Goal: Contribute content: Contribute content

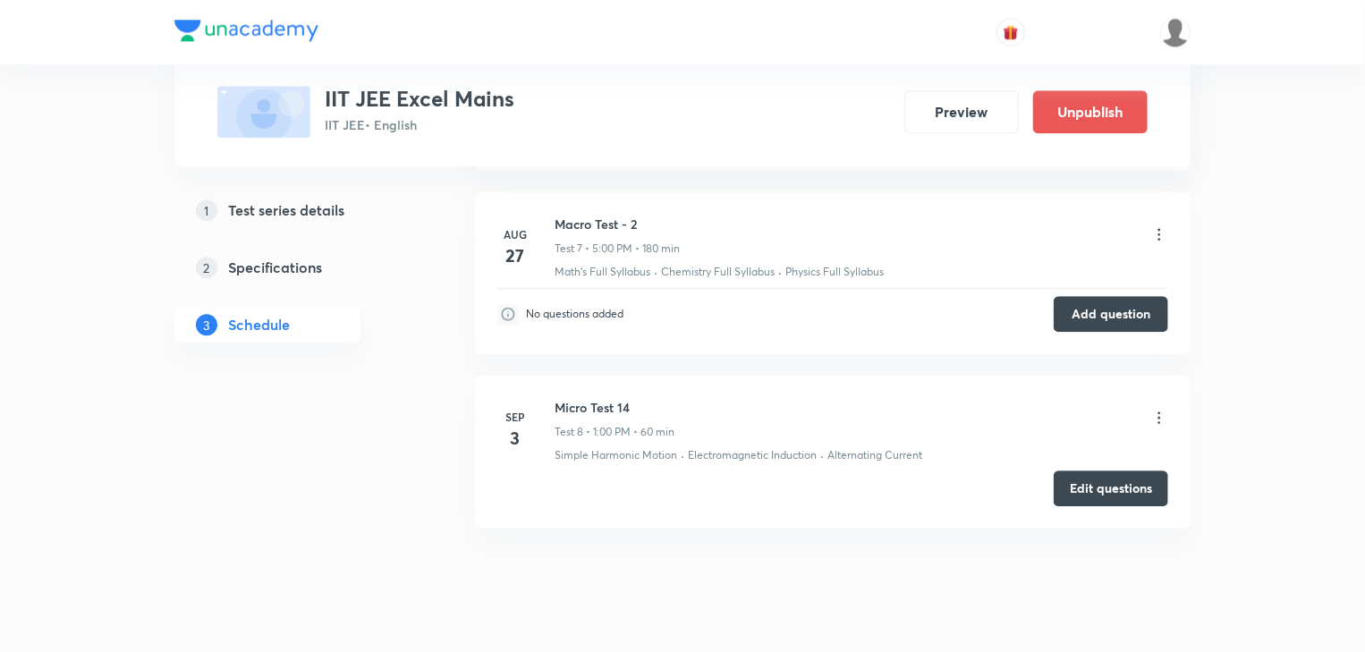
scroll to position [2426, 0]
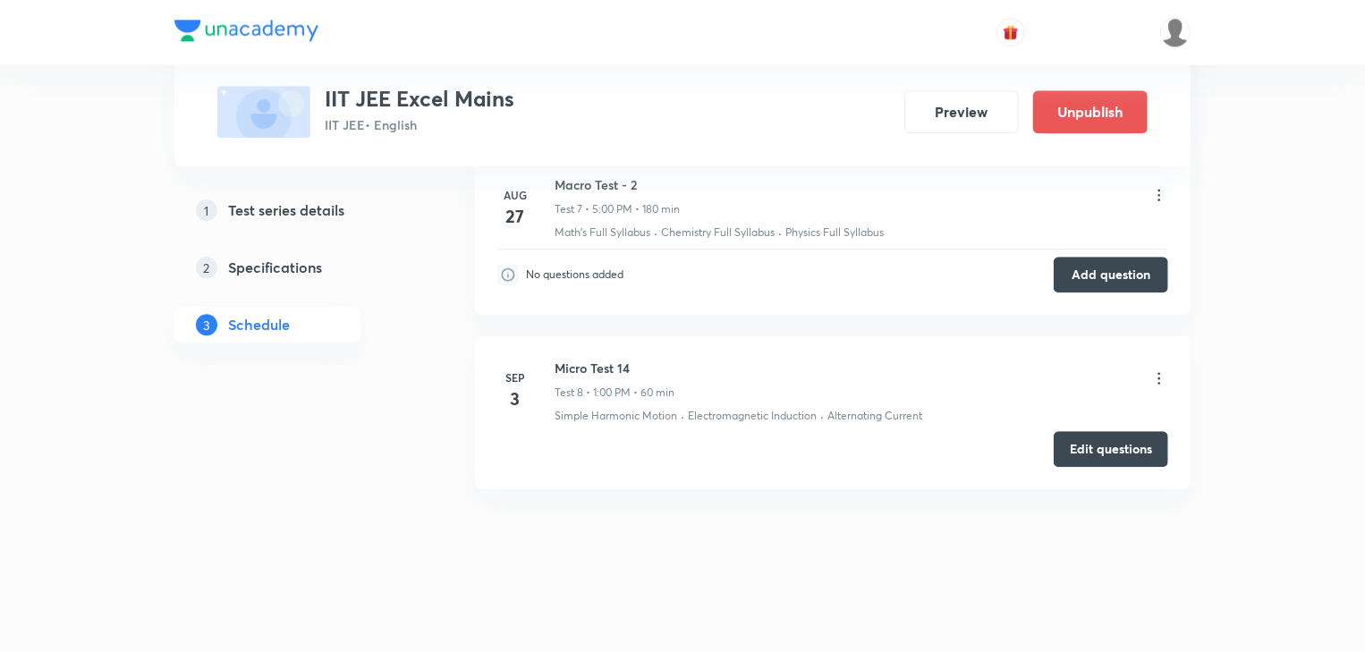
click at [1150, 372] on icon at bounding box center [1159, 378] width 18 height 18
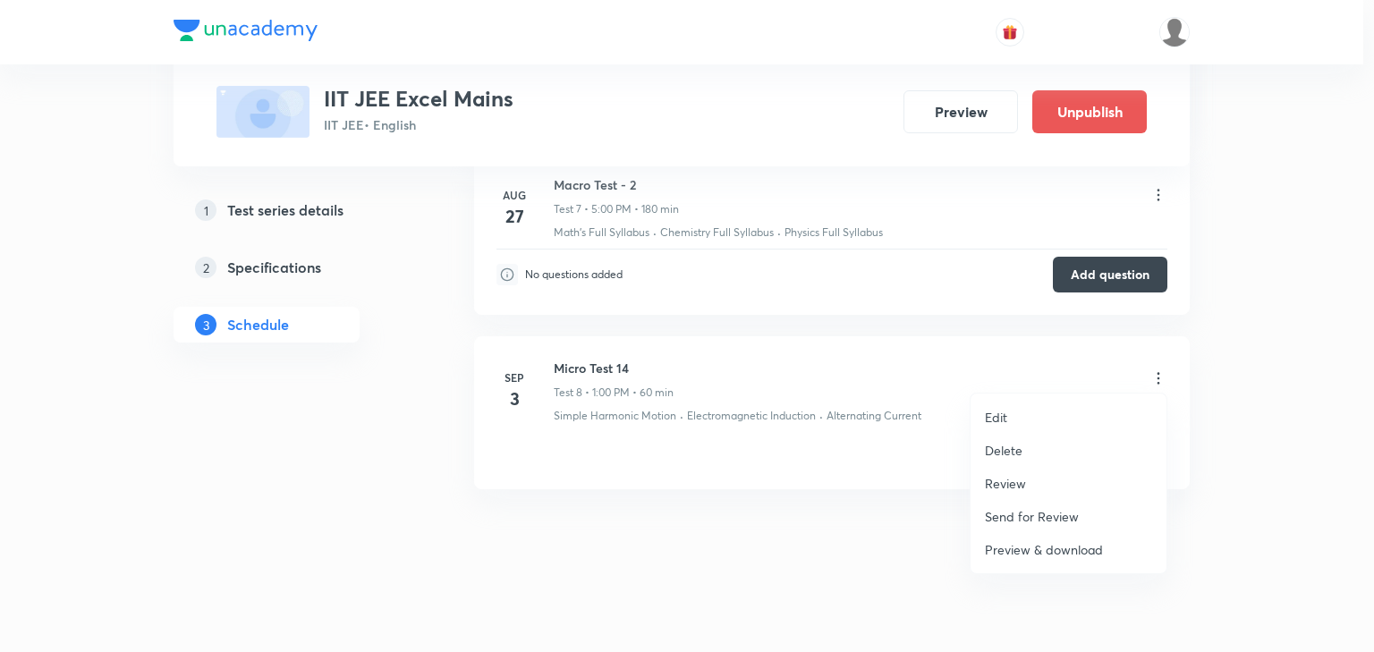
click at [781, 530] on div at bounding box center [687, 326] width 1374 height 652
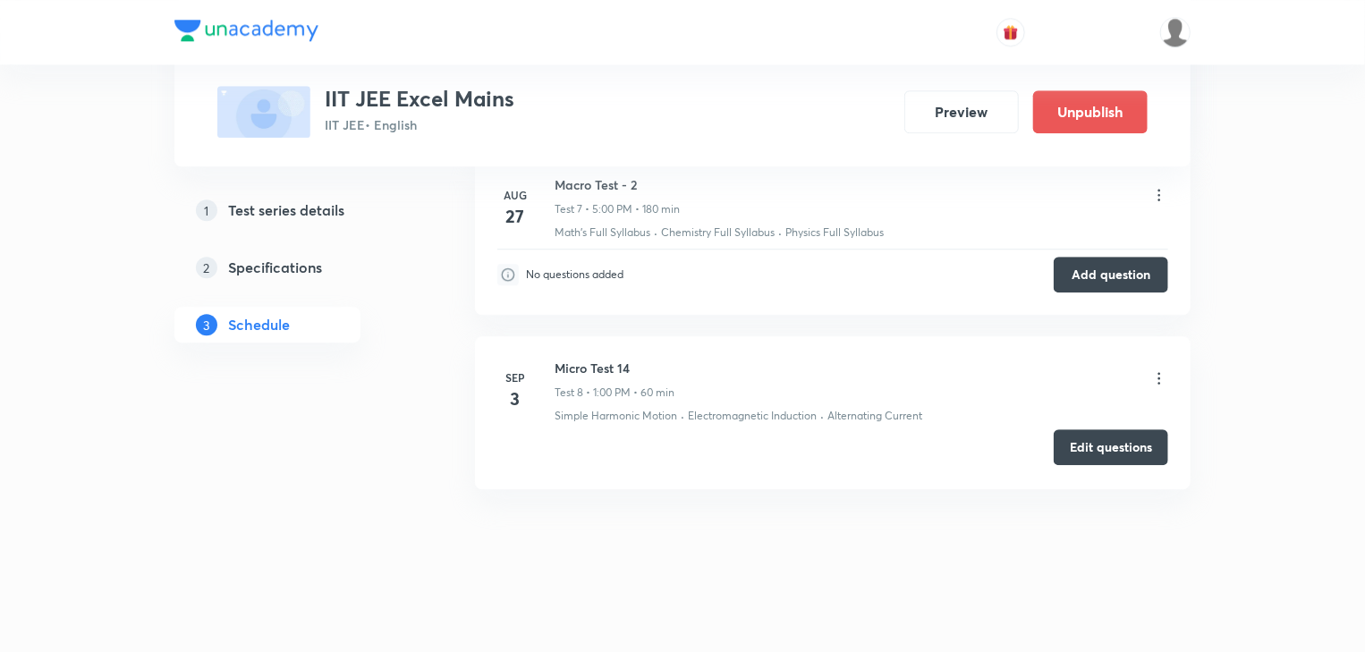
click at [1133, 447] on button "Edit questions" at bounding box center [1111, 447] width 114 height 36
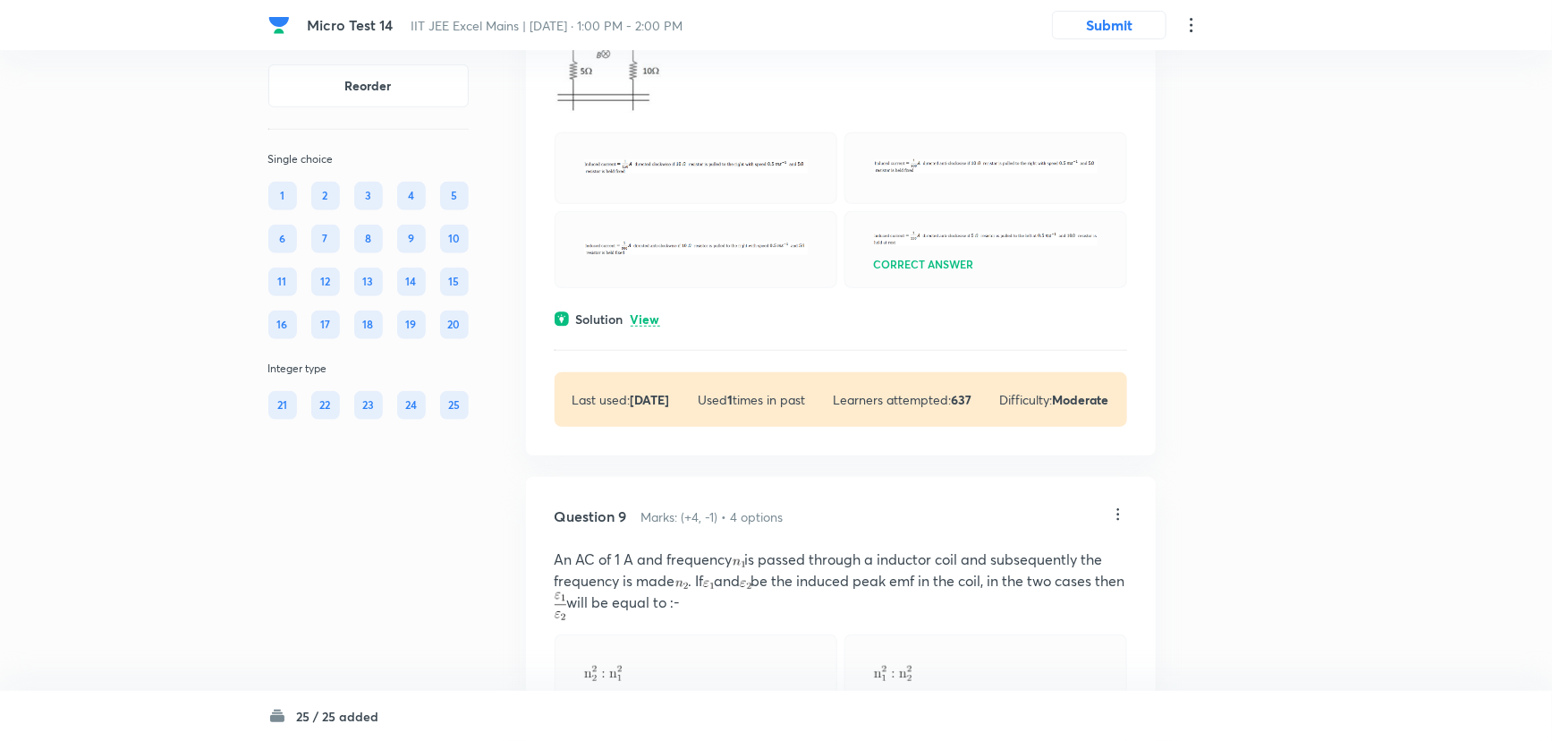
scroll to position [3890, 0]
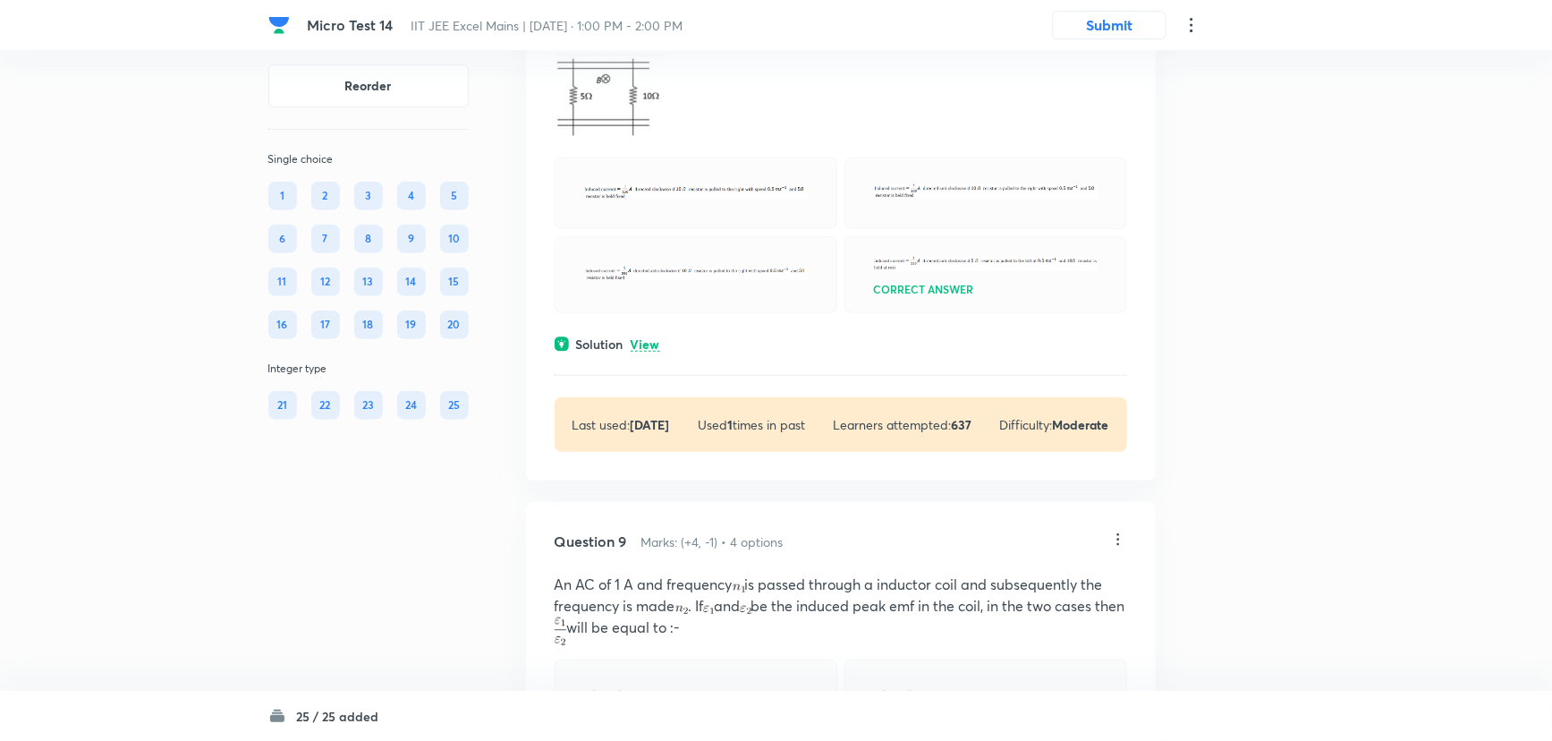
click at [1001, 114] on p "Edit" at bounding box center [999, 116] width 22 height 19
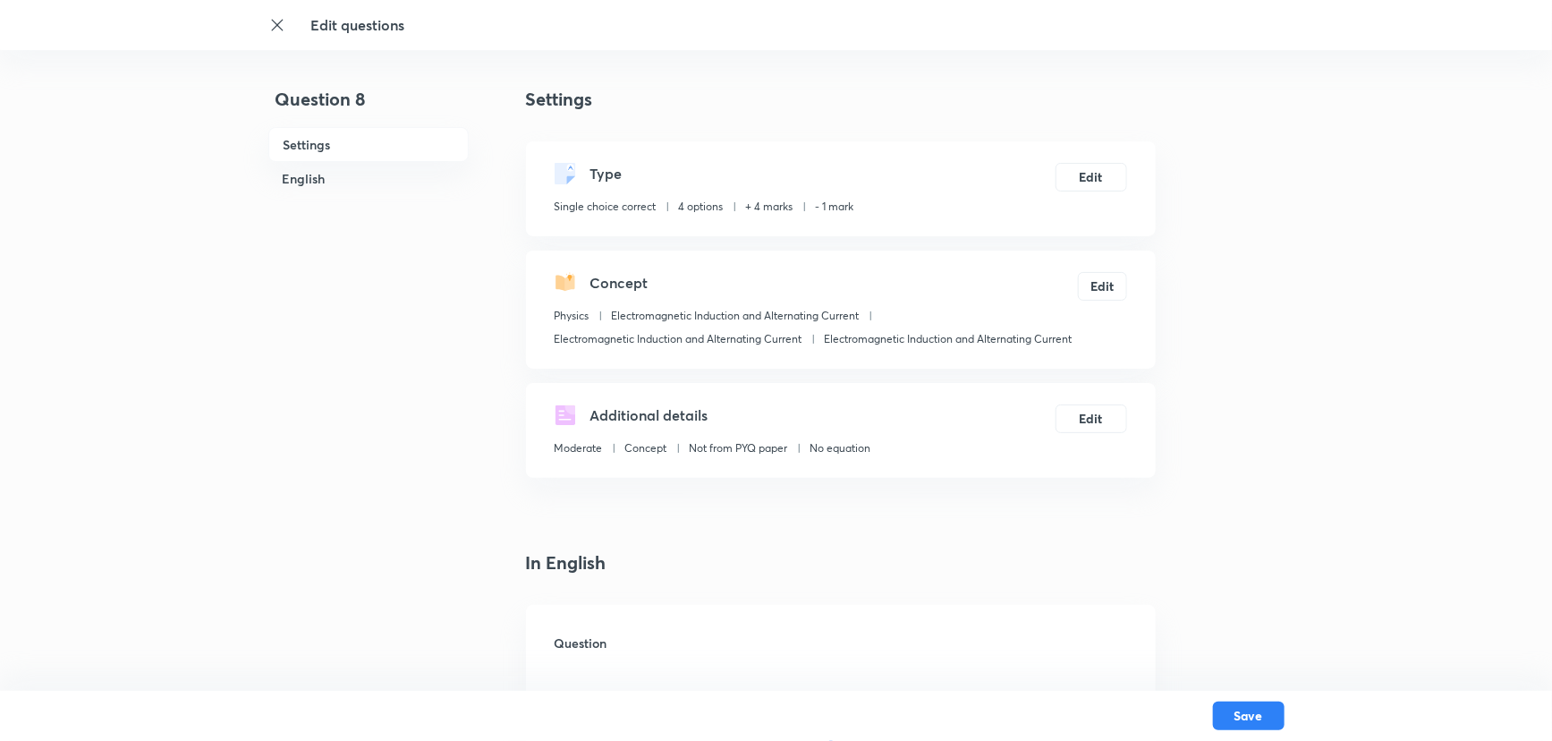
checkbox input "true"
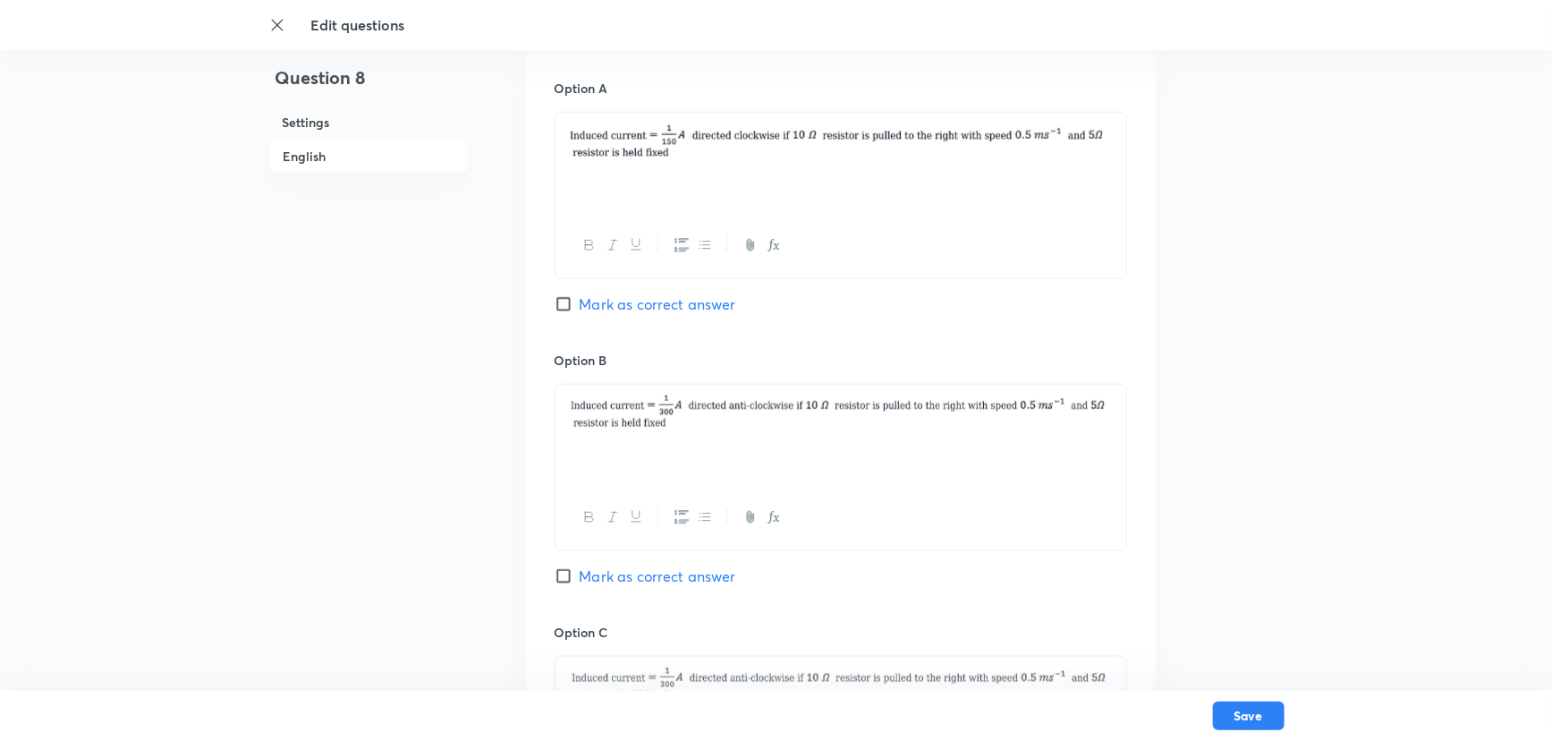
scroll to position [711, 0]
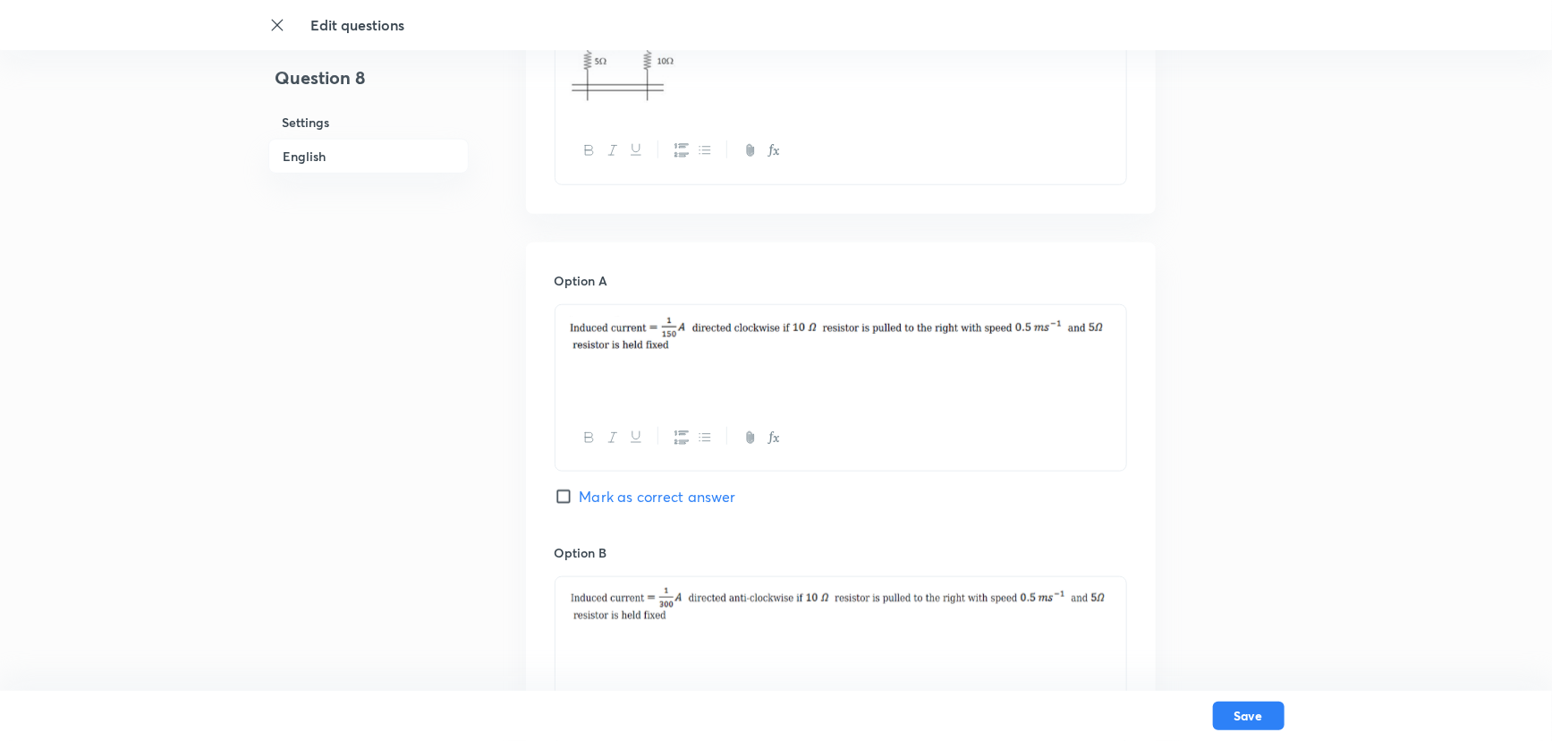
click at [693, 360] on div at bounding box center [840, 355] width 571 height 100
drag, startPoint x: 689, startPoint y: 356, endPoint x: 608, endPoint y: 326, distance: 85.7
click at [606, 325] on p at bounding box center [841, 335] width 544 height 39
drag, startPoint x: 719, startPoint y: 353, endPoint x: 679, endPoint y: 340, distance: 42.4
click at [691, 345] on p at bounding box center [841, 335] width 544 height 39
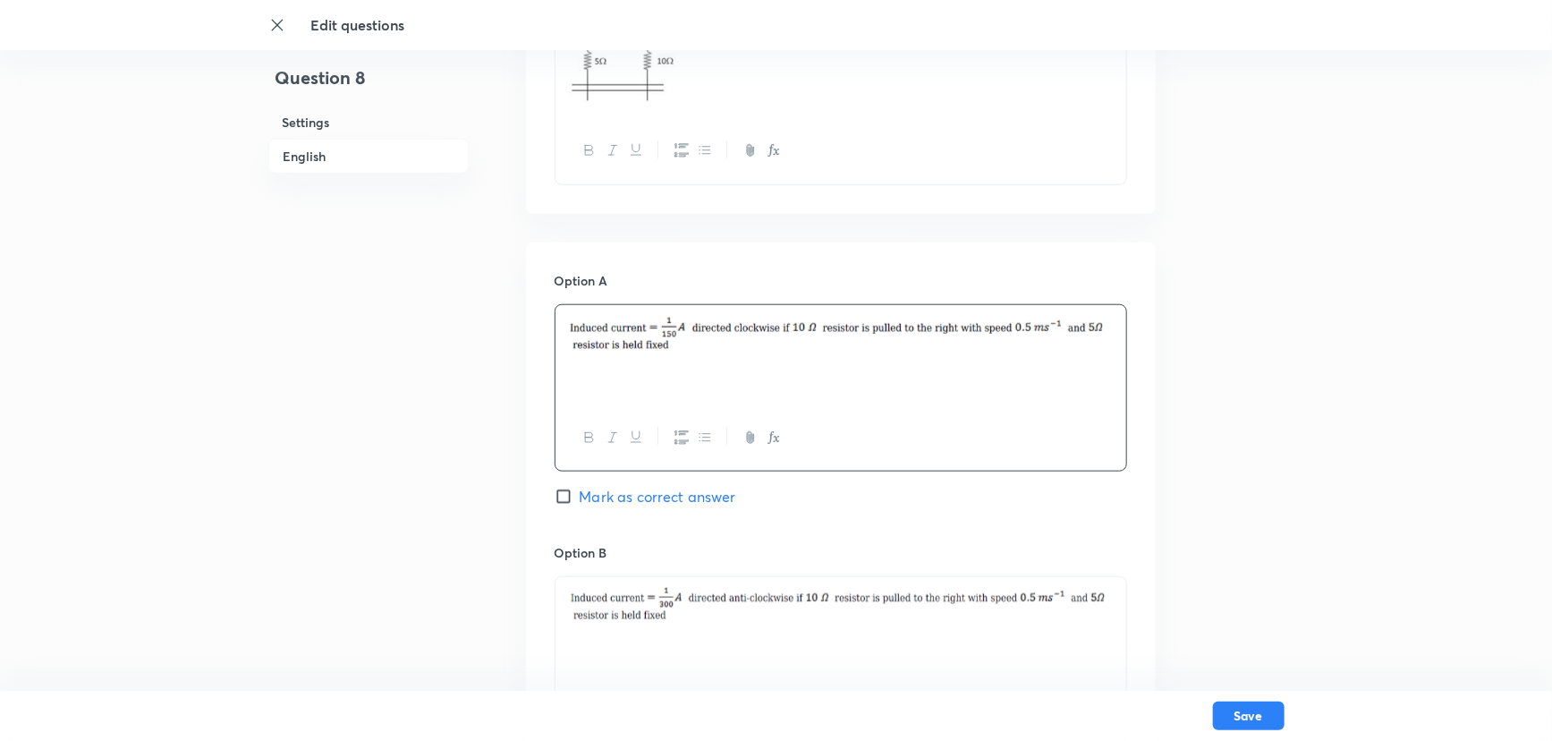
click at [679, 340] on img at bounding box center [841, 333] width 544 height 35
click at [599, 396] on div at bounding box center [840, 355] width 571 height 100
click at [644, 347] on img at bounding box center [841, 333] width 544 height 35
click at [714, 390] on div at bounding box center [840, 355] width 571 height 100
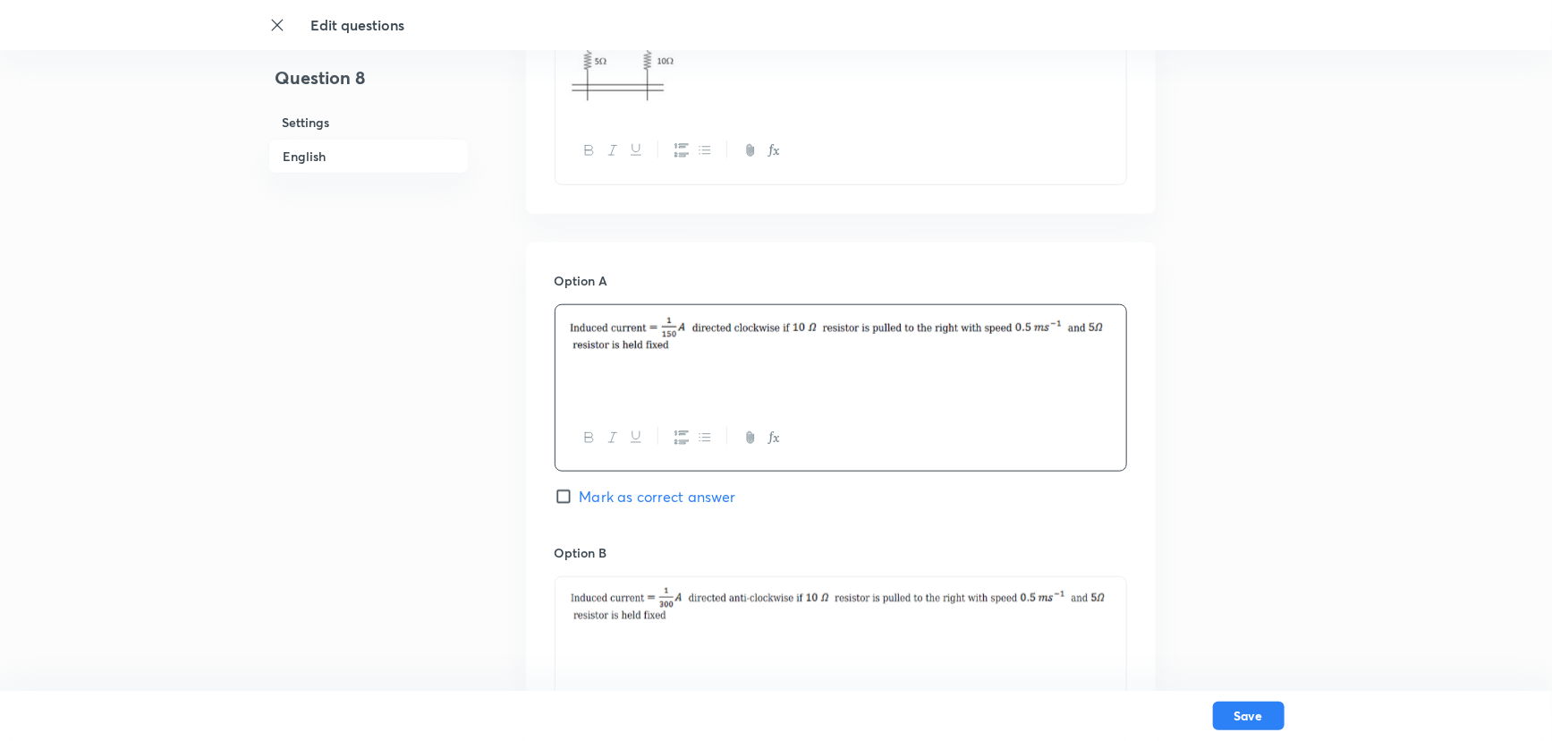
click at [713, 391] on div at bounding box center [840, 355] width 571 height 100
paste div
click at [580, 322] on p "a) Induced current directed clockwise if resistor is pulled to the right with s…" at bounding box center [841, 336] width 544 height 40
click at [714, 339] on p "resistor is held fixed" at bounding box center [841, 345] width 544 height 21
click at [707, 357] on div at bounding box center [840, 355] width 571 height 100
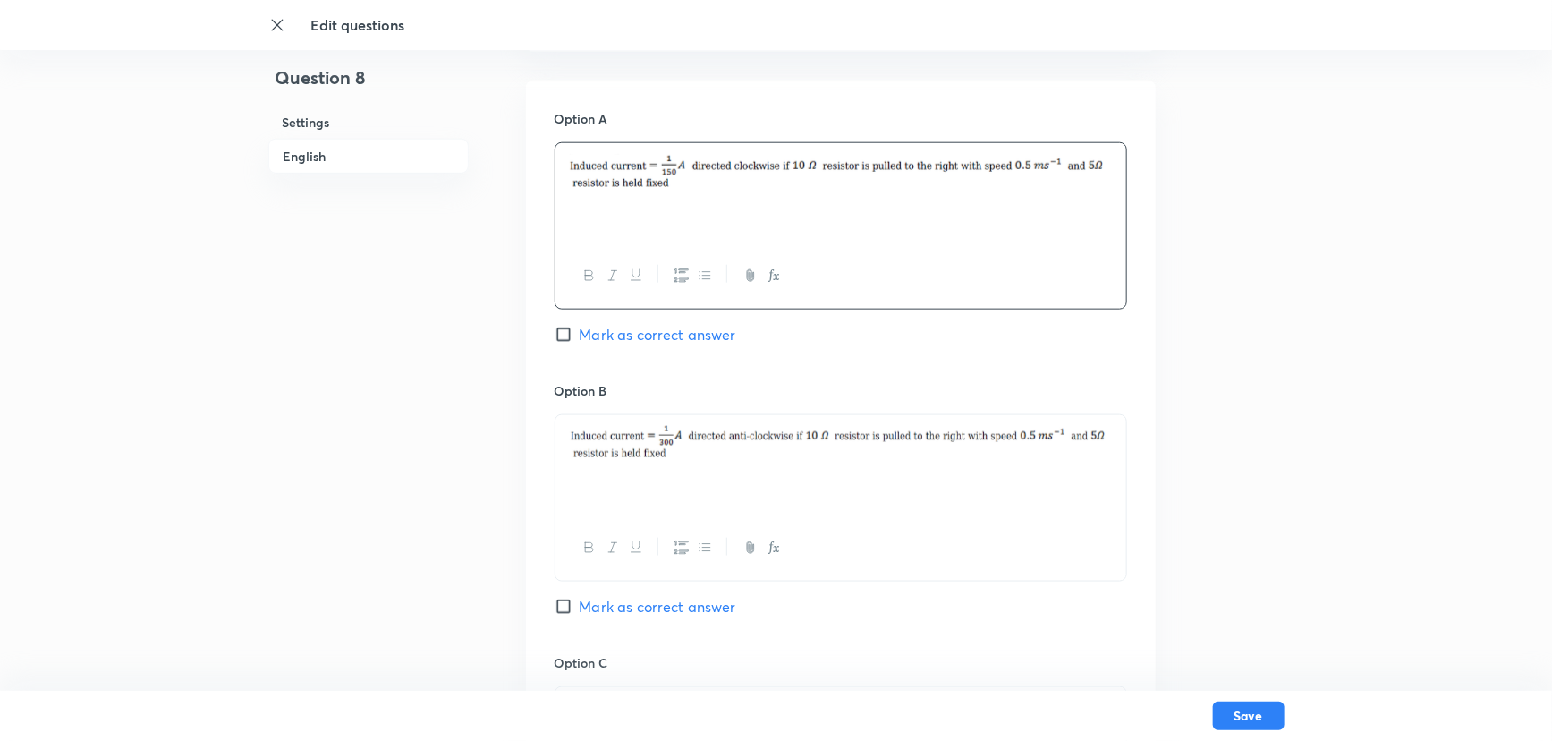
scroll to position [874, 0]
click at [653, 143] on div at bounding box center [840, 192] width 571 height 100
drag, startPoint x: 677, startPoint y: 192, endPoint x: 597, endPoint y: 165, distance: 84.0
click at [597, 165] on p at bounding box center [841, 172] width 544 height 39
click at [645, 187] on img at bounding box center [841, 170] width 544 height 35
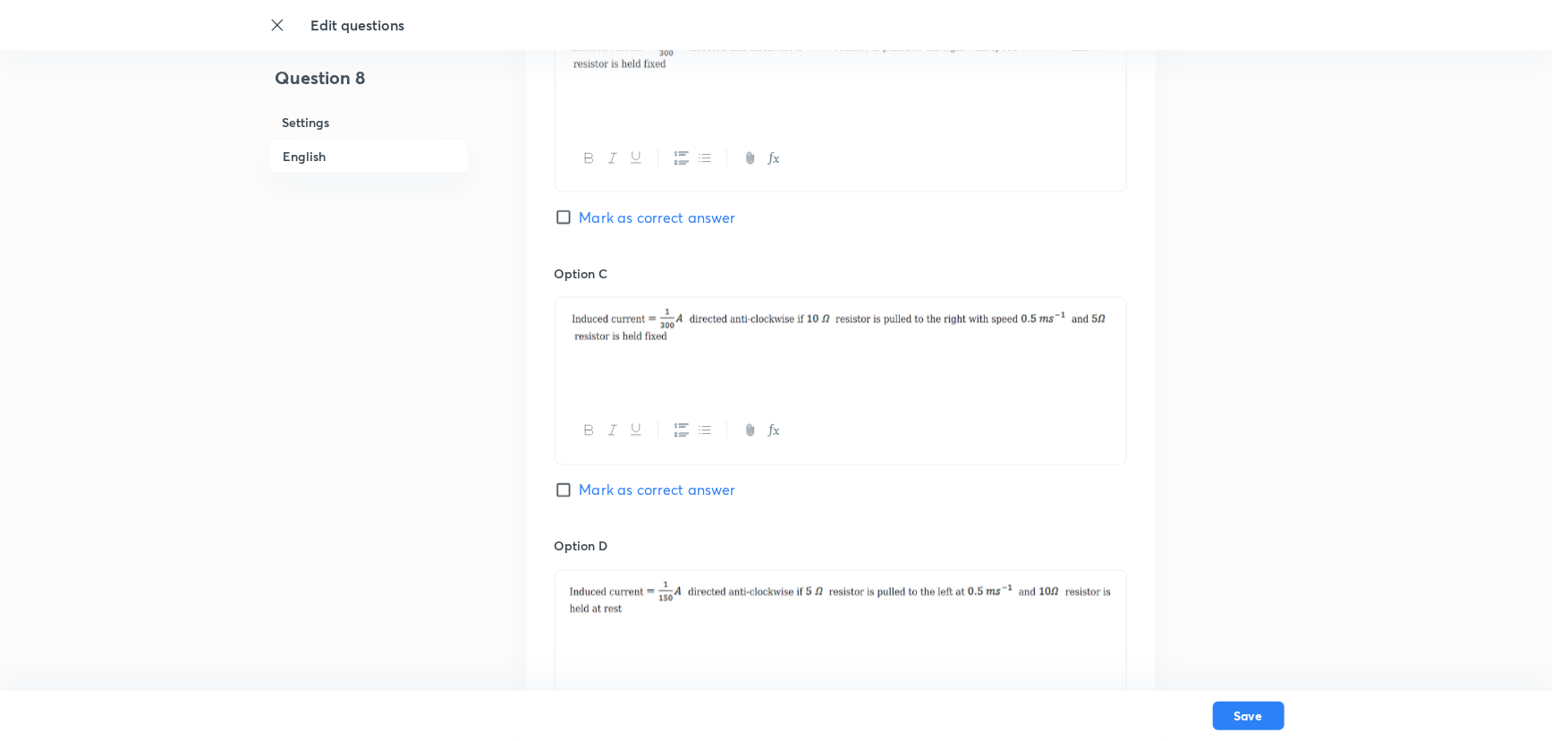
scroll to position [1301, 0]
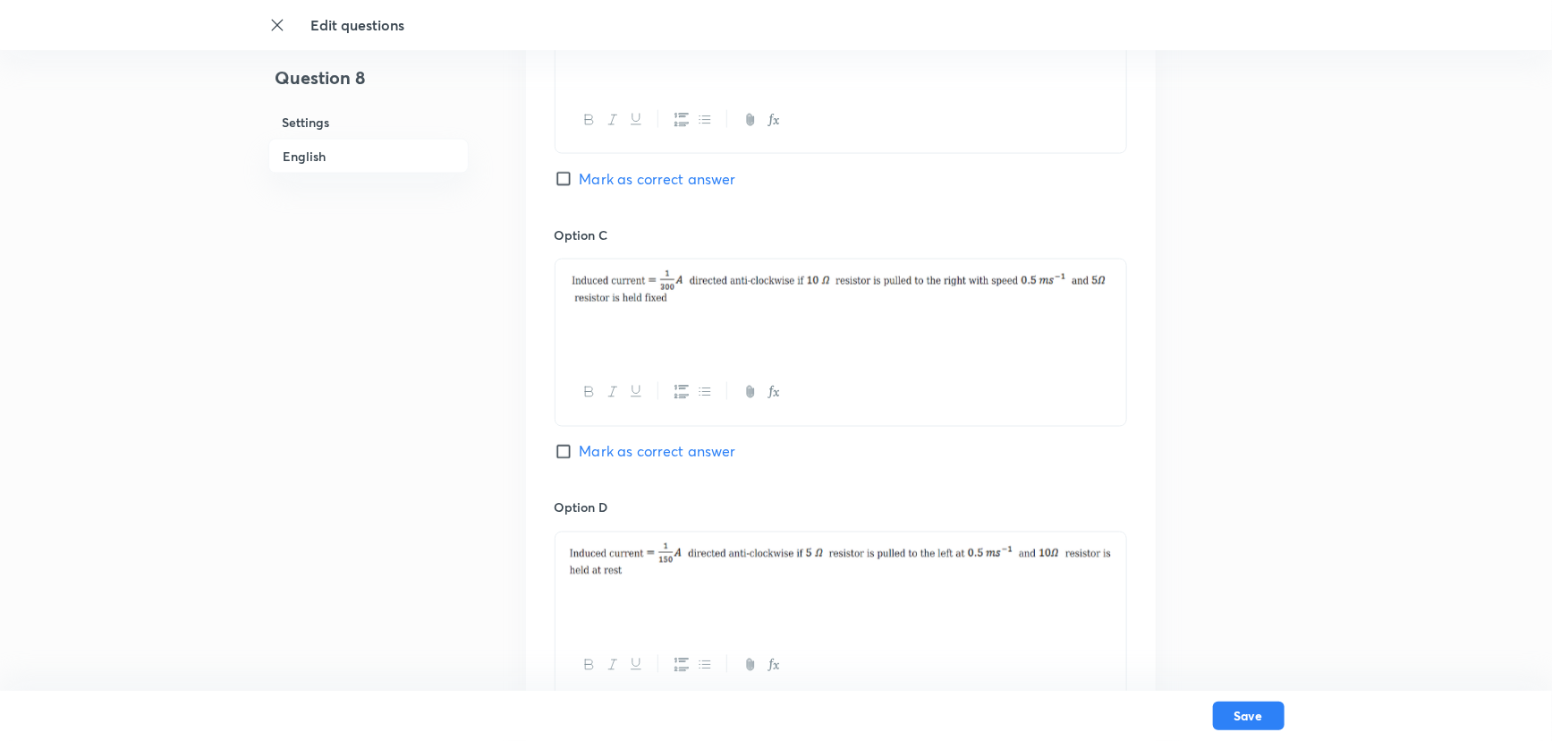
click at [644, 308] on p at bounding box center [841, 289] width 544 height 38
click at [663, 296] on img at bounding box center [841, 286] width 544 height 32
click at [1241, 651] on button "Save" at bounding box center [1249, 713] width 72 height 29
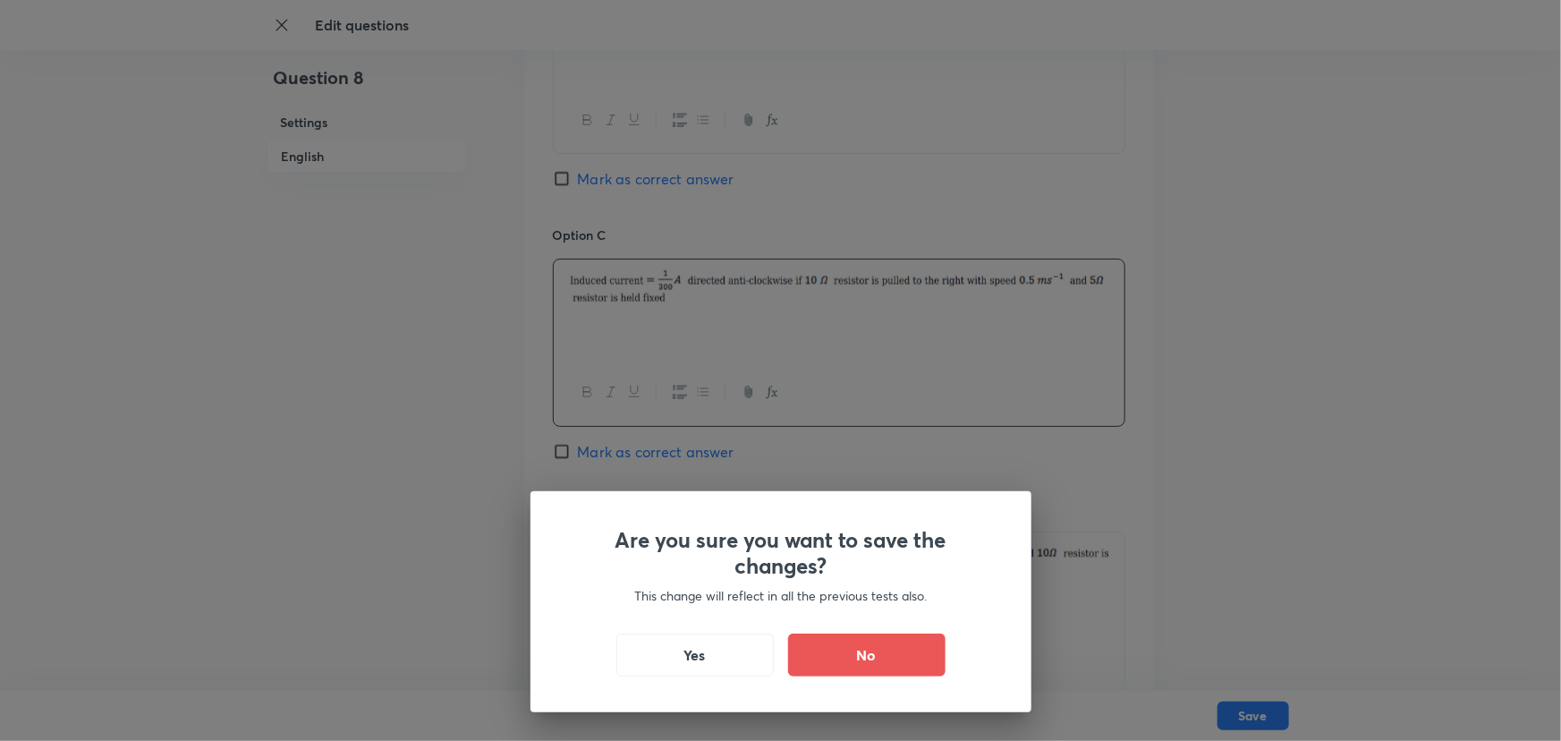
click at [700, 651] on div "Are you sure you want to save the changes? This change will reflect in all the …" at bounding box center [780, 601] width 501 height 221
click at [703, 635] on button "Yes" at bounding box center [694, 652] width 157 height 43
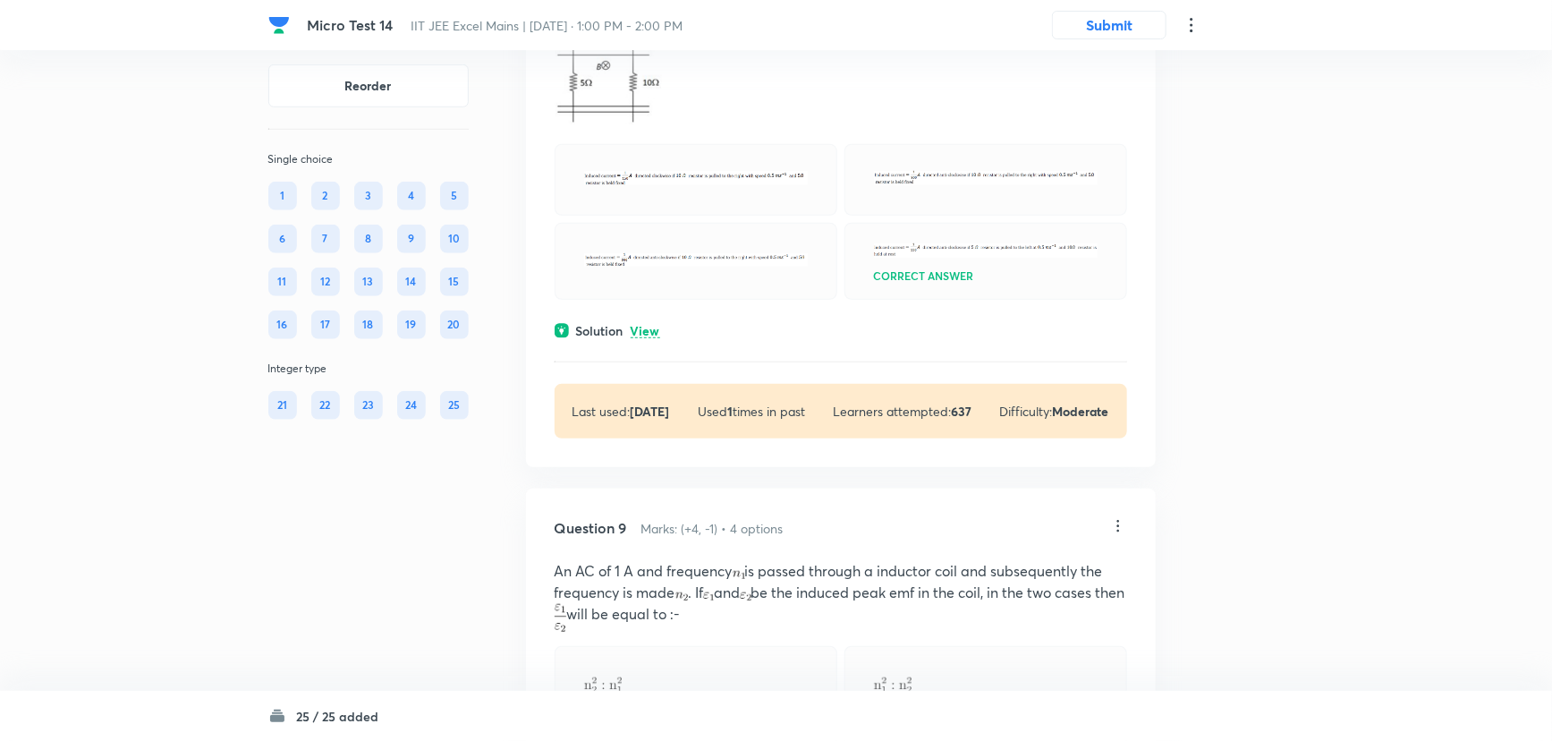
scroll to position [3902, 0]
click at [954, 264] on p at bounding box center [986, 252] width 224 height 21
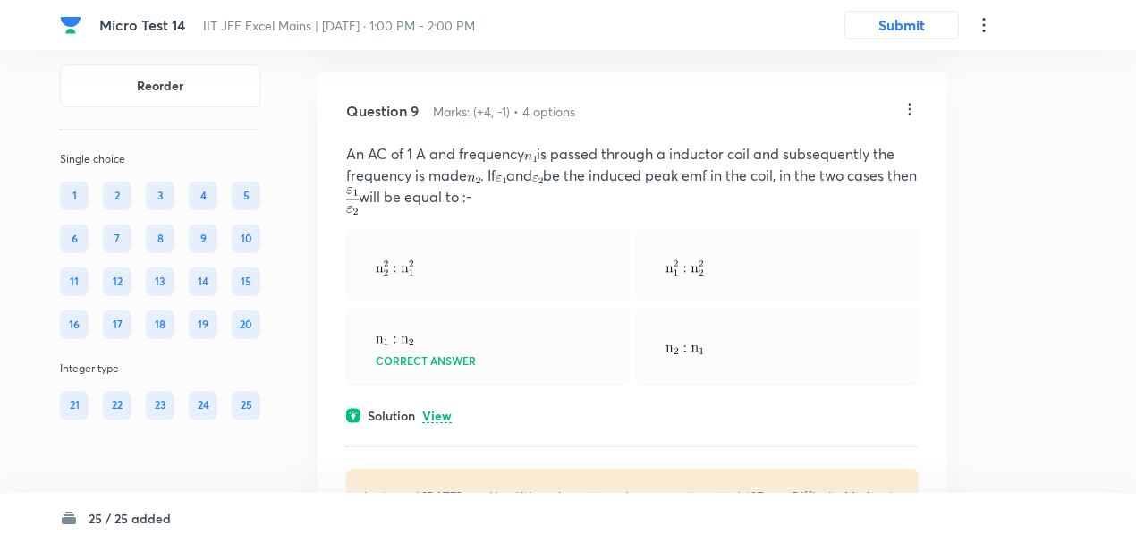
scroll to position [4380, 0]
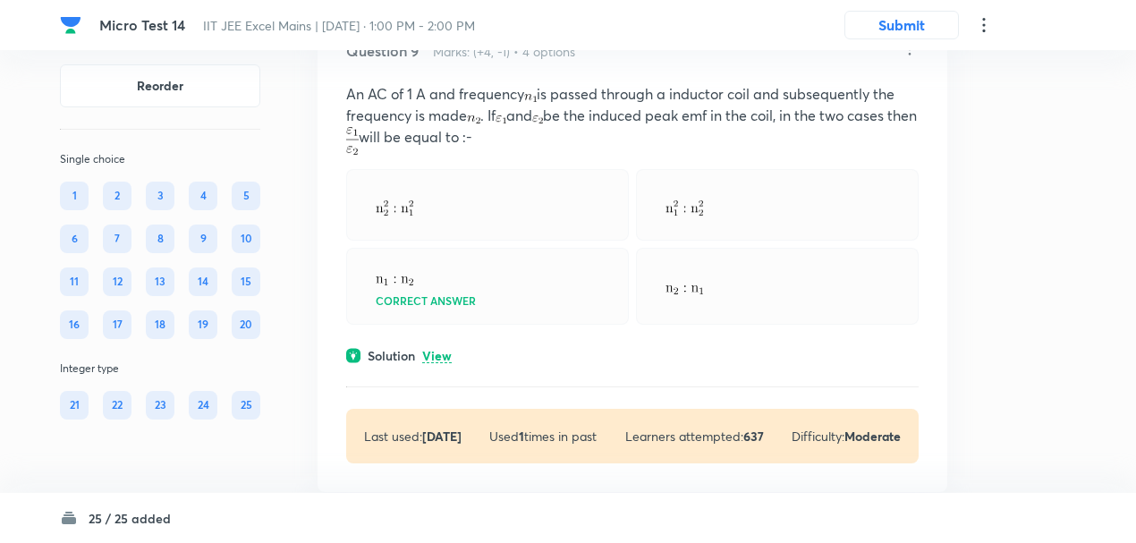
click at [912, 58] on icon at bounding box center [910, 49] width 18 height 18
click at [835, 182] on li "Edit" at bounding box center [842, 184] width 150 height 33
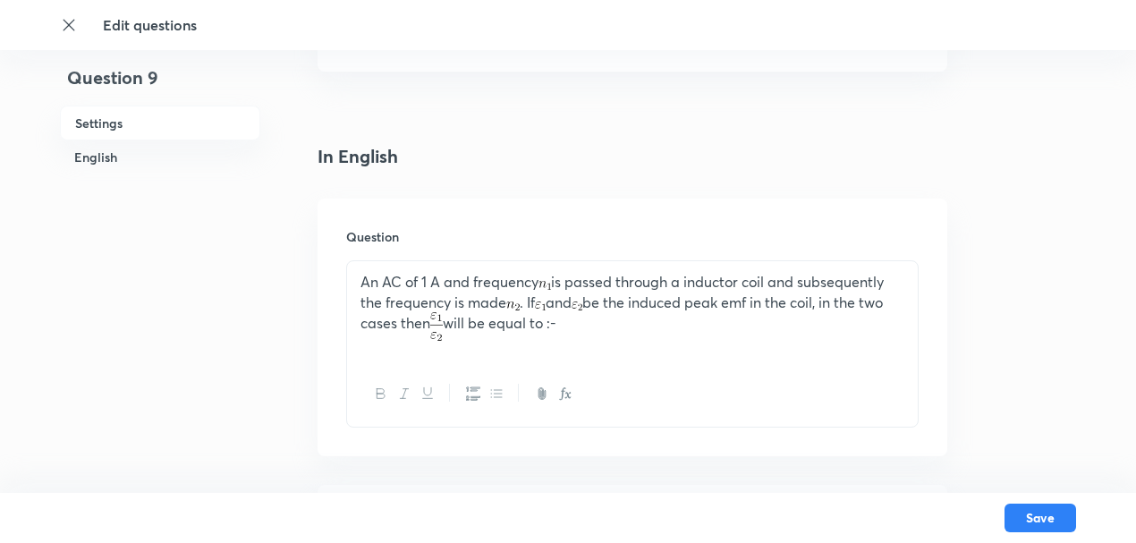
scroll to position [417, 0]
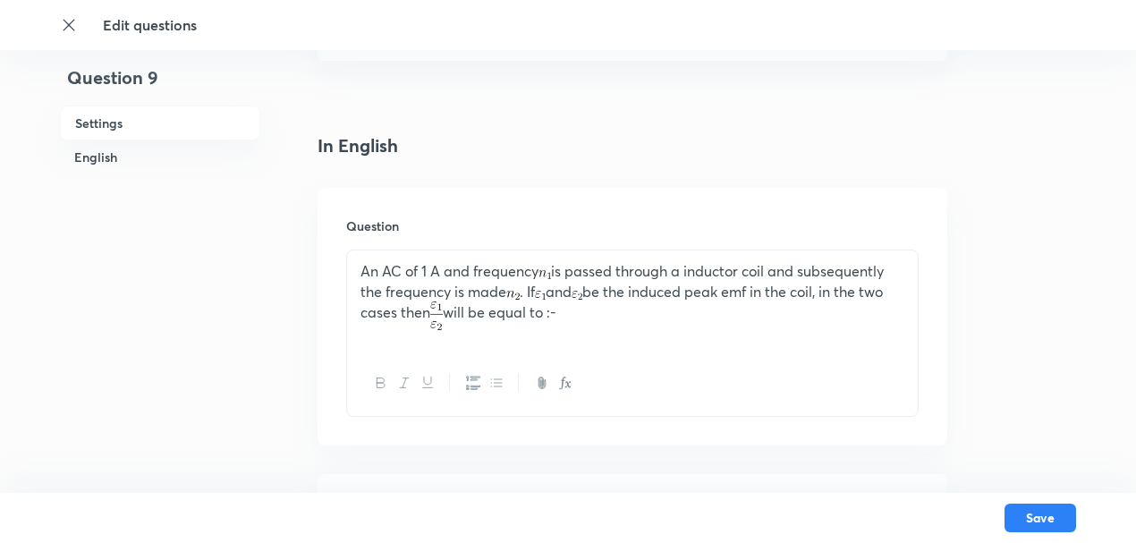
drag, startPoint x: 608, startPoint y: 317, endPoint x: 340, endPoint y: 259, distance: 274.4
click at [347, 266] on div "An AC of 1 A and frequency is passed through a inductor coil and subsequently t…" at bounding box center [632, 300] width 571 height 100
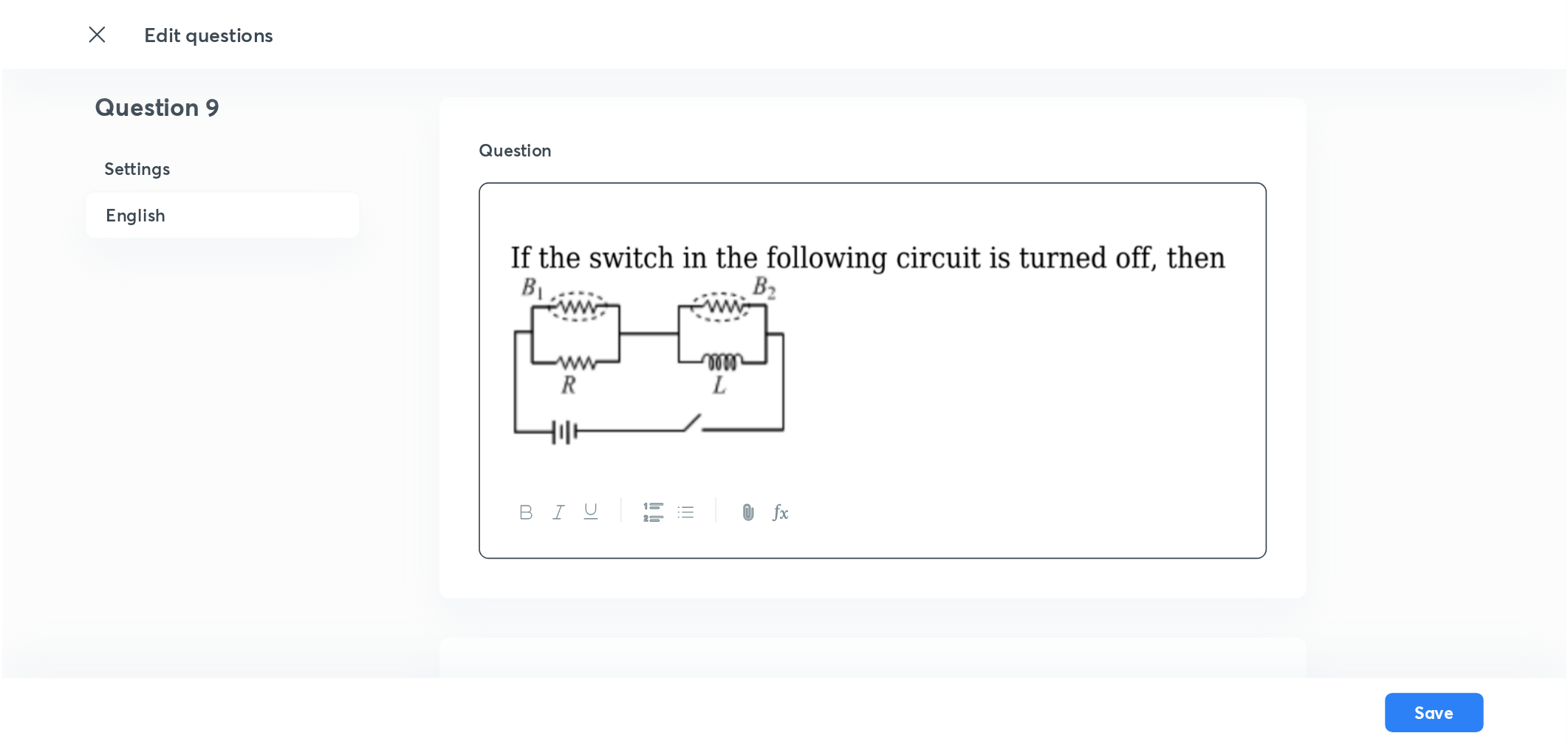
scroll to position [443, 0]
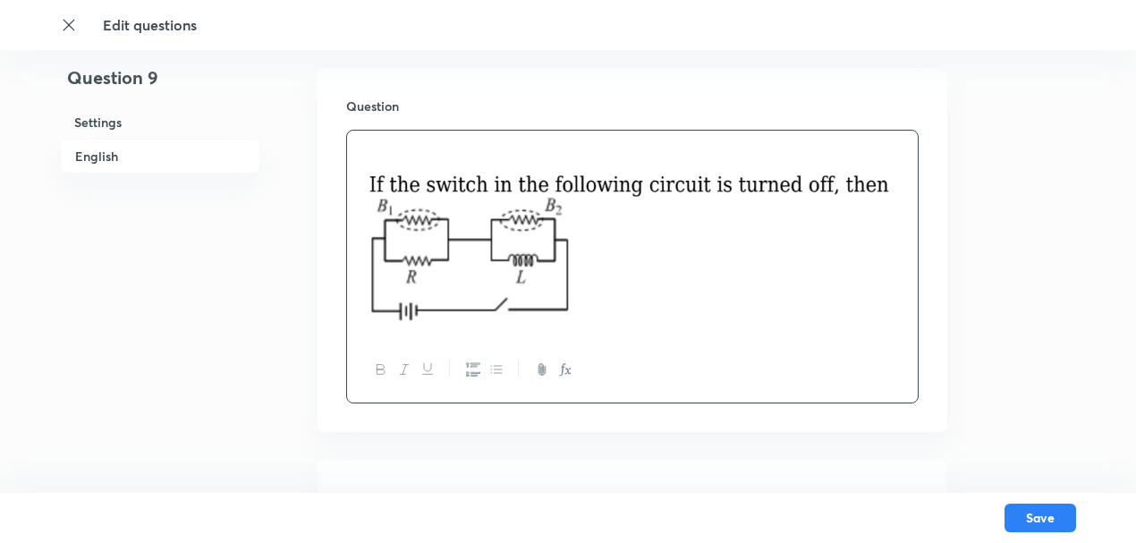
click at [369, 166] on img at bounding box center [632, 231] width 544 height 180
drag, startPoint x: 390, startPoint y: 193, endPoint x: 379, endPoint y: 181, distance: 16.5
click at [379, 181] on img at bounding box center [632, 231] width 544 height 180
click at [436, 216] on img at bounding box center [632, 231] width 544 height 180
click at [413, 188] on img at bounding box center [632, 231] width 544 height 180
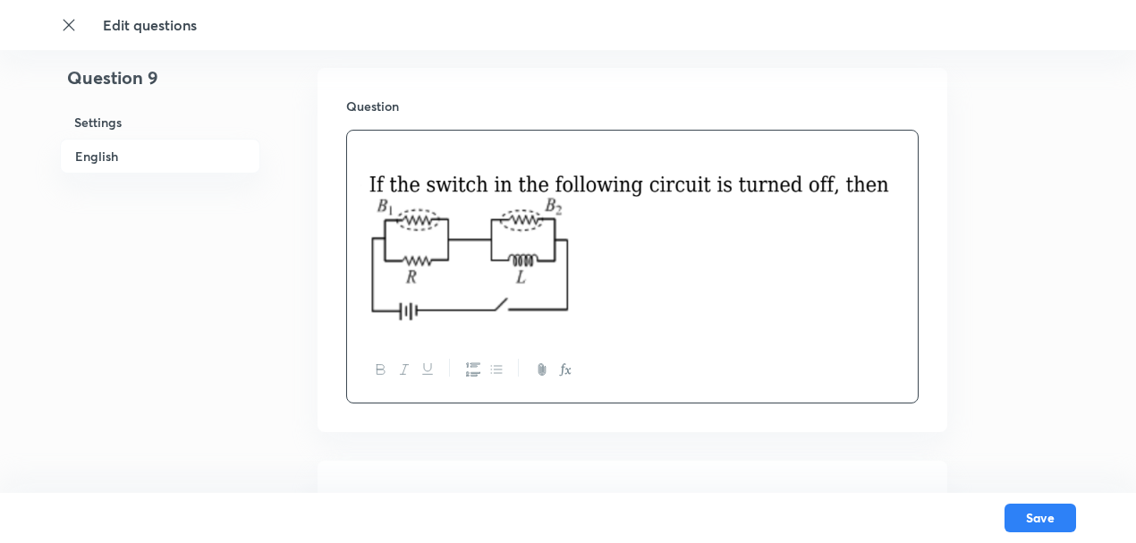
click at [733, 330] on div at bounding box center [632, 234] width 571 height 207
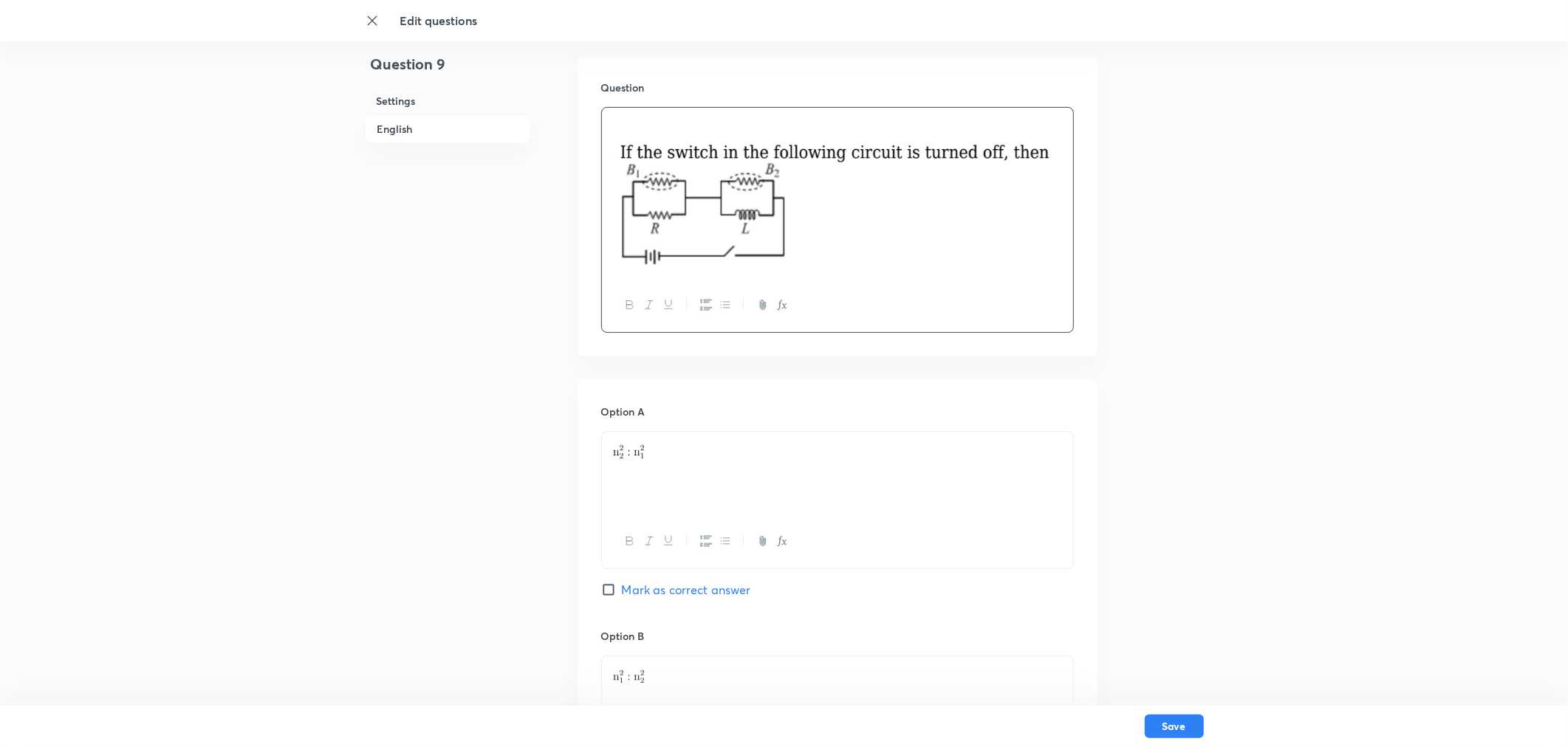
drag, startPoint x: 638, startPoint y: 201, endPoint x: 766, endPoint y: 214, distance: 128.7
click at [632, 182] on img at bounding box center [837, 191] width 449 height 149
click at [779, 218] on img at bounding box center [837, 191] width 449 height 149
click at [814, 261] on img at bounding box center [837, 191] width 449 height 149
click at [784, 229] on img at bounding box center [837, 191] width 449 height 149
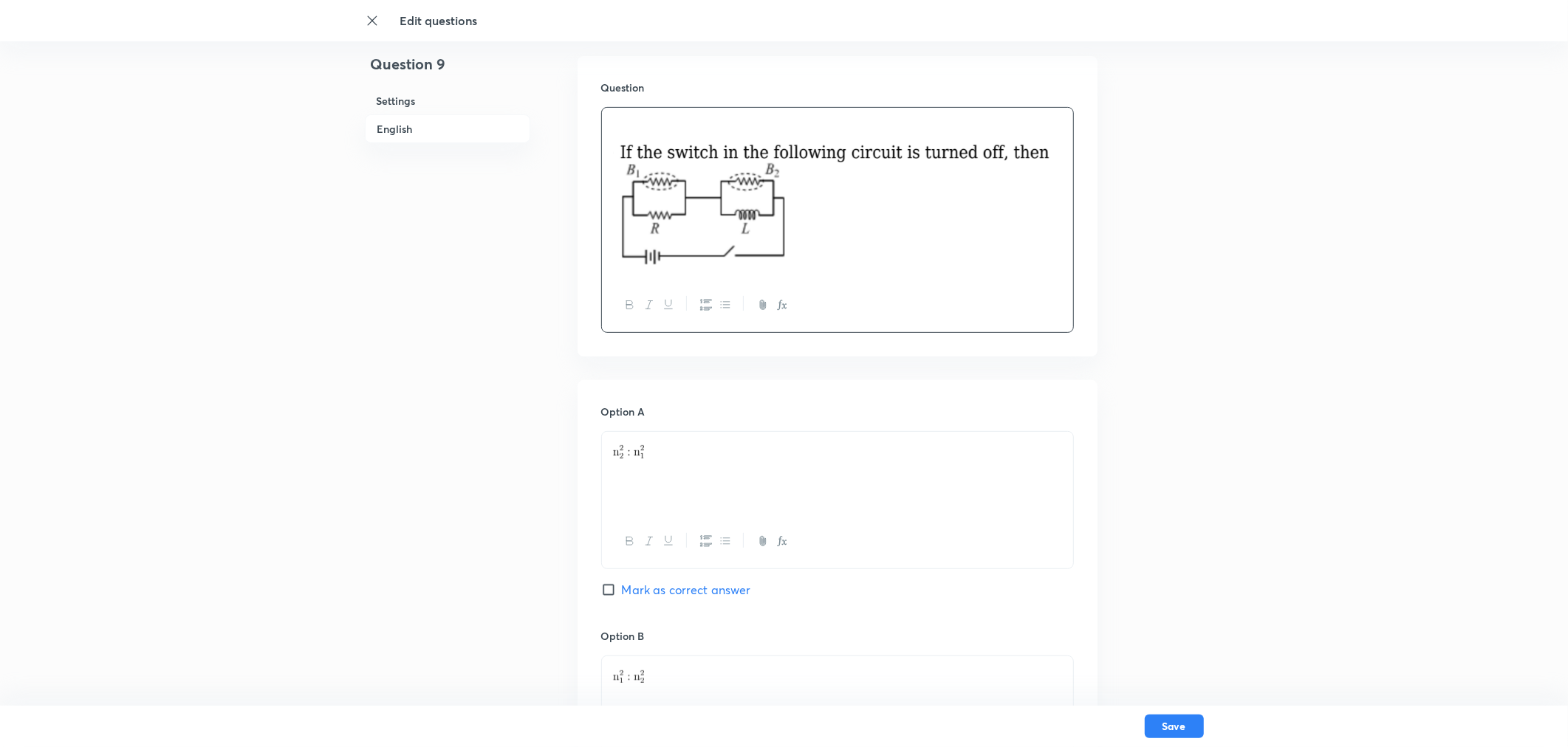
click at [847, 254] on img at bounding box center [837, 191] width 449 height 149
click at [850, 282] on div at bounding box center [837, 305] width 471 height 54
click at [708, 417] on h6 "Option A" at bounding box center [837, 411] width 472 height 16
click at [703, 437] on div at bounding box center [837, 473] width 471 height 83
drag, startPoint x: 682, startPoint y: 459, endPoint x: 613, endPoint y: 458, distance: 69.0
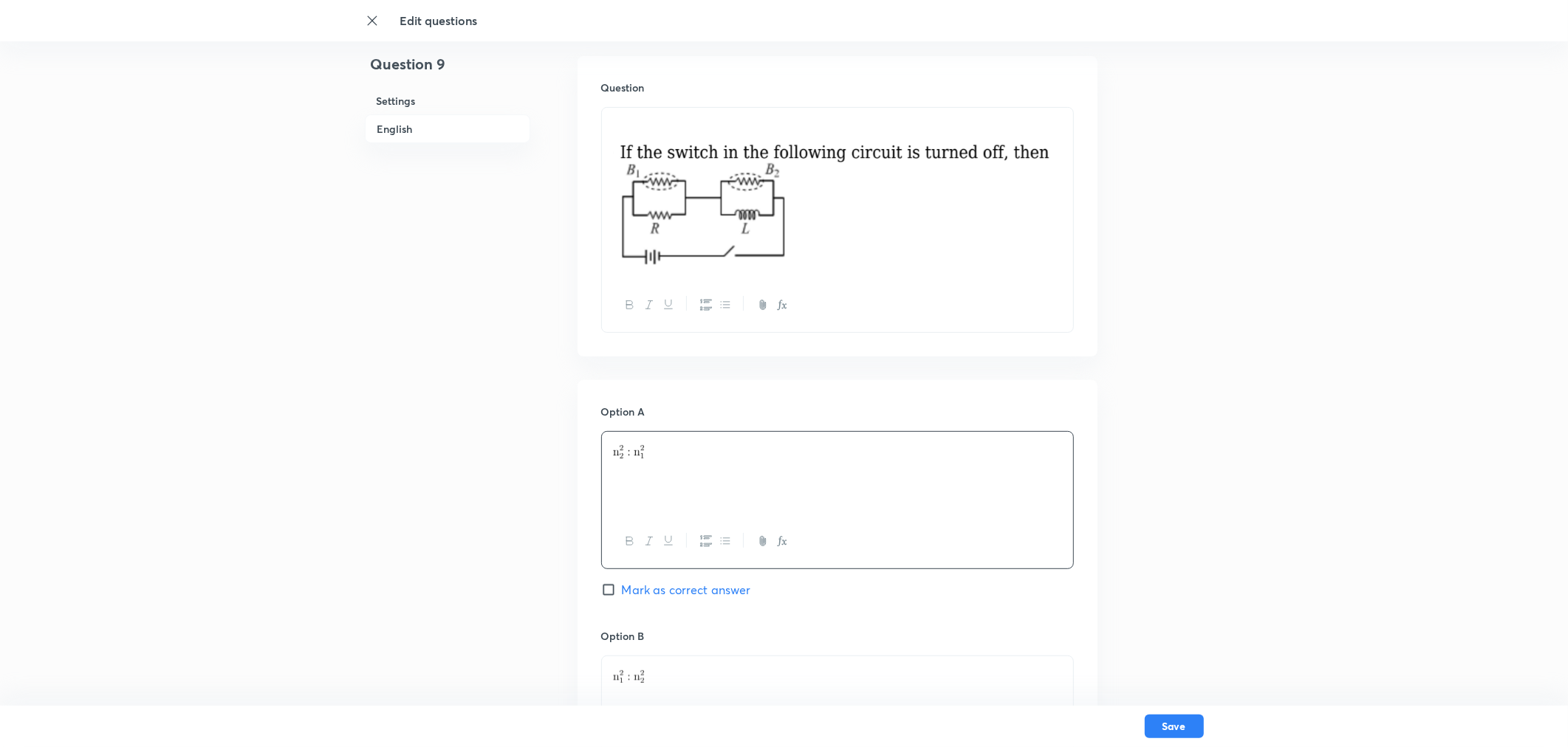
click at [613, 458] on div at bounding box center [837, 473] width 471 height 83
drag, startPoint x: 653, startPoint y: 462, endPoint x: 588, endPoint y: 447, distance: 66.7
drag, startPoint x: 703, startPoint y: 452, endPoint x: 604, endPoint y: 452, distance: 99.0
click at [604, 452] on div at bounding box center [837, 473] width 471 height 83
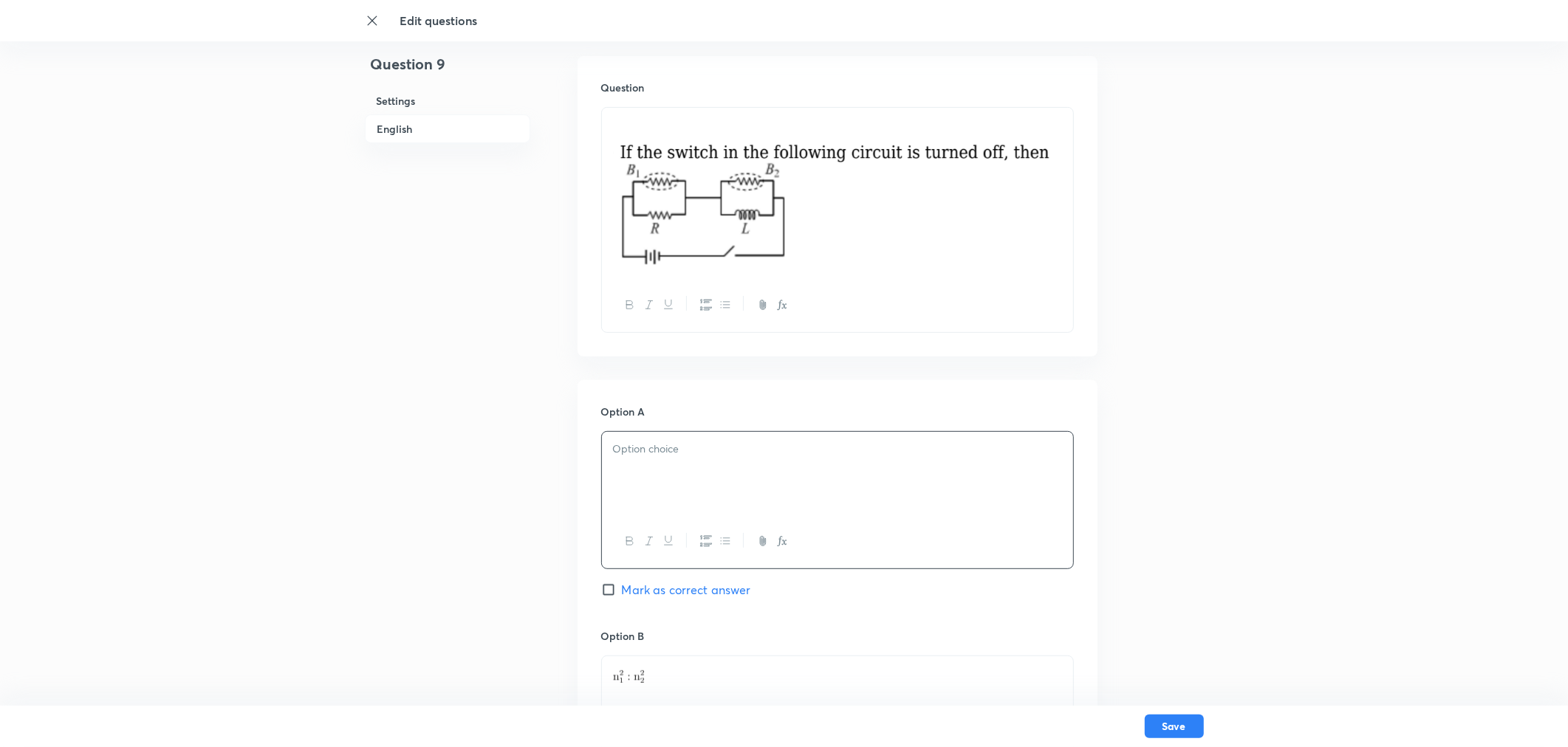
click at [651, 461] on div at bounding box center [837, 473] width 471 height 83
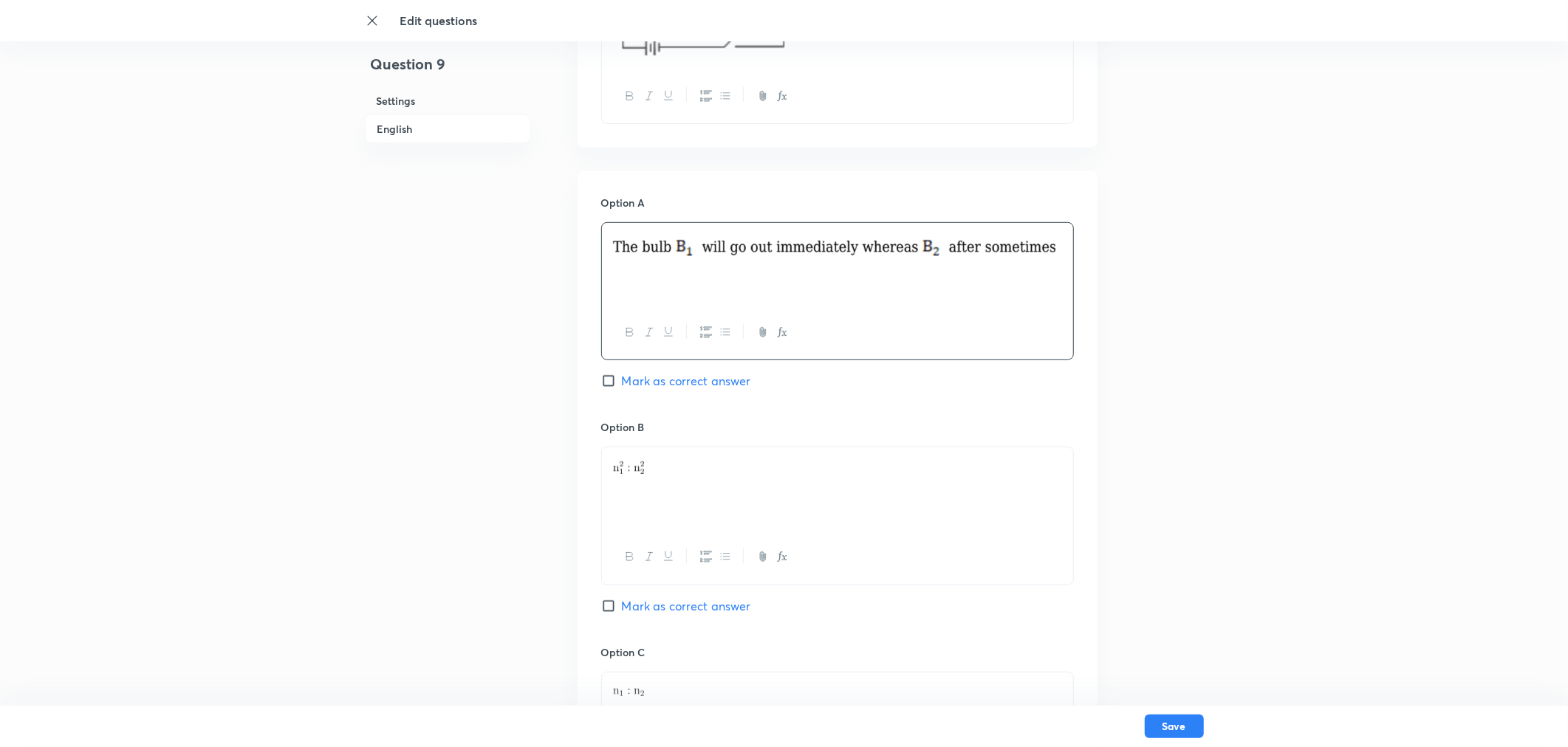
scroll to position [689, 0]
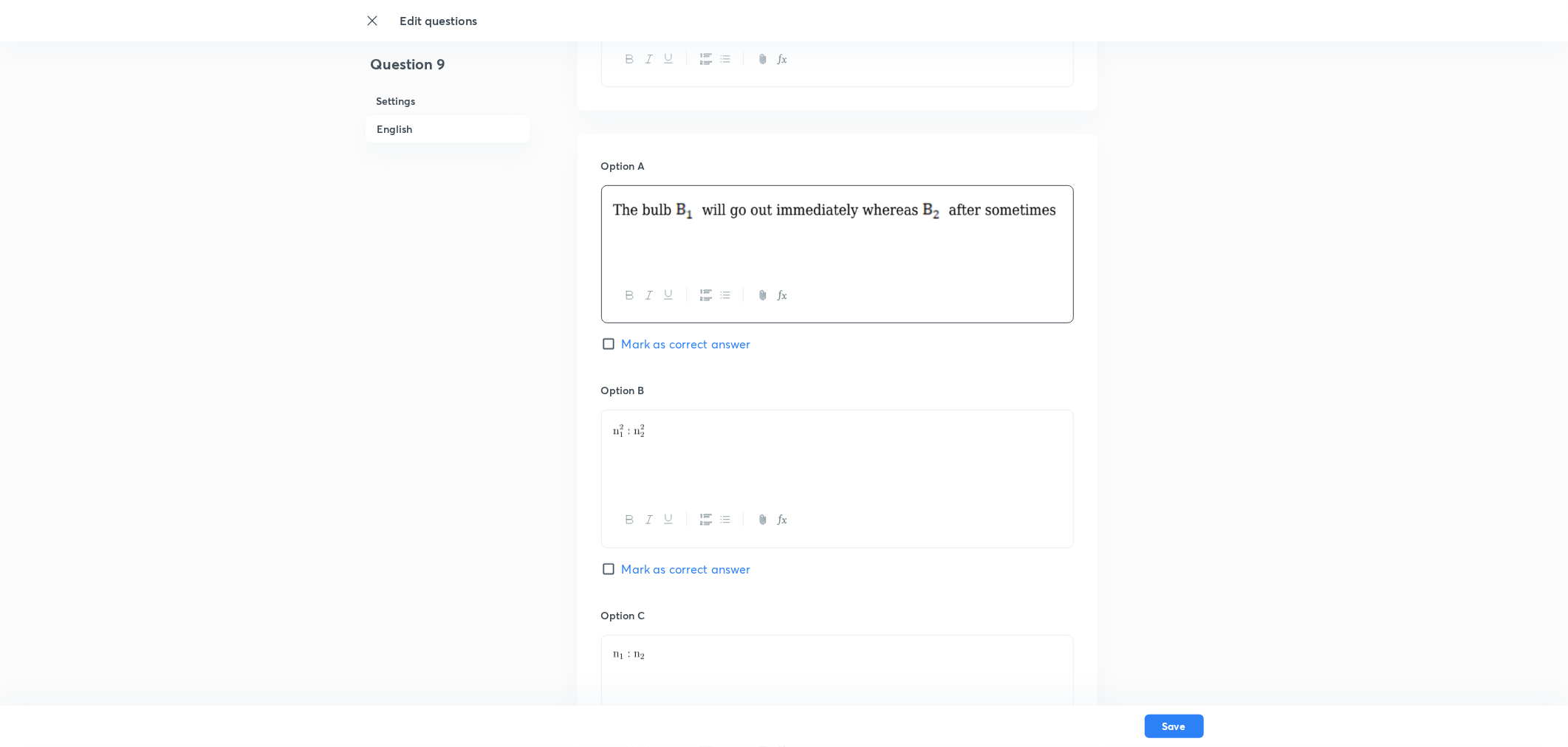
drag, startPoint x: 663, startPoint y: 437, endPoint x: 611, endPoint y: 430, distance: 52.5
click at [611, 430] on div at bounding box center [837, 452] width 471 height 83
click at [646, 410] on div at bounding box center [837, 452] width 471 height 83
click at [637, 430] on p at bounding box center [837, 428] width 449 height 17
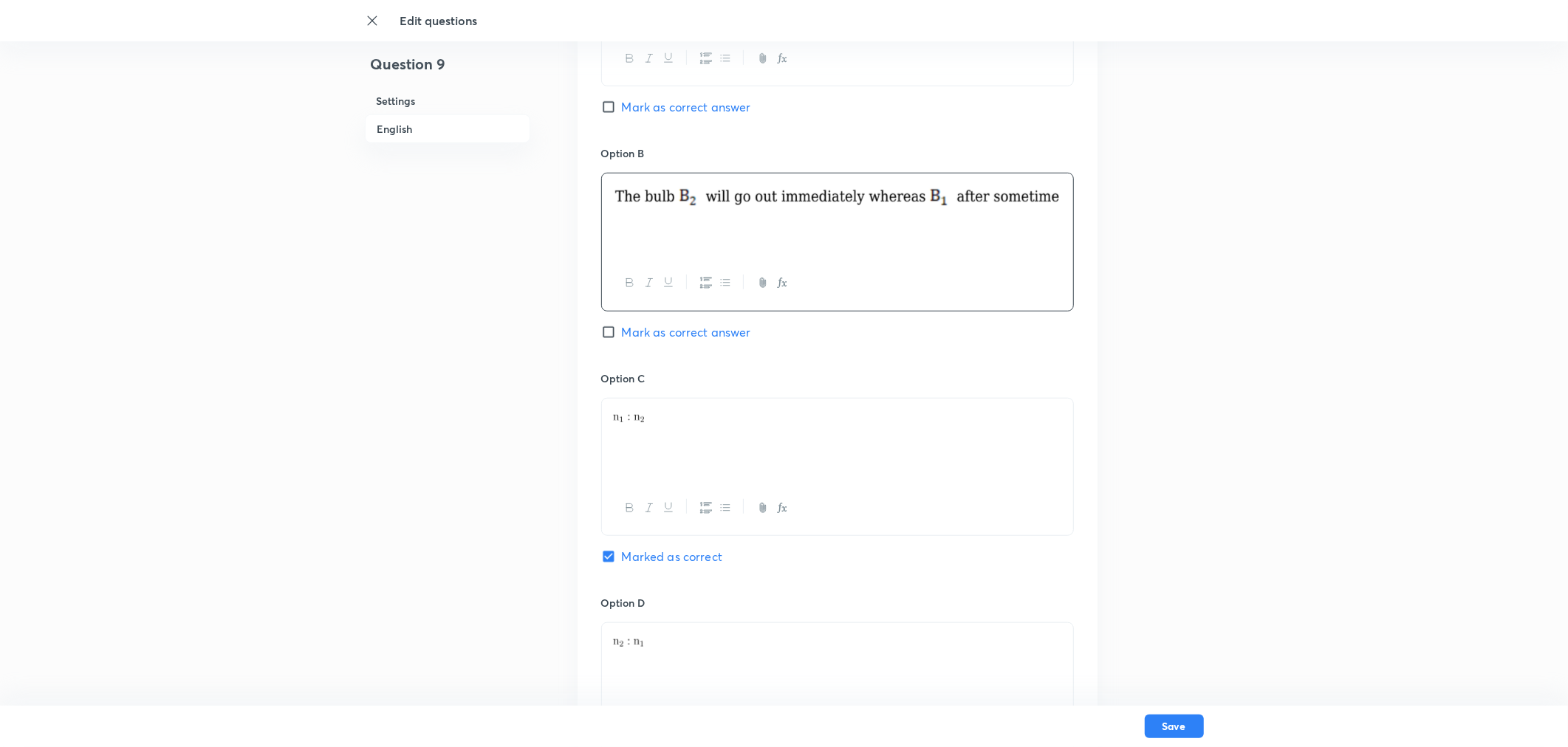
scroll to position [934, 0]
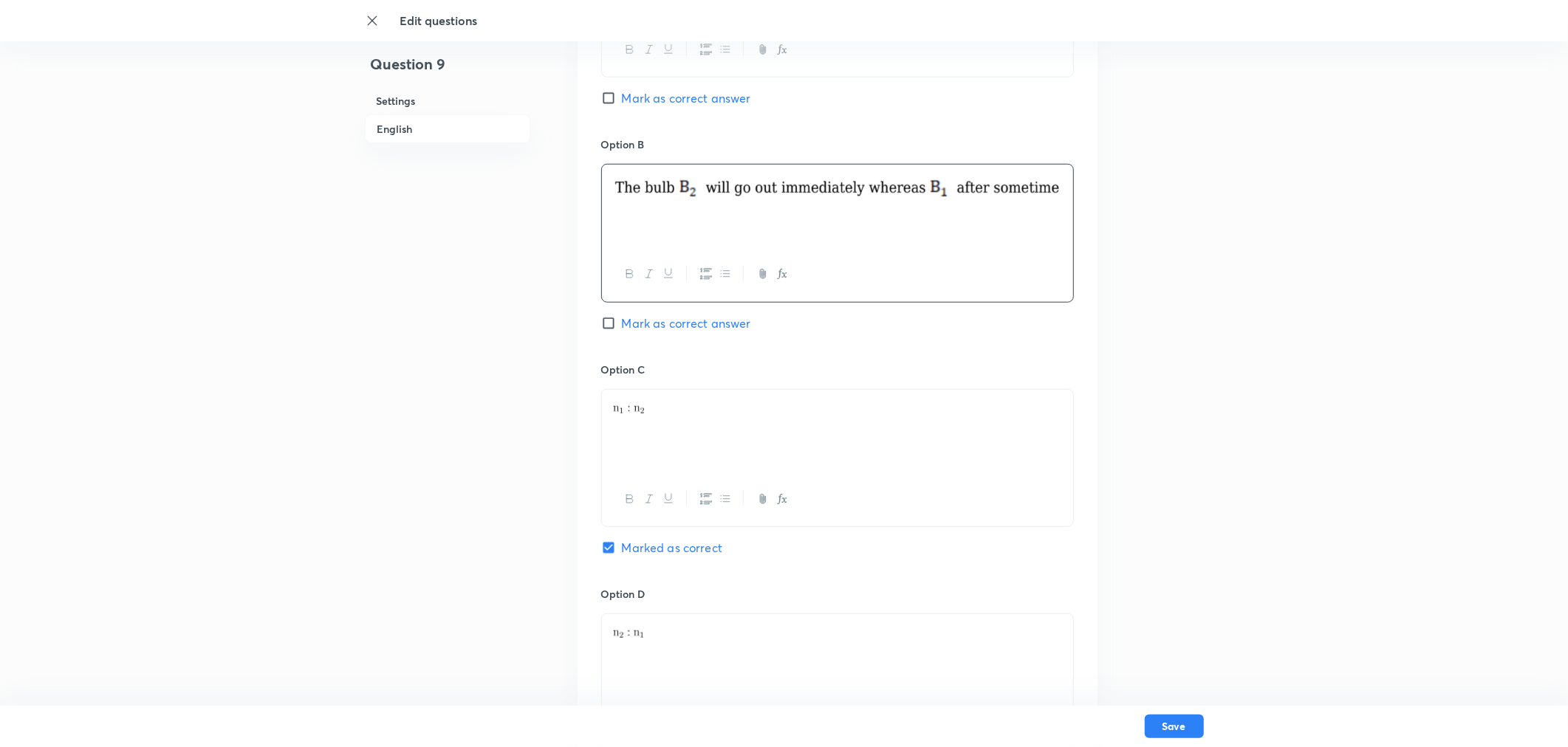
drag, startPoint x: 657, startPoint y: 412, endPoint x: 588, endPoint y: 404, distance: 69.5
click at [588, 404] on div "Option A Mark as correct answer Option B Mark as correct answer Option C Marked…" at bounding box center [837, 347] width 520 height 917
click at [659, 411] on p at bounding box center [837, 407] width 449 height 17
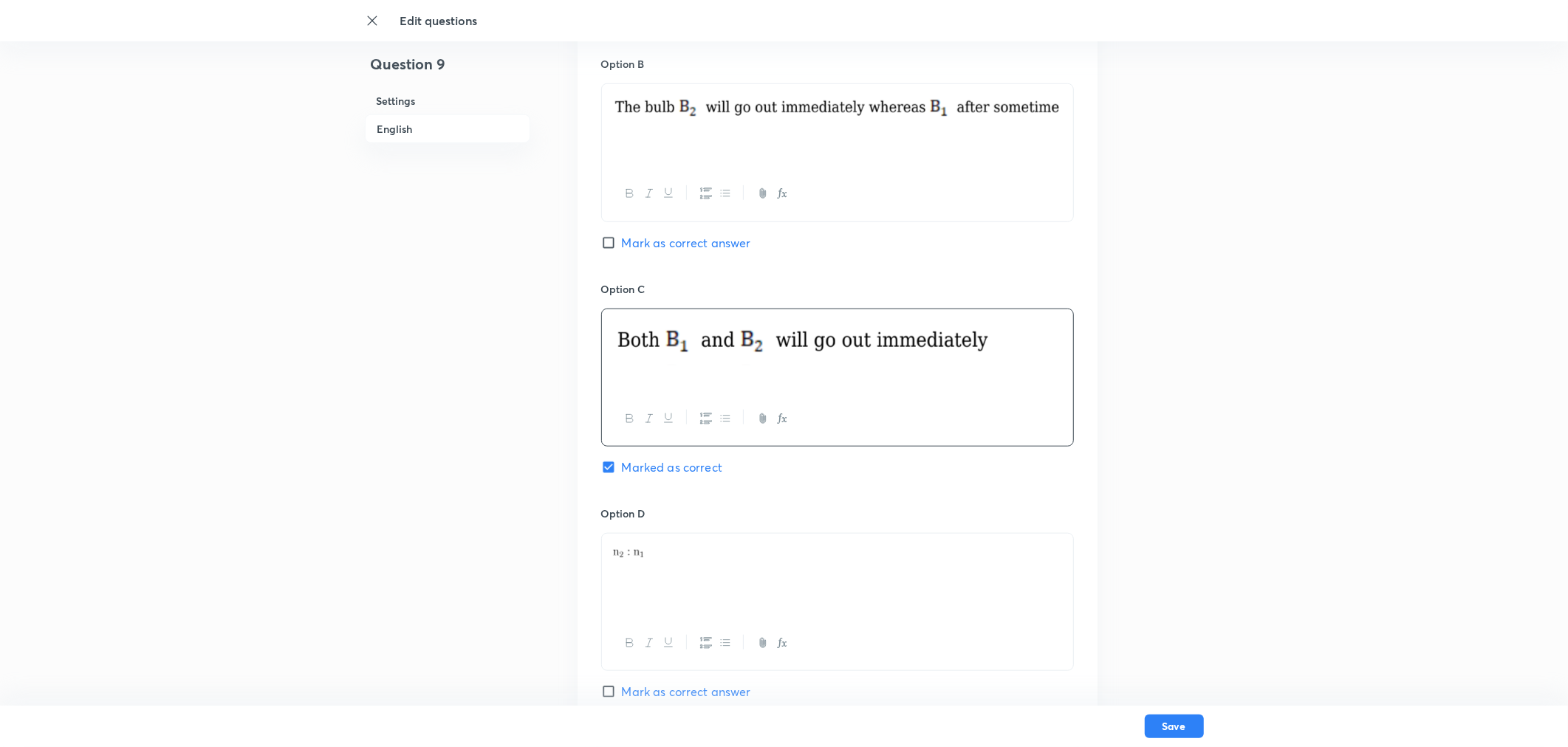
scroll to position [1017, 0]
drag, startPoint x: 654, startPoint y: 556, endPoint x: 617, endPoint y: 557, distance: 37.0
click at [617, 537] on p at bounding box center [837, 550] width 449 height 17
click at [632, 537] on p at bounding box center [837, 550] width 449 height 17
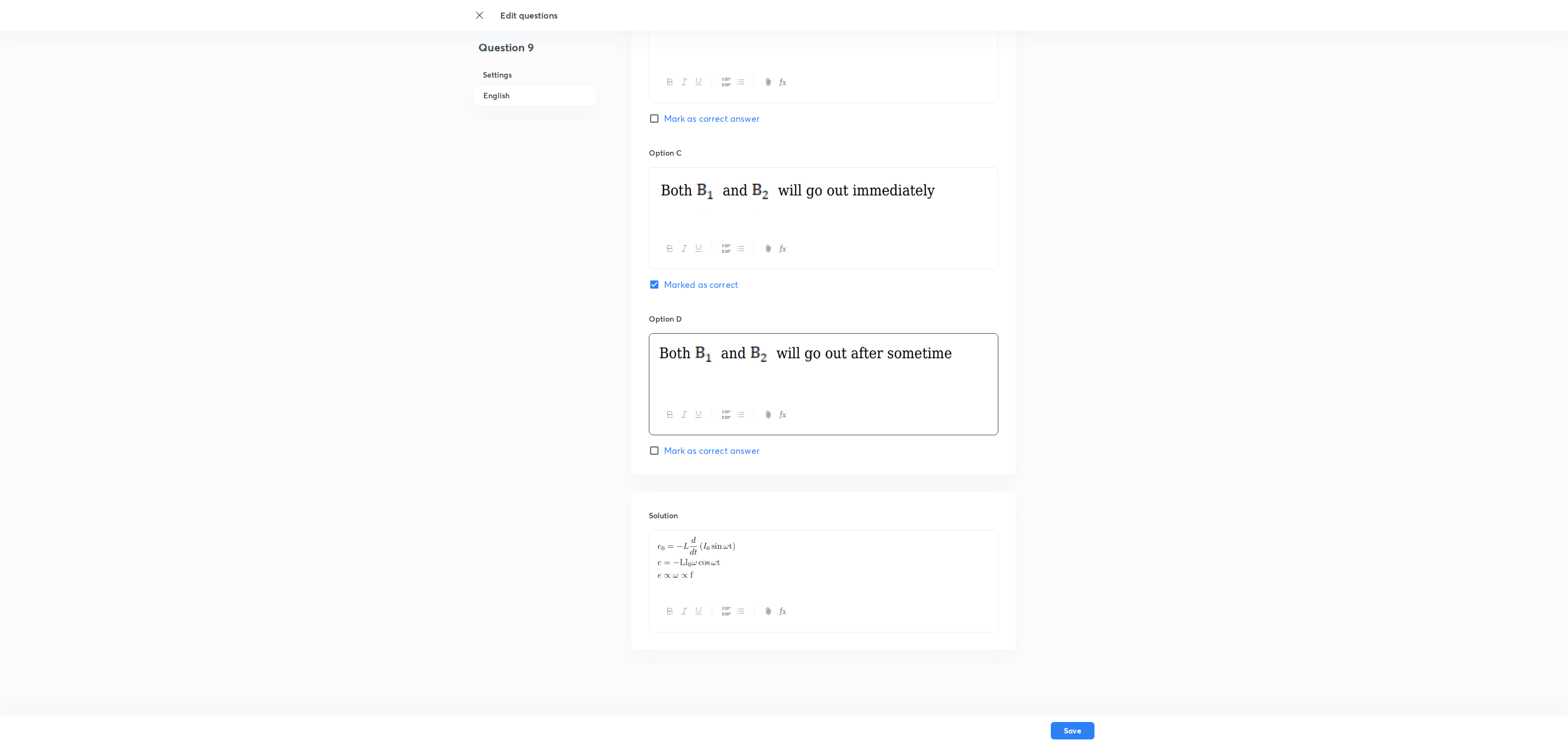
scroll to position [815, 0]
click at [650, 397] on input "Mark as correct answer" at bounding box center [656, 451] width 15 height 11
checkbox input "true"
checkbox input "false"
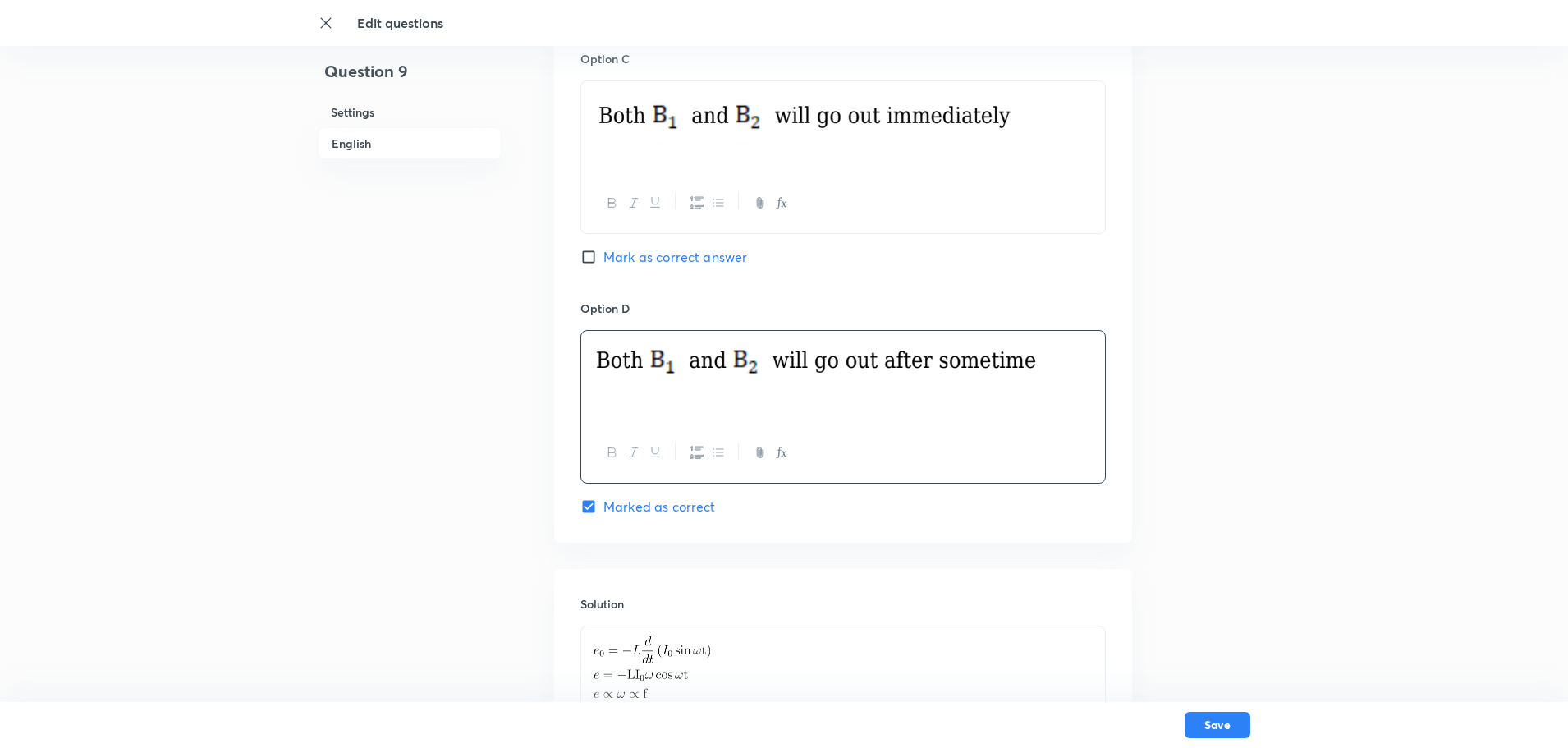
scroll to position [1556, 0]
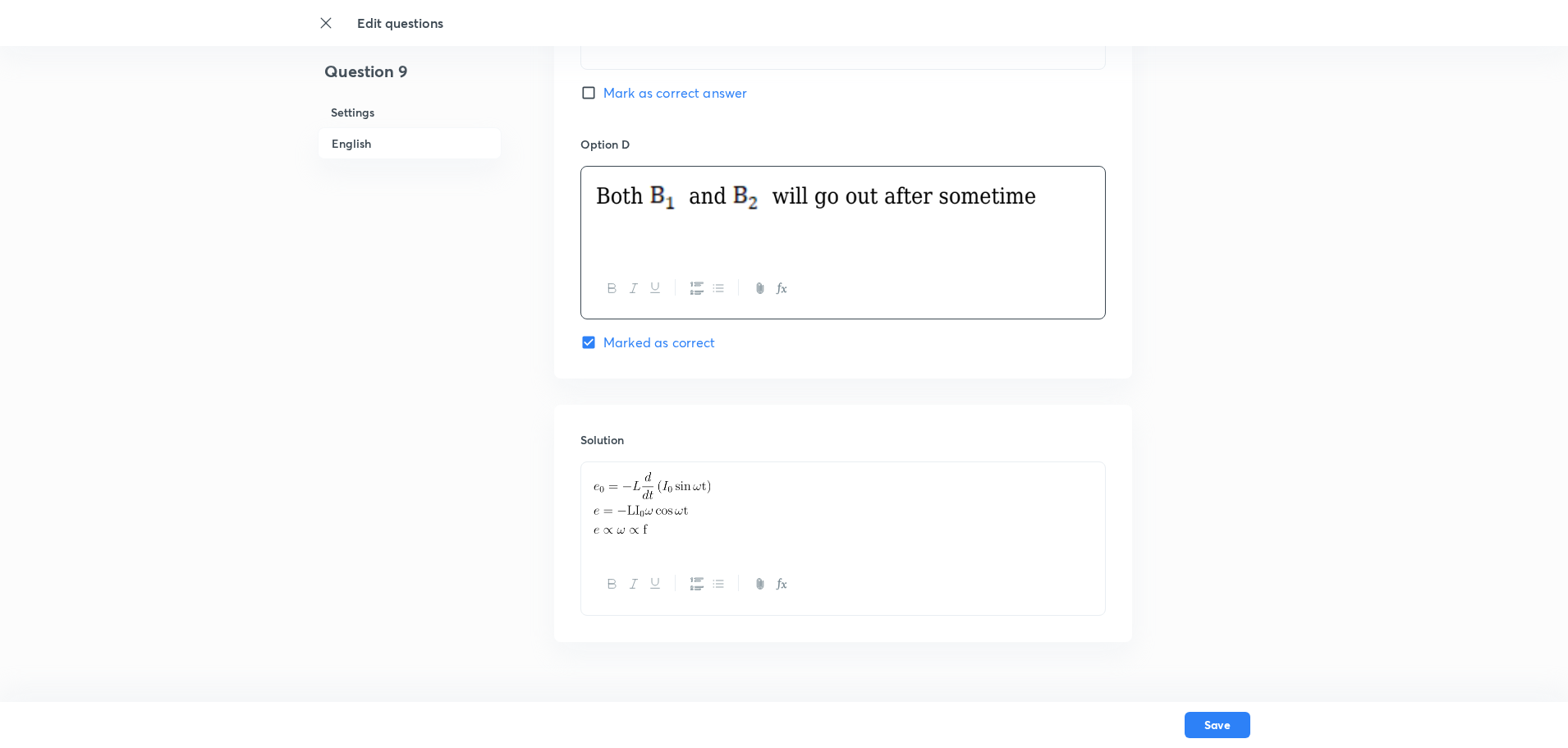
drag, startPoint x: 696, startPoint y: 530, endPoint x: 623, endPoint y: 508, distance: 76.2
click at [623, 508] on img at bounding box center [652, 502] width 117 height 61
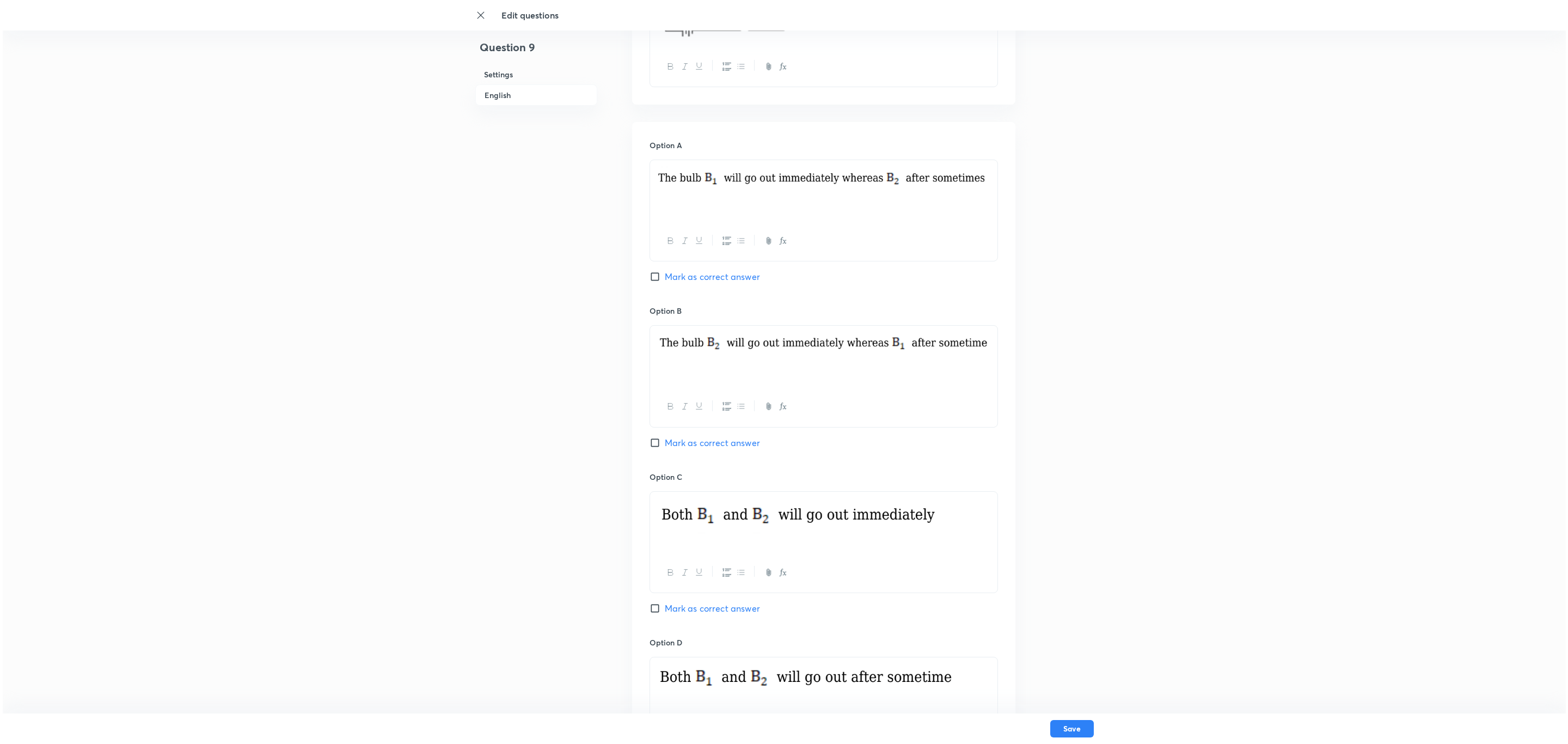
scroll to position [731, 0]
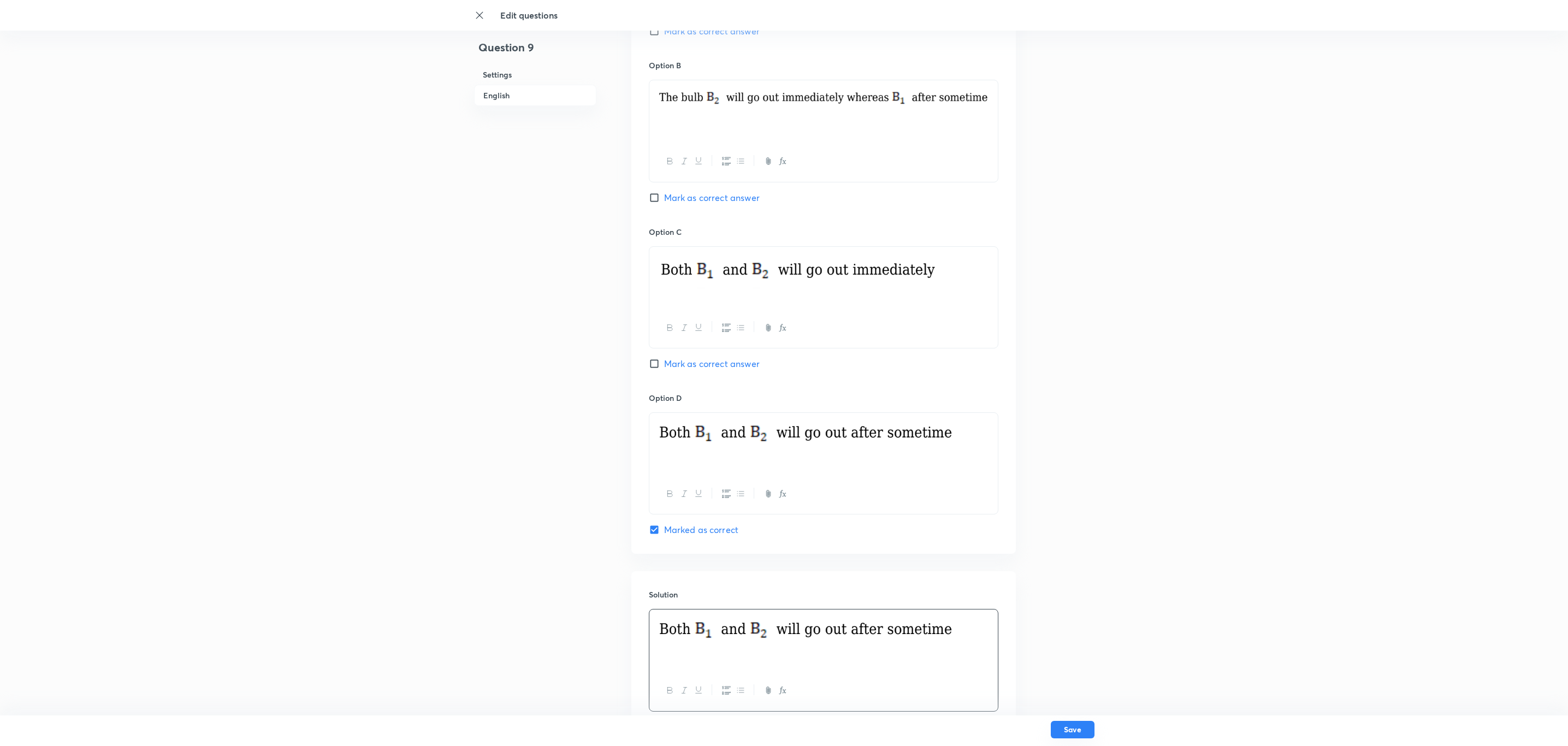
click at [833, 397] on button "Save" at bounding box center [1073, 730] width 44 height 18
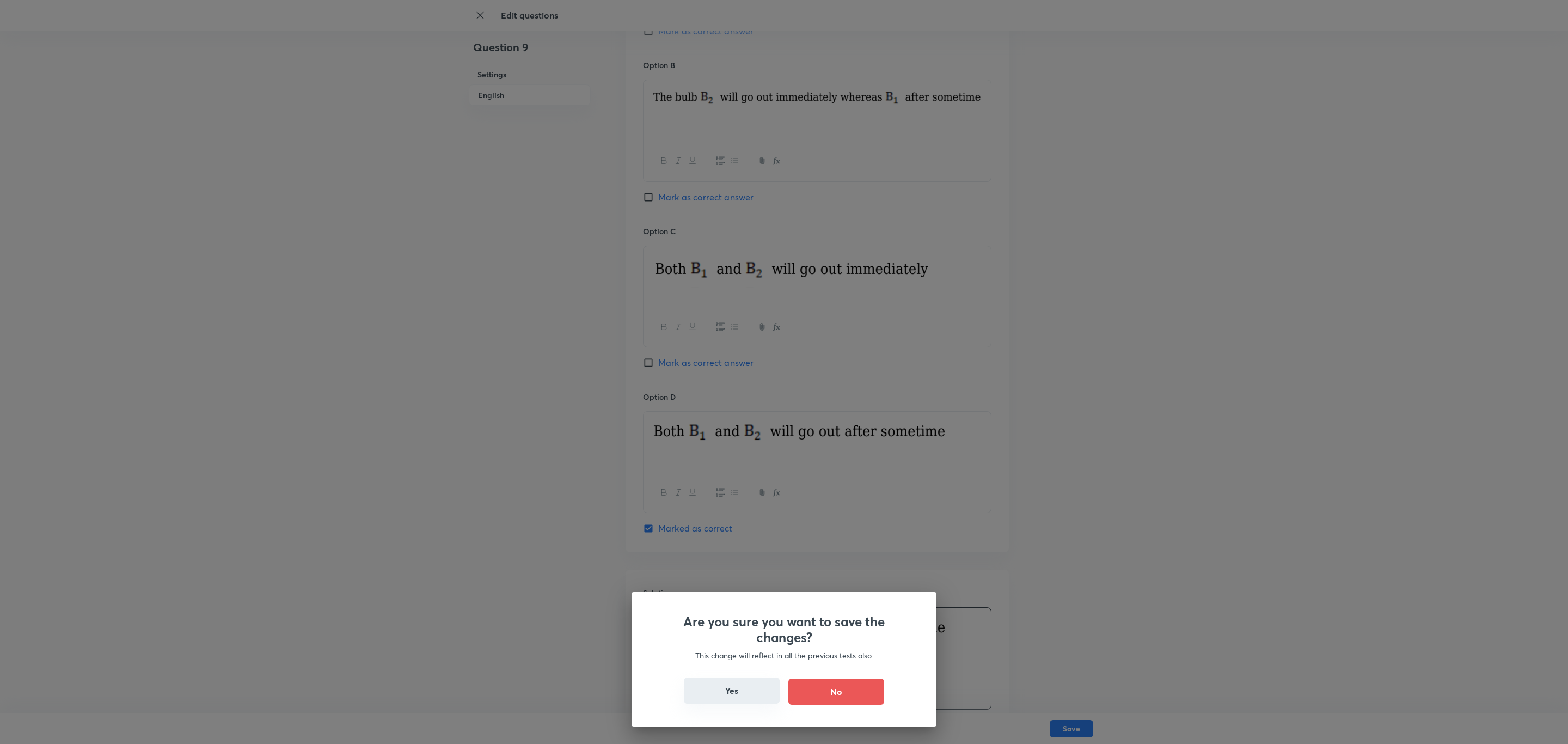
click at [742, 396] on button "Yes" at bounding box center [731, 690] width 96 height 26
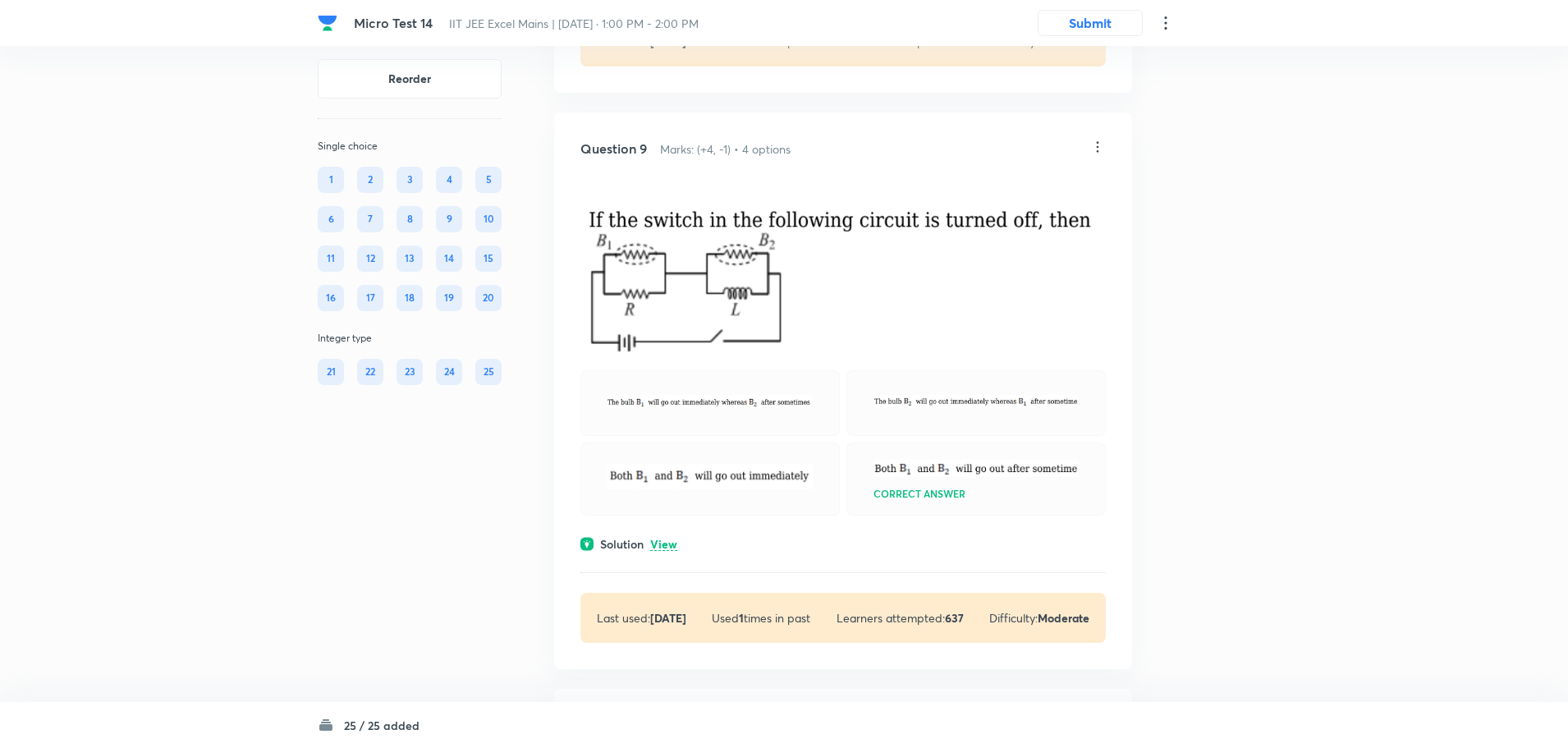
scroll to position [4068, 0]
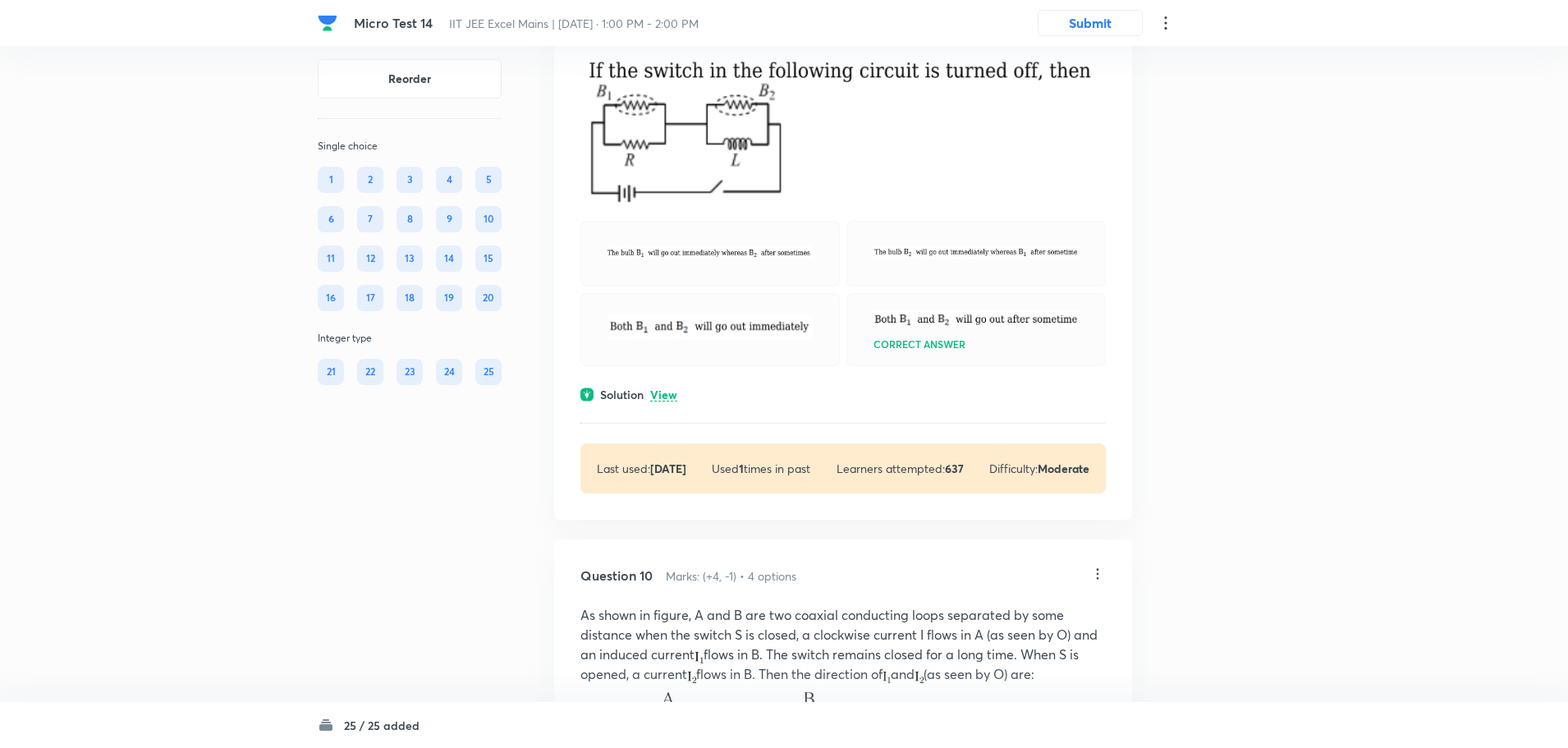
click at [678, 286] on div at bounding box center [710, 254] width 260 height 66
click at [1023, 132] on li "Edit" at bounding box center [1035, 131] width 138 height 30
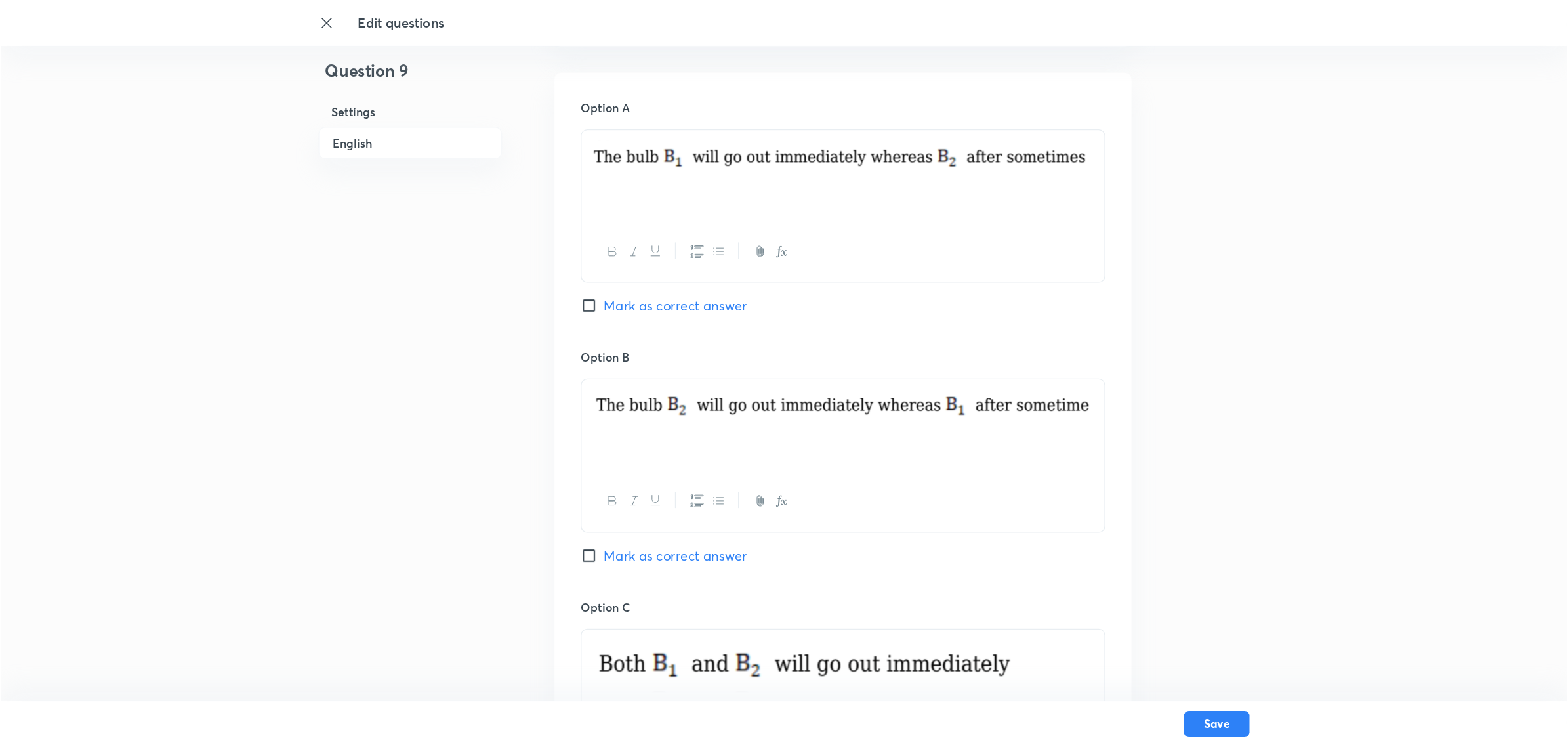
scroll to position [656, 0]
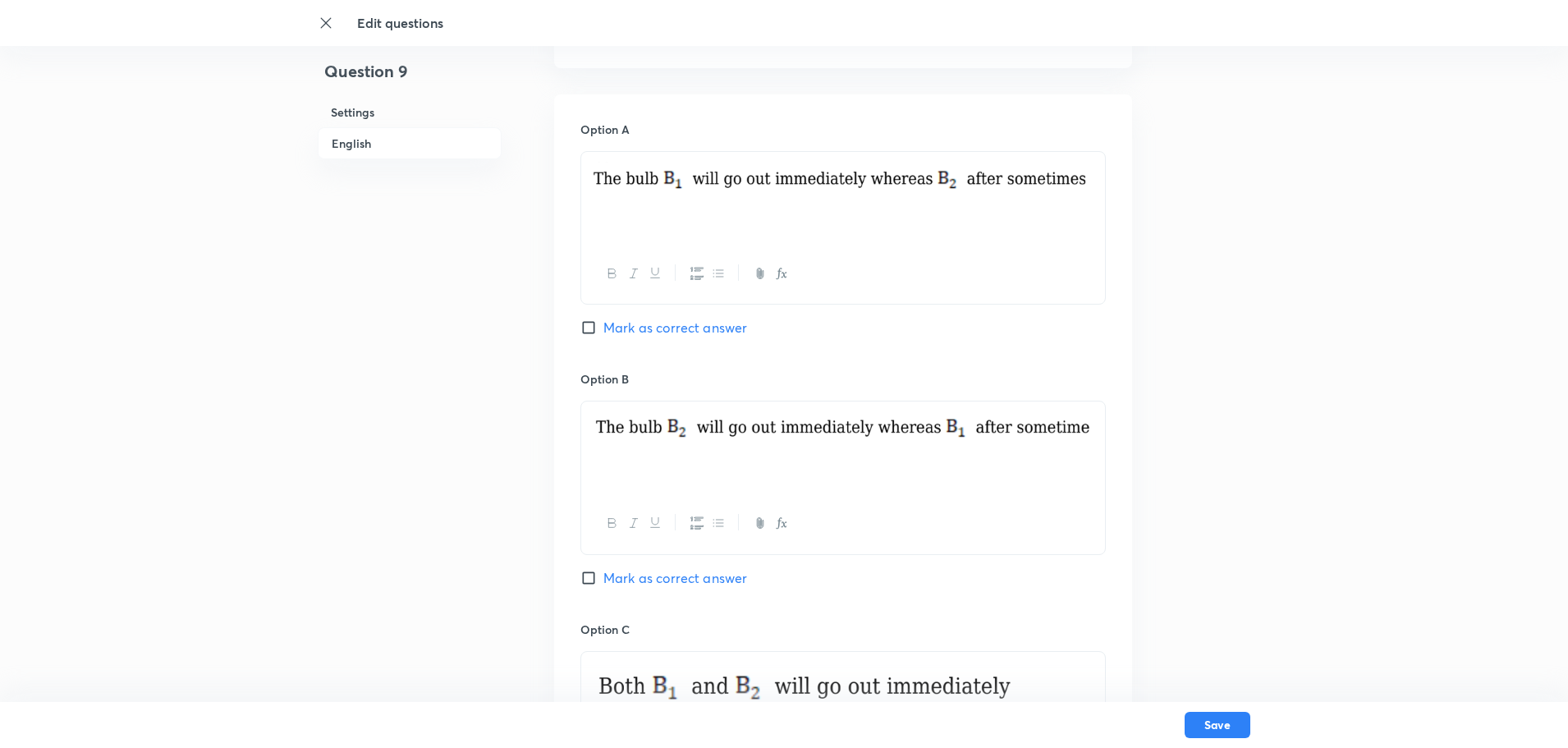
click at [899, 175] on img at bounding box center [844, 176] width 499 height 30
drag, startPoint x: 1088, startPoint y: 180, endPoint x: 847, endPoint y: 189, distance: 241.2
click at [851, 189] on img at bounding box center [844, 176] width 499 height 30
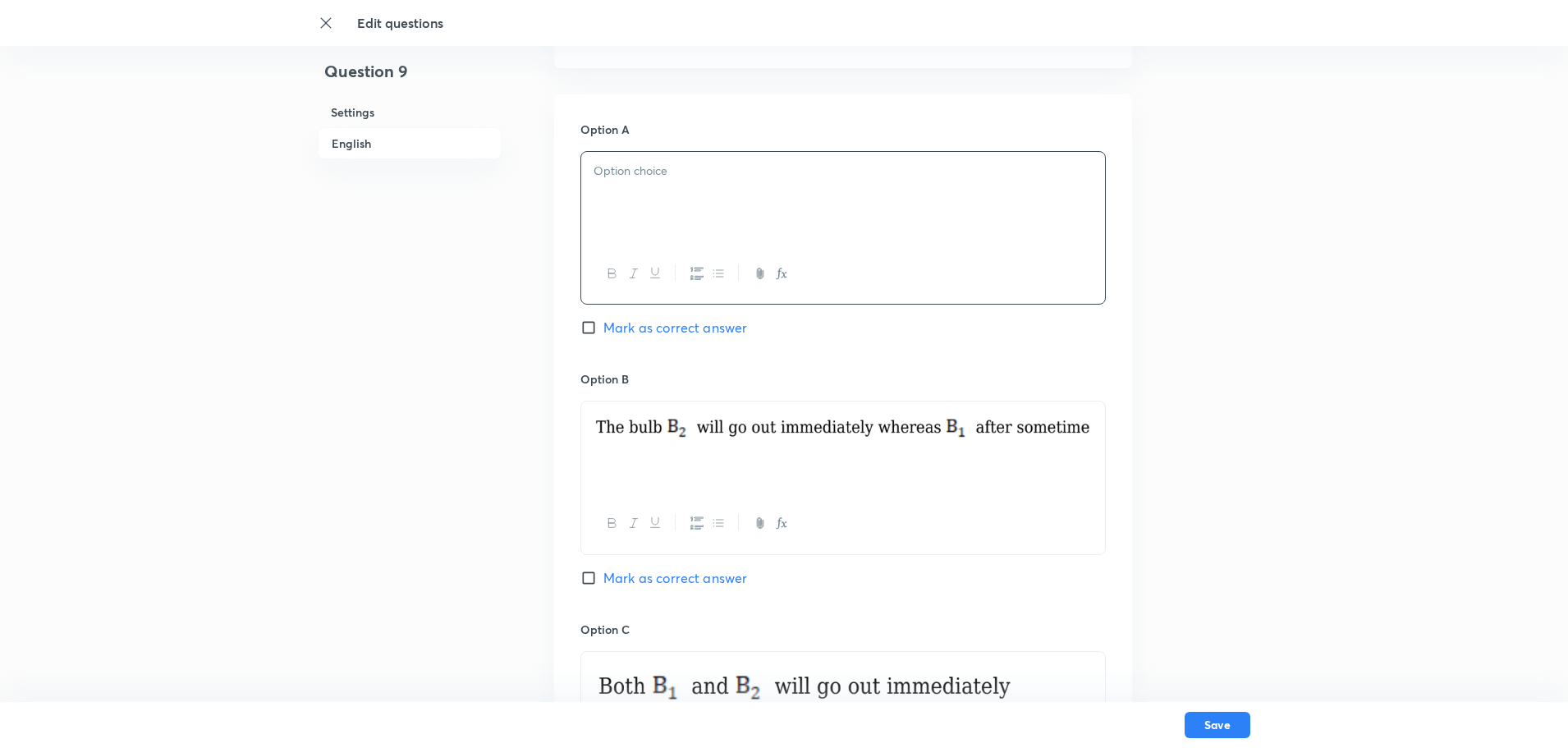
drag, startPoint x: 1082, startPoint y: 428, endPoint x: 707, endPoint y: 441, distance: 375.2
click at [718, 443] on img at bounding box center [844, 427] width 499 height 32
click at [612, 175] on p at bounding box center [844, 171] width 499 height 19
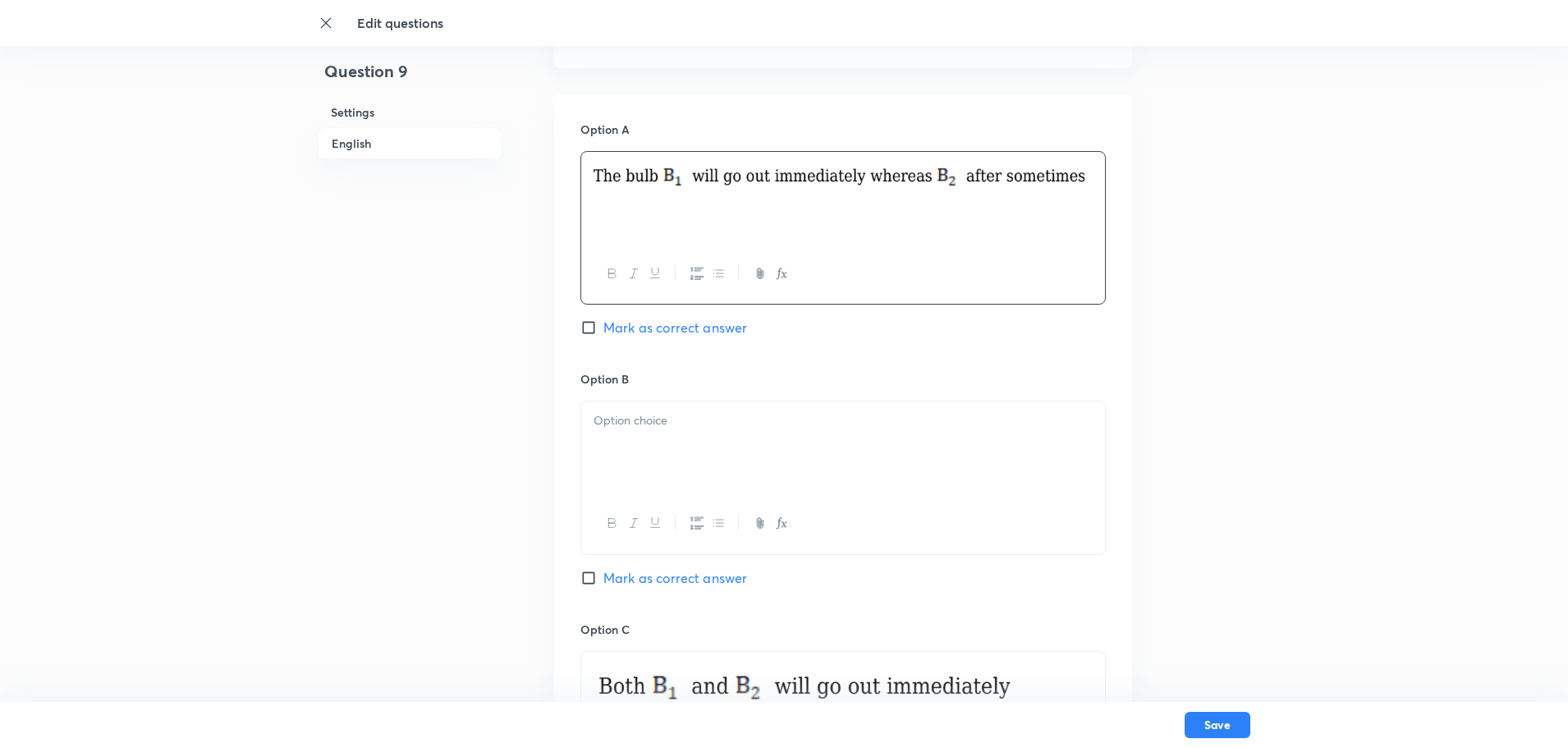
click at [642, 424] on p at bounding box center [844, 420] width 499 height 19
click at [654, 415] on p at bounding box center [844, 420] width 499 height 19
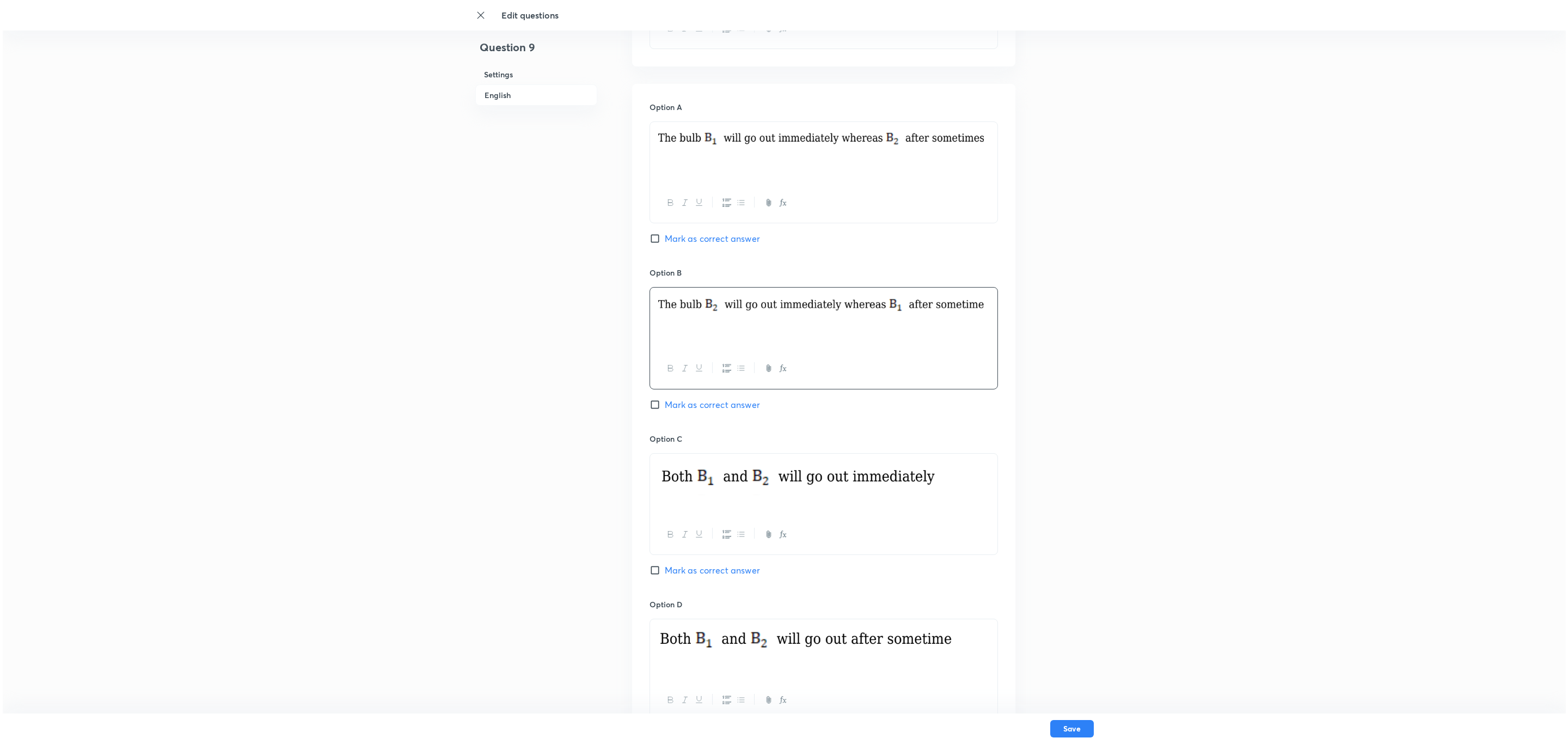
scroll to position [649, 0]
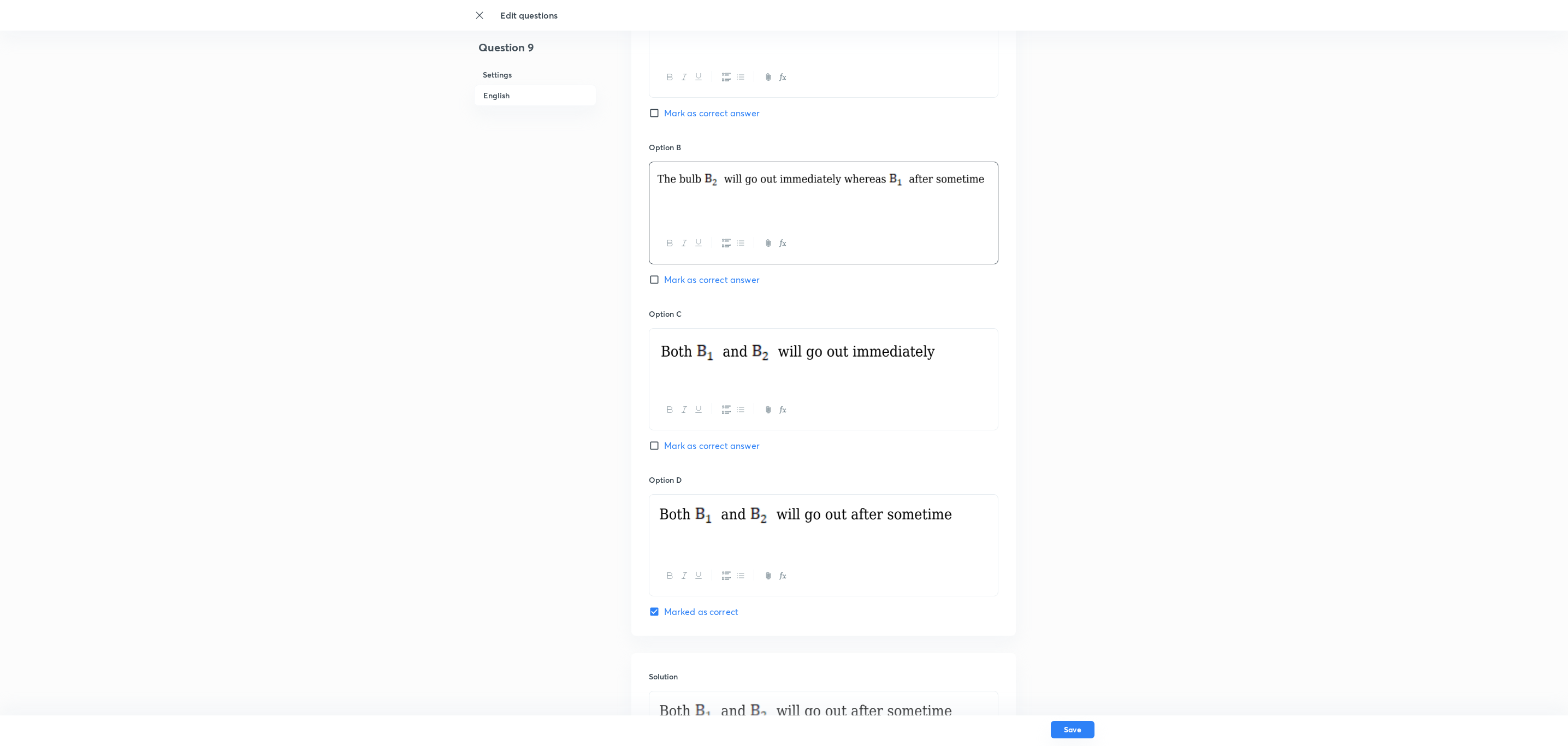
click at [833, 397] on button "Save" at bounding box center [1073, 730] width 44 height 18
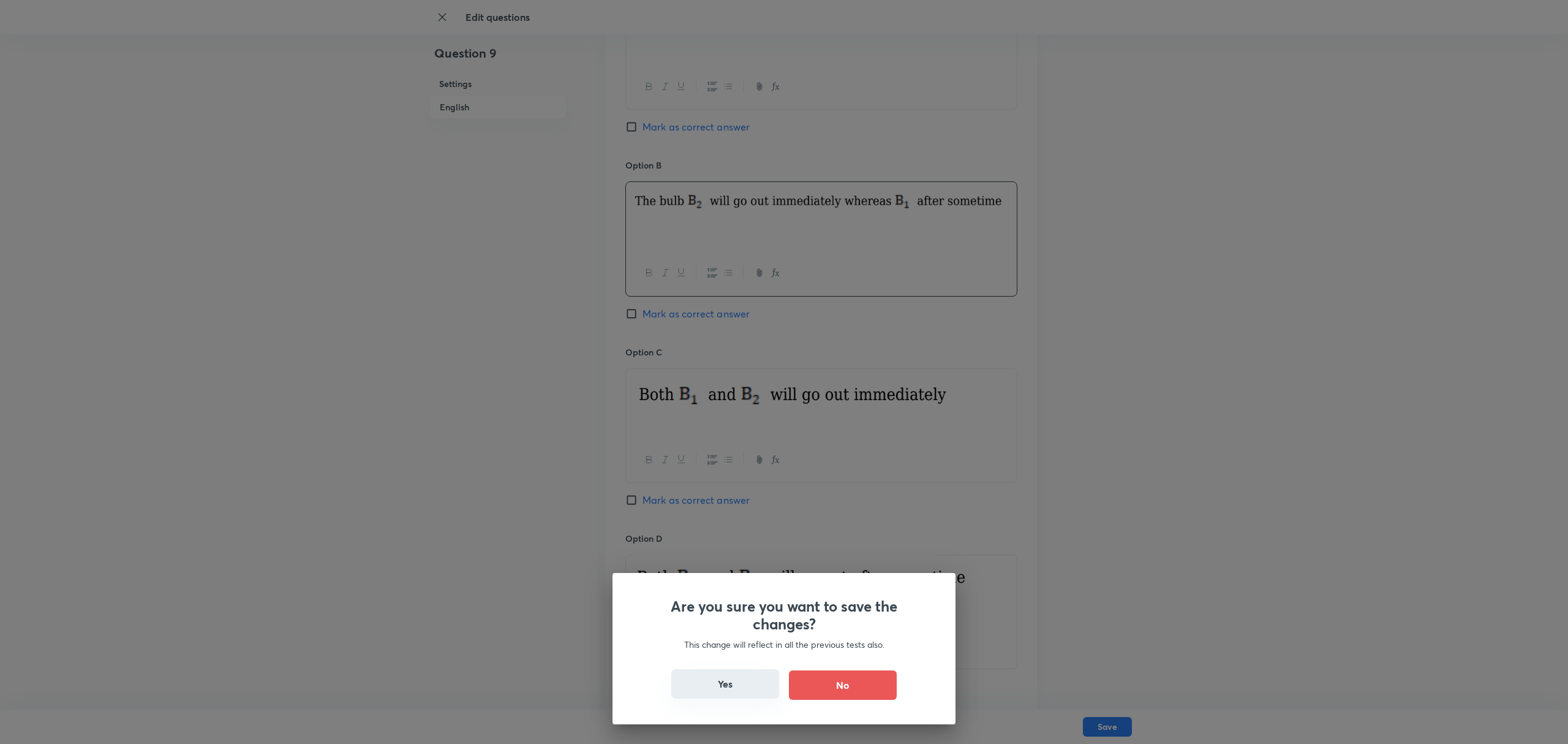
click at [733, 446] on button "Yes" at bounding box center [724, 684] width 108 height 29
click at [739, 446] on button "Yes" at bounding box center [724, 684] width 108 height 29
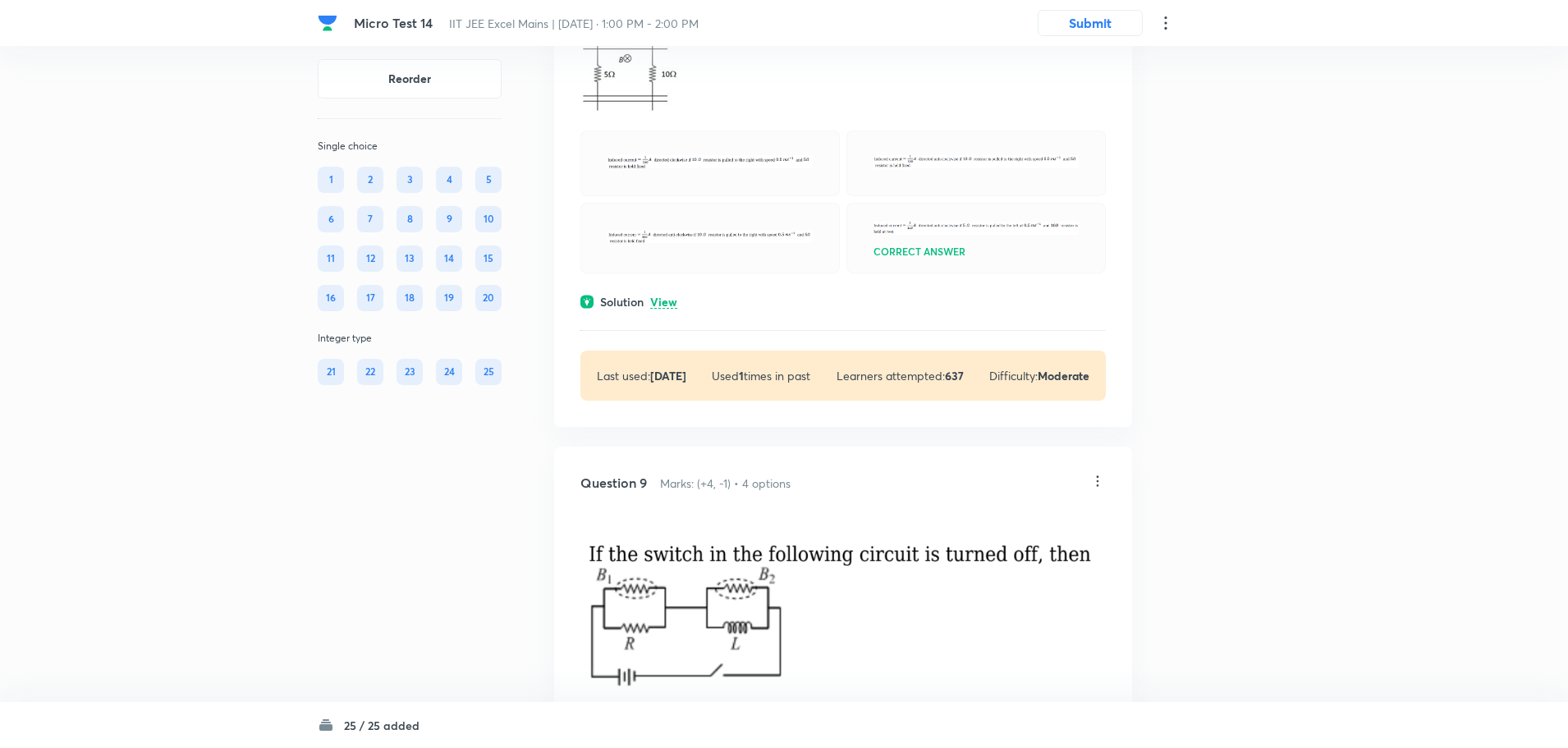
scroll to position [3502, 0]
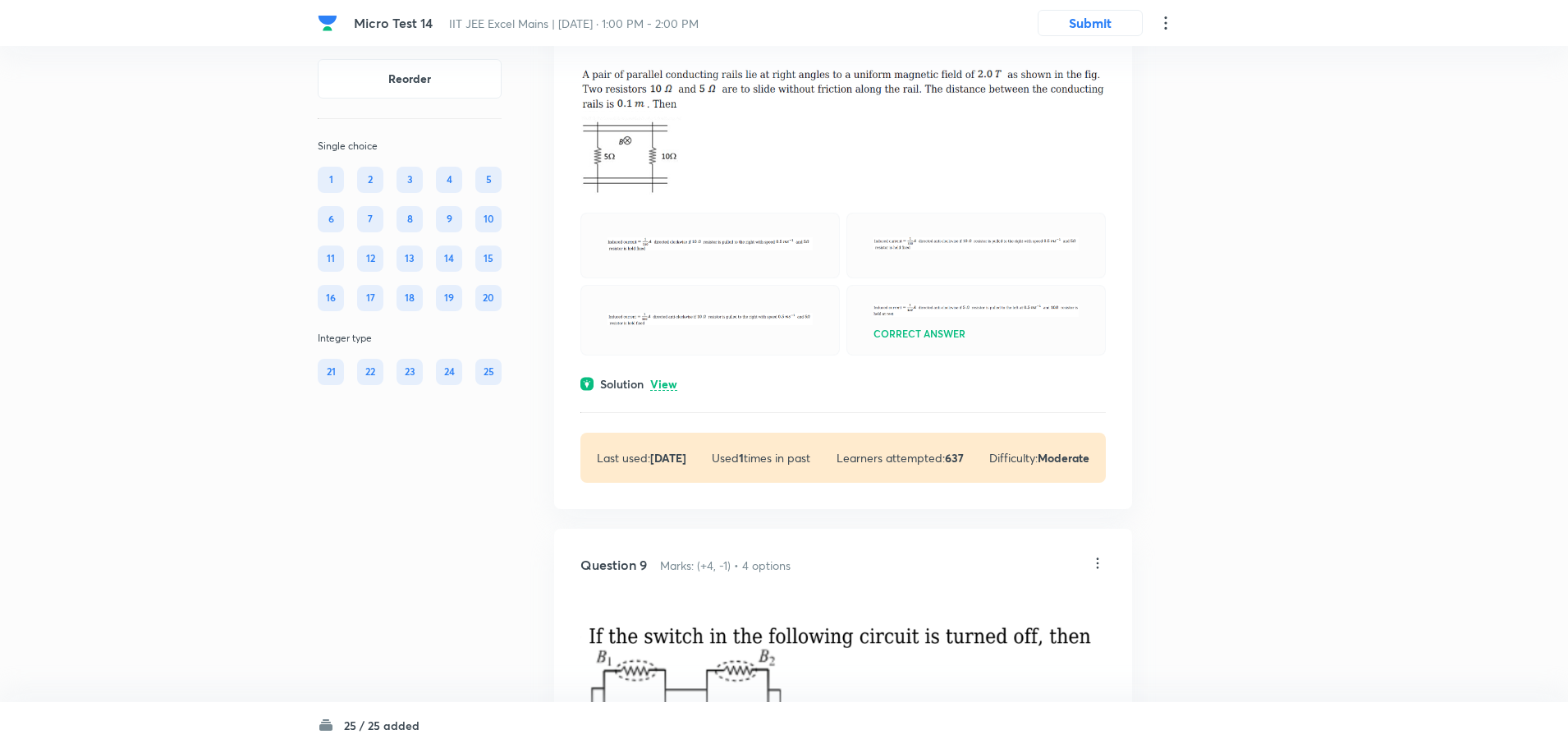
click at [1102, 114] on div "Question 8 Marks: (+4, -1) • 4 options Correct answer Solution View Last used: …" at bounding box center [844, 256] width 578 height 508
click at [1092, 45] on icon at bounding box center [1098, 37] width 17 height 17
click at [991, 164] on p "Edit" at bounding box center [989, 170] width 20 height 17
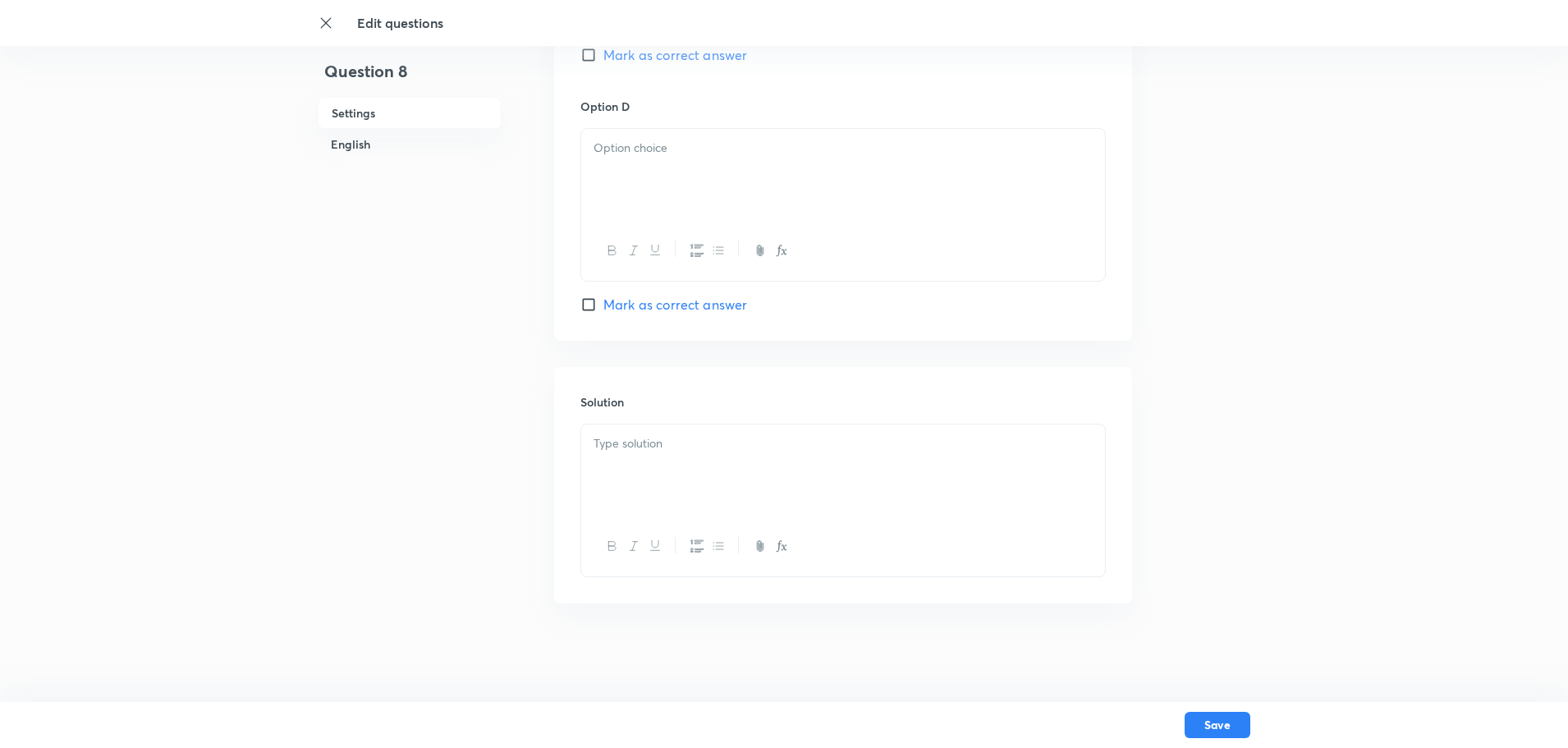
checkbox input "true"
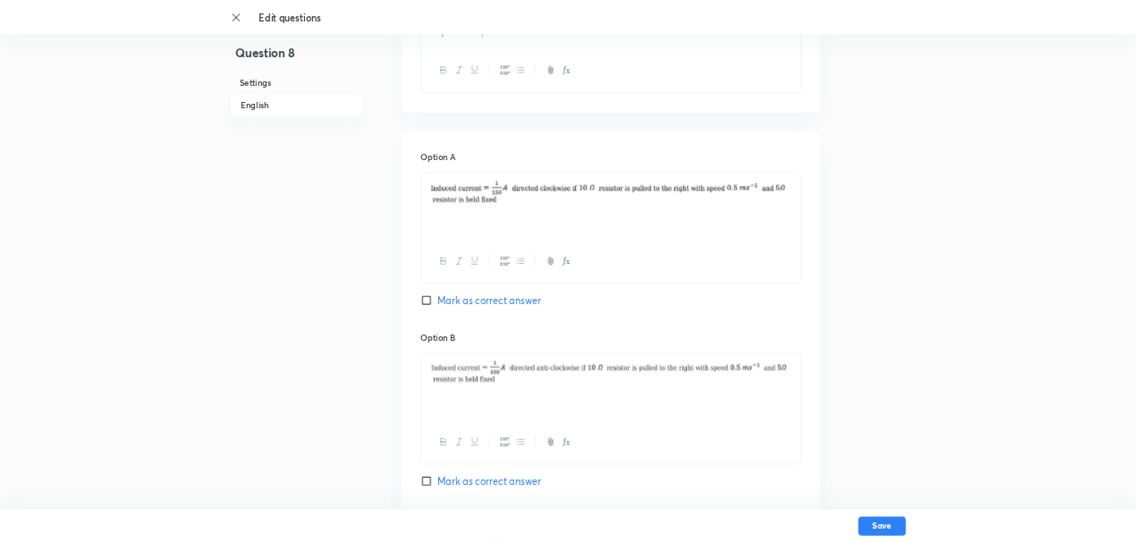
scroll to position [805, 0]
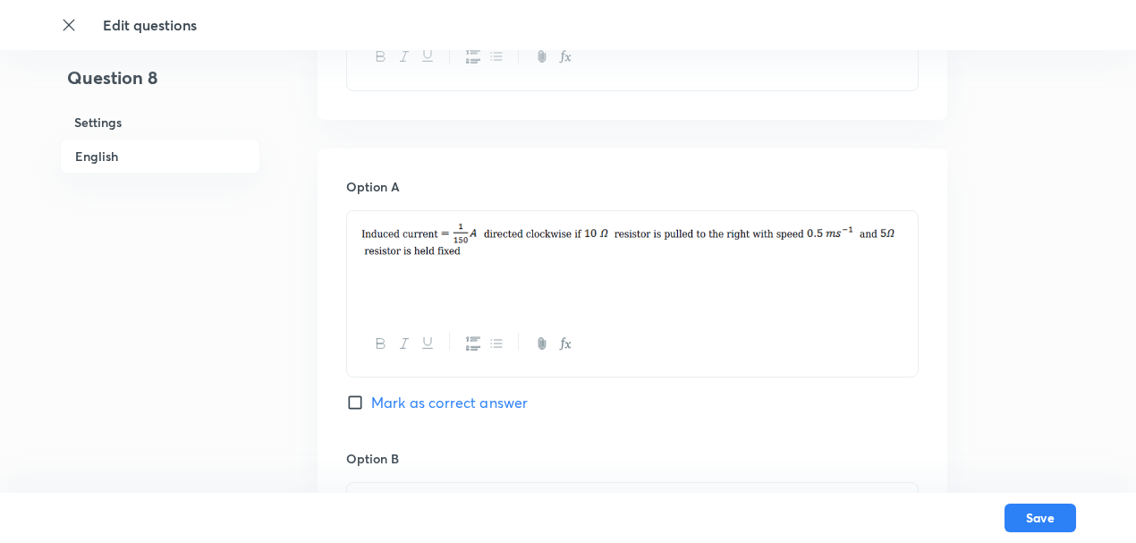
drag, startPoint x: 486, startPoint y: 254, endPoint x: 386, endPoint y: 259, distance: 100.3
click at [386, 259] on p at bounding box center [632, 241] width 544 height 39
click at [500, 264] on div at bounding box center [632, 261] width 571 height 100
drag, startPoint x: 476, startPoint y: 253, endPoint x: 392, endPoint y: 249, distance: 84.2
click at [392, 249] on img at bounding box center [632, 239] width 544 height 35
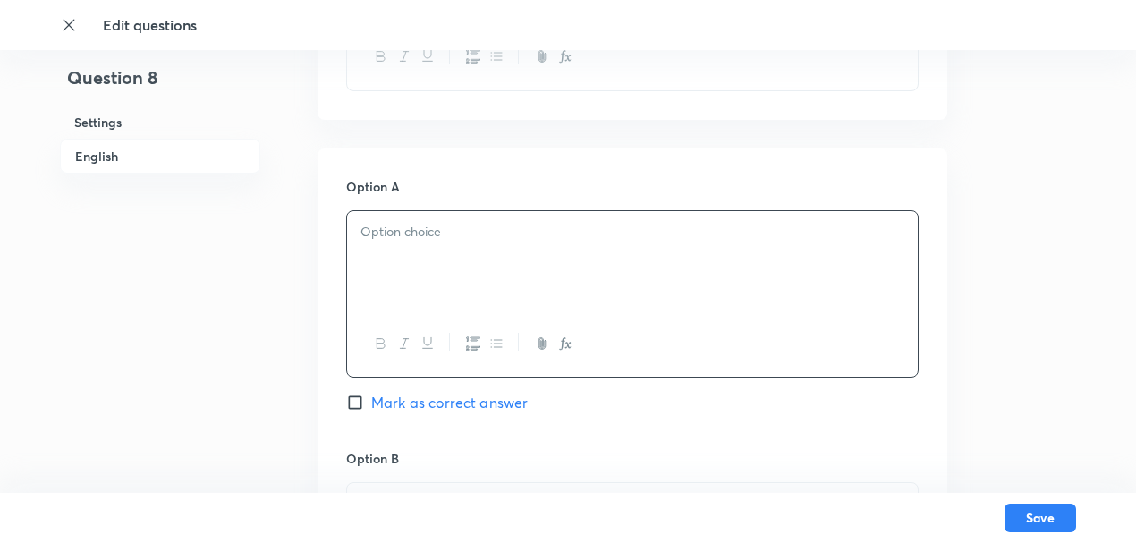
click at [376, 235] on p at bounding box center [632, 232] width 544 height 21
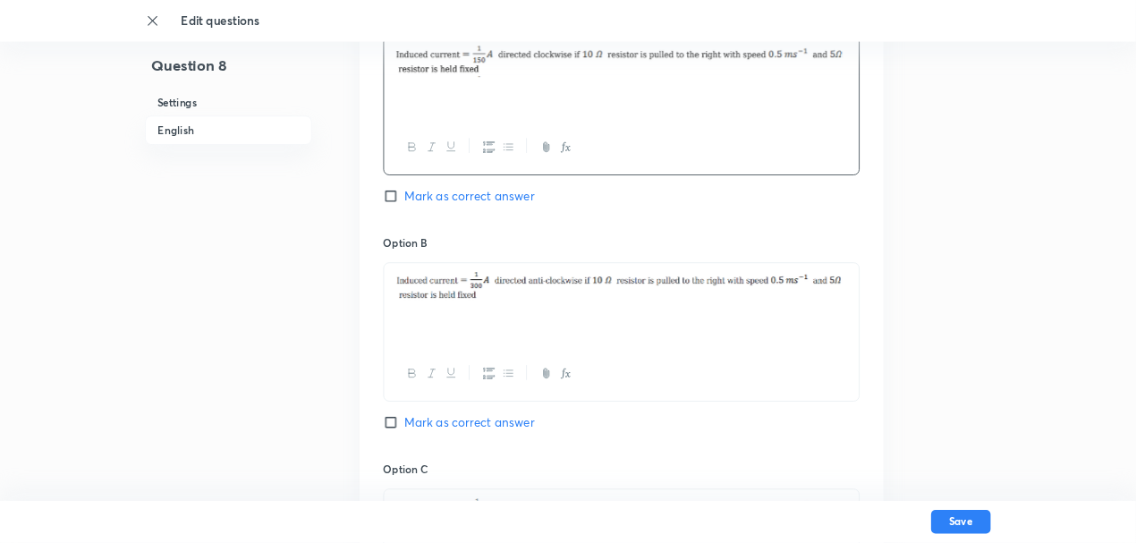
scroll to position [971, 0]
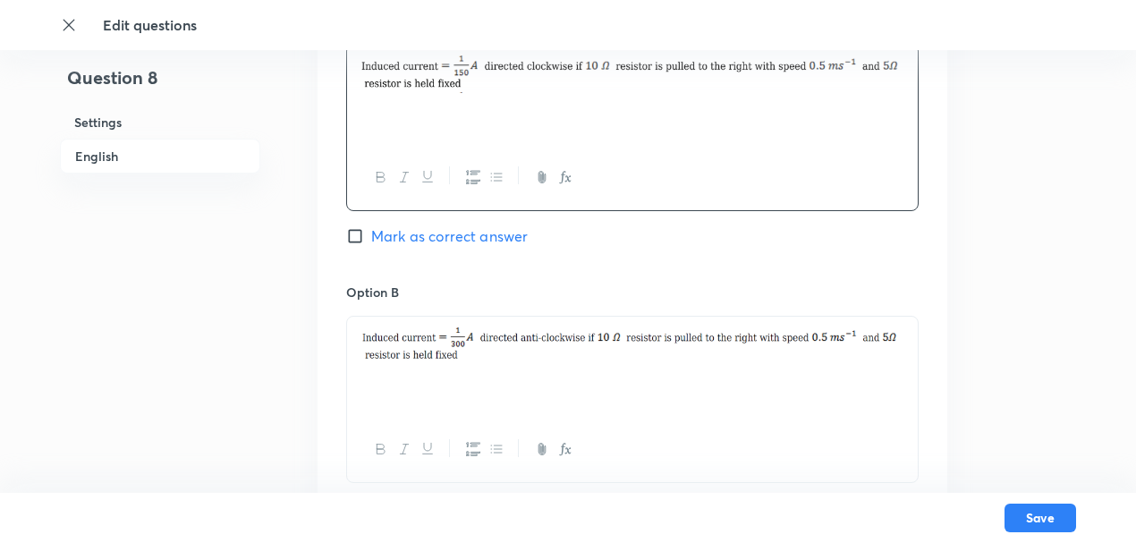
click at [481, 353] on img at bounding box center [632, 344] width 544 height 35
click at [445, 347] on img at bounding box center [632, 344] width 544 height 35
click at [444, 333] on img at bounding box center [632, 344] width 544 height 35
click at [451, 351] on img at bounding box center [632, 344] width 544 height 35
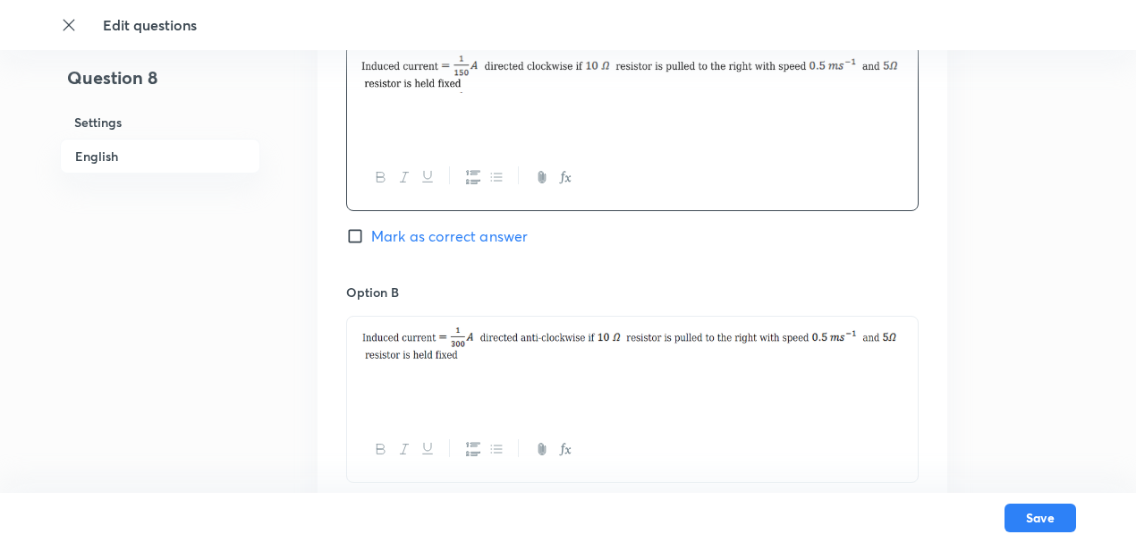
click at [453, 354] on img at bounding box center [632, 344] width 544 height 35
click at [474, 356] on img at bounding box center [632, 344] width 544 height 35
drag, startPoint x: 454, startPoint y: 357, endPoint x: 445, endPoint y: 356, distance: 9.0
click at [447, 357] on img at bounding box center [632, 344] width 544 height 35
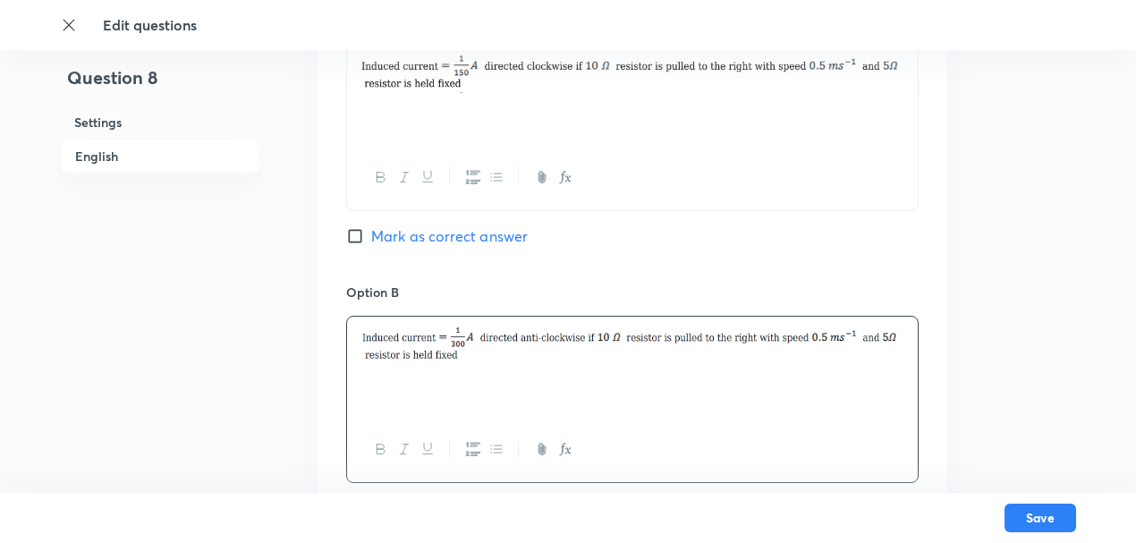
click at [477, 383] on div at bounding box center [632, 367] width 571 height 100
click at [474, 380] on div at bounding box center [632, 367] width 571 height 100
click at [429, 337] on p at bounding box center [632, 337] width 544 height 21
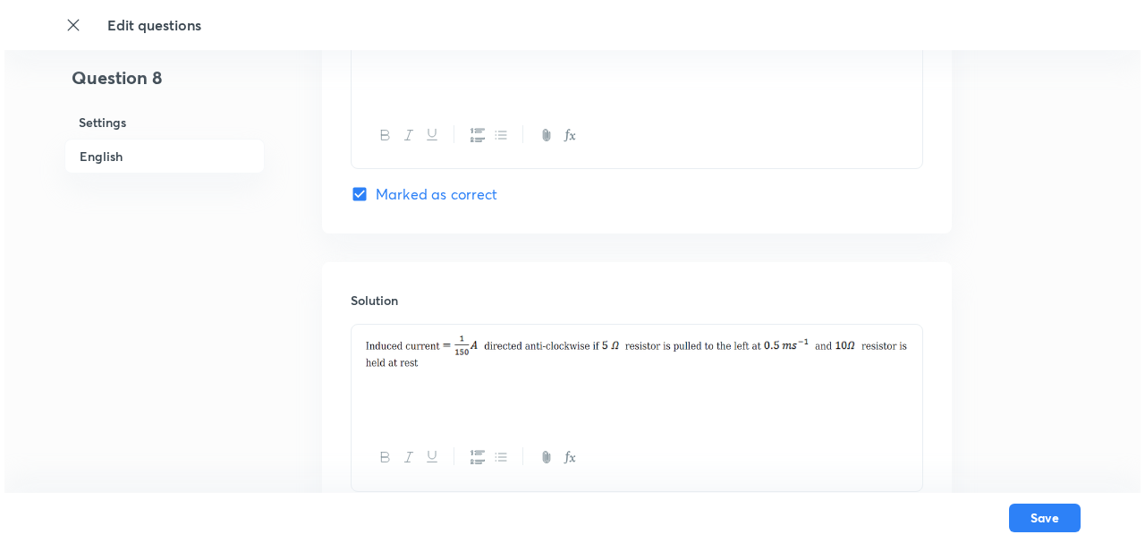
scroll to position [1962, 0]
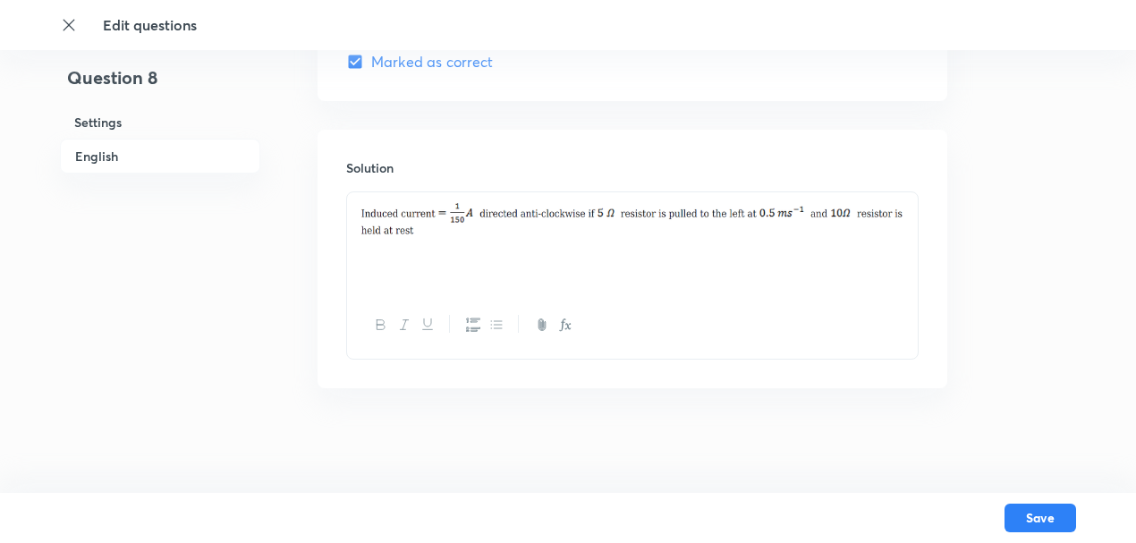
click at [1045, 500] on div "Save" at bounding box center [568, 518] width 1016 height 50
click at [1041, 515] on button "Save" at bounding box center [1040, 516] width 72 height 29
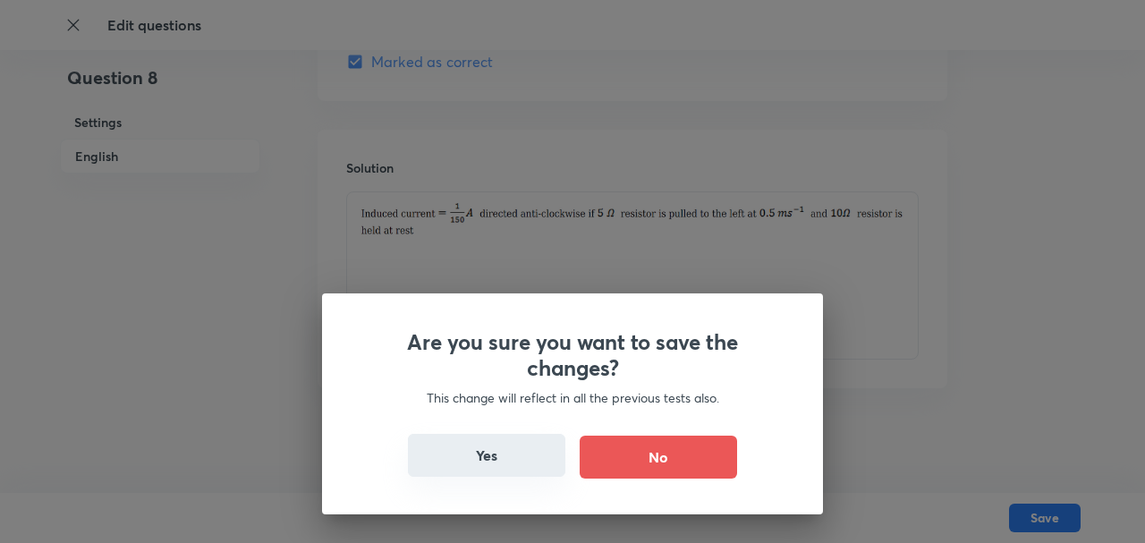
click at [496, 436] on button "Yes" at bounding box center [486, 455] width 157 height 43
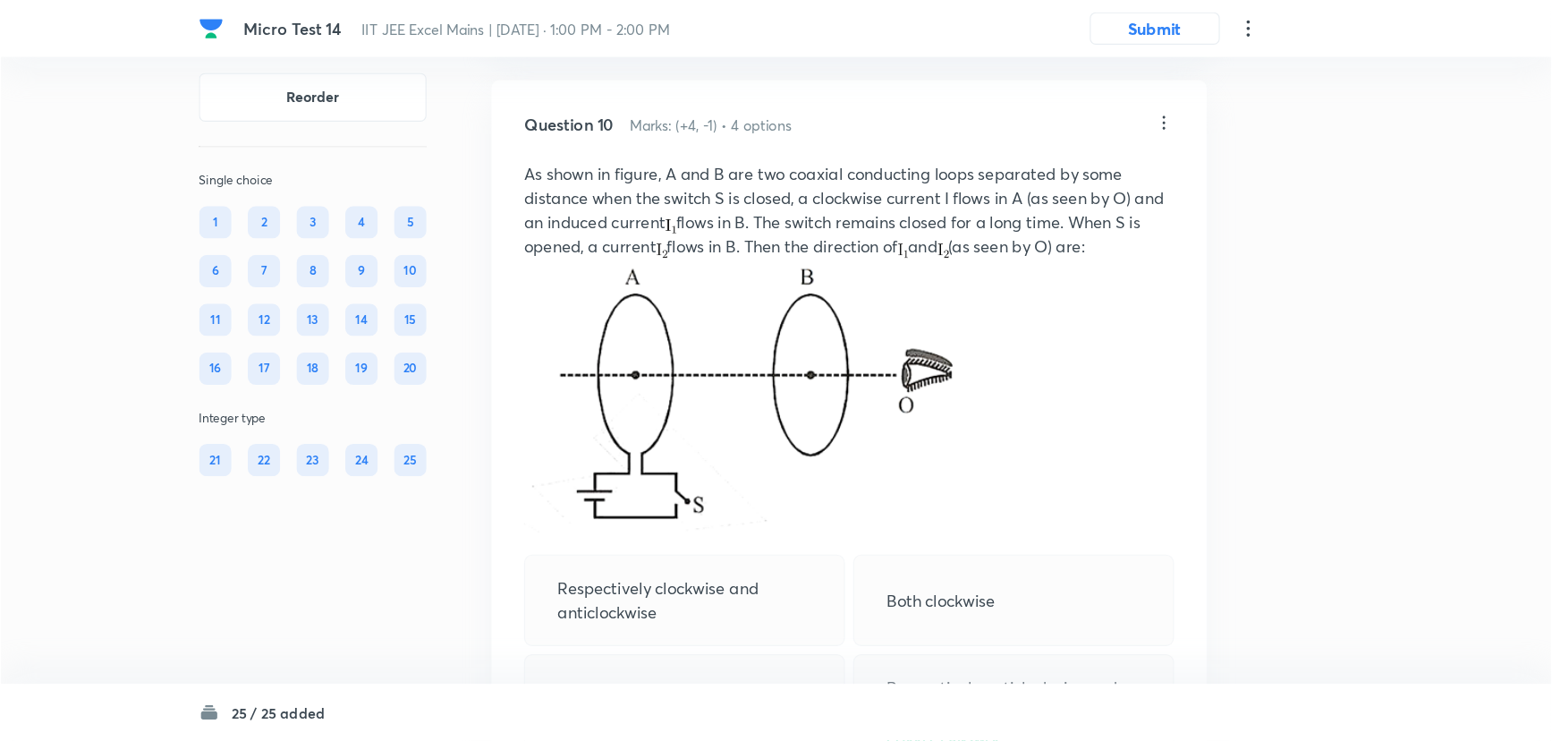
scroll to position [4949, 0]
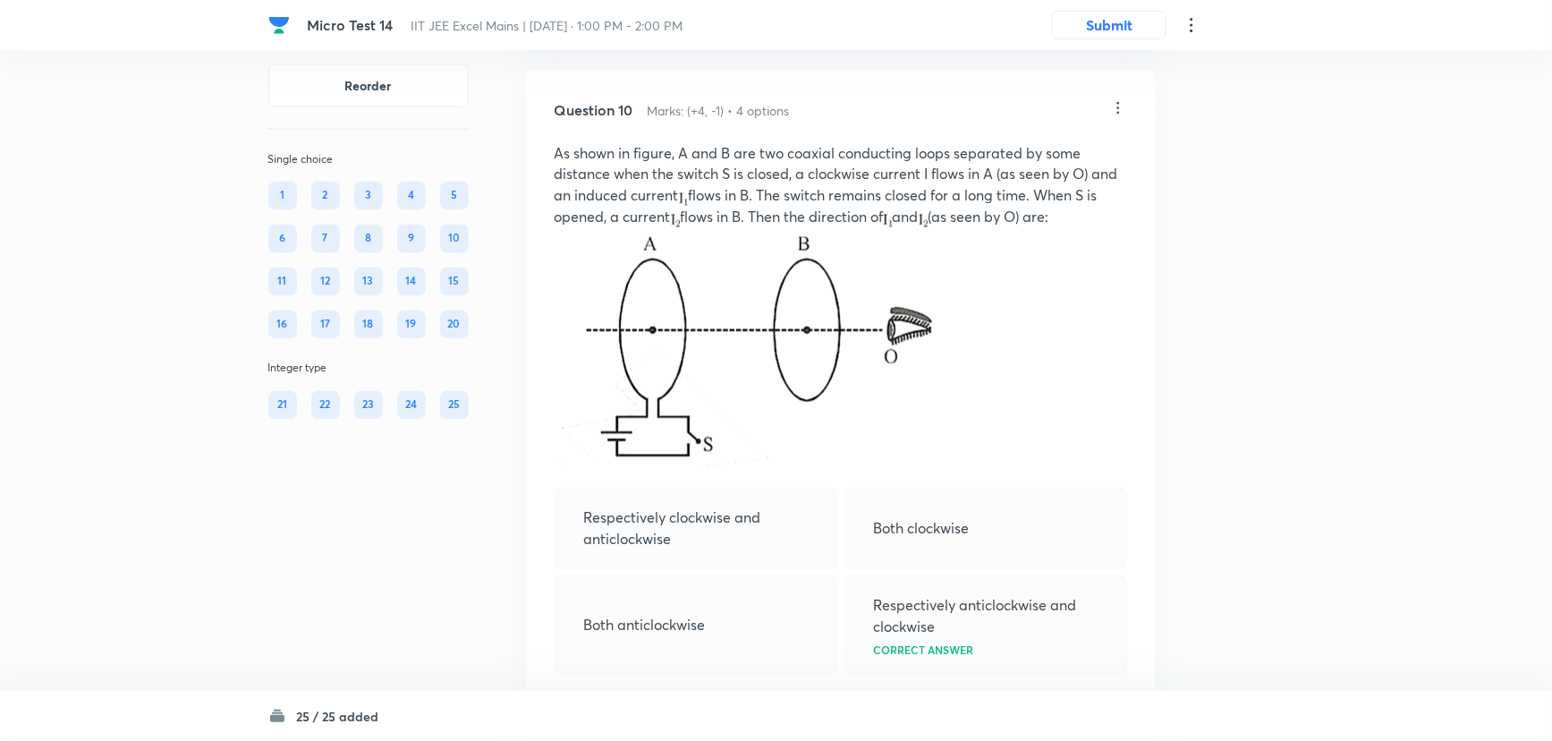
click at [1119, 120] on div at bounding box center [1118, 109] width 18 height 21
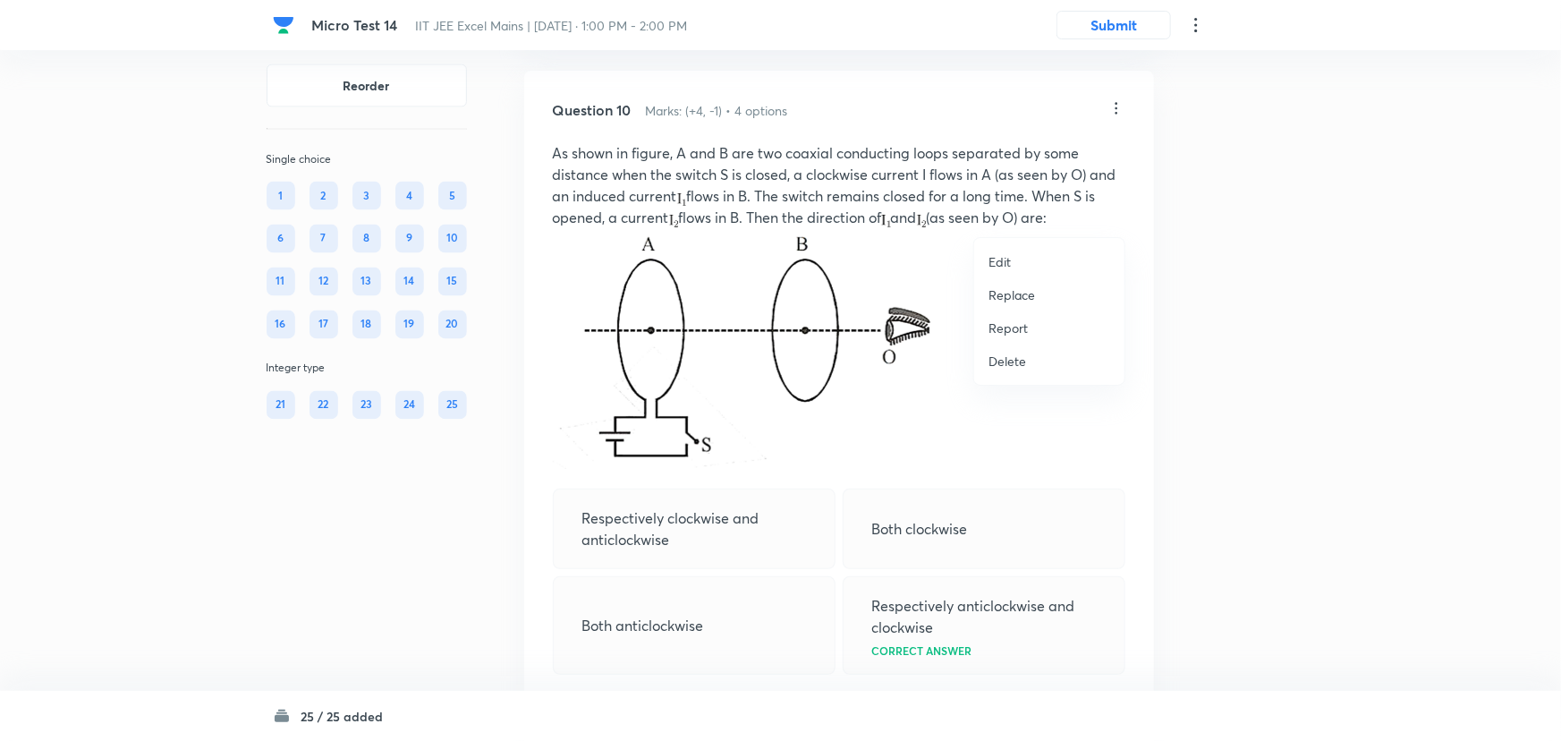
click at [1078, 265] on li "Edit" at bounding box center [1049, 261] width 150 height 33
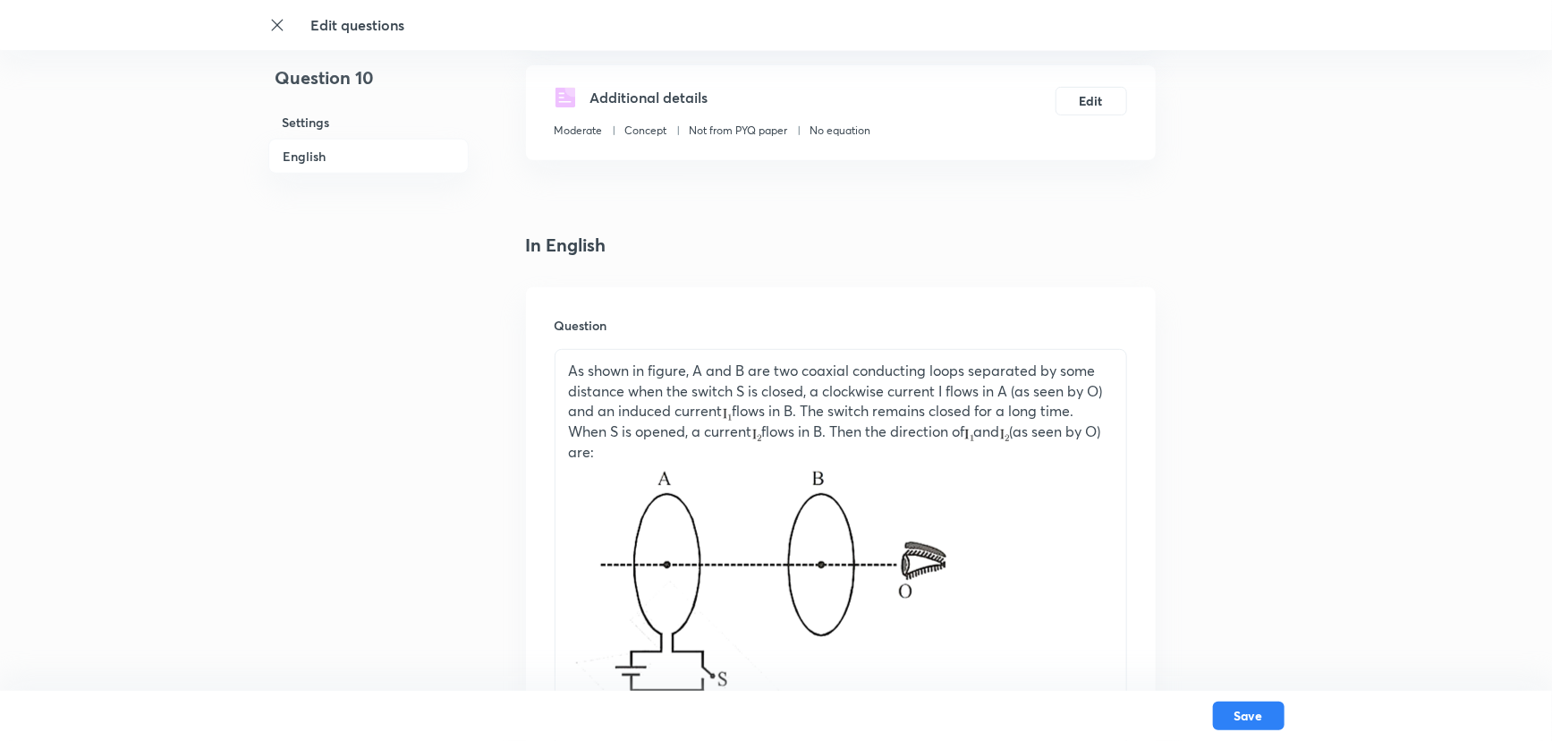
scroll to position [497, 0]
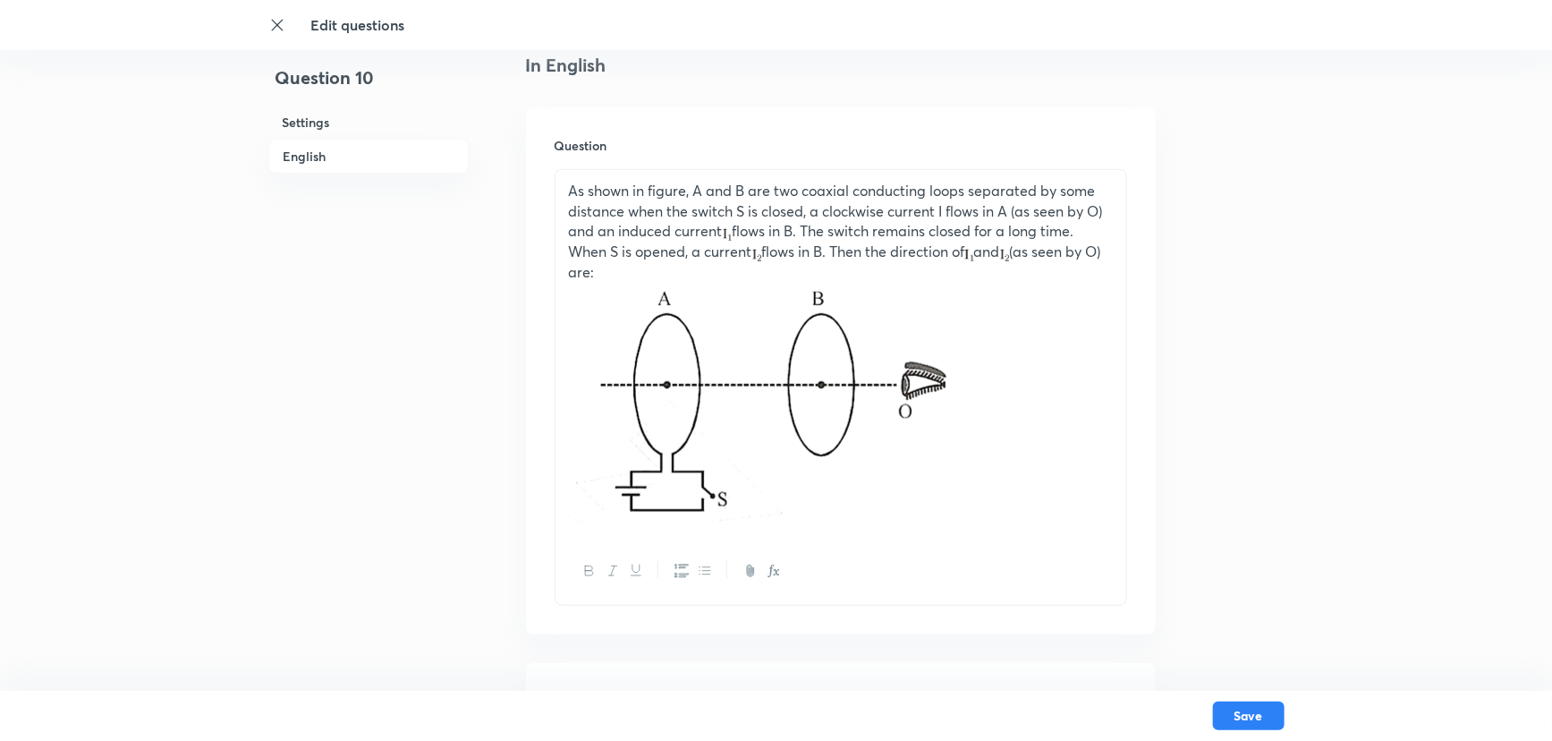
click at [619, 276] on p "As shown in figure, A and B are two coaxial conducting loops separated by some …" at bounding box center [841, 232] width 544 height 102
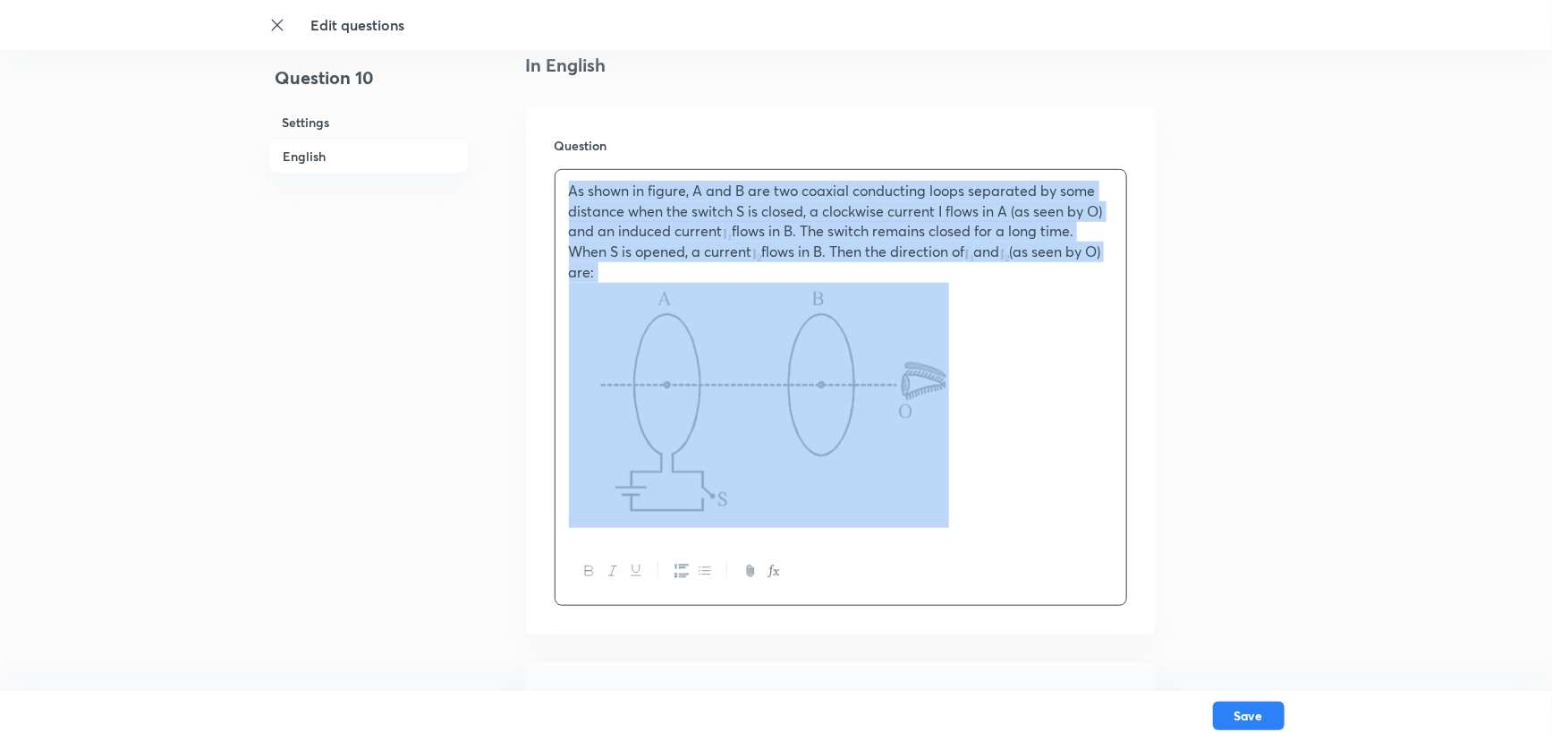
drag, startPoint x: 619, startPoint y: 276, endPoint x: 607, endPoint y: 434, distance: 157.9
click at [561, 187] on div "As shown in figure, A and B are two coaxial conducting loops separated by some …" at bounding box center [840, 354] width 571 height 369
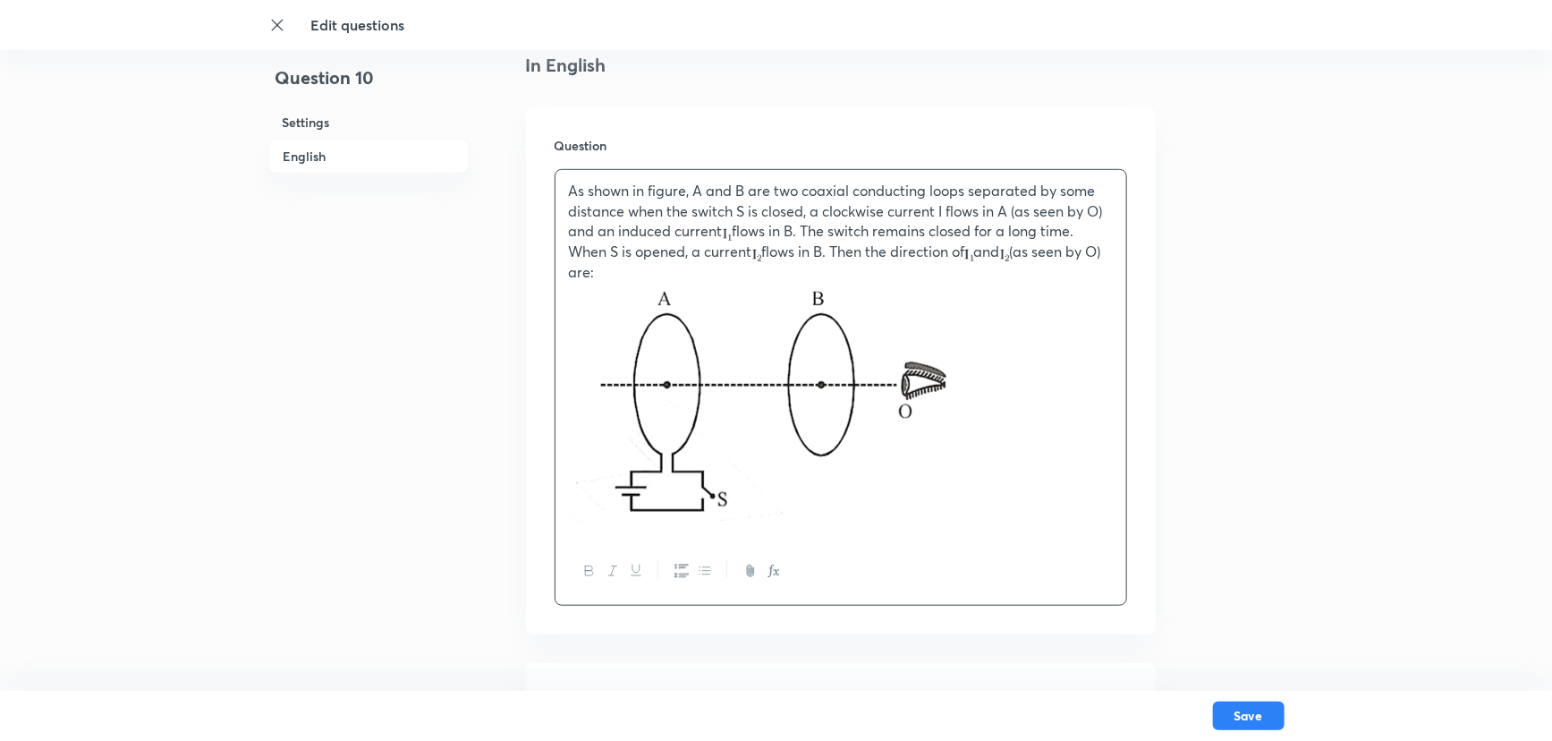
drag, startPoint x: 767, startPoint y: 481, endPoint x: 548, endPoint y: 224, distance: 338.2
click at [548, 224] on div "Question As shown in figure, A and B are two coaxial conducting loops separated…" at bounding box center [841, 370] width 630 height 527
click at [655, 320] on img at bounding box center [759, 403] width 380 height 241
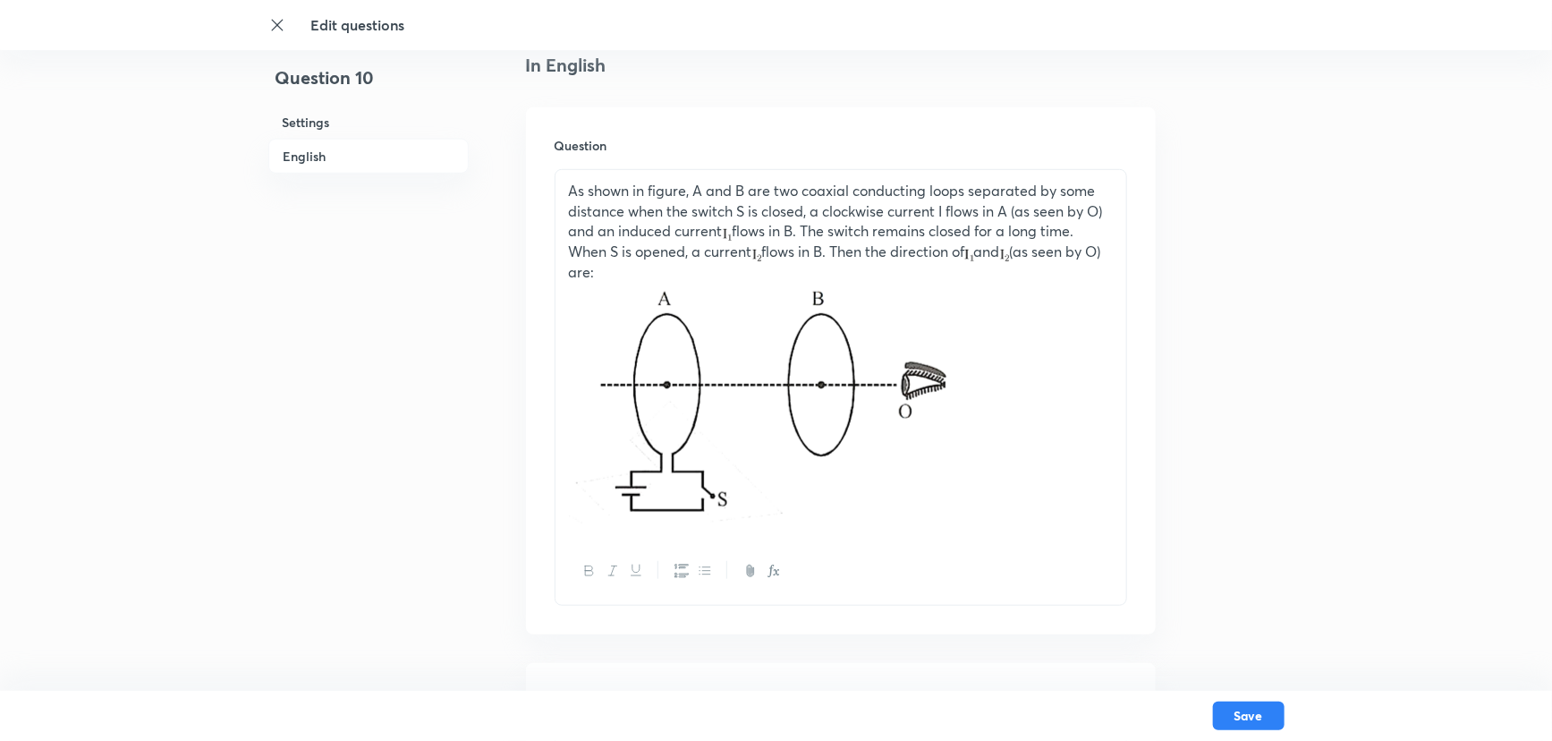
click at [1065, 477] on p at bounding box center [841, 406] width 544 height 246
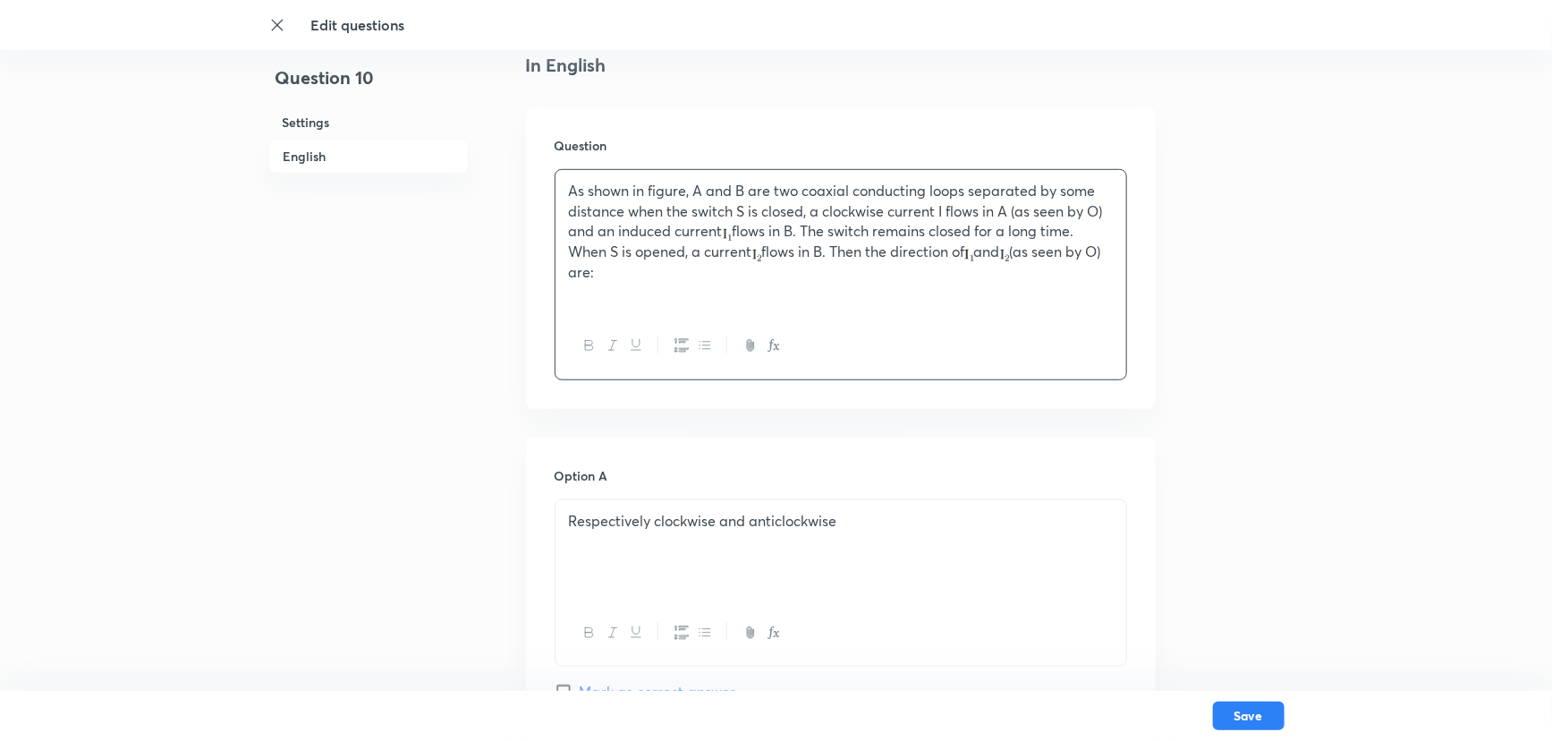
drag, startPoint x: 644, startPoint y: 276, endPoint x: 474, endPoint y: 197, distance: 187.7
click at [474, 199] on div "Question 10 Settings English Settings Type Single choice correct 4 options + 4 …" at bounding box center [776, 748] width 1016 height 2318
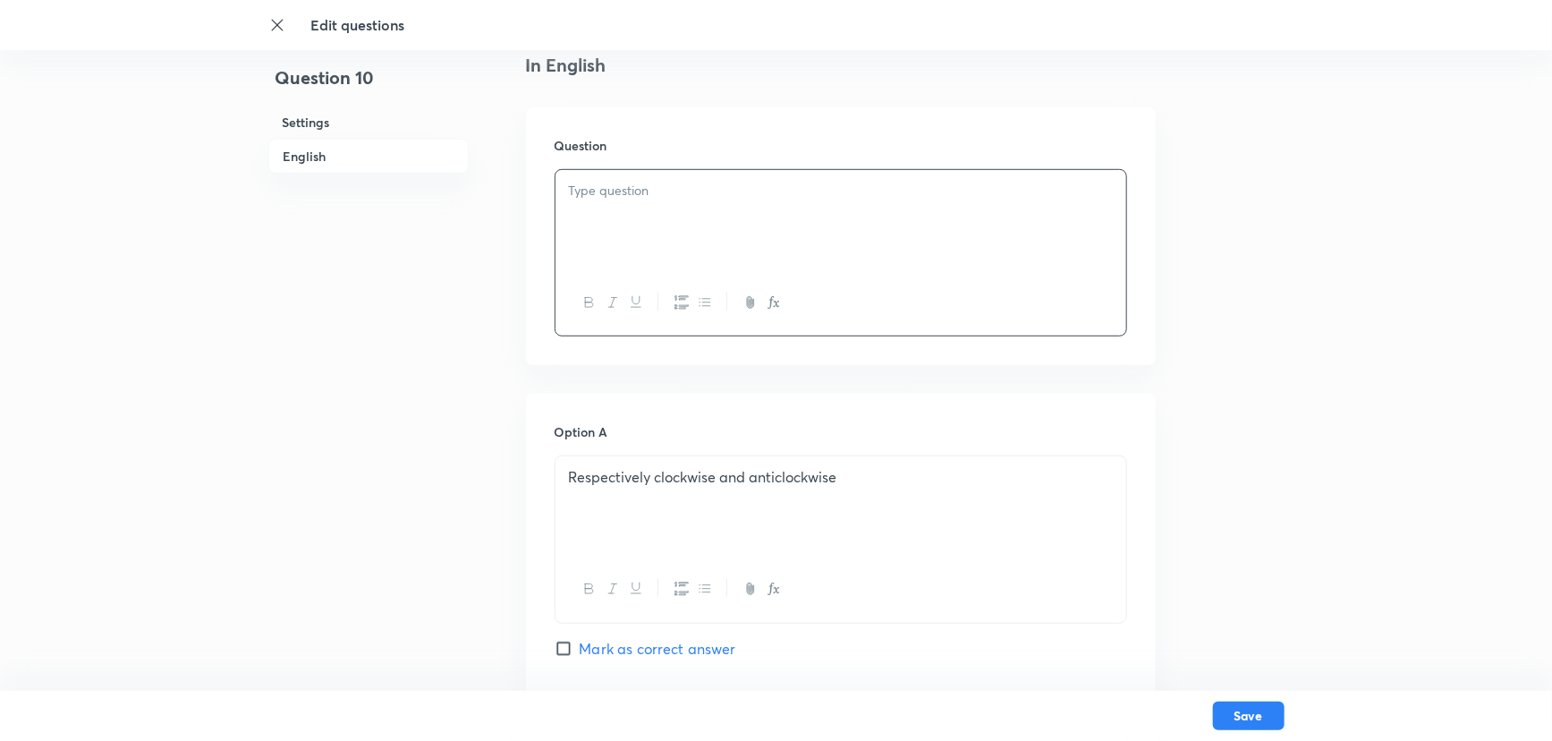
click at [575, 197] on p at bounding box center [841, 191] width 544 height 21
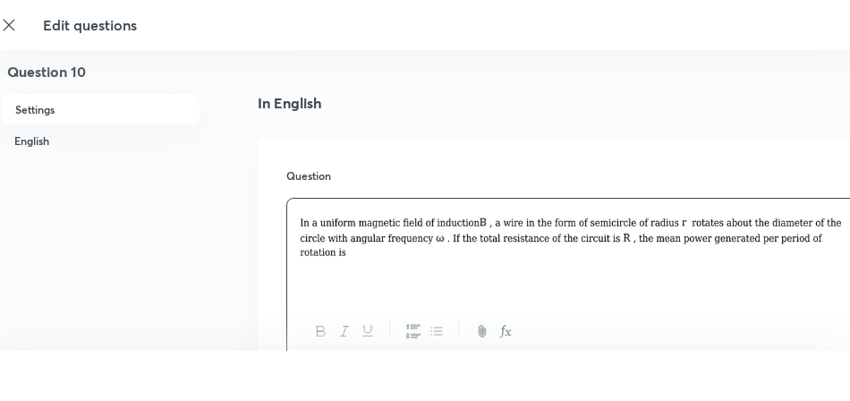
scroll to position [458, 0]
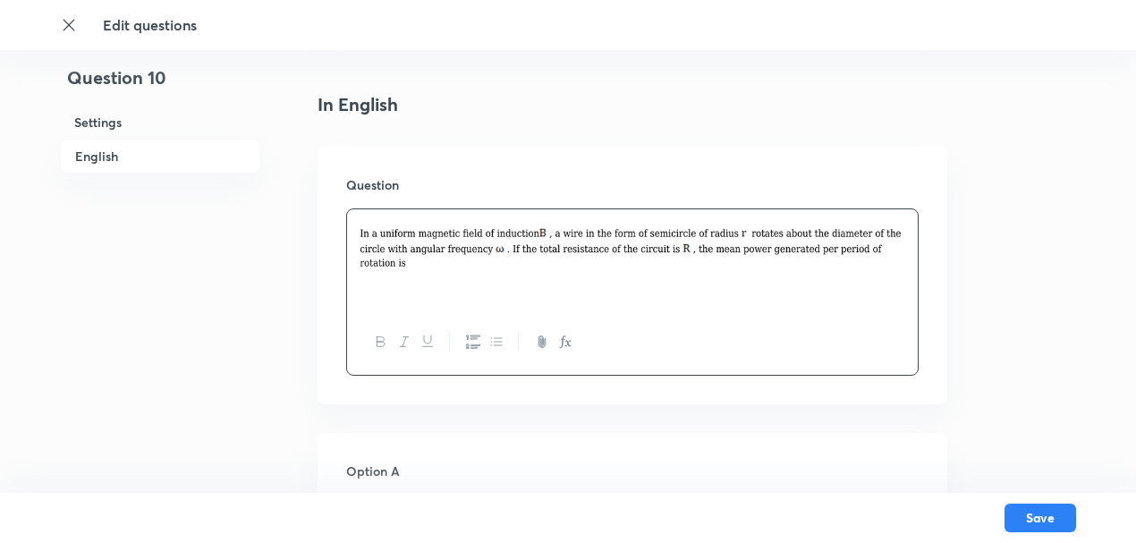
click at [404, 278] on div at bounding box center [632, 259] width 571 height 100
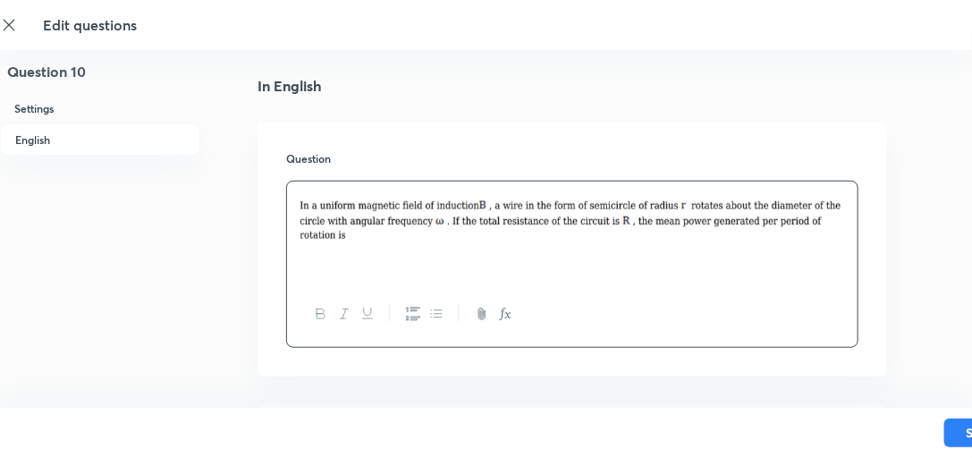
click at [351, 234] on img at bounding box center [573, 216] width 544 height 49
click at [319, 235] on img at bounding box center [573, 216] width 544 height 49
drag, startPoint x: 301, startPoint y: 224, endPoint x: 410, endPoint y: 208, distance: 110.3
click at [410, 208] on img at bounding box center [573, 216] width 544 height 49
click at [398, 250] on div at bounding box center [572, 232] width 571 height 100
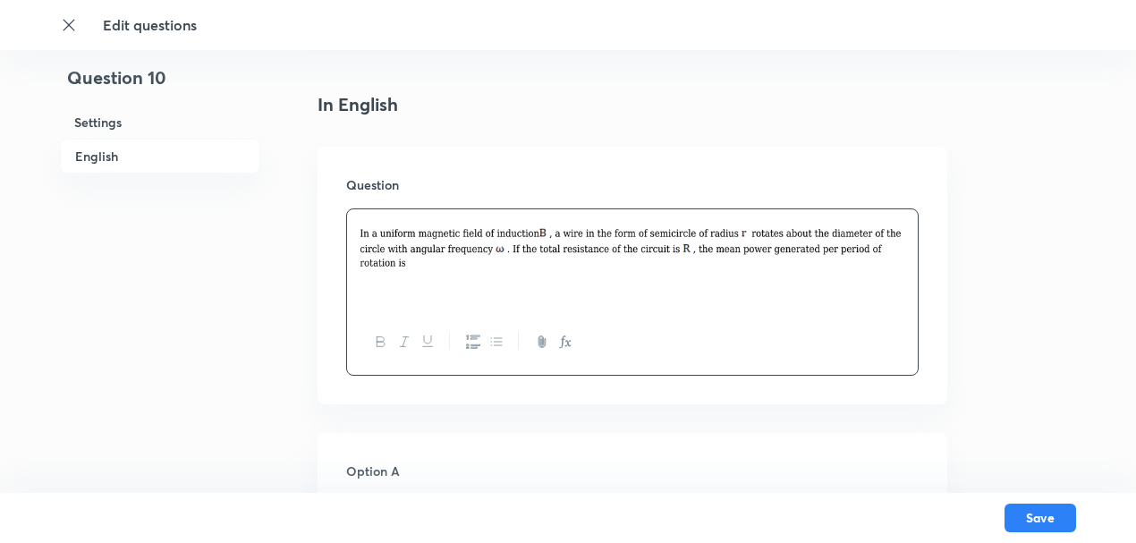
click at [430, 284] on div at bounding box center [632, 259] width 571 height 100
drag, startPoint x: 631, startPoint y: 220, endPoint x: 680, endPoint y: 228, distance: 49.0
click at [649, 225] on img at bounding box center [632, 244] width 544 height 49
click at [898, 240] on img at bounding box center [632, 244] width 544 height 49
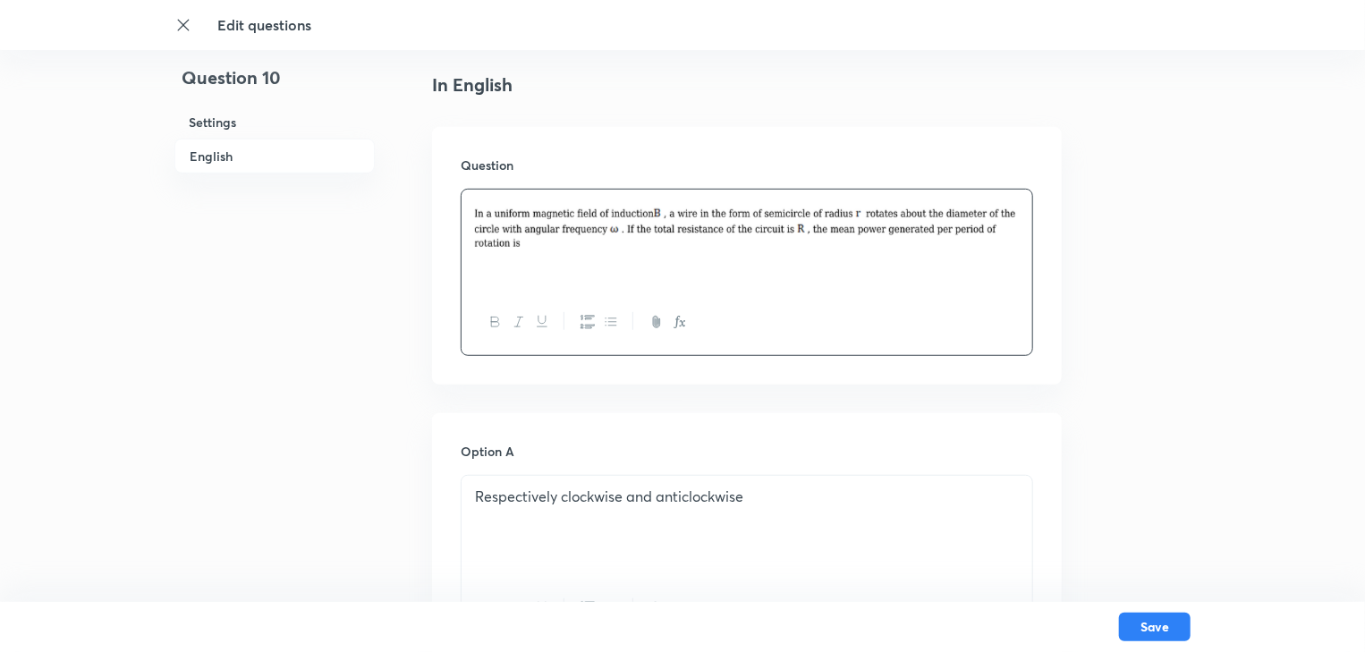
scroll to position [261, 0]
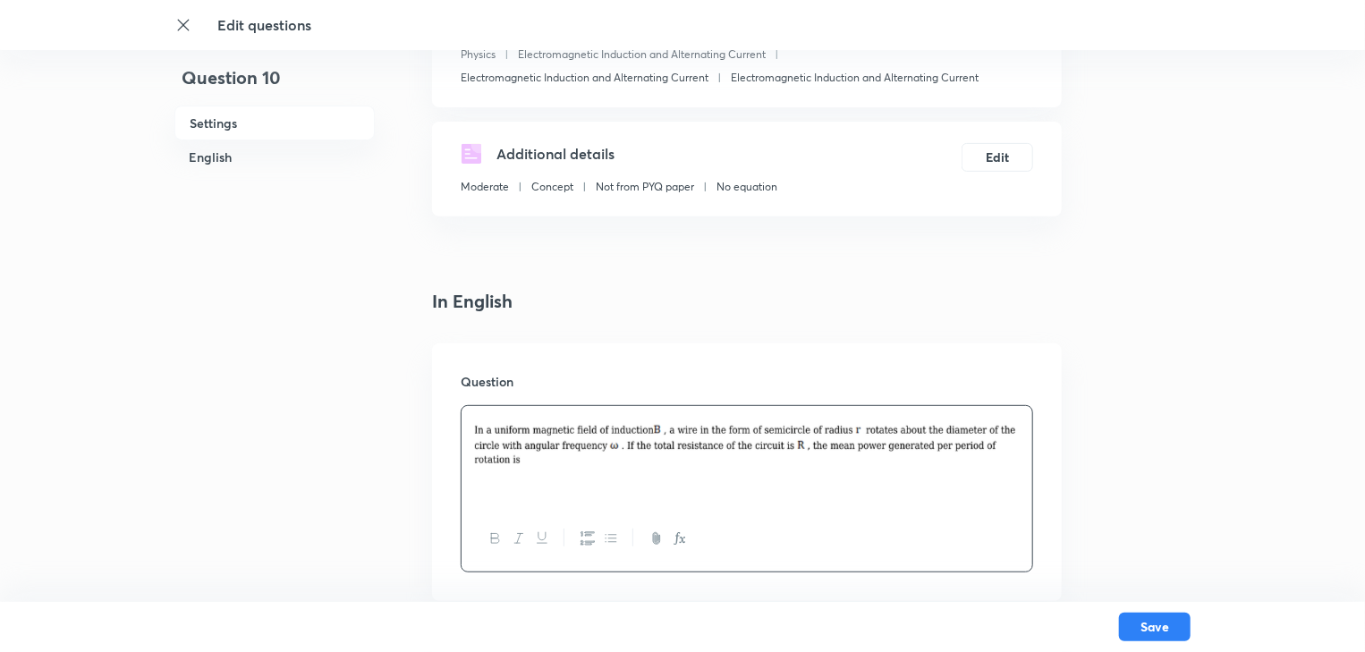
click at [530, 468] on p at bounding box center [747, 444] width 544 height 54
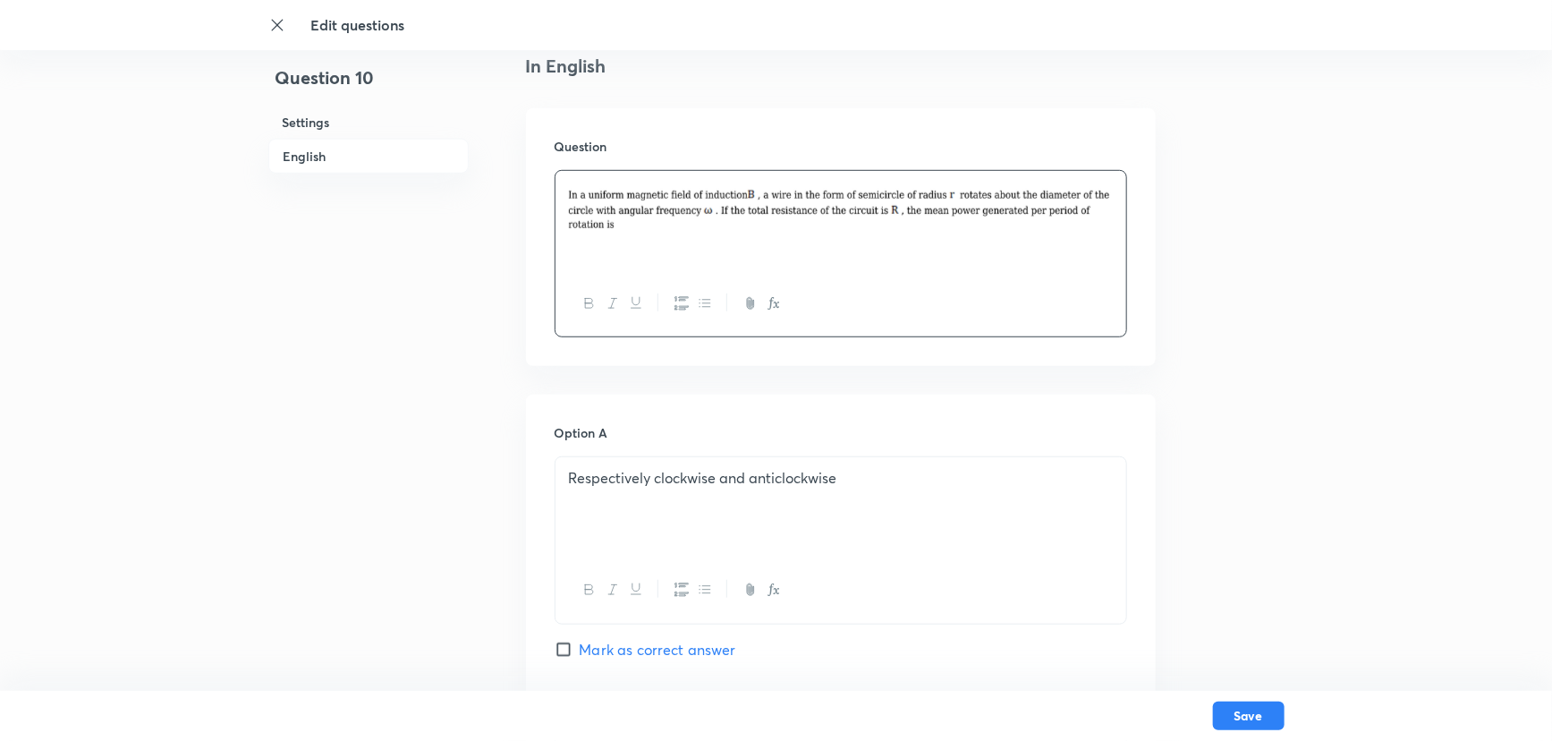
scroll to position [586, 0]
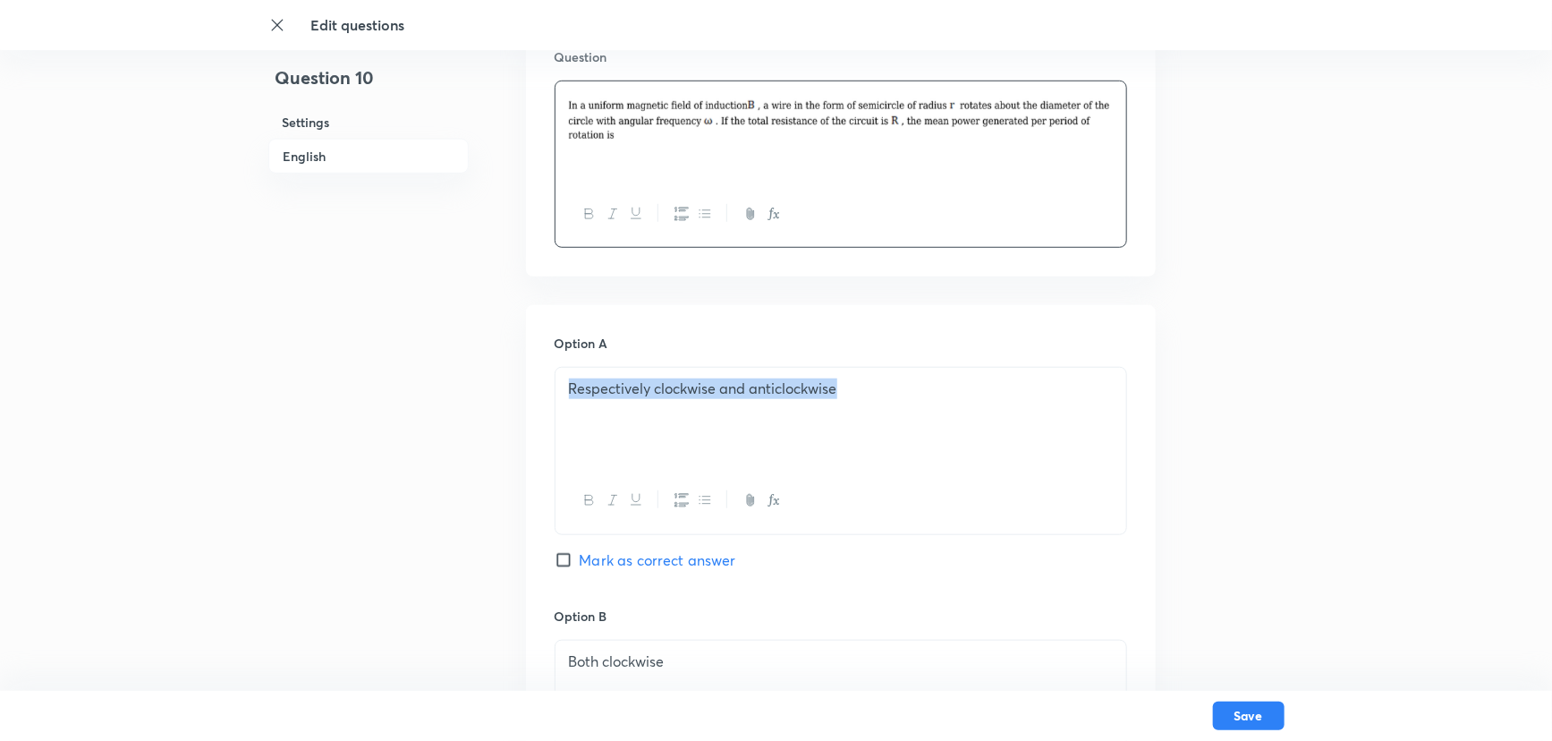
drag, startPoint x: 875, startPoint y: 370, endPoint x: 411, endPoint y: 426, distance: 467.5
click at [411, 426] on div "Question 10 Settings English Settings Type Single choice correct 4 options + 4 …" at bounding box center [776, 637] width 1016 height 2274
click at [625, 390] on p at bounding box center [841, 388] width 544 height 21
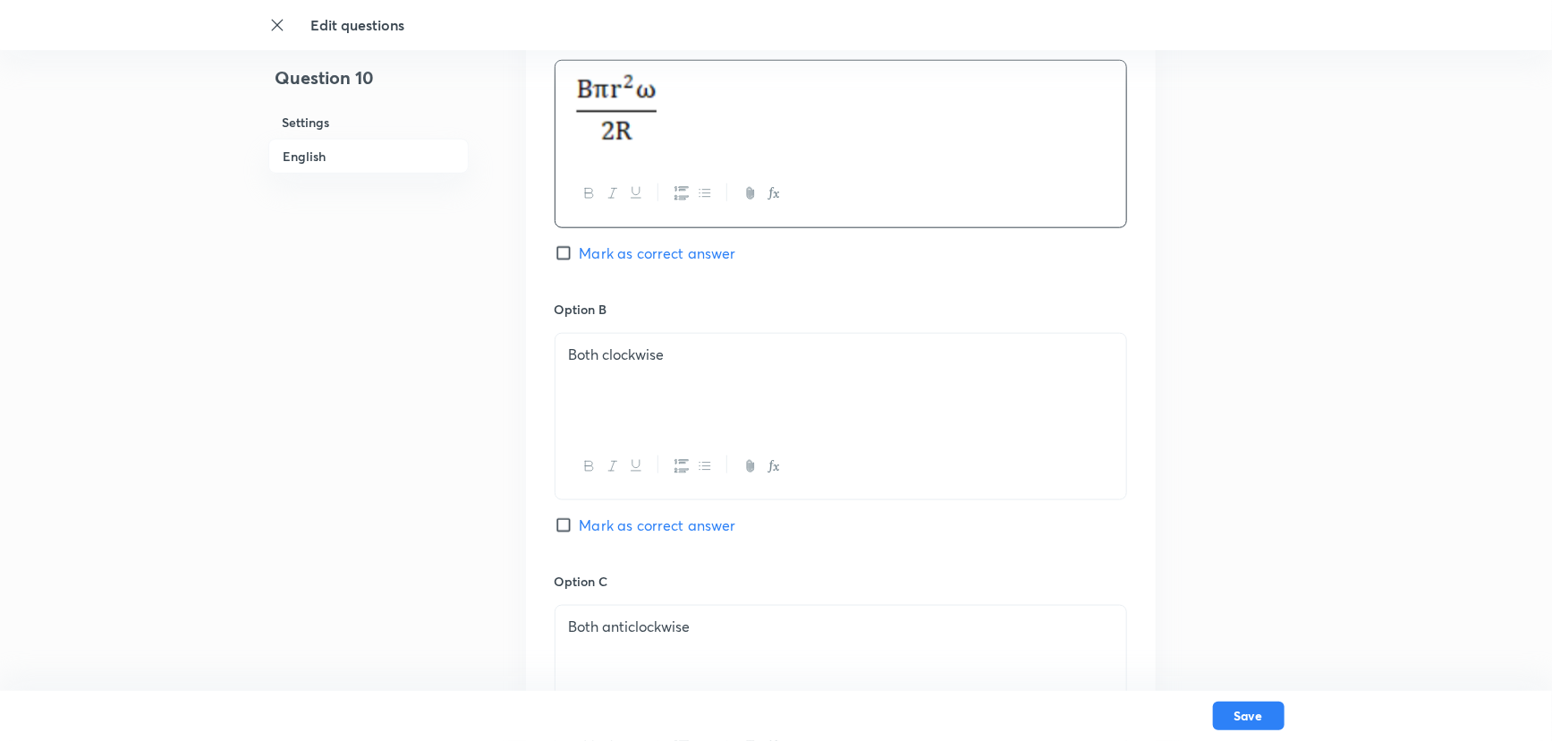
scroll to position [911, 0]
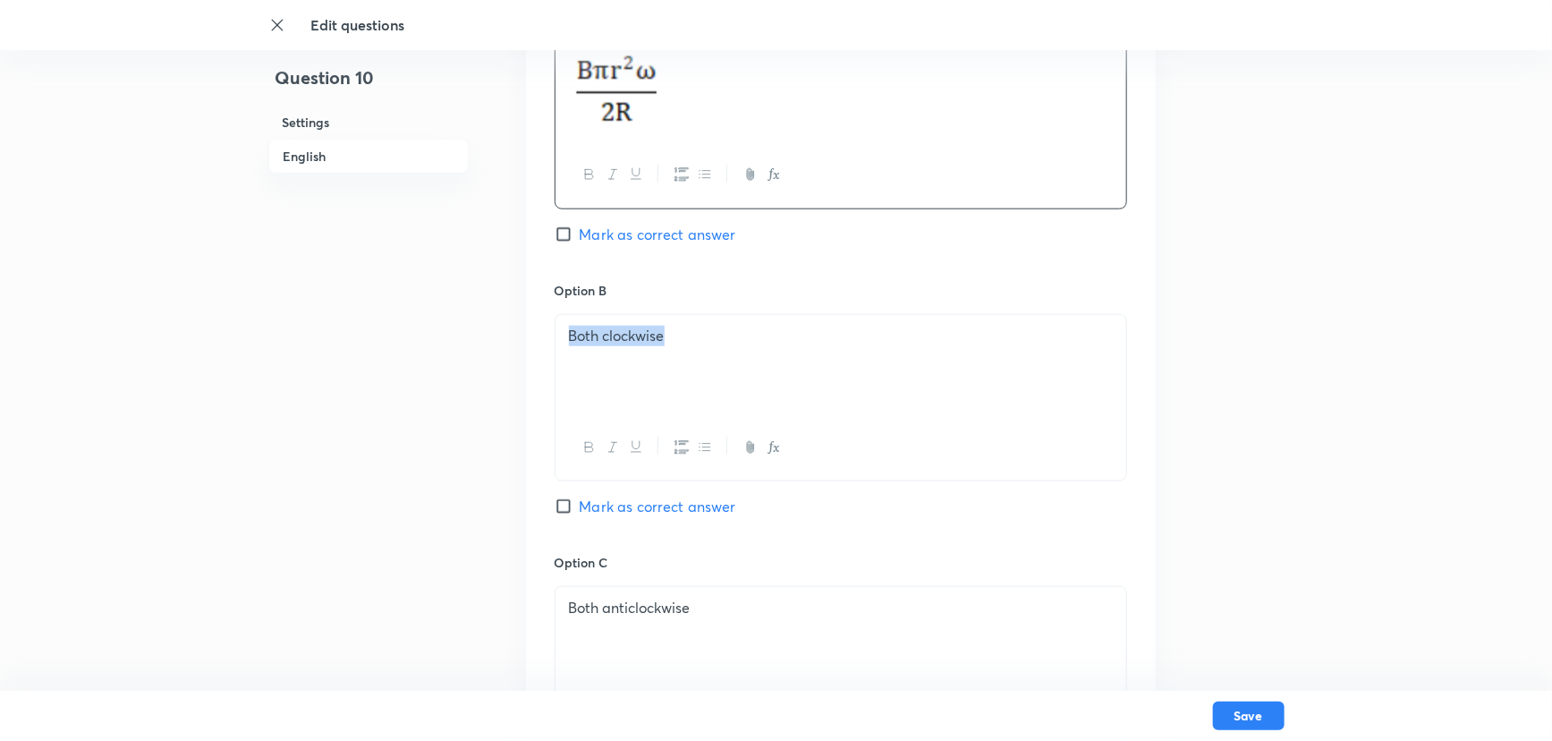
drag, startPoint x: 682, startPoint y: 329, endPoint x: 555, endPoint y: 361, distance: 131.9
click at [555, 361] on div "Both clockwise" at bounding box center [840, 365] width 571 height 100
click at [623, 339] on p at bounding box center [841, 336] width 544 height 21
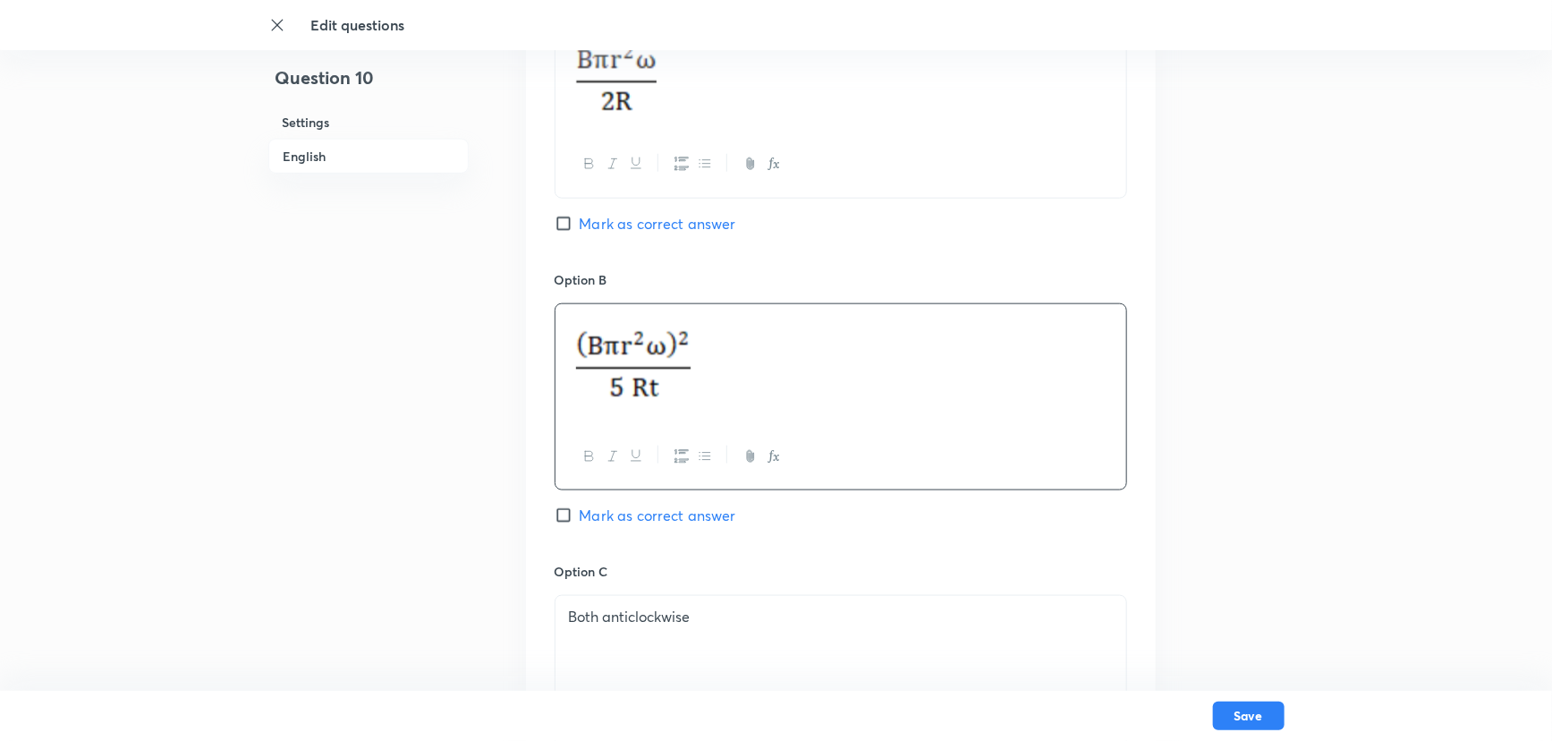
scroll to position [1155, 0]
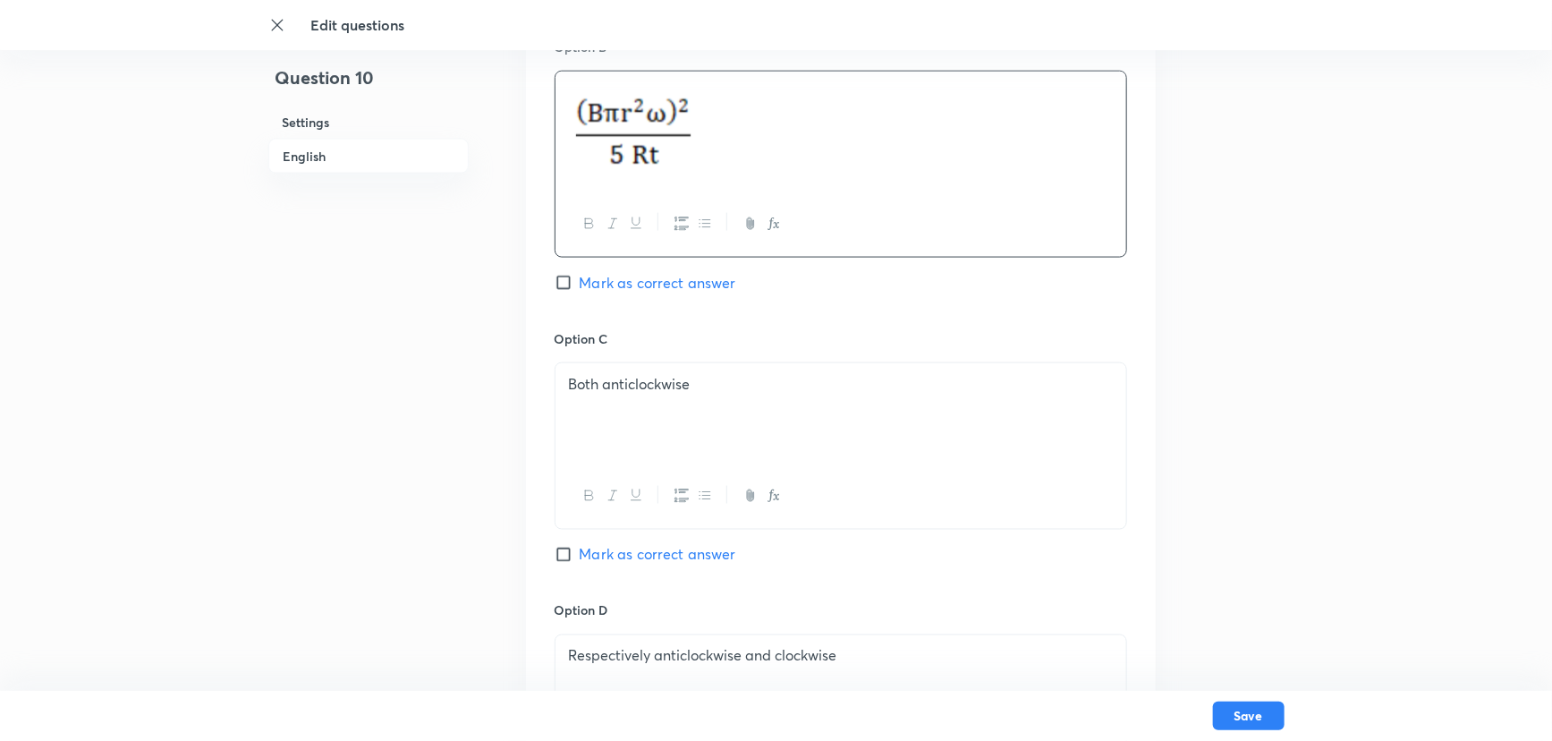
drag, startPoint x: 718, startPoint y: 356, endPoint x: 608, endPoint y: 405, distance: 120.5
click at [608, 405] on div "Option C Both anticlockwise Mark as correct answer" at bounding box center [841, 465] width 572 height 272
drag, startPoint x: 711, startPoint y: 367, endPoint x: 555, endPoint y: 420, distance: 164.6
click at [555, 420] on div "Both anticlockwise" at bounding box center [840, 413] width 571 height 100
click at [597, 379] on p at bounding box center [841, 384] width 544 height 21
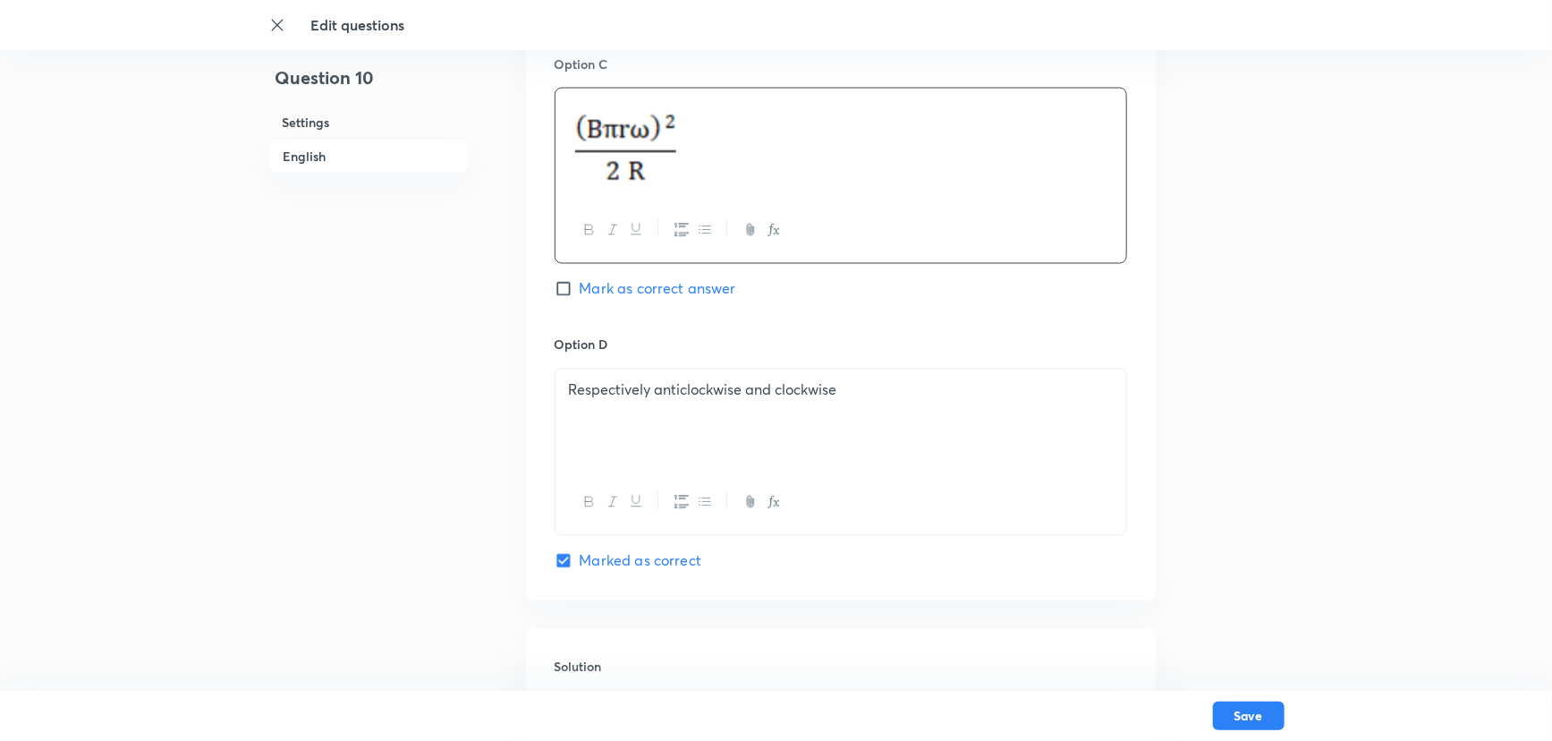
scroll to position [1480, 0]
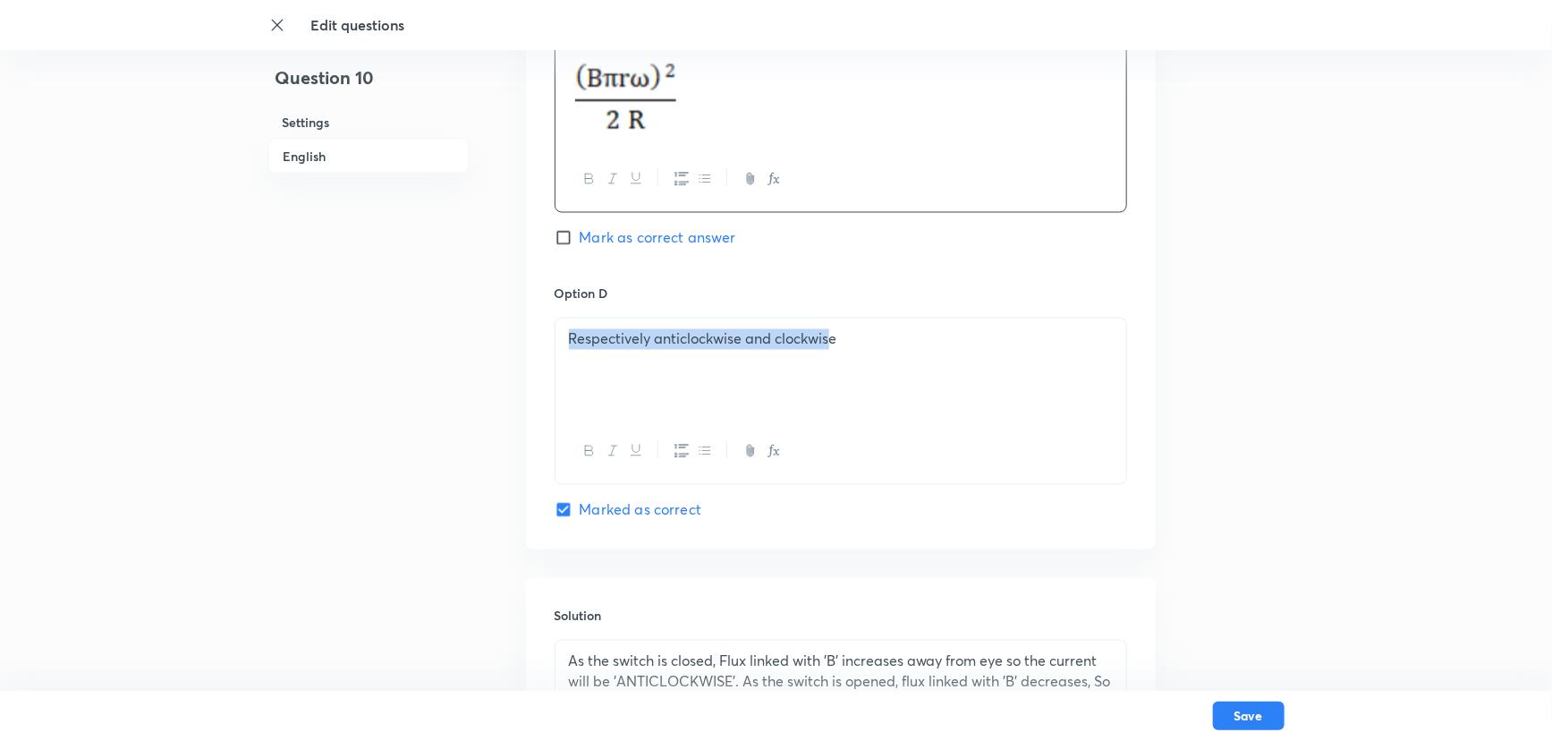
drag, startPoint x: 831, startPoint y: 346, endPoint x: 558, endPoint y: 399, distance: 277.9
click at [558, 399] on div "Respectively anticlockwise and clockwise" at bounding box center [840, 368] width 571 height 100
click at [847, 304] on div "Option D Respectively anticlockwise and clockwise Marked as correct" at bounding box center [841, 402] width 572 height 236
drag, startPoint x: 848, startPoint y: 335, endPoint x: 538, endPoint y: 364, distance: 310.8
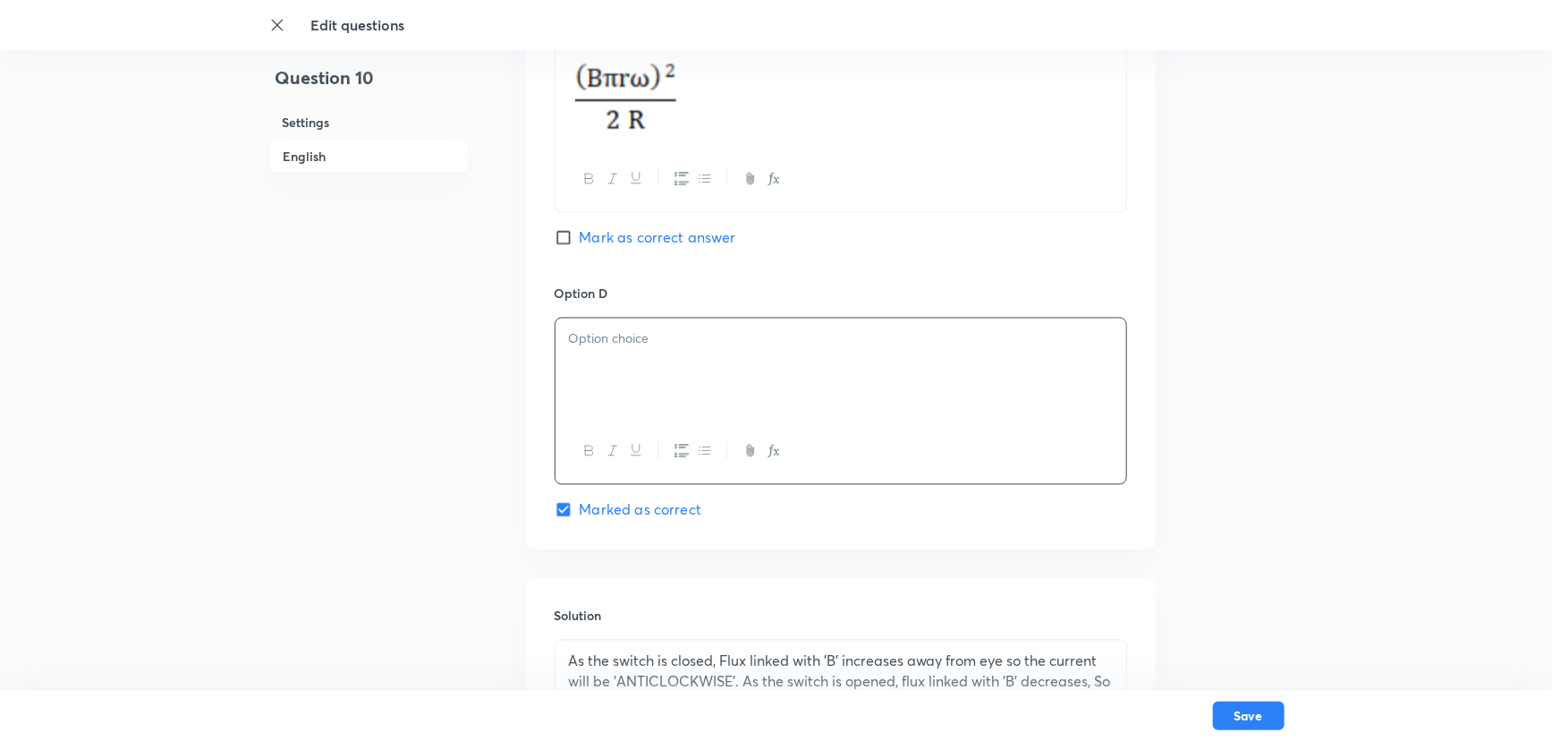
click at [626, 351] on div at bounding box center [840, 368] width 571 height 100
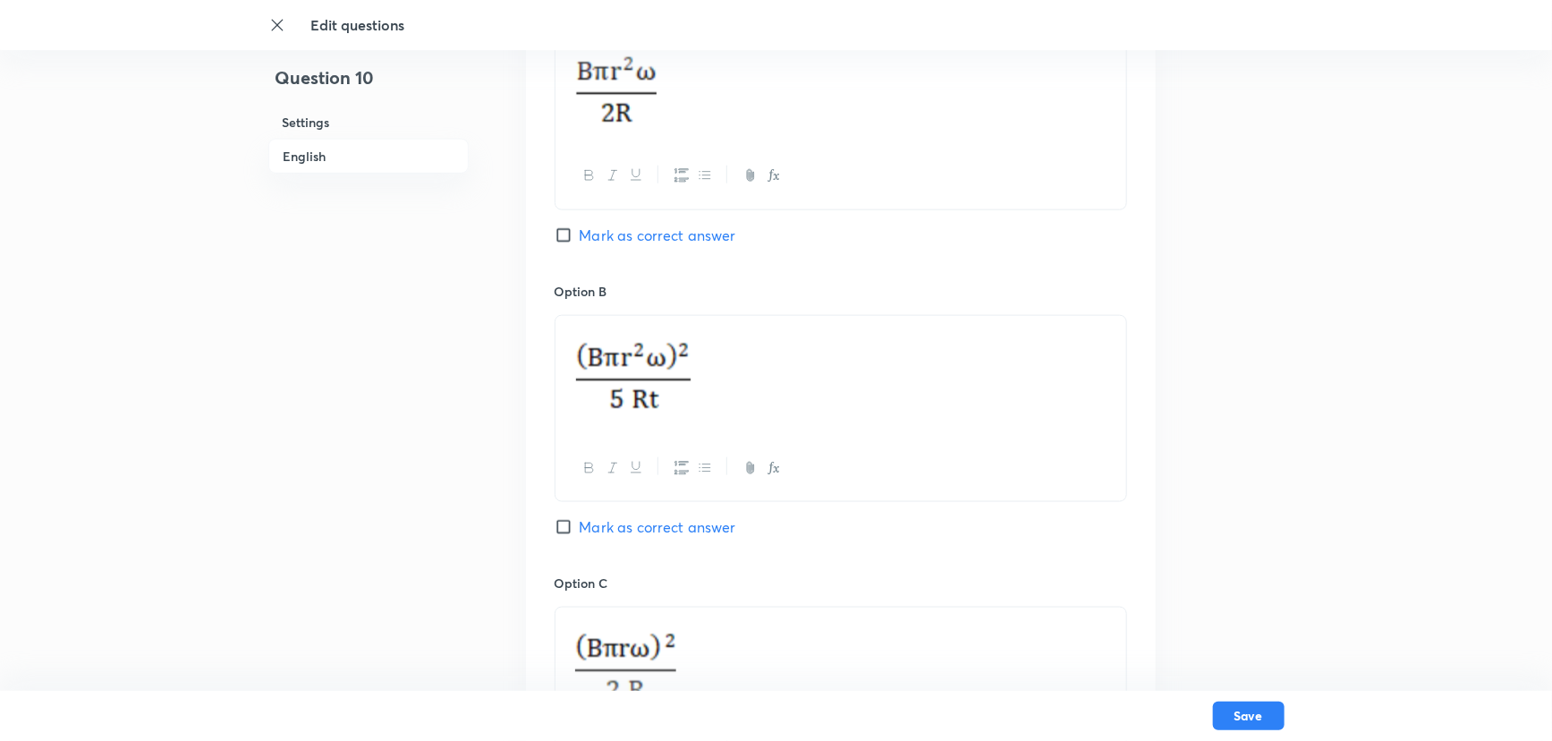
scroll to position [911, 0]
click at [564, 526] on input "Mark as correct answer" at bounding box center [567, 526] width 25 height 18
checkbox input "true"
checkbox input "false"
click at [641, 357] on img at bounding box center [632, 372] width 126 height 93
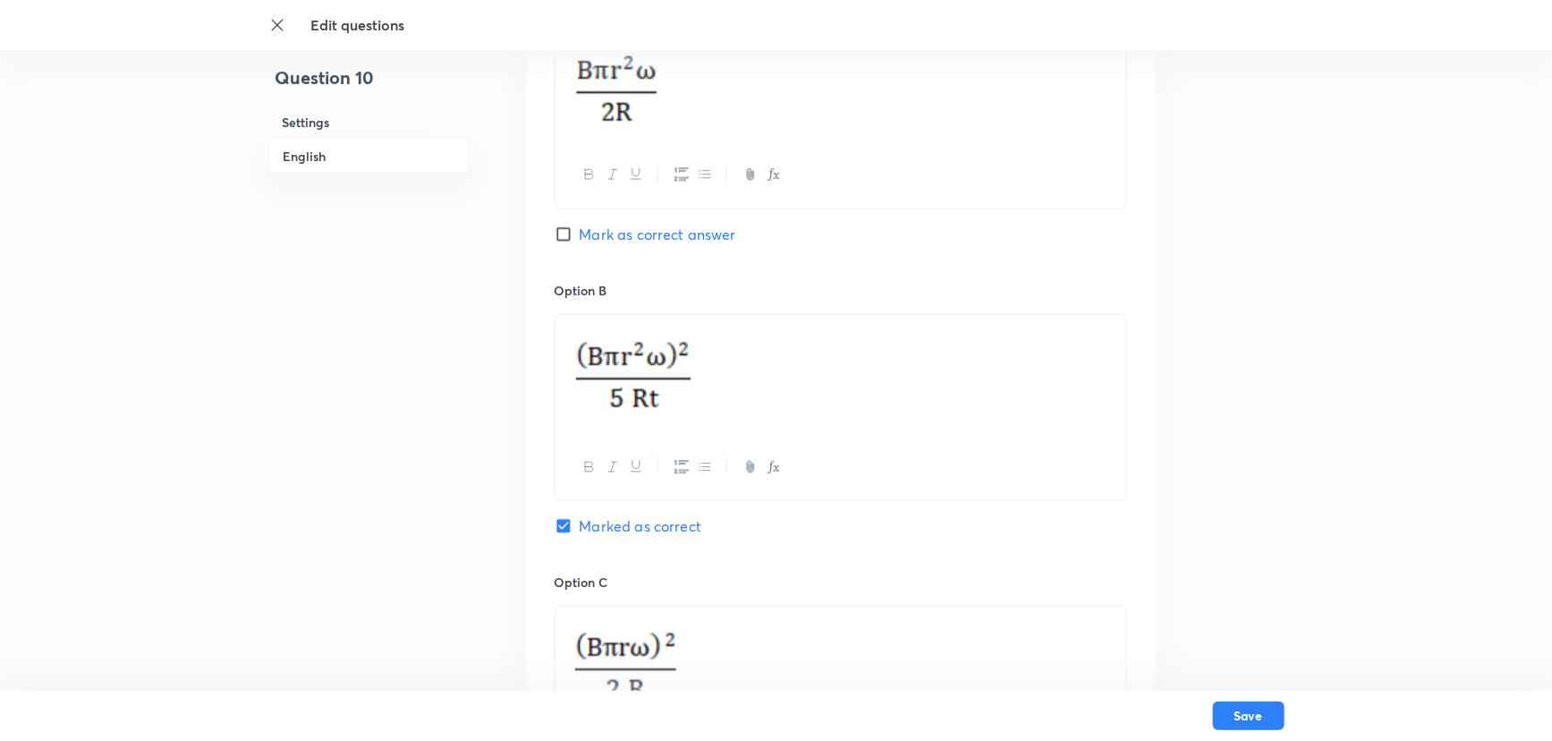
click at [641, 357] on img at bounding box center [632, 372] width 126 height 93
click at [641, 377] on img at bounding box center [632, 372] width 126 height 93
click at [691, 368] on img at bounding box center [632, 372] width 126 height 93
click at [759, 401] on p at bounding box center [841, 375] width 544 height 98
click at [759, 400] on p at bounding box center [841, 375] width 544 height 98
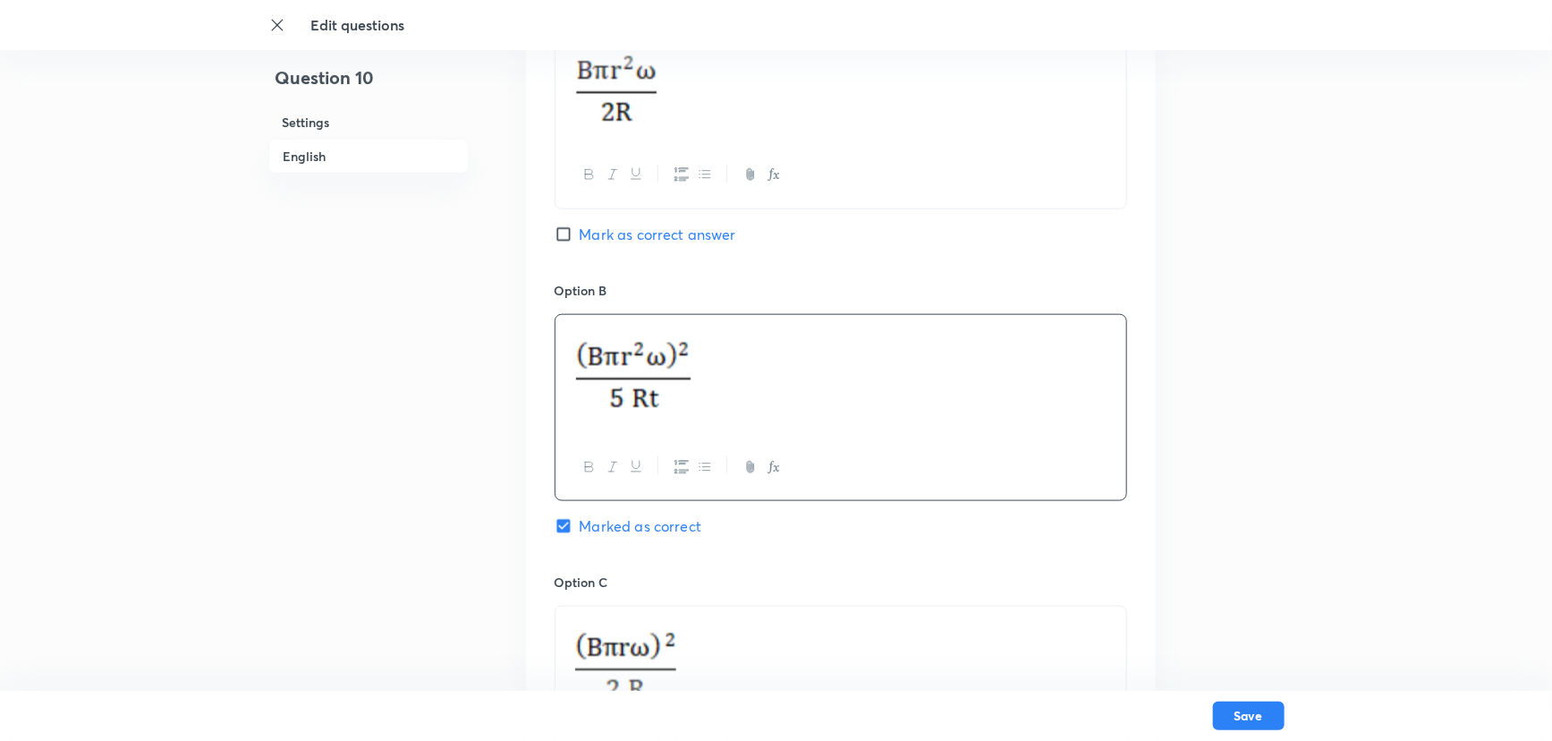
click at [745, 403] on p at bounding box center [841, 375] width 544 height 98
click at [850, 423] on div at bounding box center [840, 375] width 571 height 120
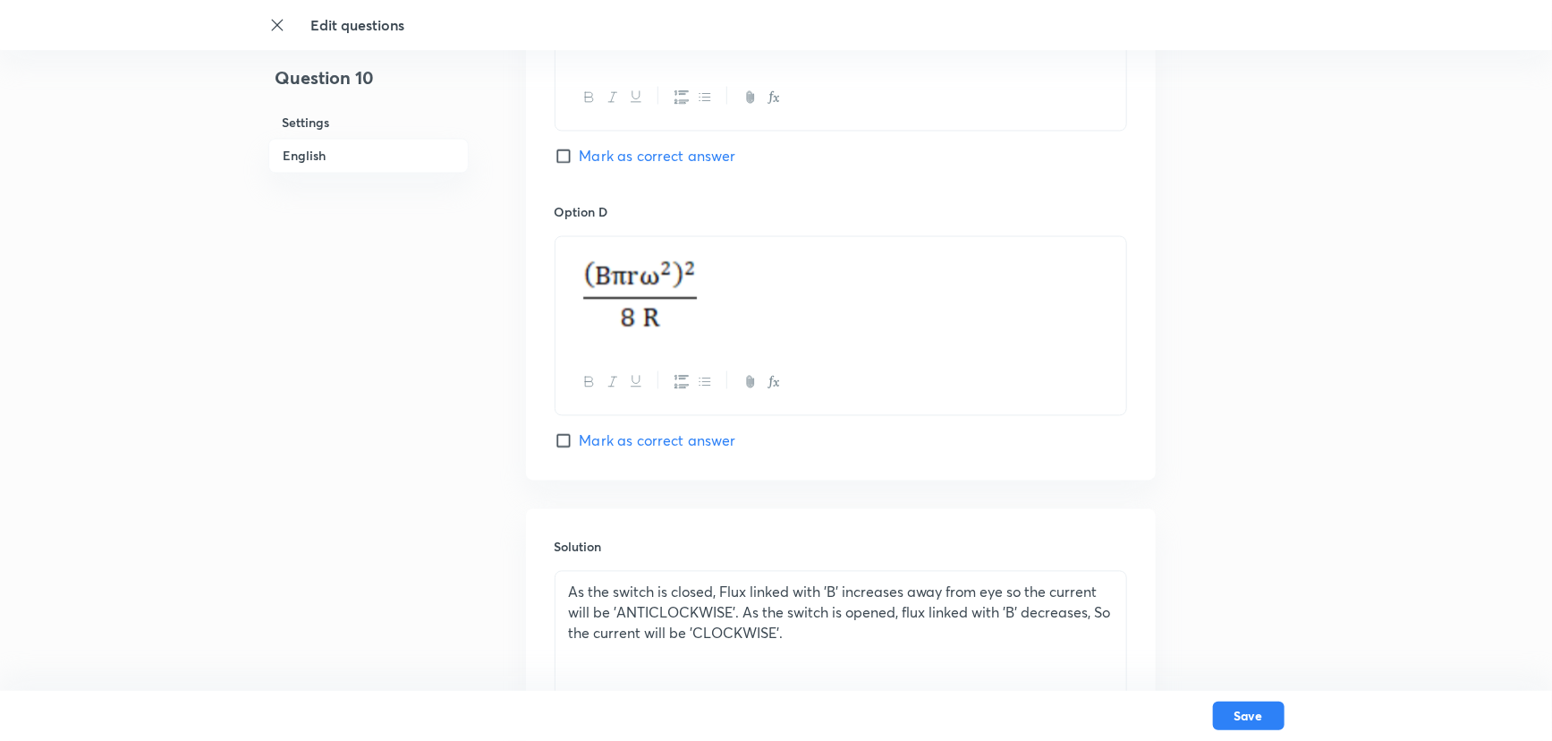
scroll to position [1724, 0]
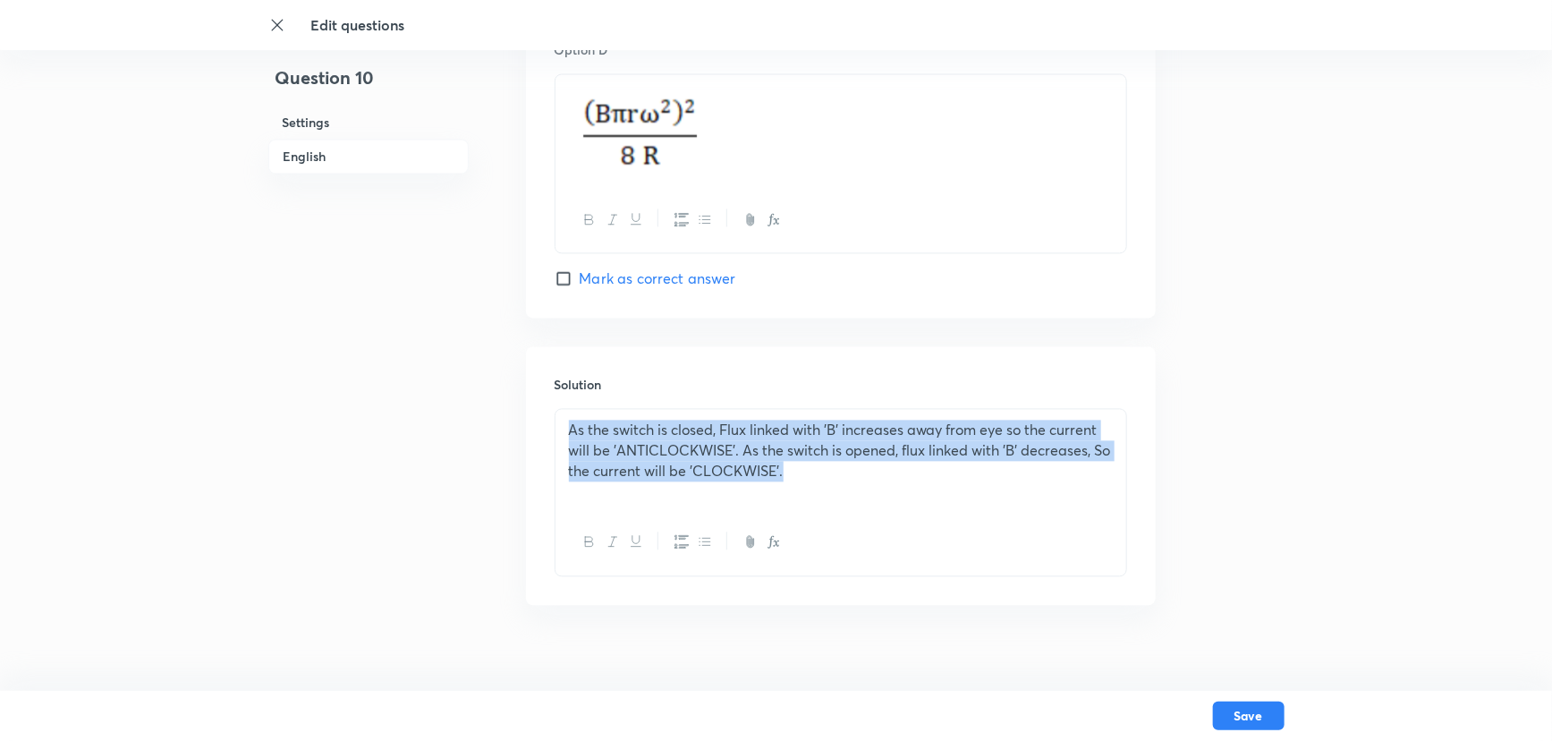
drag, startPoint x: 733, startPoint y: 488, endPoint x: 538, endPoint y: 439, distance: 201.1
click at [538, 439] on div "Solution As the switch is closed, Flux linked with 'B' increases away from eye …" at bounding box center [841, 475] width 630 height 258
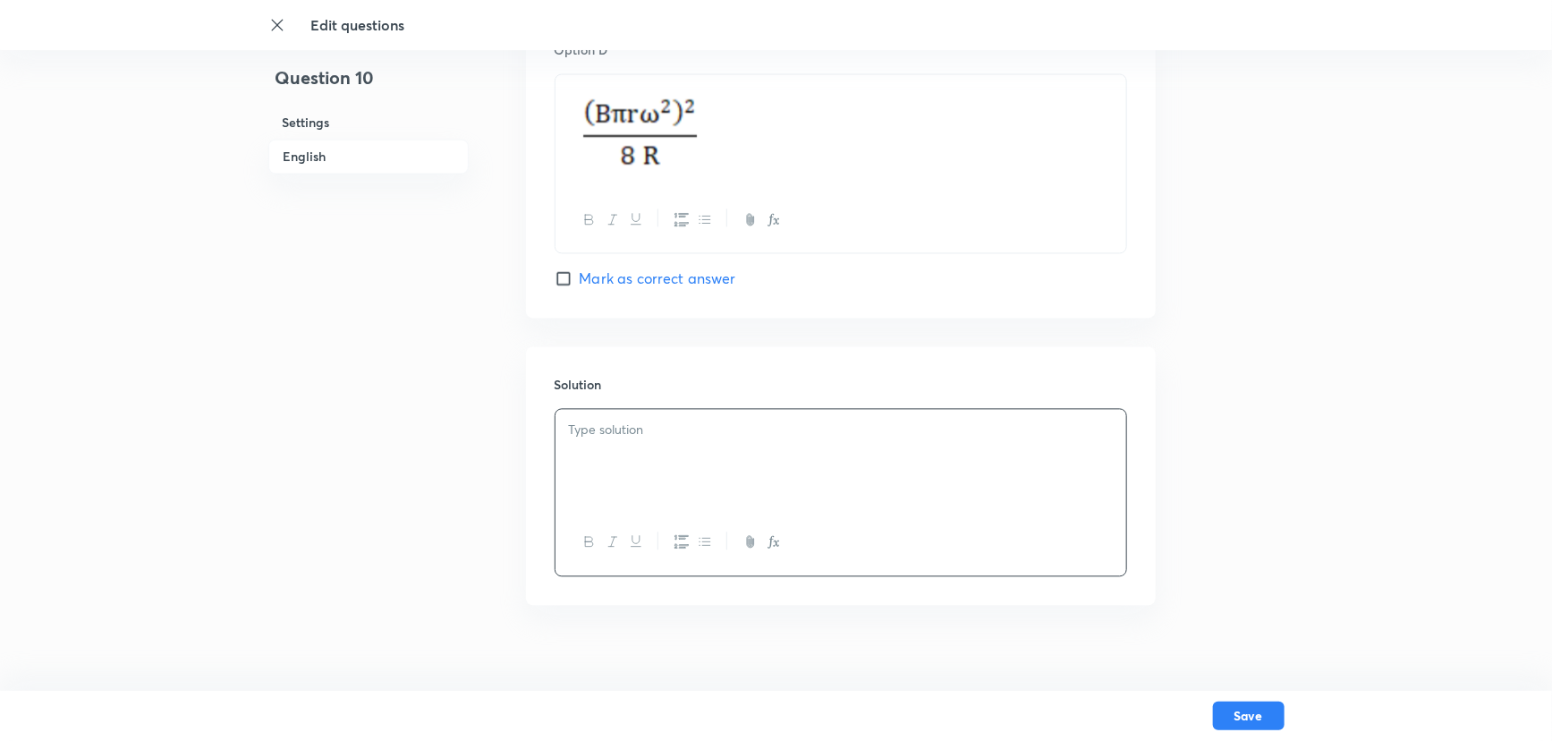
click at [615, 430] on p at bounding box center [841, 429] width 544 height 21
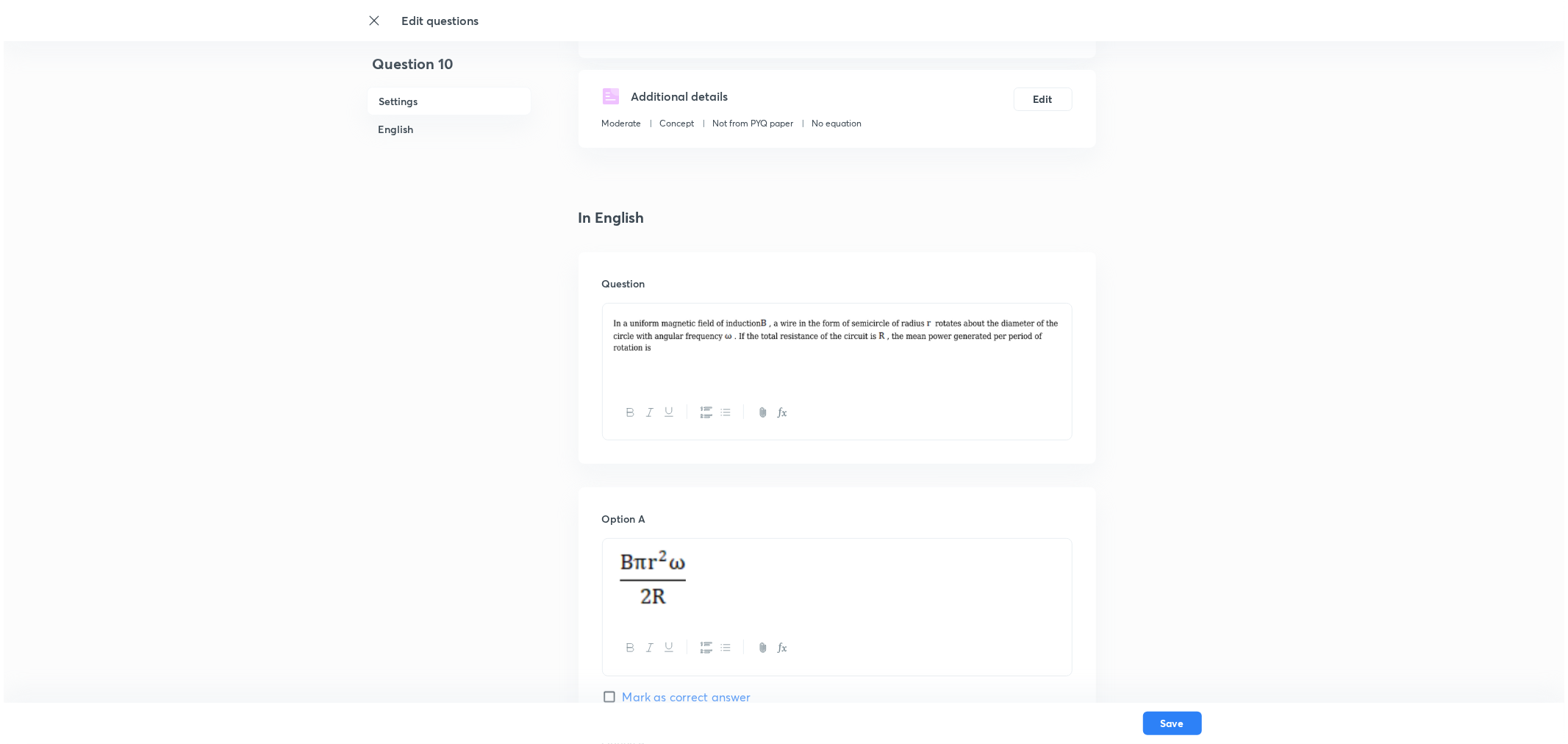
scroll to position [490, 0]
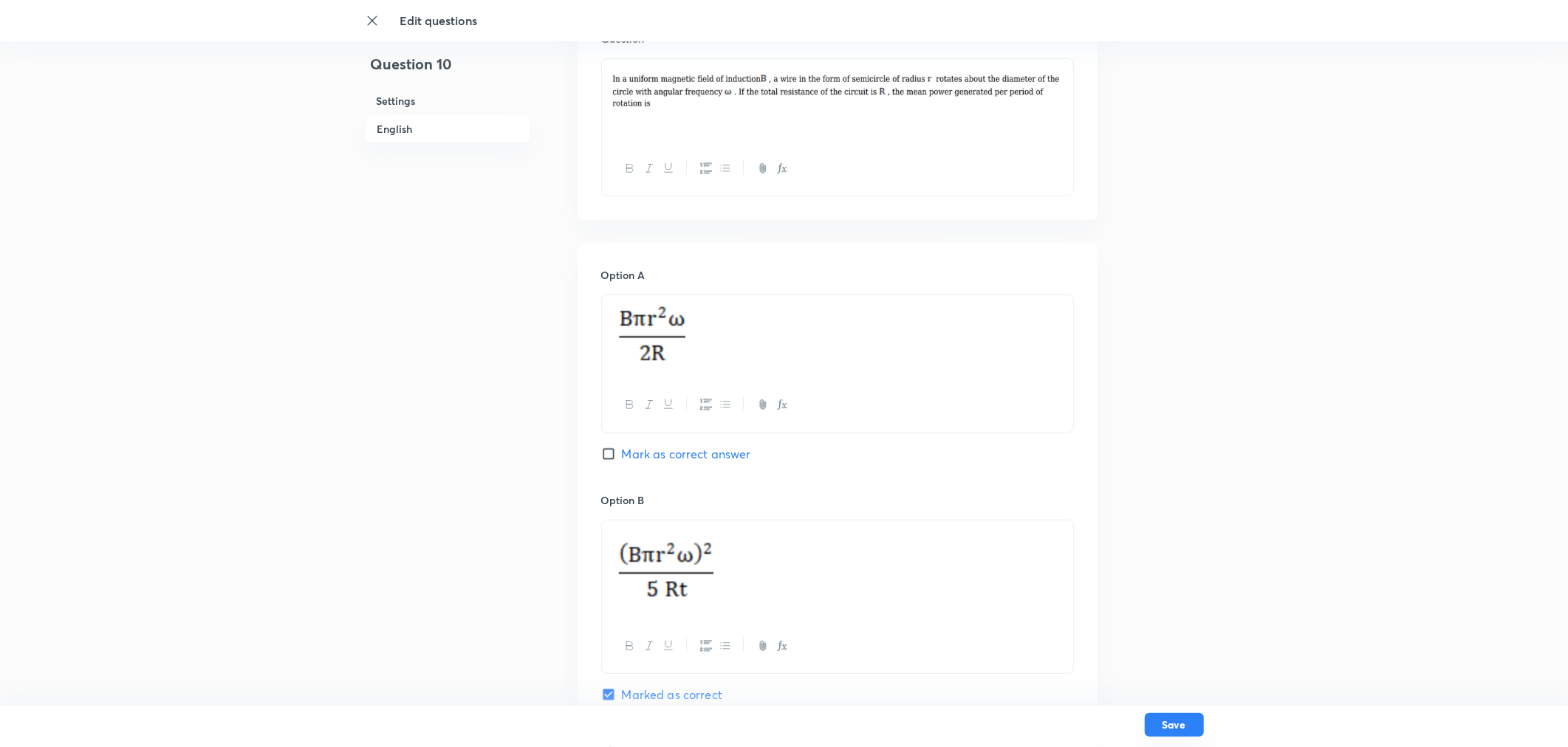
click at [1126, 537] on button "Save" at bounding box center [1174, 725] width 59 height 24
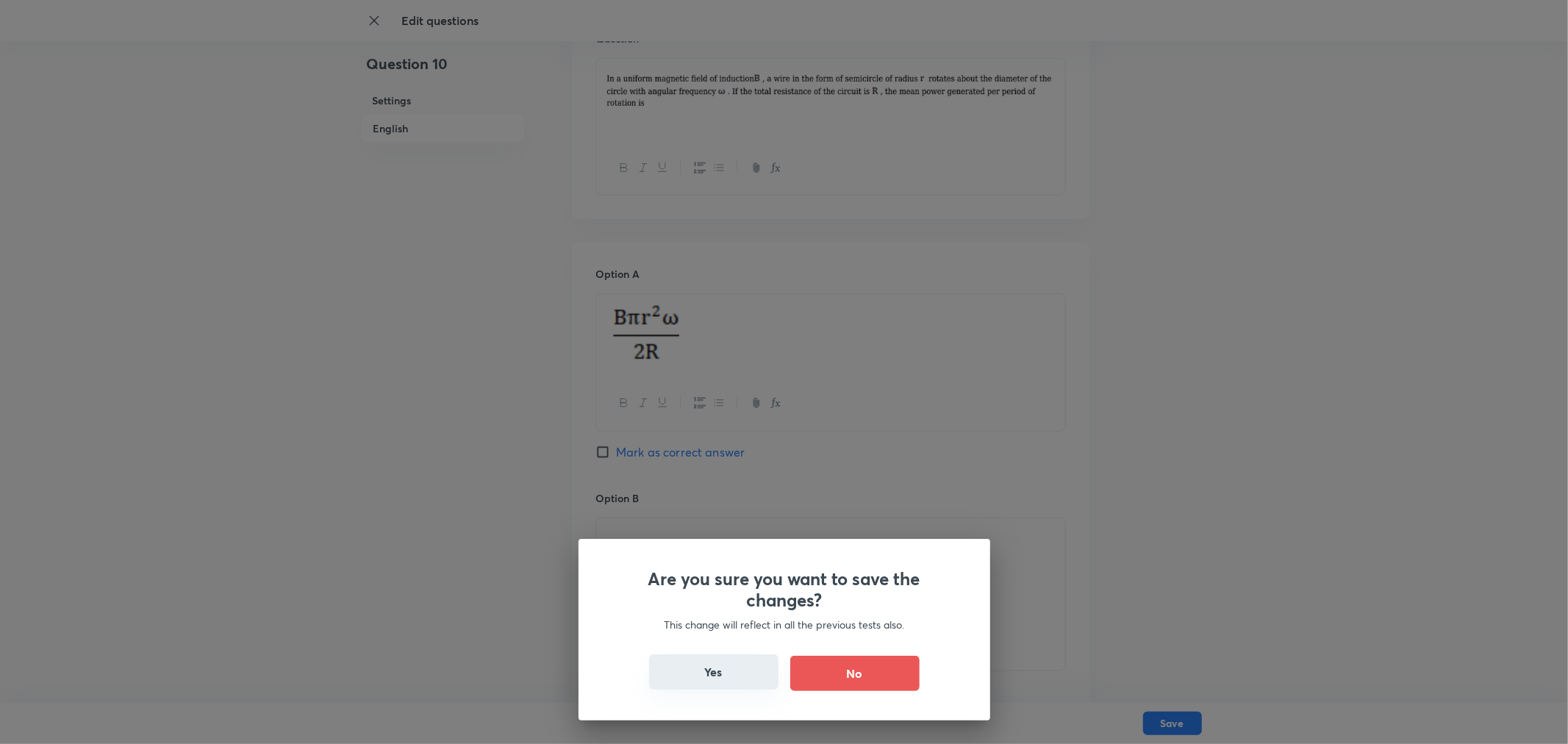
click at [707, 535] on button "Yes" at bounding box center [713, 672] width 129 height 35
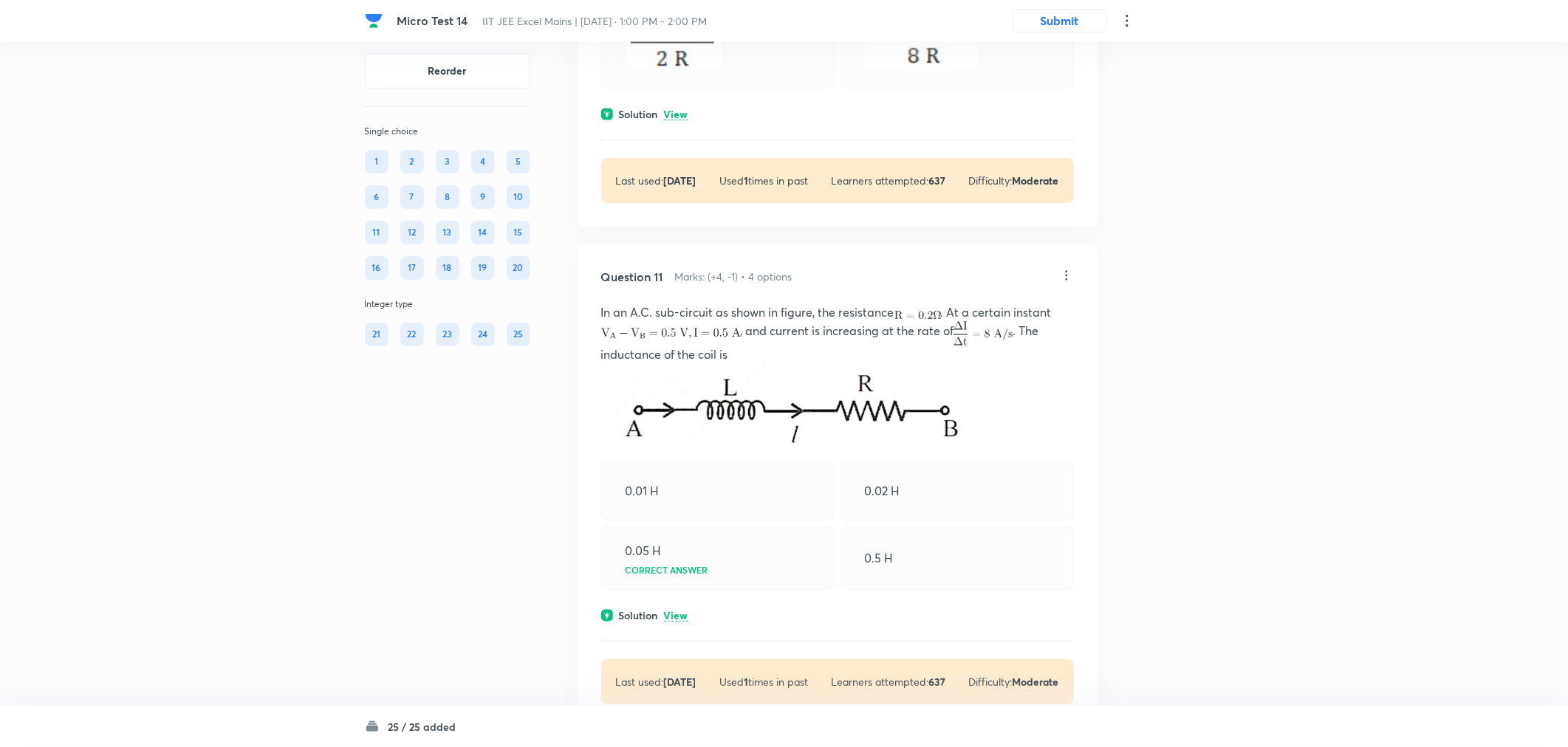
scroll to position [4430, 0]
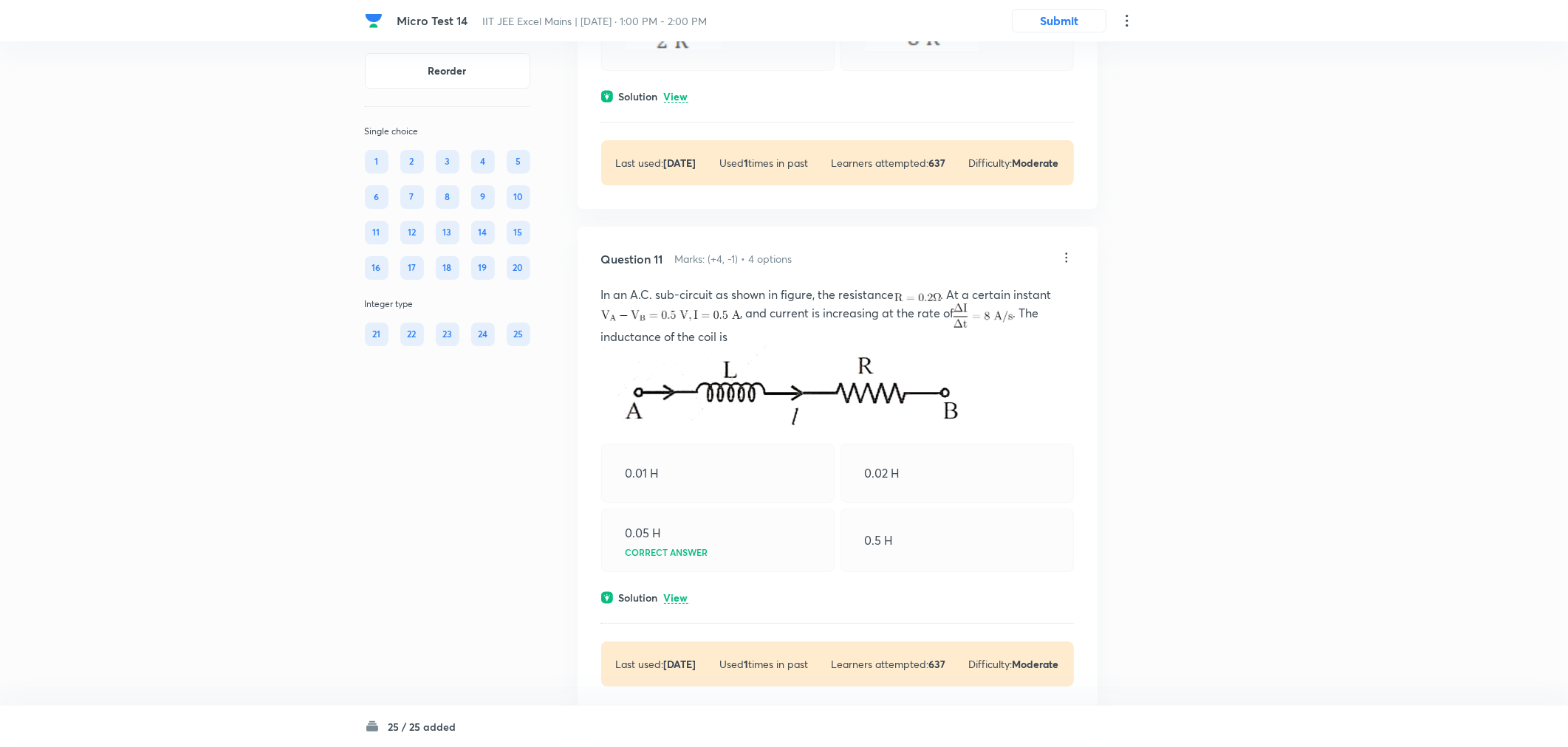
click at [1061, 265] on icon at bounding box center [1067, 258] width 15 height 15
click at [1060, 348] on div at bounding box center [788, 373] width 1575 height 747
click at [1058, 268] on div "Question 11 Marks: (+4, -1) • 4 options" at bounding box center [830, 258] width 458 height 17
click at [1067, 262] on icon at bounding box center [1066, 258] width 2 height 10
click at [1011, 374] on li "Edit" at bounding box center [1008, 384] width 124 height 27
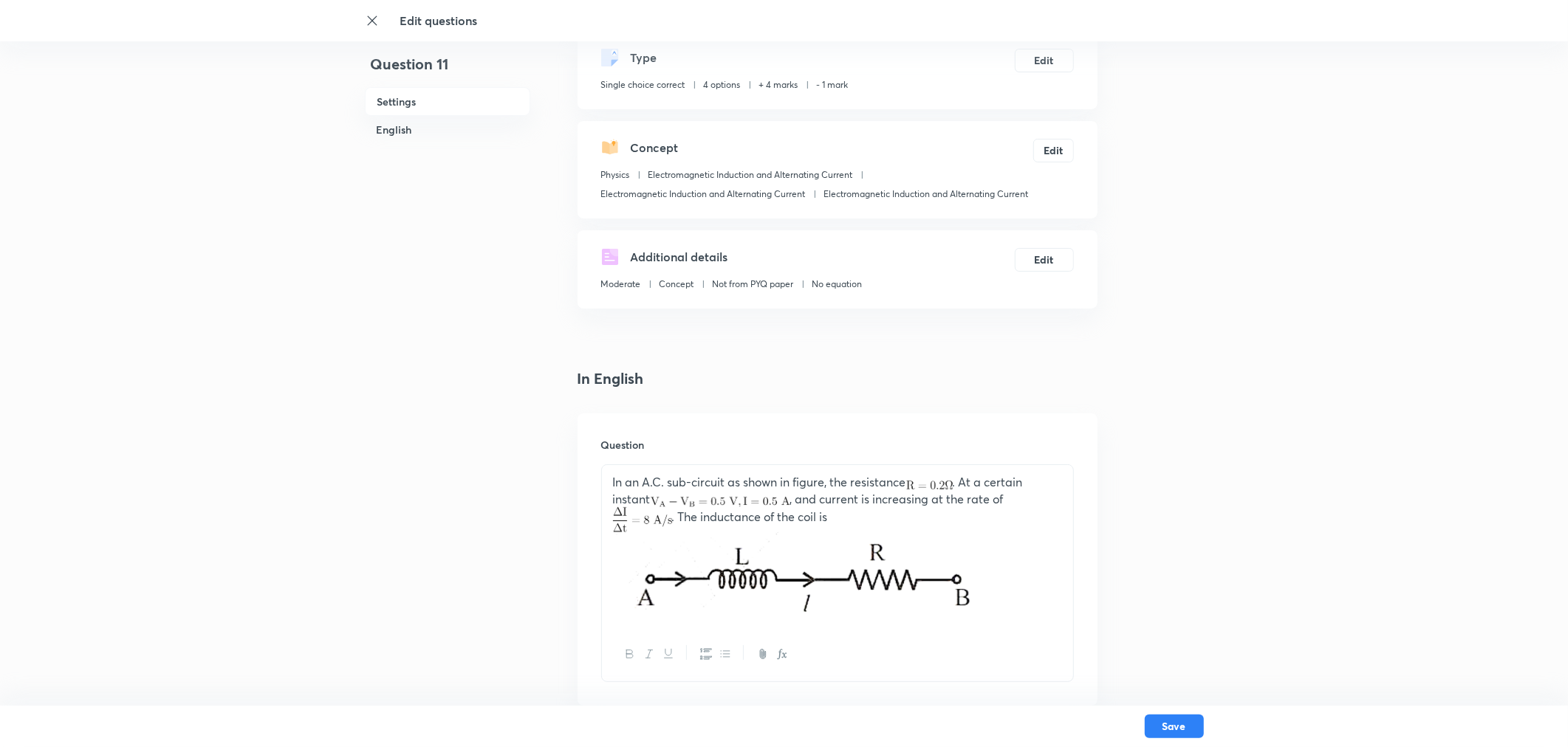
scroll to position [246, 0]
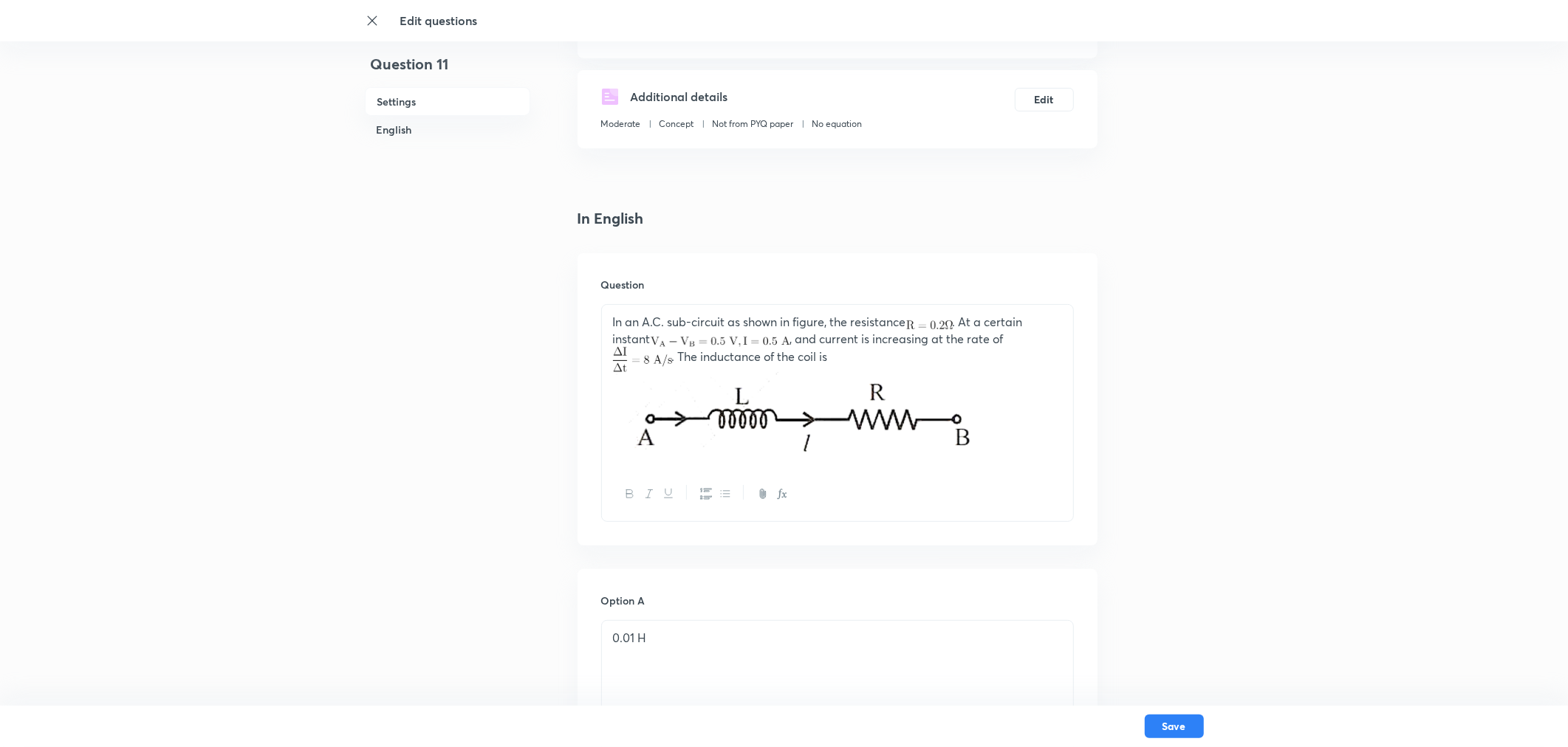
click at [857, 479] on div at bounding box center [837, 494] width 471 height 54
click at [847, 426] on img at bounding box center [793, 413] width 360 height 82
click at [892, 414] on img at bounding box center [793, 413] width 360 height 82
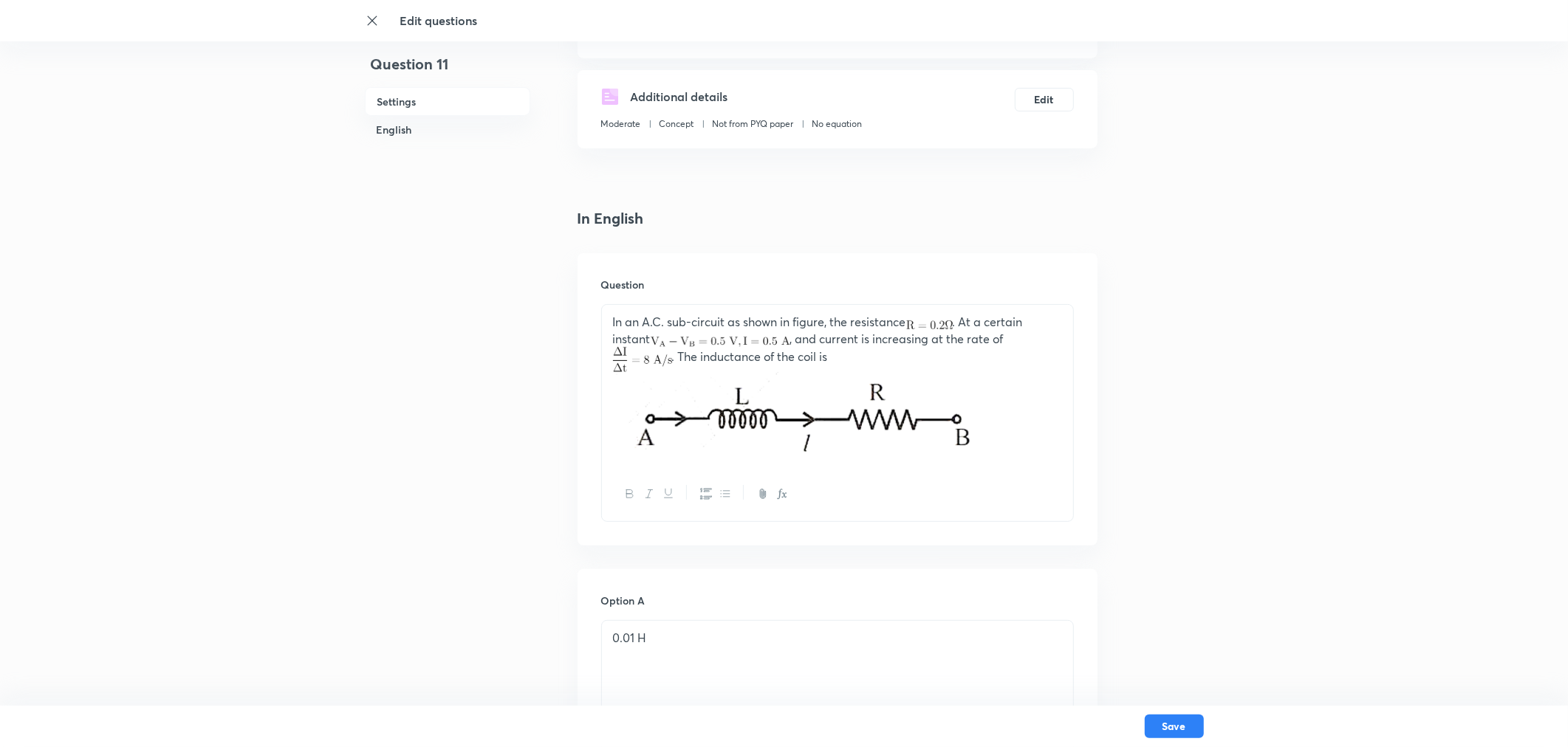
drag, startPoint x: 983, startPoint y: 409, endPoint x: 995, endPoint y: 406, distance: 12.4
click at [983, 409] on p at bounding box center [837, 415] width 449 height 87
click at [995, 404] on p at bounding box center [837, 415] width 449 height 87
click at [994, 404] on p at bounding box center [837, 415] width 449 height 87
click at [993, 404] on p at bounding box center [837, 415] width 449 height 87
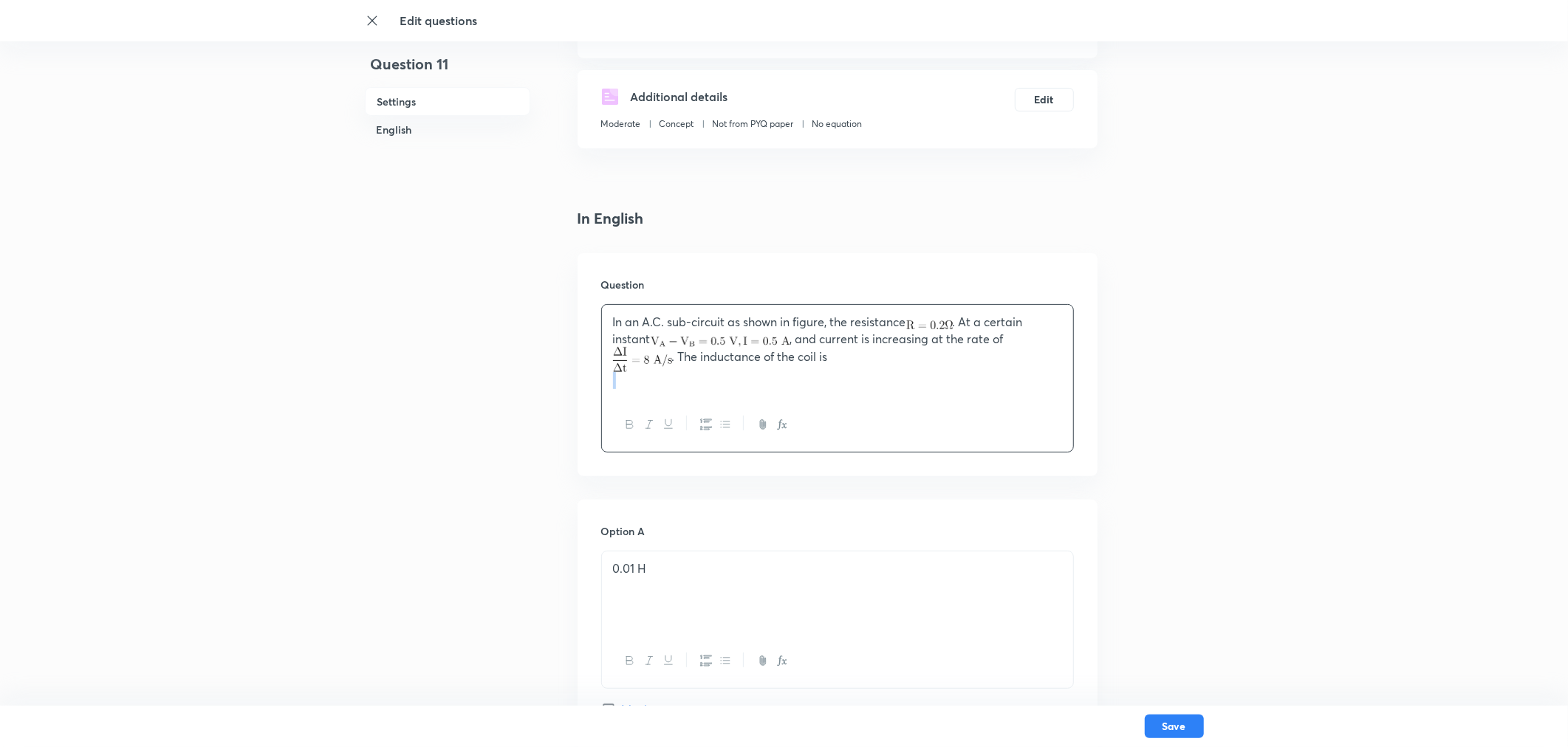
drag, startPoint x: 824, startPoint y: 400, endPoint x: 607, endPoint y: 344, distance: 224.1
click at [607, 344] on div "In an A.C. sub-circuit as shown in figure, the resistance . At a certain instan…" at bounding box center [837, 379] width 472 height 149
drag, startPoint x: 646, startPoint y: 369, endPoint x: 737, endPoint y: 311, distance: 107.9
click at [647, 267] on div "Question In an A.C. sub-circuit as shown in figure, the resistance . At a certa…" at bounding box center [837, 365] width 520 height 223
drag, startPoint x: 846, startPoint y: 359, endPoint x: 536, endPoint y: 319, distance: 312.6
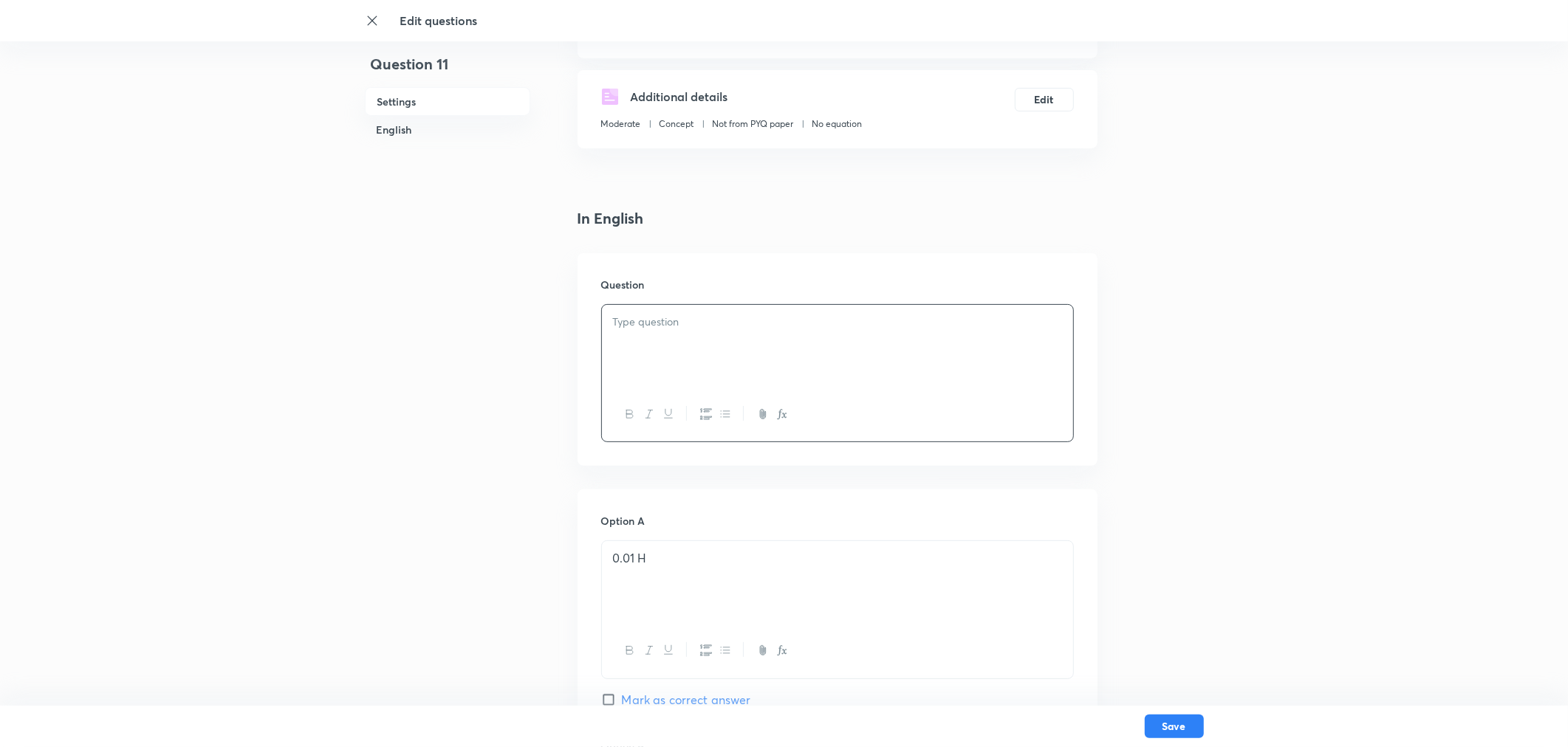
click at [629, 320] on p at bounding box center [837, 322] width 449 height 17
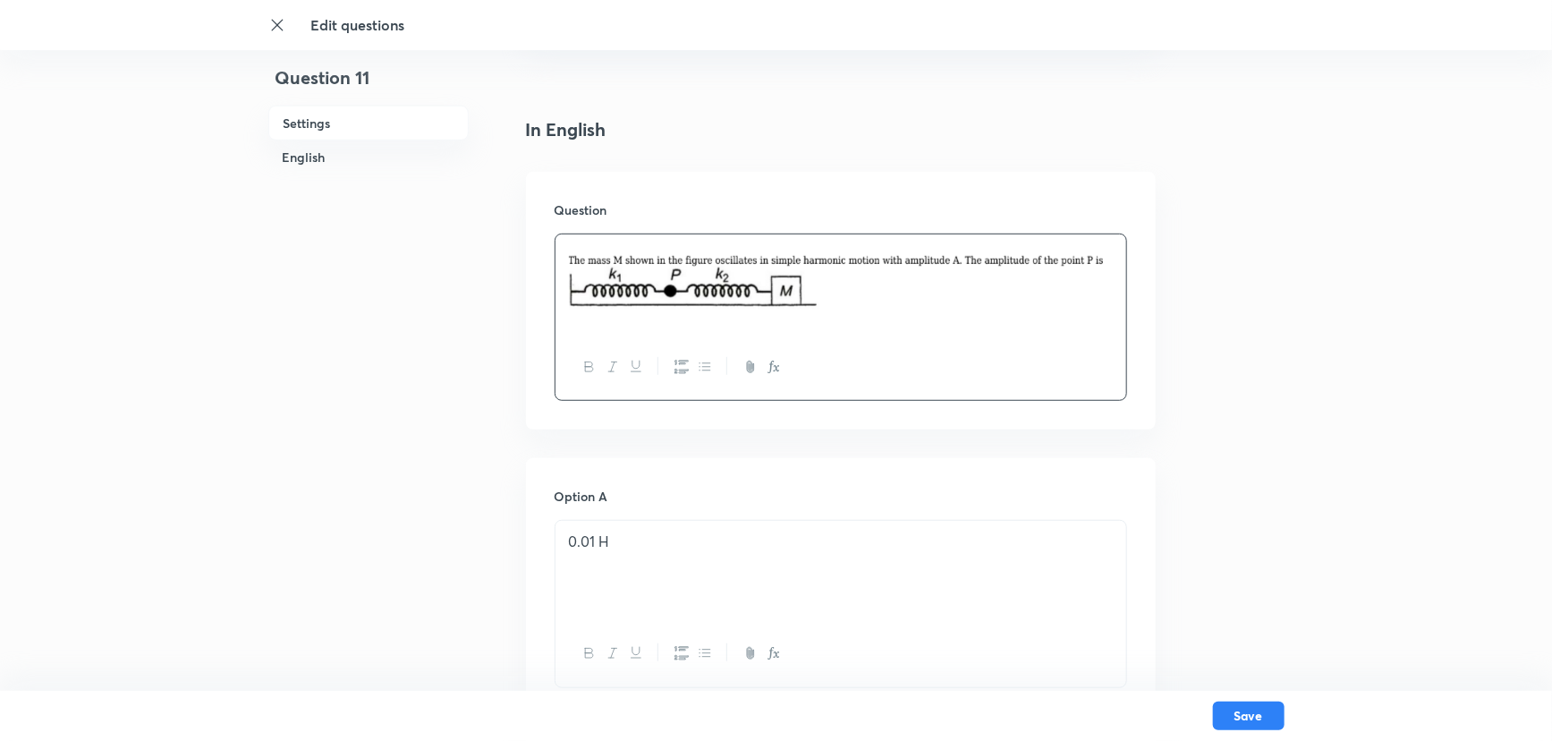
scroll to position [440, 0]
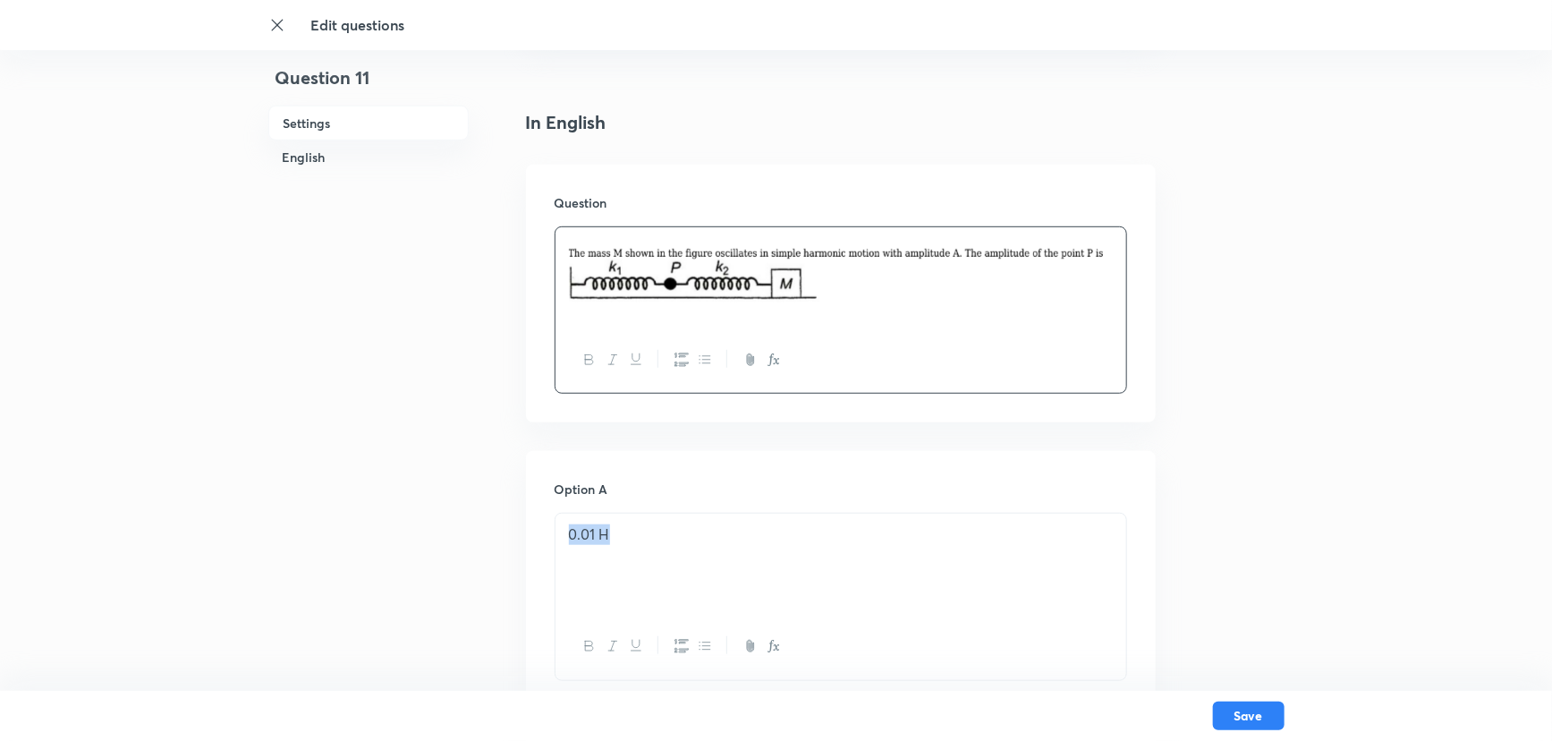
drag, startPoint x: 631, startPoint y: 523, endPoint x: 564, endPoint y: 530, distance: 68.3
click at [564, 530] on div "0.01 H" at bounding box center [840, 563] width 571 height 100
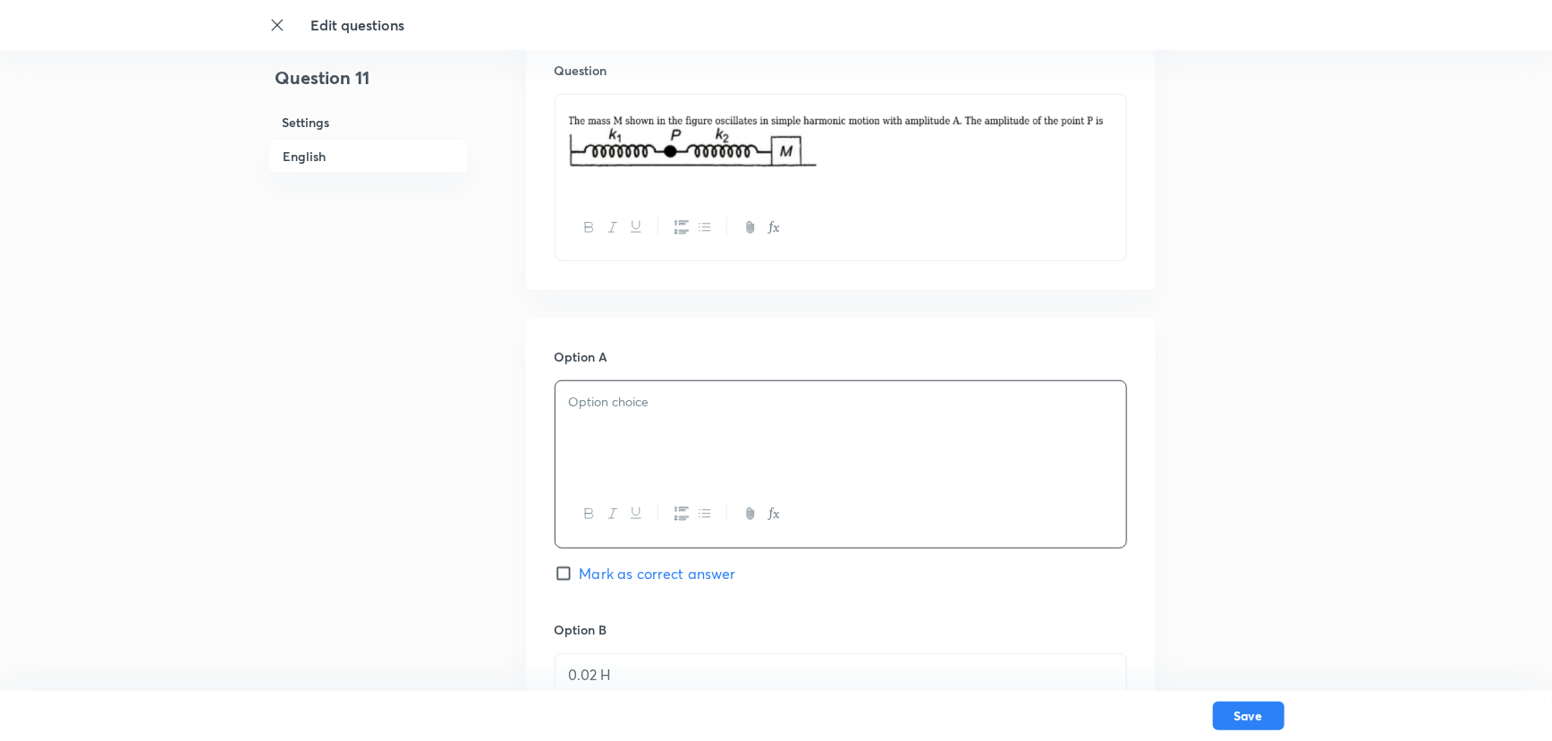
scroll to position [603, 0]
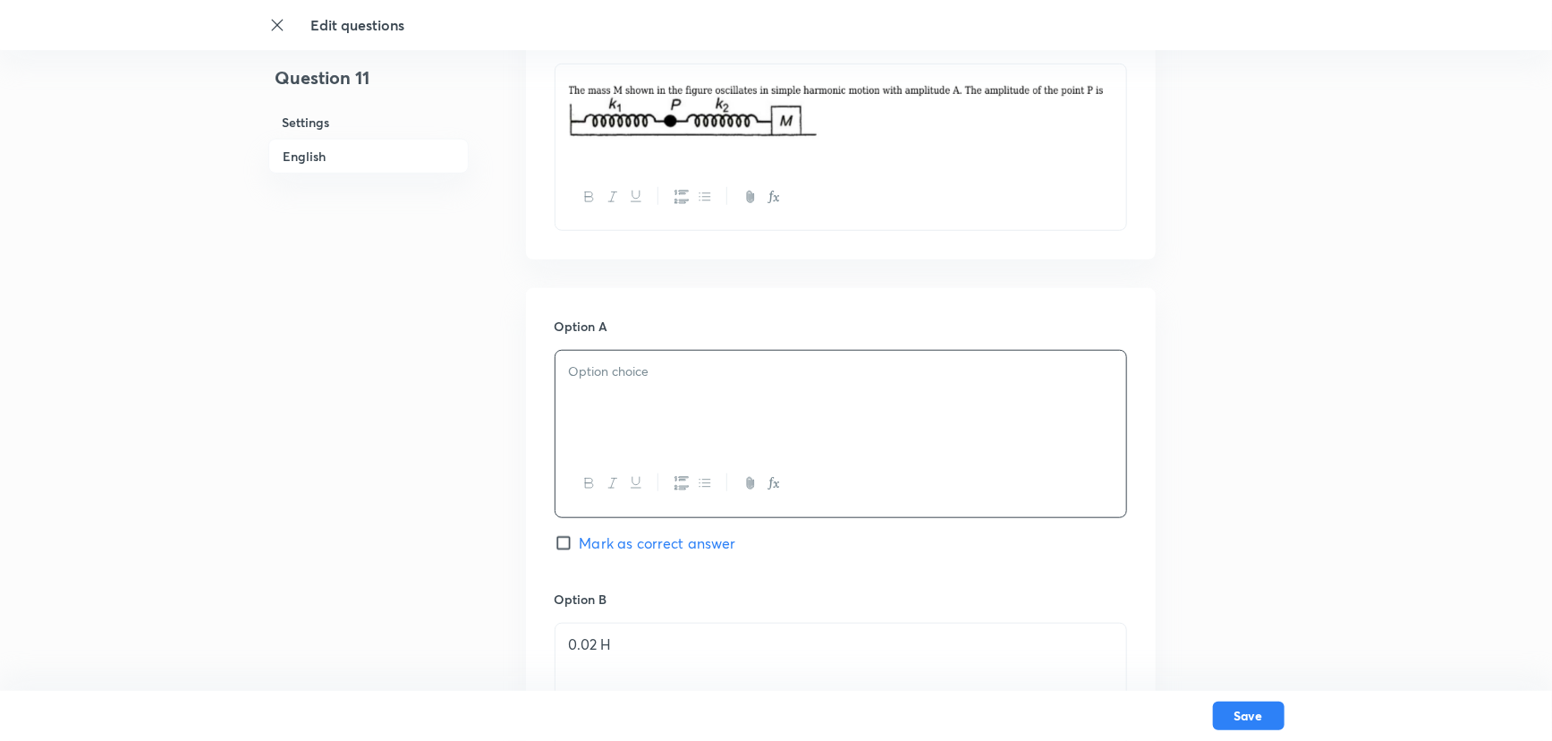
click at [638, 380] on p at bounding box center [841, 371] width 544 height 21
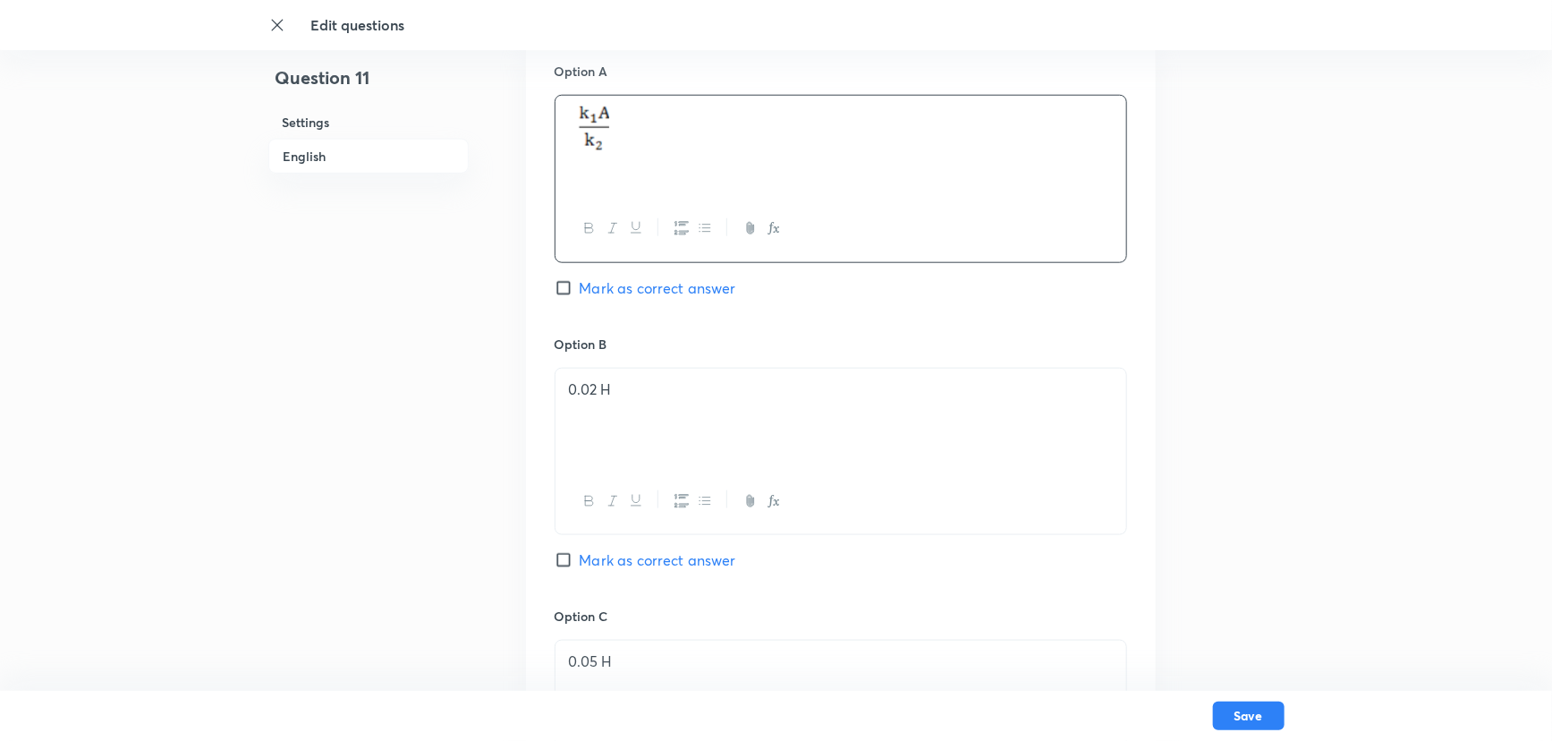
scroll to position [847, 0]
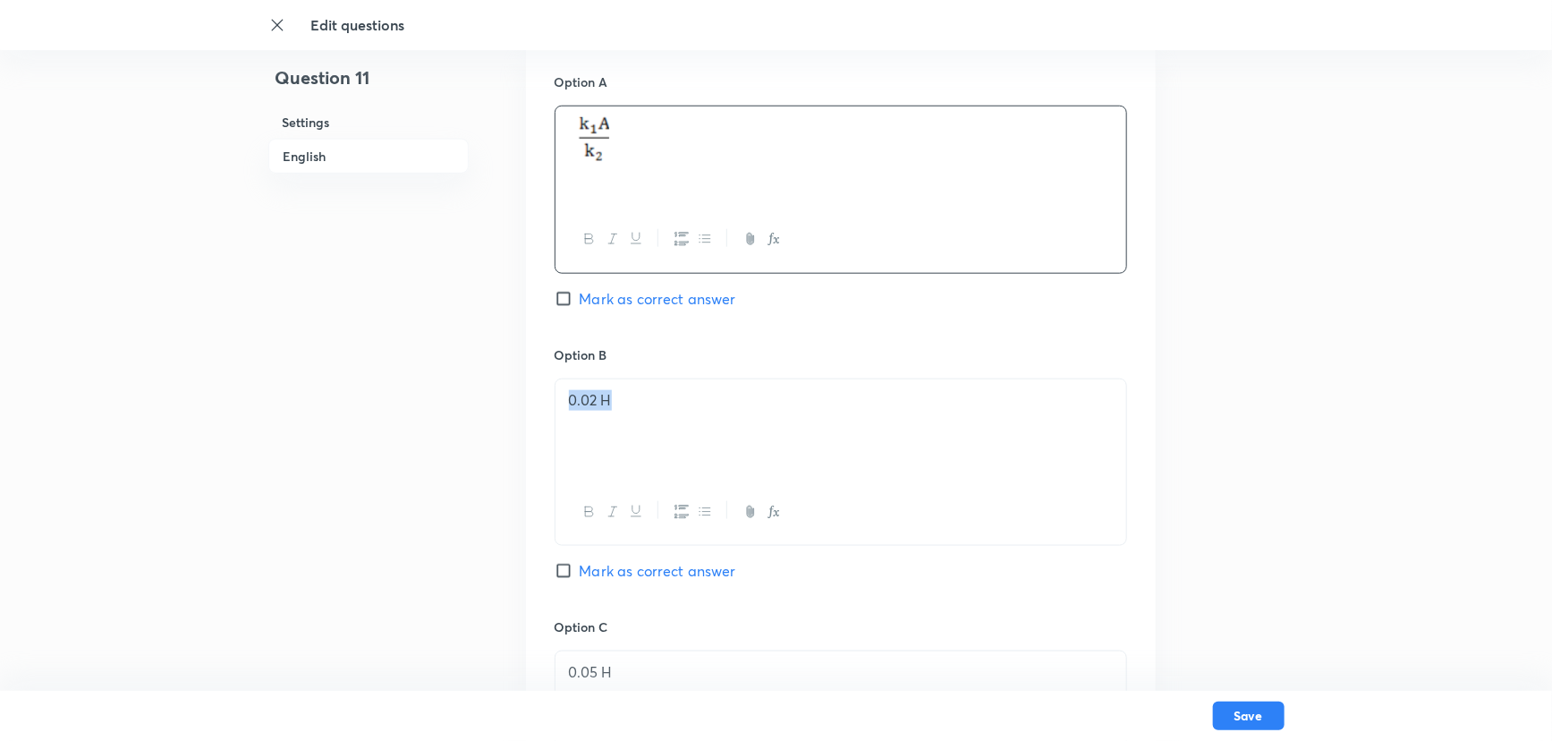
drag, startPoint x: 630, startPoint y: 392, endPoint x: 548, endPoint y: 411, distance: 83.7
click at [556, 411] on div "0.02 H" at bounding box center [840, 429] width 571 height 100
click at [619, 394] on p at bounding box center [841, 400] width 544 height 21
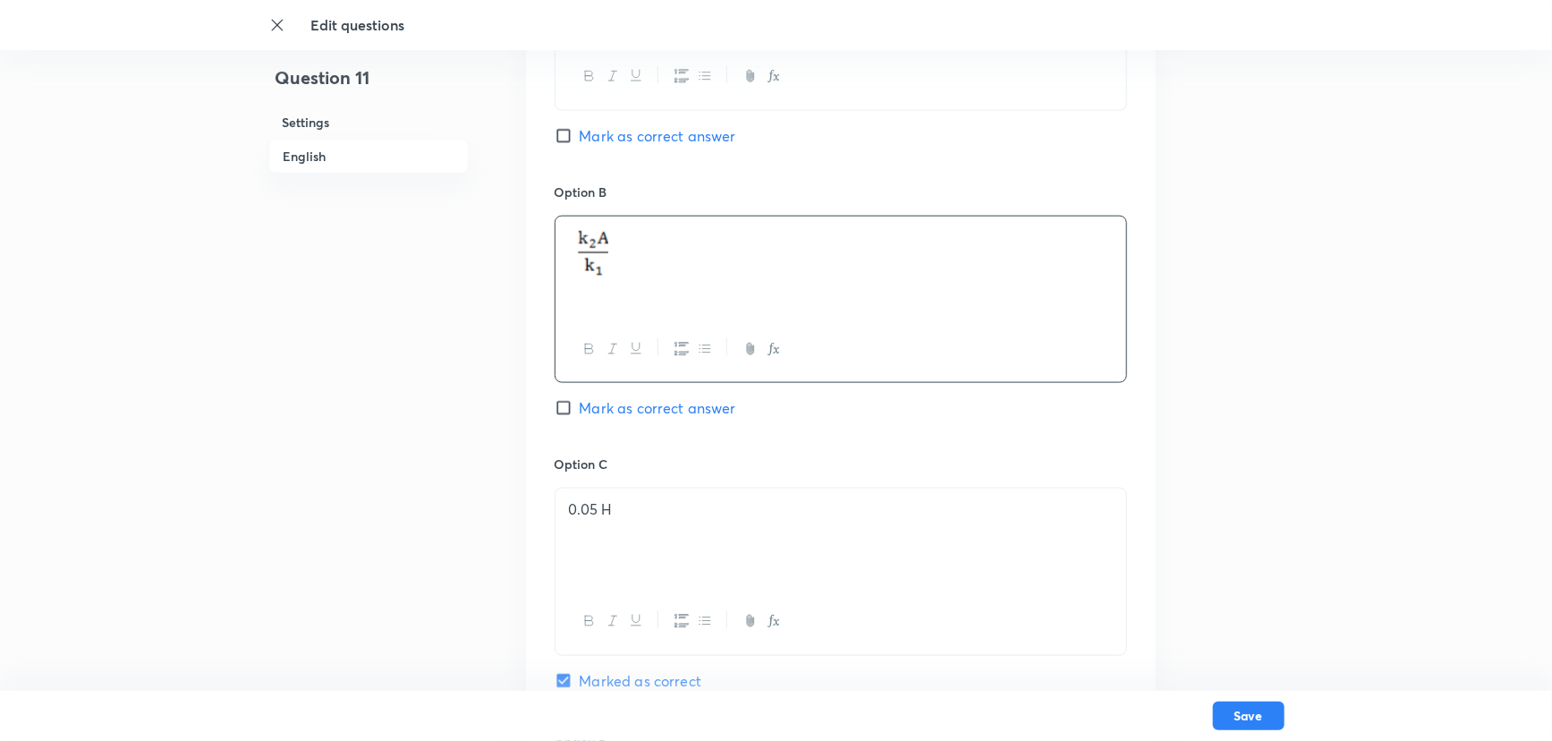
scroll to position [1172, 0]
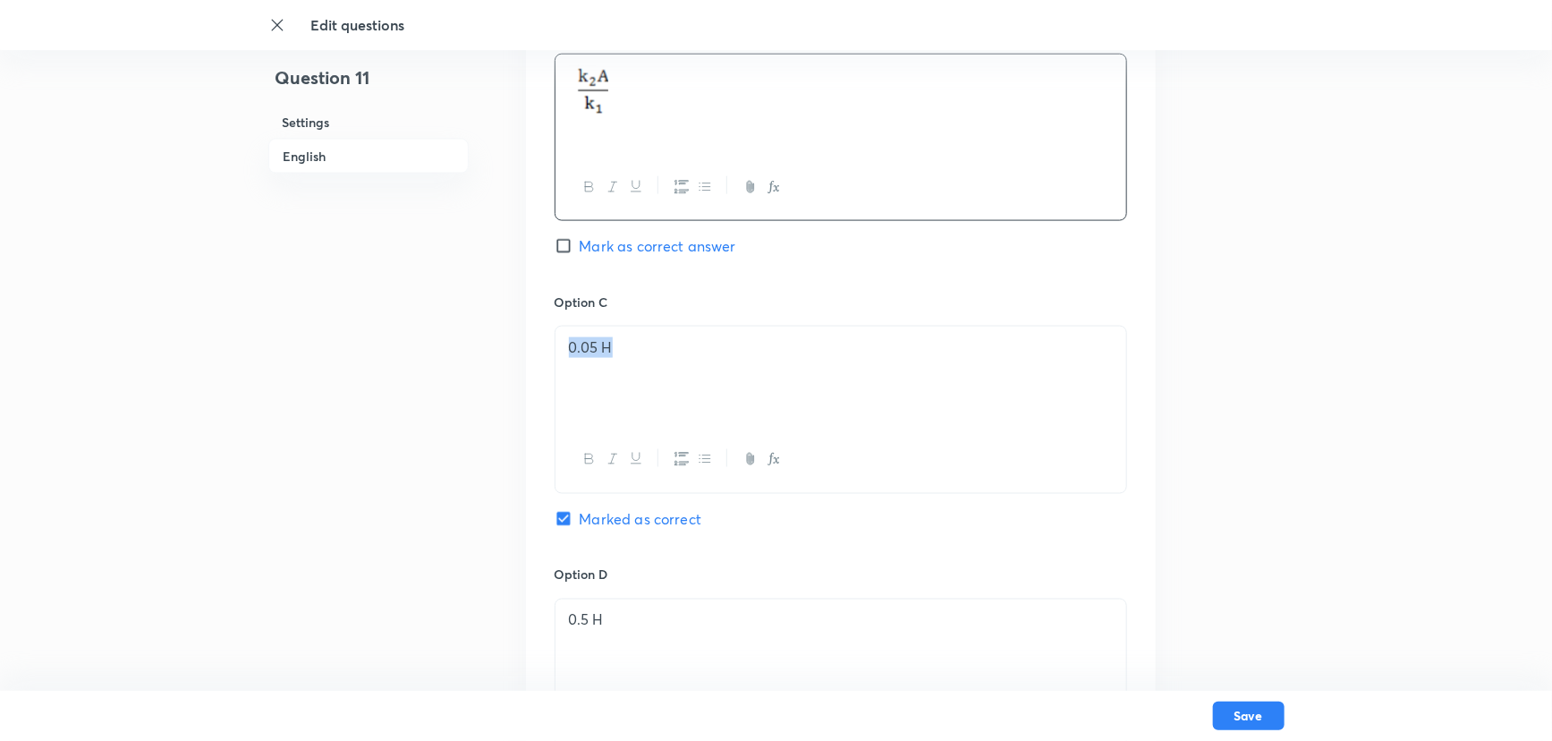
drag, startPoint x: 614, startPoint y: 344, endPoint x: 554, endPoint y: 350, distance: 60.2
click at [556, 352] on div "0.05 H" at bounding box center [840, 376] width 571 height 100
click at [573, 363] on div at bounding box center [840, 376] width 571 height 100
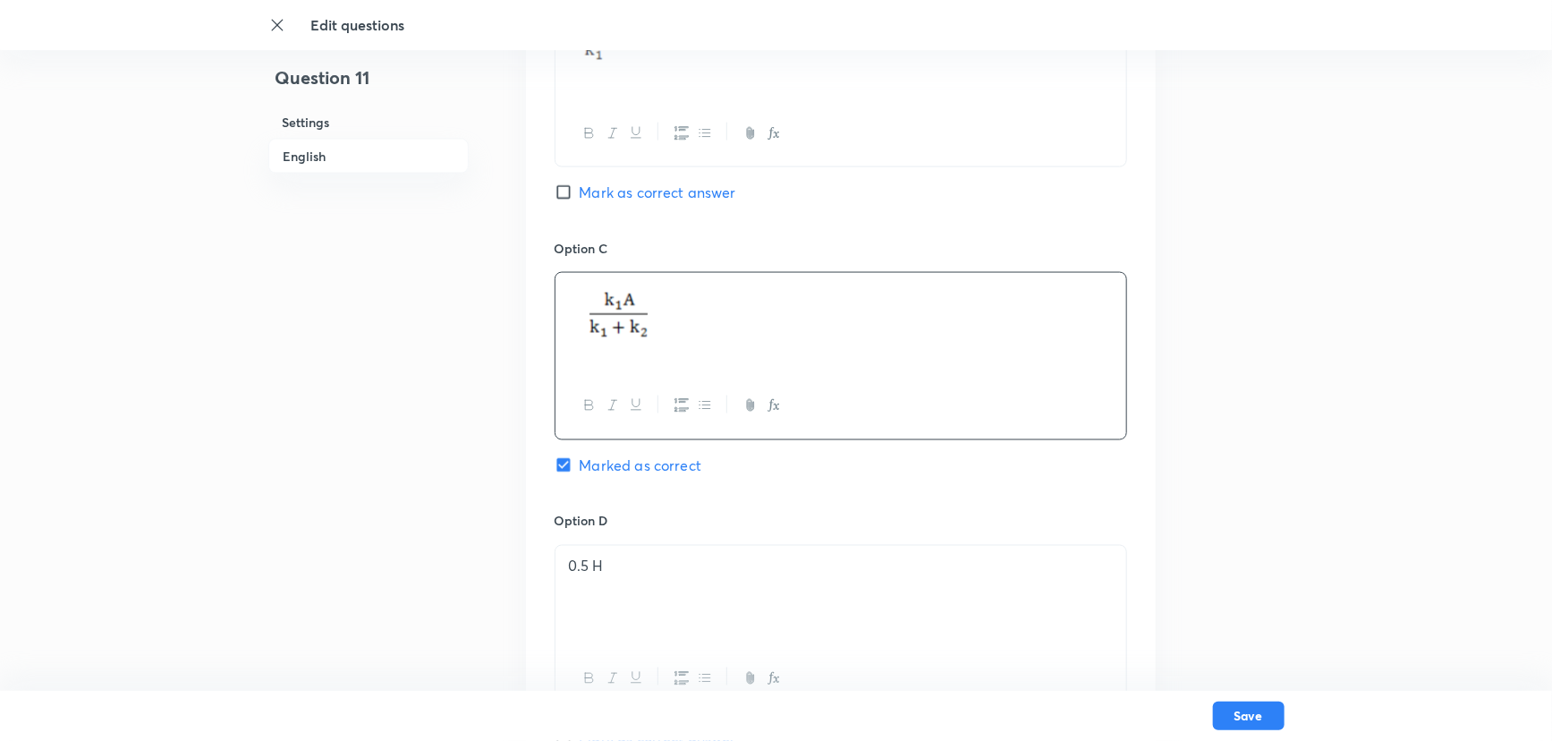
scroll to position [1253, 0]
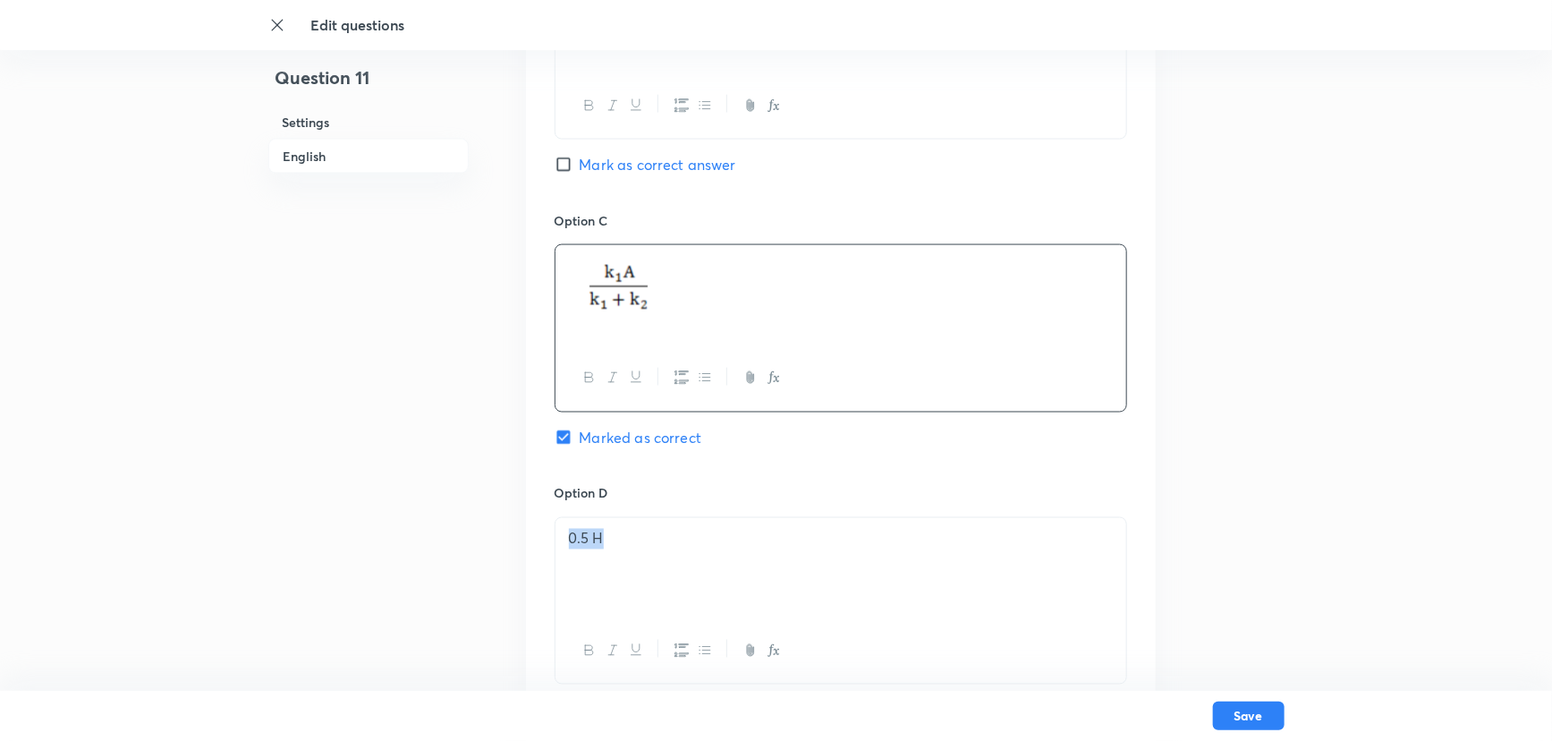
drag, startPoint x: 620, startPoint y: 529, endPoint x: 555, endPoint y: 549, distance: 68.5
click at [558, 552] on div "0.5 H" at bounding box center [840, 568] width 571 height 100
click at [593, 538] on p at bounding box center [841, 539] width 544 height 21
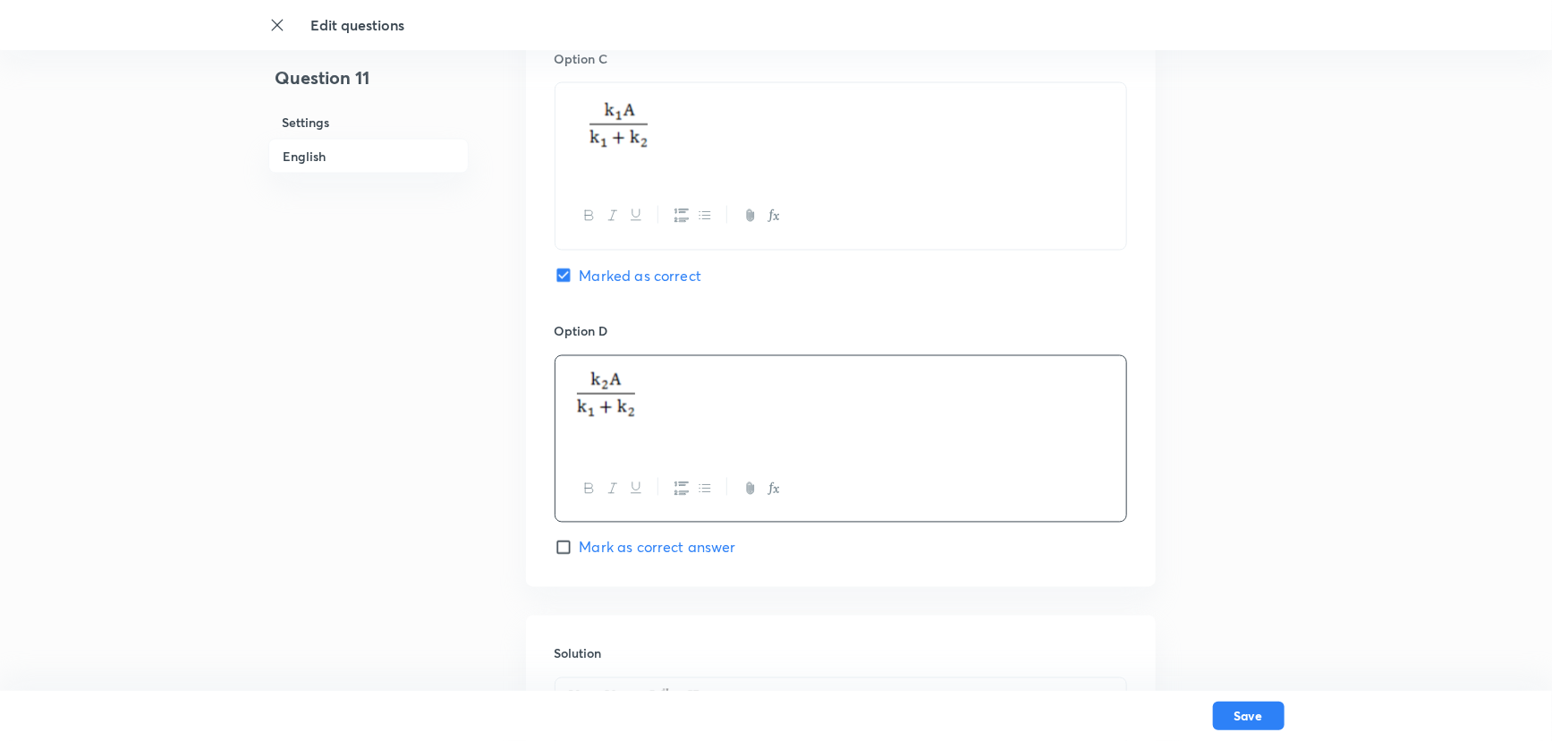
scroll to position [1416, 0]
click at [568, 550] on input "Mark as correct answer" at bounding box center [567, 547] width 25 height 18
checkbox input "true"
checkbox input "false"
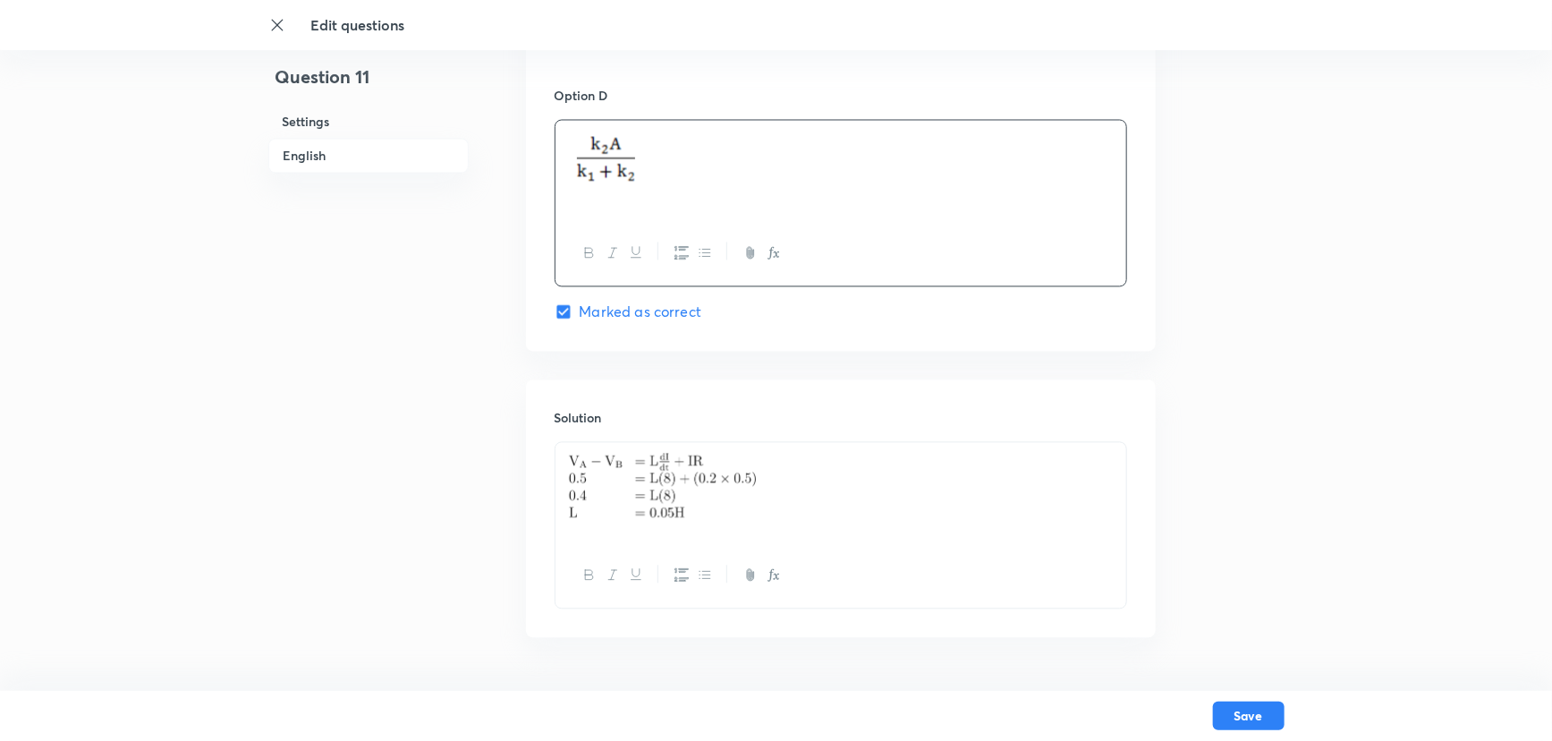
scroll to position [1660, 0]
drag, startPoint x: 726, startPoint y: 518, endPoint x: 527, endPoint y: 449, distance: 211.0
click at [527, 449] on div "Solution" at bounding box center [841, 499] width 630 height 258
drag, startPoint x: 716, startPoint y: 509, endPoint x: 645, endPoint y: 462, distance: 84.6
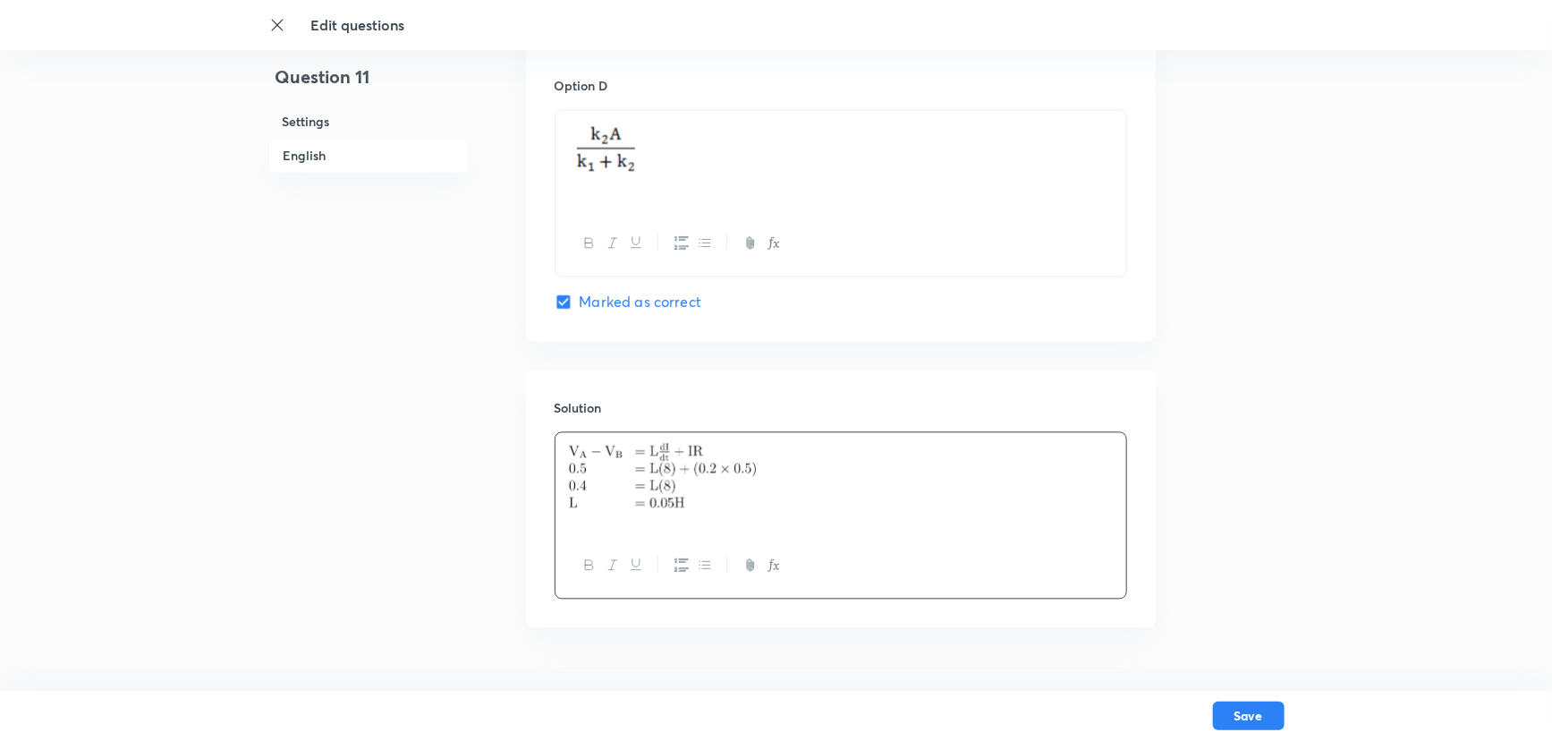
drag, startPoint x: 664, startPoint y: 510, endPoint x: 519, endPoint y: 462, distance: 152.7
drag, startPoint x: 555, startPoint y: 459, endPoint x: 613, endPoint y: 455, distance: 58.2
click at [580, 460] on div at bounding box center [840, 483] width 571 height 100
click at [613, 455] on p at bounding box center [841, 454] width 544 height 21
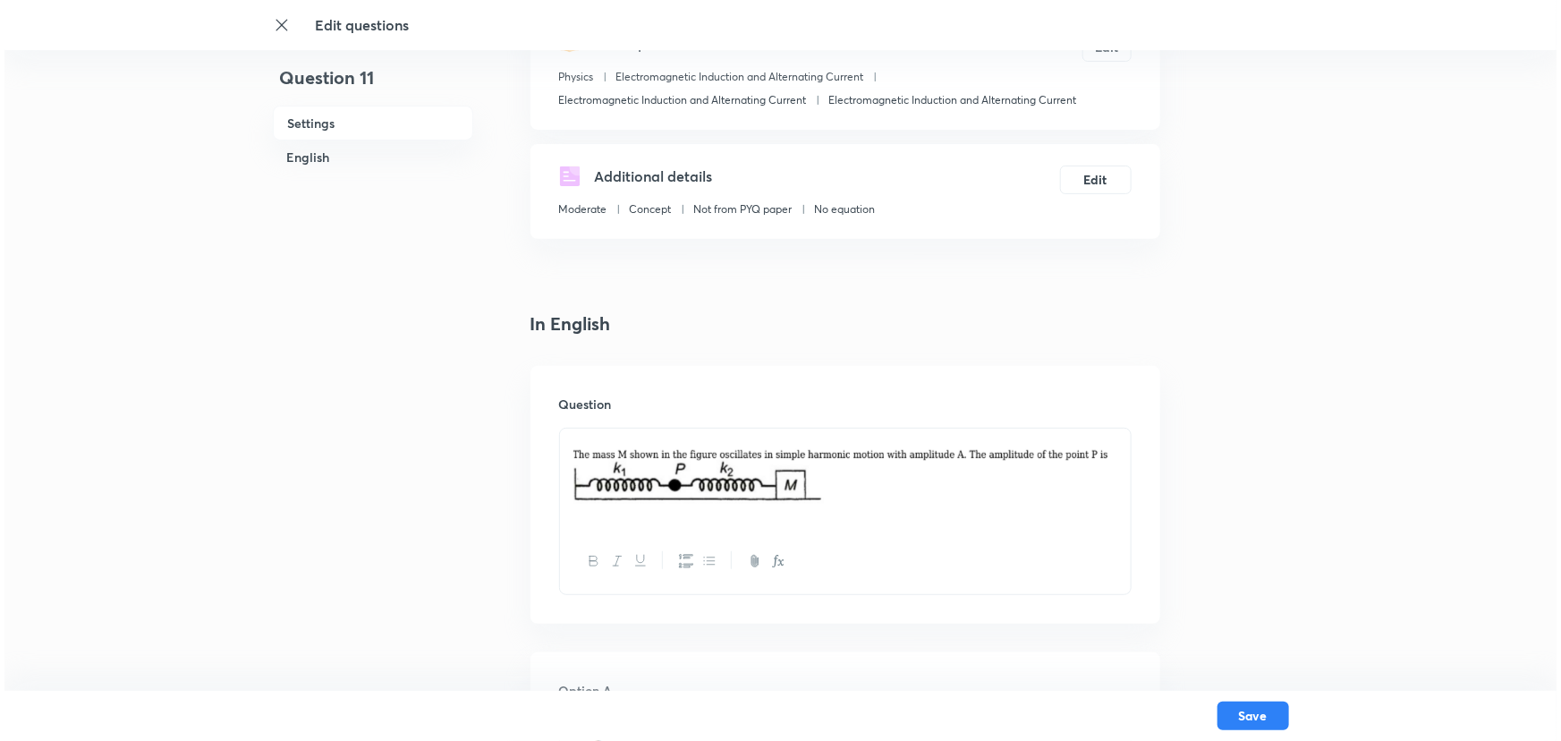
scroll to position [243, 0]
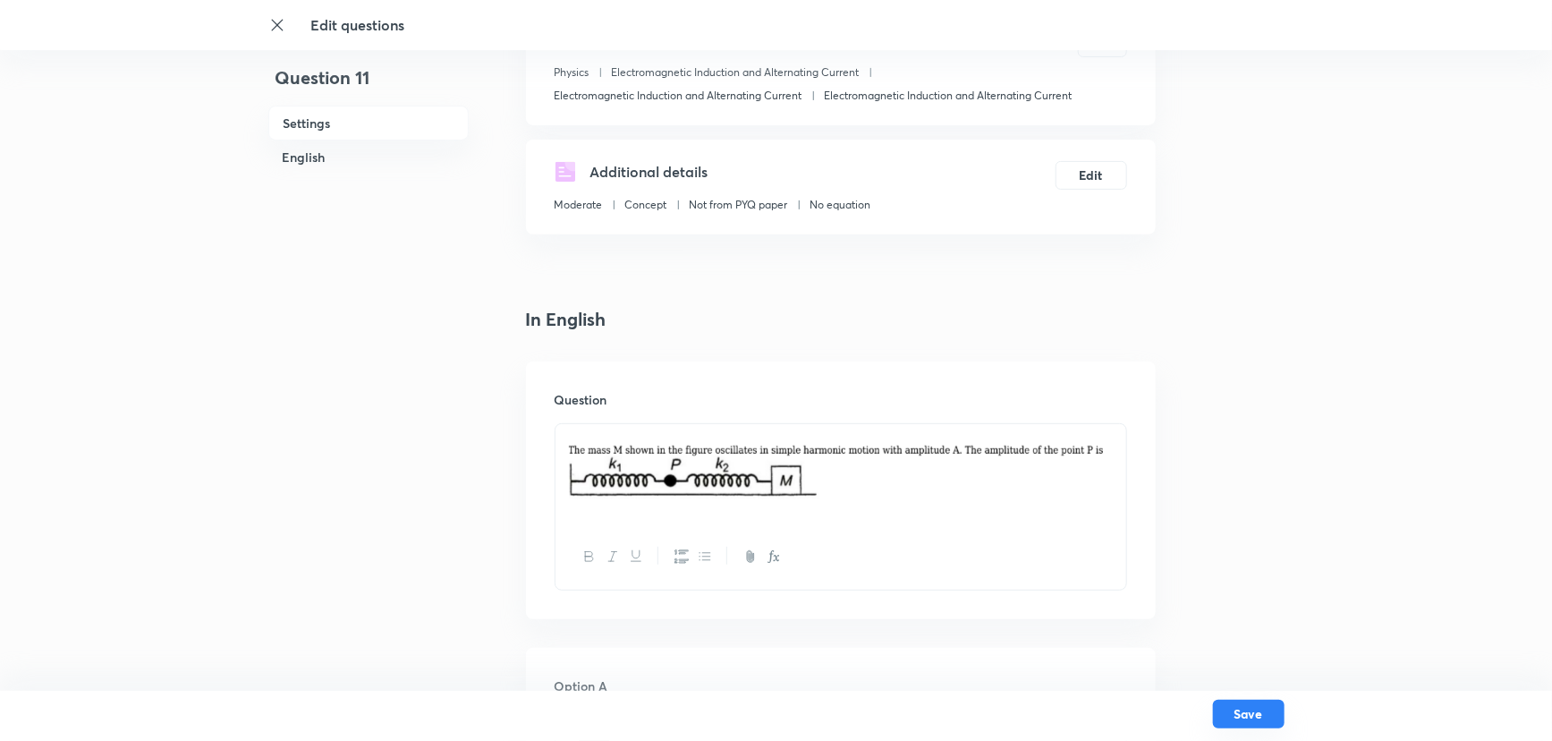
click at [1244, 651] on button "Save" at bounding box center [1249, 713] width 72 height 29
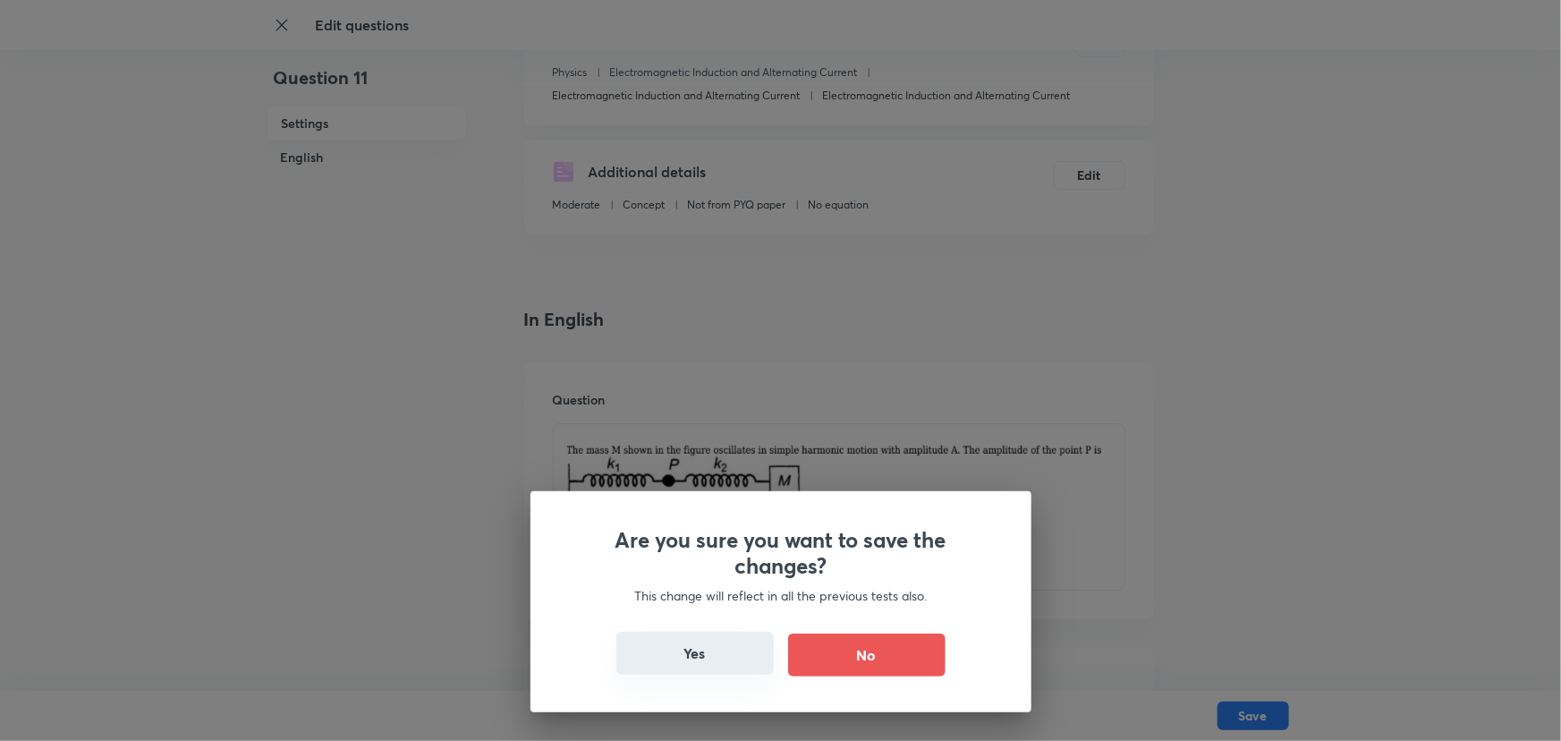
click at [707, 636] on button "Yes" at bounding box center [694, 652] width 157 height 43
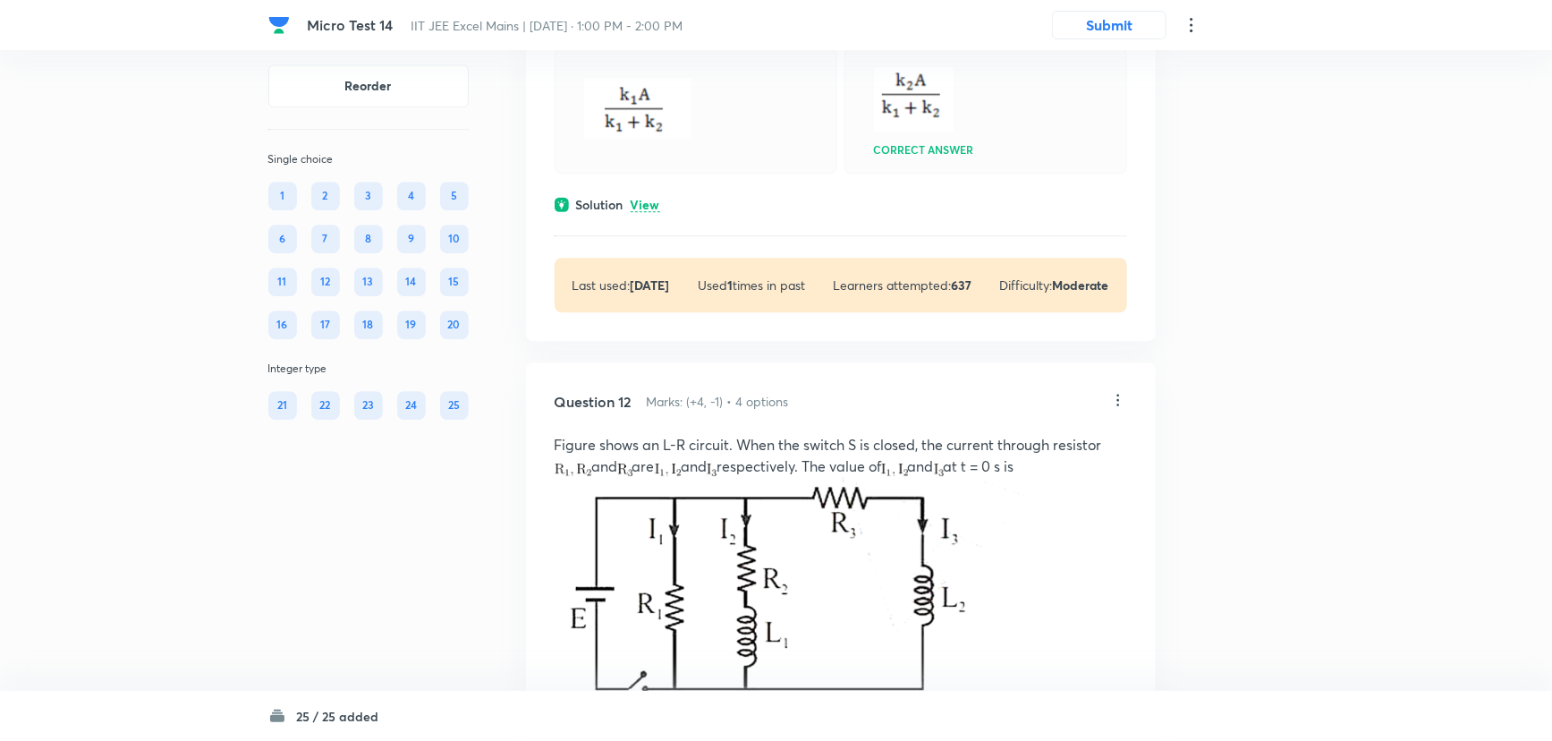
scroll to position [6017, 0]
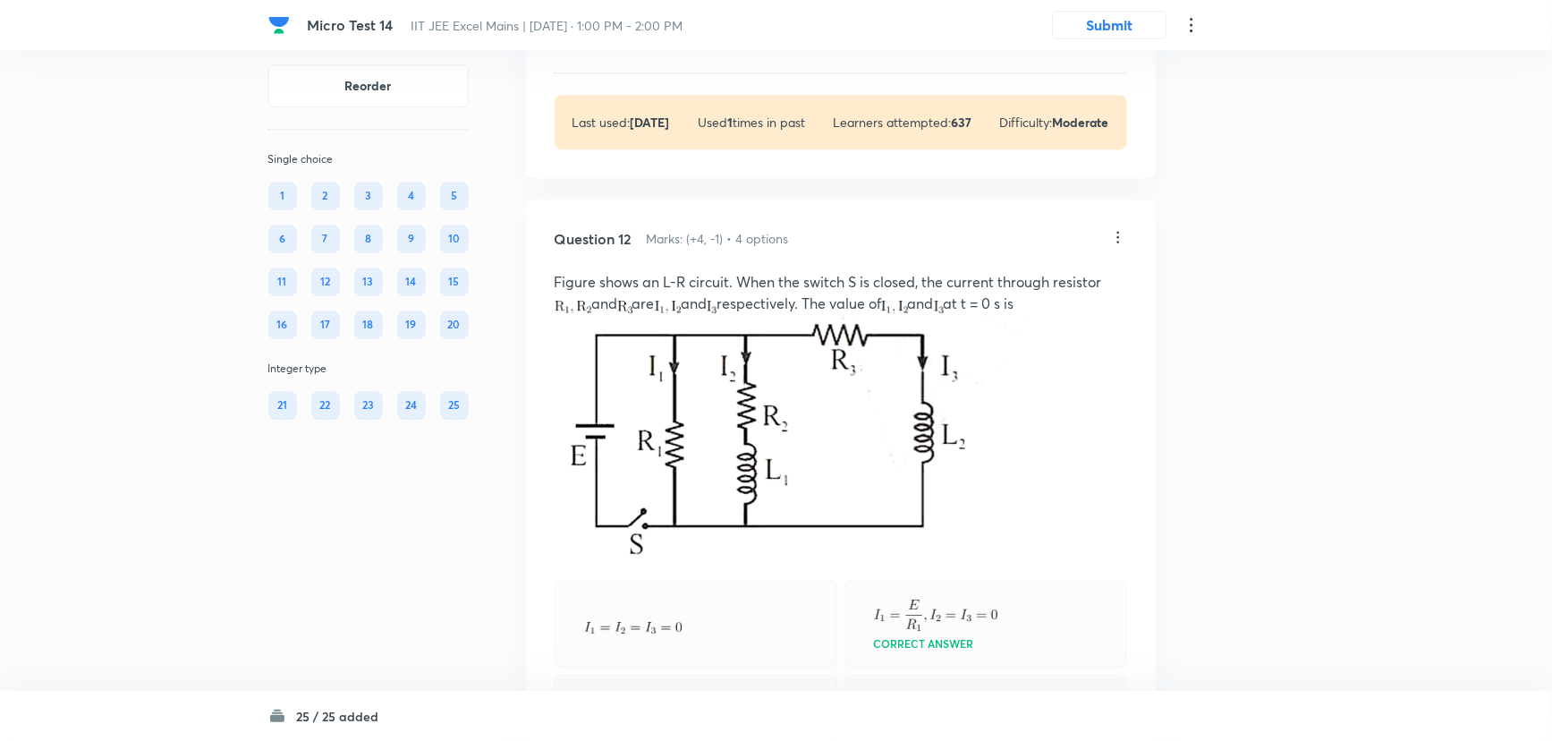
click at [1124, 246] on icon at bounding box center [1118, 237] width 18 height 18
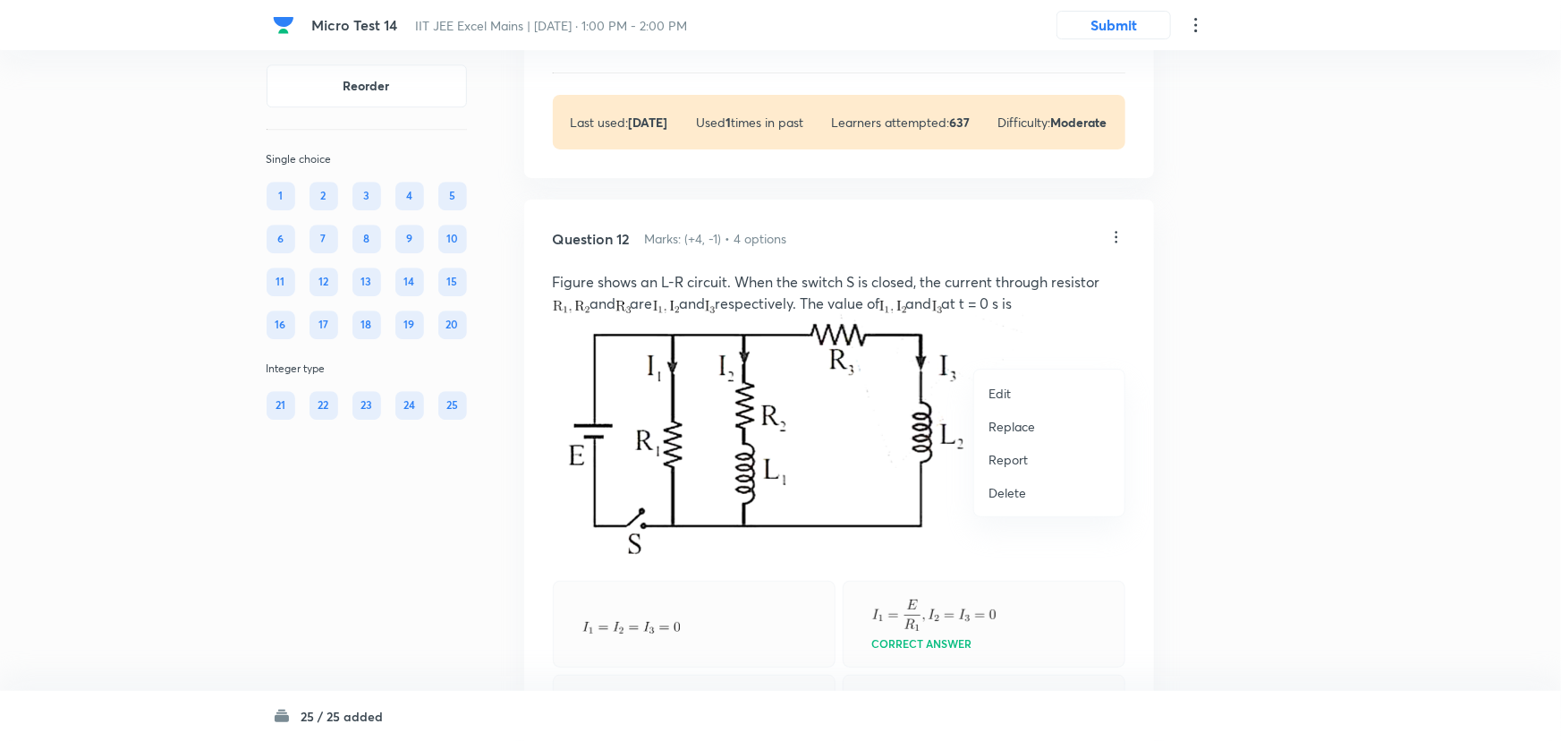
click at [1021, 386] on li "Edit" at bounding box center [1049, 393] width 150 height 33
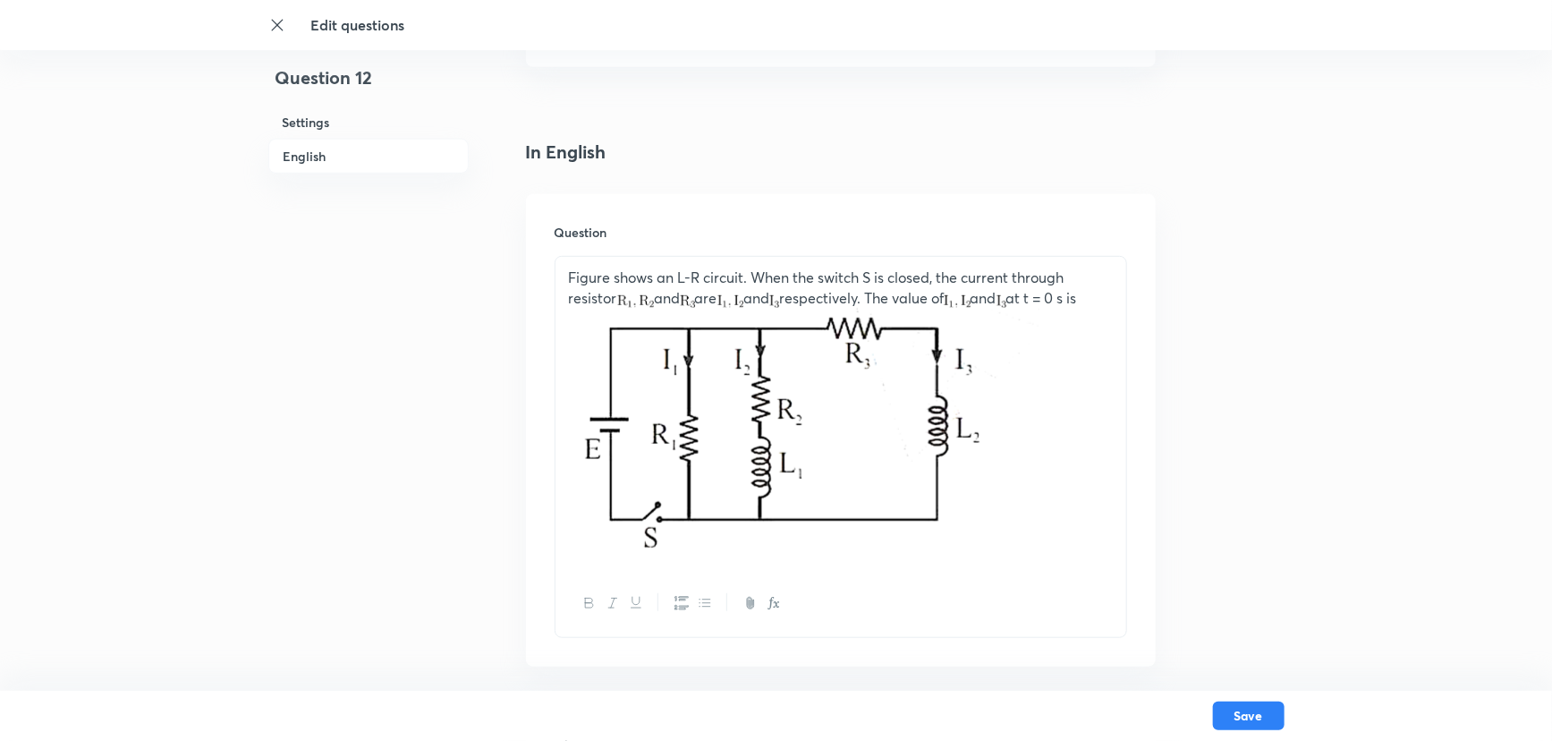
scroll to position [487, 0]
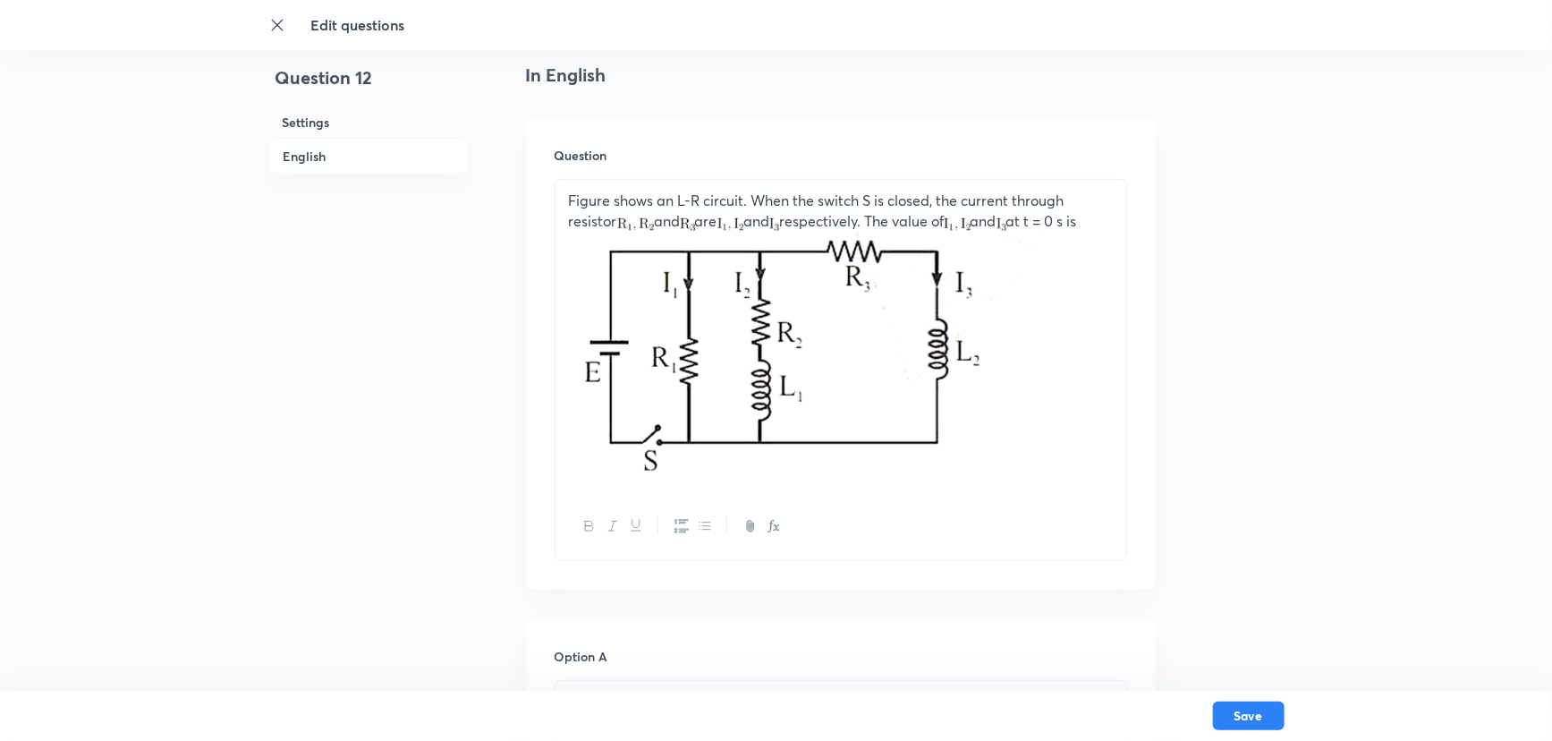
click at [897, 478] on img at bounding box center [804, 354] width 470 height 247
click at [849, 418] on img at bounding box center [804, 354] width 470 height 247
click at [939, 420] on img at bounding box center [804, 354] width 470 height 247
click at [1013, 445] on img at bounding box center [804, 354] width 470 height 247
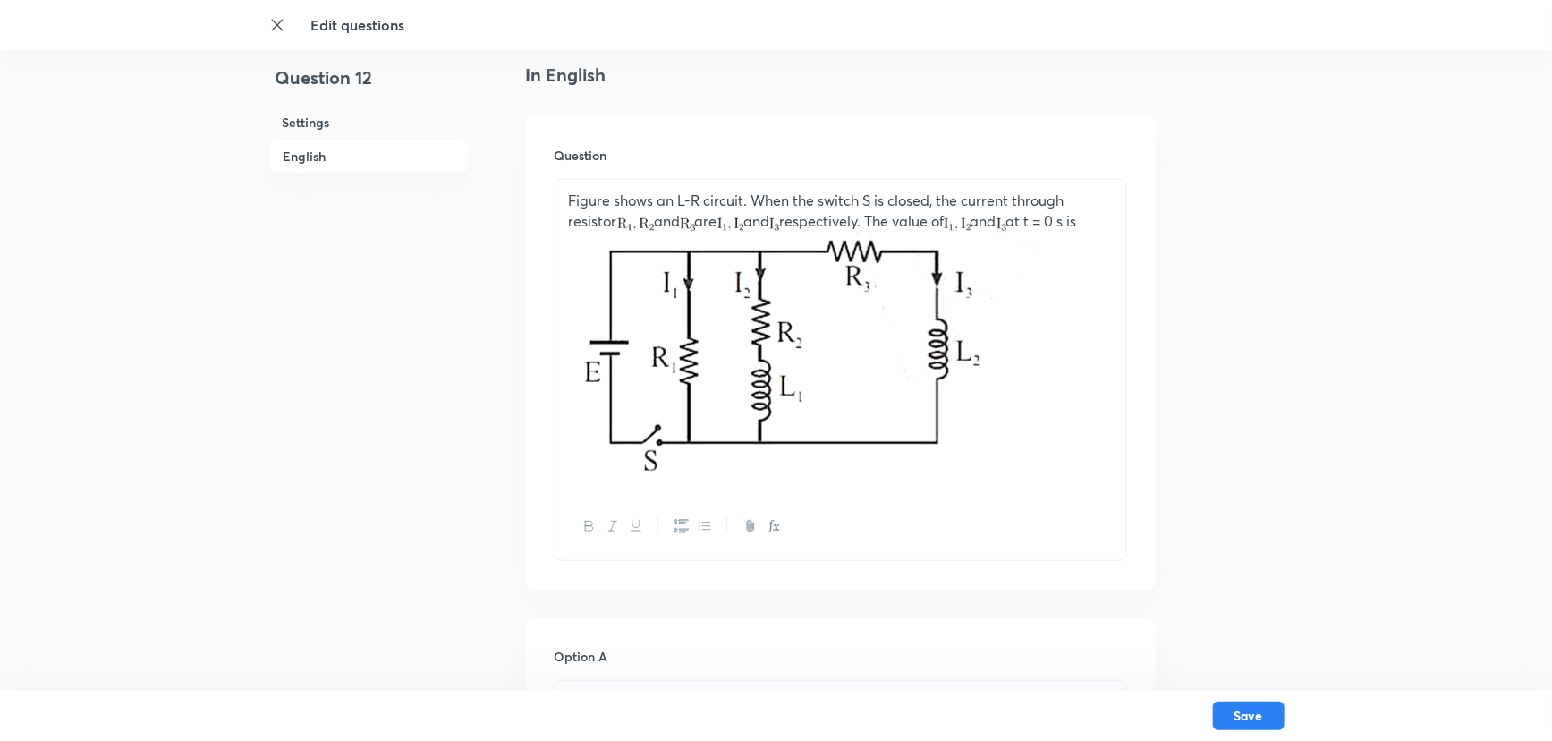
click at [1013, 445] on img at bounding box center [804, 354] width 470 height 247
click at [1008, 444] on img at bounding box center [804, 354] width 470 height 247
click at [902, 478] on img at bounding box center [804, 354] width 470 height 247
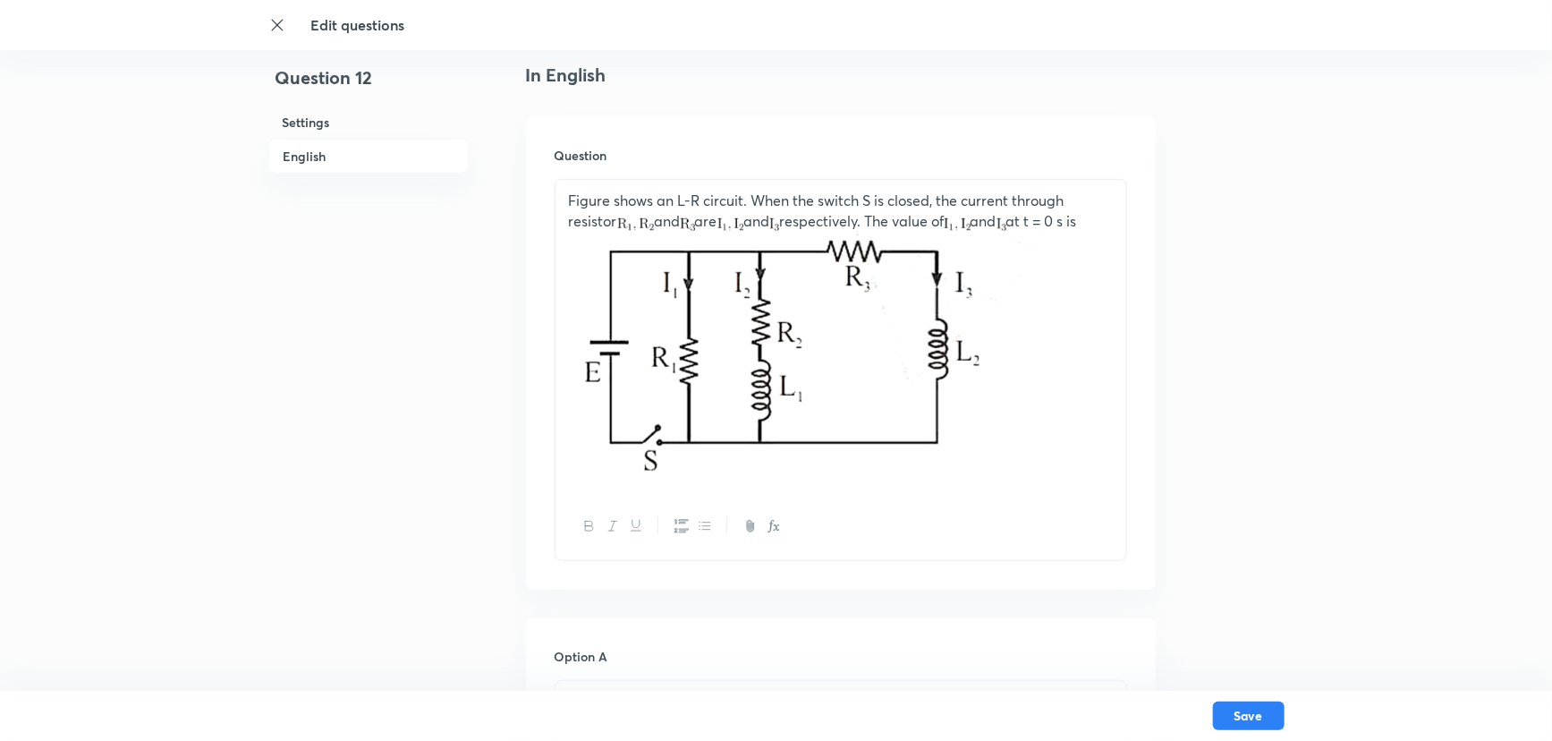
click at [904, 471] on img at bounding box center [804, 354] width 470 height 247
click at [982, 409] on img at bounding box center [804, 354] width 470 height 247
click at [983, 421] on img at bounding box center [804, 354] width 470 height 247
drag, startPoint x: 1024, startPoint y: 468, endPoint x: 1030, endPoint y: 479, distance: 12.0
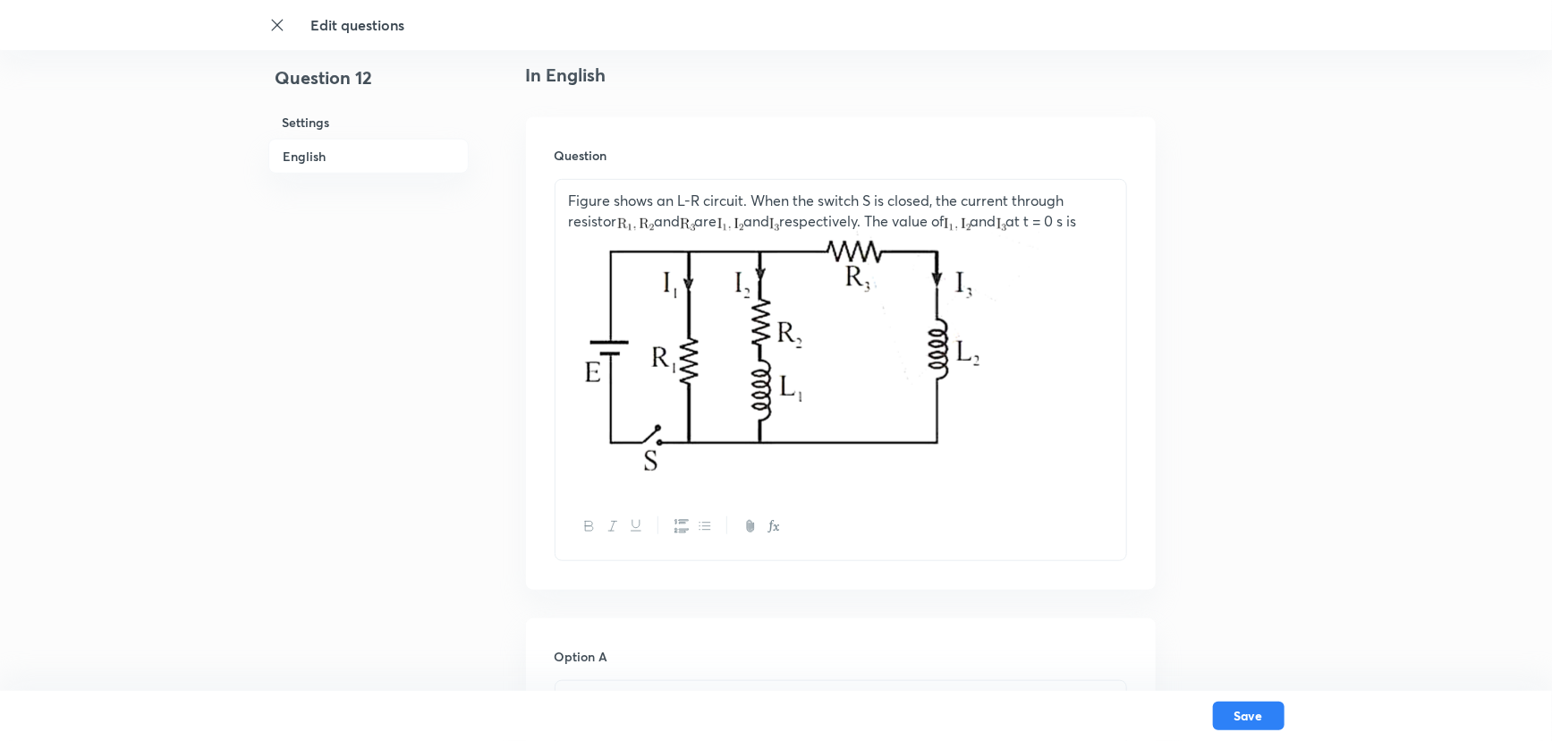
click at [1029, 477] on img at bounding box center [804, 354] width 470 height 247
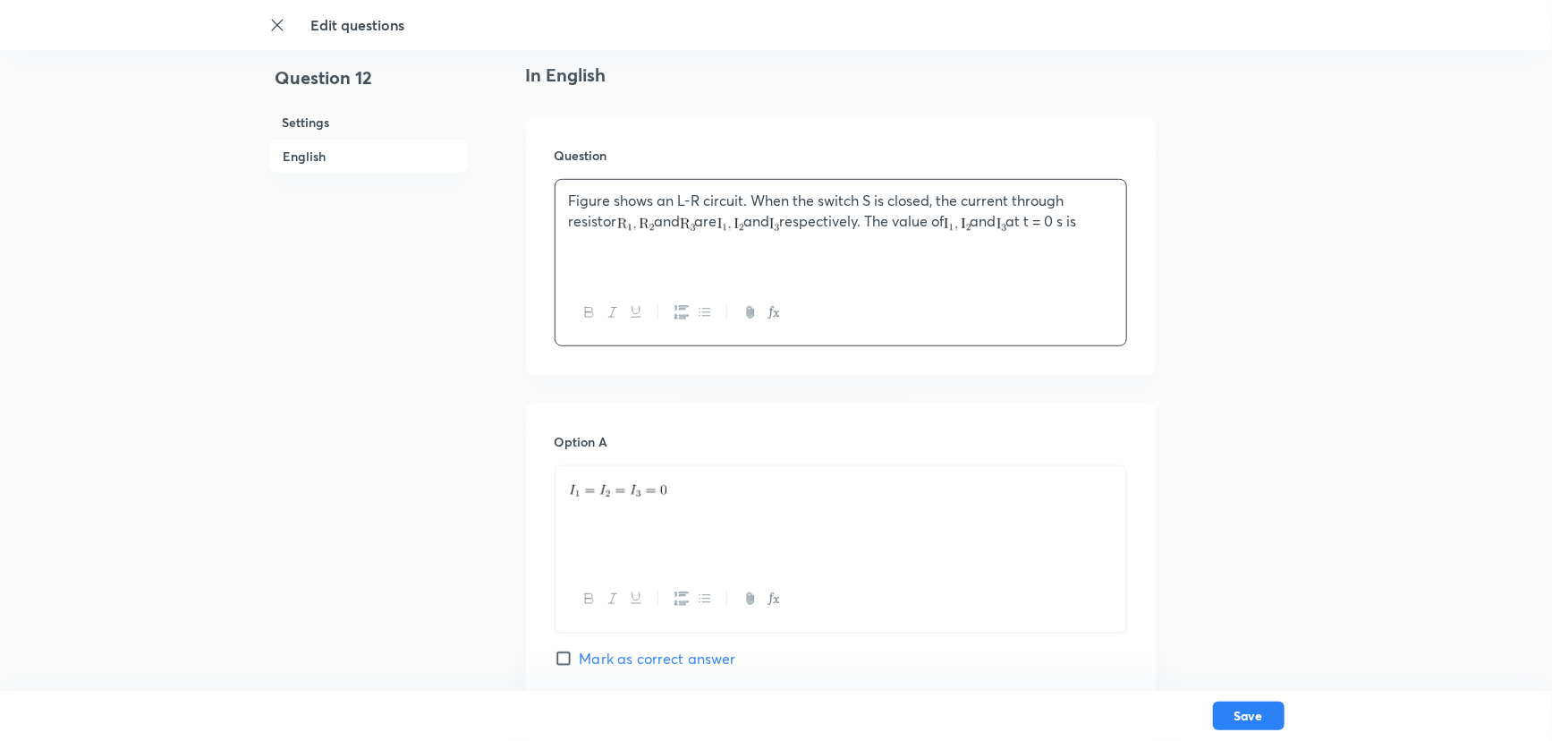
drag, startPoint x: 619, startPoint y: 249, endPoint x: 428, endPoint y: 159, distance: 210.5
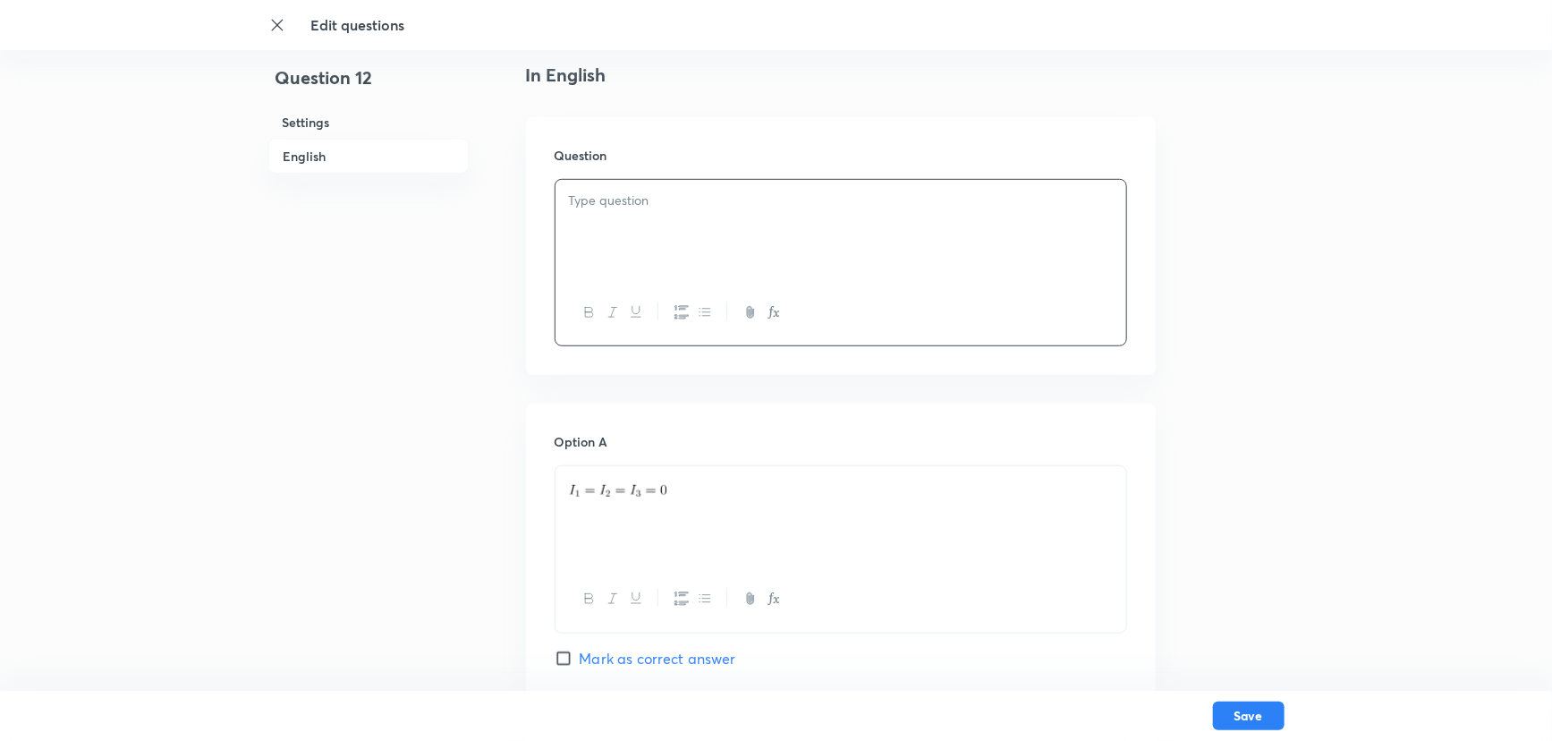
click at [576, 196] on p at bounding box center [841, 201] width 544 height 21
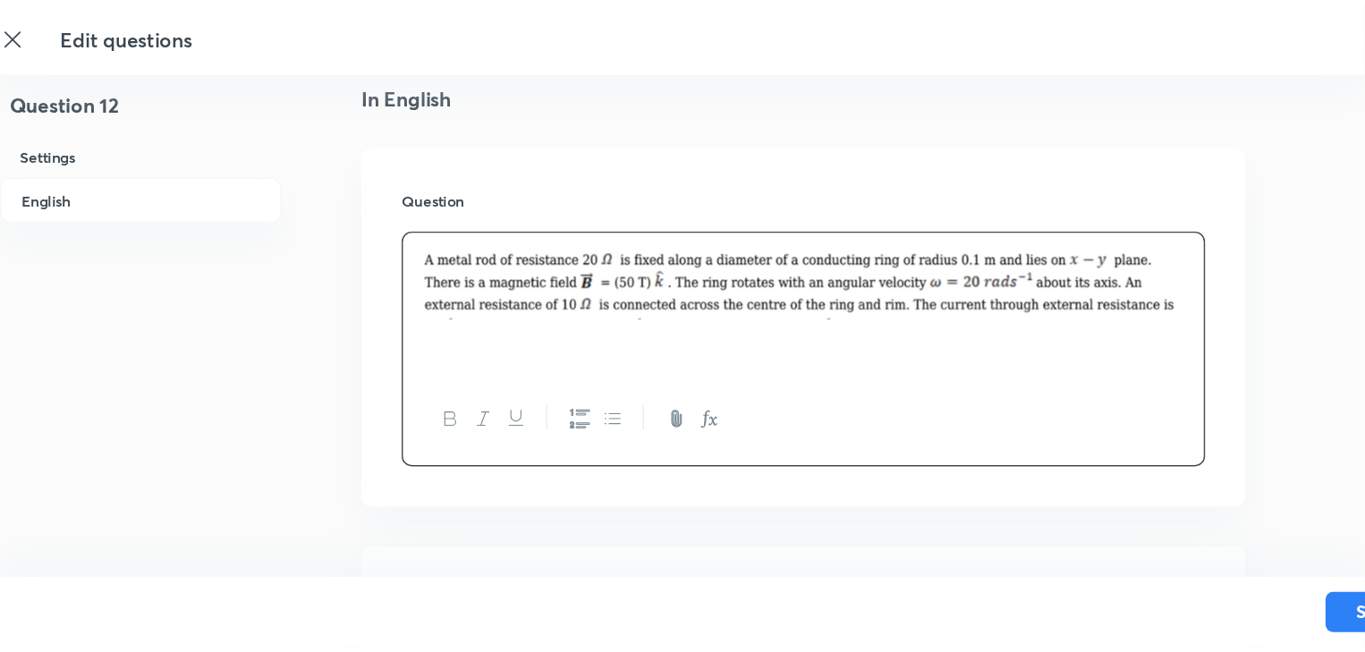
scroll to position [478, 0]
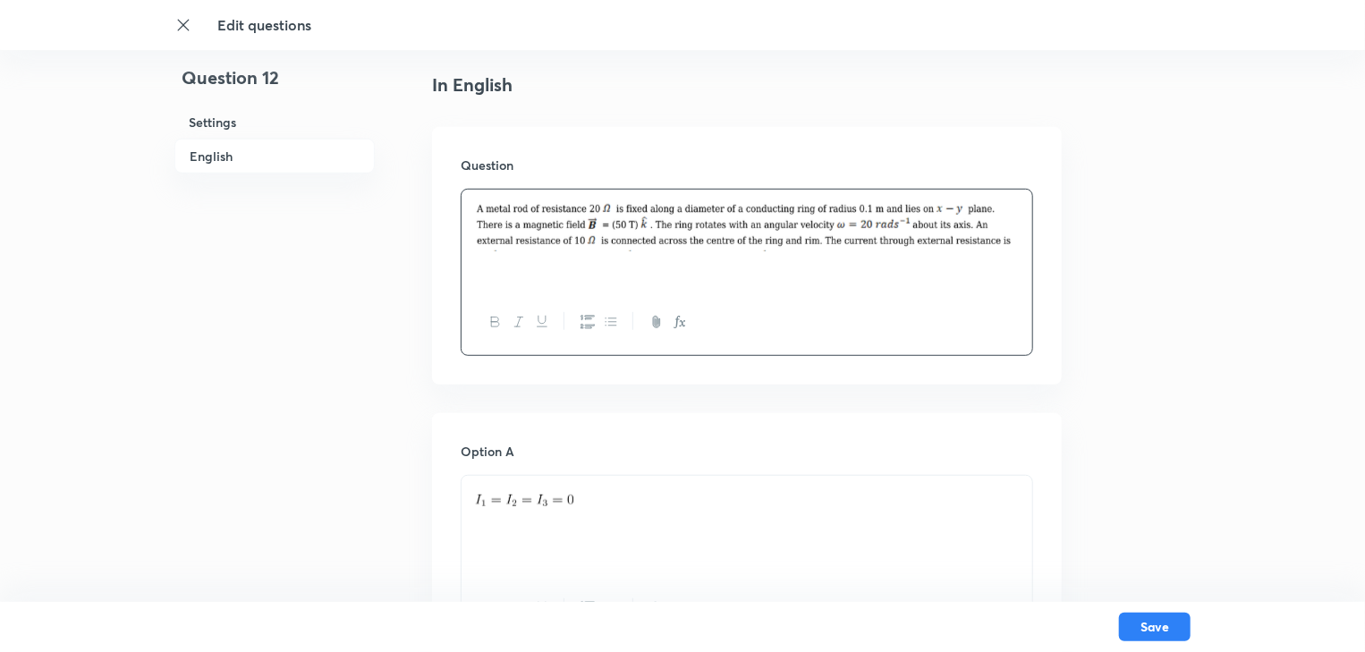
drag, startPoint x: 575, startPoint y: 500, endPoint x: 430, endPoint y: 526, distance: 147.2
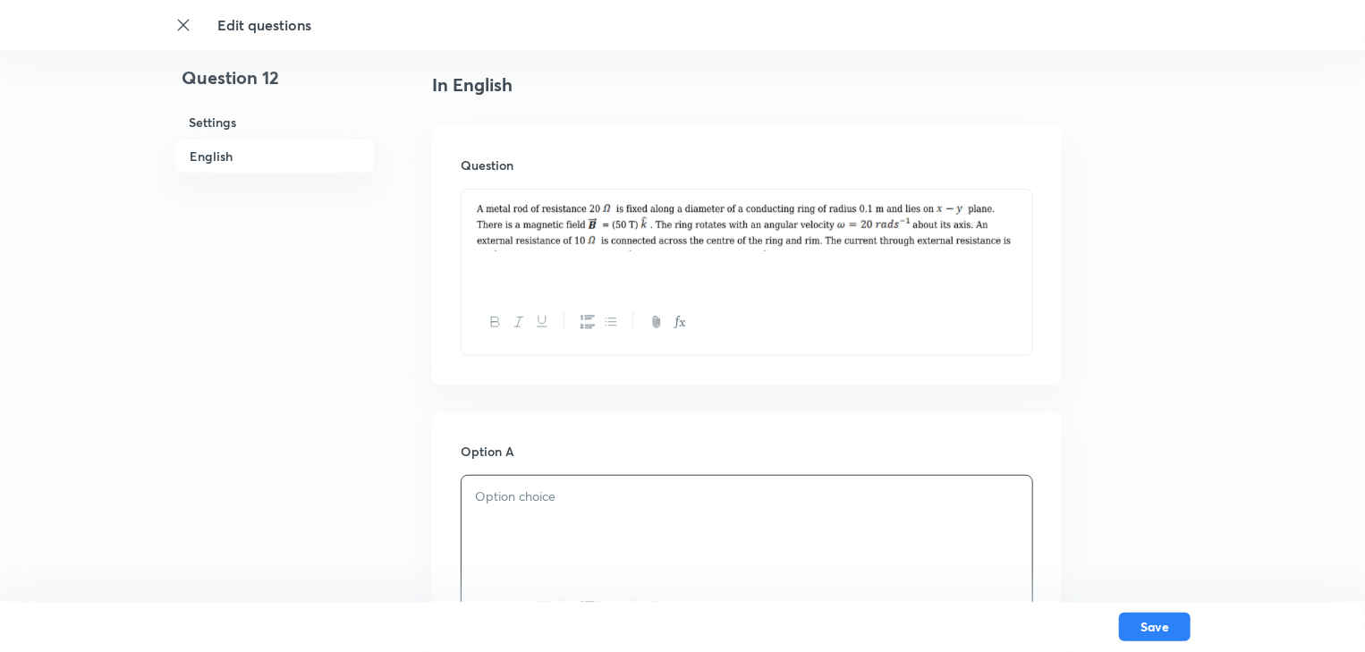
click at [495, 512] on div at bounding box center [747, 526] width 571 height 100
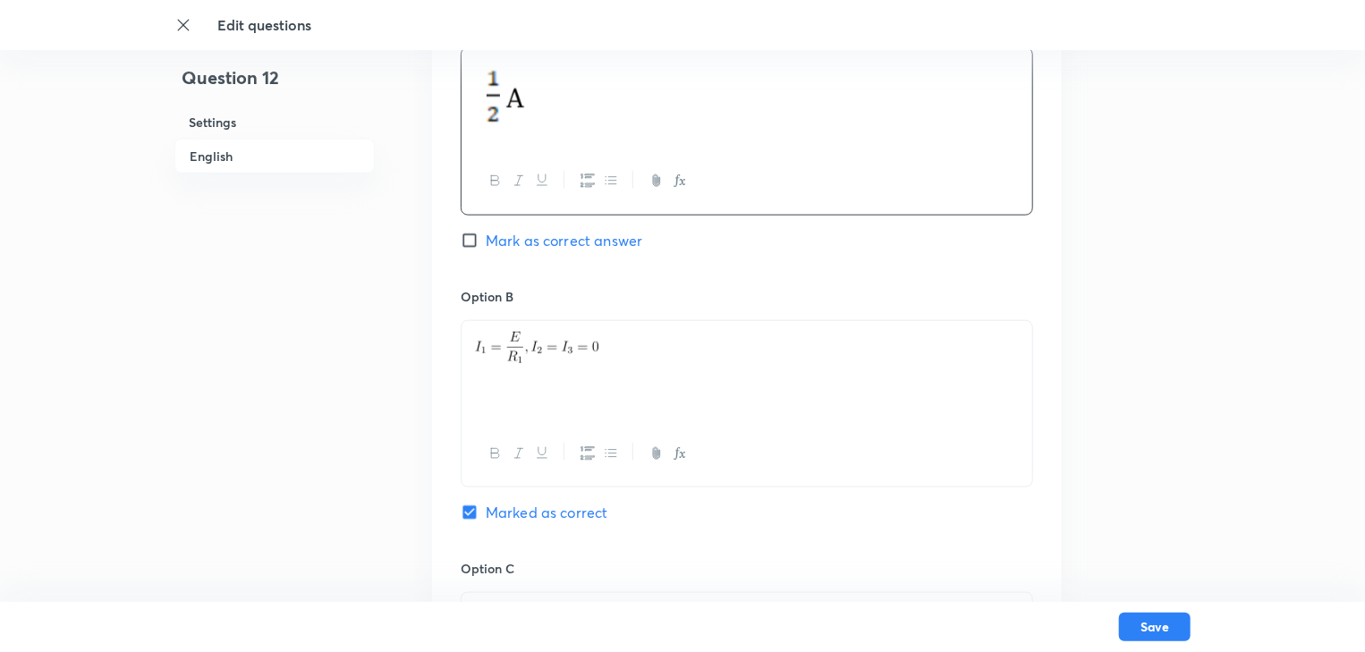
scroll to position [907, 0]
drag, startPoint x: 615, startPoint y: 328, endPoint x: 401, endPoint y: 343, distance: 215.2
click at [406, 346] on div "Question 12 Settings English Settings Type Single choice correct 4 options + 4 …" at bounding box center [682, 397] width 1016 height 2436
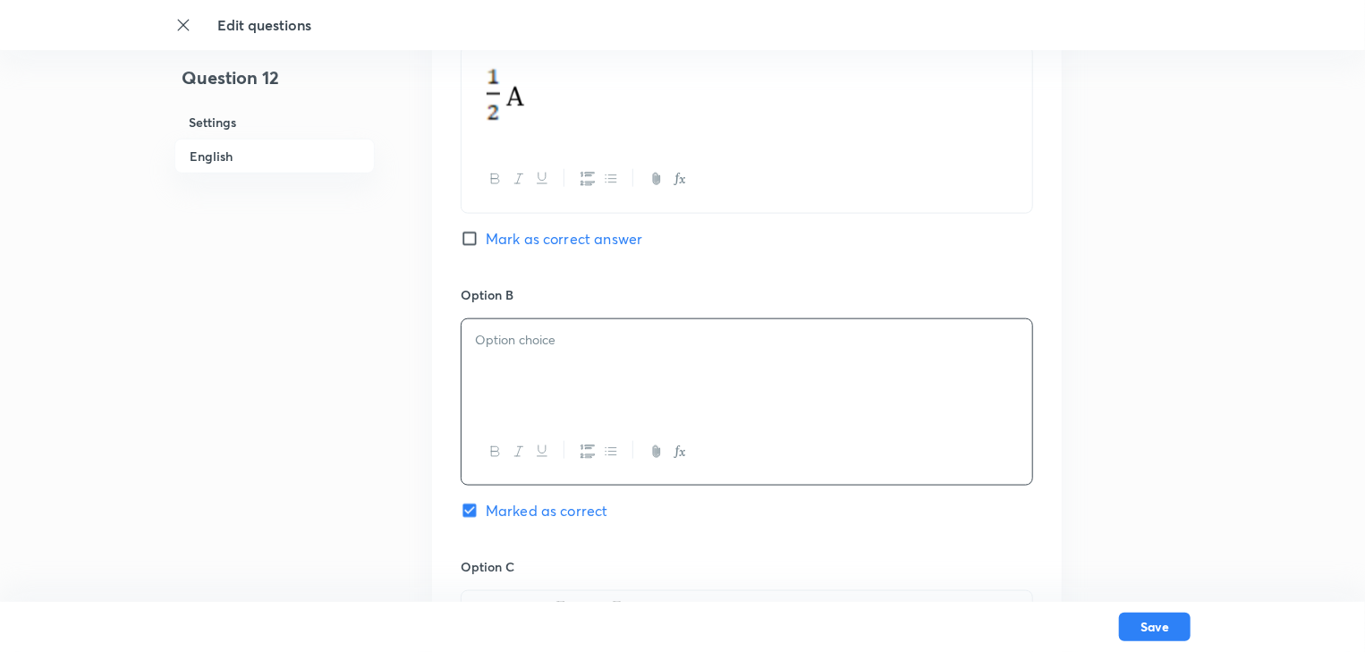
click at [505, 340] on p at bounding box center [747, 340] width 544 height 21
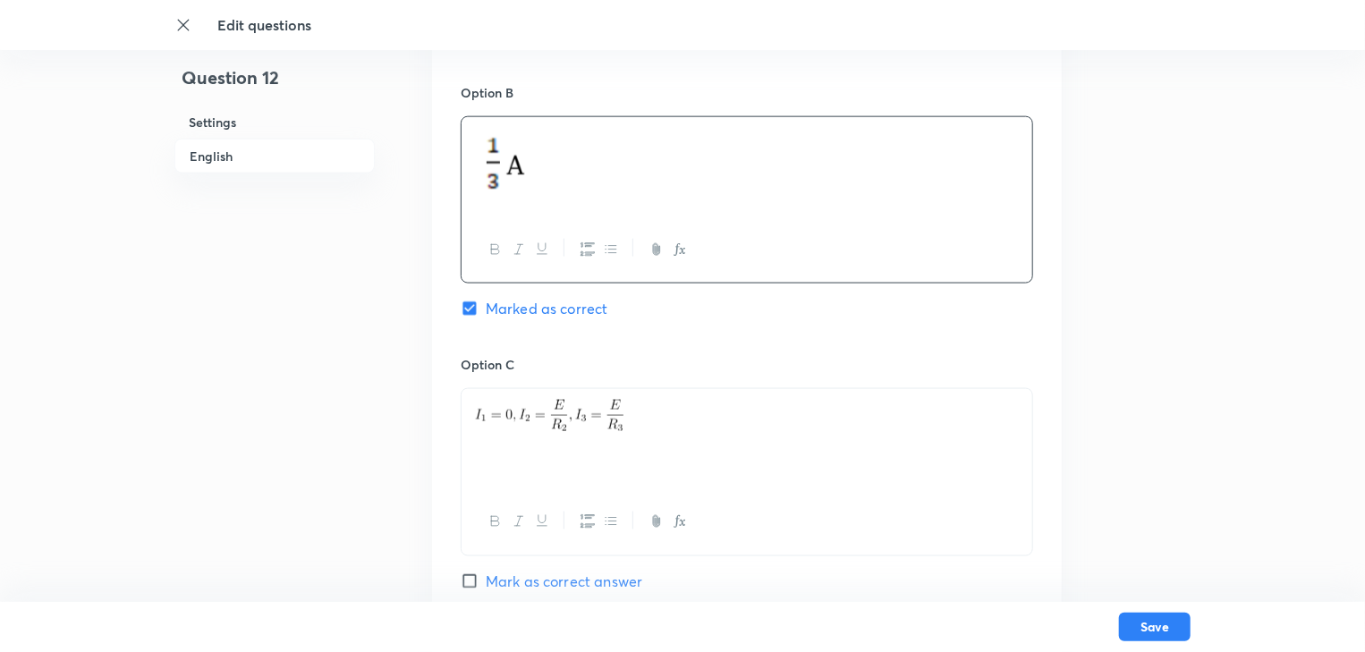
scroll to position [1193, 0]
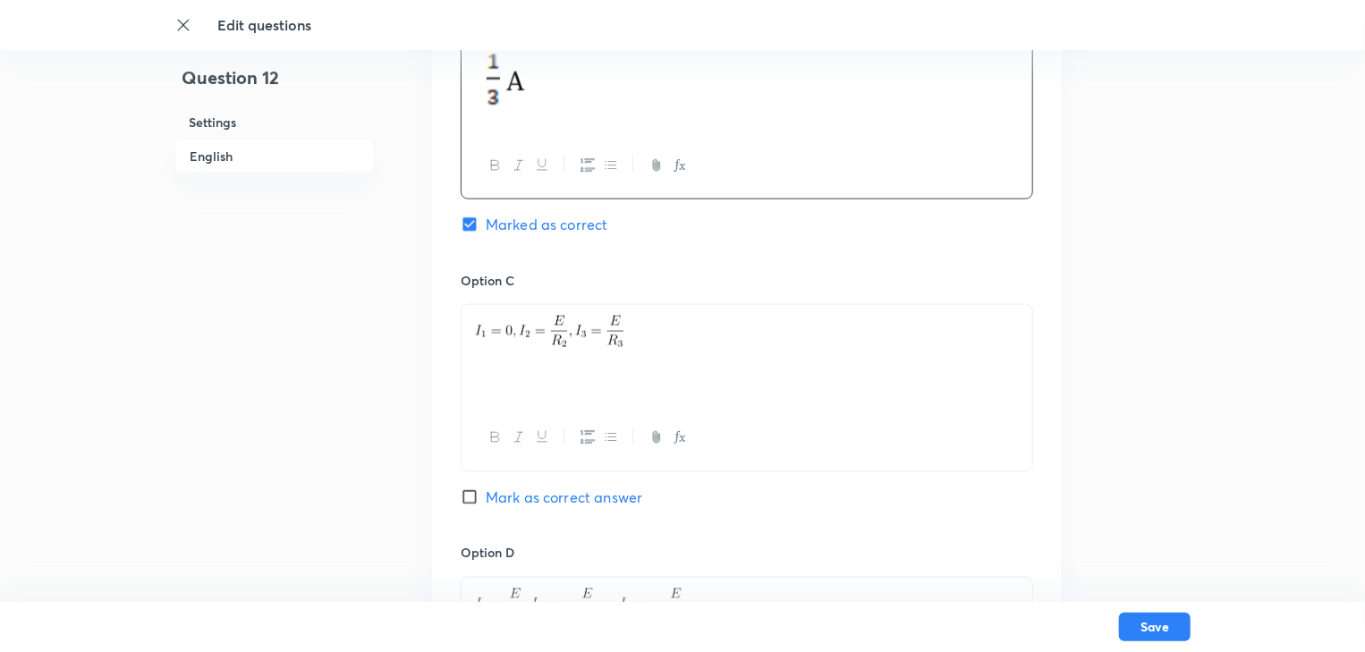
drag, startPoint x: 678, startPoint y: 309, endPoint x: 623, endPoint y: 328, distance: 58.8
click at [623, 328] on div at bounding box center [747, 355] width 571 height 100
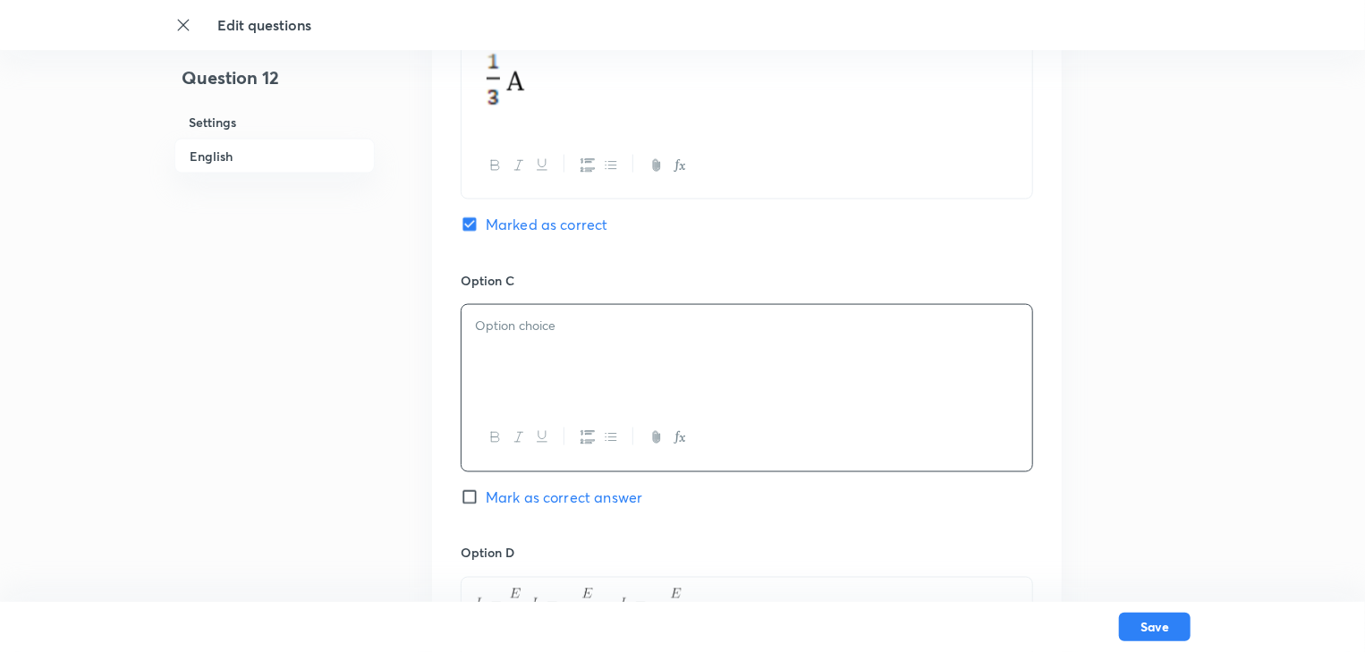
click at [527, 318] on p at bounding box center [747, 326] width 544 height 21
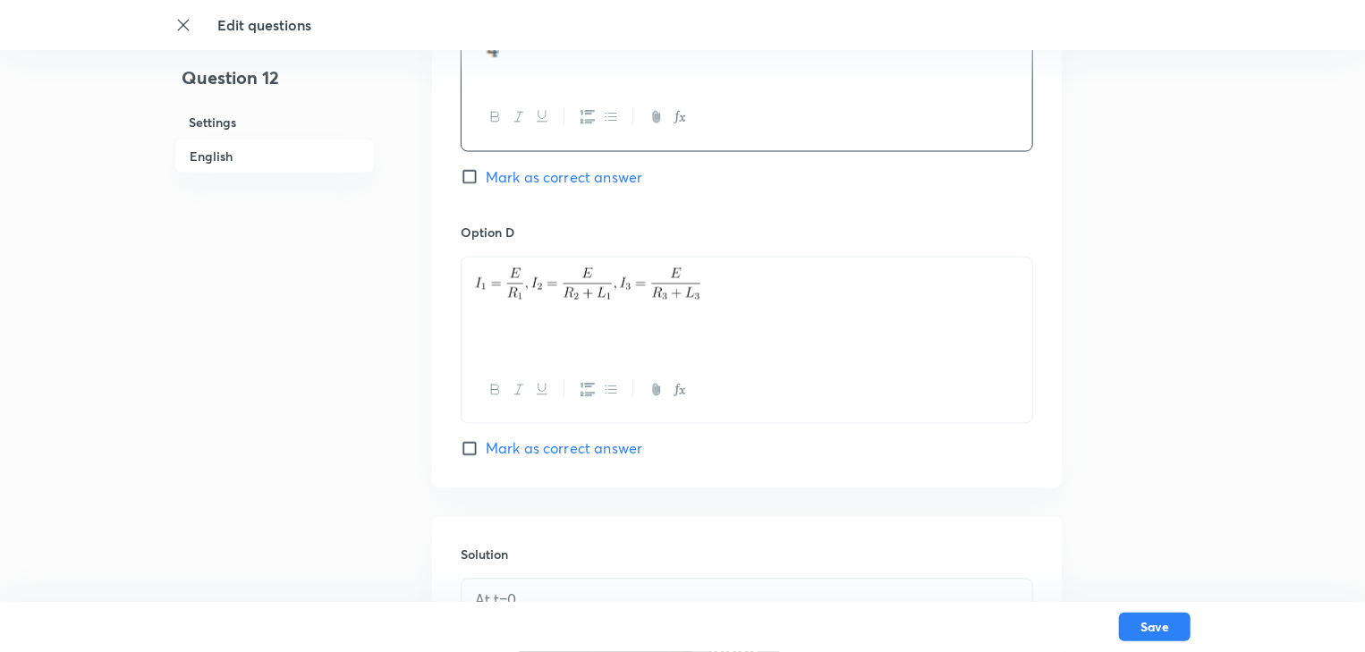
scroll to position [1551, 0]
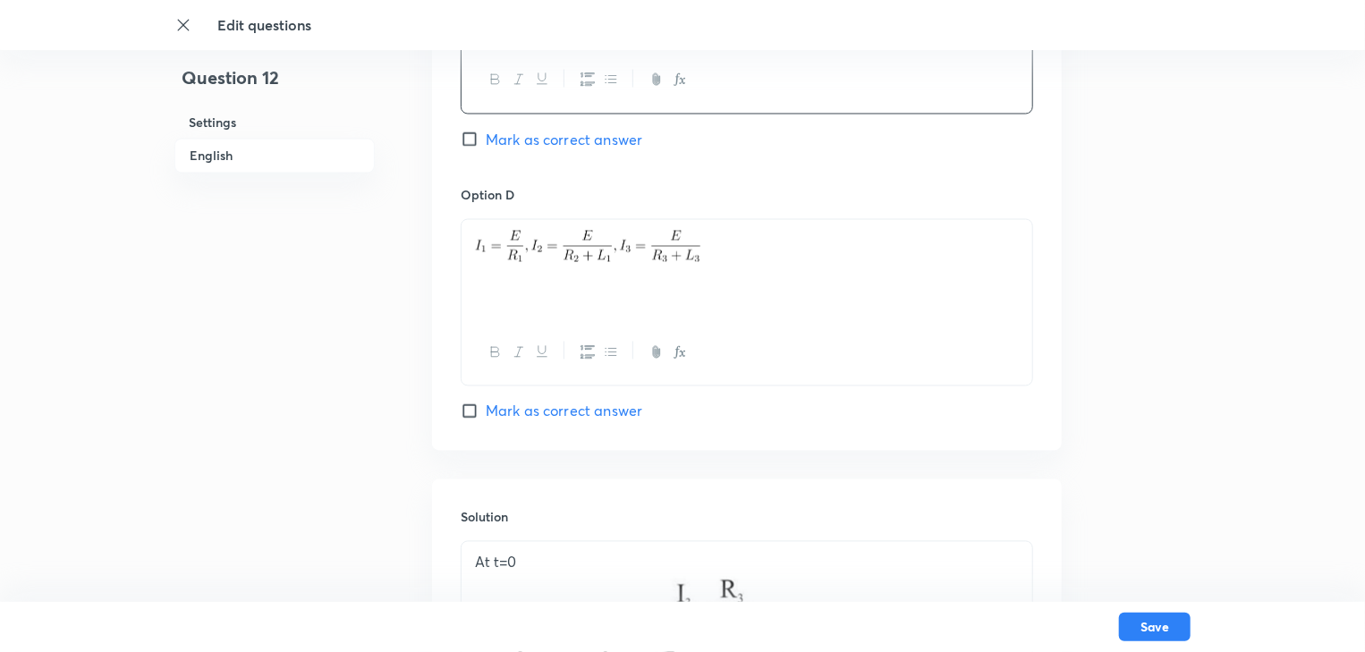
drag, startPoint x: 767, startPoint y: 247, endPoint x: 397, endPoint y: 249, distance: 369.4
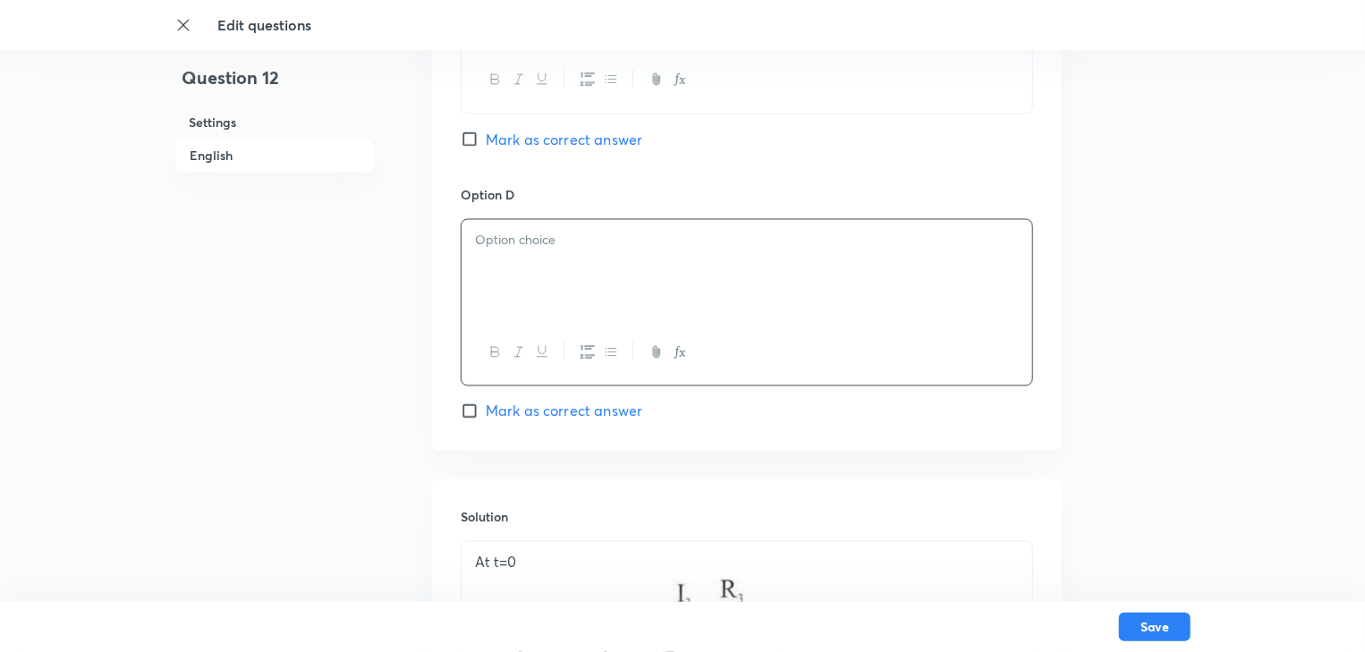
click at [492, 221] on div at bounding box center [747, 270] width 571 height 100
click at [504, 239] on p at bounding box center [747, 241] width 544 height 21
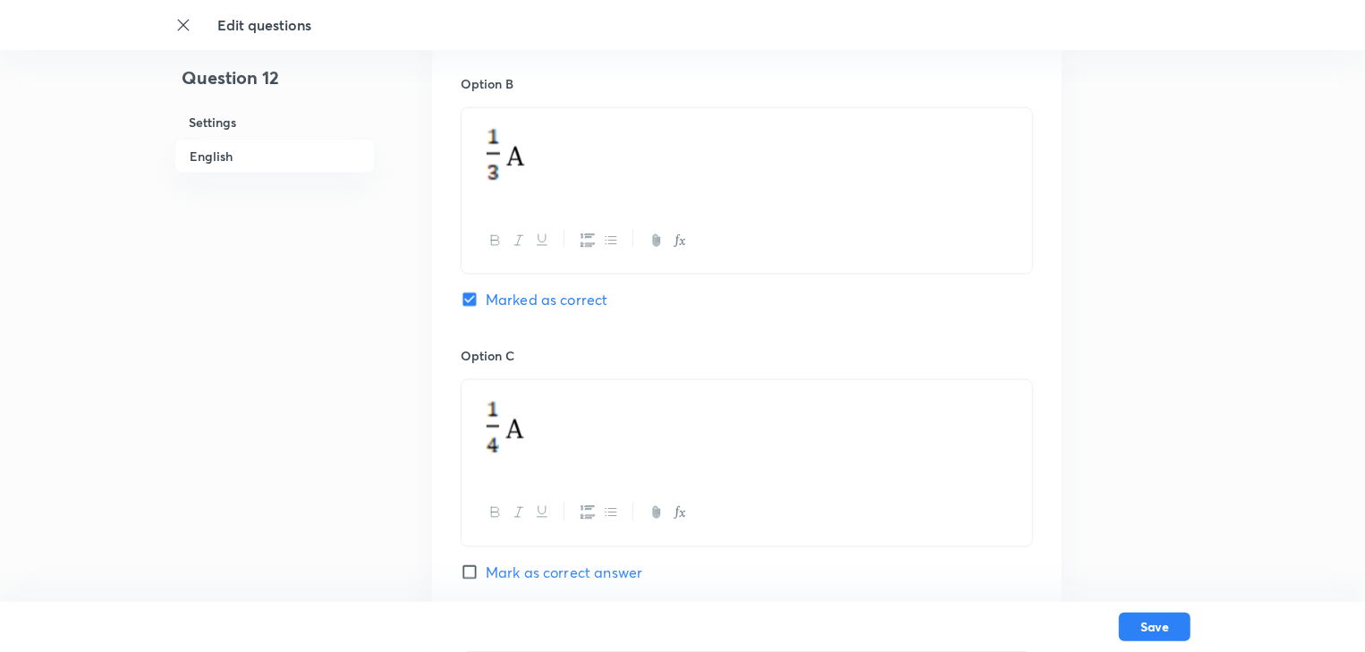
scroll to position [1122, 0]
click at [513, 140] on img at bounding box center [501, 147] width 53 height 65
click at [544, 157] on p at bounding box center [747, 150] width 544 height 71
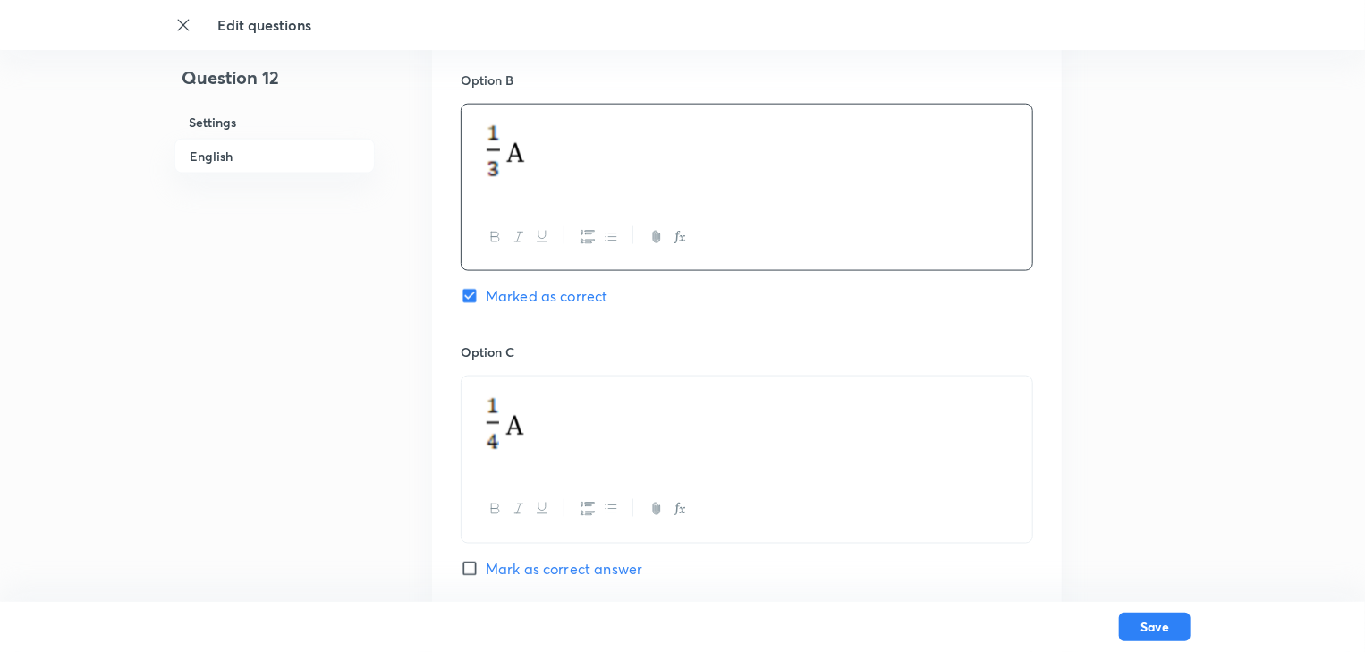
click at [544, 157] on p at bounding box center [747, 150] width 544 height 71
click at [648, 186] on div at bounding box center [747, 155] width 571 height 100
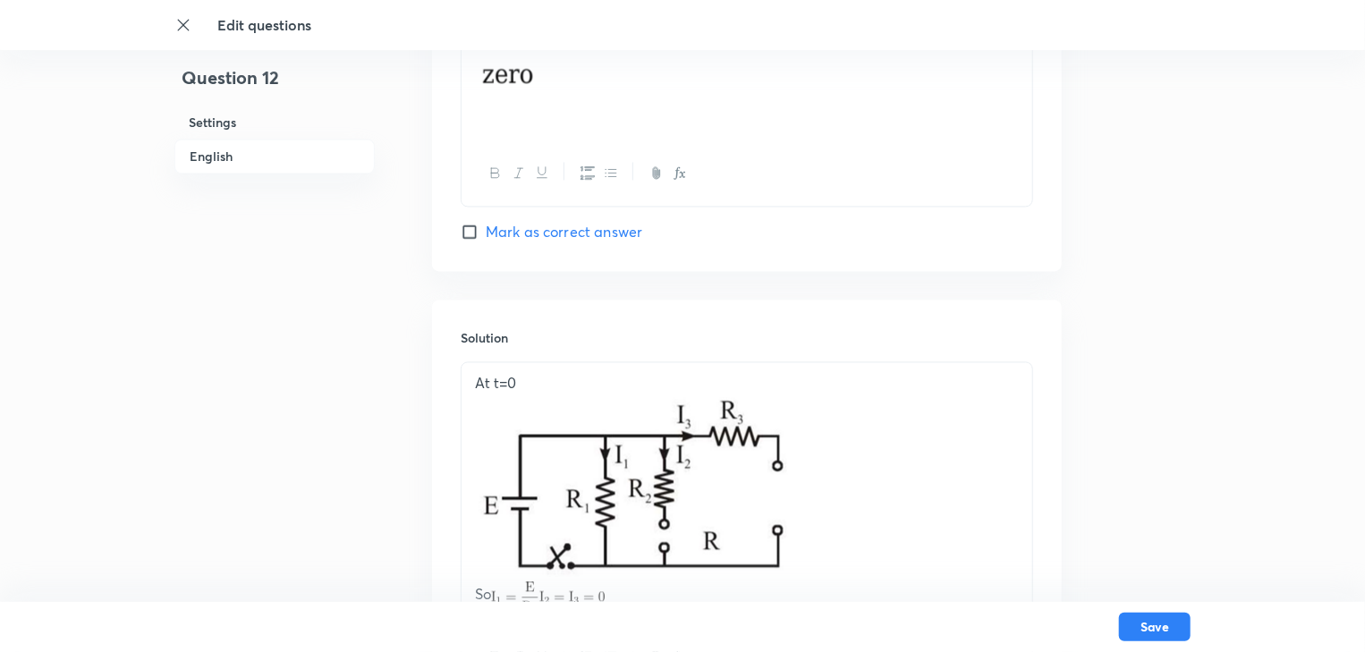
scroll to position [1909, 0]
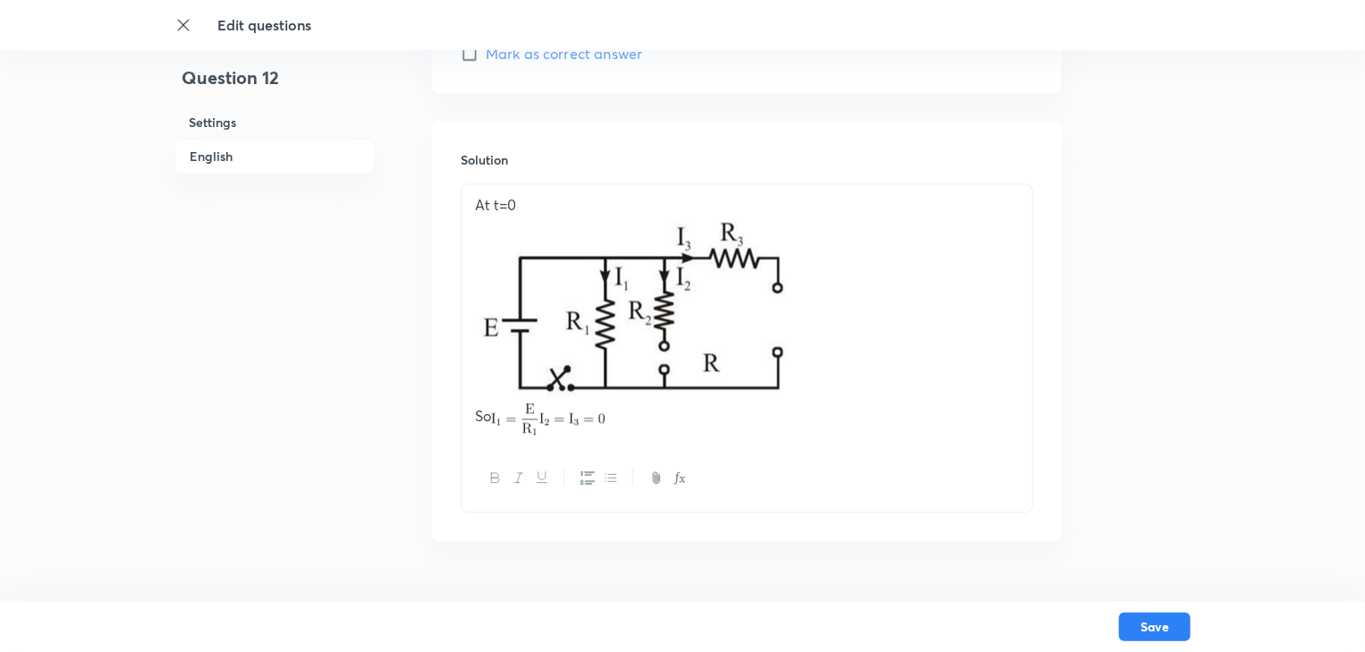
click at [661, 333] on img at bounding box center [632, 307] width 314 height 183
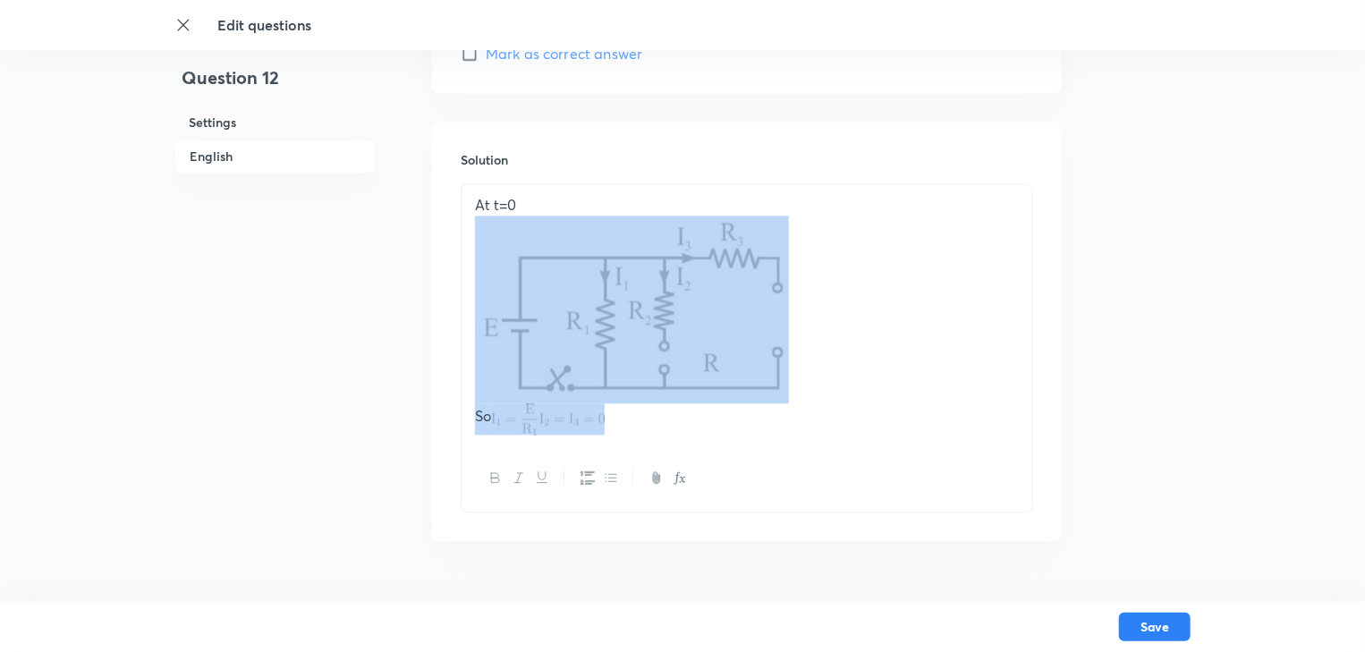
drag, startPoint x: 604, startPoint y: 435, endPoint x: 483, endPoint y: 254, distance: 217.3
click at [483, 254] on div "At t=0 So" at bounding box center [747, 314] width 571 height 261
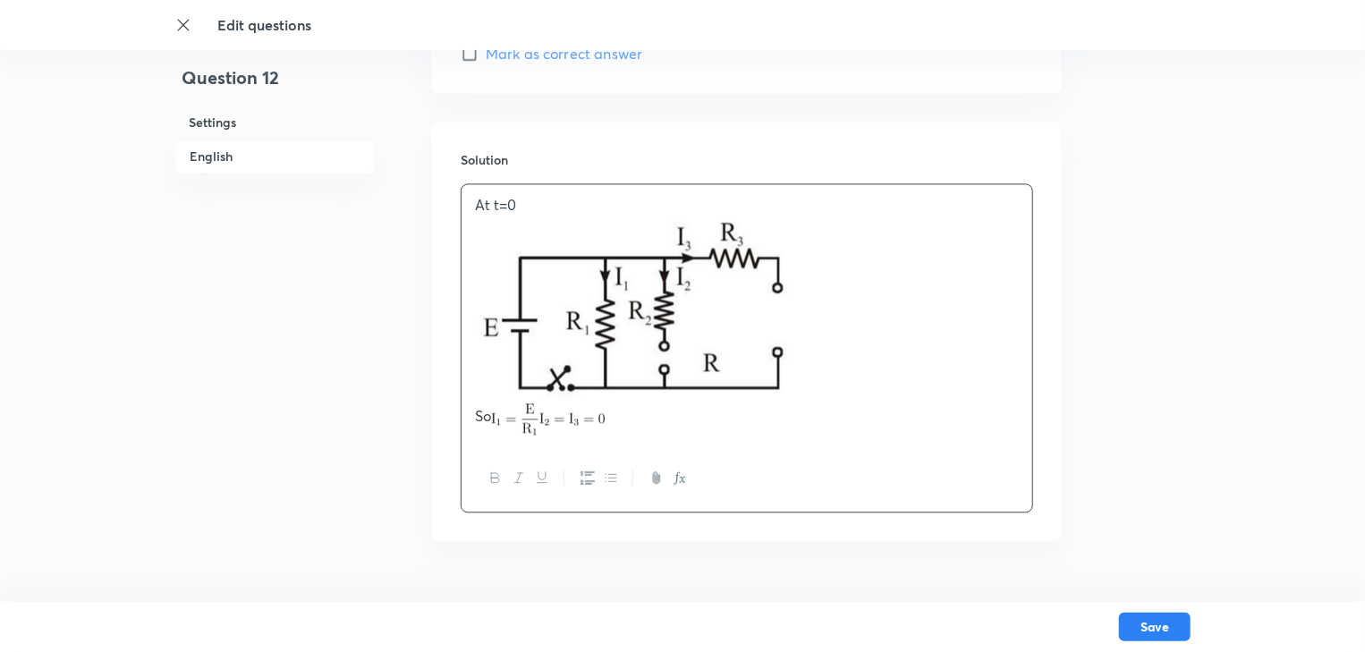
scroll to position [1791, 0]
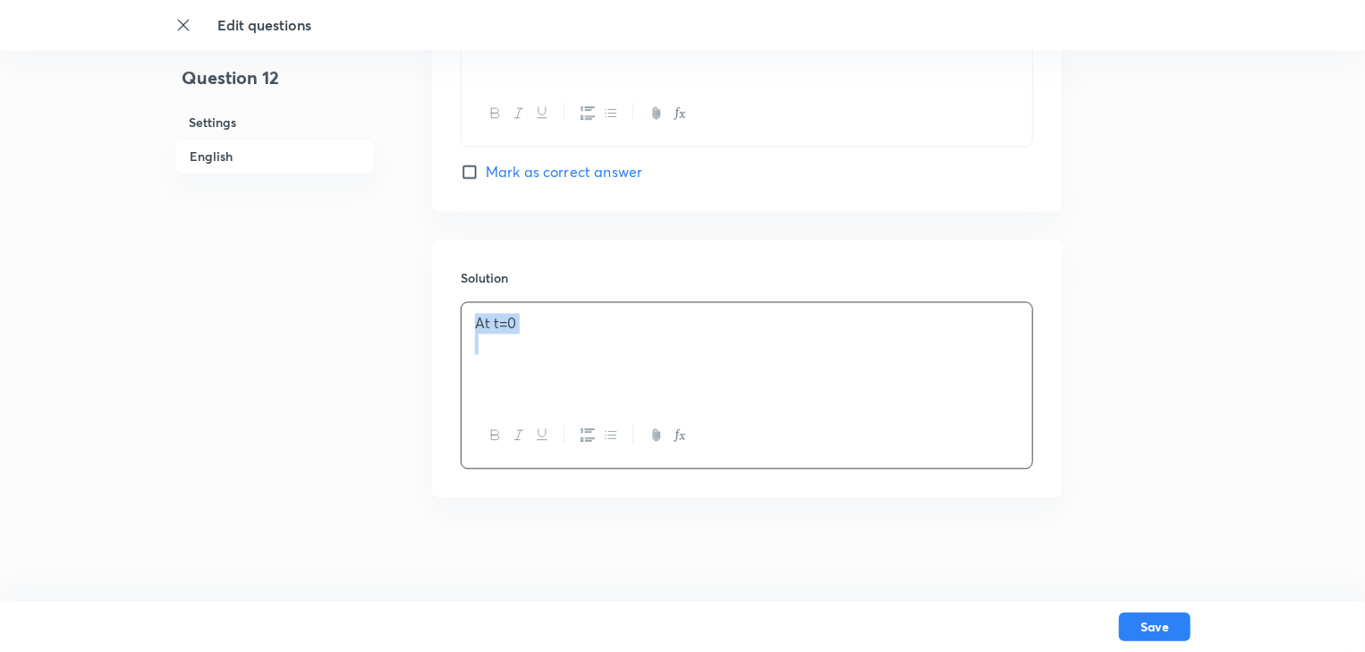
drag, startPoint x: 530, startPoint y: 335, endPoint x: 441, endPoint y: 309, distance: 92.3
click at [441, 309] on div "Solution At t=0" at bounding box center [747, 369] width 630 height 258
click at [482, 317] on p at bounding box center [747, 323] width 544 height 21
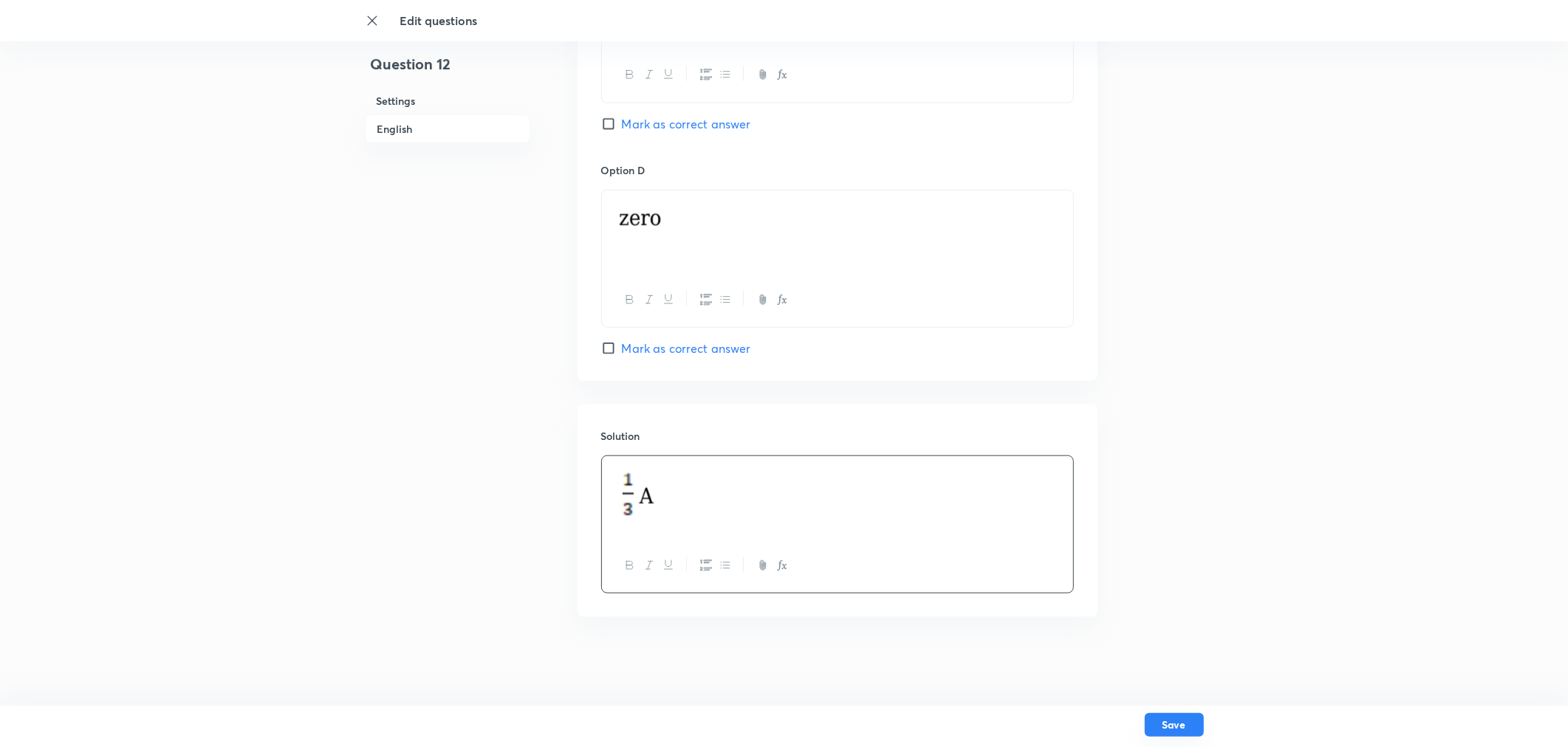
click at [1126, 537] on button "Save" at bounding box center [1174, 725] width 59 height 24
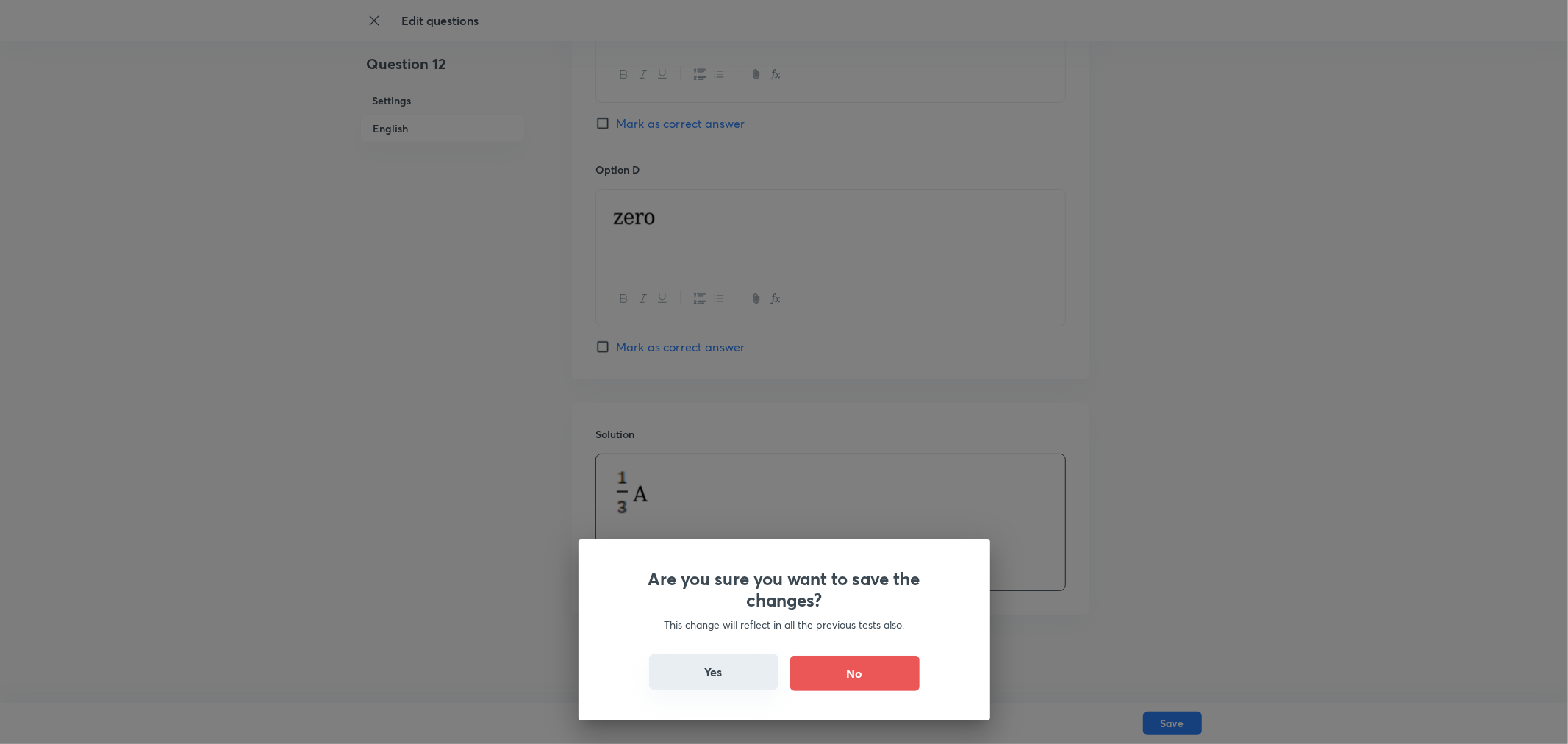
click at [726, 535] on button "Yes" at bounding box center [713, 672] width 129 height 35
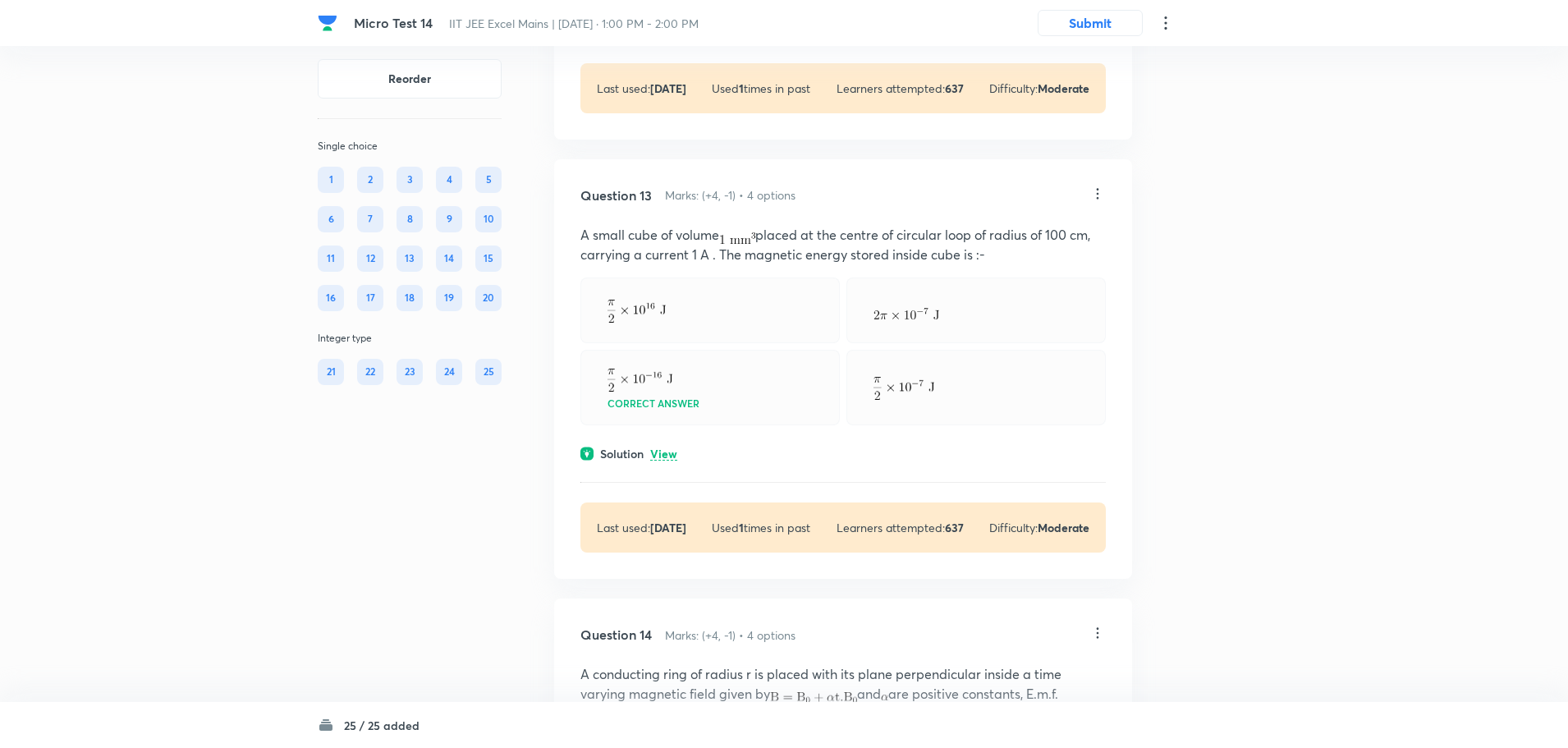
scroll to position [6101, 0]
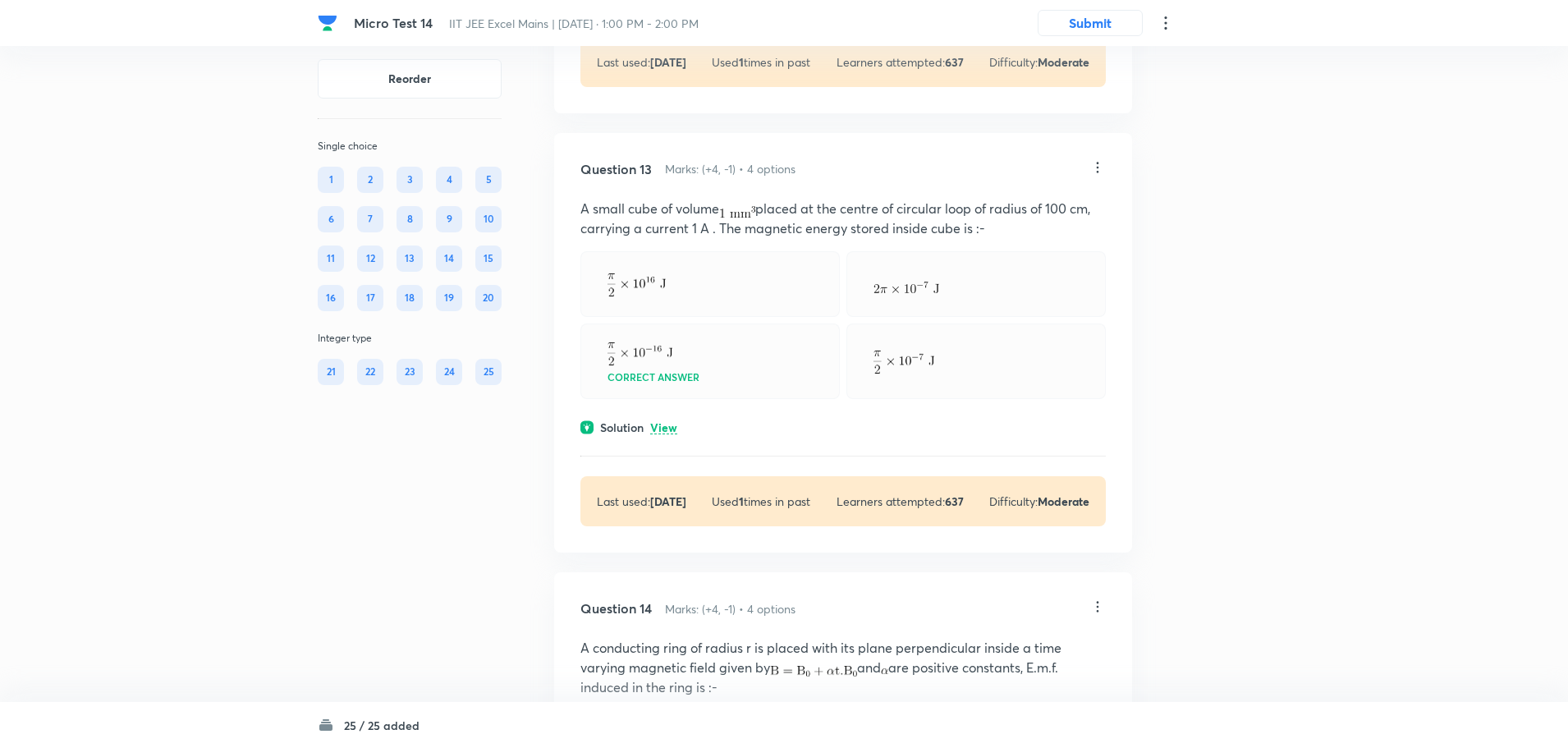
click at [1092, 175] on icon at bounding box center [1098, 168] width 17 height 17
click at [998, 298] on p "Edit" at bounding box center [989, 300] width 20 height 17
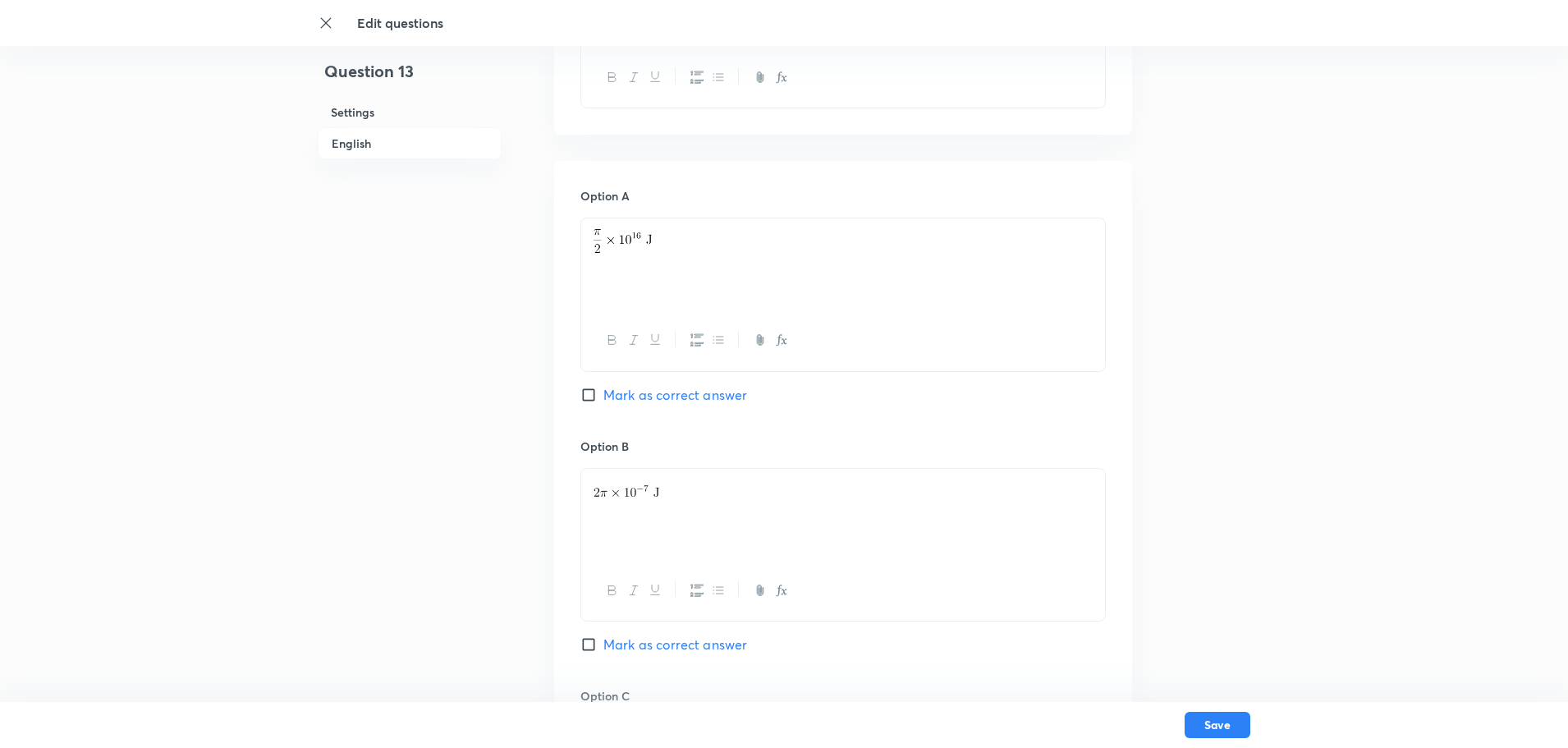
scroll to position [246, 0]
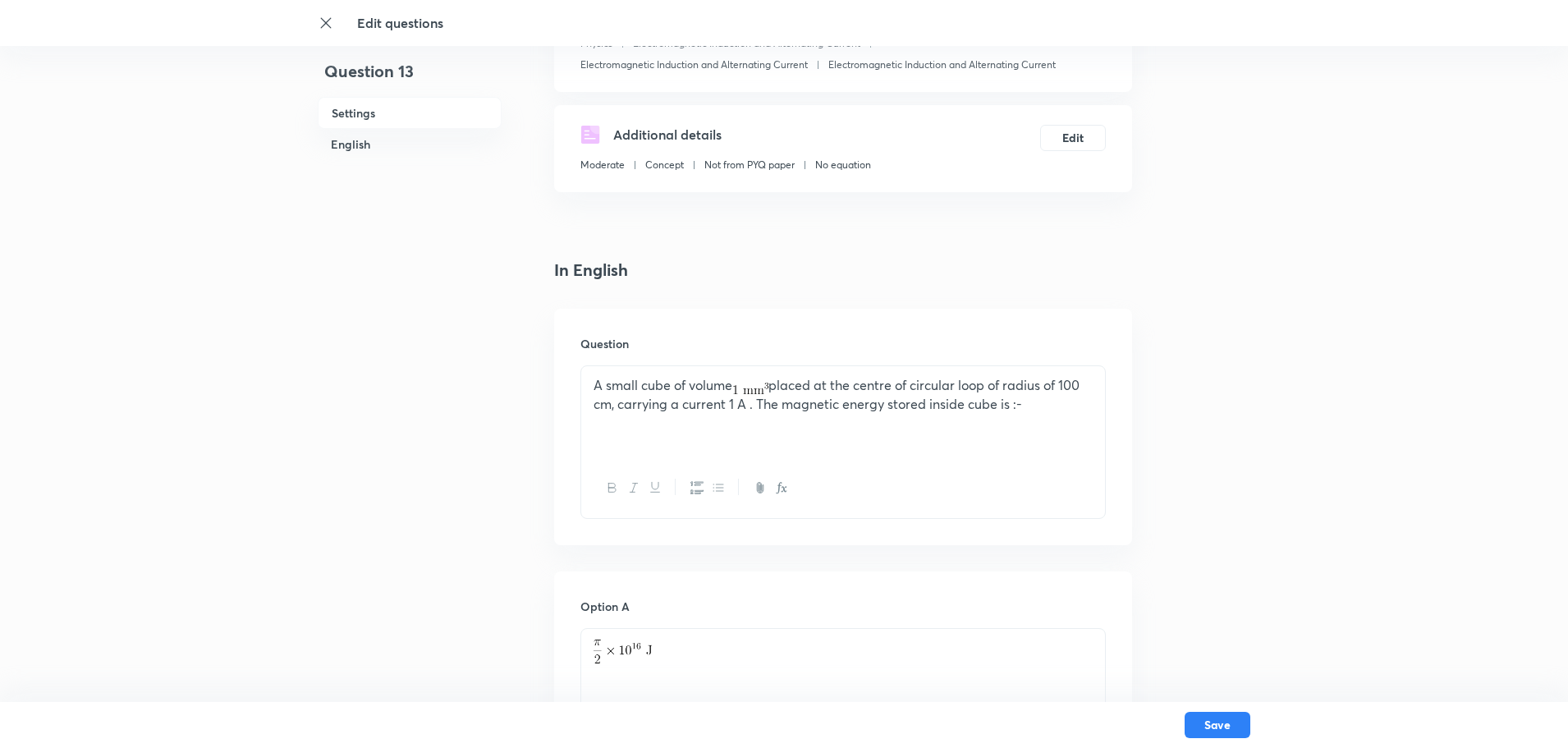
drag, startPoint x: 973, startPoint y: 394, endPoint x: 536, endPoint y: 372, distance: 437.6
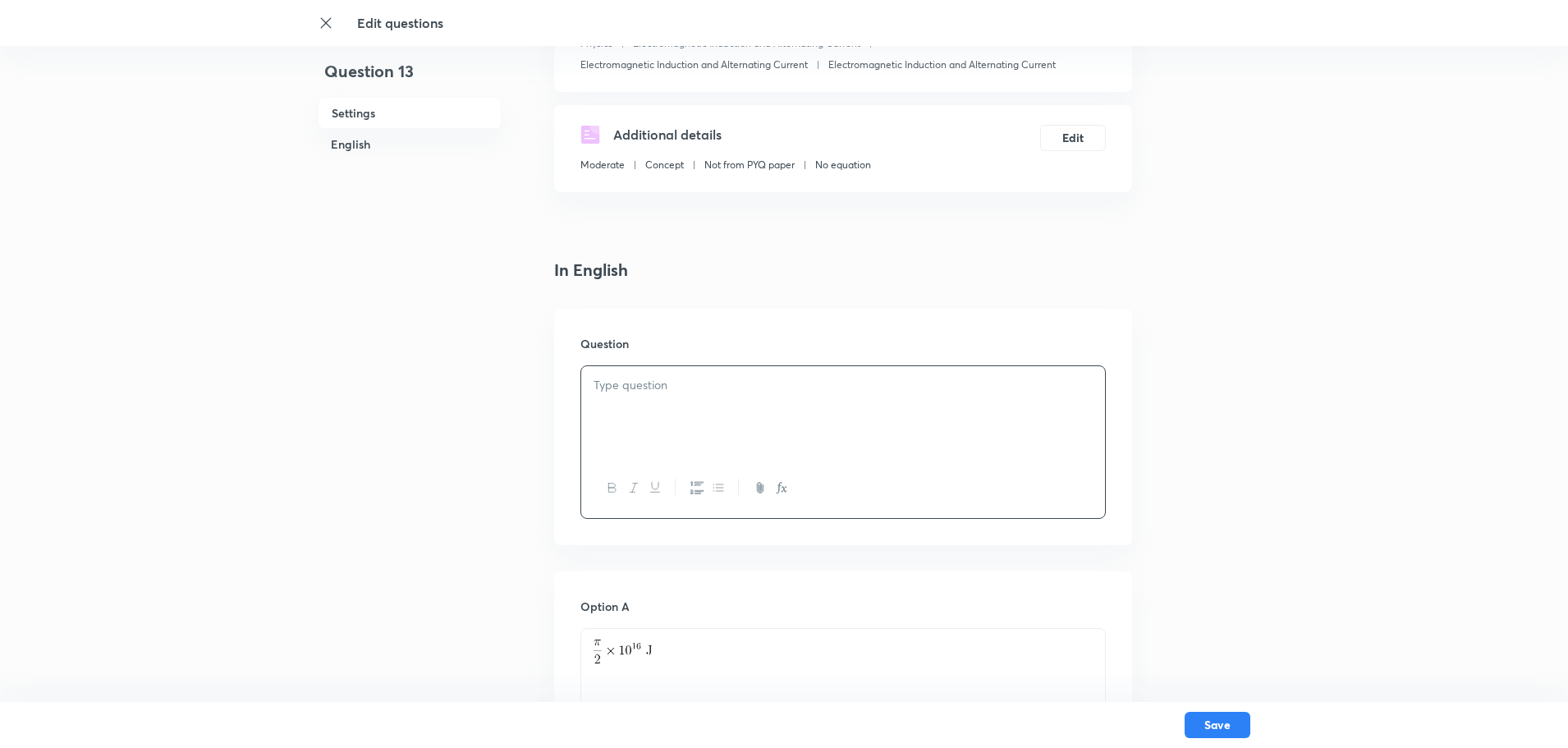
click at [638, 377] on p at bounding box center [844, 385] width 499 height 19
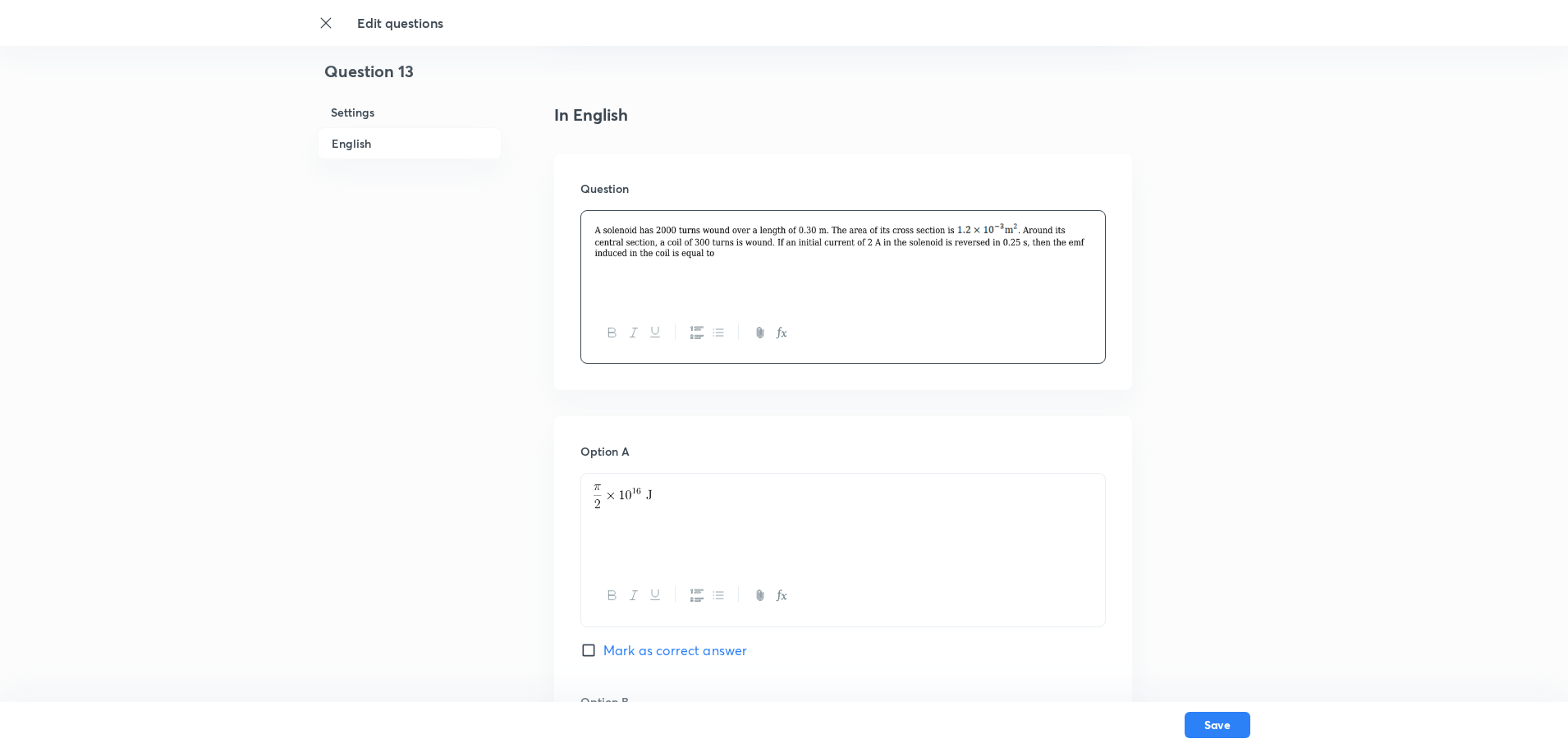
scroll to position [575, 0]
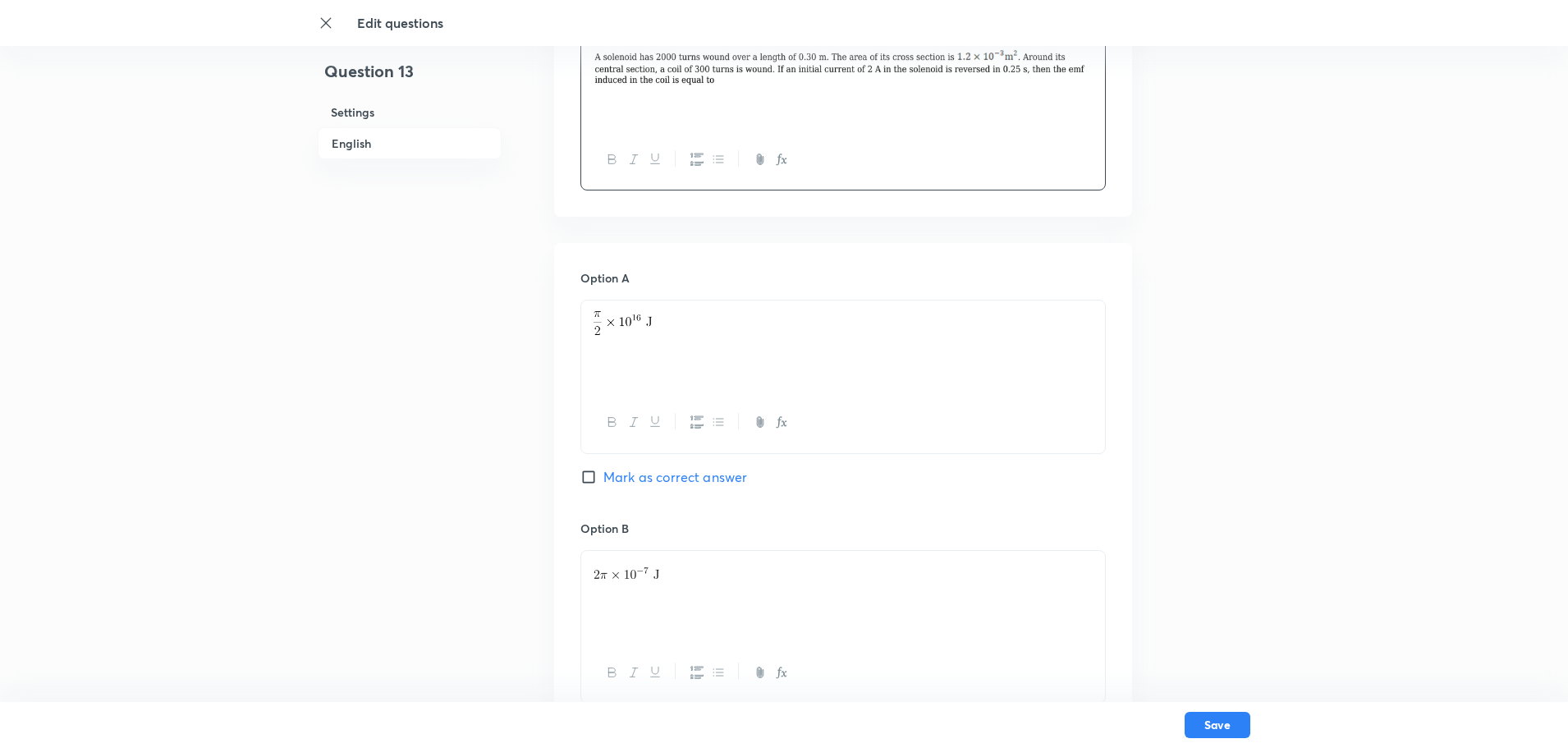
drag, startPoint x: 660, startPoint y: 331, endPoint x: 558, endPoint y: 321, distance: 102.5
click at [558, 321] on div "Option A Mark as correct answer Option B Mark as correct answer Option C Marked…" at bounding box center [844, 753] width 578 height 1020
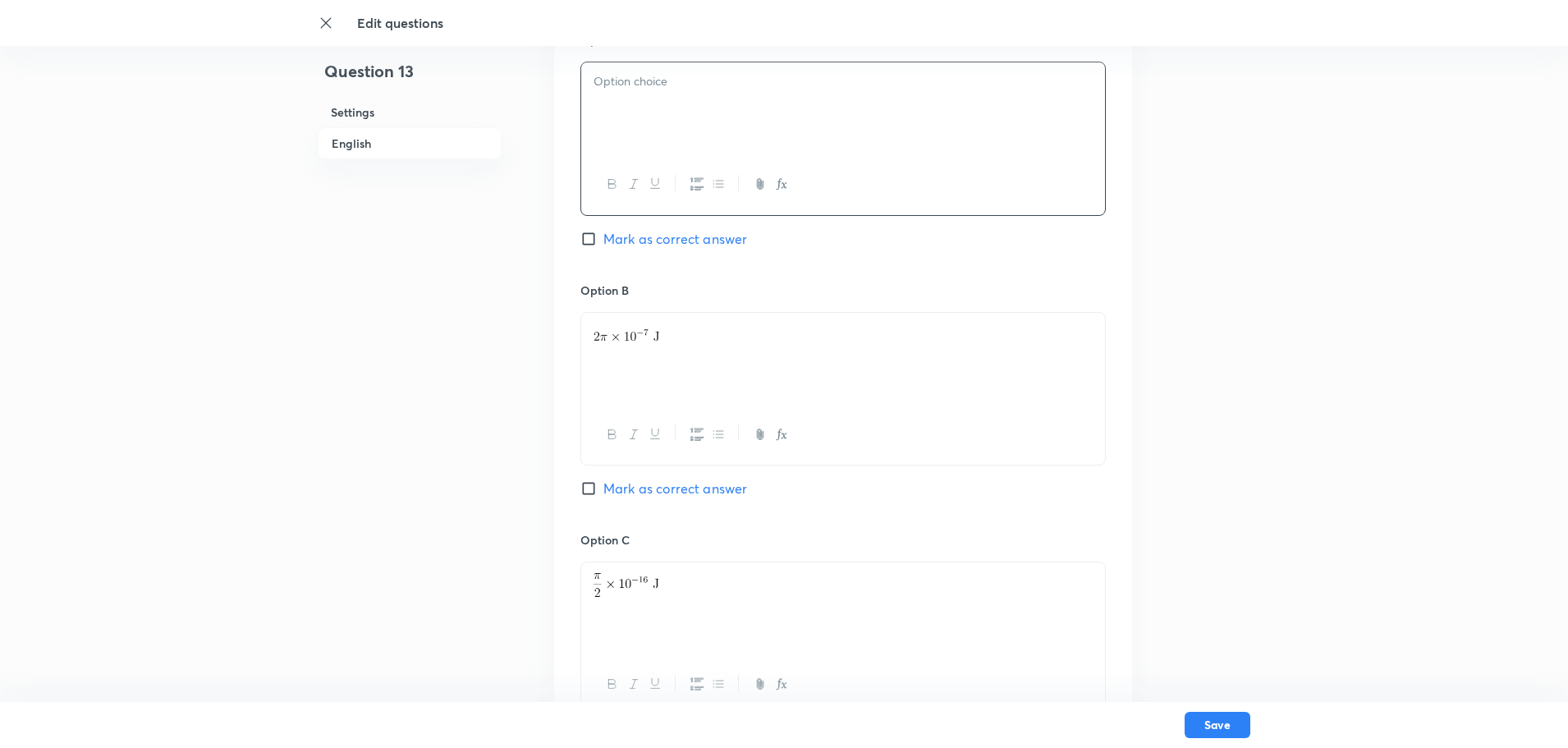
scroll to position [821, 0]
drag, startPoint x: 673, startPoint y: 326, endPoint x: 561, endPoint y: 320, distance: 112.2
click at [561, 320] on div "Option A Mark as correct answer Option B Mark as correct answer Option C Marked…" at bounding box center [844, 506] width 578 height 1020
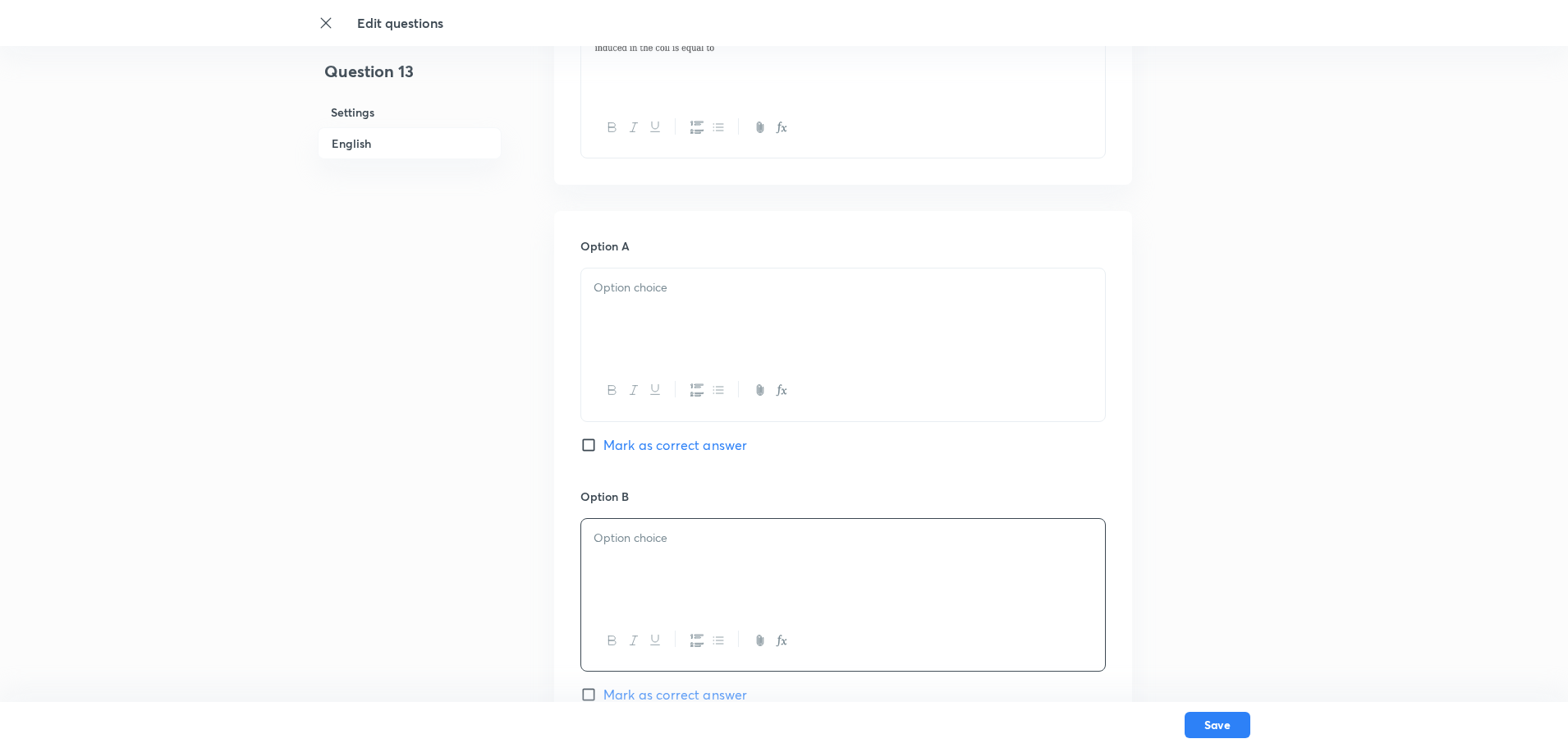
scroll to position [575, 0]
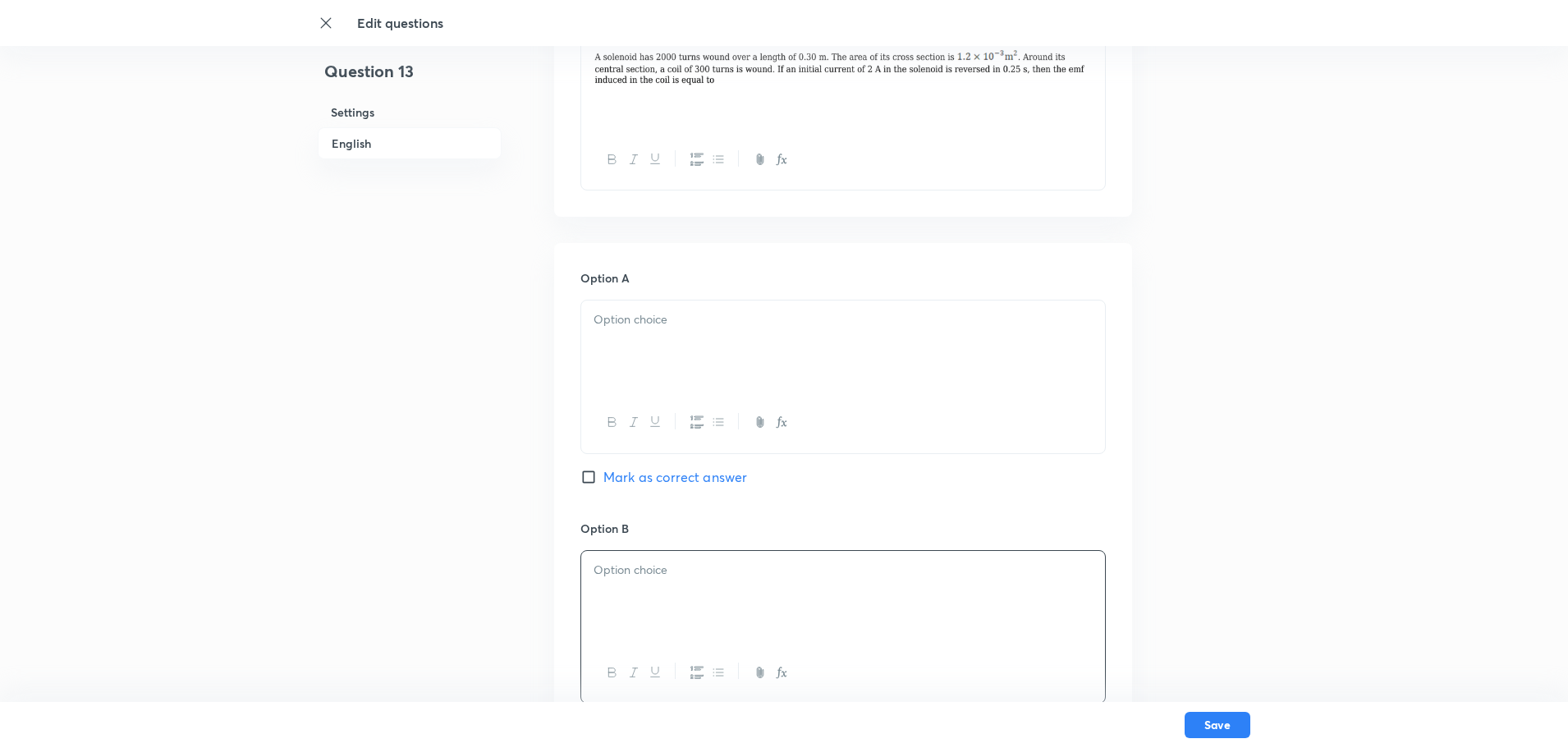
drag, startPoint x: 614, startPoint y: 308, endPoint x: 621, endPoint y: 325, distance: 18.4
click at [614, 310] on div at bounding box center [843, 346] width 524 height 92
click at [619, 314] on p at bounding box center [844, 319] width 499 height 19
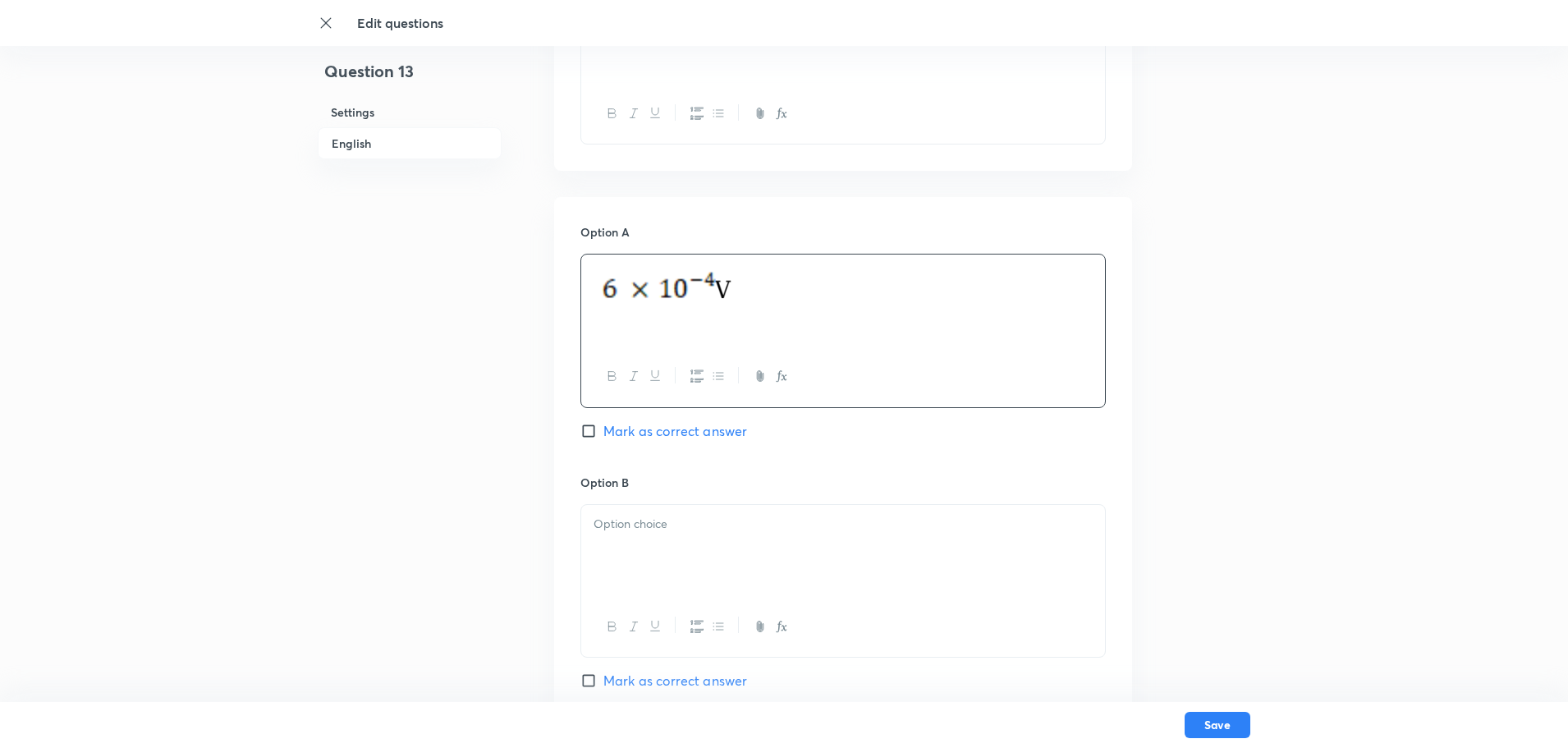
scroll to position [657, 0]
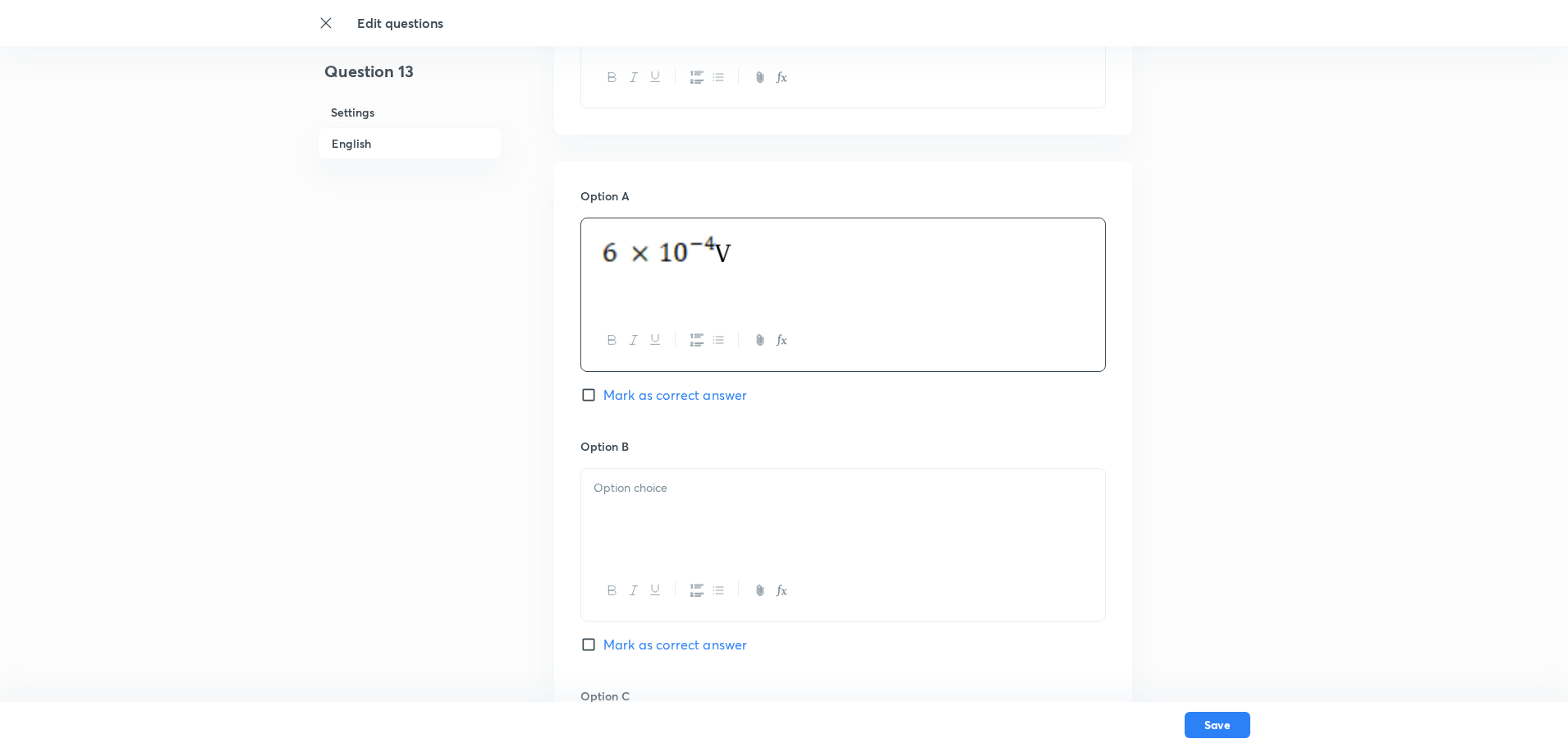
click at [672, 490] on p at bounding box center [844, 487] width 499 height 19
click at [624, 507] on div at bounding box center [843, 515] width 524 height 92
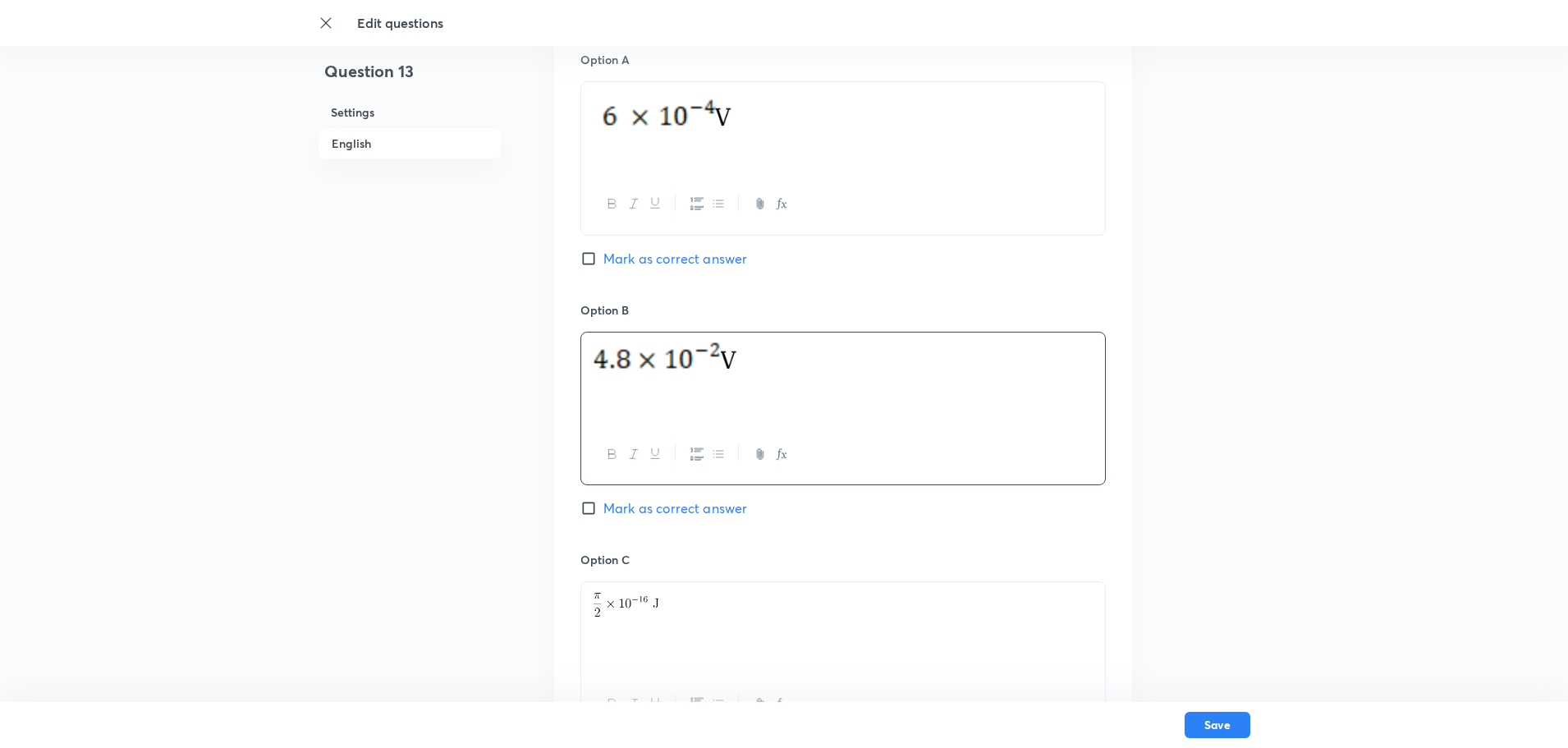
scroll to position [821, 0]
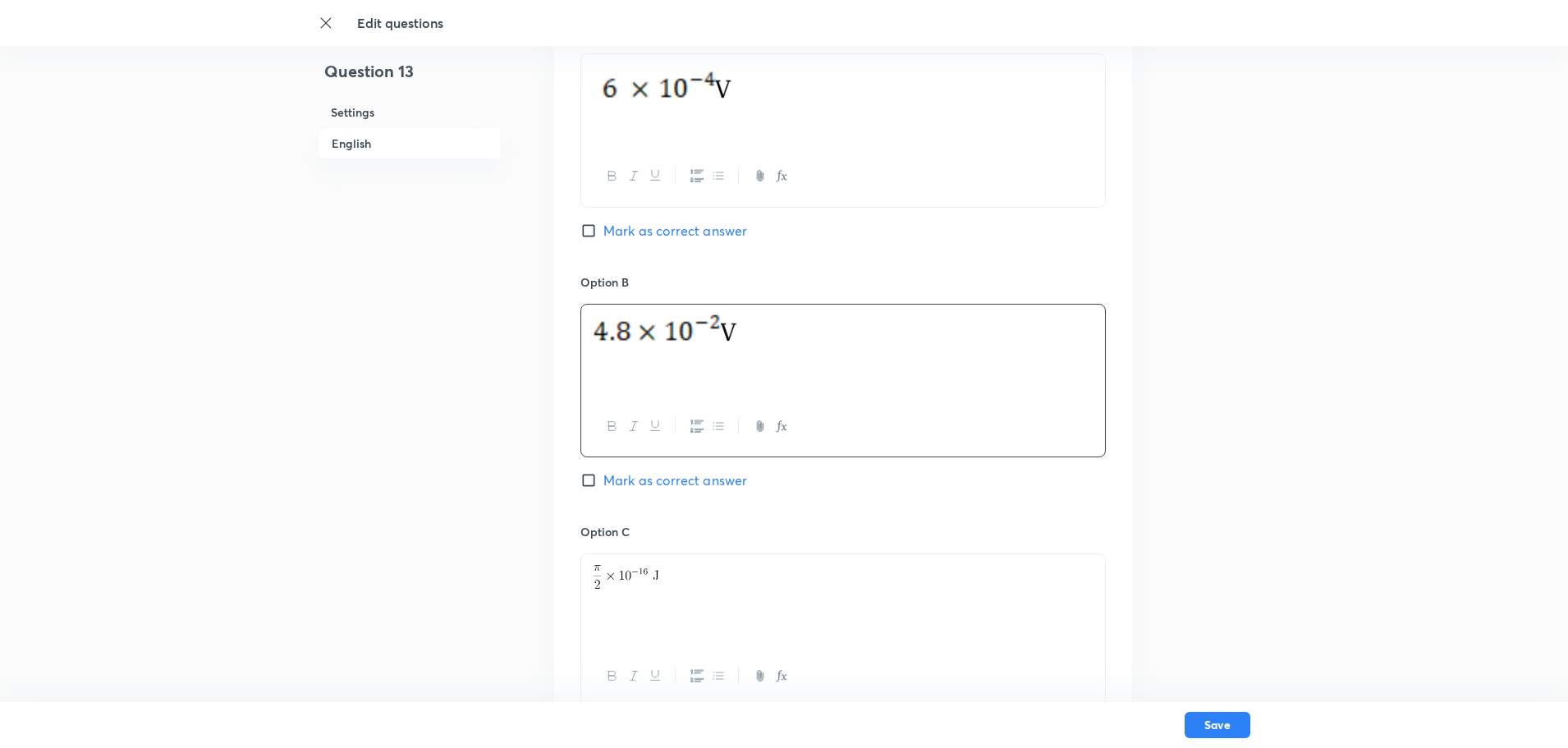
drag, startPoint x: 643, startPoint y: 574, endPoint x: 579, endPoint y: 564, distance: 64.8
click at [579, 564] on div "Option A Mark as correct answer Option B Mark as correct answer Option C Marked…" at bounding box center [844, 506] width 578 height 1020
click at [675, 576] on p at bounding box center [844, 573] width 499 height 19
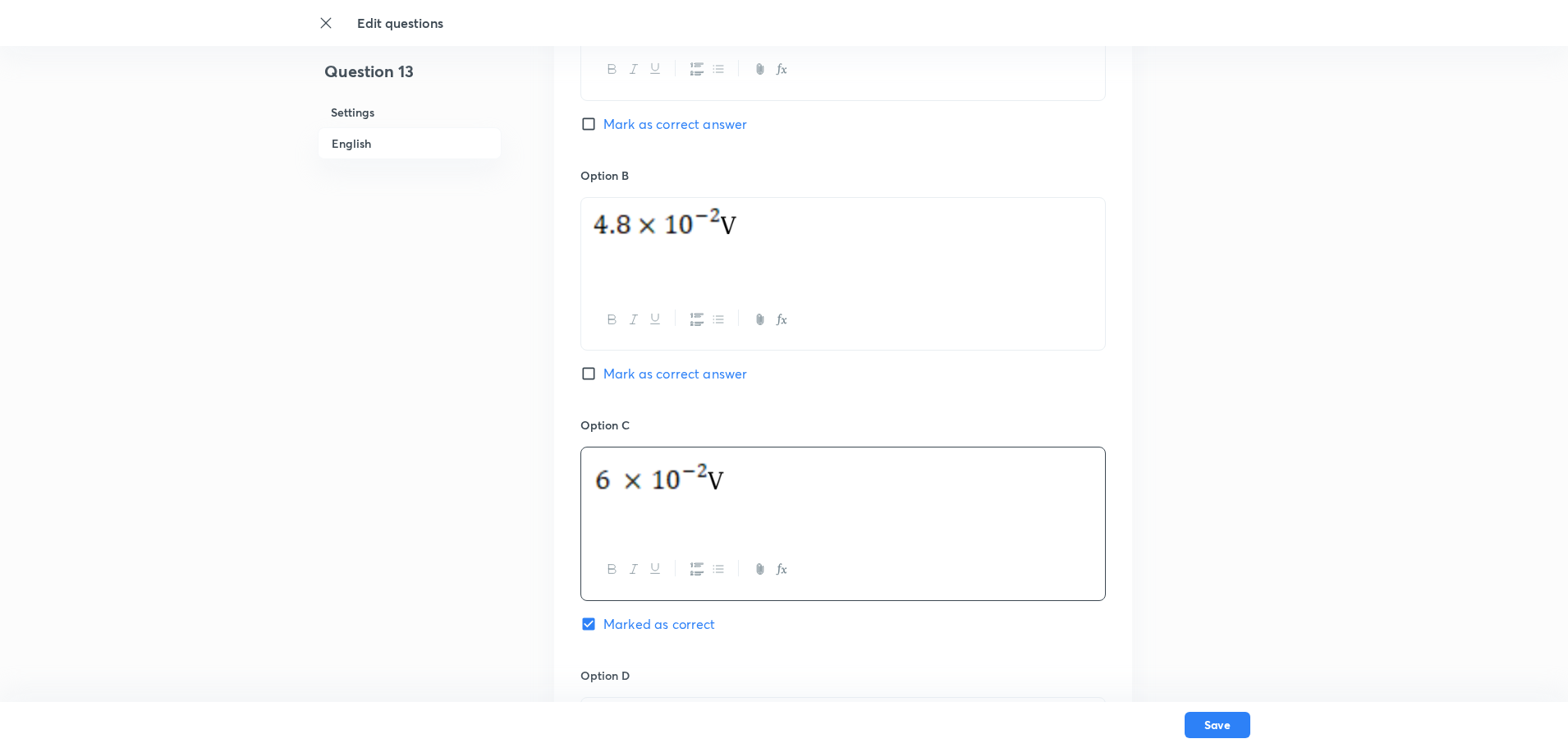
scroll to position [1067, 0]
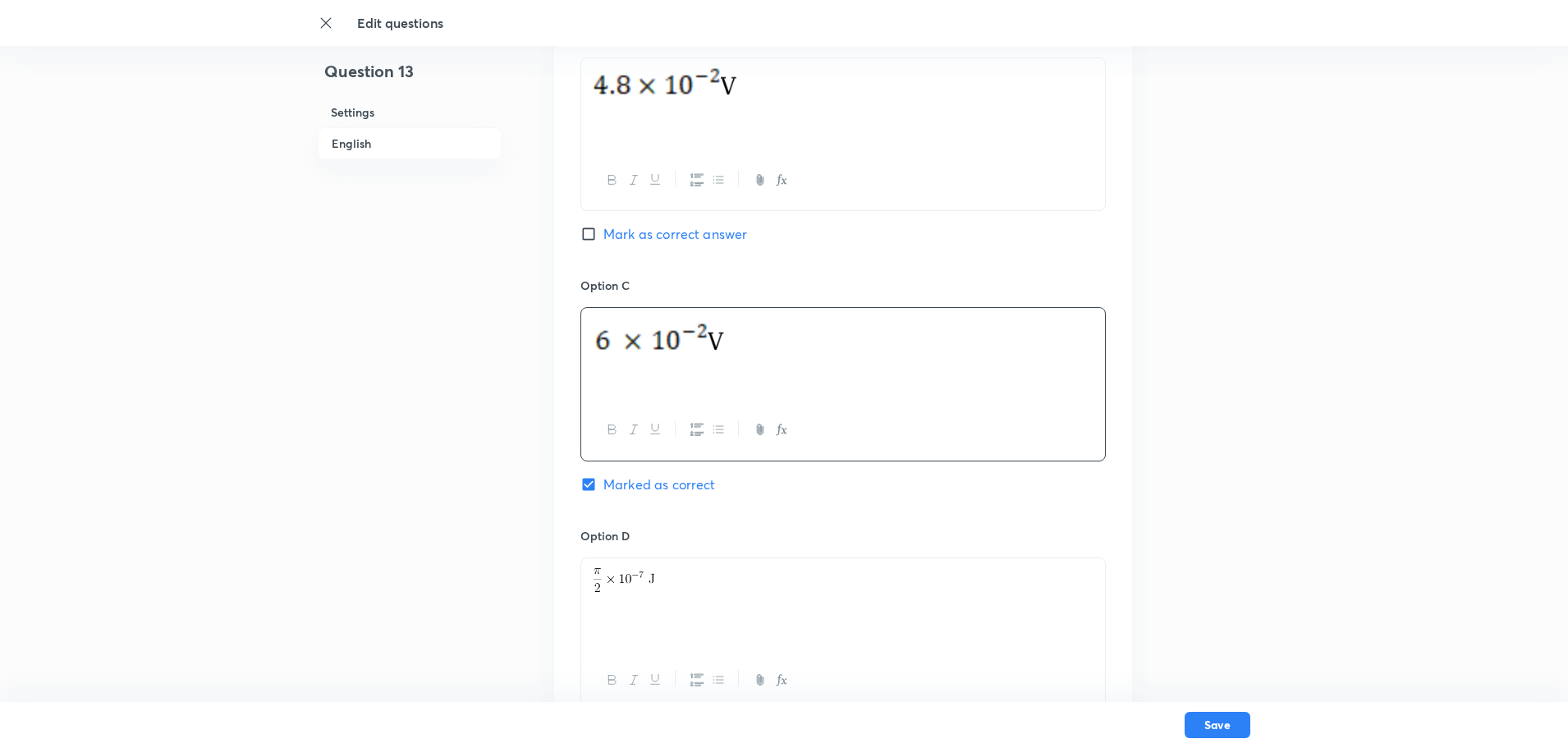
drag, startPoint x: 671, startPoint y: 582, endPoint x: 580, endPoint y: 575, distance: 91.3
click at [585, 579] on div at bounding box center [843, 604] width 524 height 92
click at [615, 572] on p at bounding box center [844, 577] width 499 height 19
click at [657, 566] on div at bounding box center [843, 604] width 524 height 92
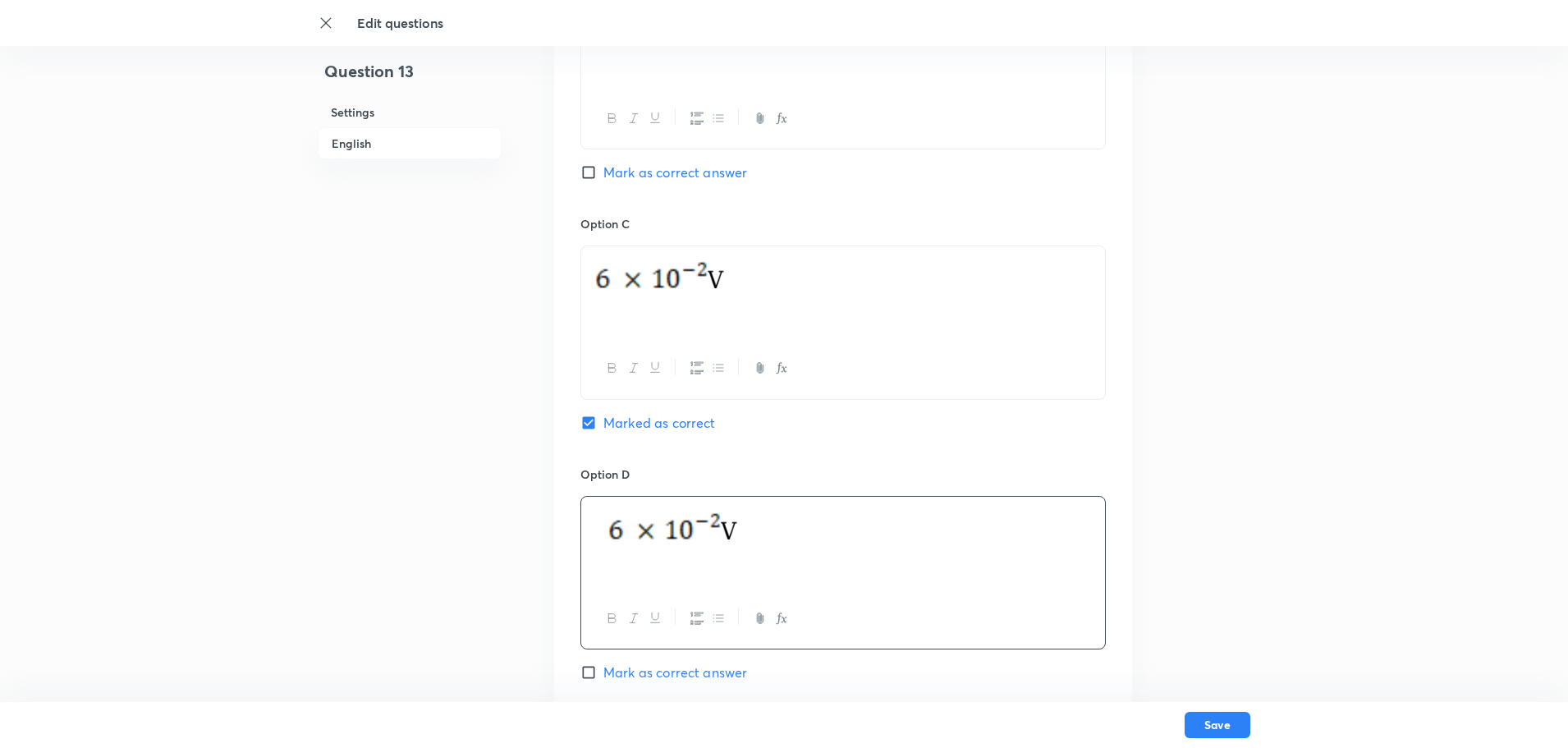
scroll to position [1149, 0]
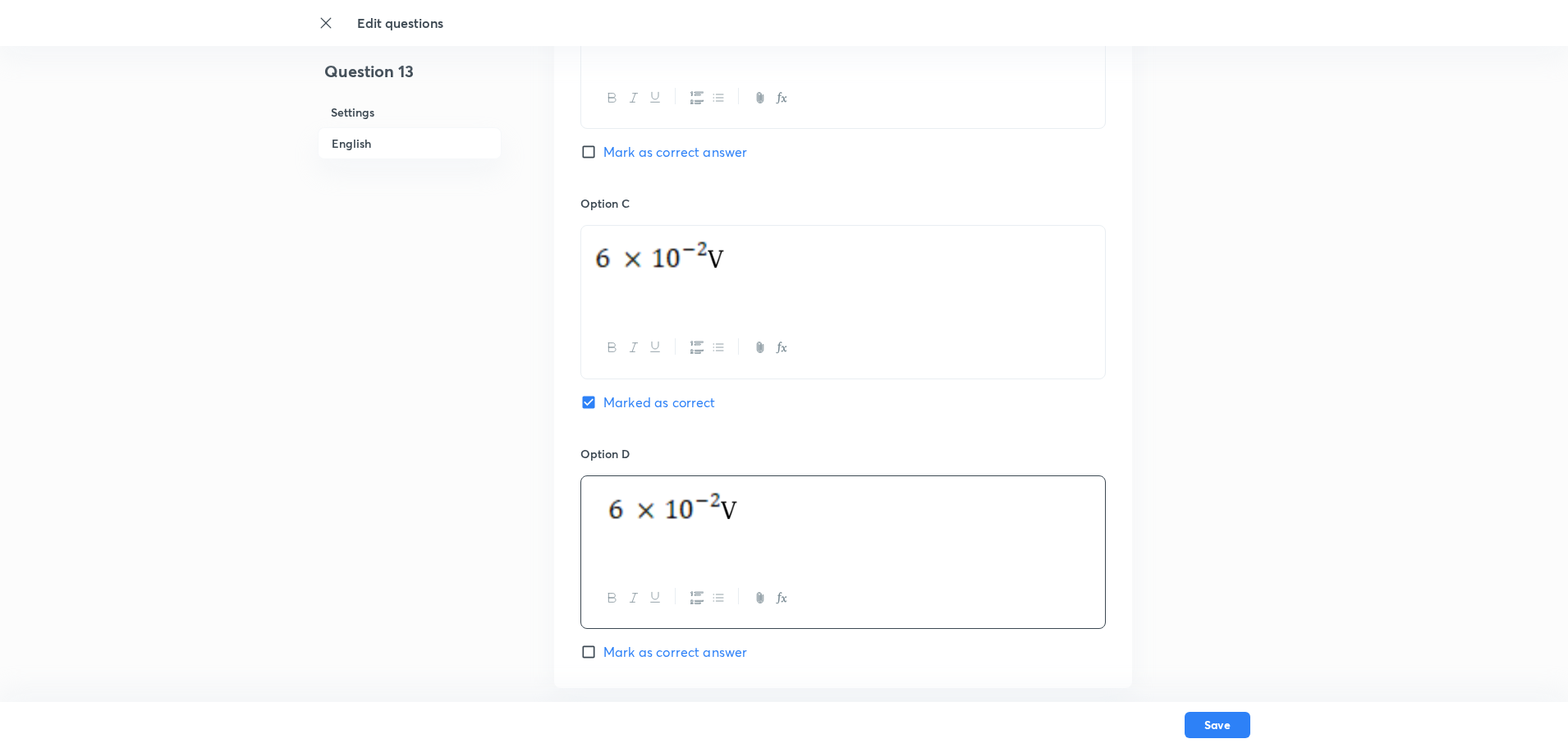
click at [700, 519] on img at bounding box center [674, 507] width 160 height 40
click at [778, 488] on p at bounding box center [844, 508] width 499 height 45
drag, startPoint x: 780, startPoint y: 495, endPoint x: 785, endPoint y: 521, distance: 26.5
click at [780, 497] on p at bounding box center [844, 508] width 499 height 45
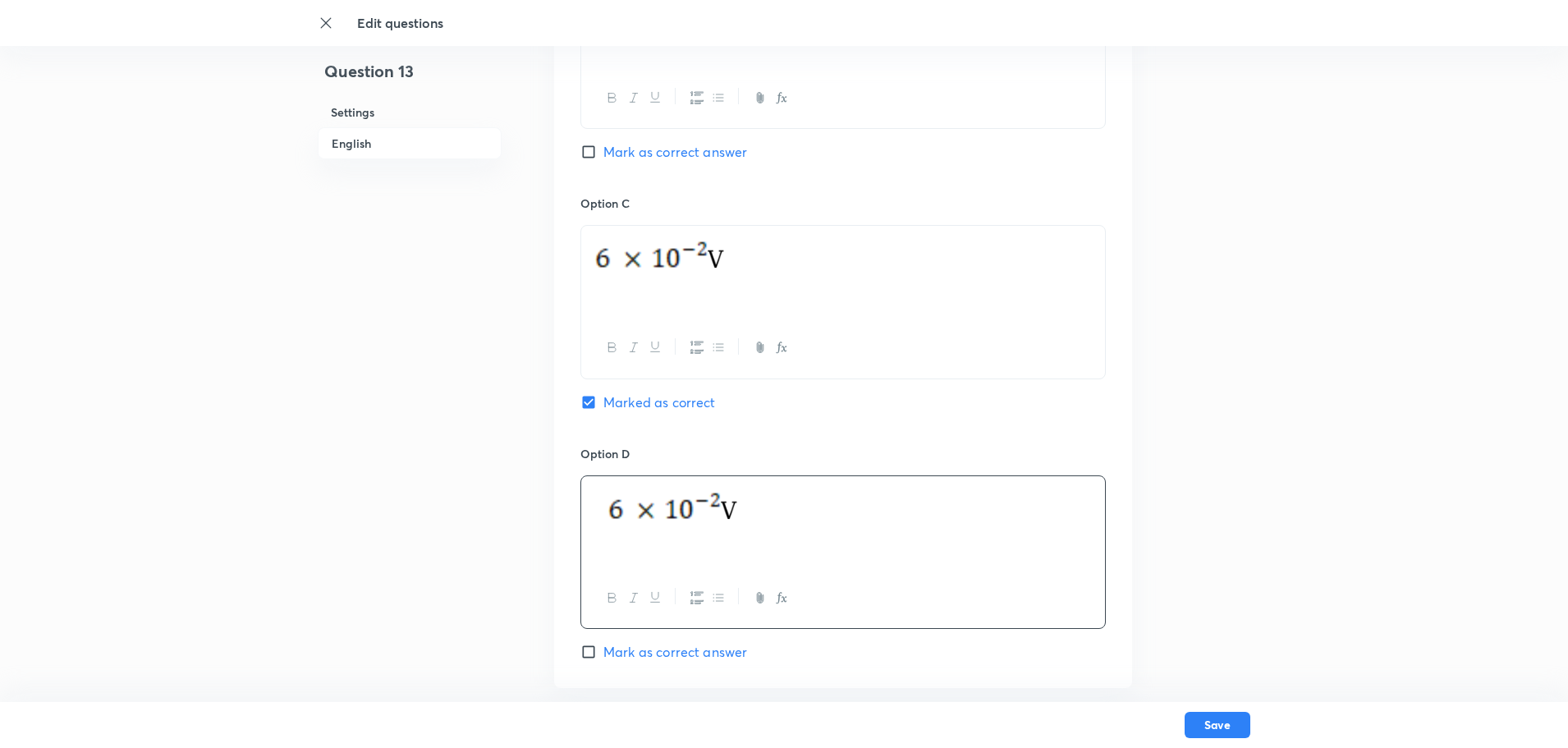
click at [798, 546] on div at bounding box center [843, 522] width 524 height 92
click at [798, 547] on div at bounding box center [843, 522] width 524 height 92
click at [621, 502] on p at bounding box center [844, 496] width 499 height 19
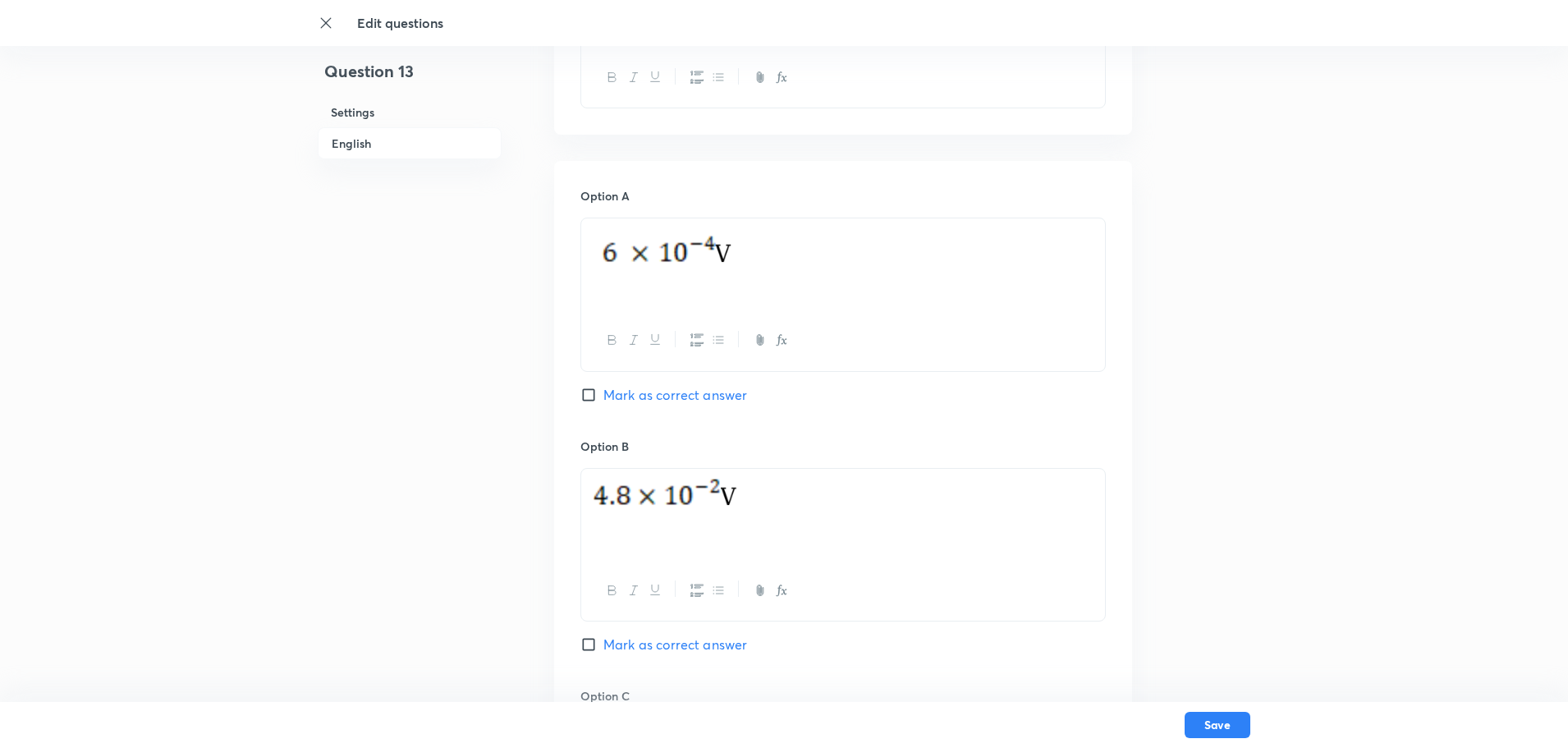
scroll to position [739, 0]
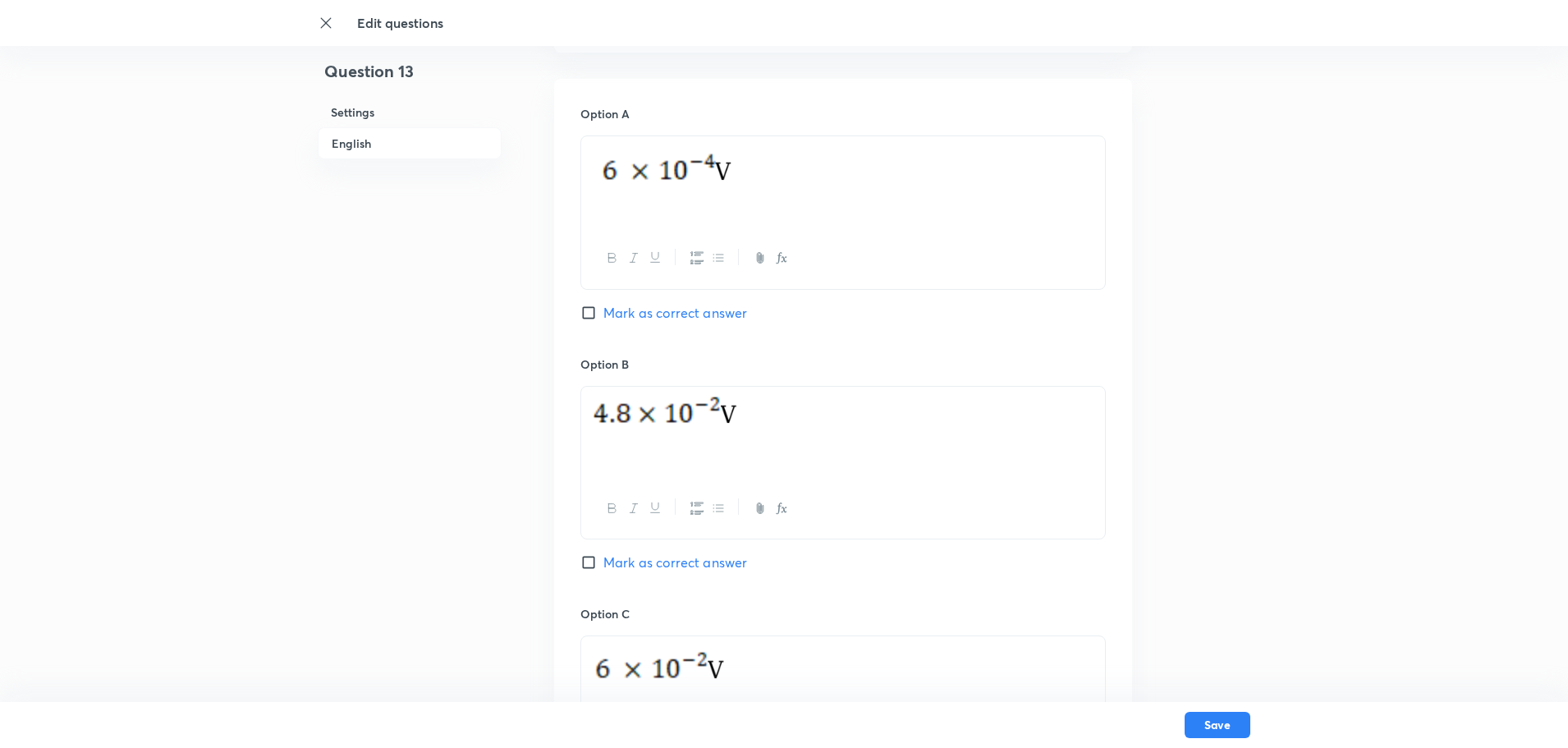
click at [588, 564] on input "Mark as correct answer" at bounding box center [591, 563] width 23 height 17
checkbox input "true"
checkbox input "false"
click at [859, 440] on div at bounding box center [843, 432] width 524 height 92
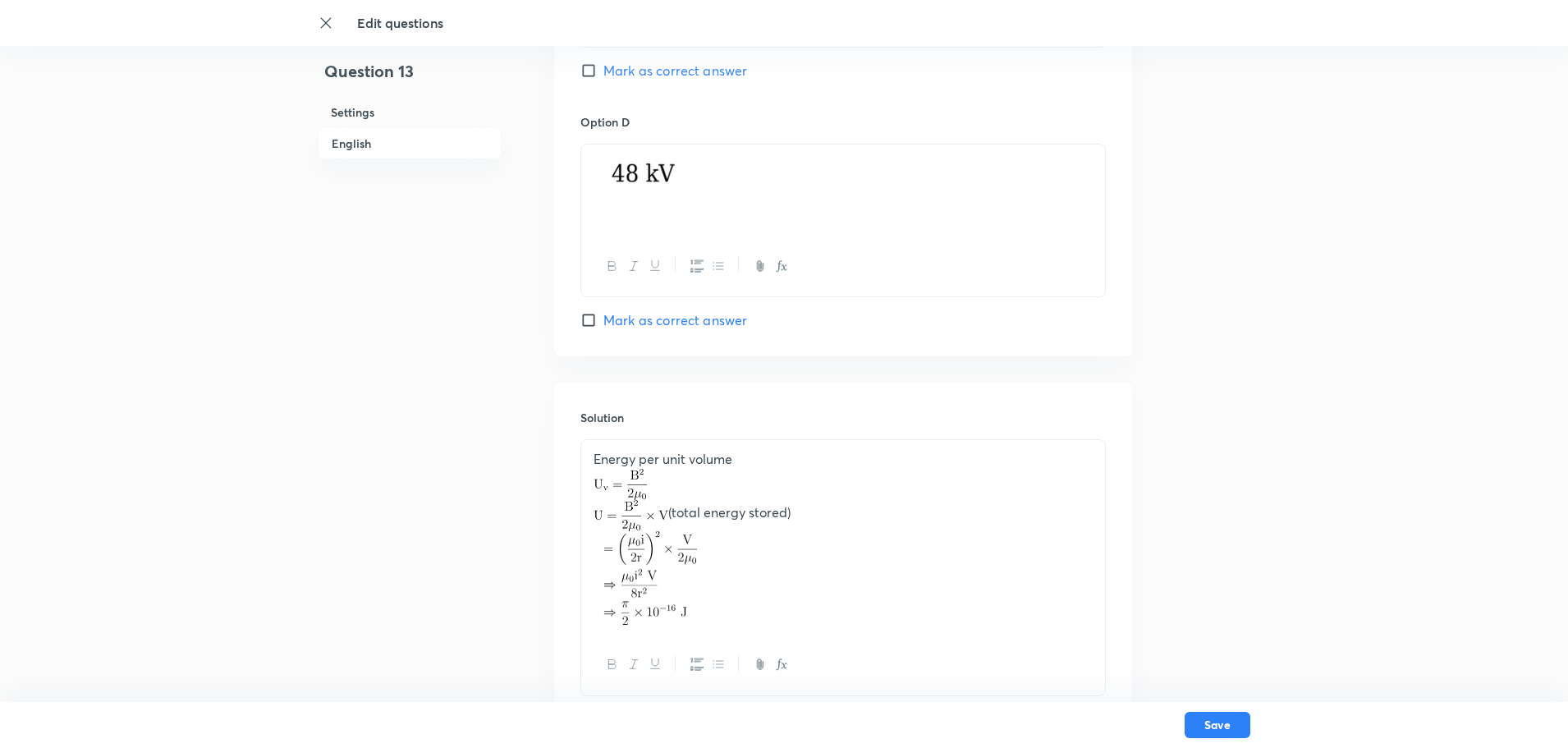
scroll to position [1559, 0]
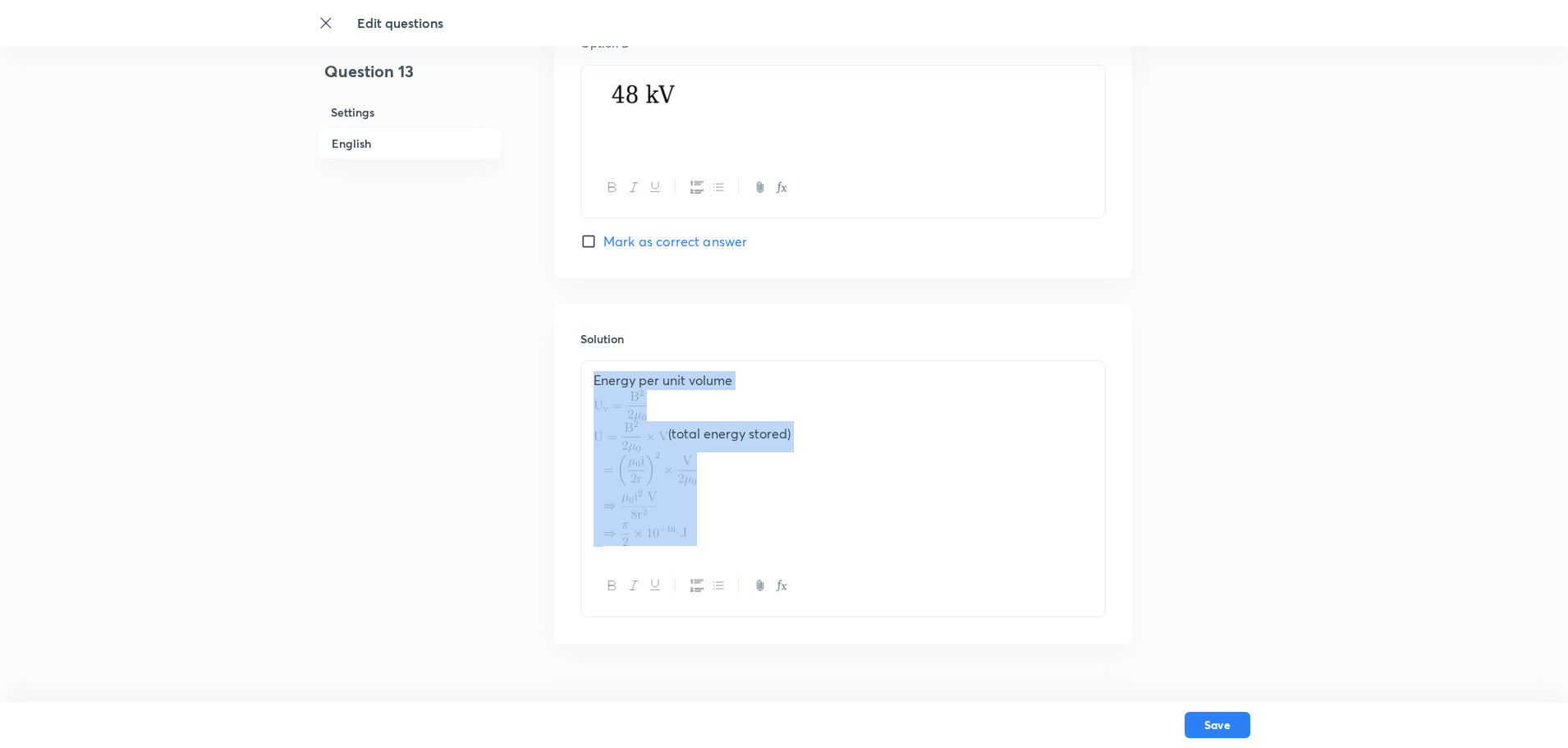
drag, startPoint x: 720, startPoint y: 538, endPoint x: 539, endPoint y: 377, distance: 242.2
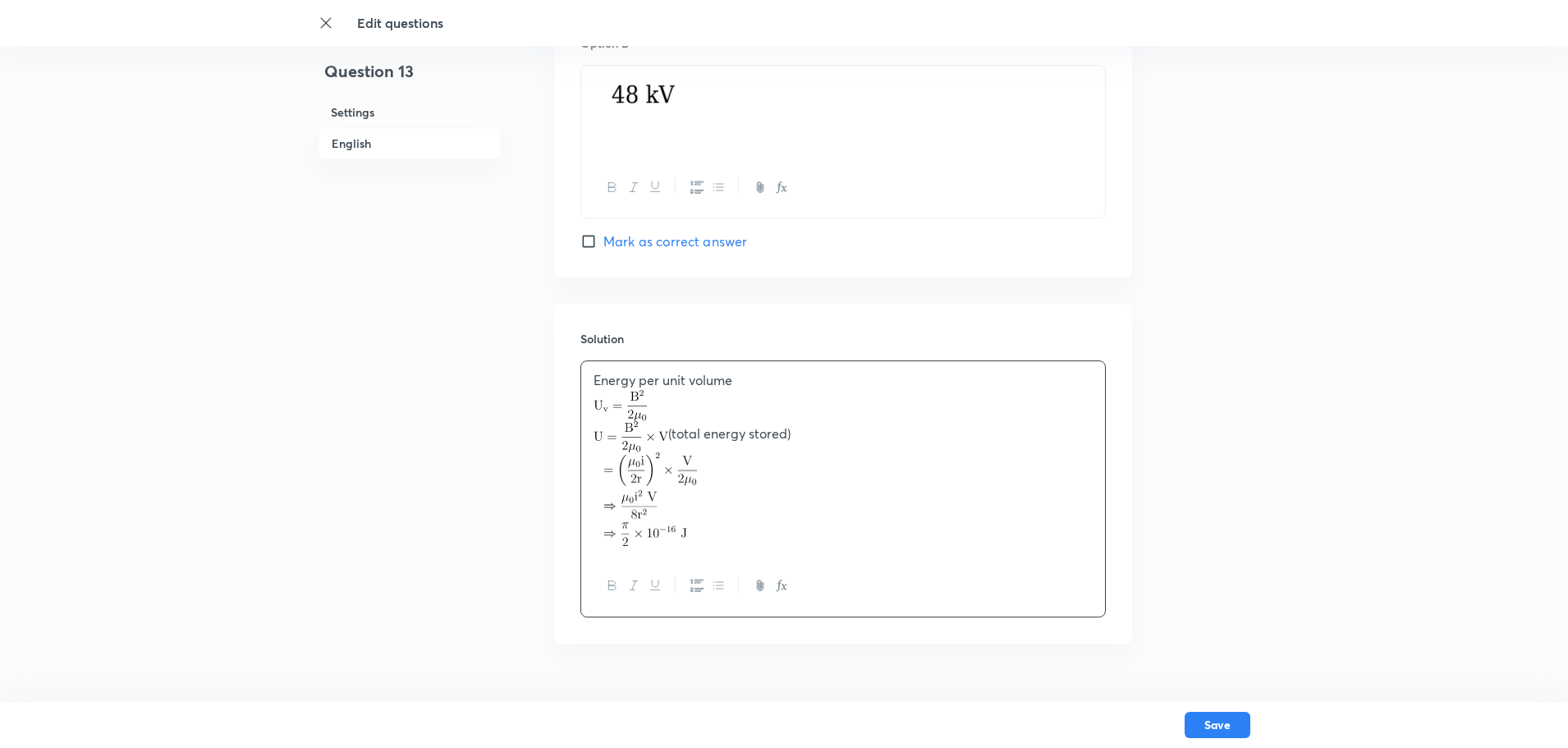
scroll to position [1497, 0]
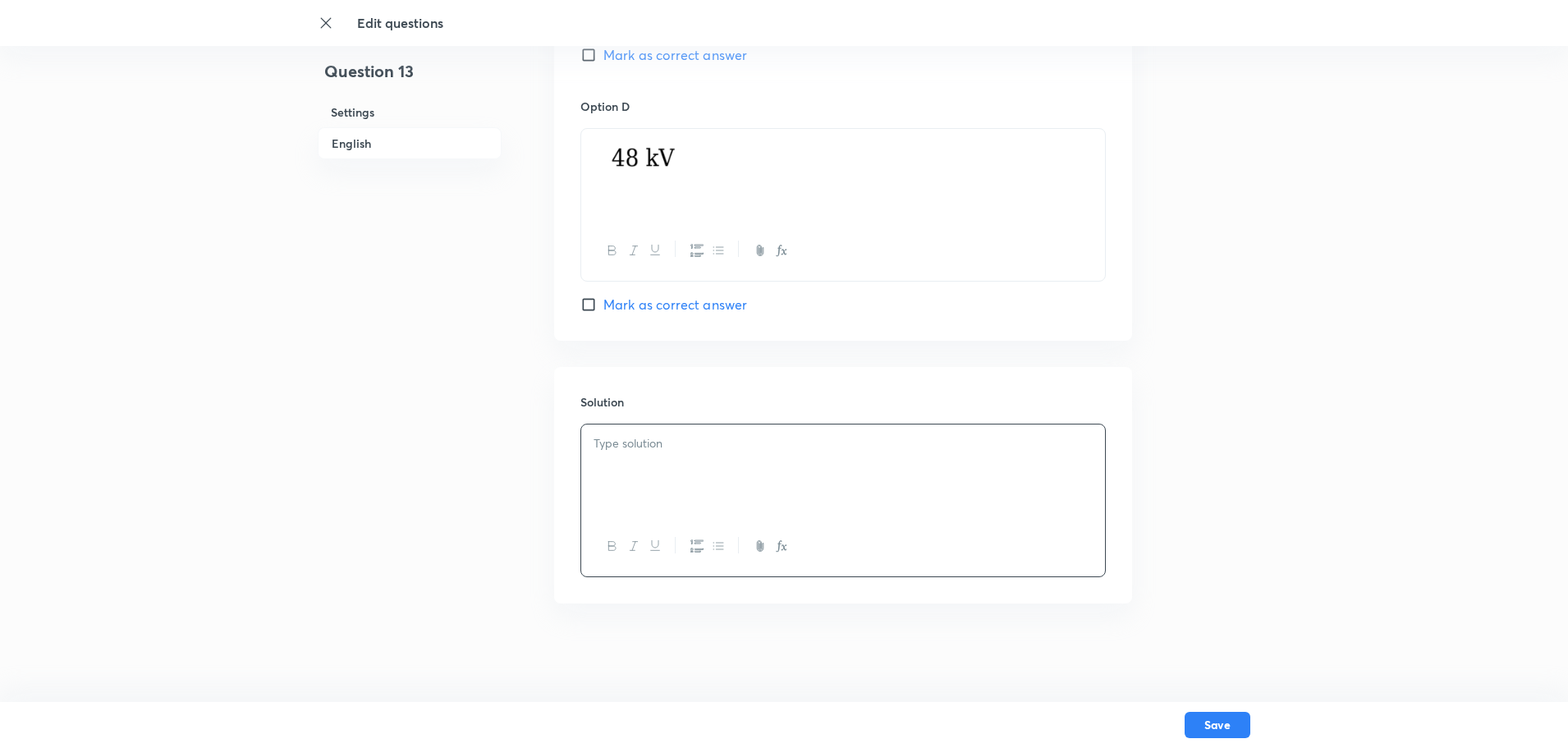
click at [666, 440] on p at bounding box center [844, 443] width 499 height 19
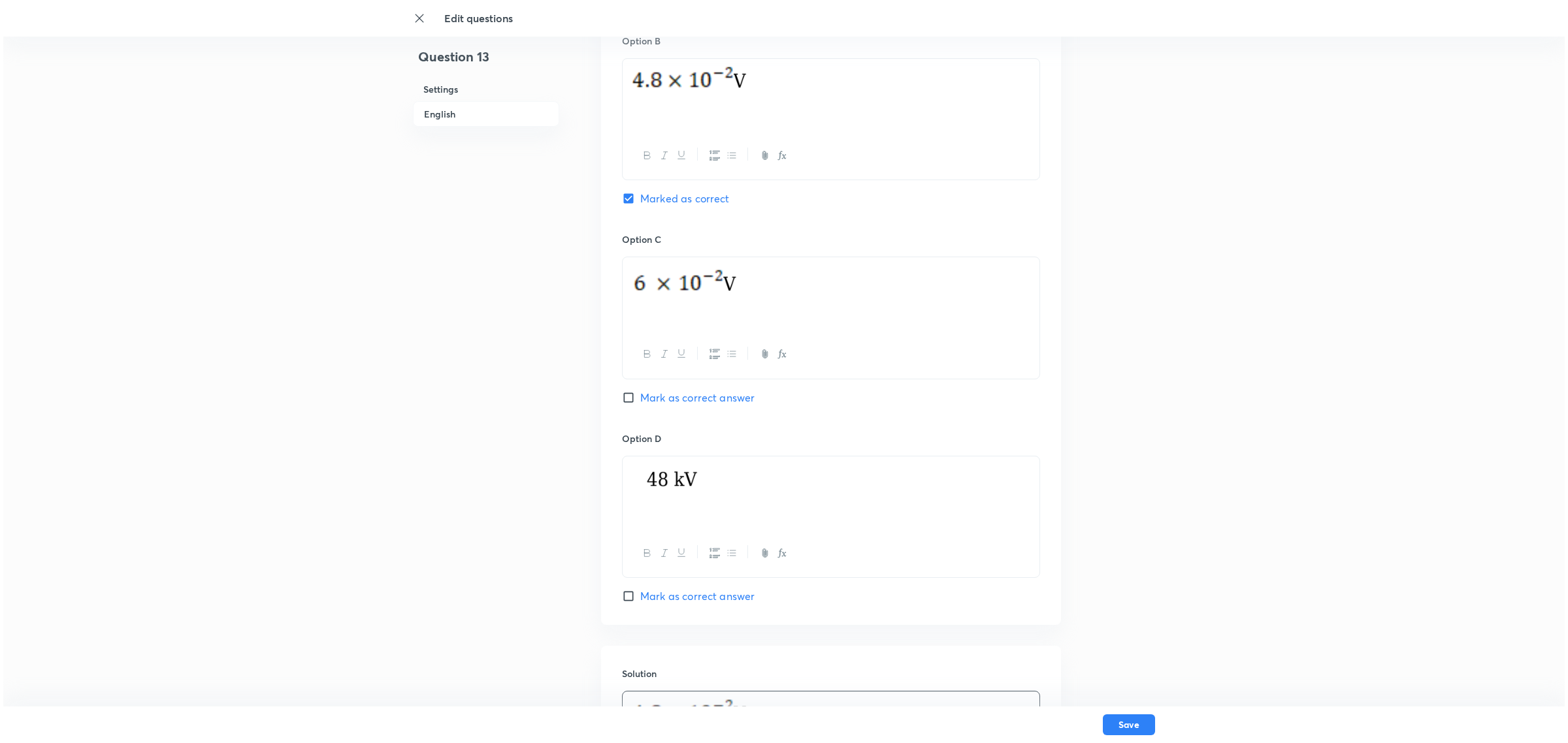
scroll to position [966, 0]
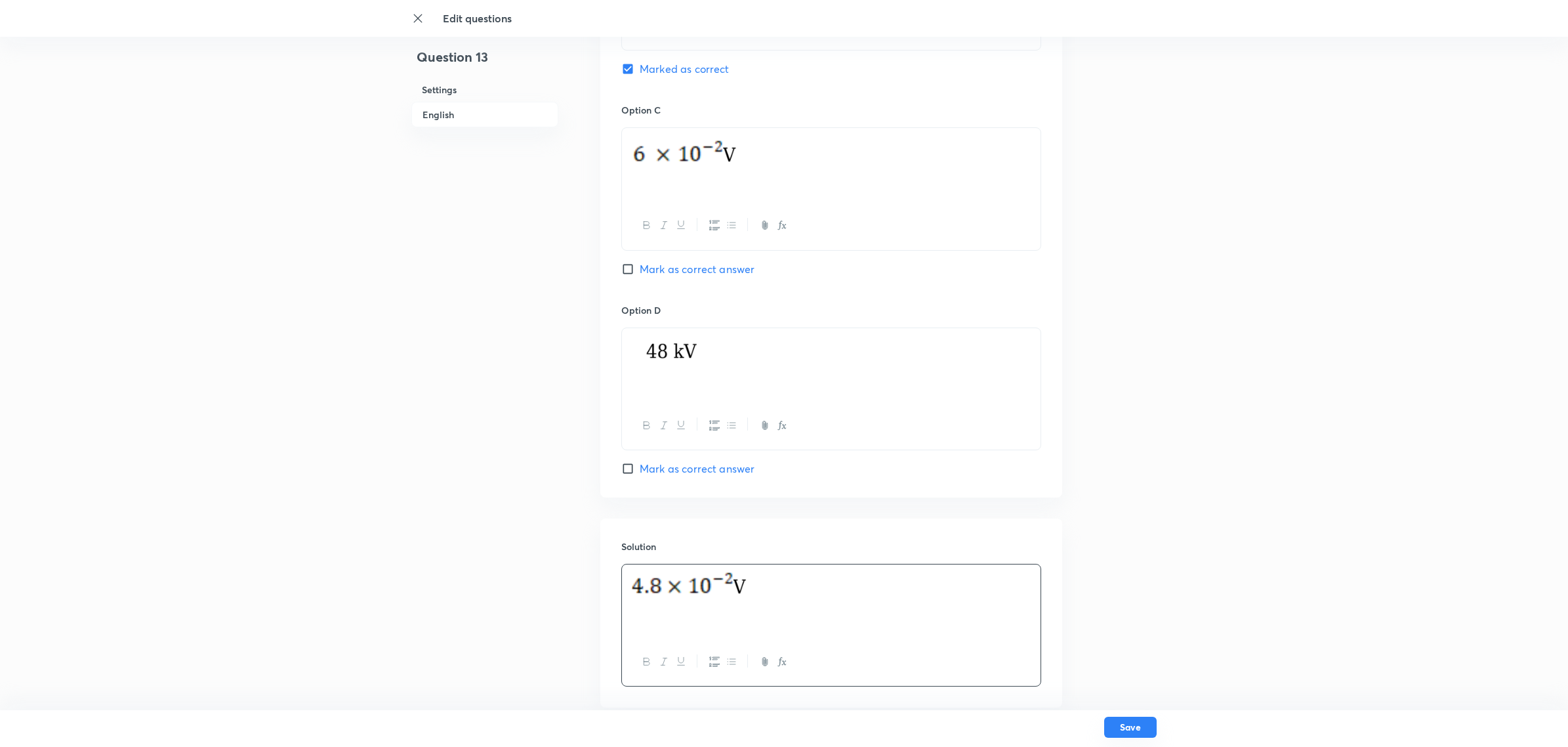
click at [1000, 478] on button "Save" at bounding box center [1130, 727] width 53 height 21
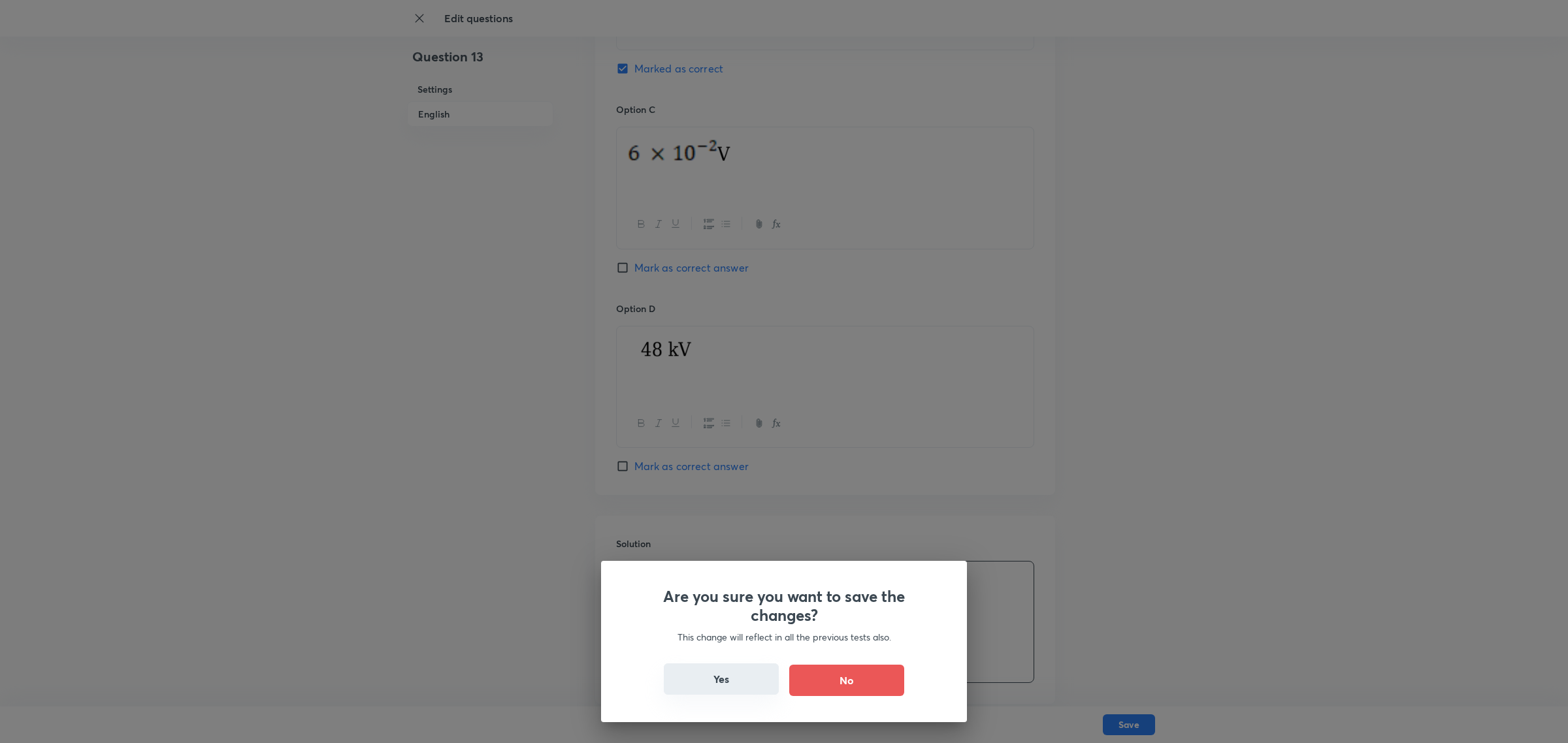
click at [706, 475] on button "Yes" at bounding box center [721, 679] width 115 height 31
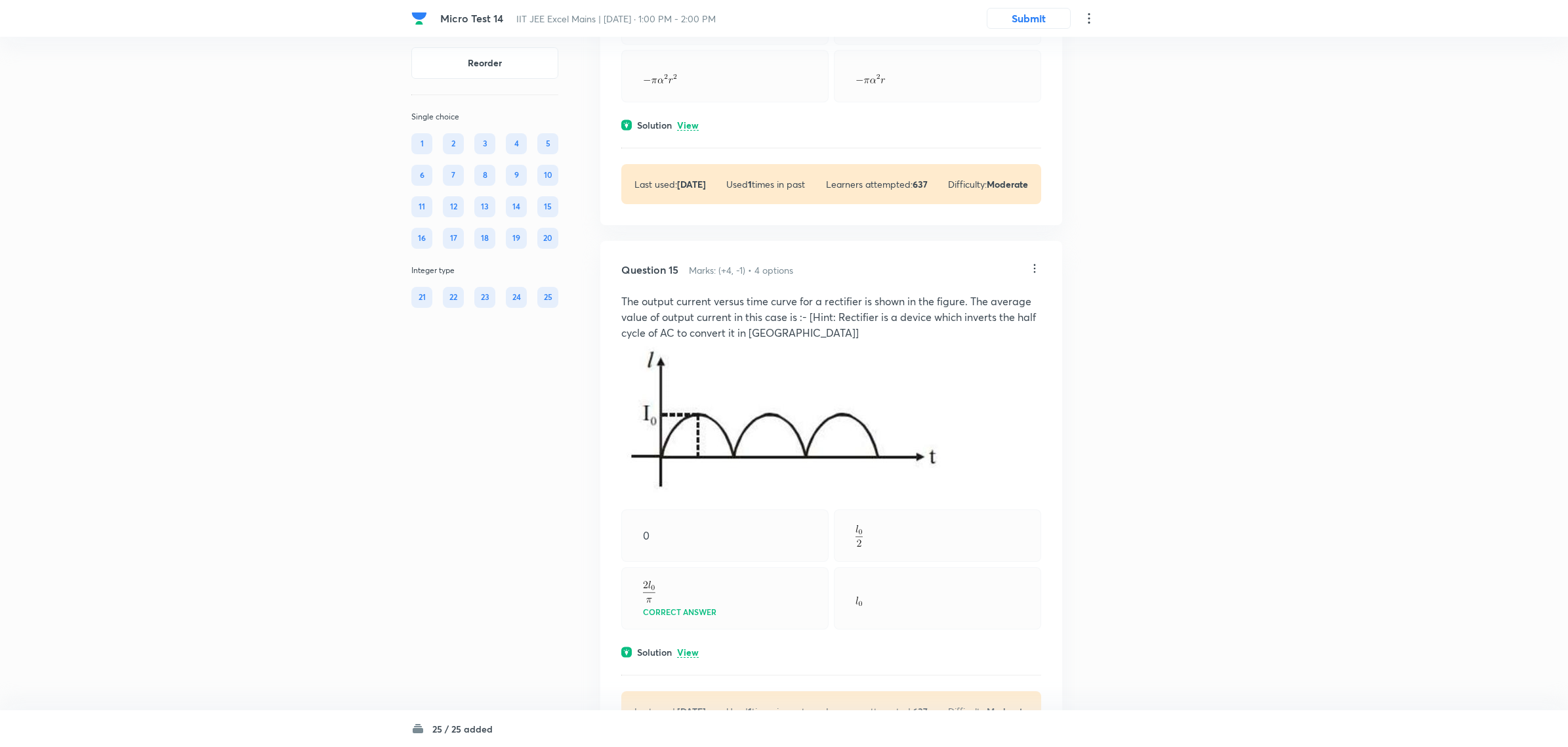
scroll to position [5251, 0]
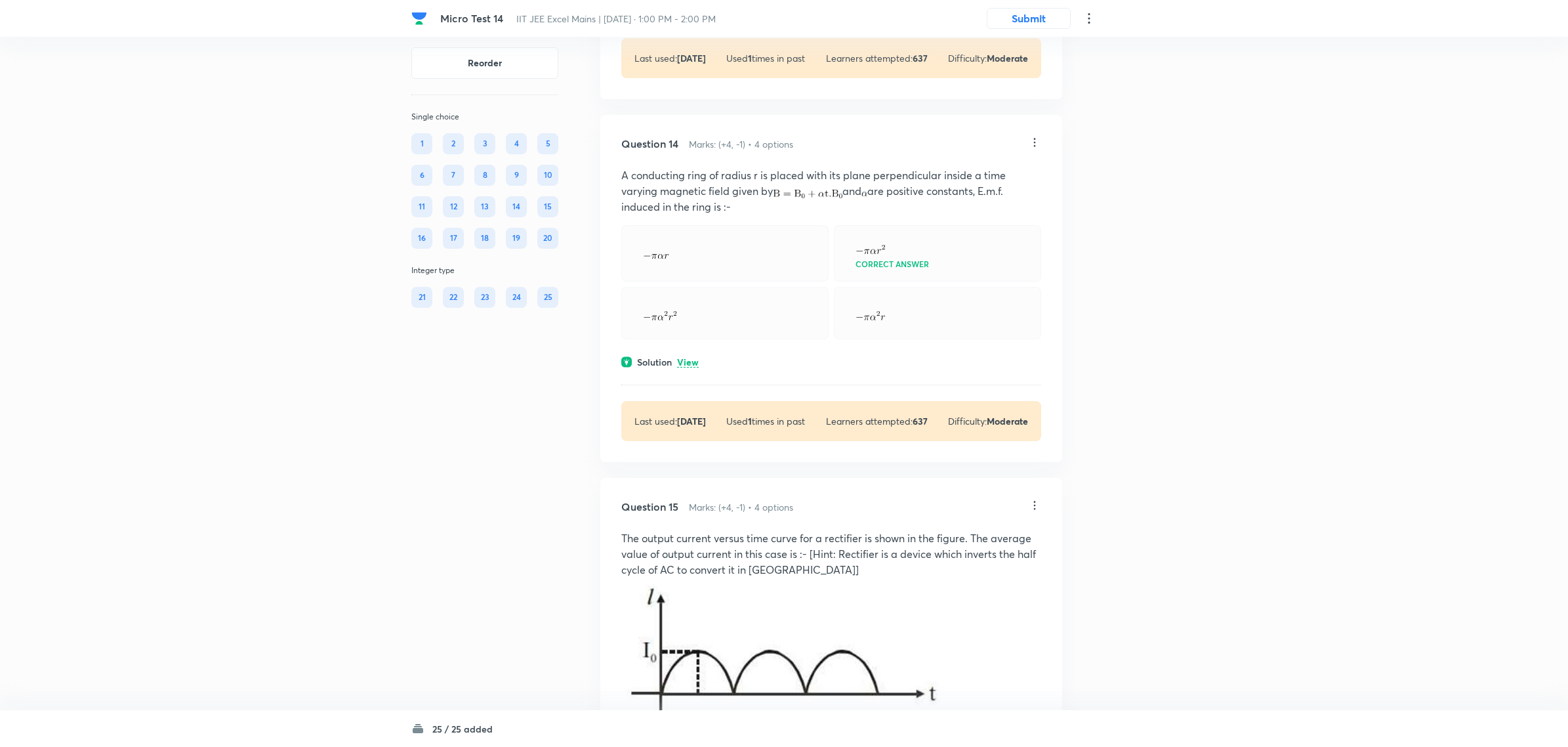
click at [724, 282] on div at bounding box center [725, 253] width 208 height 57
click at [869, 320] on img at bounding box center [870, 316] width 29 height 10
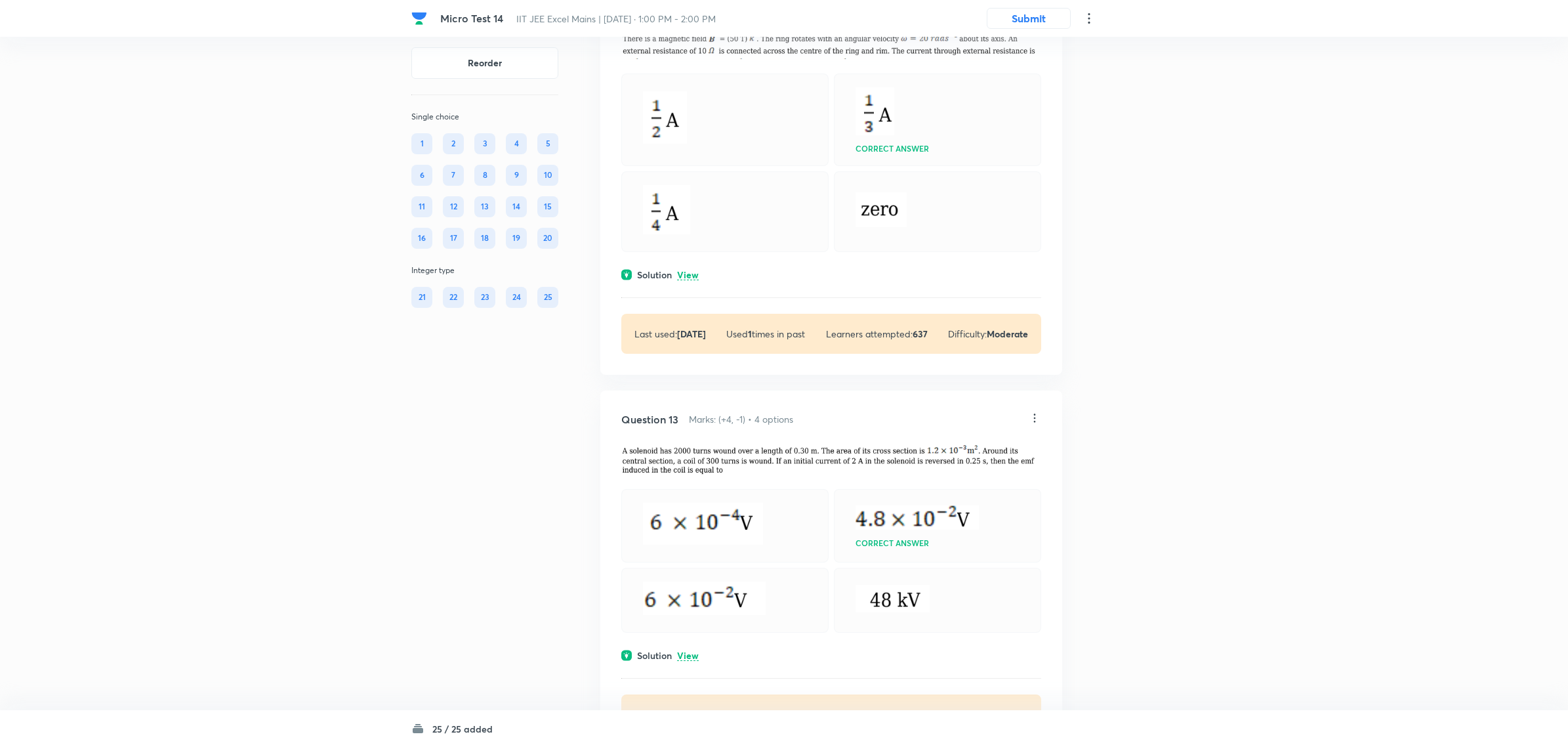
scroll to position [4759, 0]
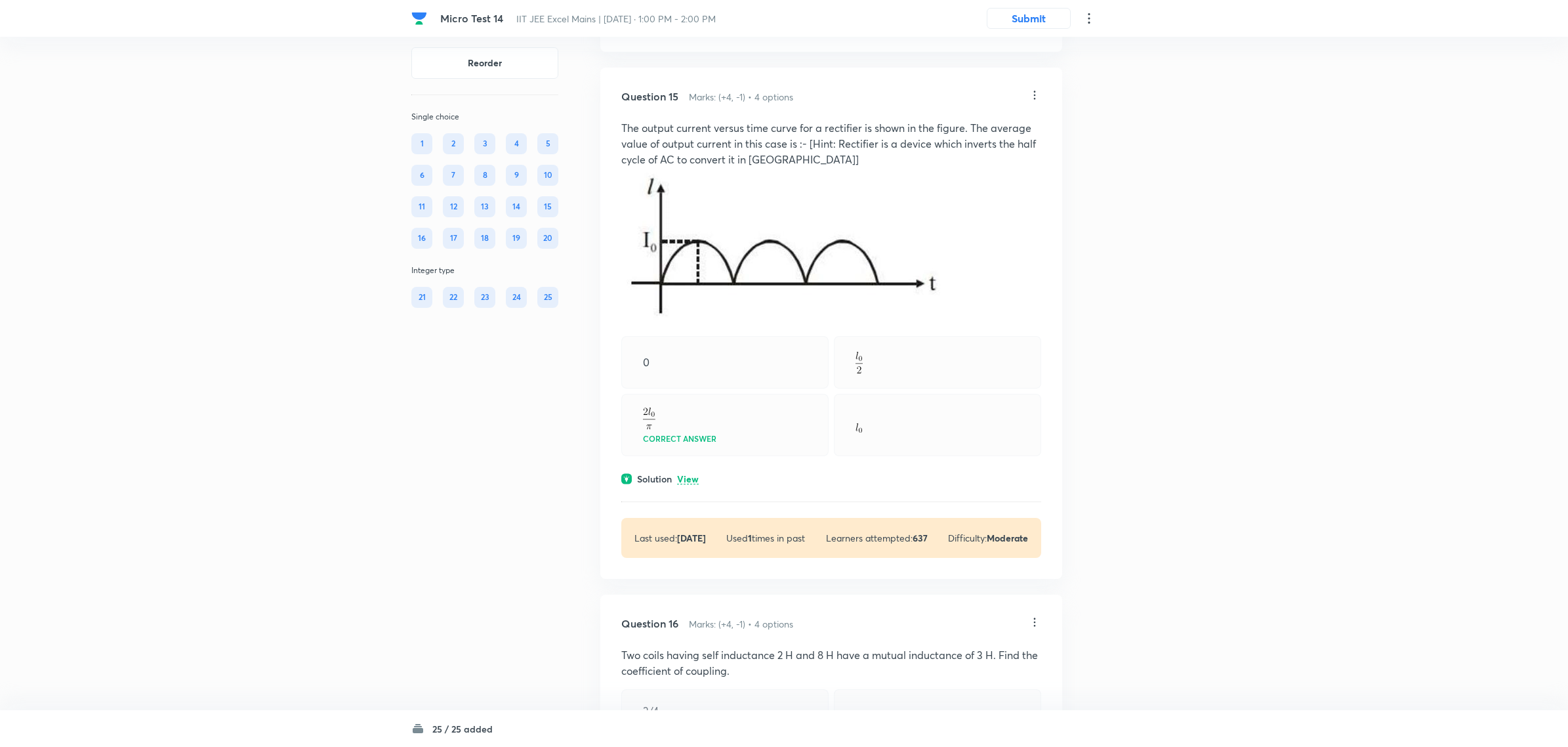
click at [802, 321] on img at bounding box center [783, 244] width 323 height 154
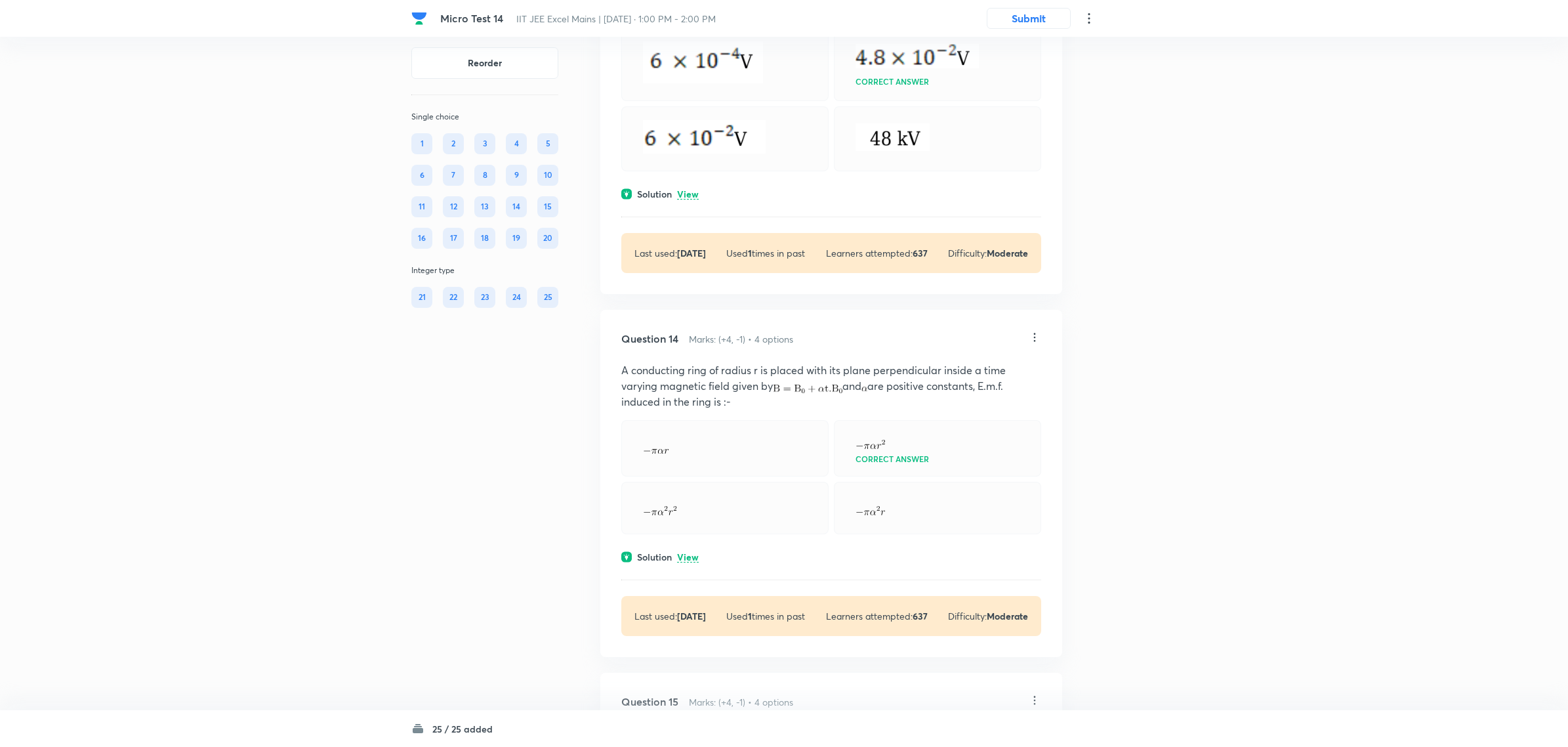
scroll to position [5169, 0]
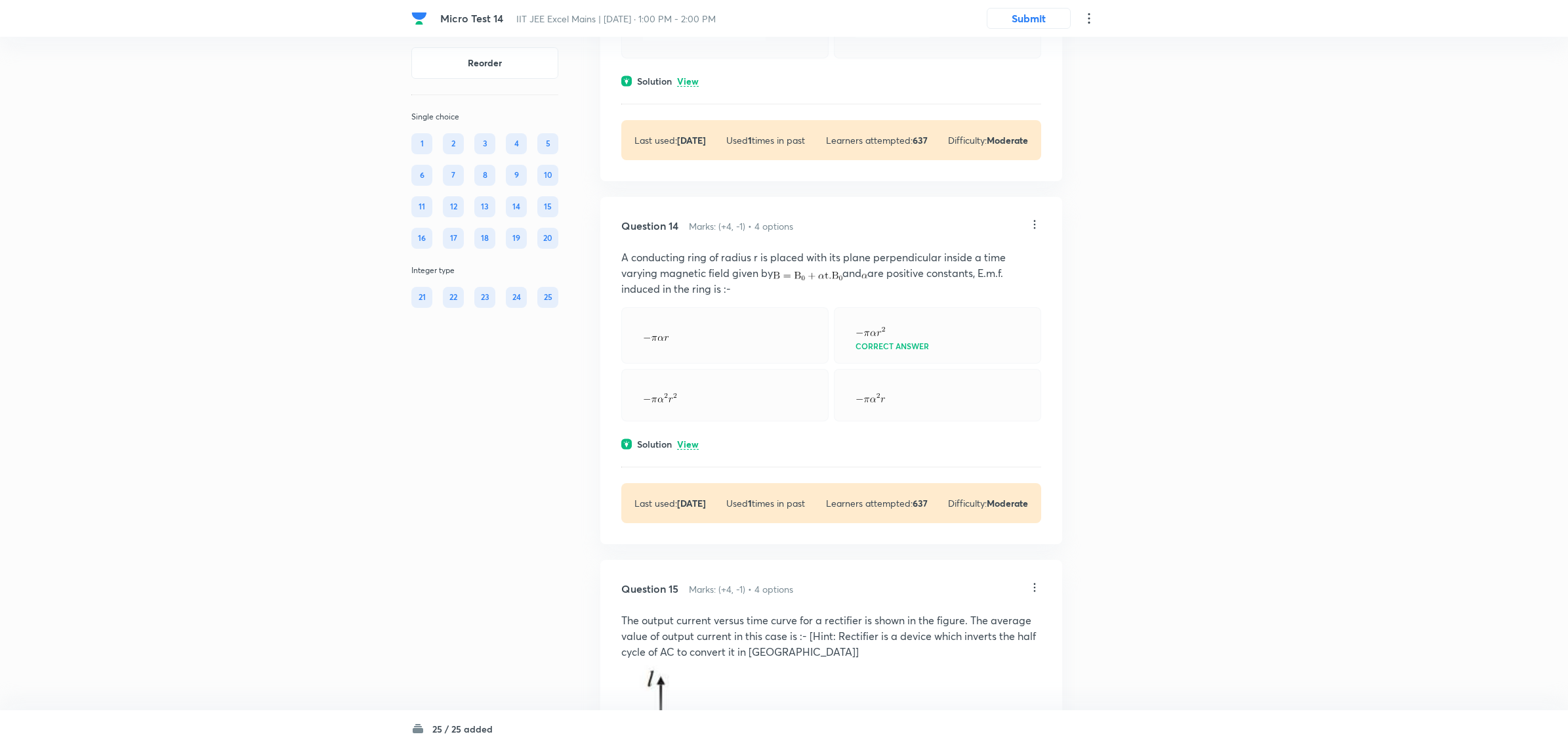
click at [1000, 231] on icon at bounding box center [1035, 225] width 13 height 13
click at [994, 340] on li "Edit" at bounding box center [983, 350] width 110 height 24
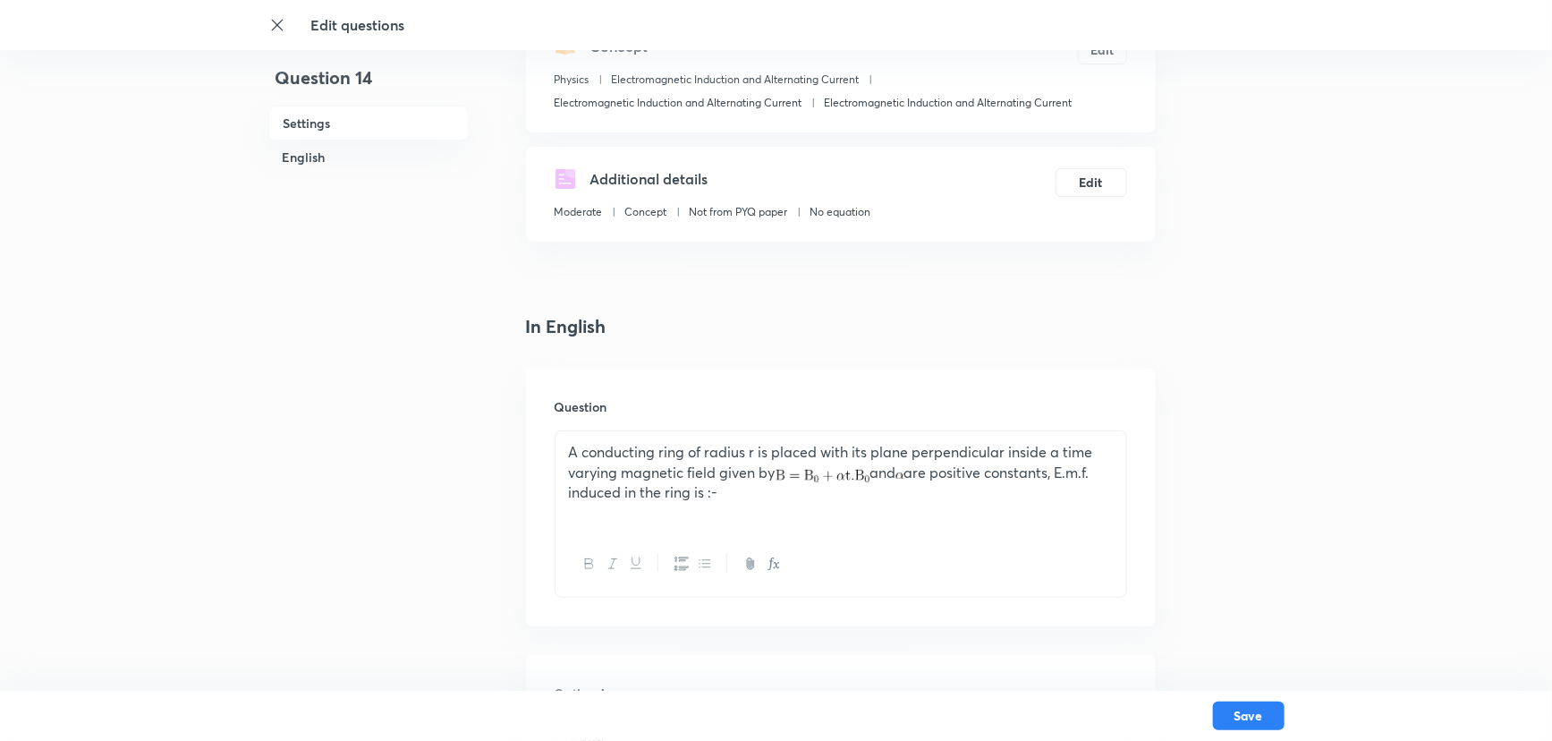
scroll to position [275, 0]
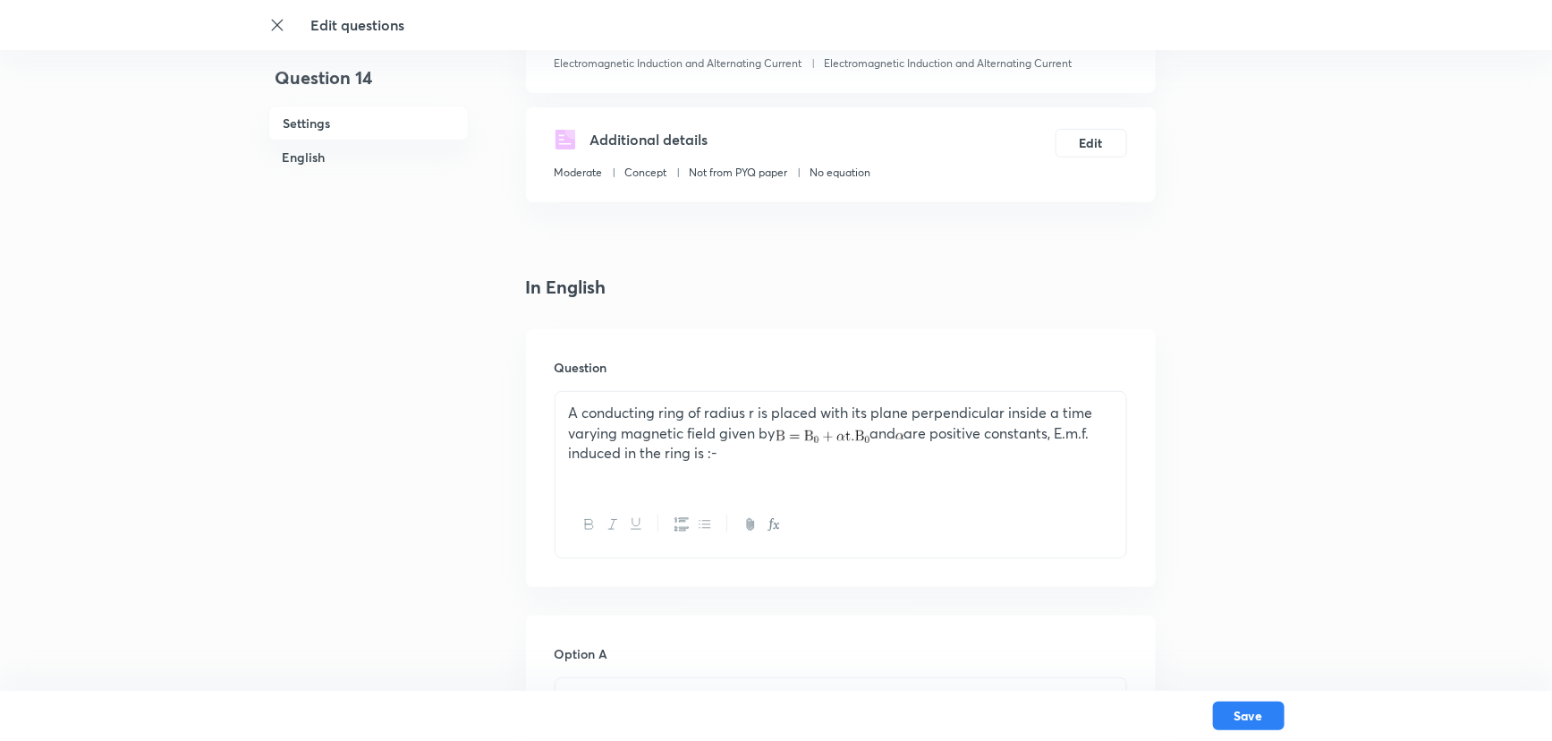
click at [733, 473] on div "A conducting ring of radius r is placed with its plane perpendicular inside a t…" at bounding box center [840, 442] width 571 height 100
drag, startPoint x: 753, startPoint y: 465, endPoint x: 485, endPoint y: 419, distance: 272.3
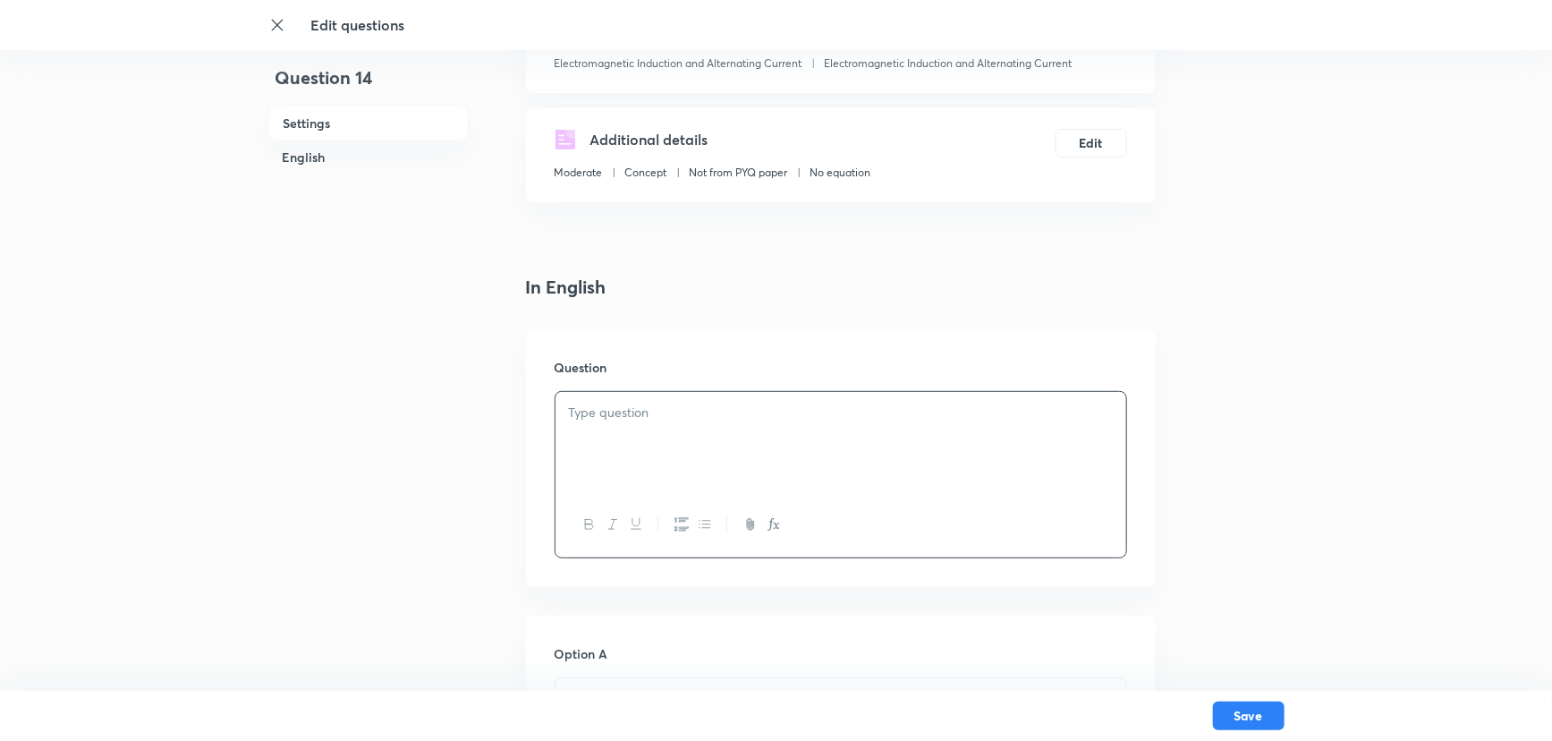
click at [580, 411] on p at bounding box center [841, 412] width 544 height 21
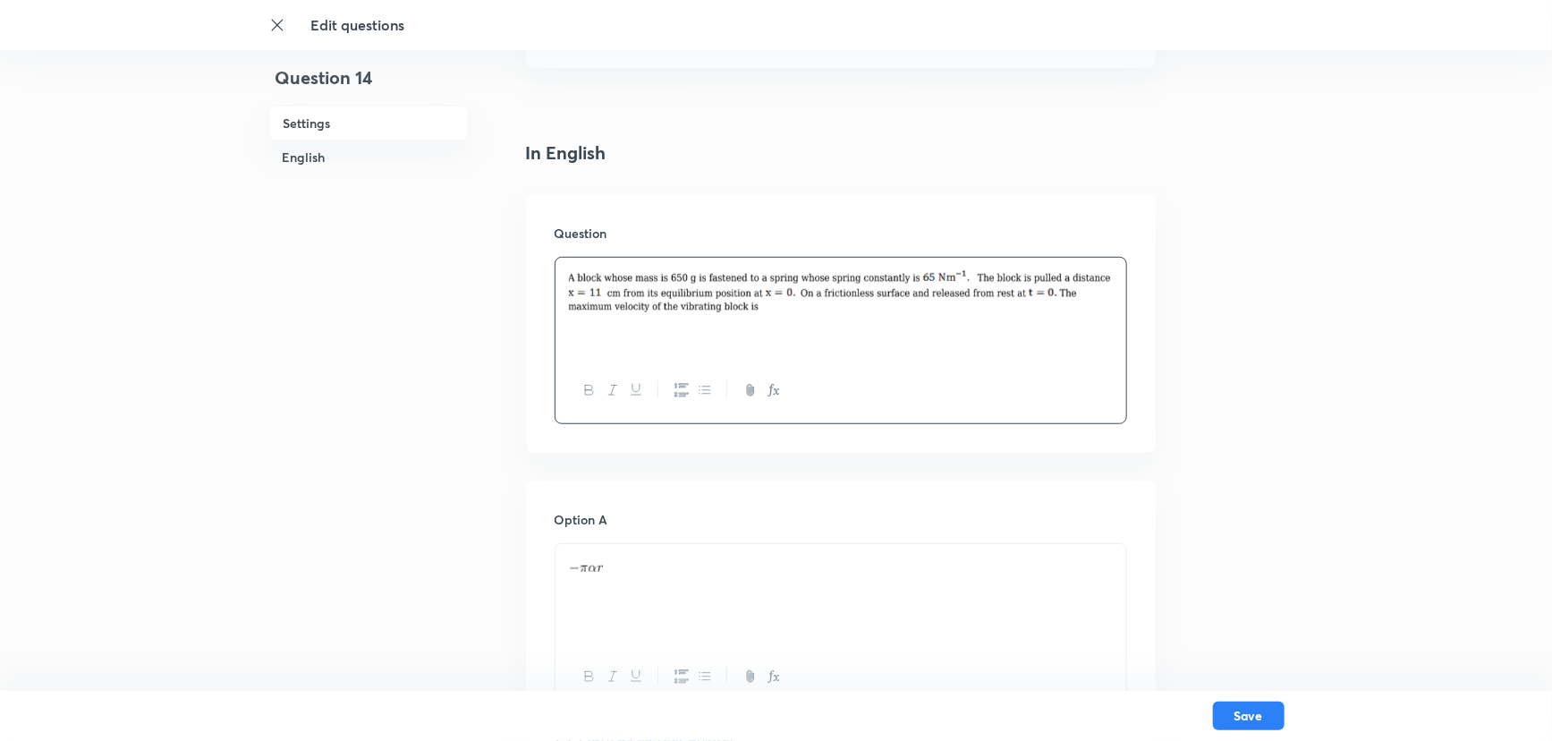
scroll to position [438, 0]
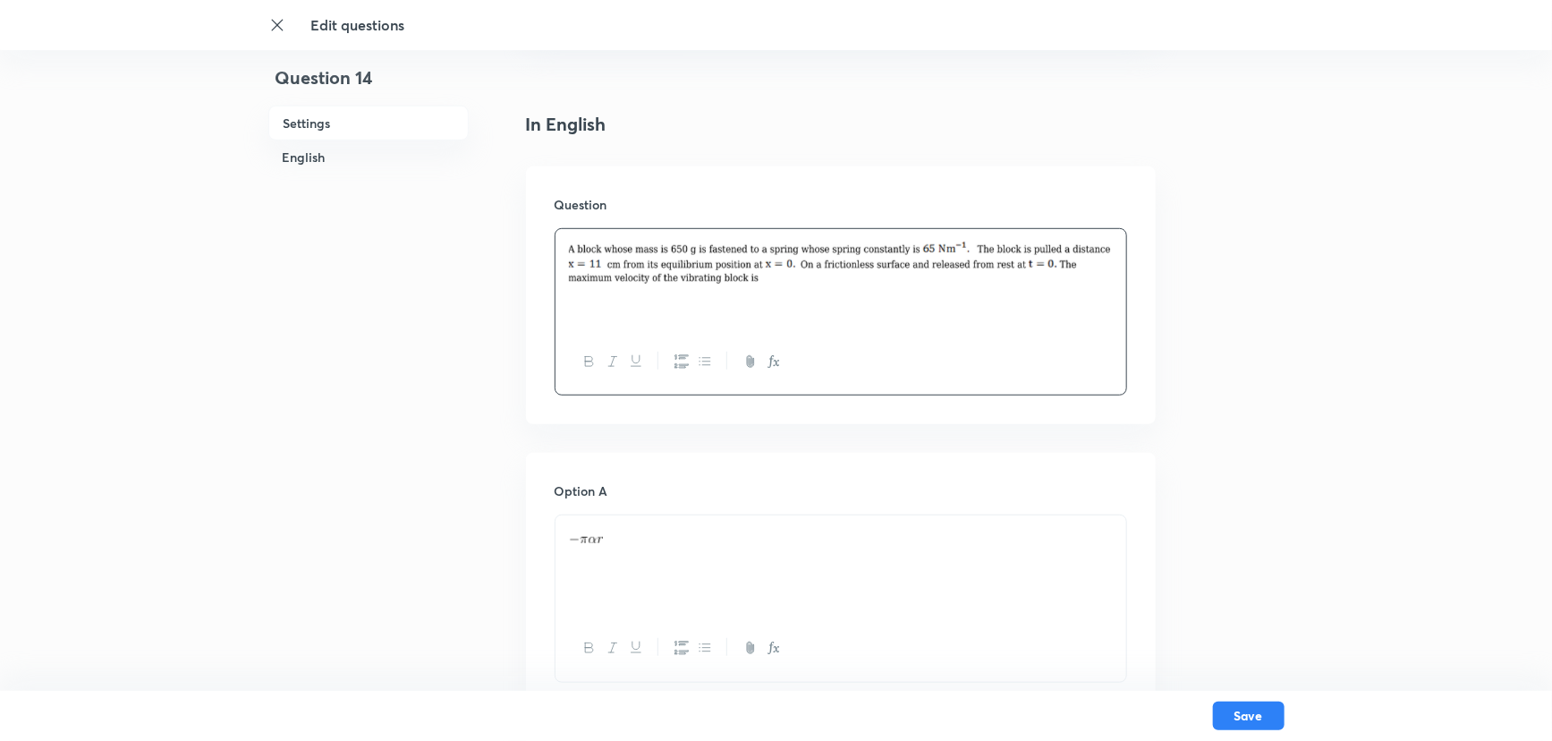
drag, startPoint x: 652, startPoint y: 543, endPoint x: 531, endPoint y: 519, distance: 123.1
click at [597, 543] on p at bounding box center [841, 536] width 544 height 21
click at [603, 545] on p at bounding box center [841, 536] width 544 height 21
drag, startPoint x: 614, startPoint y: 546, endPoint x: 550, endPoint y: 539, distance: 63.8
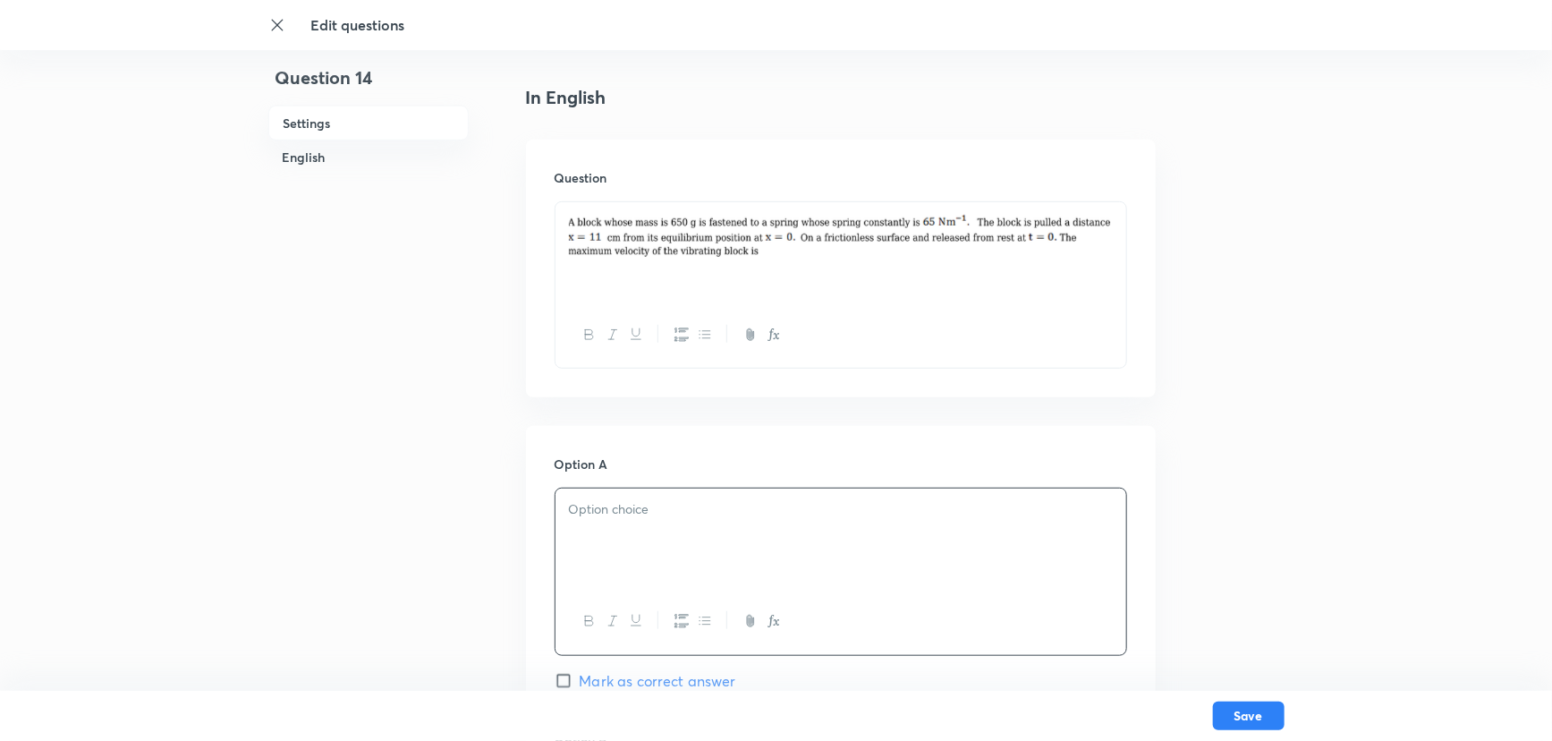
scroll to position [763, 0]
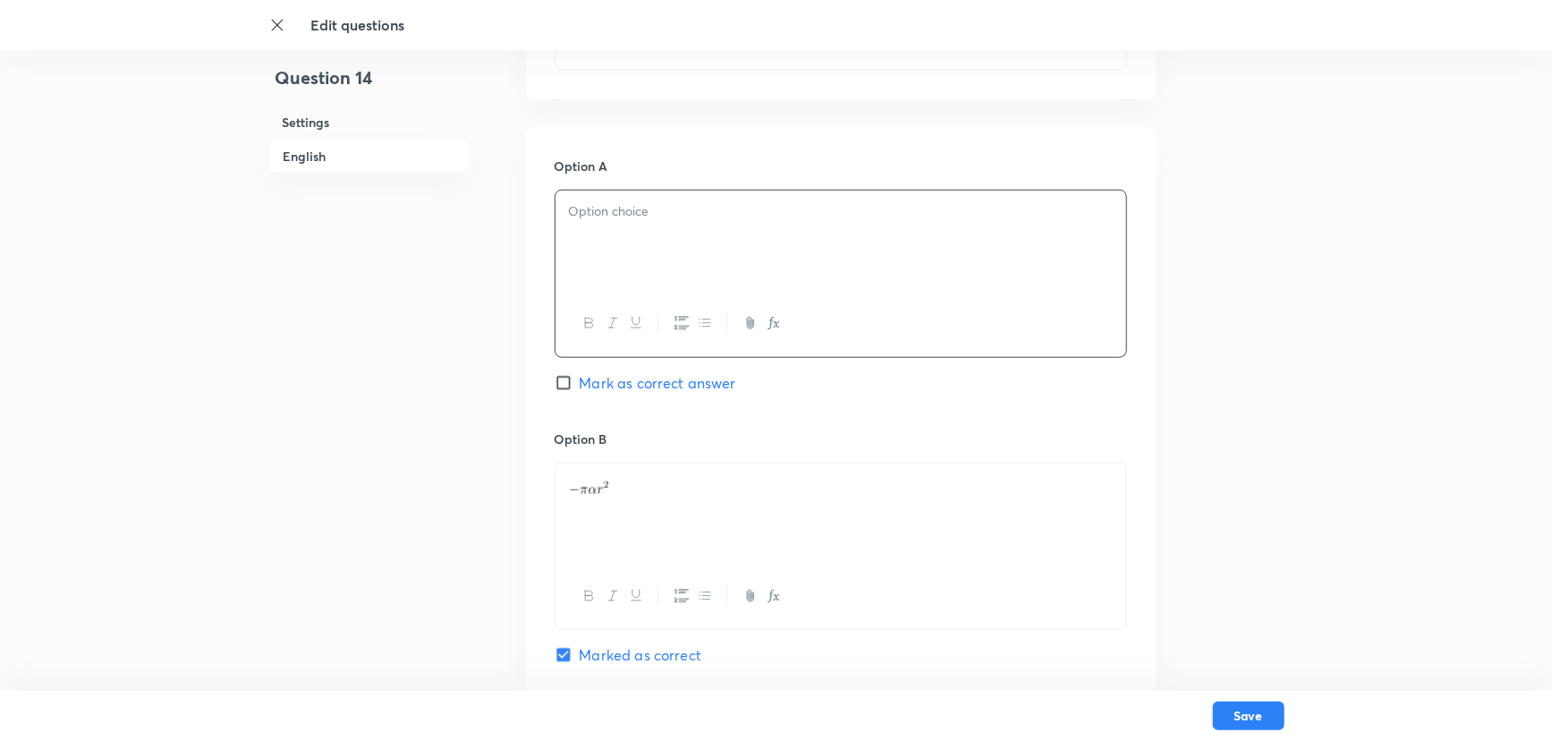
drag, startPoint x: 627, startPoint y: 485, endPoint x: 532, endPoint y: 496, distance: 95.5
click at [580, 490] on p at bounding box center [841, 484] width 544 height 21
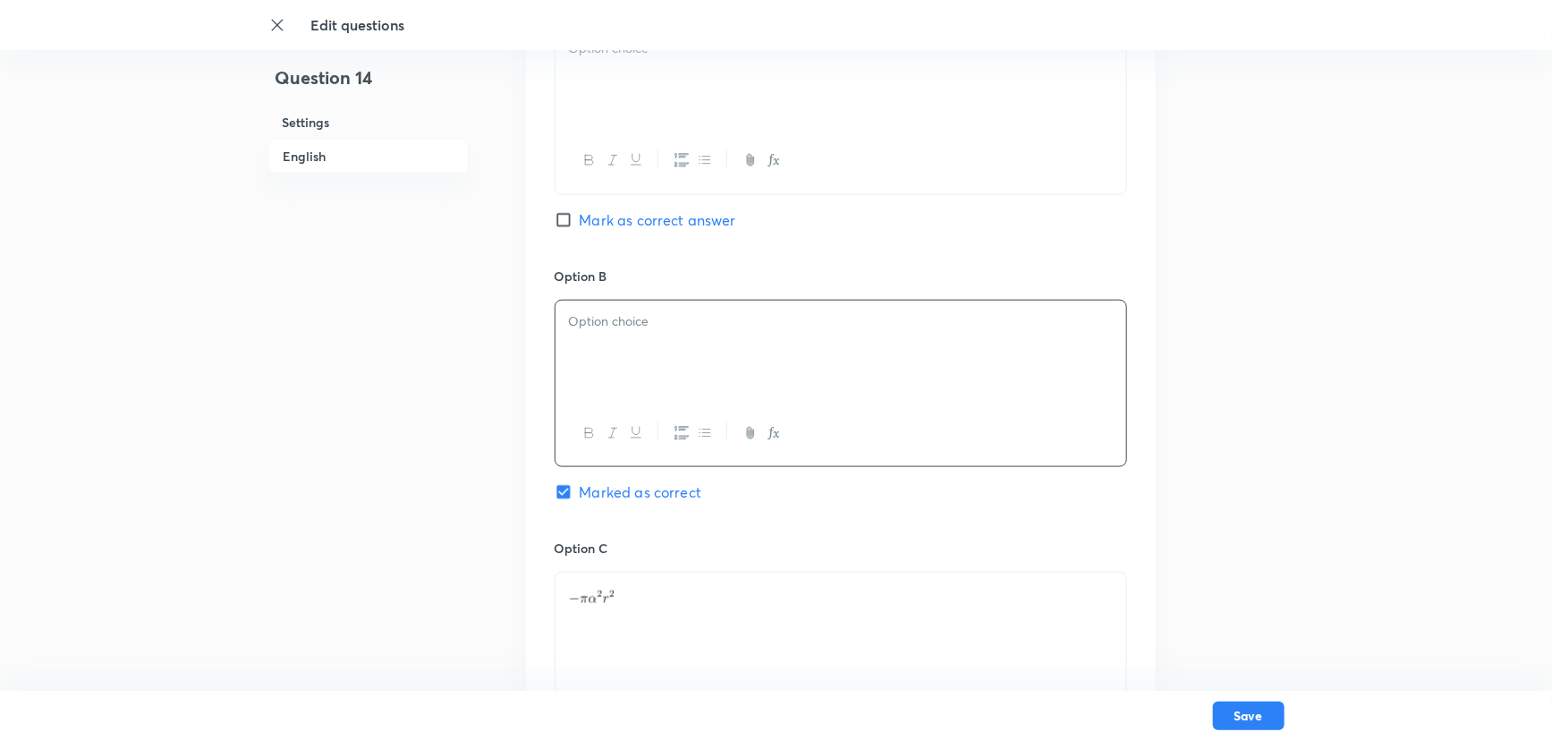
click at [635, 576] on div at bounding box center [840, 622] width 571 height 100
drag, startPoint x: 626, startPoint y: 591, endPoint x: 555, endPoint y: 595, distance: 70.8
click at [555, 595] on div at bounding box center [840, 622] width 571 height 100
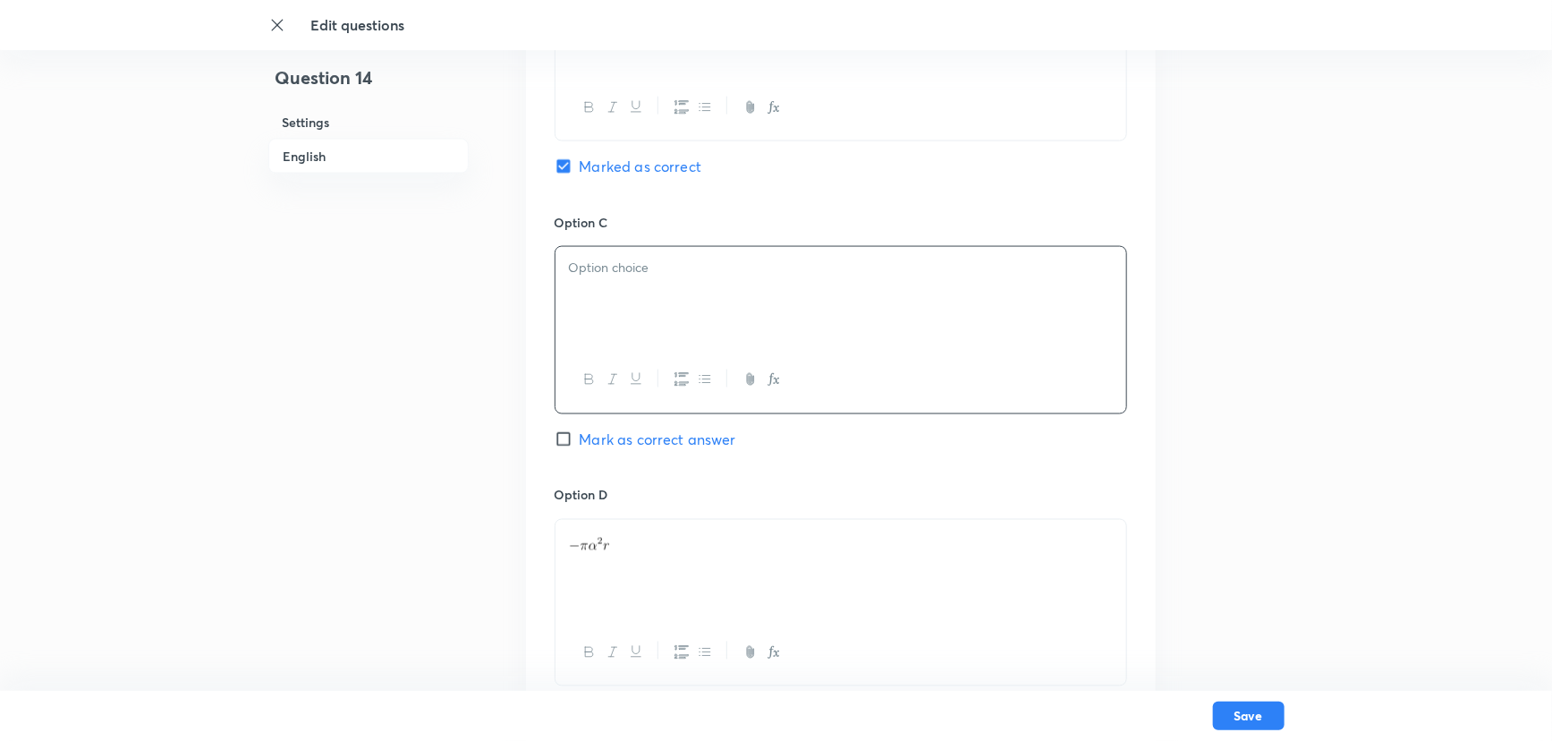
click at [614, 553] on div at bounding box center [840, 570] width 571 height 100
click at [610, 547] on p at bounding box center [841, 540] width 544 height 21
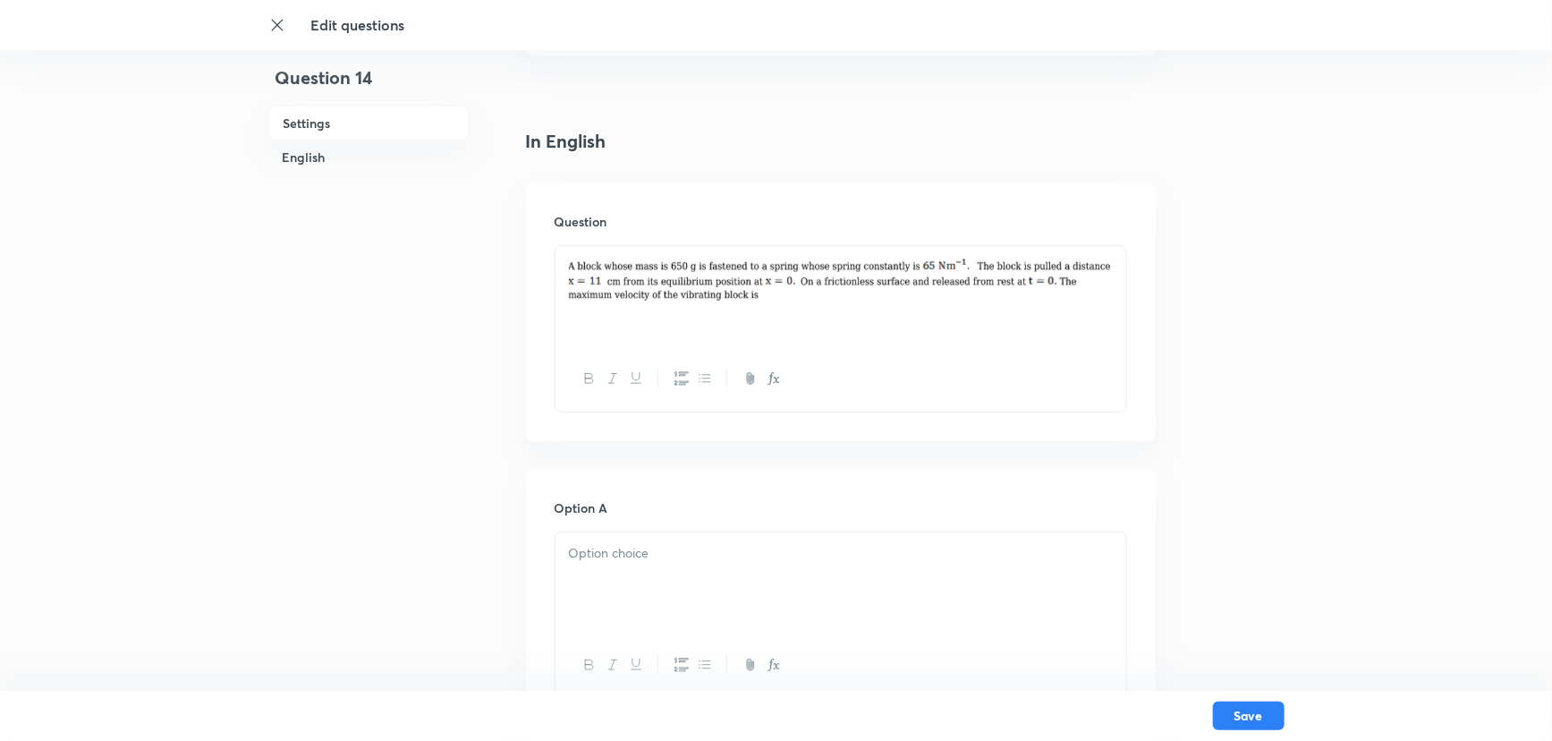
scroll to position [438, 0]
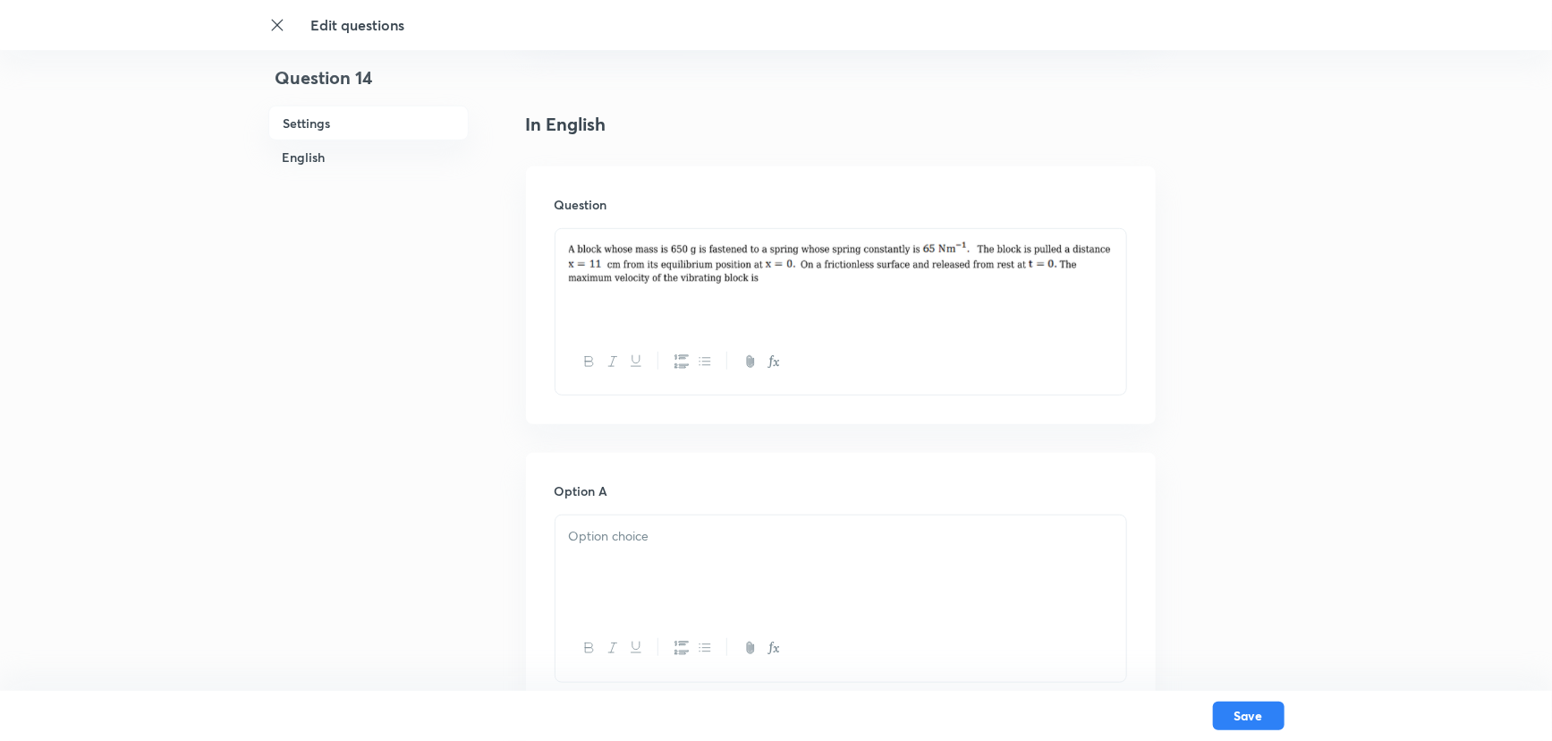
click at [606, 547] on div at bounding box center [840, 565] width 571 height 100
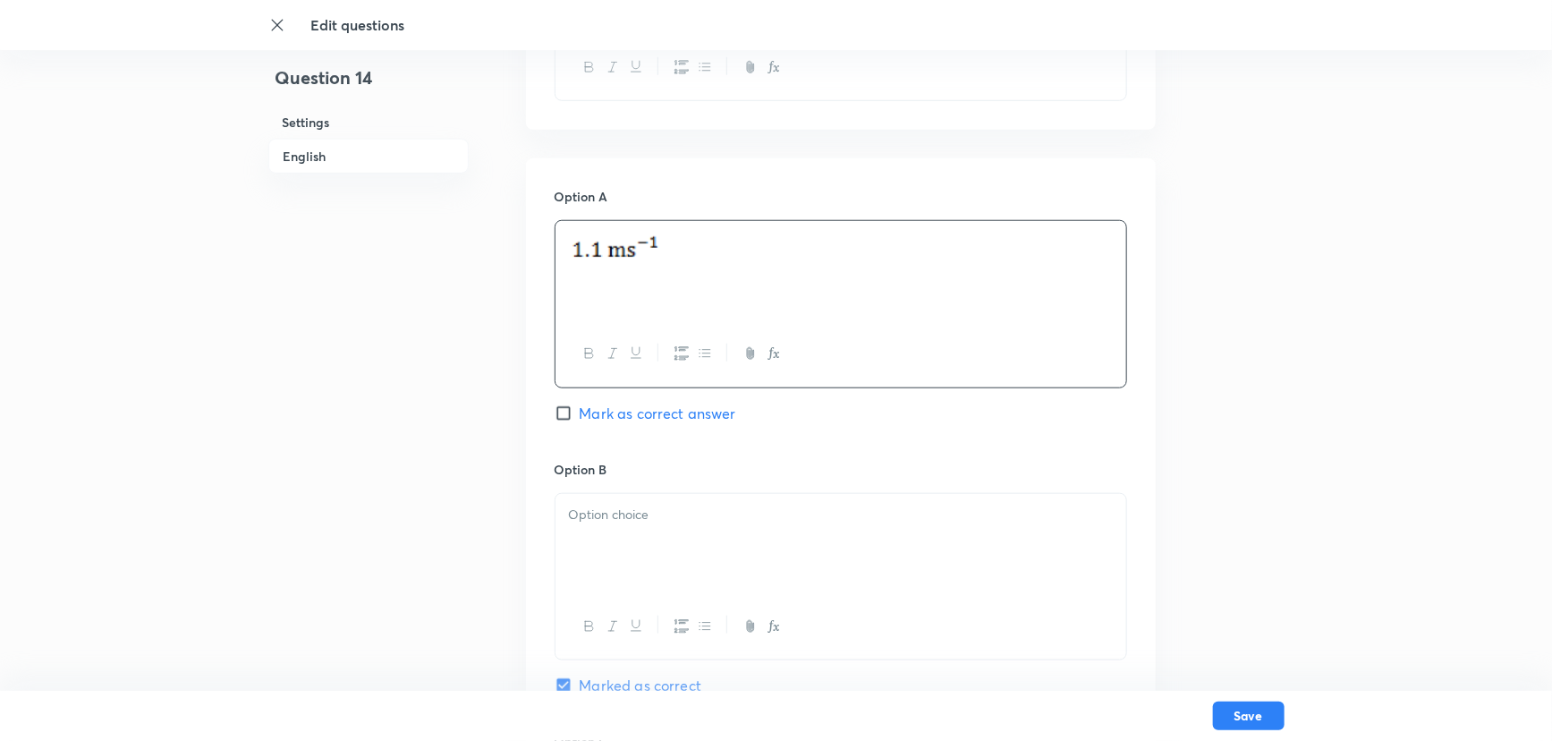
scroll to position [844, 0]
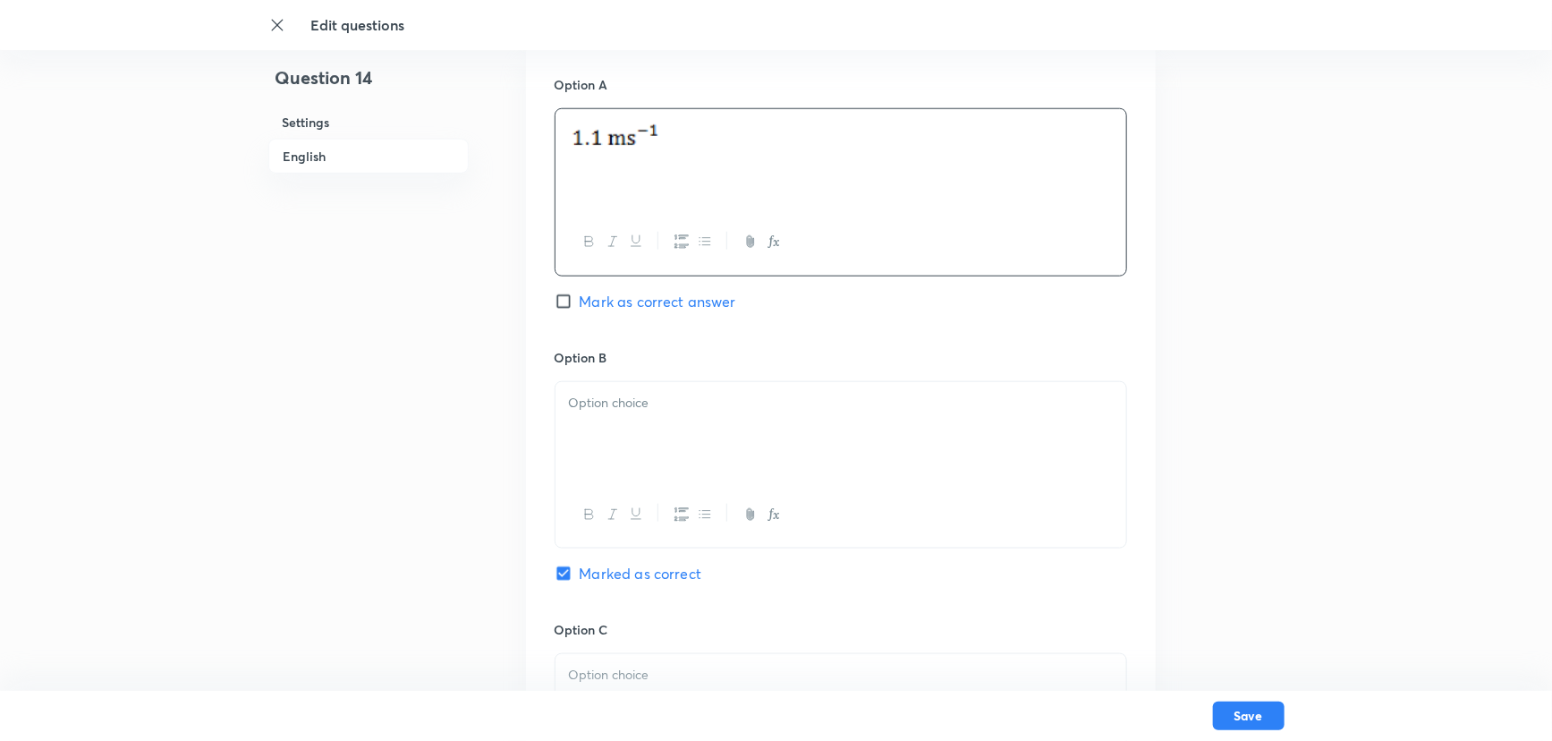
click at [648, 407] on p at bounding box center [841, 403] width 544 height 21
click at [593, 411] on p at bounding box center [841, 403] width 544 height 21
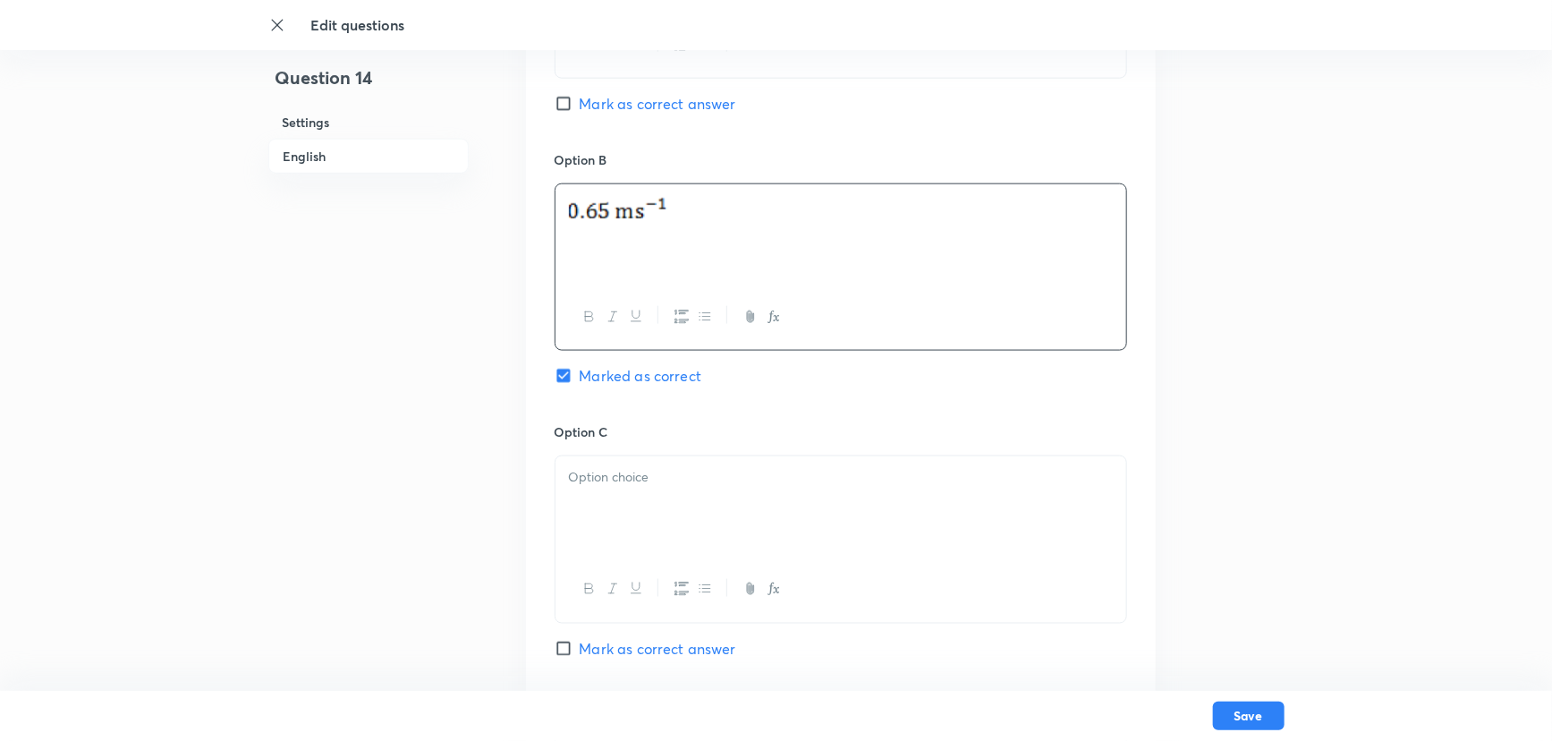
scroll to position [1089, 0]
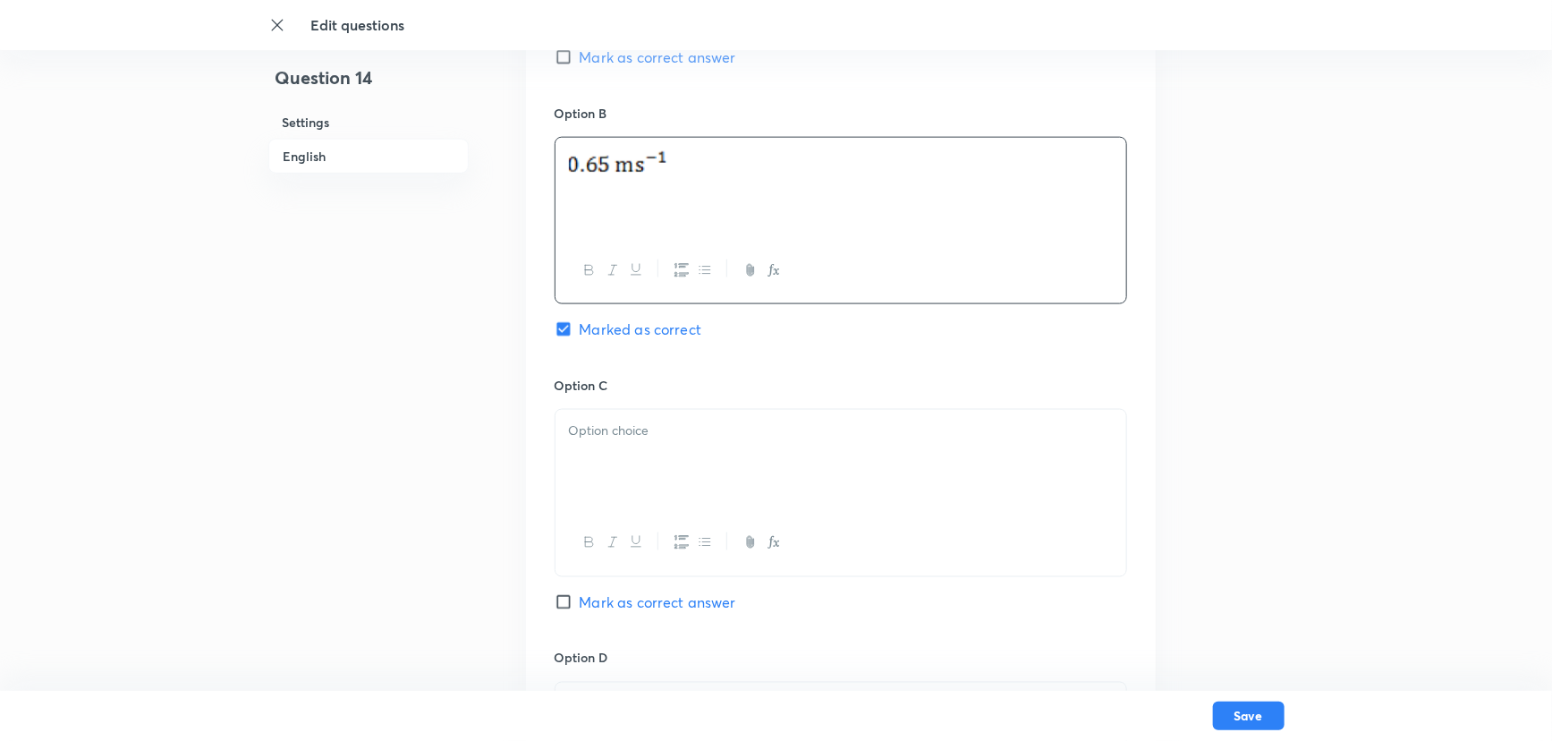
drag, startPoint x: 665, startPoint y: 149, endPoint x: 581, endPoint y: 163, distance: 84.3
click at [581, 163] on img at bounding box center [624, 165] width 110 height 35
click at [611, 175] on div at bounding box center [840, 188] width 571 height 100
click at [603, 446] on div at bounding box center [840, 460] width 571 height 100
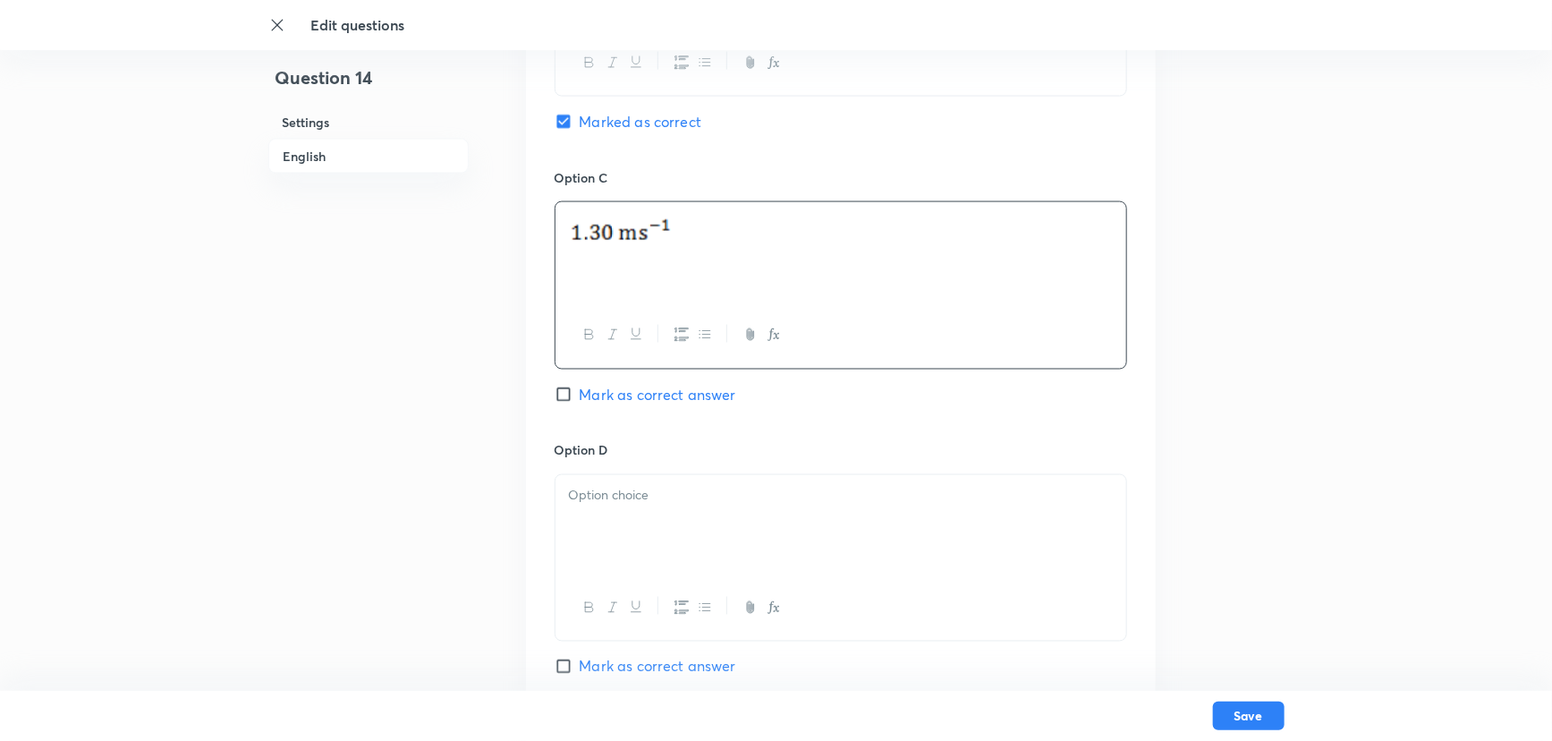
scroll to position [1333, 0]
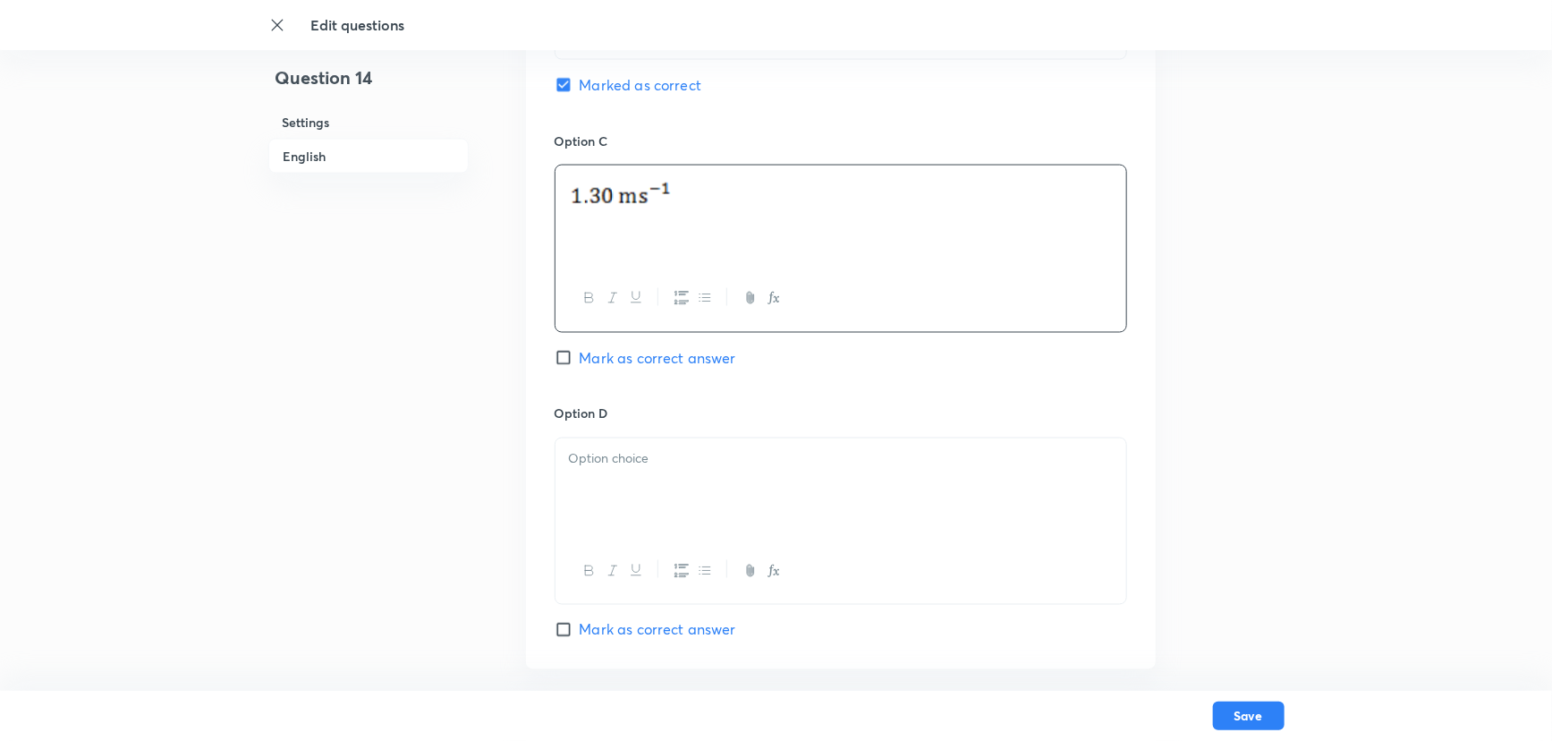
click at [682, 465] on p at bounding box center [841, 459] width 544 height 21
click at [617, 470] on div at bounding box center [840, 488] width 571 height 100
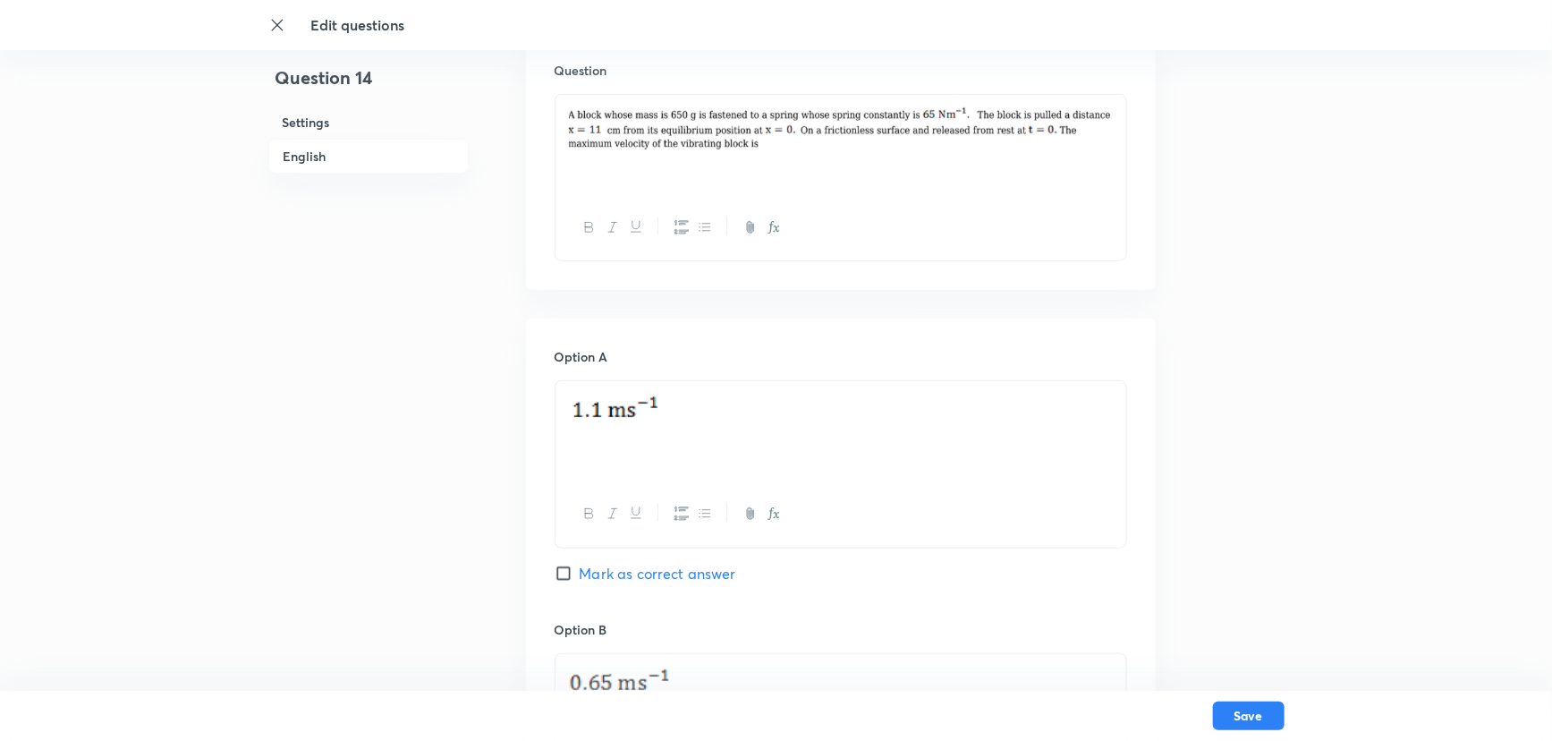
scroll to position [600, 0]
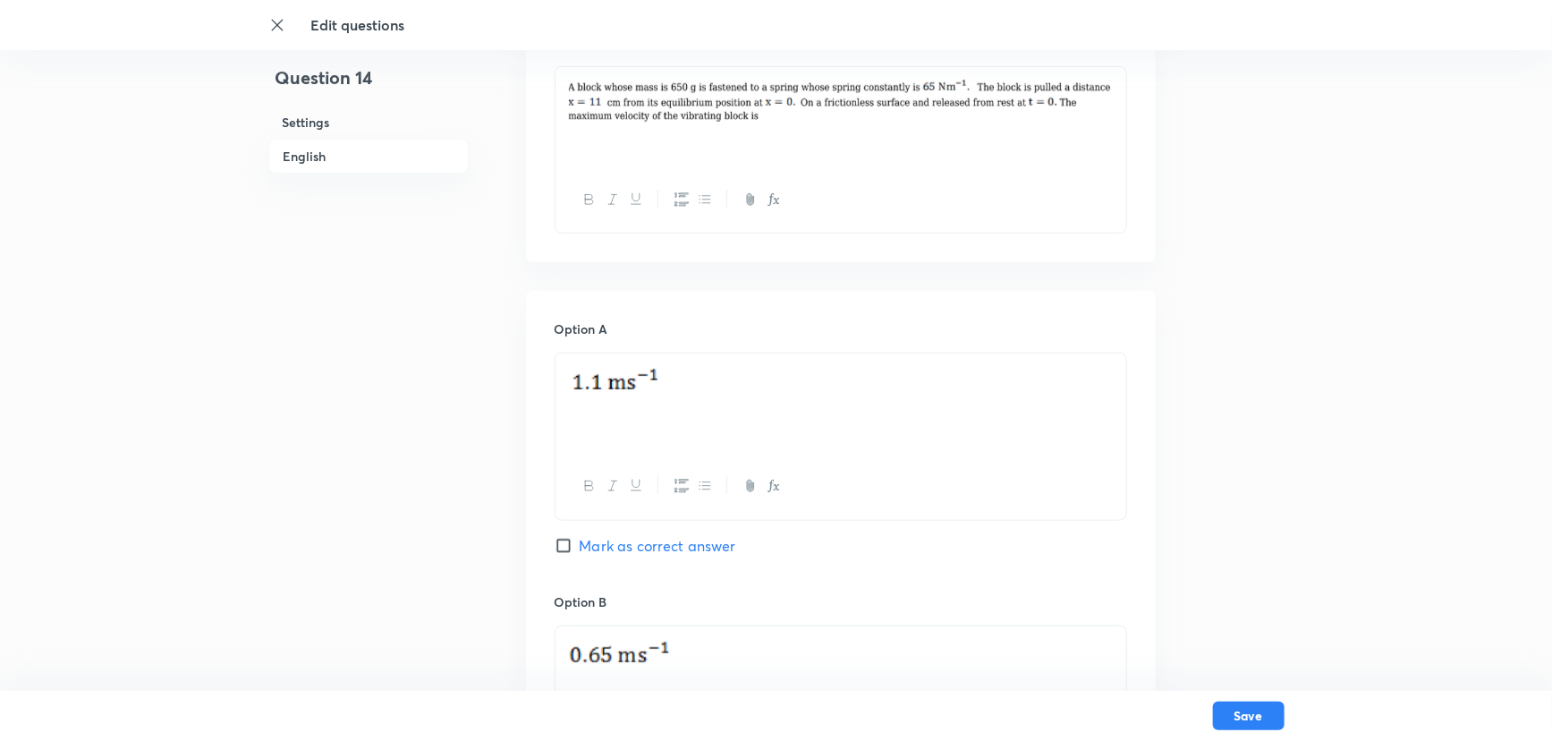
click at [569, 548] on input "Mark as correct answer" at bounding box center [567, 546] width 25 height 18
checkbox input "true"
checkbox input "false"
click at [631, 436] on div at bounding box center [840, 403] width 571 height 100
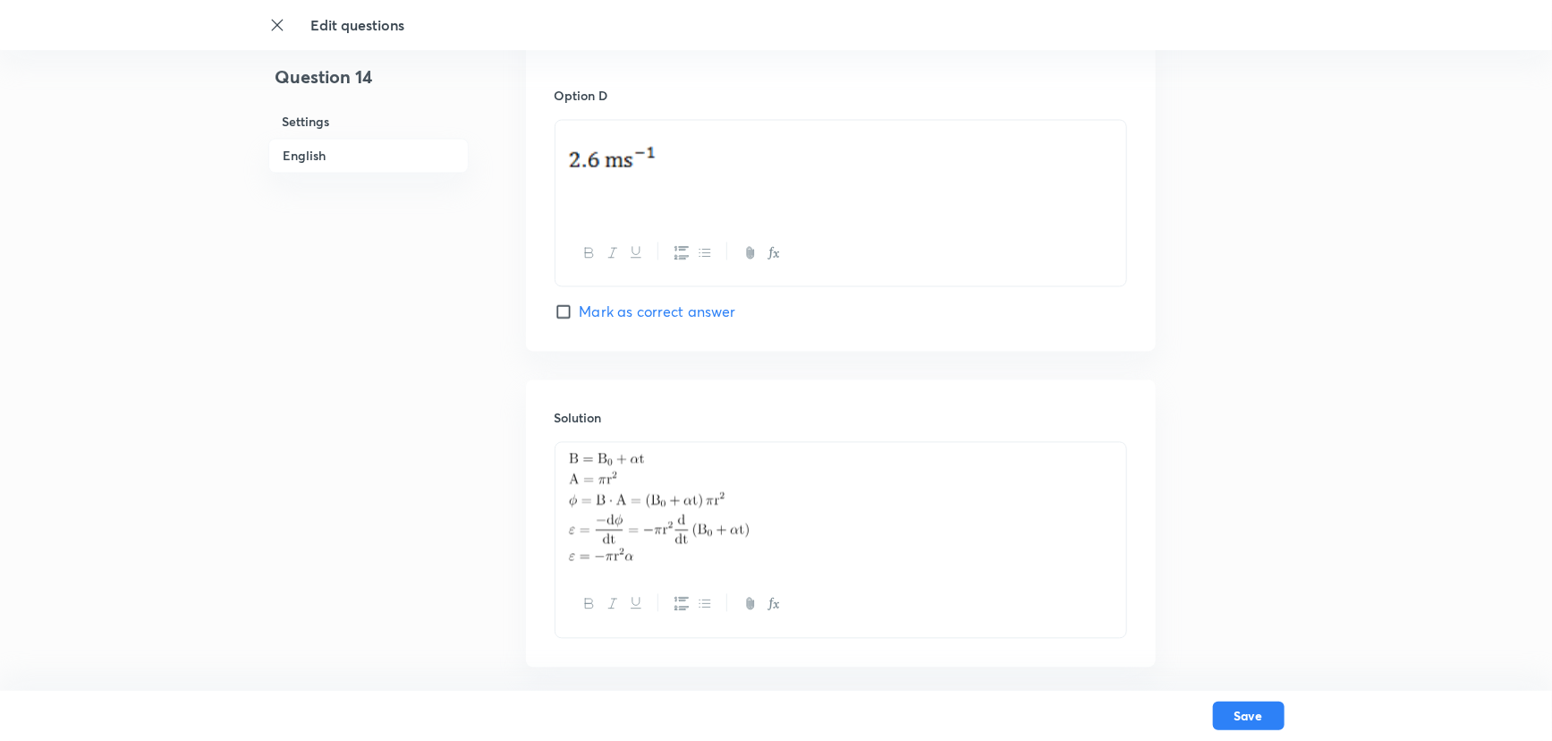
scroll to position [1657, 0]
click at [654, 530] on img at bounding box center [659, 500] width 180 height 108
drag, startPoint x: 663, startPoint y: 549, endPoint x: 610, endPoint y: 543, distance: 53.1
click at [610, 543] on img at bounding box center [659, 500] width 180 height 108
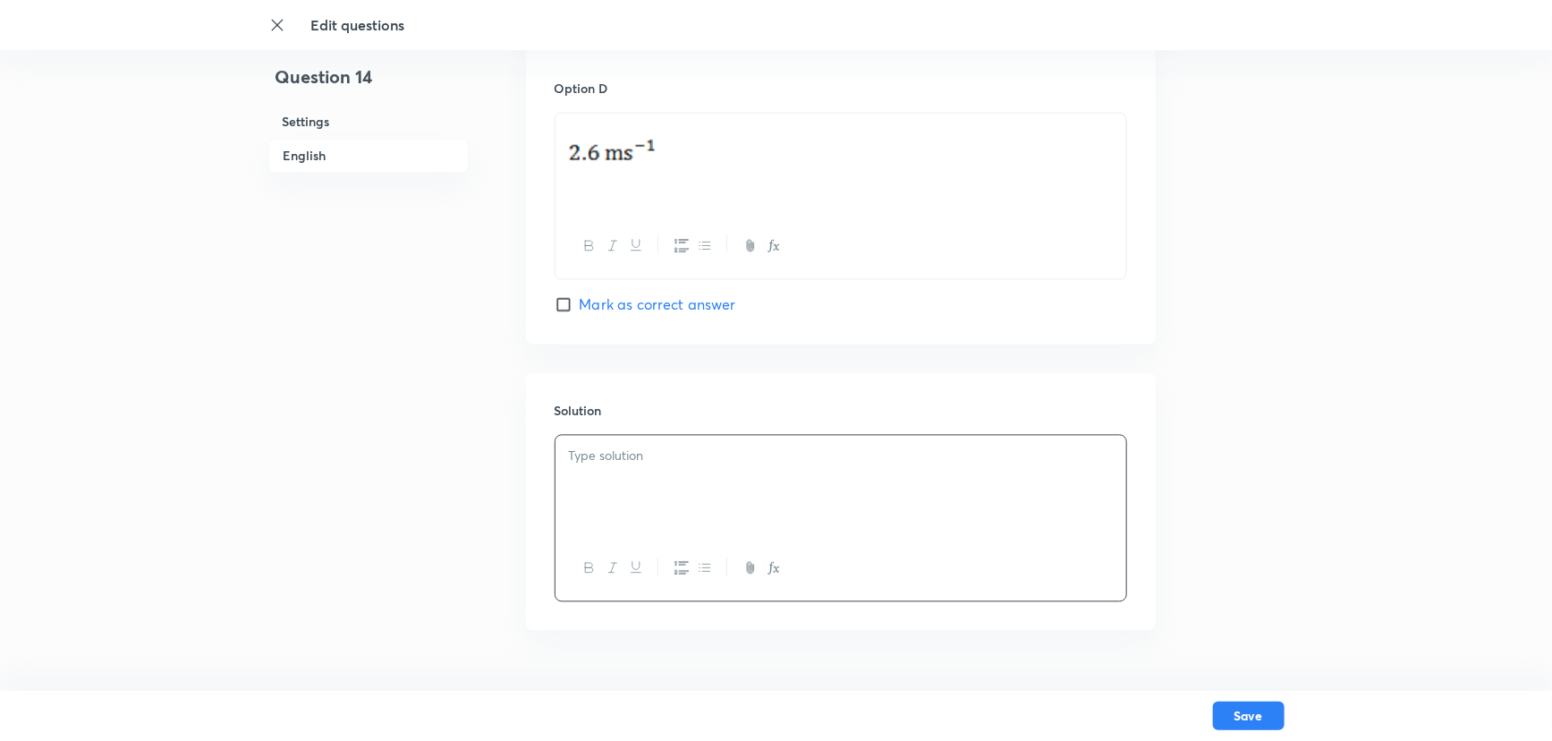
click at [589, 477] on div at bounding box center [840, 486] width 571 height 100
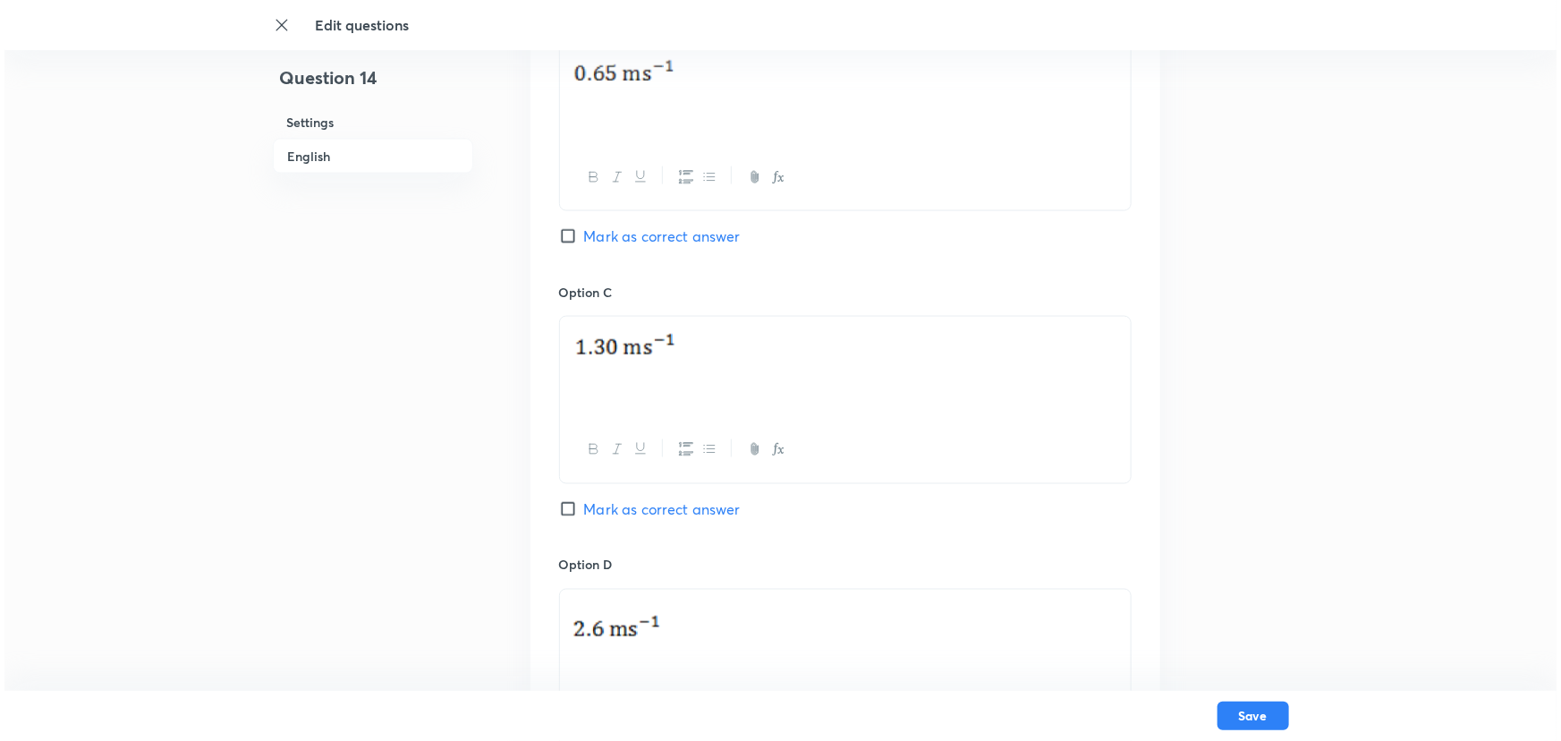
scroll to position [1706, 0]
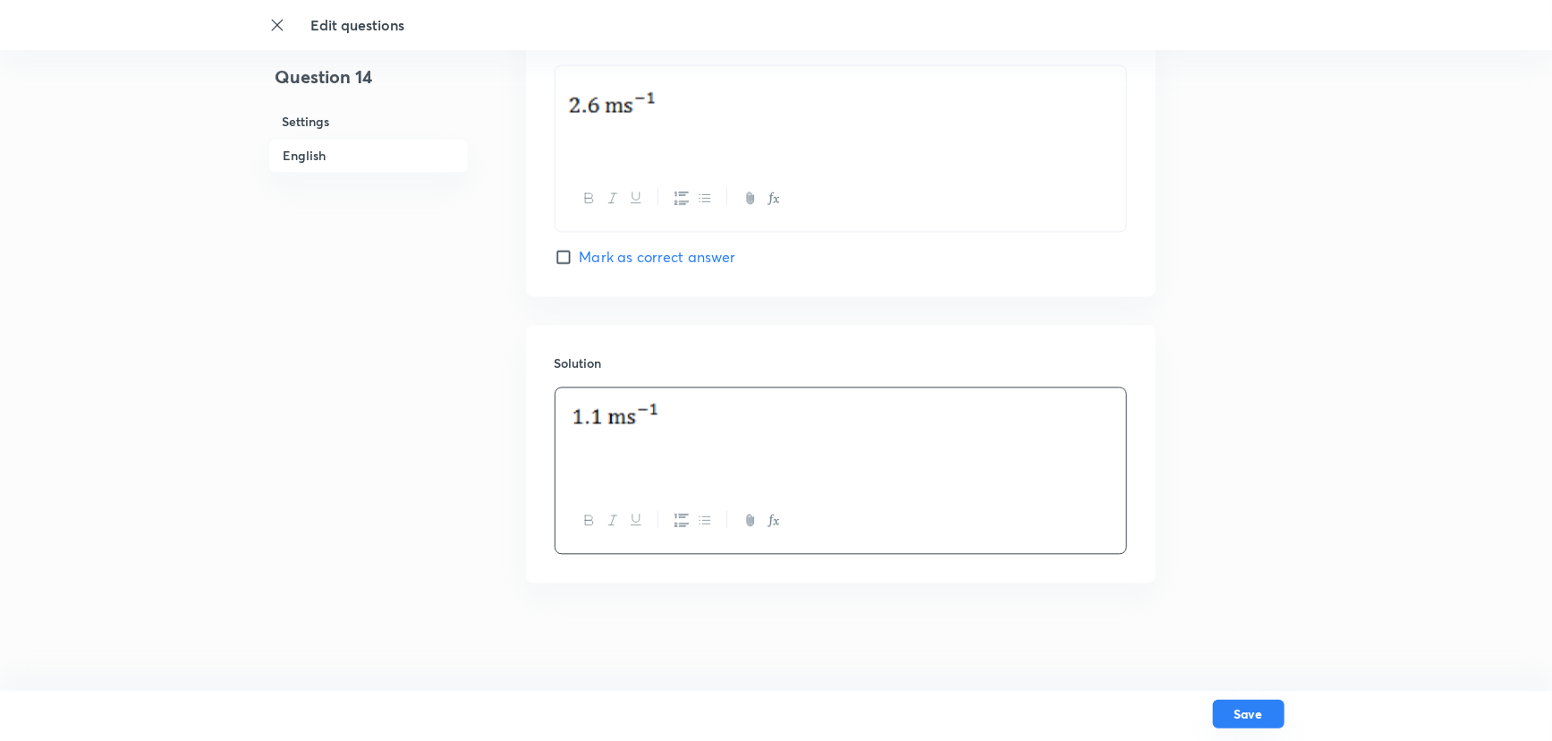
click at [1234, 651] on button "Save" at bounding box center [1249, 713] width 72 height 29
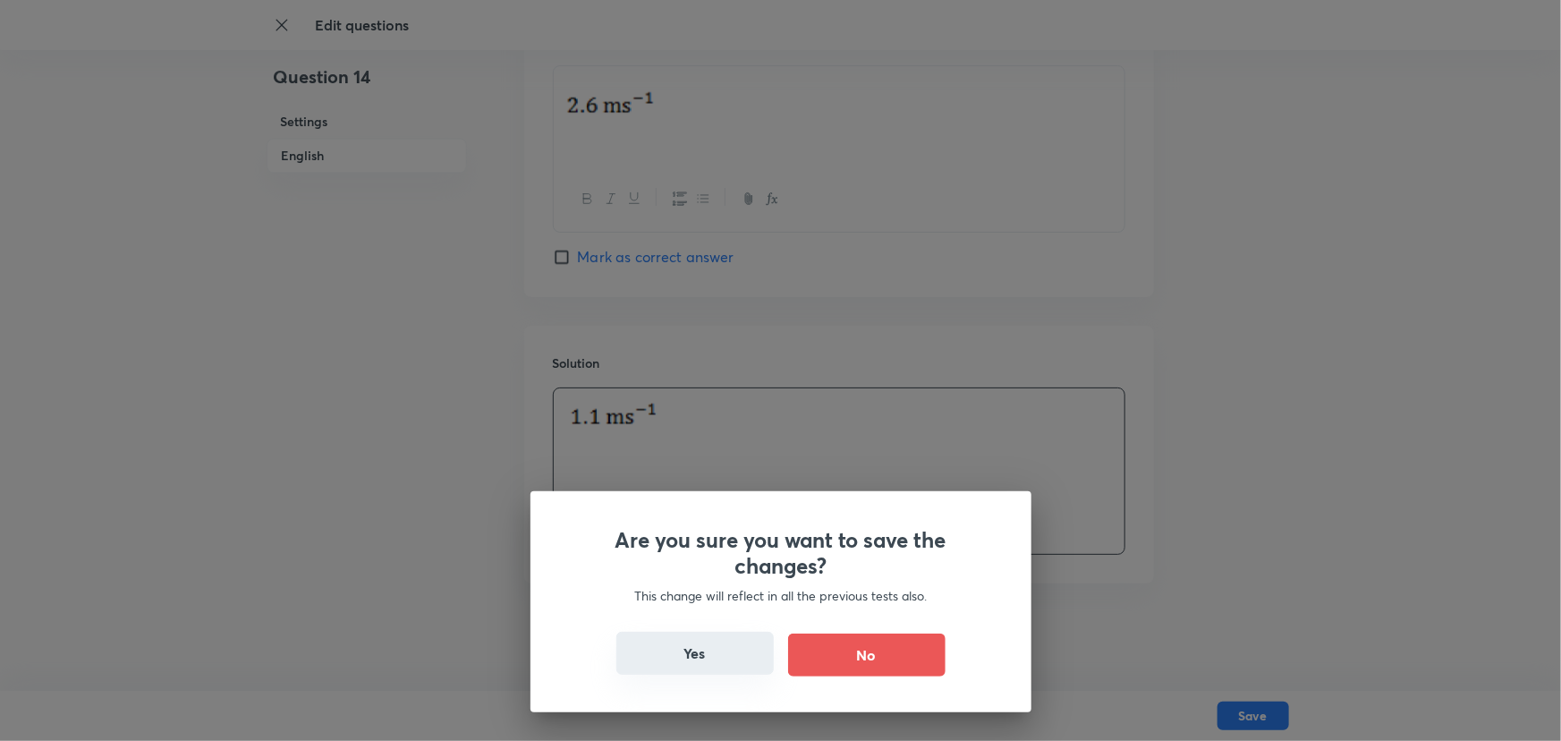
click at [732, 649] on button "Yes" at bounding box center [694, 652] width 157 height 43
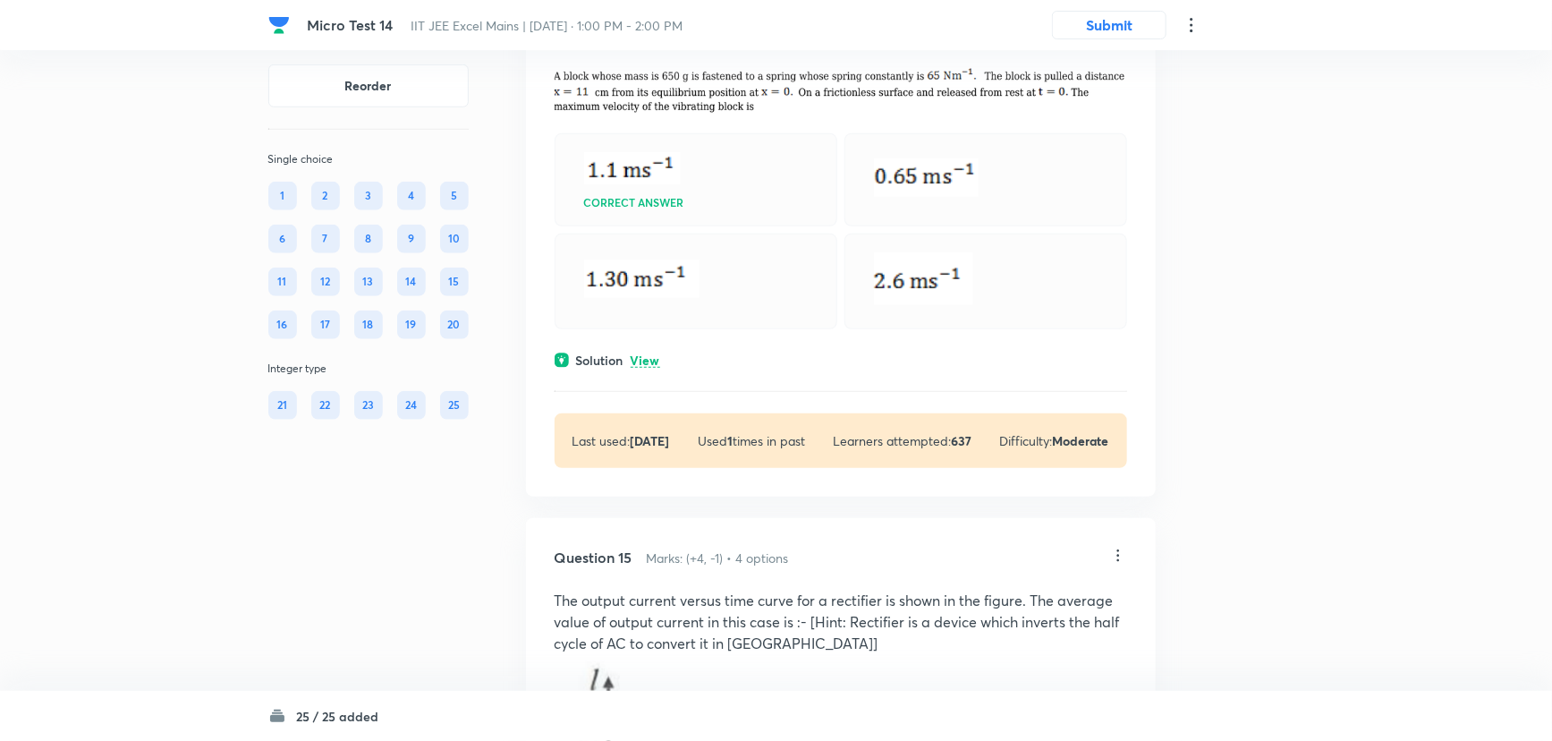
scroll to position [7643, 0]
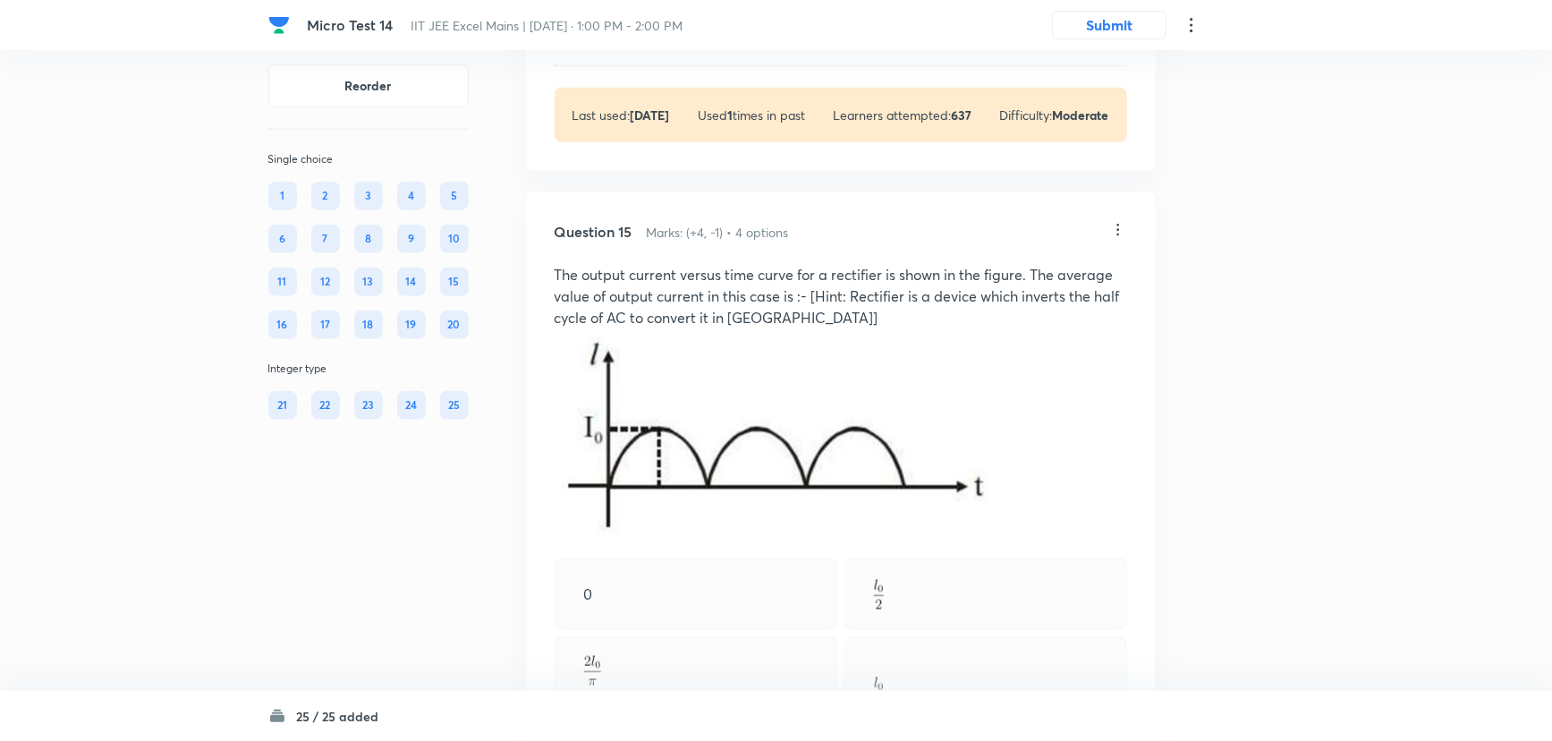
click at [1120, 239] on icon at bounding box center [1118, 230] width 18 height 18
click at [1060, 391] on li "Edit" at bounding box center [1049, 390] width 150 height 33
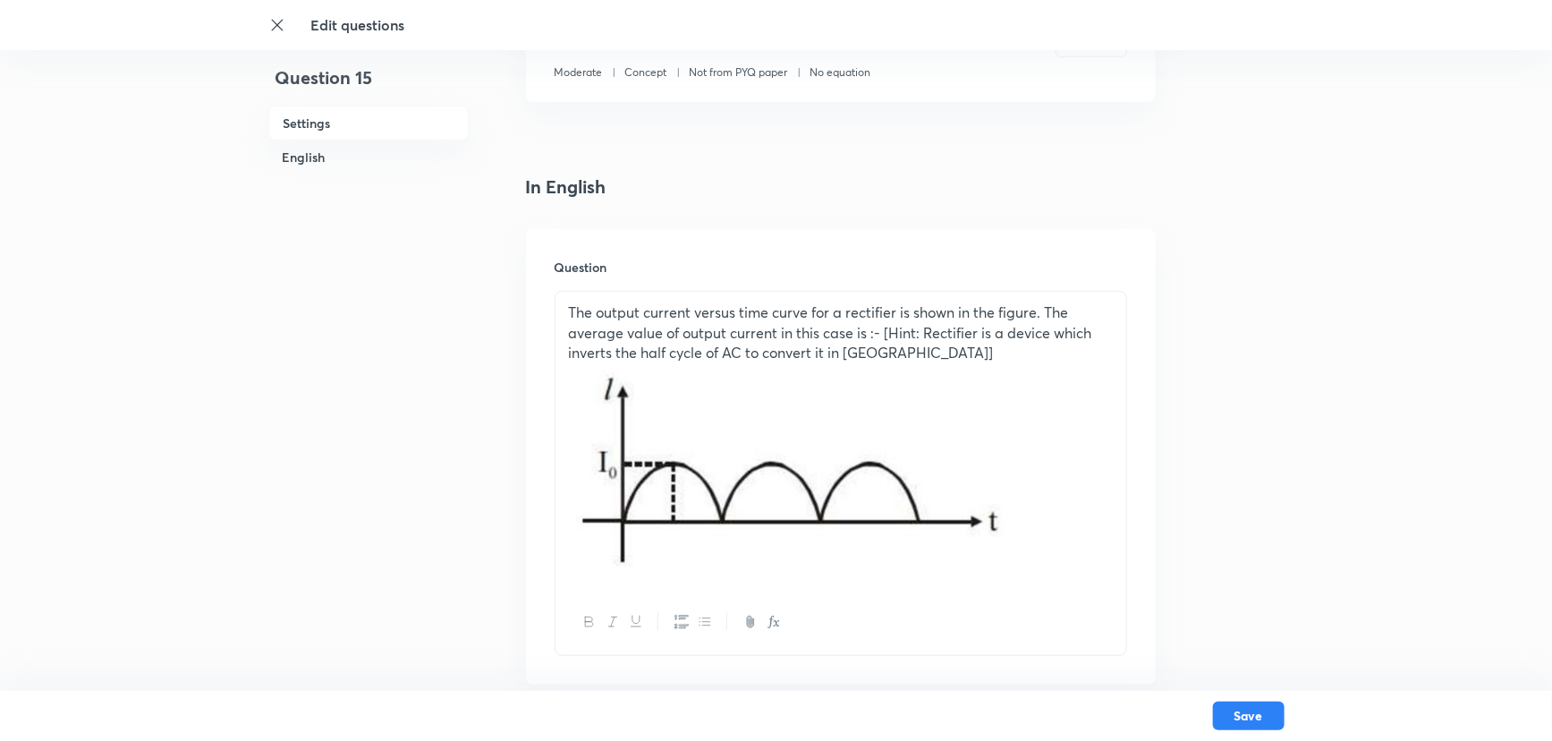
scroll to position [569, 0]
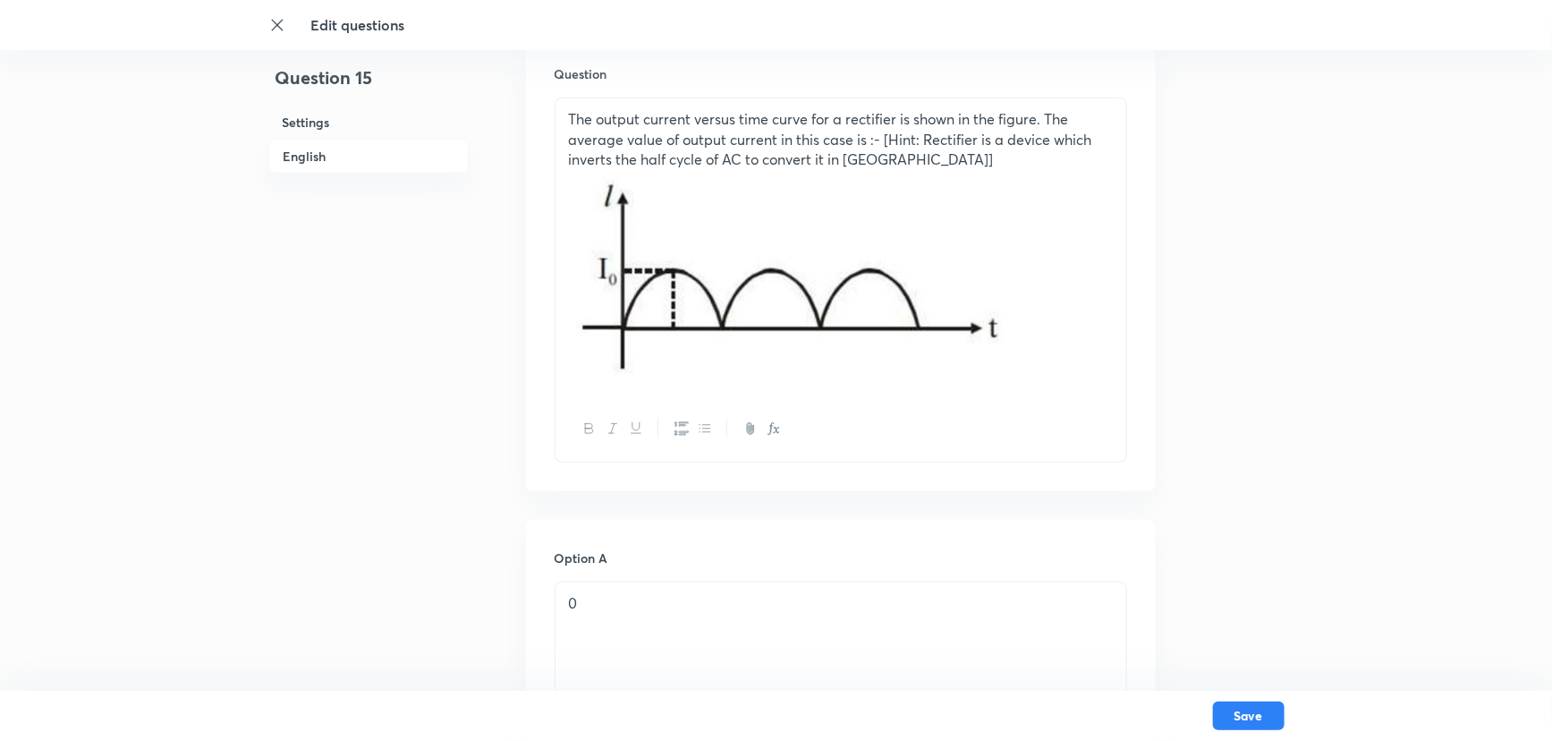
click at [730, 305] on img at bounding box center [789, 275] width 440 height 210
click at [796, 315] on img at bounding box center [789, 275] width 440 height 210
click at [1004, 295] on img at bounding box center [789, 275] width 440 height 210
click at [1004, 308] on img at bounding box center [789, 275] width 440 height 210
click at [1015, 340] on p at bounding box center [841, 278] width 544 height 216
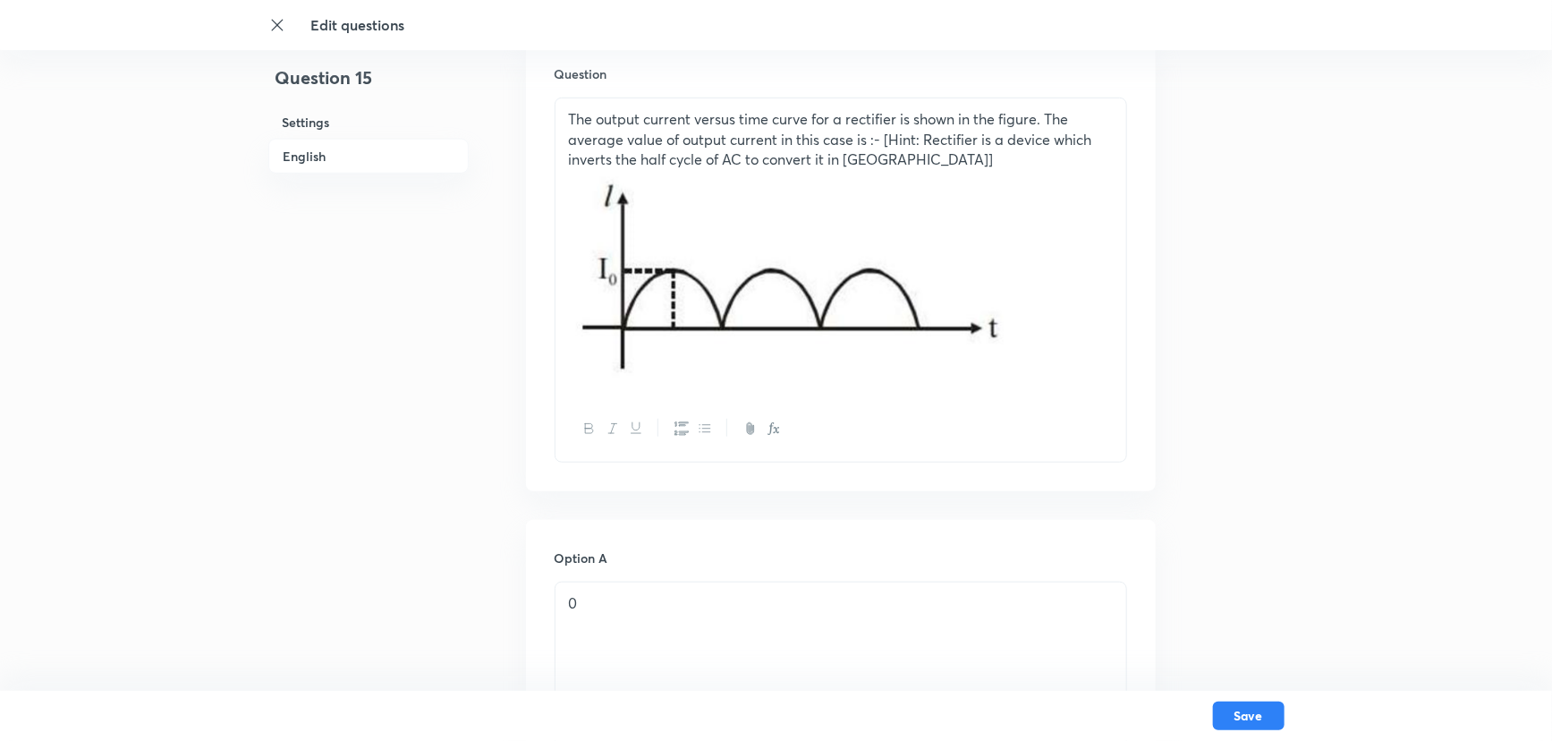
click at [1013, 334] on p at bounding box center [841, 278] width 544 height 216
click at [1076, 385] on div "The output current versus time curve for a rectifier is shown in the figure. Th…" at bounding box center [840, 247] width 571 height 298
drag, startPoint x: 1074, startPoint y: 385, endPoint x: 1040, endPoint y: 390, distance: 34.4
click at [1073, 386] on div "The output current versus time curve for a rectifier is shown in the figure. Th…" at bounding box center [840, 247] width 571 height 298
click at [994, 411] on div at bounding box center [840, 428] width 571 height 65
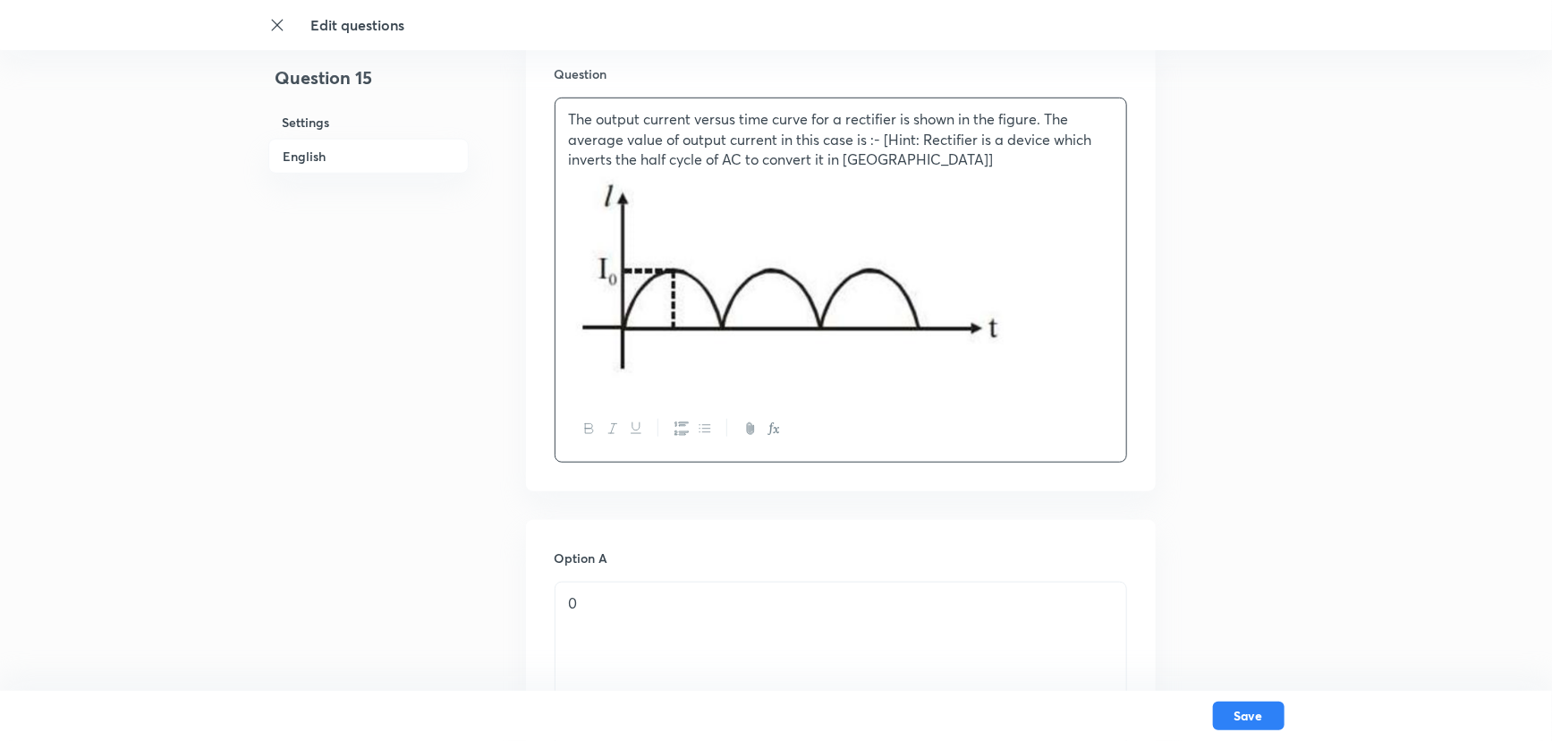
click at [993, 411] on div at bounding box center [840, 428] width 571 height 65
click at [944, 403] on div at bounding box center [840, 428] width 571 height 65
click at [970, 332] on img at bounding box center [789, 275] width 440 height 210
click at [1046, 298] on p at bounding box center [841, 278] width 544 height 216
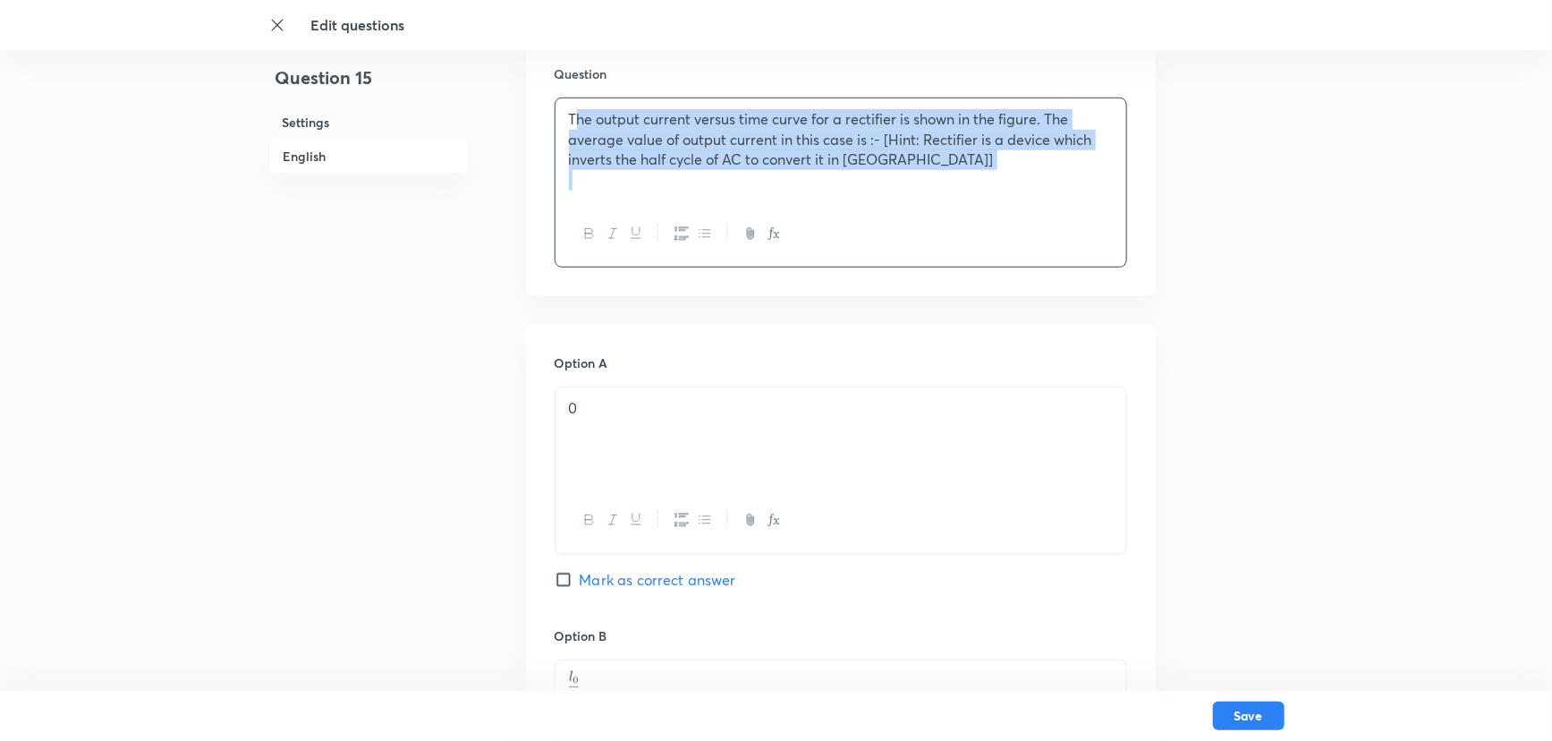
drag, startPoint x: 911, startPoint y: 194, endPoint x: 572, endPoint y: 120, distance: 347.0
click at [572, 120] on div "The output current versus time curve for a rectifier is shown in the figure. Th…" at bounding box center [840, 149] width 571 height 103
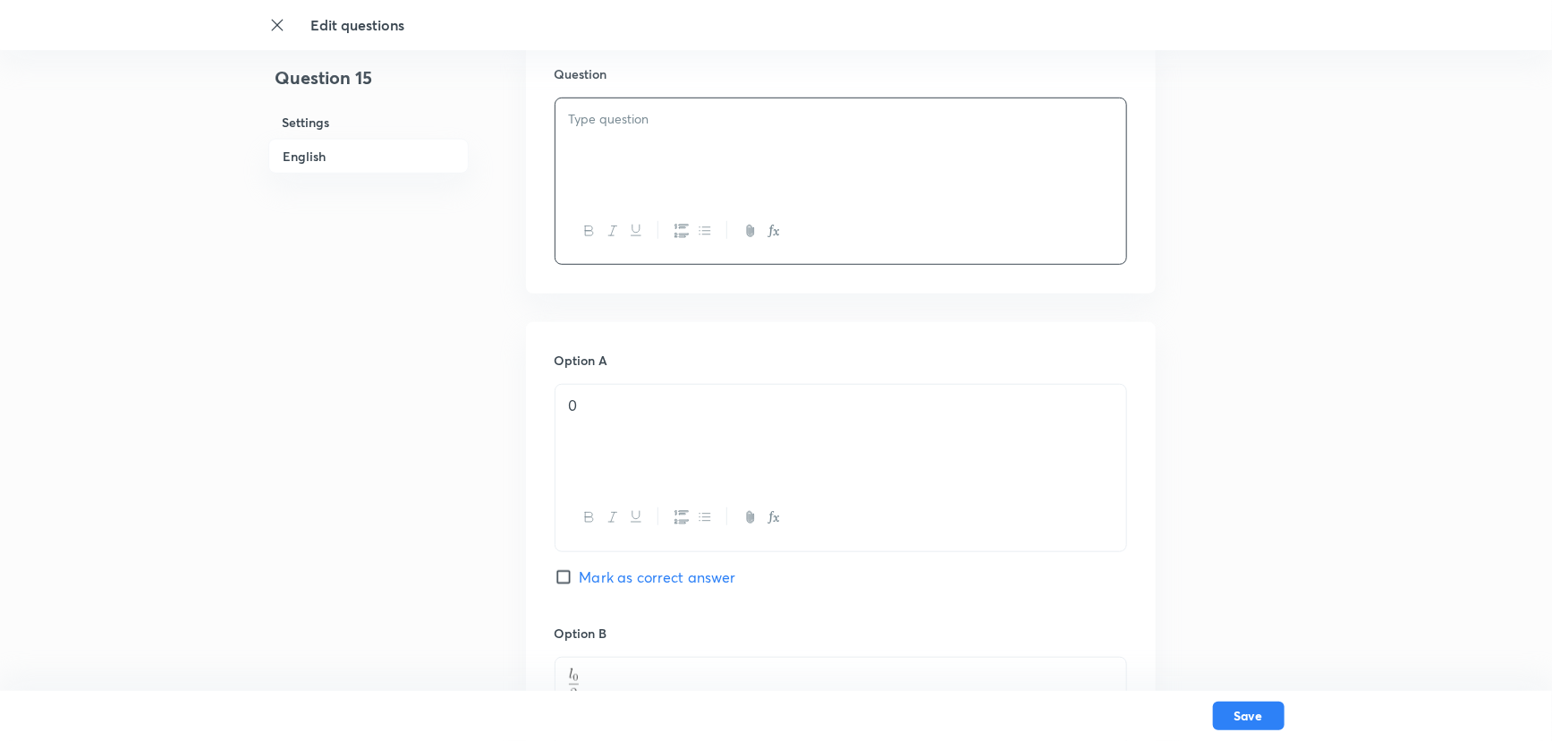
click at [589, 114] on p at bounding box center [841, 119] width 544 height 21
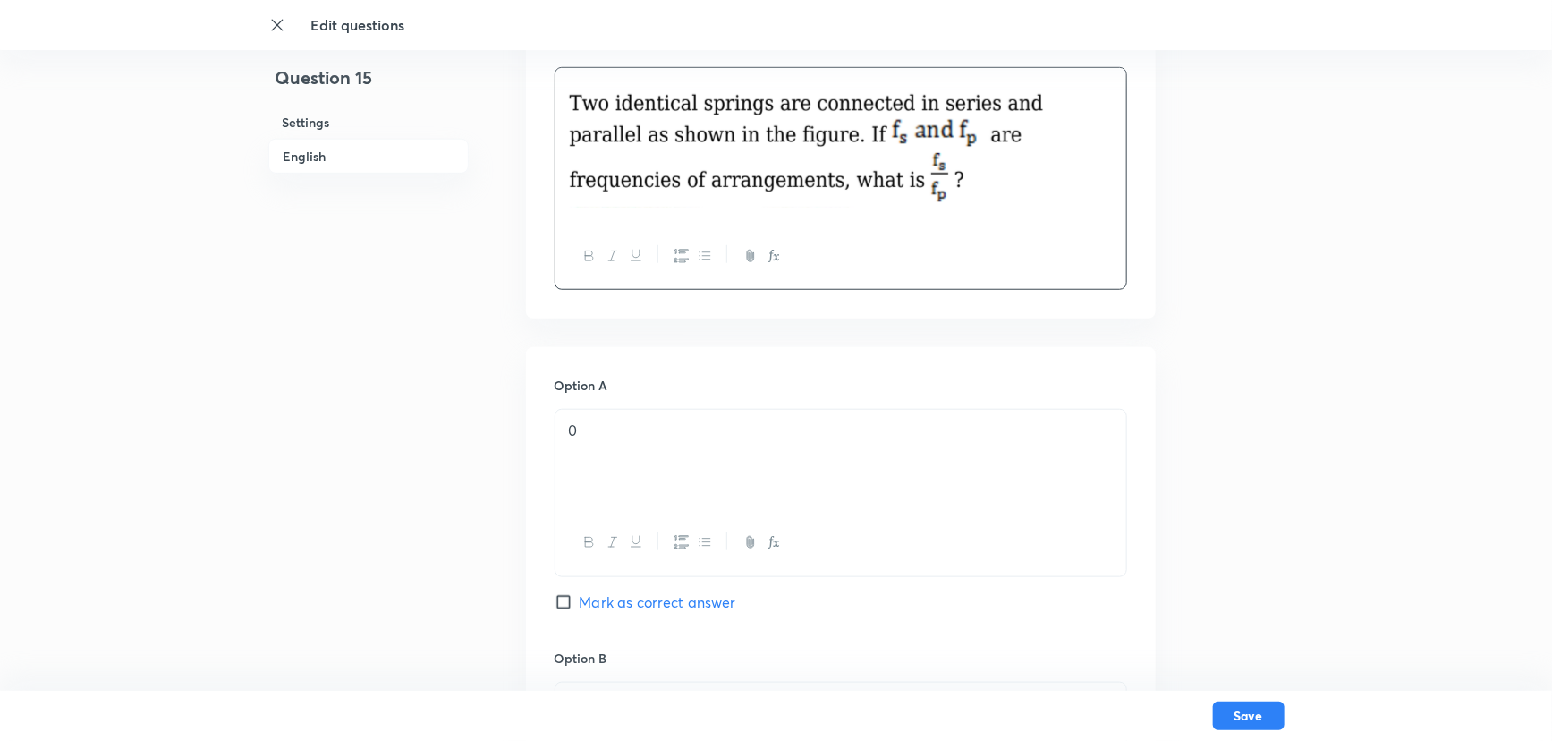
scroll to position [650, 0]
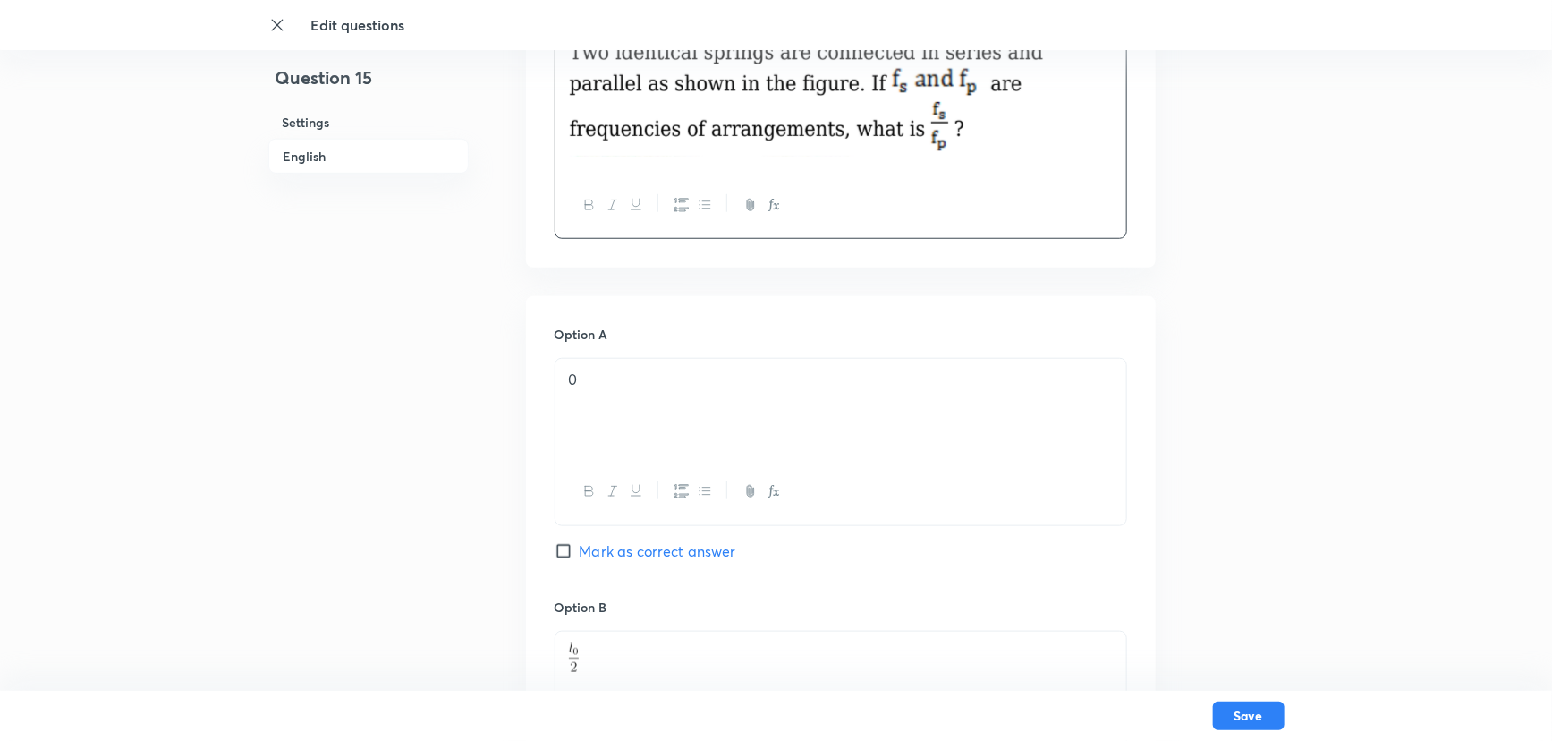
click at [975, 142] on img at bounding box center [821, 92] width 504 height 129
click at [976, 138] on img at bounding box center [821, 92] width 504 height 129
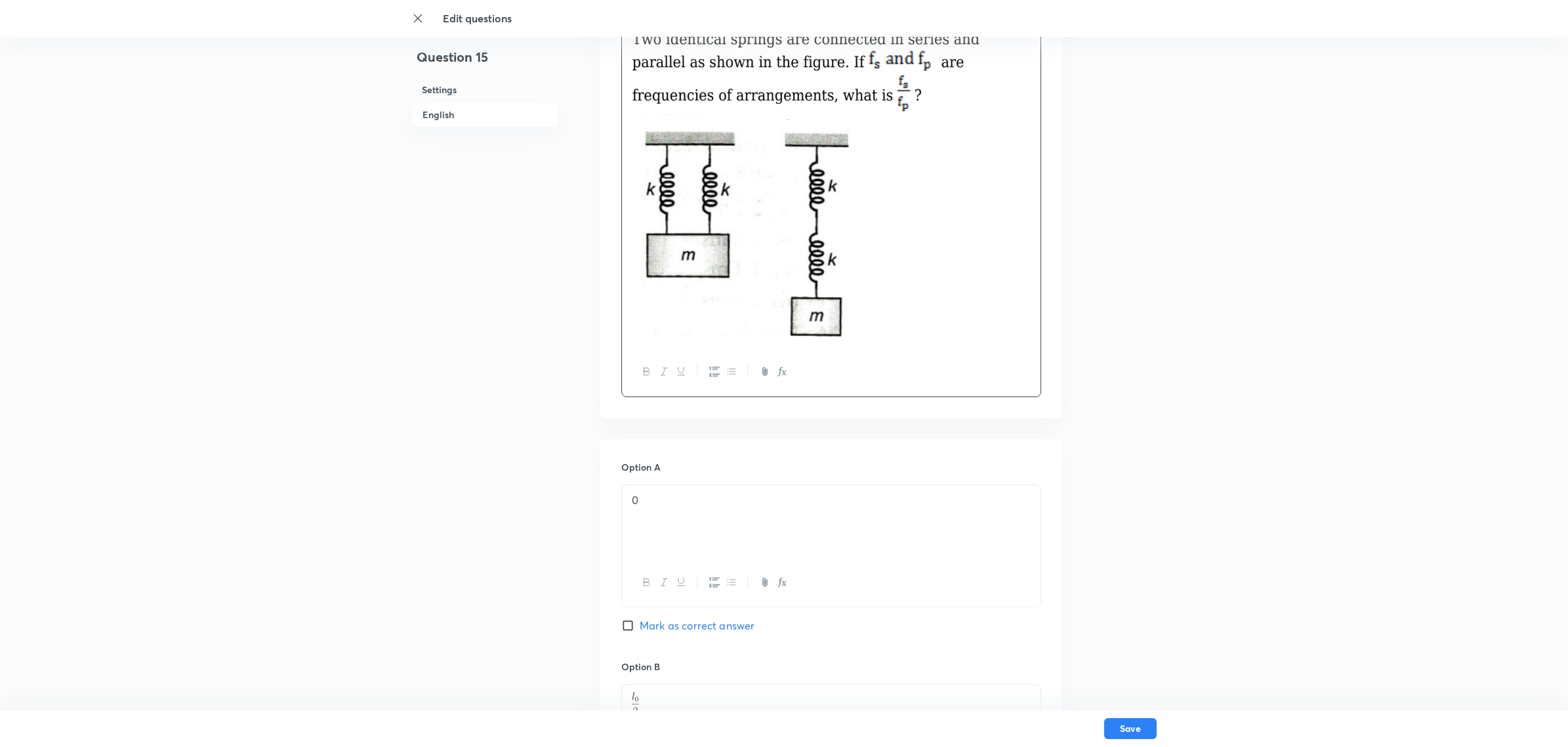
scroll to position [620, 0]
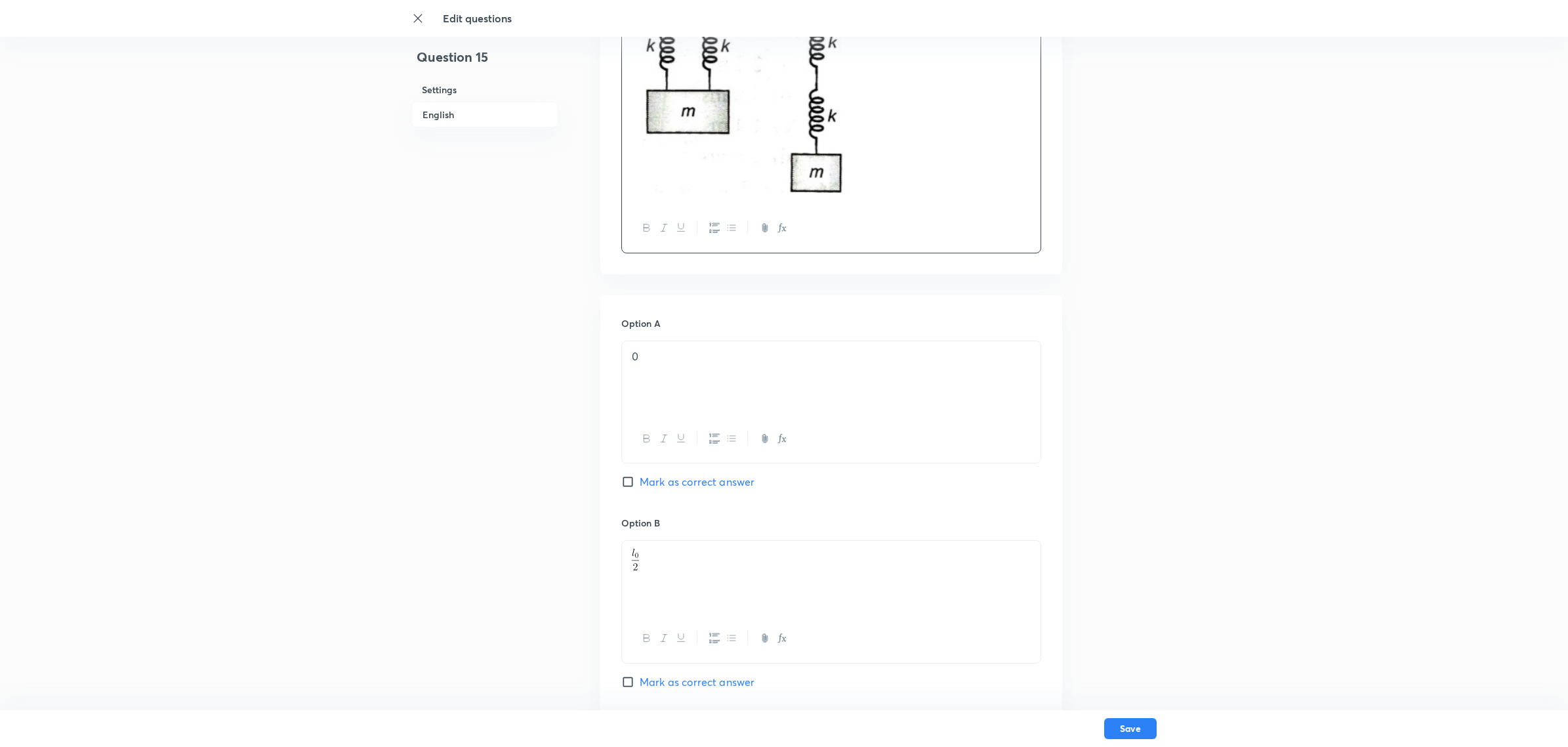
click at [723, 364] on p "0" at bounding box center [831, 357] width 399 height 15
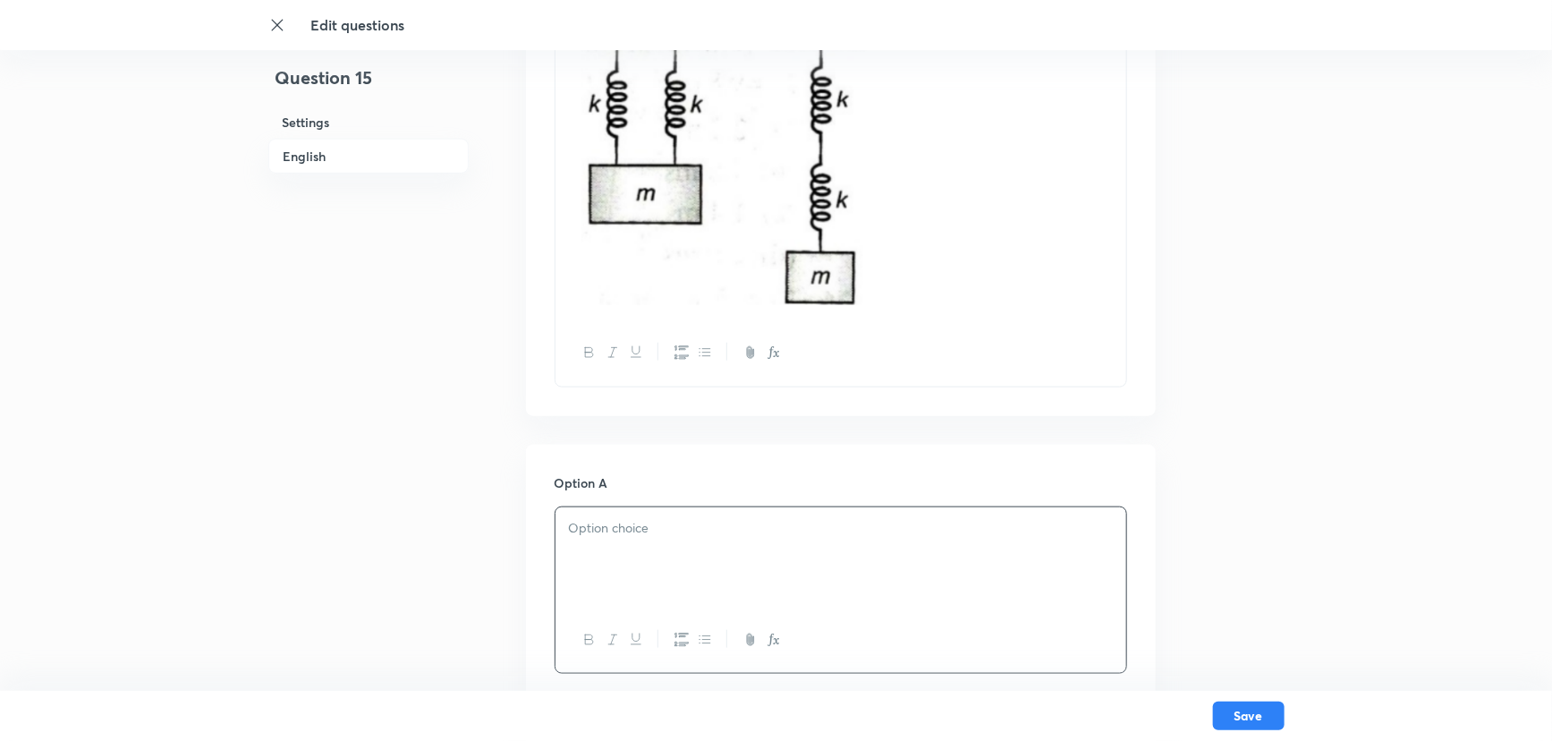
scroll to position [855, 0]
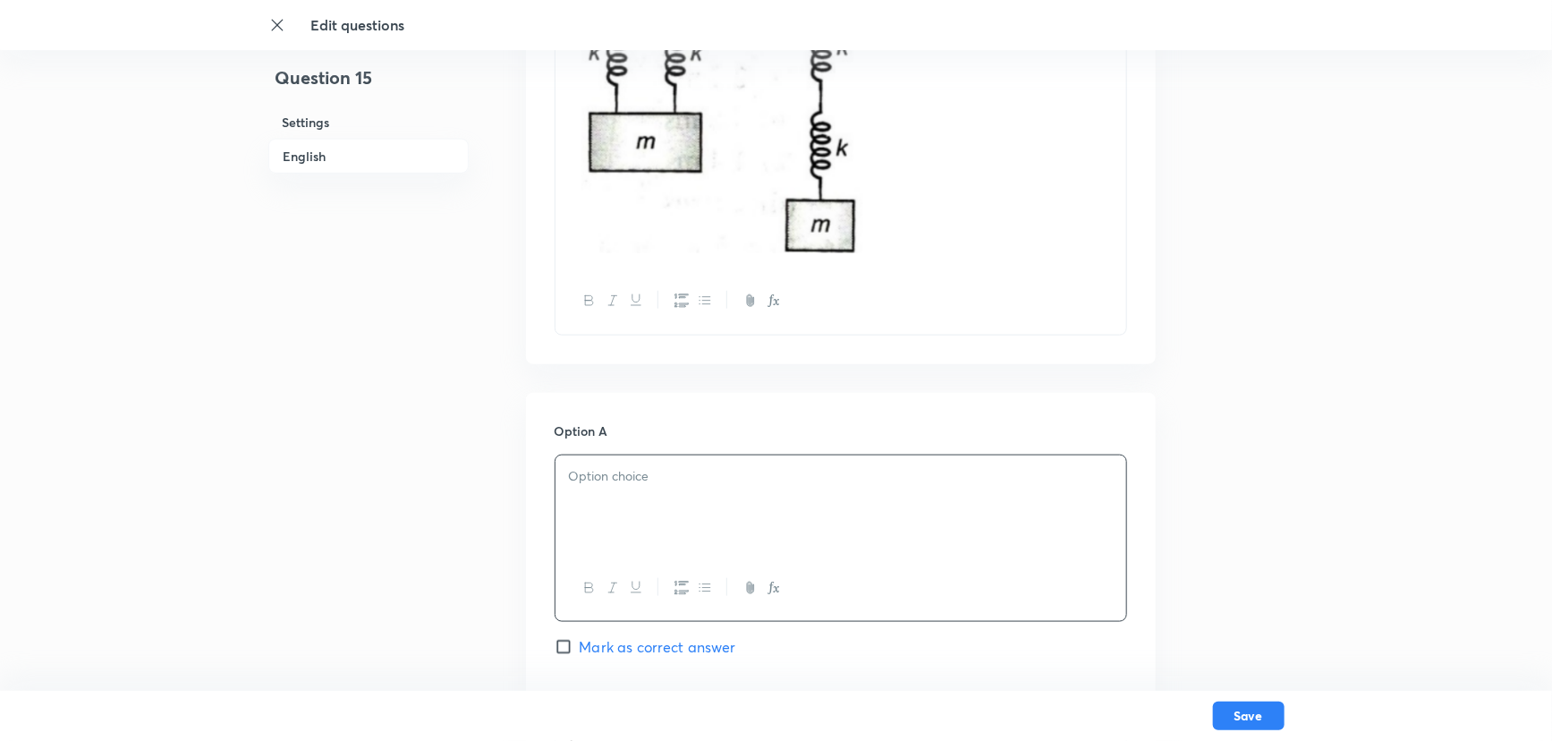
drag, startPoint x: 607, startPoint y: 513, endPoint x: 517, endPoint y: 526, distance: 91.2
click at [517, 526] on div "Question 15 Settings English Settings Type Single choice correct 4 options + 4 …" at bounding box center [776, 546] width 1016 height 2631
click at [572, 470] on p at bounding box center [841, 476] width 544 height 21
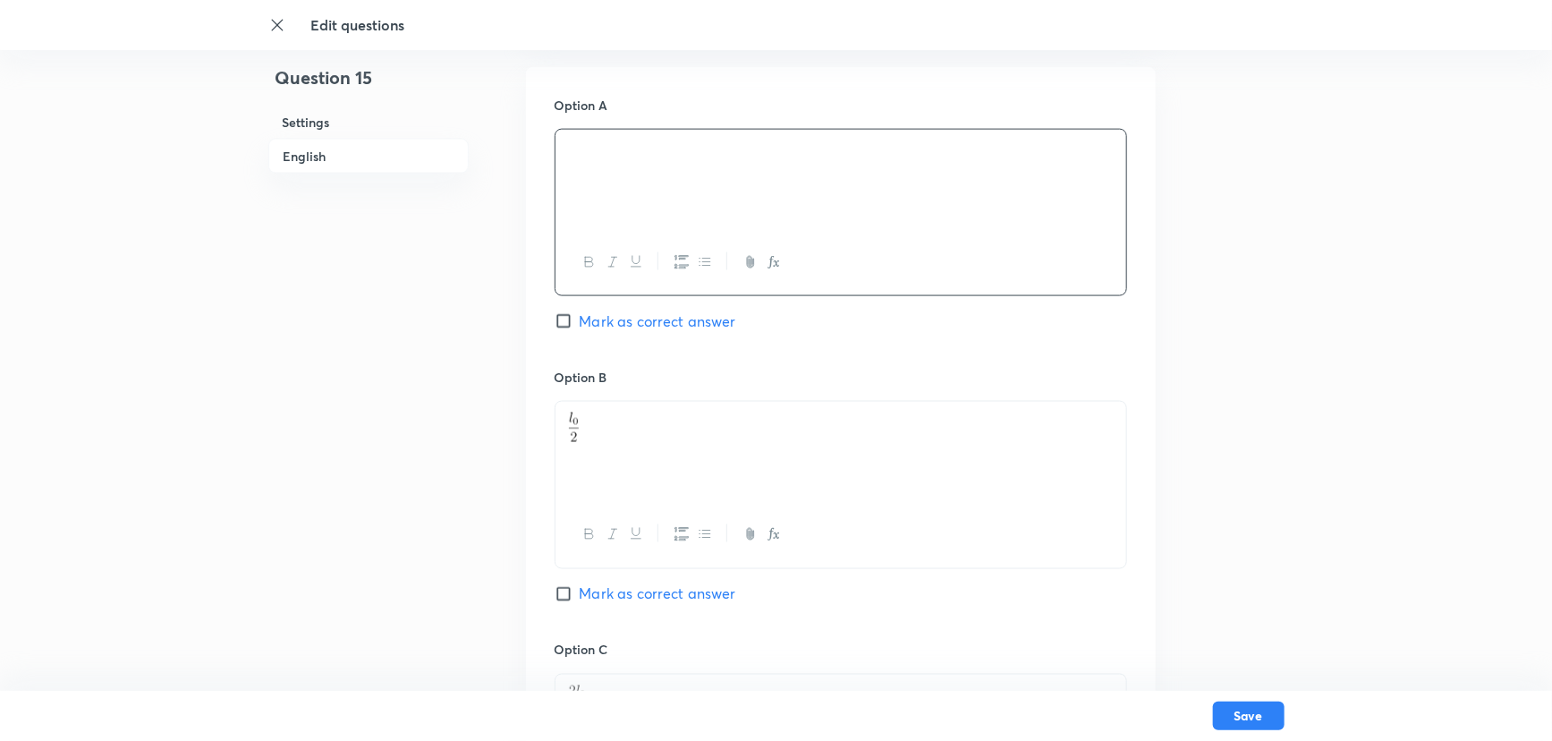
click at [631, 461] on div at bounding box center [840, 452] width 571 height 100
click at [577, 413] on p at bounding box center [841, 422] width 544 height 21
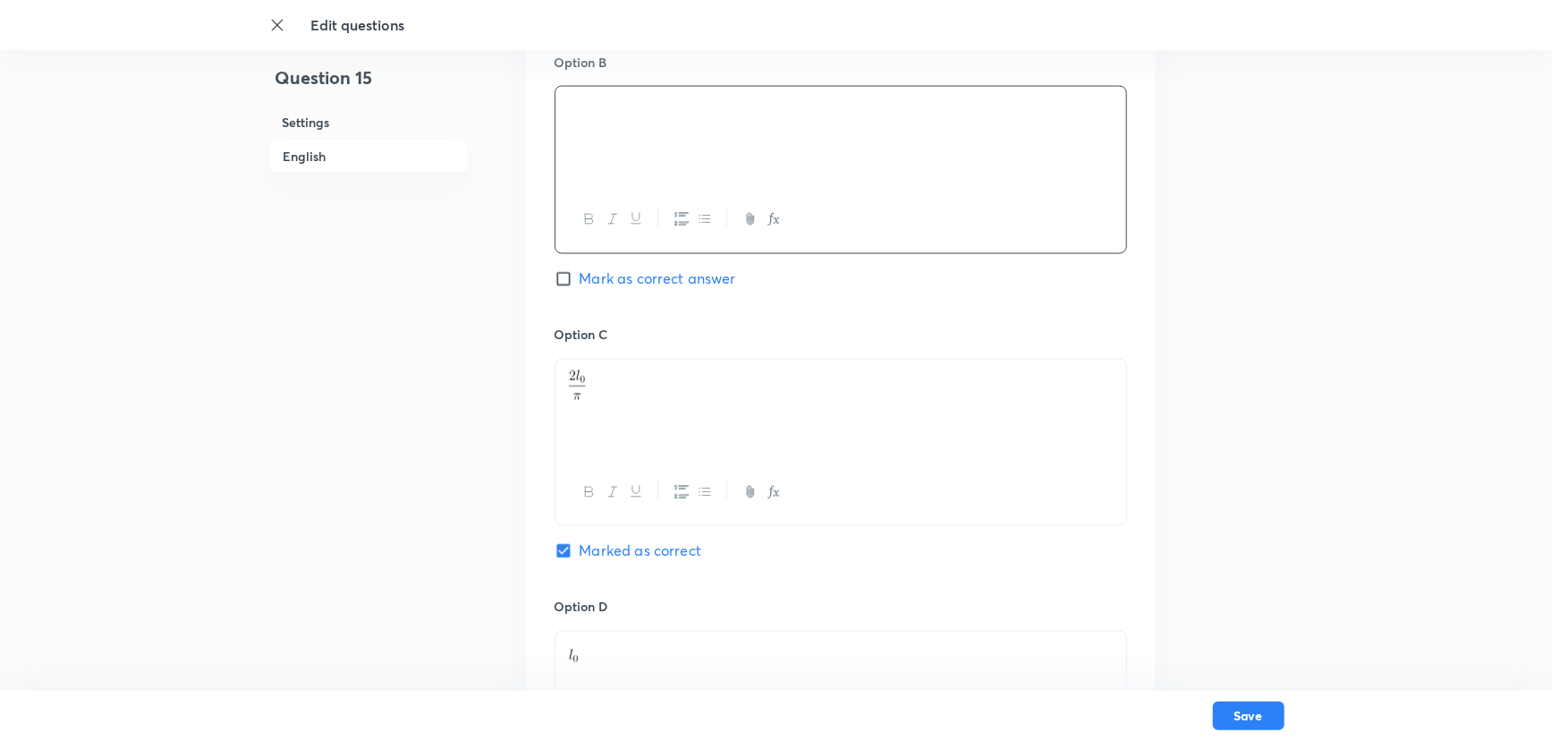
scroll to position [1505, 0]
click at [590, 383] on p at bounding box center [841, 375] width 544 height 30
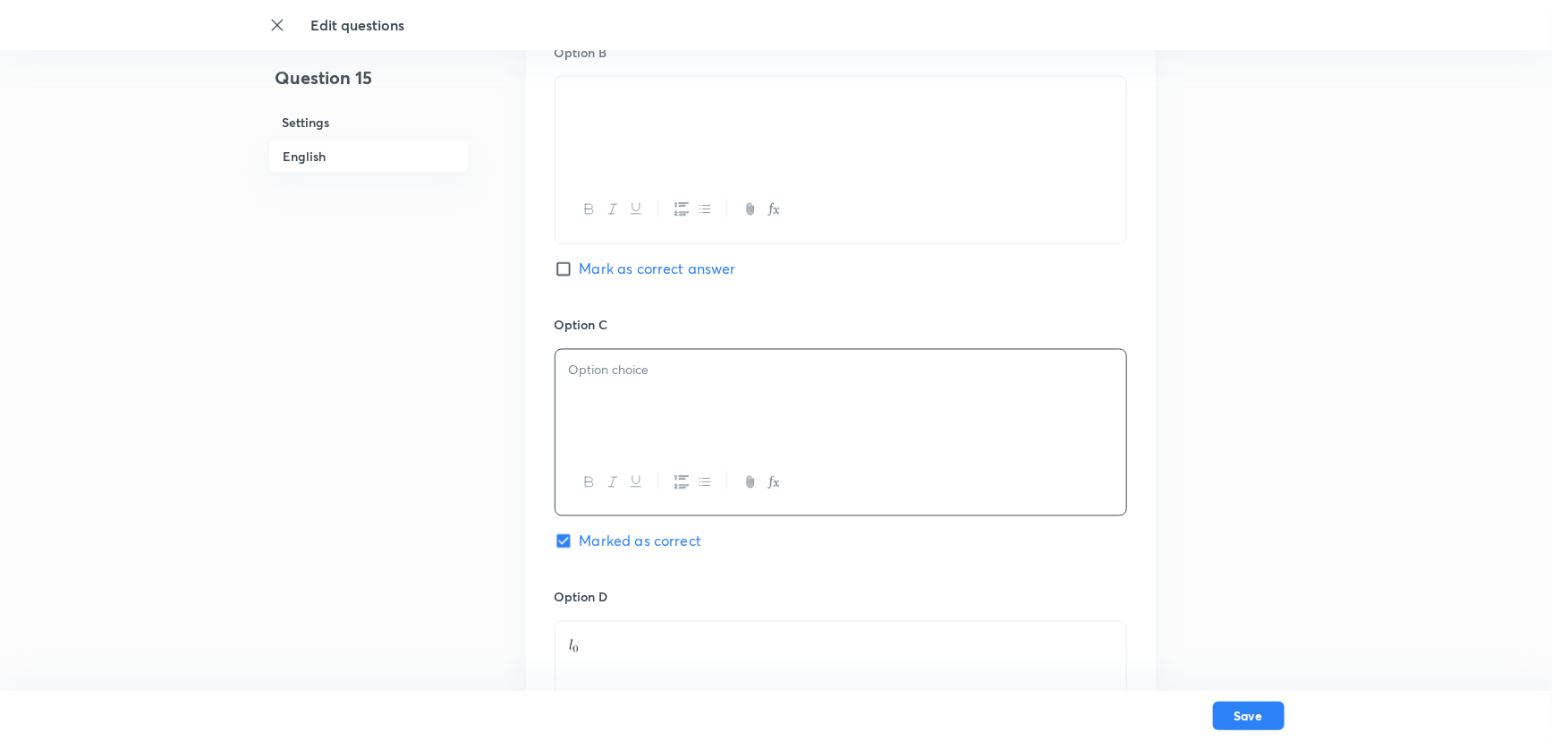
click at [597, 343] on div "Option C Marked as correct" at bounding box center [841, 452] width 572 height 272
click at [617, 367] on p at bounding box center [841, 370] width 544 height 21
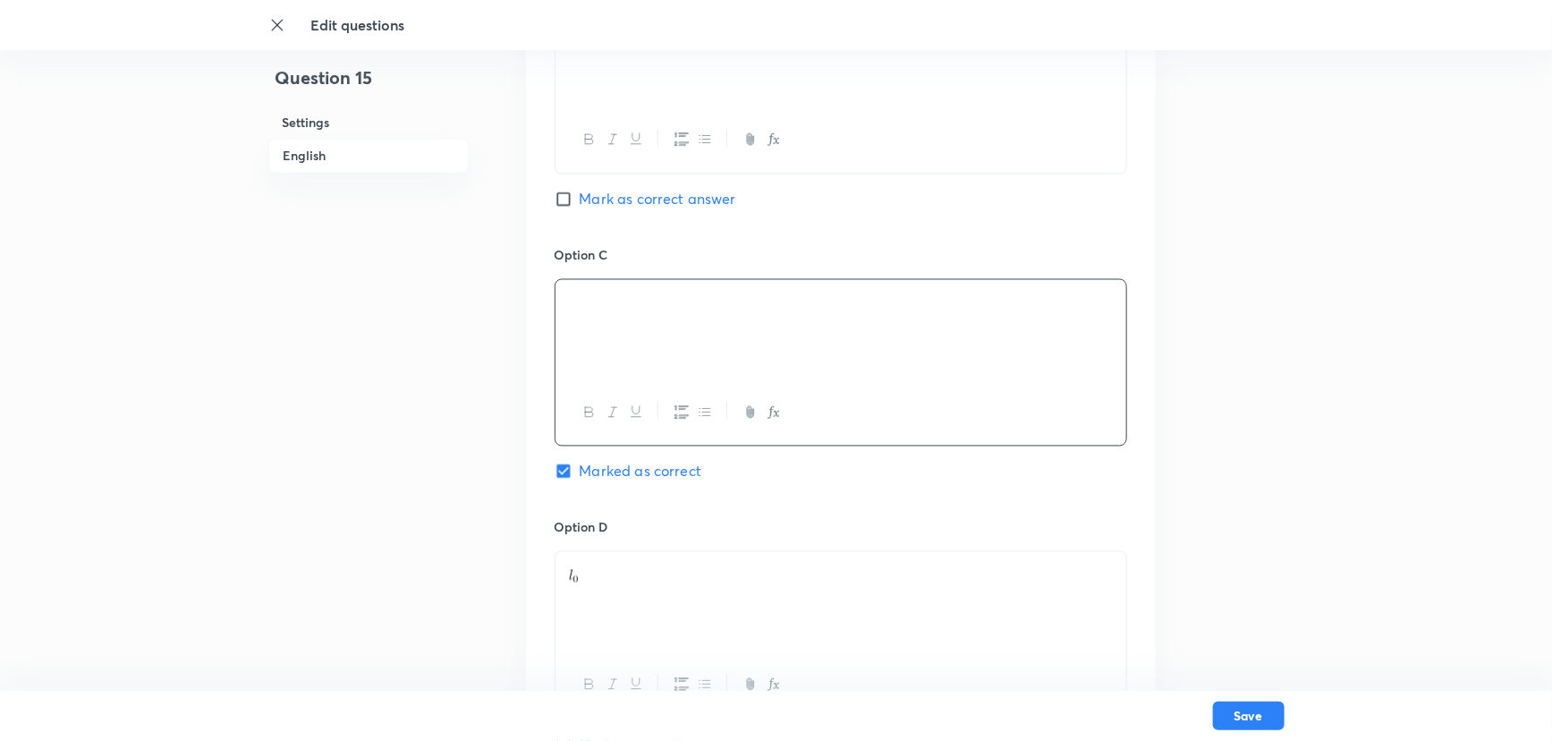
scroll to position [1668, 0]
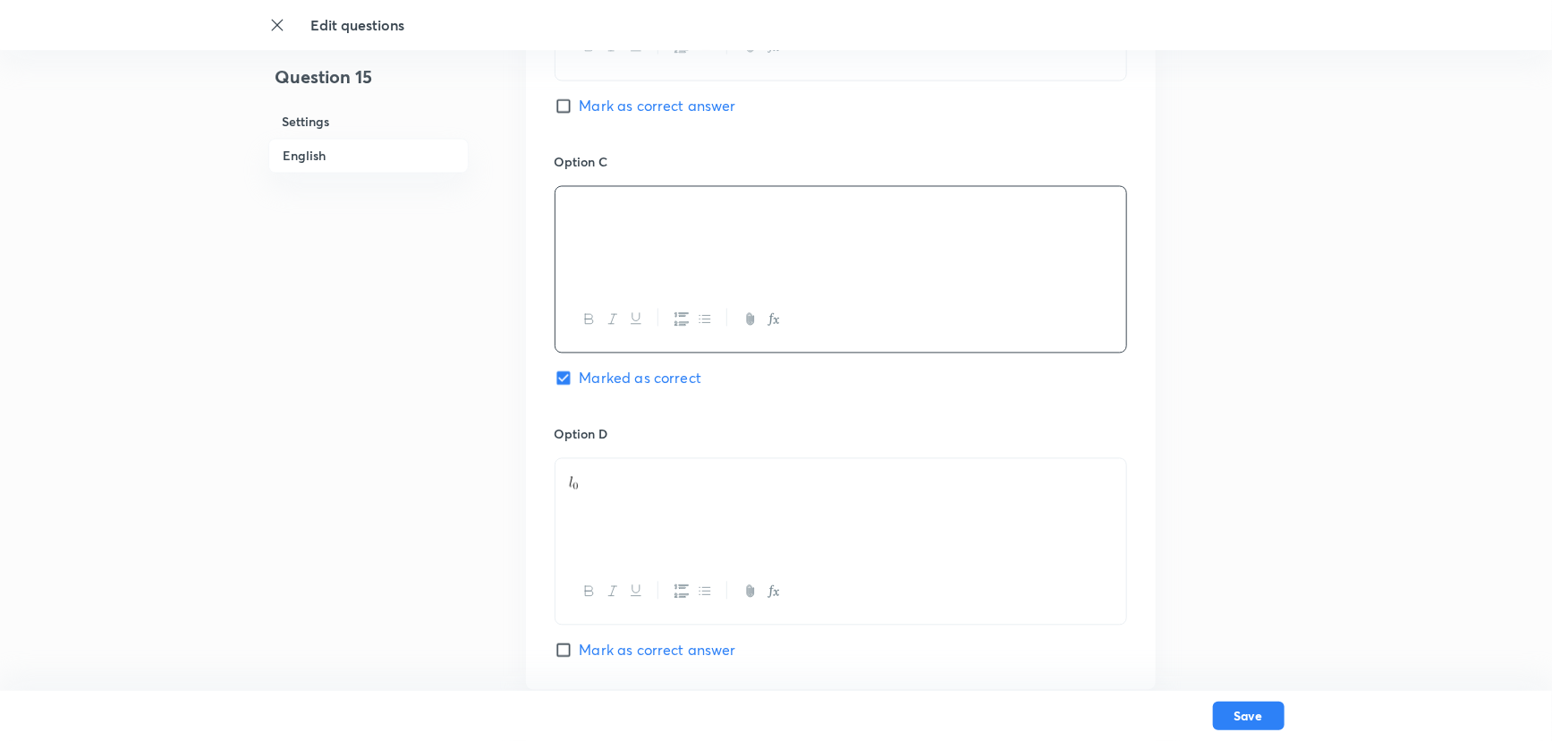
click at [613, 487] on p at bounding box center [841, 480] width 544 height 21
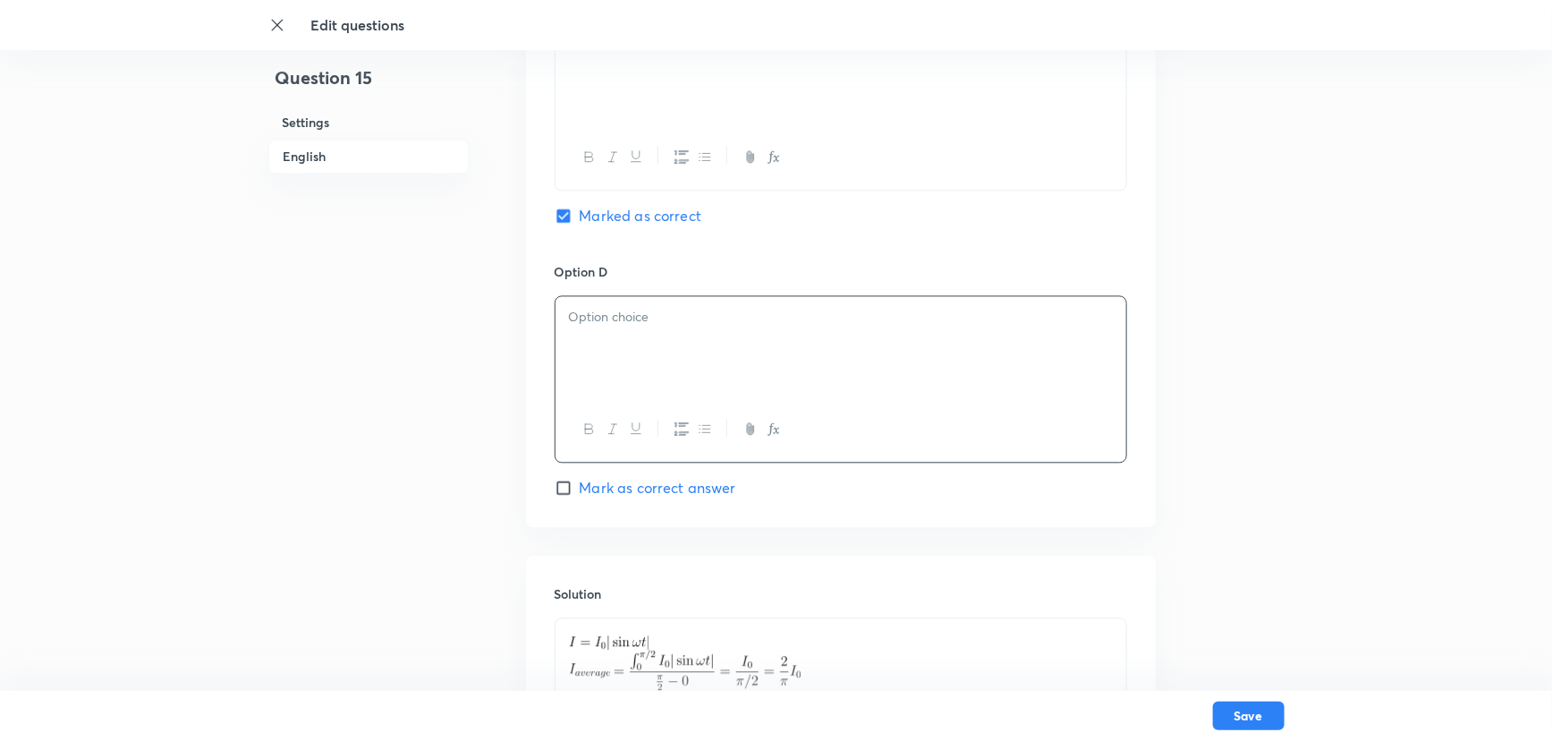
click at [658, 313] on p at bounding box center [841, 317] width 544 height 21
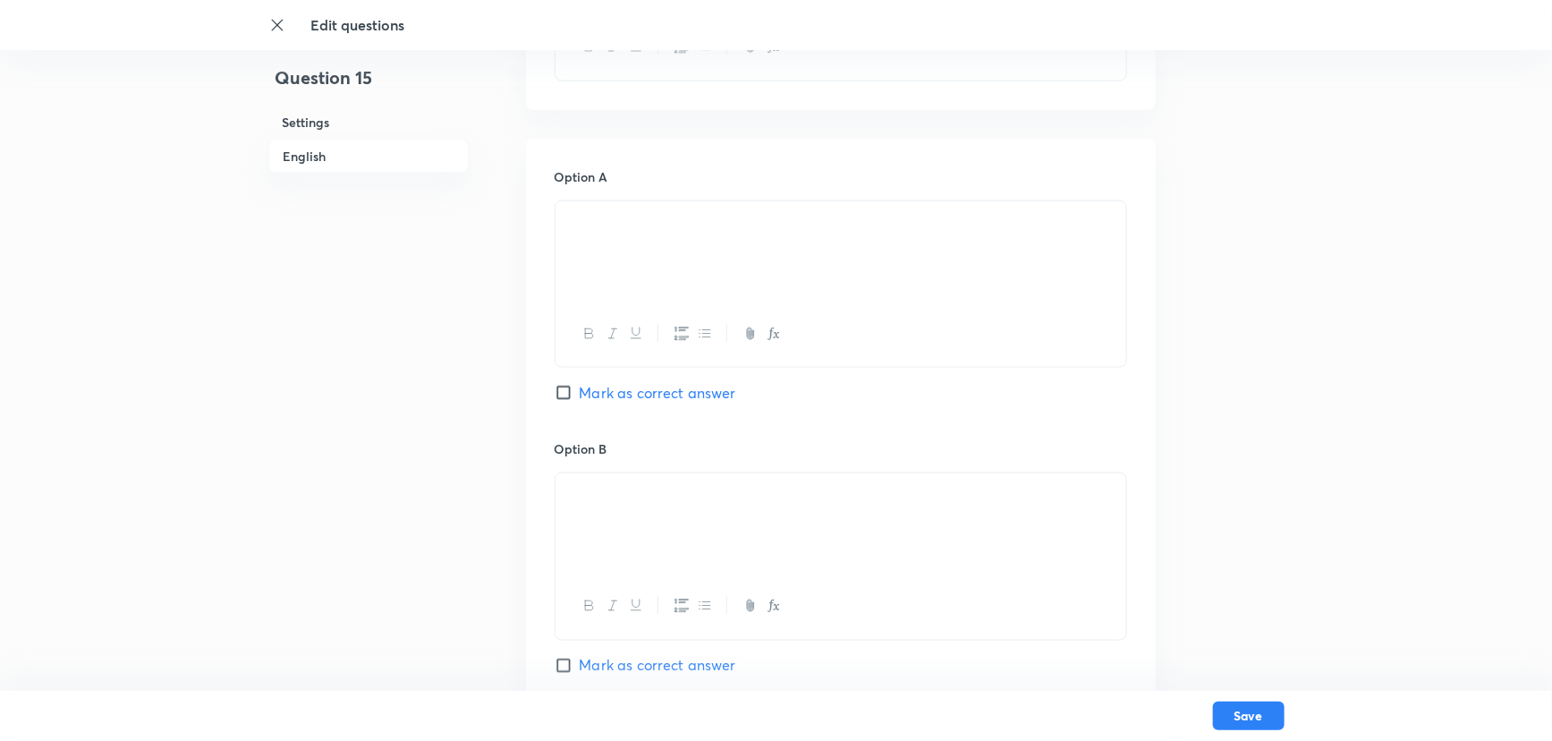
scroll to position [1018, 0]
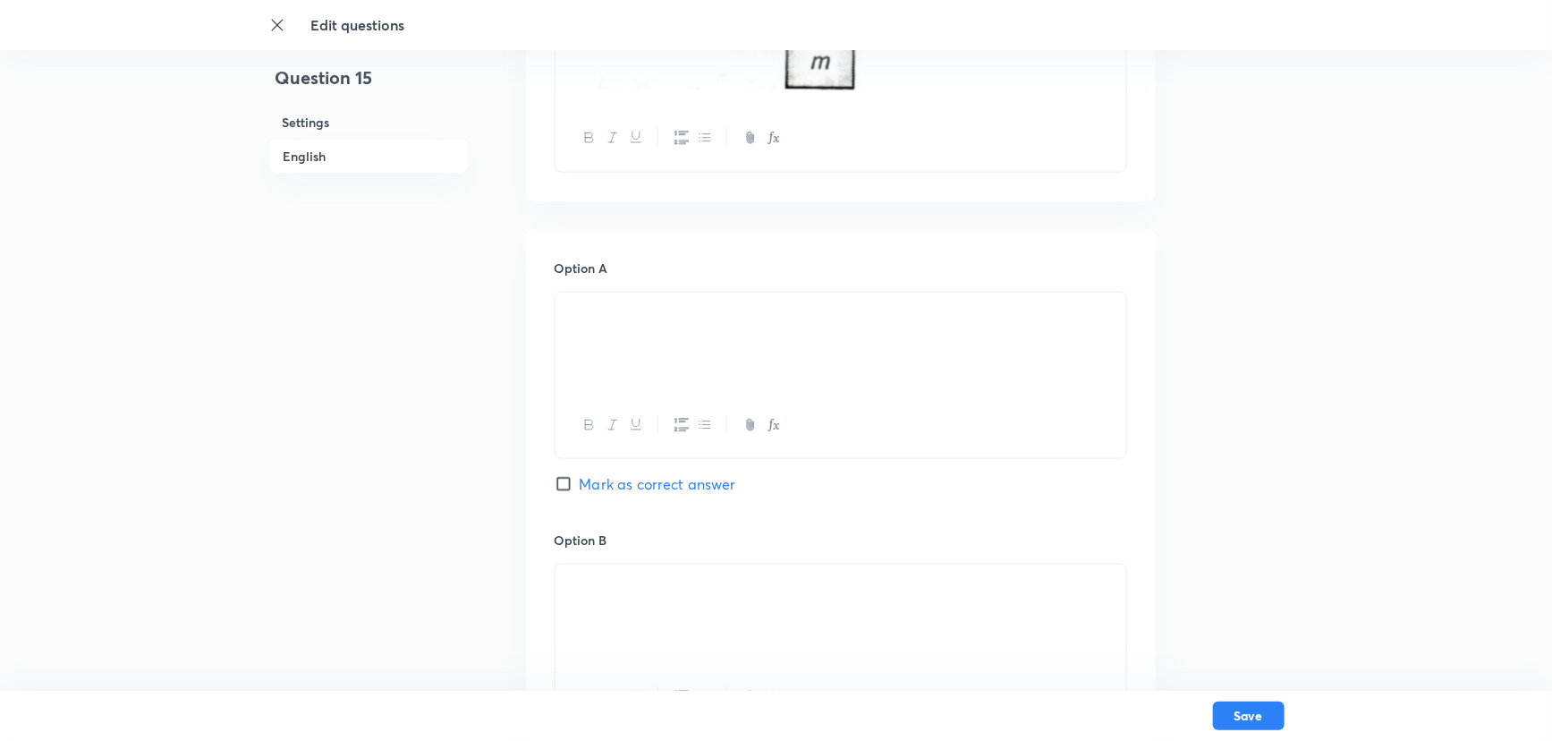
click at [555, 487] on input "Mark as correct answer" at bounding box center [567, 484] width 25 height 18
checkbox input "true"
checkbox input "false"
click at [1007, 216] on div "In English Question Option A Marked as correct Option B Mark as correct answer …" at bounding box center [841, 579] width 630 height 2096
click at [905, 392] on div at bounding box center [840, 342] width 571 height 100
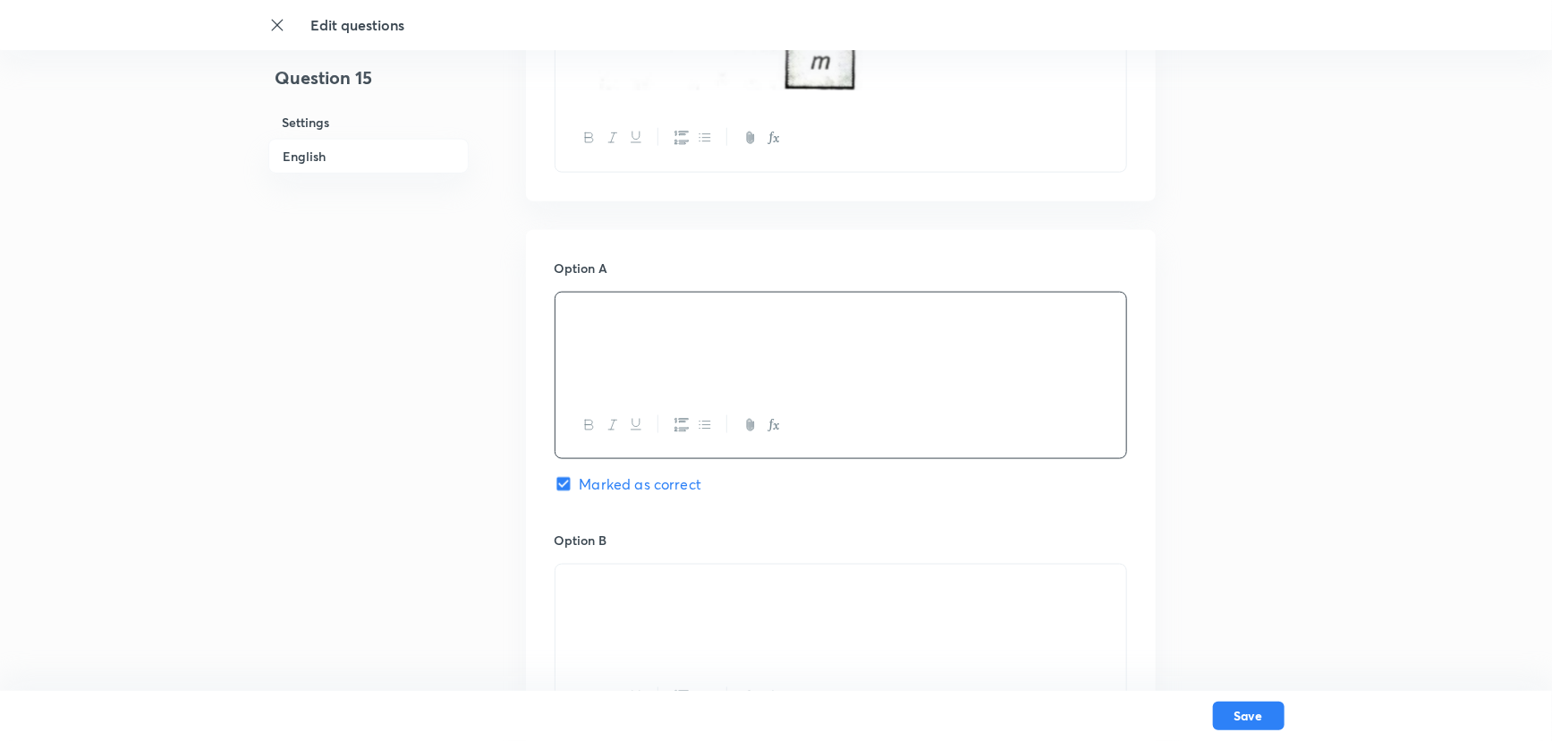
click at [905, 392] on div at bounding box center [840, 342] width 571 height 100
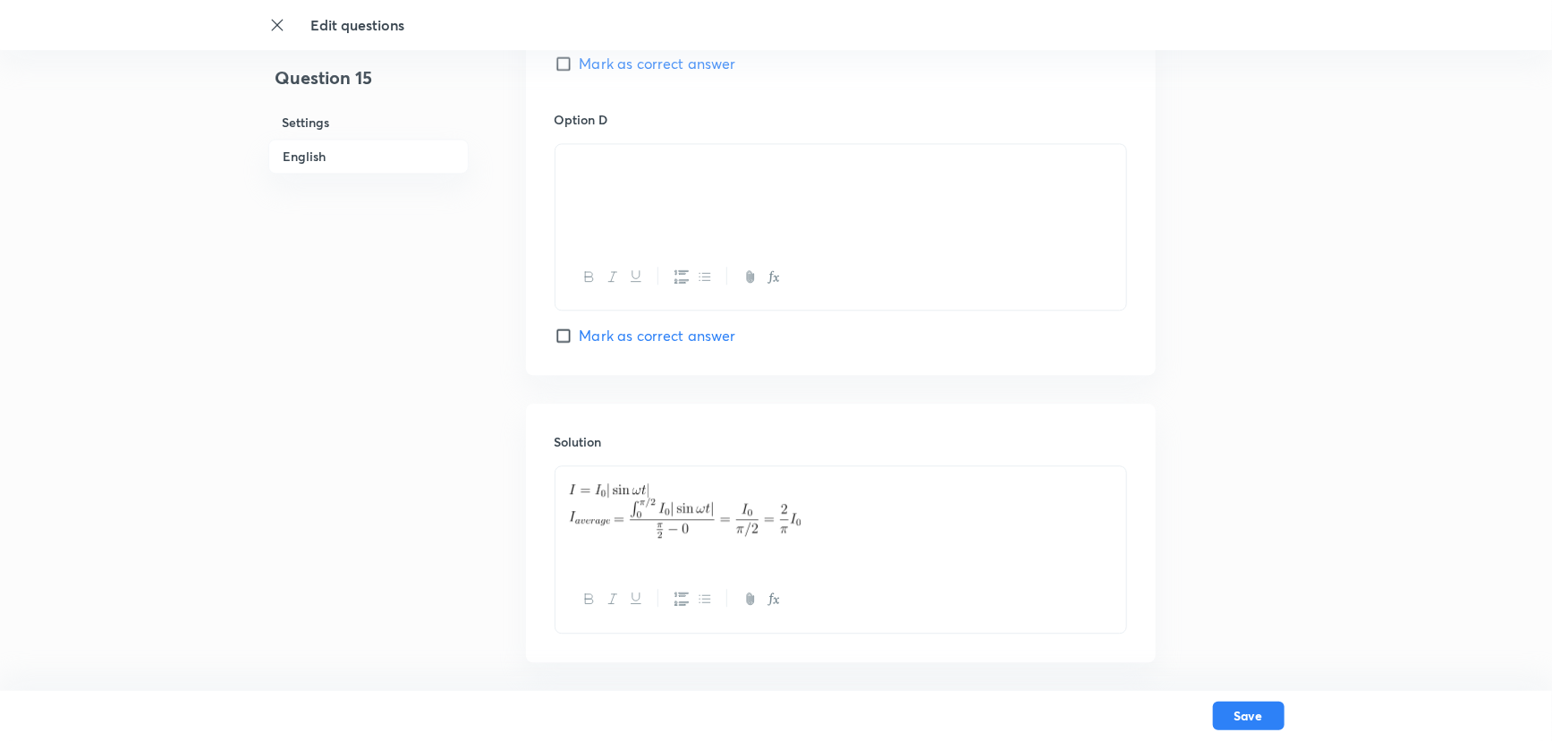
scroll to position [1994, 0]
click at [866, 517] on p at bounding box center [841, 507] width 544 height 40
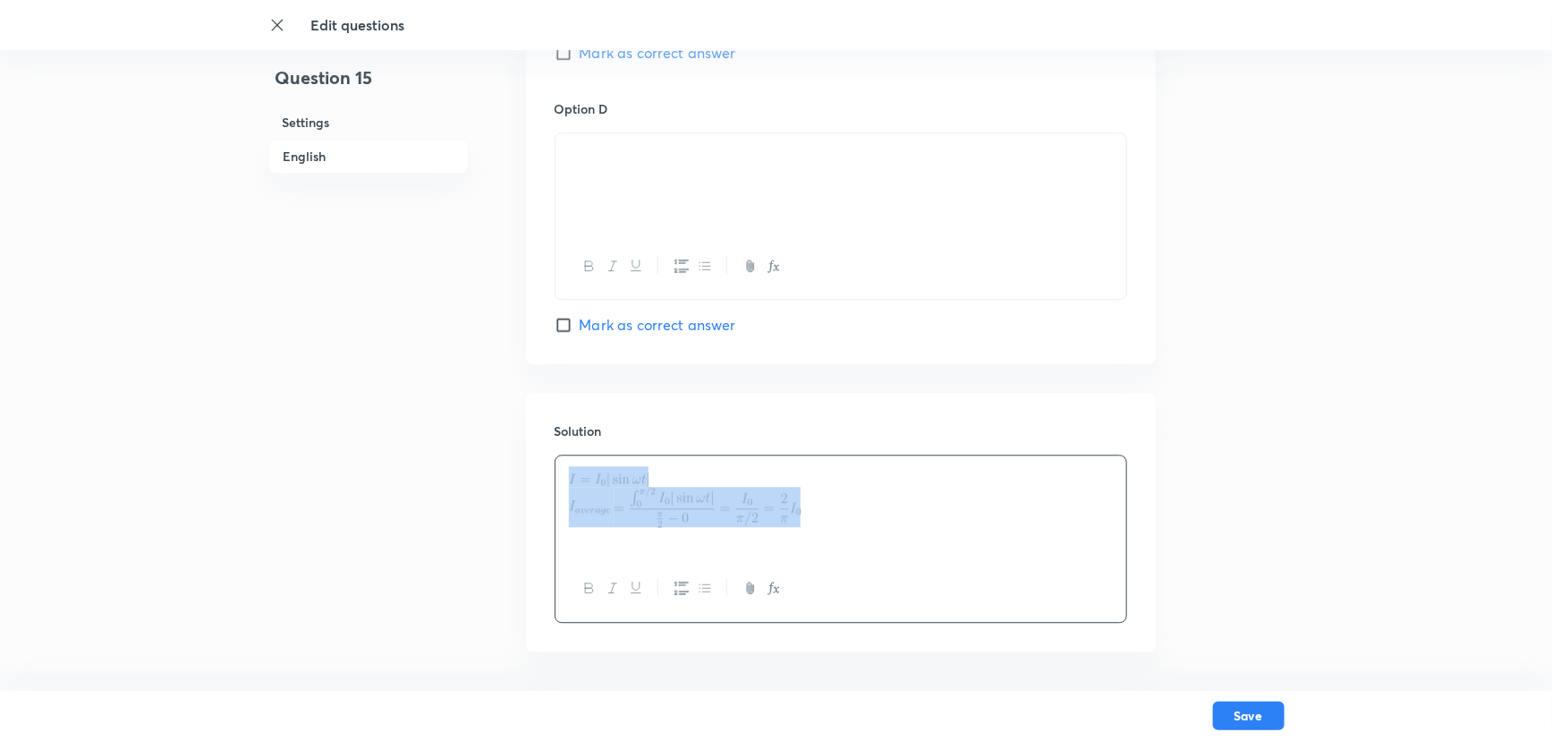
drag, startPoint x: 867, startPoint y: 517, endPoint x: 418, endPoint y: 449, distance: 454.1
click at [599, 492] on div at bounding box center [840, 505] width 571 height 100
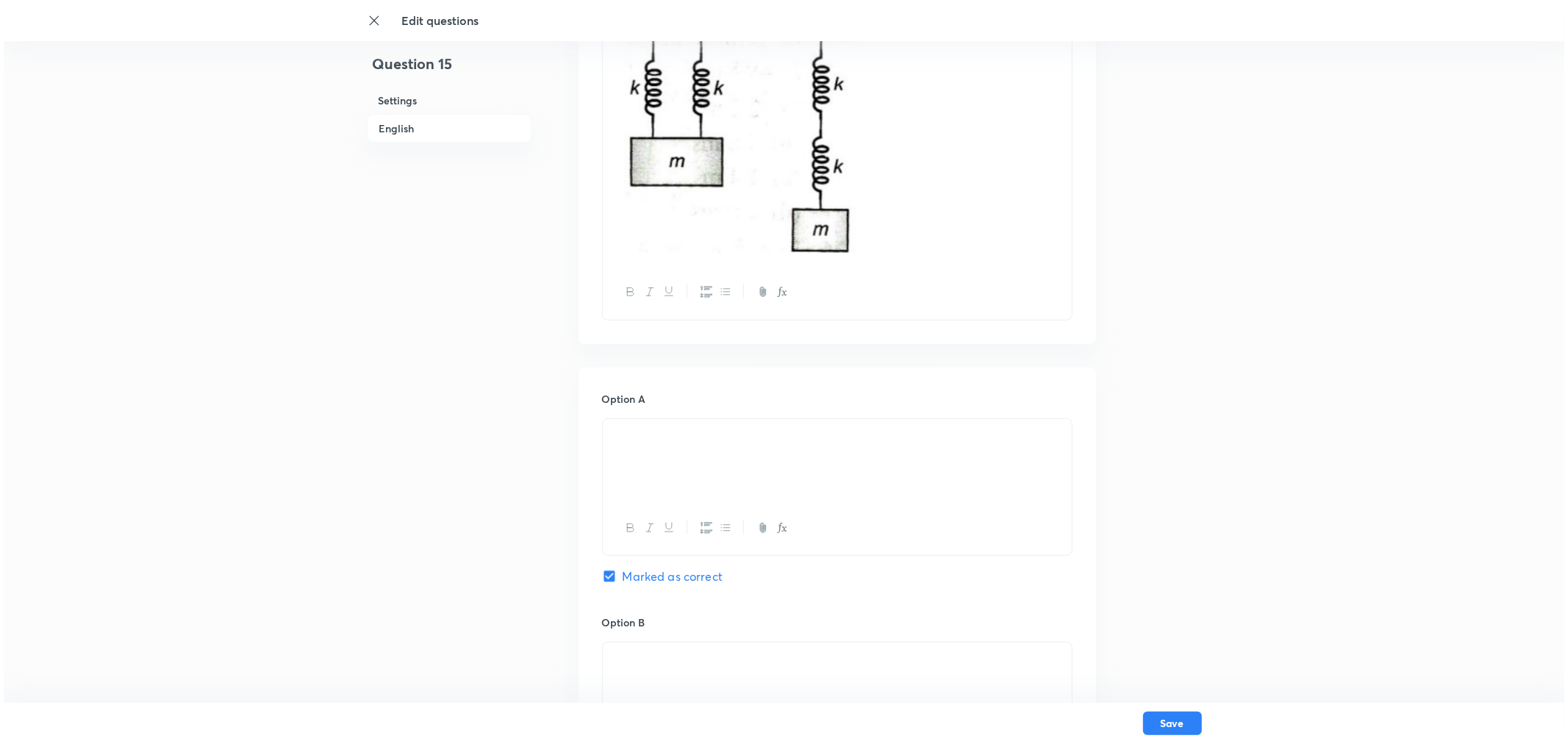
scroll to position [899, 0]
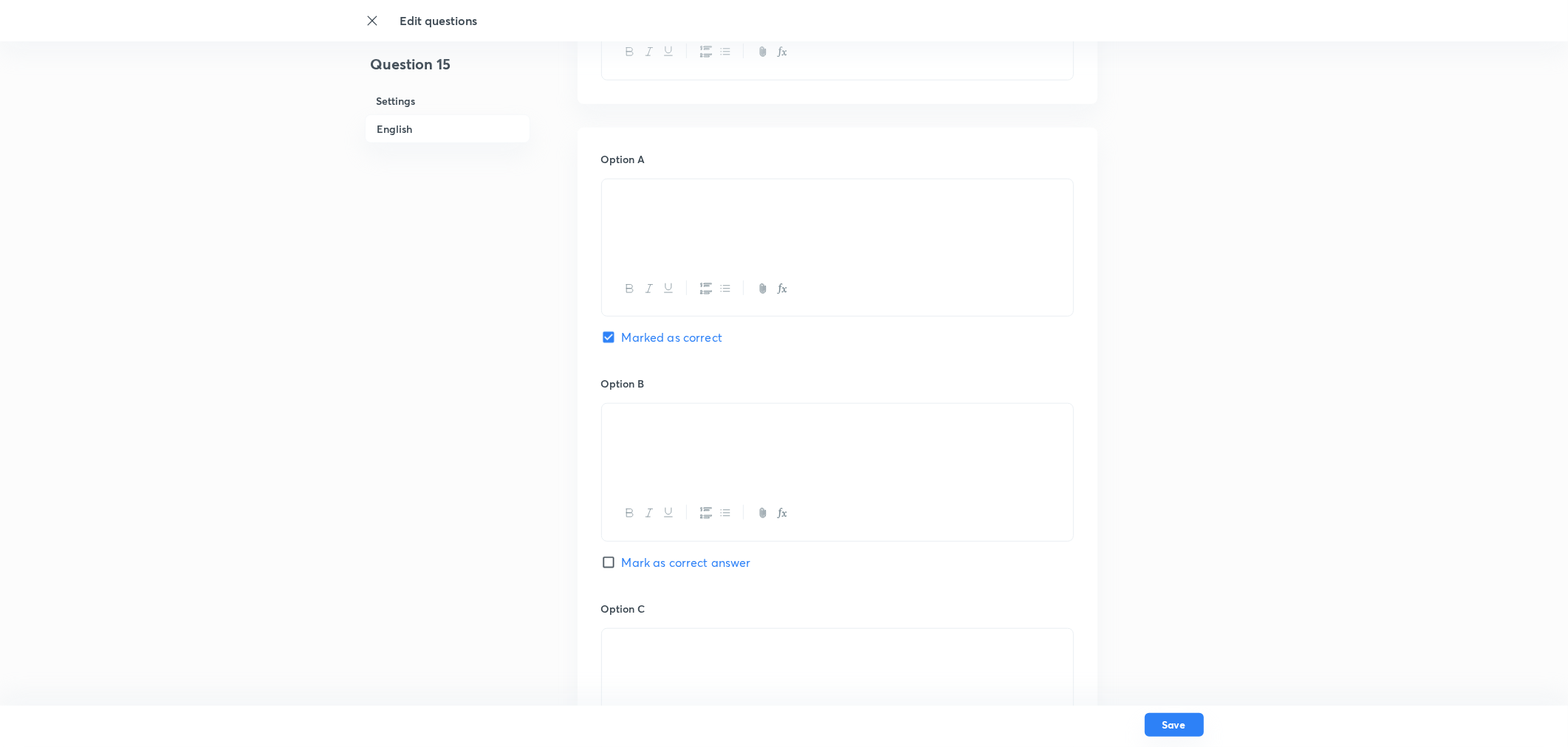
click at [1126, 537] on button "Save" at bounding box center [1174, 725] width 59 height 24
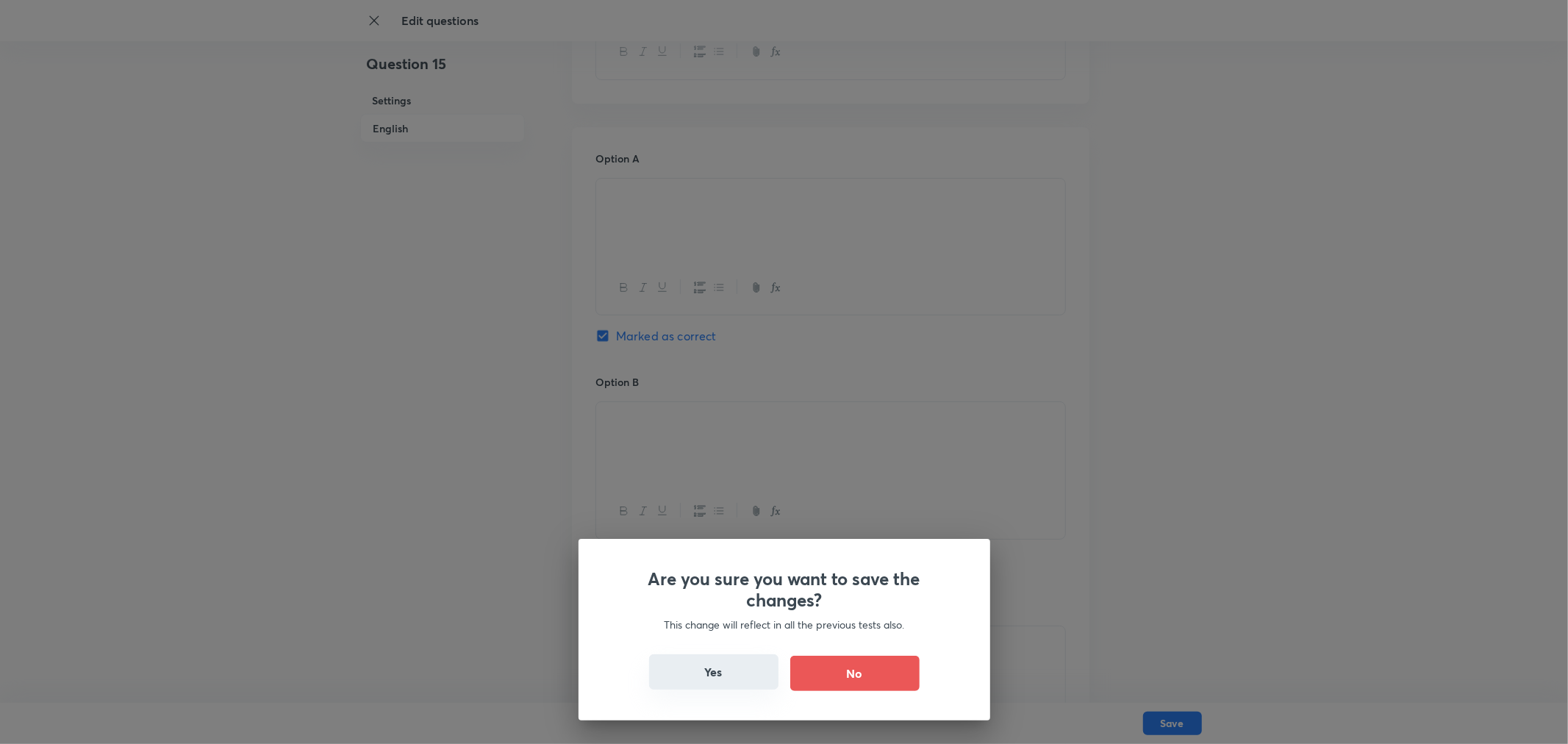
click at [699, 535] on button "Yes" at bounding box center [713, 672] width 129 height 35
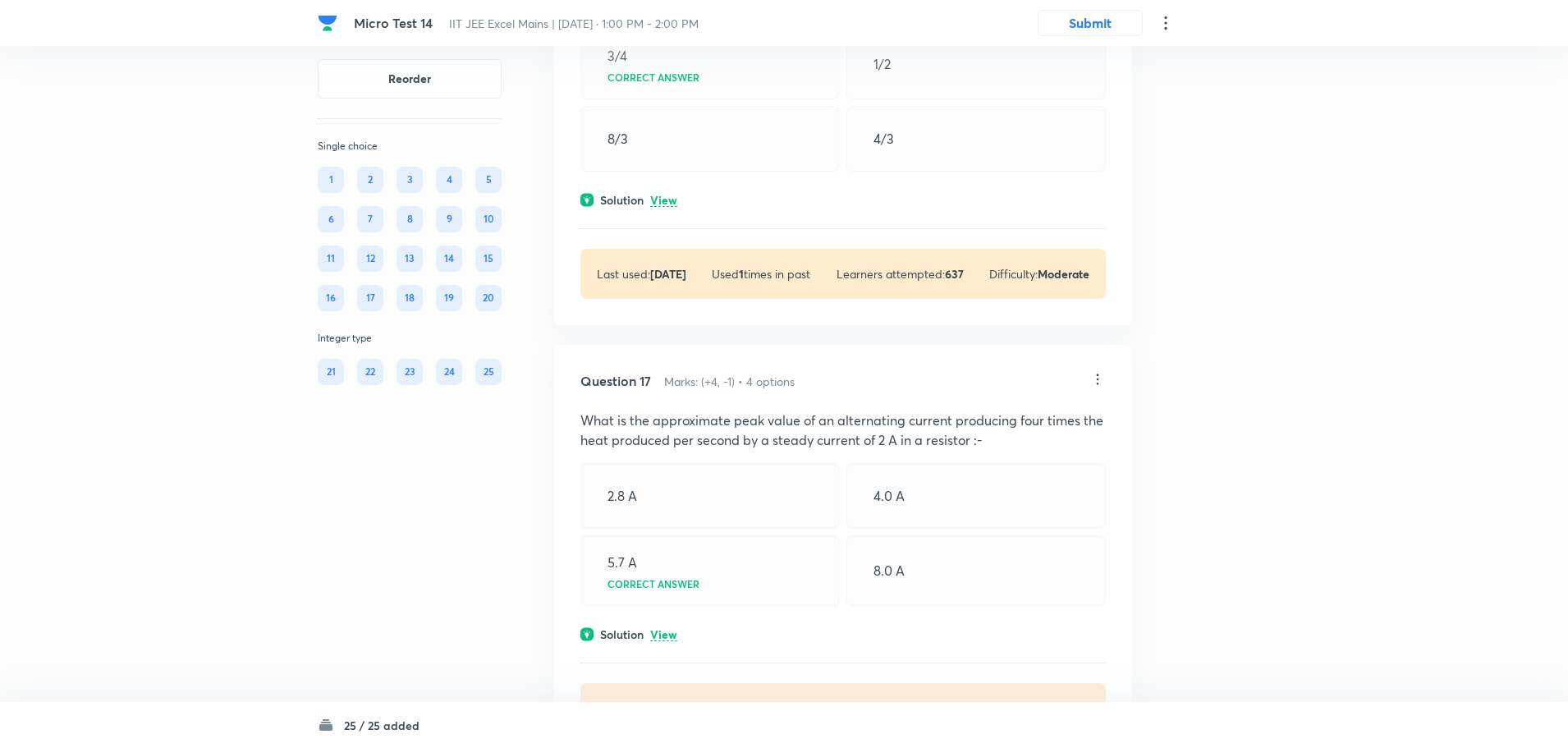
scroll to position [7963, 0]
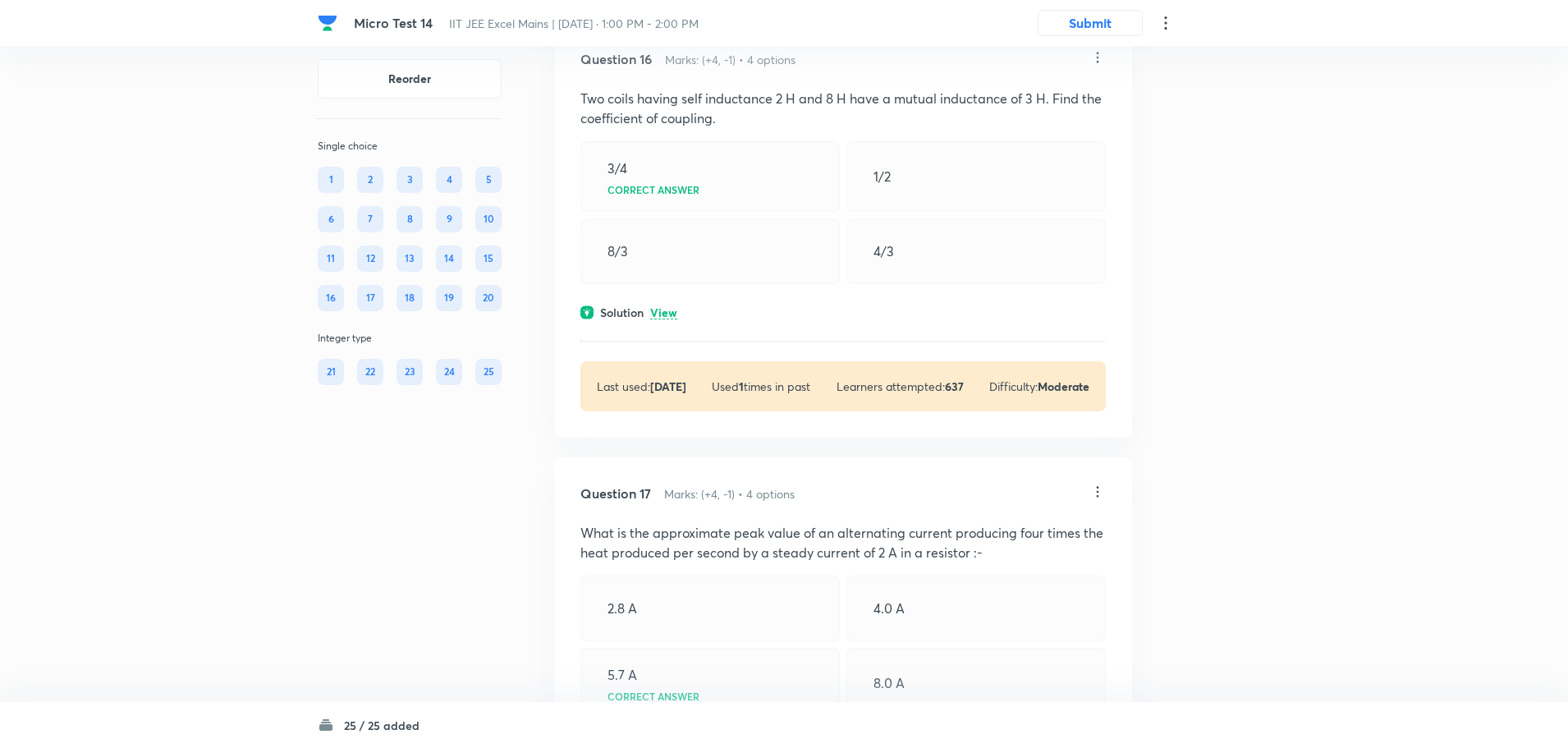
click at [1100, 66] on icon at bounding box center [1098, 58] width 17 height 17
click at [988, 237] on p "Edit" at bounding box center [989, 235] width 20 height 17
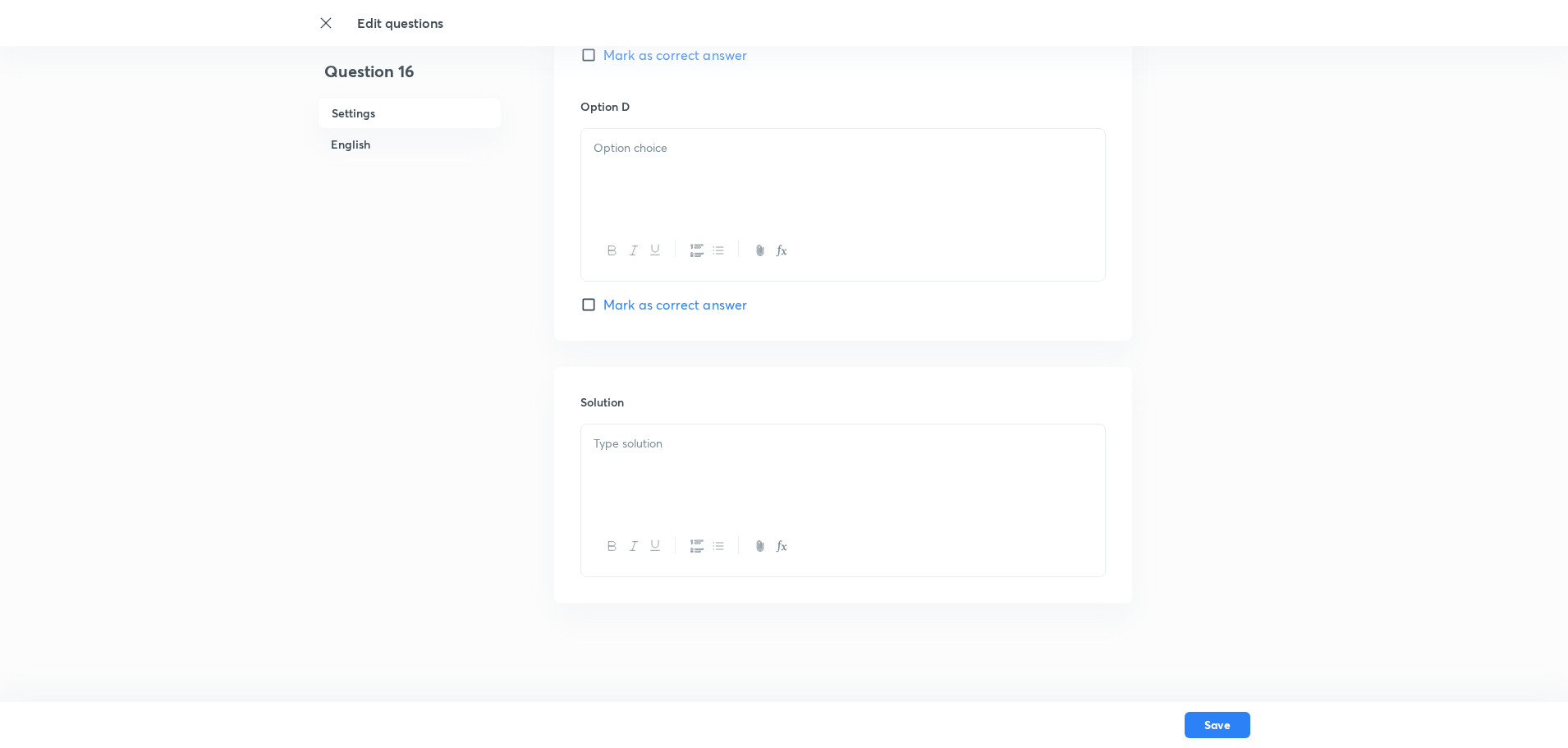
checkbox input "true"
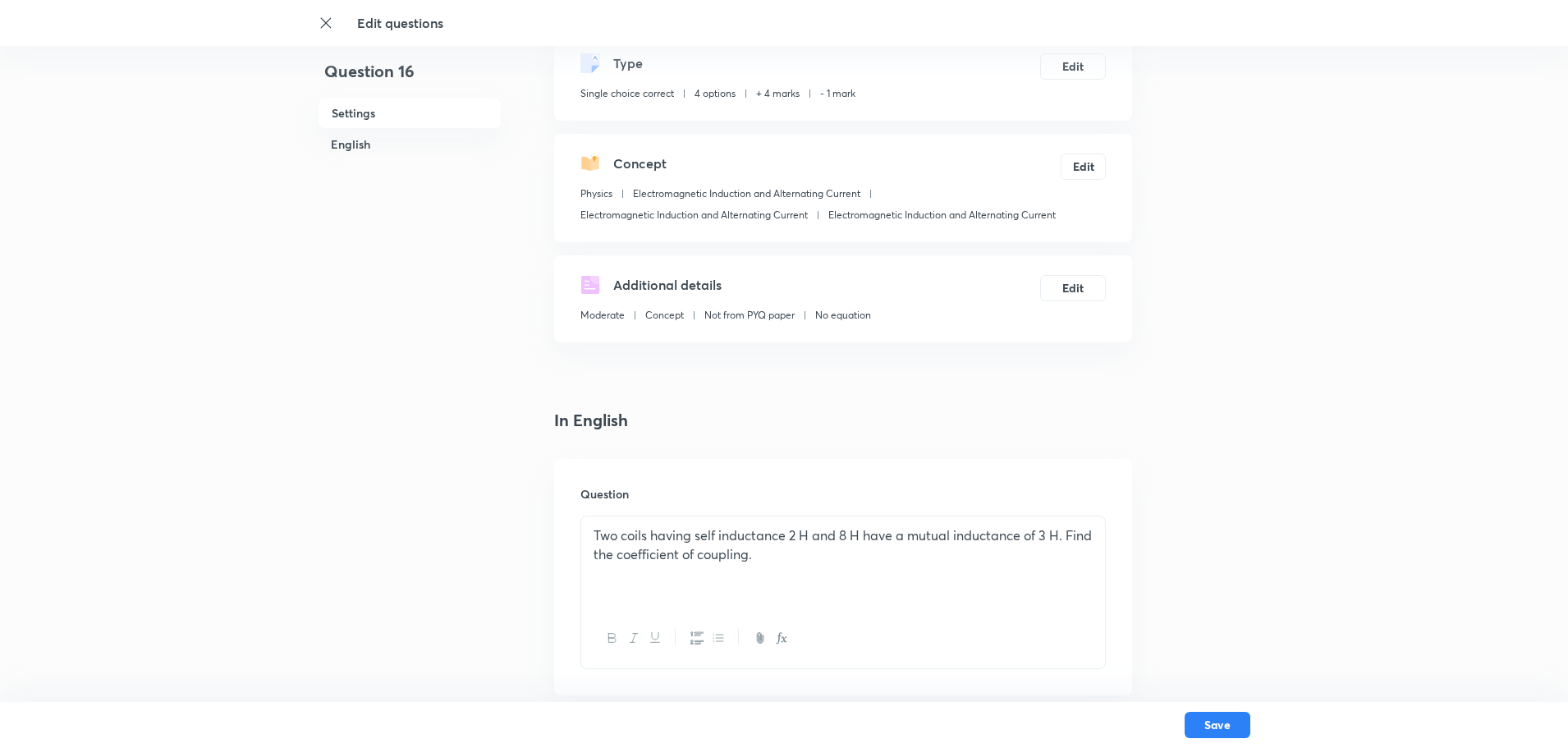
scroll to position [246, 0]
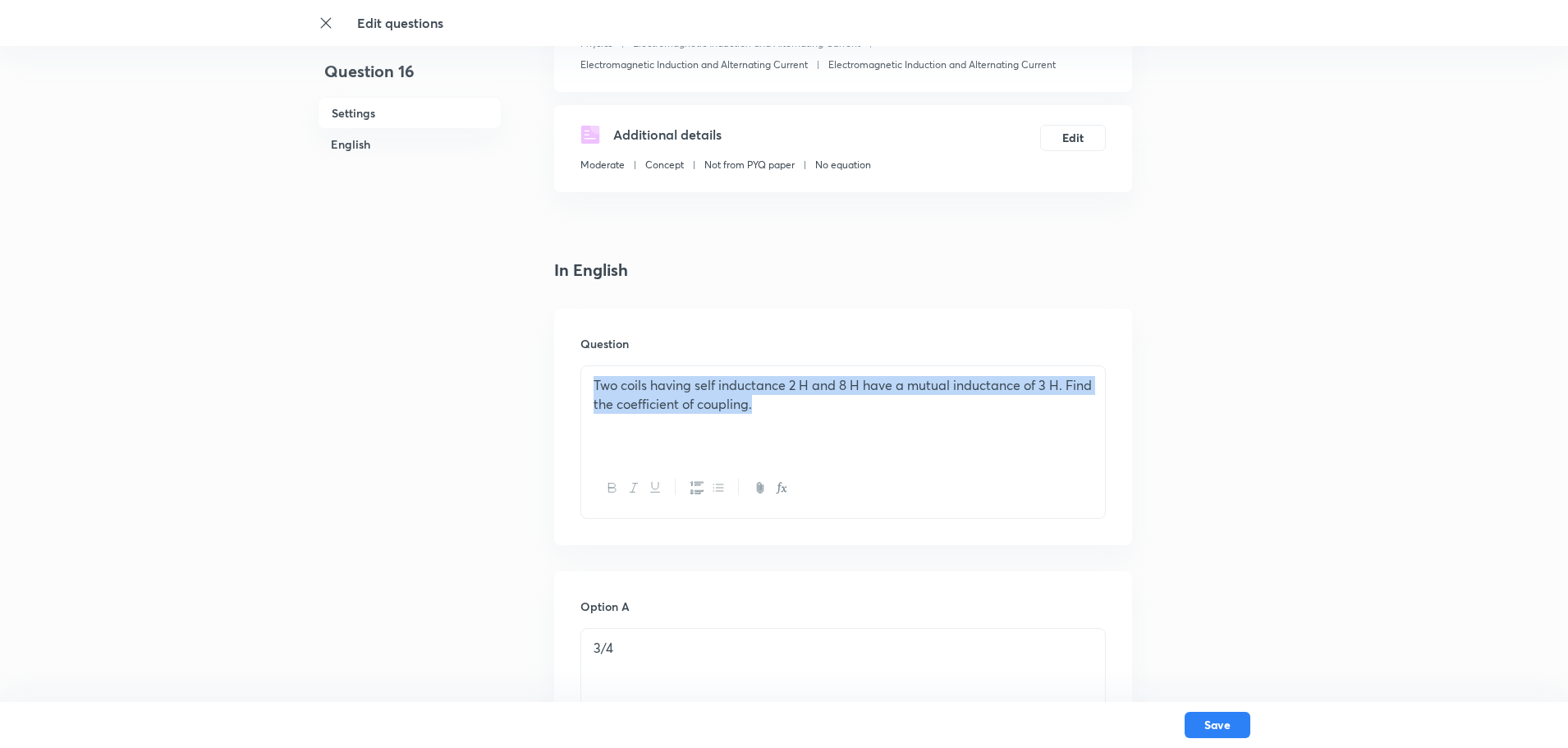
drag, startPoint x: 834, startPoint y: 398, endPoint x: 563, endPoint y: 379, distance: 271.7
click at [572, 367] on div "Question Two coils having self inductance 2 H and 8 H have a mutual inductance …" at bounding box center [844, 427] width 578 height 237
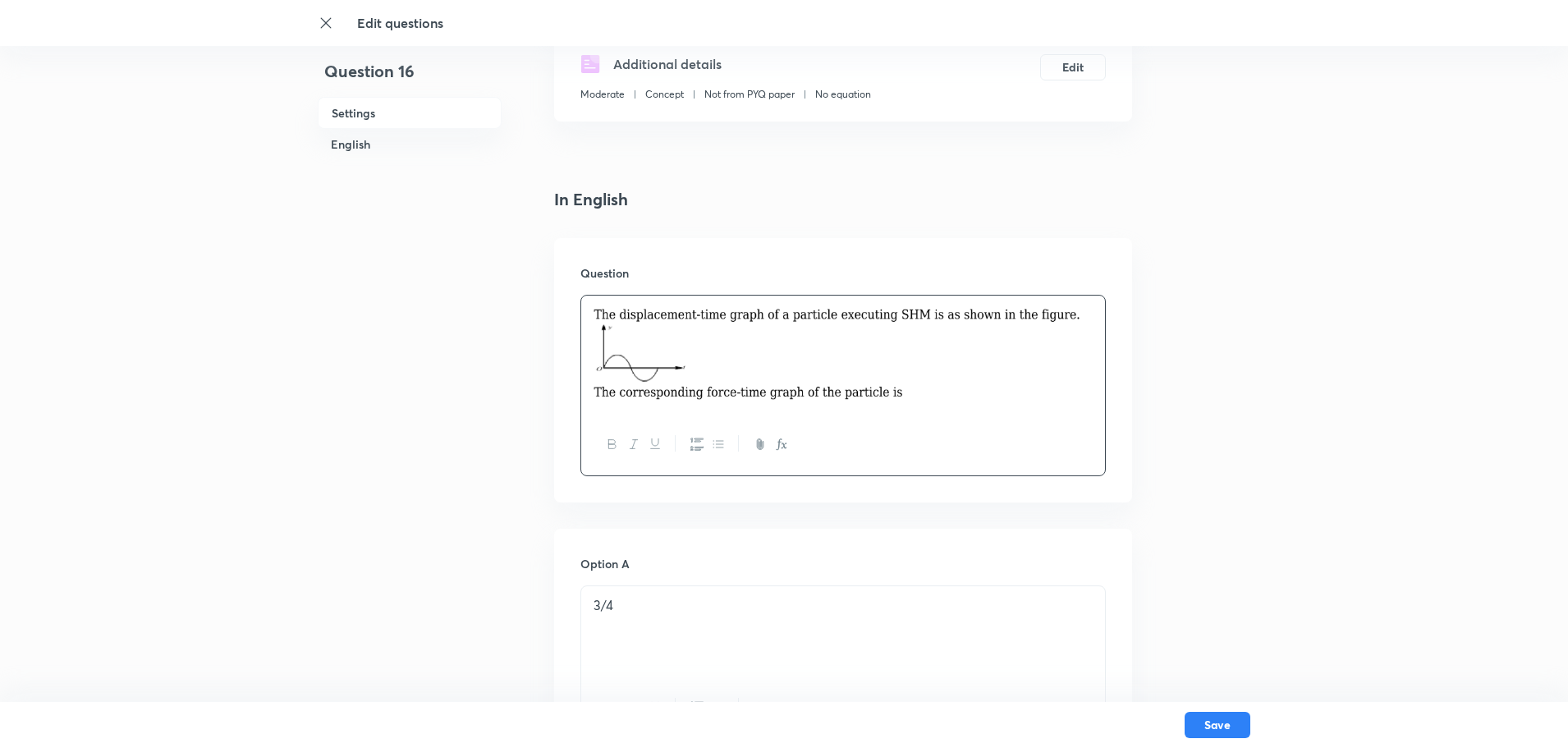
scroll to position [410, 0]
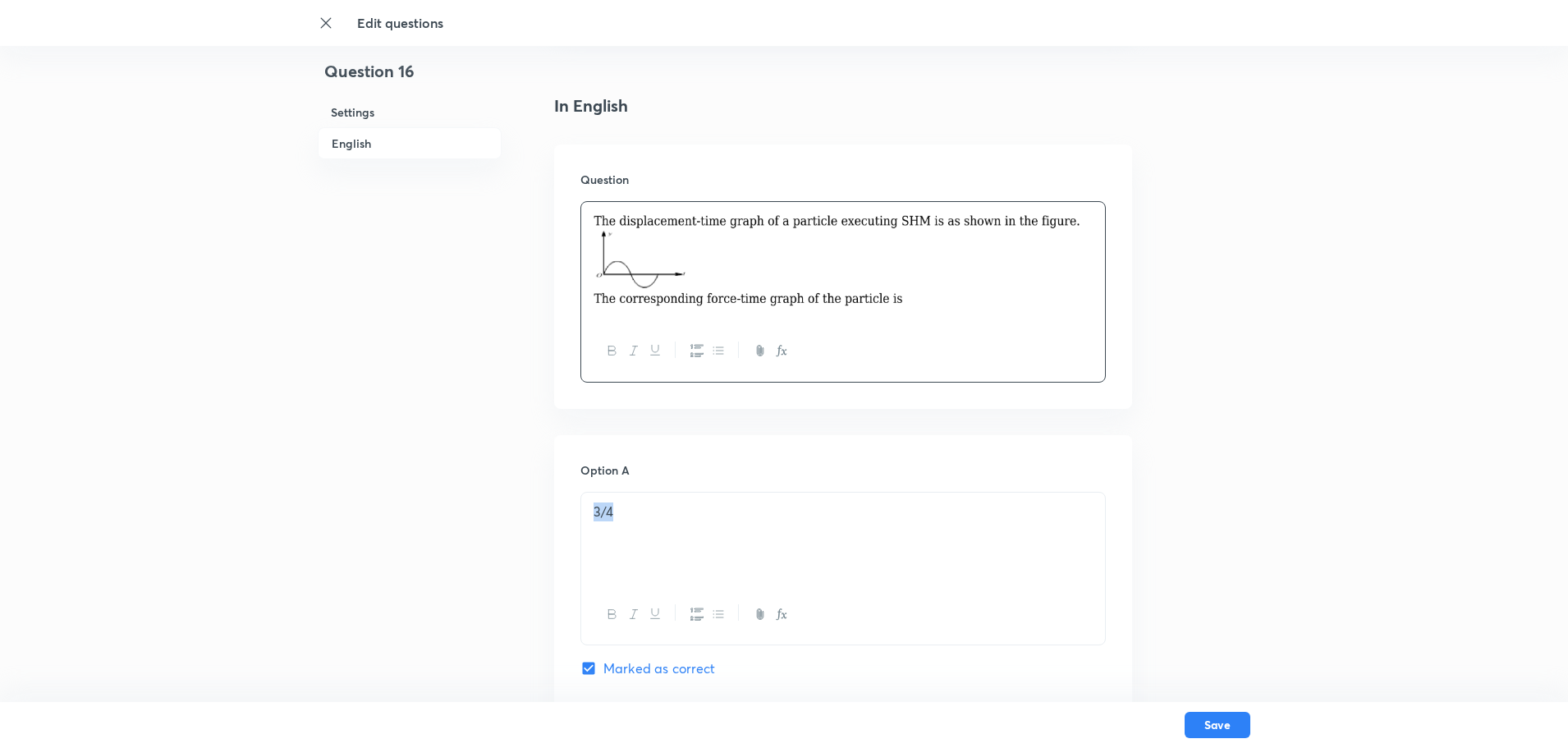
drag, startPoint x: 647, startPoint y: 512, endPoint x: 561, endPoint y: 499, distance: 87.0
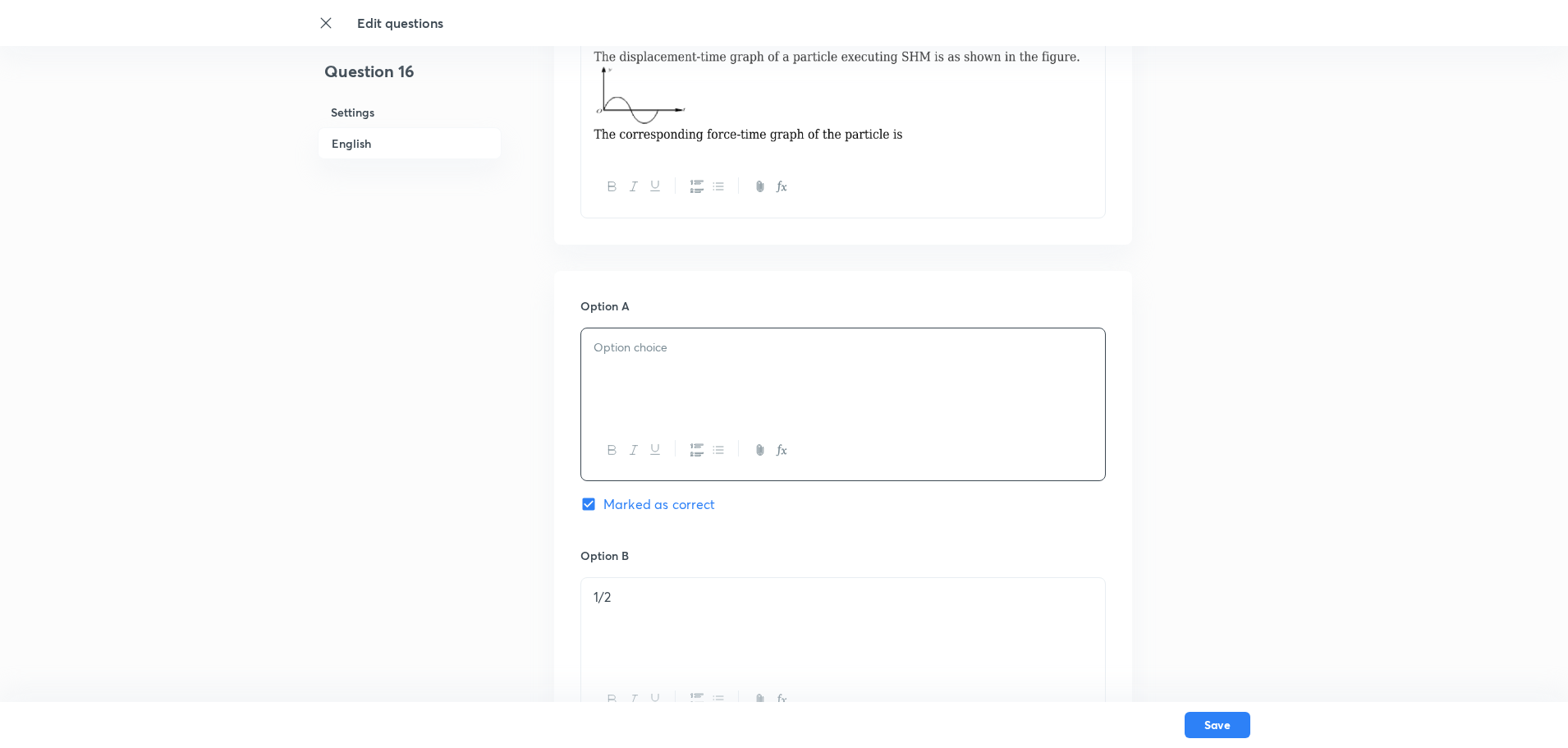
click at [588, 333] on div at bounding box center [843, 374] width 524 height 92
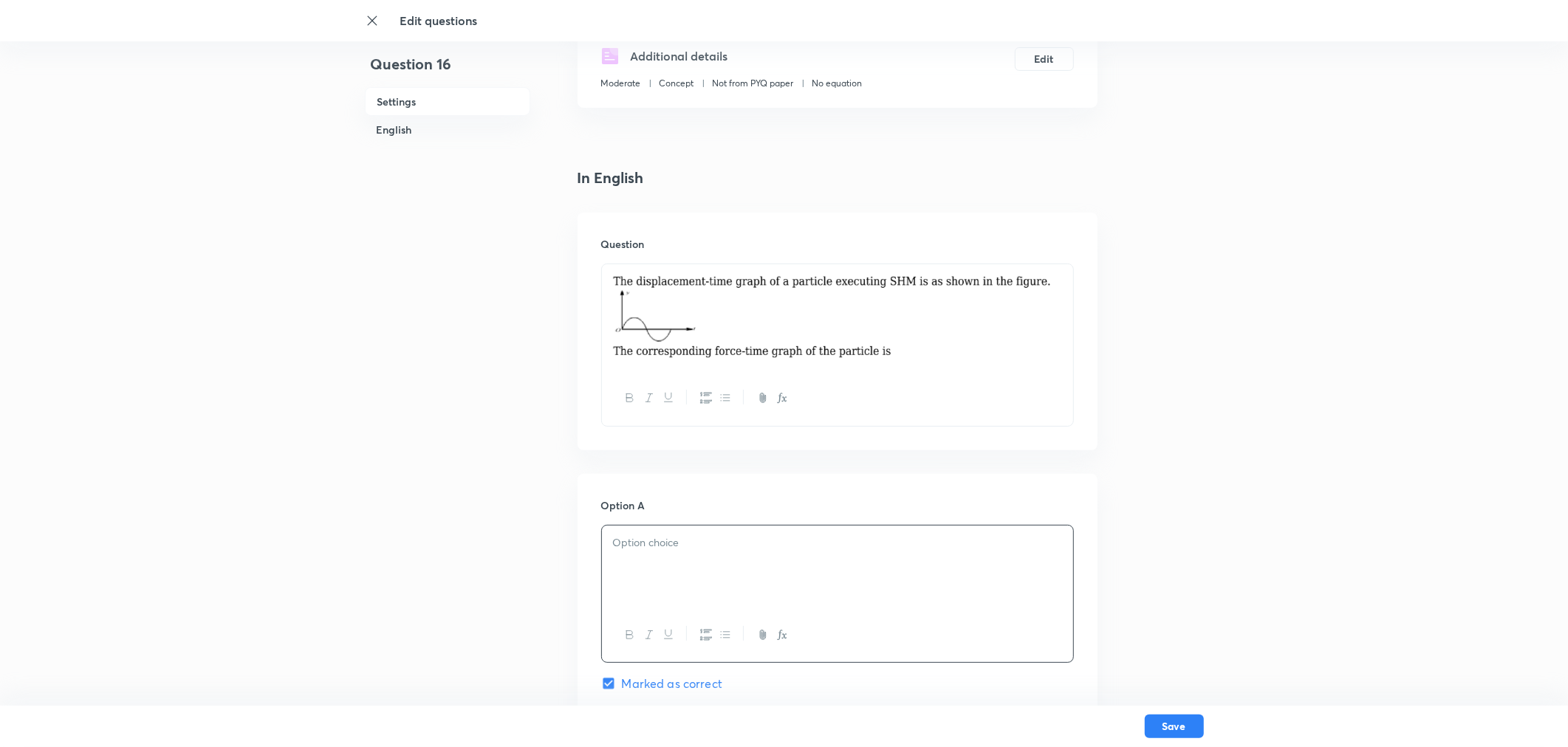
scroll to position [385, 0]
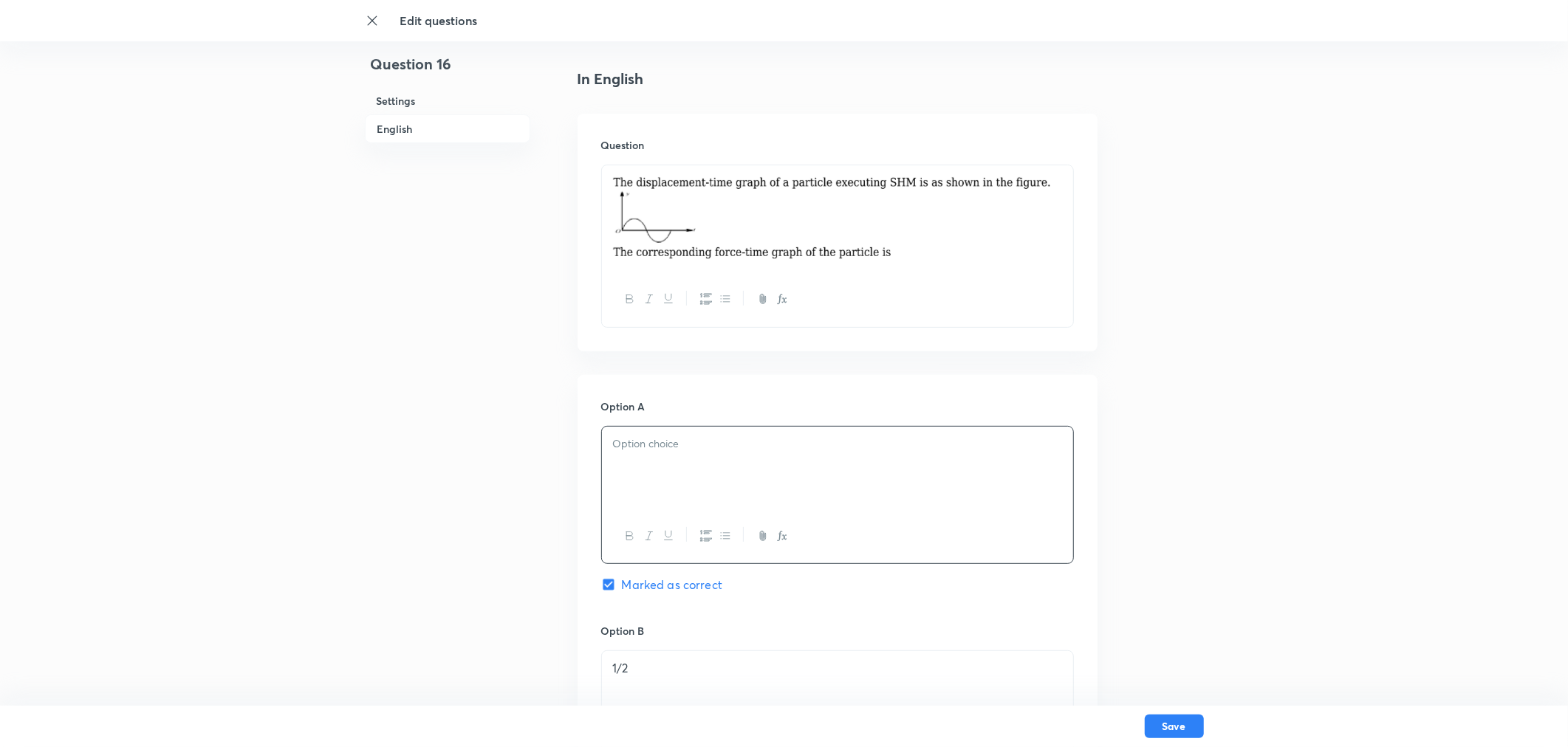
click at [637, 444] on p at bounding box center [837, 444] width 449 height 17
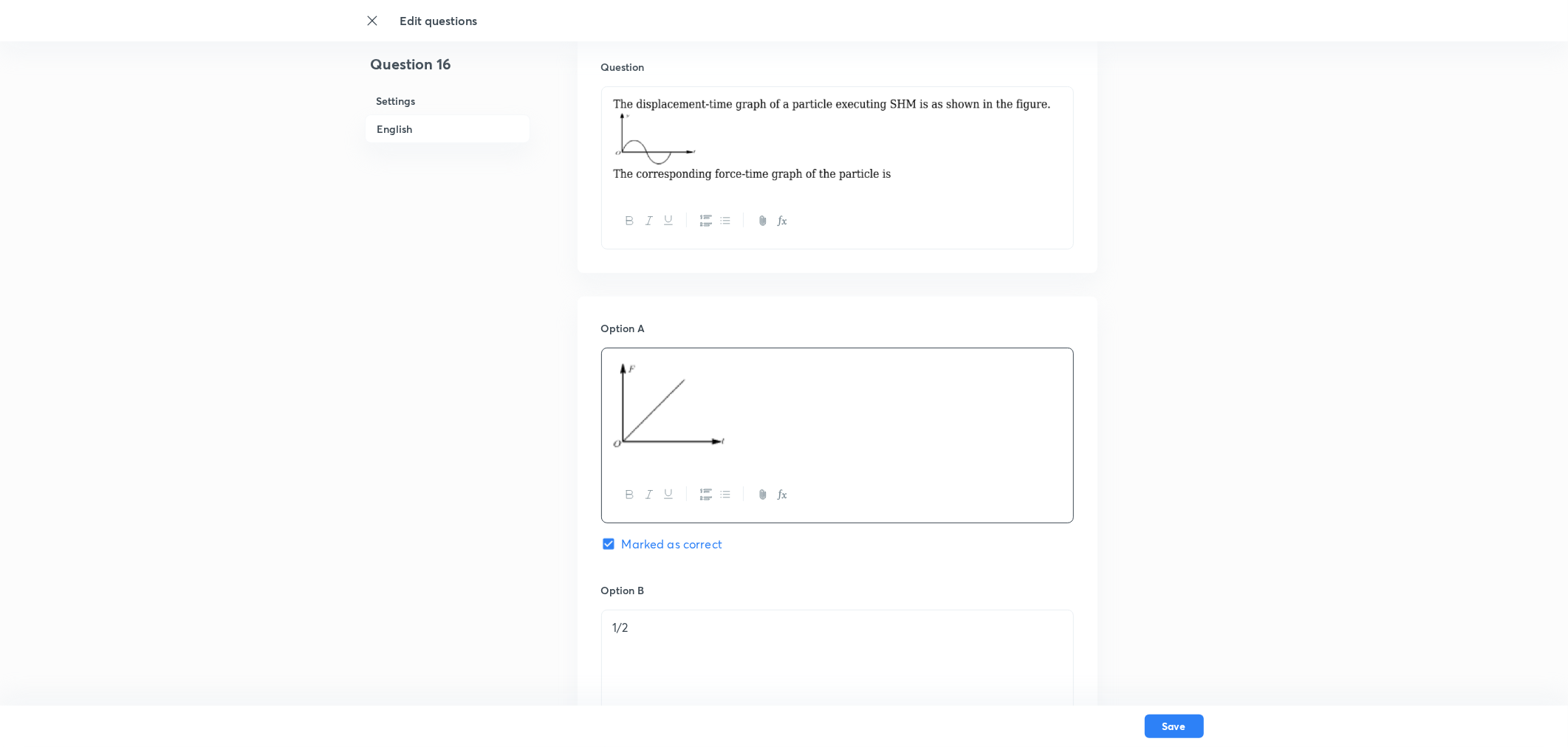
scroll to position [549, 0]
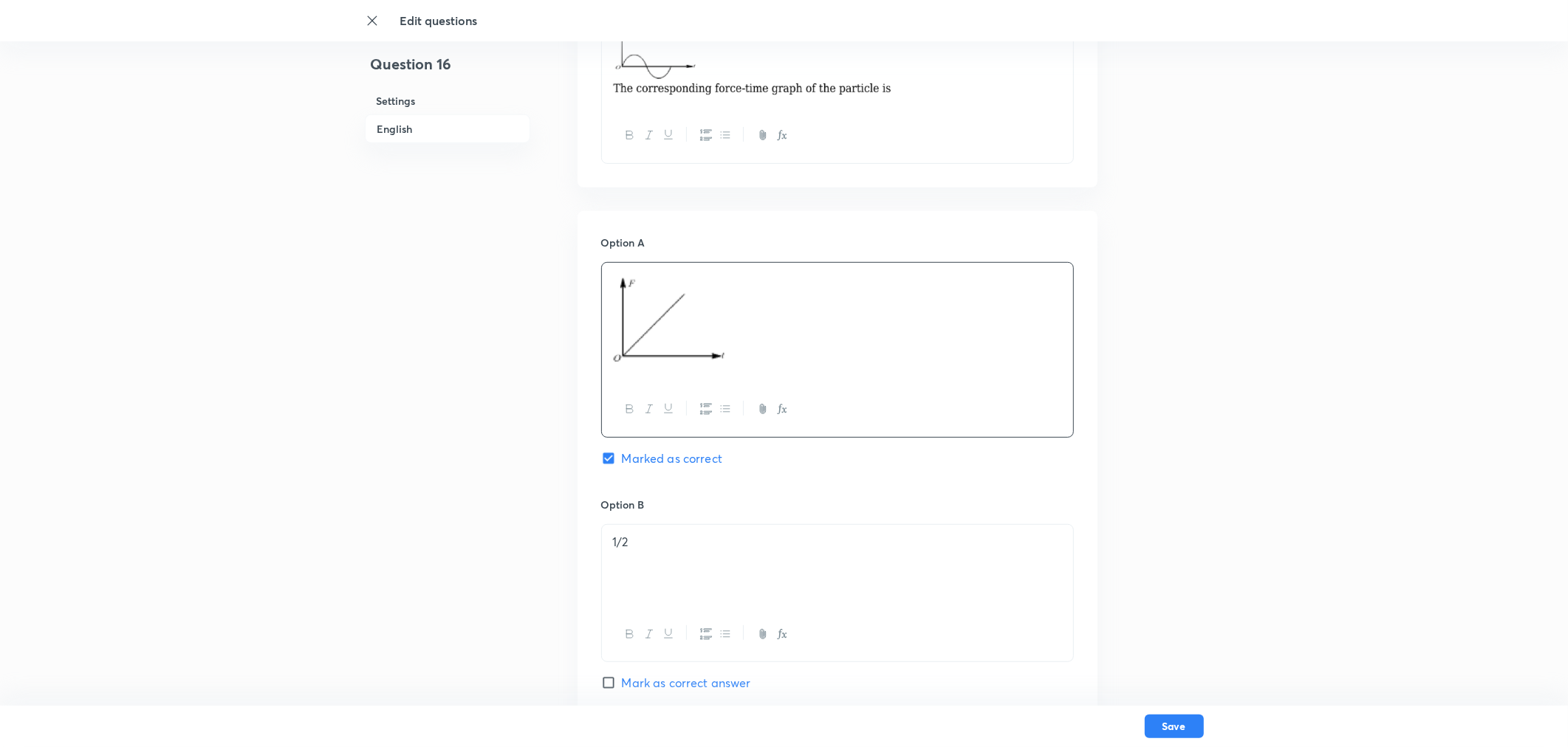
click at [662, 528] on div "1/2" at bounding box center [837, 566] width 471 height 83
click at [644, 537] on p at bounding box center [837, 542] width 449 height 17
click at [674, 530] on div at bounding box center [837, 566] width 471 height 83
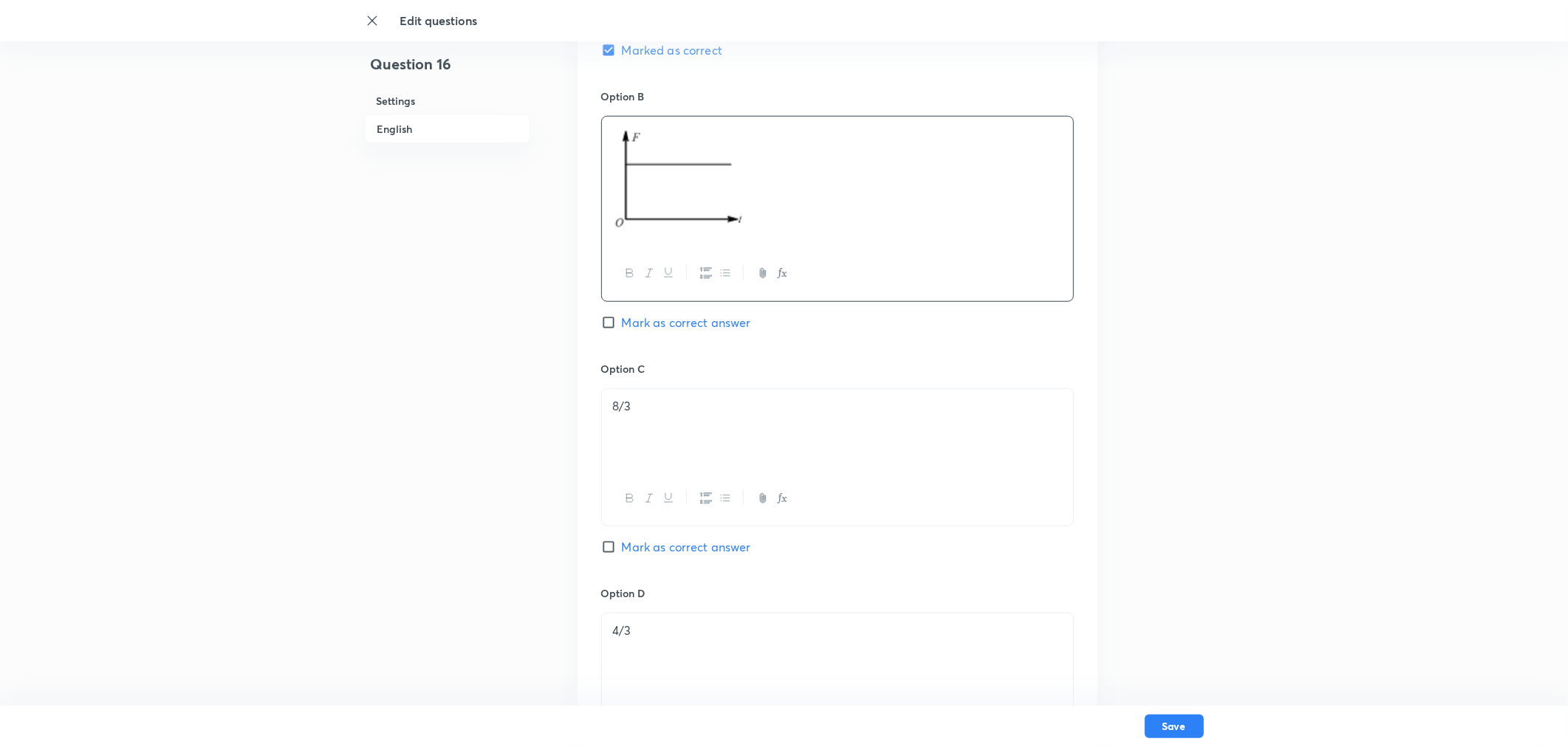
scroll to position [960, 0]
click at [670, 415] on div "8/3" at bounding box center [837, 428] width 471 height 83
click at [651, 399] on p at bounding box center [837, 404] width 449 height 17
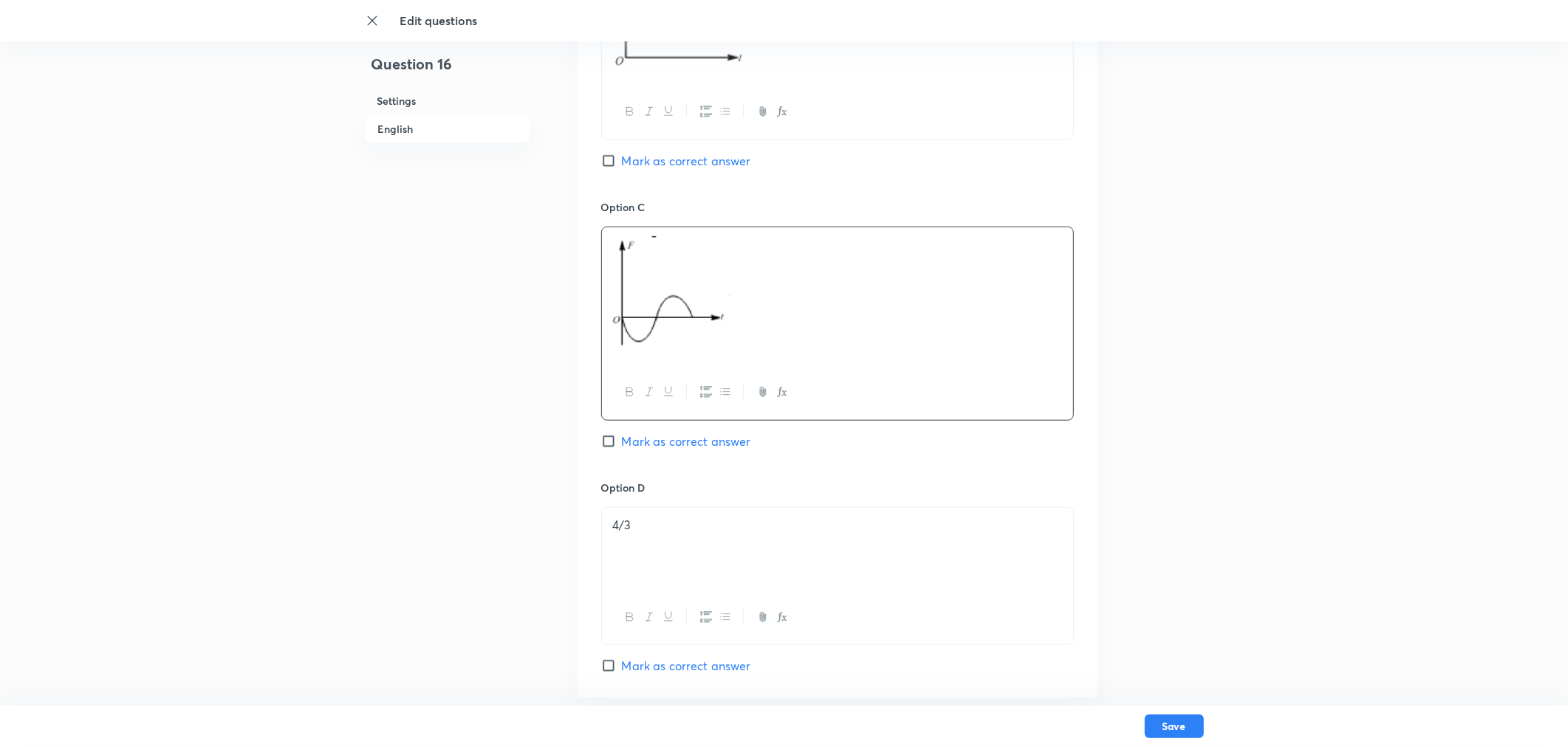
scroll to position [1123, 0]
click at [632, 521] on p "4/3" at bounding box center [837, 521] width 449 height 17
drag, startPoint x: 660, startPoint y: 529, endPoint x: 661, endPoint y: 522, distance: 7.1
click at [661, 522] on p at bounding box center [837, 521] width 449 height 17
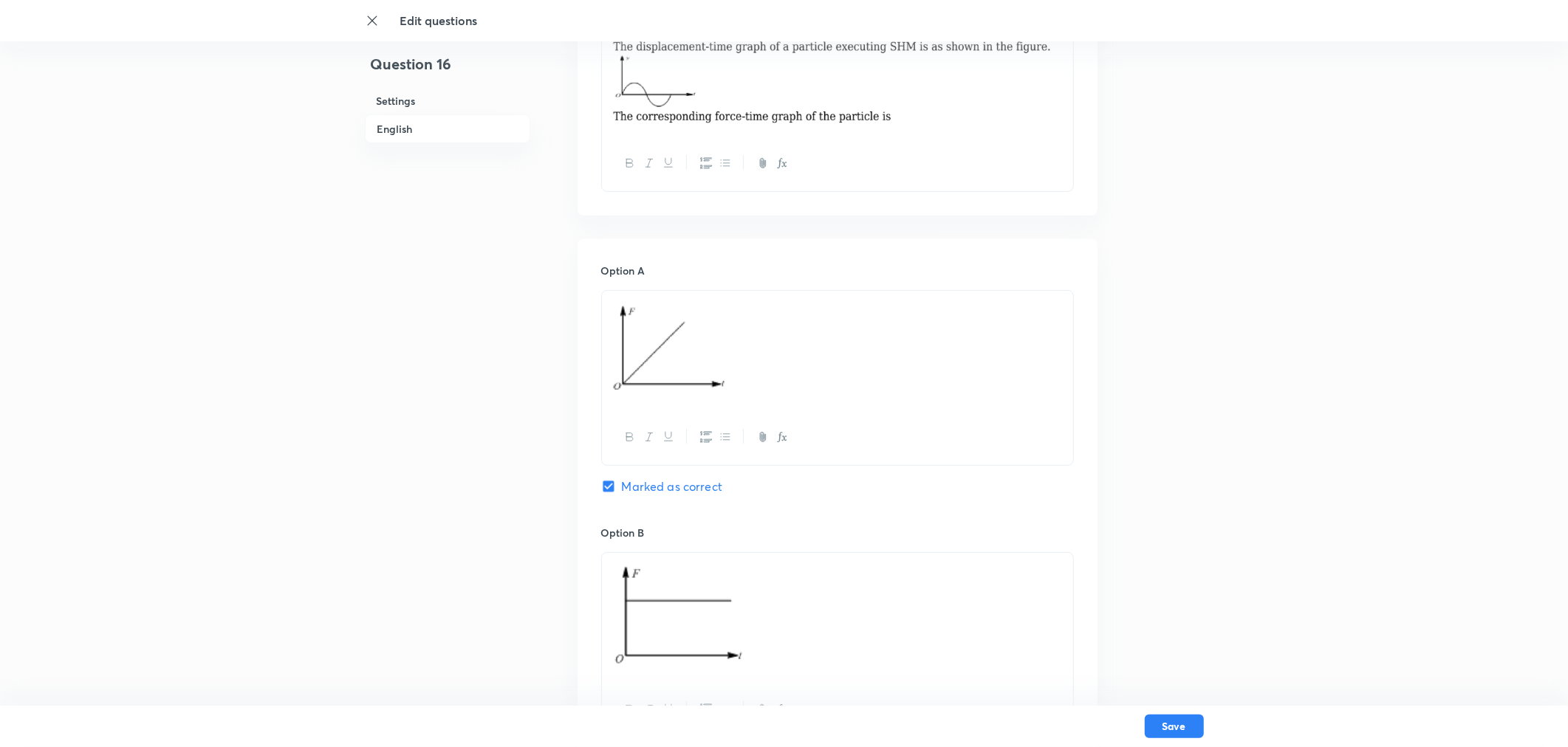
scroll to position [549, 0]
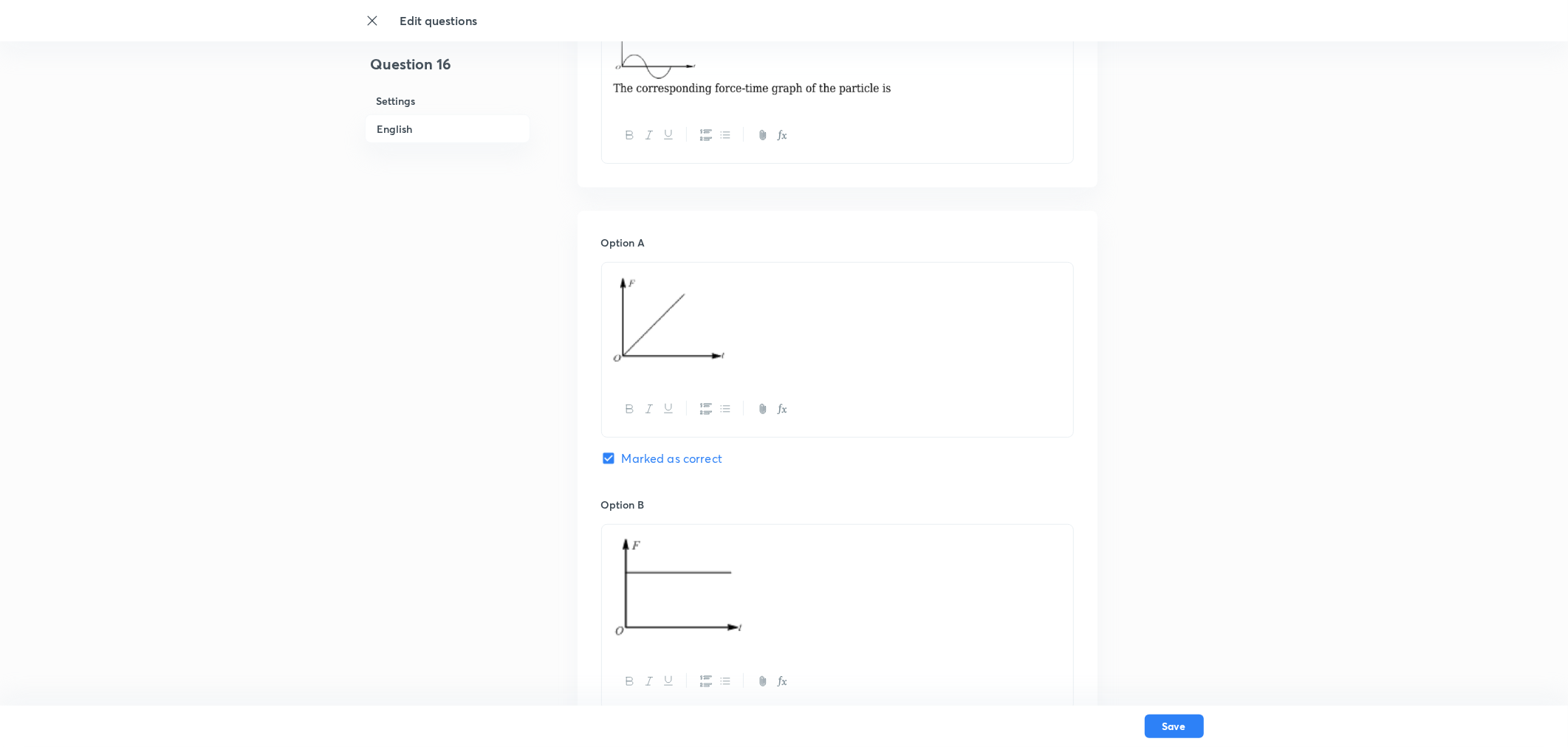
click at [770, 305] on p at bounding box center [837, 323] width 449 height 102
click at [772, 306] on p at bounding box center [837, 323] width 449 height 102
click at [828, 319] on p at bounding box center [837, 323] width 449 height 102
click at [865, 367] on p at bounding box center [837, 323] width 449 height 102
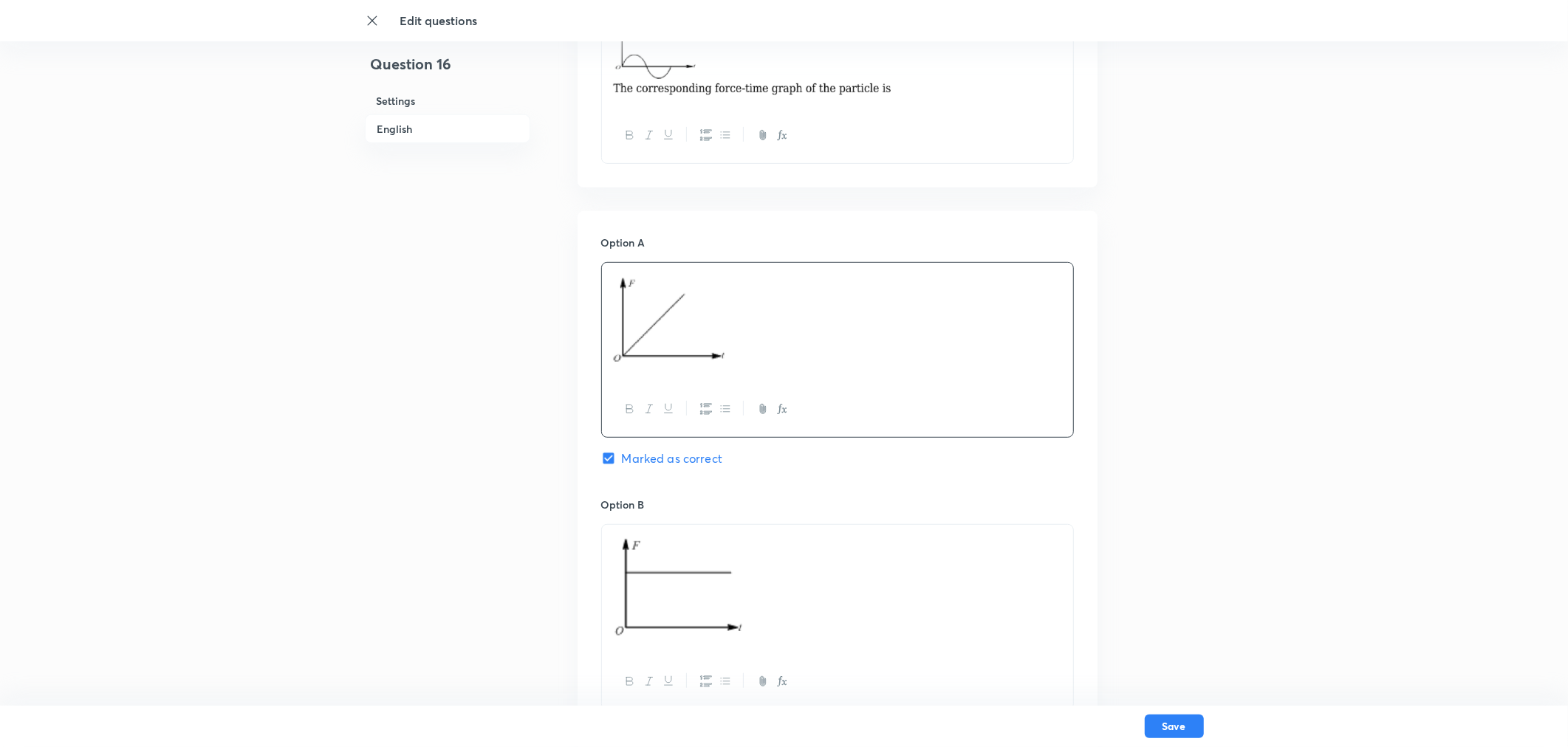
click at [865, 367] on p at bounding box center [837, 323] width 449 height 102
click at [730, 360] on p at bounding box center [837, 323] width 449 height 102
click at [1126, 357] on div "Question 16 Settings English Settings Type Single choice correct 4 options + 4 …" at bounding box center [784, 568] width 839 height 2094
click at [1016, 388] on div at bounding box center [837, 409] width 471 height 54
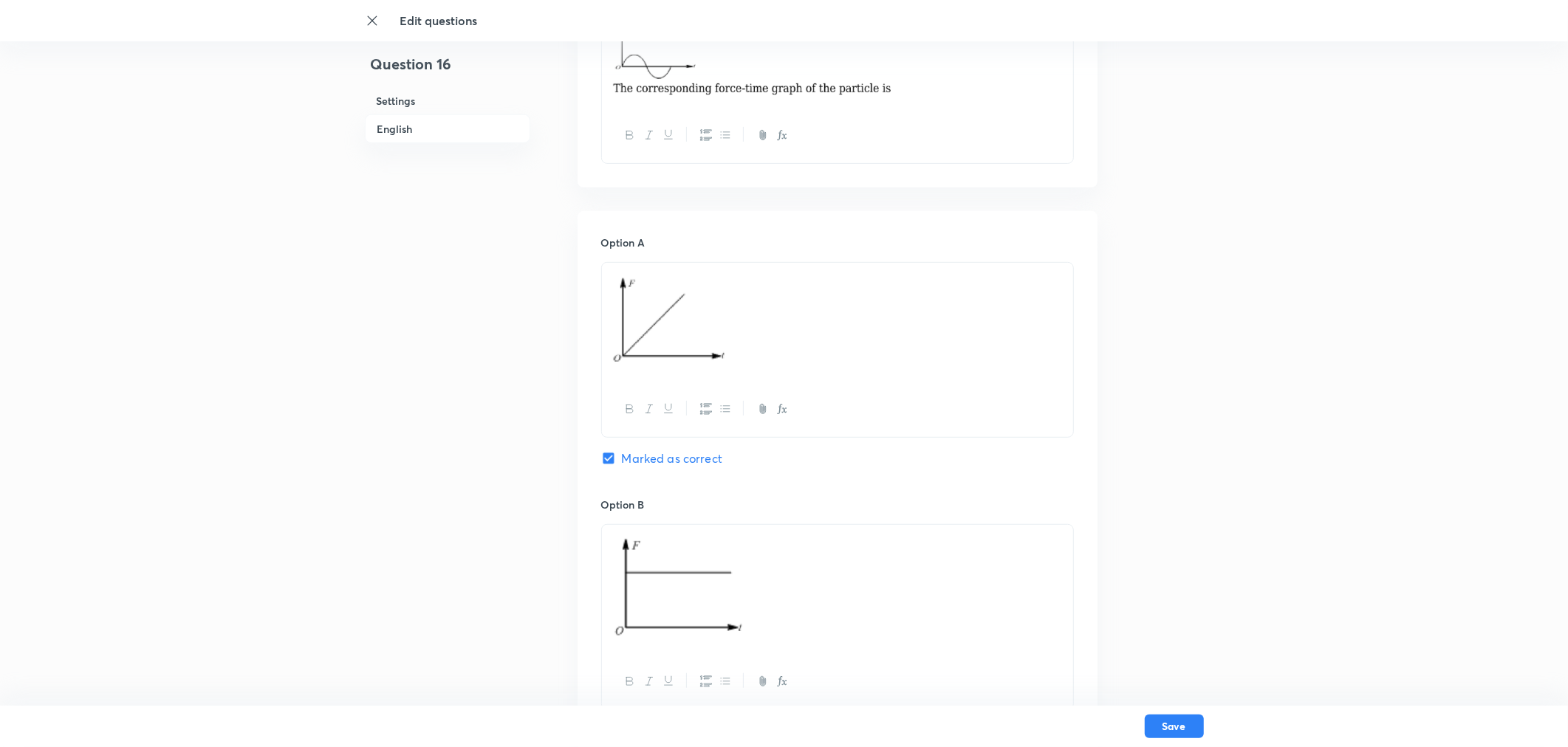
click at [1016, 388] on div at bounding box center [837, 409] width 471 height 54
click at [986, 347] on p at bounding box center [837, 323] width 449 height 102
click at [905, 298] on p at bounding box center [837, 323] width 449 height 102
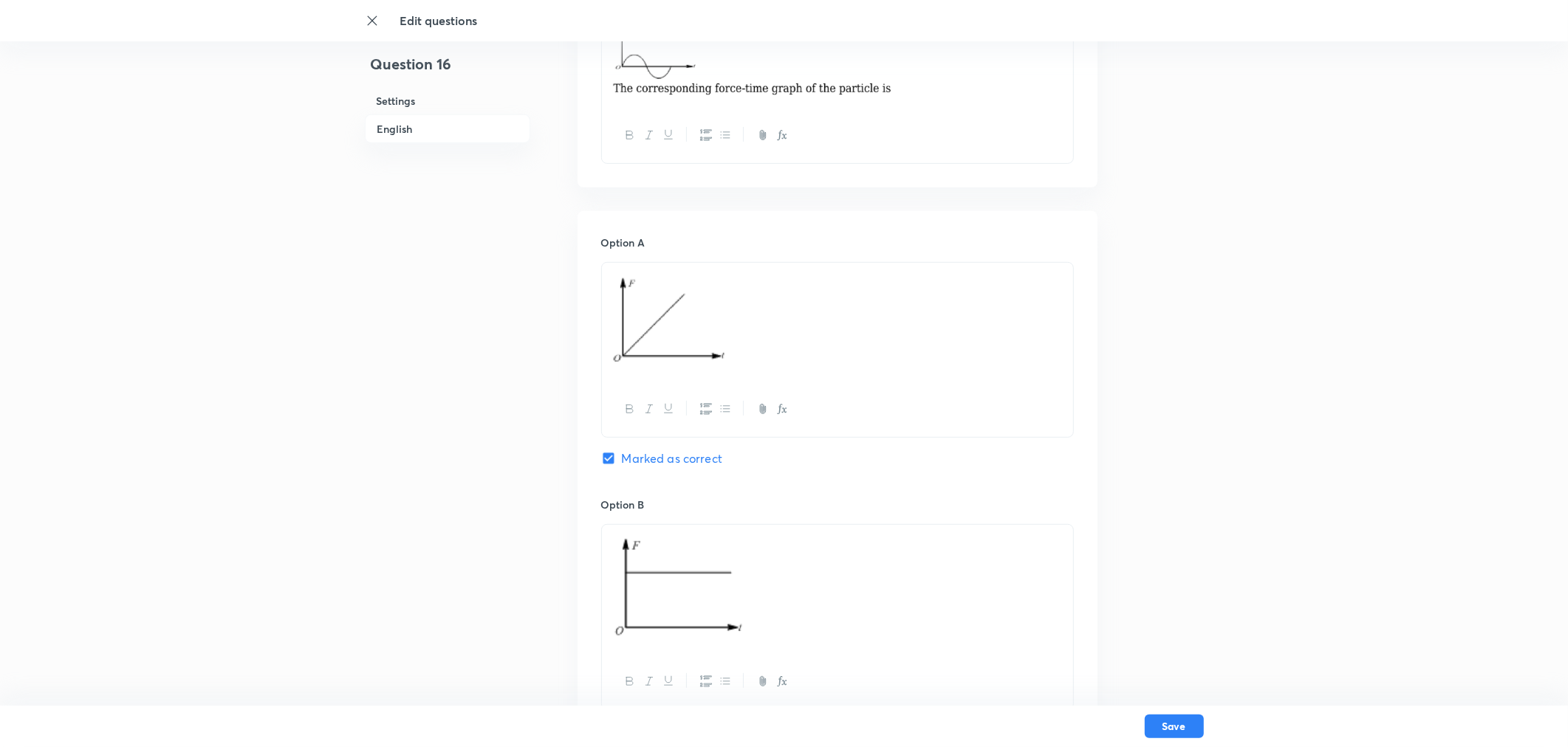
click at [637, 343] on img at bounding box center [670, 320] width 116 height 98
click at [1073, 266] on div "Option A Marked as correct" at bounding box center [837, 366] width 472 height 262
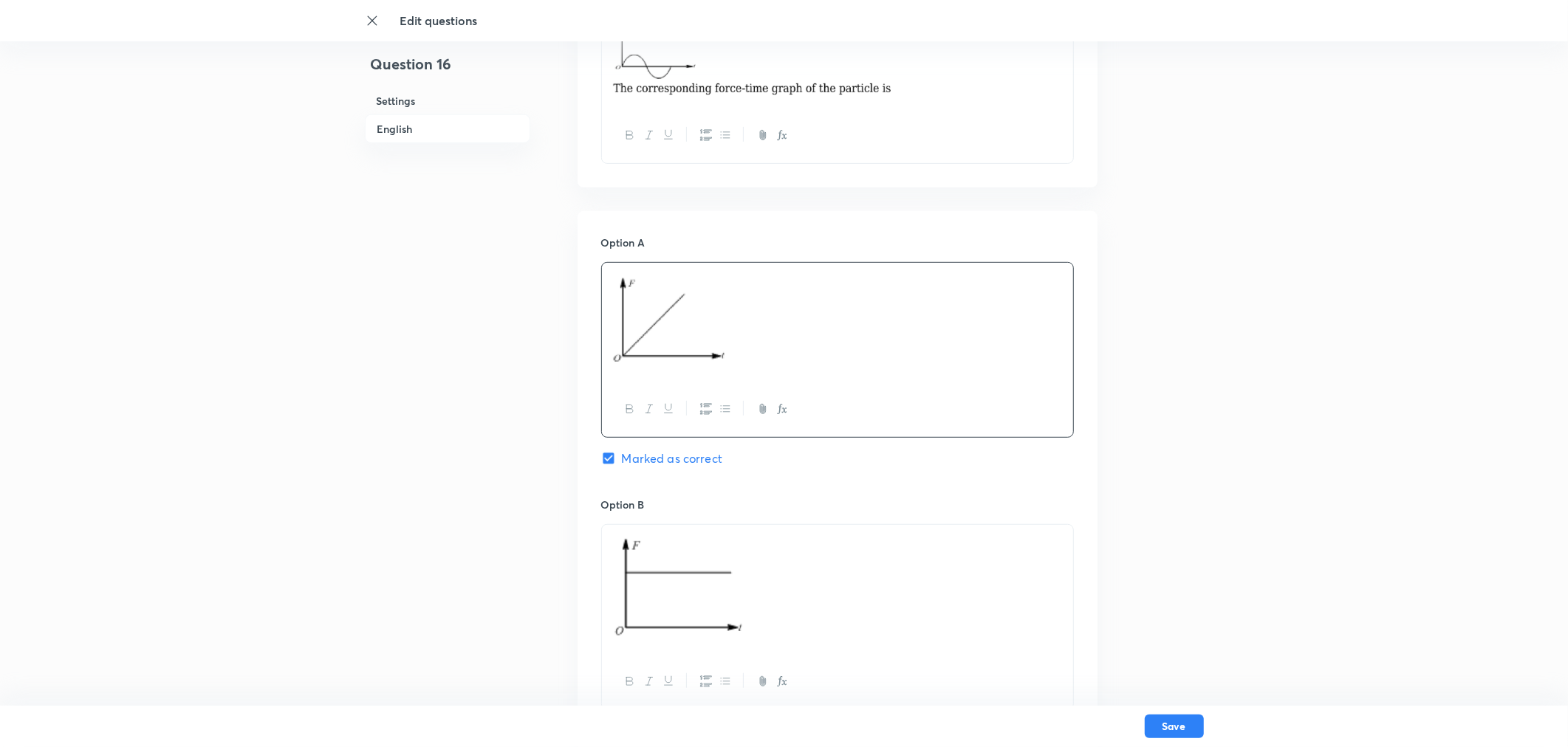
click at [648, 381] on div at bounding box center [837, 323] width 471 height 121
click at [666, 359] on img at bounding box center [670, 320] width 116 height 98
drag, startPoint x: 618, startPoint y: 291, endPoint x: 688, endPoint y: 316, distance: 74.3
click at [688, 316] on img at bounding box center [670, 320] width 116 height 98
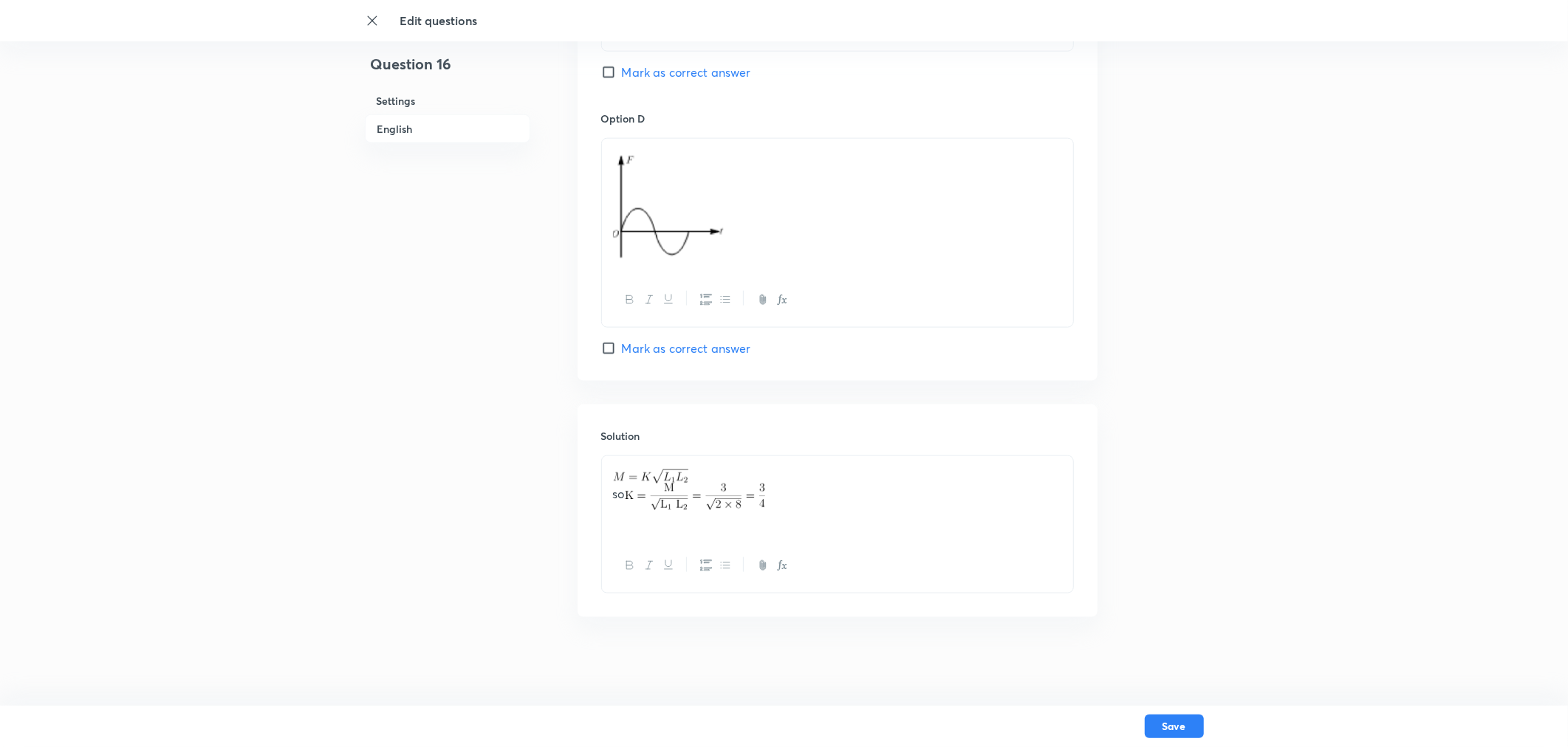
scroll to position [1493, 0]
drag, startPoint x: 780, startPoint y: 507, endPoint x: 613, endPoint y: 476, distance: 169.9
click at [613, 476] on div "so" at bounding box center [837, 498] width 471 height 83
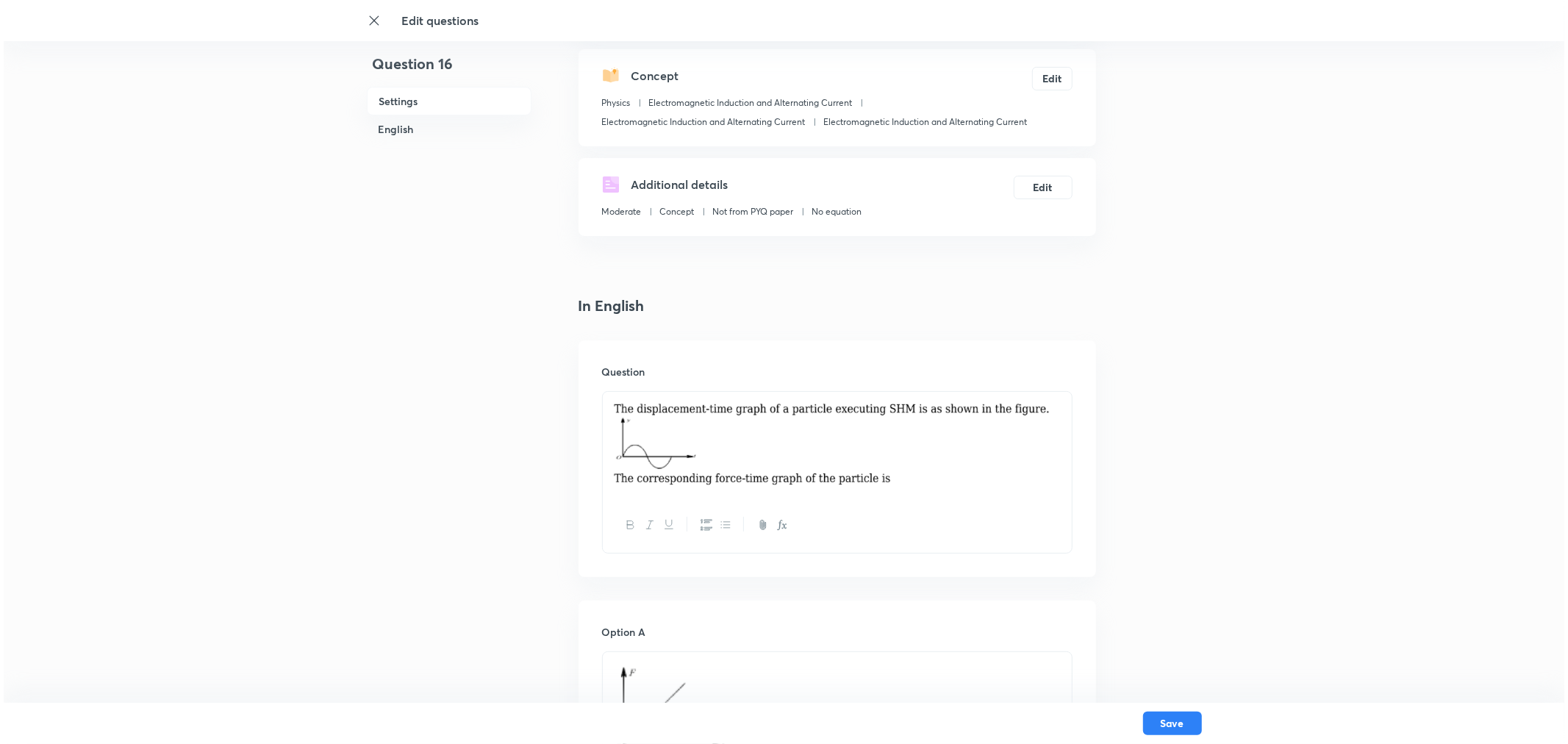
scroll to position [245, 0]
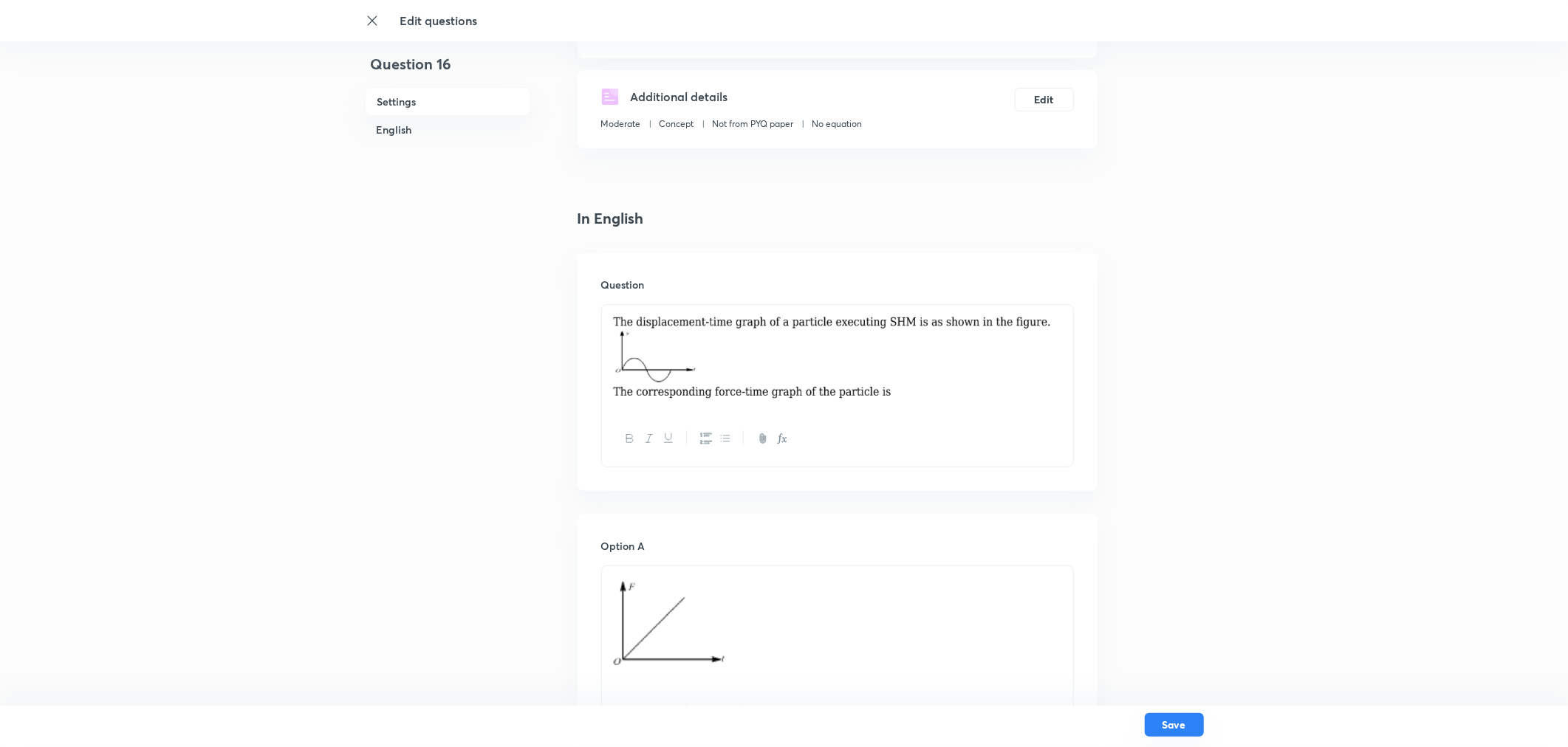
click at [1126, 537] on button "Save" at bounding box center [1174, 725] width 59 height 24
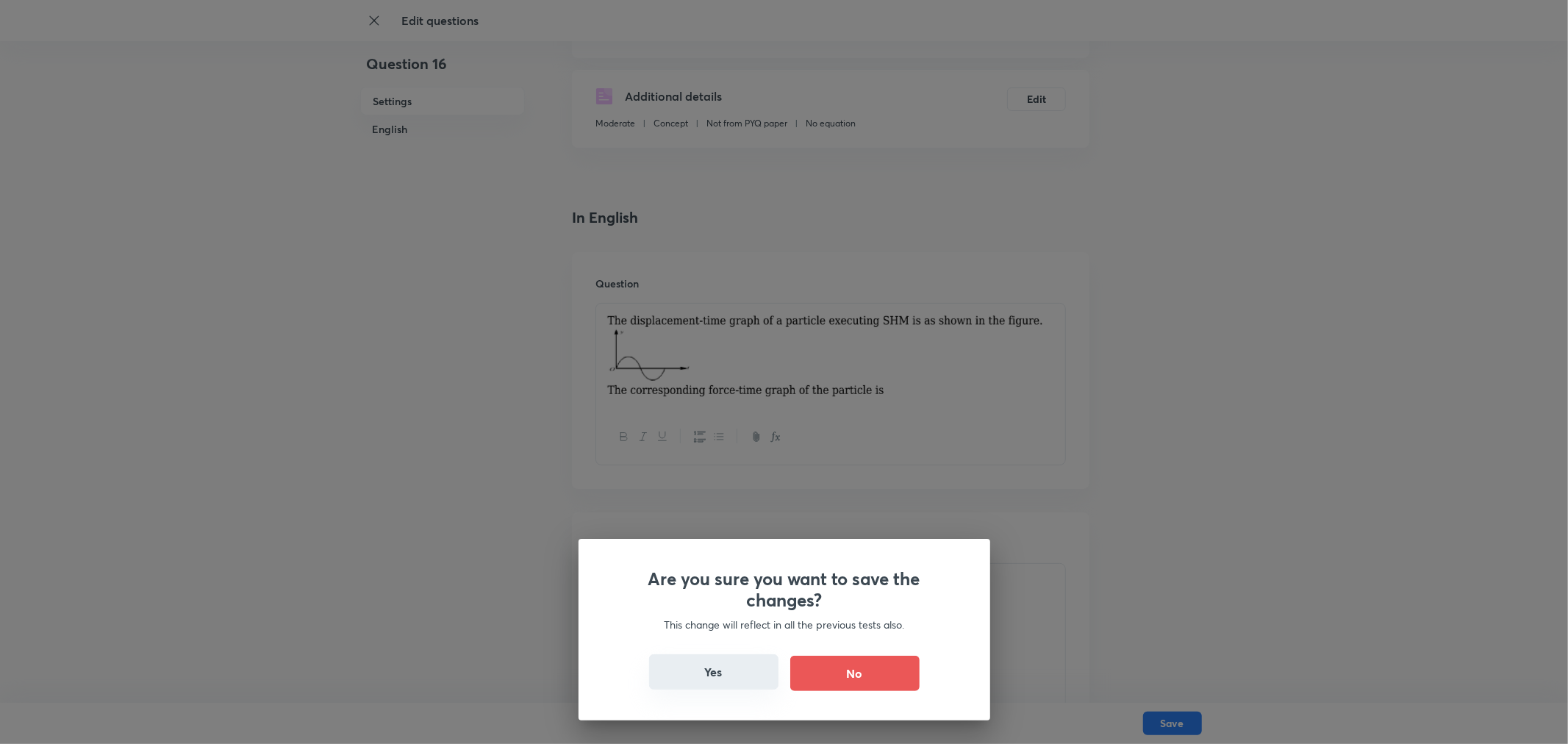
click at [761, 535] on button "Yes" at bounding box center [713, 672] width 129 height 35
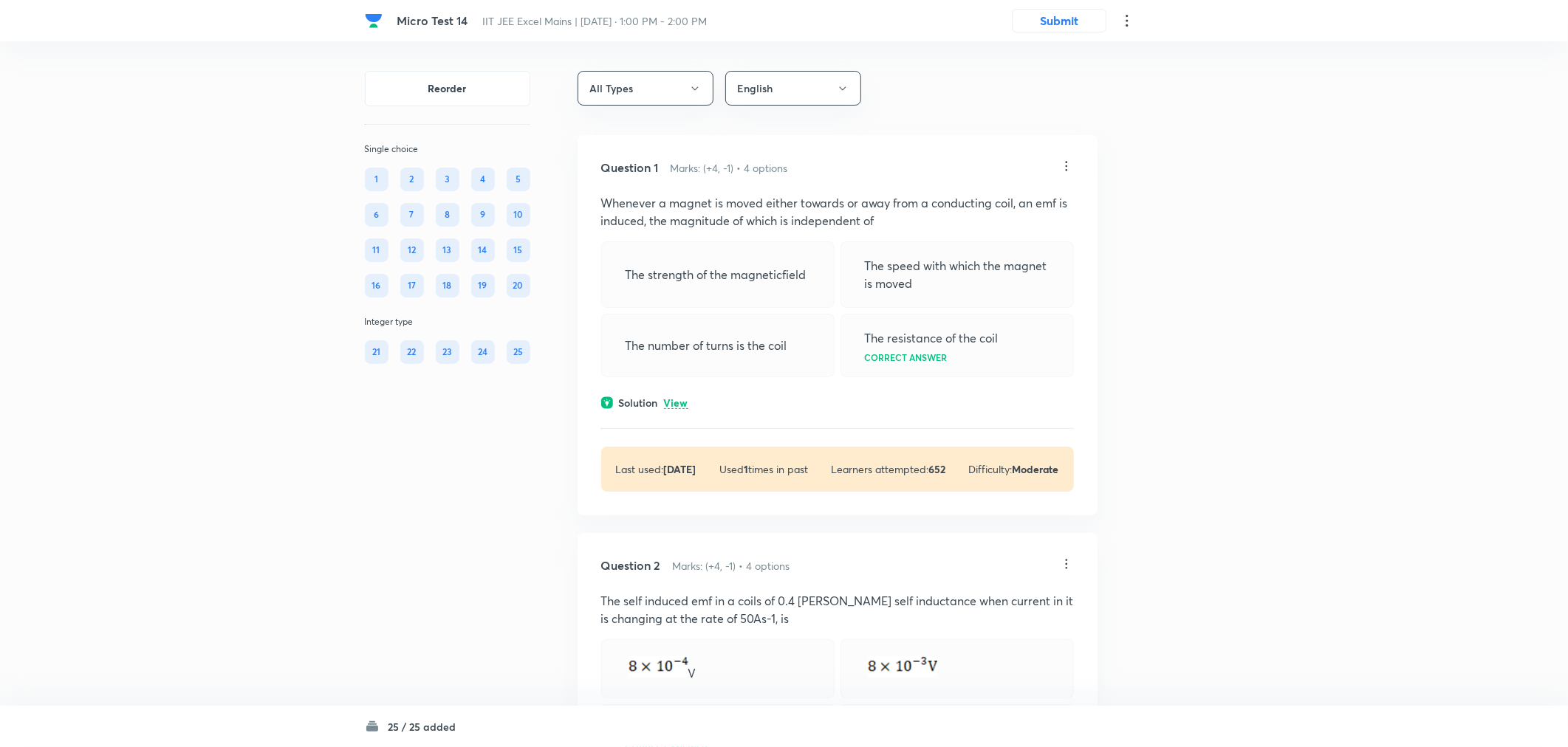
click at [759, 537] on div "V" at bounding box center [718, 669] width 234 height 59
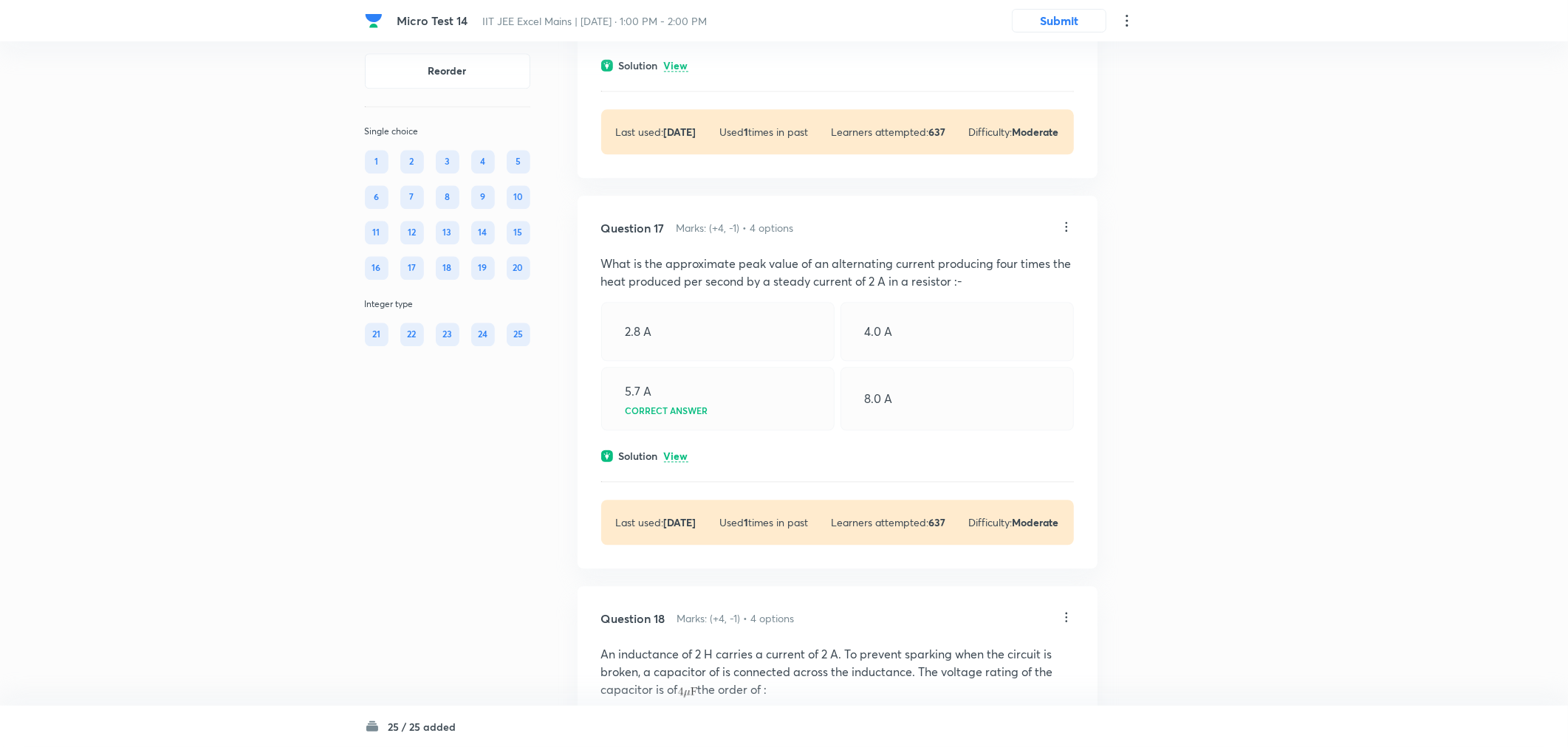
scroll to position [7711, 0]
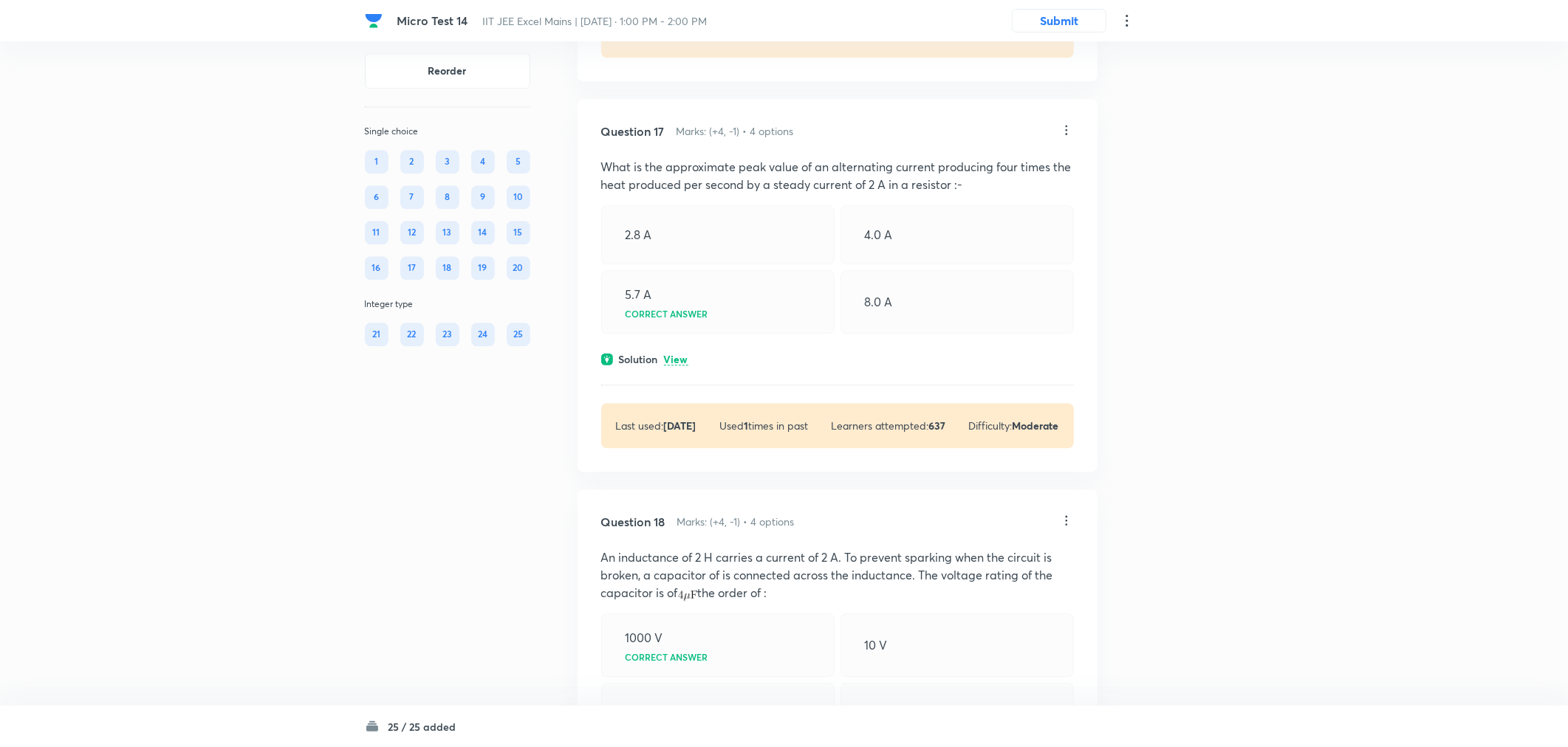
click at [1067, 137] on icon at bounding box center [1067, 130] width 15 height 15
click at [978, 294] on li "Edit" at bounding box center [1008, 300] width 124 height 27
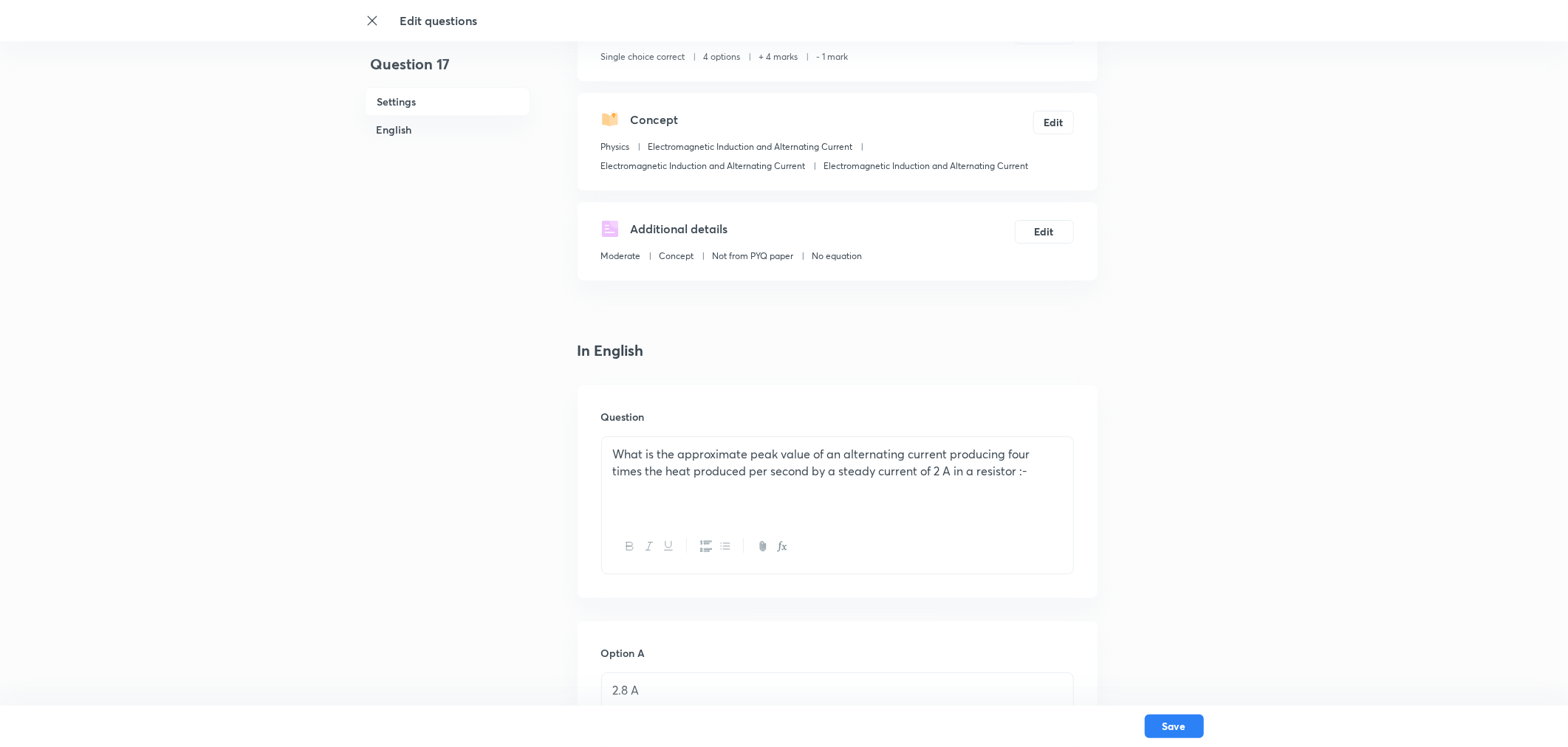
scroll to position [164, 0]
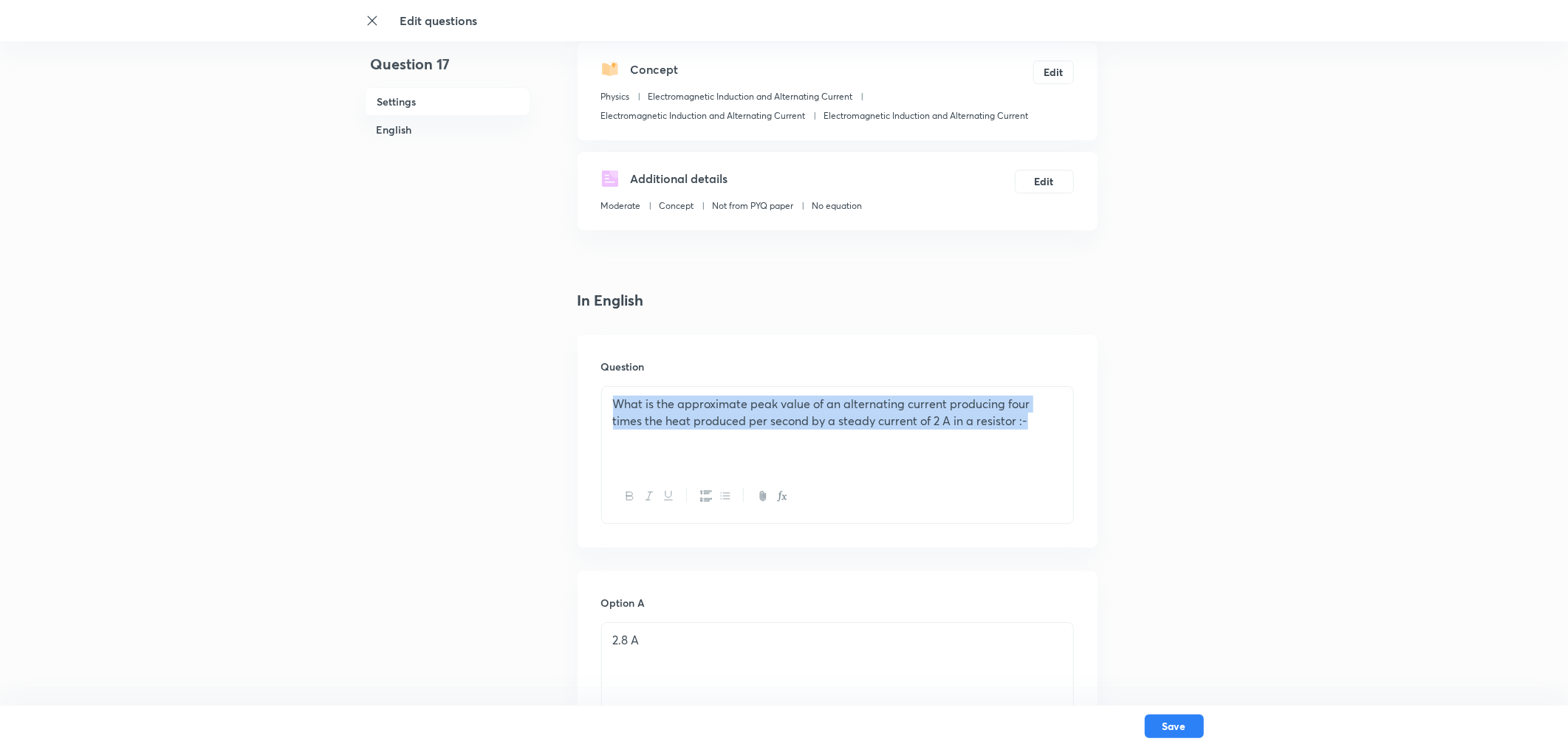
drag, startPoint x: 1013, startPoint y: 416, endPoint x: 582, endPoint y: 395, distance: 431.5
click at [594, 401] on div "Question What is the approximate peak value of an alternating current producing…" at bounding box center [837, 442] width 520 height 213
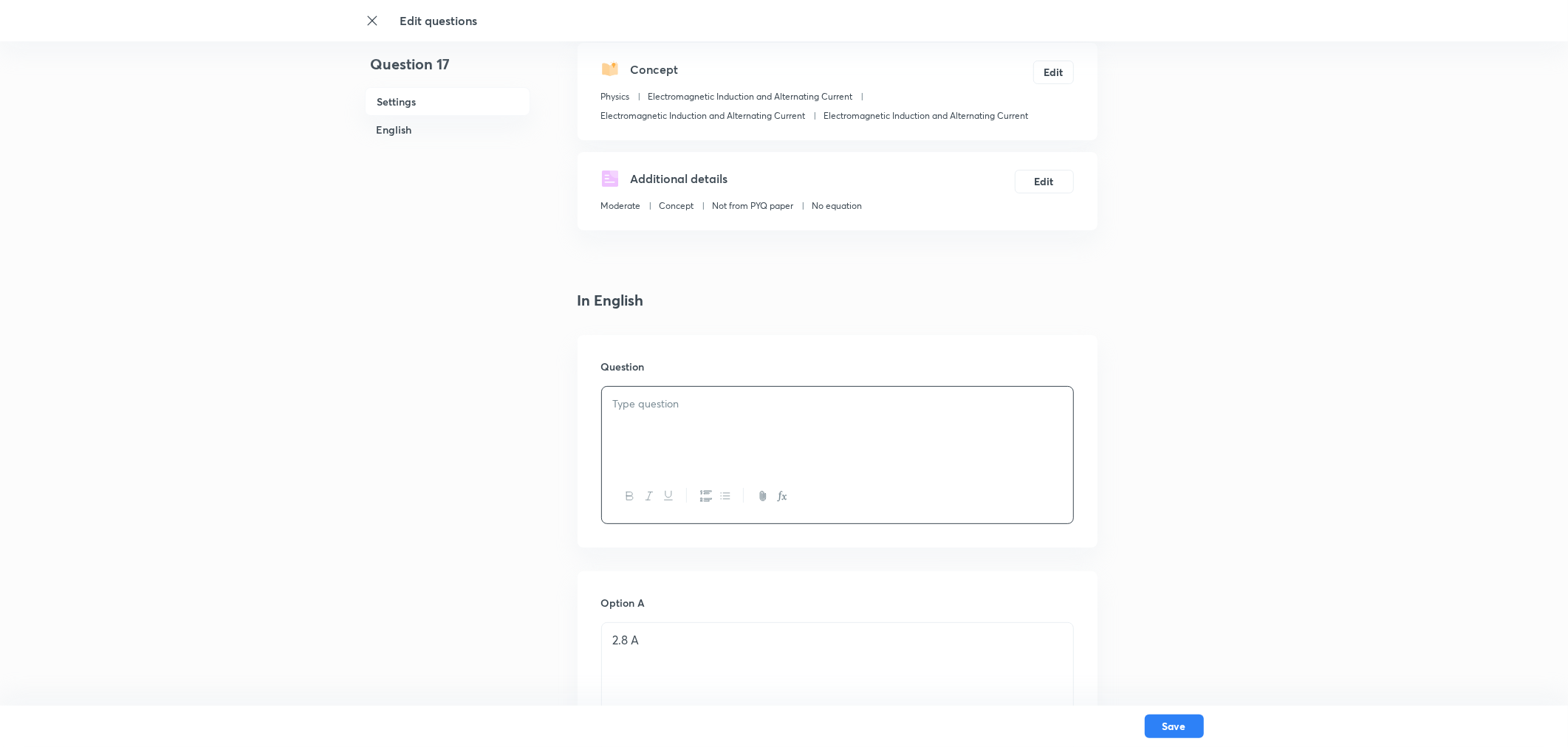
click at [614, 388] on div at bounding box center [837, 428] width 471 height 83
click at [625, 406] on p at bounding box center [837, 404] width 449 height 17
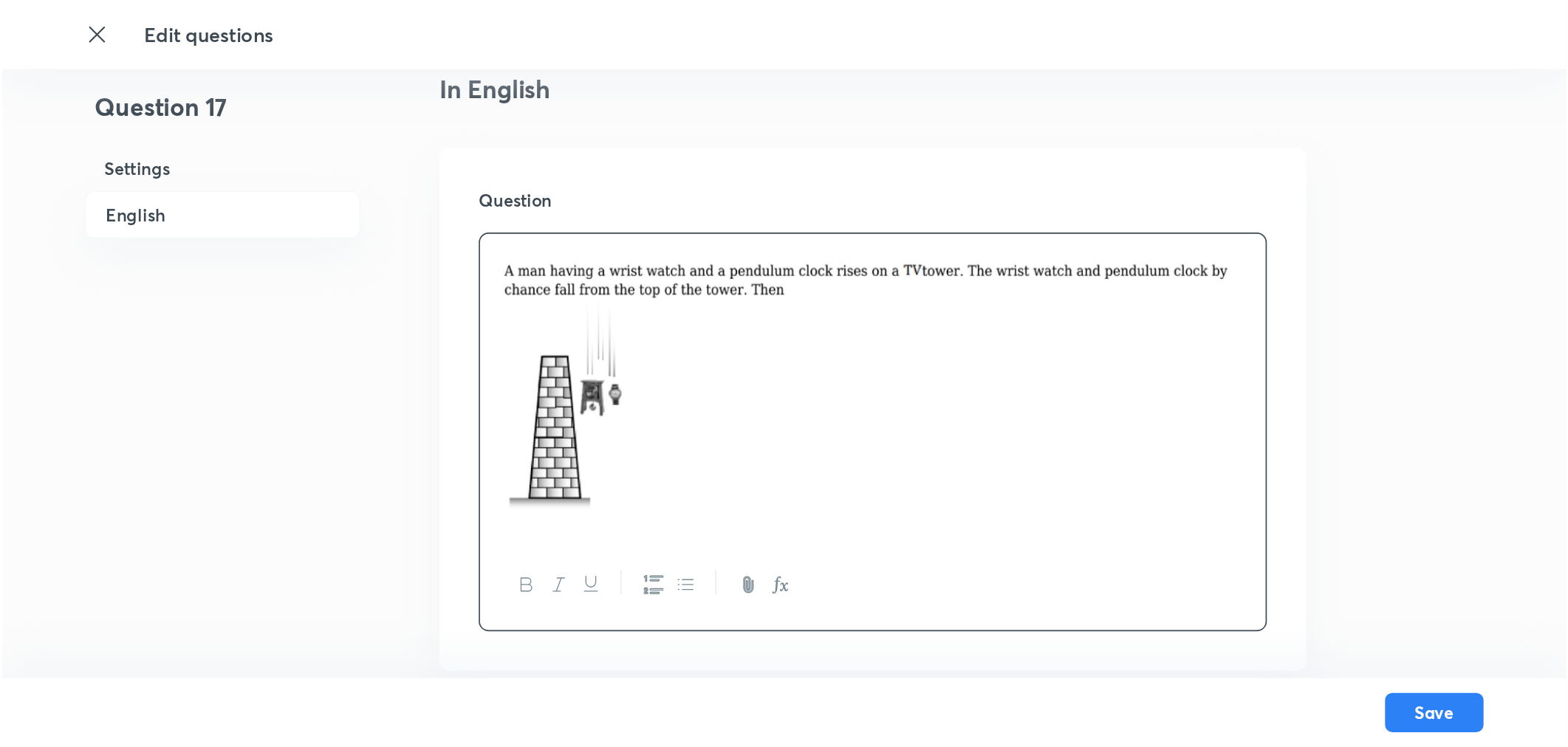
scroll to position [409, 0]
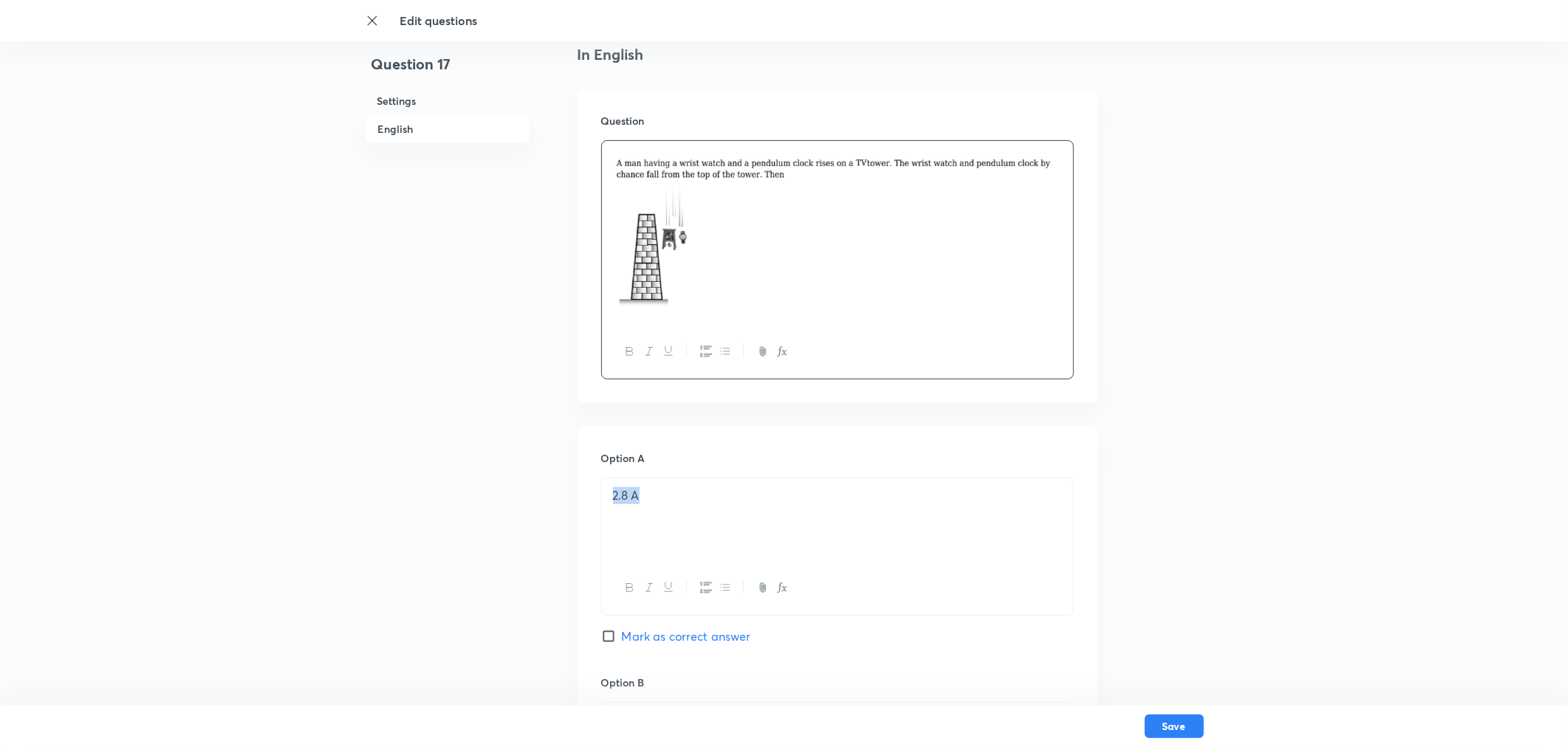
drag, startPoint x: 665, startPoint y: 506, endPoint x: 600, endPoint y: 494, distance: 66.1
click at [601, 494] on div "2.8 A" at bounding box center [837, 546] width 472 height 138
click at [638, 499] on p at bounding box center [837, 495] width 449 height 17
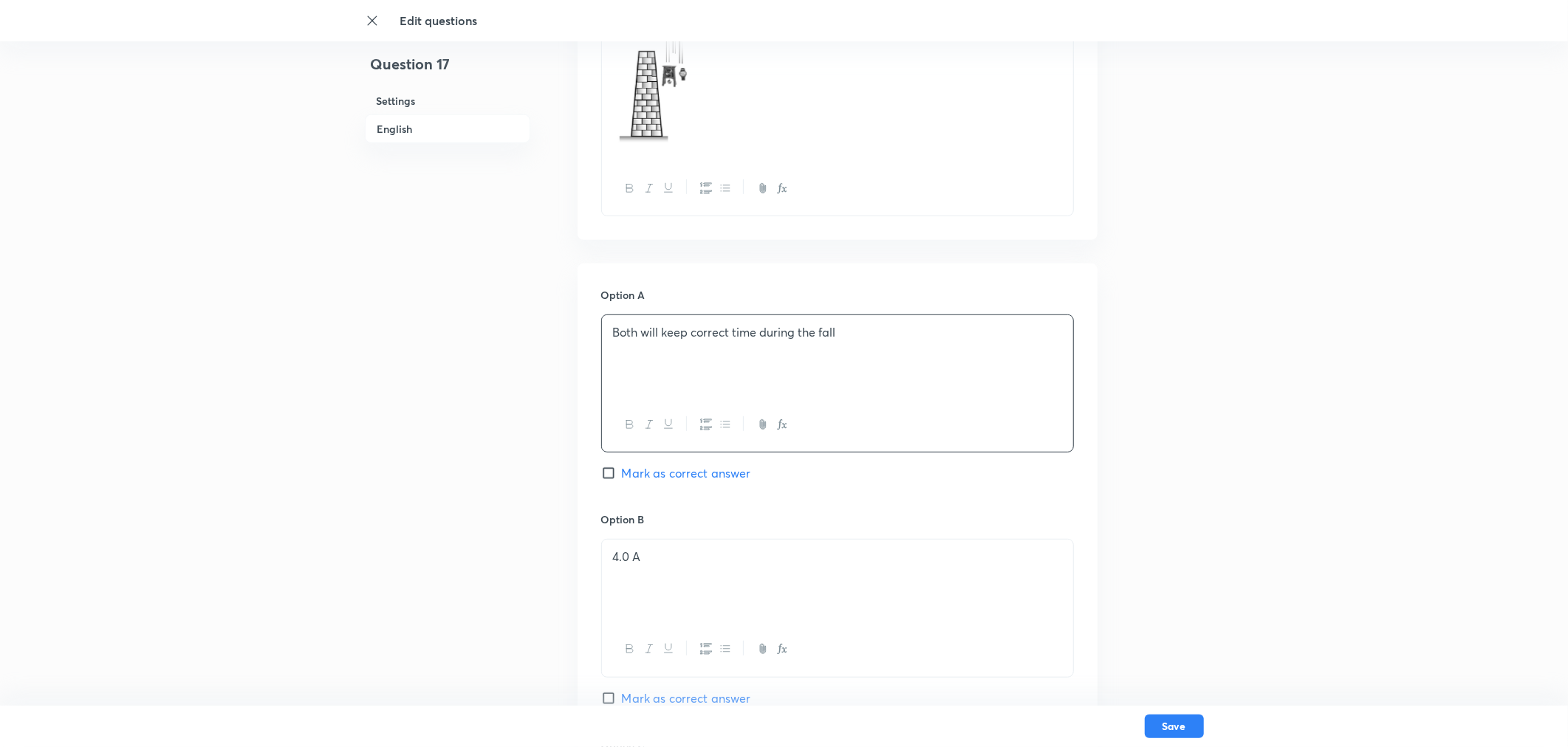
scroll to position [574, 0]
click at [667, 537] on div "4.0 A" at bounding box center [837, 580] width 471 height 83
click at [659, 537] on p at bounding box center [837, 556] width 449 height 17
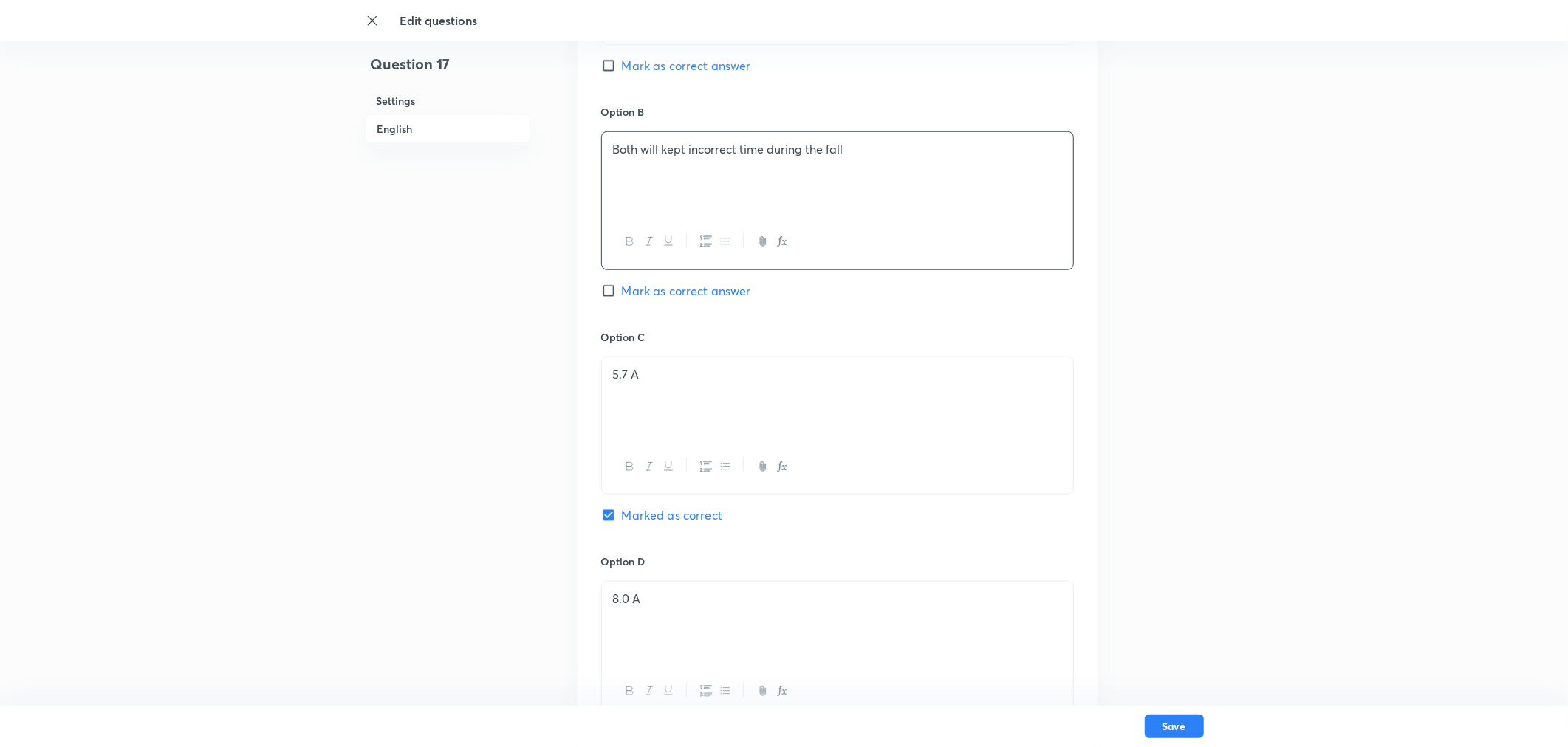
scroll to position [984, 0]
drag, startPoint x: 694, startPoint y: 350, endPoint x: 608, endPoint y: 388, distance: 94.0
click at [579, 381] on div "Option A Both will keep correct time during the fall Mark as correct answer Opt…" at bounding box center [837, 310] width 520 height 917
drag, startPoint x: 673, startPoint y: 369, endPoint x: 599, endPoint y: 357, distance: 75.0
click at [601, 357] on div "5.7 A" at bounding box center [837, 422] width 472 height 138
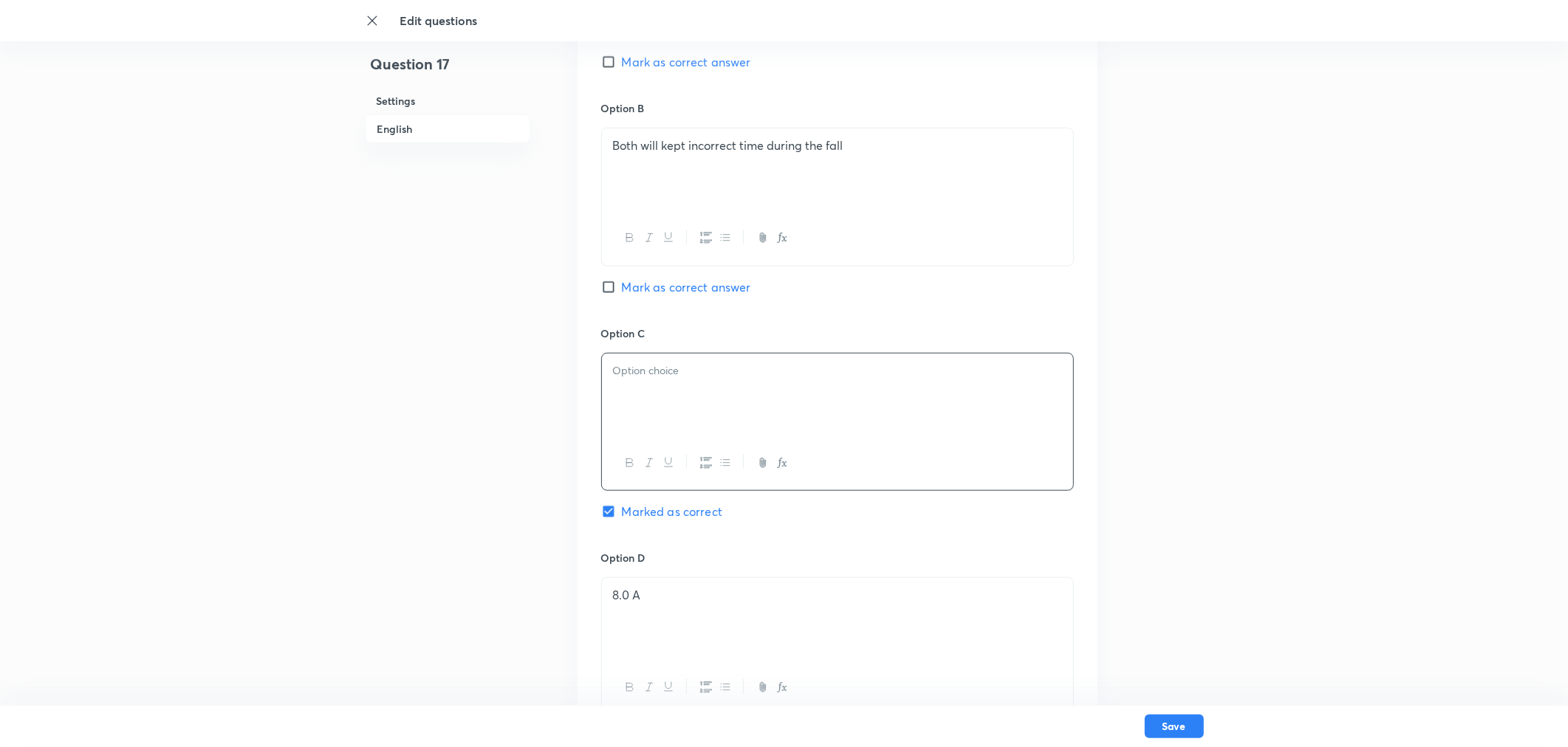
click at [689, 353] on div at bounding box center [837, 422] width 472 height 138
click at [661, 372] on p at bounding box center [837, 371] width 449 height 17
drag, startPoint x: 675, startPoint y: 612, endPoint x: 547, endPoint y: 598, distance: 128.8
click at [547, 537] on div "Question 17 Settings English Settings Type Single choice correct 4 options + 4 …" at bounding box center [784, 76] width 839 height 1979
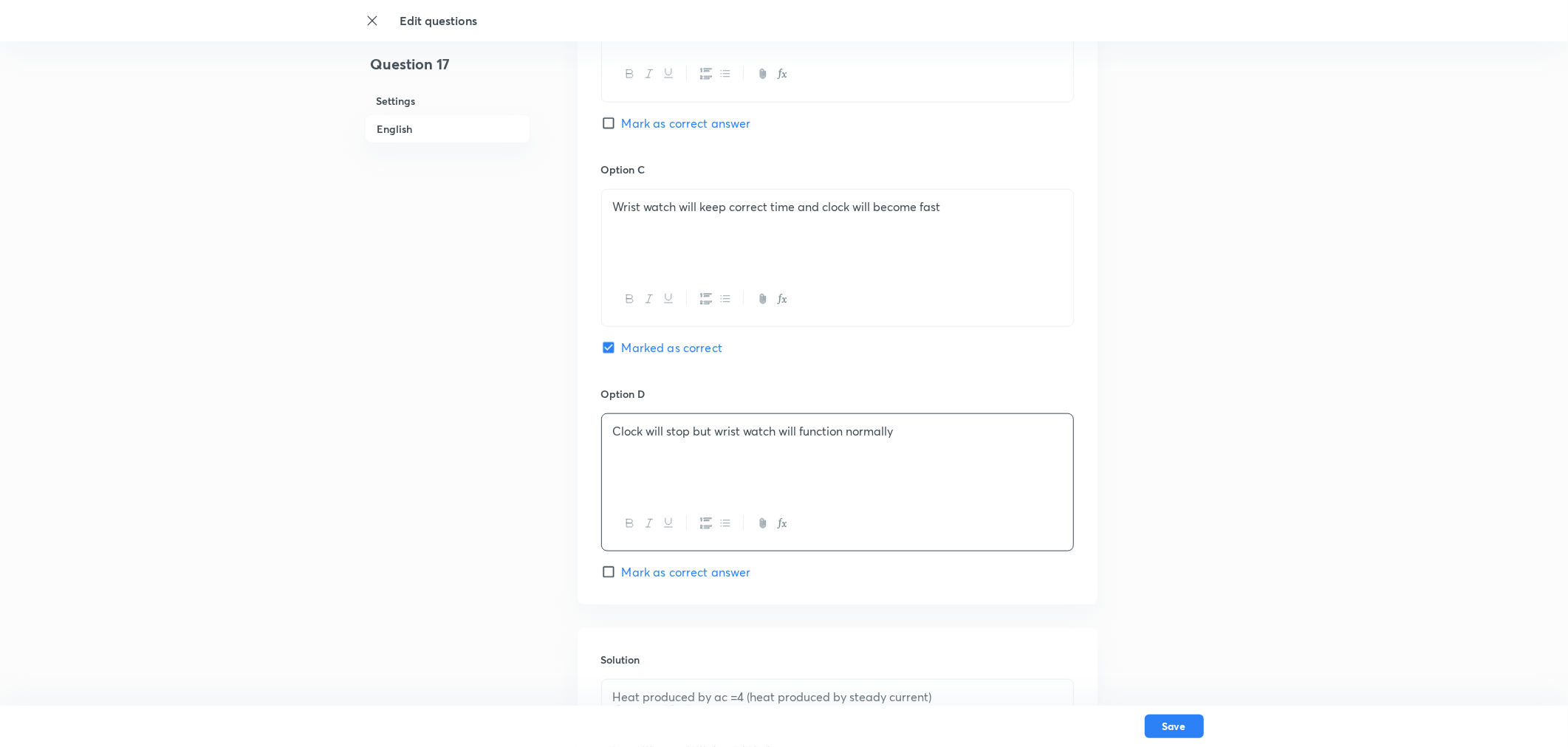
scroll to position [1230, 0]
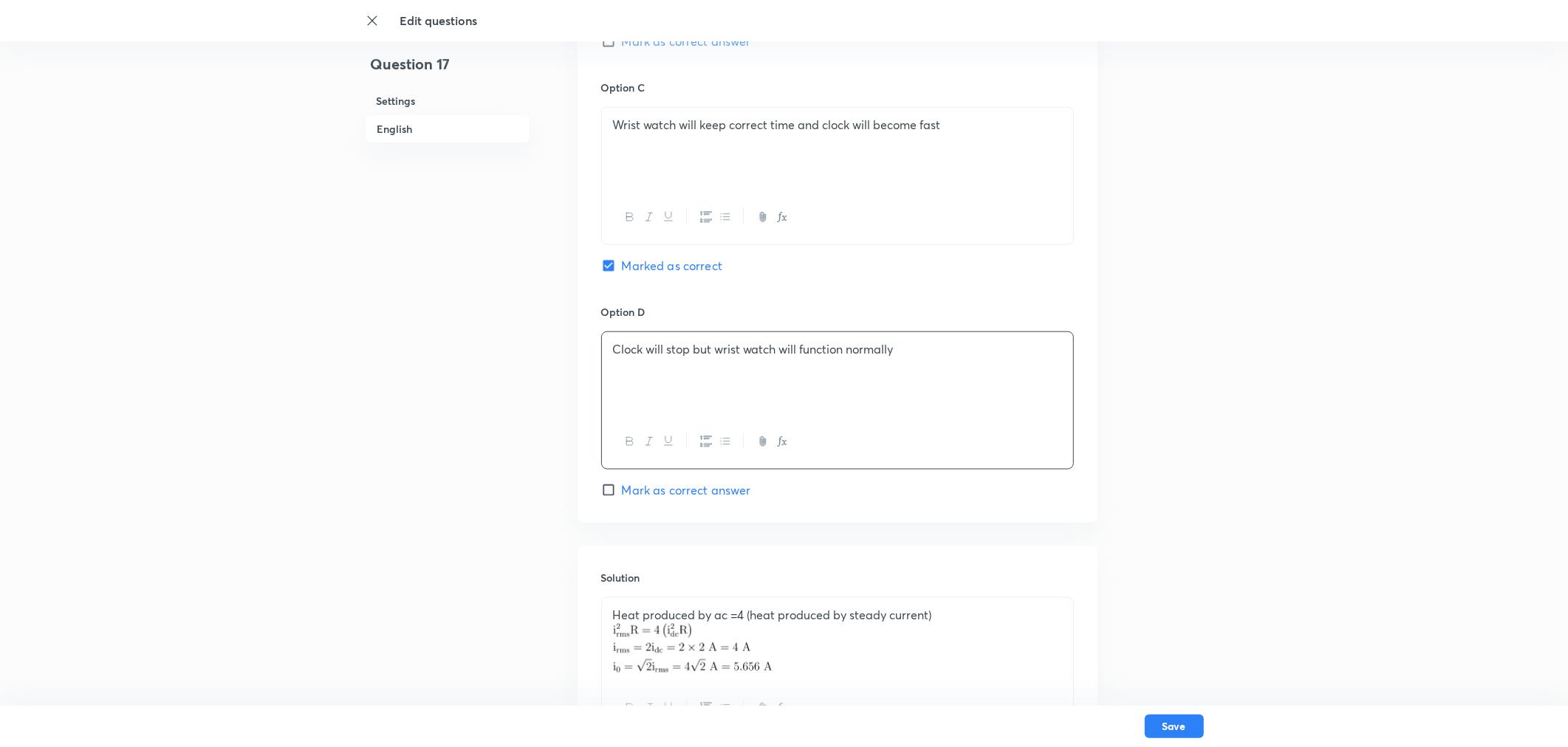
click at [609, 493] on input "Mark as correct answer" at bounding box center [611, 490] width 21 height 15
checkbox input "true"
checkbox input "false"
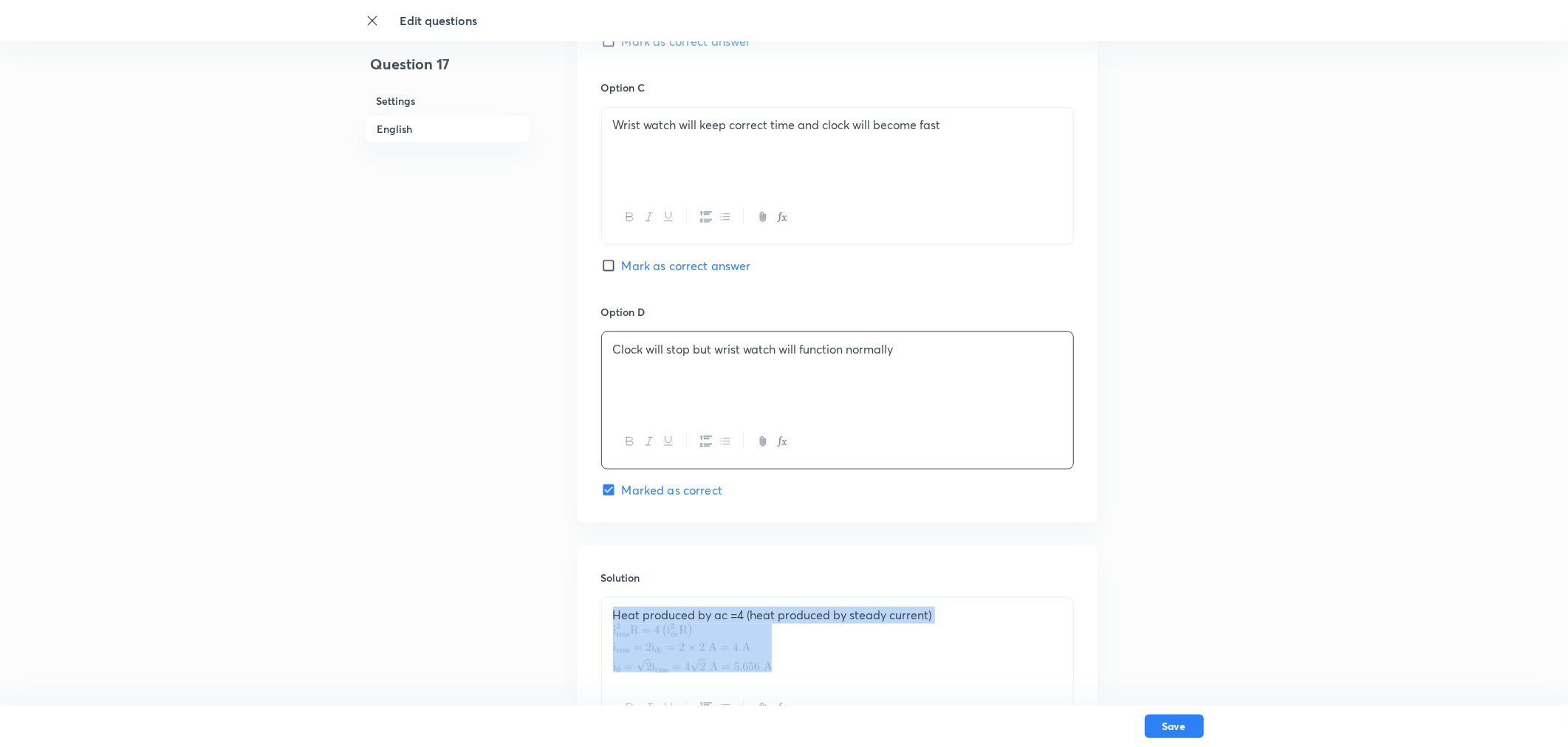
drag, startPoint x: 800, startPoint y: 674, endPoint x: 585, endPoint y: 608, distance: 224.9
click at [601, 537] on div "Heat produced by ac =4 (heat produced by steady current)" at bounding box center [837, 667] width 472 height 139
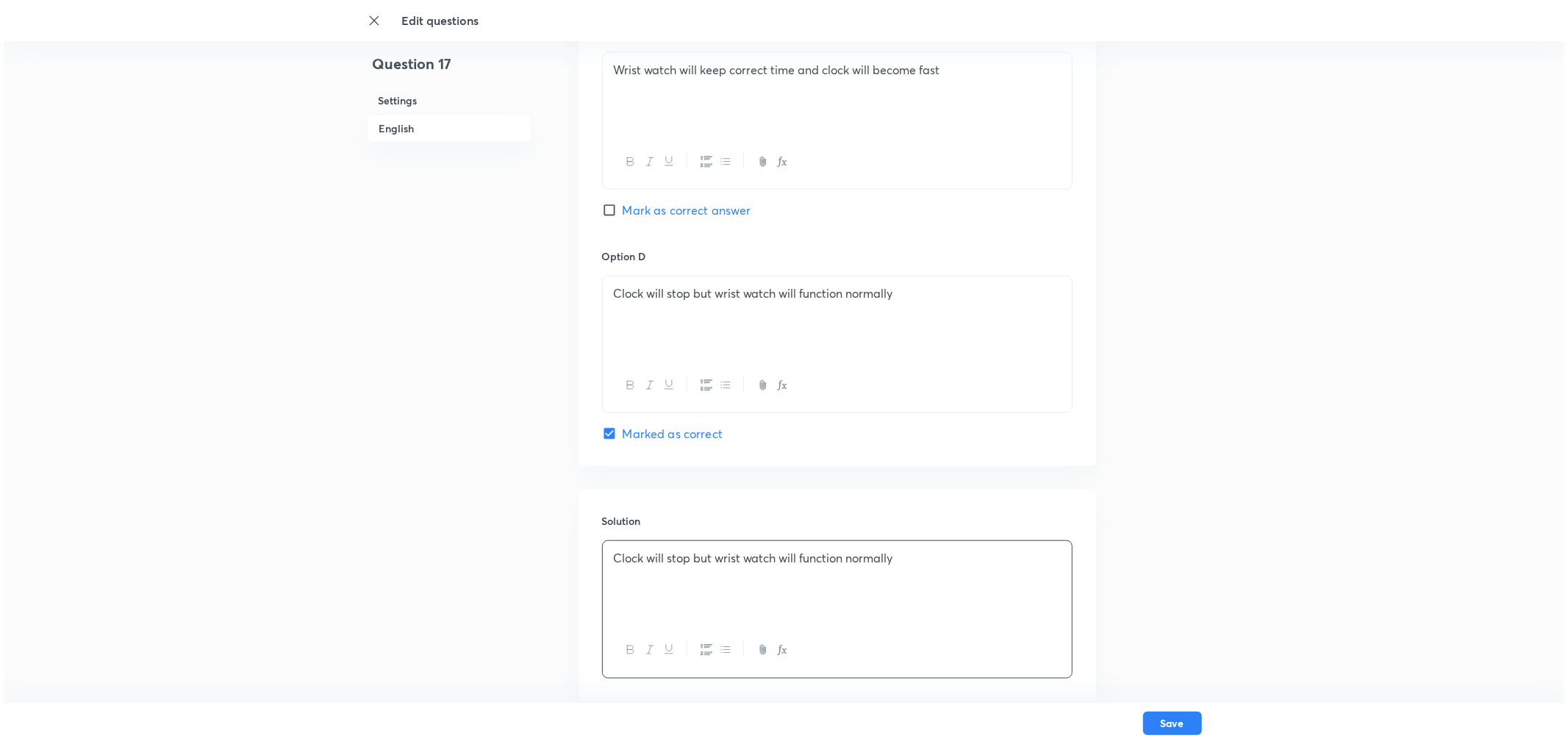
scroll to position [1306, 0]
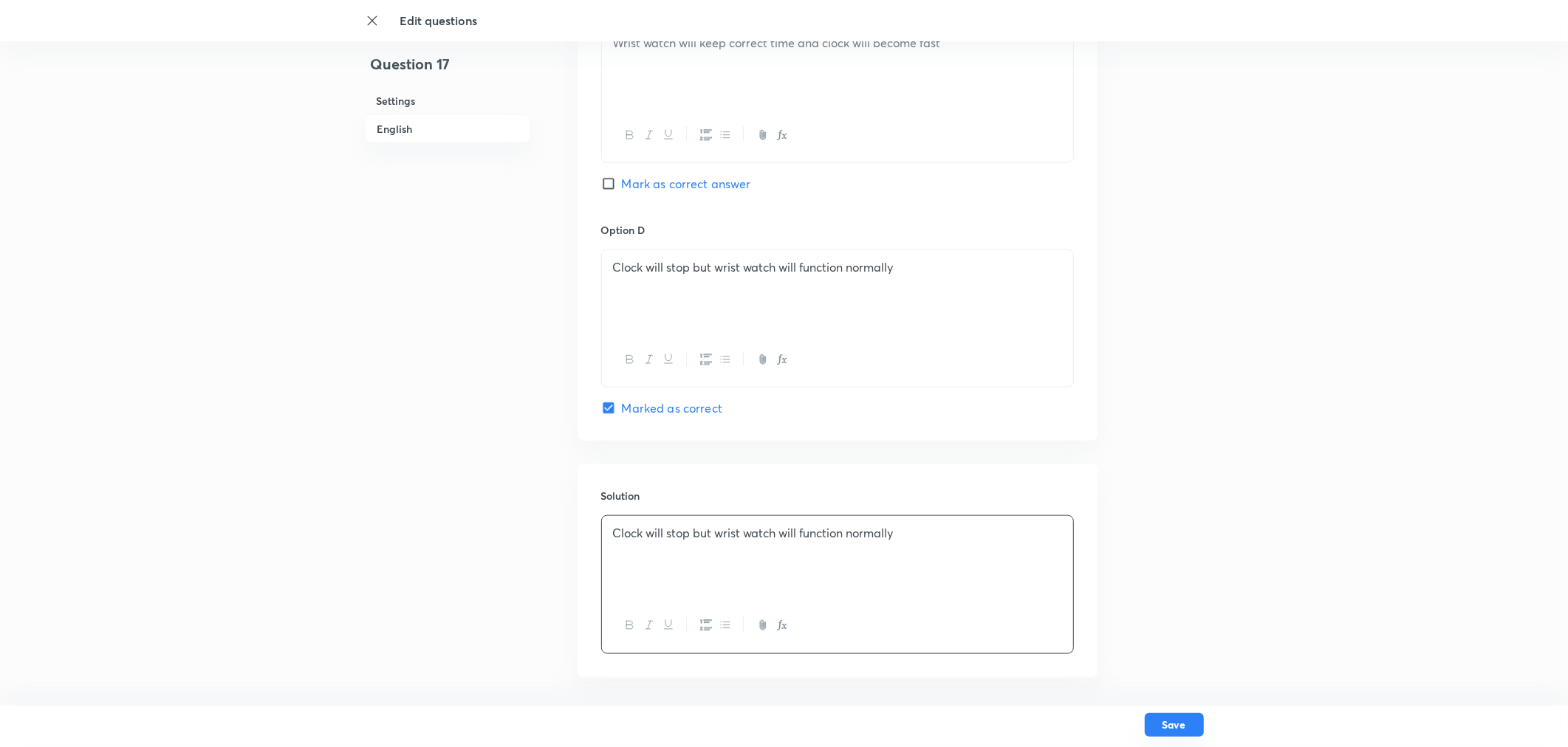
click at [1126, 537] on button "Save" at bounding box center [1174, 725] width 59 height 24
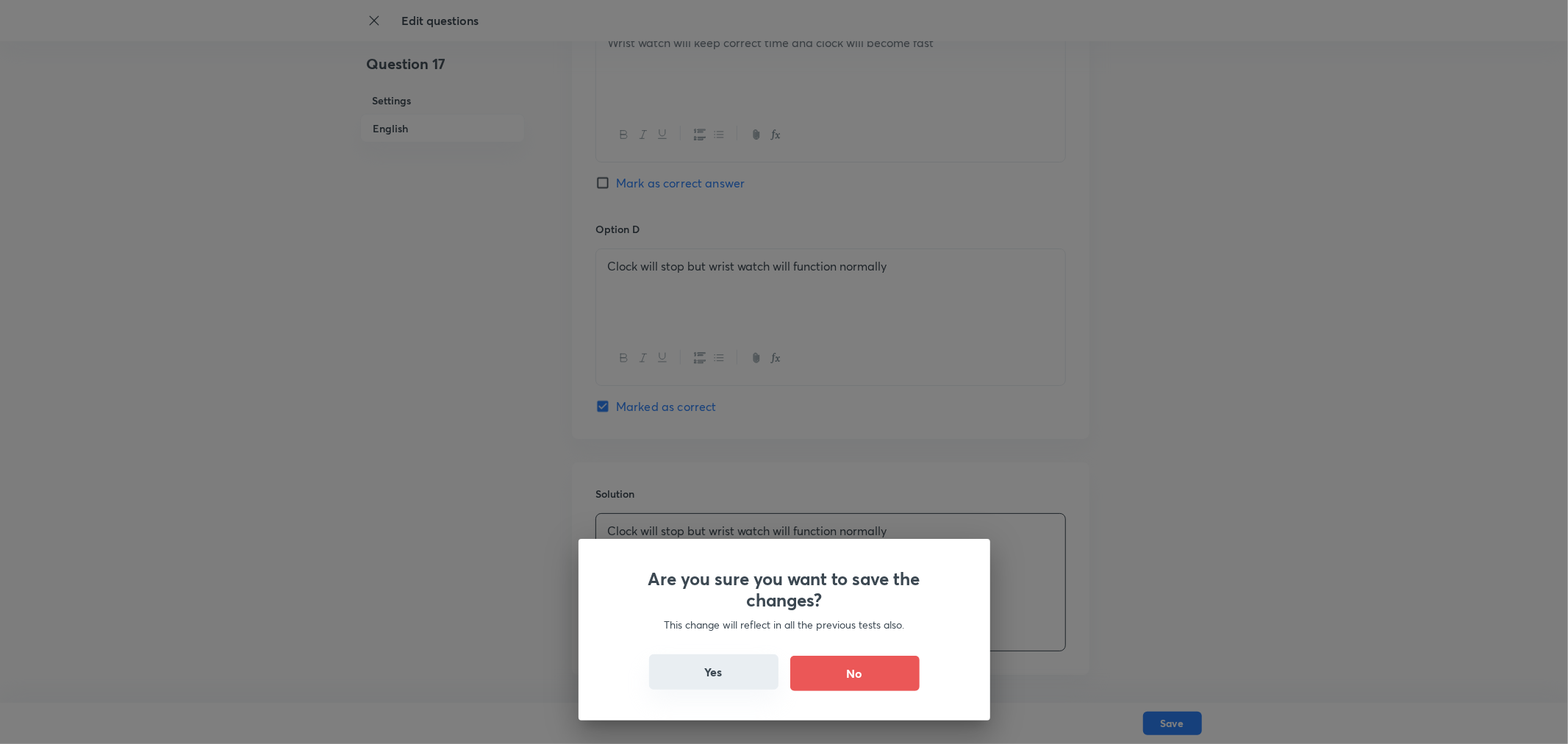
click at [706, 535] on button "Yes" at bounding box center [713, 672] width 129 height 35
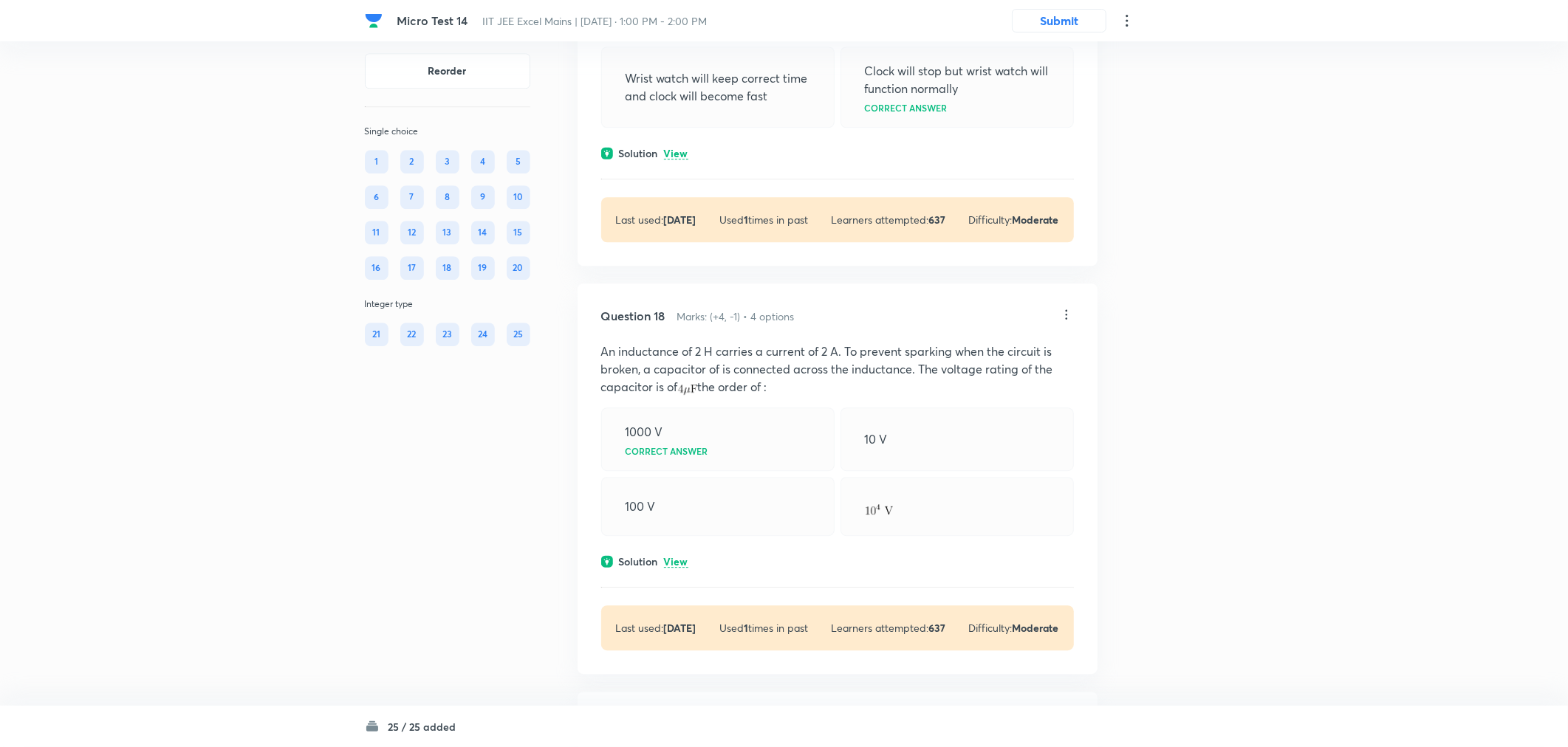
scroll to position [8203, 0]
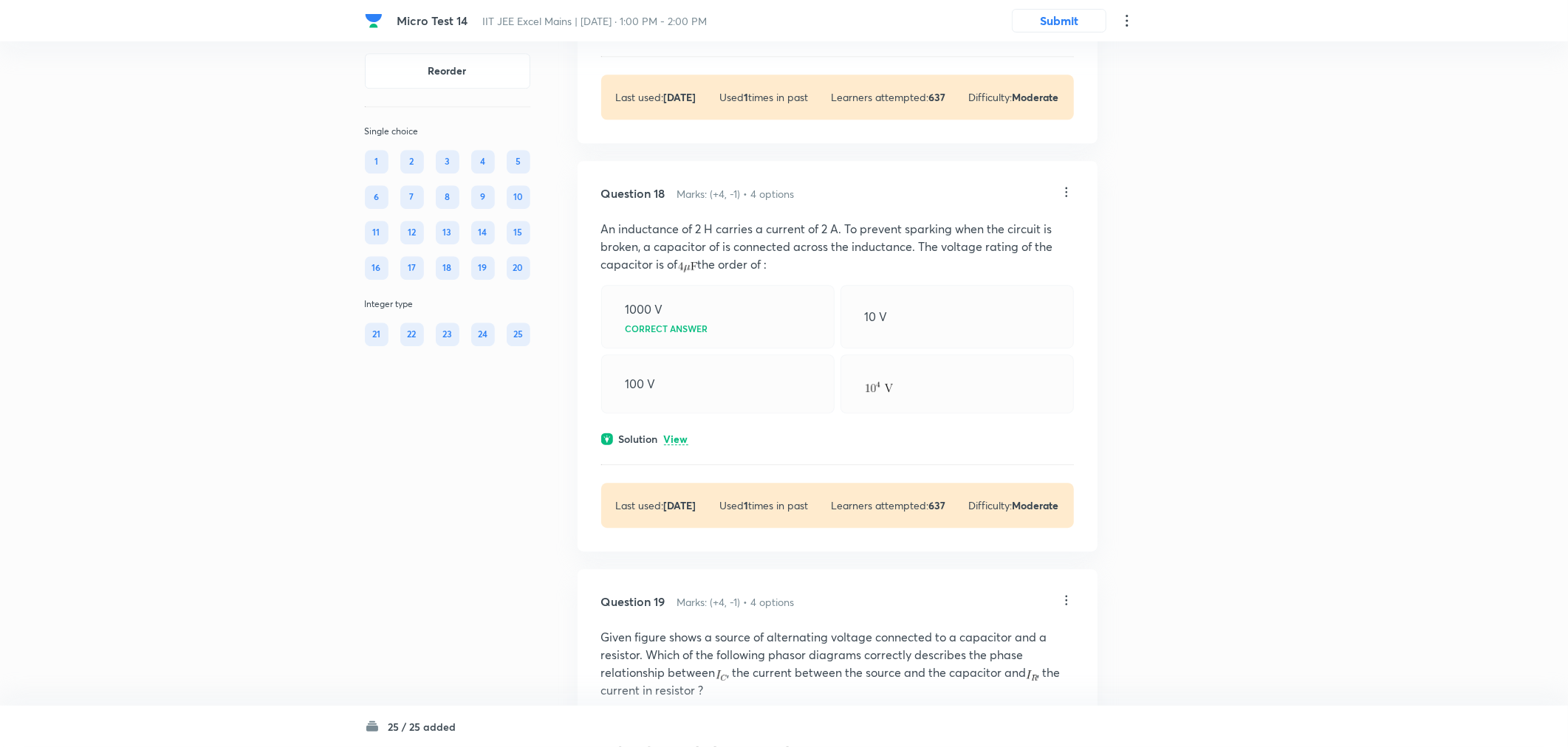
click at [1069, 200] on icon at bounding box center [1067, 192] width 15 height 15
click at [1004, 369] on li "Edit" at bounding box center [1008, 362] width 124 height 27
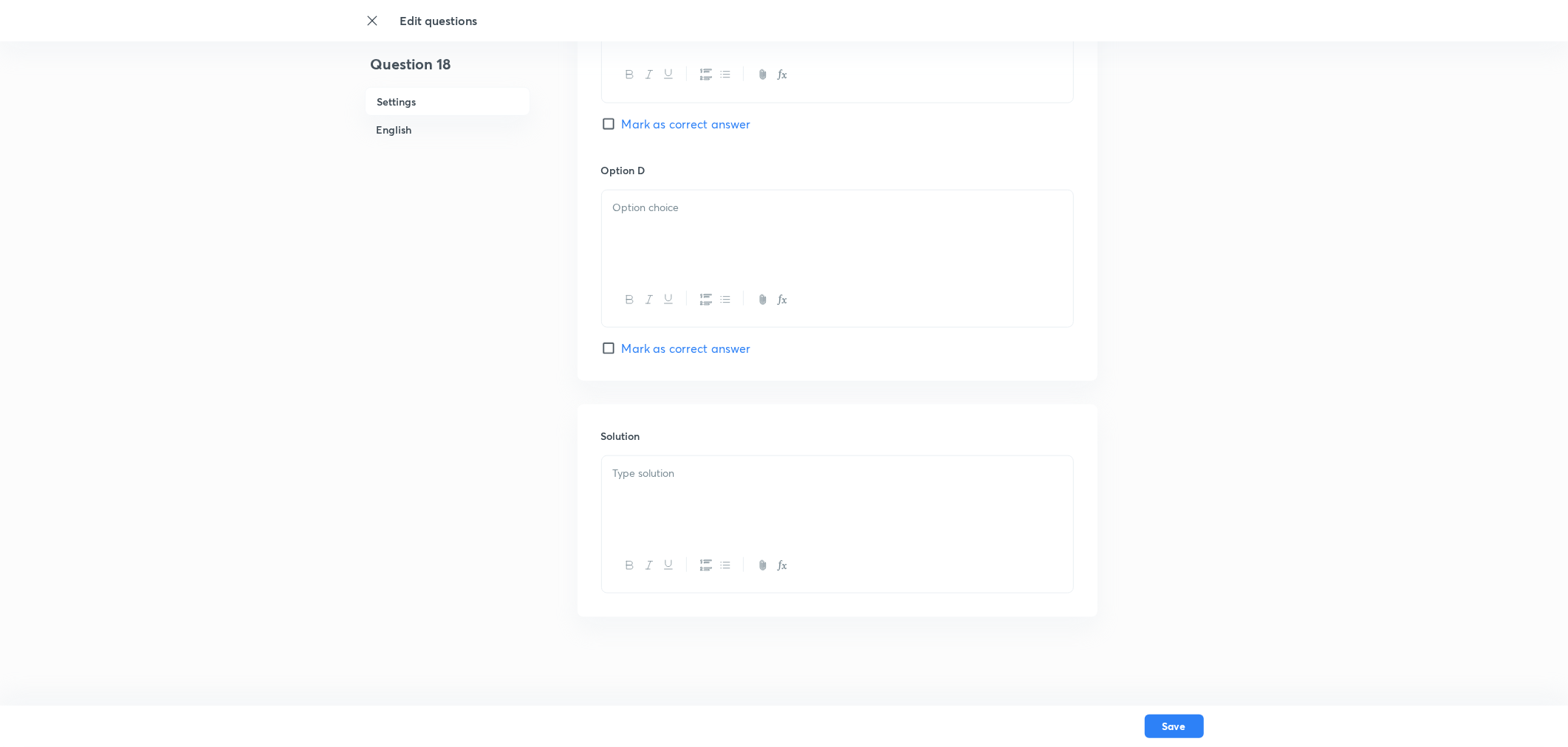
checkbox input "true"
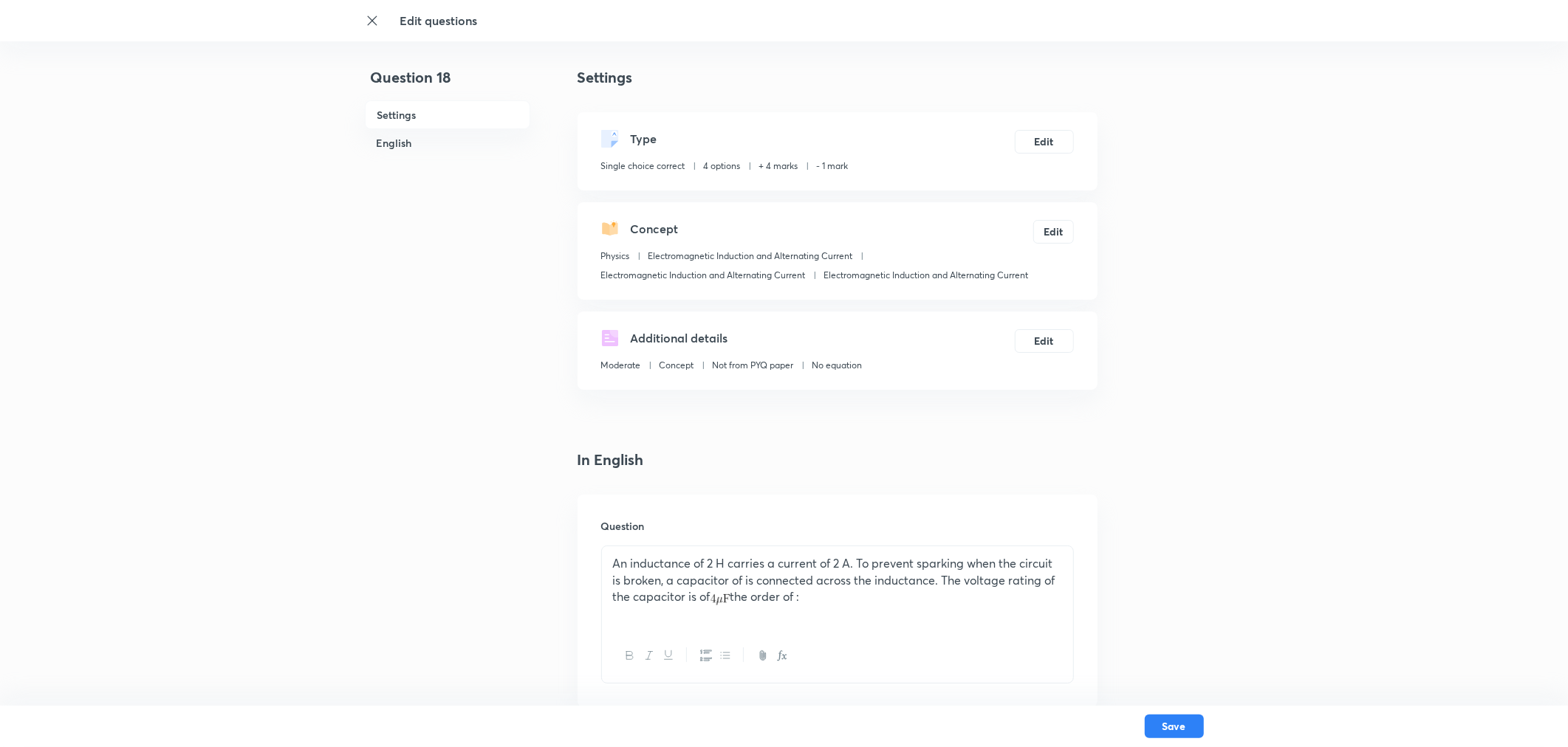
scroll to position [246, 0]
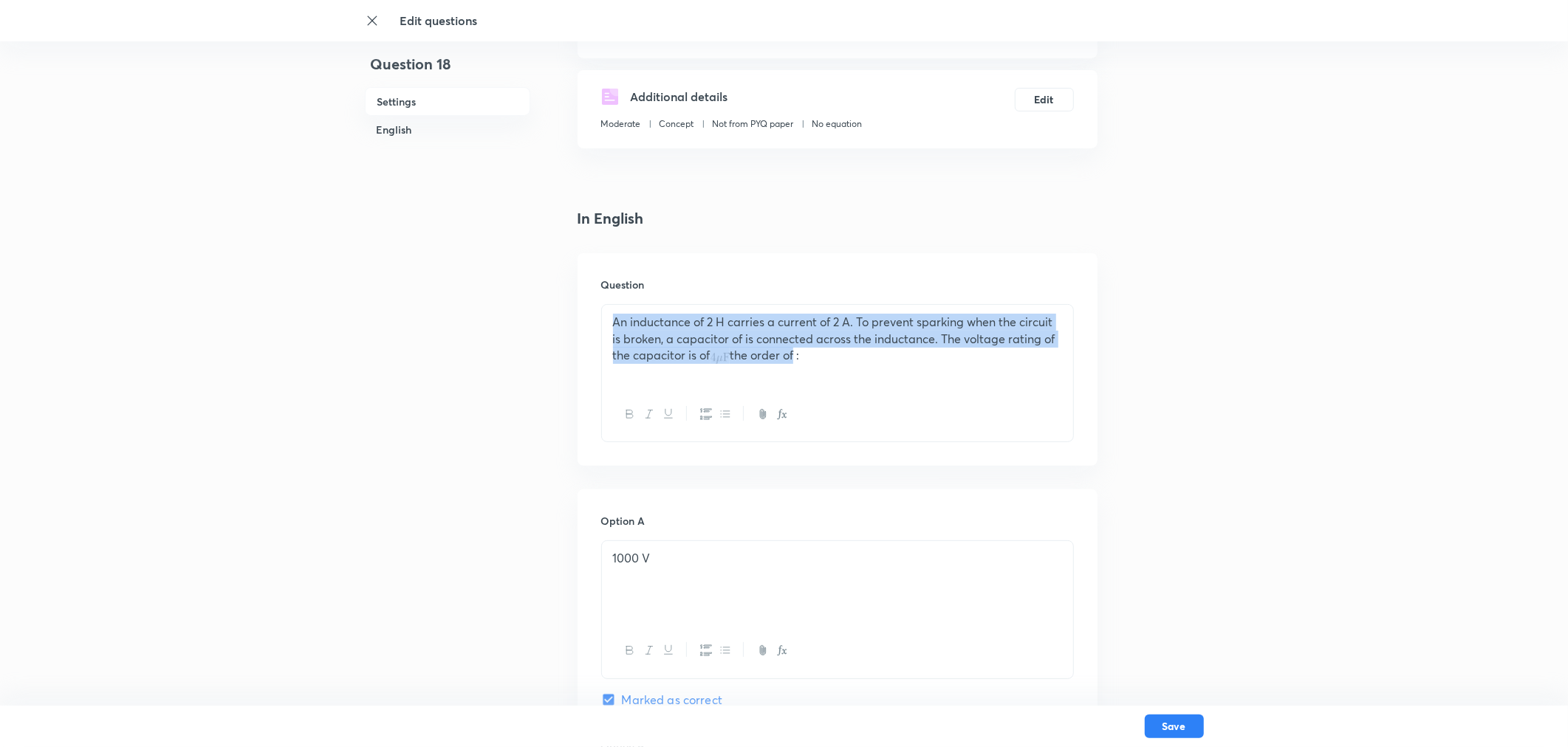
drag, startPoint x: 791, startPoint y: 362, endPoint x: 604, endPoint y: 319, distance: 191.9
click at [608, 320] on div "An inductance of 2 H carries a current of 2 A. To prevent sparking when the cir…" at bounding box center [837, 346] width 471 height 83
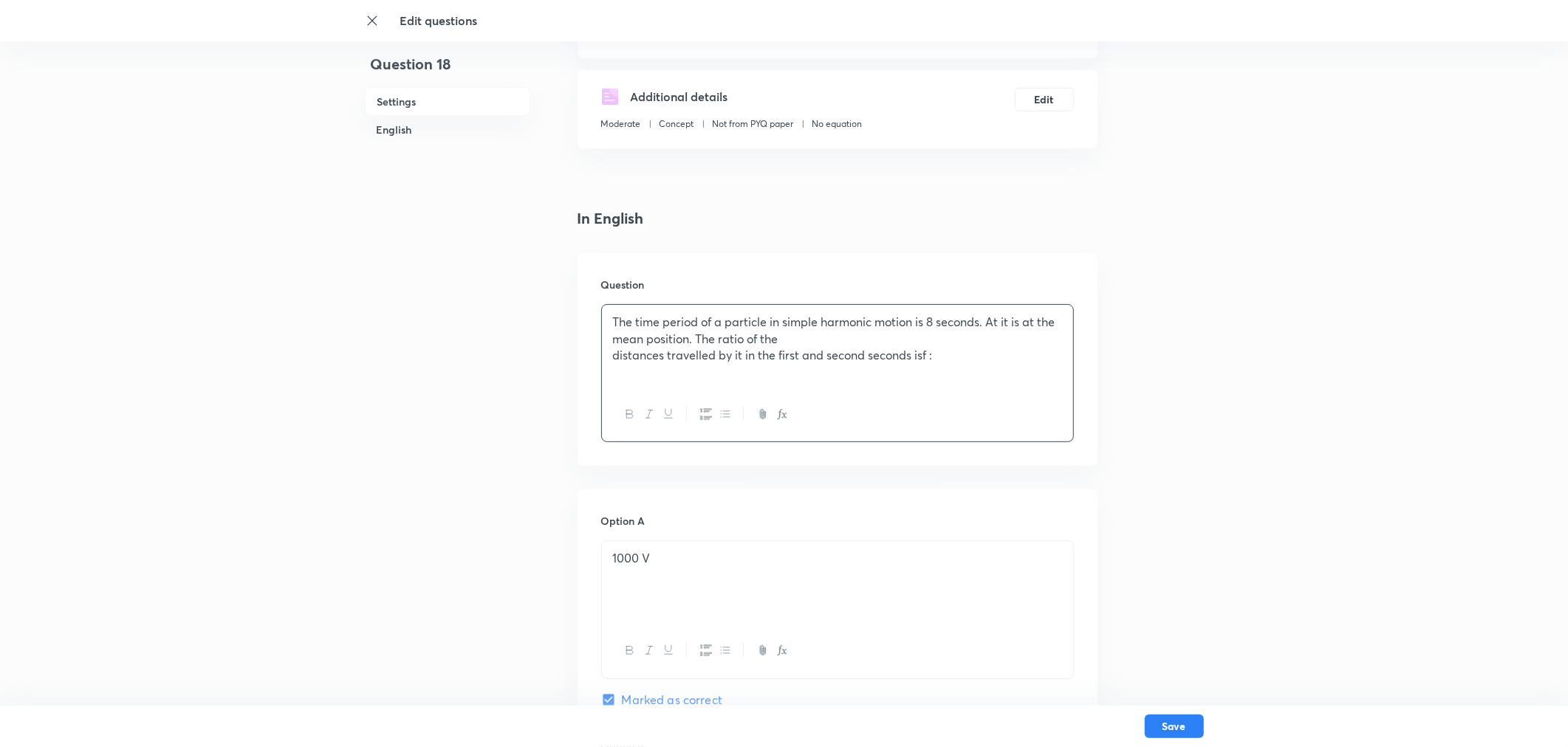
drag, startPoint x: 927, startPoint y: 356, endPoint x: 934, endPoint y: 360, distance: 8.1
click at [927, 356] on p "distances travelled by it in the first and second seconds isf :" at bounding box center [837, 355] width 449 height 17
click at [784, 338] on p "The time period of a particle in simple harmonic motion is 8 seconds. At it is …" at bounding box center [837, 330] width 449 height 33
click at [614, 358] on p "distances travelled by it in the first and second seconds isf :" at bounding box center [837, 355] width 449 height 17
click at [697, 357] on p "The time period of a particle in simple harmonic motion is 8 seconds. At it is …" at bounding box center [837, 338] width 449 height 50
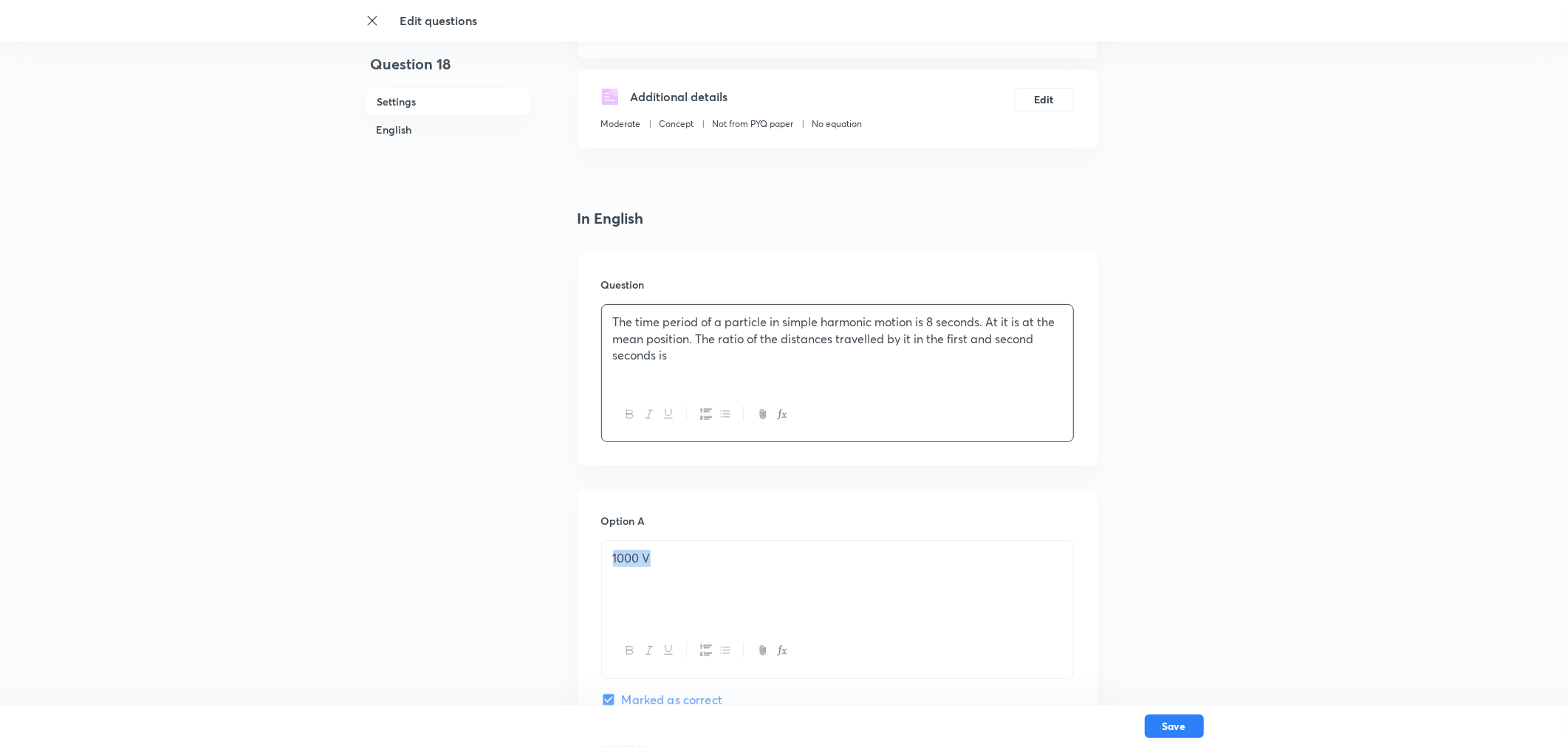
drag, startPoint x: 729, startPoint y: 556, endPoint x: 576, endPoint y: 572, distance: 153.8
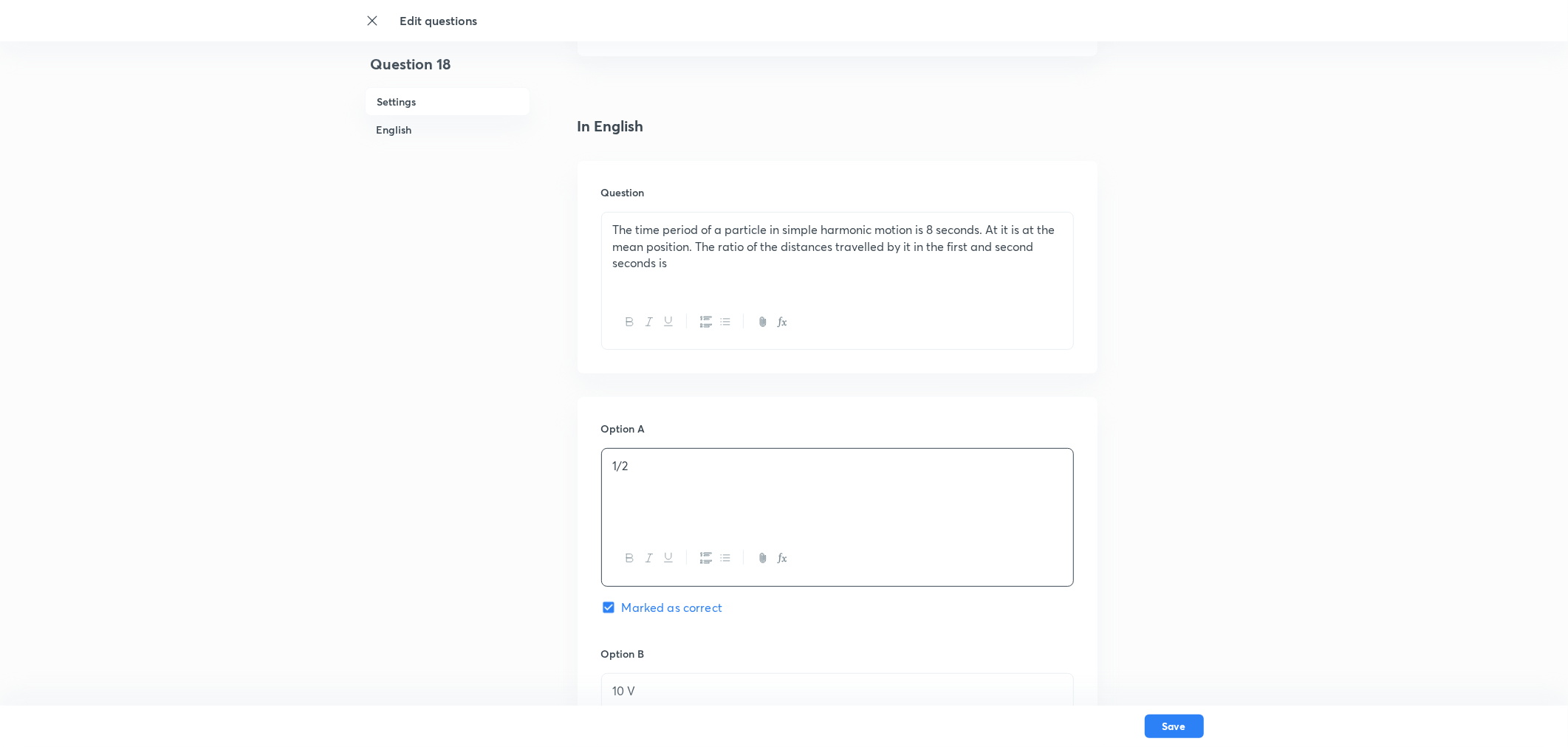
scroll to position [574, 0]
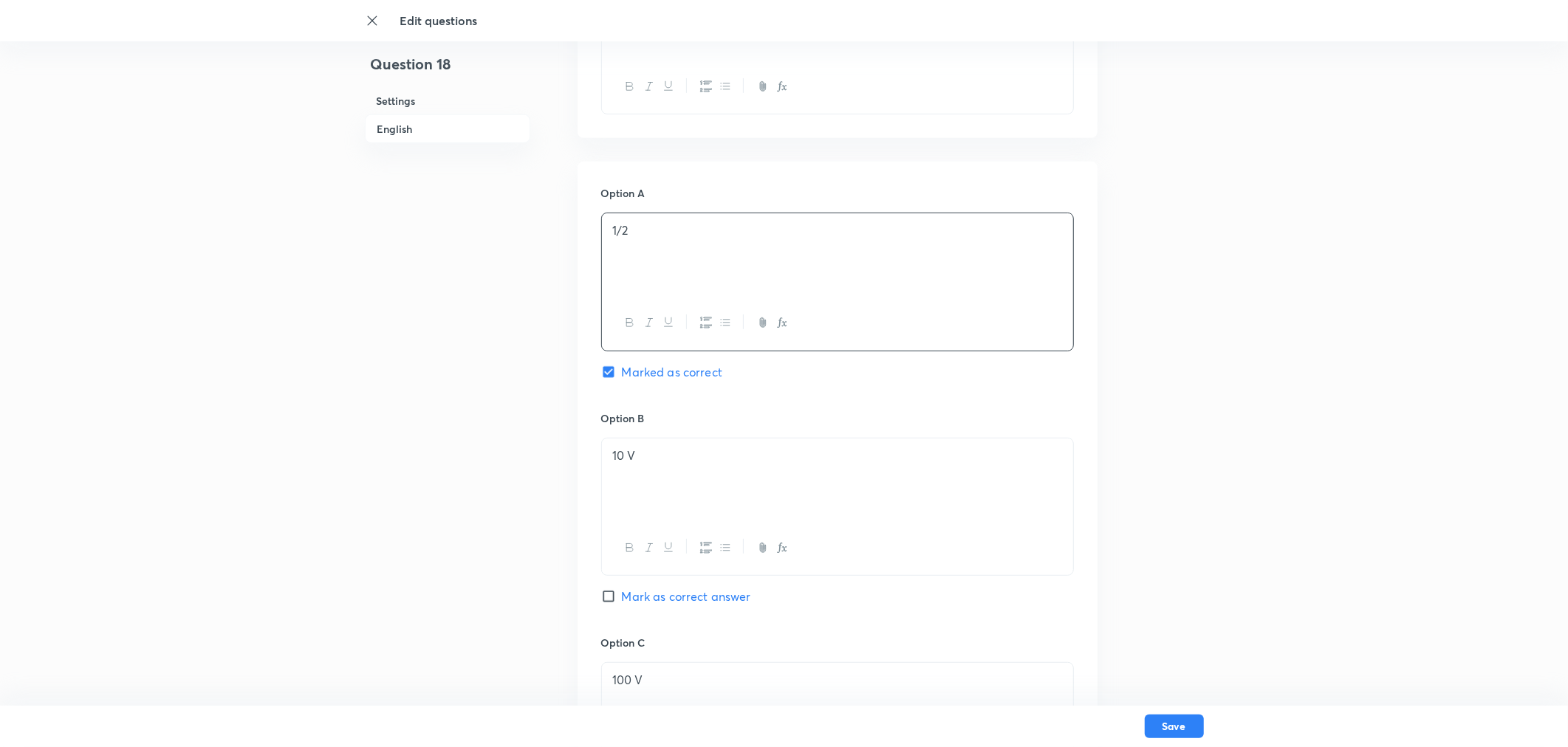
drag, startPoint x: 685, startPoint y: 452, endPoint x: 677, endPoint y: 454, distance: 8.2
click at [677, 454] on p "10 V" at bounding box center [837, 456] width 449 height 17
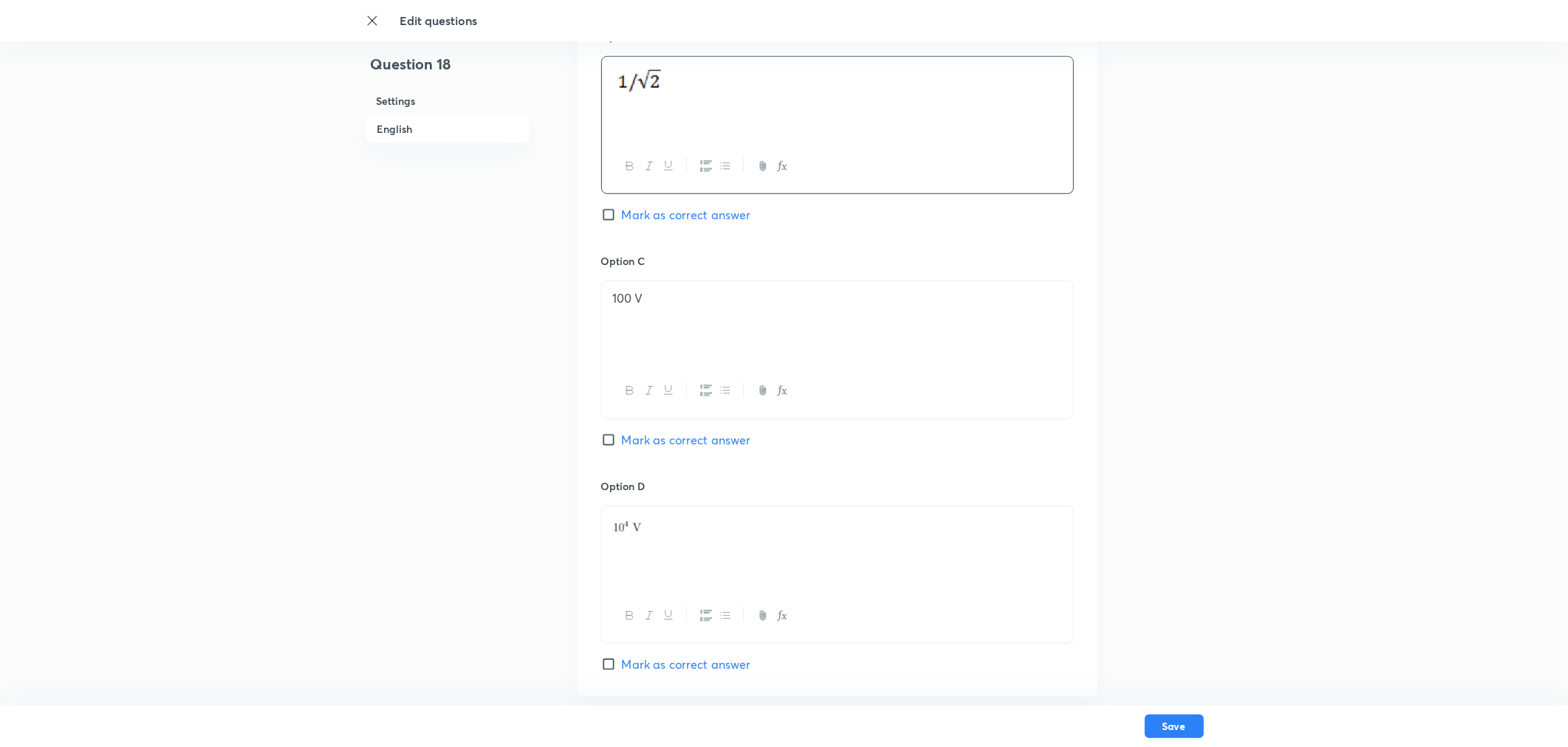
scroll to position [984, 0]
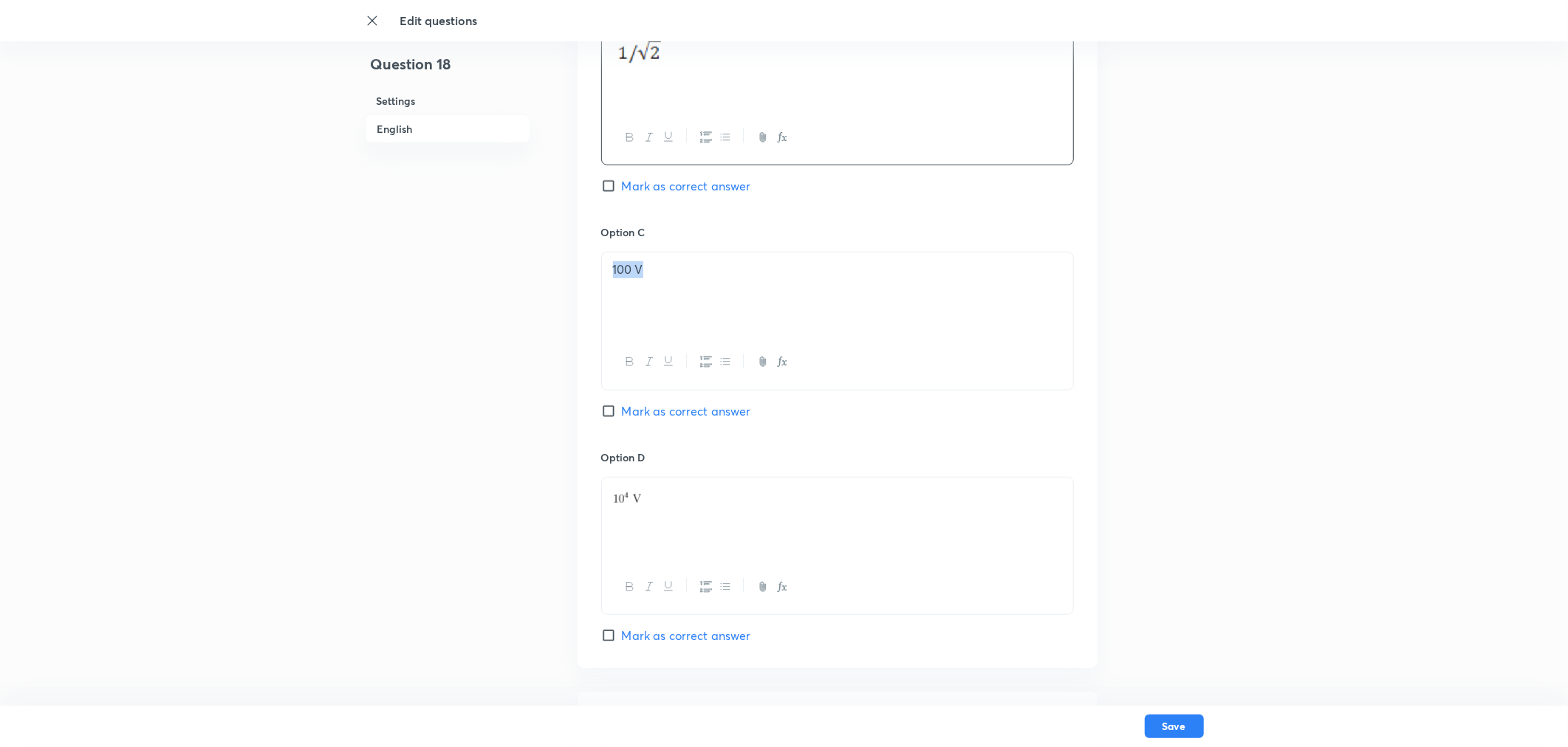
drag, startPoint x: 651, startPoint y: 285, endPoint x: 612, endPoint y: 282, distance: 39.1
click at [612, 282] on div "100 V" at bounding box center [837, 294] width 471 height 83
click at [666, 491] on p at bounding box center [837, 494] width 449 height 17
click at [661, 508] on div at bounding box center [837, 519] width 471 height 83
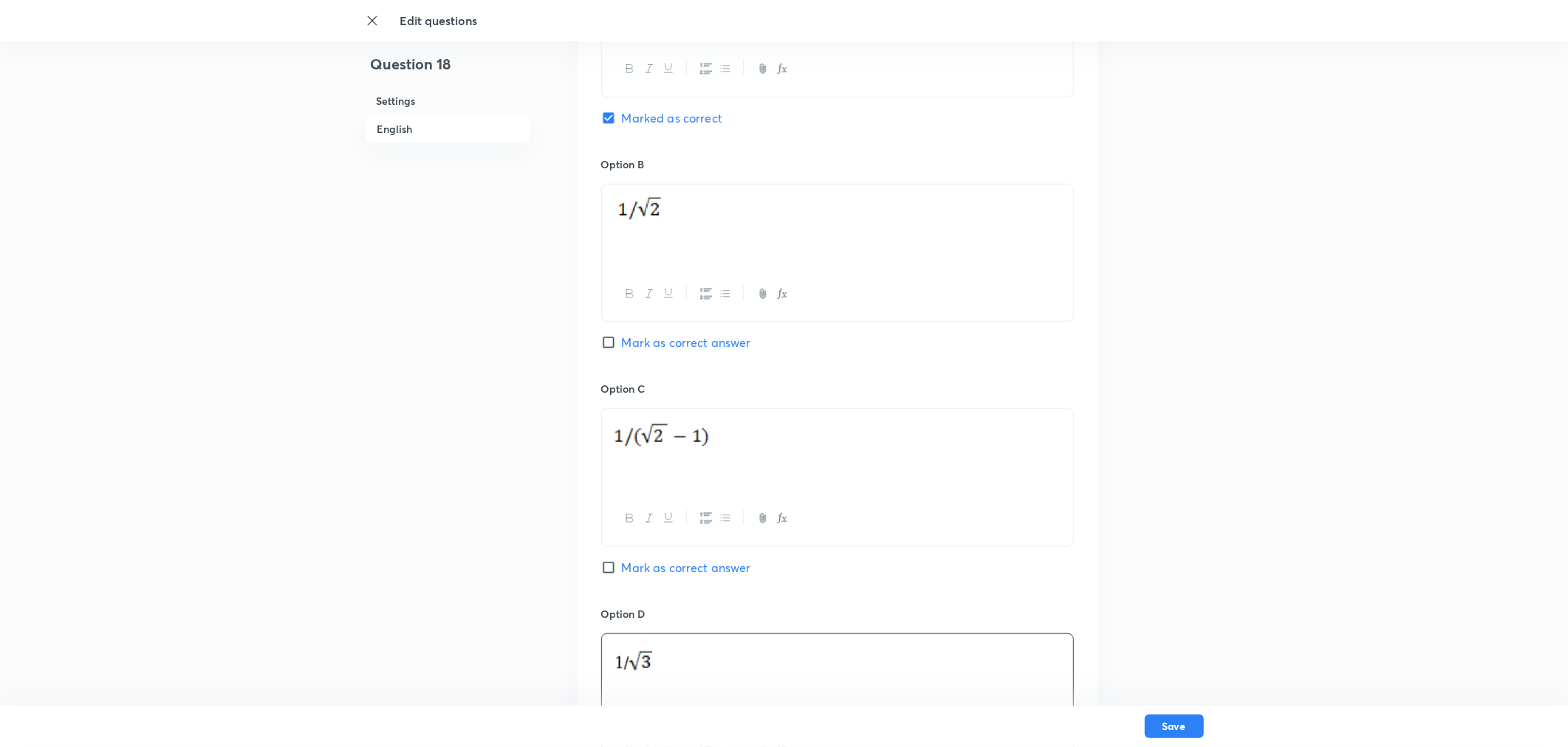
scroll to position [902, 0]
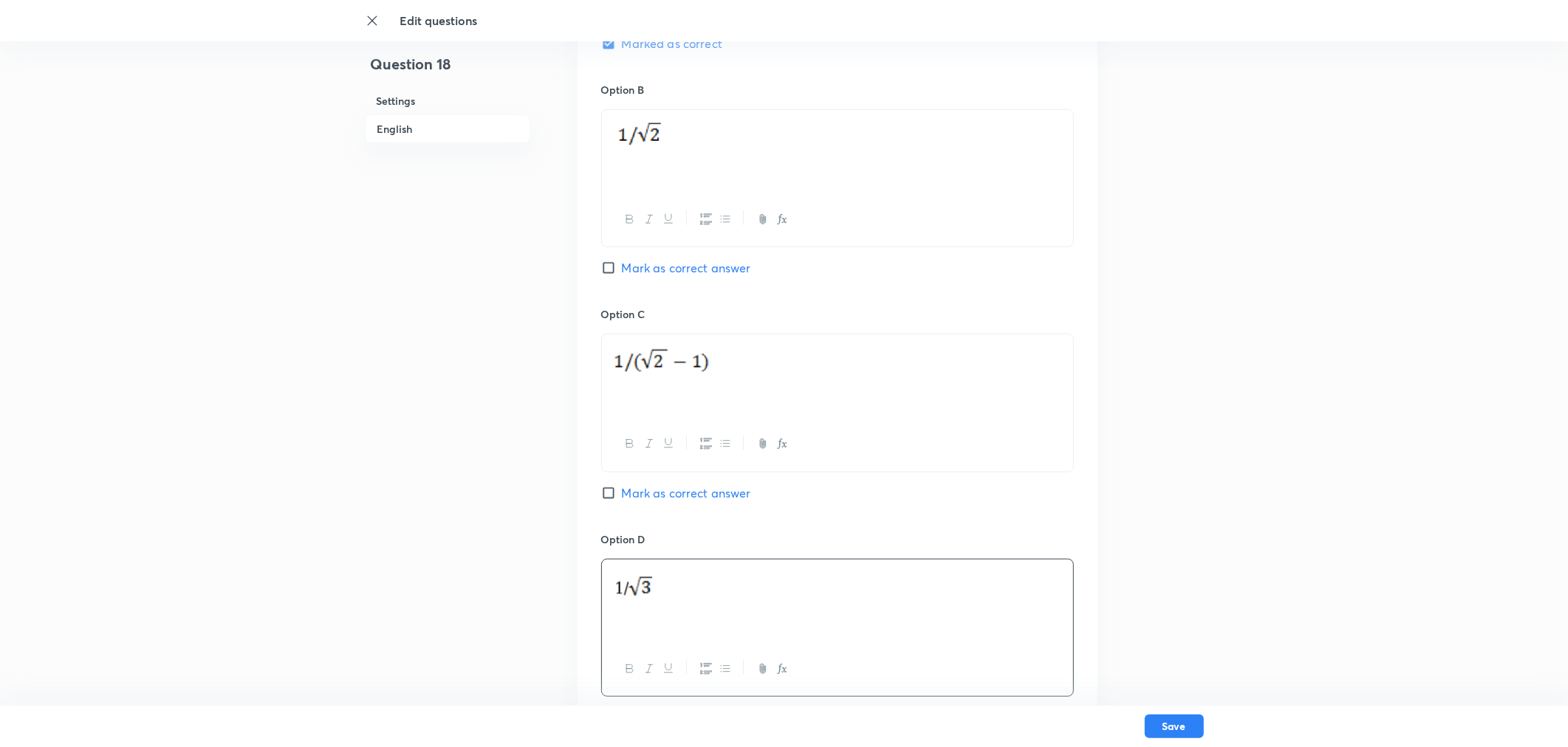
click at [602, 494] on input "Mark as correct answer" at bounding box center [611, 494] width 21 height 15
checkbox input "true"
checkbox input "false"
click at [678, 366] on img at bounding box center [665, 363] width 104 height 40
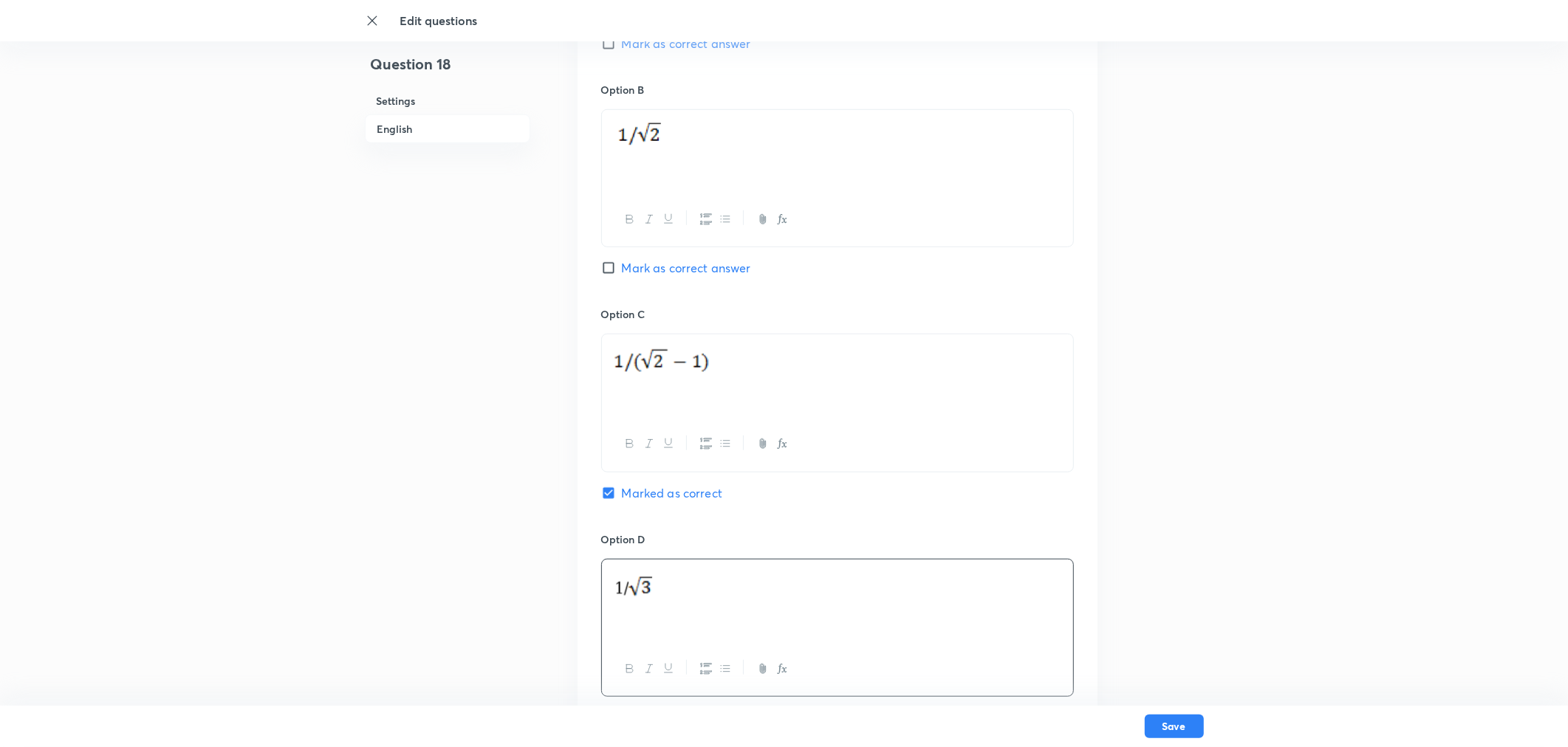
click at [678, 366] on img at bounding box center [665, 363] width 104 height 40
click at [718, 370] on p at bounding box center [837, 366] width 449 height 45
click at [794, 396] on div at bounding box center [837, 376] width 471 height 83
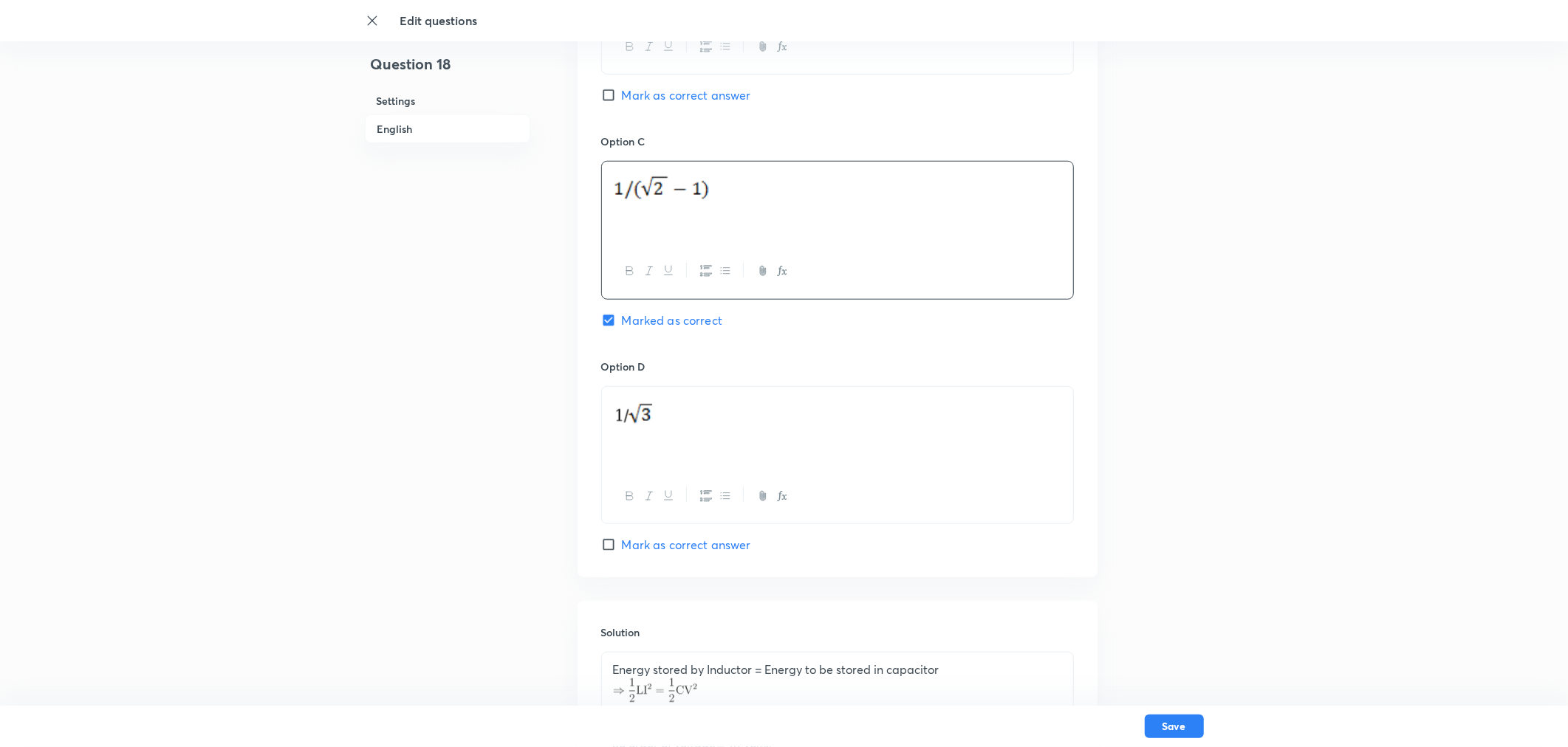
scroll to position [1300, 0]
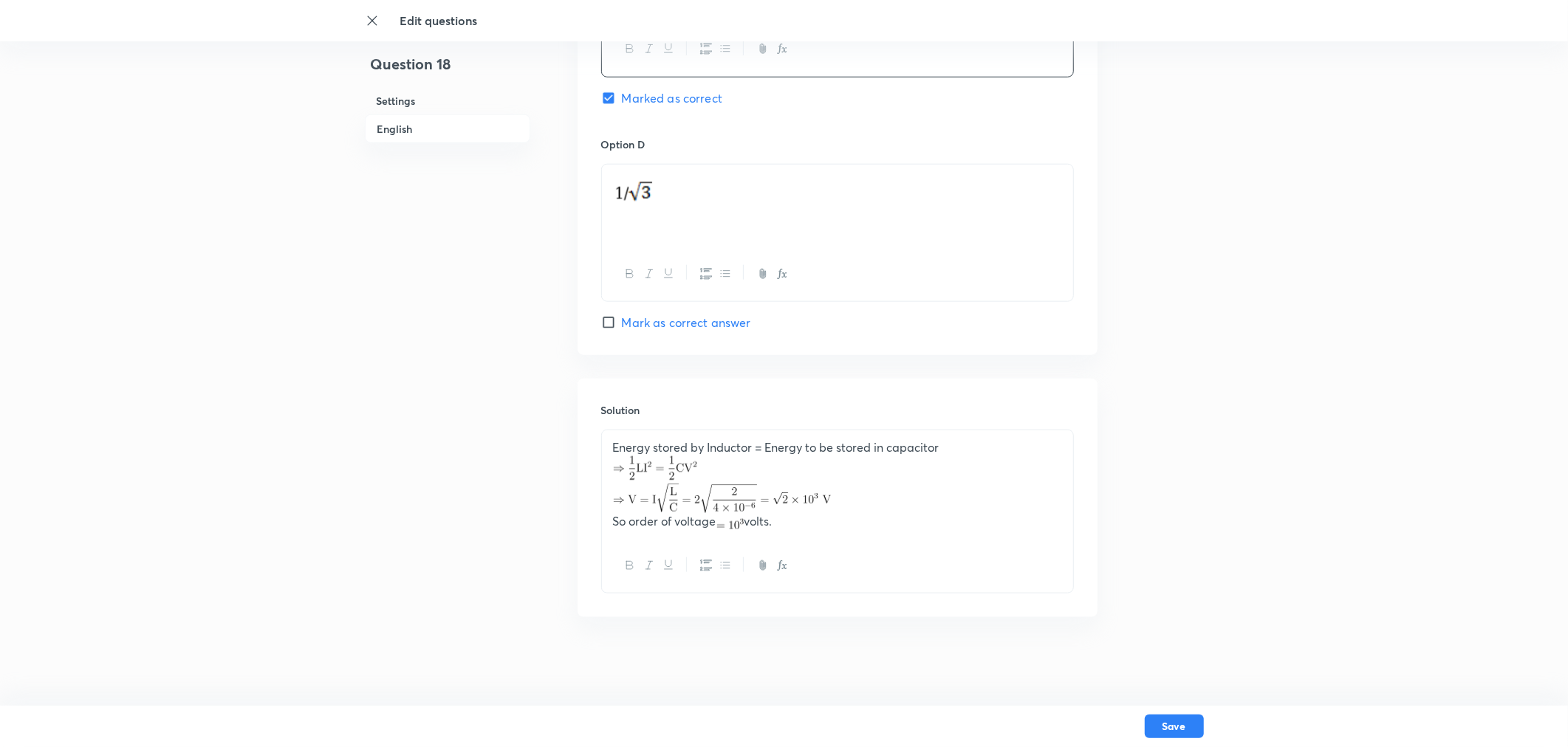
drag, startPoint x: 560, startPoint y: 472, endPoint x: 495, endPoint y: 426, distance: 79.6
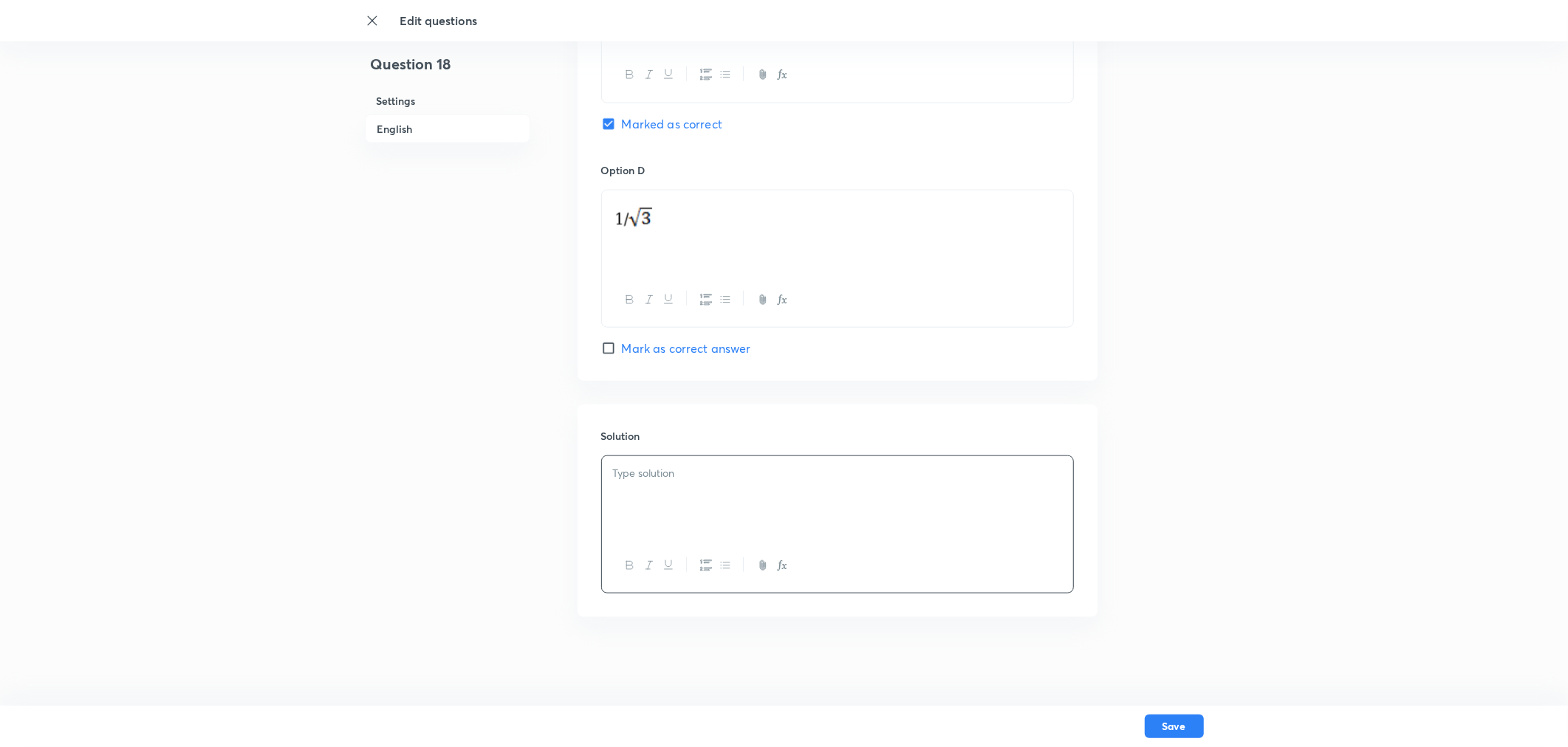
click at [613, 467] on p at bounding box center [837, 474] width 449 height 17
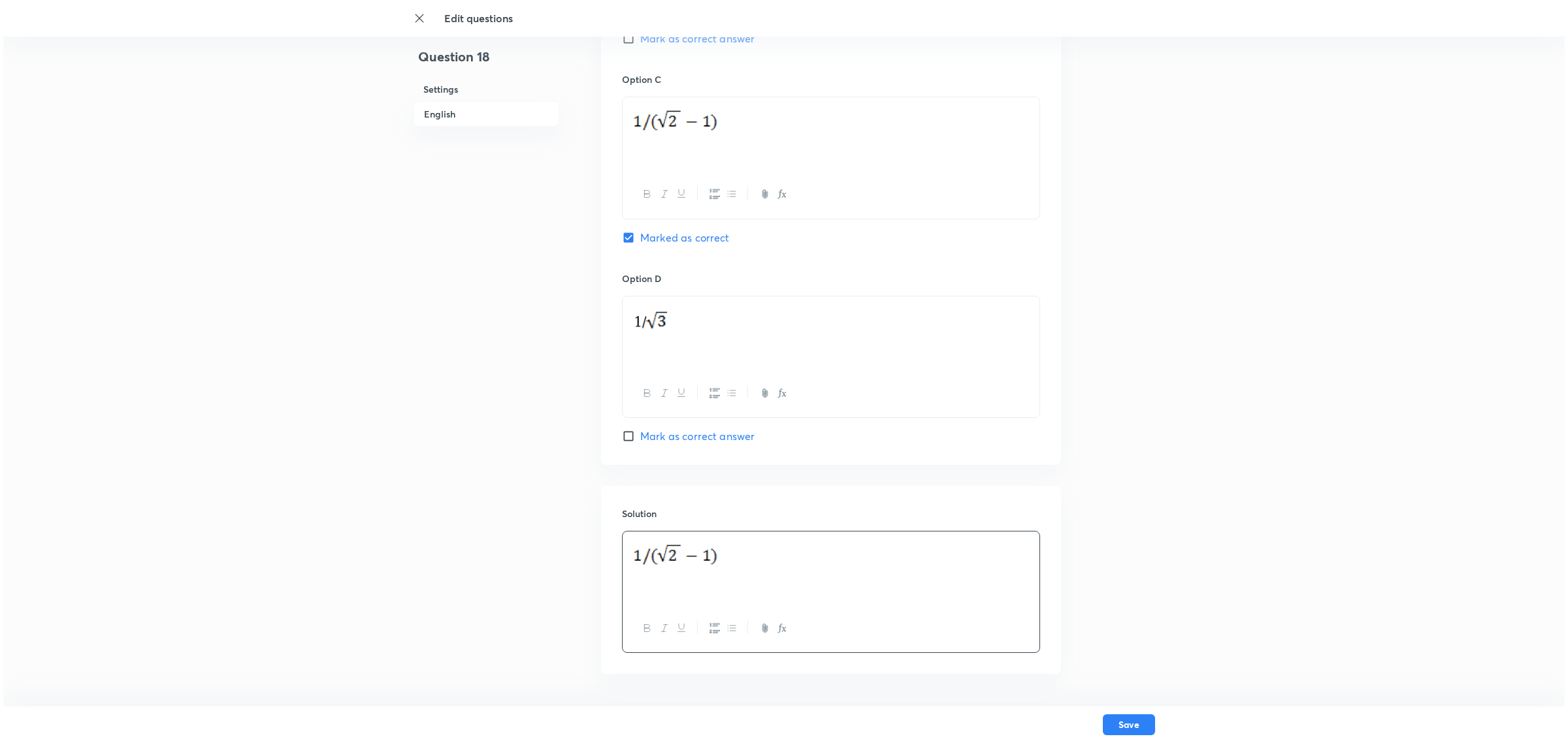
scroll to position [1048, 0]
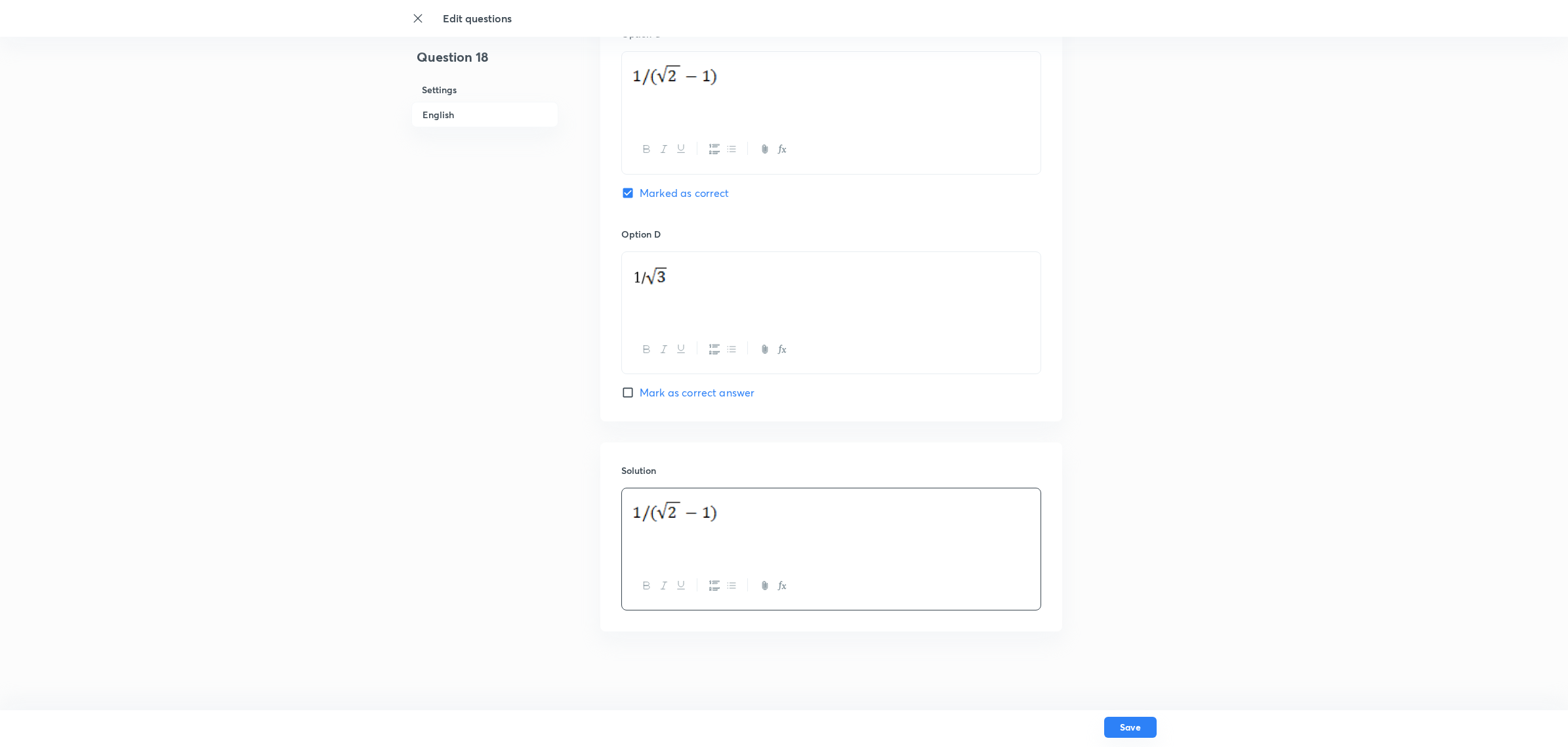
click at [1000, 478] on button "Save" at bounding box center [1130, 727] width 53 height 21
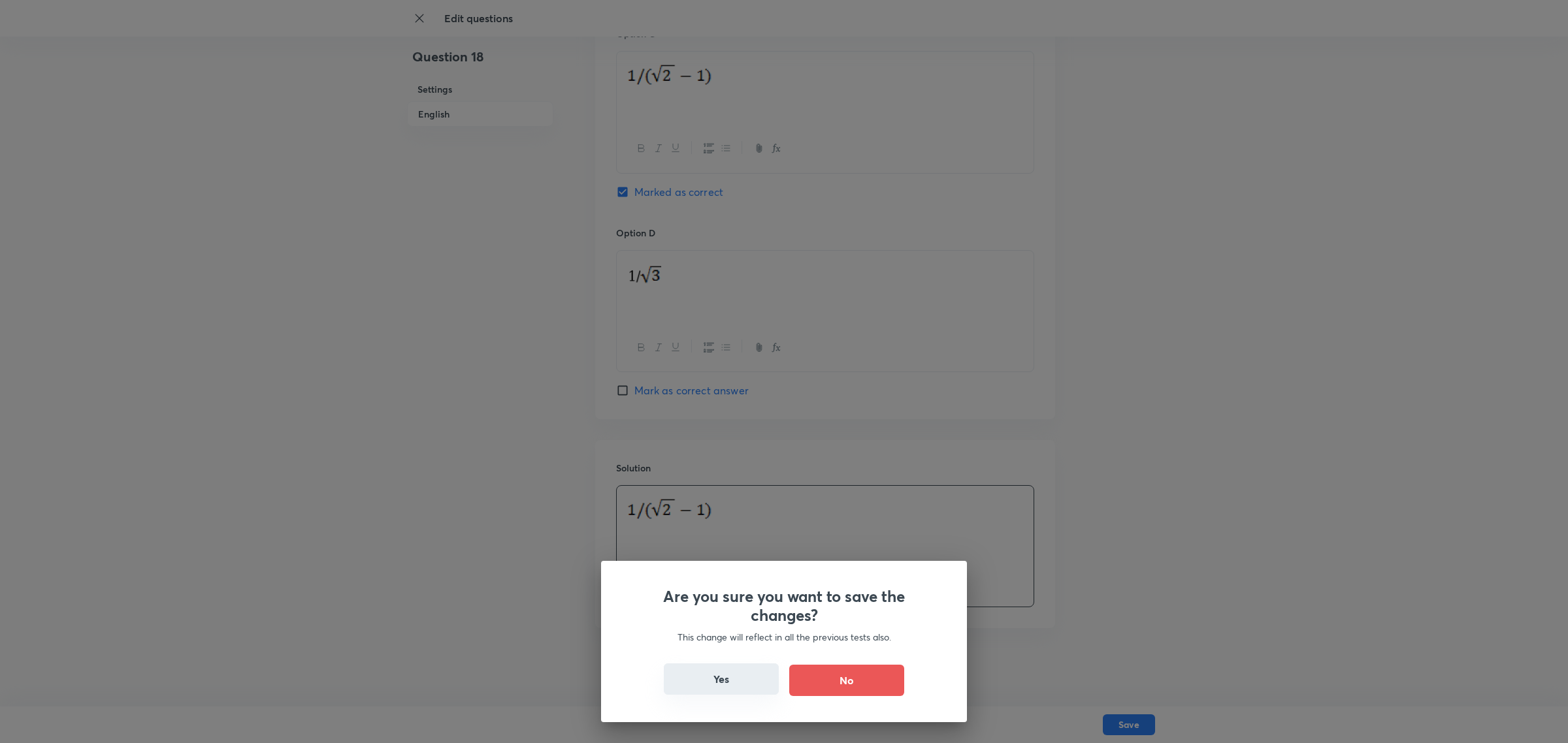
click at [725, 475] on button "Yes" at bounding box center [721, 679] width 115 height 31
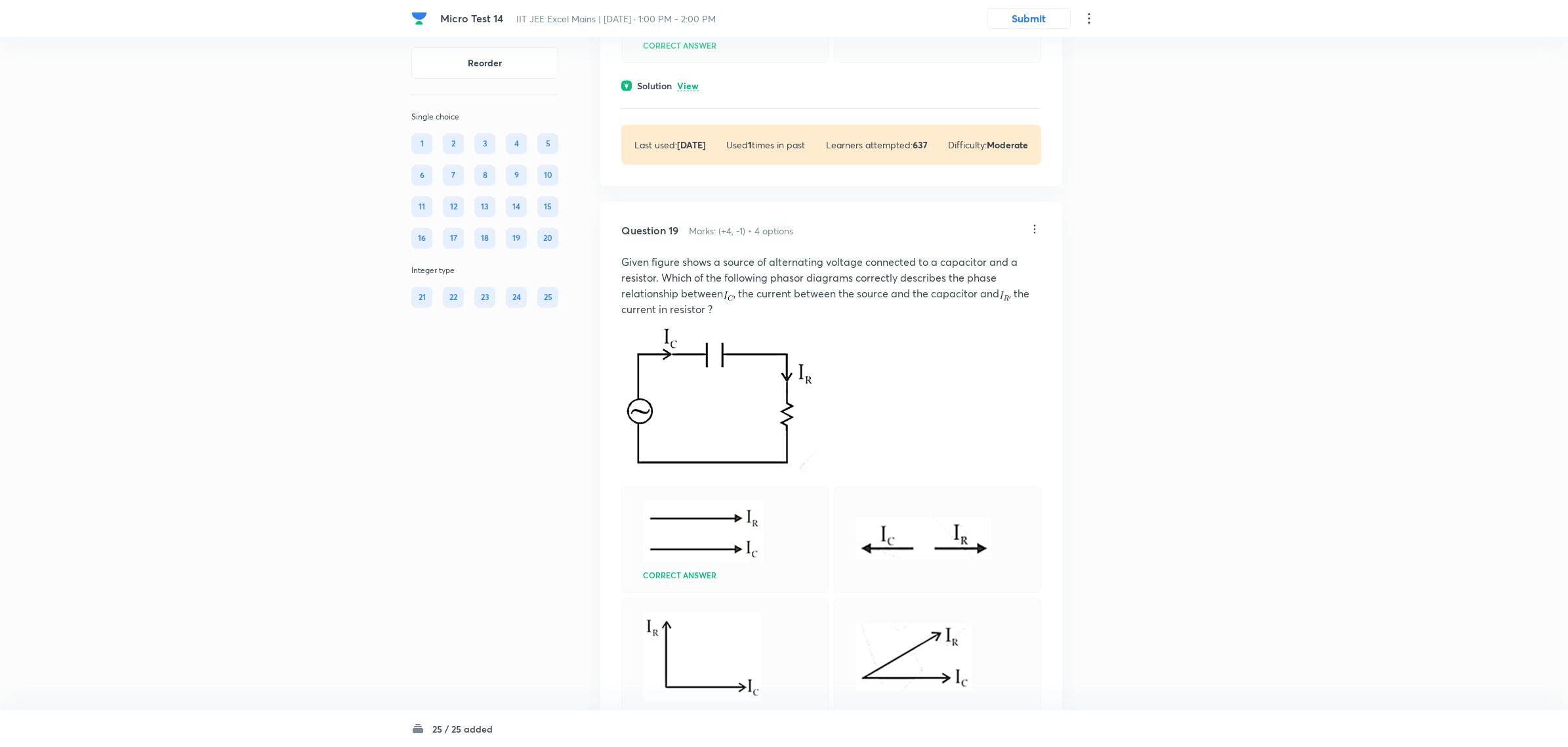
scroll to position [7383, 0]
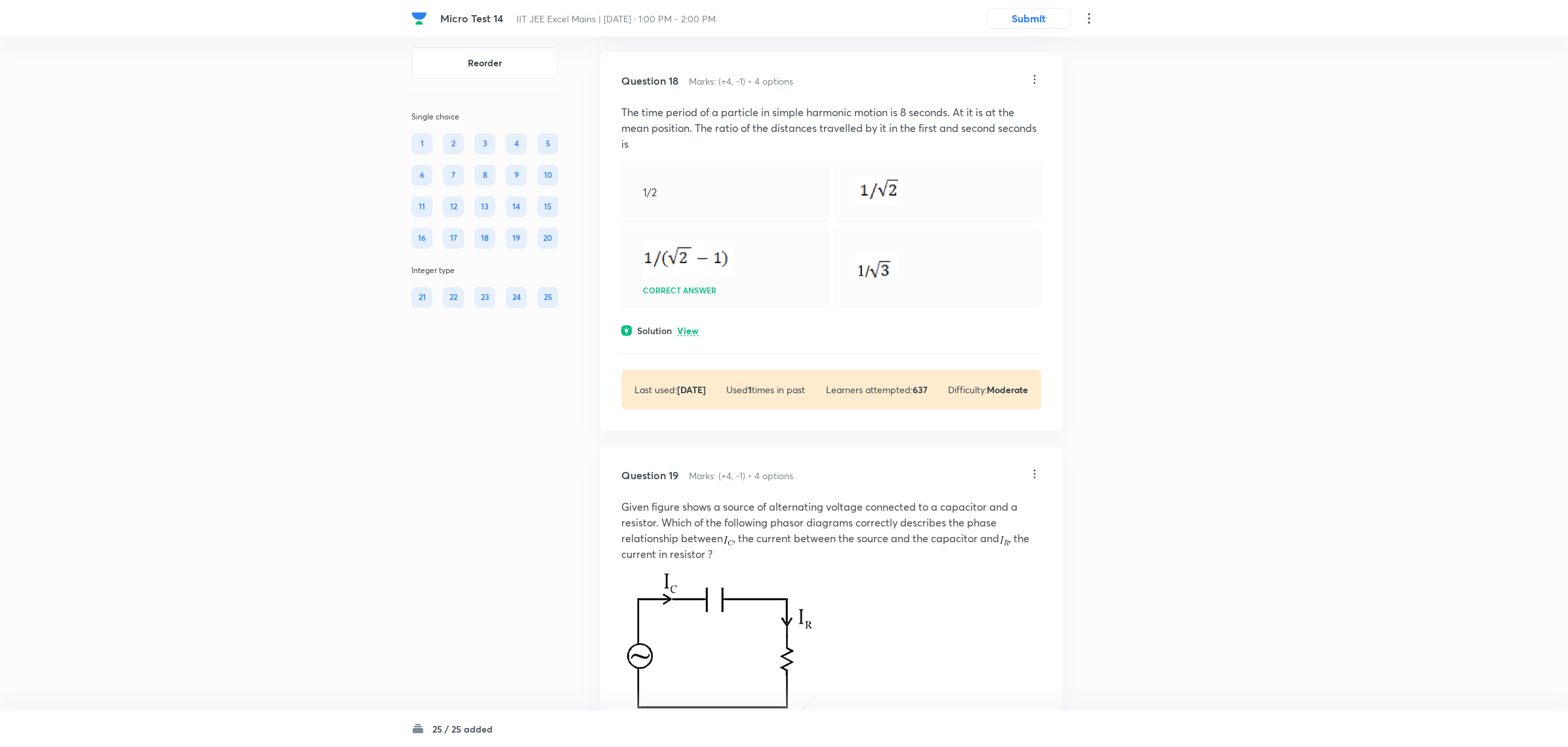
click at [668, 222] on div "1/2" at bounding box center [725, 192] width 208 height 60
click at [909, 222] on div at bounding box center [937, 192] width 208 height 60
drag, startPoint x: 677, startPoint y: 328, endPoint x: 683, endPoint y: 325, distance: 6.7
click at [680, 222] on div "1/2" at bounding box center [725, 192] width 208 height 60
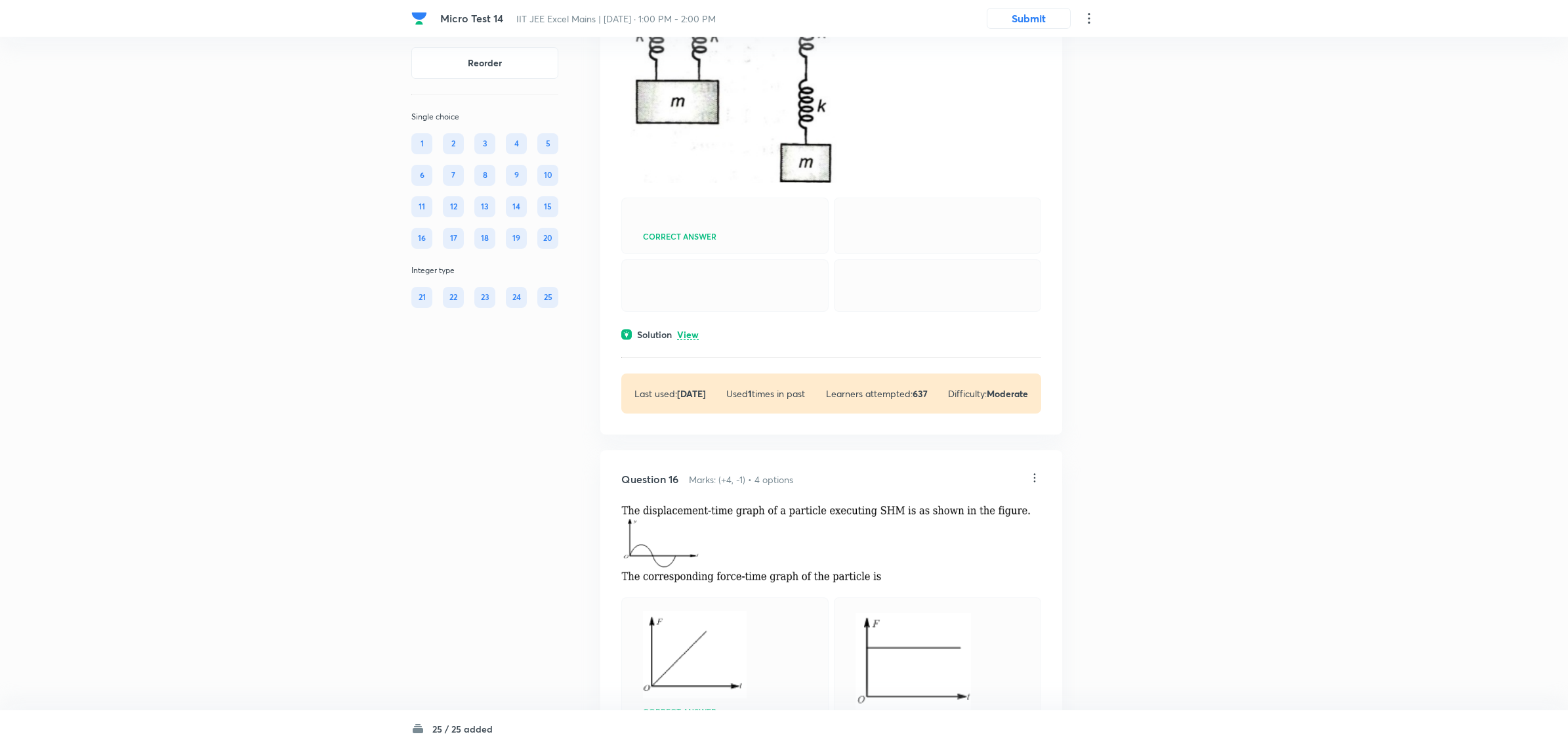
scroll to position [6071, 0]
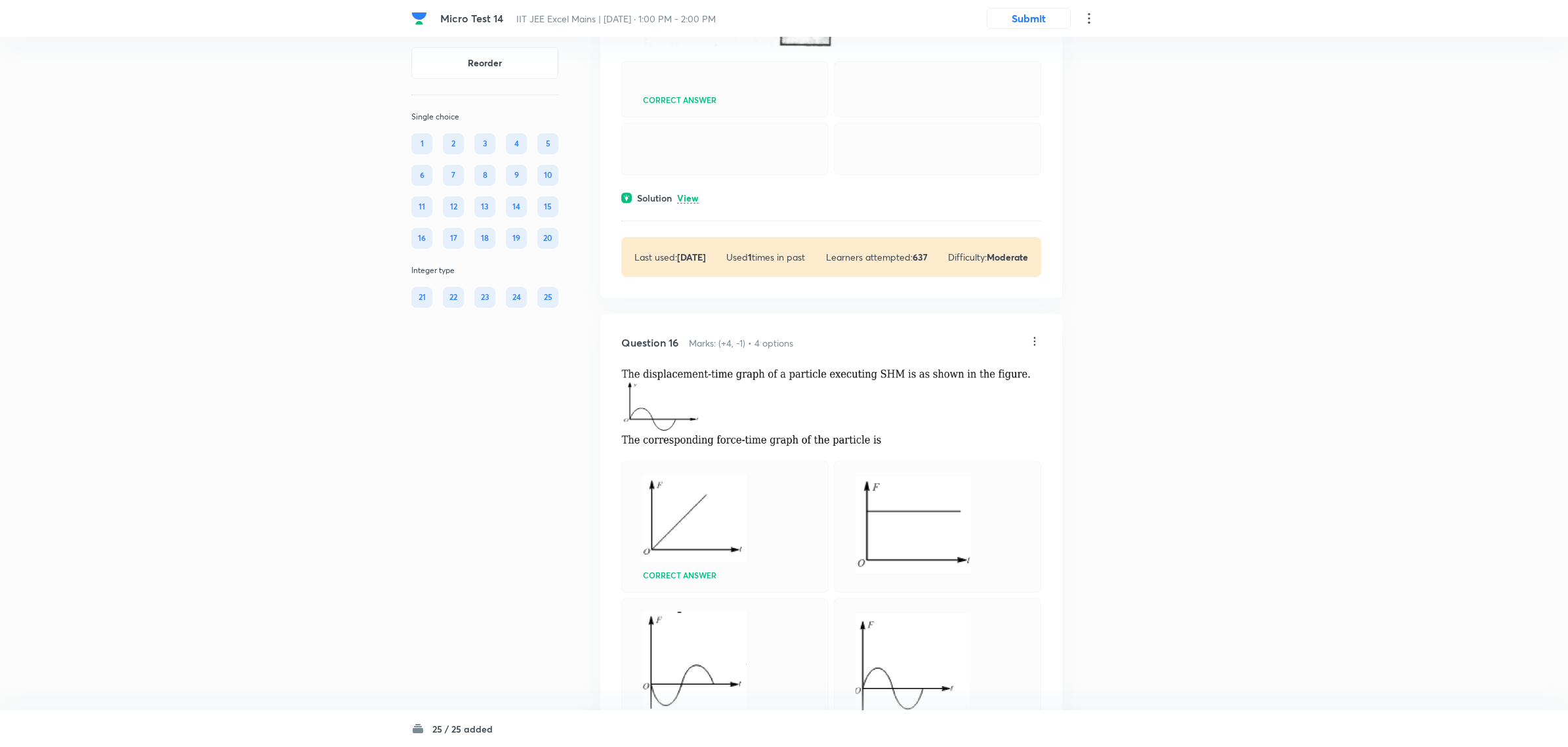
click at [1000, 21] on icon at bounding box center [1088, 18] width 15 height 15
click at [1000, 280] on div at bounding box center [787, 374] width 1575 height 747
click at [545, 296] on div "25" at bounding box center [548, 297] width 21 height 21
click at [542, 237] on div "20" at bounding box center [548, 238] width 21 height 21
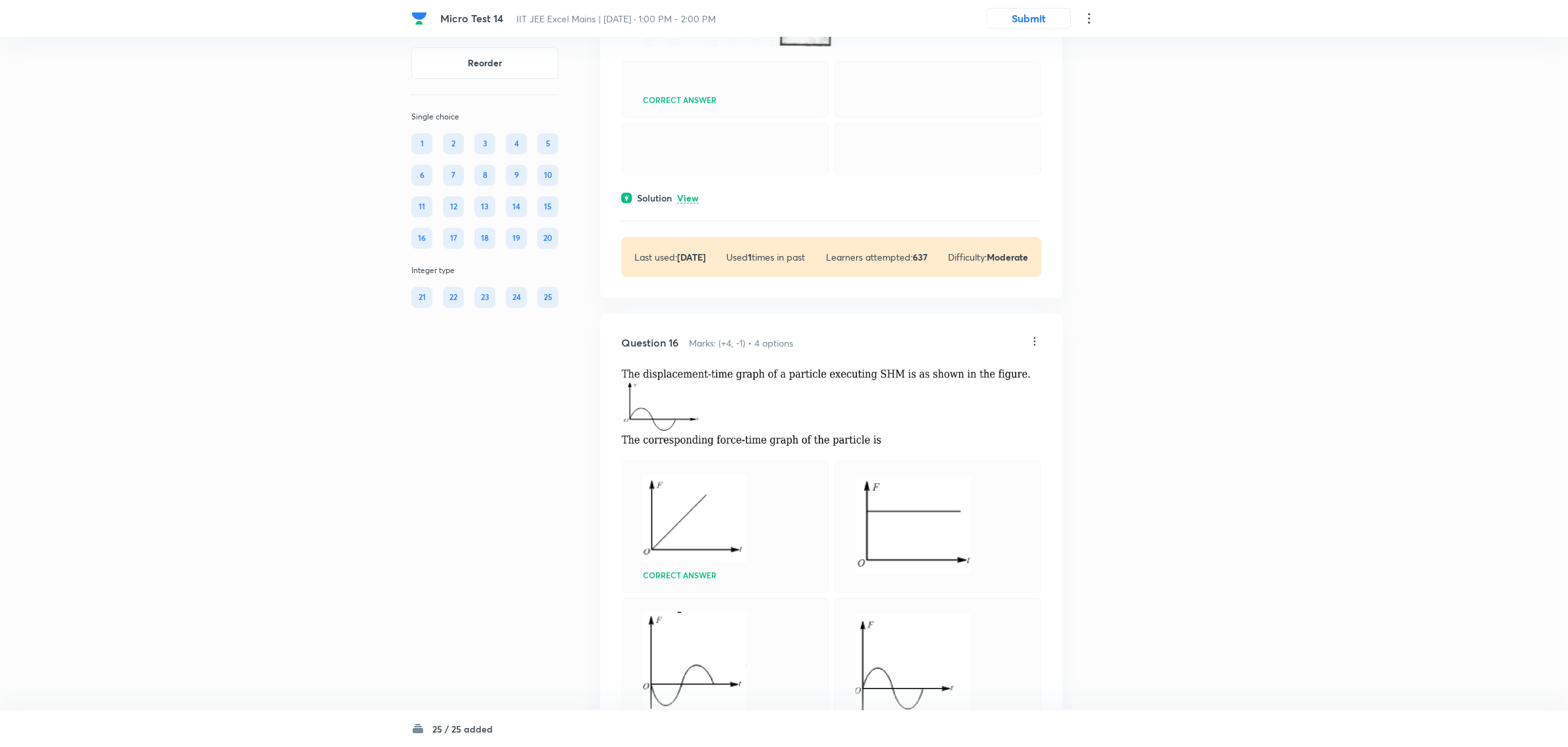
click at [543, 203] on div "15" at bounding box center [548, 206] width 21 height 21
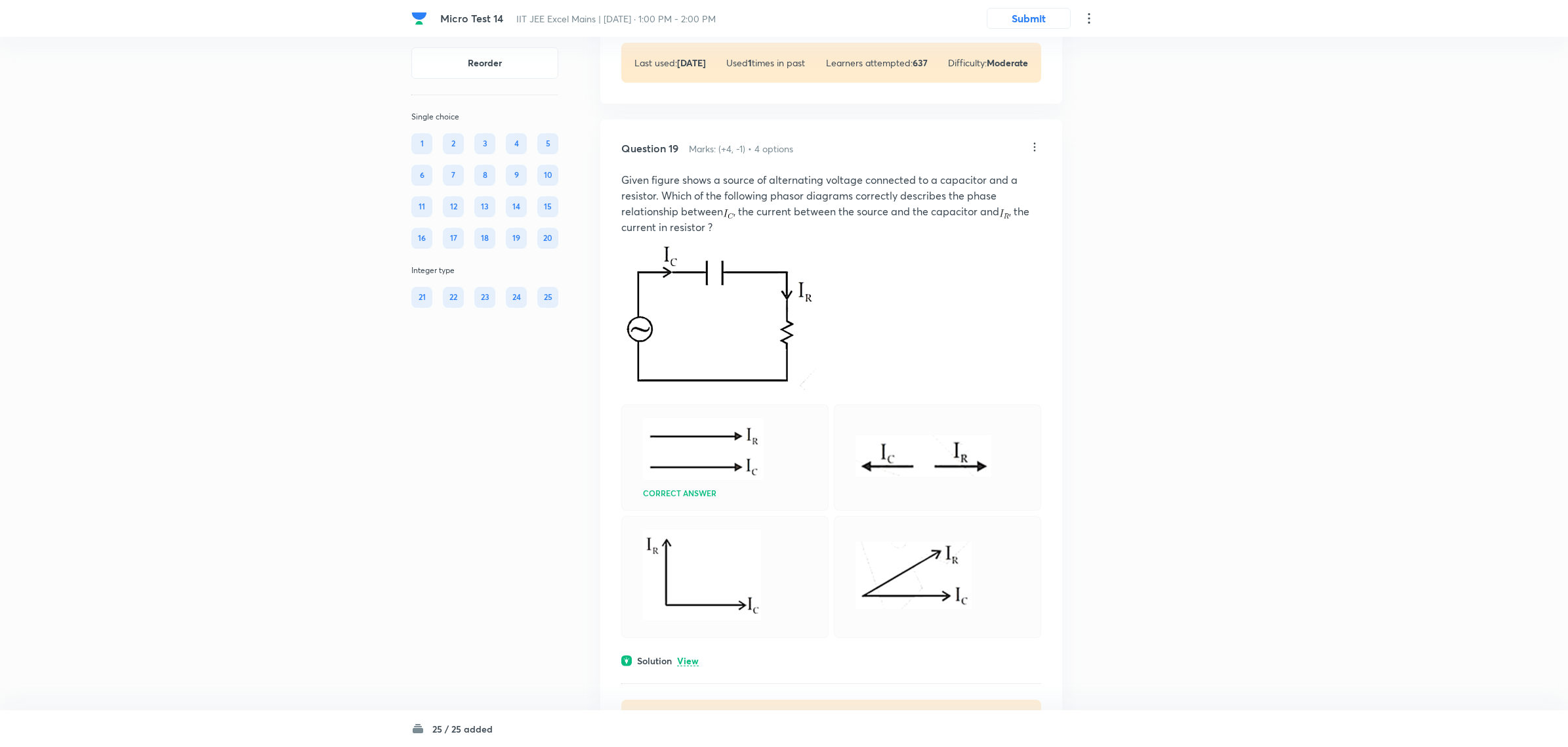
scroll to position [7712, 0]
click at [1000, 153] on icon at bounding box center [1035, 146] width 13 height 13
click at [958, 317] on li "Edit" at bounding box center [983, 313] width 110 height 24
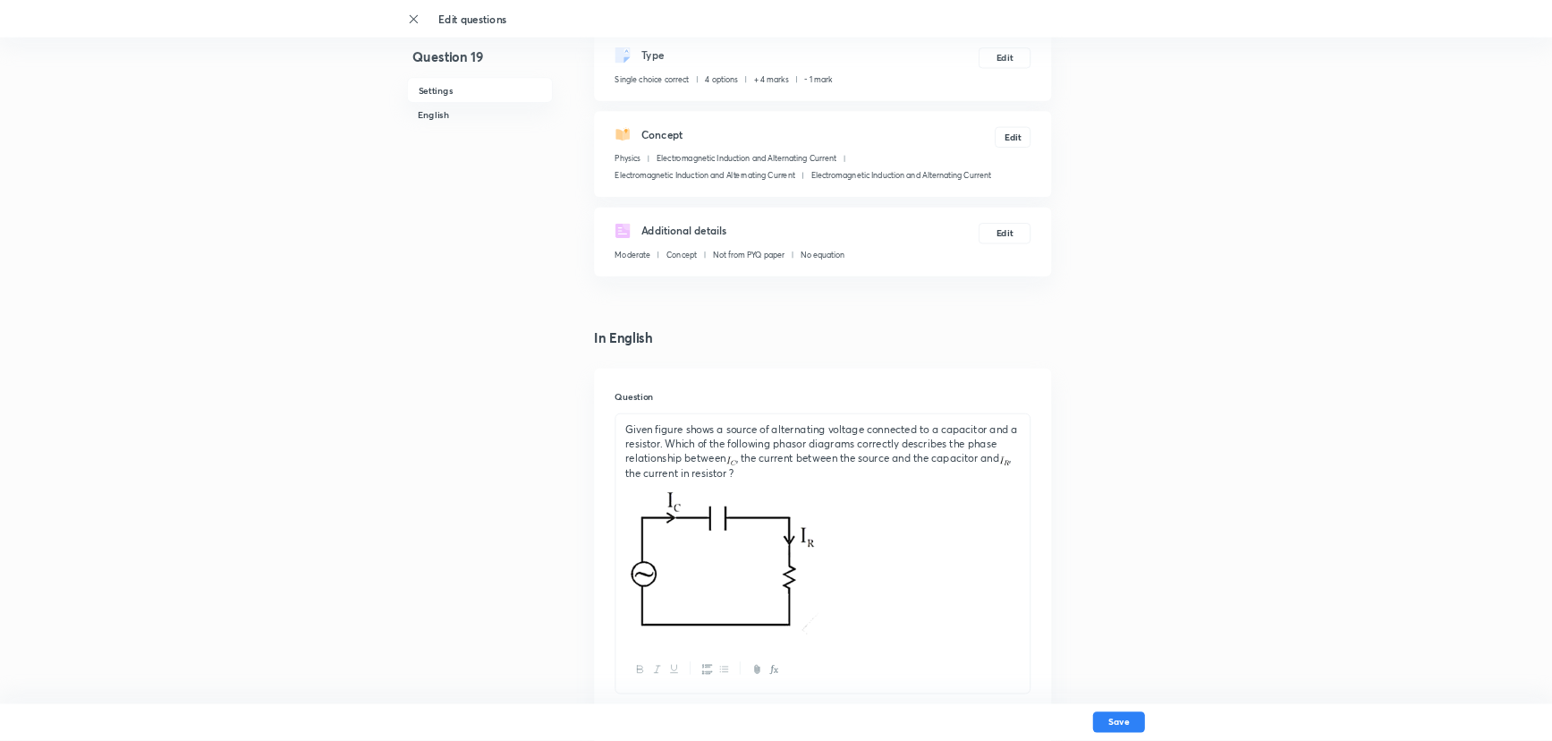
scroll to position [224, 0]
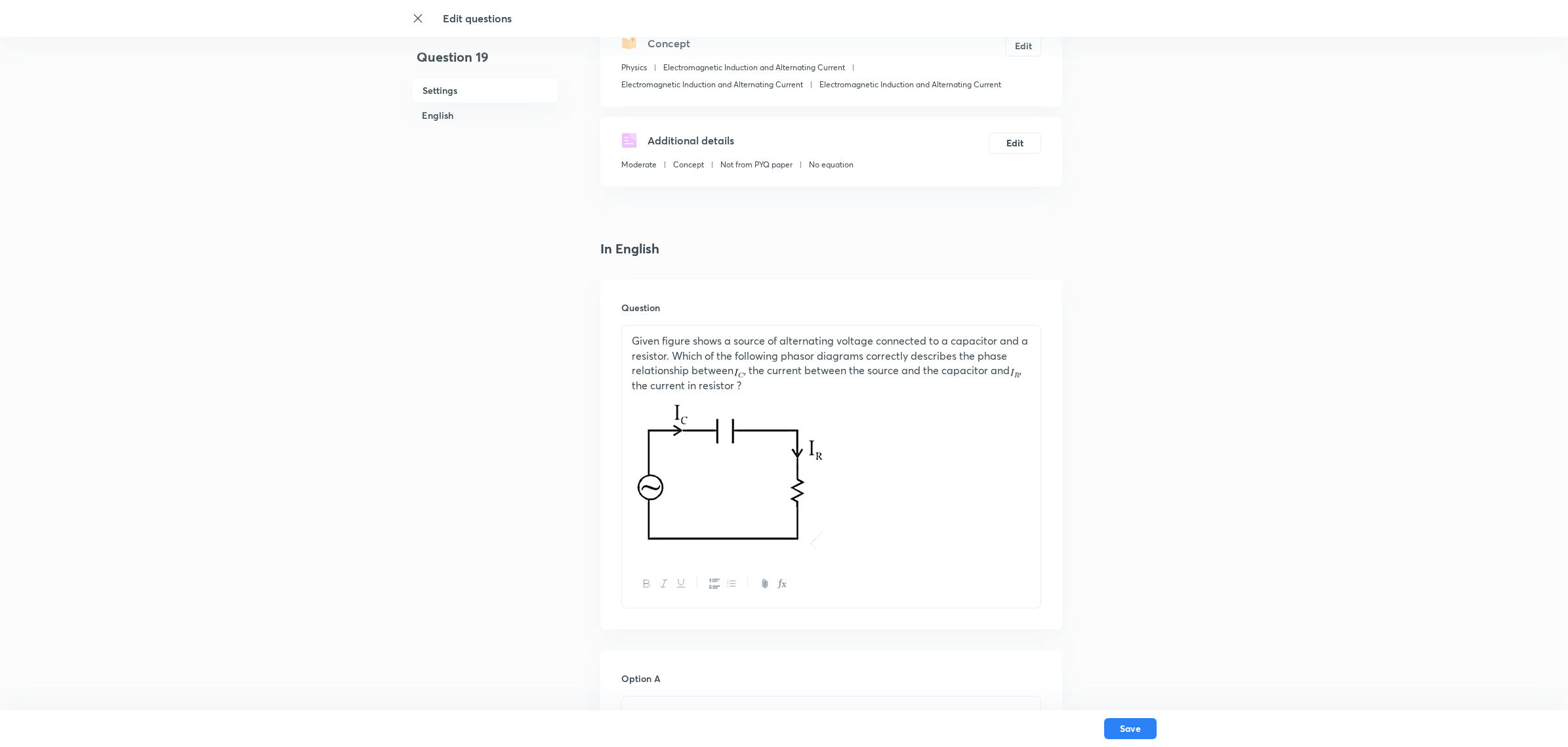
click at [849, 478] on p at bounding box center [831, 473] width 399 height 158
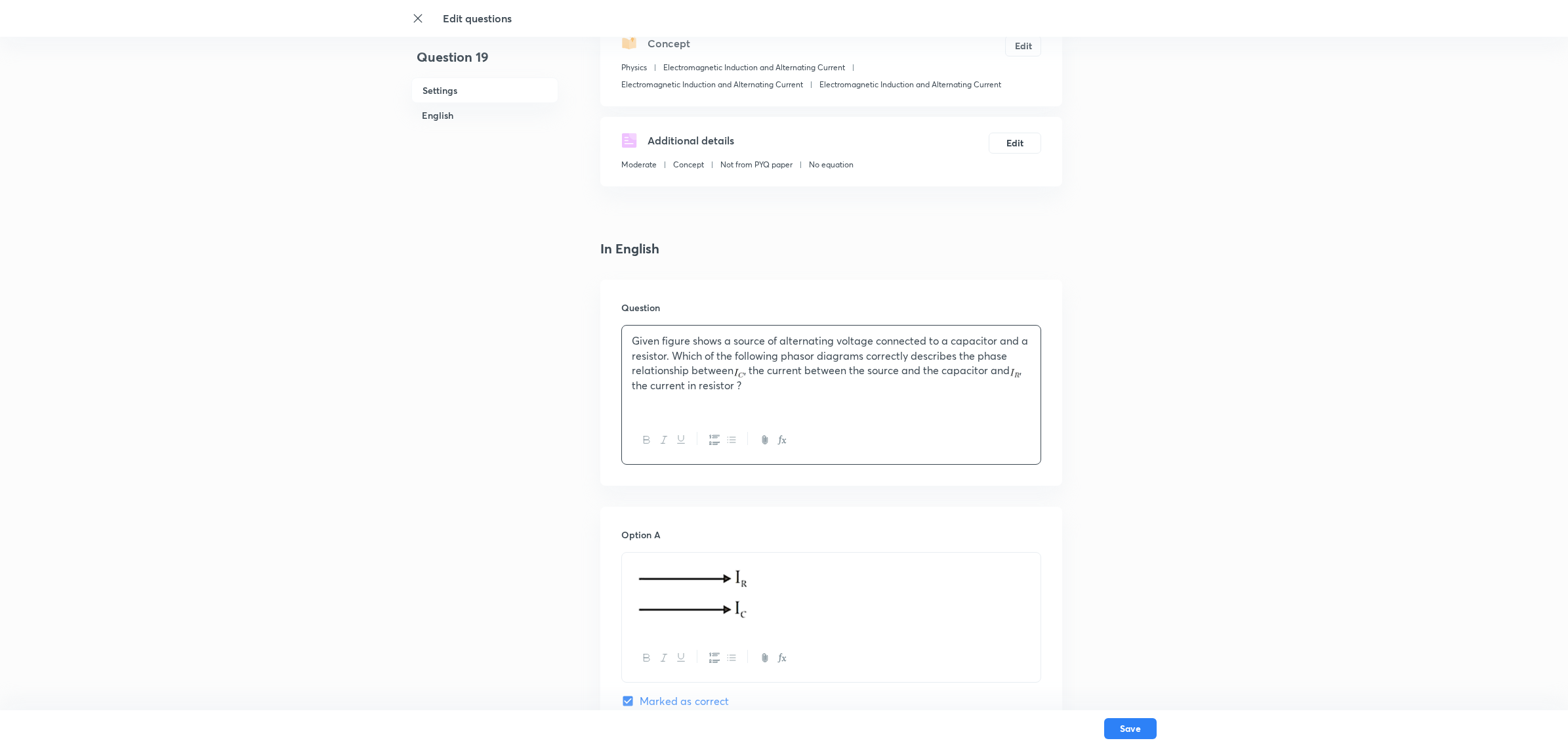
drag, startPoint x: 764, startPoint y: 386, endPoint x: 565, endPoint y: 325, distance: 208.1
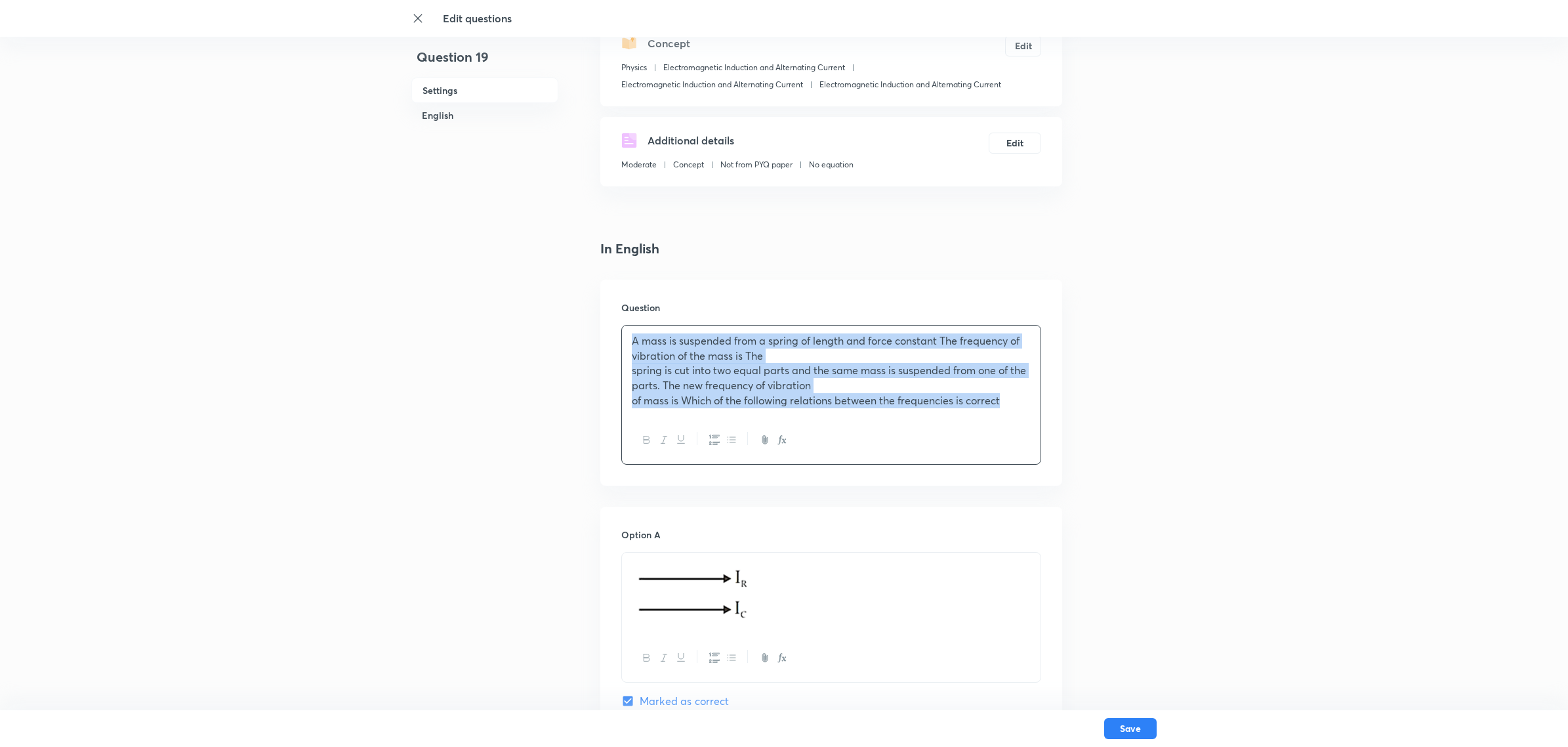
drag, startPoint x: 1014, startPoint y: 406, endPoint x: 606, endPoint y: 332, distance: 414.7
click at [606, 332] on div "Question A mass is suspended from a spring of length and force constant The fre…" at bounding box center [831, 382] width 462 height 206
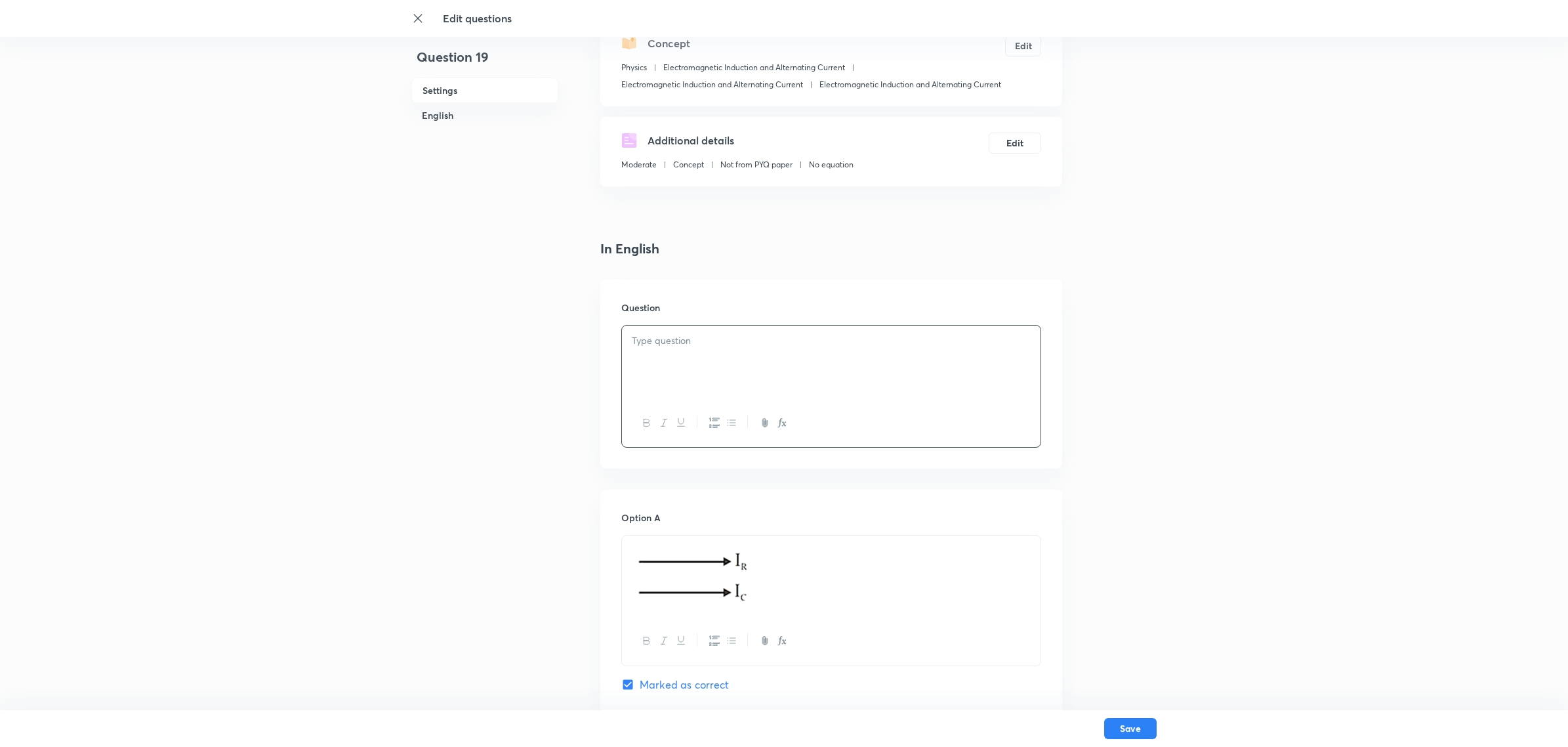
click at [669, 329] on div at bounding box center [831, 362] width 419 height 73
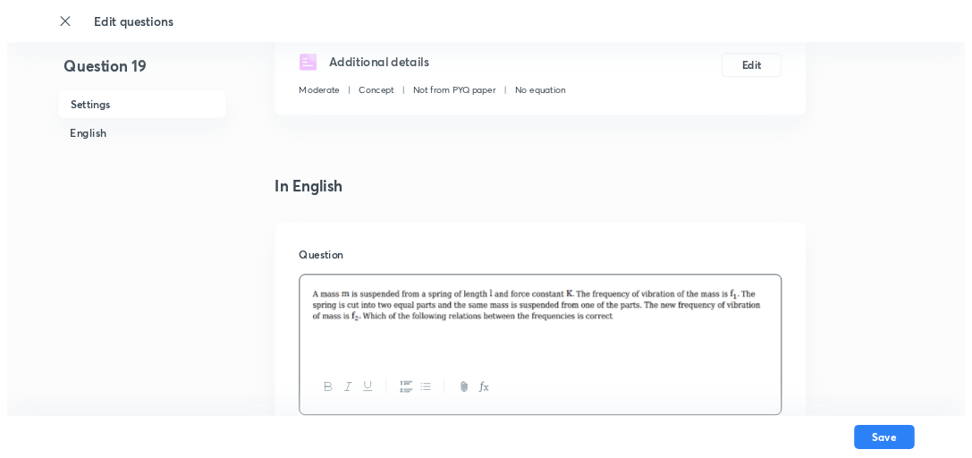
scroll to position [343, 0]
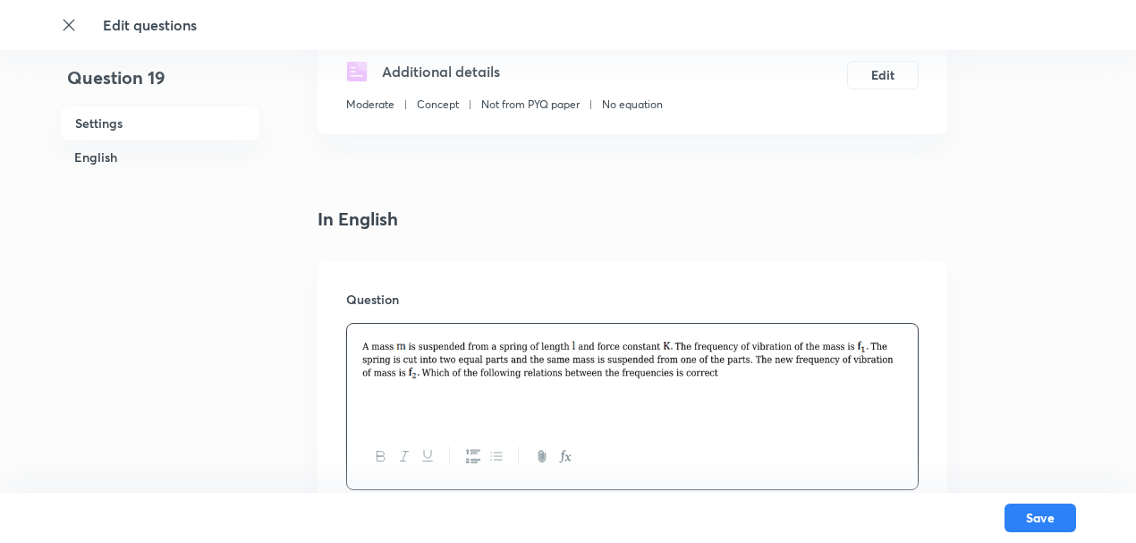
click at [508, 374] on img at bounding box center [632, 357] width 544 height 45
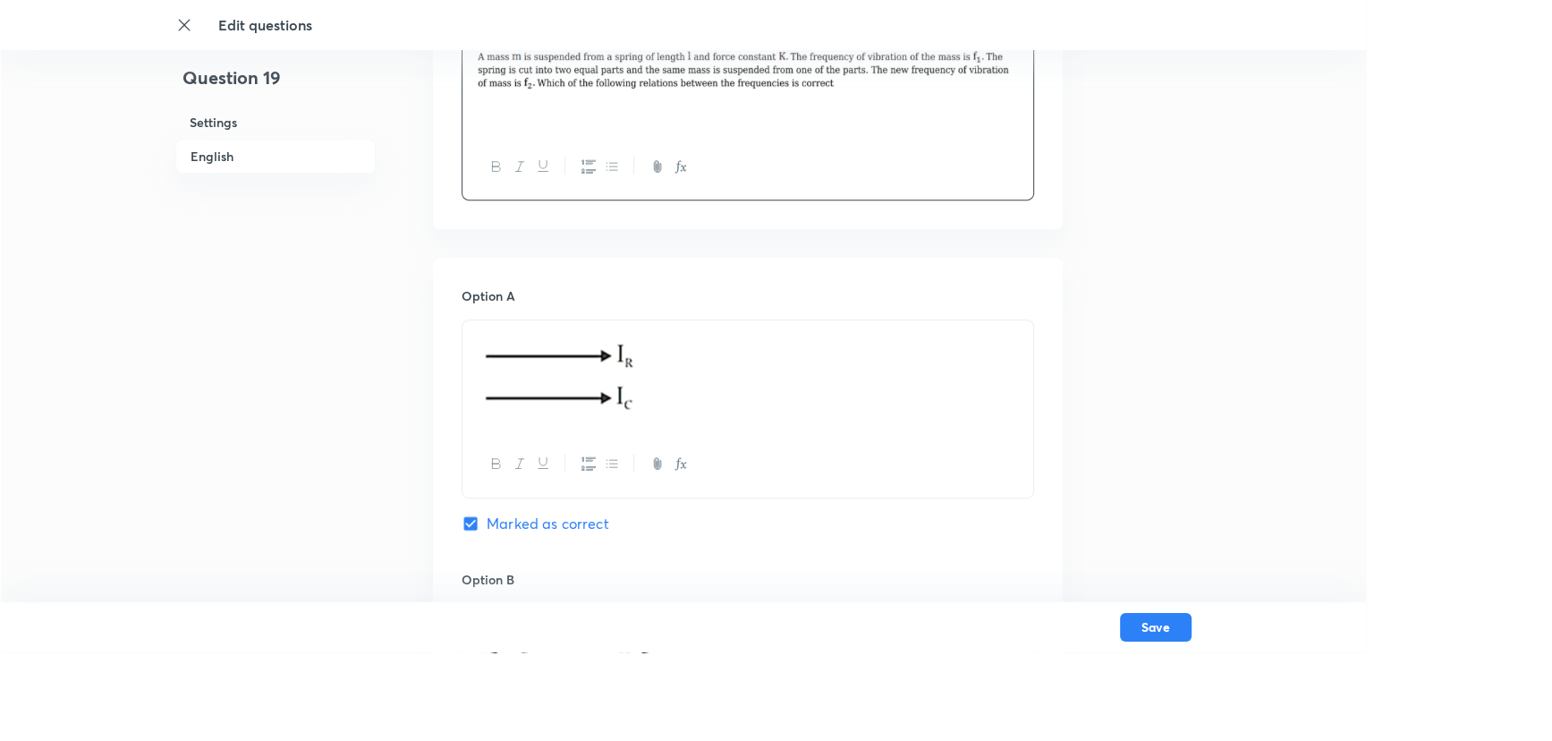
scroll to position [633, 0]
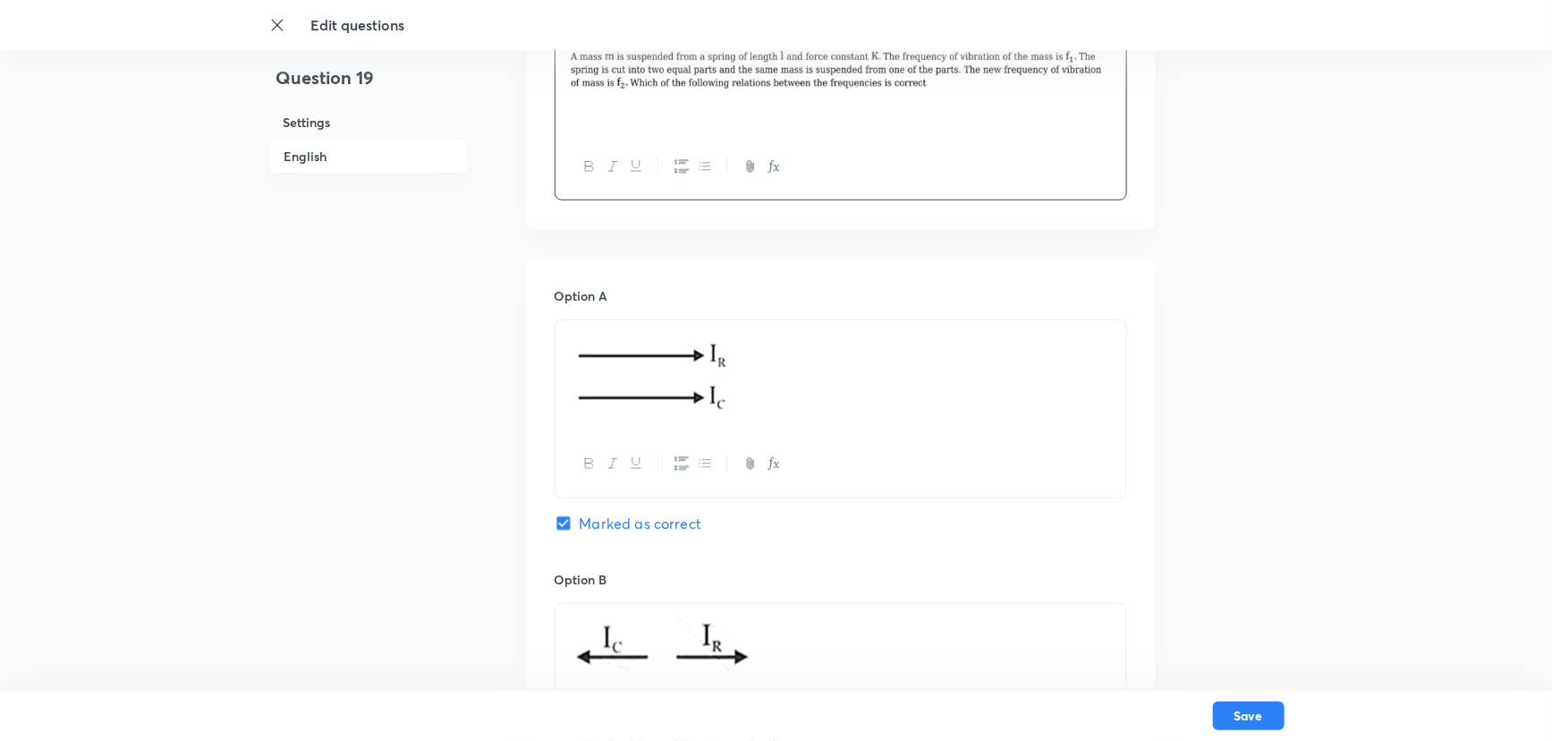
click at [698, 404] on img at bounding box center [651, 373] width 165 height 84
click at [737, 393] on p at bounding box center [841, 375] width 544 height 89
drag, startPoint x: 741, startPoint y: 393, endPoint x: 529, endPoint y: 410, distance: 213.6
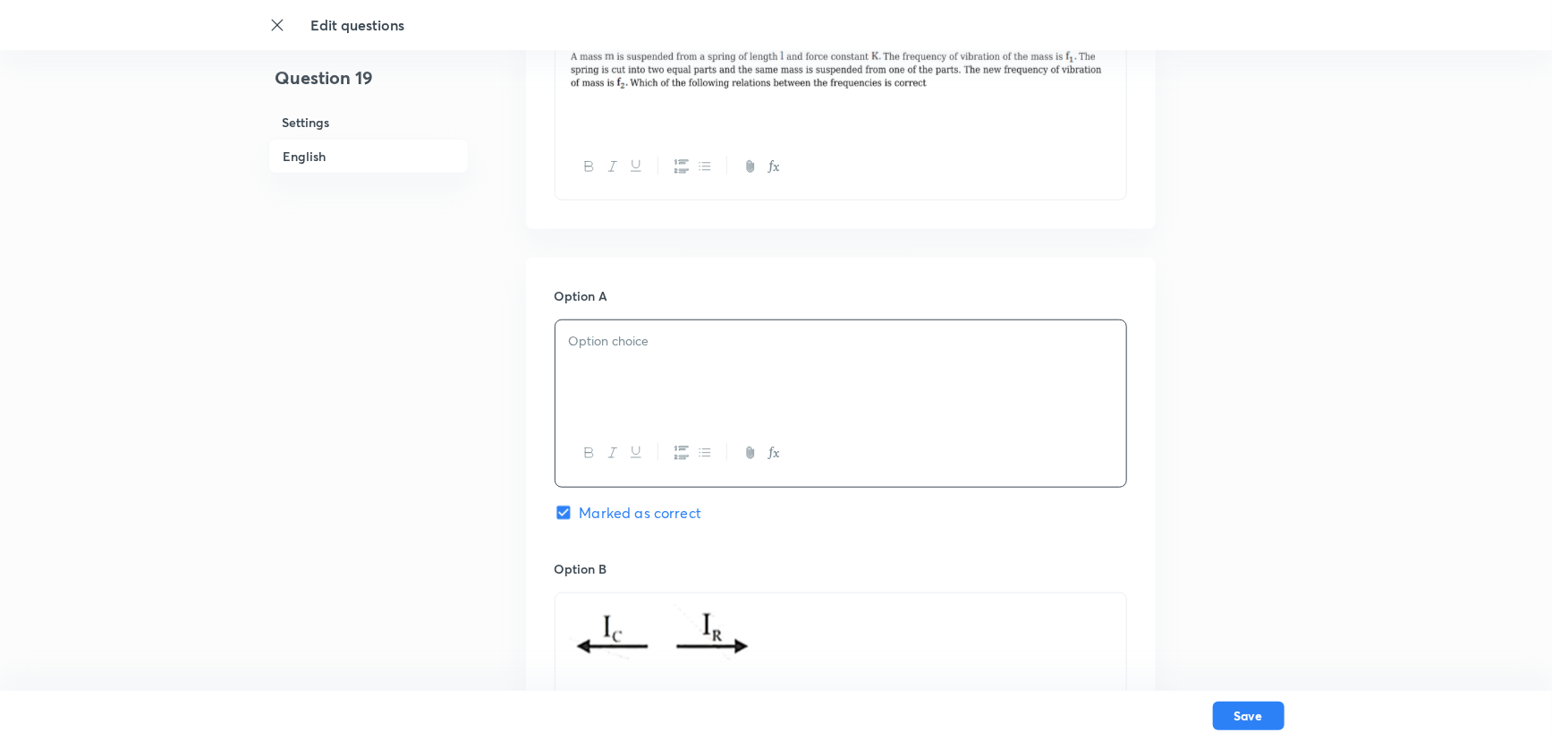
click at [635, 343] on p at bounding box center [841, 341] width 544 height 21
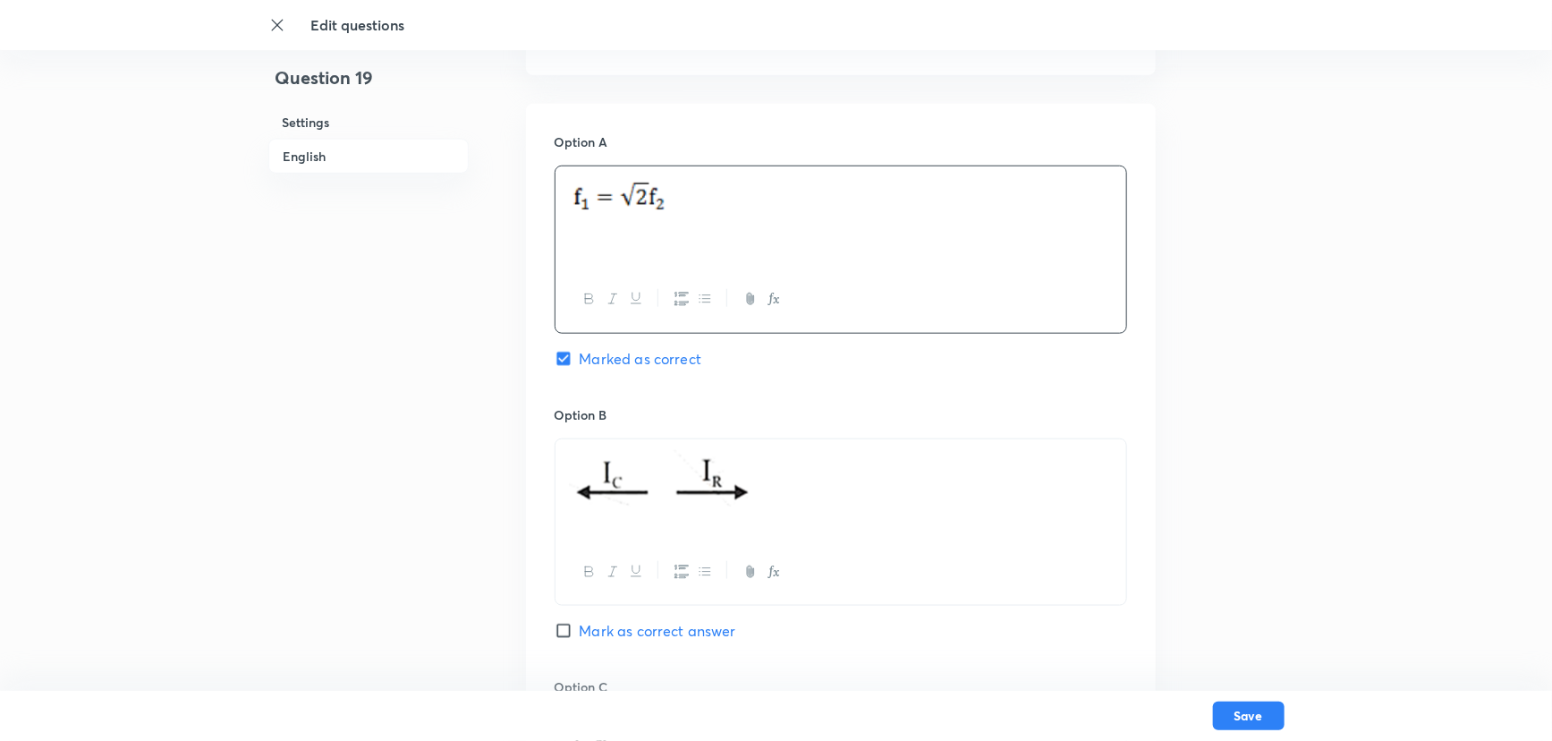
scroll to position [796, 0]
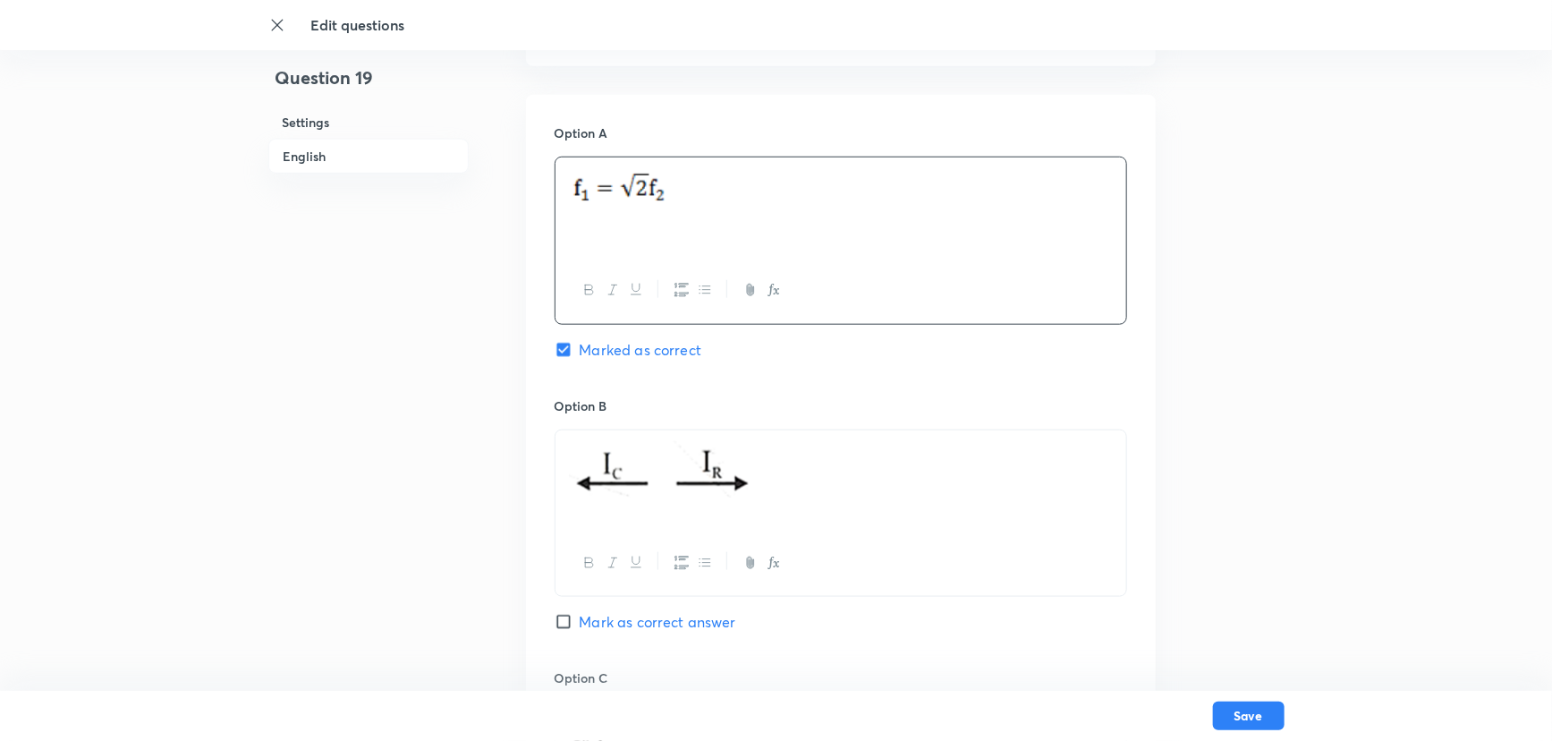
click at [758, 485] on p at bounding box center [841, 472] width 544 height 62
click at [628, 456] on p at bounding box center [841, 451] width 544 height 21
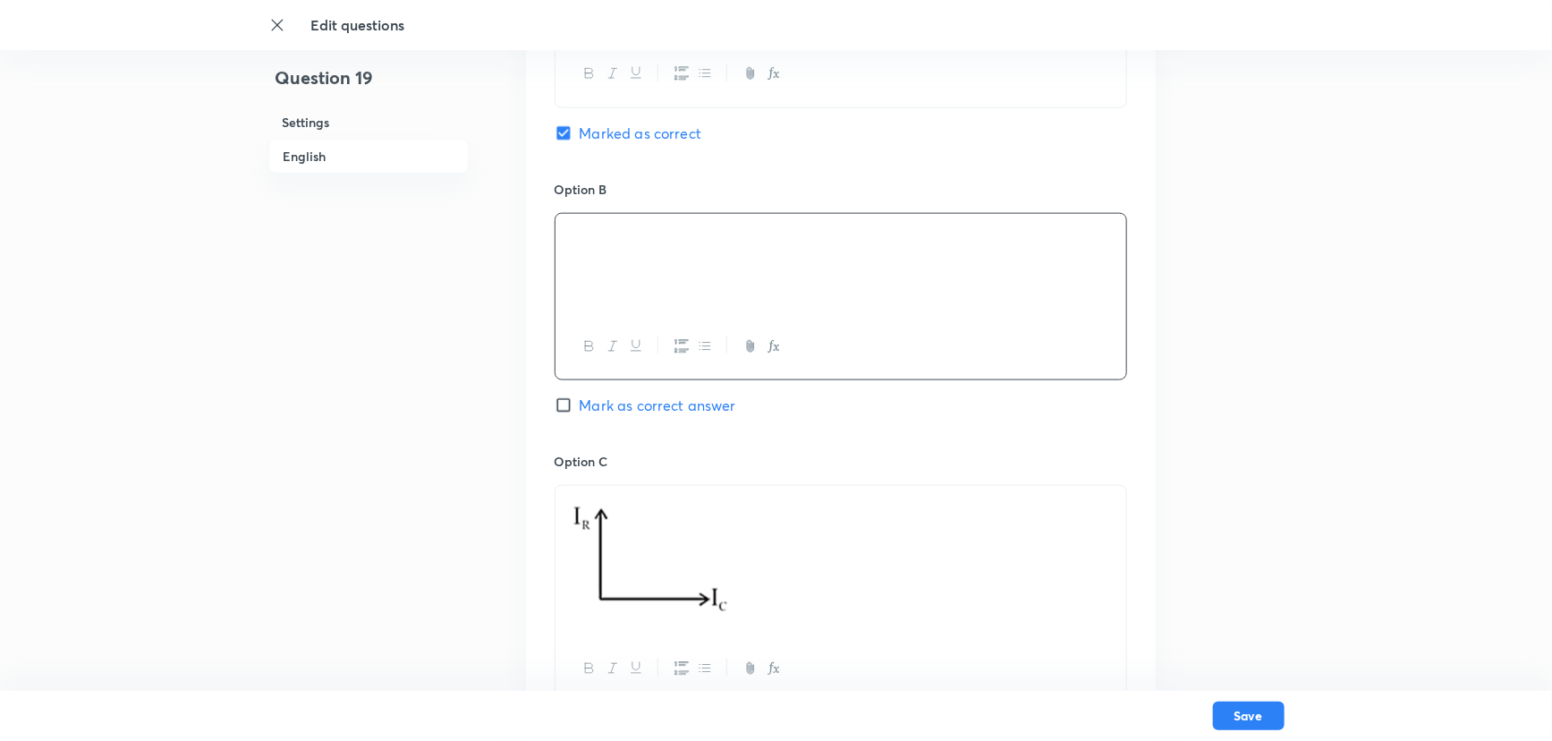
scroll to position [1039, 0]
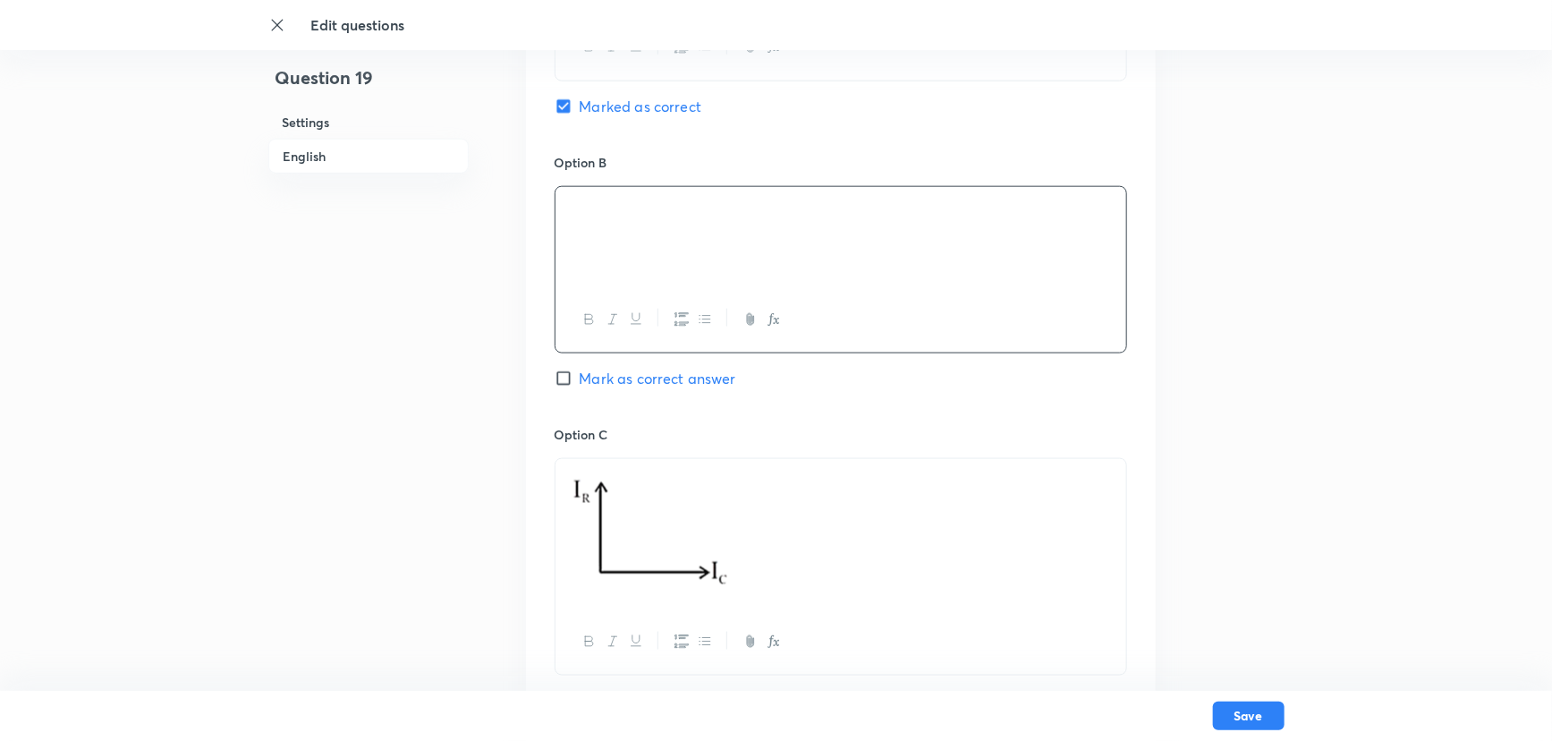
click at [650, 543] on img at bounding box center [649, 531] width 161 height 123
click at [730, 560] on p at bounding box center [841, 534] width 544 height 129
click at [613, 464] on div at bounding box center [840, 509] width 571 height 100
click at [614, 487] on p at bounding box center [841, 480] width 544 height 21
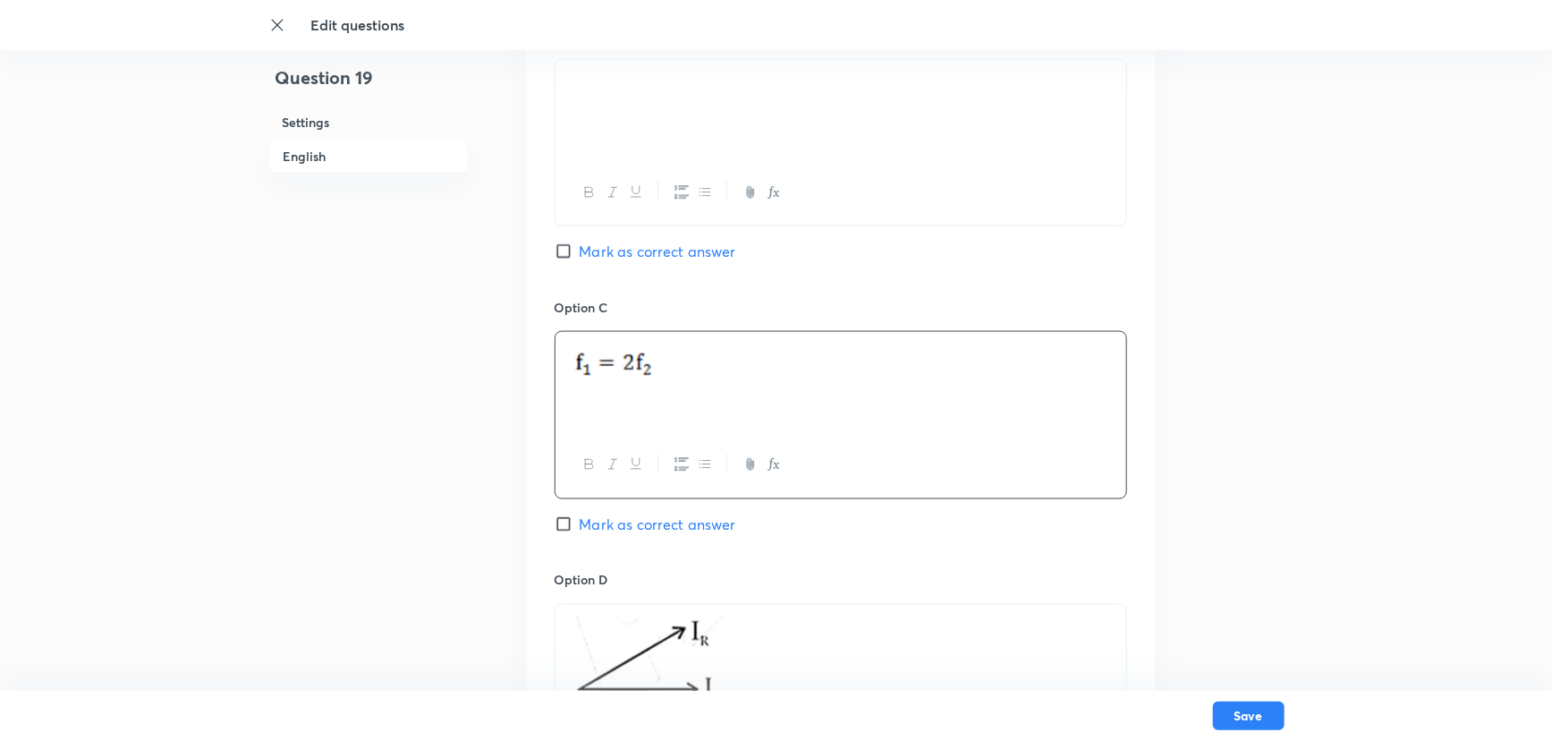
scroll to position [1284, 0]
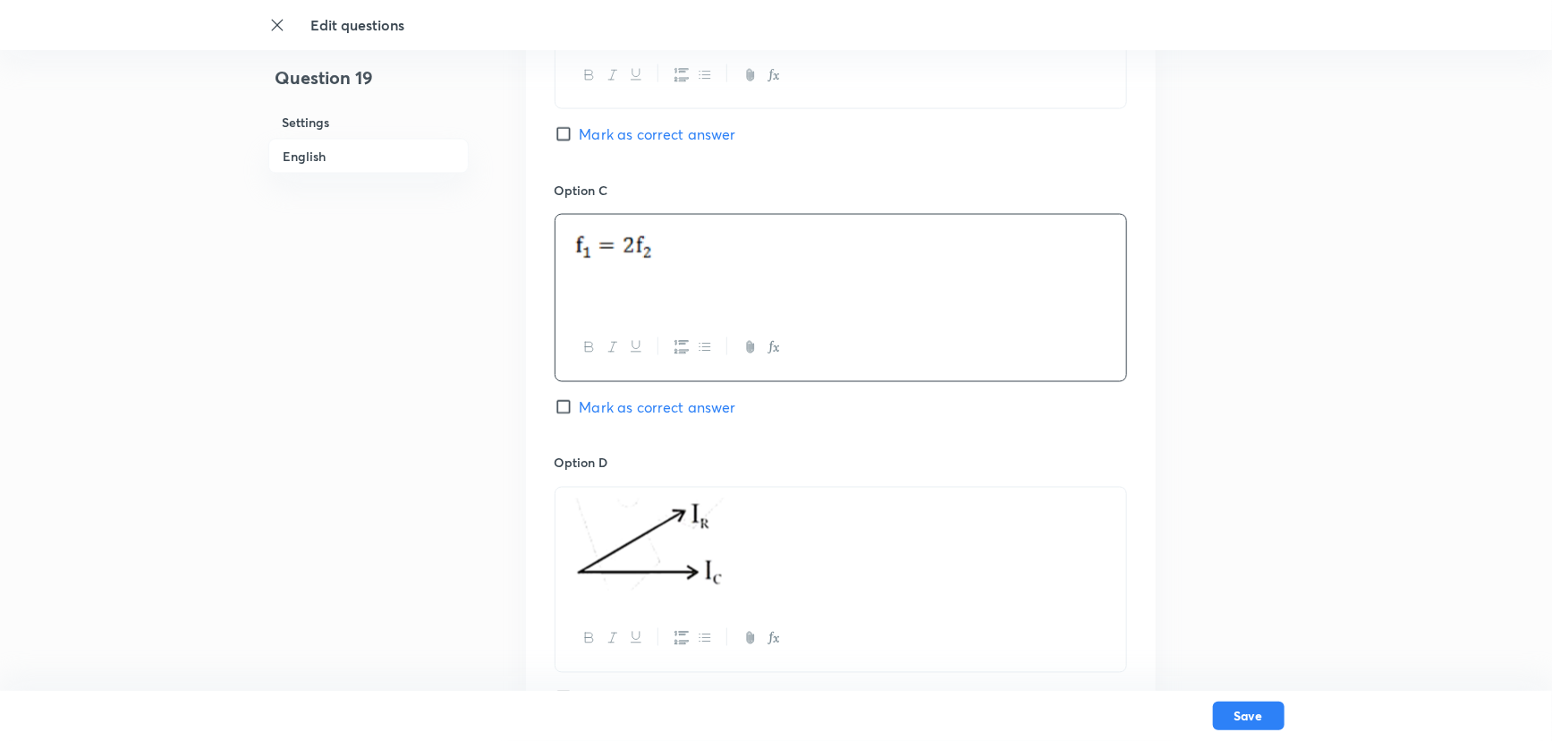
click at [724, 555] on img at bounding box center [648, 544] width 158 height 92
drag, startPoint x: 750, startPoint y: 559, endPoint x: 590, endPoint y: 556, distance: 159.2
click at [590, 556] on p at bounding box center [841, 546] width 544 height 97
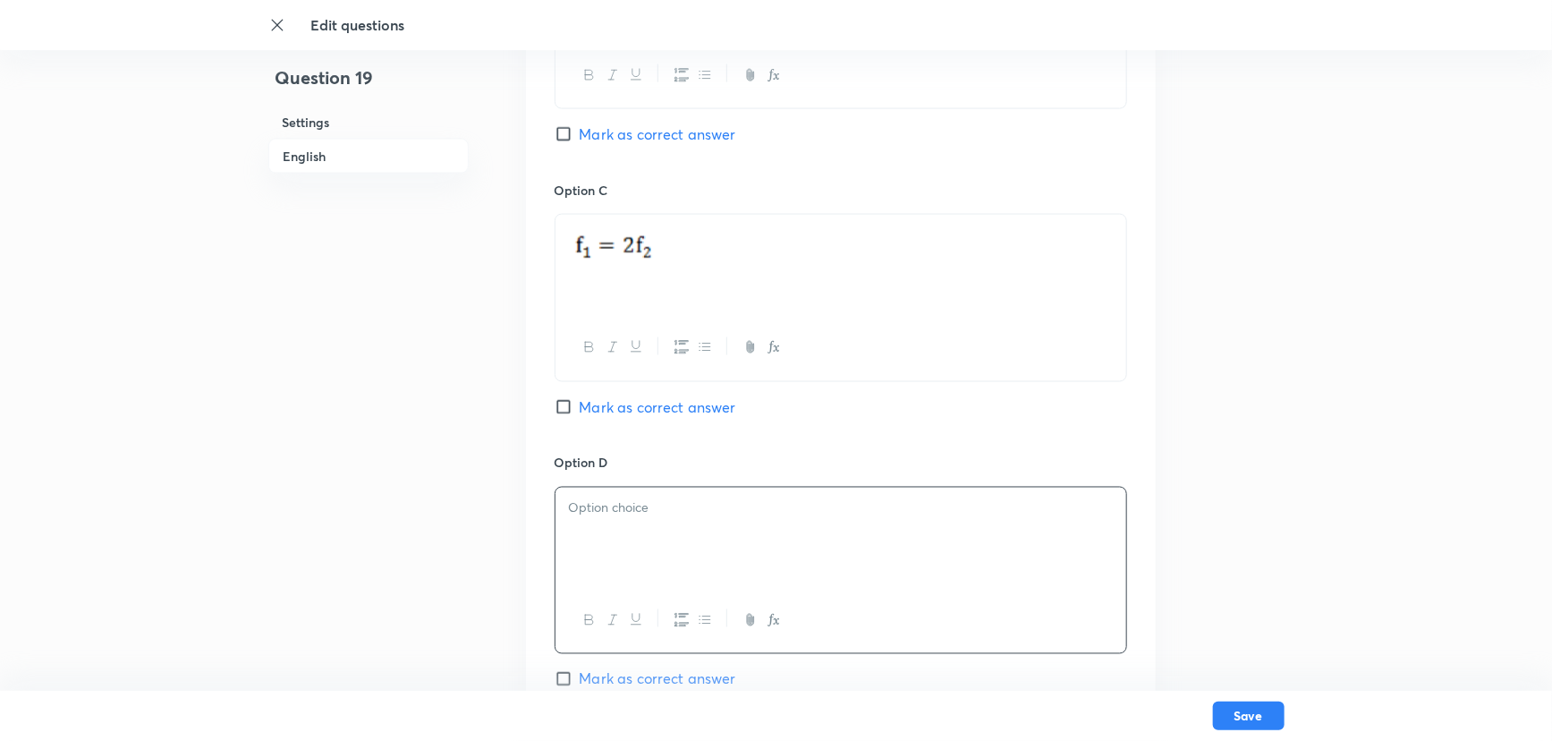
click at [606, 502] on p at bounding box center [841, 508] width 544 height 21
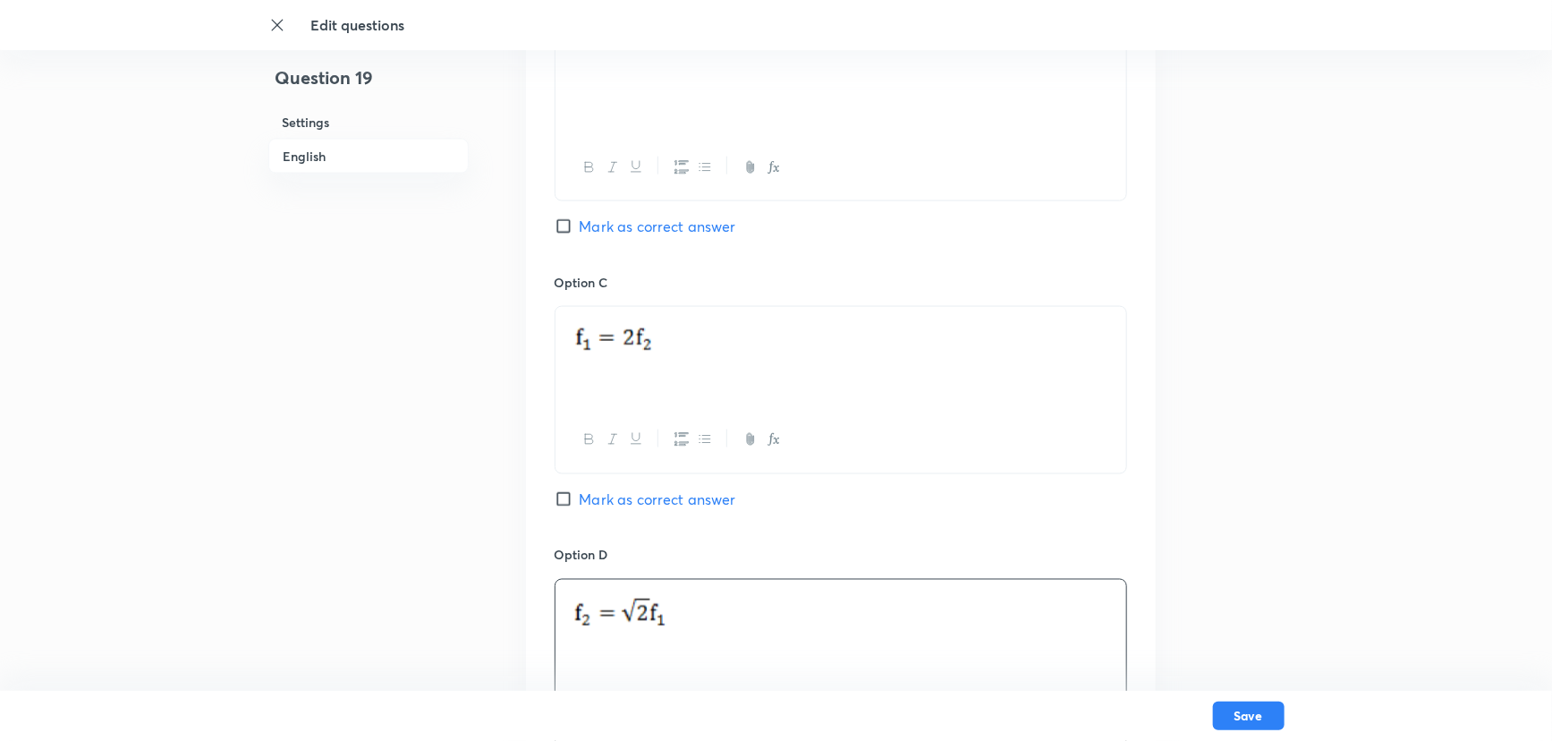
scroll to position [1365, 0]
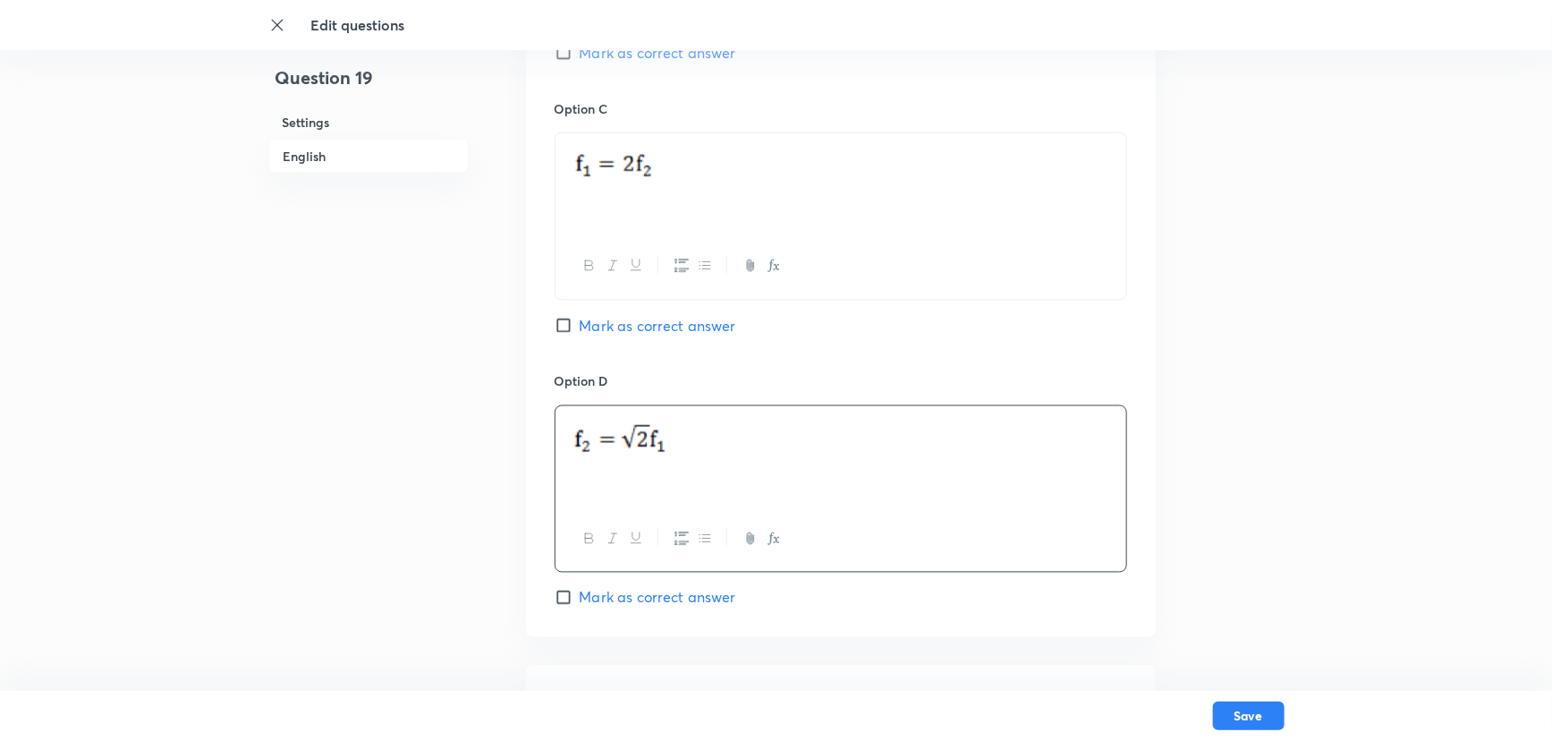
click at [566, 594] on input "Mark as correct answer" at bounding box center [567, 598] width 25 height 18
checkbox input "true"
checkbox input "false"
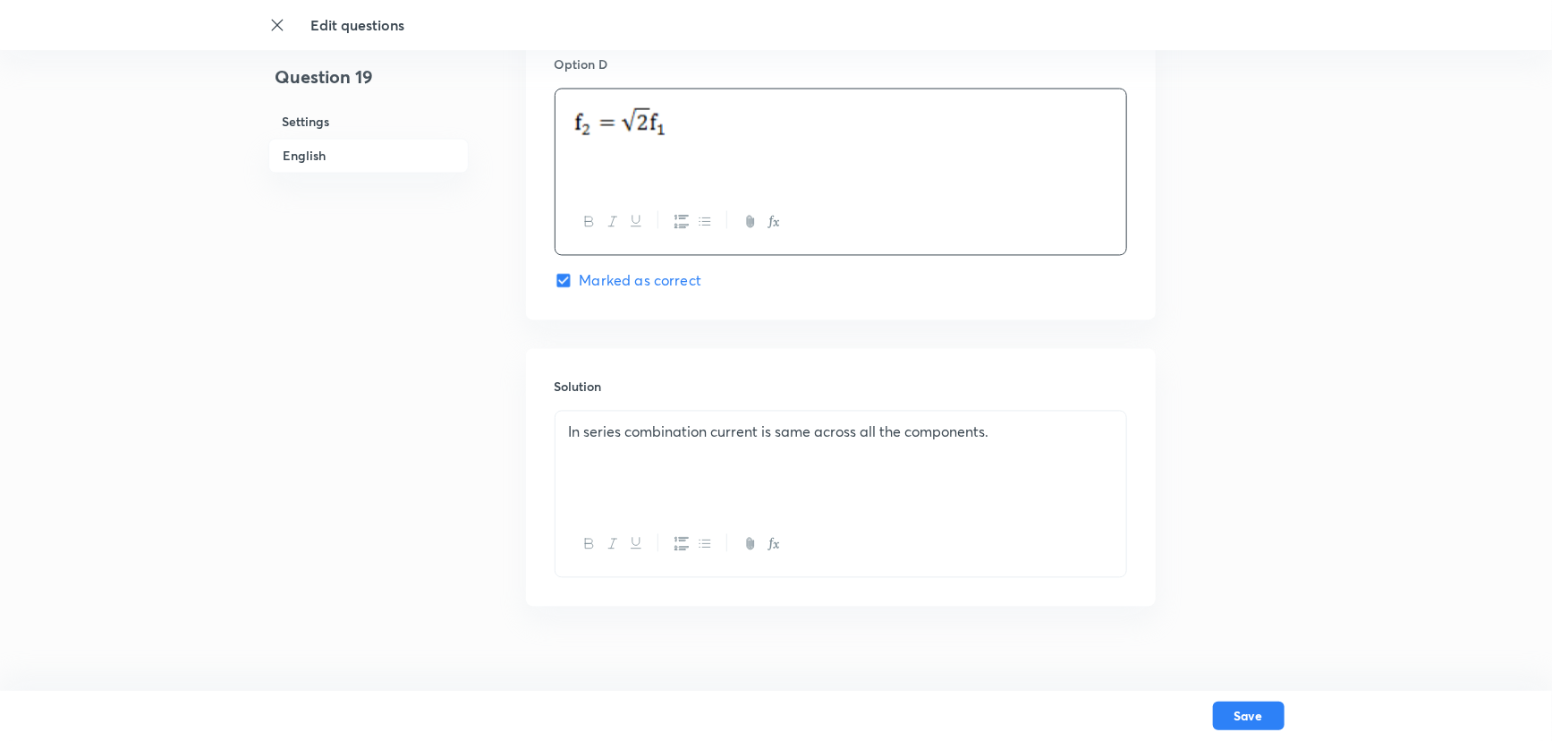
scroll to position [1690, 0]
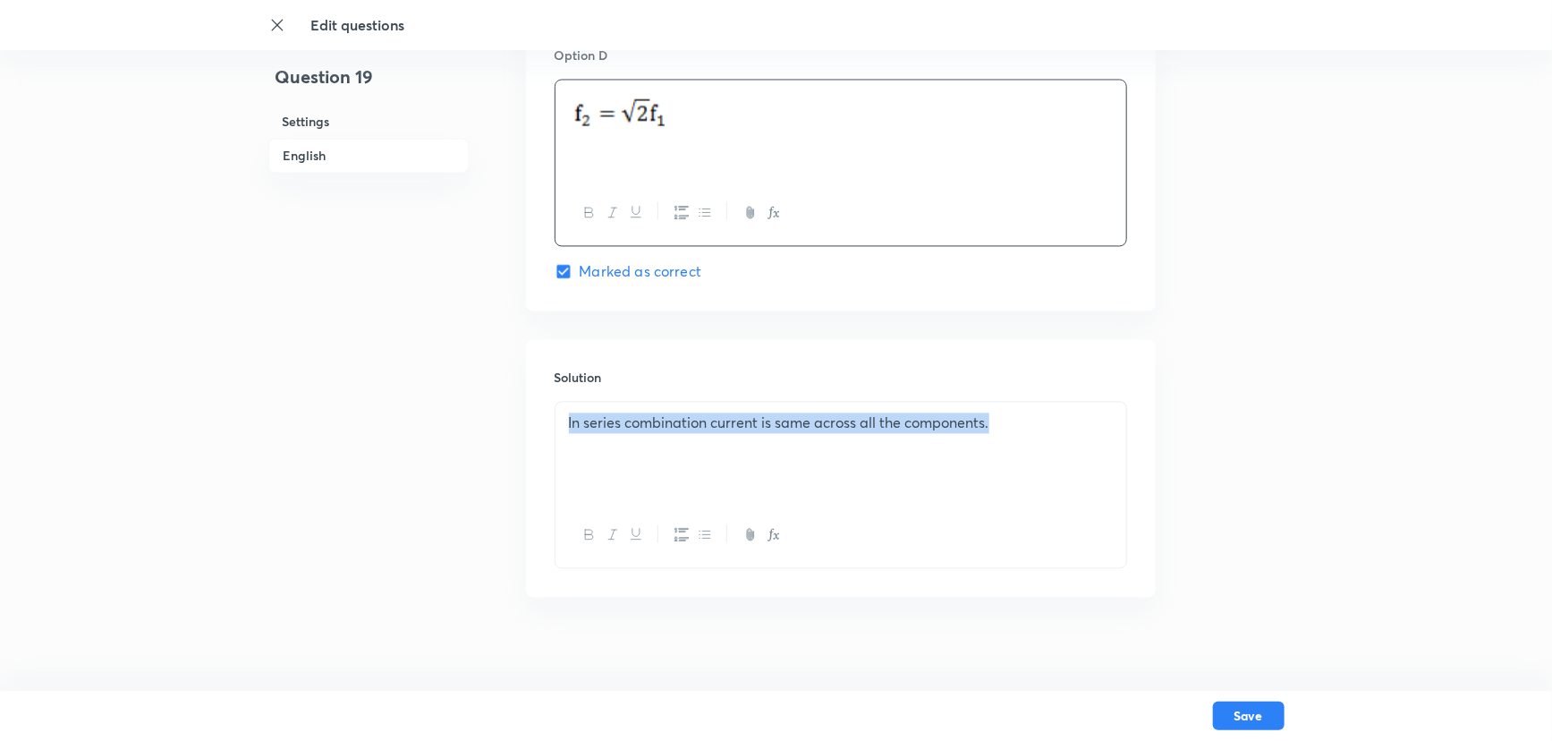
drag, startPoint x: 1012, startPoint y: 428, endPoint x: 428, endPoint y: 510, distance: 588.8
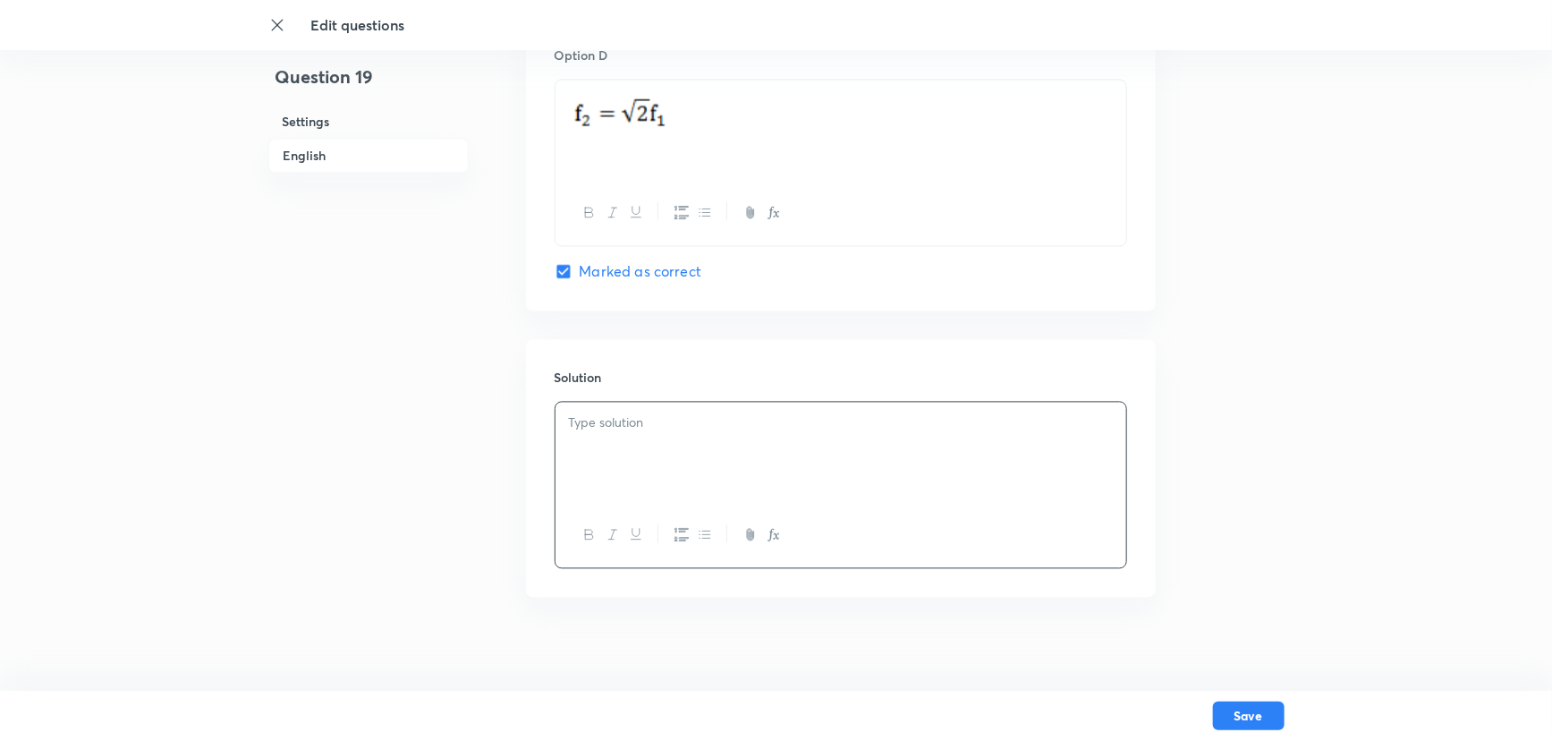
click at [643, 413] on p at bounding box center [841, 423] width 544 height 21
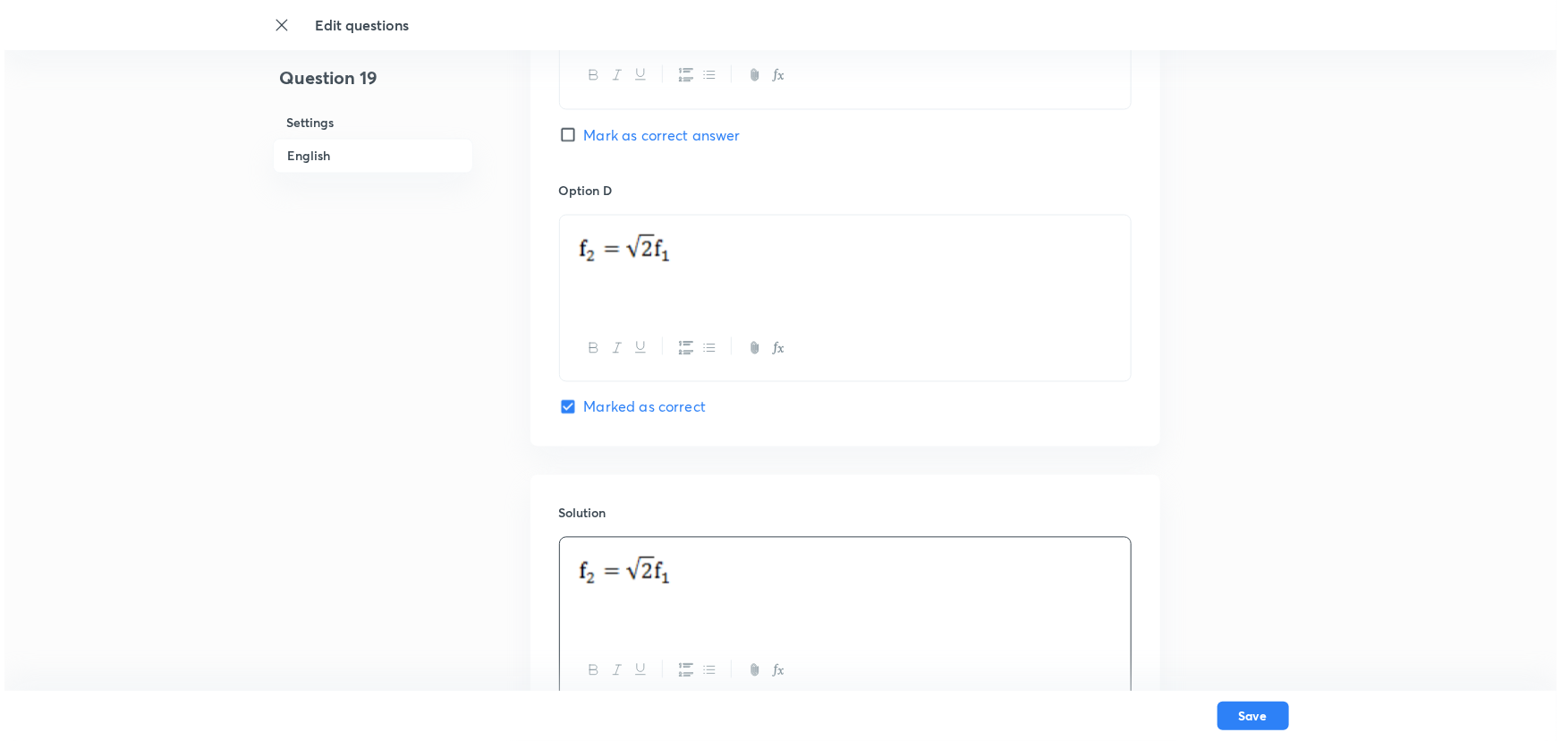
scroll to position [1543, 0]
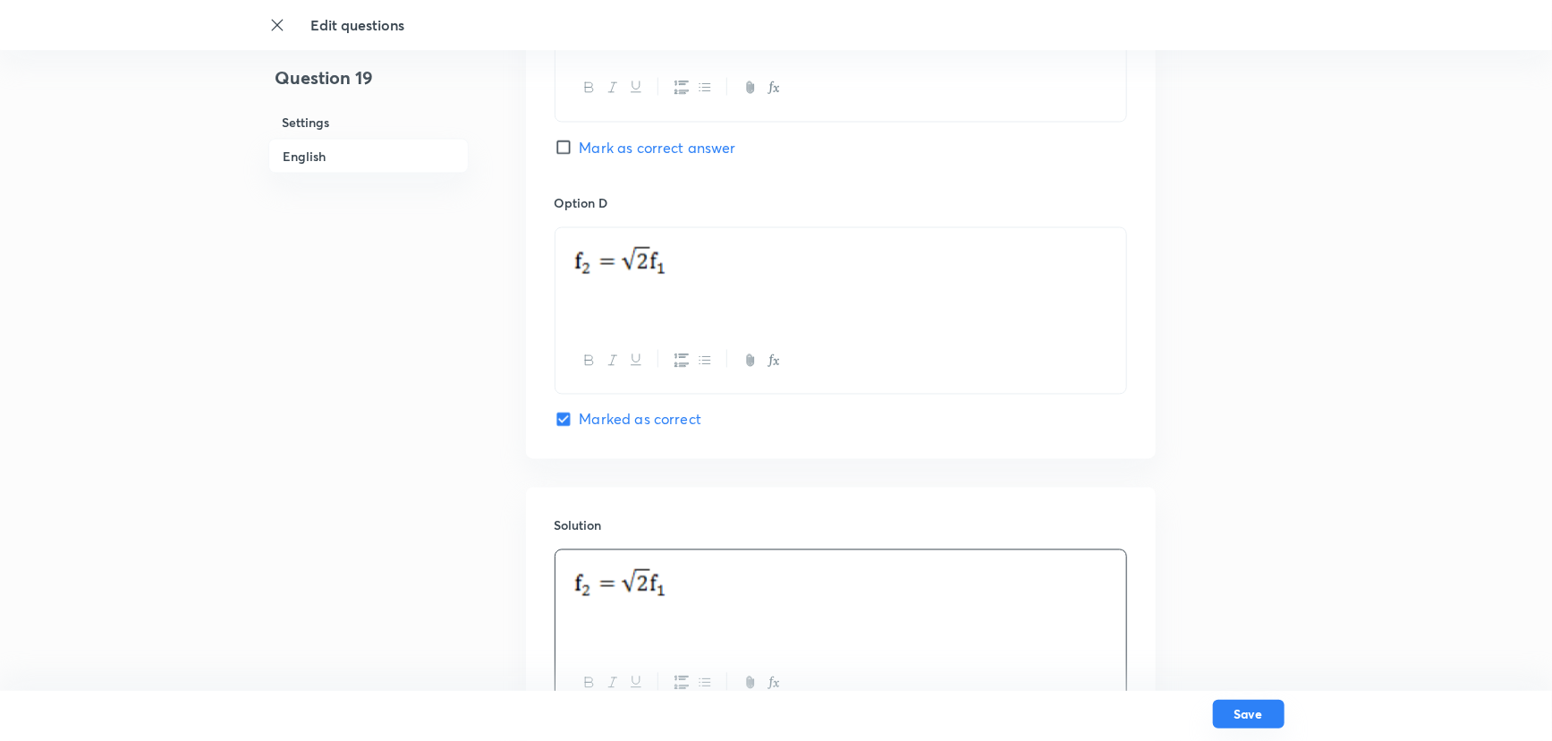
click at [1257, 651] on button "Save" at bounding box center [1249, 713] width 72 height 29
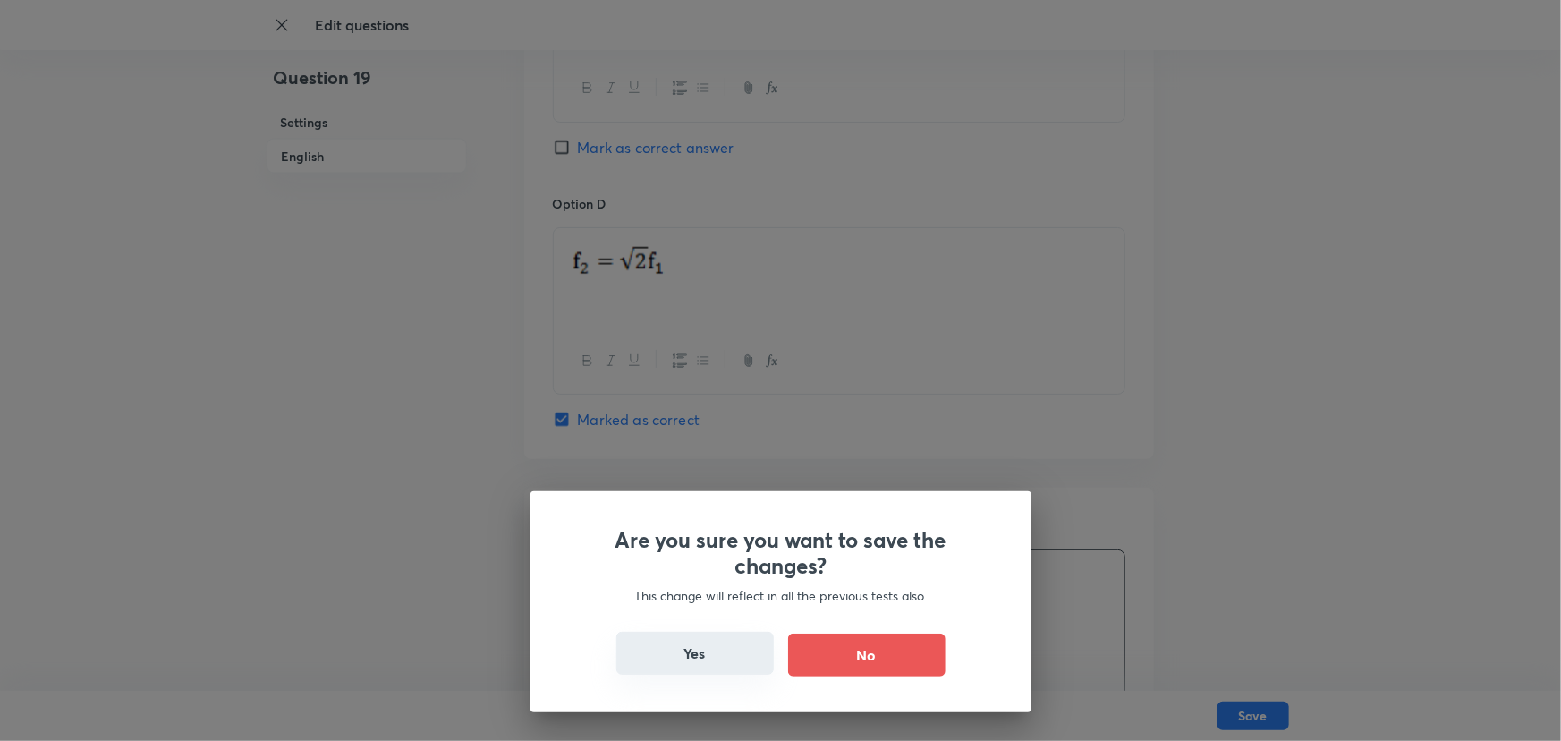
click at [689, 633] on button "Yes" at bounding box center [694, 652] width 157 height 43
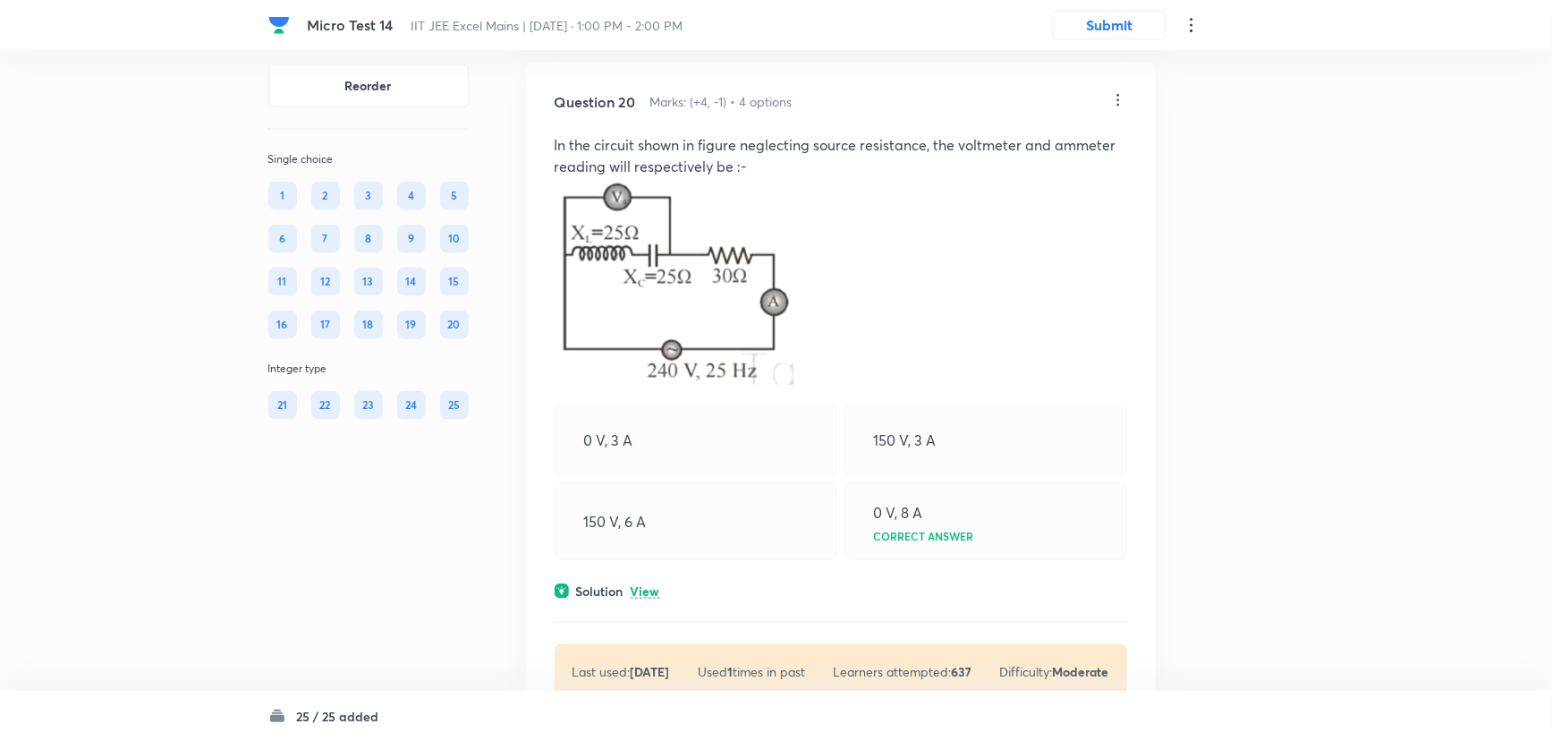
scroll to position [11139, 0]
click at [806, 389] on p at bounding box center [841, 282] width 572 height 213
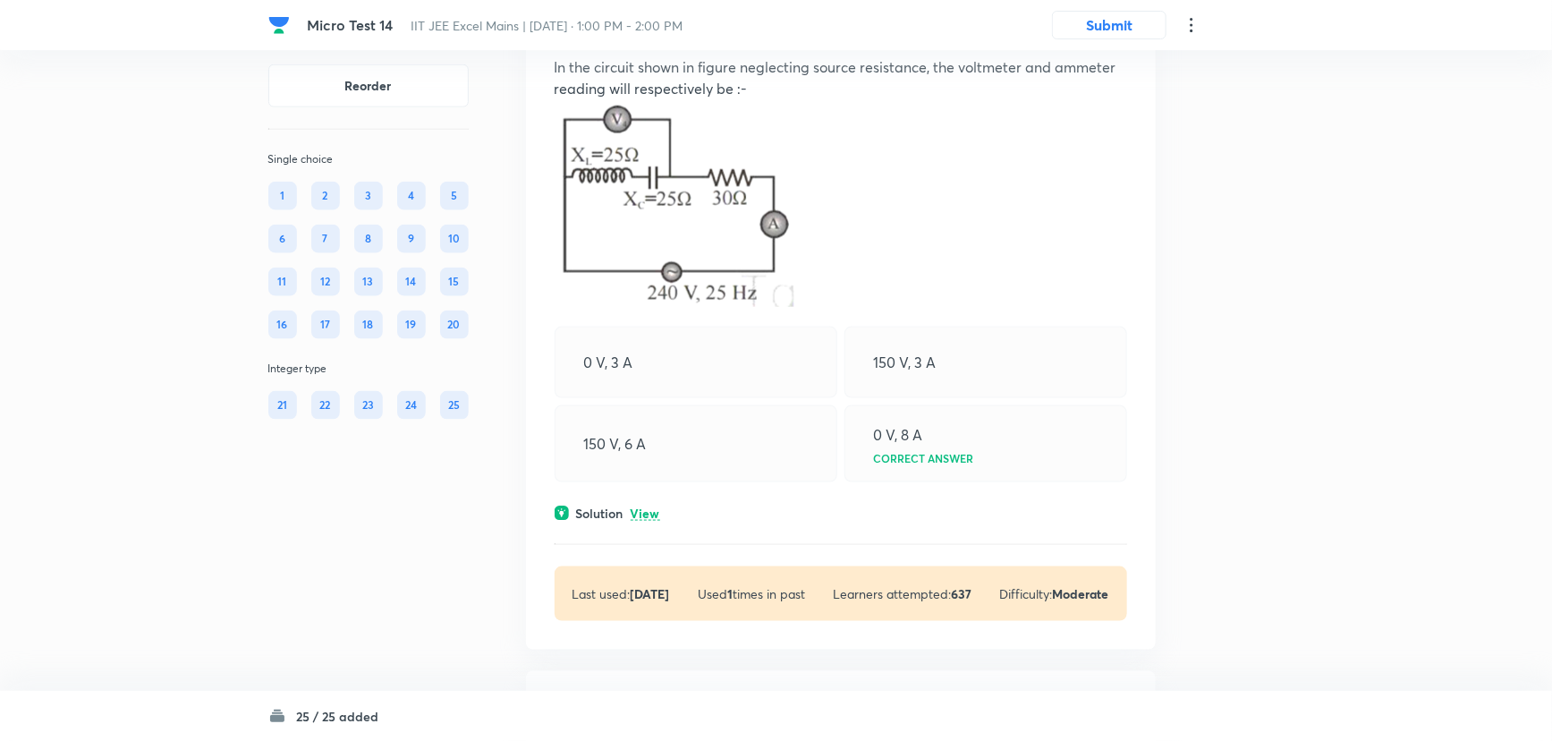
scroll to position [11302, 0]
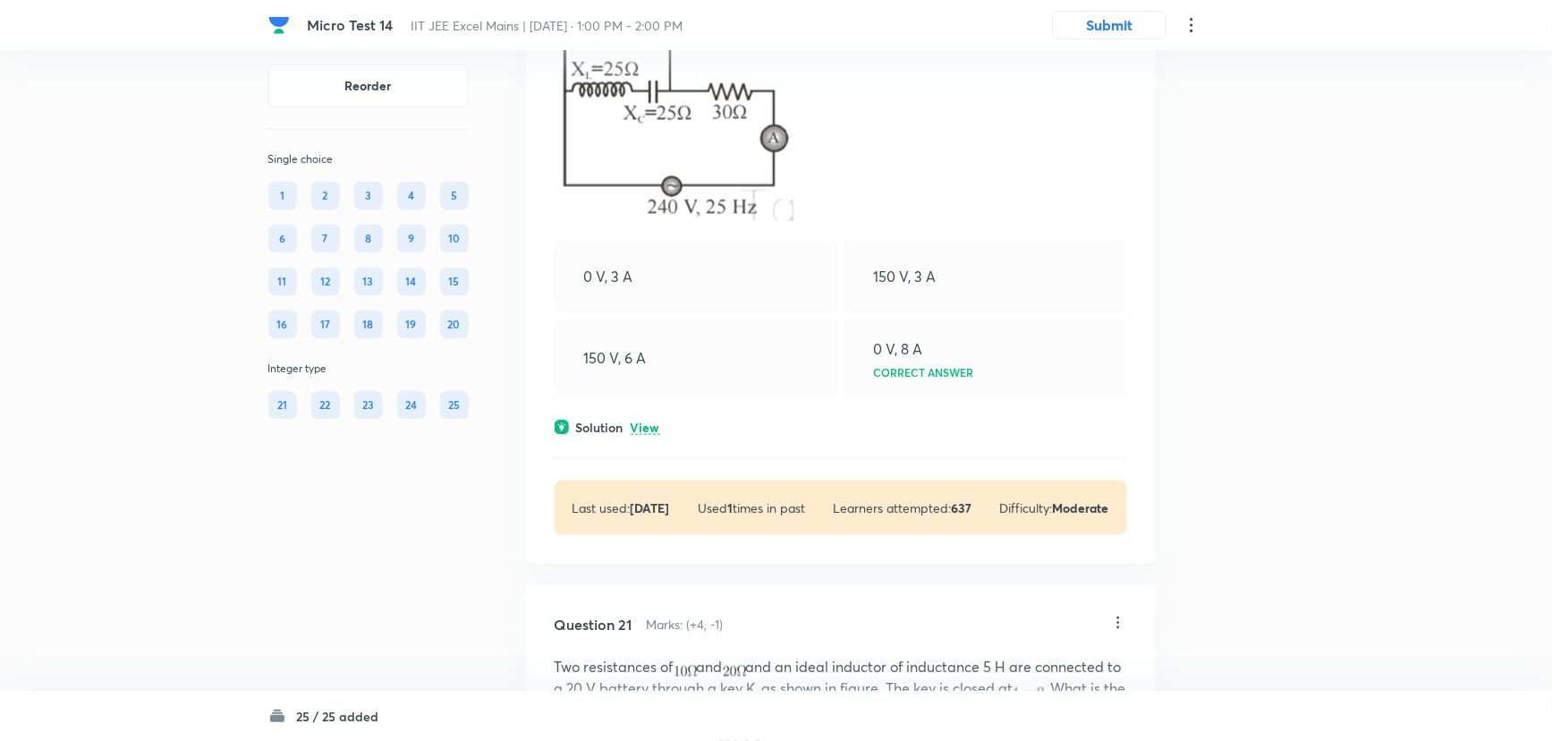
click at [735, 221] on img at bounding box center [675, 117] width 241 height 208
click at [1056, 158] on li "Edit" at bounding box center [1049, 153] width 150 height 33
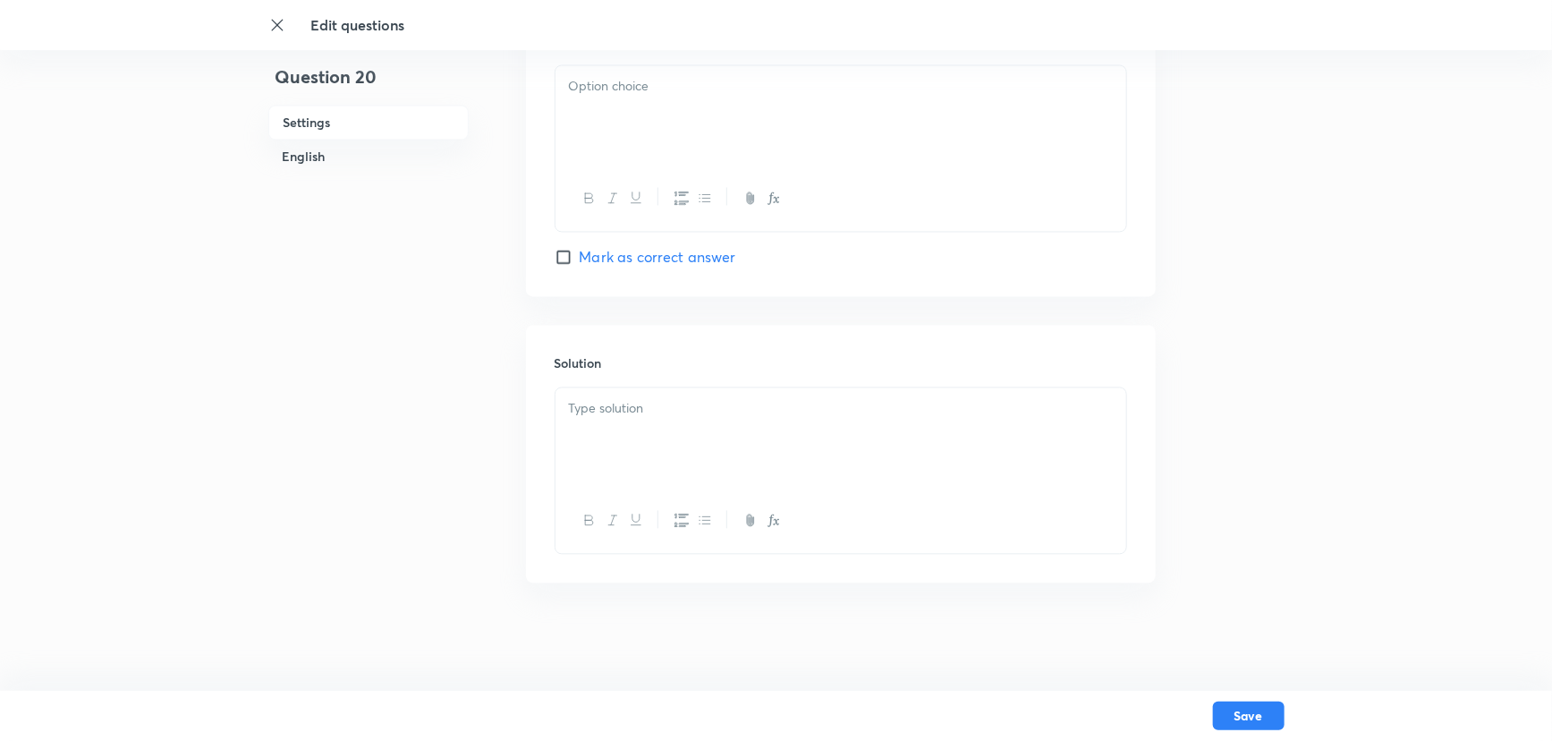
checkbox input "true"
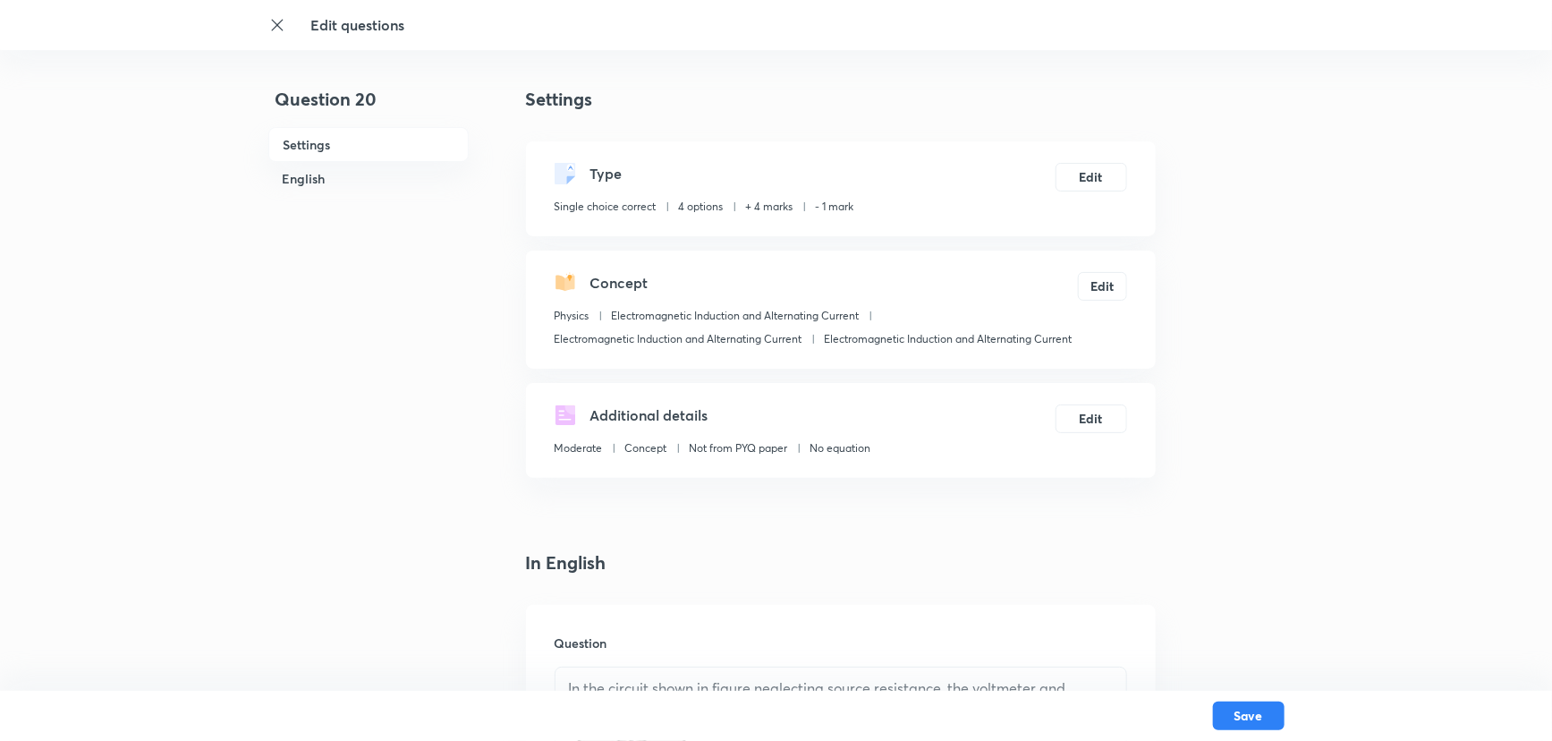
scroll to position [325, 0]
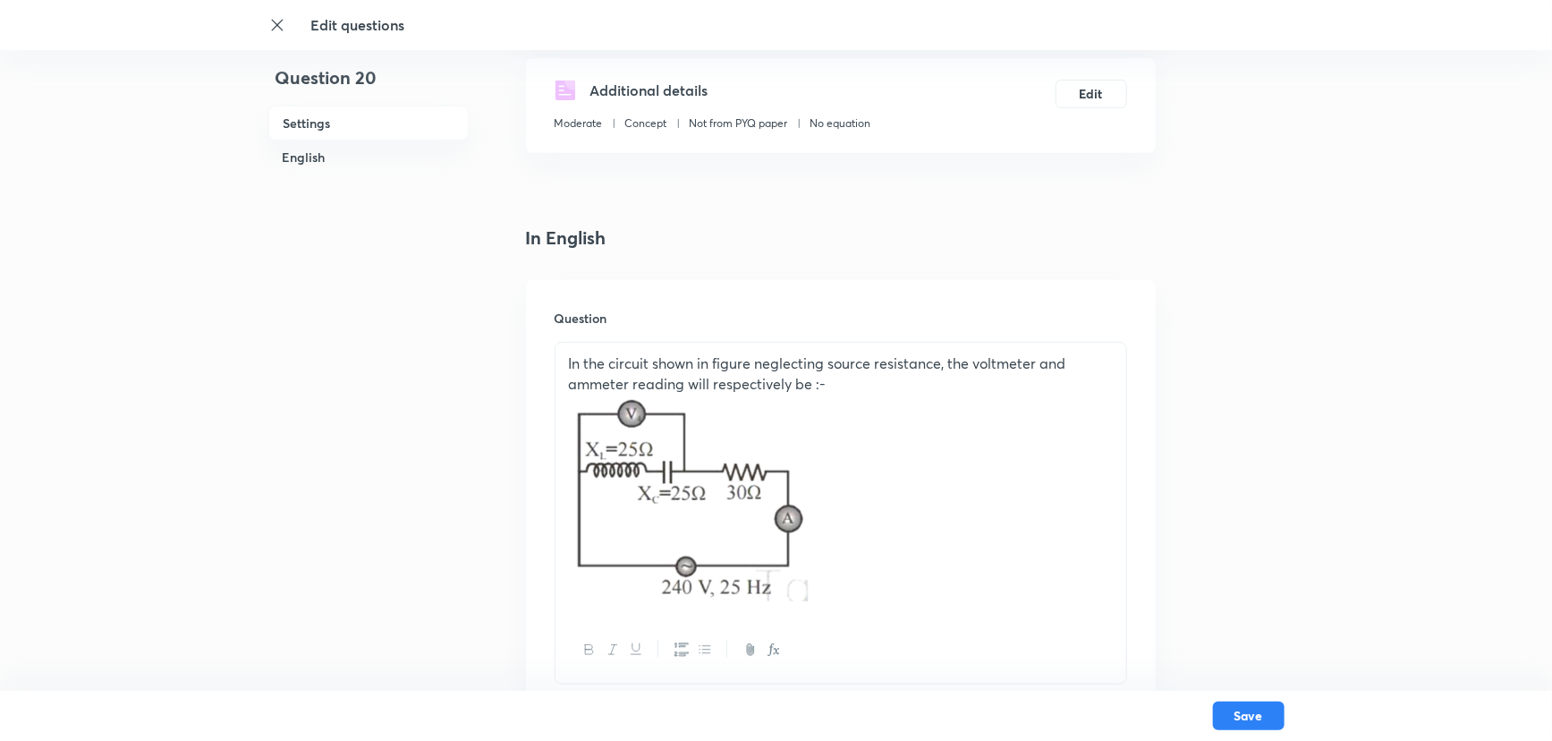
drag, startPoint x: 896, startPoint y: 564, endPoint x: 876, endPoint y: 564, distance: 20.6
click at [882, 564] on p at bounding box center [841, 500] width 544 height 213
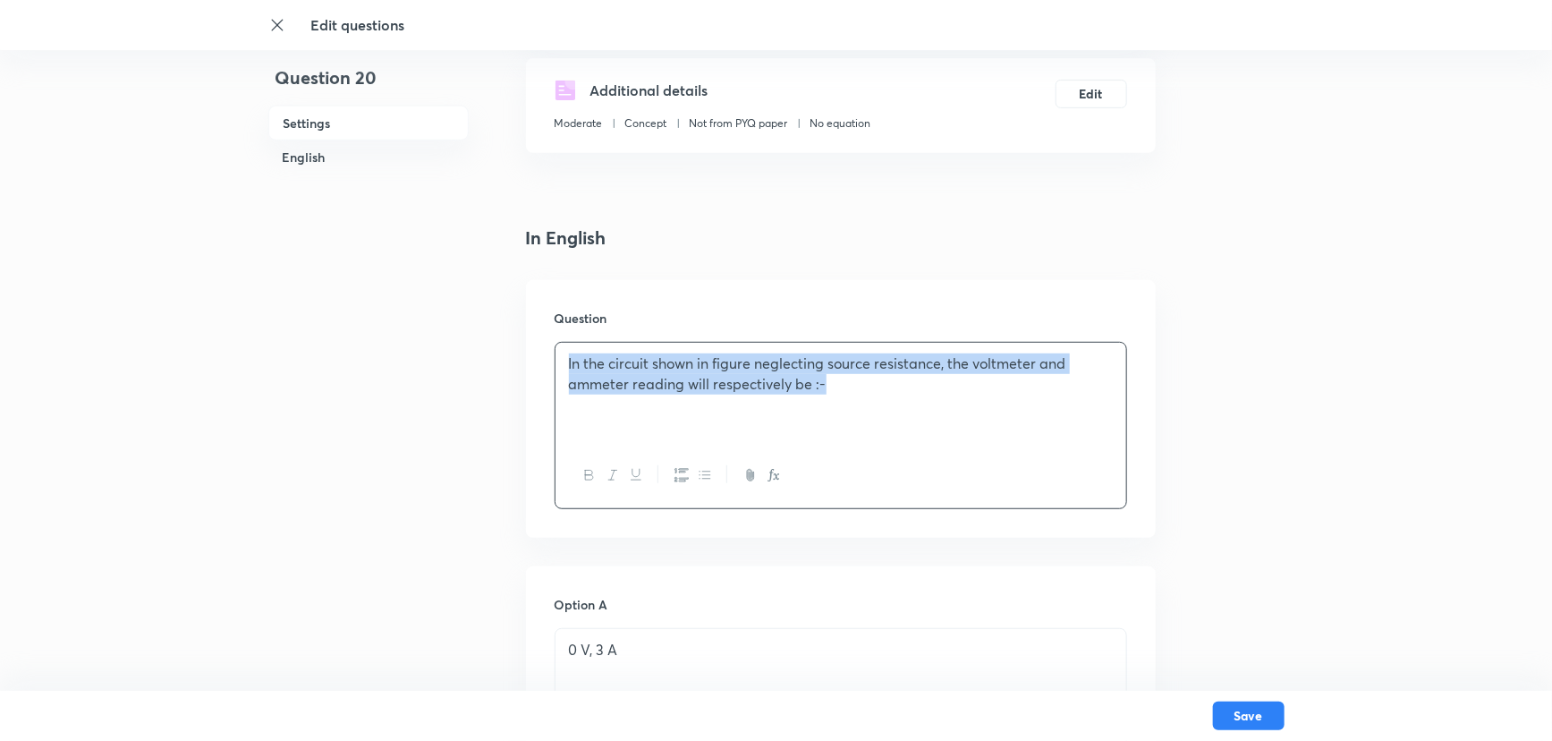
drag, startPoint x: 682, startPoint y: 394, endPoint x: 510, endPoint y: 352, distance: 176.6
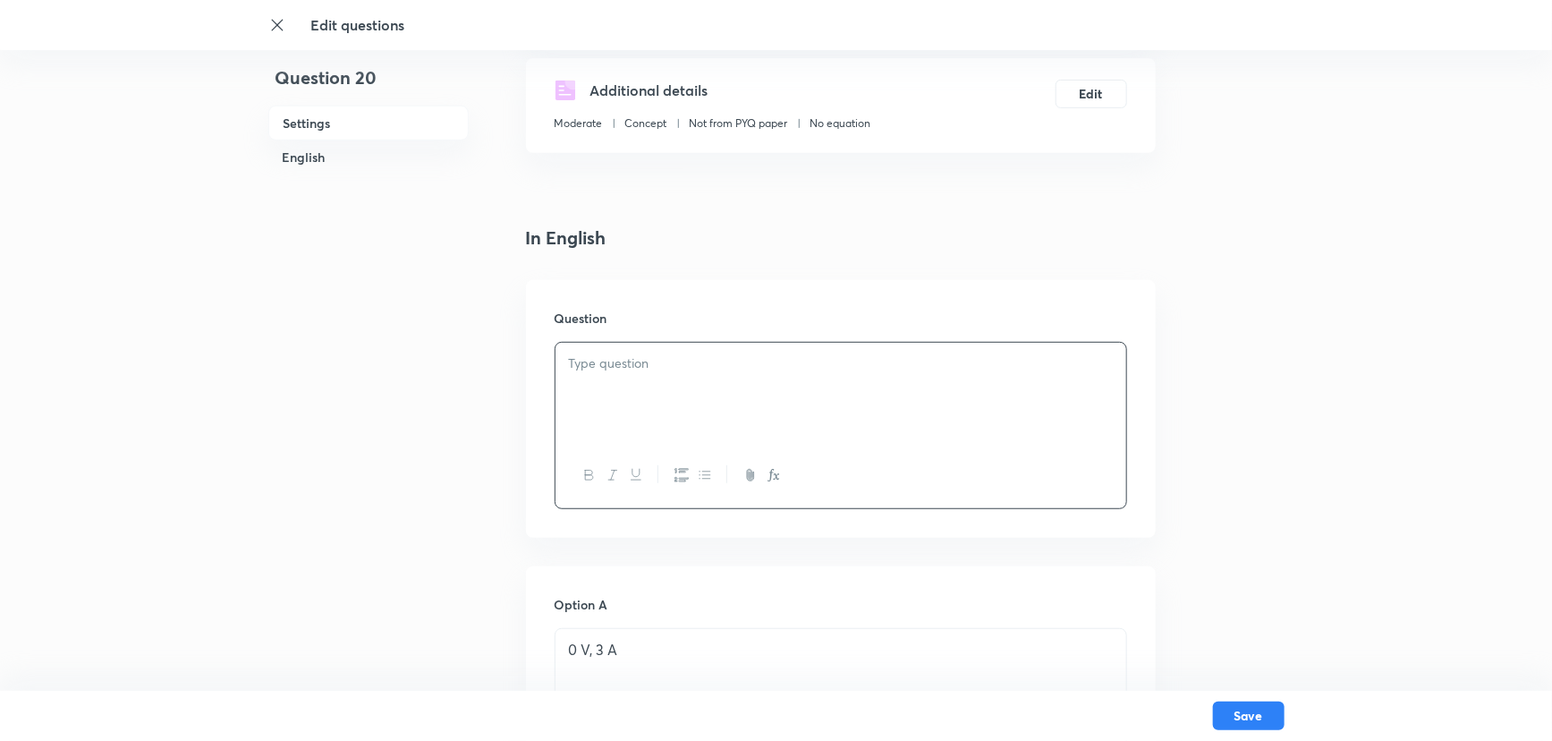
click at [635, 358] on p at bounding box center [841, 363] width 544 height 21
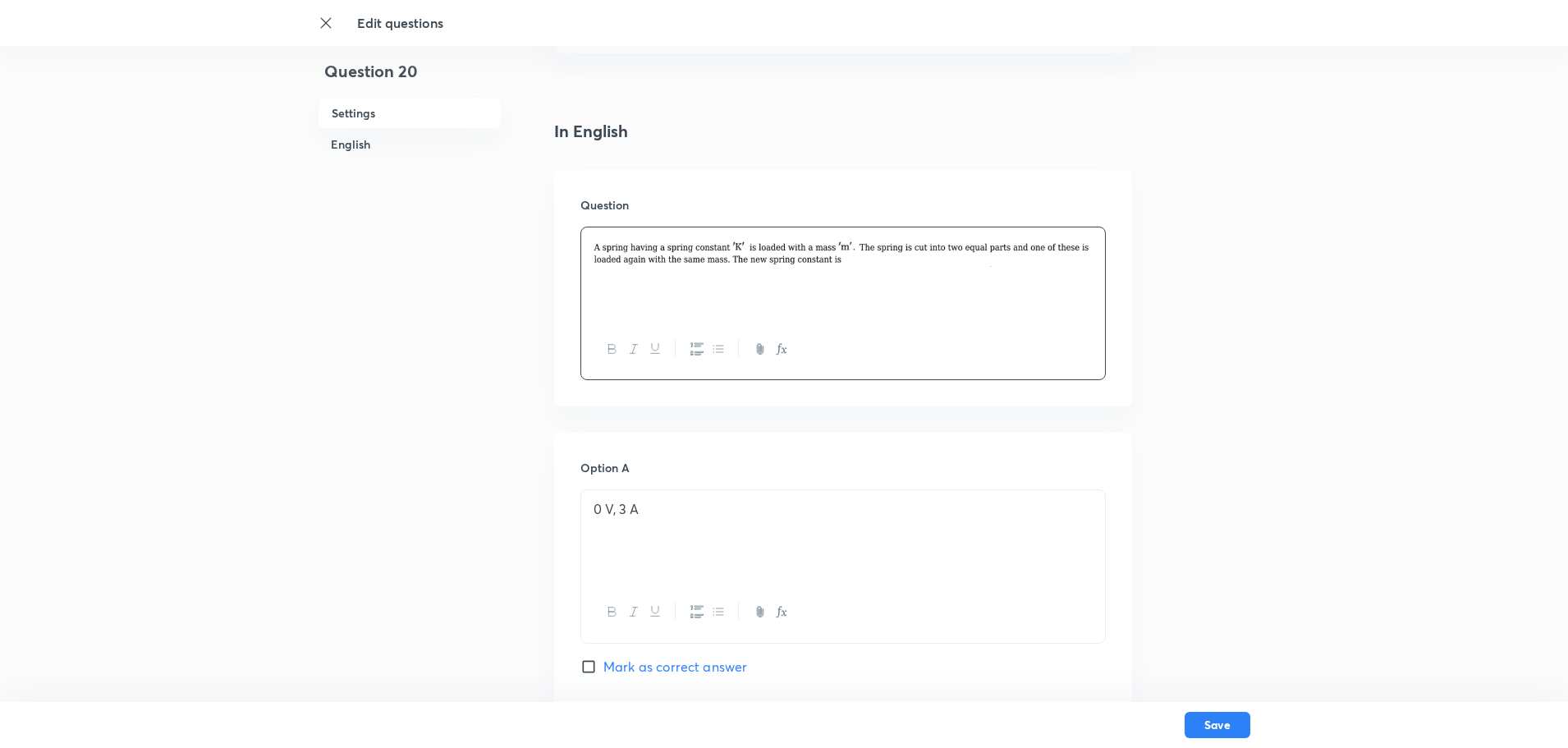
scroll to position [463, 0]
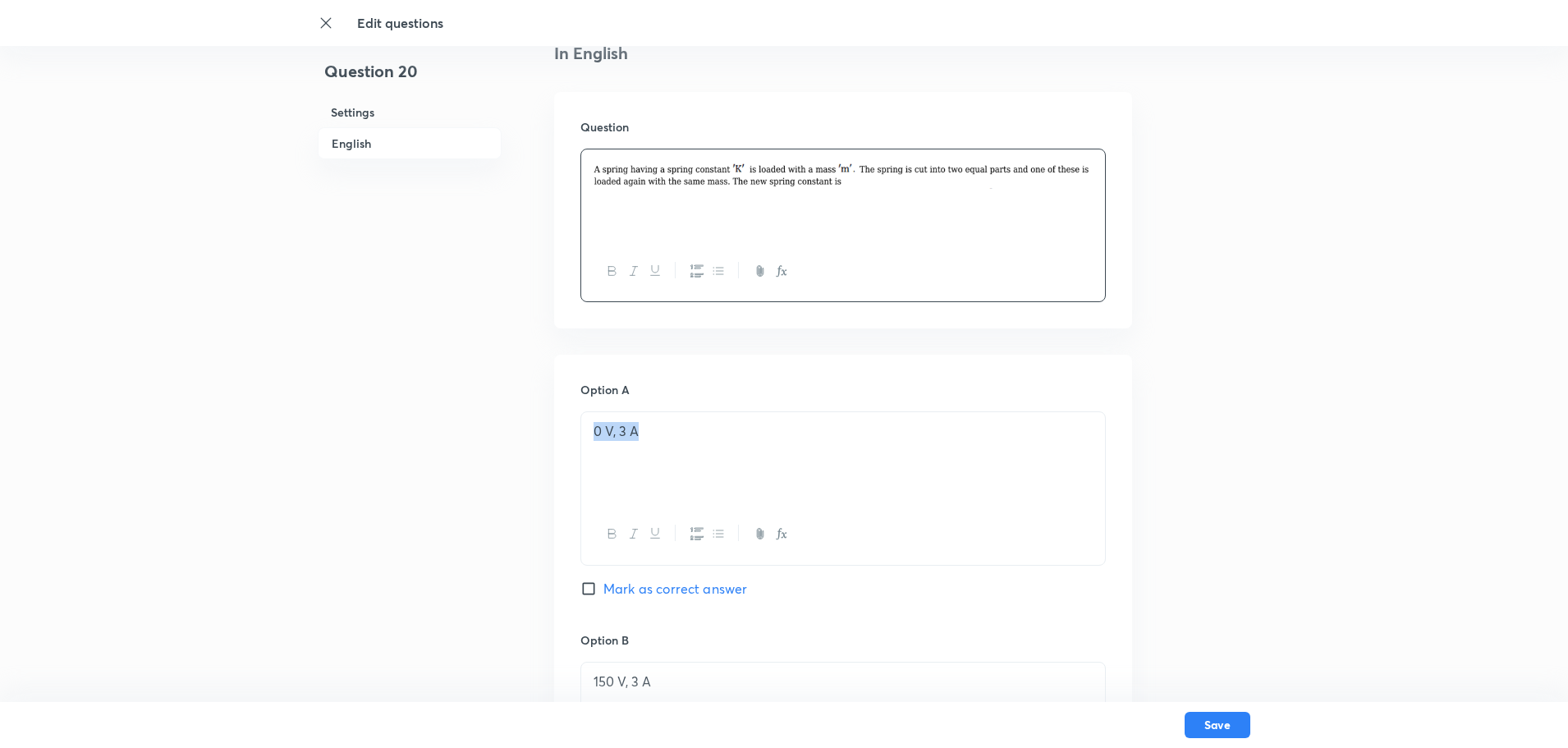
drag, startPoint x: 655, startPoint y: 430, endPoint x: 535, endPoint y: 430, distance: 120.0
click at [547, 431] on div "Question 20 Settings English Settings Type Single choice correct 4 options + 4 …" at bounding box center [784, 659] width 933 height 2087
click at [603, 442] on div at bounding box center [843, 458] width 524 height 92
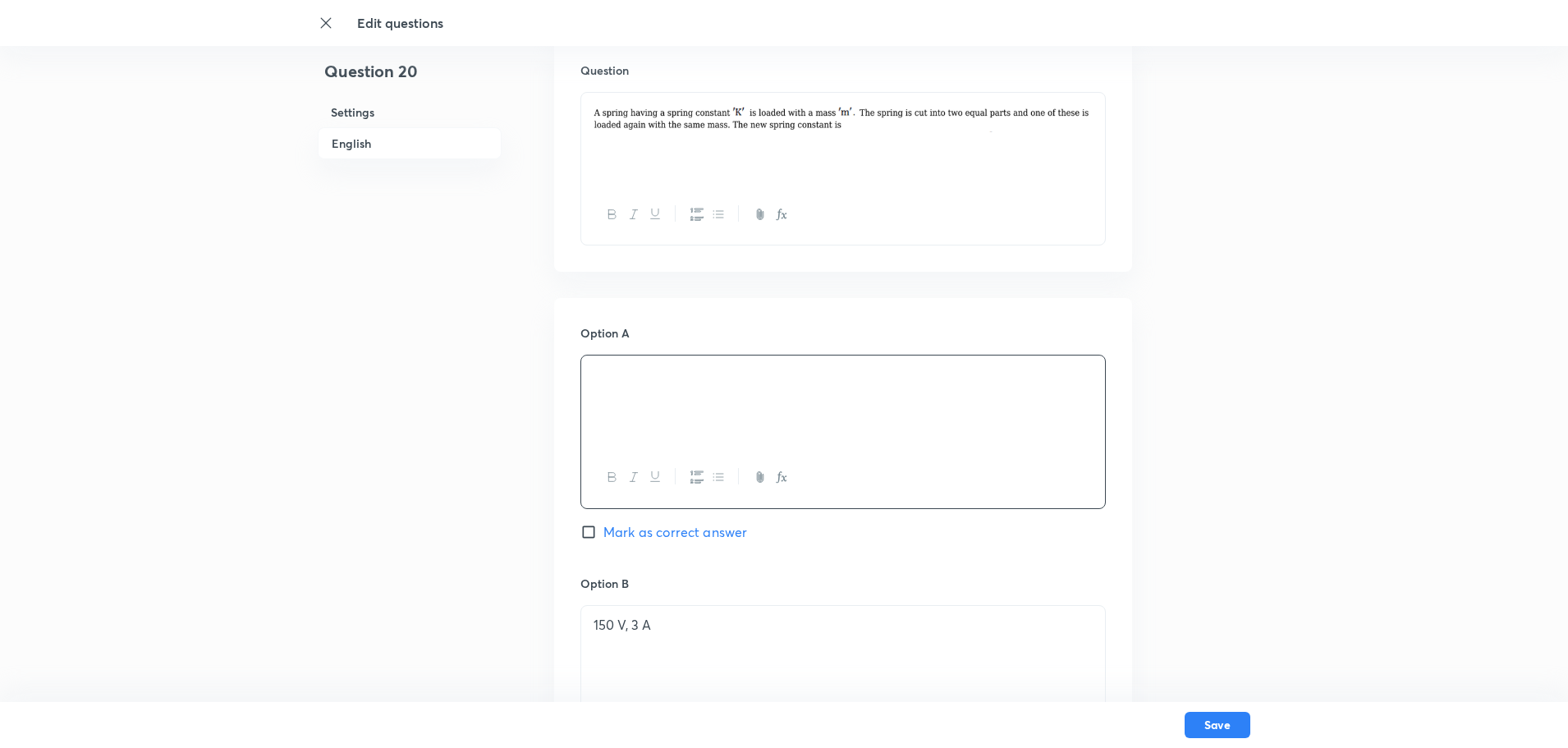
scroll to position [545, 0]
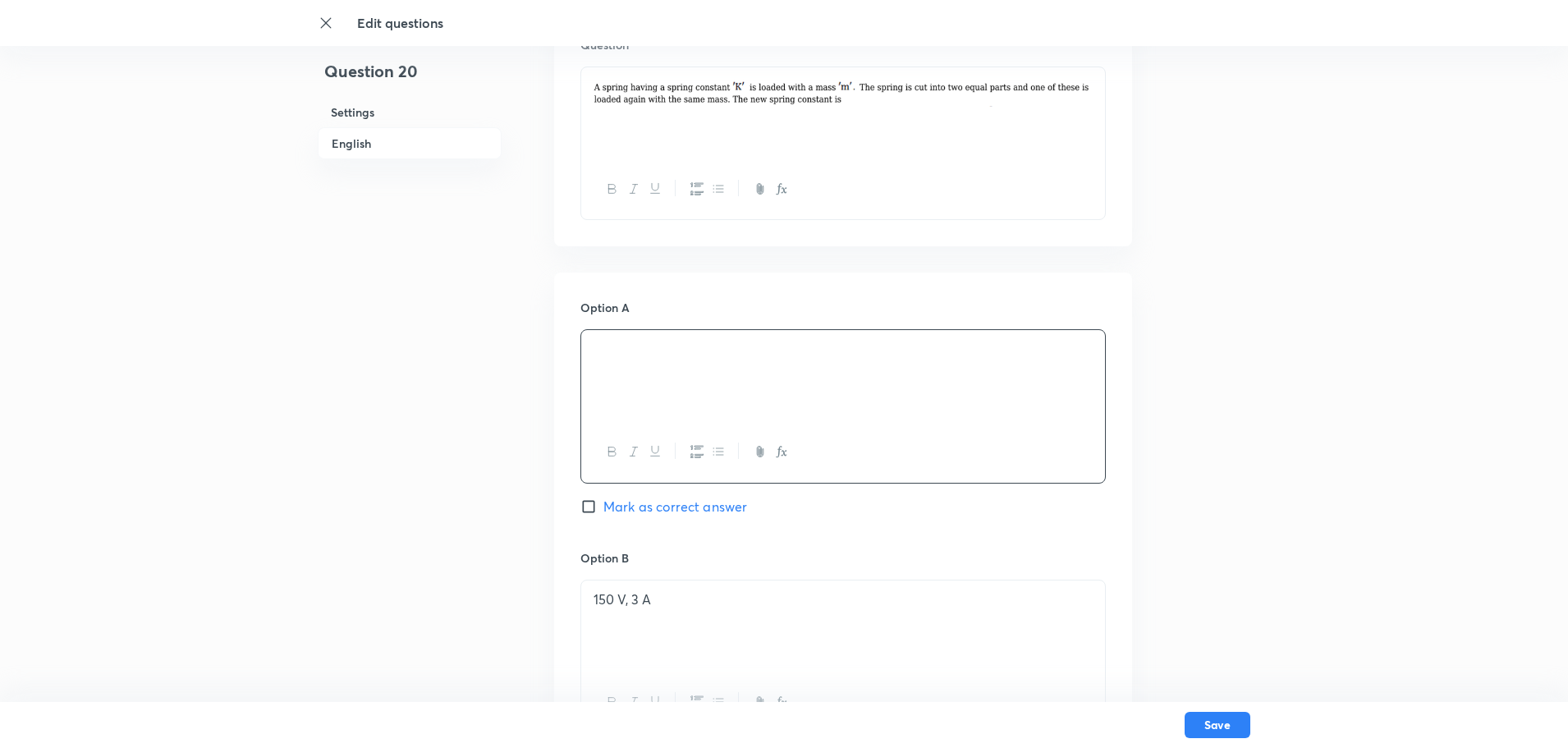
click at [675, 597] on p "150 V, 3 A" at bounding box center [844, 599] width 499 height 19
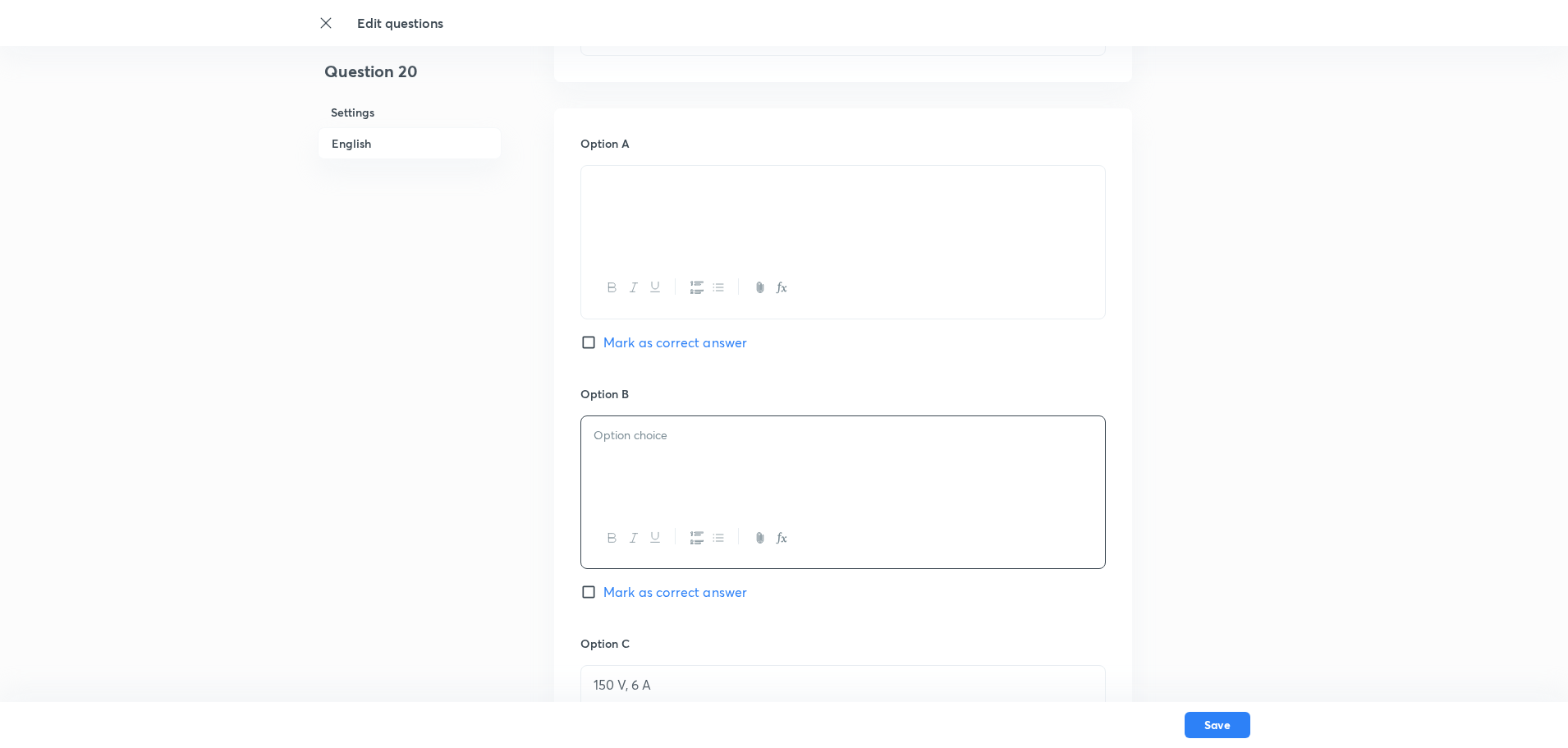
click at [633, 437] on p at bounding box center [844, 435] width 499 height 19
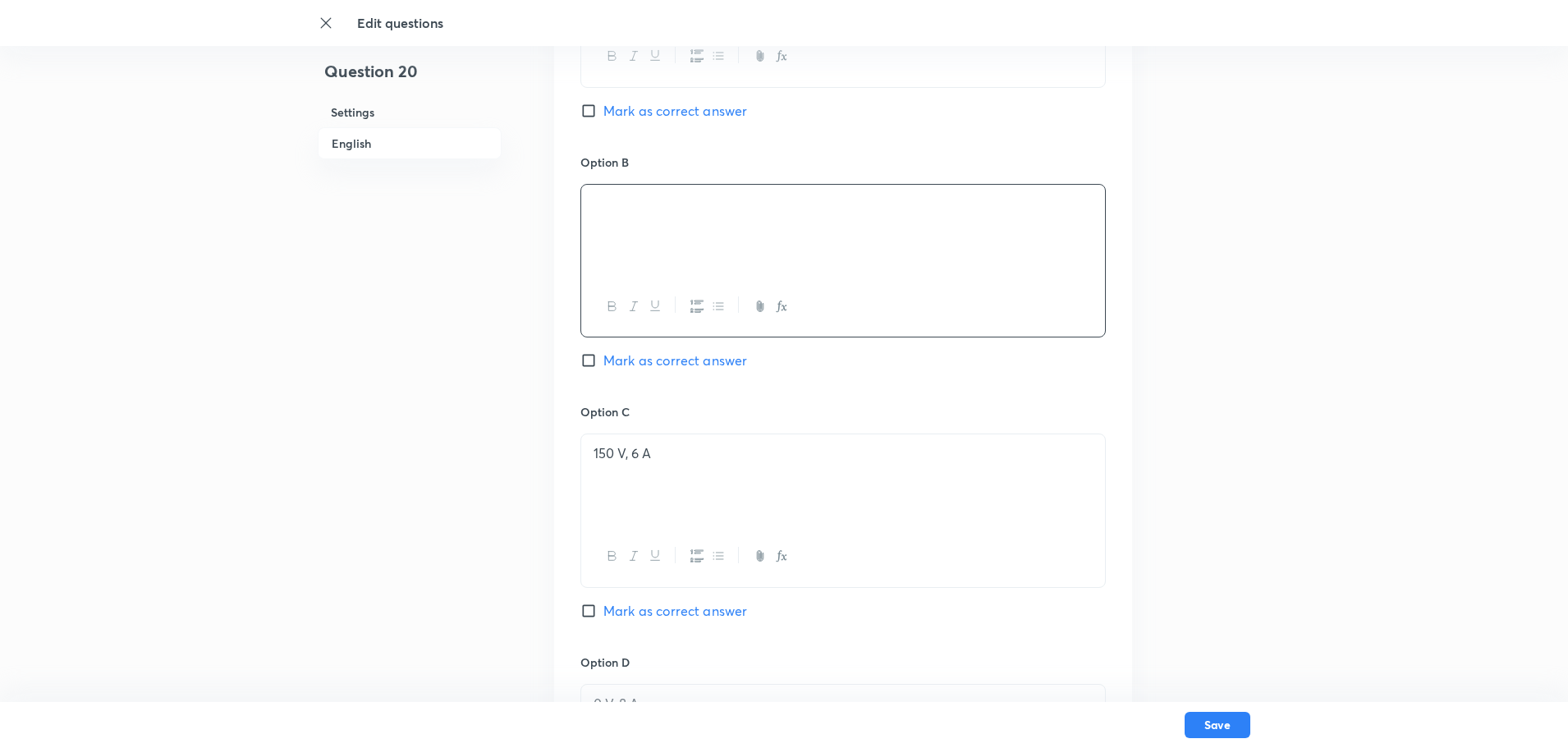
scroll to position [955, 0]
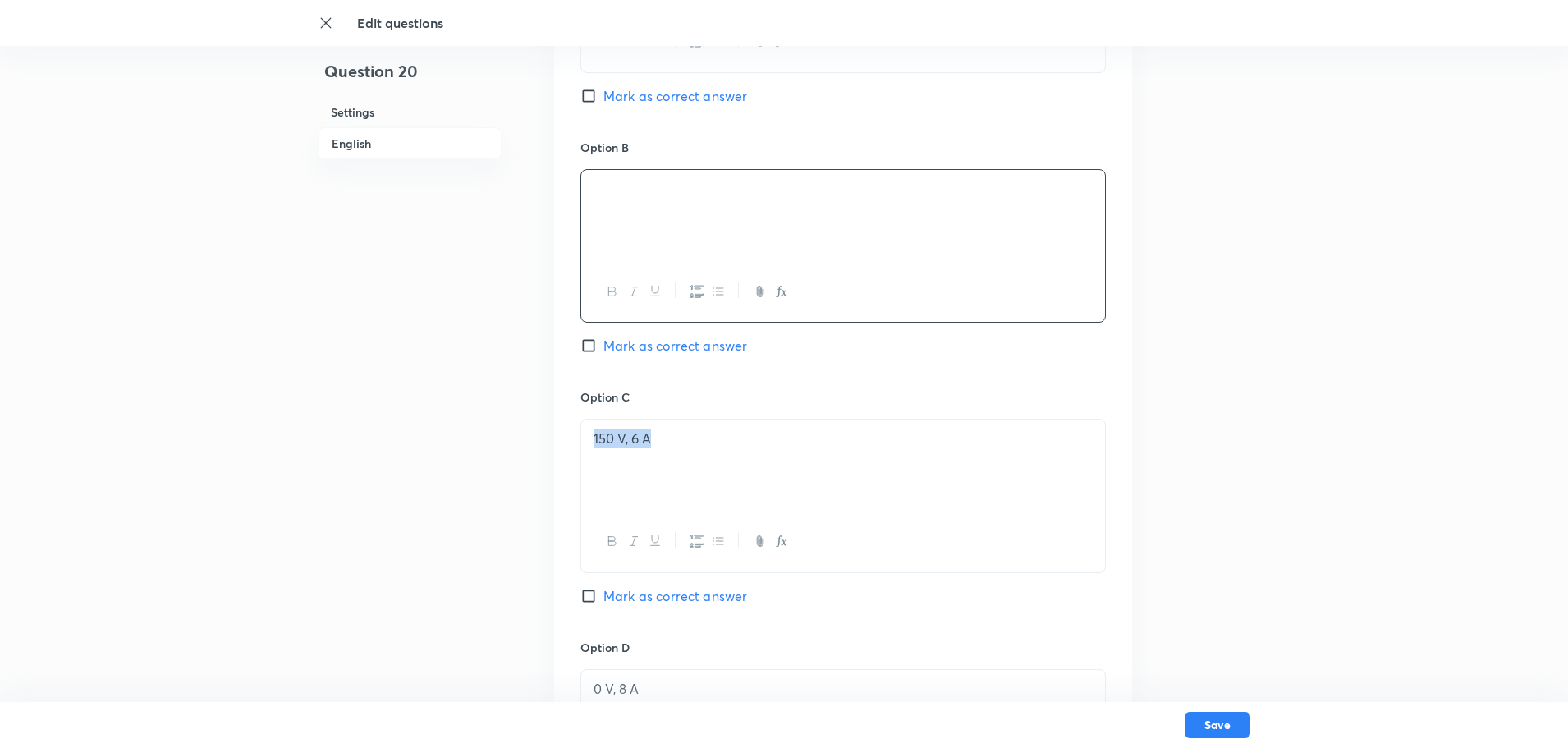
drag, startPoint x: 688, startPoint y: 427, endPoint x: 577, endPoint y: 455, distance: 114.5
click at [577, 455] on div "Option A Mark as correct answer Option B Mark as correct answer Option C 150 V,…" at bounding box center [844, 372] width 578 height 1020
click at [634, 433] on p at bounding box center [844, 439] width 499 height 19
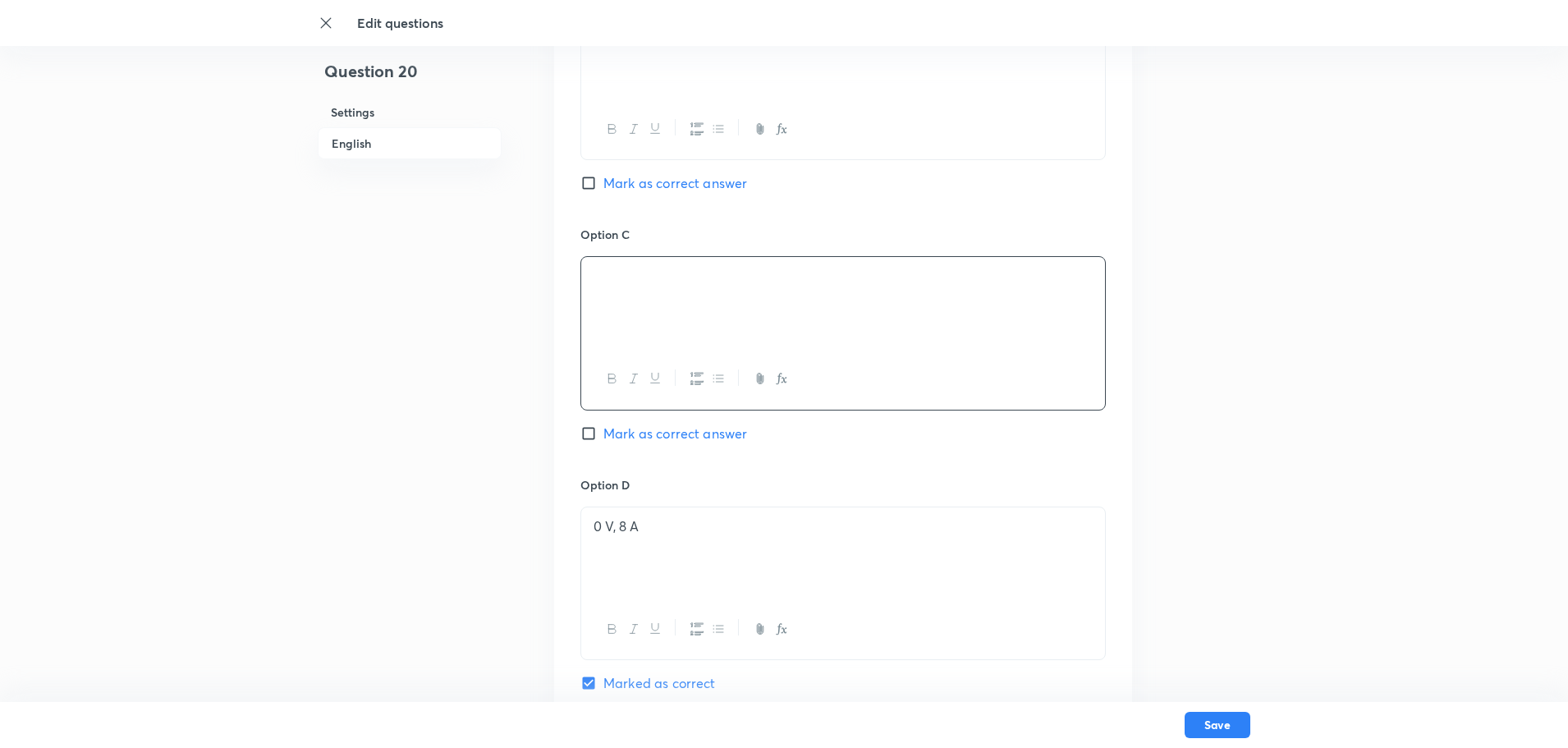
scroll to position [1284, 0]
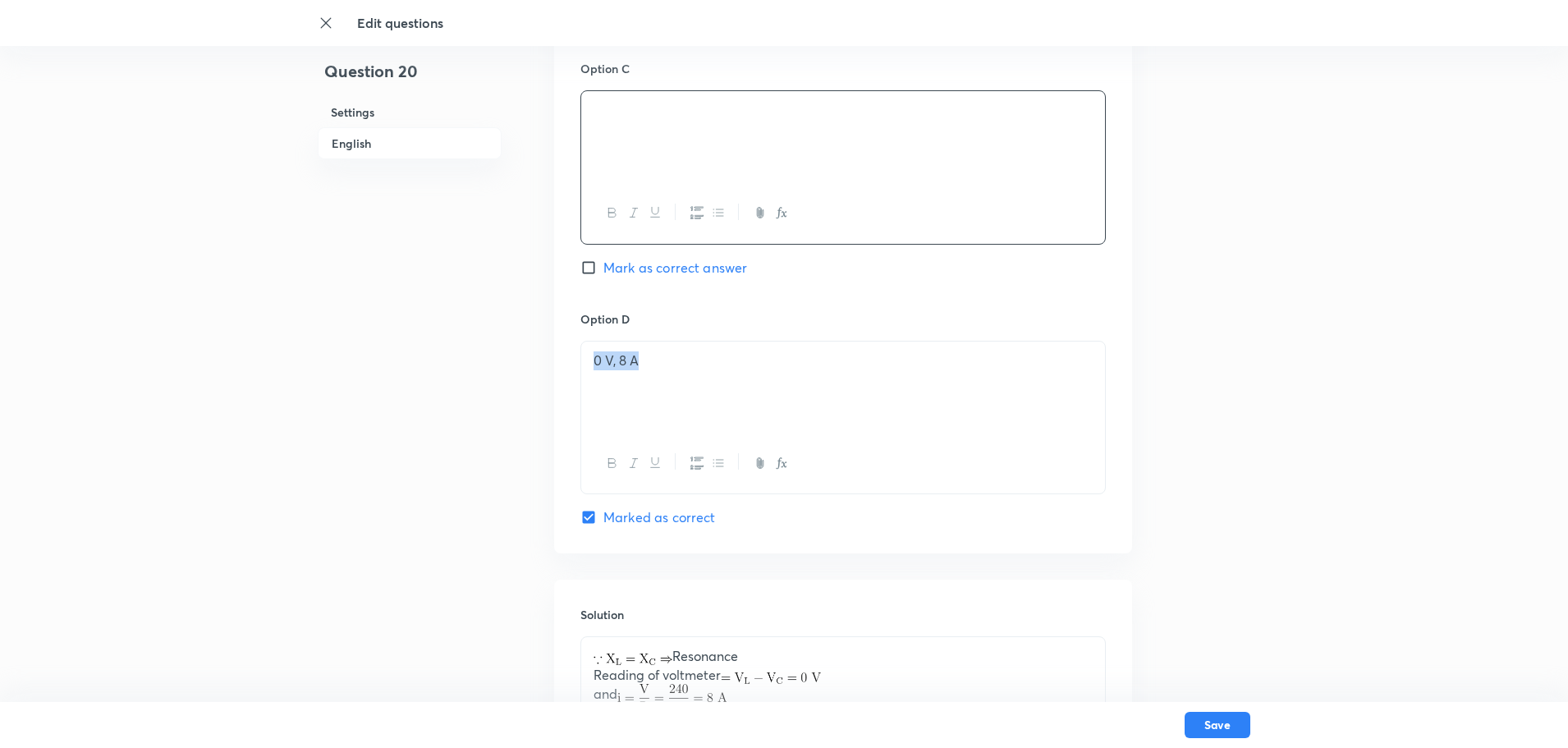
drag, startPoint x: 650, startPoint y: 374, endPoint x: 588, endPoint y: 366, distance: 62.5
click at [588, 366] on div "0 V, 8 A" at bounding box center [843, 387] width 524 height 92
click at [641, 362] on p at bounding box center [844, 361] width 499 height 19
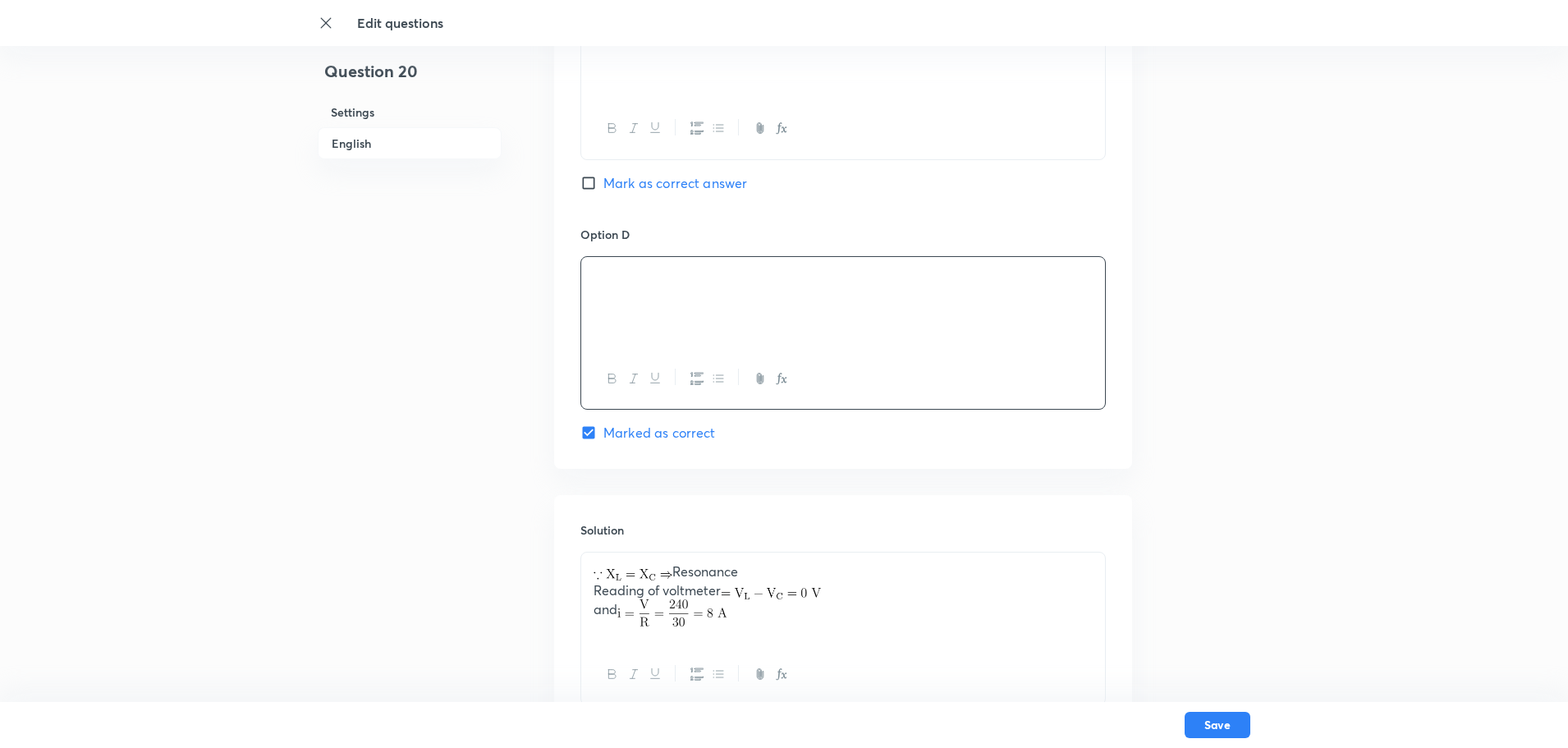
scroll to position [1497, 0]
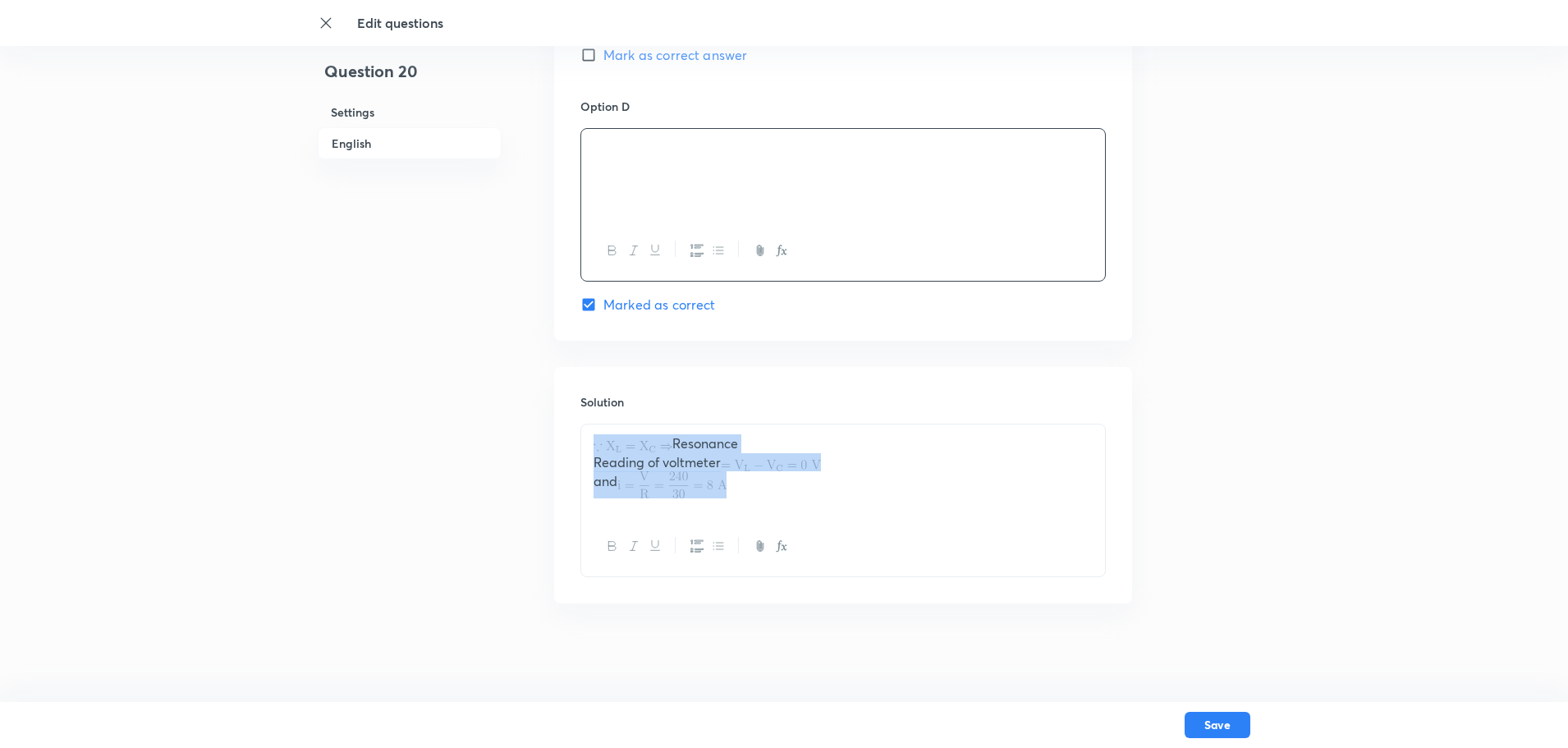
drag, startPoint x: 764, startPoint y: 486, endPoint x: 610, endPoint y: 436, distance: 161.9
click at [610, 436] on div "Resonance Reading of voltmeter and" at bounding box center [843, 470] width 524 height 92
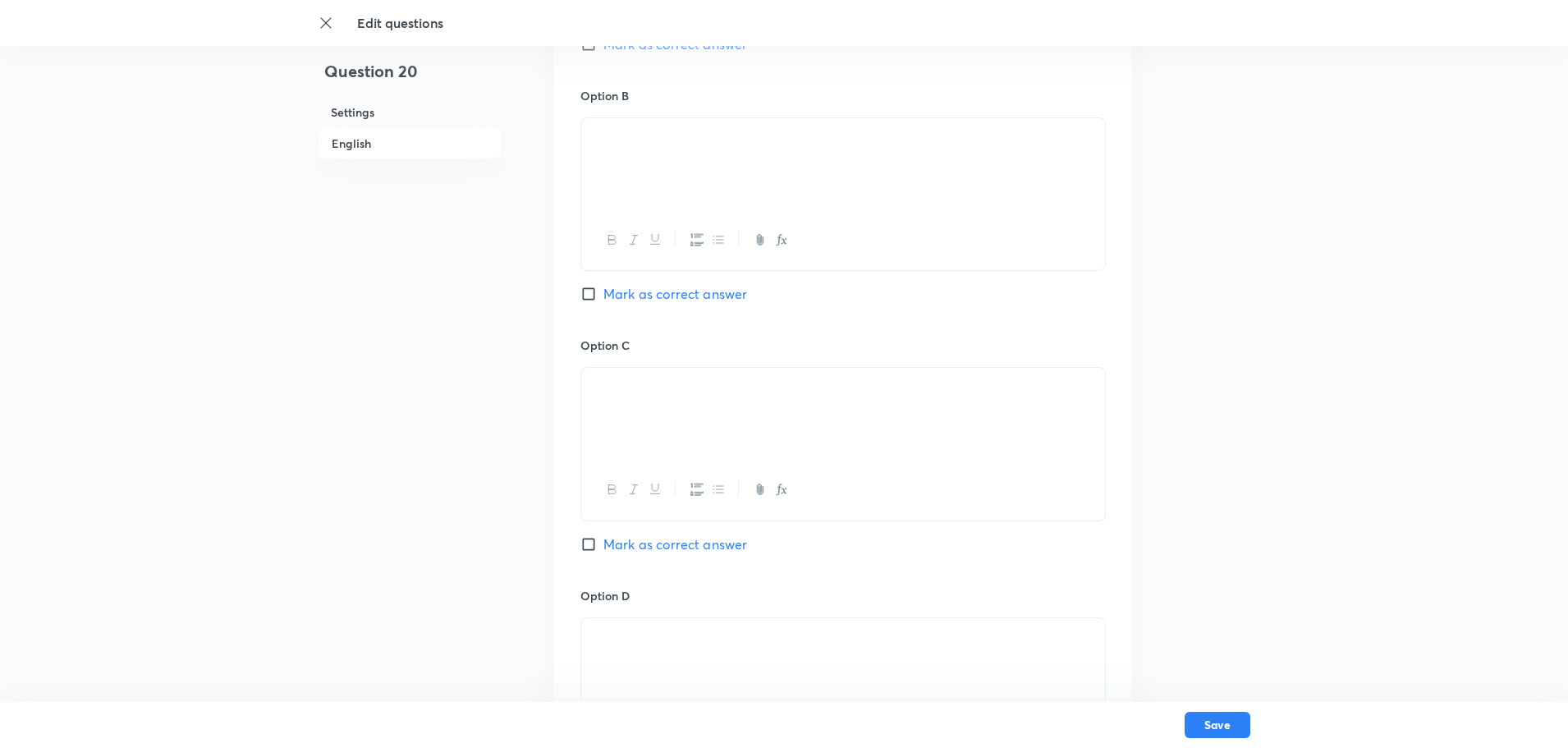
scroll to position [1086, 0]
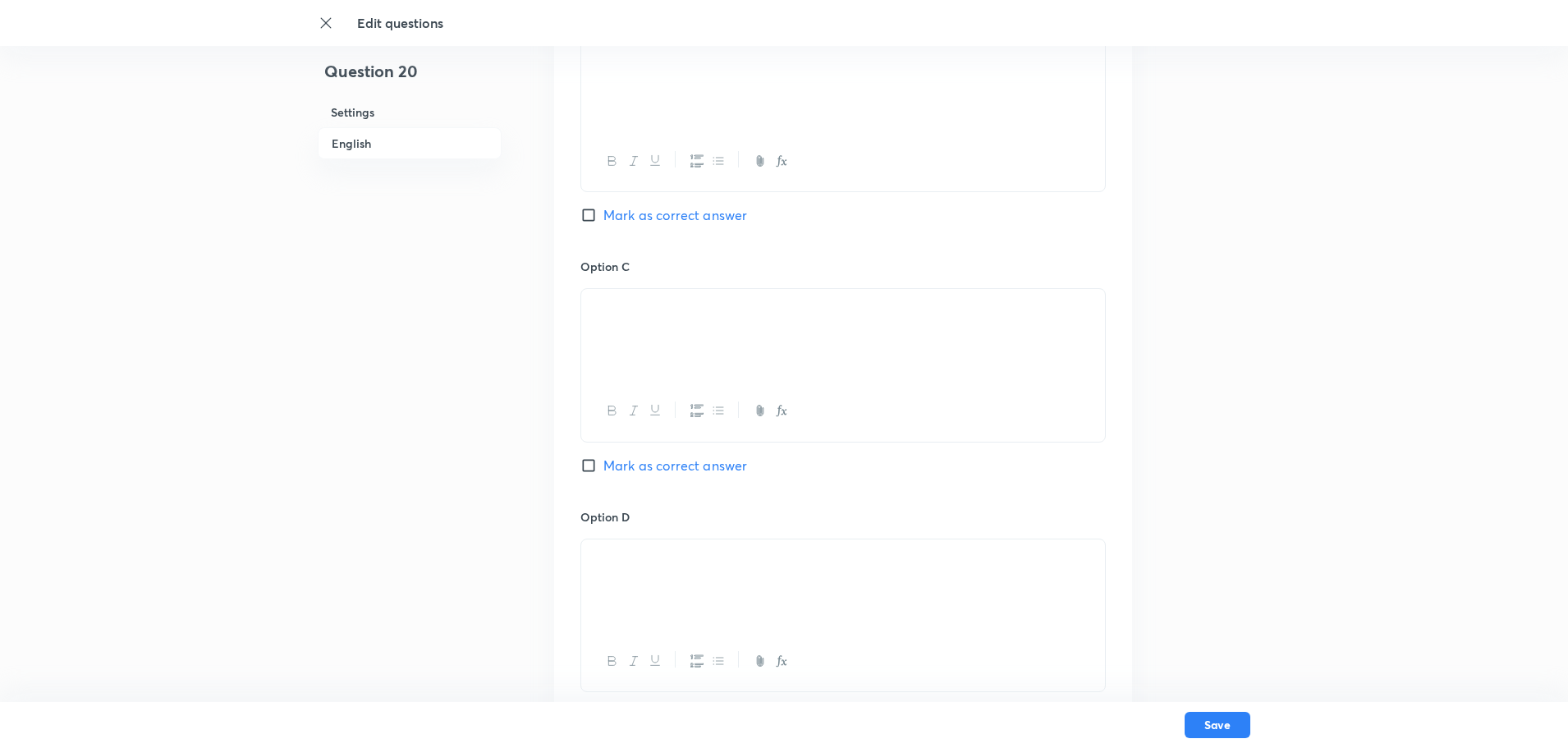
click at [594, 466] on input "Mark as correct answer" at bounding box center [591, 465] width 23 height 17
checkbox input "true"
checkbox input "false"
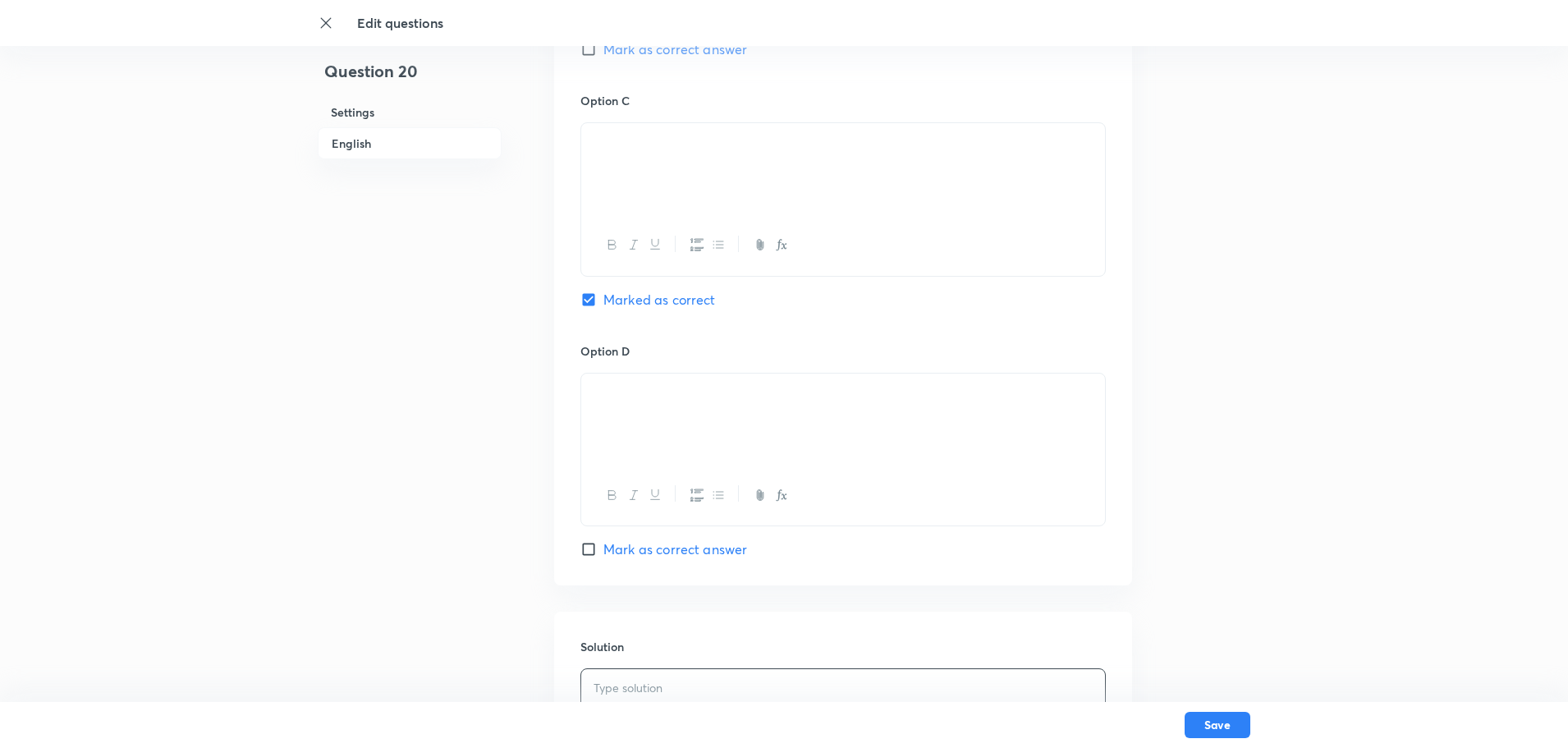
scroll to position [1250, 0]
click at [655, 153] on p at bounding box center [844, 144] width 499 height 19
click at [654, 153] on p at bounding box center [844, 144] width 499 height 19
click at [708, 176] on div at bounding box center [843, 171] width 524 height 92
click at [707, 153] on p at bounding box center [844, 144] width 499 height 19
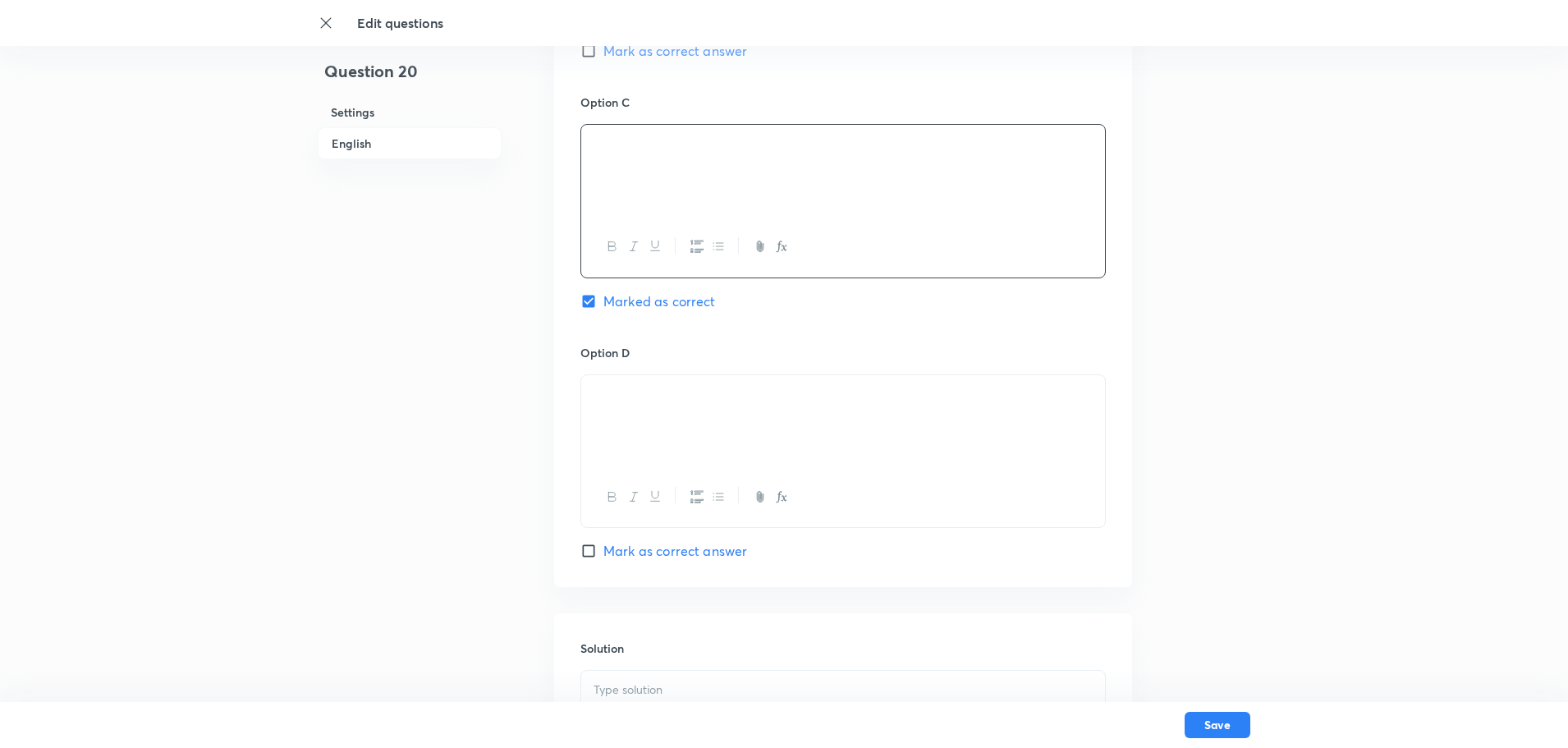
click at [636, 153] on p at bounding box center [844, 144] width 499 height 19
click at [595, 149] on img at bounding box center [594, 148] width 1 height 1
click at [807, 177] on div at bounding box center [843, 171] width 524 height 92
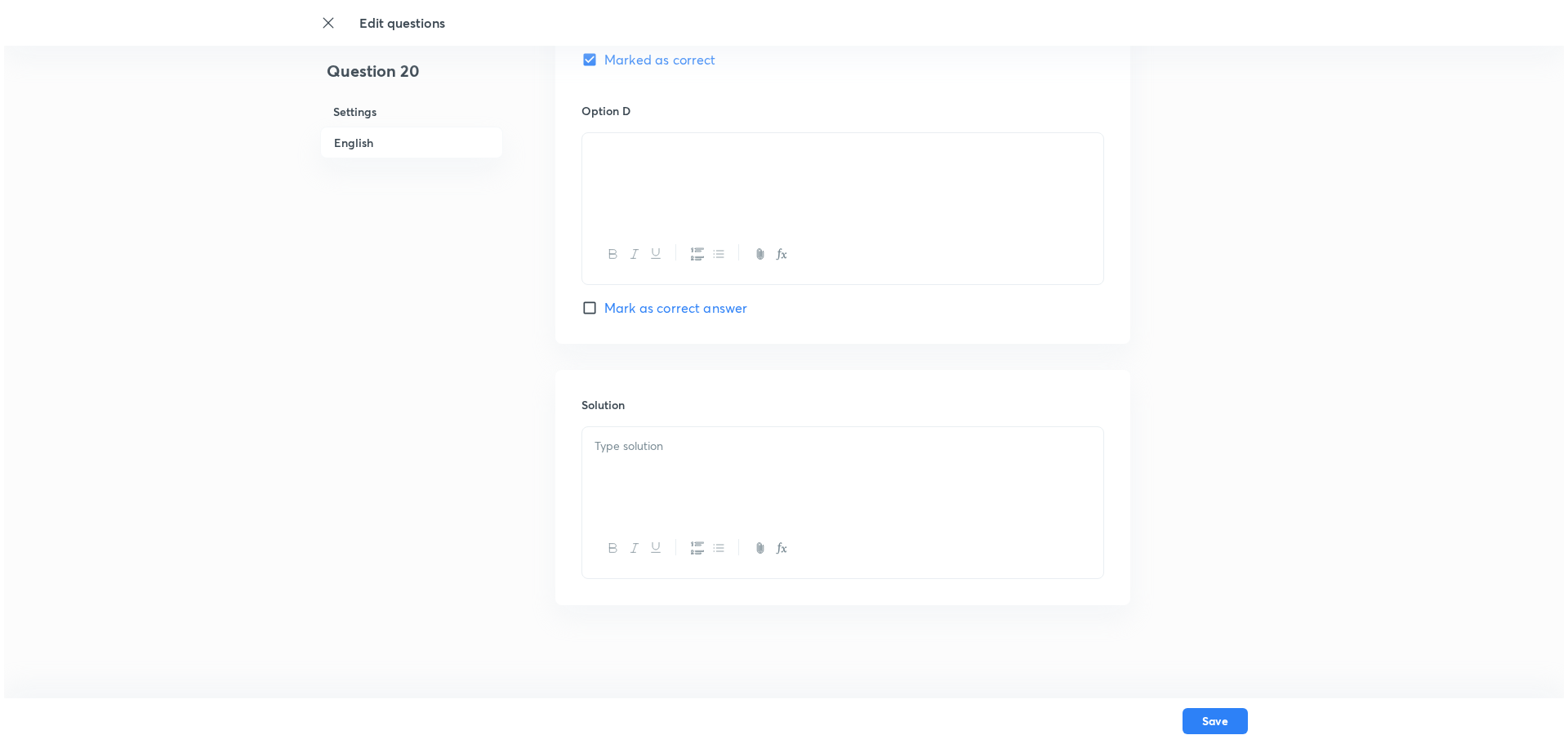
scroll to position [1489, 0]
click at [623, 445] on p at bounding box center [839, 441] width 497 height 19
click at [1209, 594] on button "Save" at bounding box center [1212, 719] width 66 height 26
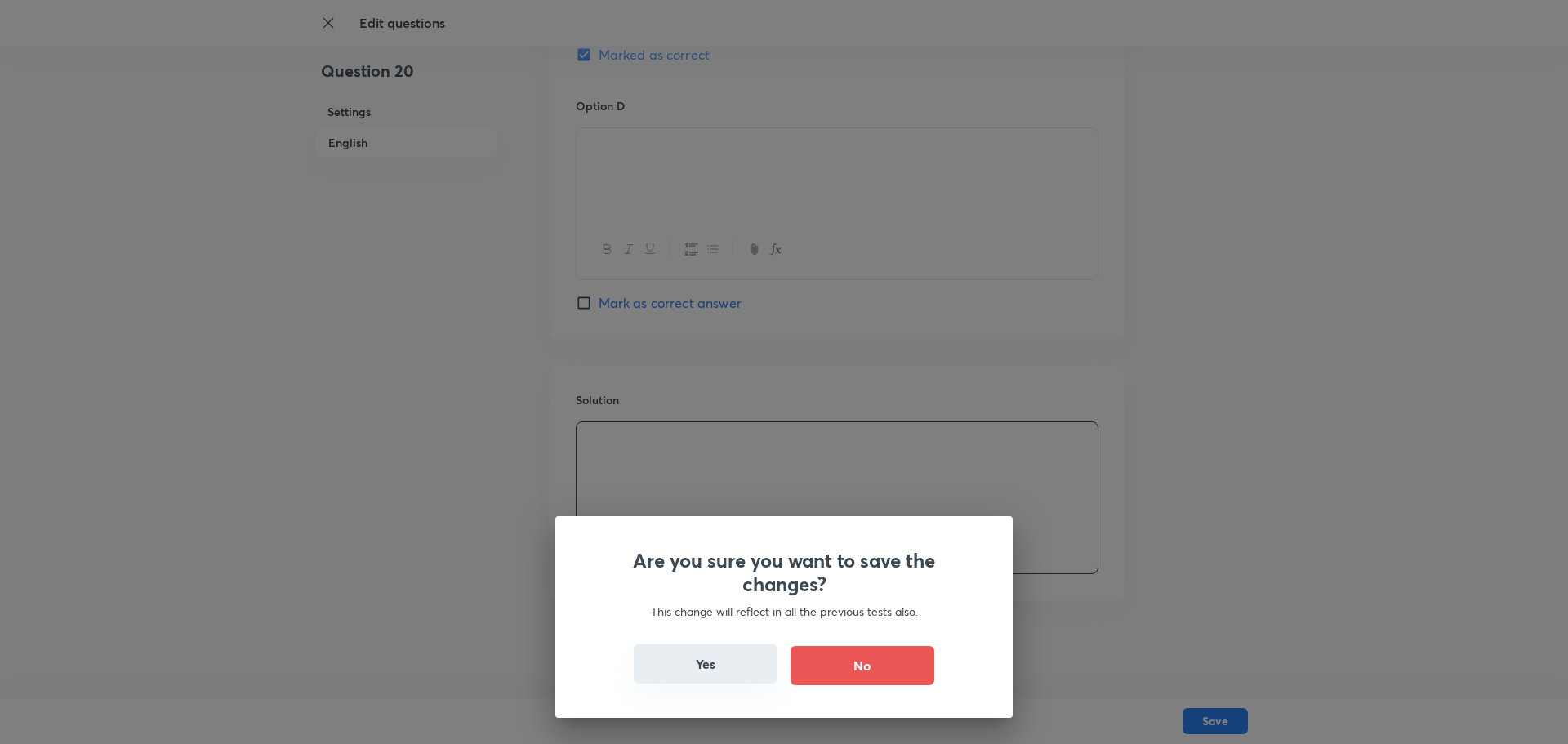
click at [684, 594] on button "Yes" at bounding box center [705, 664] width 143 height 39
click at [704, 594] on button "Yes" at bounding box center [705, 664] width 143 height 39
checkbox input "false"
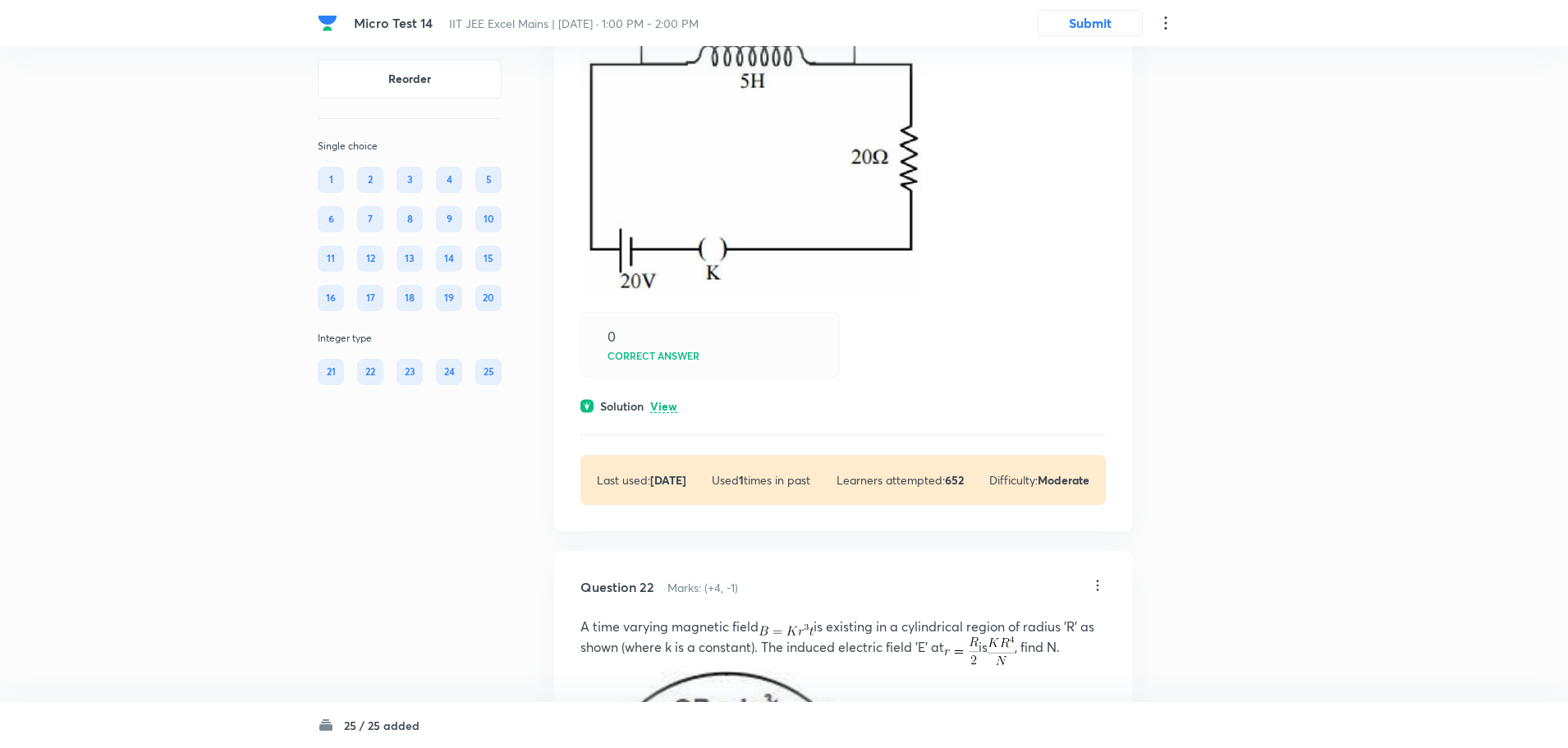
scroll to position [10836, 0]
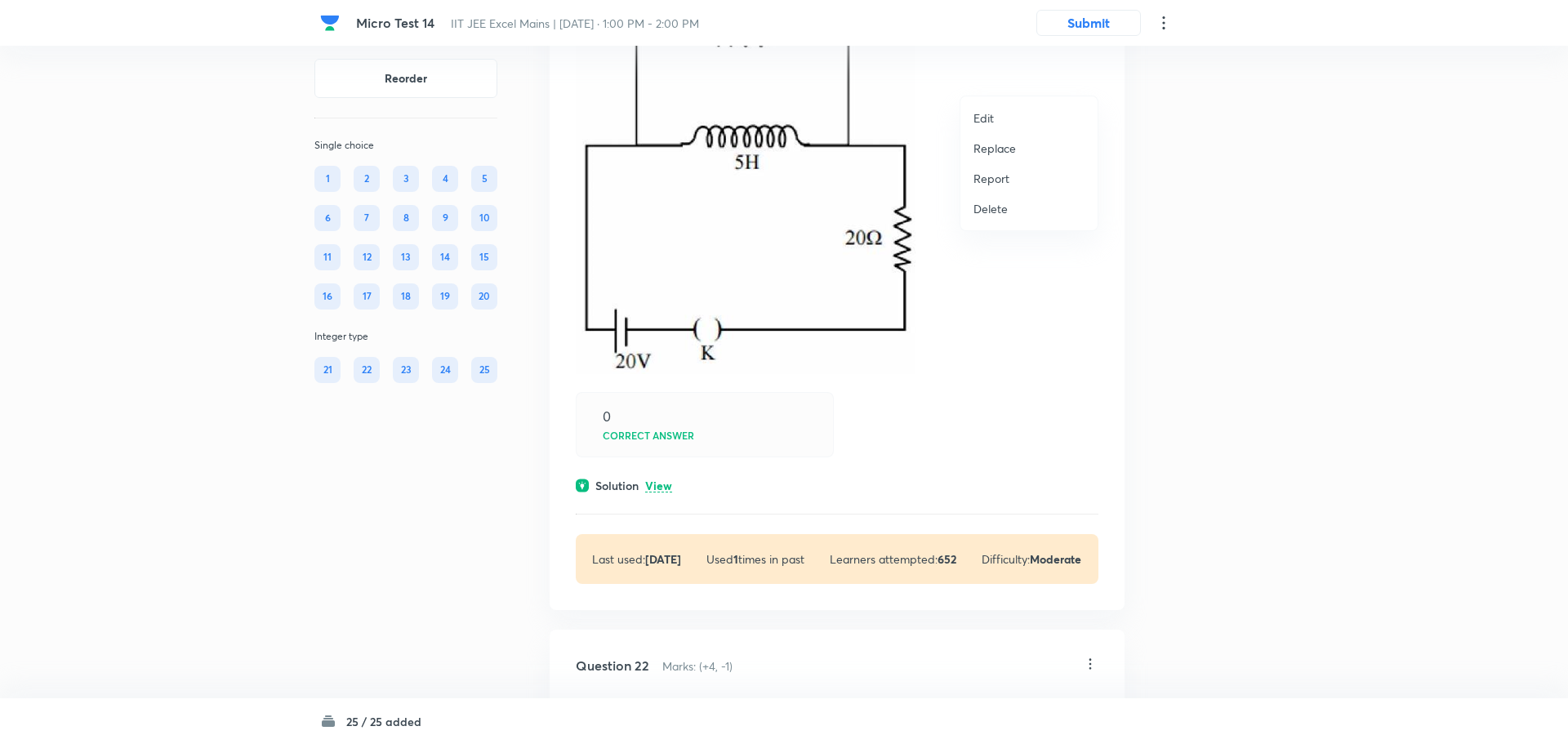
click at [1008, 114] on li "Edit" at bounding box center [1029, 118] width 137 height 30
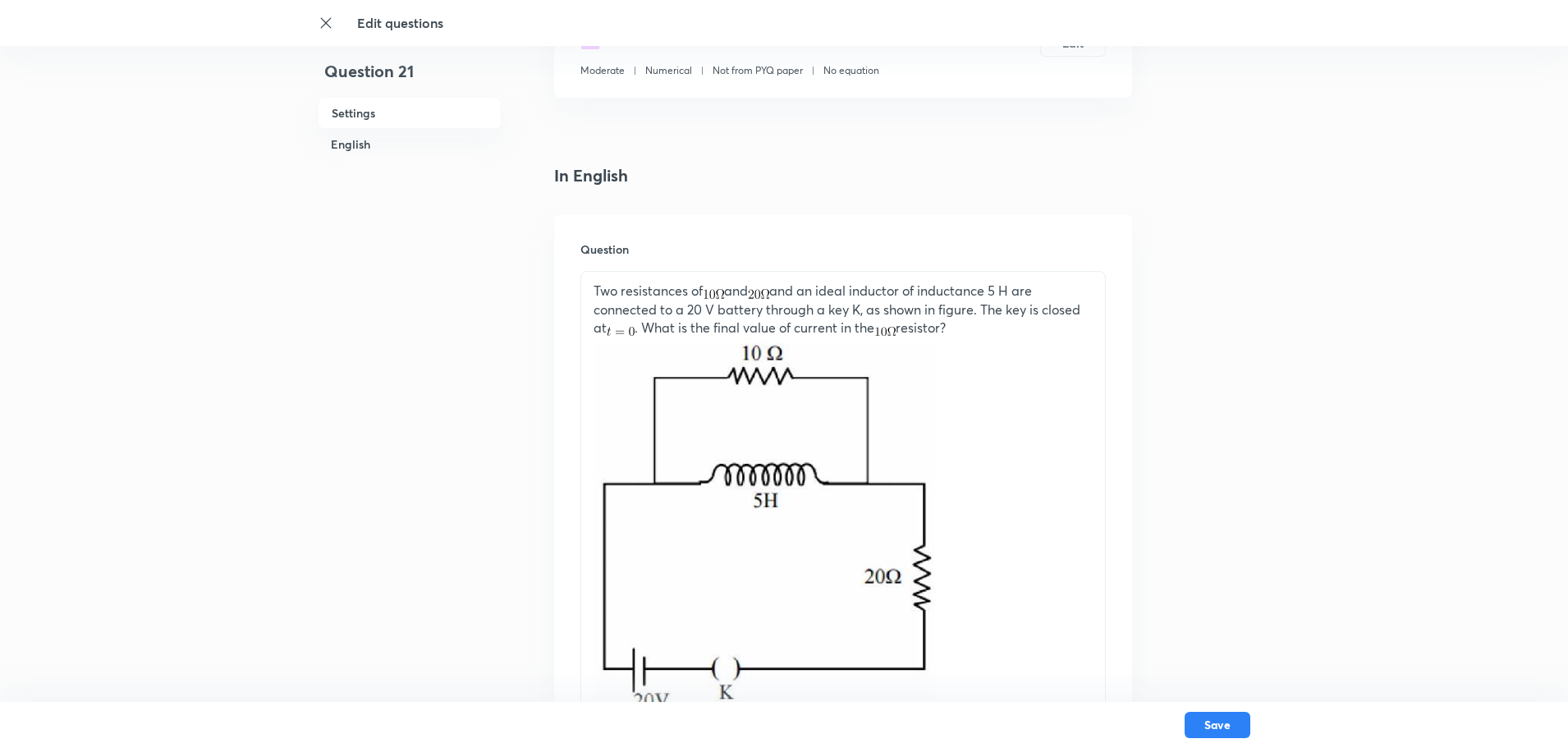
scroll to position [575, 0]
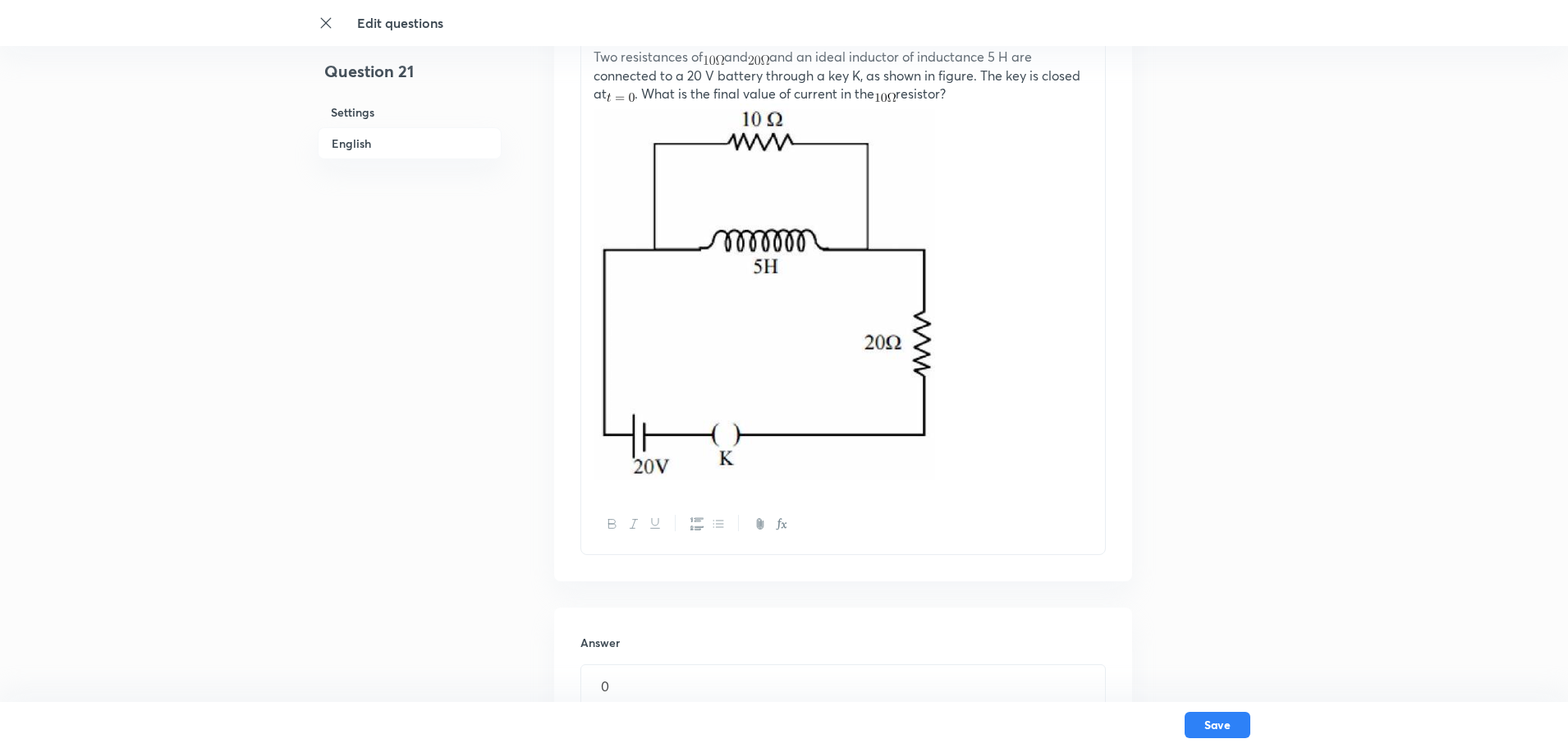
click at [812, 298] on img at bounding box center [765, 292] width 342 height 376
drag, startPoint x: 1000, startPoint y: 341, endPoint x: 632, endPoint y: 152, distance: 413.7
click at [648, 175] on p at bounding box center [844, 294] width 499 height 381
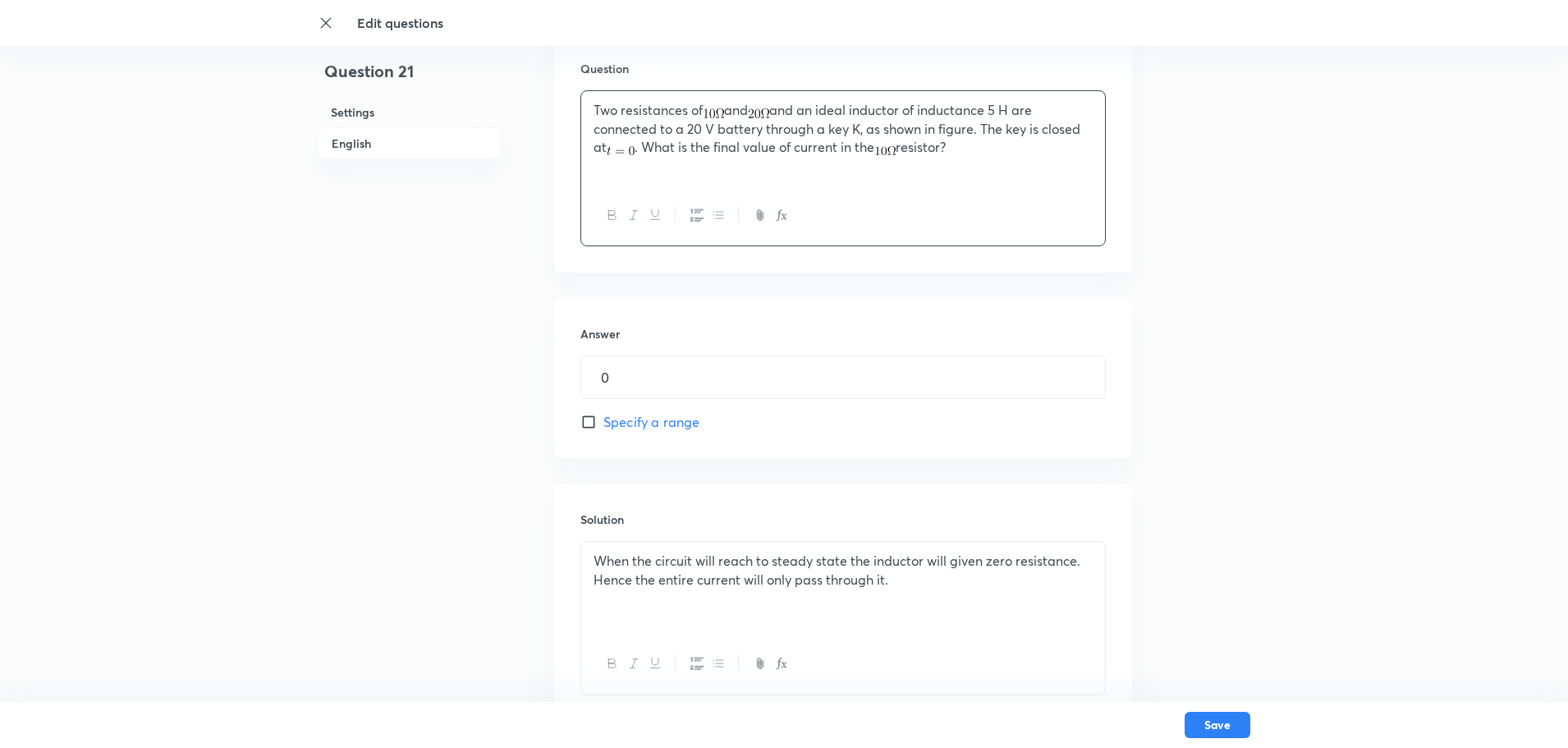
scroll to position [493, 0]
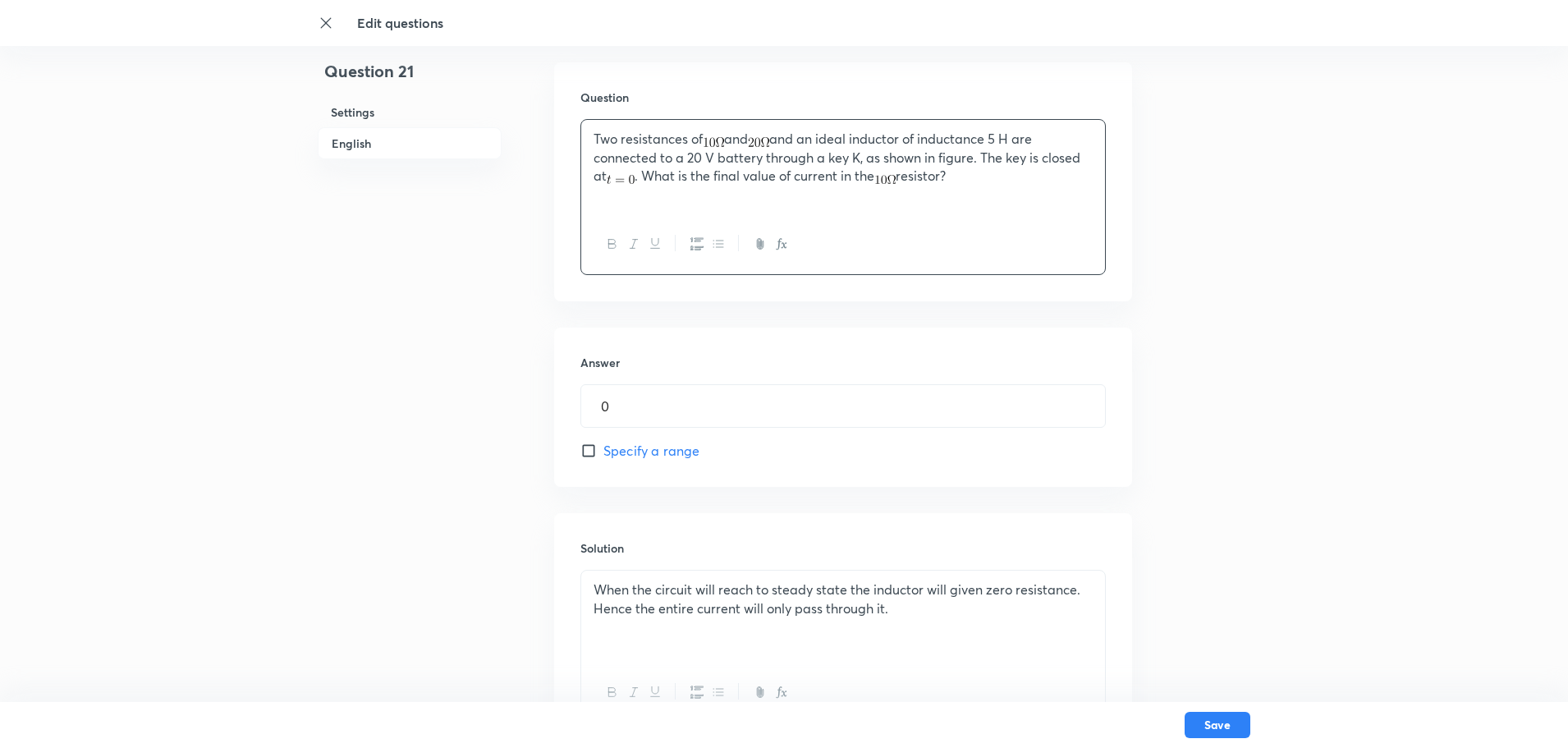
drag, startPoint x: 976, startPoint y: 171, endPoint x: 564, endPoint y: 113, distance: 416.1
click at [564, 113] on div "Question Two resistances of and and an ideal inductor of inductance 5 H are con…" at bounding box center [844, 182] width 578 height 239
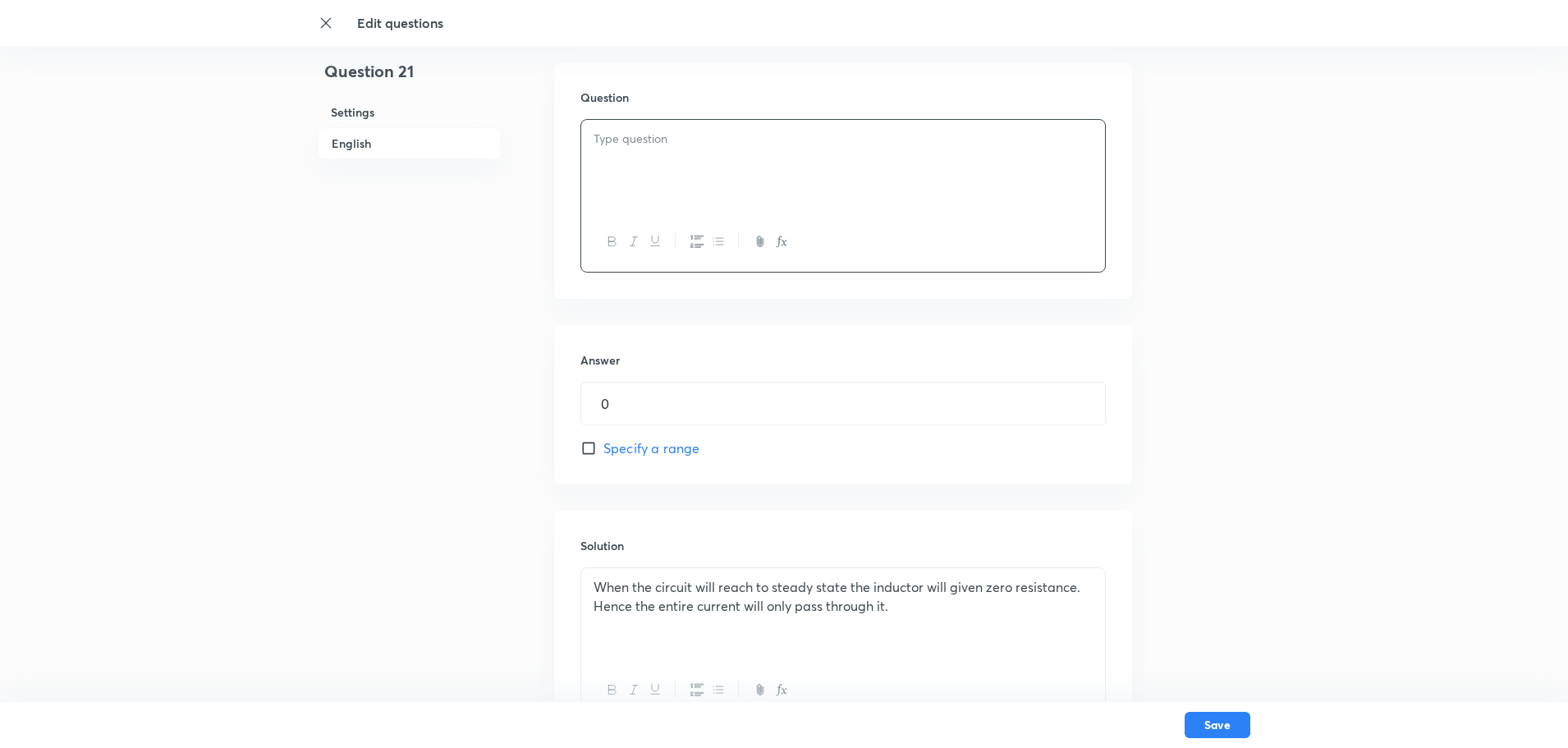
click at [619, 145] on p at bounding box center [844, 139] width 499 height 19
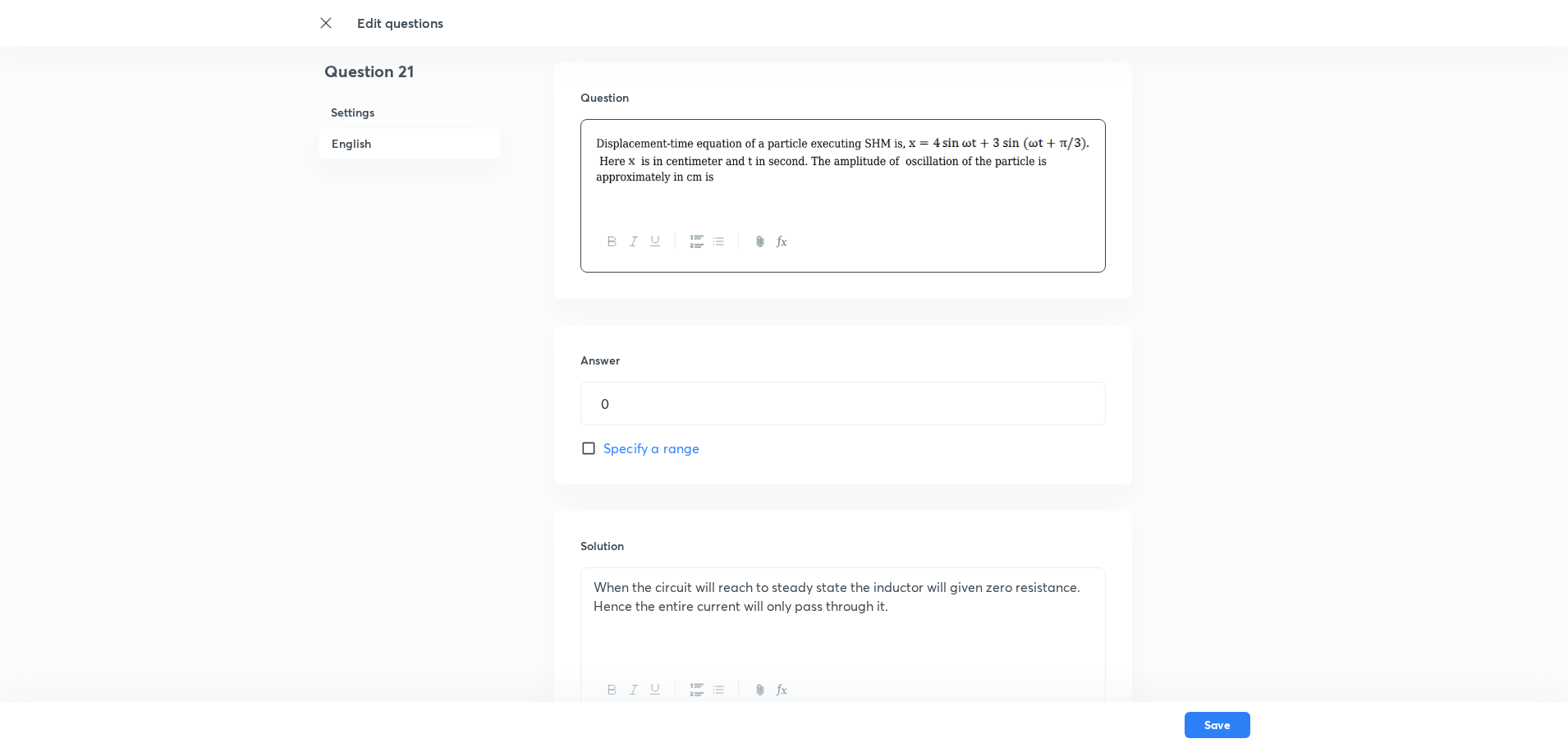
click at [616, 426] on div "Answer 0 ​ Specify a range" at bounding box center [844, 405] width 578 height 160
drag, startPoint x: 623, startPoint y: 412, endPoint x: 634, endPoint y: 401, distance: 15.6
click at [623, 412] on input "0" at bounding box center [843, 404] width 524 height 42
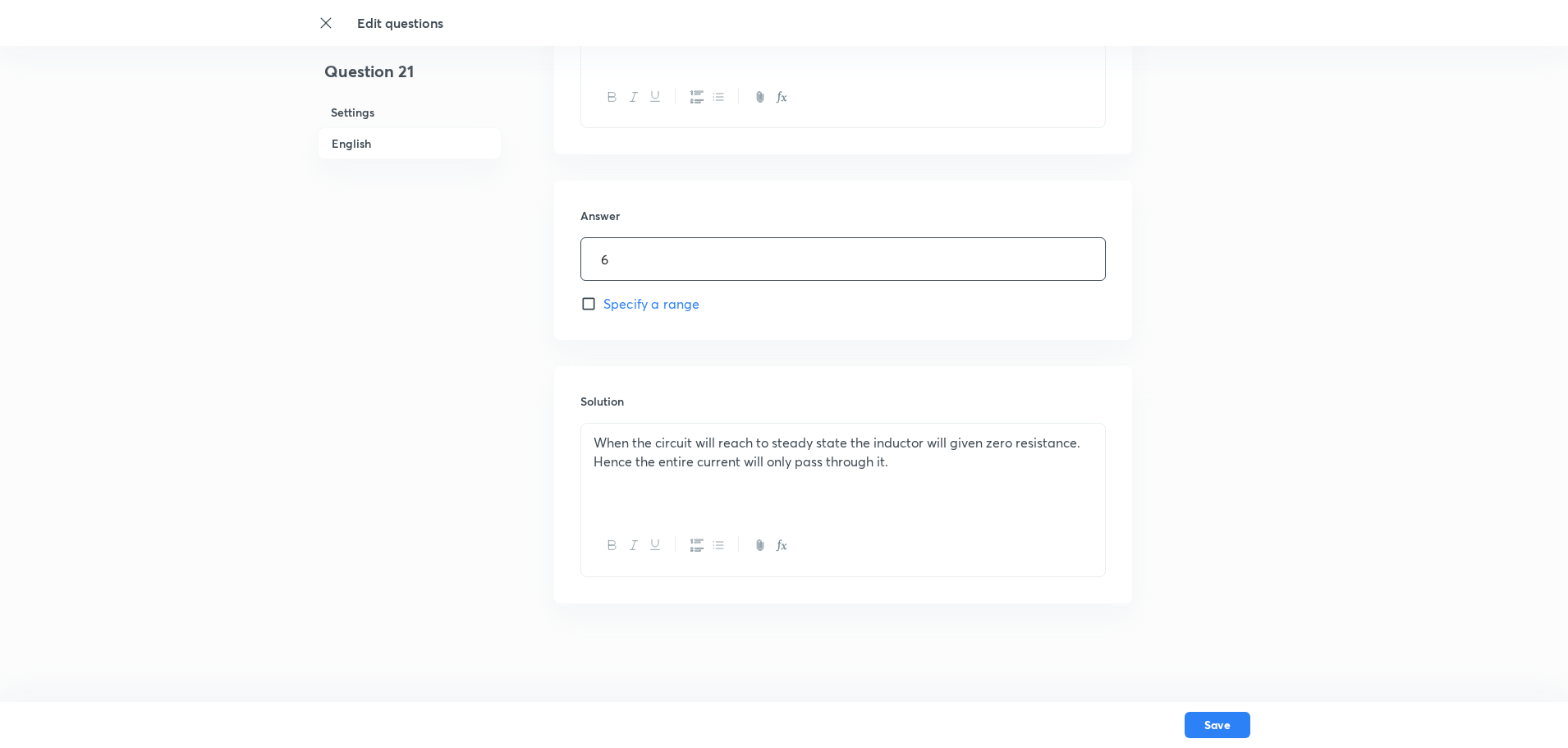
type input "6"
drag, startPoint x: 845, startPoint y: 450, endPoint x: 751, endPoint y: 455, distance: 94.1
click at [608, 455] on p "When the circuit will reach to steady state the inductor will given zero resist…" at bounding box center [844, 452] width 499 height 37
drag, startPoint x: 857, startPoint y: 454, endPoint x: 880, endPoint y: 465, distance: 25.5
click at [869, 462] on p "When the circuit will reach to steady state the inductor will given zero resist…" at bounding box center [844, 452] width 499 height 37
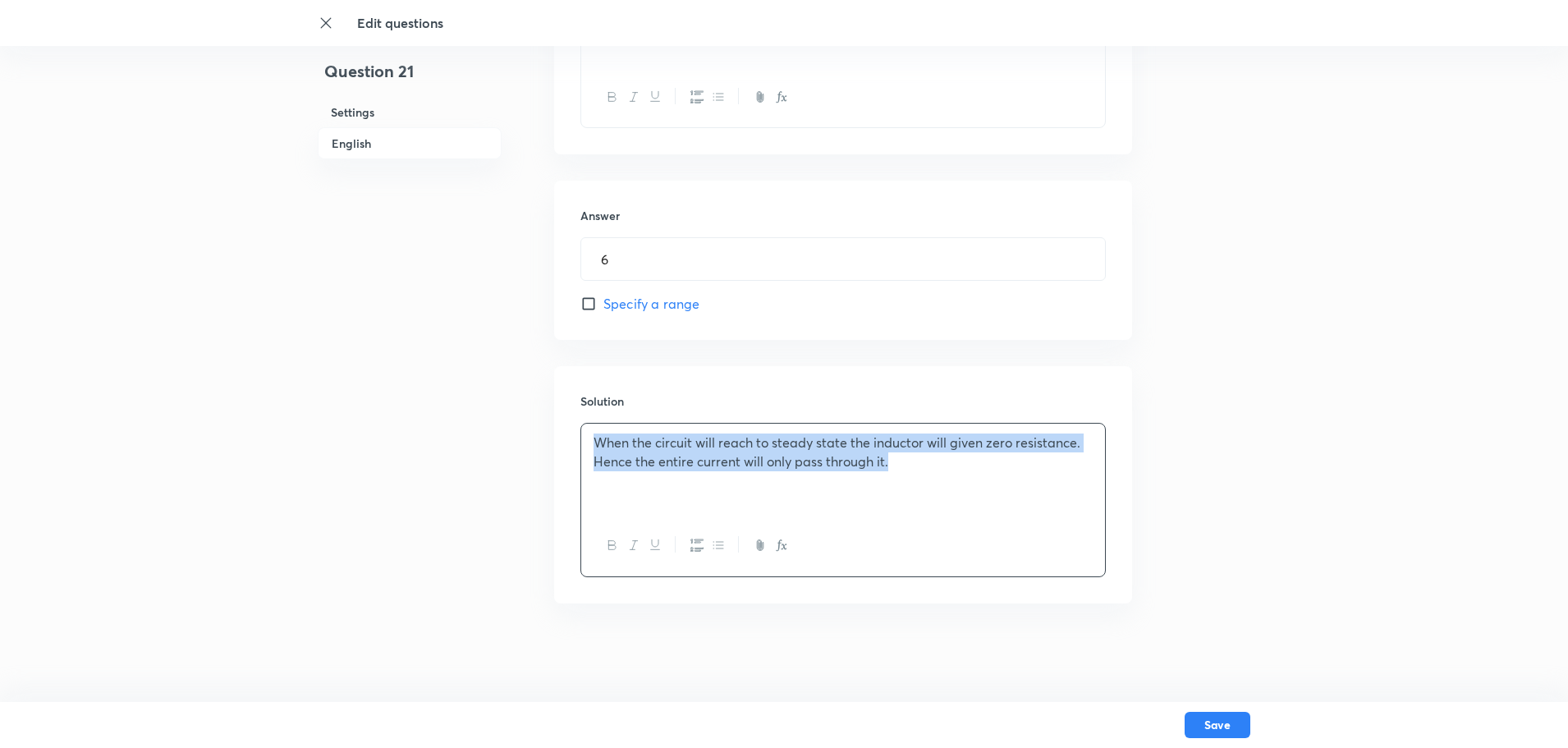
drag, startPoint x: 900, startPoint y: 465, endPoint x: 521, endPoint y: 433, distance: 380.3
click at [521, 433] on div "Question 21 Settings English Settings Type Integer + 4 marks - 1 mark Edit Conc…" at bounding box center [784, 55] width 933 height 1227
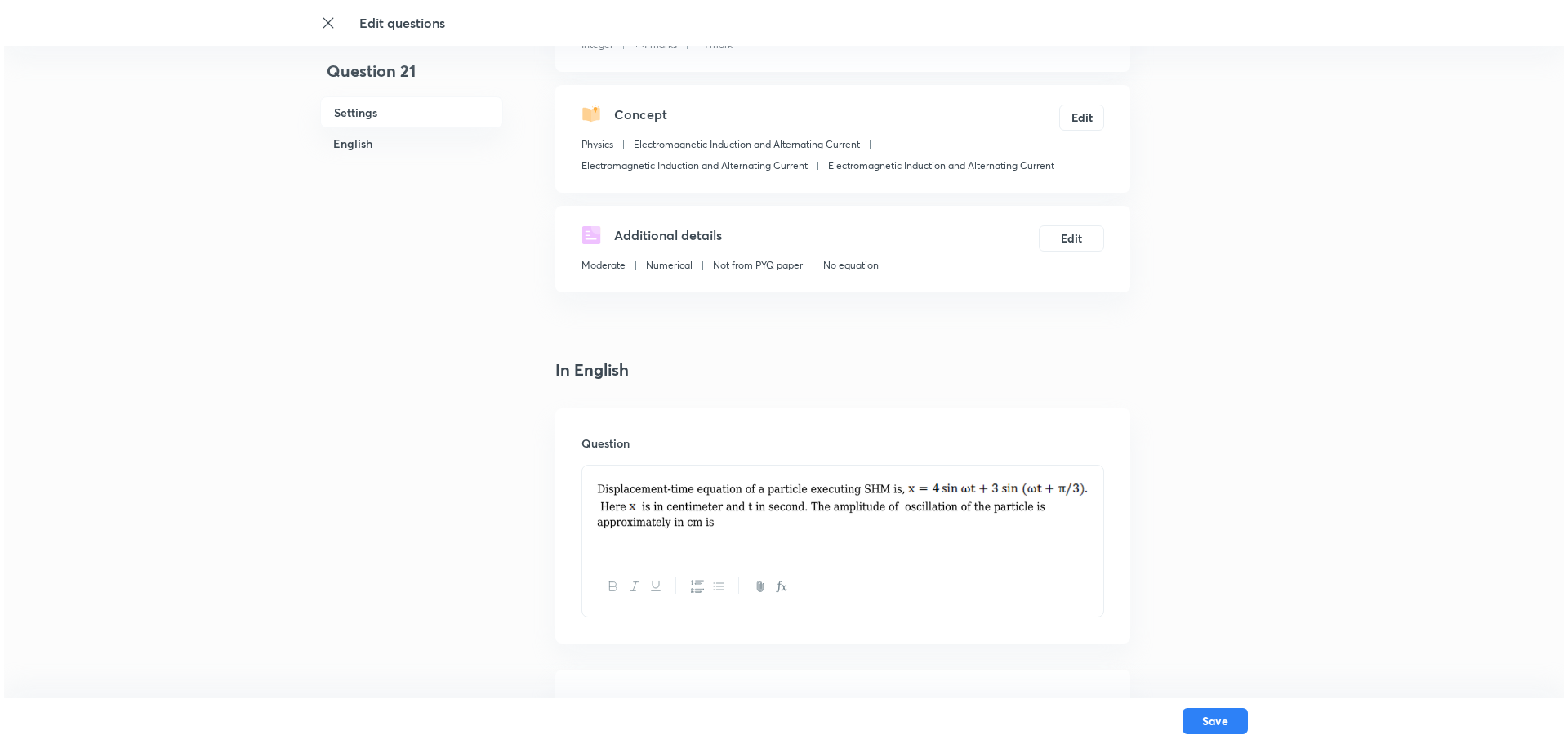
scroll to position [470, 0]
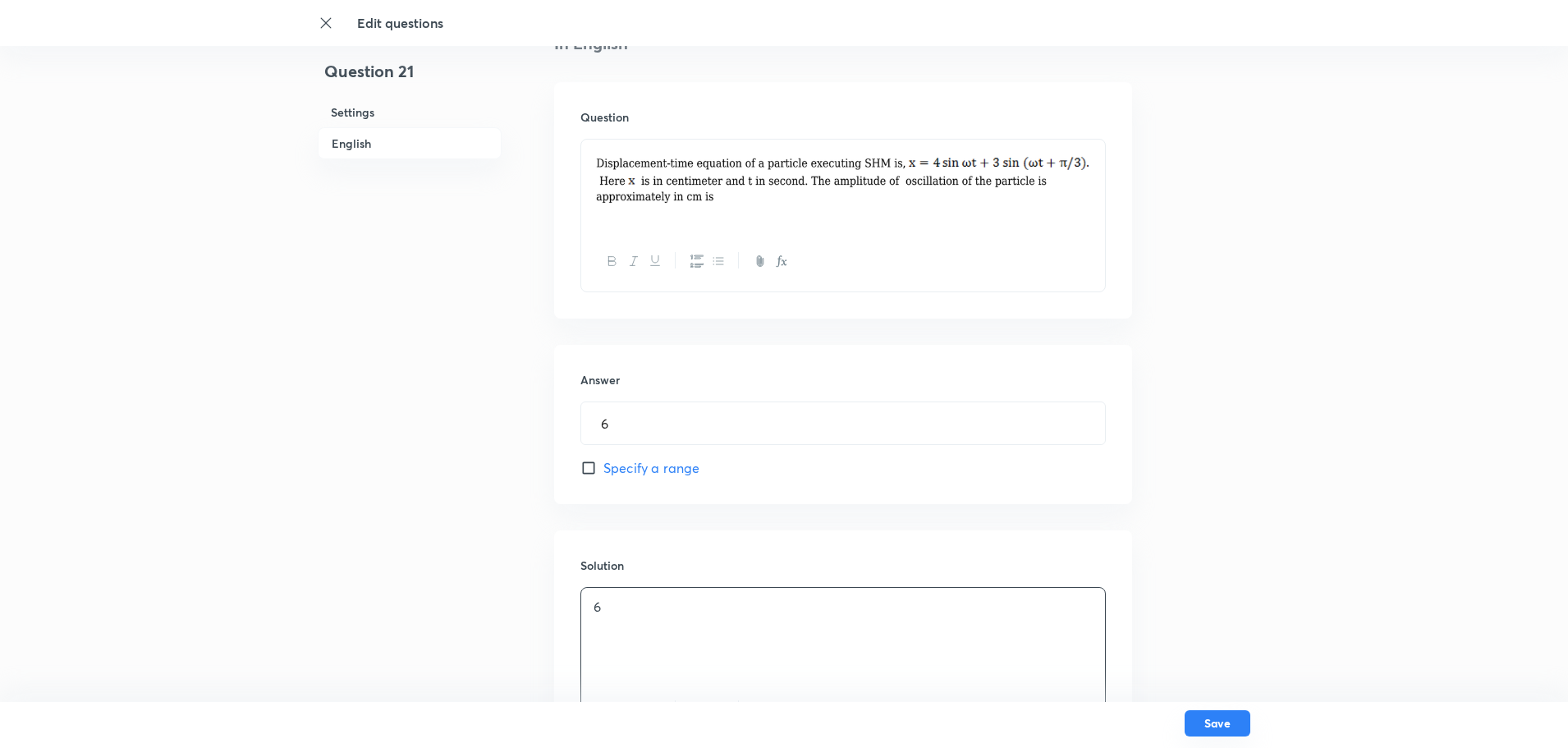
click at [1217, 597] on button "Save" at bounding box center [1218, 723] width 66 height 27
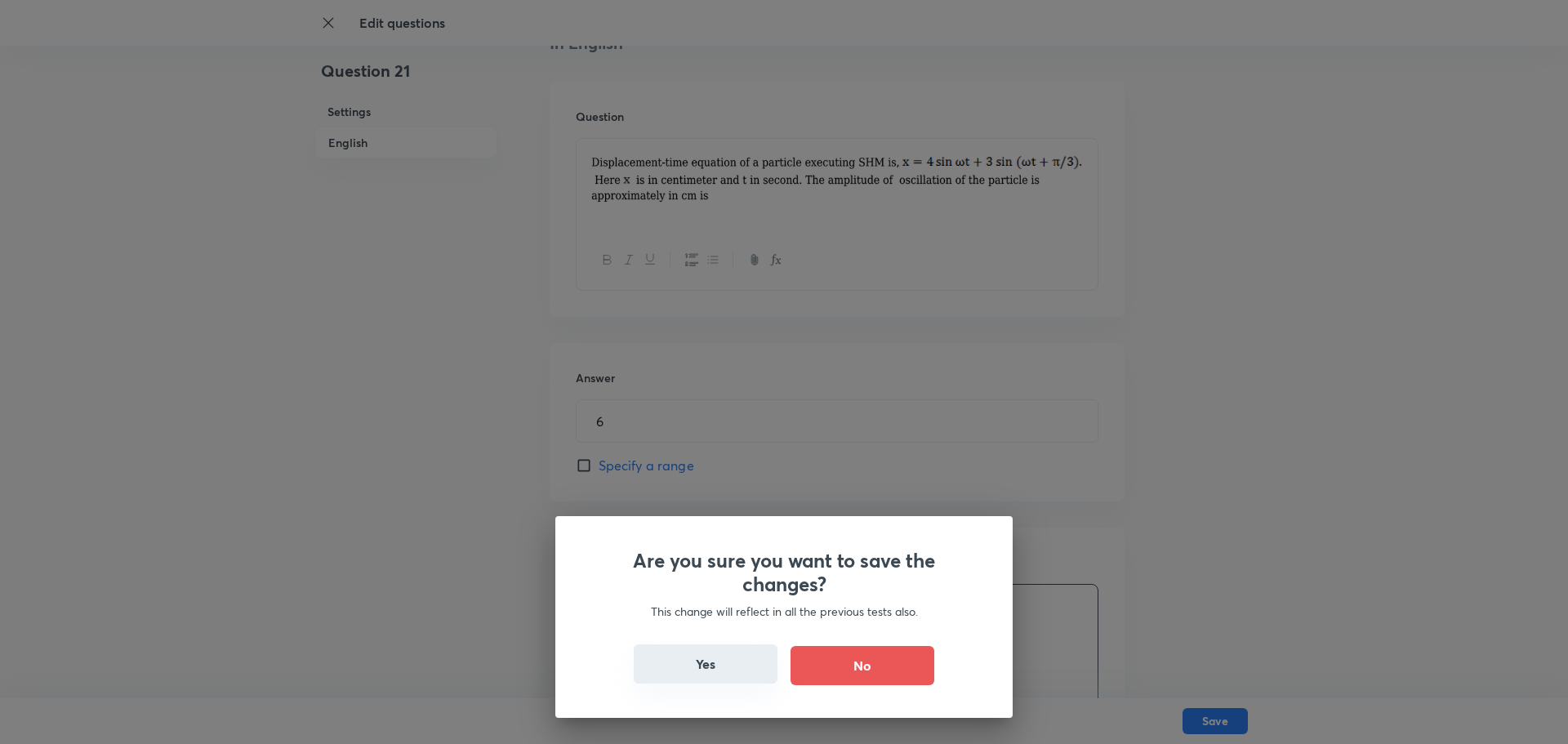
click at [731, 594] on button "Yes" at bounding box center [705, 664] width 143 height 39
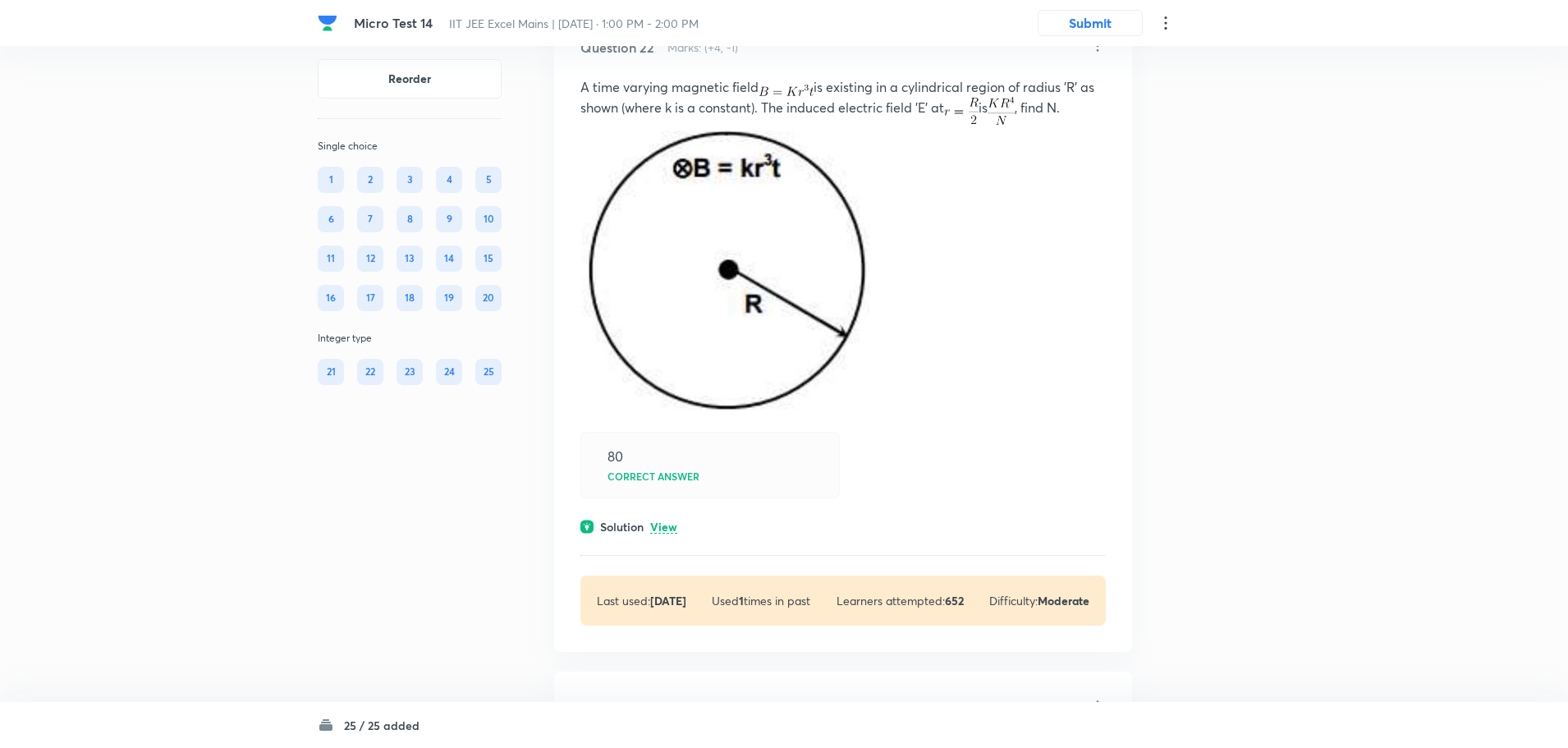
scroll to position [11082, 0]
click at [1100, 53] on icon at bounding box center [1098, 45] width 17 height 17
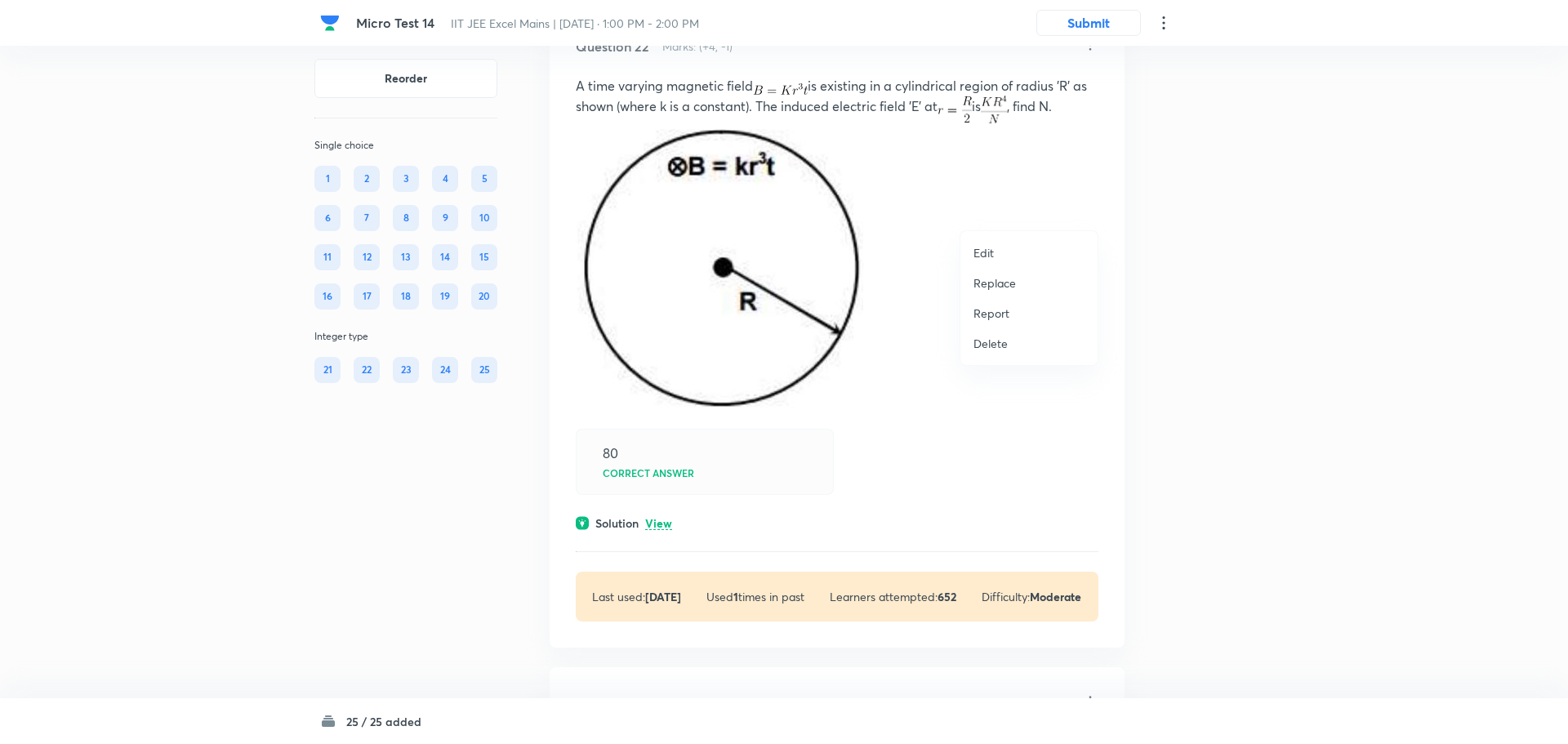
click at [1005, 250] on li "Edit" at bounding box center [1029, 252] width 137 height 30
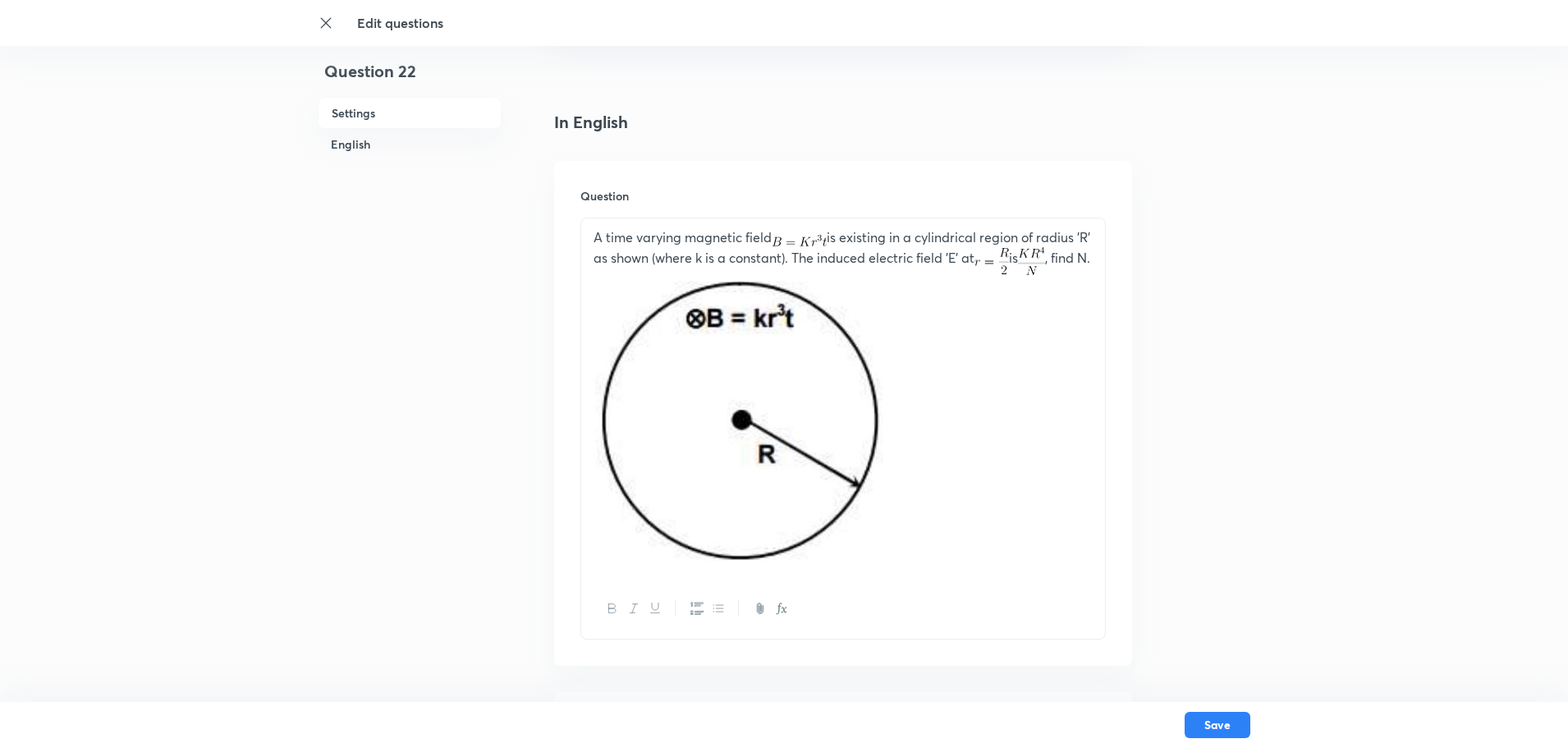
scroll to position [410, 0]
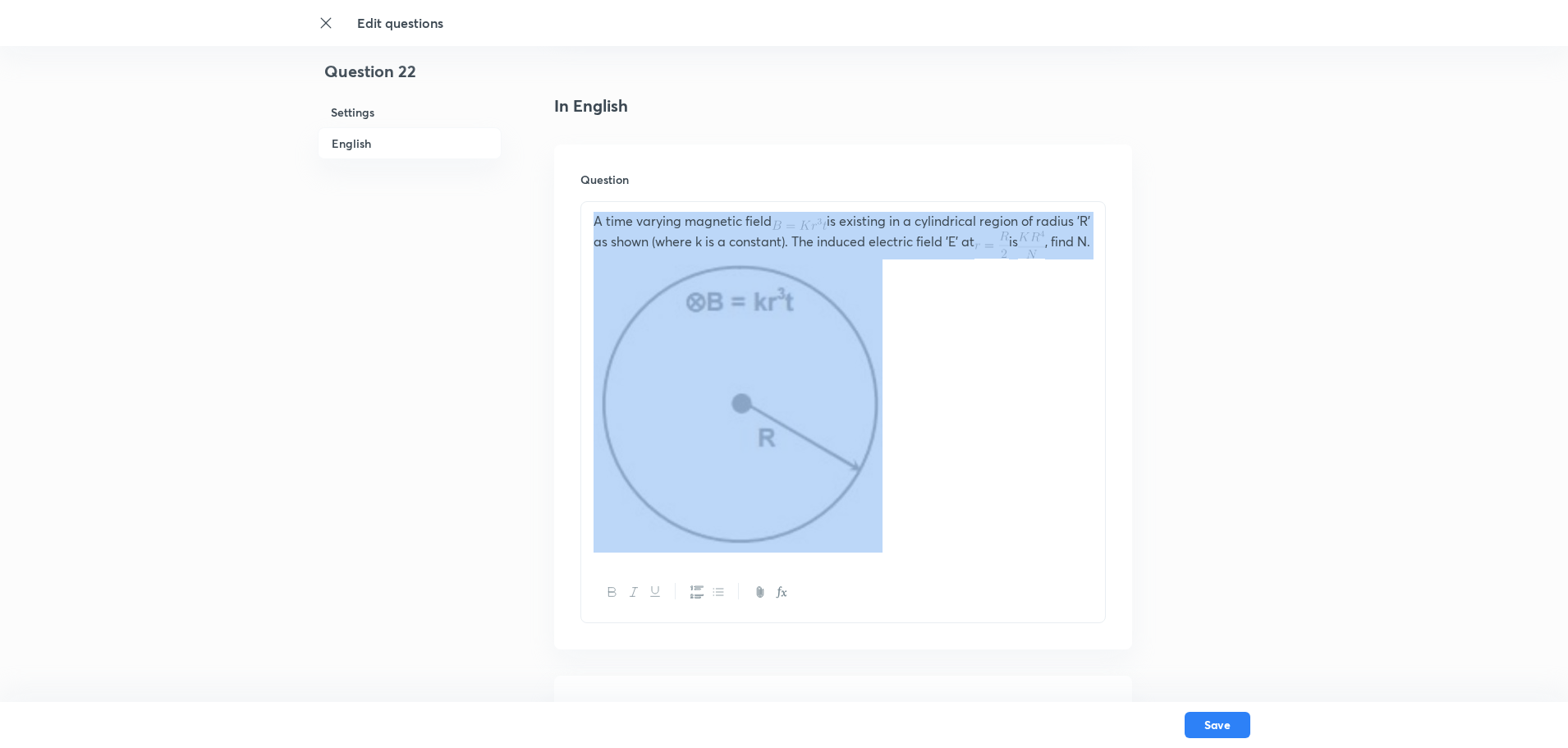
drag, startPoint x: 912, startPoint y: 511, endPoint x: 569, endPoint y: 205, distance: 459.7
click at [569, 205] on div "Question A time varying magnetic field is existing in a cylindrical region of r…" at bounding box center [844, 396] width 578 height 505
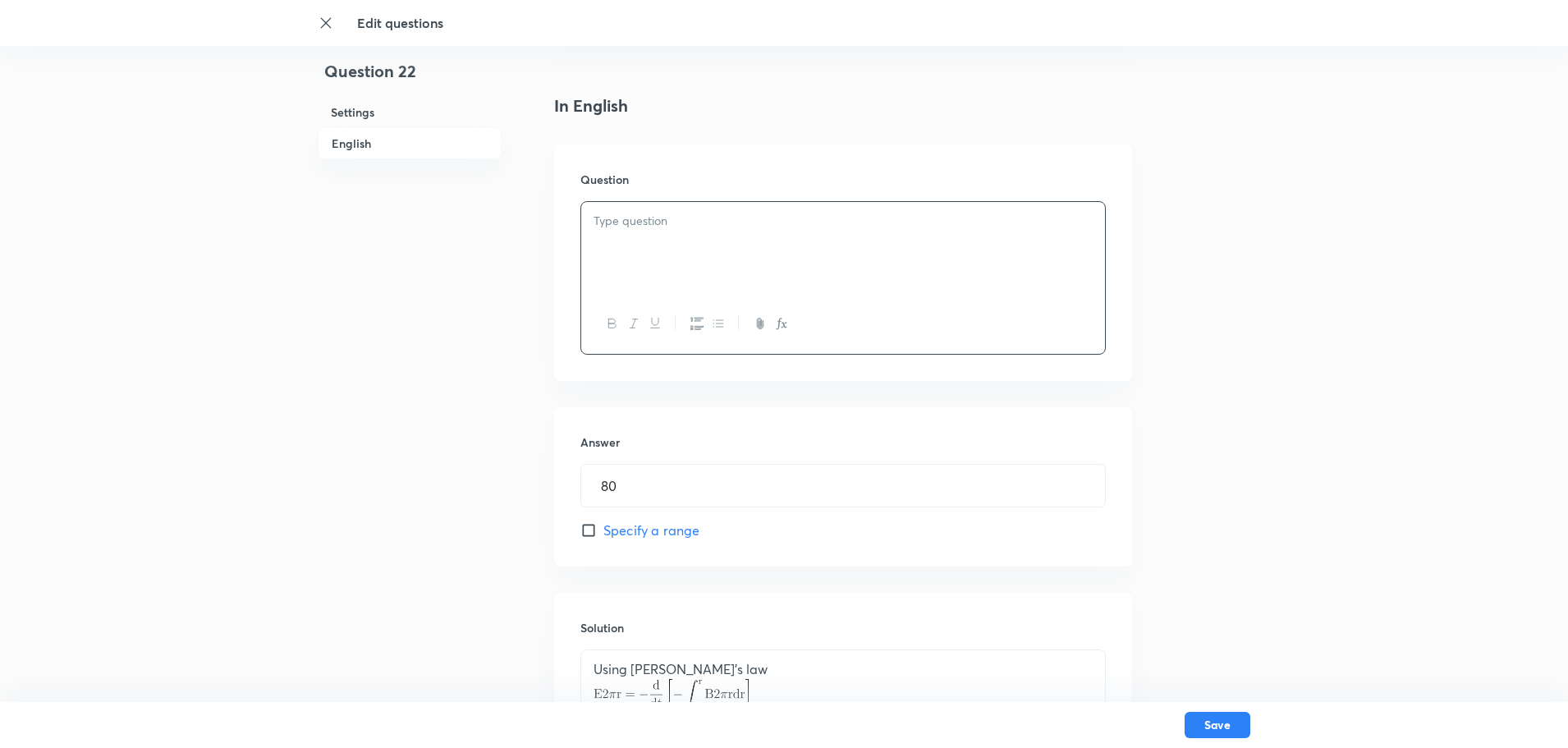
click at [625, 207] on div at bounding box center [843, 248] width 524 height 92
click at [622, 240] on div at bounding box center [843, 248] width 524 height 92
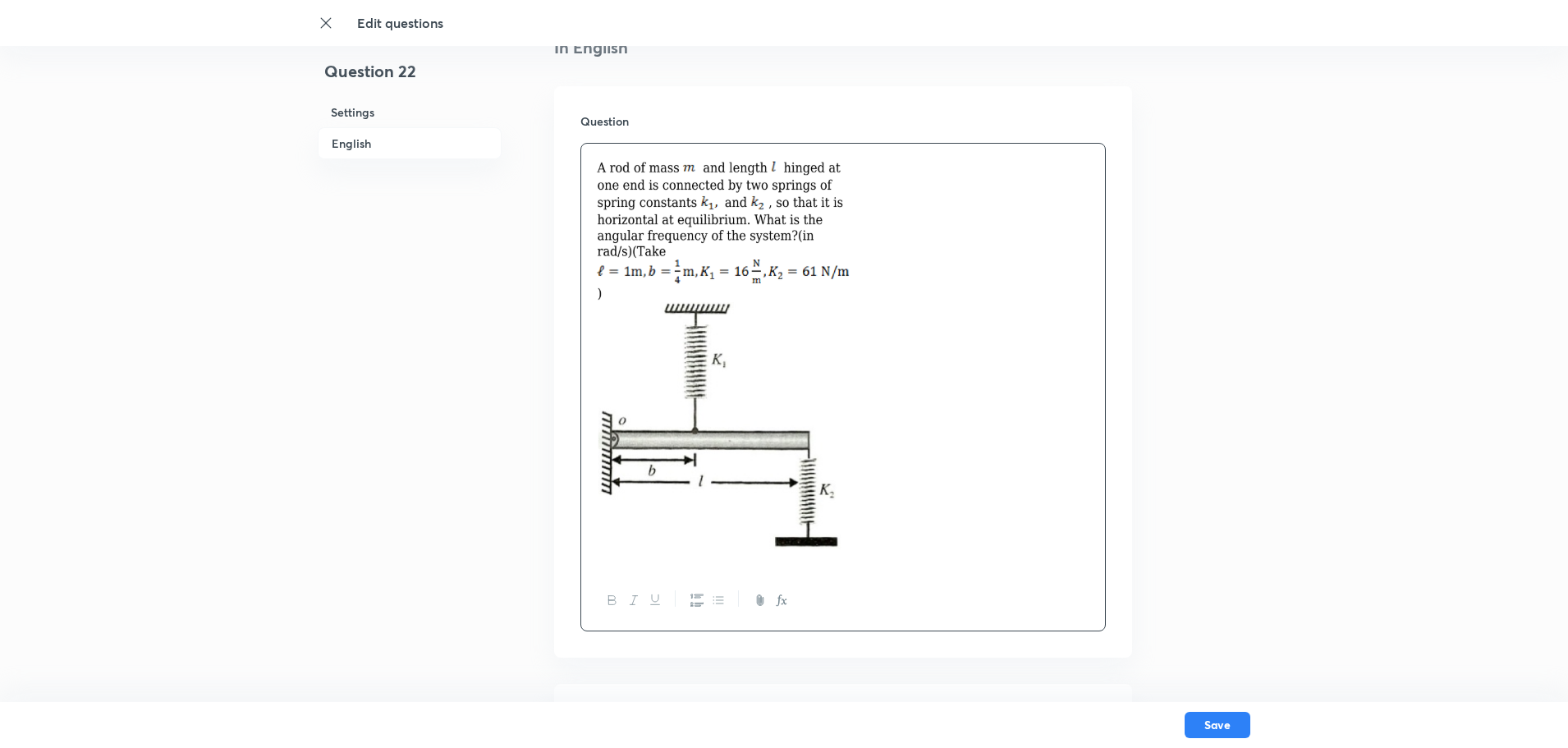
scroll to position [493, 0]
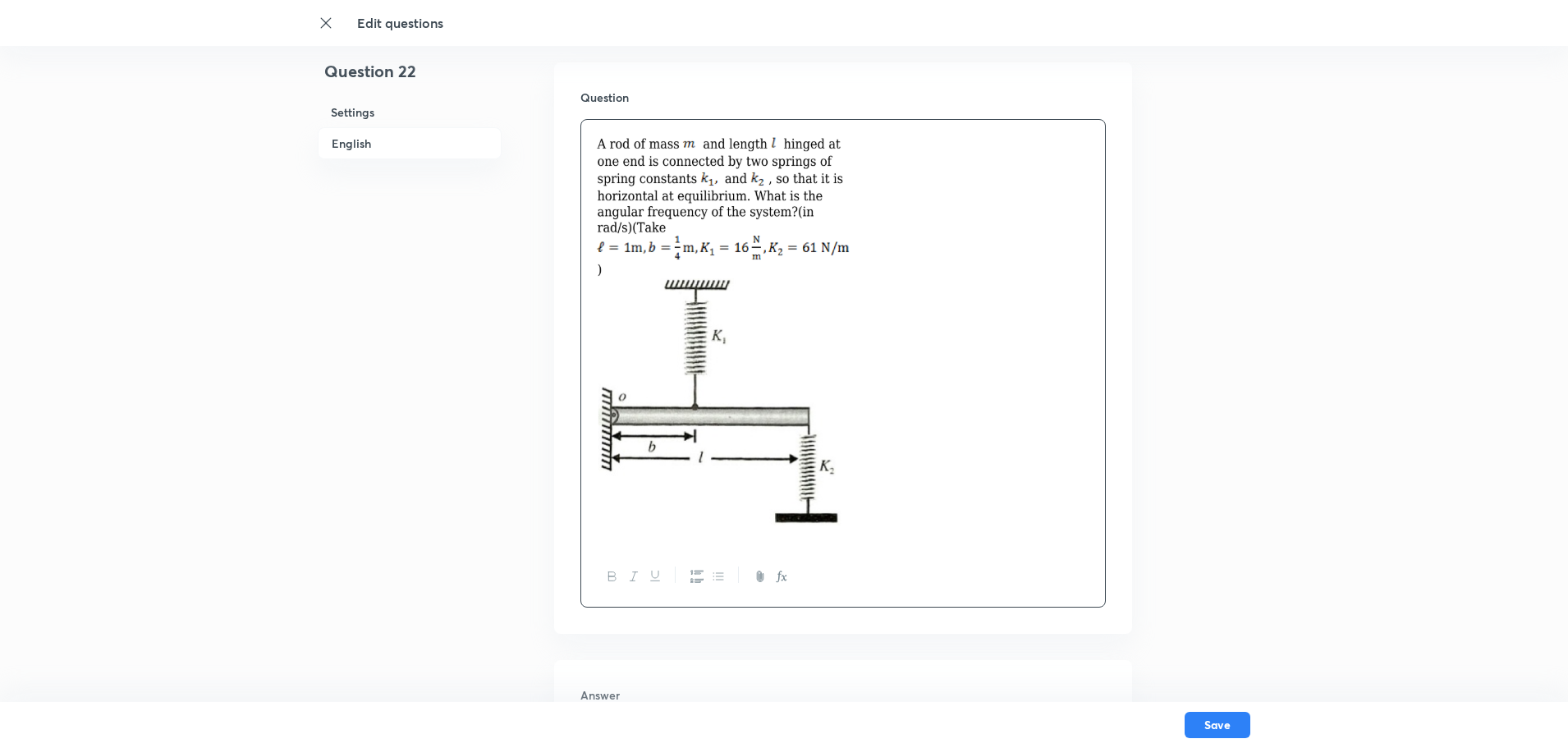
click at [740, 420] on img at bounding box center [744, 330] width 300 height 402
drag, startPoint x: 874, startPoint y: 433, endPoint x: 852, endPoint y: 431, distance: 22.1
click at [875, 434] on img at bounding box center [744, 330] width 300 height 402
drag, startPoint x: 733, startPoint y: 383, endPoint x: 720, endPoint y: 371, distance: 17.7
click at [732, 382] on img at bounding box center [744, 330] width 300 height 402
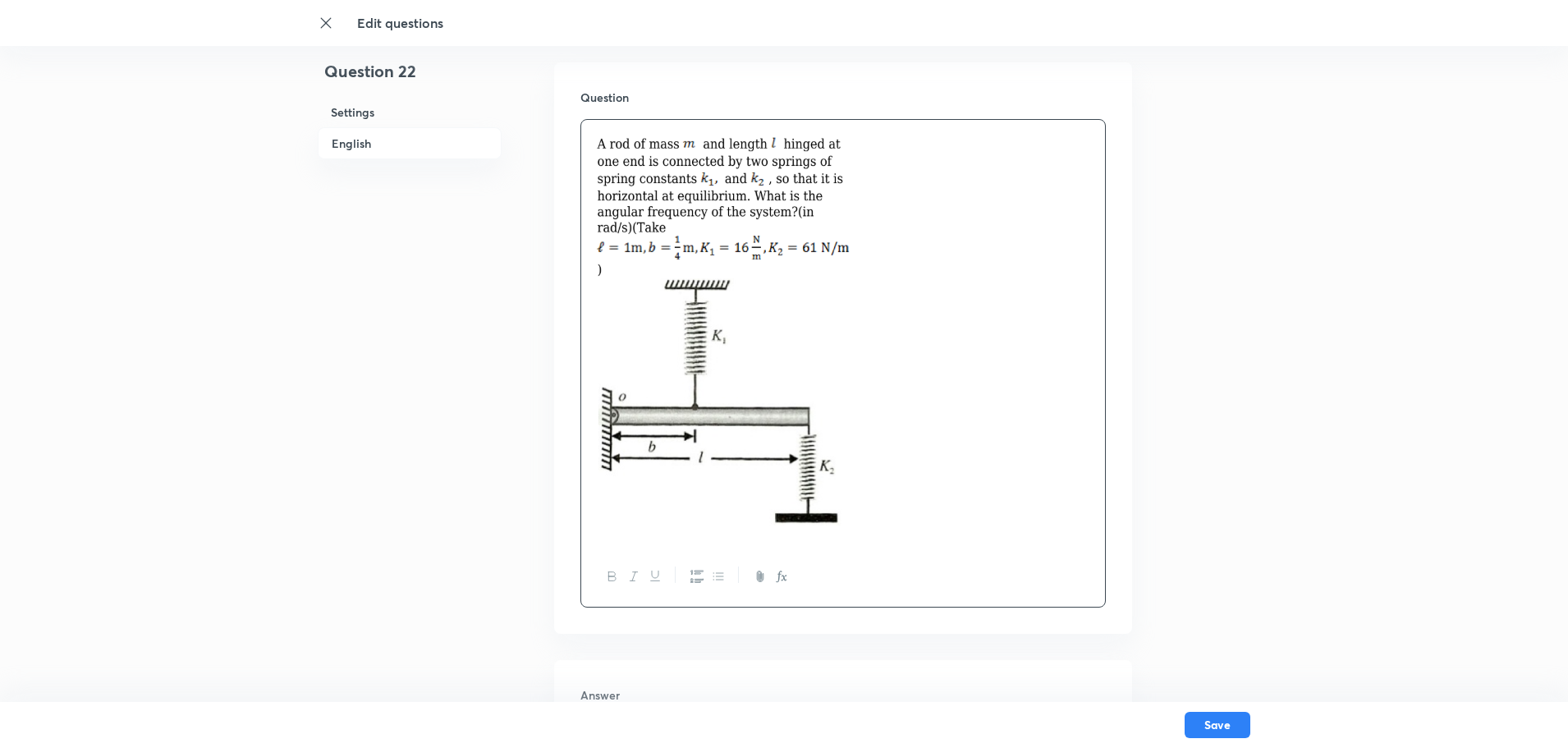
drag, startPoint x: 935, startPoint y: 347, endPoint x: 690, endPoint y: 335, distance: 245.3
click at [690, 335] on p at bounding box center [844, 333] width 499 height 407
click at [683, 330] on img at bounding box center [744, 330] width 300 height 402
click at [953, 366] on p at bounding box center [844, 333] width 499 height 407
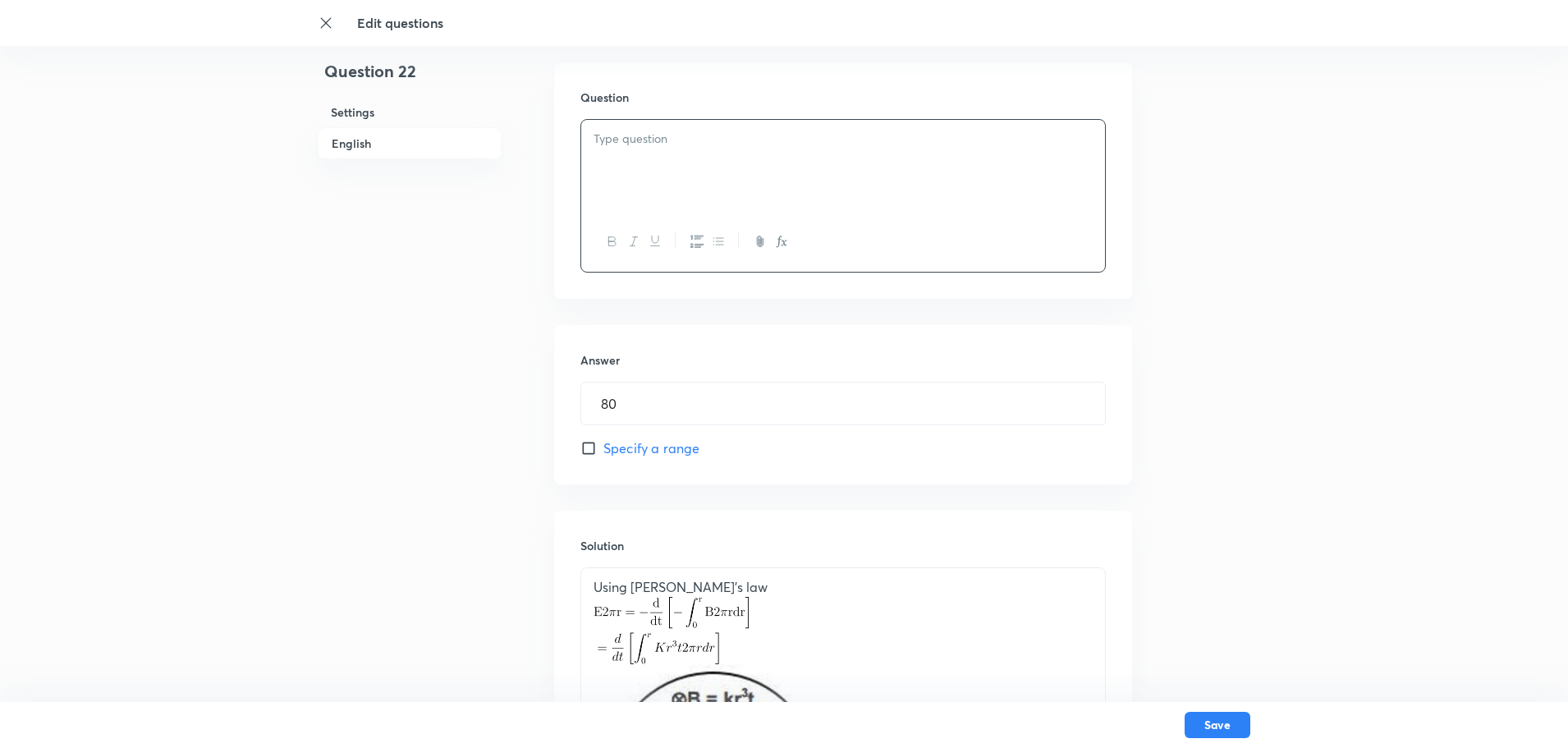
click at [637, 136] on p at bounding box center [844, 139] width 499 height 19
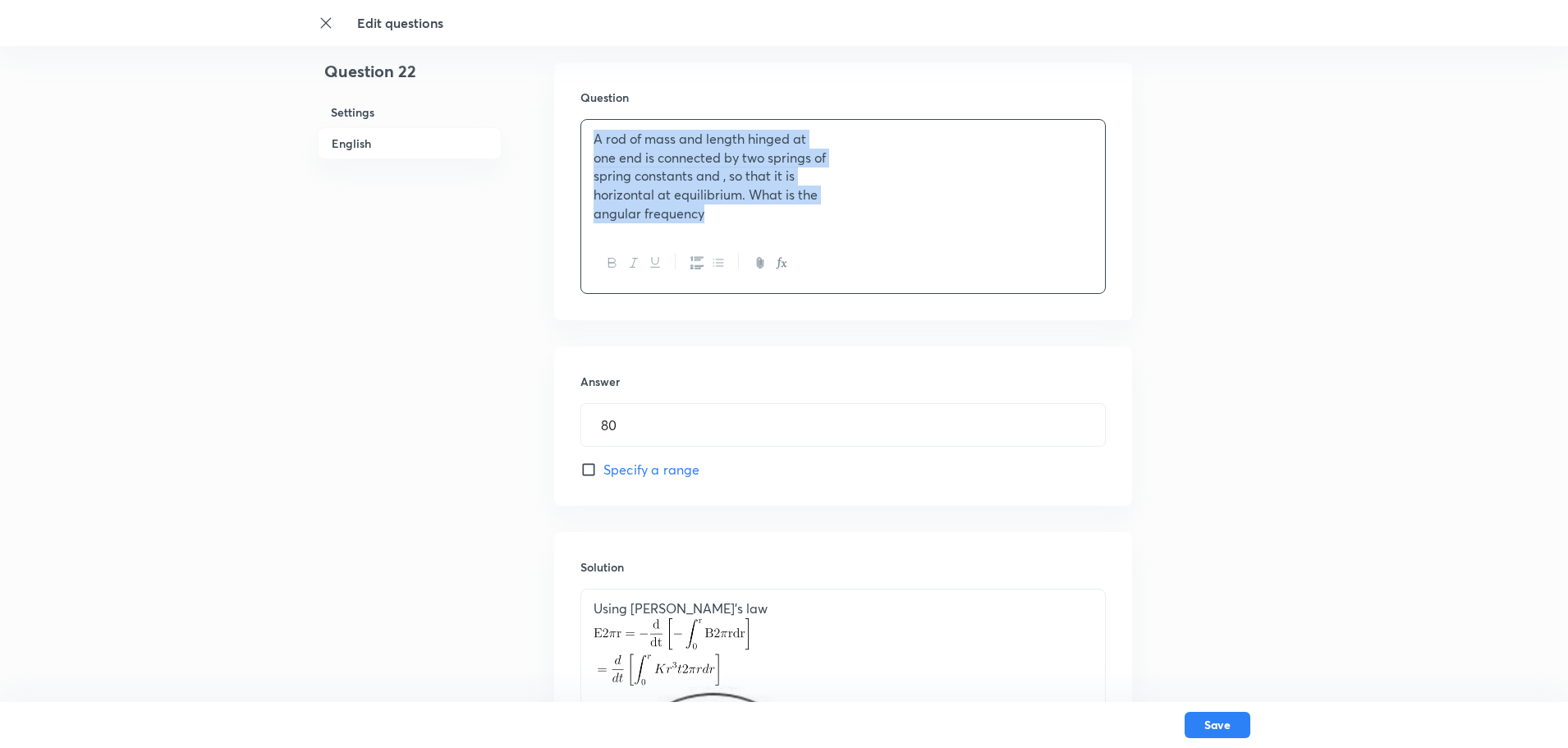
drag, startPoint x: 711, startPoint y: 218, endPoint x: 569, endPoint y: 140, distance: 162.0
click at [569, 140] on div "Question A rod of mass and length hinged at one end is connected by two springs…" at bounding box center [844, 191] width 578 height 258
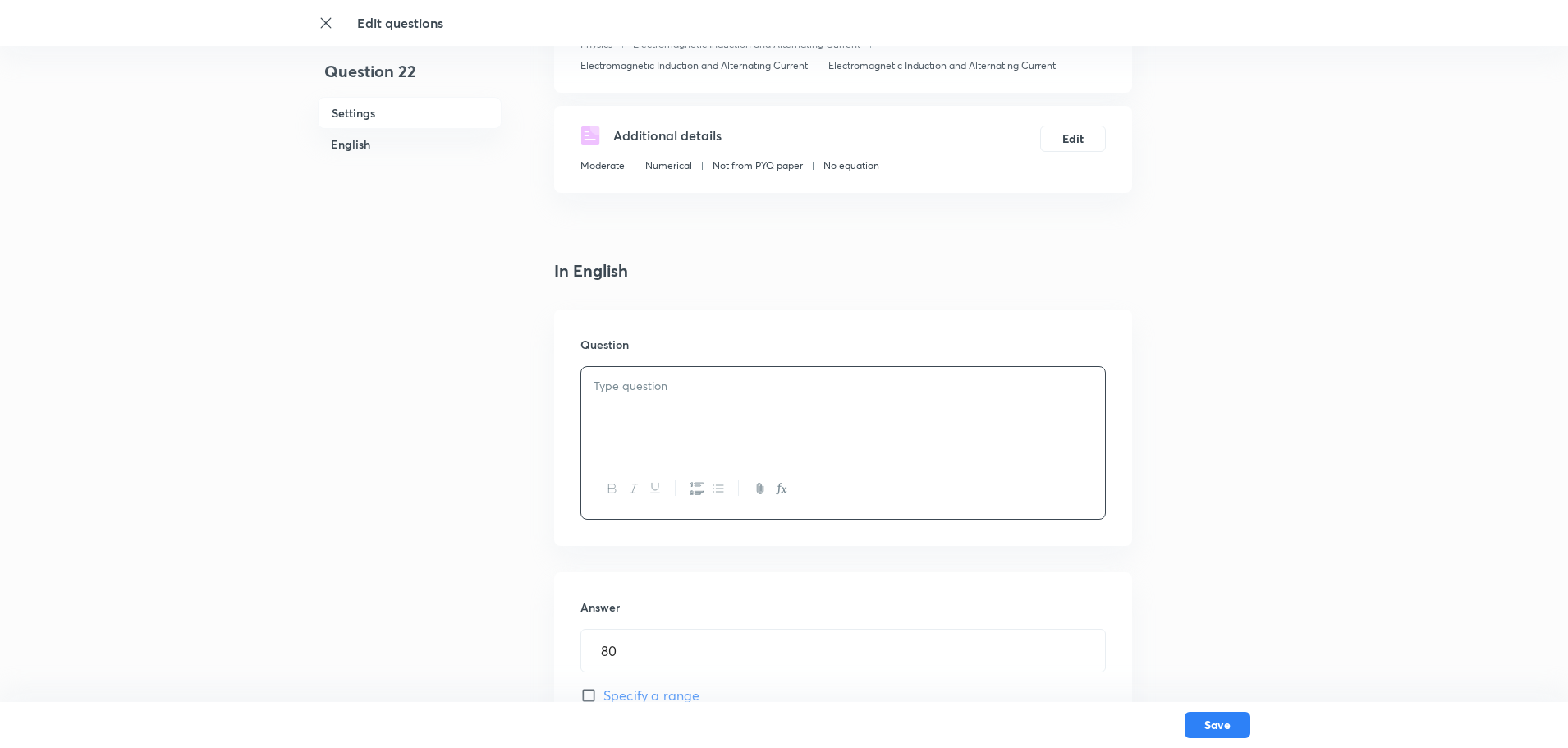
scroll to position [246, 0]
click at [624, 385] on p at bounding box center [844, 385] width 499 height 19
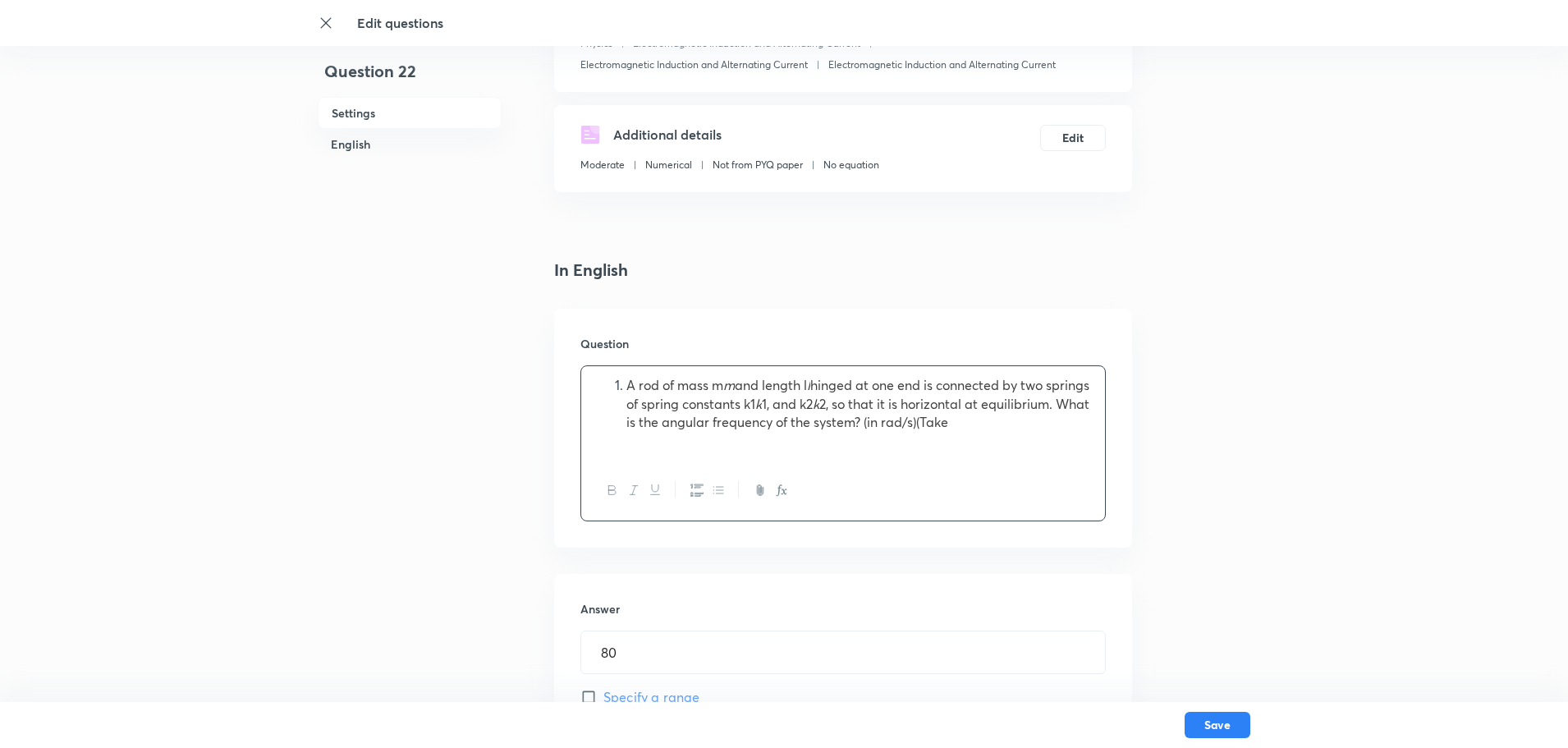
click at [627, 387] on span "A rod of mass m" at bounding box center [675, 385] width 97 height 17
click at [894, 417] on p "A rod of mass m m and length l l hinged at one end is connected by two springs …" at bounding box center [844, 404] width 499 height 56
drag, startPoint x: 879, startPoint y: 431, endPoint x: 909, endPoint y: 425, distance: 30.6
click at [888, 431] on p "A rod of mass m m and length l l hinged at one end is connected by two springs …" at bounding box center [844, 404] width 499 height 56
click at [922, 420] on p "A rod of mass m m and length l l hinged at one end is connected by two springs …" at bounding box center [844, 404] width 499 height 56
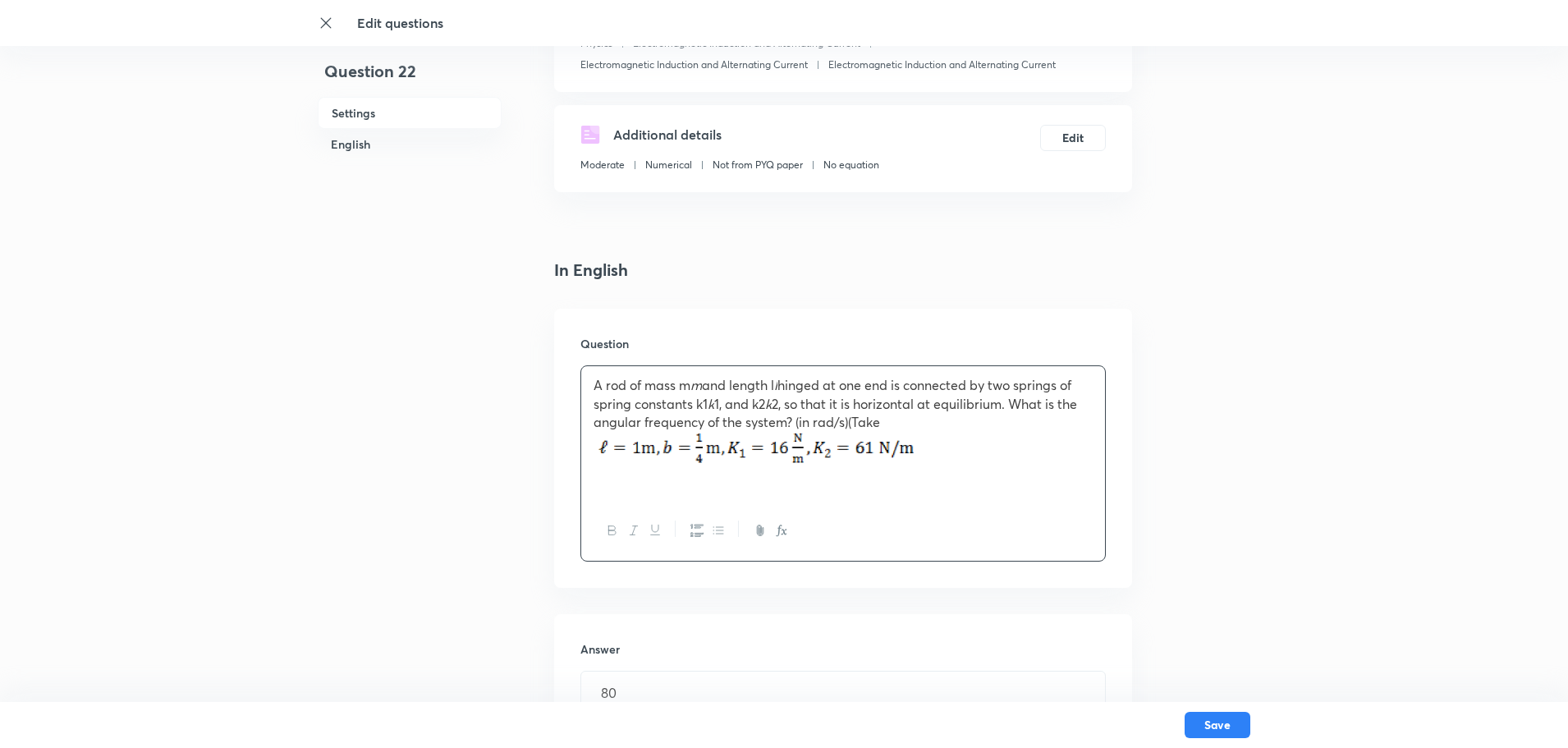
click at [934, 457] on p at bounding box center [844, 452] width 499 height 40
click at [913, 456] on img at bounding box center [761, 449] width 334 height 35
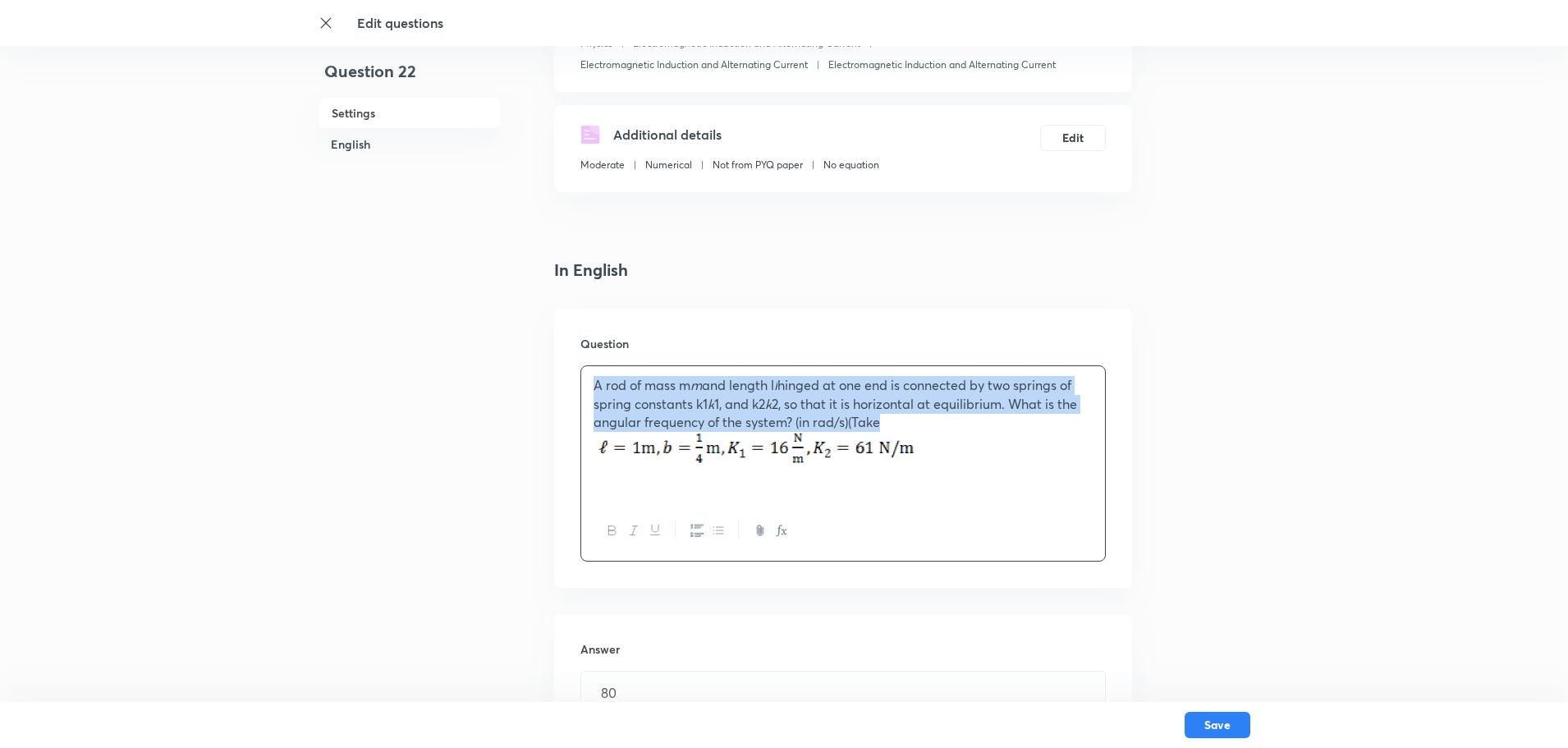
drag, startPoint x: 856, startPoint y: 430, endPoint x: 588, endPoint y: 377, distance: 273.2
click at [588, 377] on div "A rod of mass m m and length l l hinged at one end is connected by two springs …" at bounding box center [843, 433] width 524 height 135
click at [608, 532] on icon "button" at bounding box center [612, 530] width 13 height 13
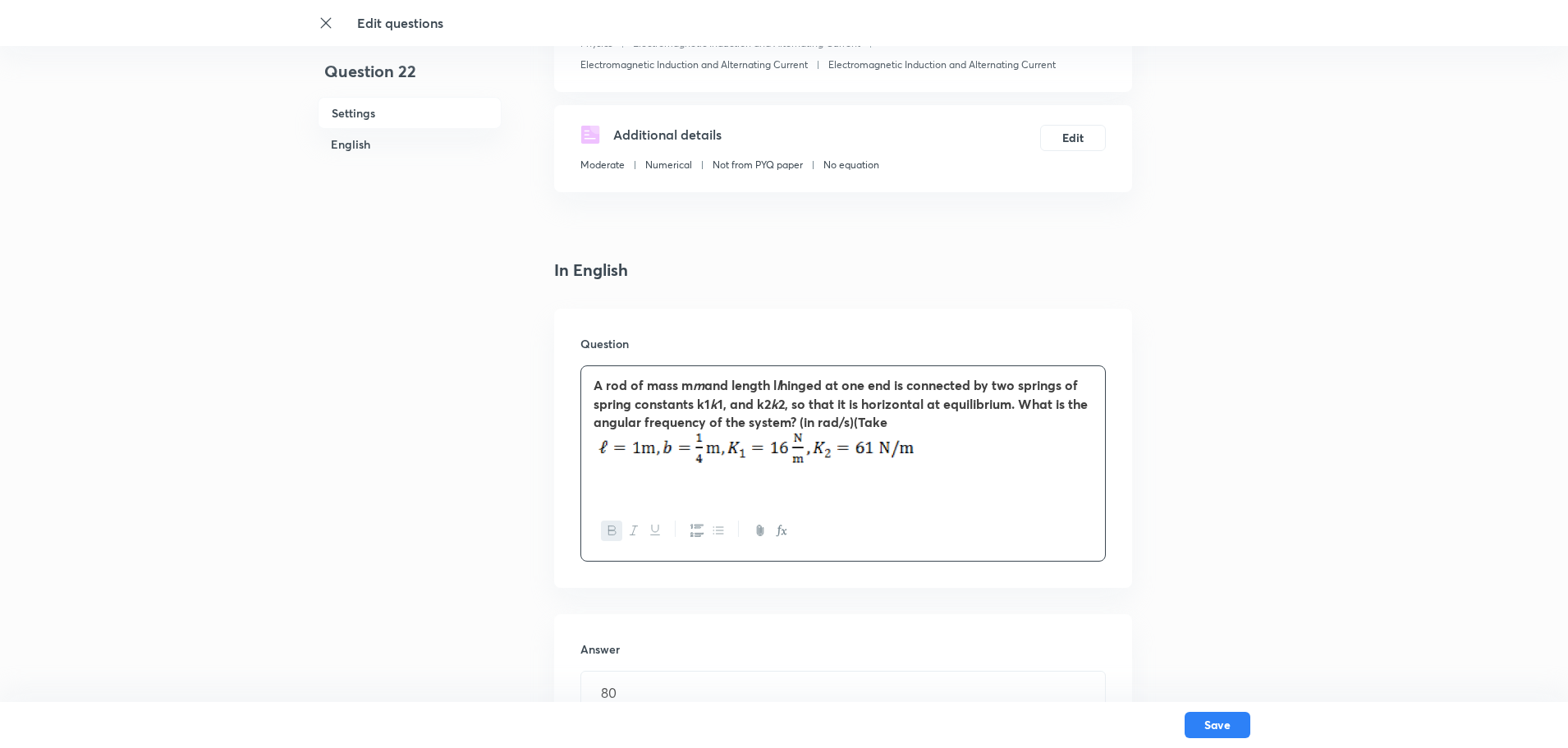
click at [838, 466] on img at bounding box center [761, 449] width 334 height 35
click at [899, 429] on p "A rod of mass m m and length l l hinged at one end is connected by two springs …" at bounding box center [844, 404] width 499 height 56
click at [922, 438] on img at bounding box center [761, 449] width 334 height 35
drag, startPoint x: 940, startPoint y: 452, endPoint x: 930, endPoint y: 451, distance: 10.0
click at [940, 452] on p at bounding box center [844, 452] width 499 height 40
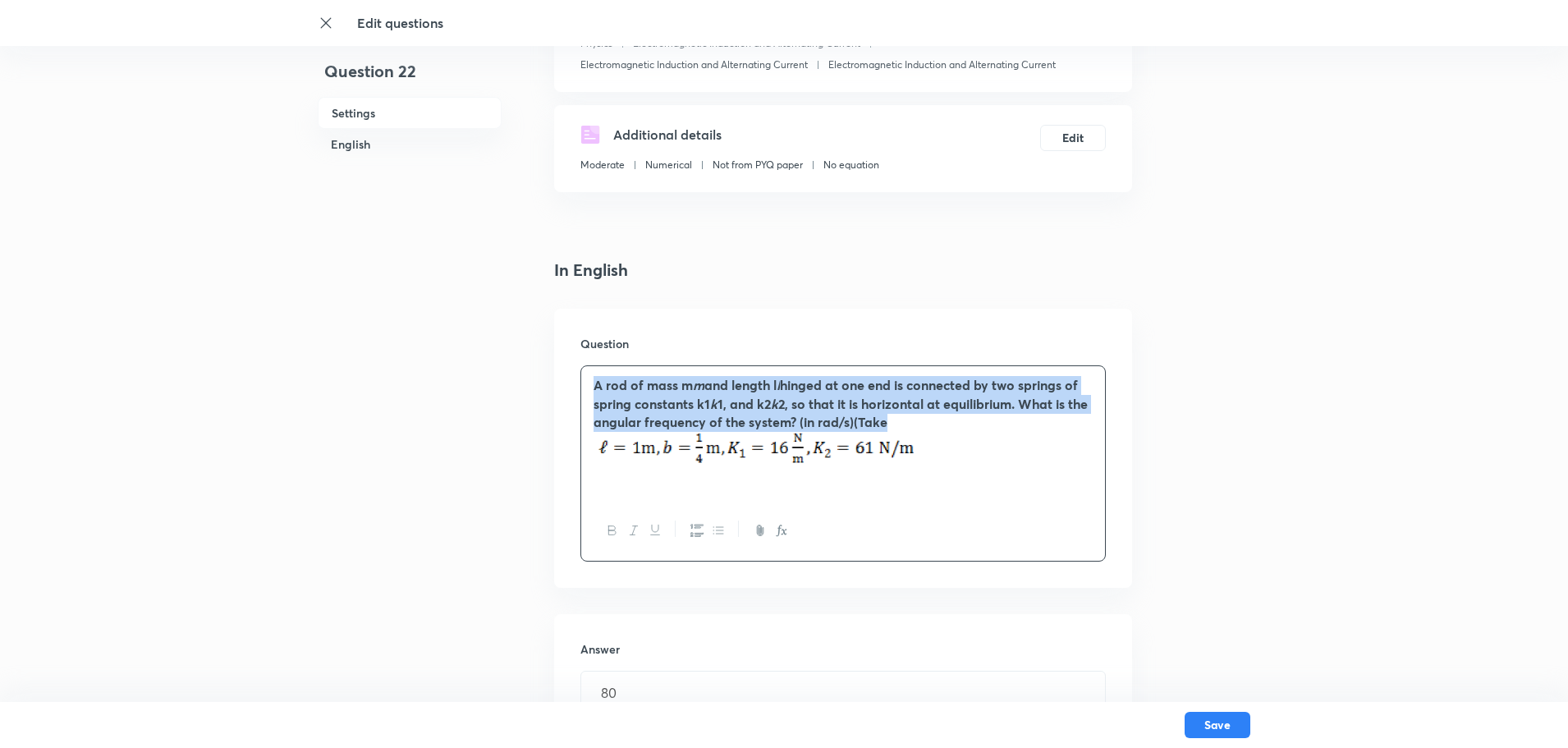
drag, startPoint x: 890, startPoint y: 424, endPoint x: 577, endPoint y: 385, distance: 315.4
click at [577, 385] on div "Question A rod of mass m m and length l l hinged at one end is connected by two…" at bounding box center [844, 448] width 578 height 279
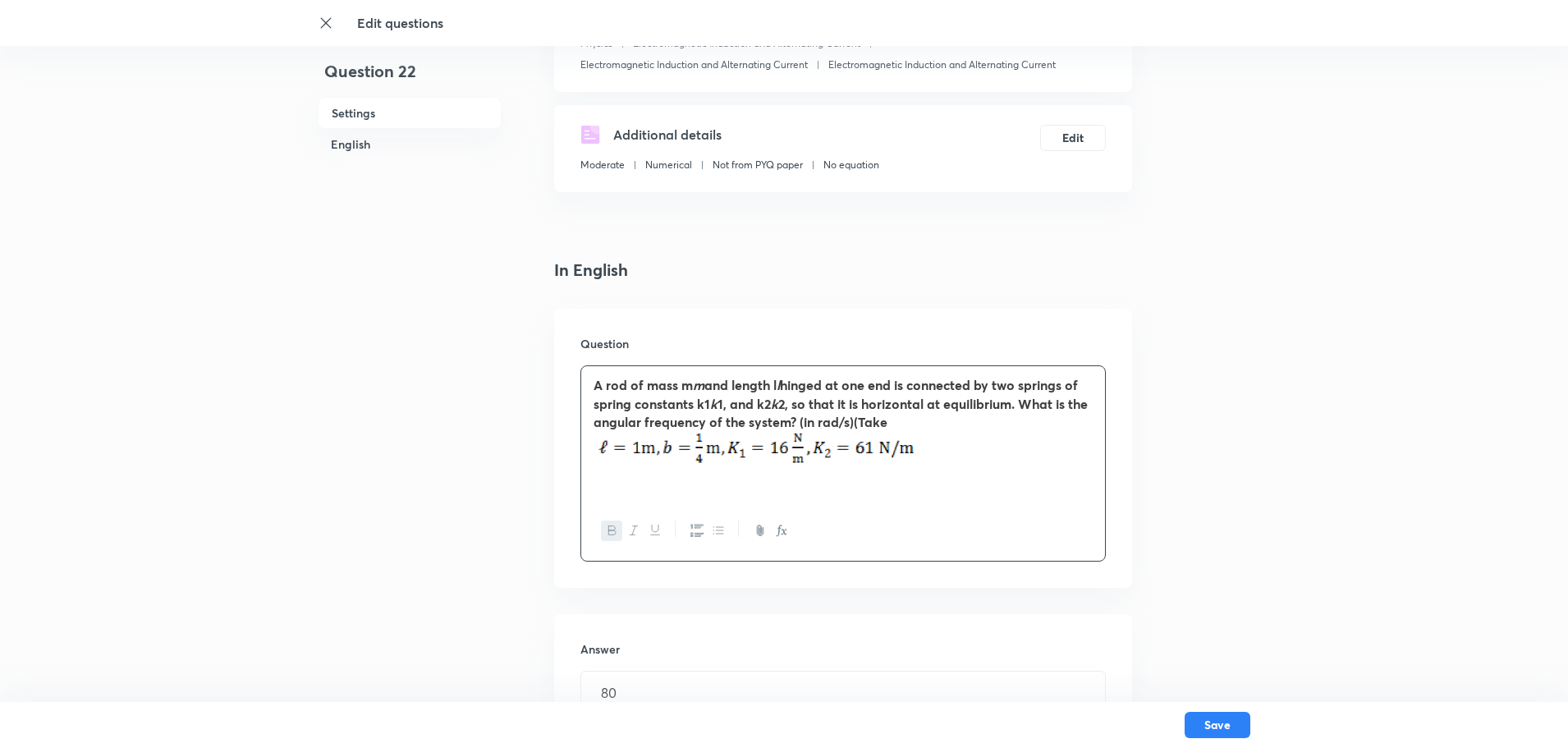
click at [930, 441] on p at bounding box center [844, 452] width 499 height 40
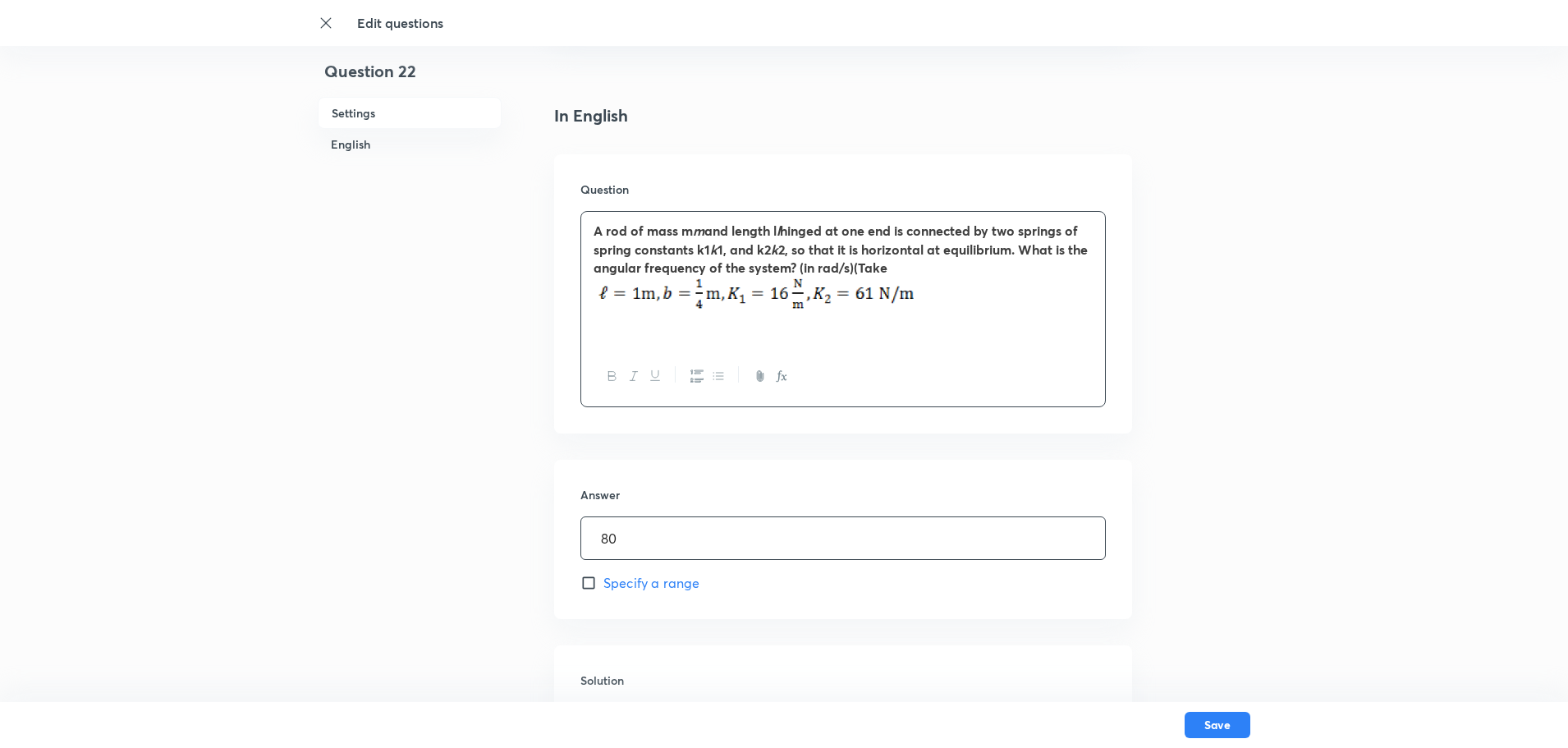
scroll to position [410, 0]
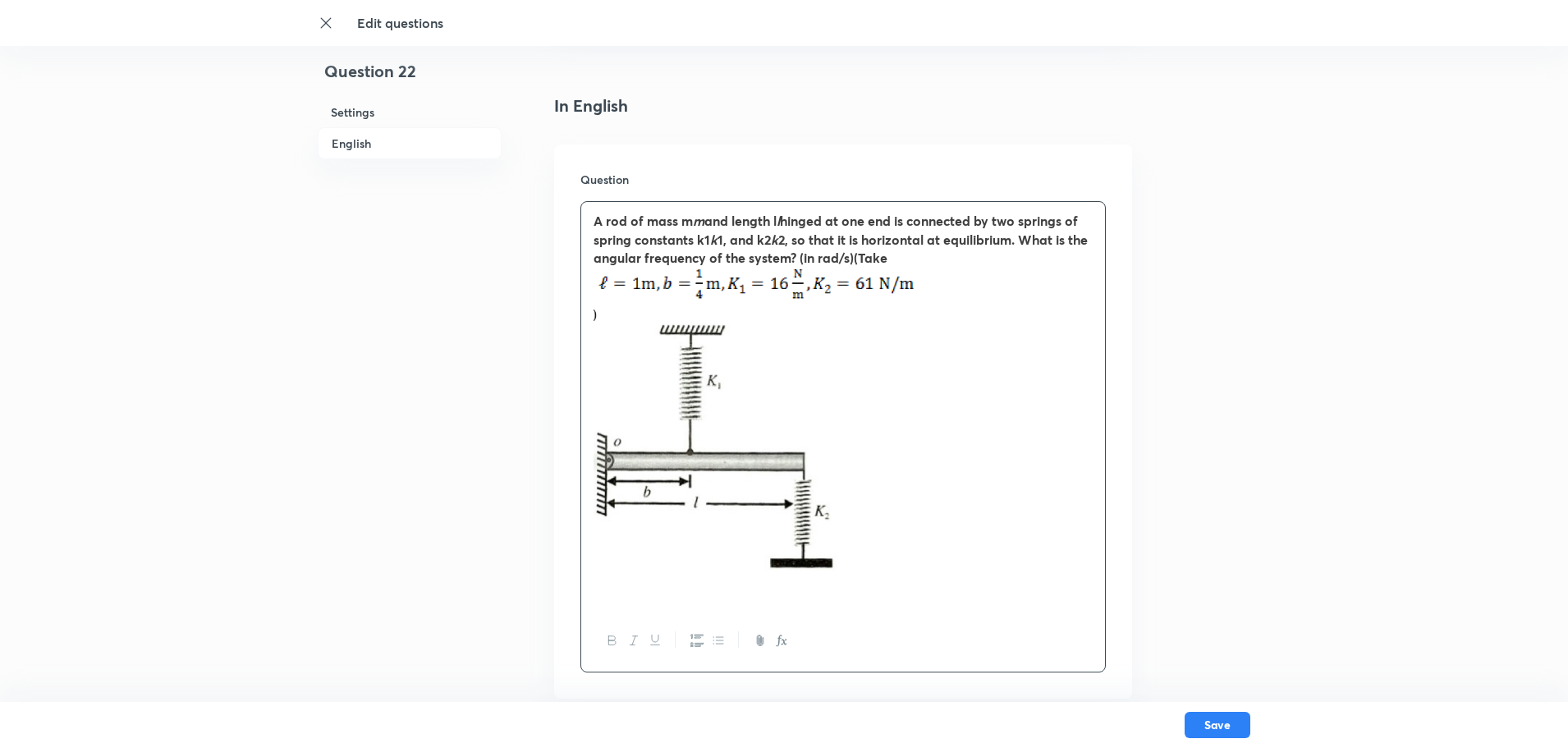
click at [612, 330] on img at bounding box center [742, 442] width 296 height 270
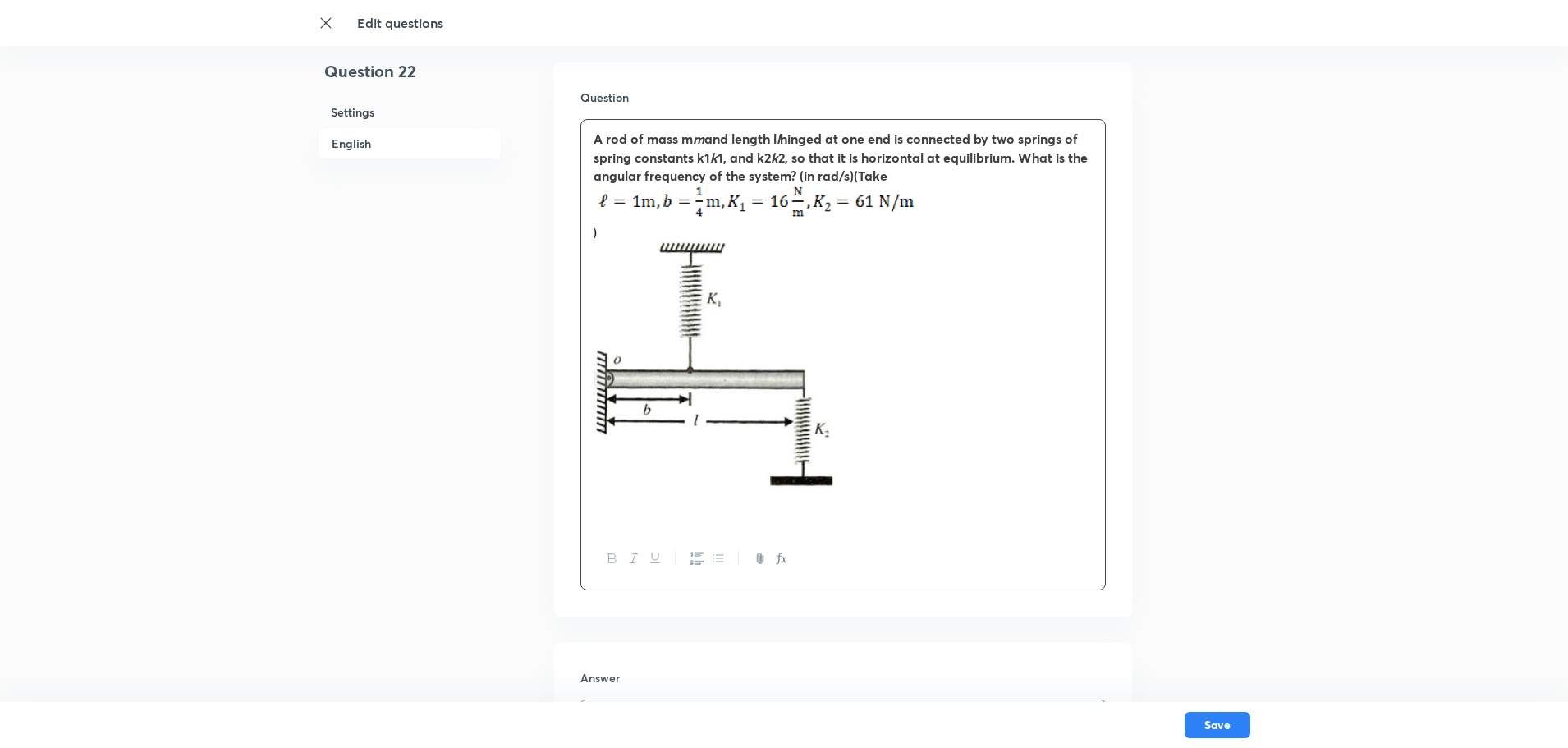
scroll to position [739, 0]
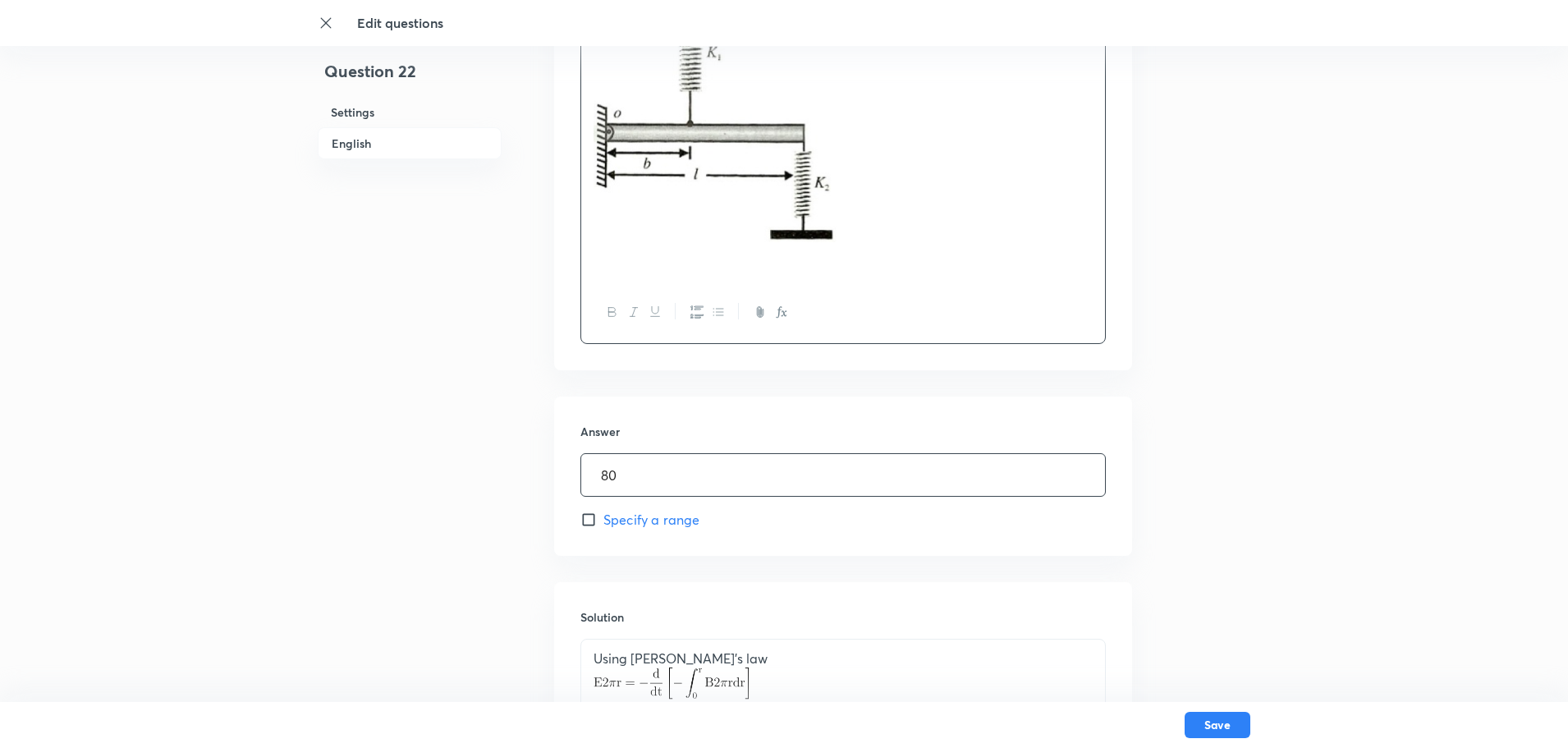
drag, startPoint x: 639, startPoint y: 485, endPoint x: 559, endPoint y: 477, distance: 80.4
click at [563, 479] on div "Answer 80 ​ Specify a range" at bounding box center [844, 476] width 578 height 160
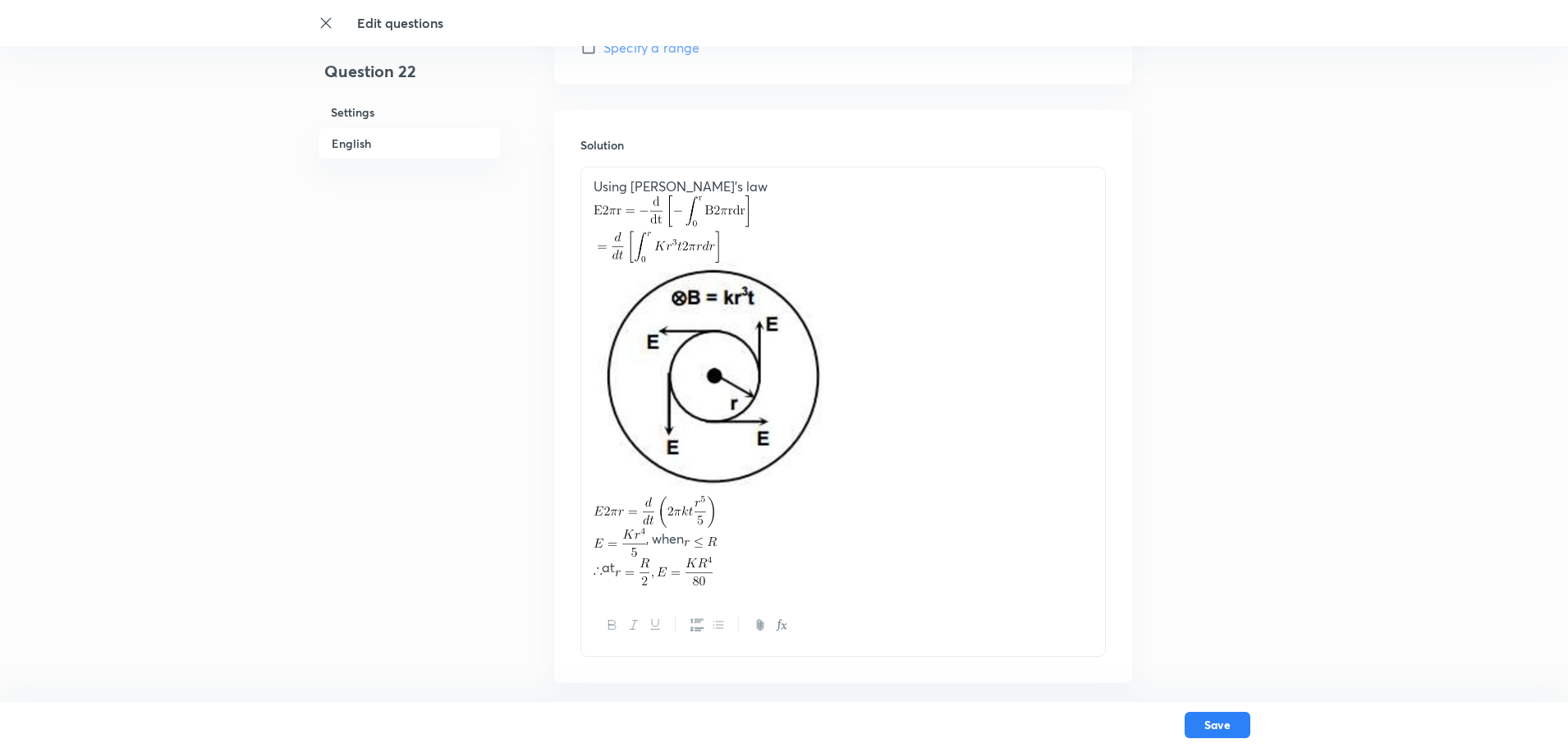
scroll to position [1232, 0]
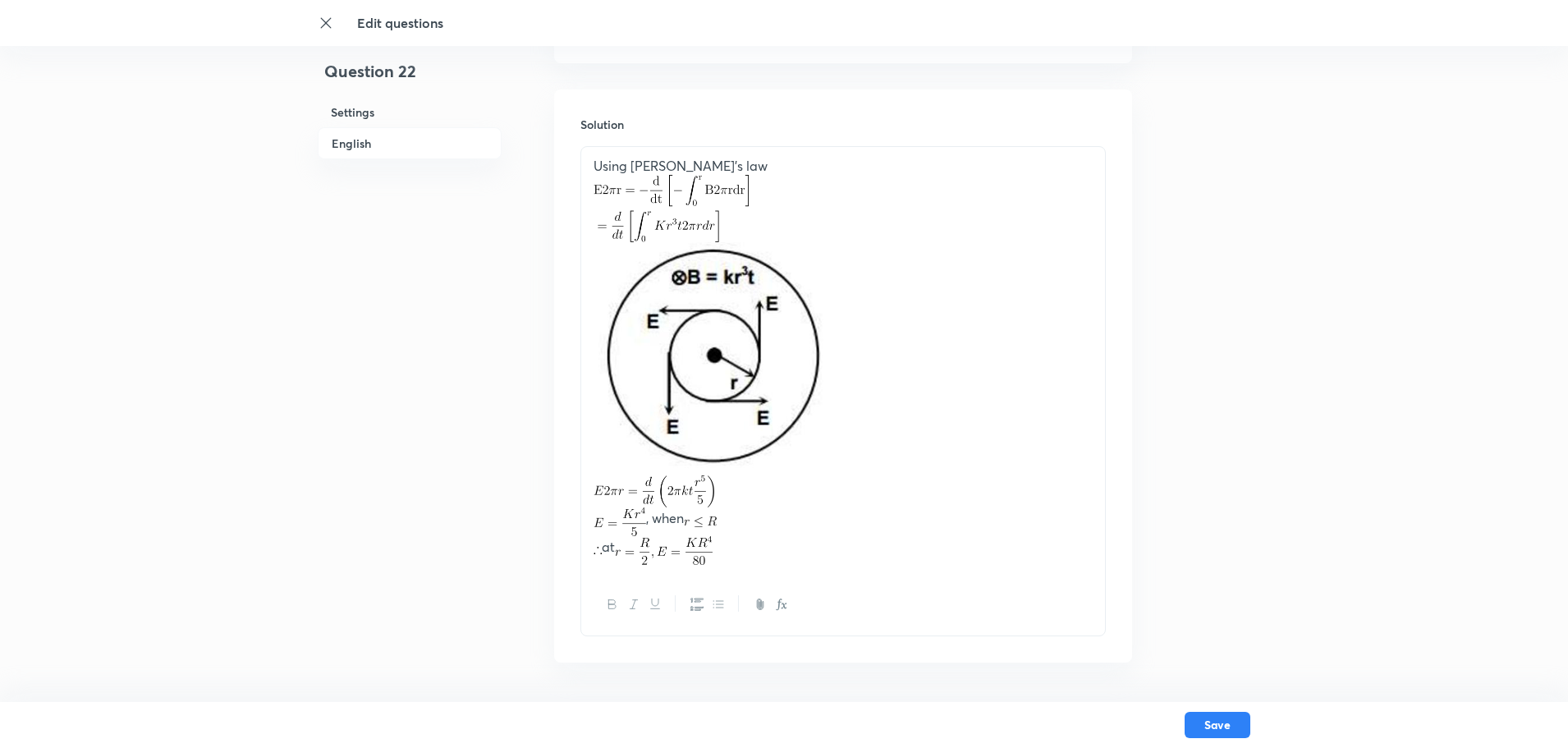
type input "8"
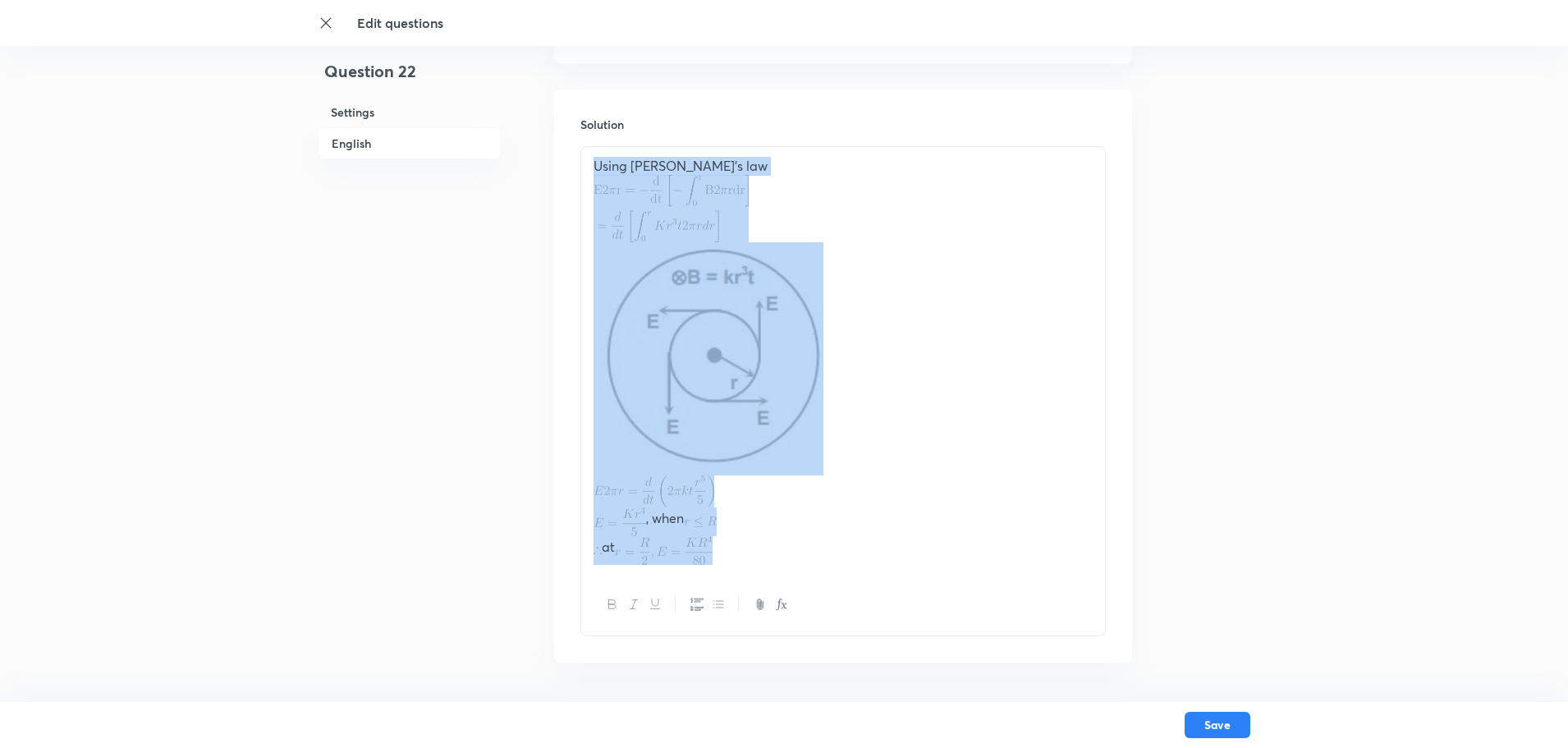
drag, startPoint x: 801, startPoint y: 562, endPoint x: 552, endPoint y: 162, distance: 471.2
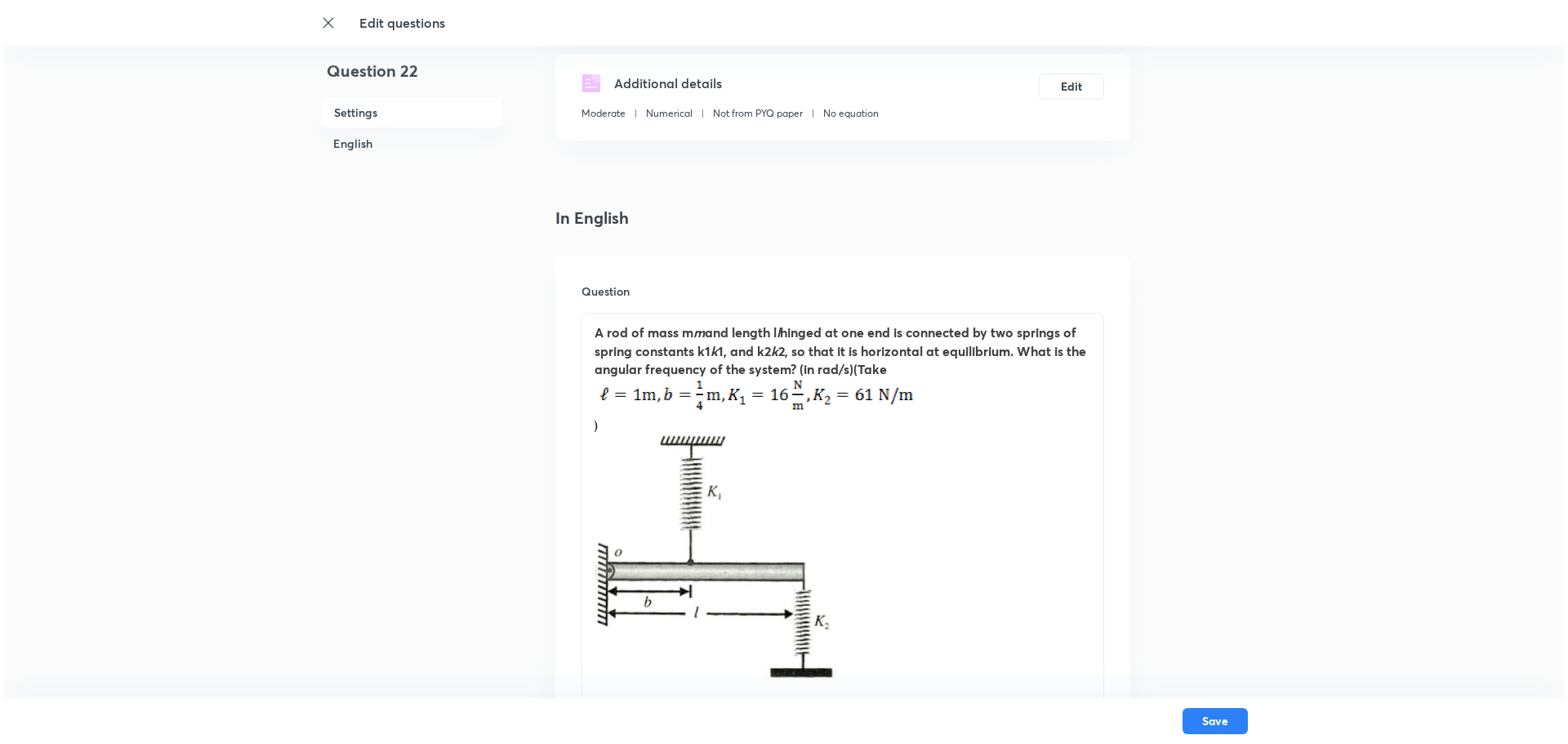
scroll to position [540, 0]
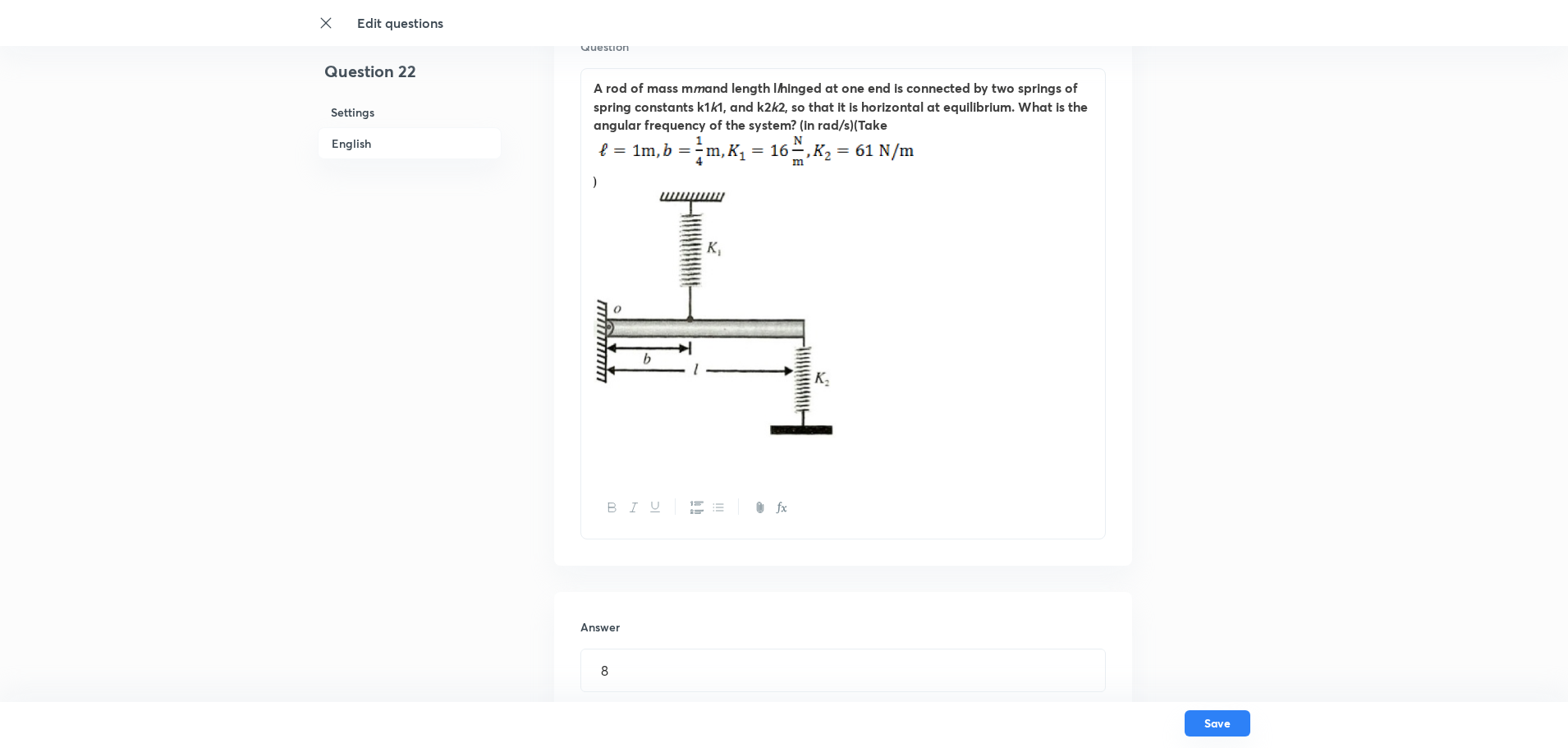
click at [1206, 597] on button "Save" at bounding box center [1218, 723] width 66 height 27
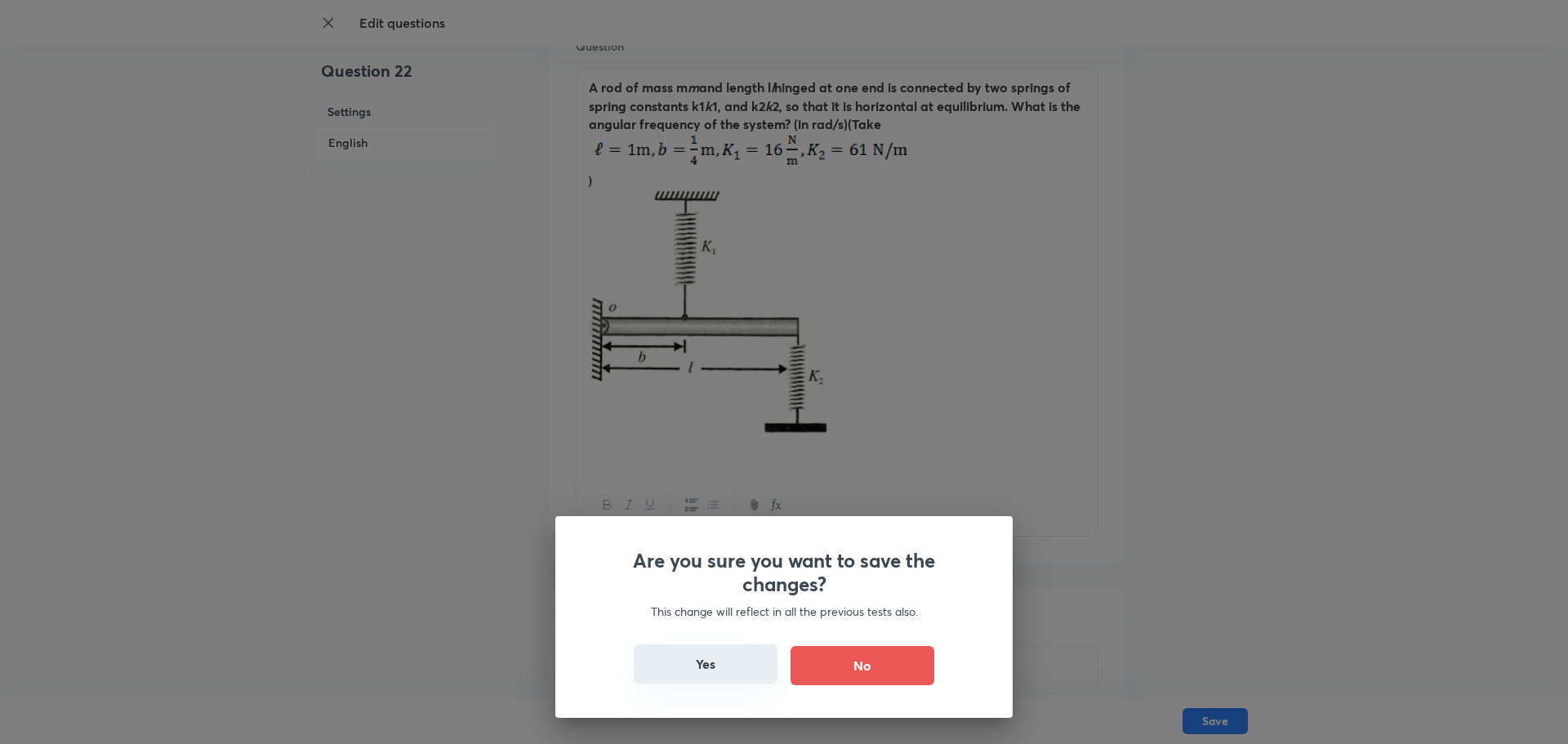
click at [742, 594] on button "Yes" at bounding box center [705, 664] width 143 height 39
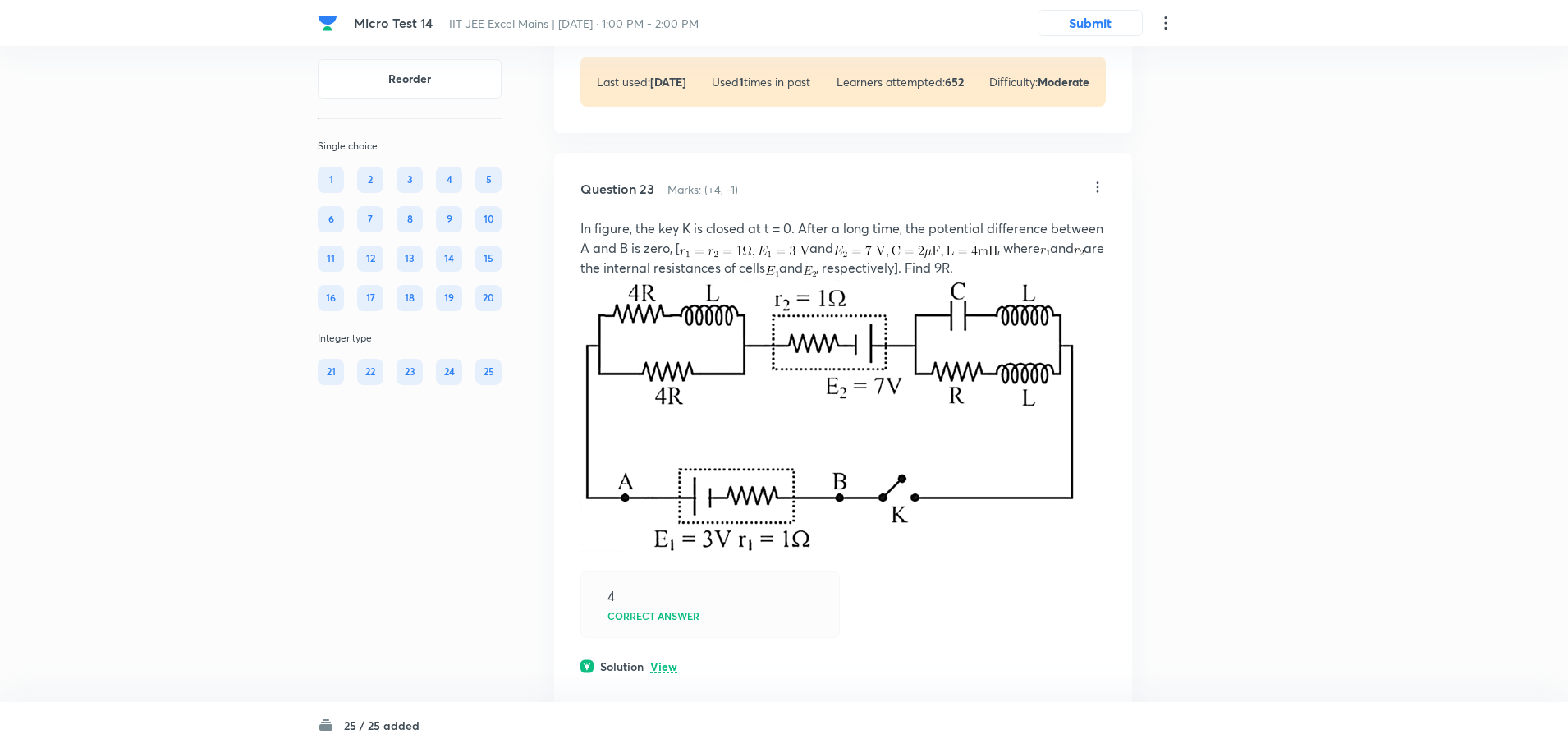
scroll to position [11623, 0]
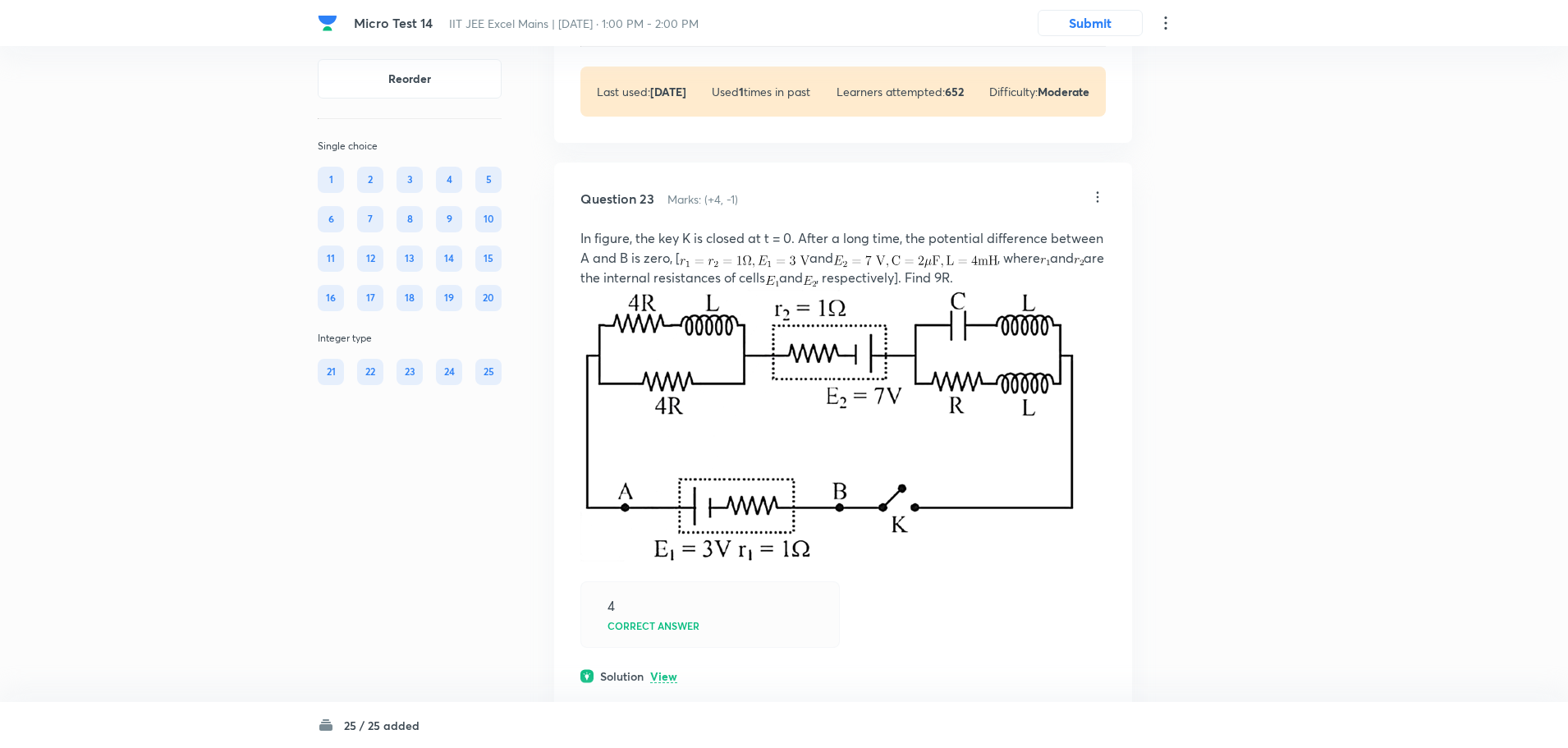
click at [1096, 206] on icon at bounding box center [1098, 197] width 17 height 17
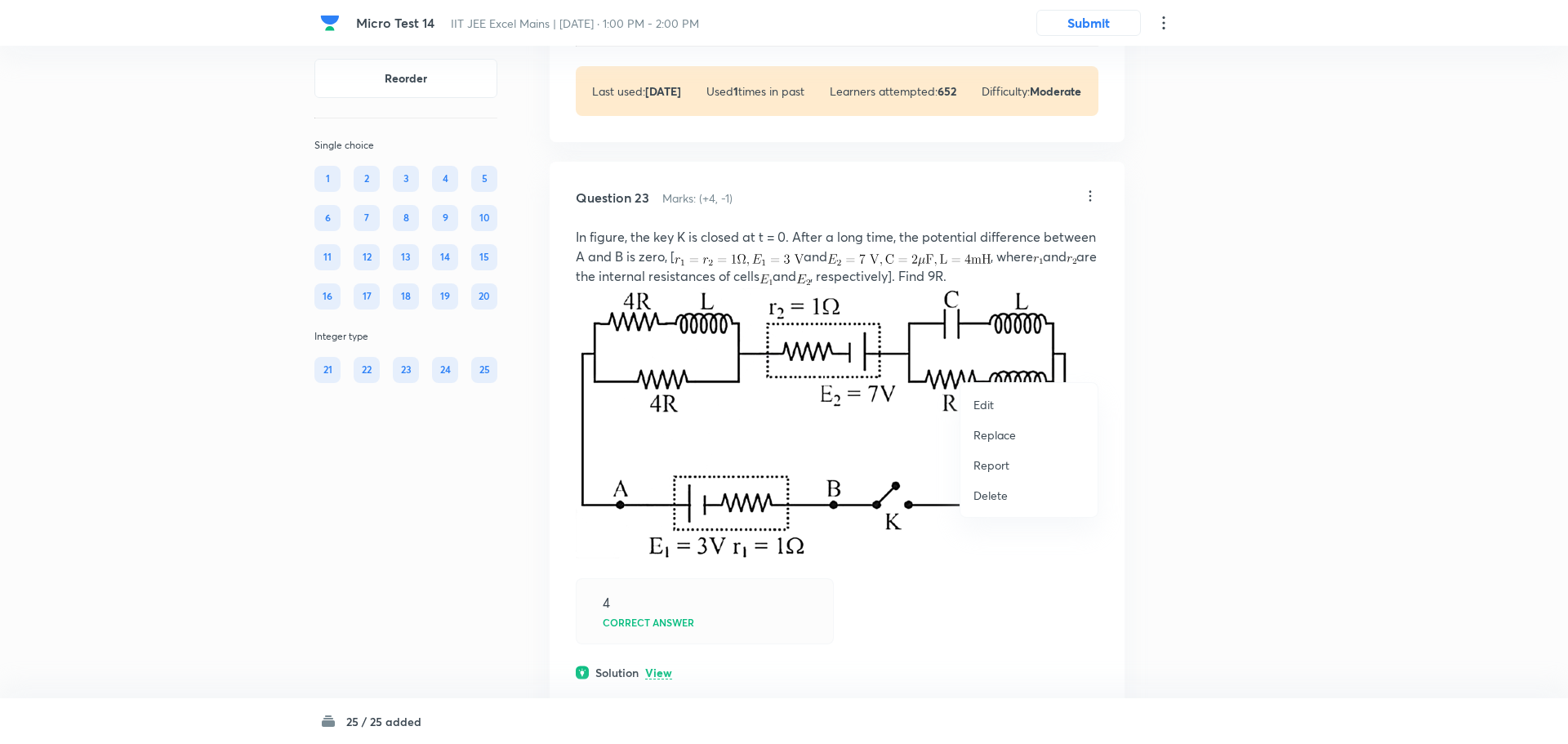
click at [1009, 390] on li "Edit" at bounding box center [1029, 404] width 137 height 30
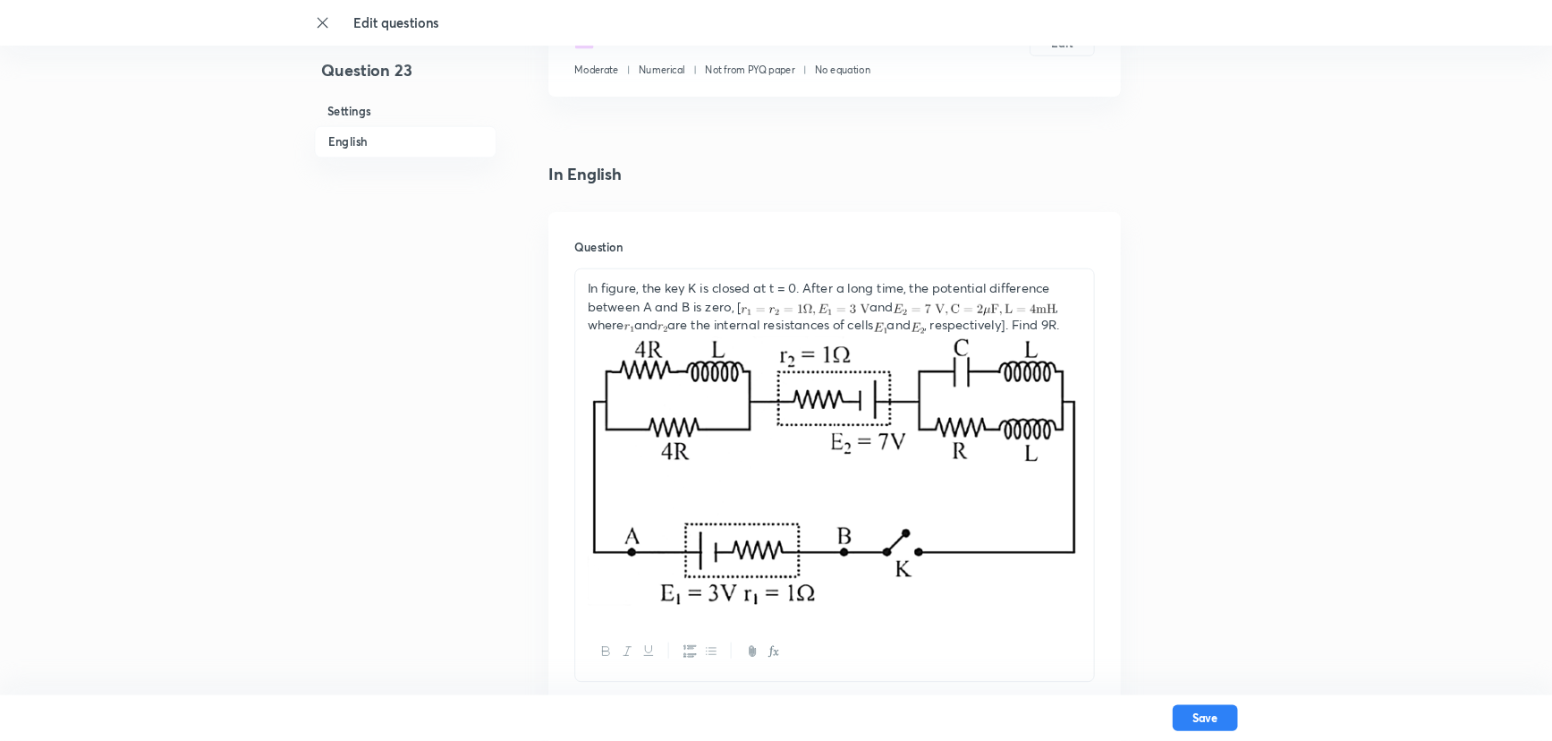
scroll to position [447, 0]
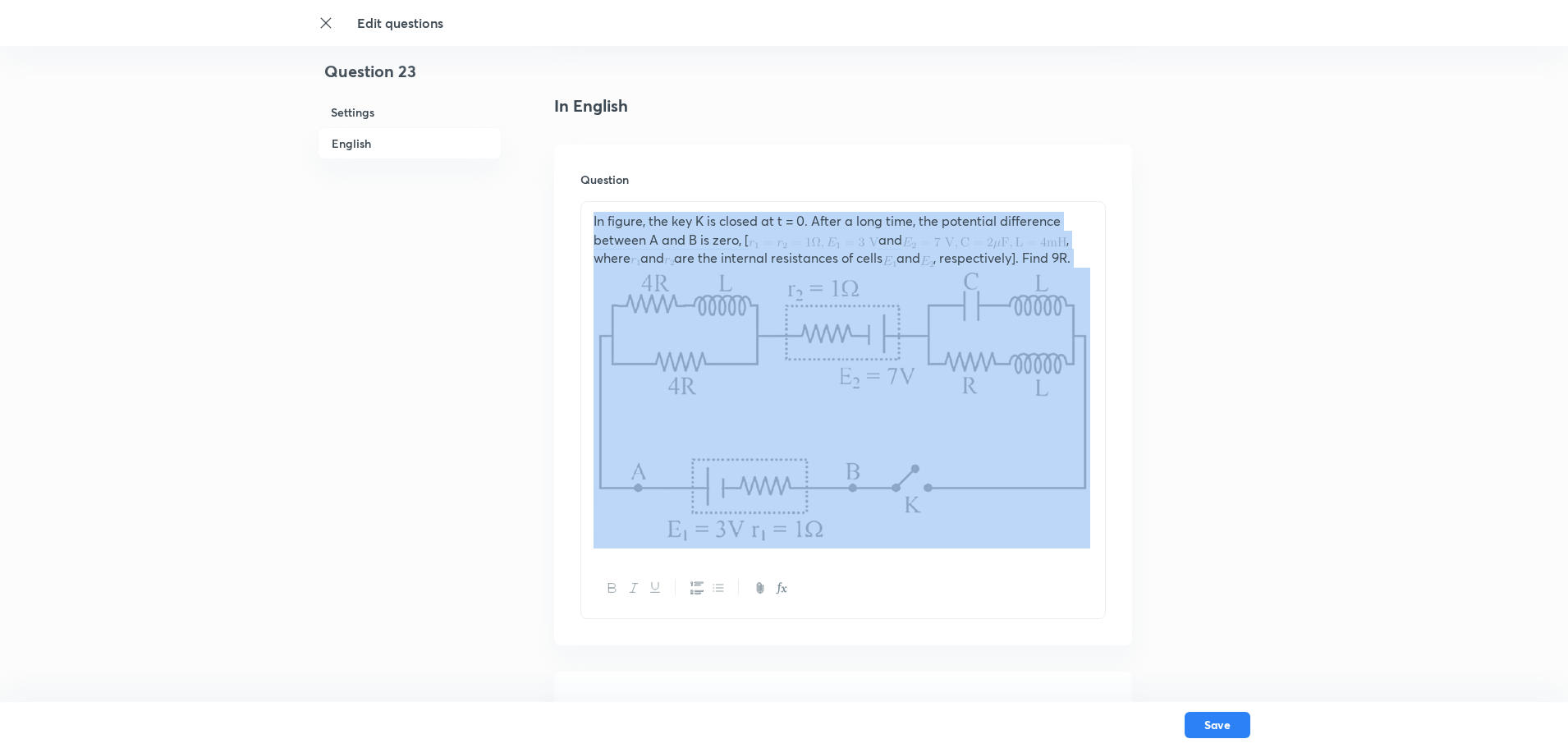
drag, startPoint x: 831, startPoint y: 560, endPoint x: 592, endPoint y: 196, distance: 435.5
click at [592, 196] on div "Question In figure, the key K is closed at t = 0. After a long time, the potent…" at bounding box center [844, 395] width 578 height 501
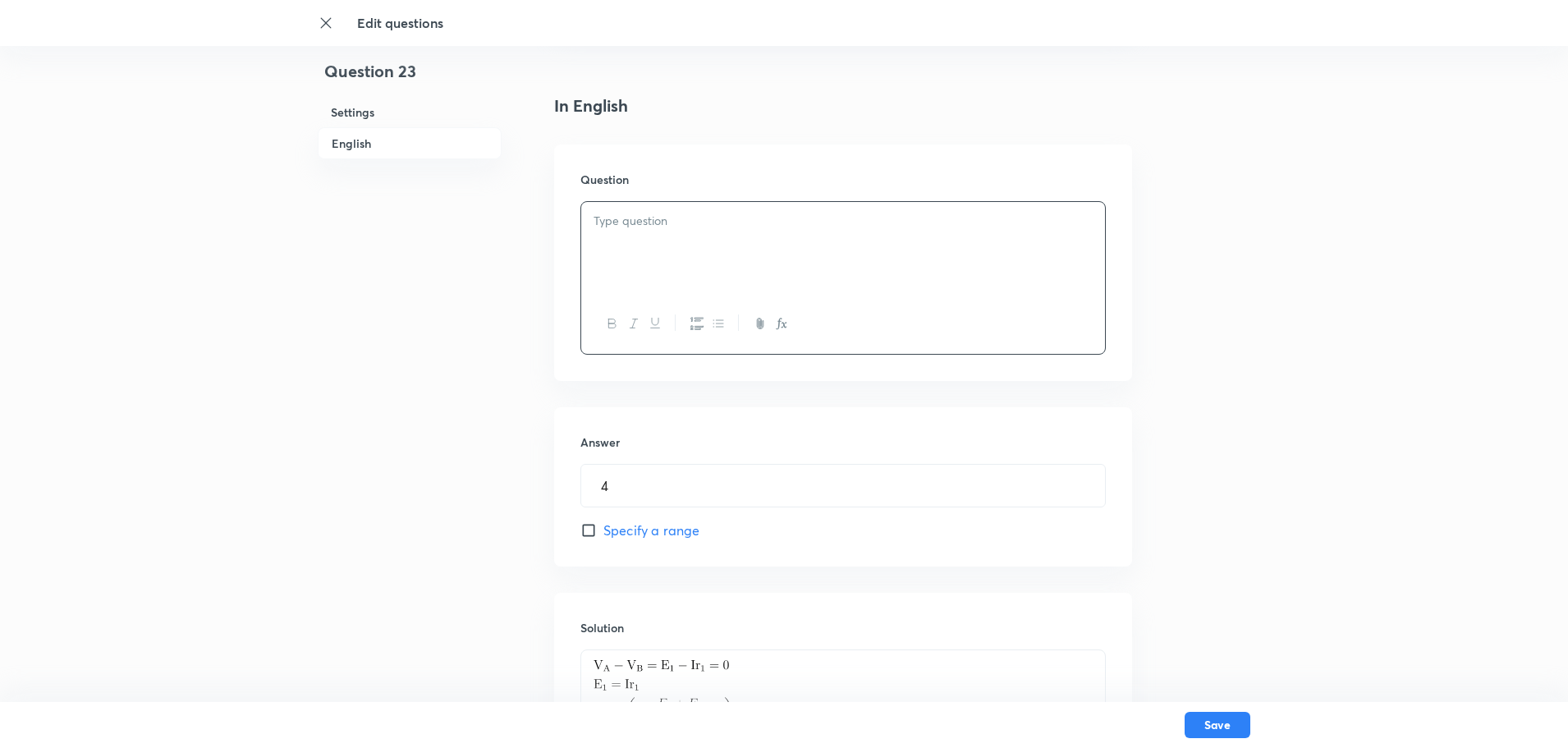
click at [607, 222] on p at bounding box center [844, 221] width 499 height 19
drag, startPoint x: 1200, startPoint y: 375, endPoint x: 1186, endPoint y: 372, distance: 14.3
click at [1186, 372] on div "Question 23 Settings English Settings Type Integer + 4 marks - 1 mark Edit Conc…" at bounding box center [784, 331] width 933 height 1325
click at [608, 219] on p at bounding box center [844, 221] width 499 height 19
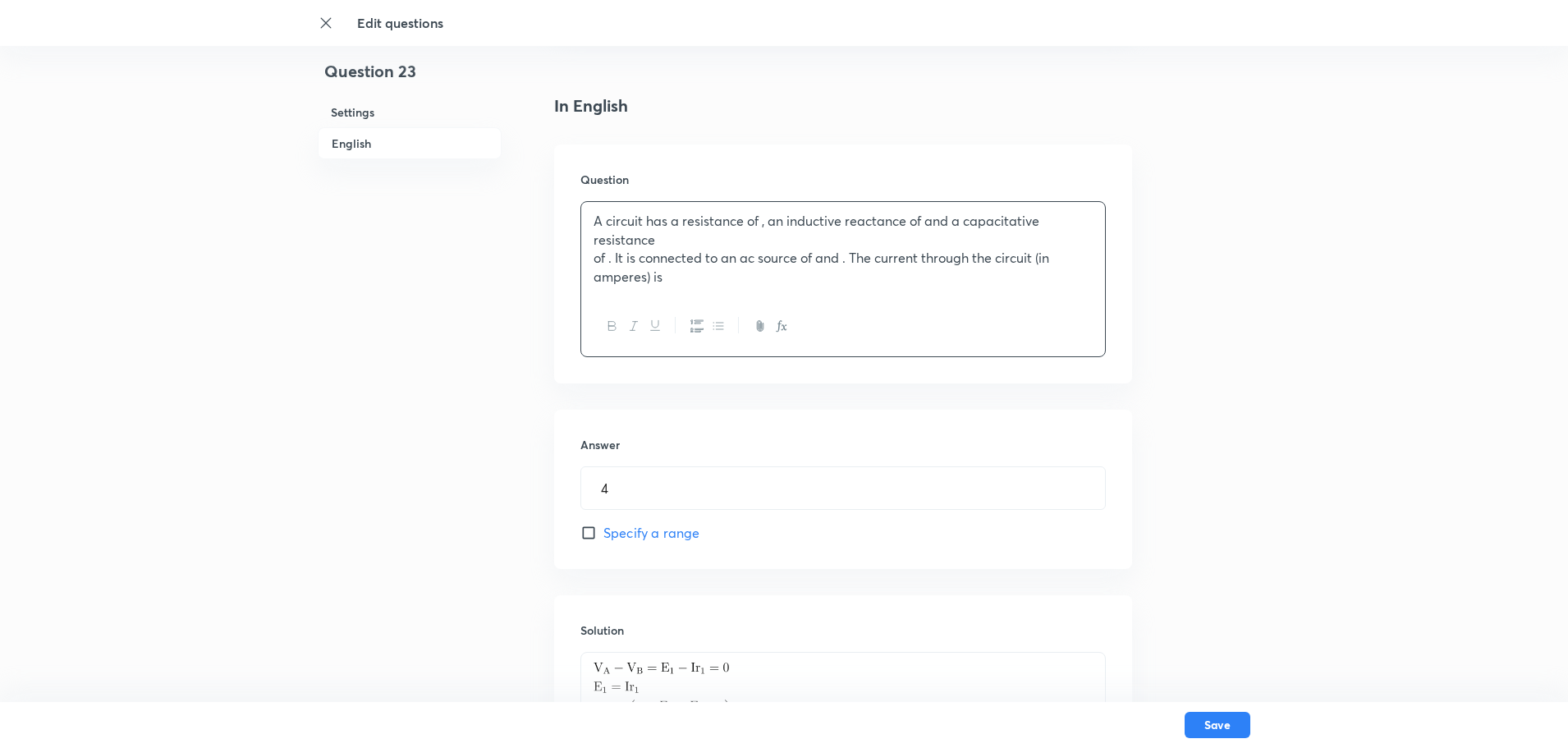
drag, startPoint x: 685, startPoint y: 304, endPoint x: 689, endPoint y: 284, distance: 20.4
click at [685, 297] on div at bounding box center [843, 326] width 524 height 60
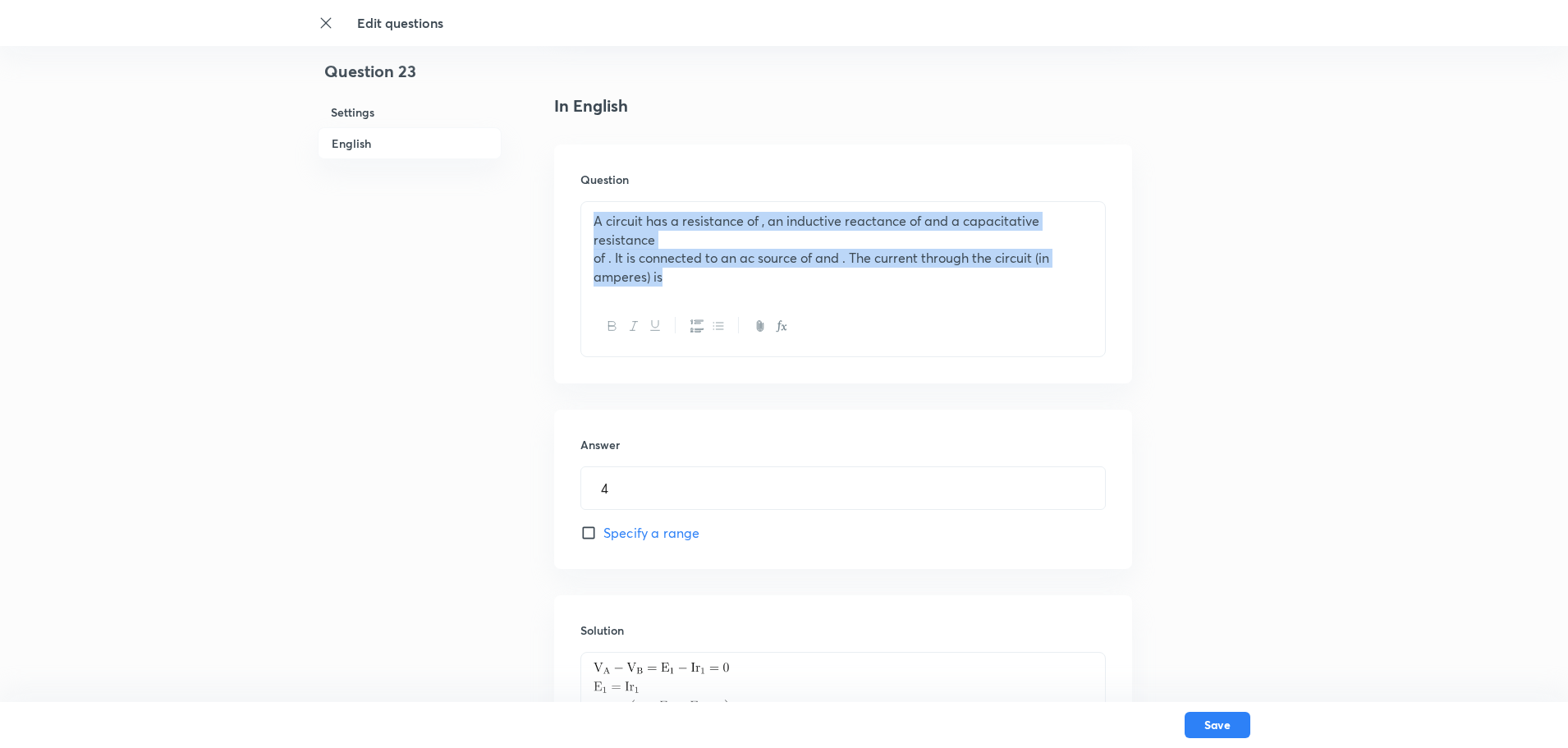
drag, startPoint x: 689, startPoint y: 283, endPoint x: 591, endPoint y: 214, distance: 119.9
click at [591, 214] on div "A circuit has a resistance of , an inductive reactance of and a capacitative re…" at bounding box center [843, 249] width 524 height 95
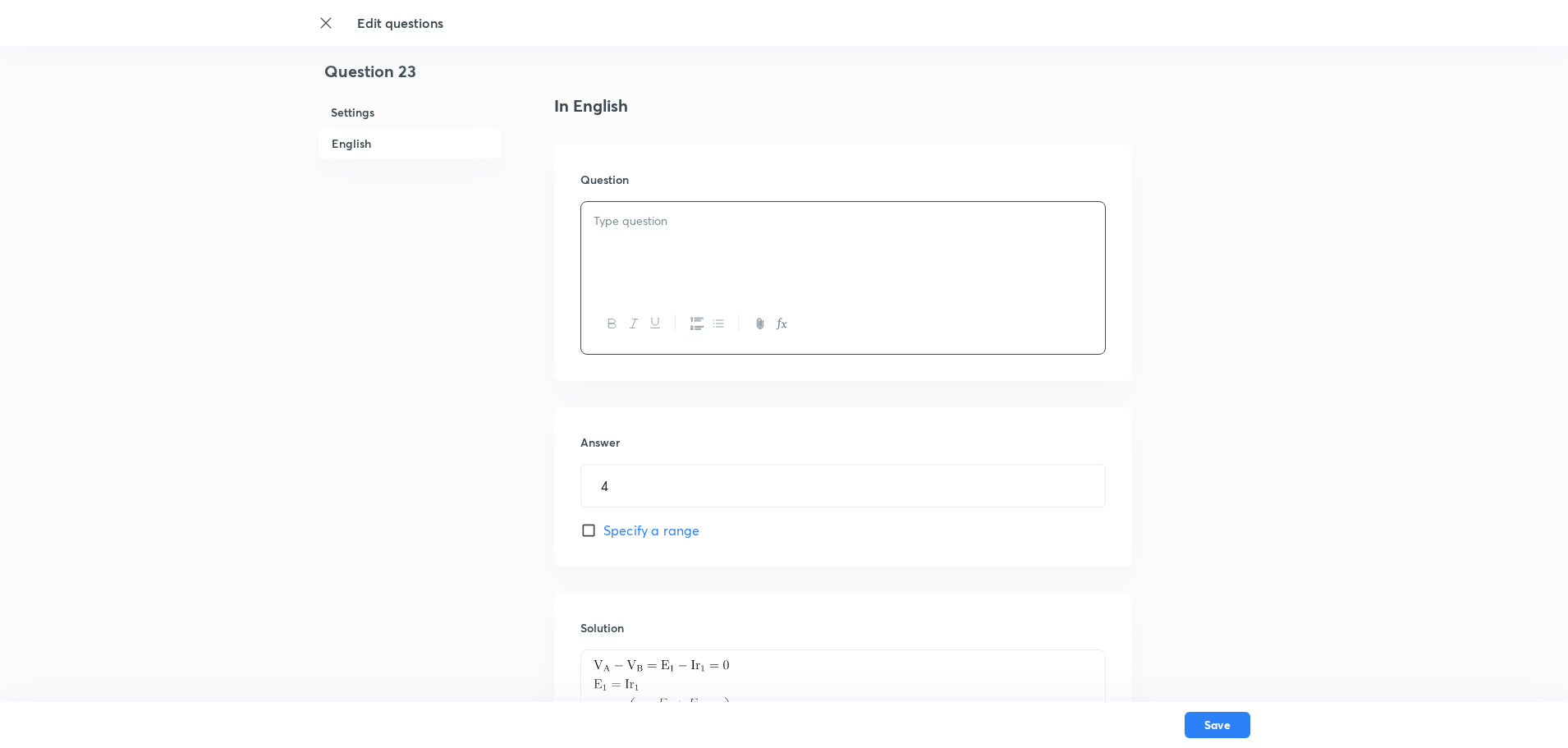
drag, startPoint x: 654, startPoint y: 185, endPoint x: 655, endPoint y: 219, distance: 34.0
click at [655, 219] on div "Question" at bounding box center [844, 262] width 578 height 237
click at [655, 219] on p at bounding box center [844, 221] width 499 height 19
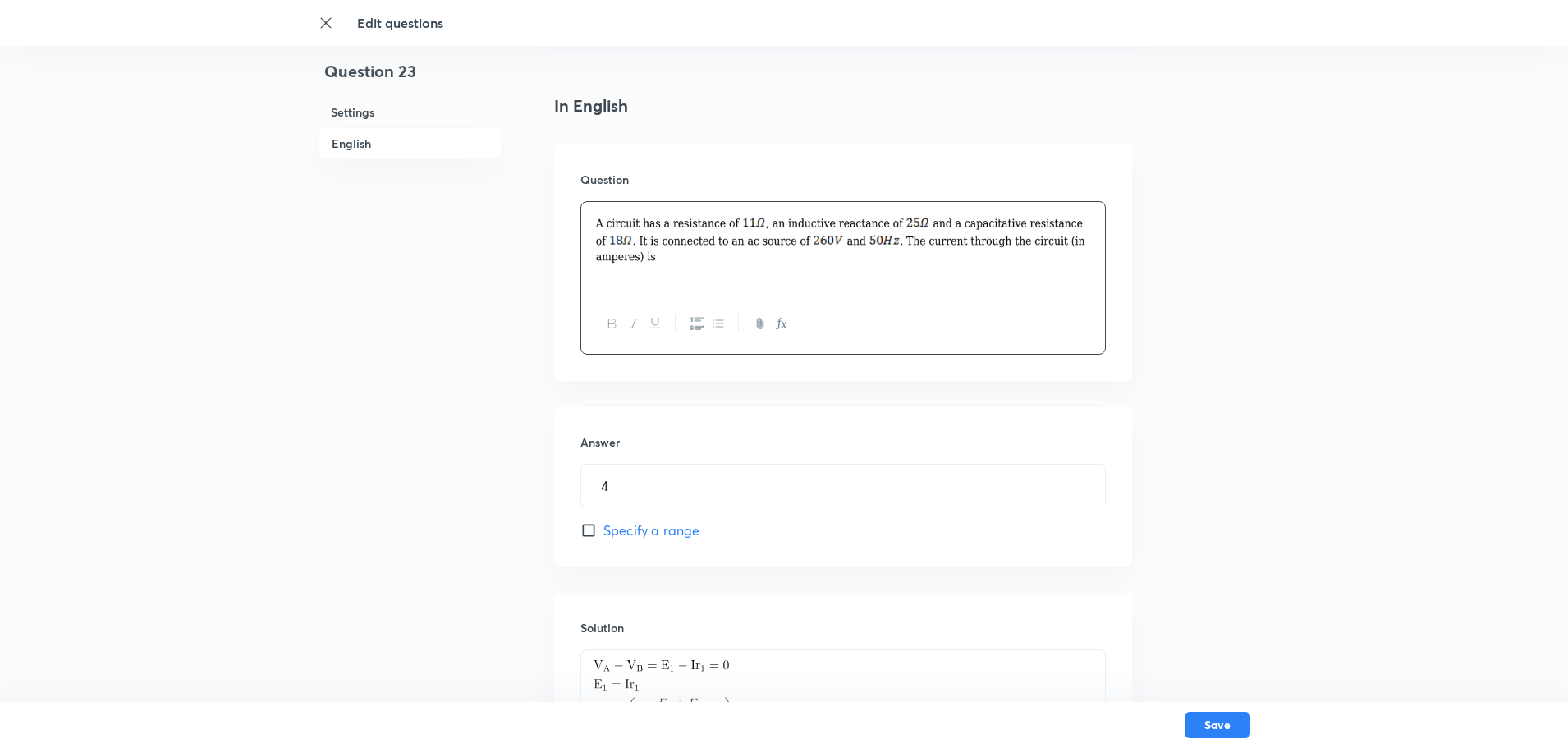
click at [669, 265] on img at bounding box center [844, 239] width 499 height 54
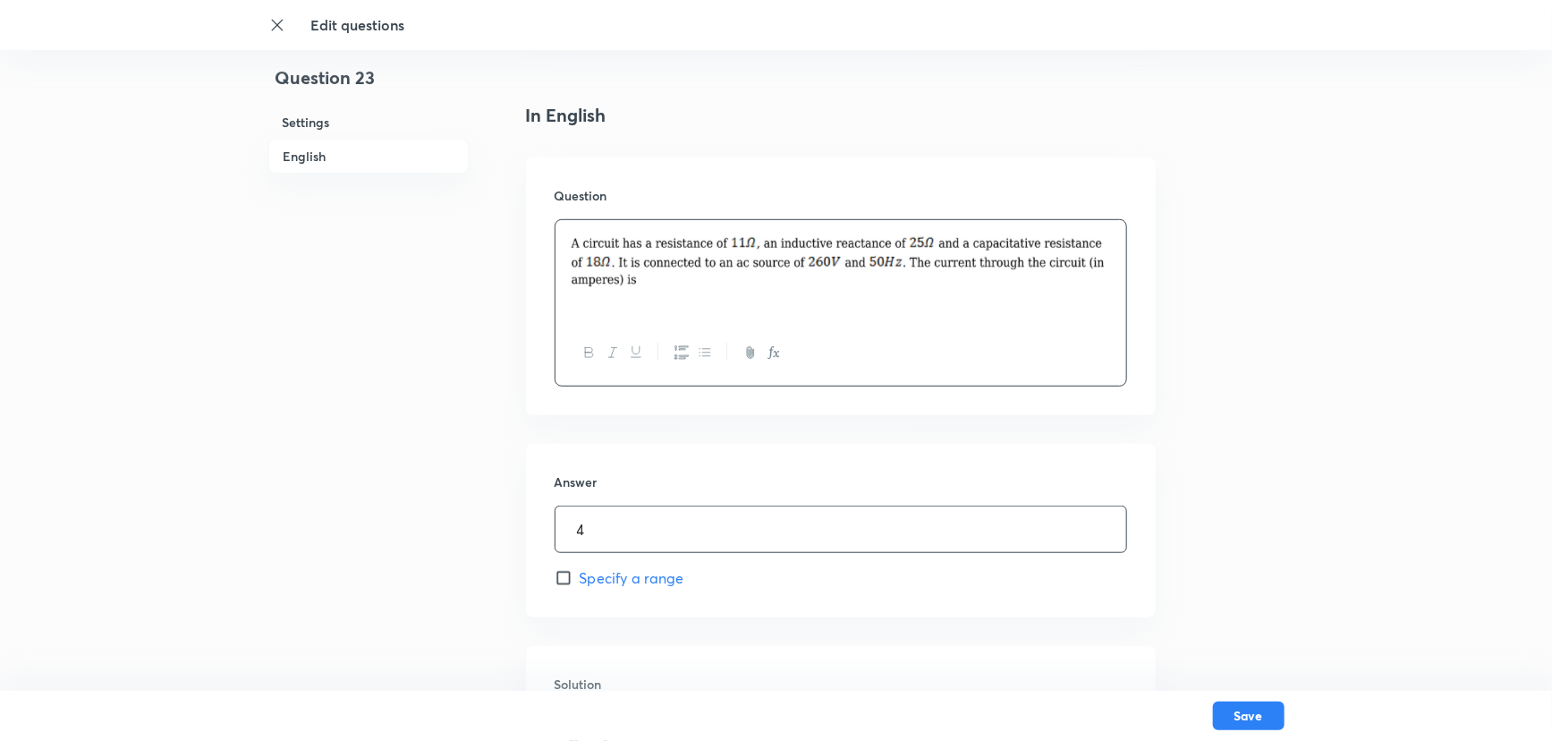
click at [633, 521] on input "4" at bounding box center [840, 529] width 571 height 46
drag, startPoint x: 615, startPoint y: 528, endPoint x: 523, endPoint y: 533, distance: 92.3
click at [528, 538] on div "Answer 4 ​ Specify a range" at bounding box center [841, 531] width 630 height 174
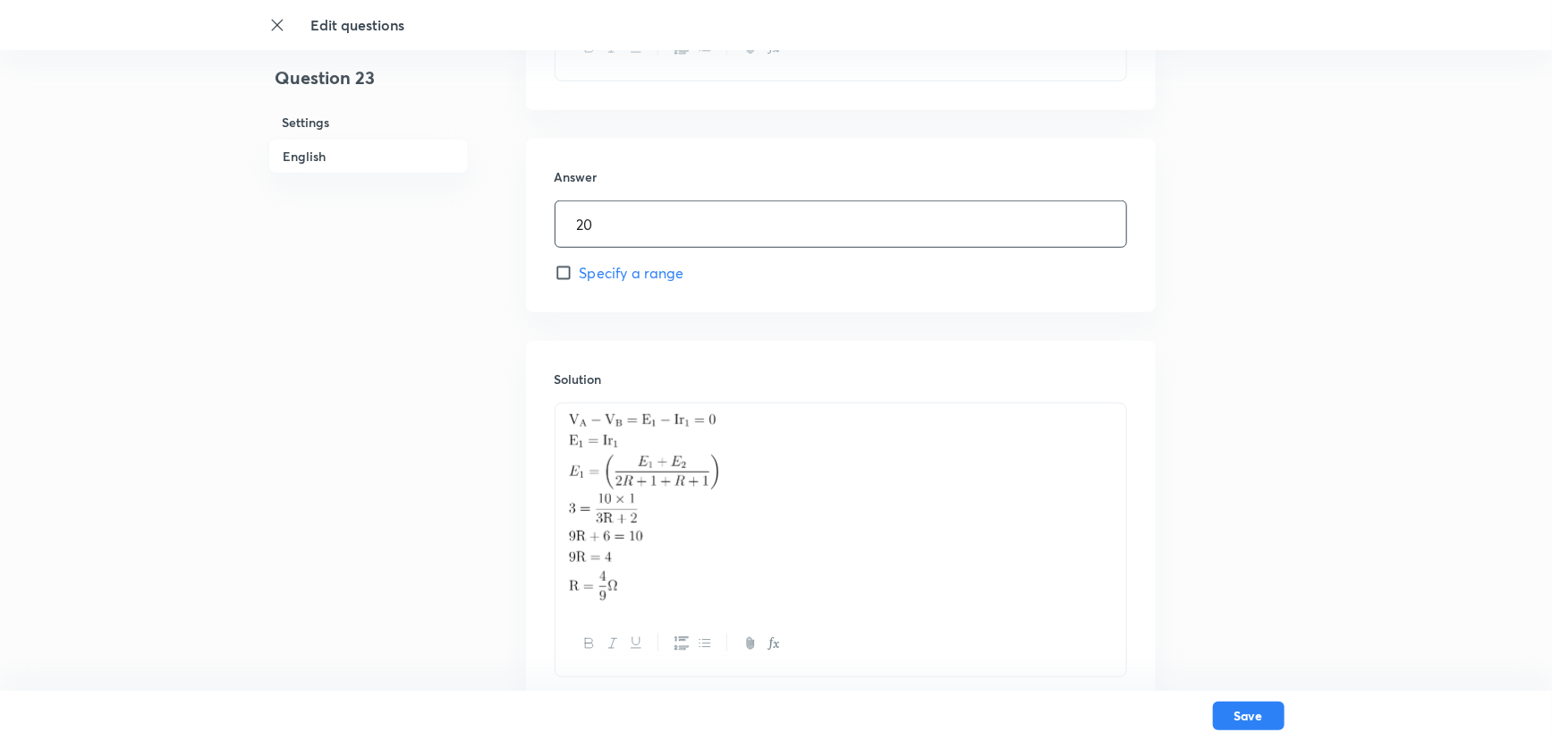
scroll to position [772, 0]
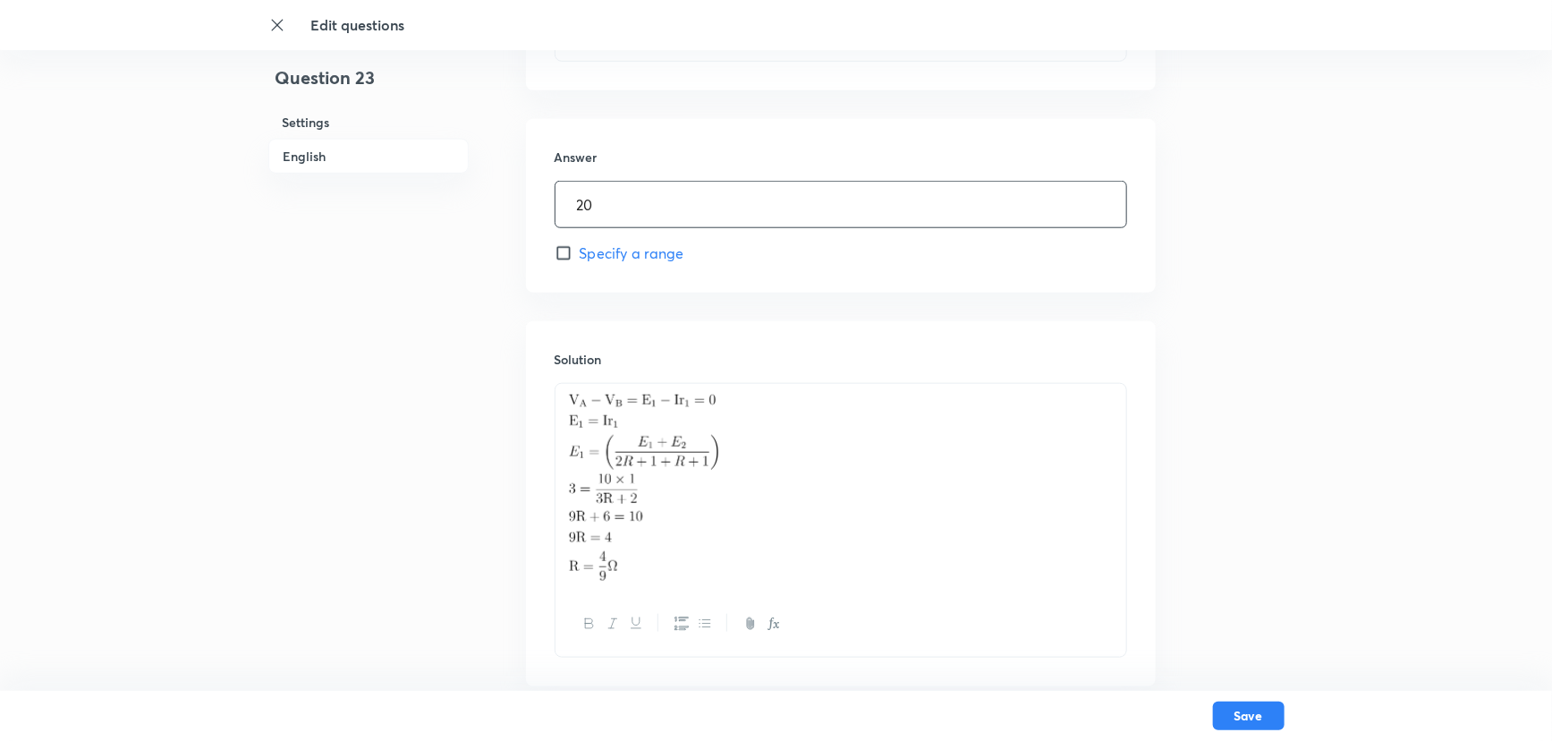
type input "20"
drag, startPoint x: 616, startPoint y: 580, endPoint x: 564, endPoint y: 451, distance: 140.0
click at [514, 402] on div "Question 23 Settings English Settings Type Integer + 4 marks - 1 mark Edit Conc…" at bounding box center [776, 36] width 1016 height 1444
drag, startPoint x: 632, startPoint y: 581, endPoint x: 539, endPoint y: 411, distance: 193.7
click at [548, 409] on div "Solution" at bounding box center [841, 503] width 630 height 365
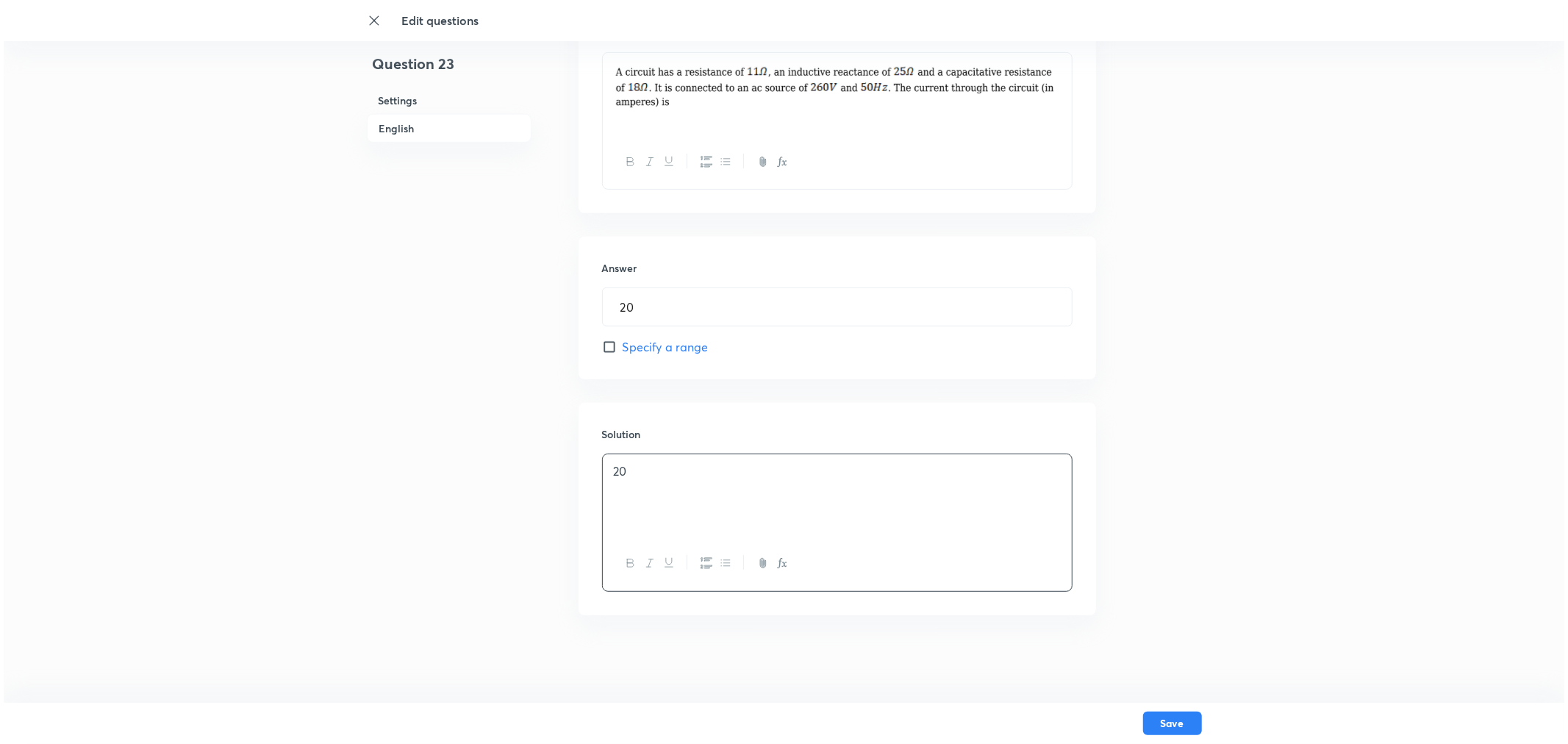
scroll to position [497, 0]
click at [1121, 535] on button "Save" at bounding box center [1169, 722] width 59 height 24
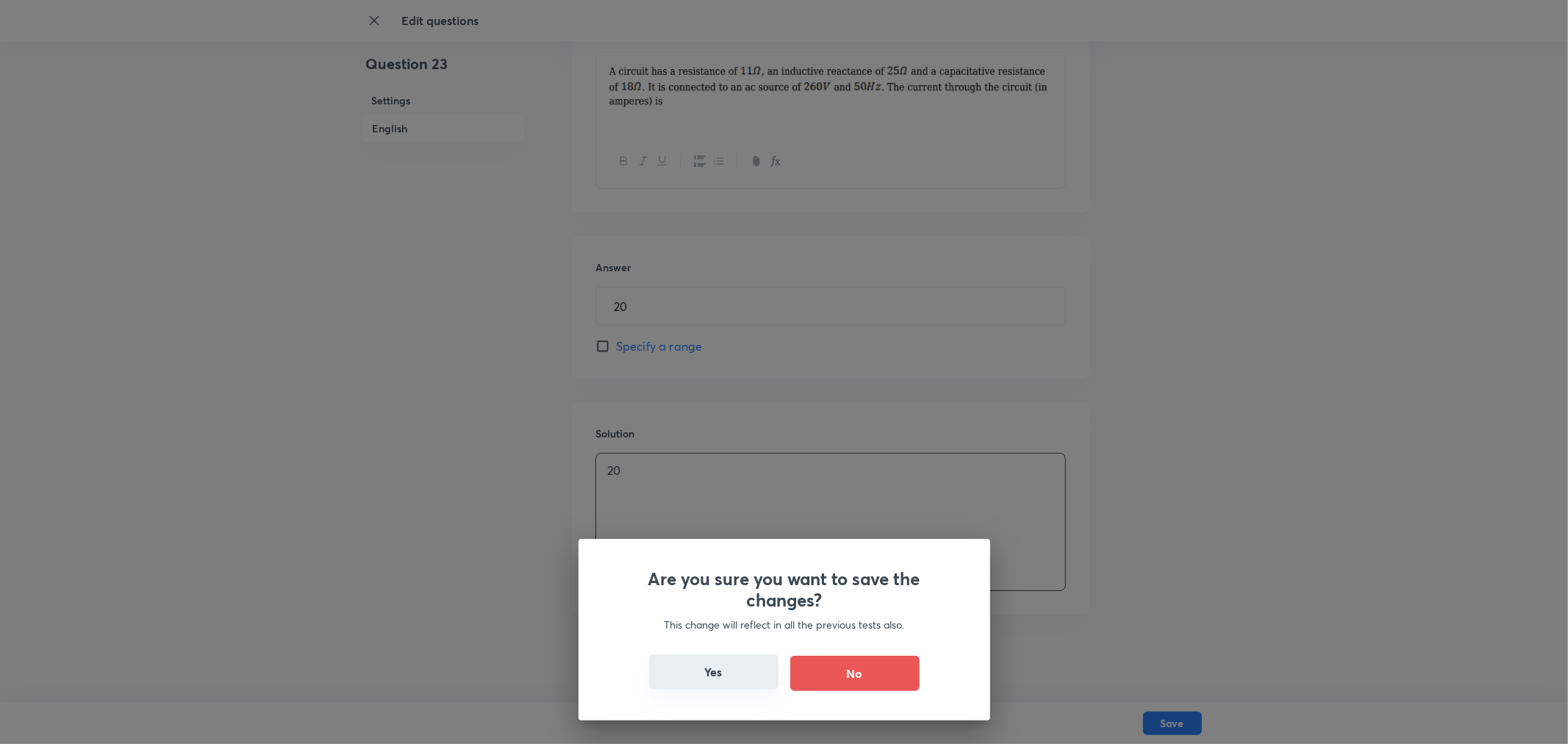
click at [748, 535] on button "Yes" at bounding box center [713, 672] width 129 height 35
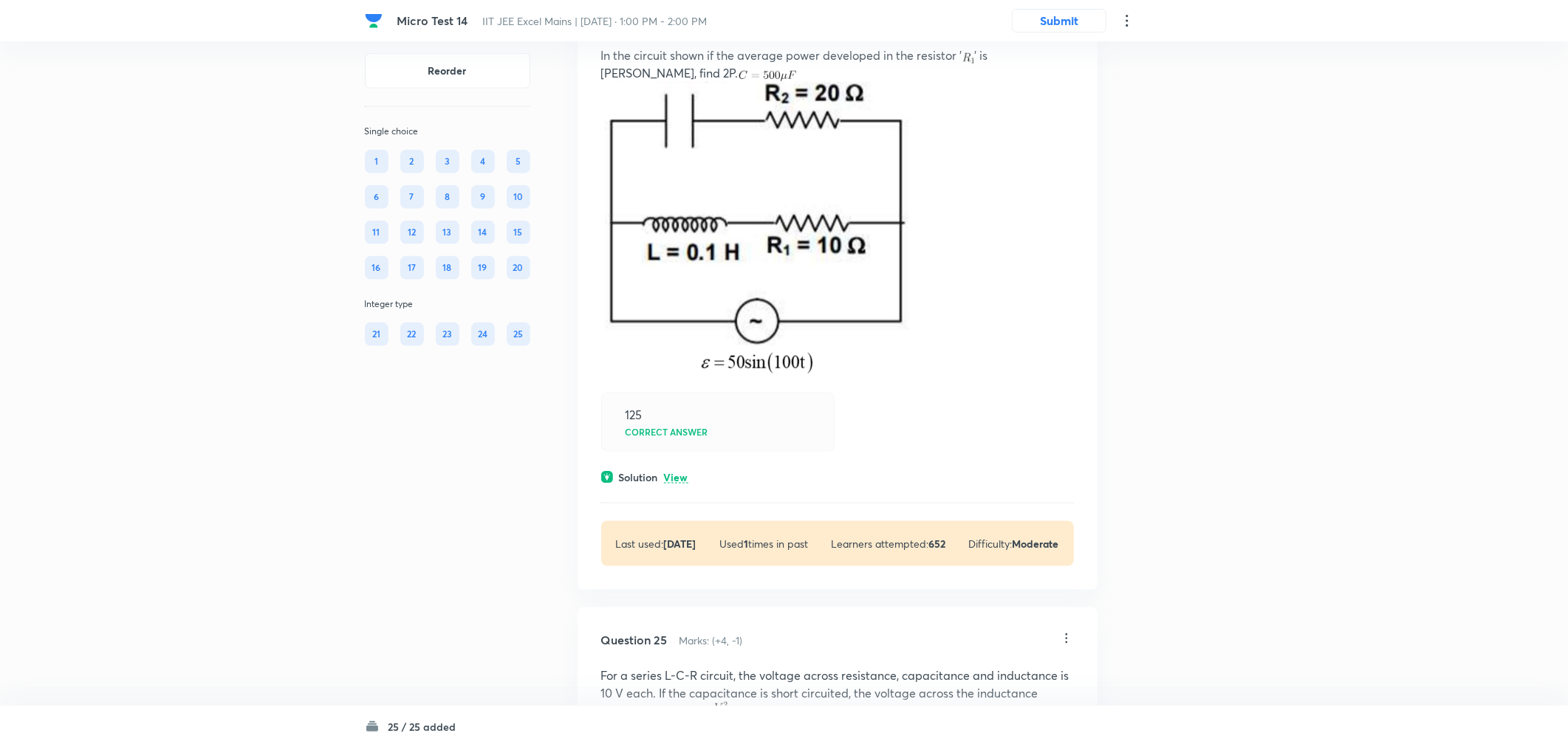
scroll to position [10828, 0]
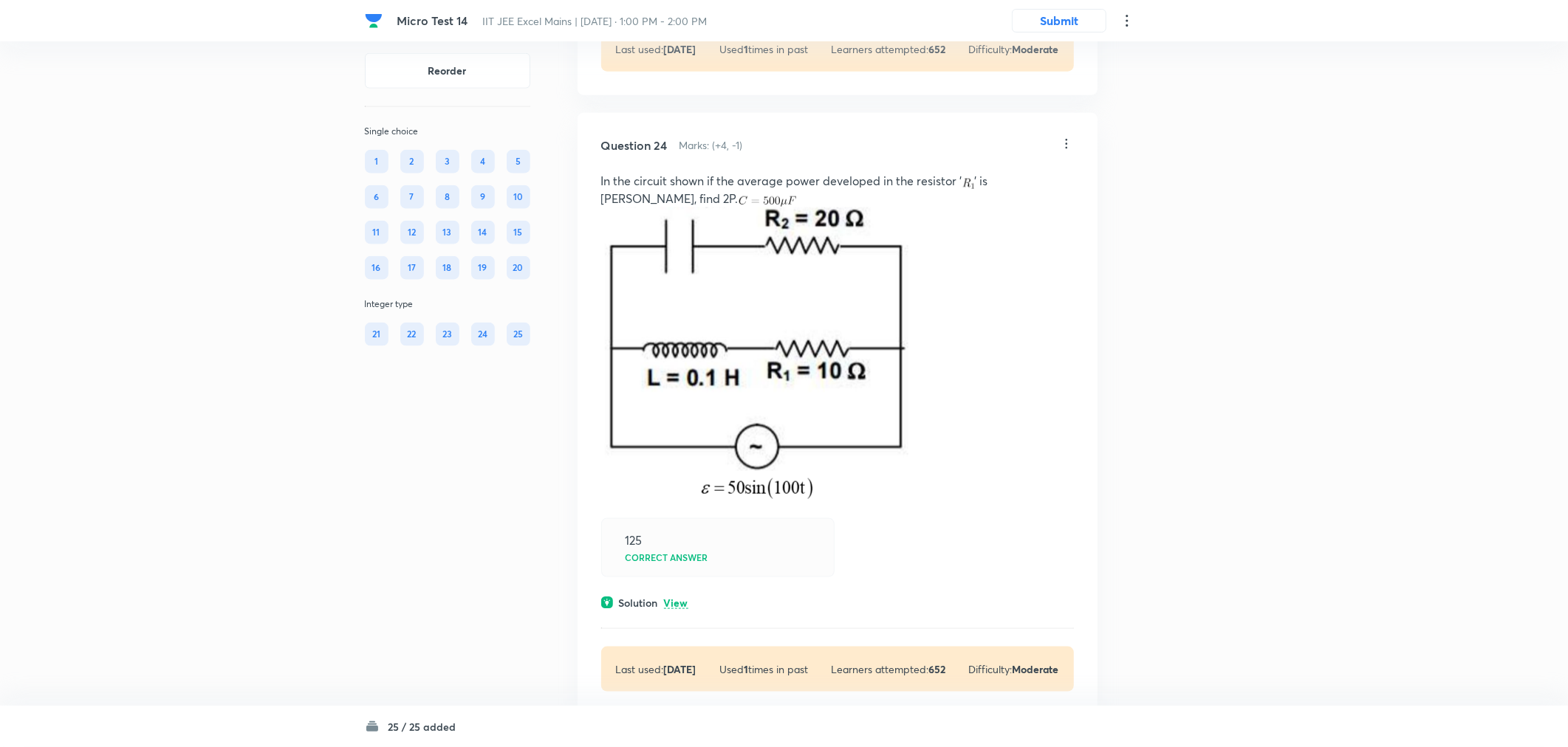
drag, startPoint x: 1058, startPoint y: 321, endPoint x: 1050, endPoint y: 309, distance: 14.4
click at [1052, 314] on div "Question 24 Marks: (+4, -1) In the circuit shown if the average power developed…" at bounding box center [837, 414] width 520 height 603
click at [1058, 154] on div "Question 24 Marks: (+4, -1)" at bounding box center [830, 144] width 458 height 17
click at [1077, 310] on div "Question 24 Marks: (+4, -1) In the circuit shown if the average power developed…" at bounding box center [837, 414] width 520 height 603
click at [1069, 151] on icon at bounding box center [1067, 144] width 15 height 15
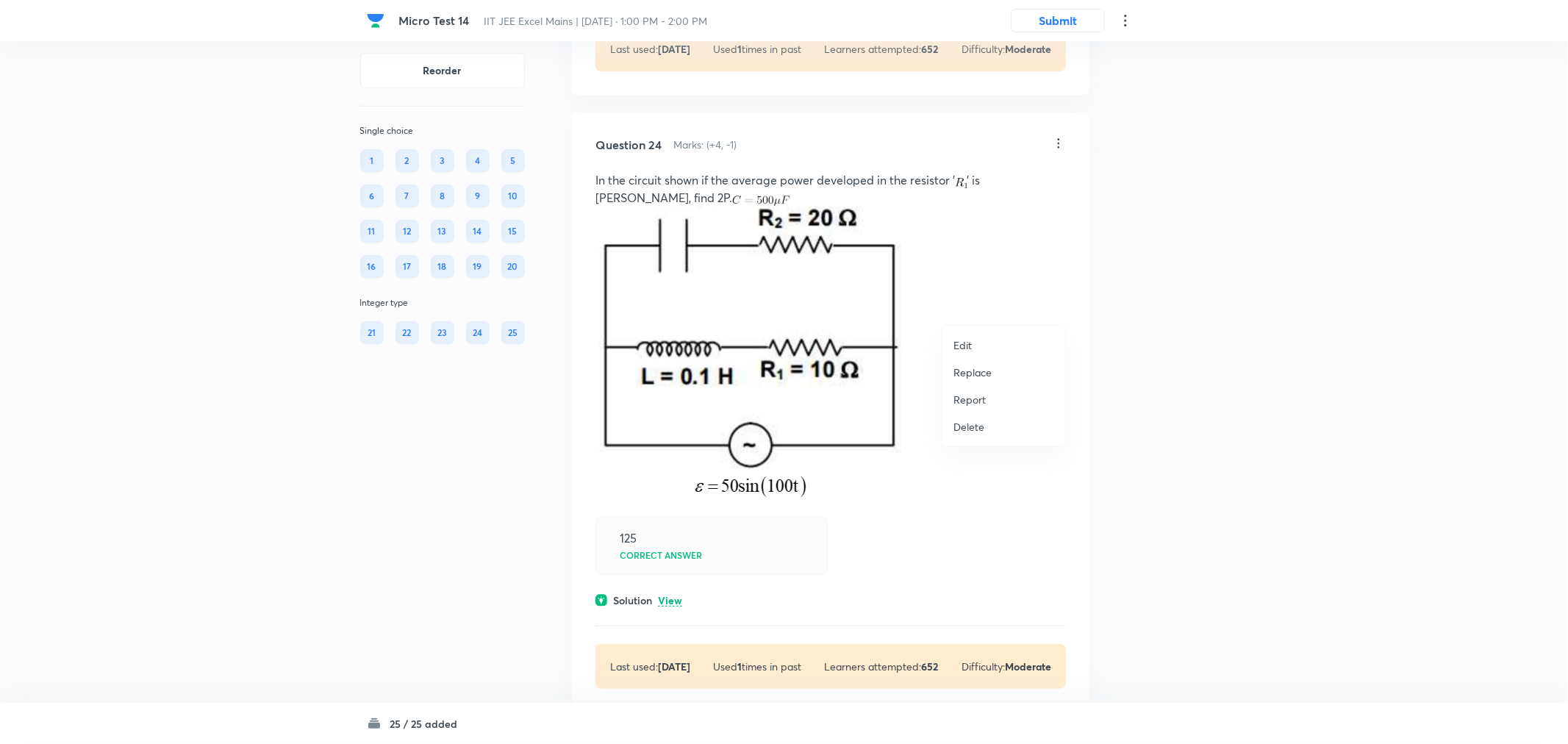
click at [997, 343] on li "Edit" at bounding box center [1003, 344] width 123 height 27
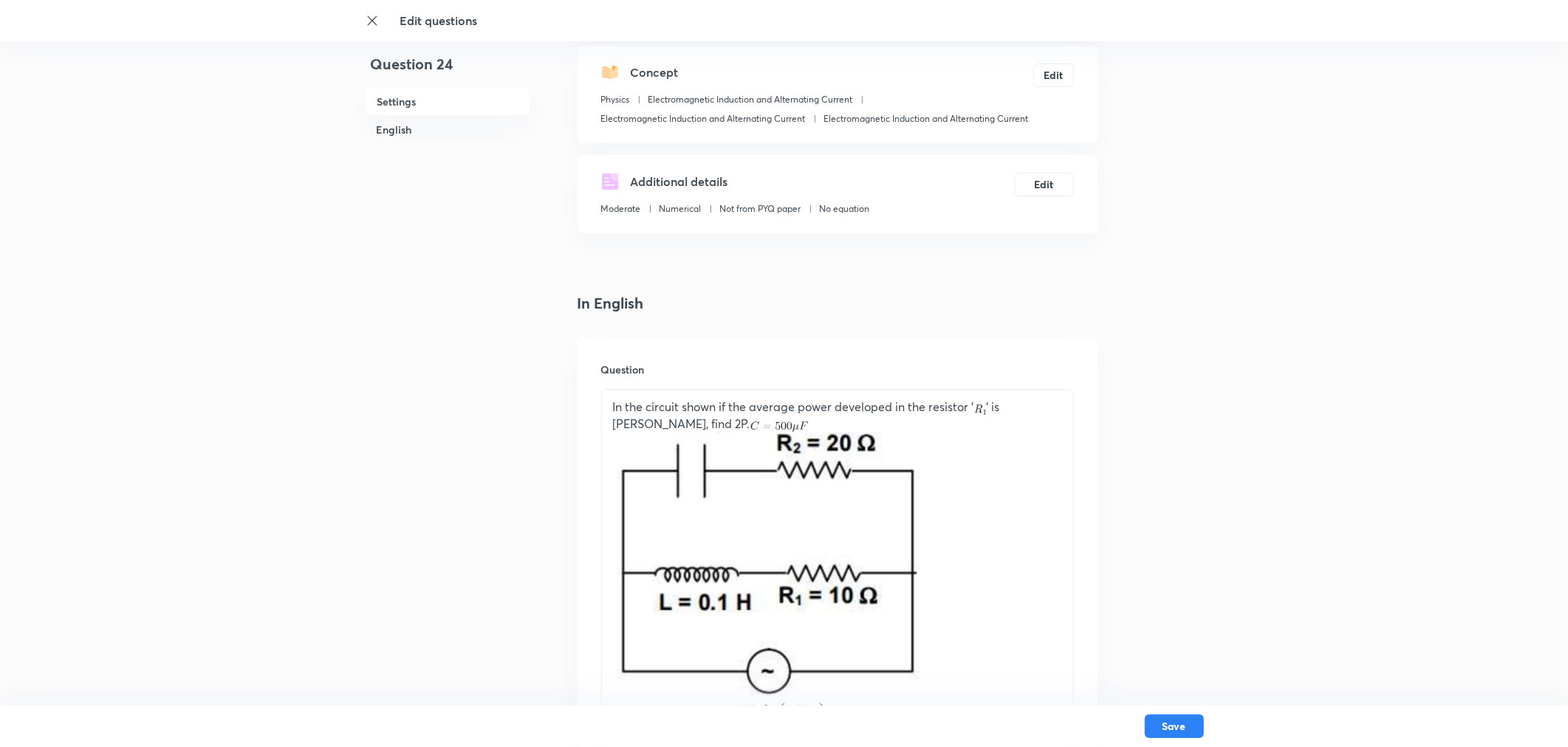
scroll to position [328, 0]
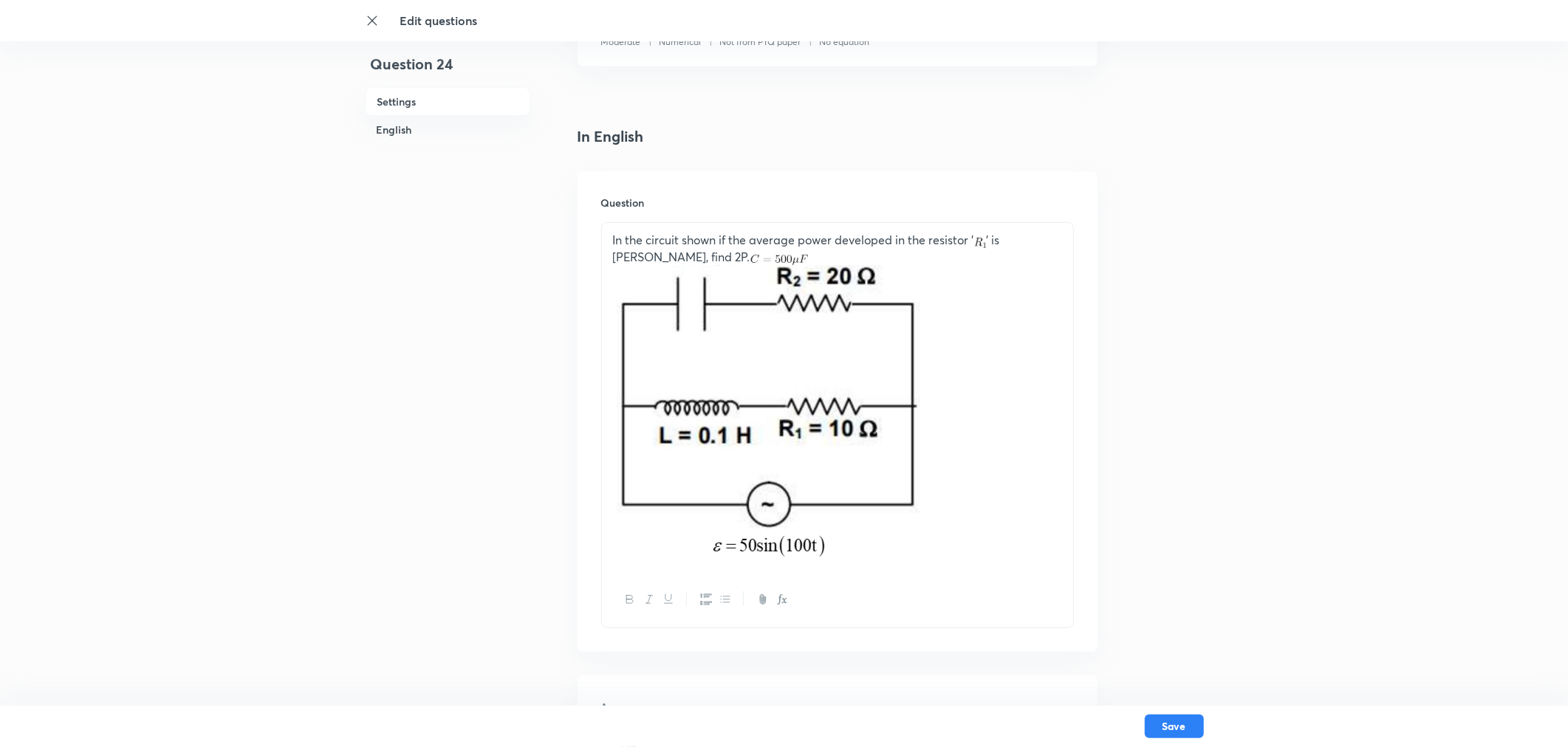
drag, startPoint x: 851, startPoint y: 563, endPoint x: 609, endPoint y: 233, distance: 409.2
click at [609, 233] on div "In the circuit shown if the average power developed in the resistor ' ' is P Wa…" at bounding box center [837, 398] width 471 height 350
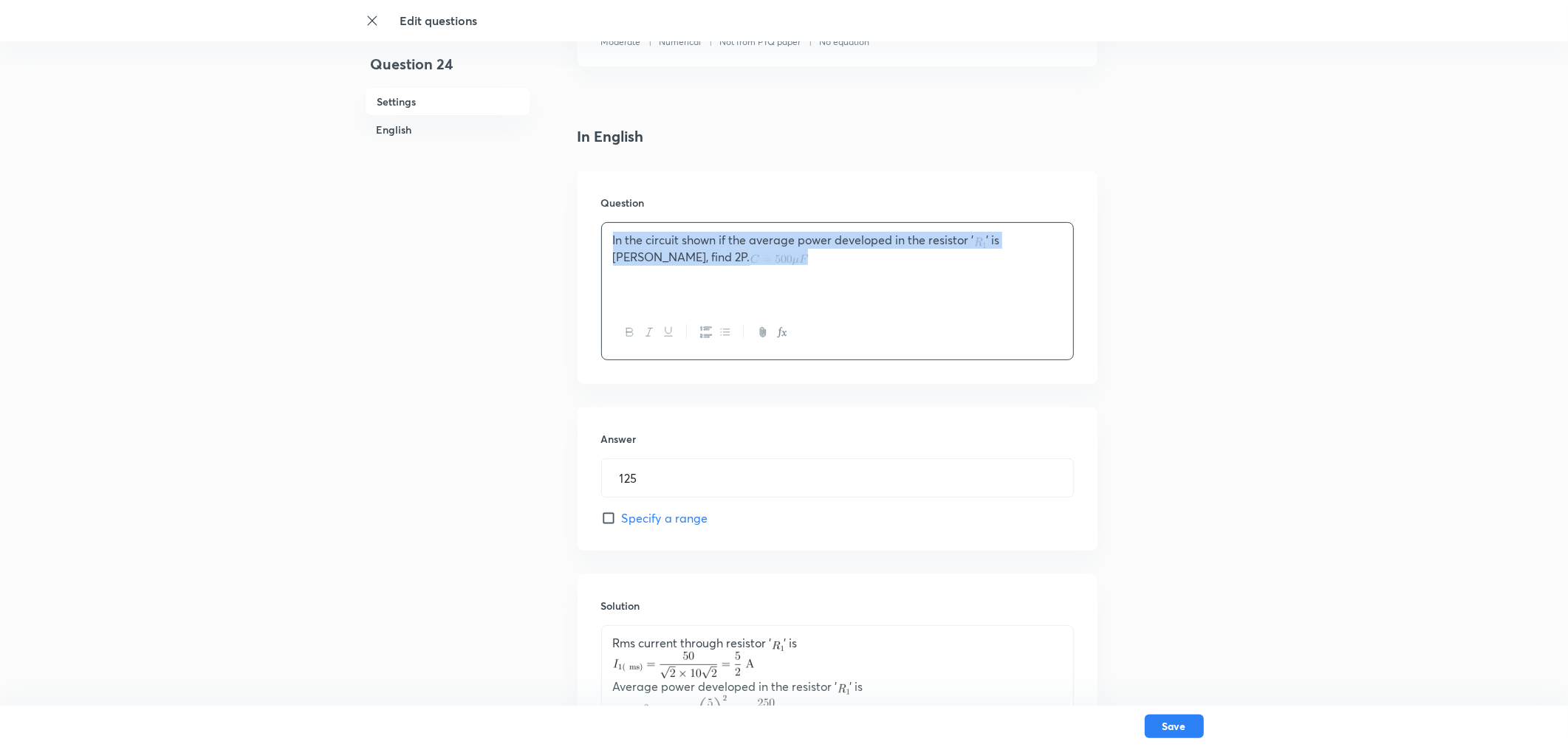
drag, startPoint x: 749, startPoint y: 255, endPoint x: 585, endPoint y: 214, distance: 169.0
click at [586, 215] on div "Question In the circuit shown if the average power developed in the resistor ' …" at bounding box center [837, 278] width 520 height 213
click at [626, 239] on p at bounding box center [837, 240] width 449 height 17
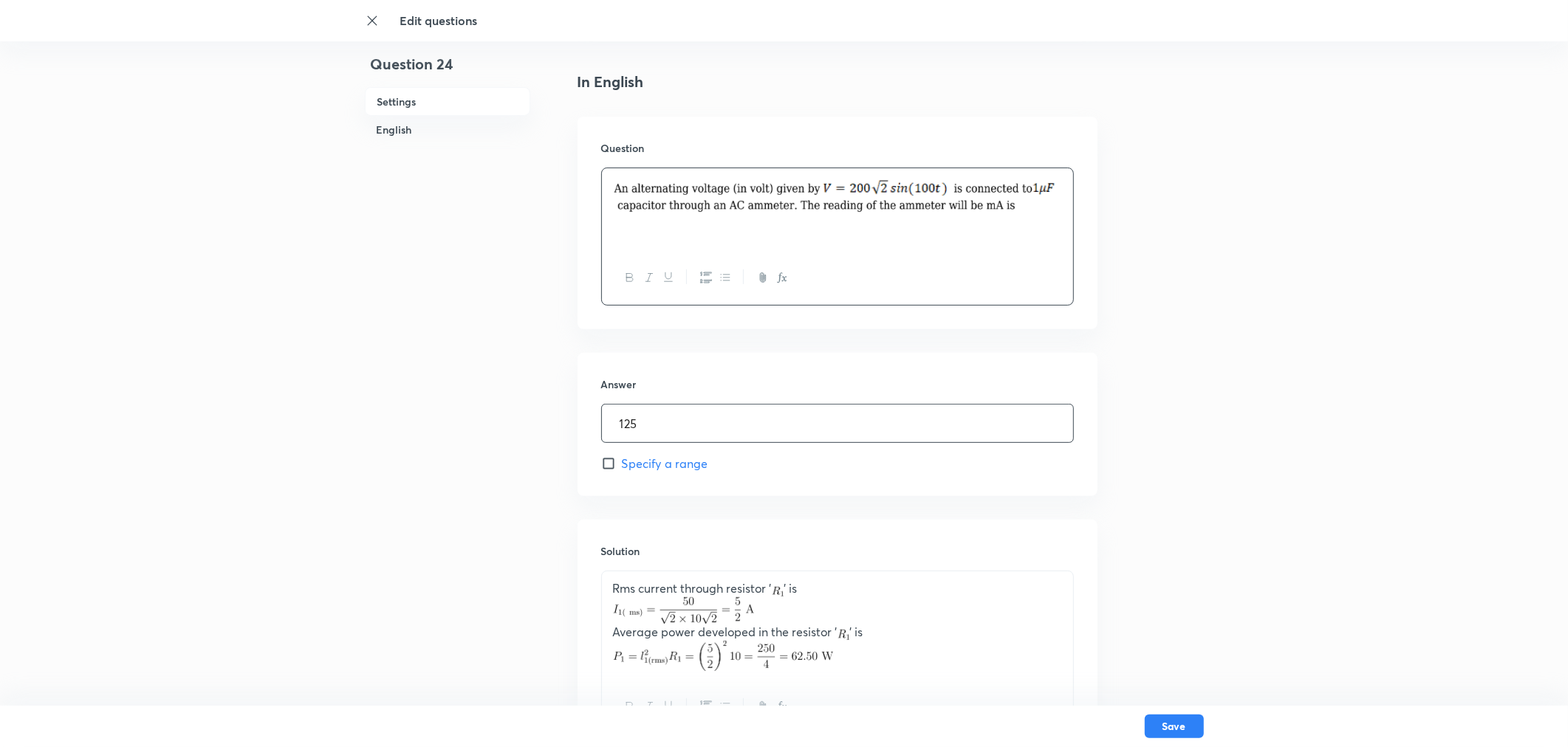
scroll to position [409, 0]
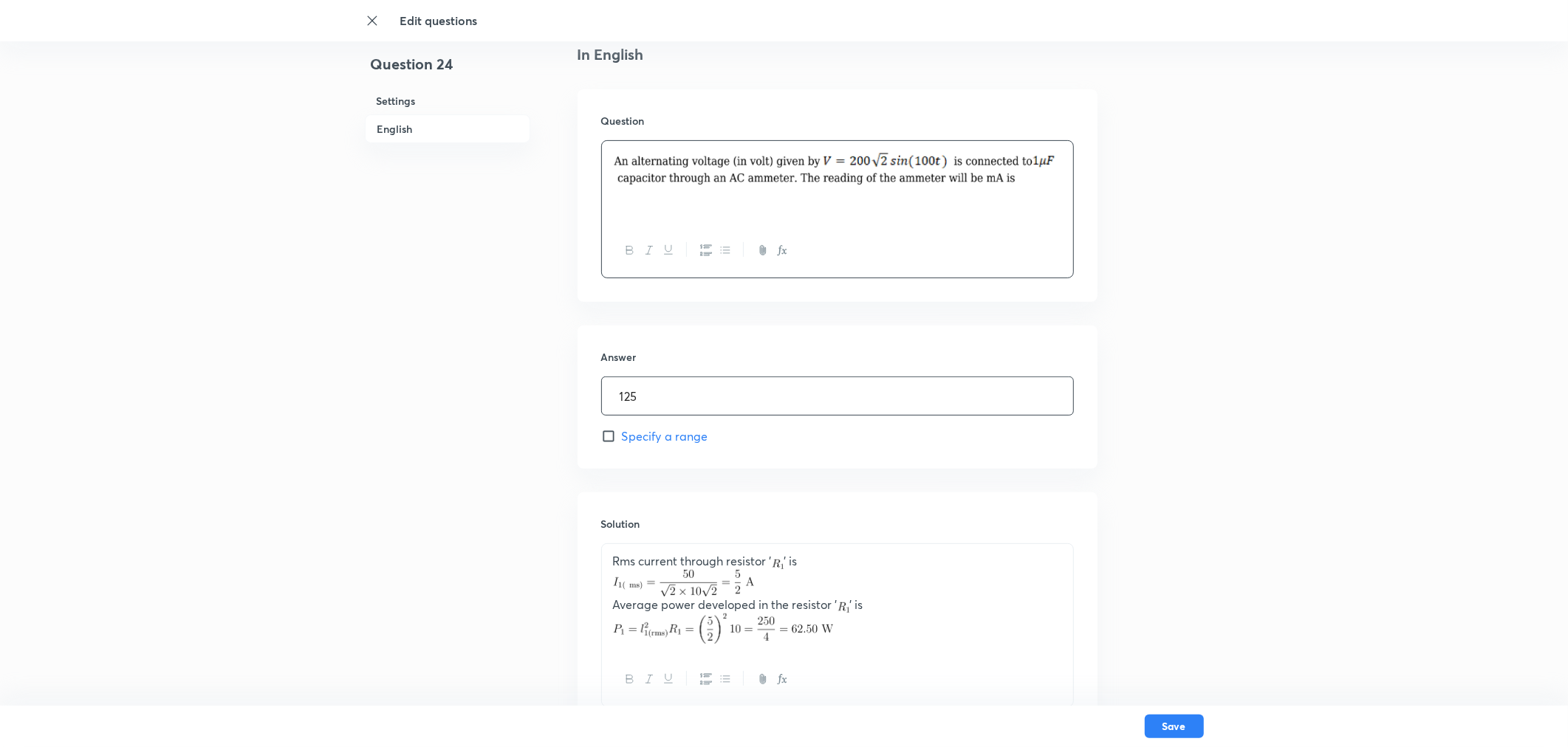
drag, startPoint x: 669, startPoint y: 412, endPoint x: 626, endPoint y: 396, distance: 45.9
click at [621, 399] on div "125 ​" at bounding box center [837, 395] width 472 height 39
drag, startPoint x: 642, startPoint y: 395, endPoint x: 581, endPoint y: 390, distance: 61.2
click at [586, 392] on div "Answer 125 ​ Specify a range" at bounding box center [837, 397] width 520 height 144
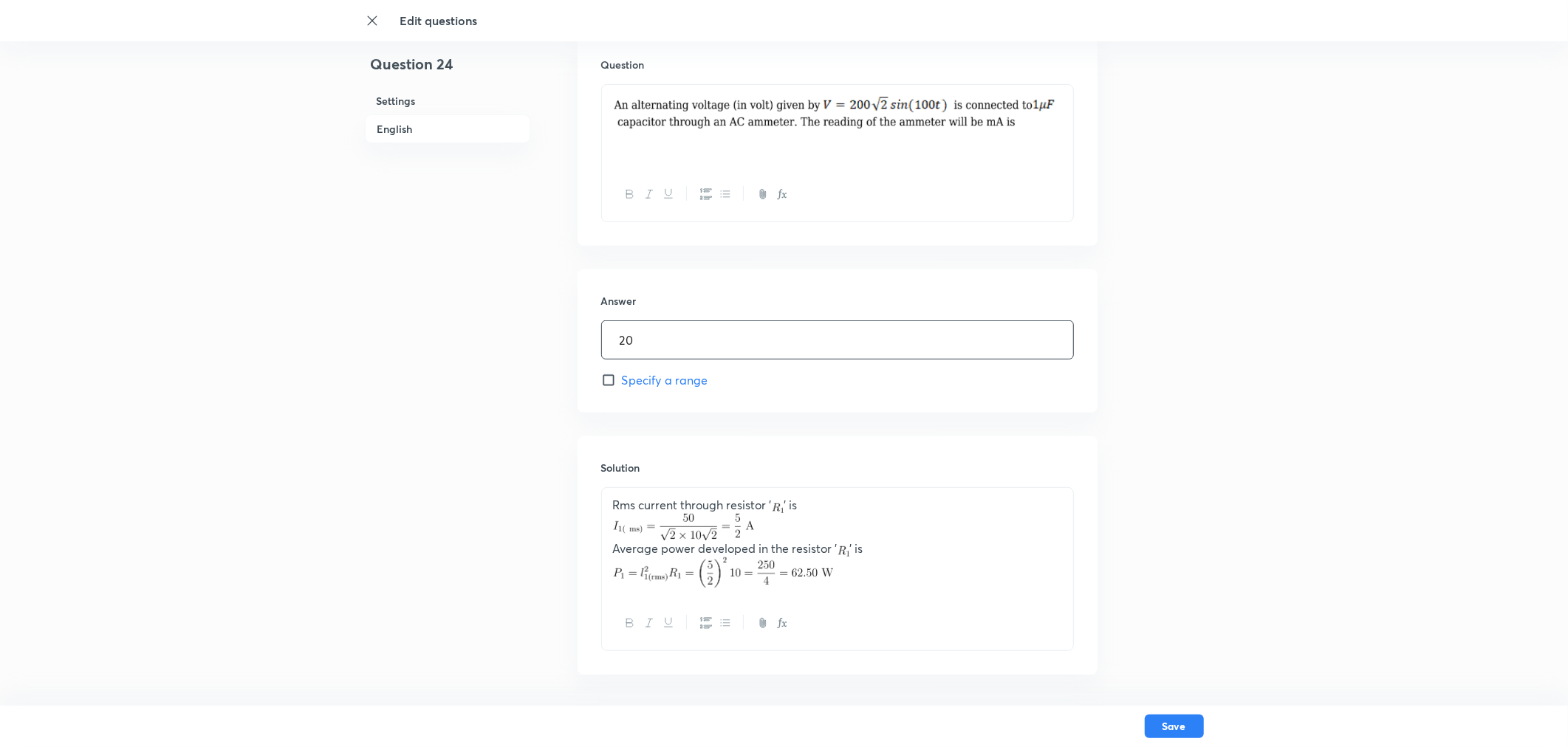
scroll to position [524, 0]
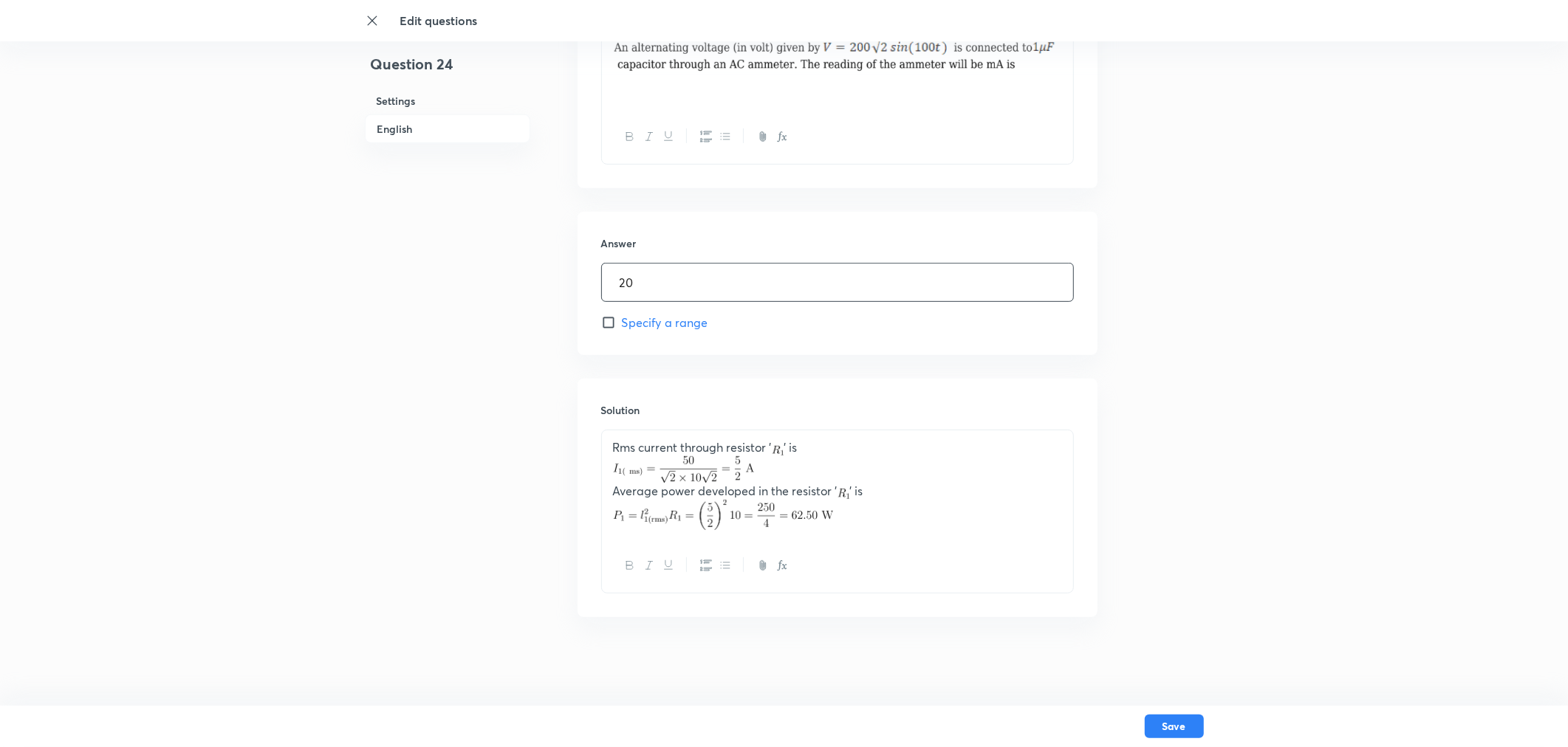
type input "20"
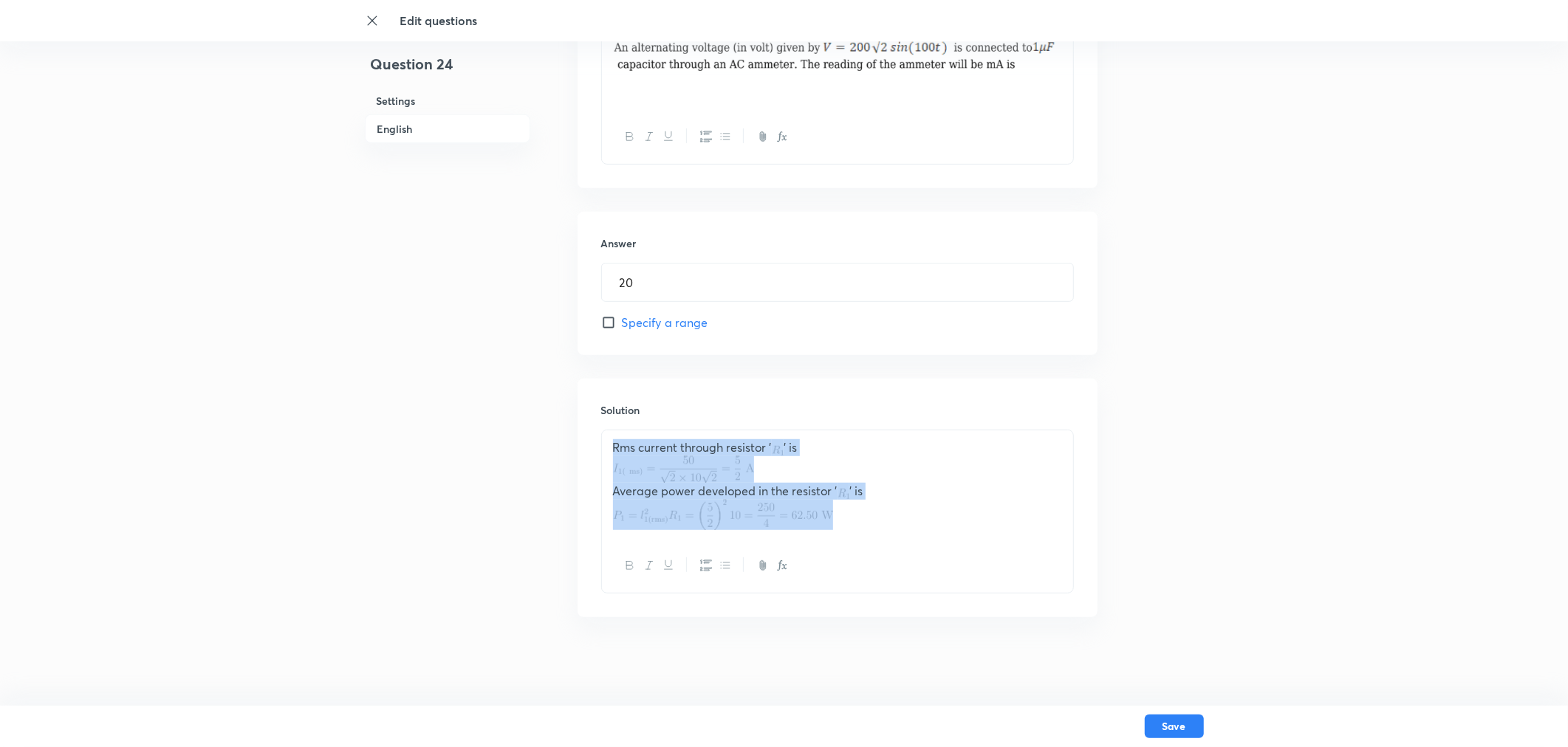
drag, startPoint x: 850, startPoint y: 515, endPoint x: 545, endPoint y: 416, distance: 320.7
click at [557, 415] on div "Question 24 Settings English Settings Type Integer + 4 marks - 1 mark Edit Conc…" at bounding box center [784, 112] width 839 height 1129
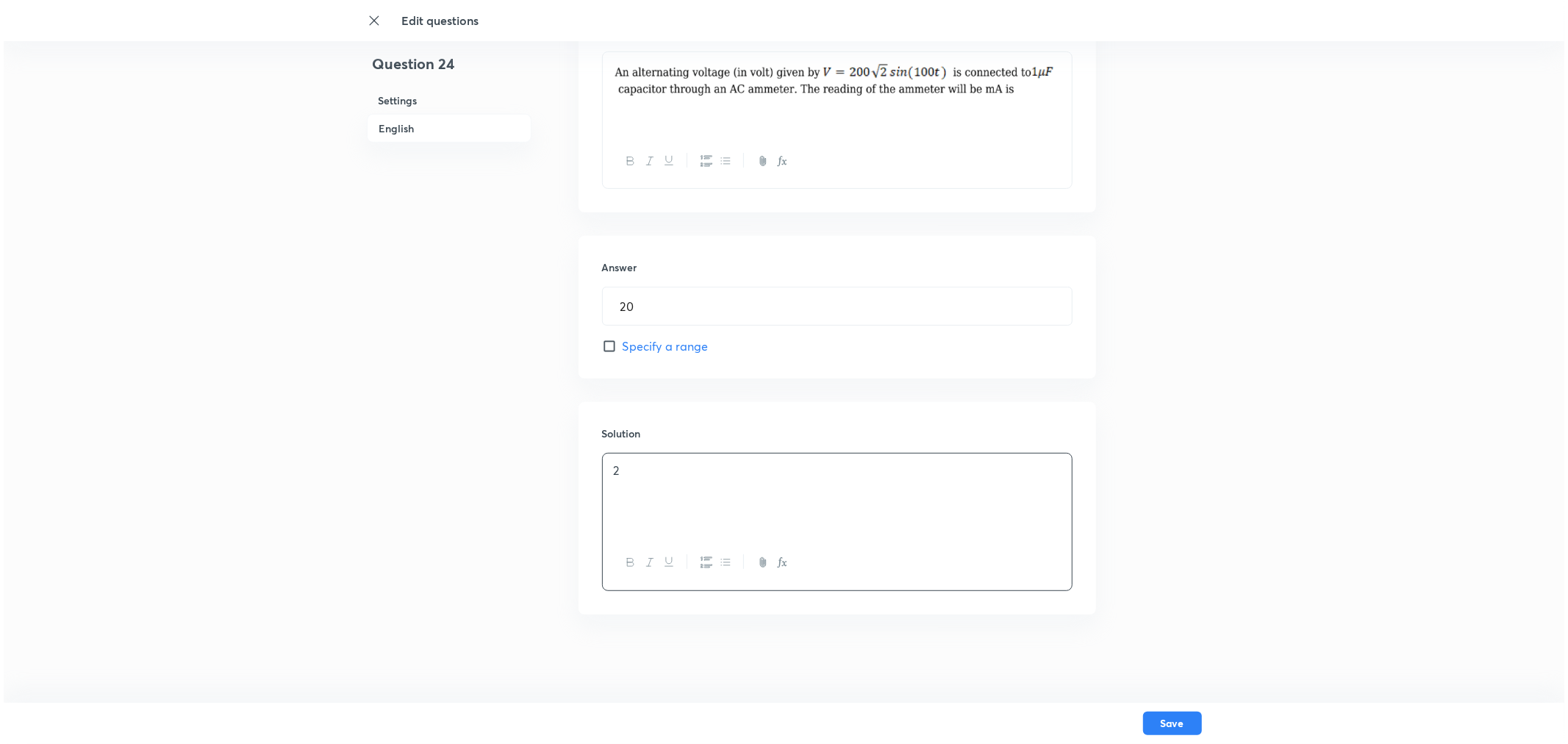
scroll to position [497, 0]
click at [1121, 535] on button "Save" at bounding box center [1169, 722] width 59 height 24
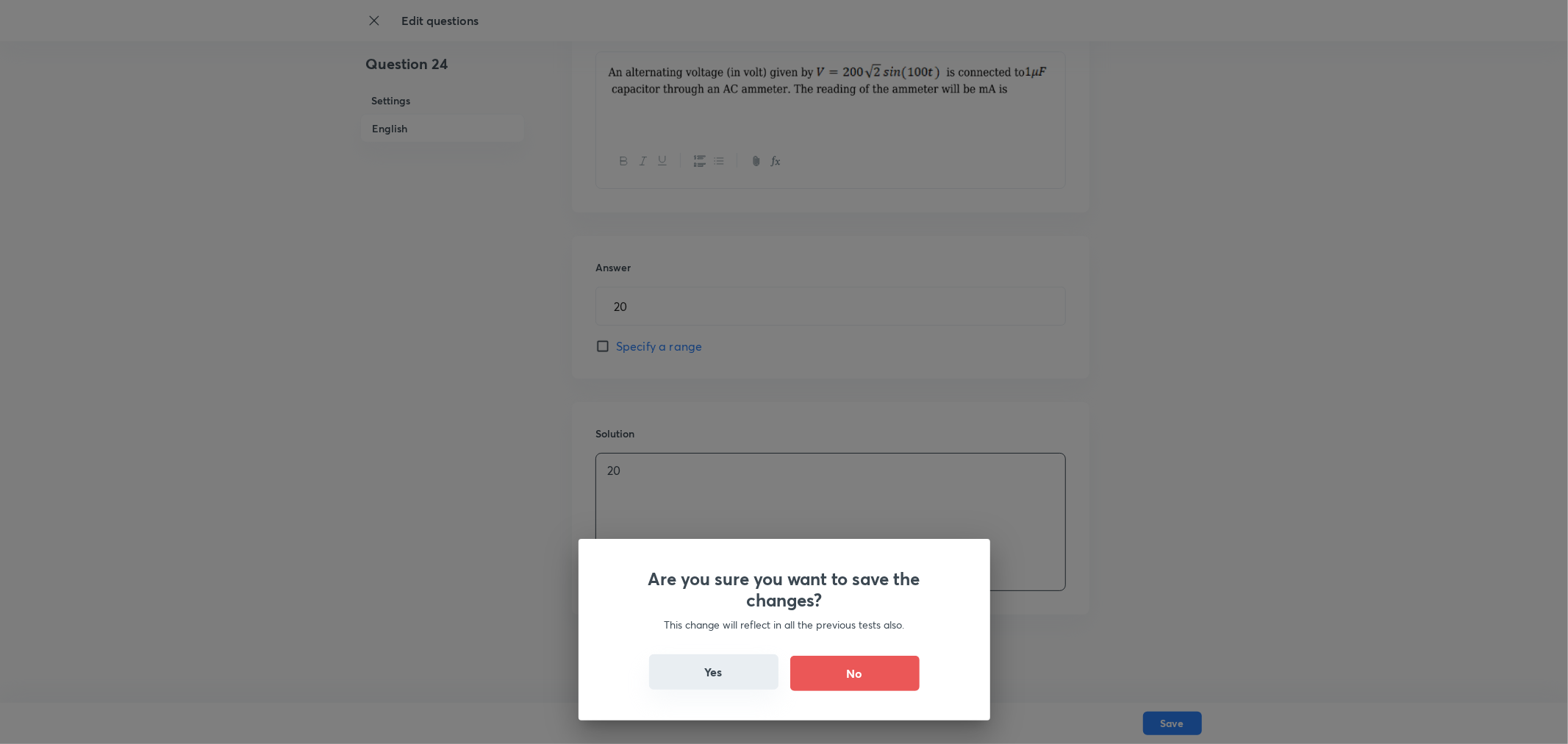
click at [728, 535] on button "Yes" at bounding box center [713, 672] width 129 height 35
click at [710, 535] on button "Yes" at bounding box center [713, 672] width 129 height 35
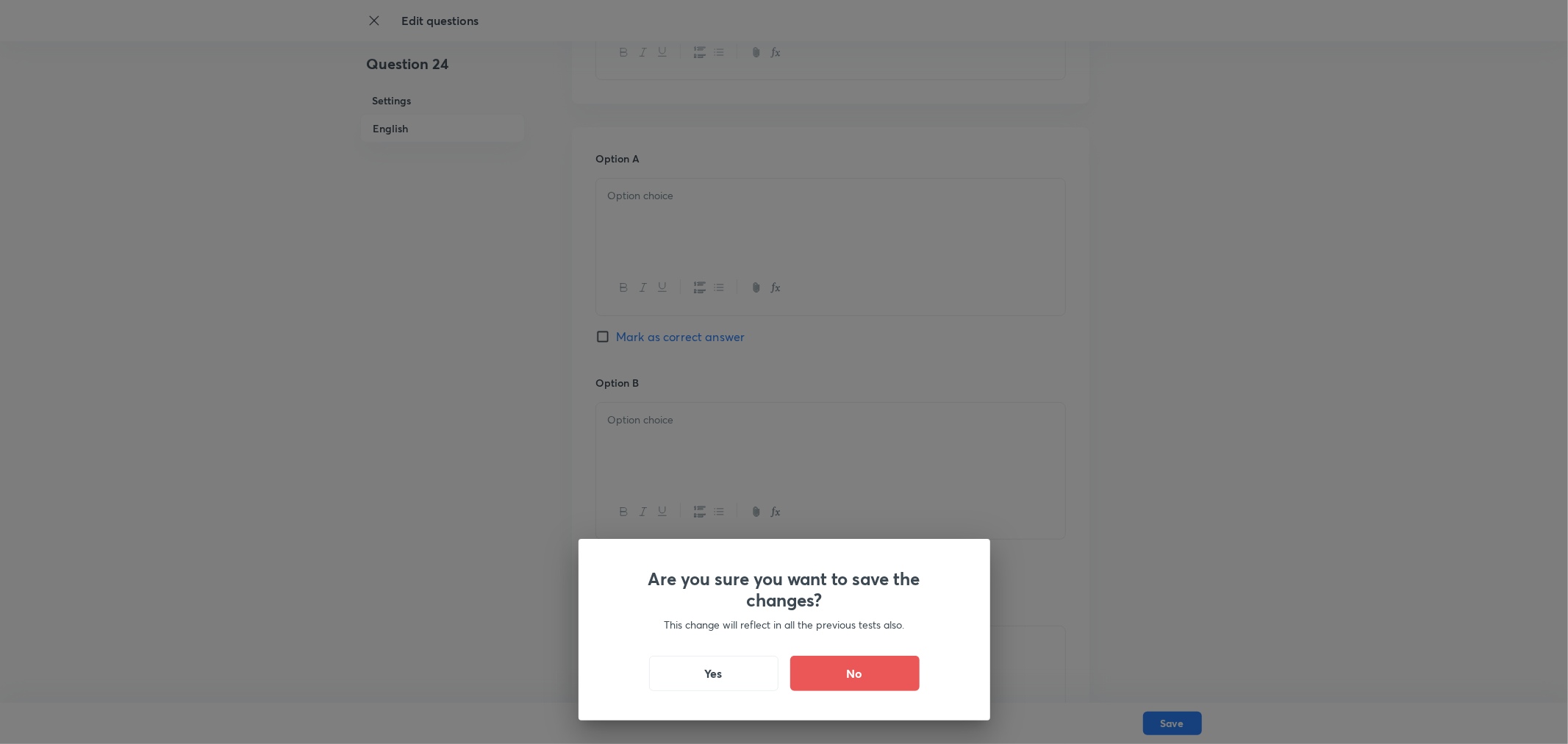
scroll to position [1160, 0]
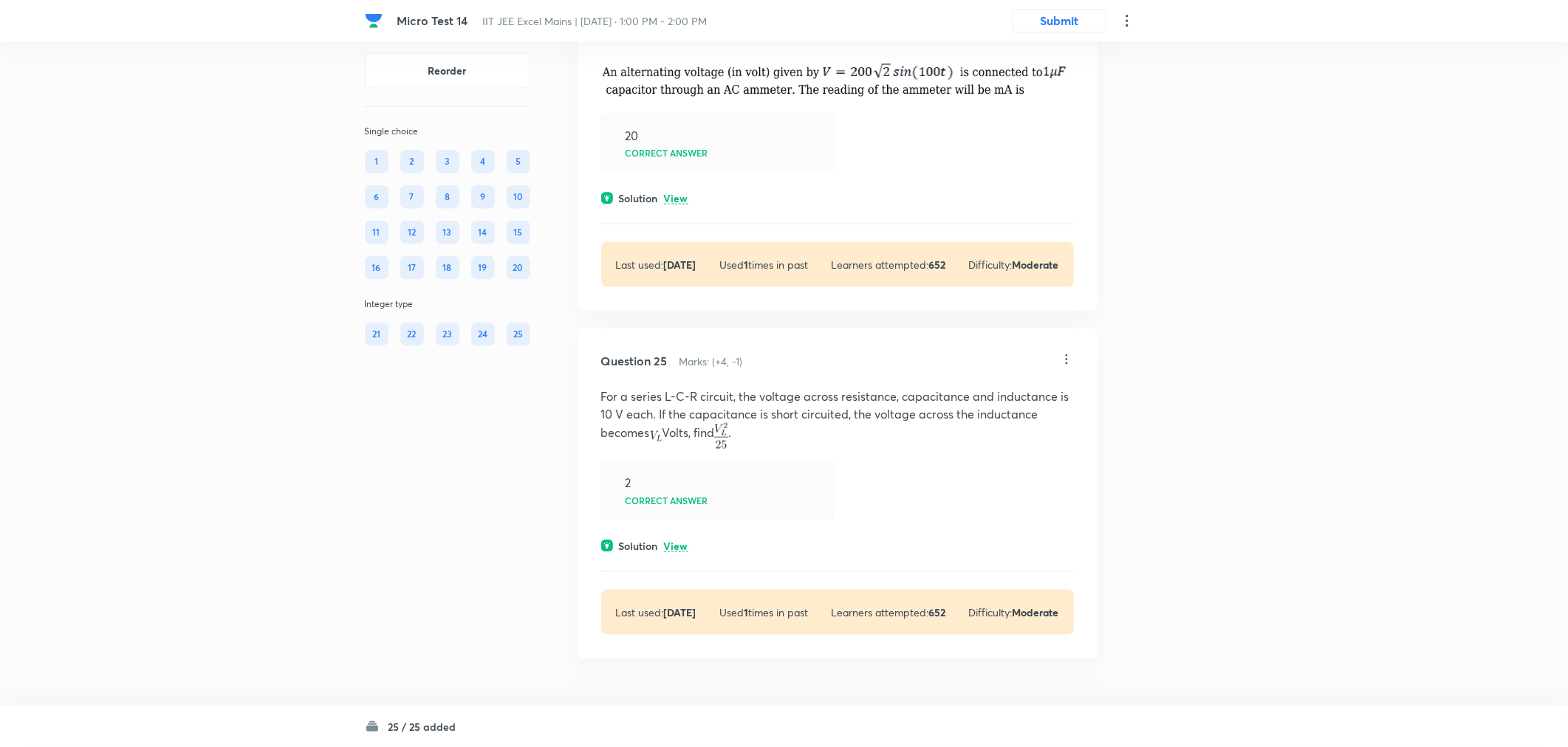
scroll to position [11104, 0]
click at [1067, 360] on icon at bounding box center [1066, 360] width 2 height 10
click at [996, 393] on li "Edit" at bounding box center [1008, 398] width 124 height 27
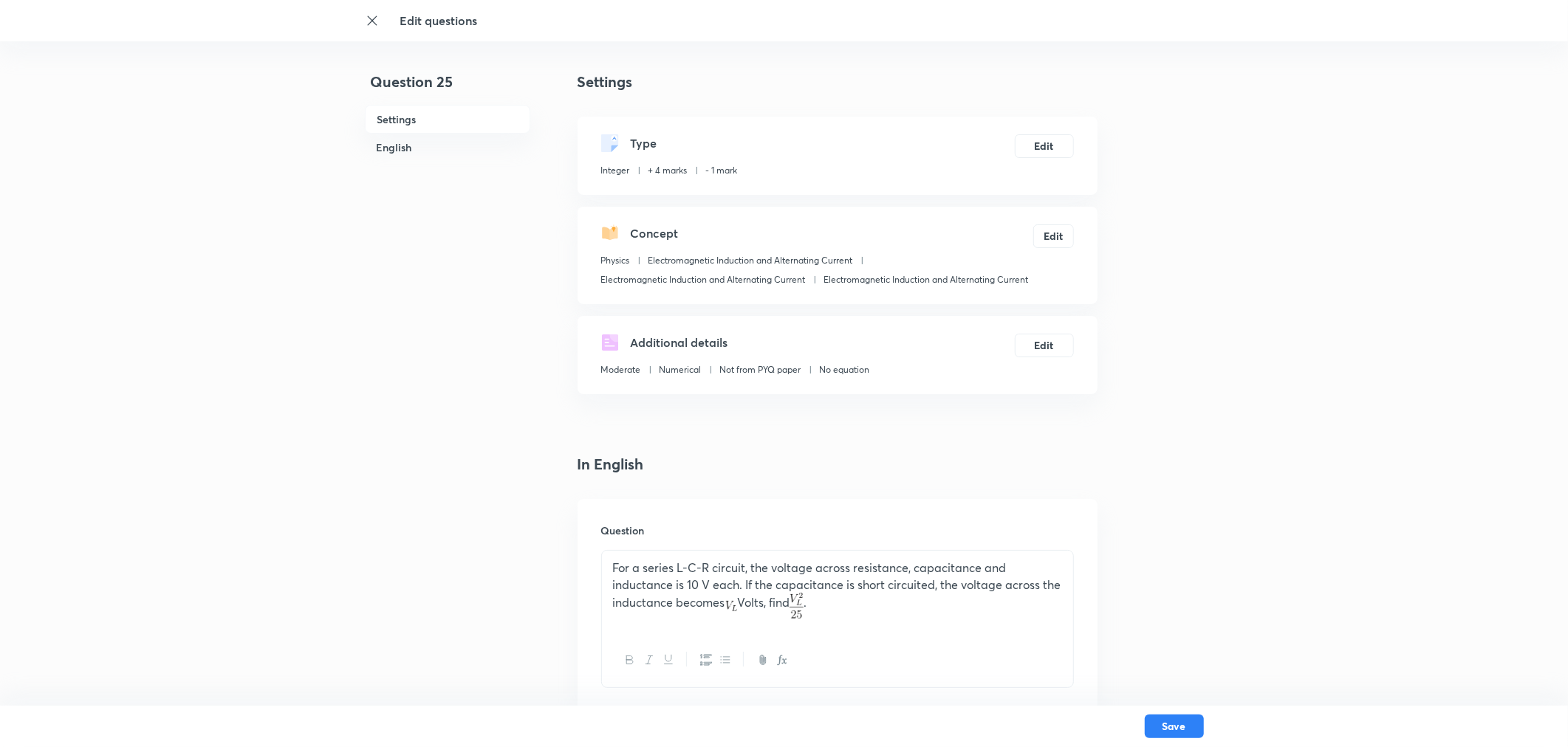
scroll to position [246, 0]
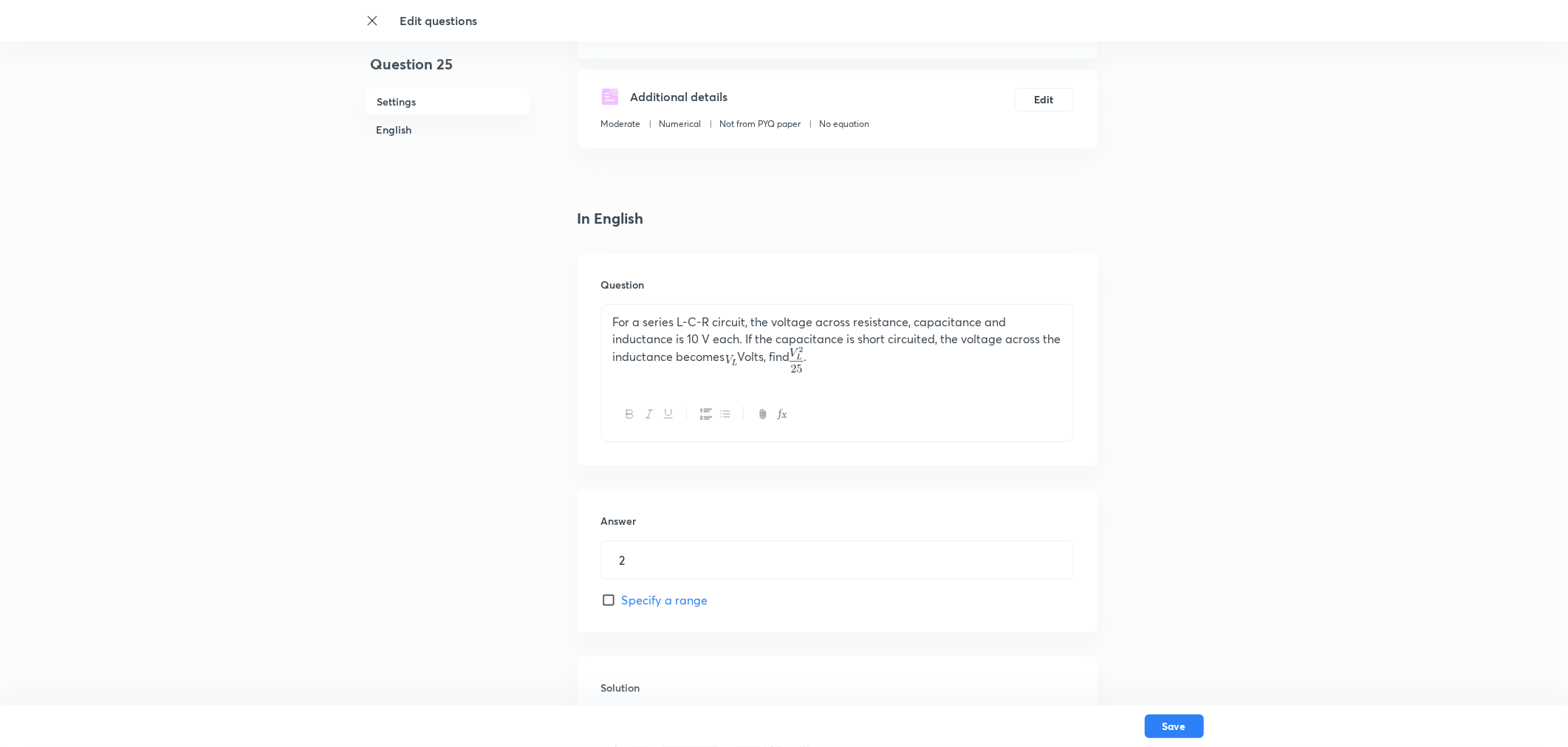
drag, startPoint x: 866, startPoint y: 363, endPoint x: 563, endPoint y: 307, distance: 308.1
click at [585, 305] on div "Question For a series L-C-R circuit, the voltage across resistance, capacitance…" at bounding box center [837, 360] width 520 height 213
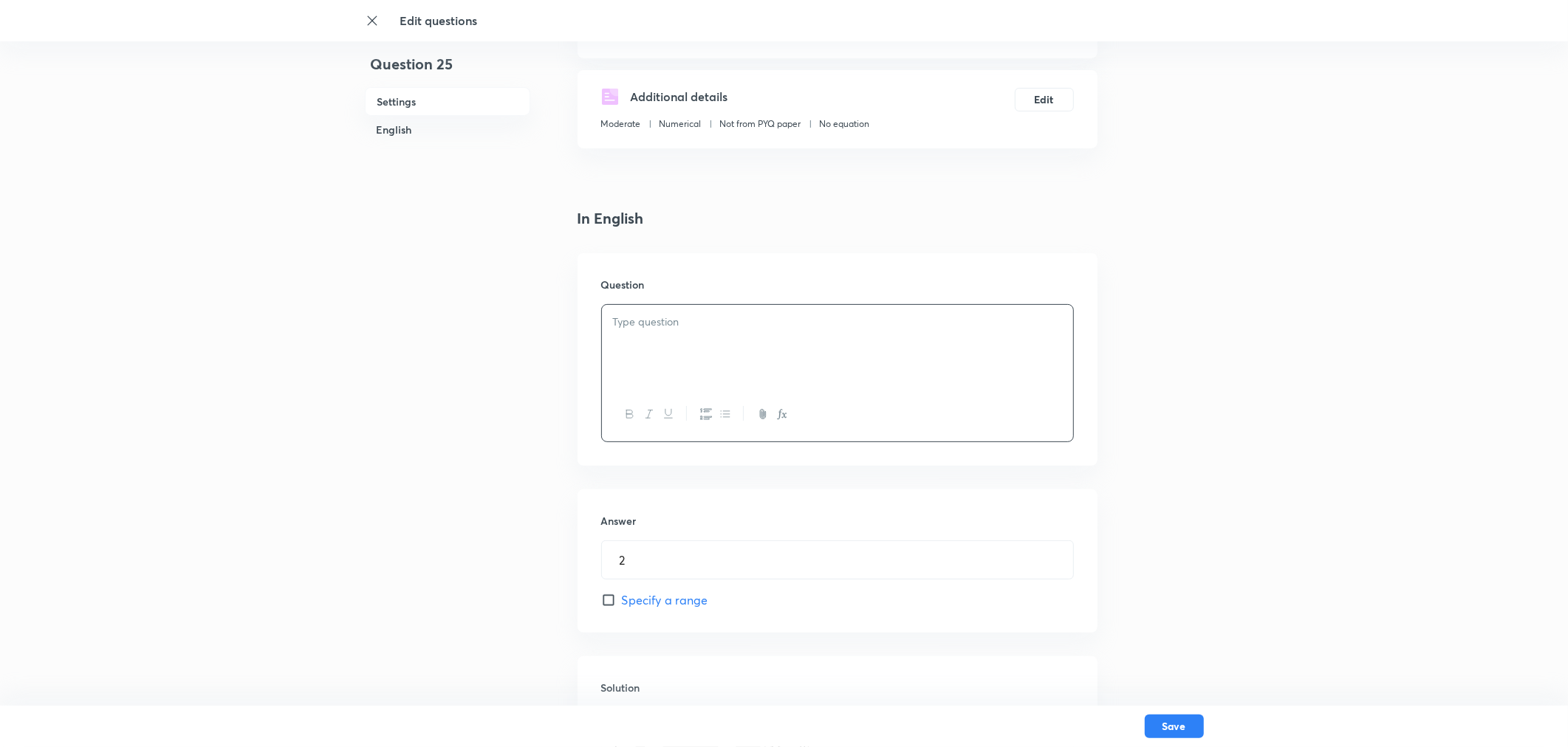
click at [633, 322] on p at bounding box center [837, 322] width 449 height 17
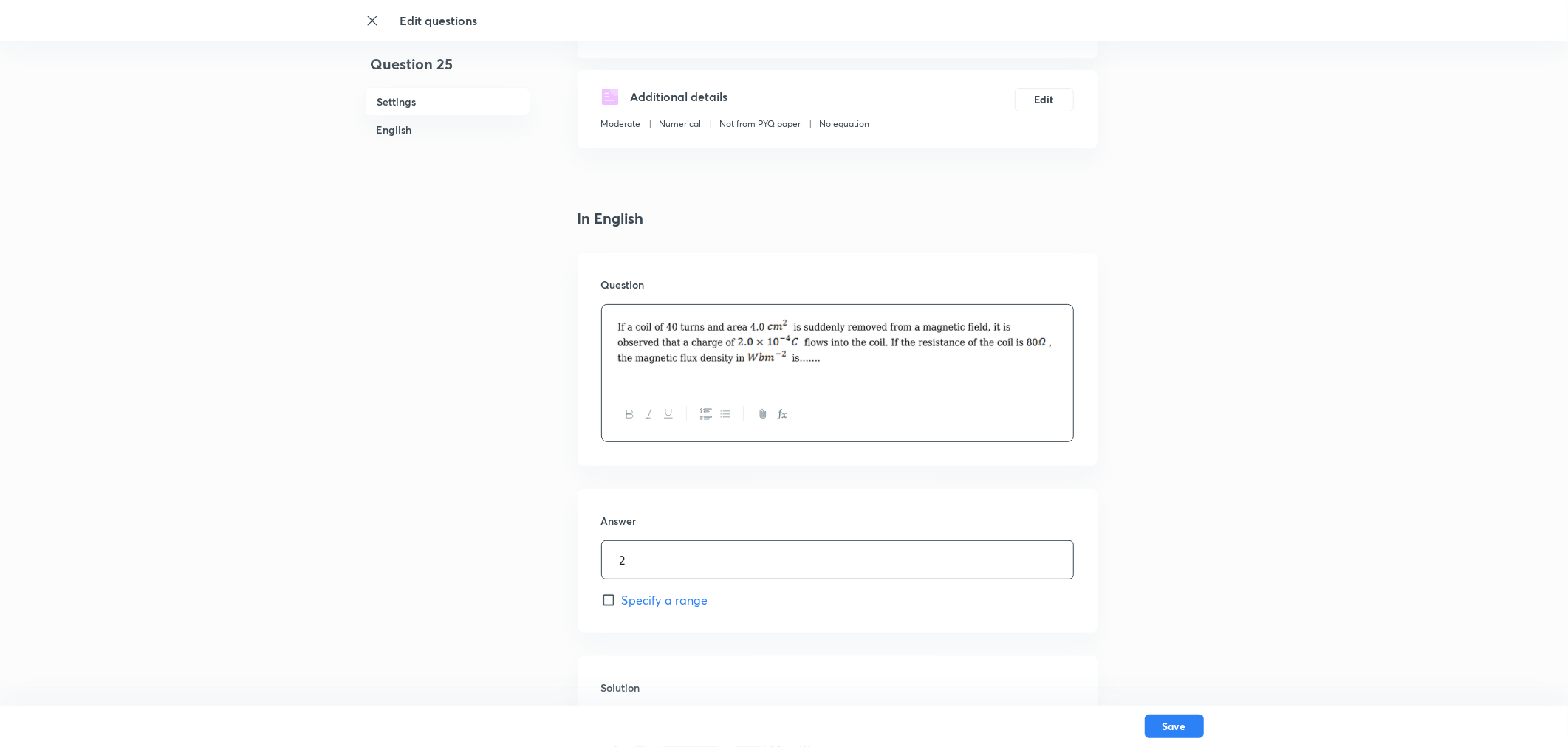
drag, startPoint x: 672, startPoint y: 555, endPoint x: 581, endPoint y: 564, distance: 91.4
click at [585, 537] on div "Answer 2 ​ Specify a range" at bounding box center [837, 561] width 520 height 144
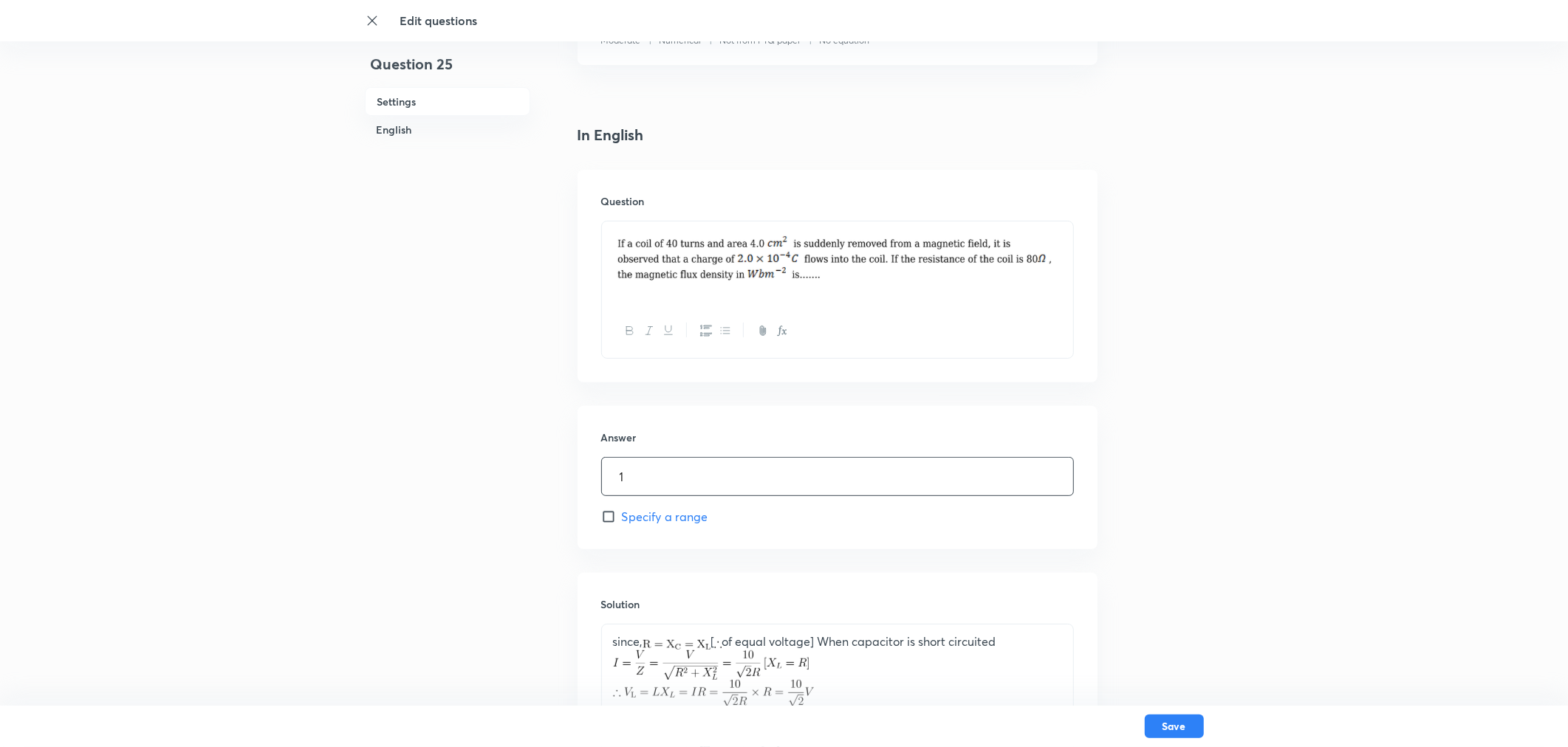
scroll to position [492, 0]
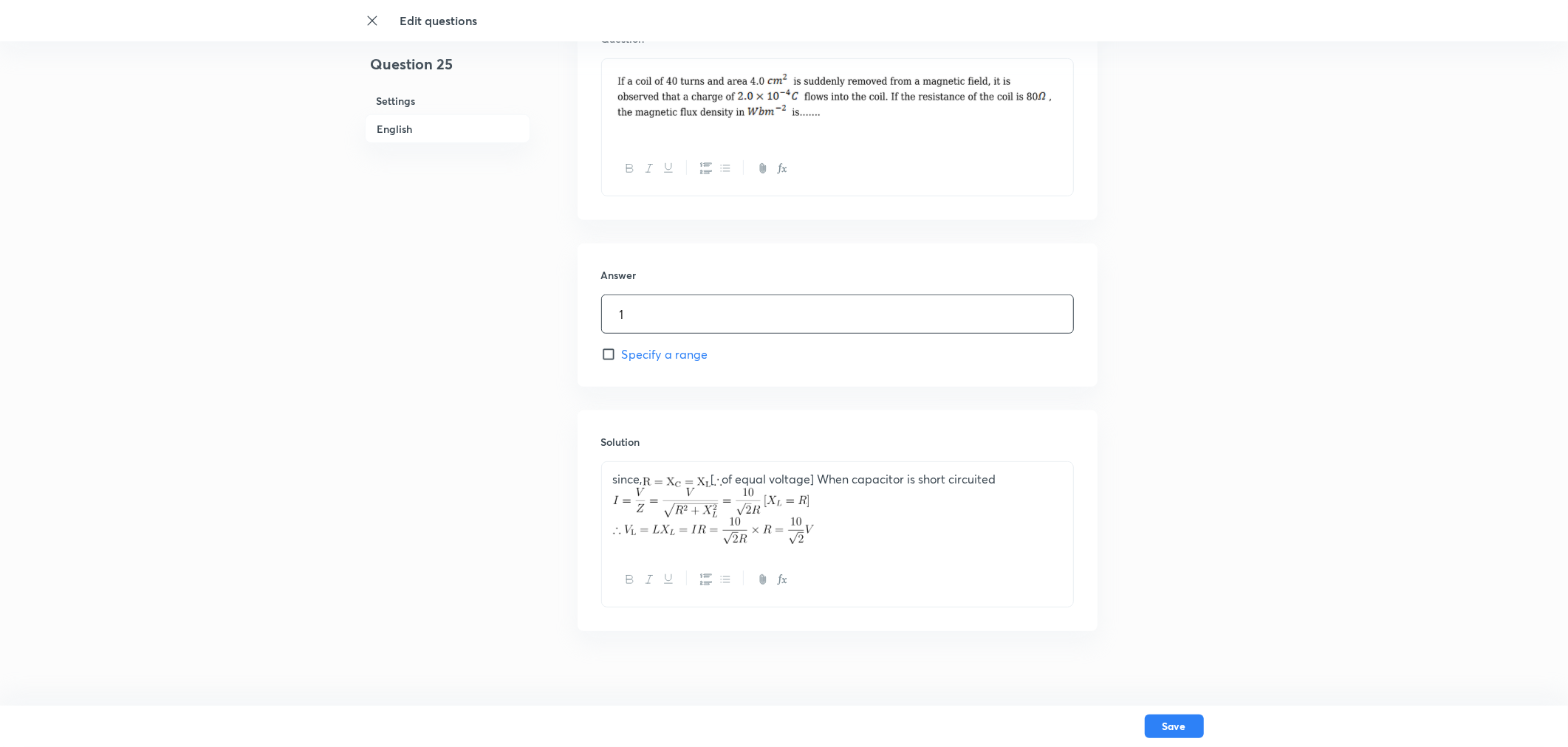
type input "1"
drag, startPoint x: 675, startPoint y: 529, endPoint x: 536, endPoint y: 477, distance: 148.4
click at [536, 477] on div "Question 25 Settings English Settings Type Integer + 4 marks - 1 mark Edit Conc…" at bounding box center [784, 135] width 839 height 1111
click at [830, 530] on p at bounding box center [837, 531] width 449 height 26
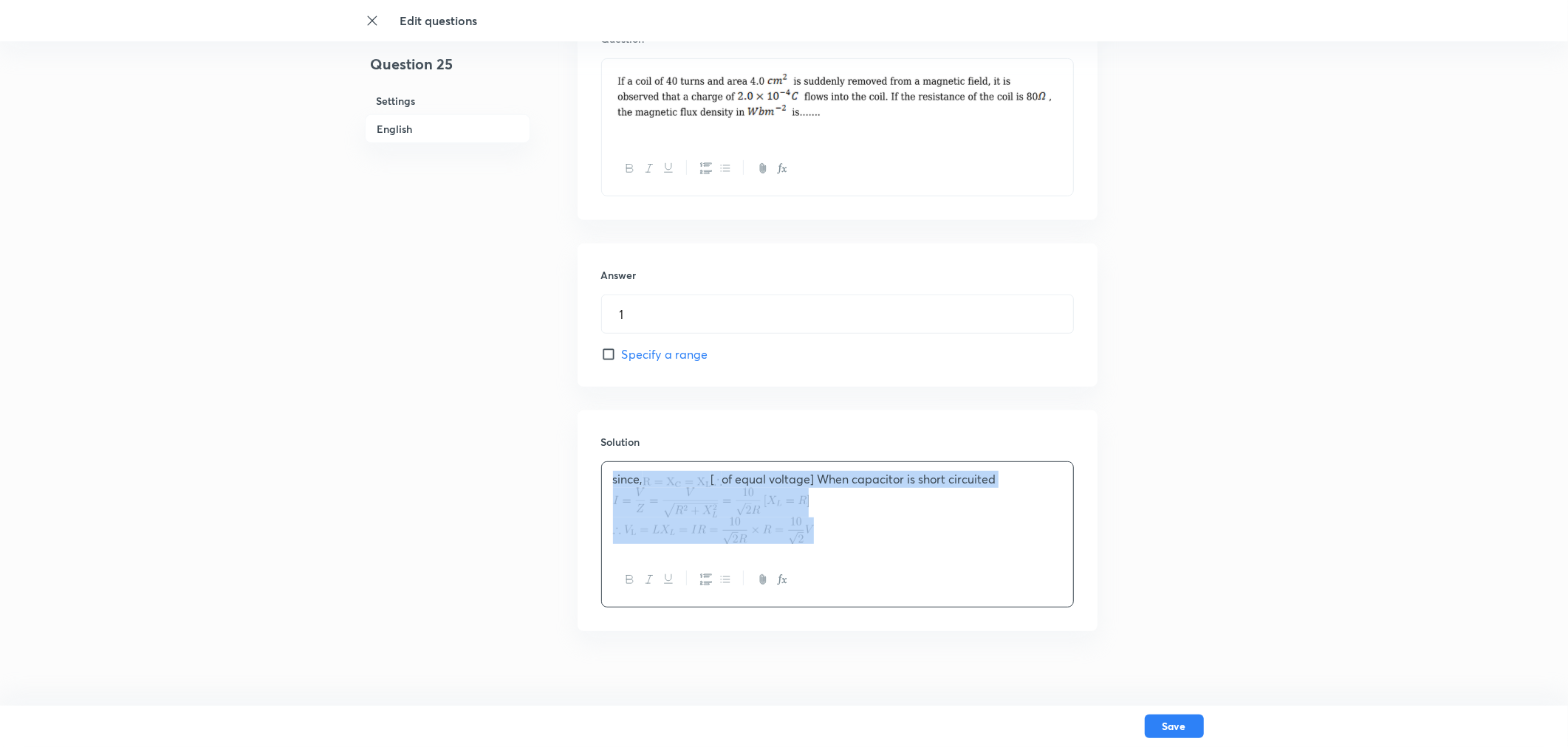
drag, startPoint x: 765, startPoint y: 536, endPoint x: 582, endPoint y: 471, distance: 194.2
click at [584, 471] on div "Solution since, [ of equal voltage] When capacitor is short circuited" at bounding box center [837, 520] width 520 height 220
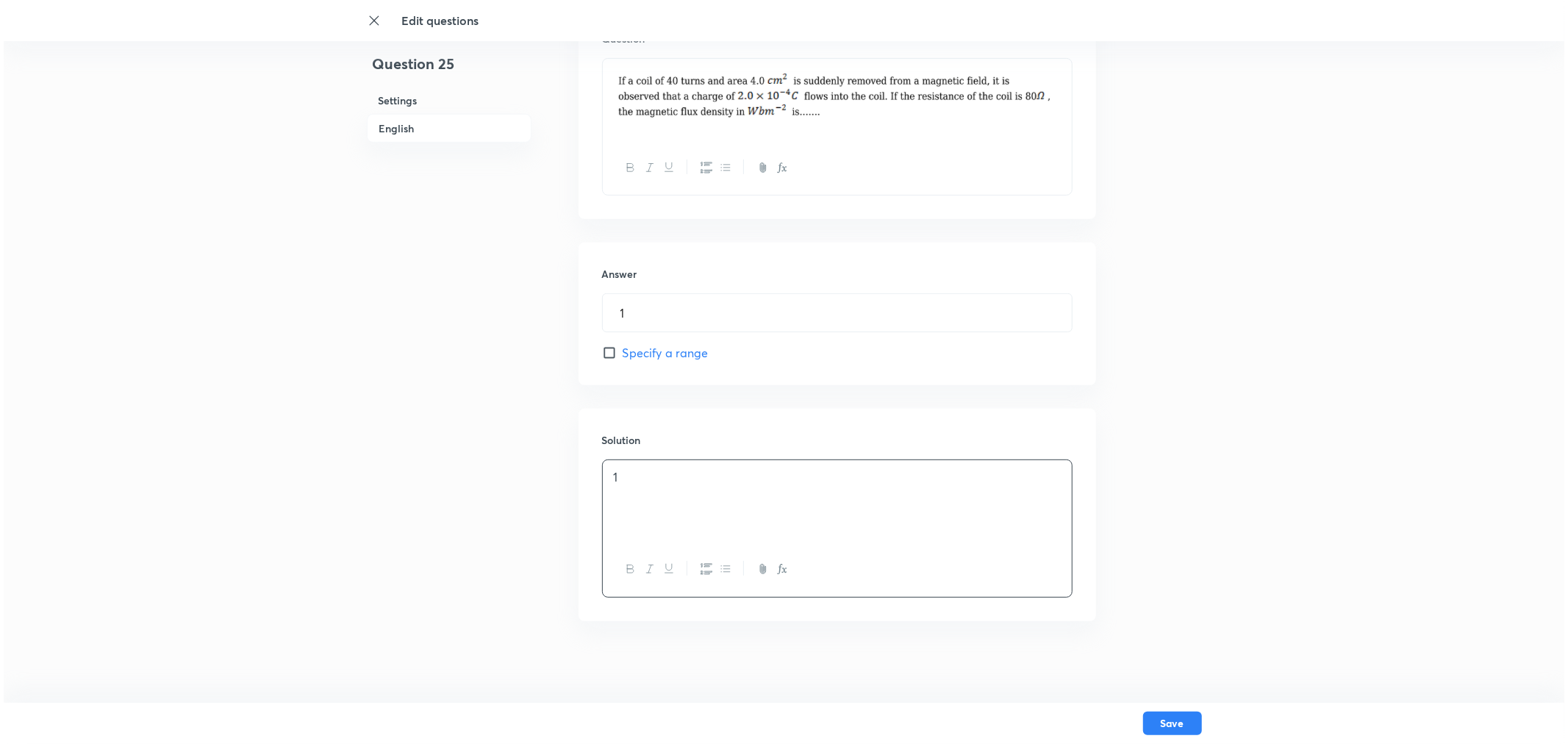
scroll to position [497, 0]
click at [1121, 535] on button "Save" at bounding box center [1169, 722] width 59 height 24
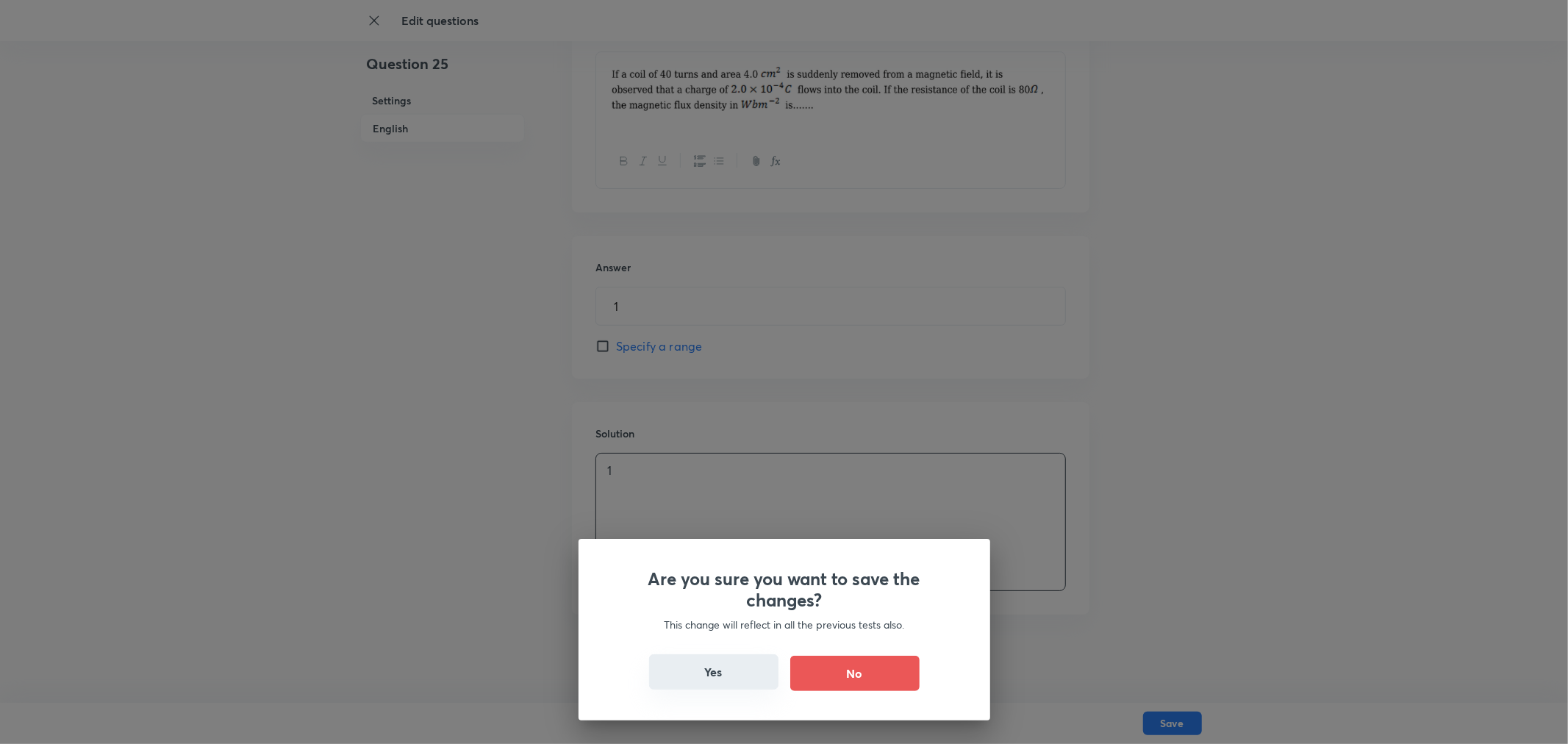
click at [731, 535] on button "Yes" at bounding box center [713, 672] width 129 height 35
click at [734, 535] on button "Yes" at bounding box center [713, 672] width 129 height 35
click at [749, 535] on button "Yes" at bounding box center [713, 672] width 129 height 35
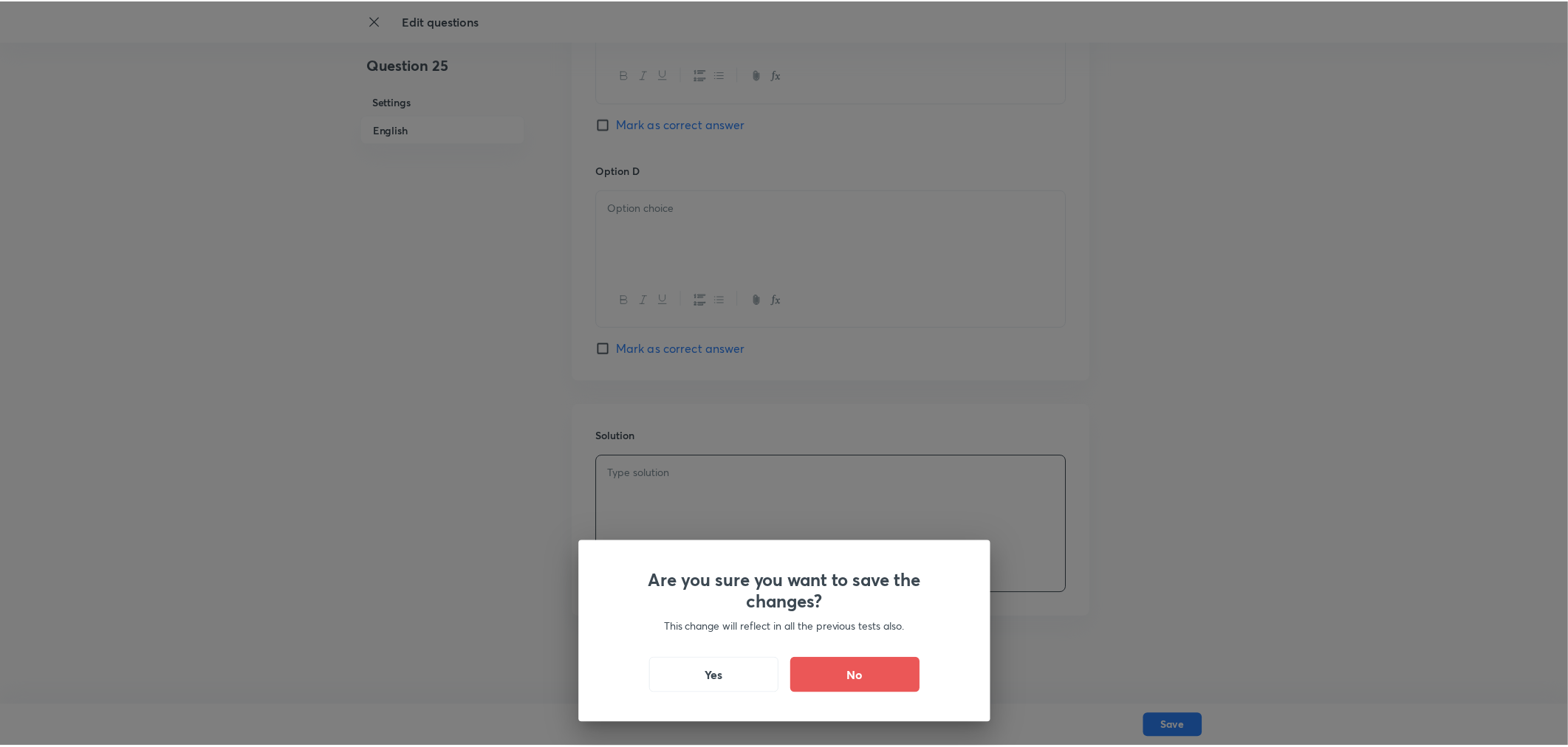
scroll to position [0, 0]
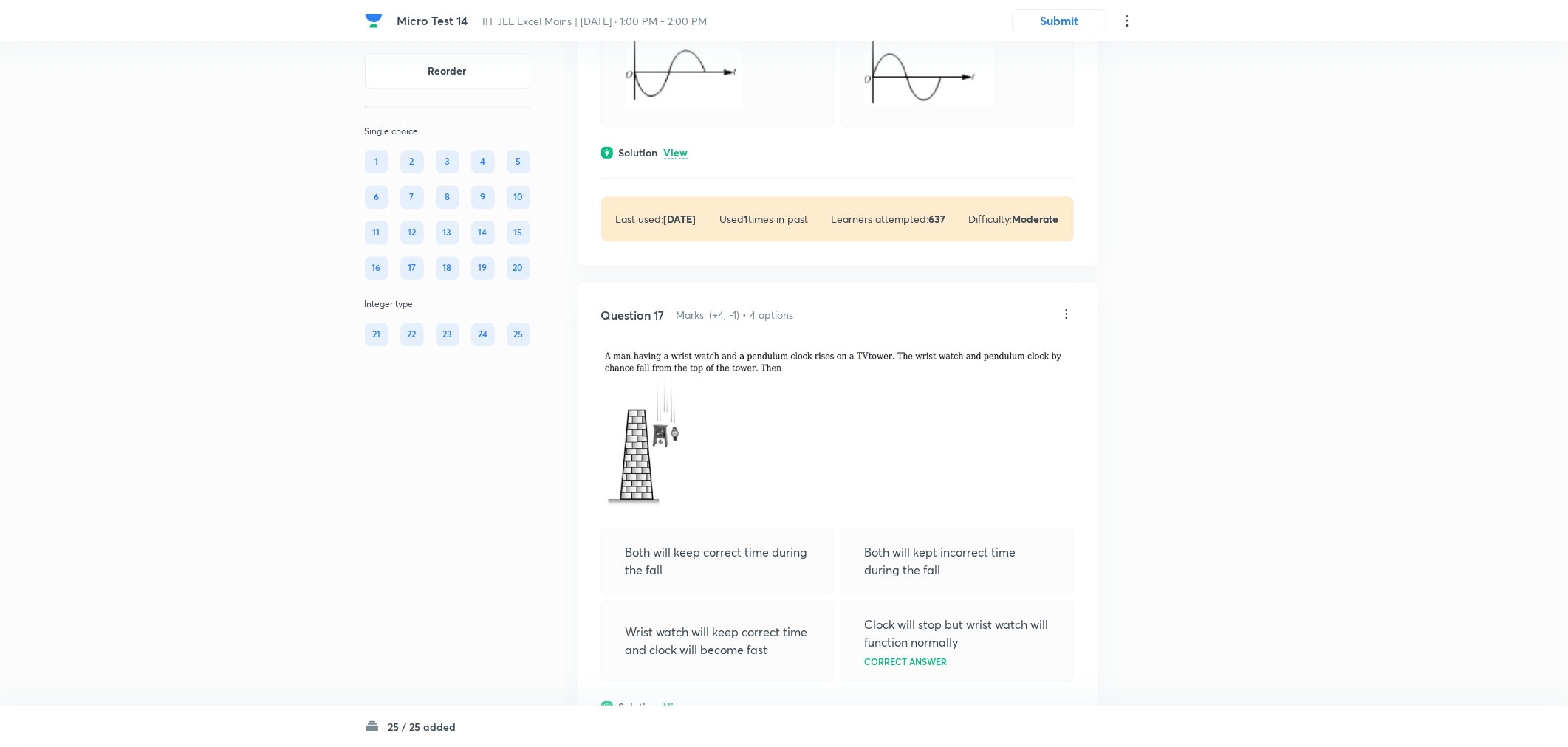
scroll to position [7628, 0]
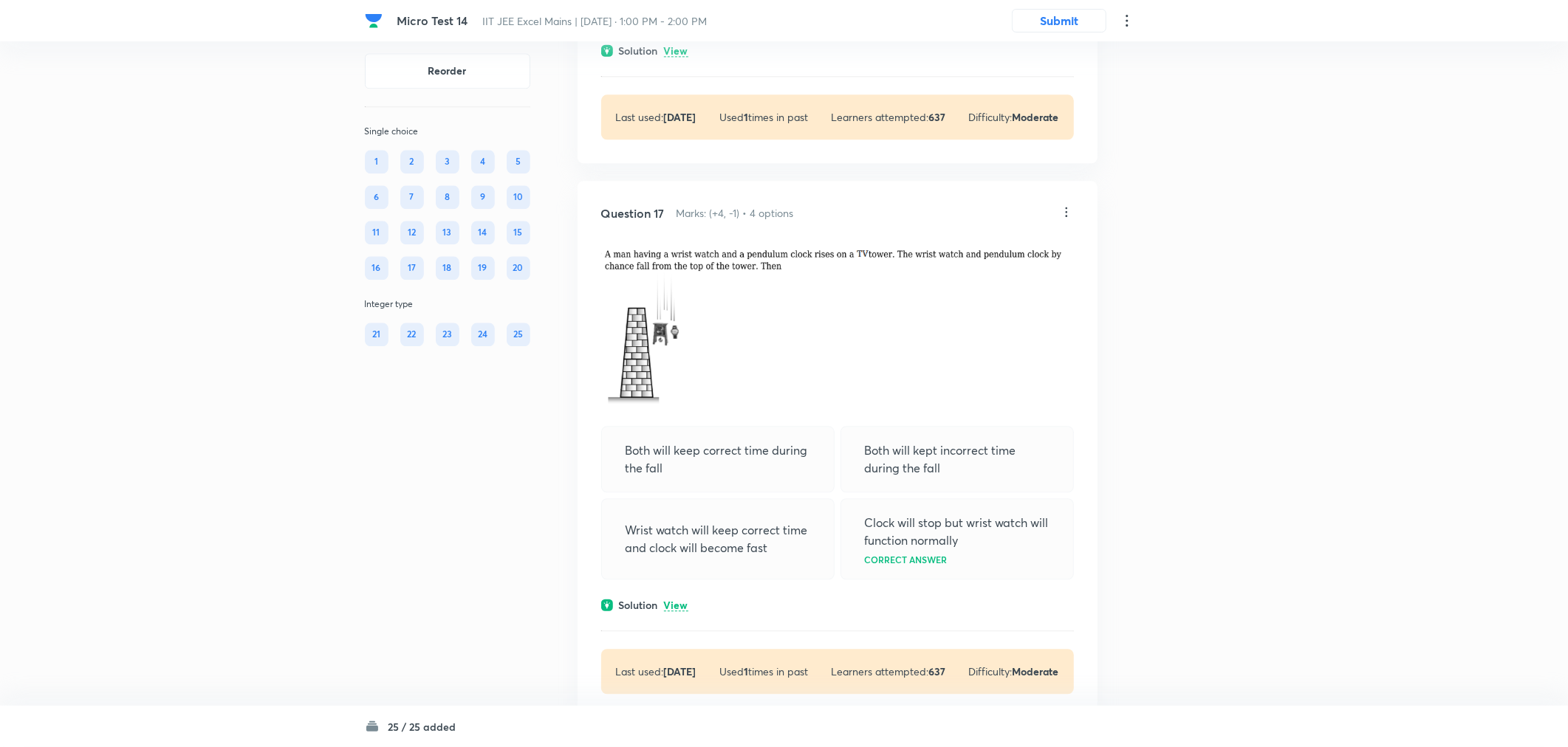
click at [1126, 17] on icon at bounding box center [1126, 20] width 17 height 17
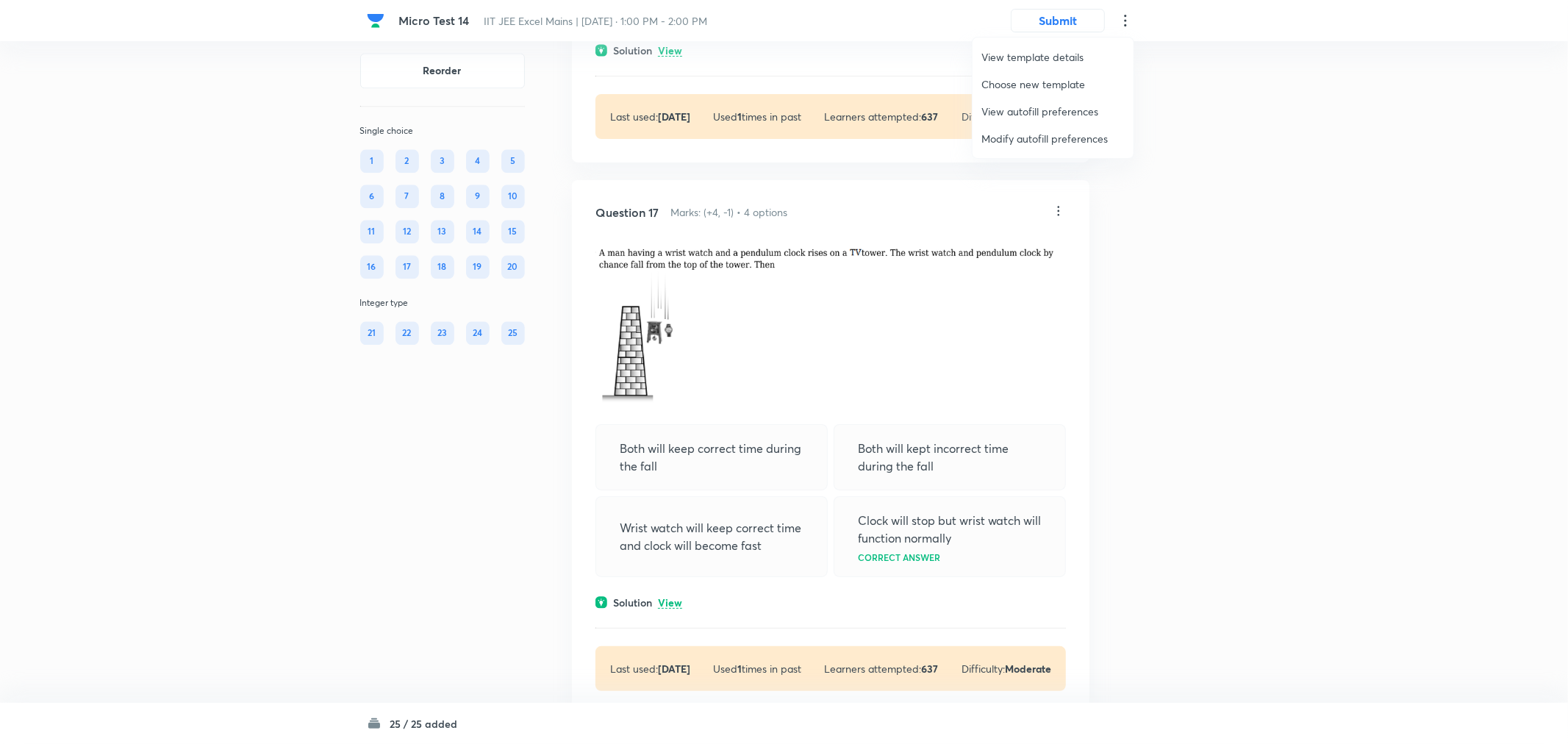
click at [1121, 115] on div at bounding box center [784, 372] width 1568 height 744
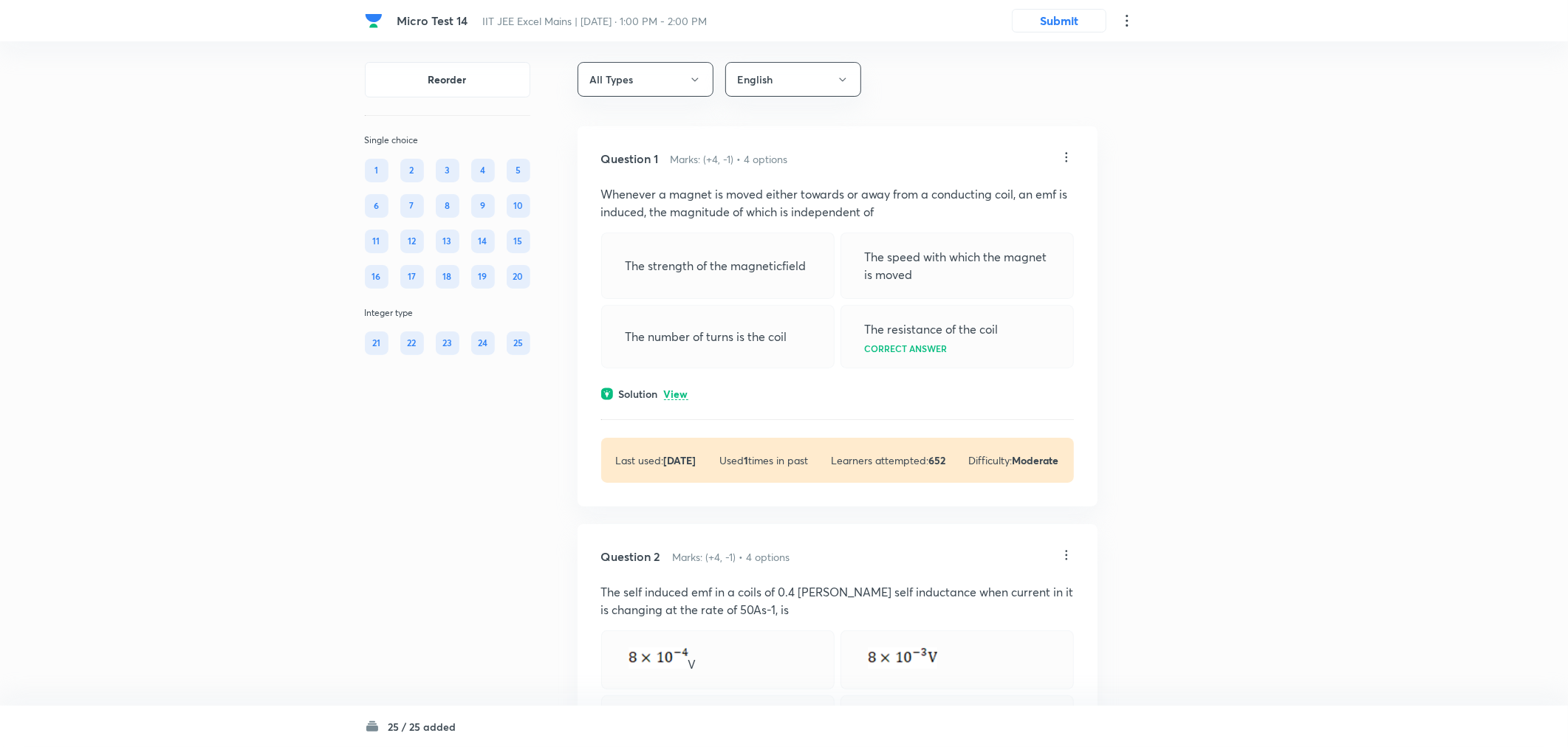
scroll to position [0, 0]
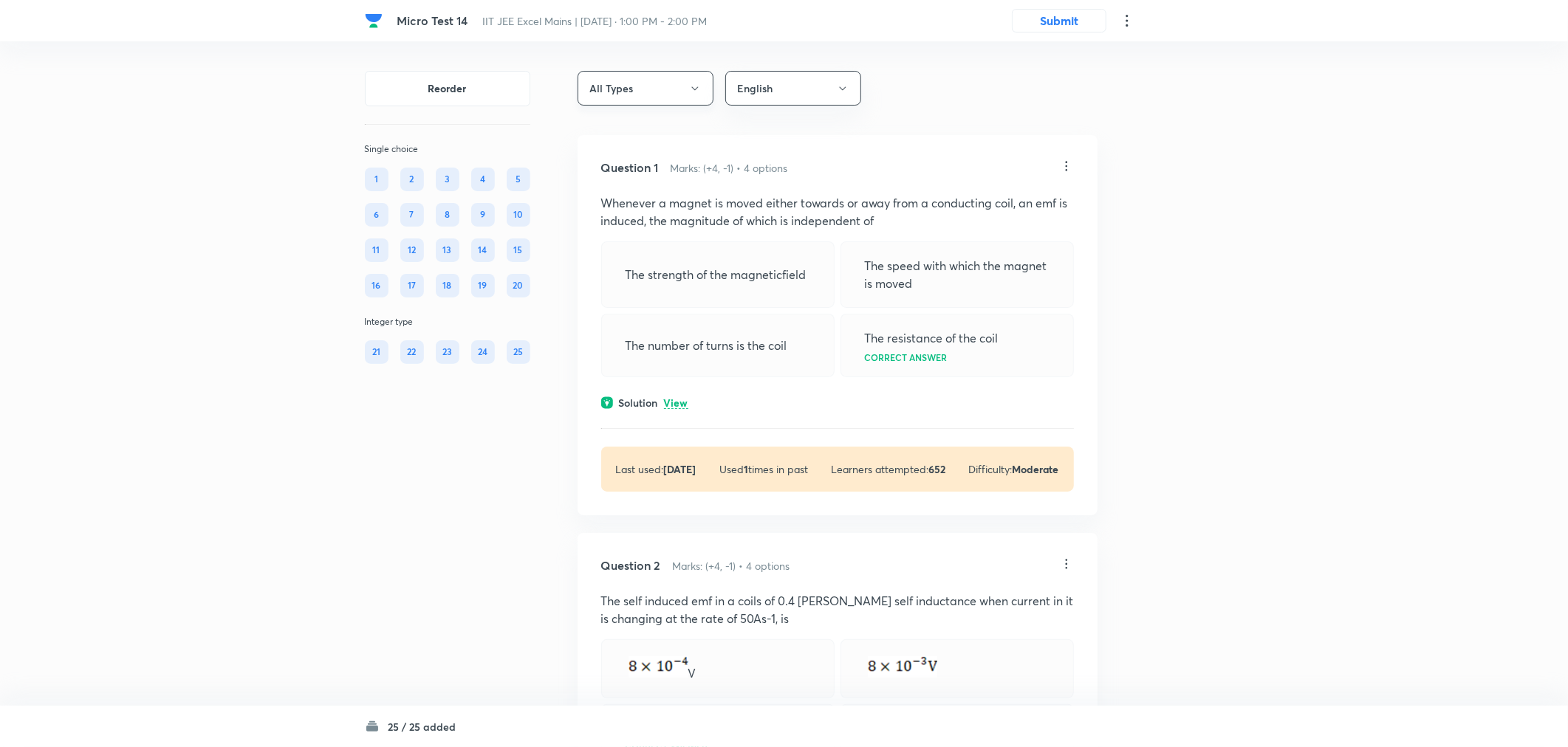
click at [696, 90] on icon "button" at bounding box center [695, 88] width 12 height 12
click at [696, 90] on div at bounding box center [788, 373] width 1575 height 747
click at [815, 76] on button "English" at bounding box center [793, 88] width 136 height 35
click at [836, 83] on div at bounding box center [788, 373] width 1575 height 747
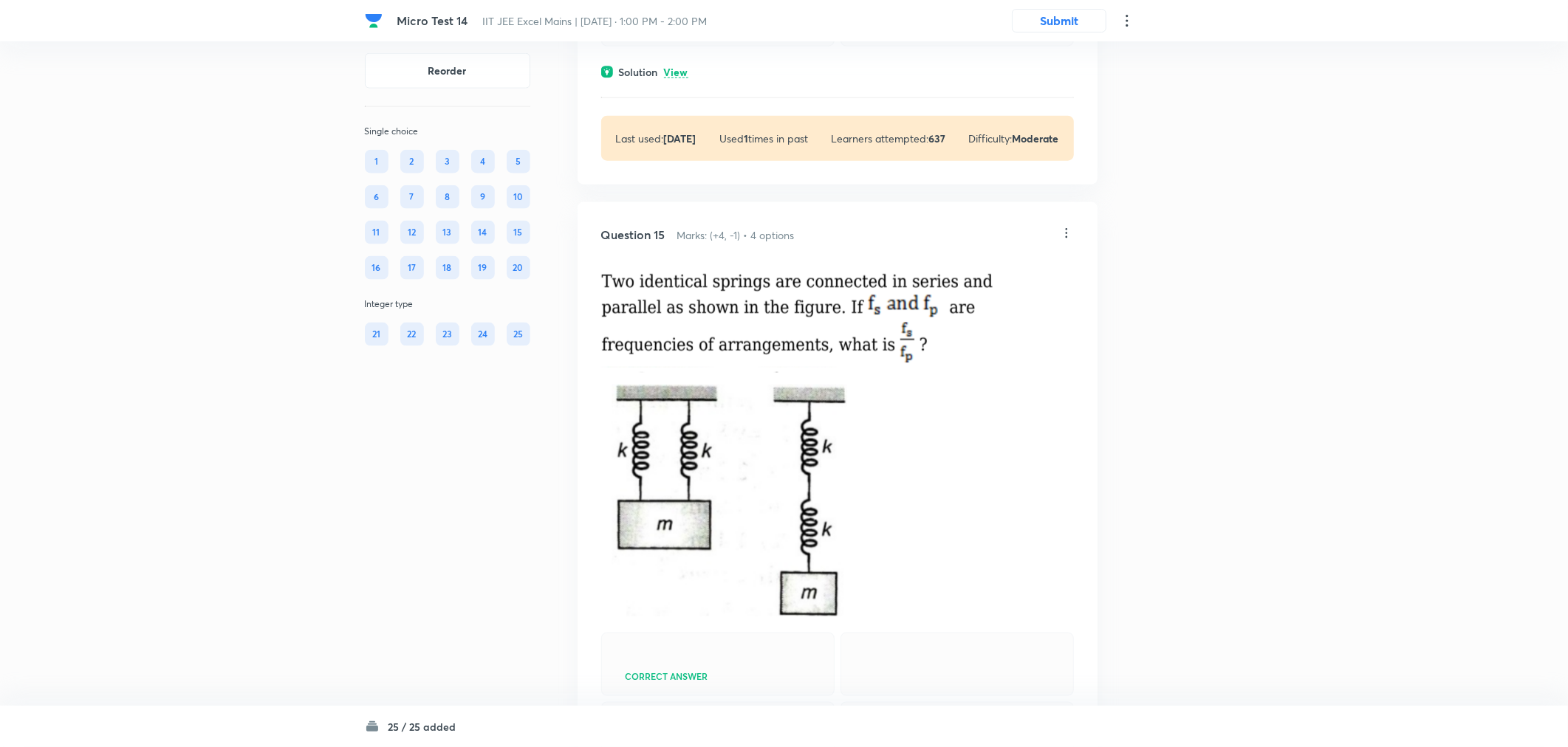
scroll to position [6152, 0]
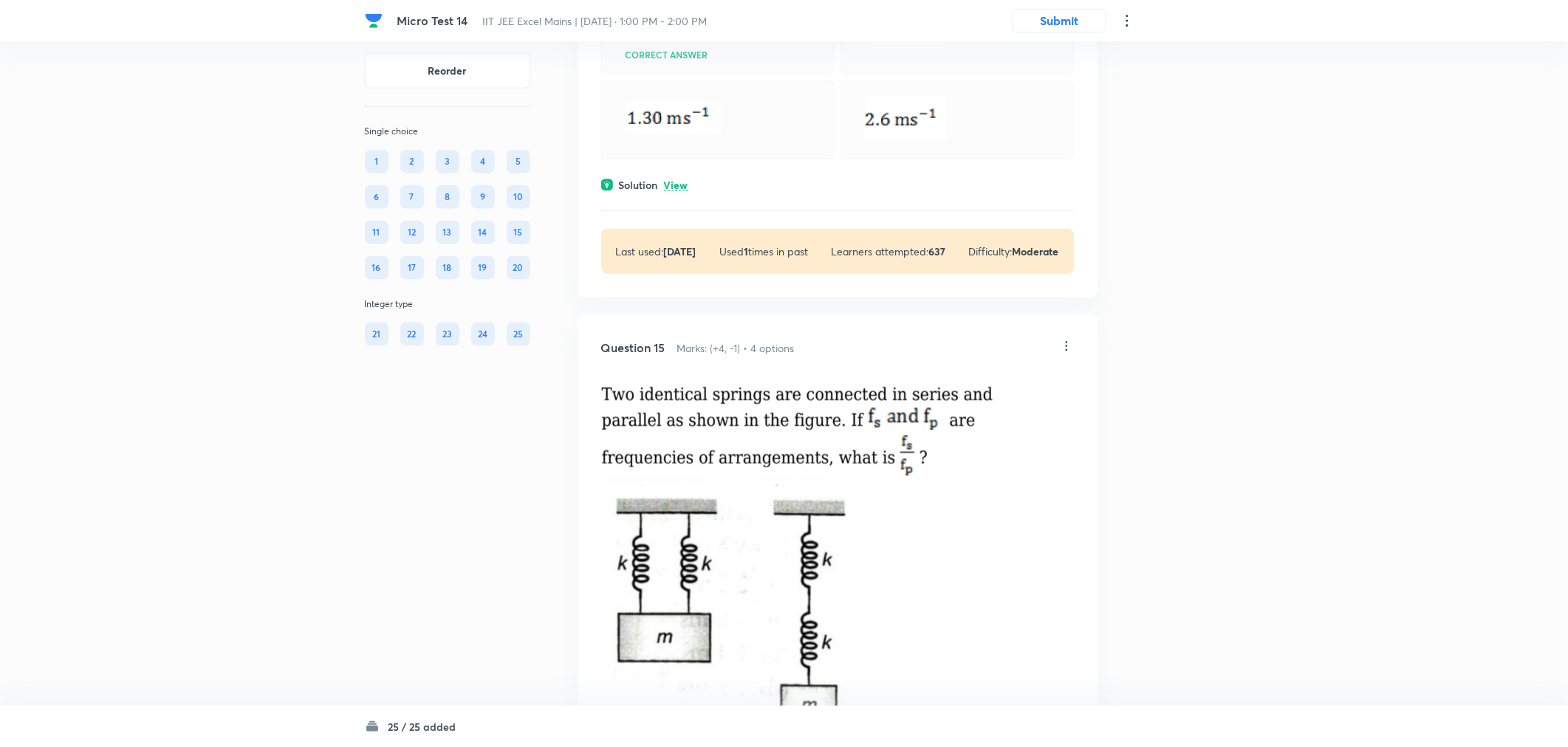
click at [670, 268] on div "Question 14 Marks: (+4, -1) • 4 options Correct answer Solution View Last used:…" at bounding box center [837, 91] width 520 height 414
click at [682, 191] on p "View" at bounding box center [676, 185] width 25 height 11
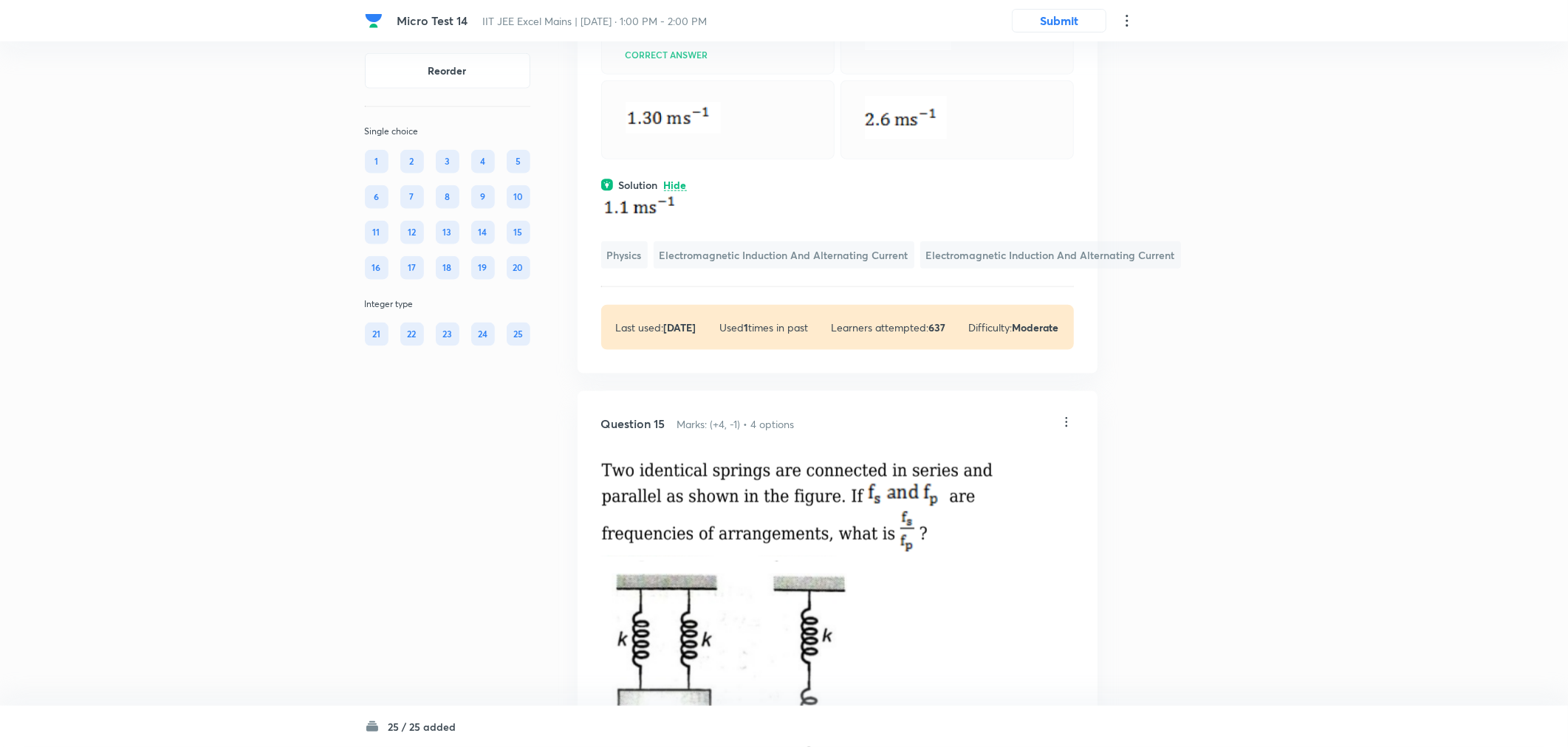
click at [678, 191] on p "Hide" at bounding box center [675, 185] width 23 height 11
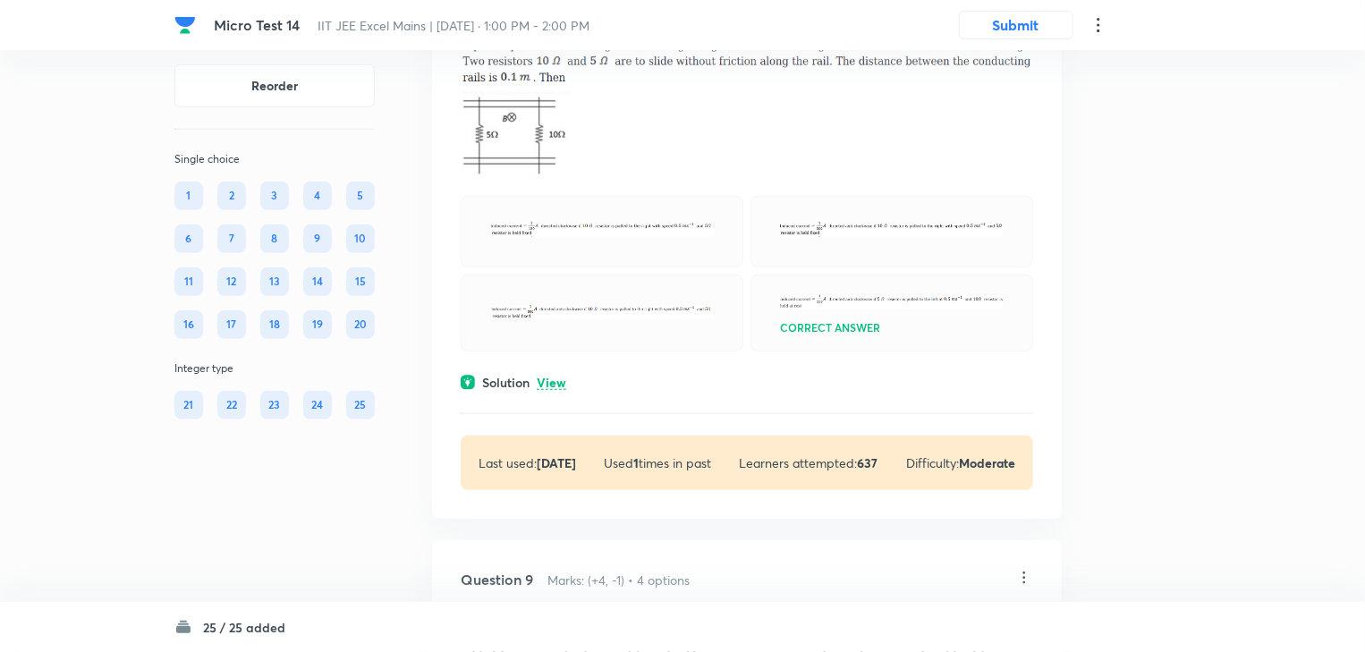
scroll to position [3826, 0]
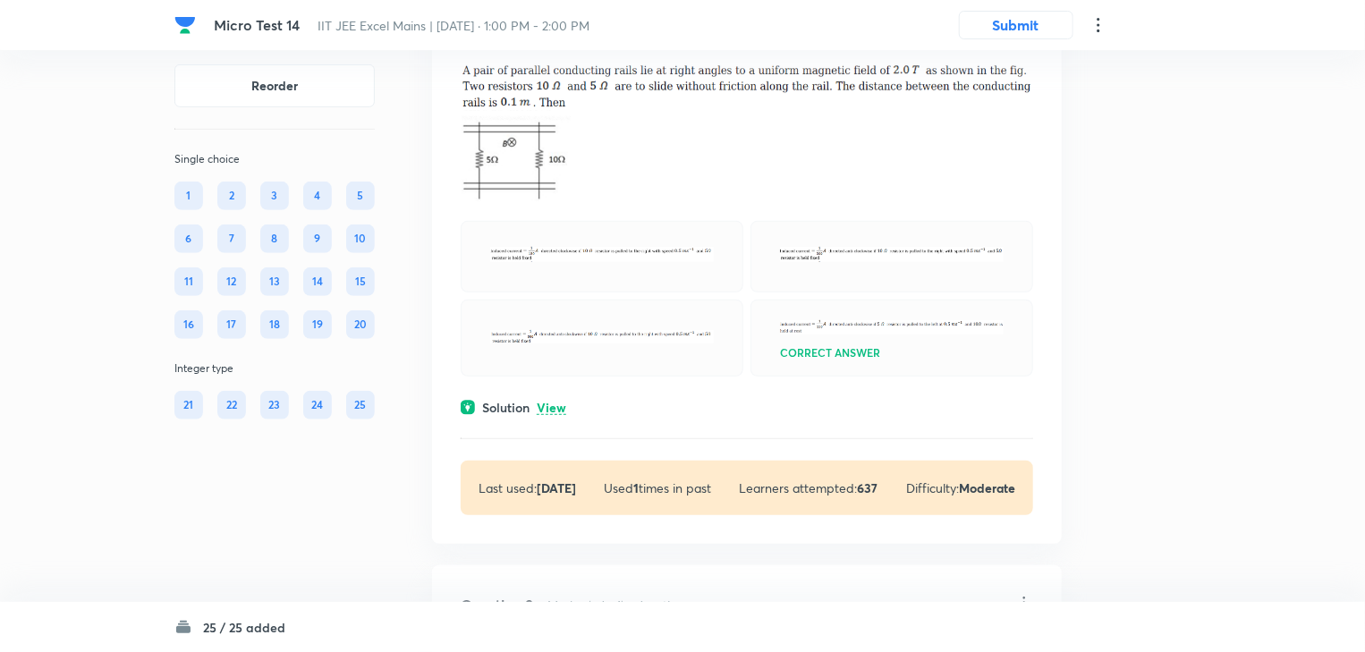
click at [570, 267] on p at bounding box center [602, 256] width 224 height 21
click at [1016, 133] on div "Question 8 Marks: (+4, -1) • 4 options Correct answer Solution View Last used: …" at bounding box center [747, 268] width 630 height 553
click at [682, 262] on img at bounding box center [602, 254] width 224 height 15
click at [1021, 38] on icon at bounding box center [1024, 30] width 18 height 18
click at [974, 171] on li "Edit" at bounding box center [956, 178] width 150 height 33
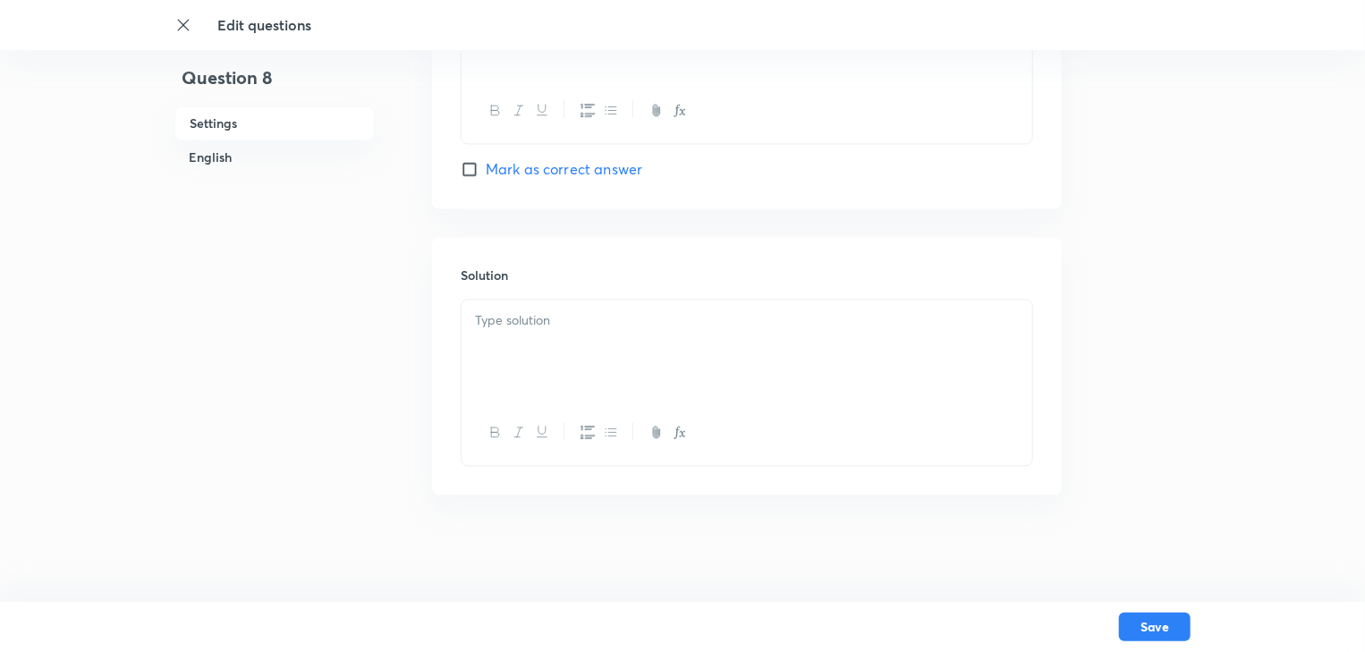
checkbox input "true"
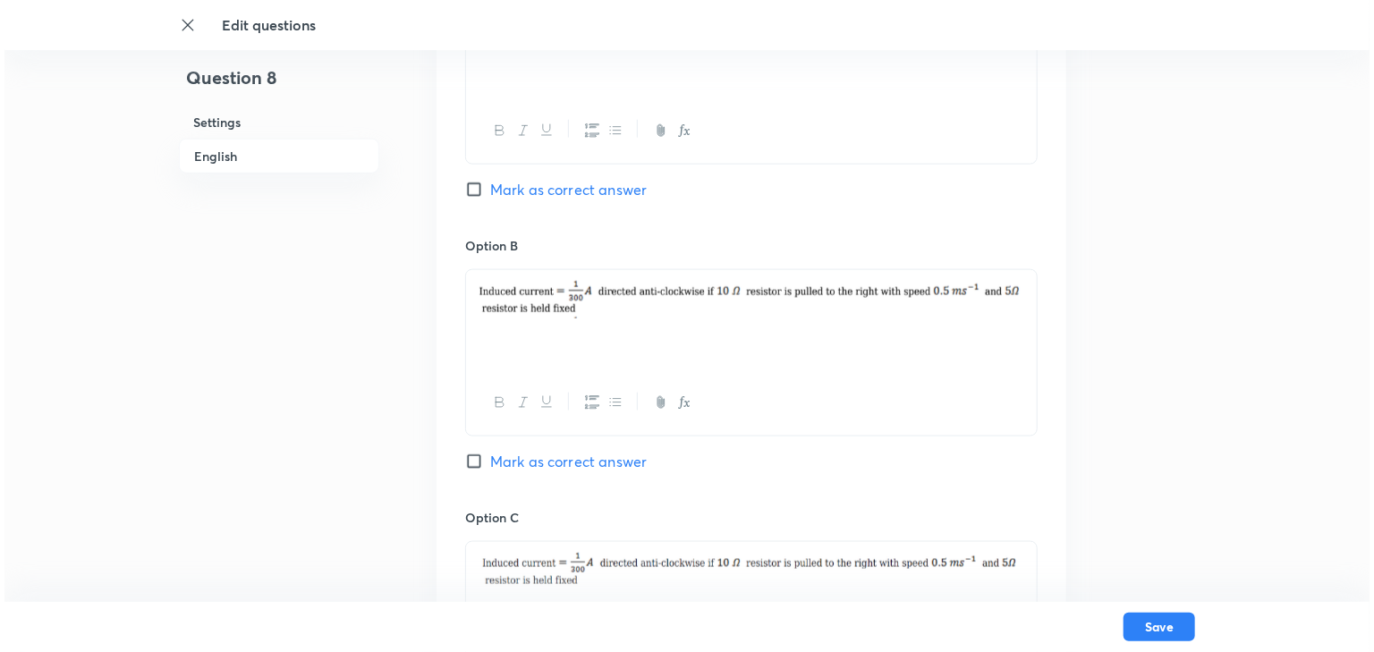
scroll to position [930, 0]
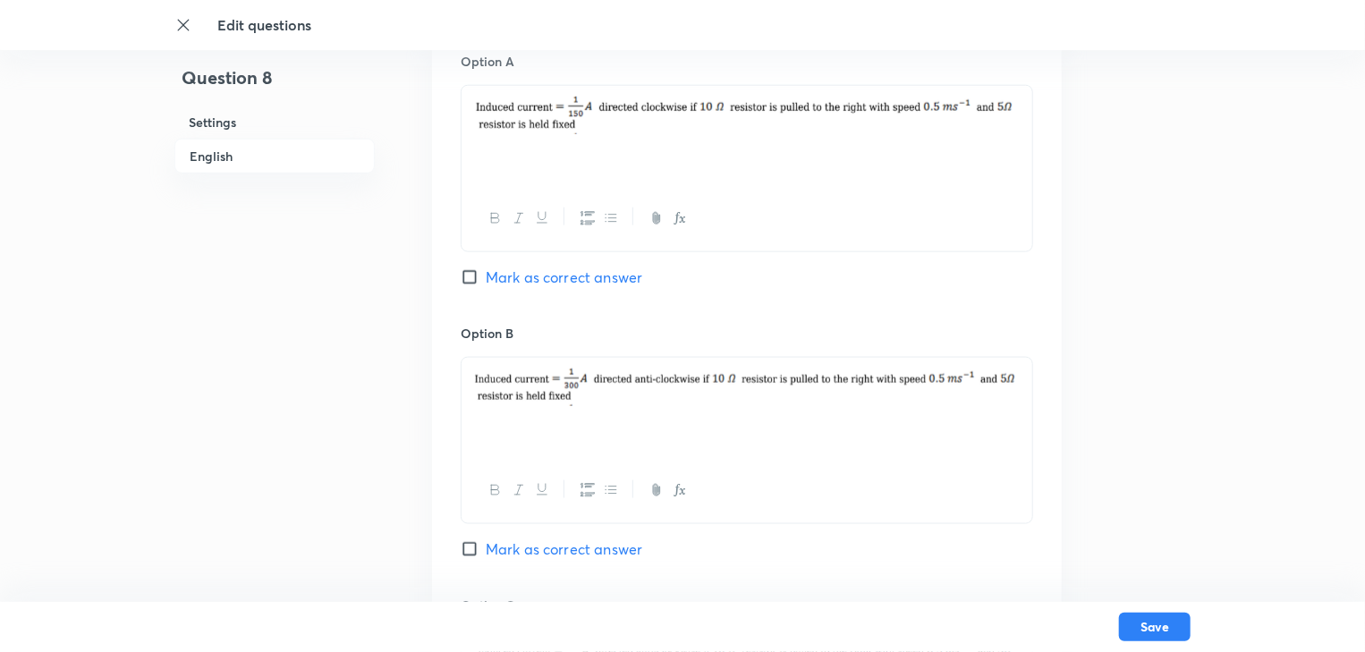
drag, startPoint x: 605, startPoint y: 404, endPoint x: 562, endPoint y: 408, distance: 43.1
click at [562, 408] on p at bounding box center [747, 390] width 544 height 42
click at [567, 404] on img at bounding box center [747, 388] width 544 height 38
drag, startPoint x: 588, startPoint y: 407, endPoint x: 488, endPoint y: 362, distance: 108.9
click at [488, 362] on div at bounding box center [747, 408] width 571 height 100
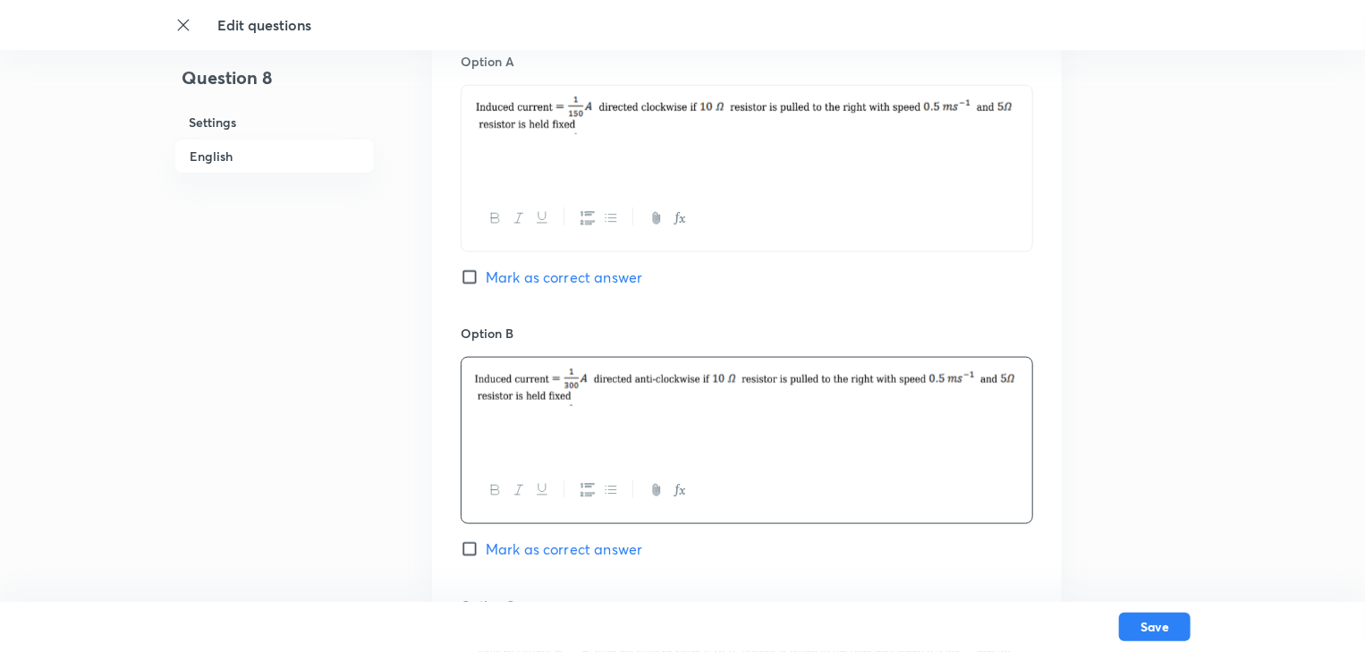
drag, startPoint x: 559, startPoint y: 382, endPoint x: 574, endPoint y: 401, distance: 24.2
click at [572, 399] on img at bounding box center [747, 388] width 544 height 38
drag, startPoint x: 575, startPoint y: 401, endPoint x: 516, endPoint y: 389, distance: 60.2
click at [516, 389] on img at bounding box center [747, 388] width 544 height 38
click at [573, 399] on img at bounding box center [747, 388] width 544 height 38
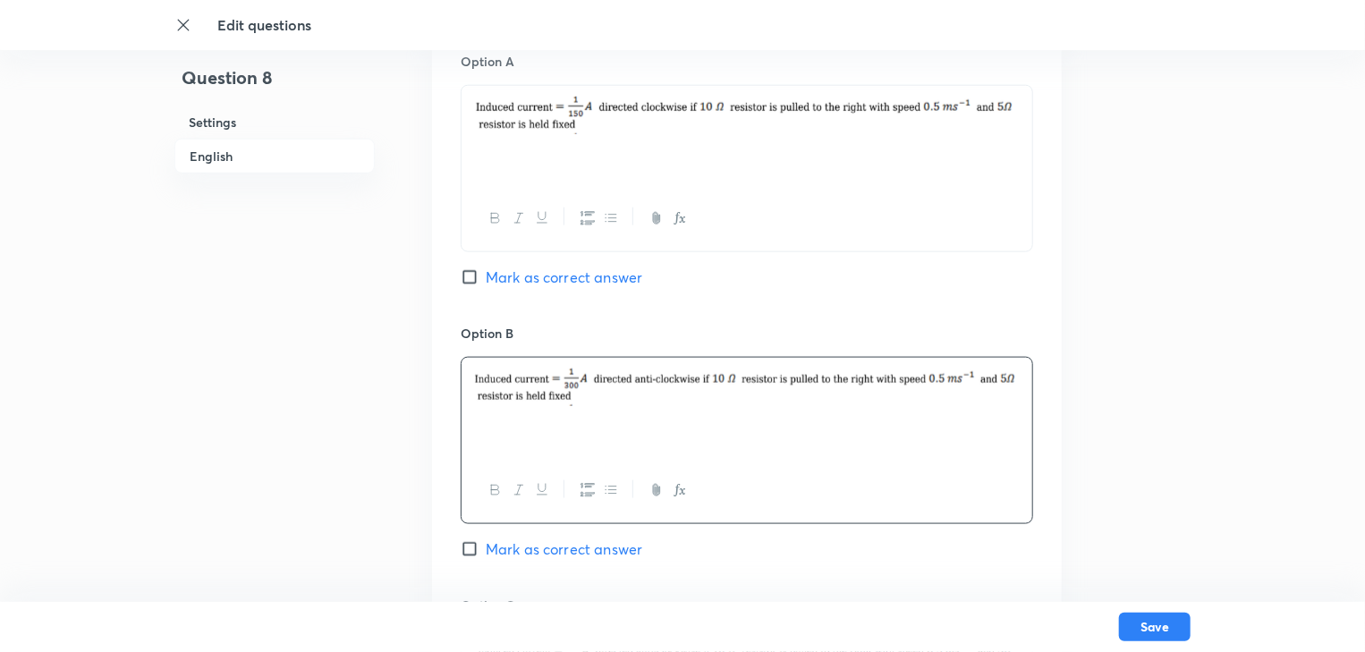
click at [489, 377] on img at bounding box center [747, 388] width 544 height 38
click at [566, 408] on p at bounding box center [747, 390] width 544 height 42
click at [595, 425] on div at bounding box center [747, 408] width 571 height 100
click at [599, 422] on div at bounding box center [747, 408] width 571 height 100
click at [589, 401] on img at bounding box center [747, 388] width 544 height 38
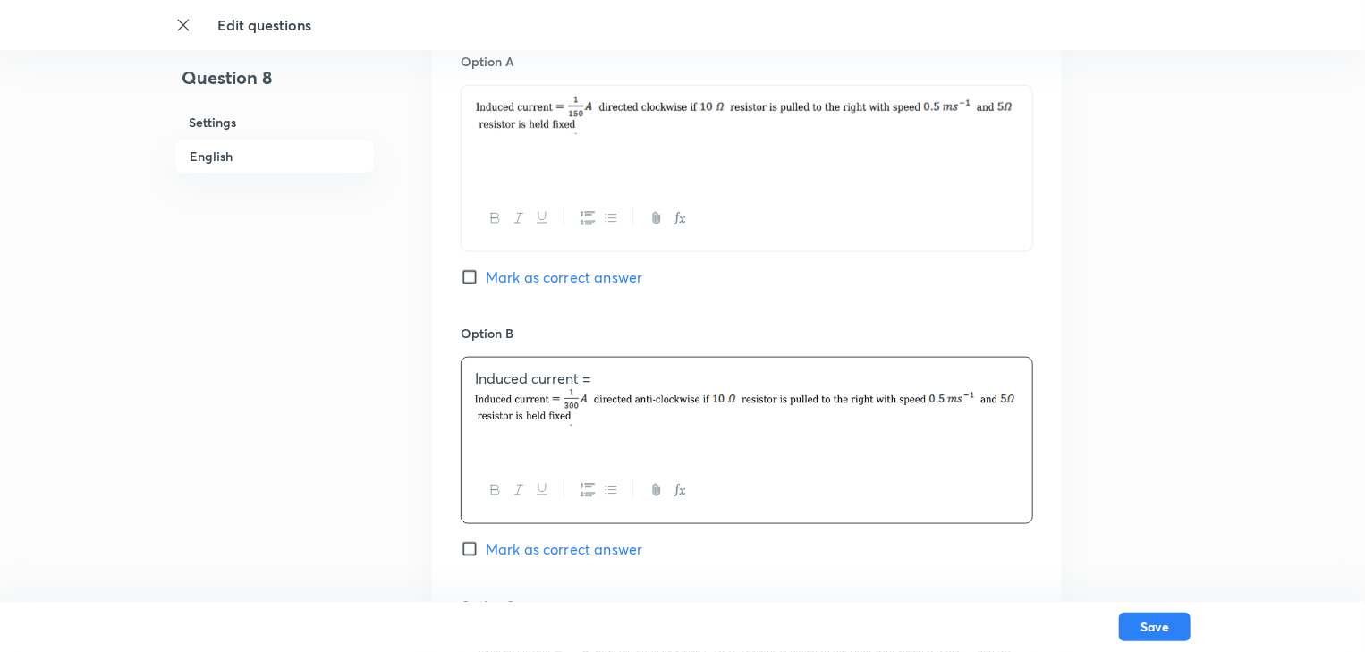
click at [688, 487] on button "button" at bounding box center [678, 490] width 23 height 22
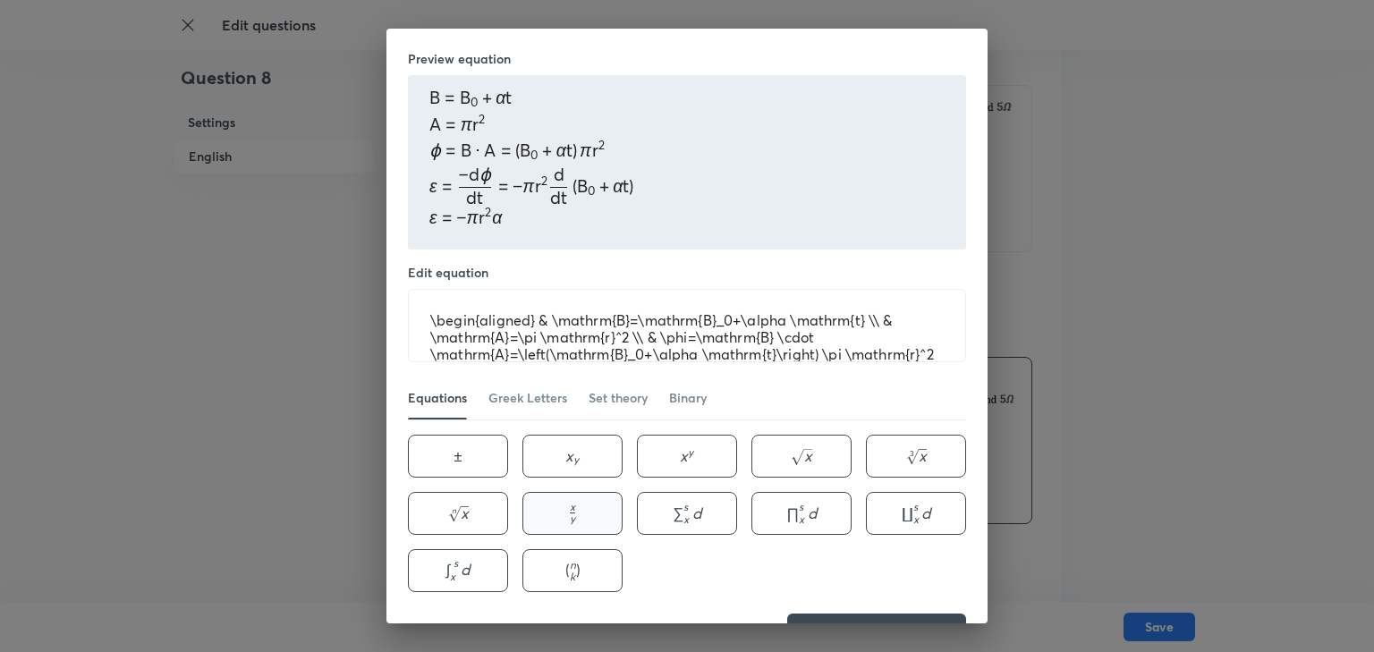
click at [553, 513] on button "x y \frac{x}{y} y x ​" at bounding box center [572, 513] width 100 height 43
type textarea "\begin{aligned} & \mathrm{B}=\mathrm{B}_0+\alpha \mathrm{t} \\ & \mathrm{A}=\pi…"
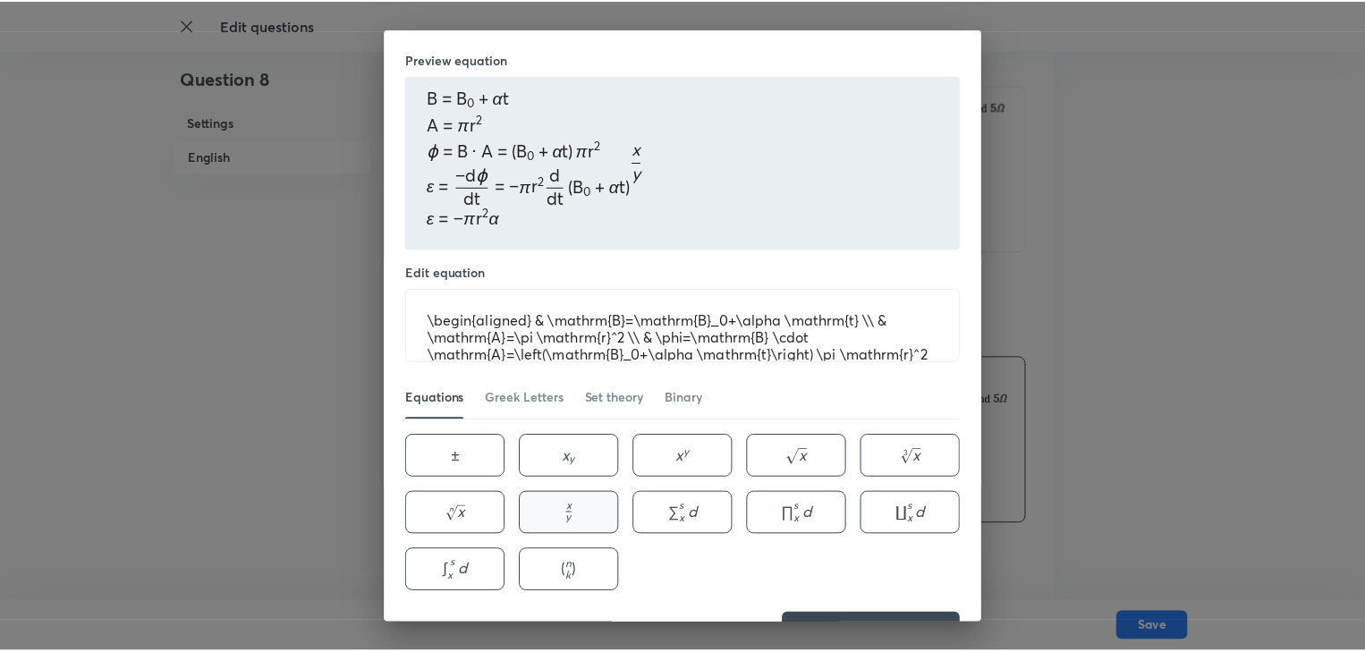
scroll to position [54, 0]
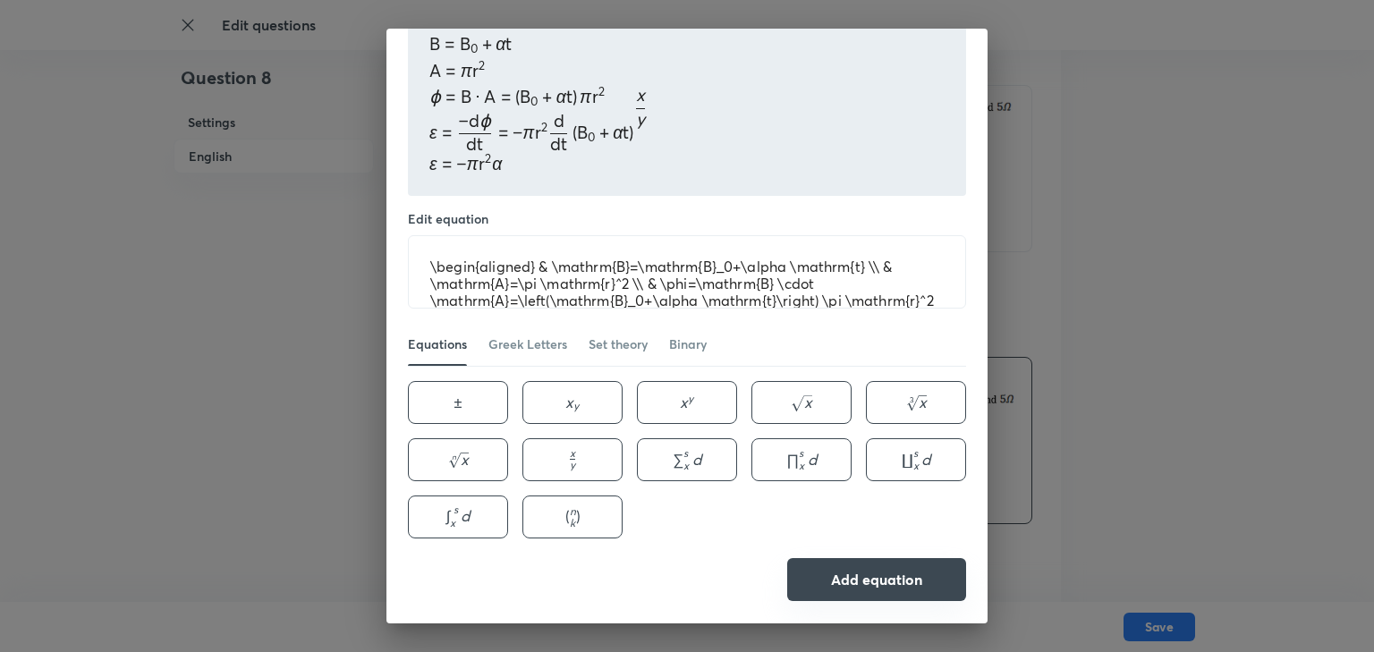
click at [906, 568] on button "Add equation" at bounding box center [876, 579] width 179 height 43
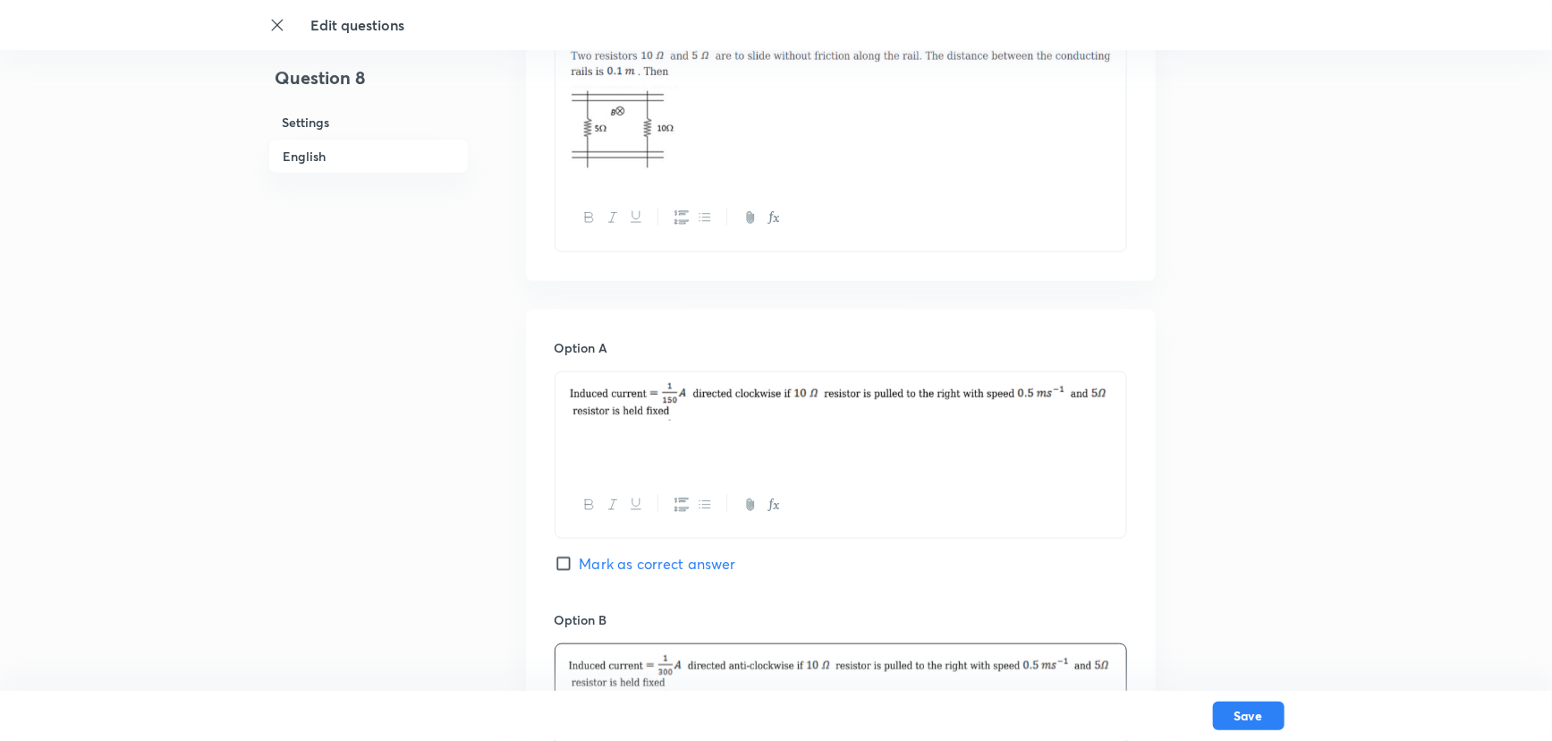
scroll to position [806, 0]
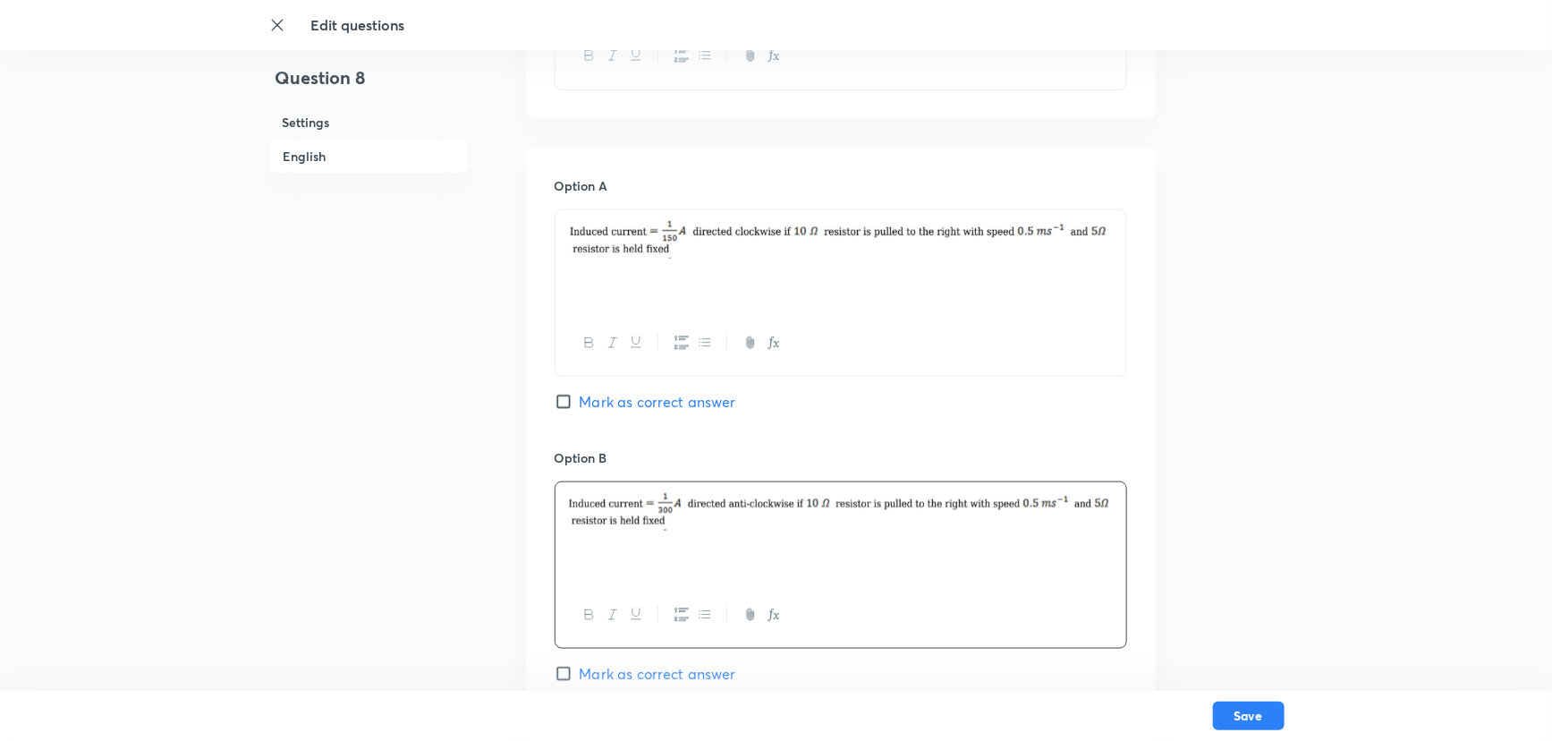
click at [635, 250] on img at bounding box center [841, 240] width 544 height 38
click at [652, 248] on img at bounding box center [841, 240] width 544 height 38
click at [673, 252] on img at bounding box center [841, 240] width 544 height 38
click at [677, 247] on img at bounding box center [841, 240] width 544 height 38
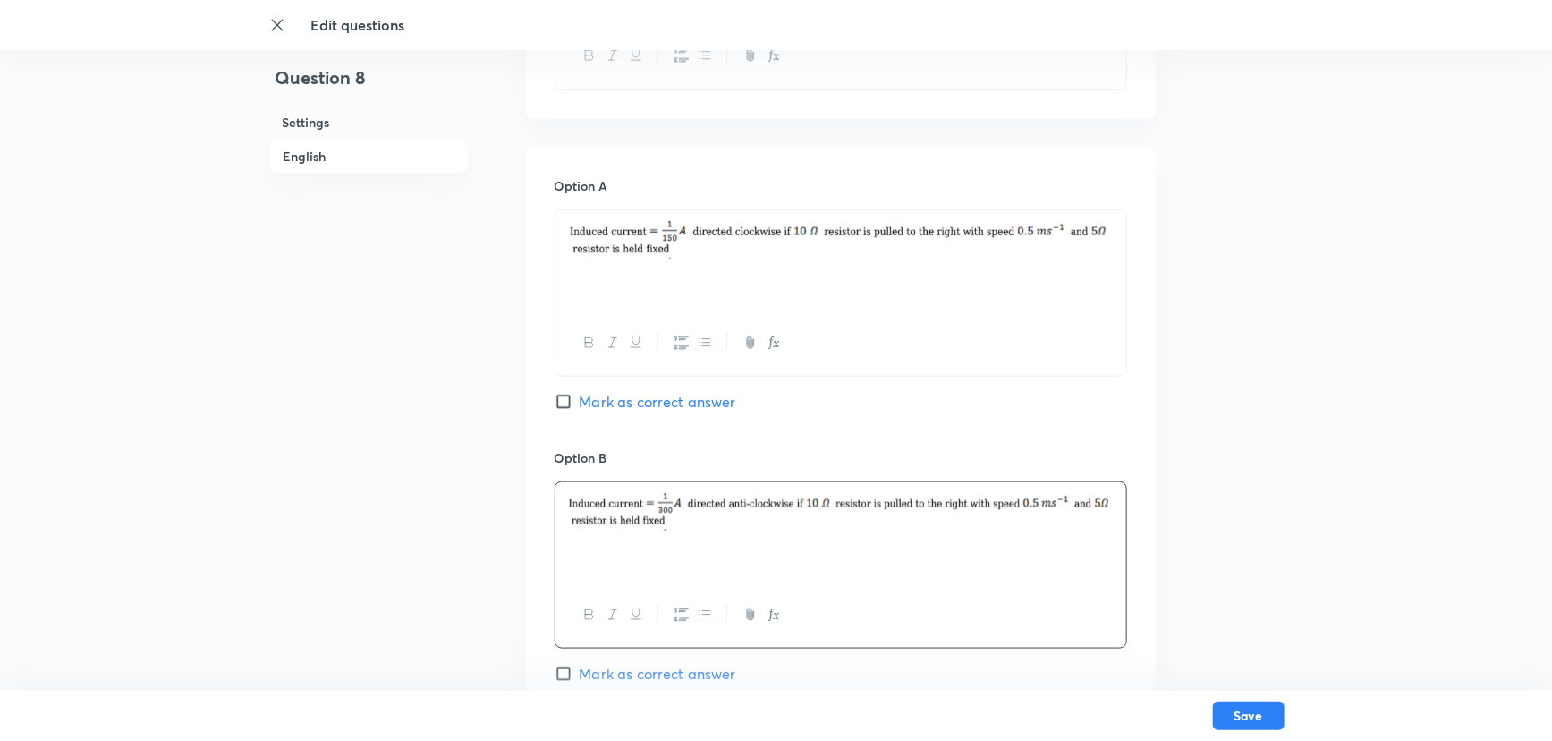
click at [677, 247] on img at bounding box center [841, 240] width 544 height 38
click at [664, 247] on img at bounding box center [841, 240] width 544 height 38
click at [669, 252] on img at bounding box center [841, 240] width 544 height 38
drag, startPoint x: 608, startPoint y: 240, endPoint x: 599, endPoint y: 233, distance: 10.9
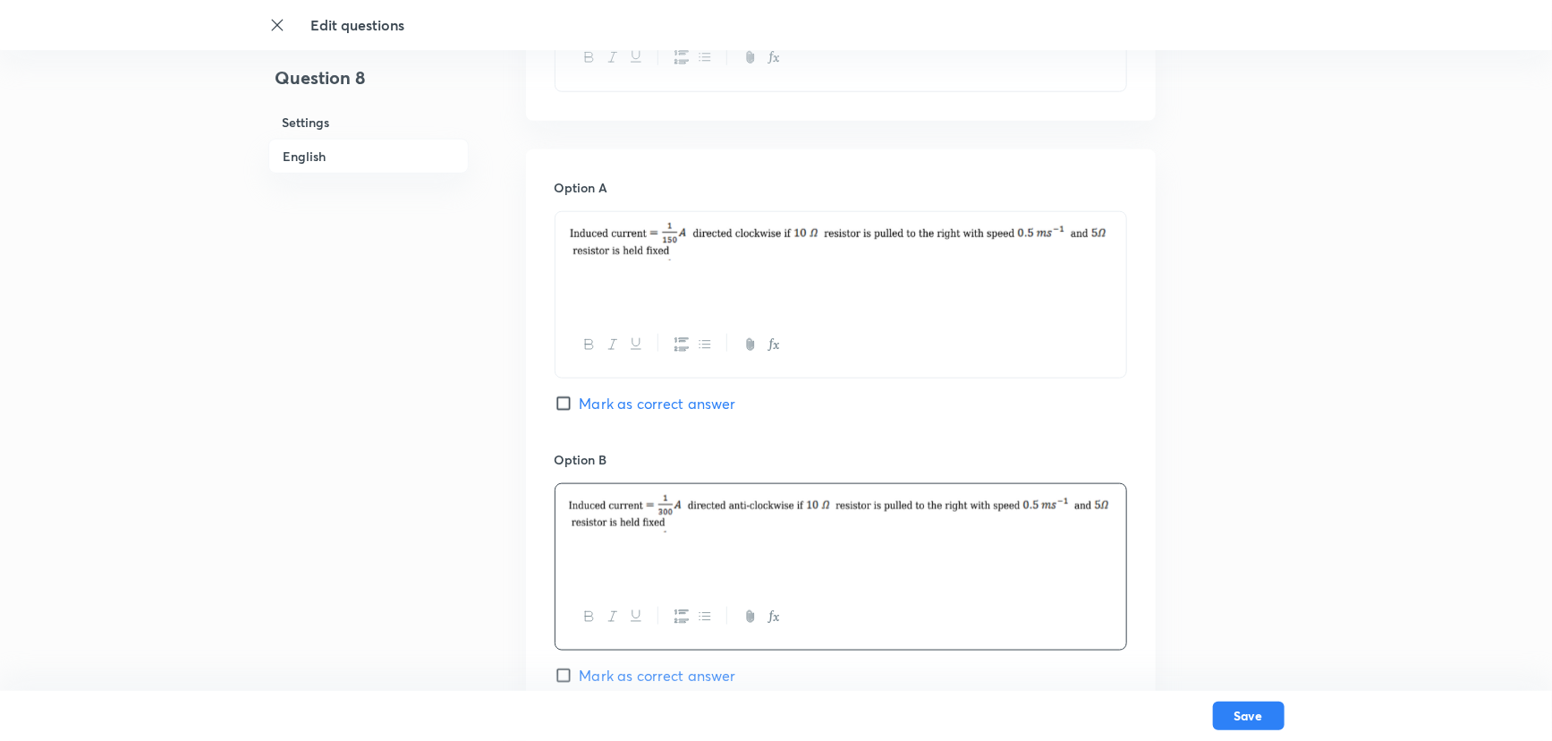
click at [599, 233] on img at bounding box center [841, 242] width 544 height 38
click at [665, 259] on img at bounding box center [841, 242] width 544 height 38
click at [758, 256] on img at bounding box center [841, 242] width 544 height 38
drag, startPoint x: 791, startPoint y: 301, endPoint x: 708, endPoint y: 256, distance: 94.9
click at [783, 295] on div at bounding box center [840, 262] width 571 height 100
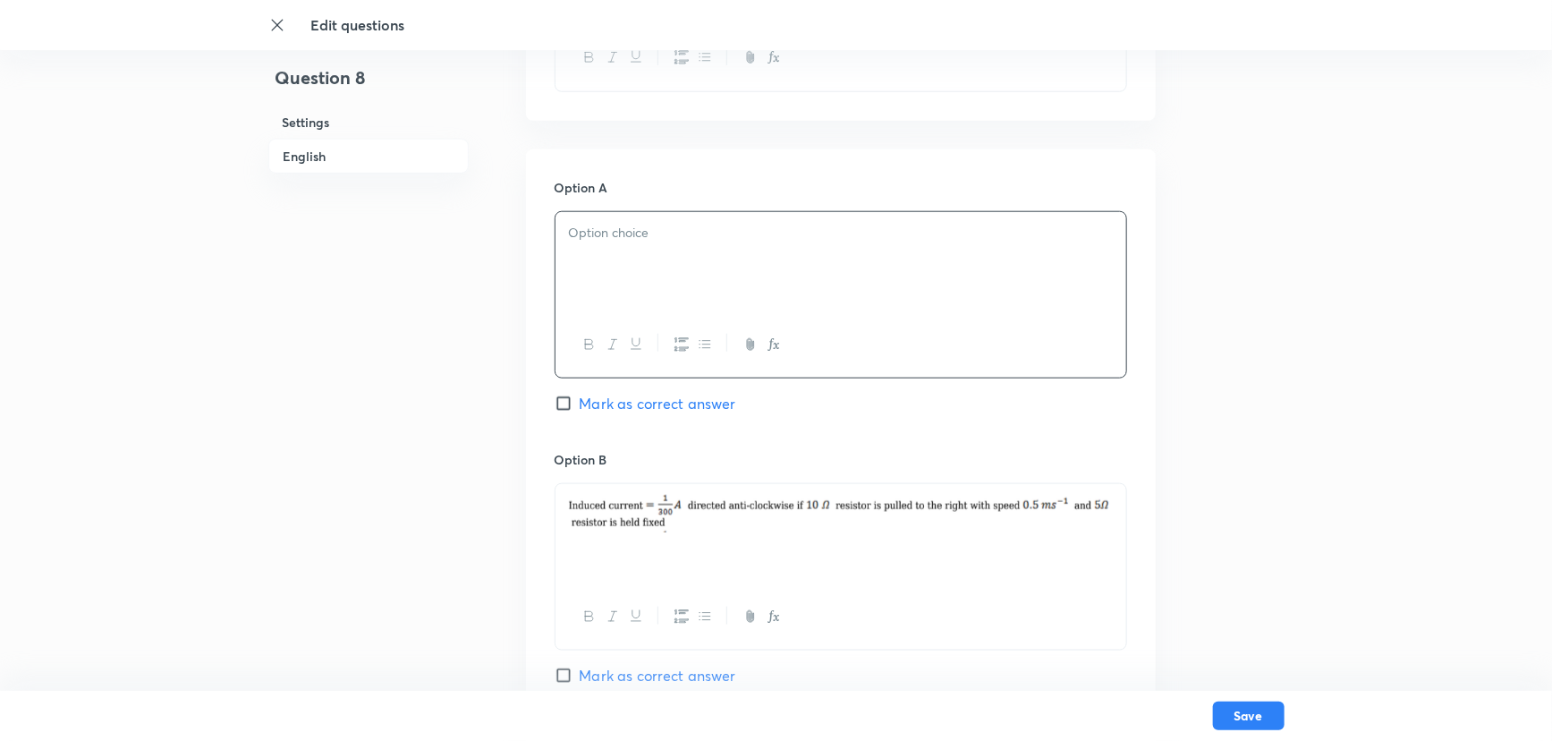
click at [643, 235] on p at bounding box center [841, 233] width 544 height 21
click at [694, 241] on img at bounding box center [699, 235] width 30 height 24
click at [732, 277] on div "Induced current = directed clockwise if 10 Ω resistor is pulled to the right wi…" at bounding box center [840, 262] width 571 height 100
drag, startPoint x: 889, startPoint y: 250, endPoint x: 580, endPoint y: 267, distance: 309.9
click at [559, 233] on div "Induced current = directed clockwise if 10 Ω resistor is pulled to the right wi…" at bounding box center [840, 262] width 571 height 100
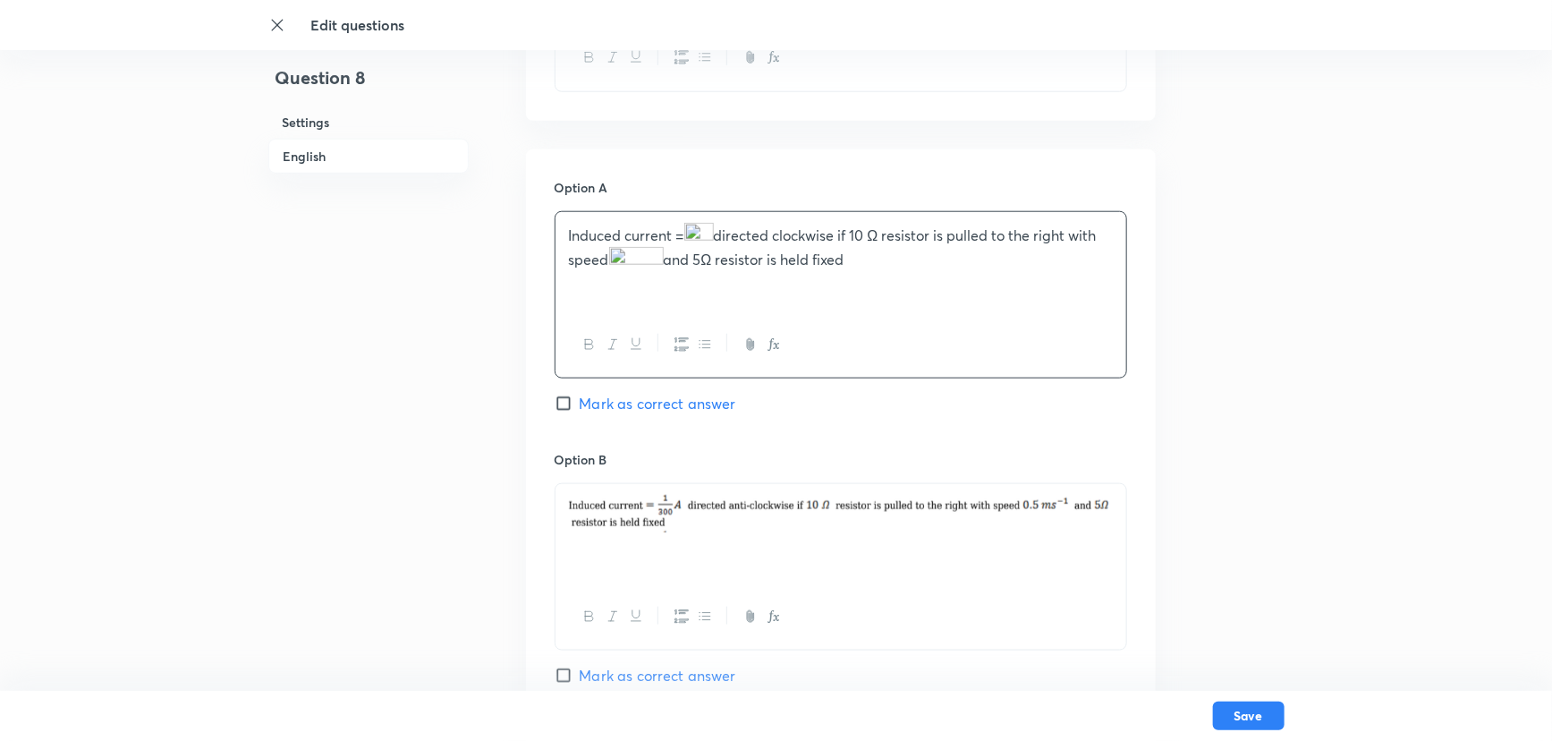
click at [599, 284] on div "Induced current = directed clockwise if 10 Ω resistor is pulled to the right wi…" at bounding box center [840, 262] width 571 height 100
click at [689, 309] on div at bounding box center [840, 262] width 571 height 100
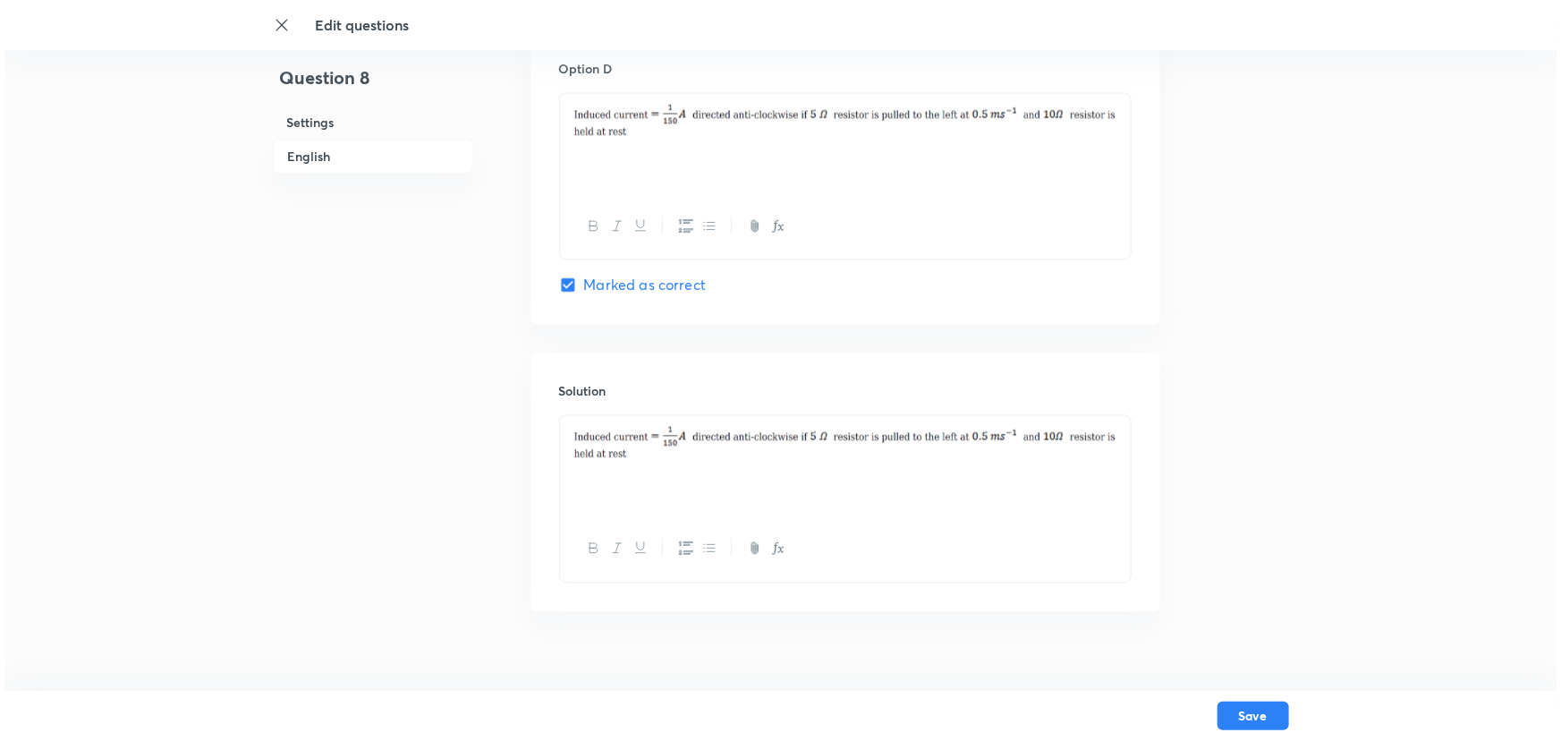
scroll to position [1768, 0]
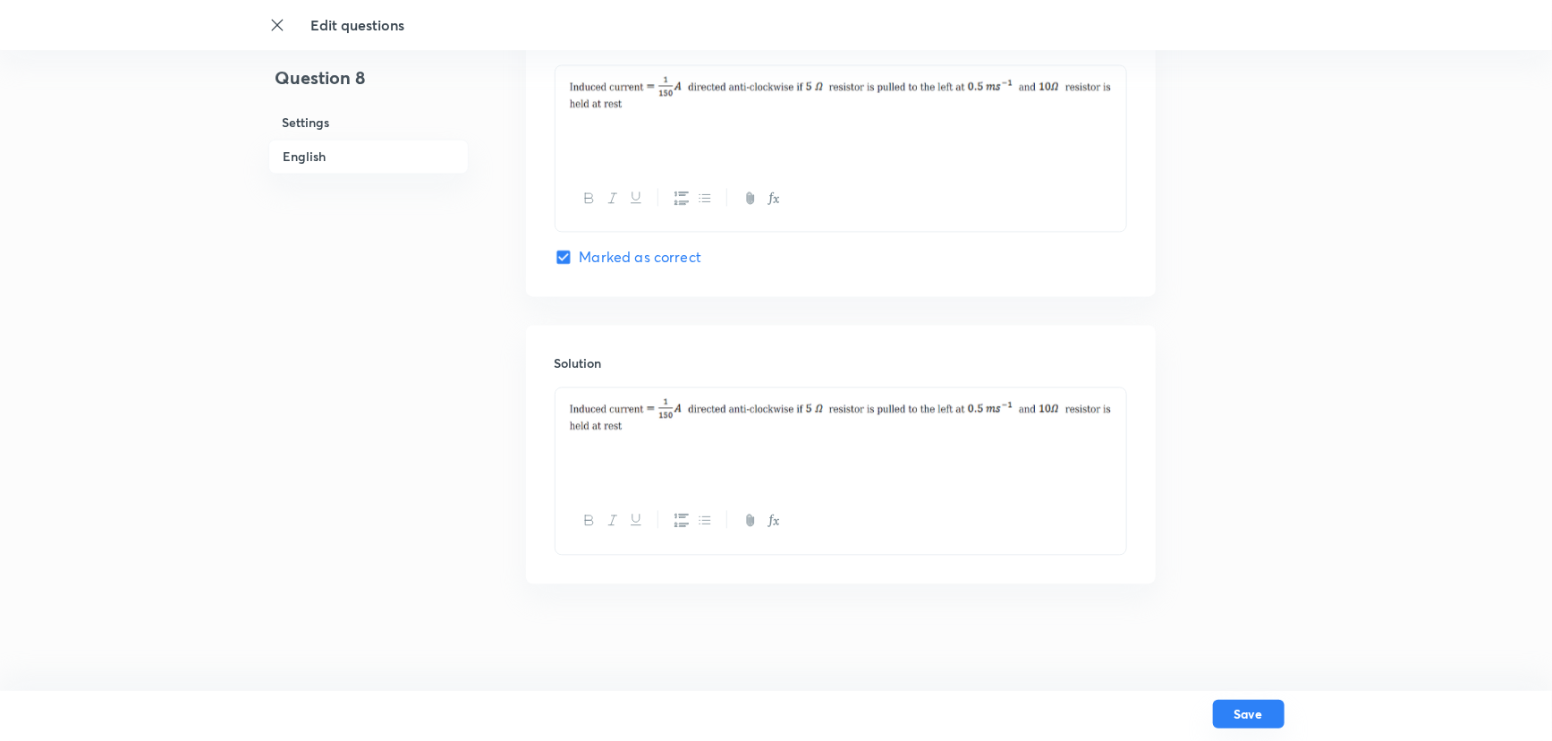
click at [1249, 651] on button "Save" at bounding box center [1249, 713] width 72 height 29
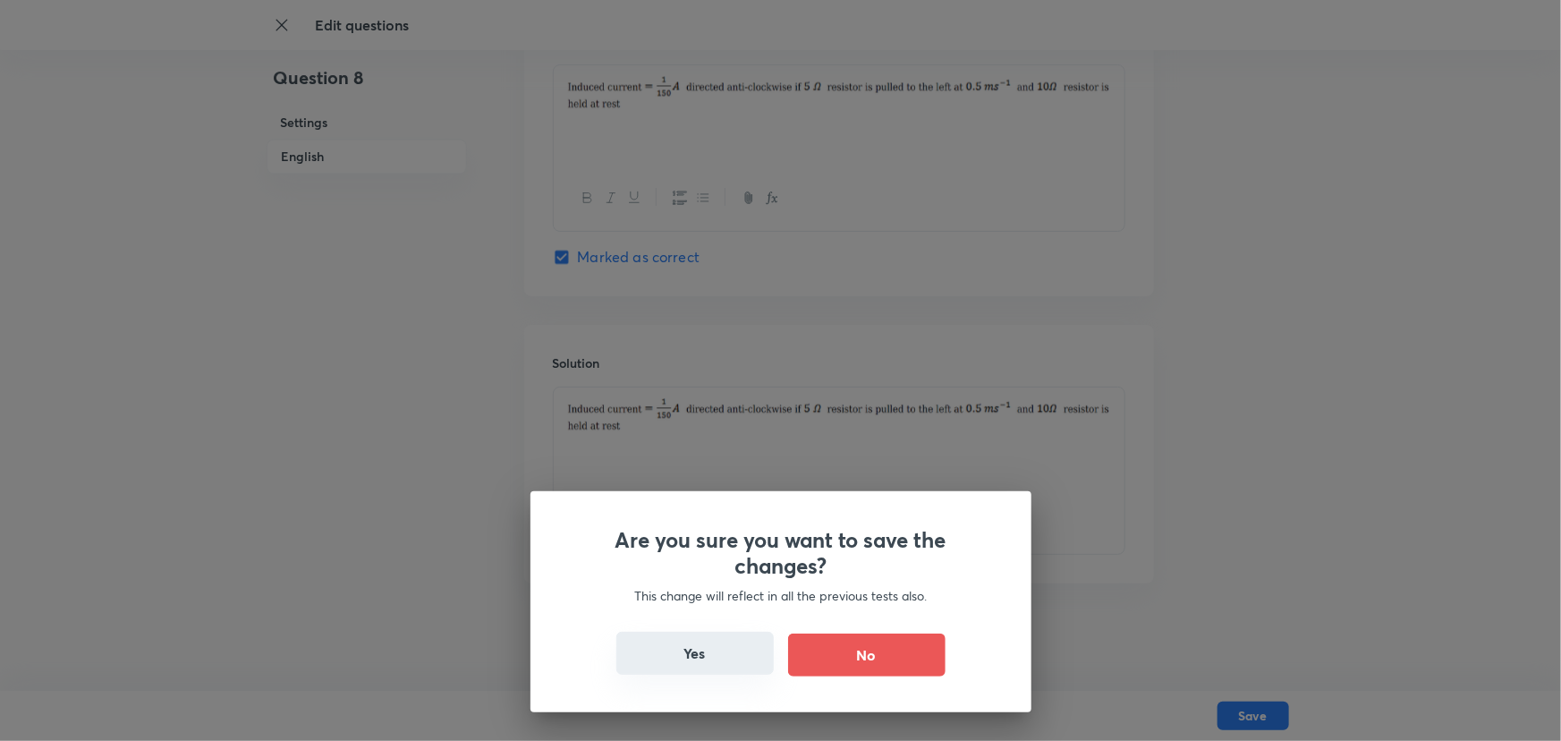
click at [653, 651] on button "Yes" at bounding box center [694, 652] width 157 height 43
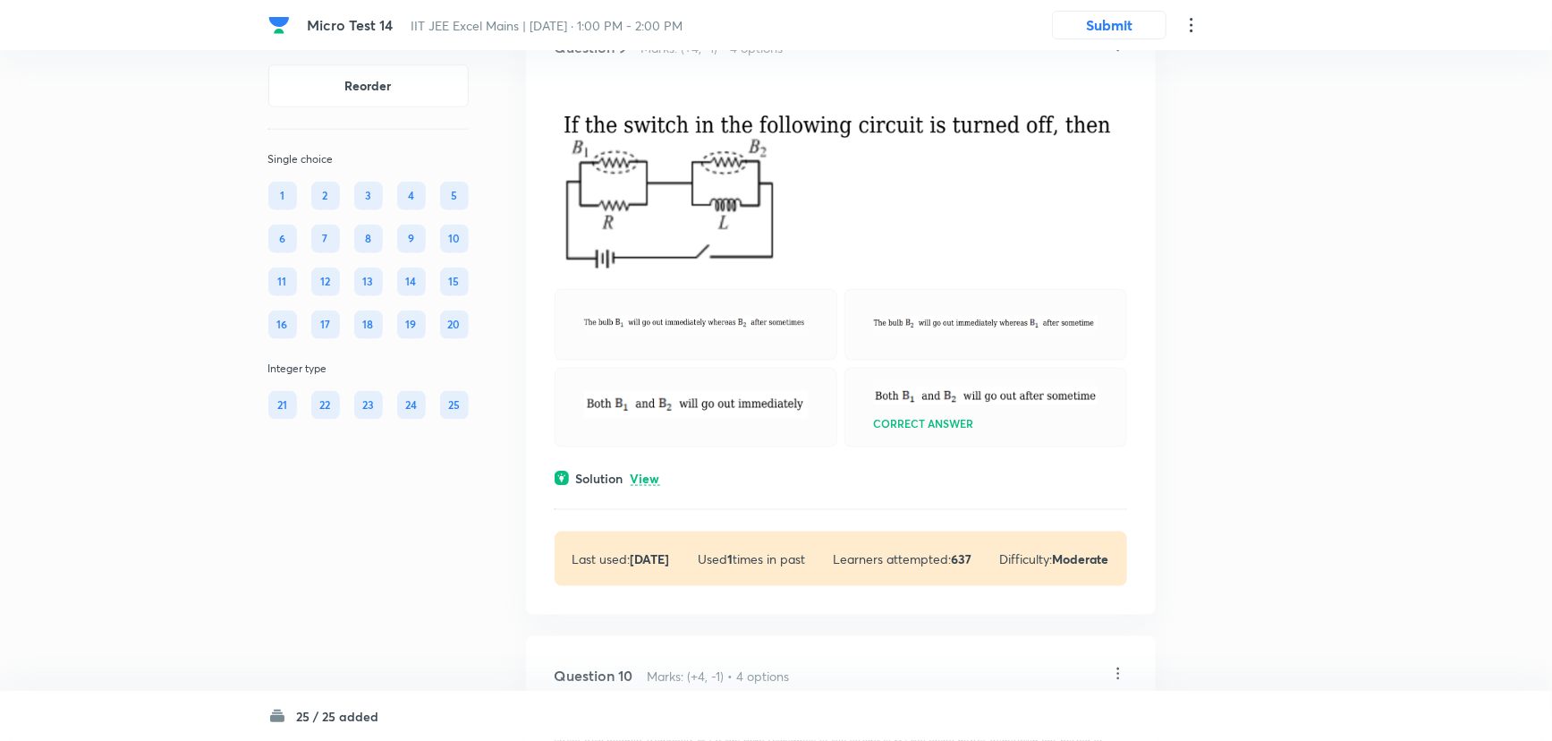
scroll to position [4391, 0]
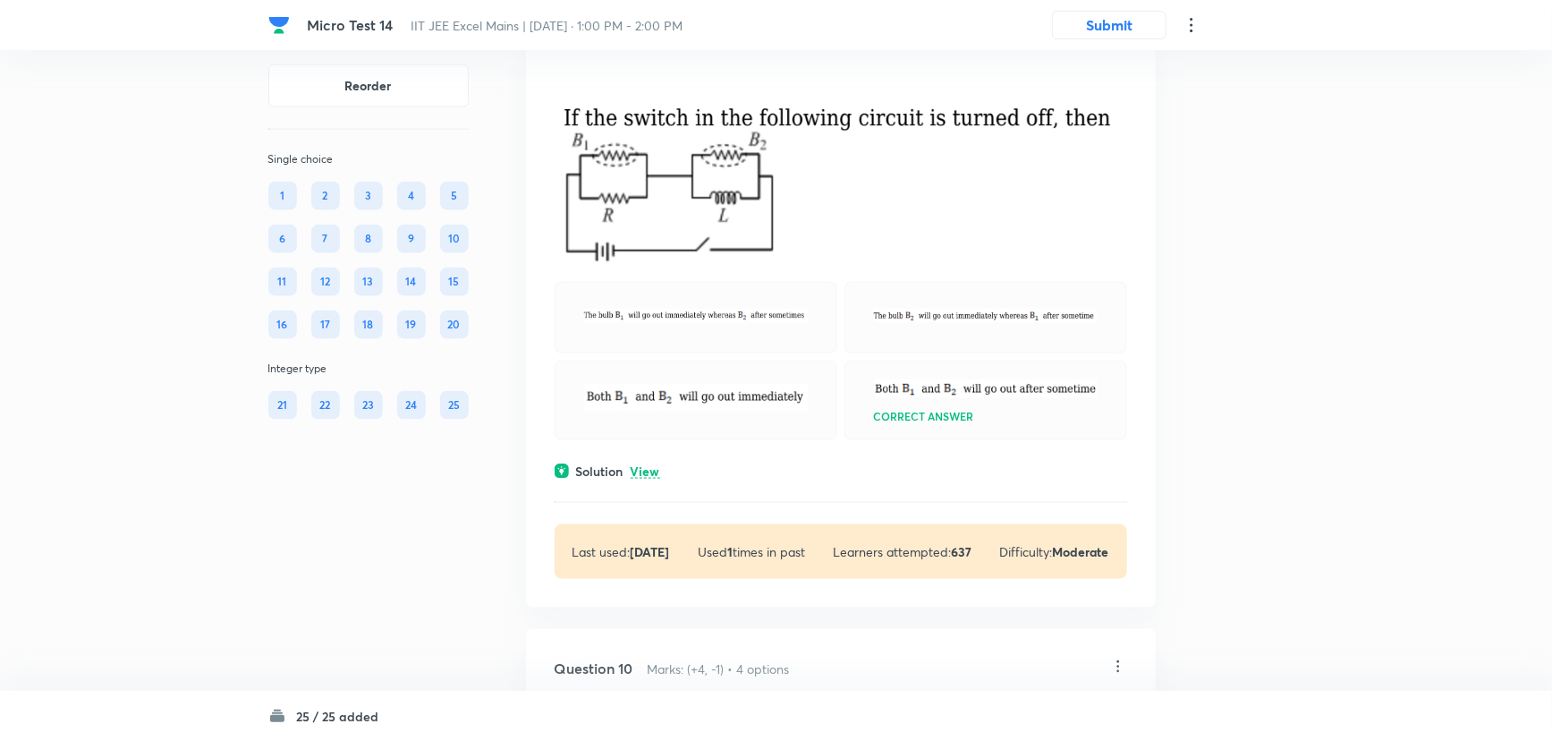
click at [647, 261] on img at bounding box center [841, 166] width 572 height 189
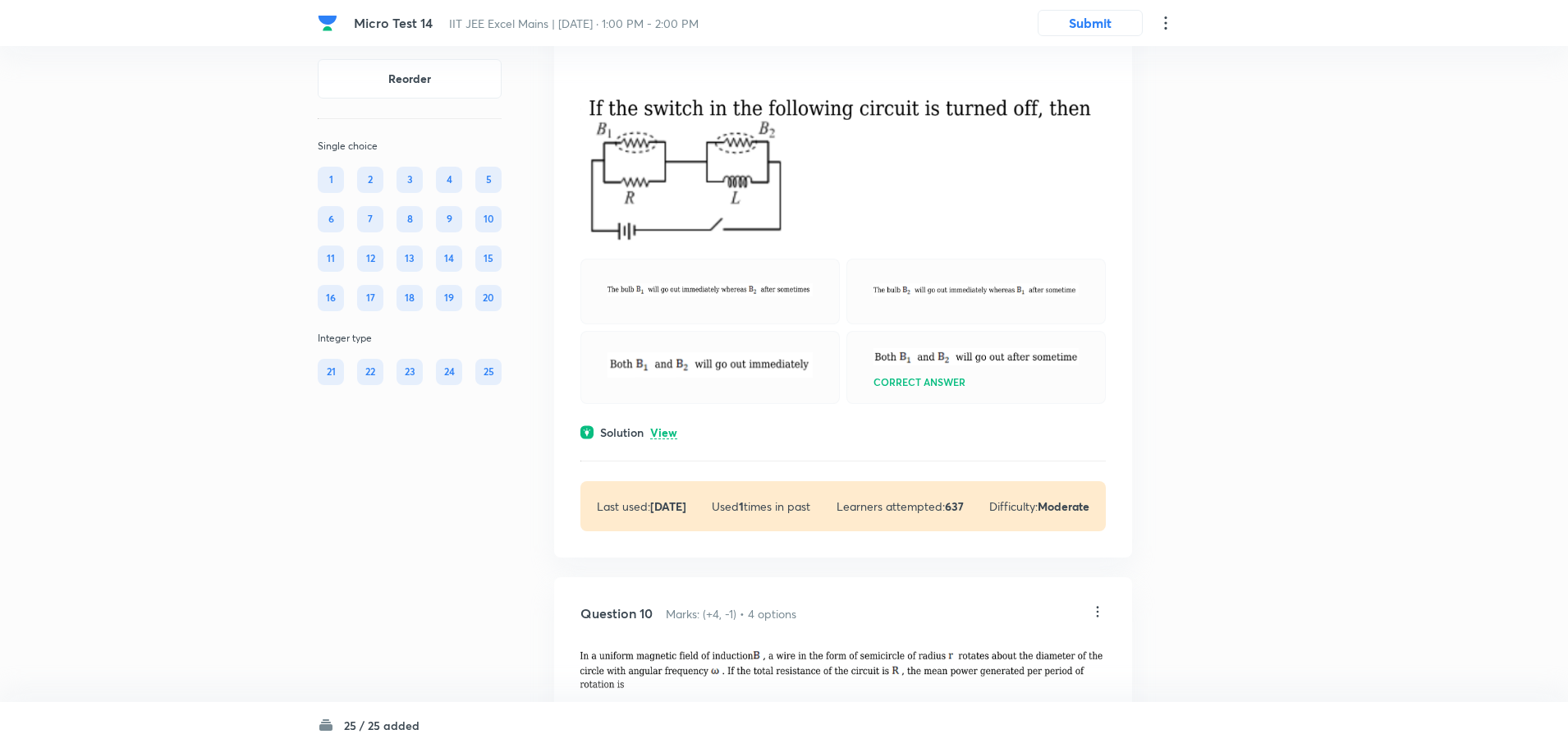
click at [671, 440] on p "View" at bounding box center [664, 432] width 28 height 12
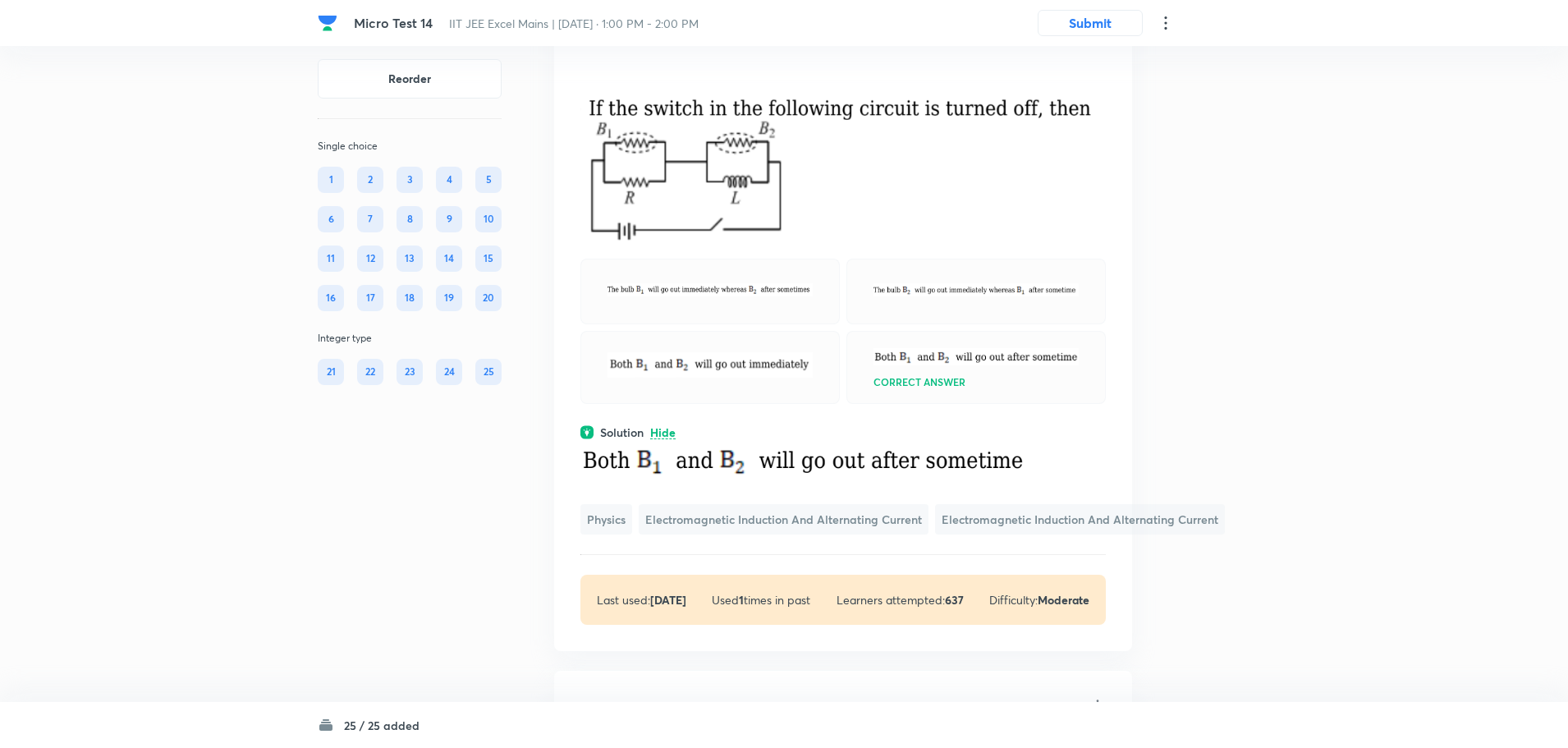
click at [670, 440] on p "Hide" at bounding box center [663, 432] width 26 height 12
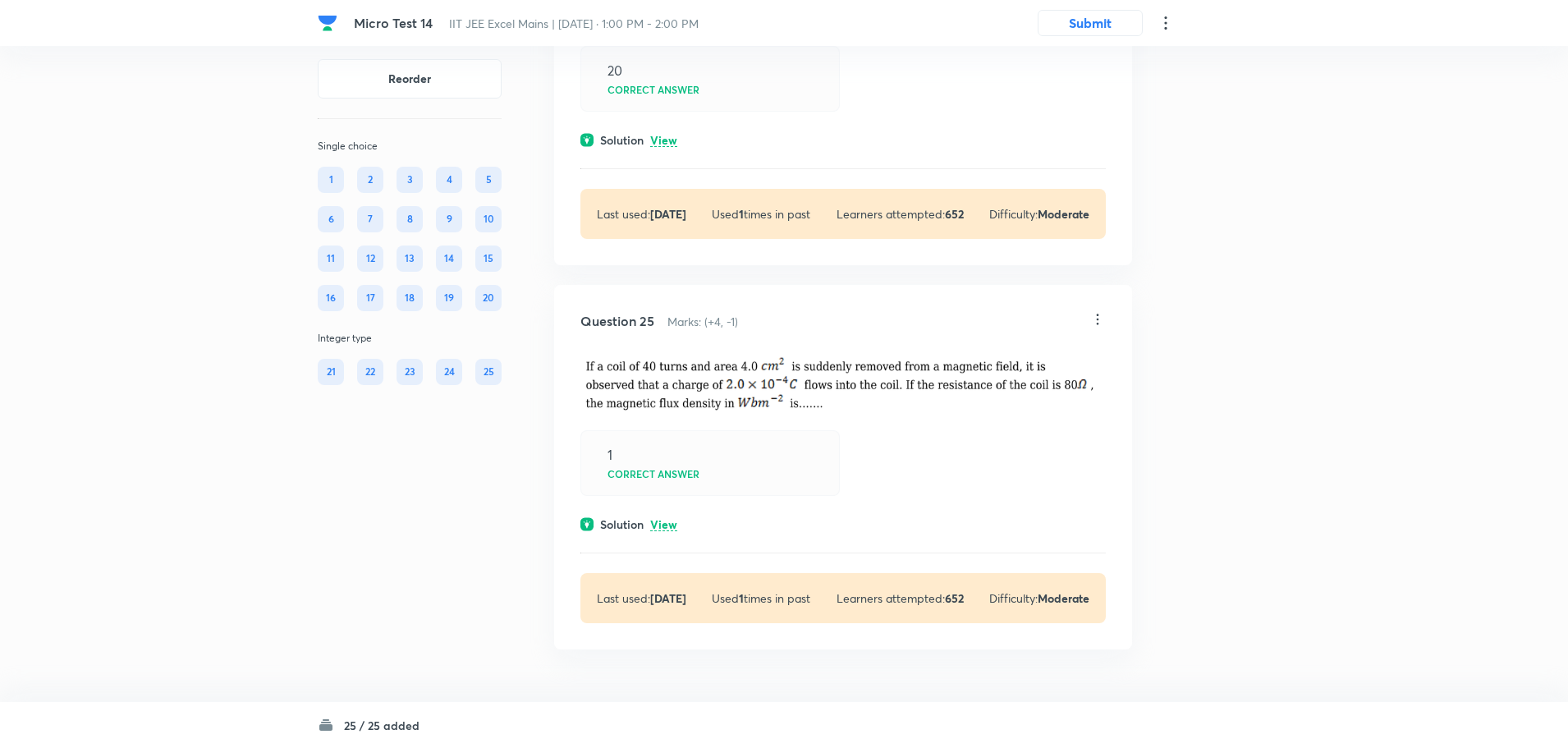
scroll to position [12411, 0]
click at [704, 487] on div "1 Correct answer" at bounding box center [710, 463] width 260 height 66
drag, startPoint x: 859, startPoint y: 478, endPoint x: 774, endPoint y: 492, distance: 86.1
click at [860, 478] on div "1 Correct answer" at bounding box center [843, 463] width 525 height 66
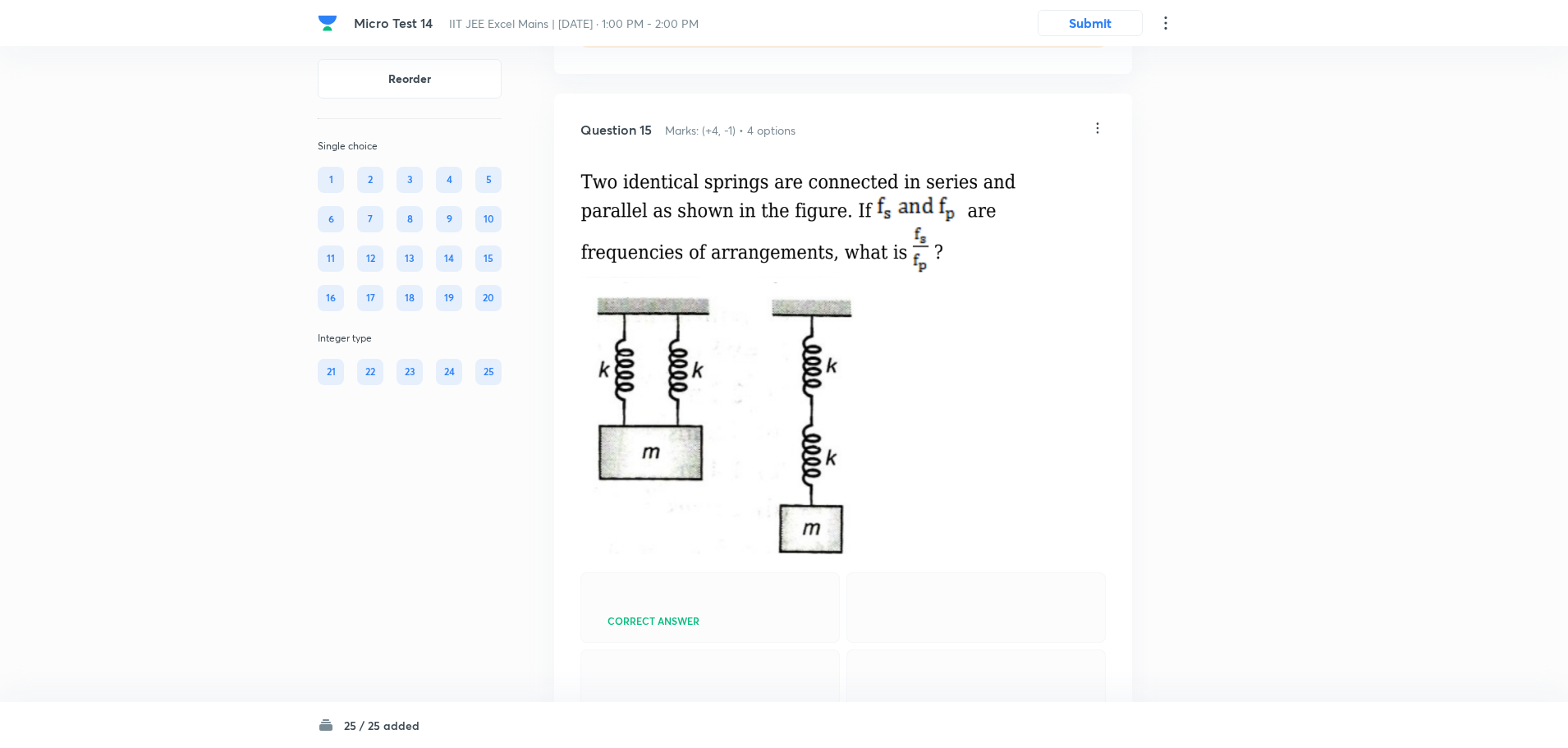
scroll to position [6763, 0]
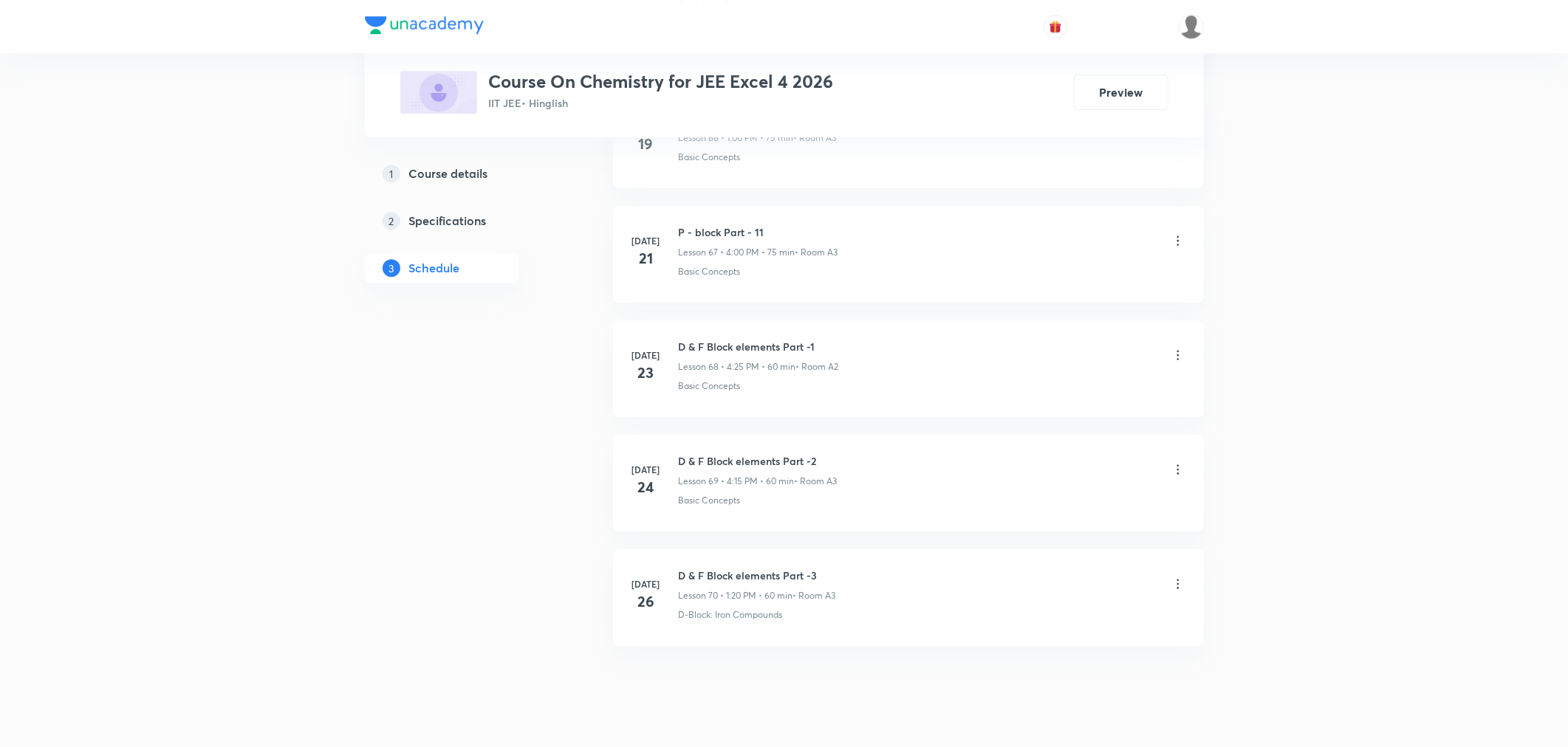
scroll to position [8456, 0]
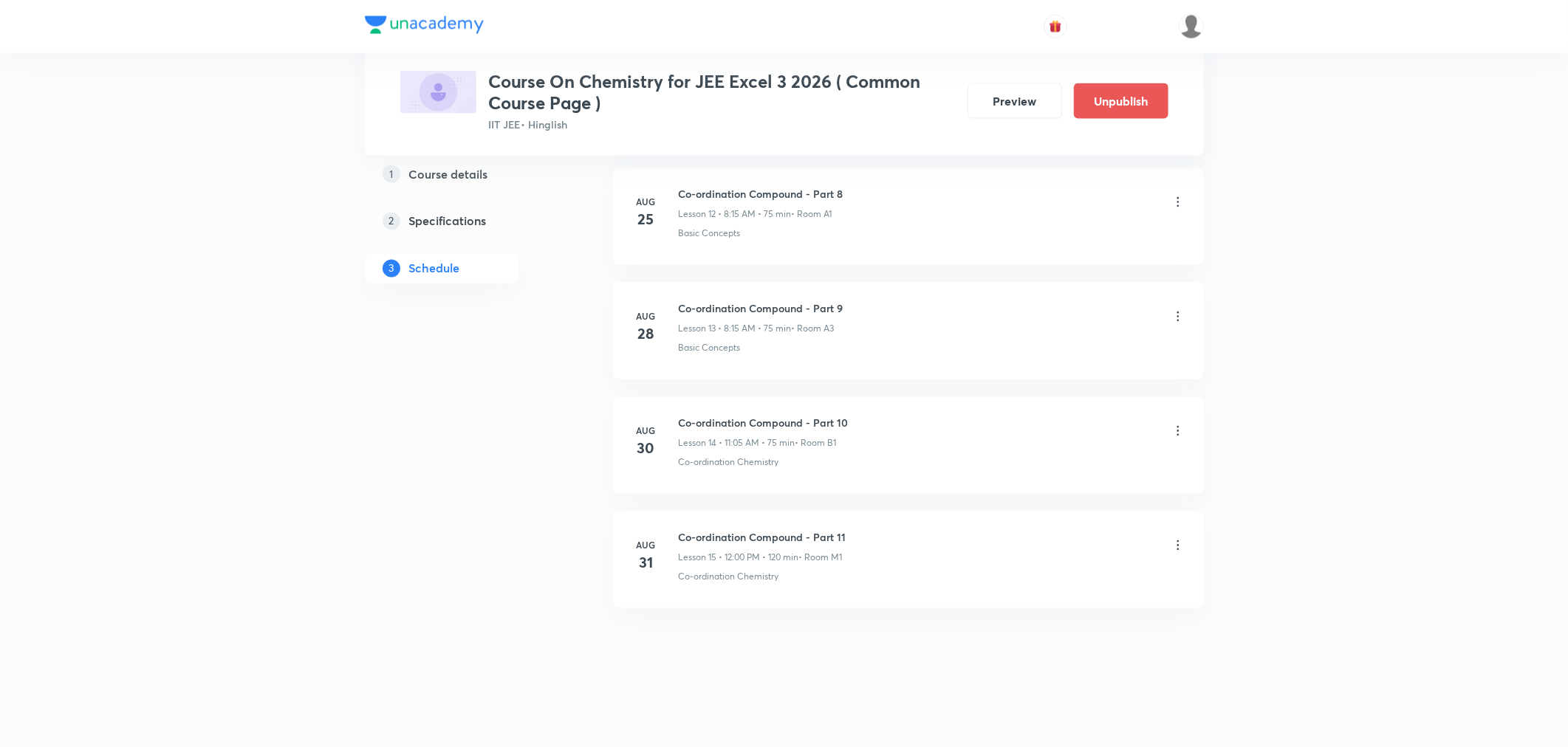
click at [1178, 543] on icon at bounding box center [1178, 546] width 15 height 15
click at [1101, 577] on li "Edit" at bounding box center [1101, 584] width 162 height 27
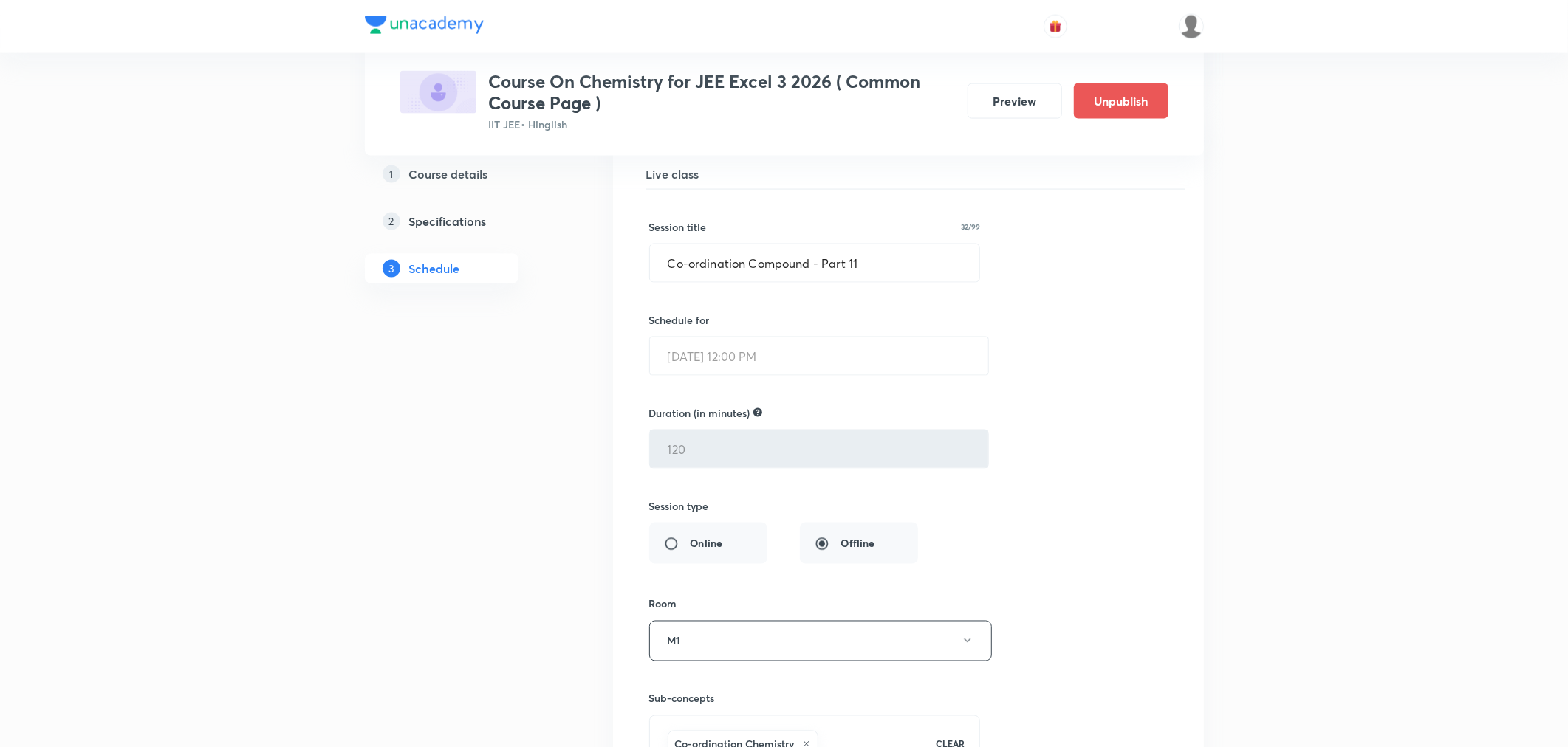
scroll to position [1817, 0]
drag, startPoint x: 885, startPoint y: 269, endPoint x: 384, endPoint y: 269, distance: 501.0
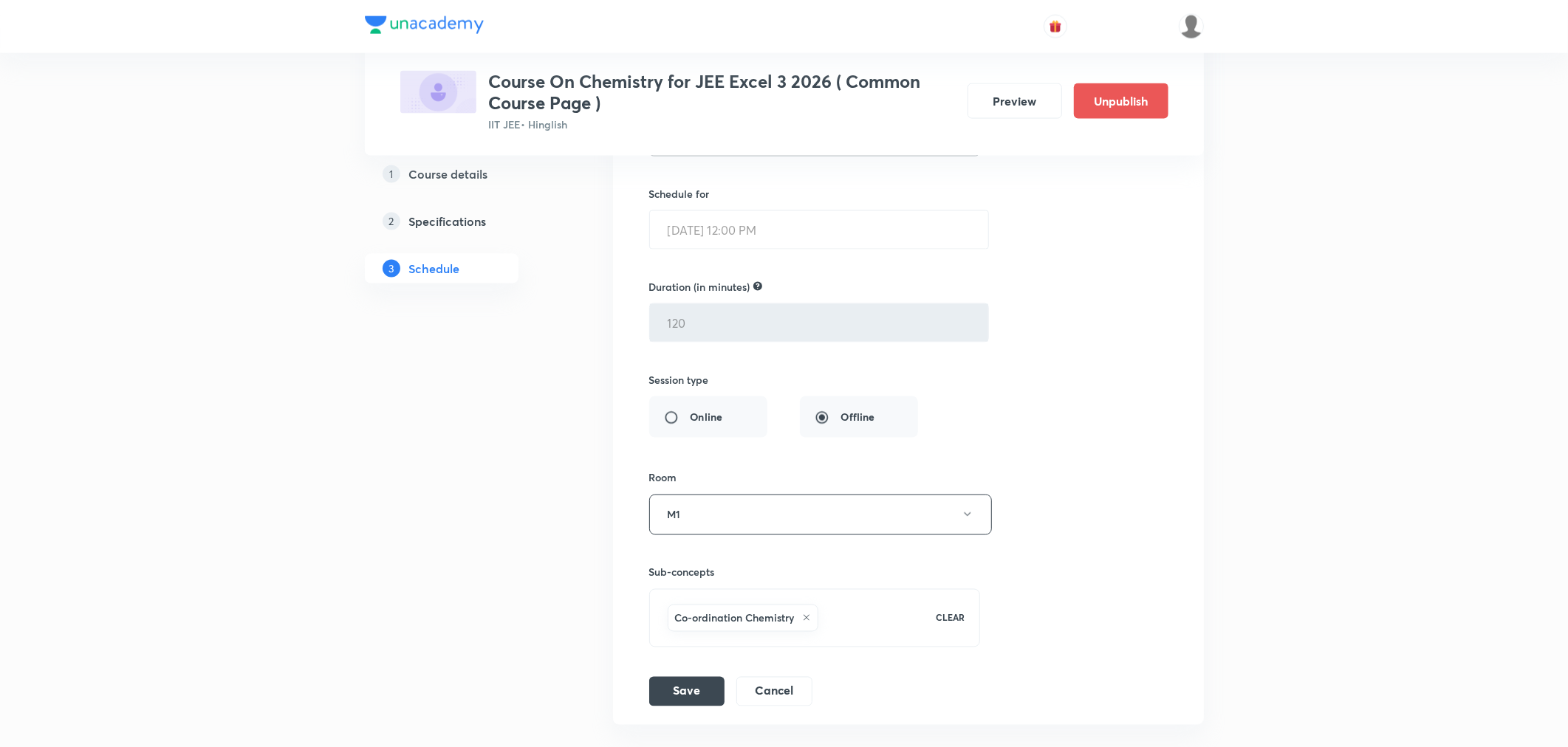
scroll to position [2063, 0]
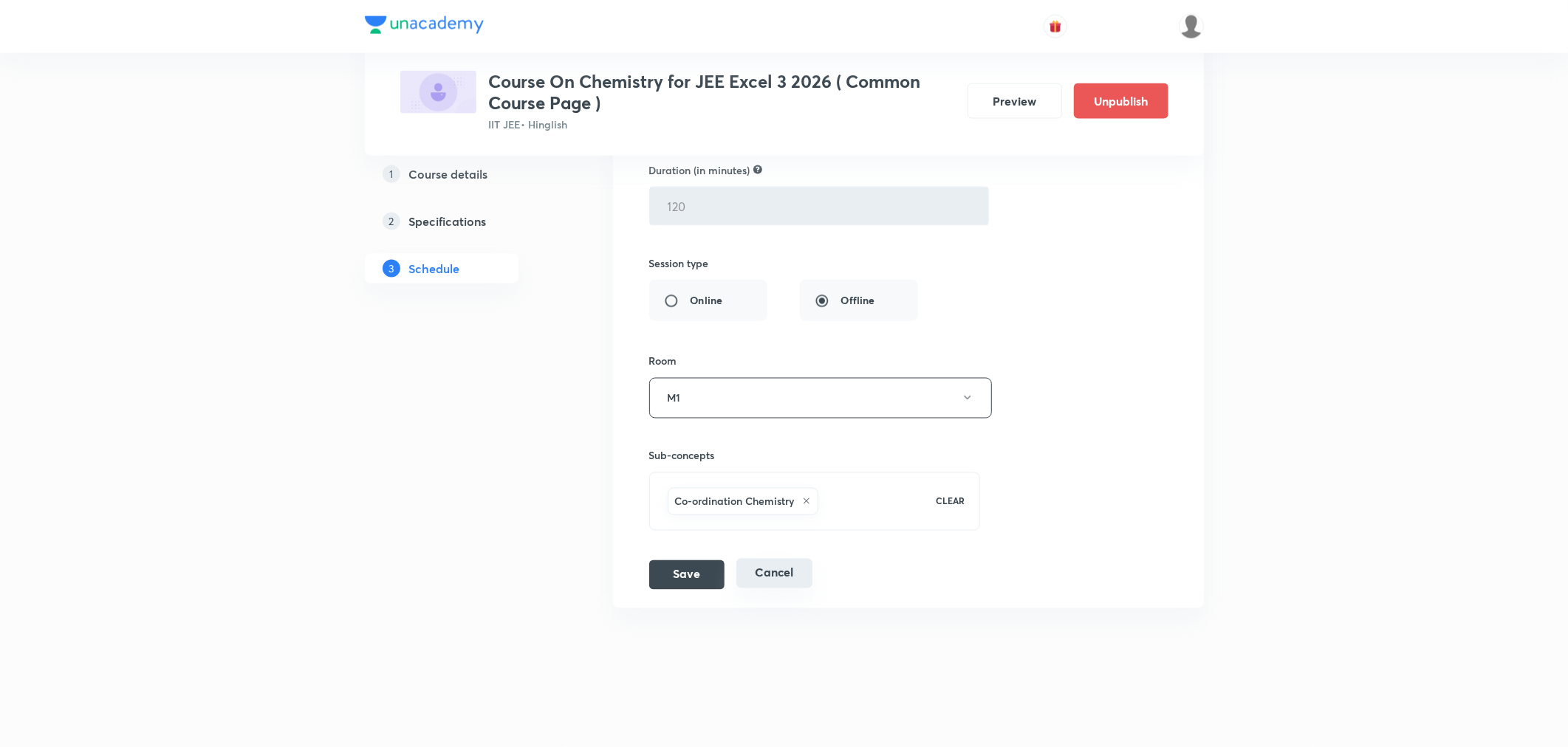
click at [749, 585] on button "Cancel" at bounding box center [775, 574] width 76 height 30
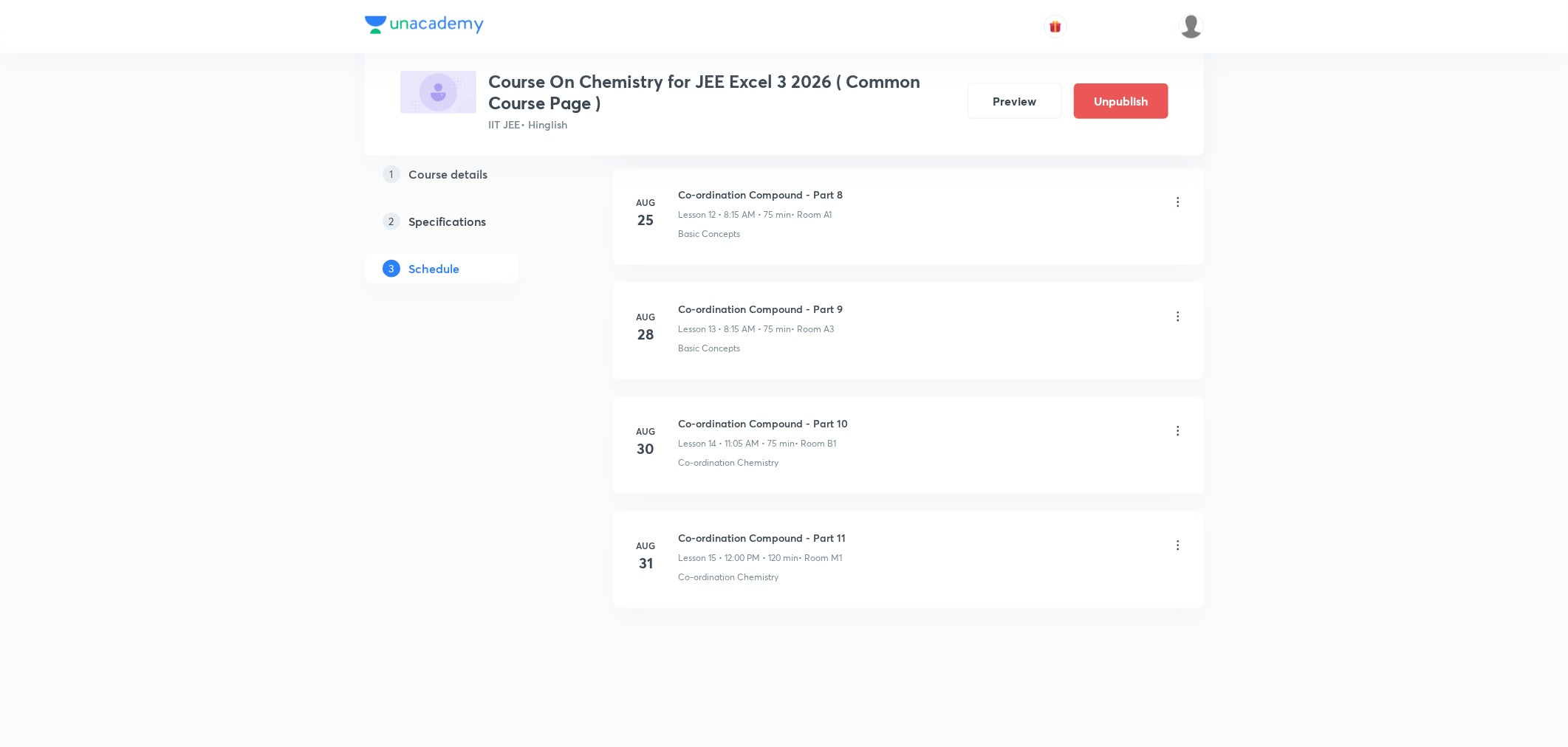
scroll to position [1494, 0]
click at [744, 549] on div "Co-ordination Compound - Part 11 Lesson 15 • 12:00 PM • 120 min • Room M1" at bounding box center [762, 547] width 168 height 35
click at [727, 522] on li "Aug 31 Co-ordination Compound - Part 11 Lesson 15 • 12:00 PM • 120 min • Room M…" at bounding box center [908, 560] width 591 height 97
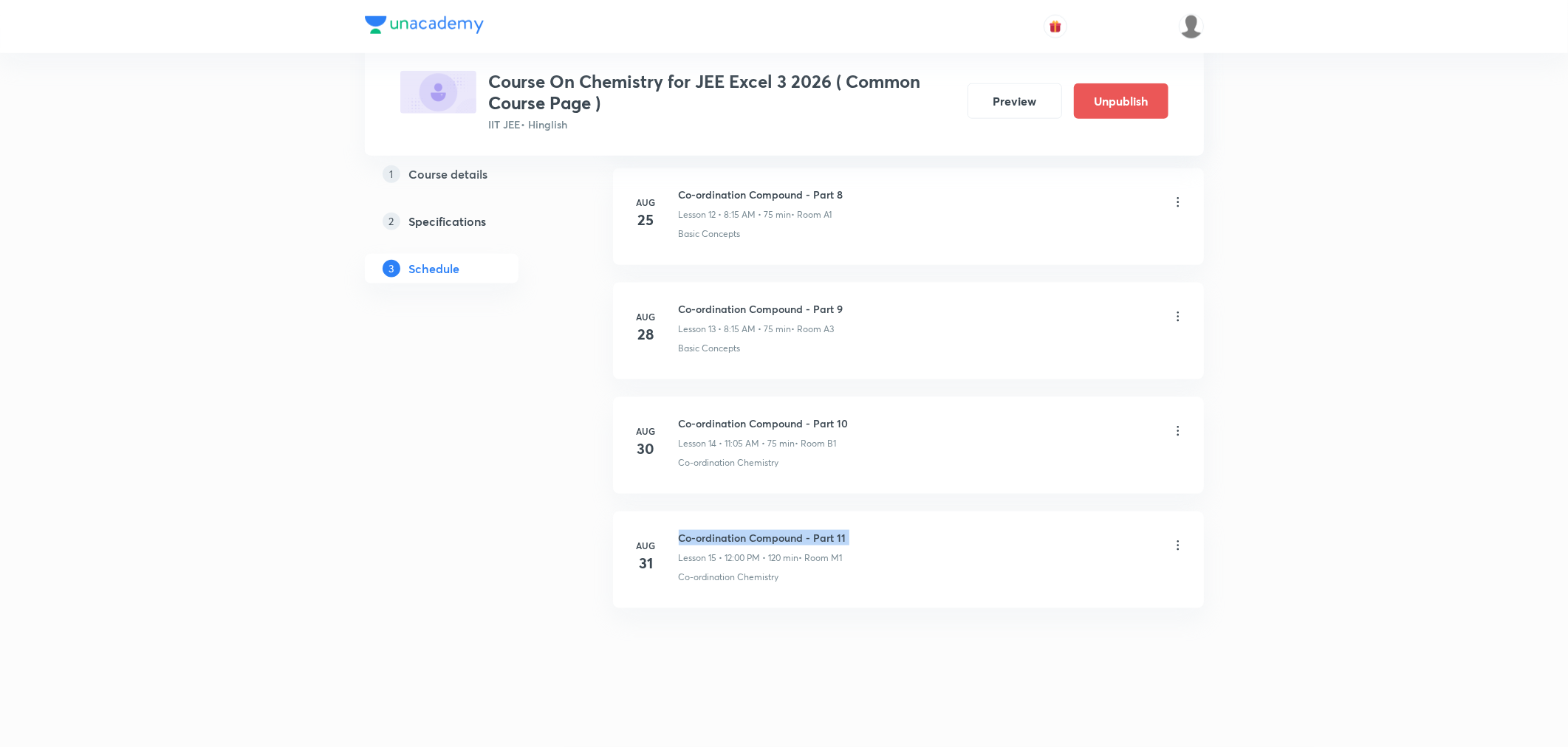
copy h6 "Co-ordination Compound - Part 11"
click at [1175, 544] on icon at bounding box center [1178, 546] width 15 height 15
click at [1046, 612] on p "Delete" at bounding box center [1048, 611] width 31 height 16
click at [993, 715] on button "Delete" at bounding box center [997, 716] width 130 height 35
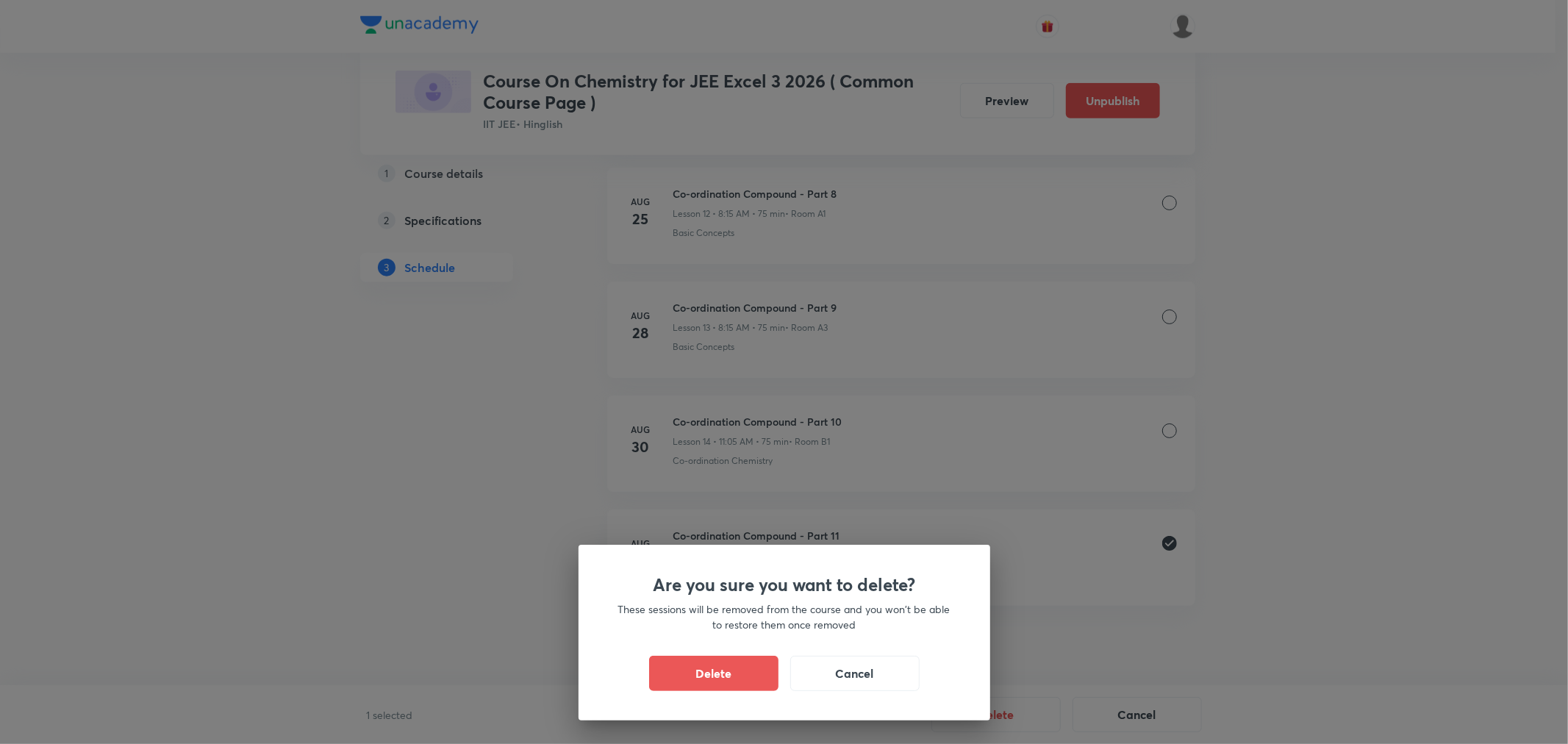
click at [682, 652] on div "Are you sure you want to delete? These sessions will be removed from the course…" at bounding box center [784, 633] width 412 height 176
click at [704, 685] on button "Delete" at bounding box center [713, 672] width 129 height 35
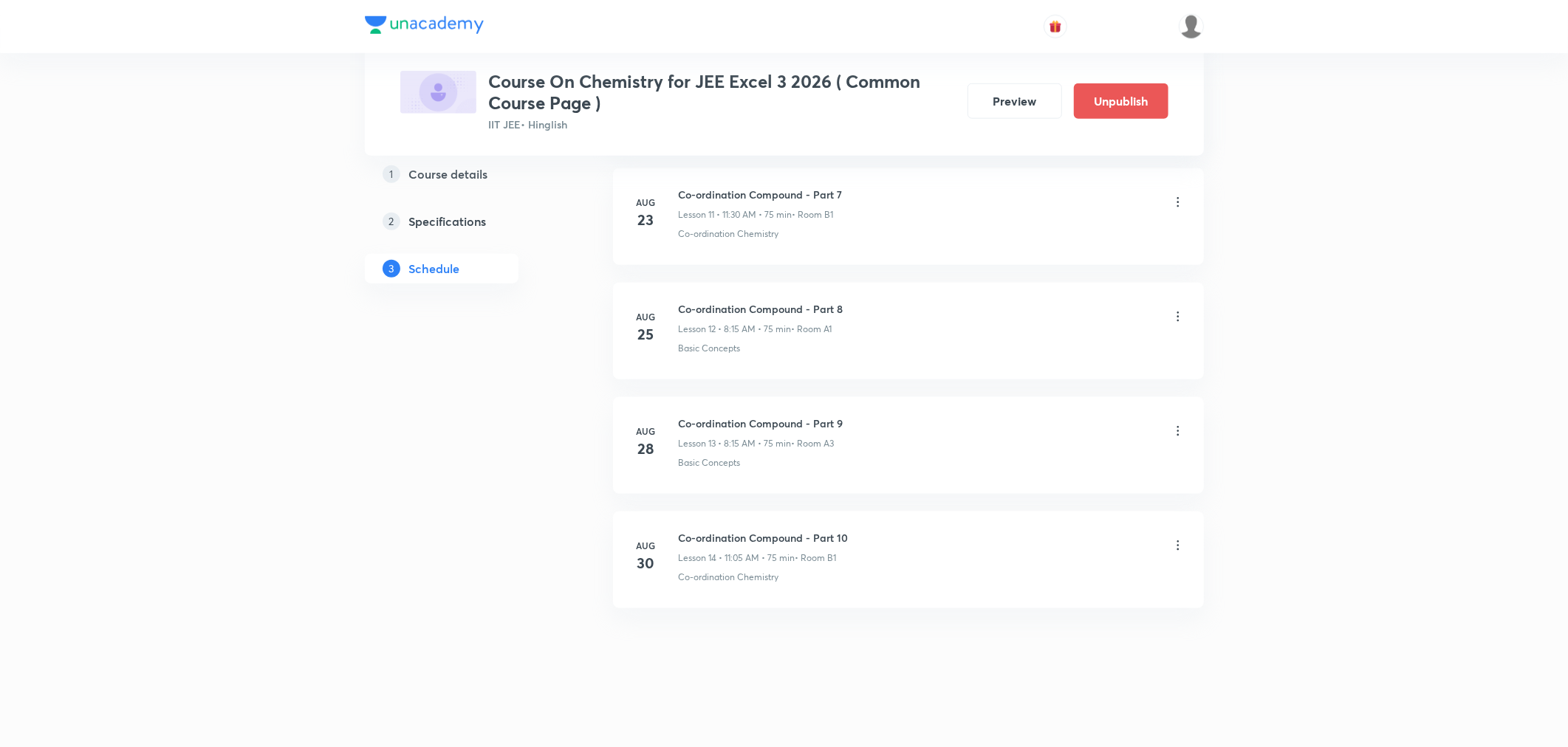
scroll to position [1379, 0]
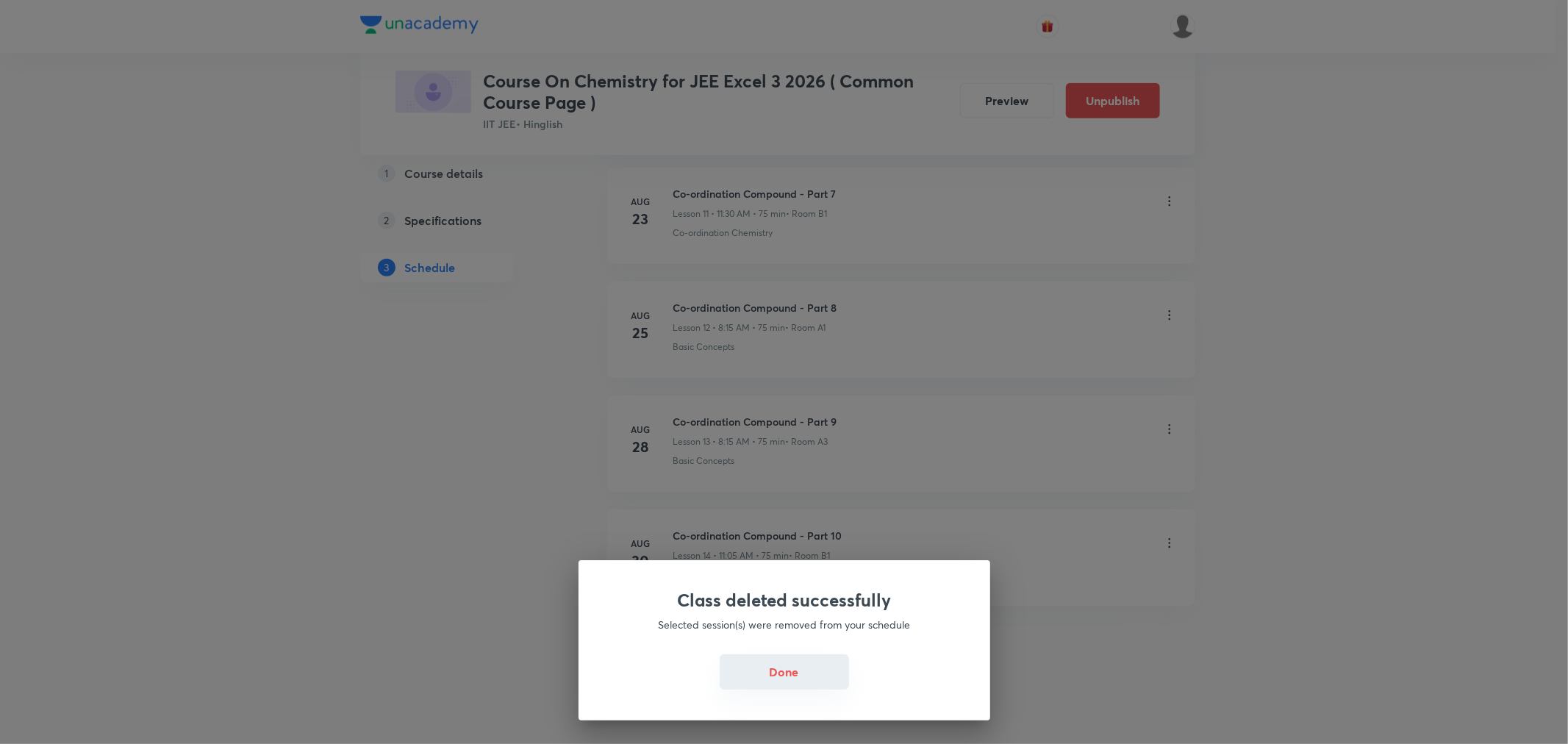
click at [809, 670] on button "Done" at bounding box center [784, 672] width 129 height 35
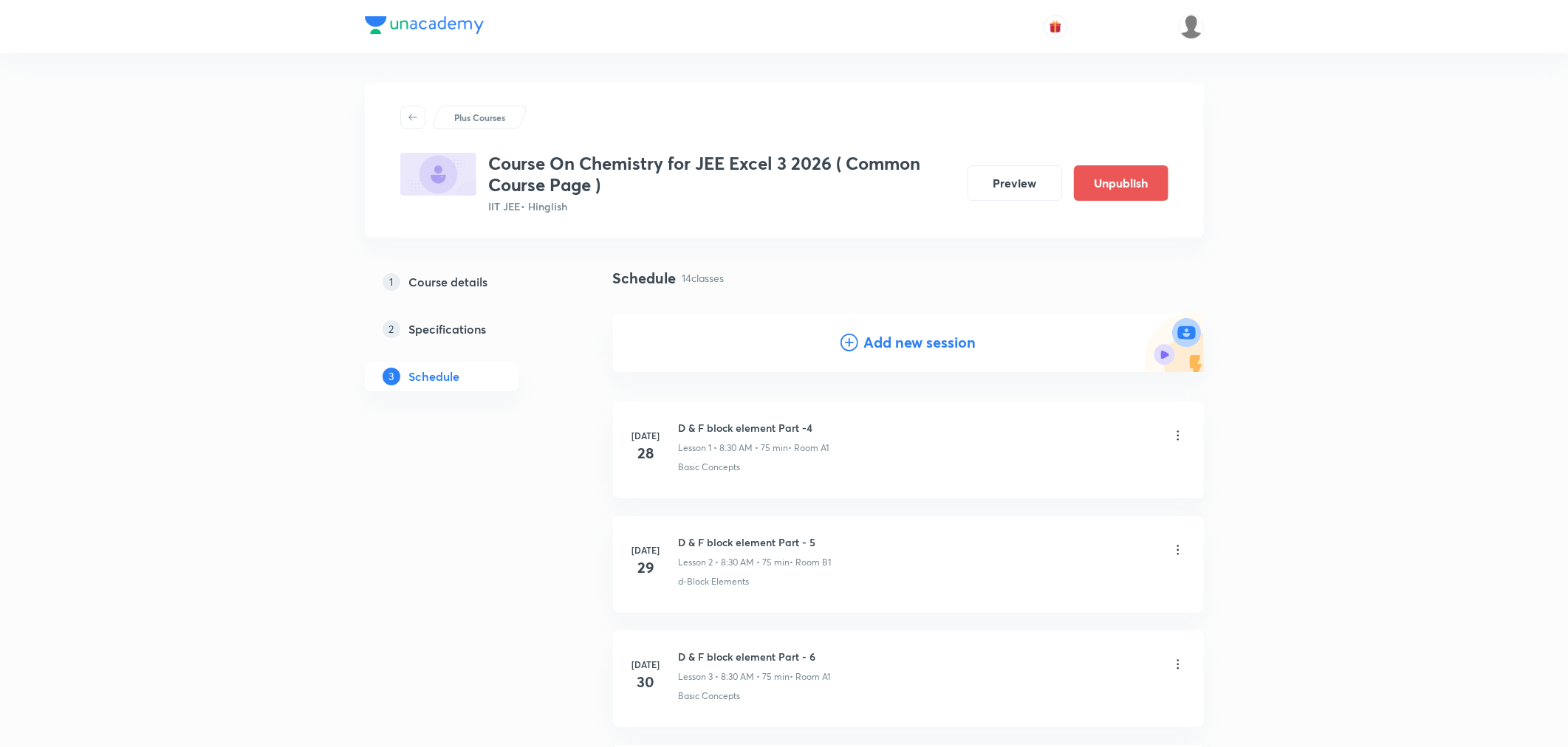
scroll to position [0, 0]
click at [858, 340] on div "Add new session" at bounding box center [908, 343] width 136 height 22
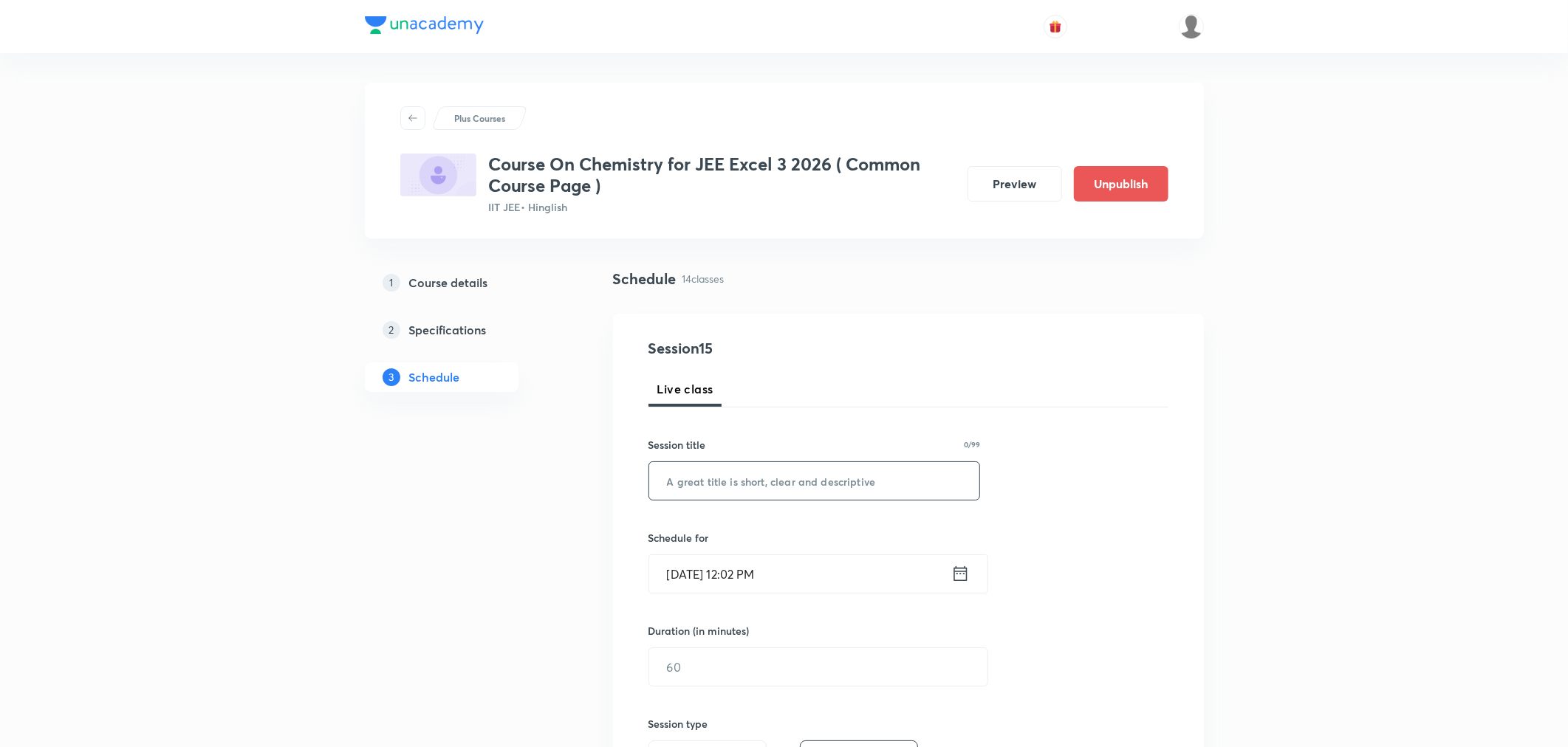
click at [785, 496] on input "text" at bounding box center [814, 481] width 331 height 38
paste input "Co-ordination Compound - Part 11"
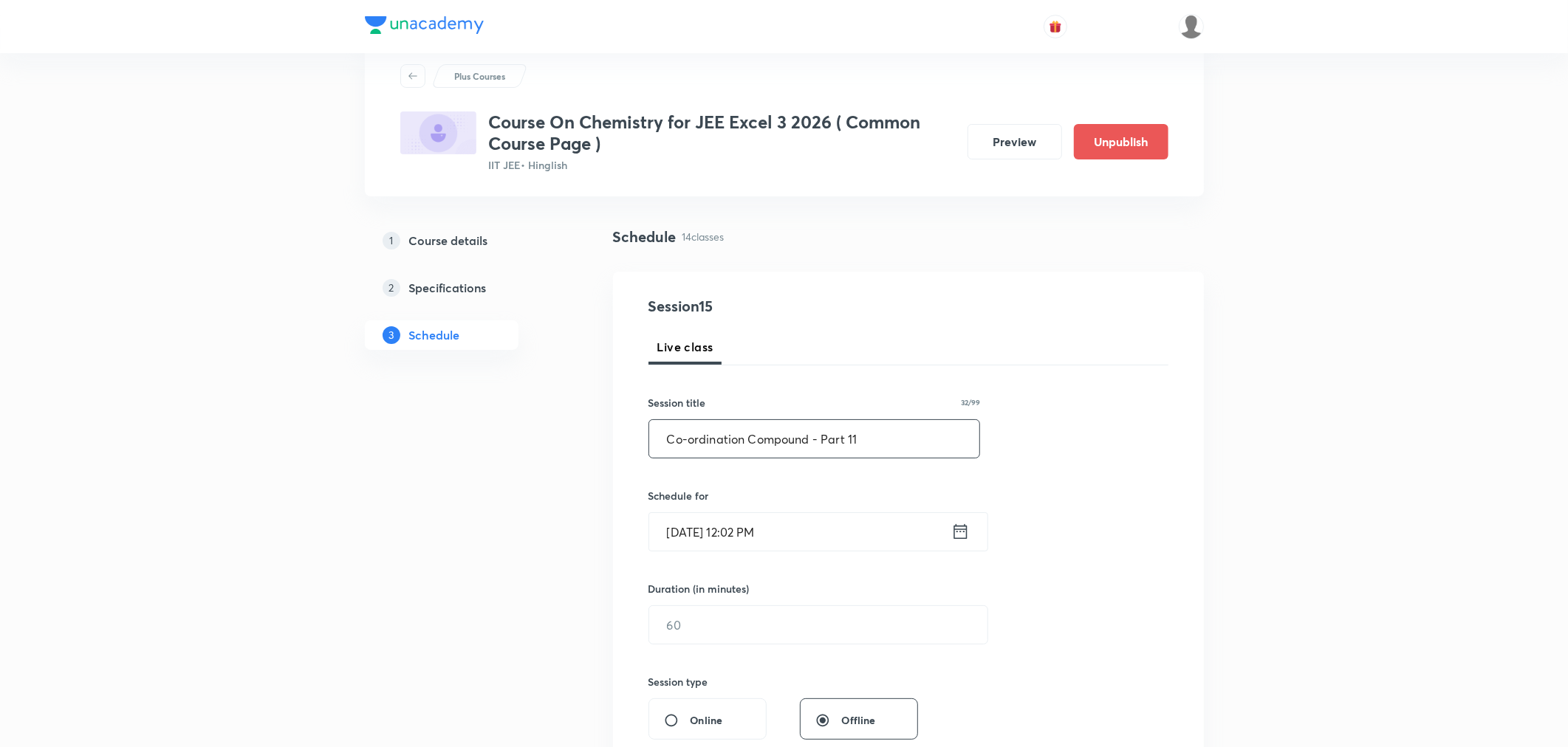
scroll to position [82, 0]
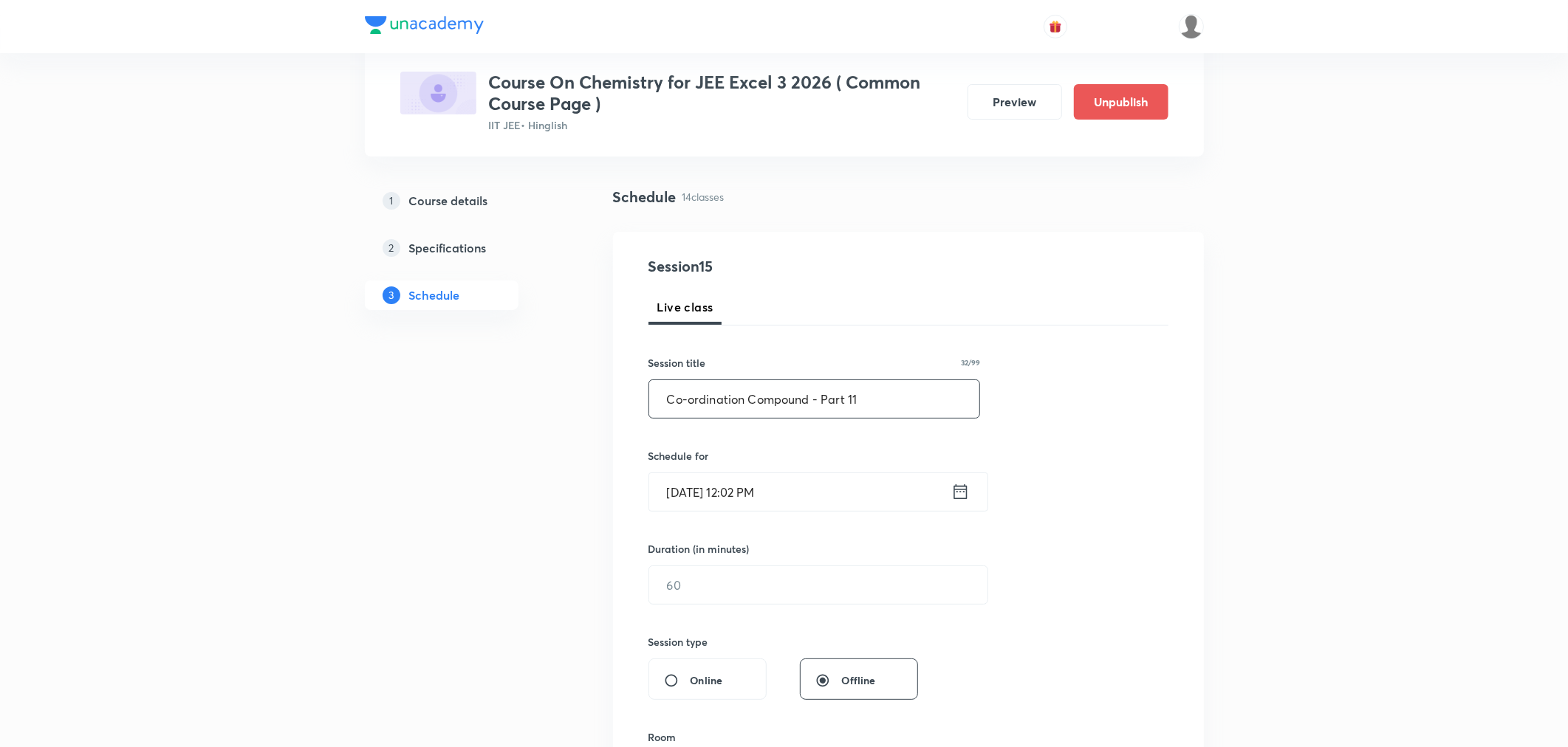
type input "Co-ordination Compound - Part 11"
click at [785, 487] on input "Aug 31, 2025, 12:02 PM" at bounding box center [800, 492] width 302 height 38
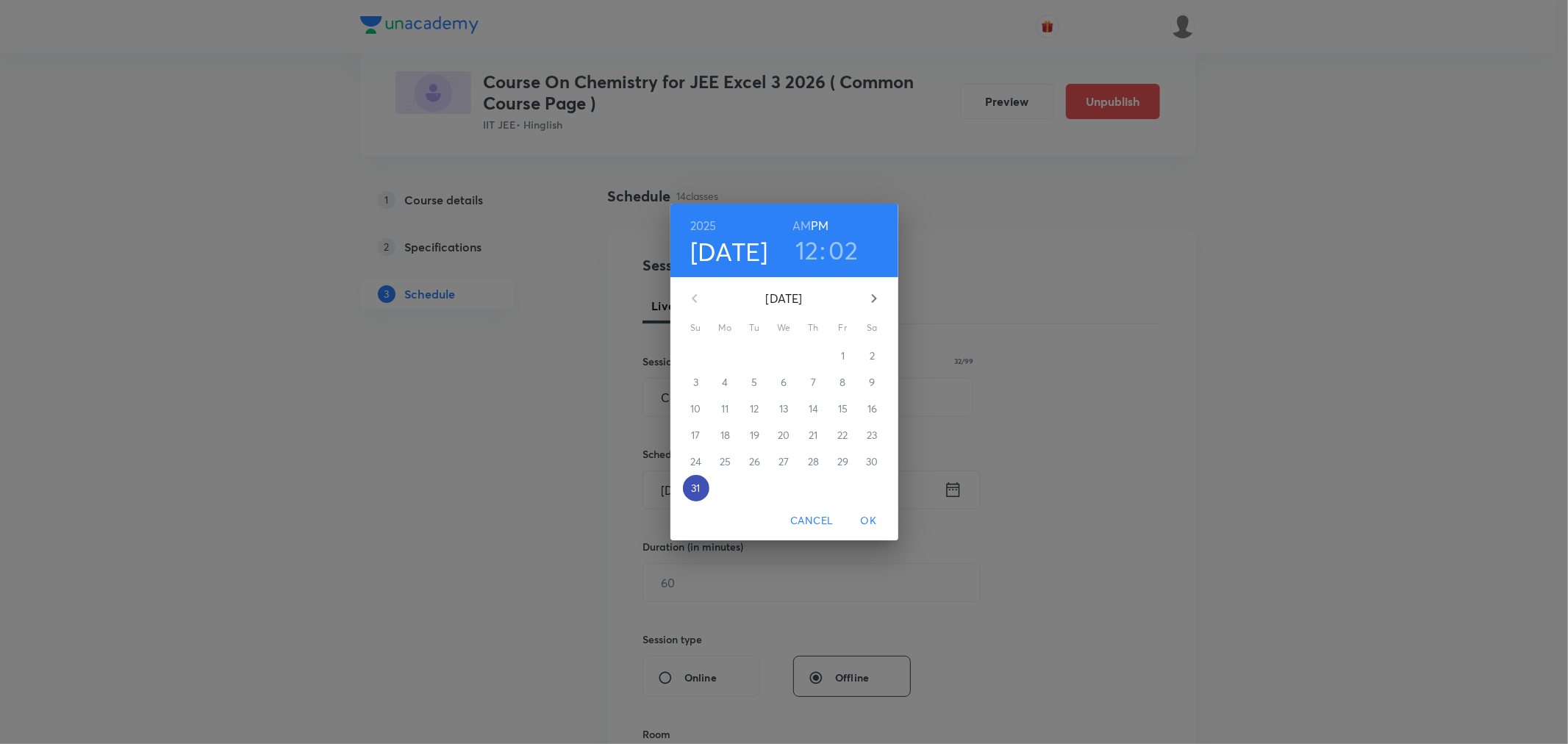
click at [694, 487] on p "31" at bounding box center [695, 488] width 9 height 15
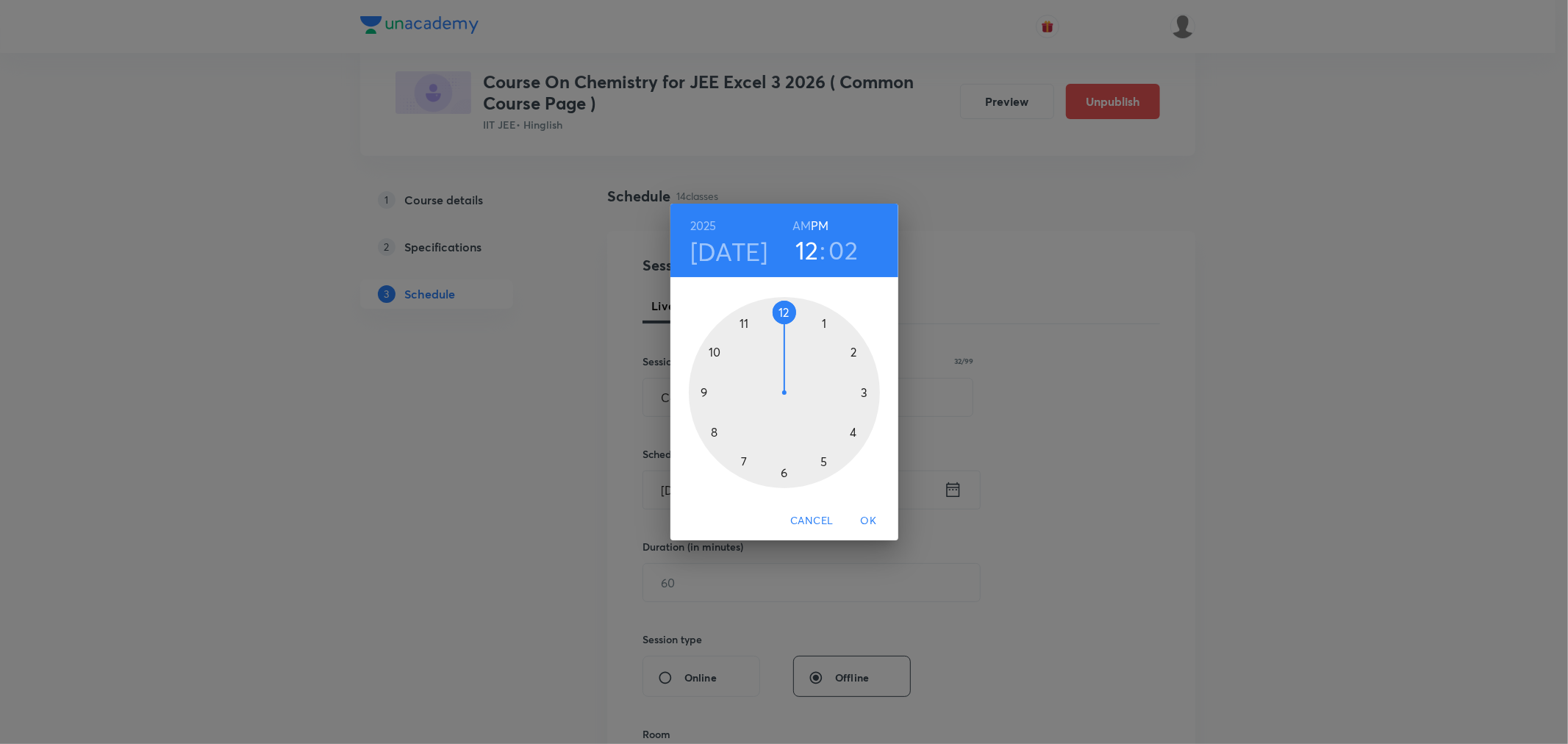
click at [786, 312] on div at bounding box center [784, 392] width 191 height 192
click at [866, 394] on div at bounding box center [784, 392] width 191 height 192
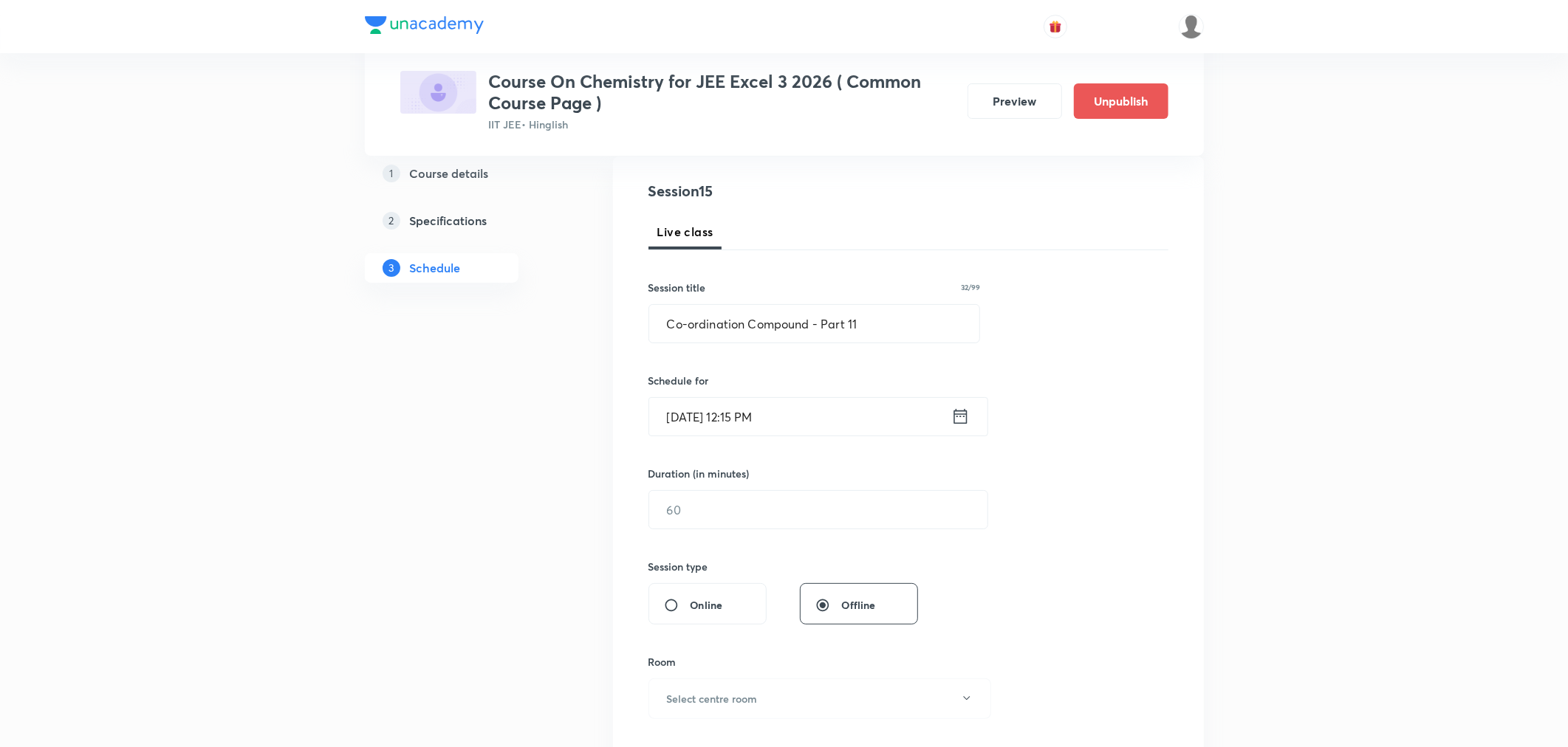
scroll to position [328, 0]
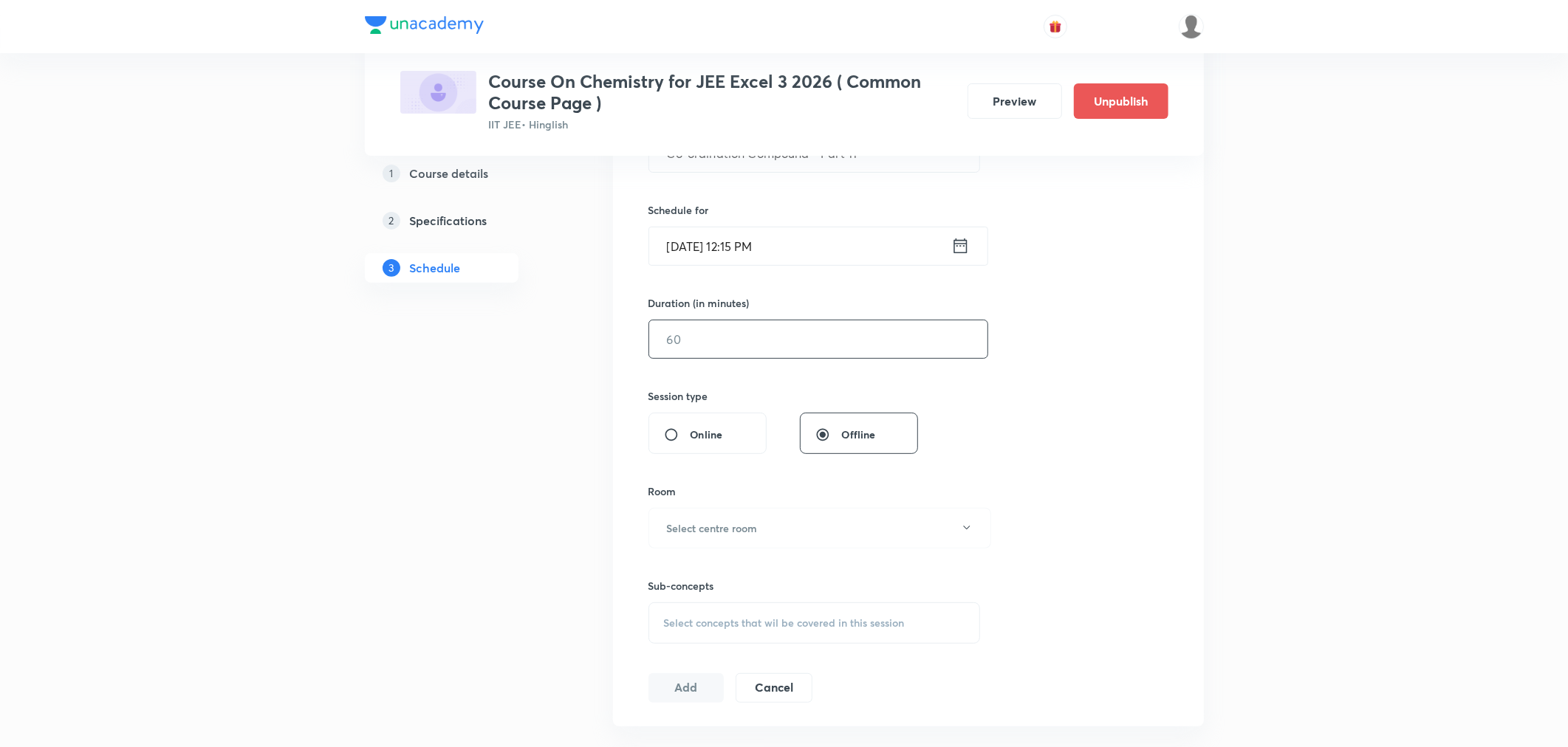
click at [755, 350] on input "text" at bounding box center [818, 339] width 339 height 38
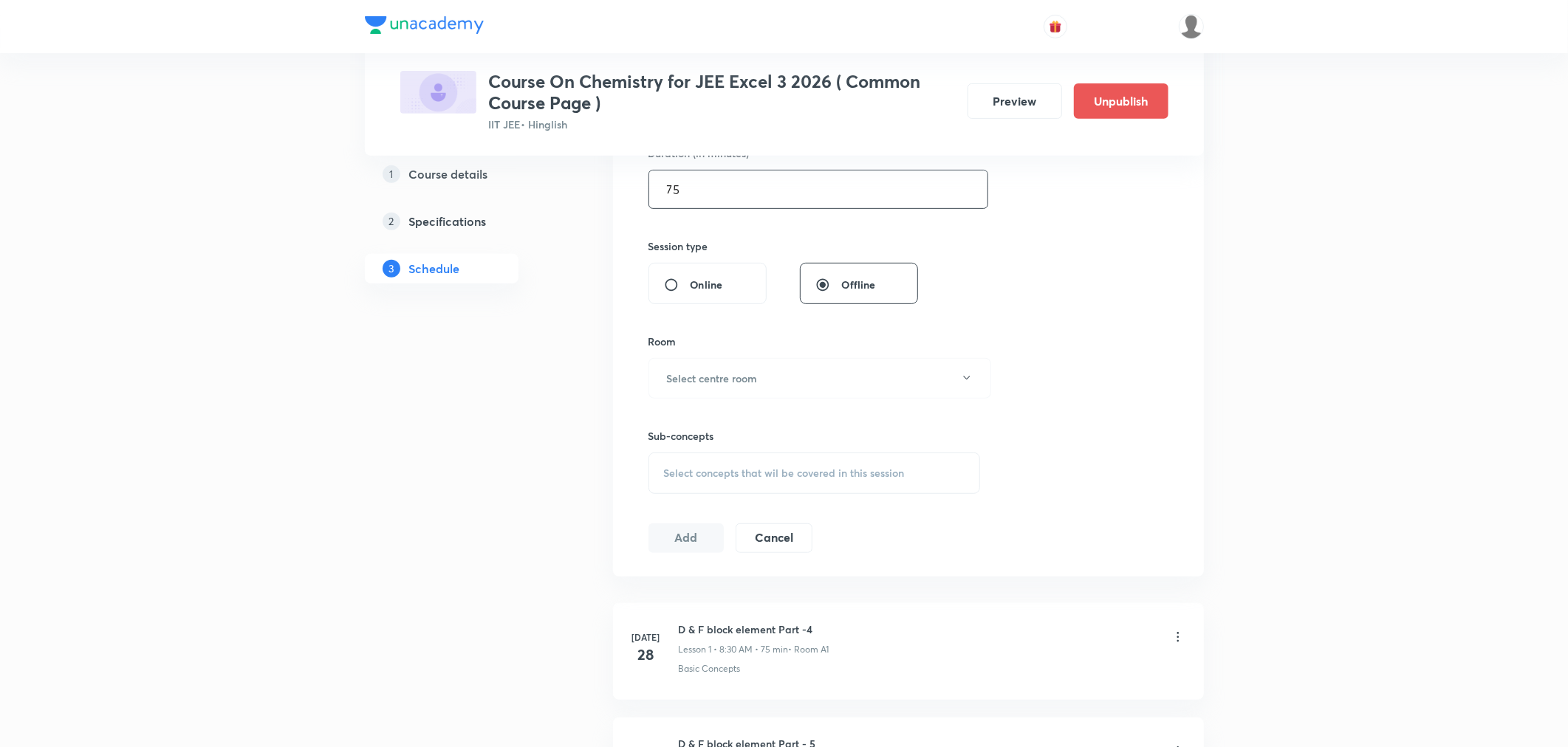
scroll to position [492, 0]
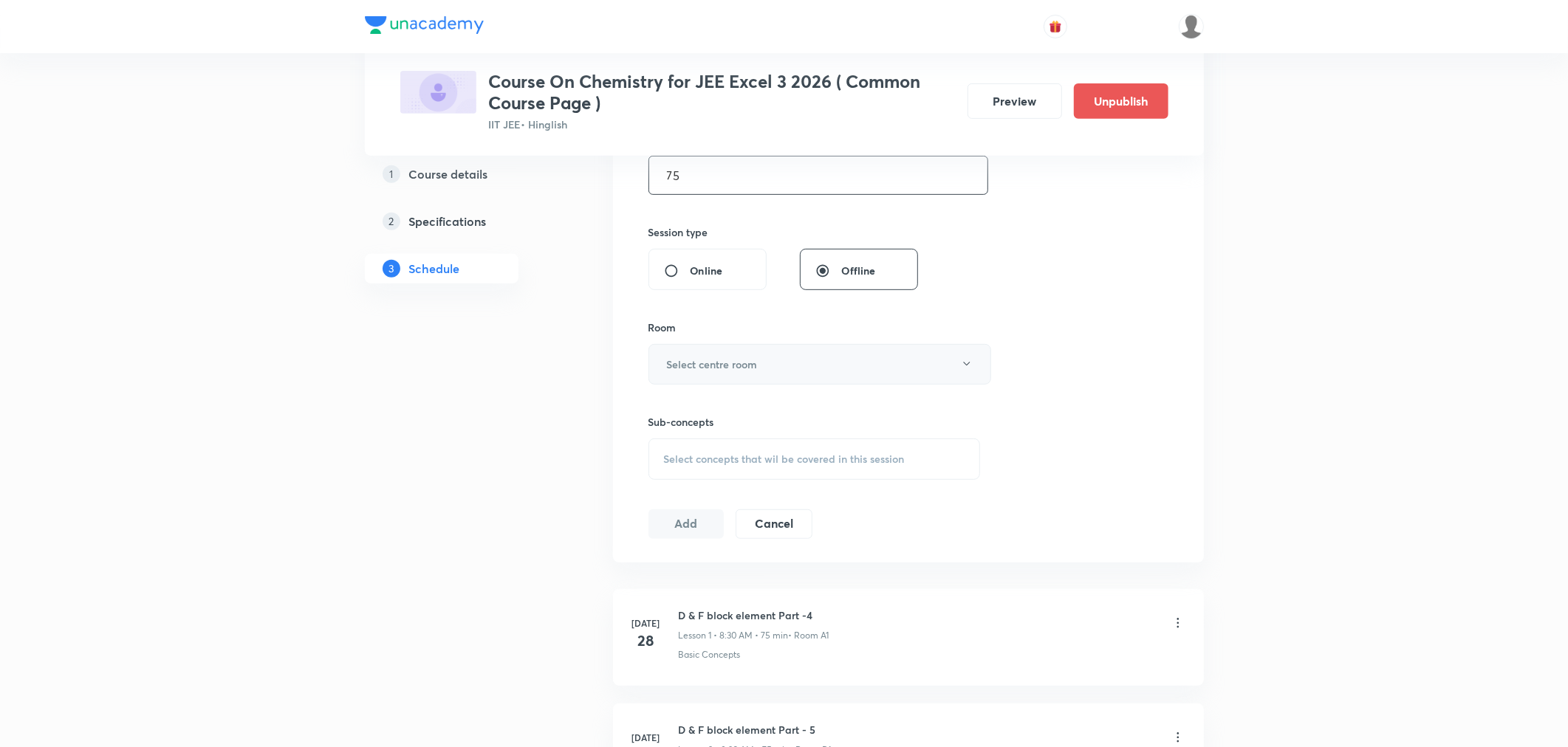
type input "75"
click at [770, 349] on button "Select centre room" at bounding box center [819, 364] width 343 height 40
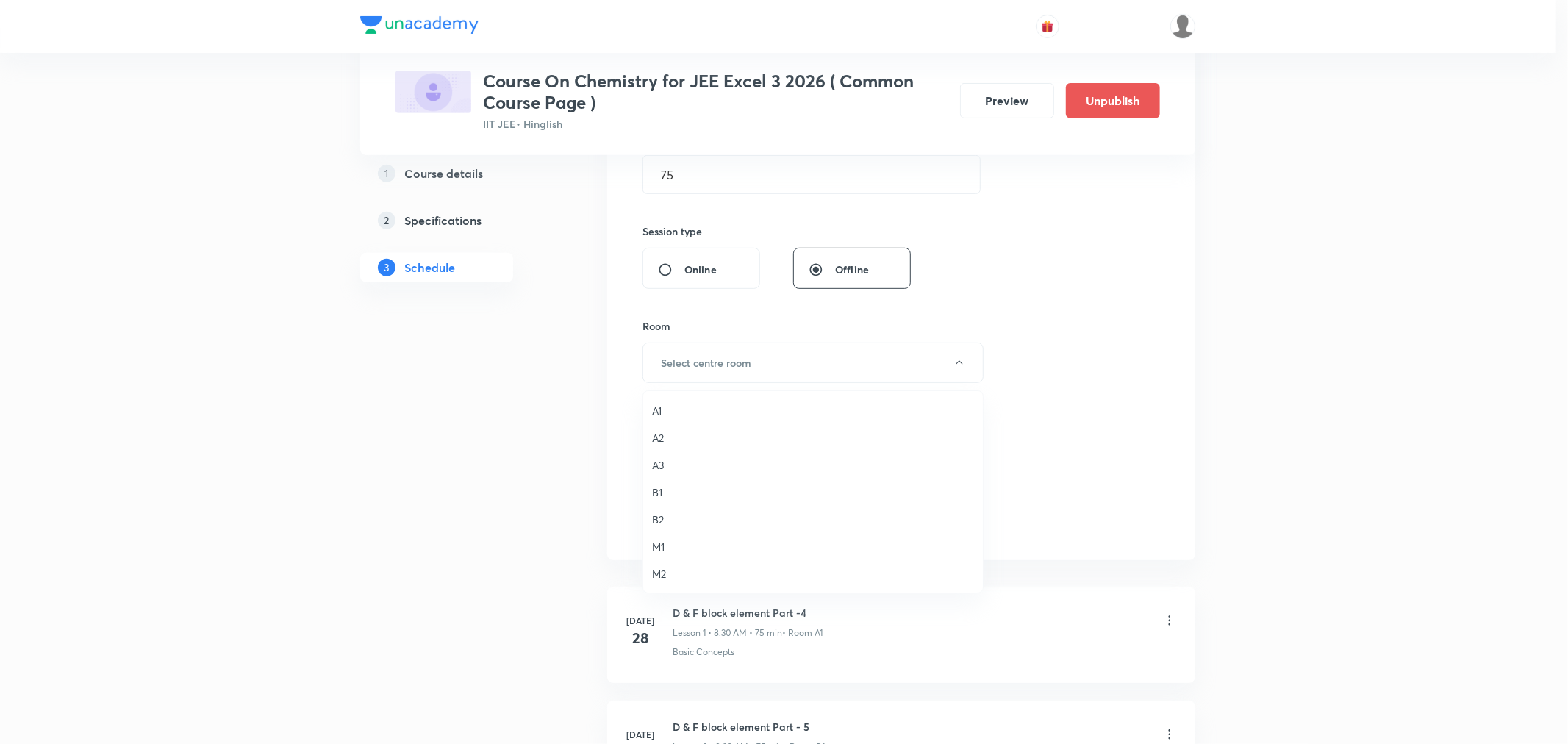
click at [658, 541] on span "M1" at bounding box center [813, 547] width 322 height 16
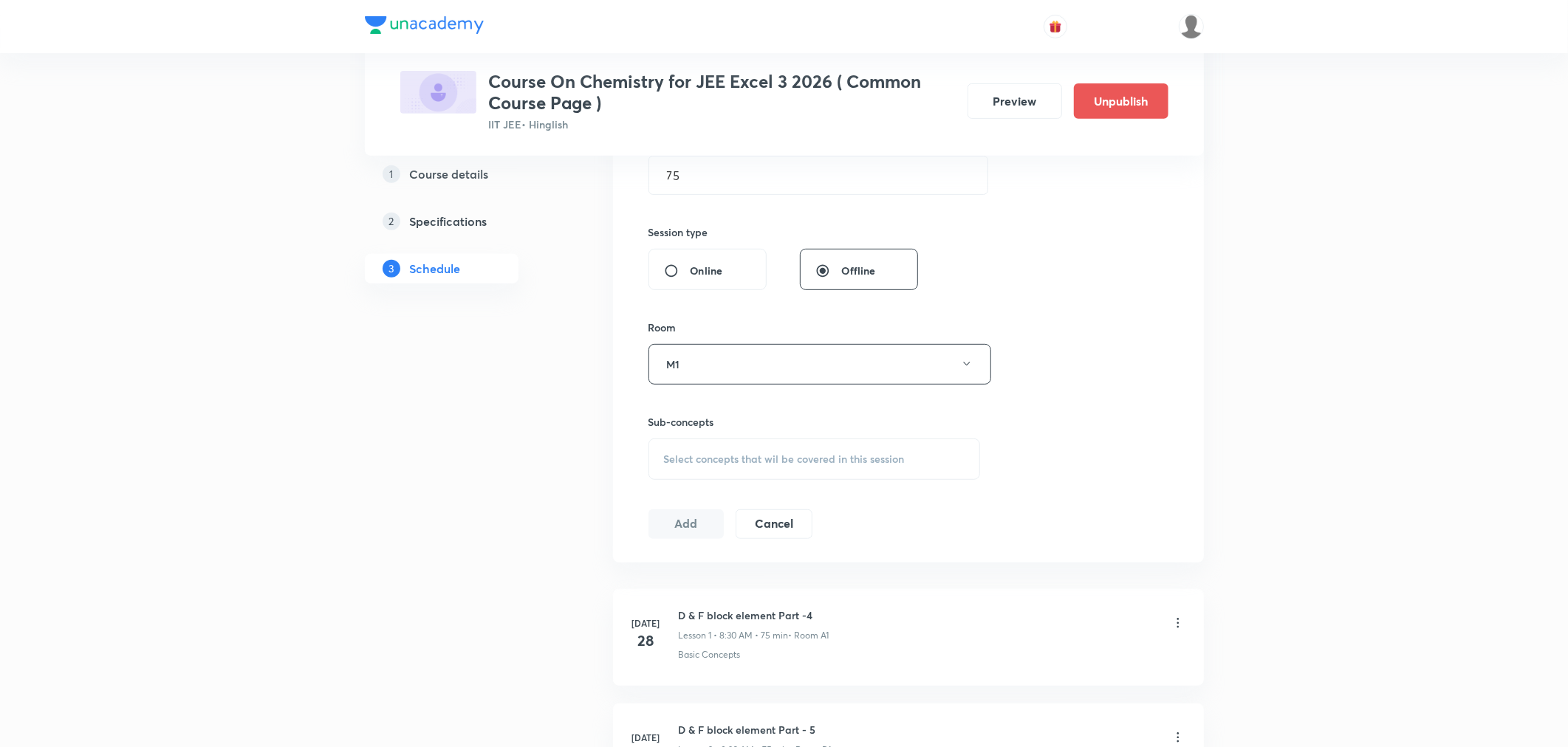
click at [707, 466] on div "Select concepts that wil be covered in this session" at bounding box center [814, 459] width 332 height 41
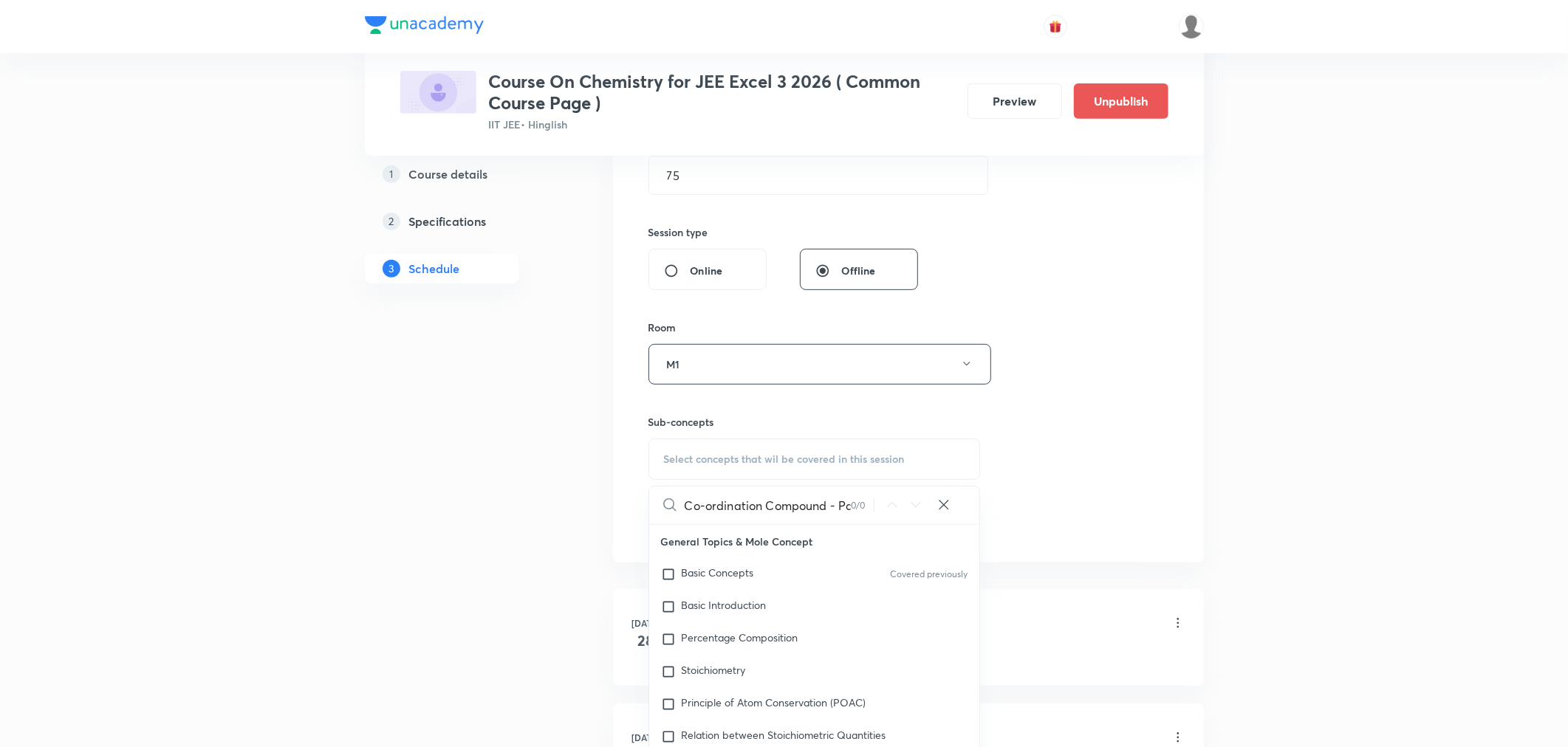
scroll to position [0, 24]
drag, startPoint x: 768, startPoint y: 502, endPoint x: 911, endPoint y: 521, distance: 144.3
click at [911, 521] on div "Co-ordination Compound - Part 11 0 / 0 ​" at bounding box center [814, 505] width 331 height 38
drag, startPoint x: 858, startPoint y: 515, endPoint x: 869, endPoint y: 520, distance: 12.1
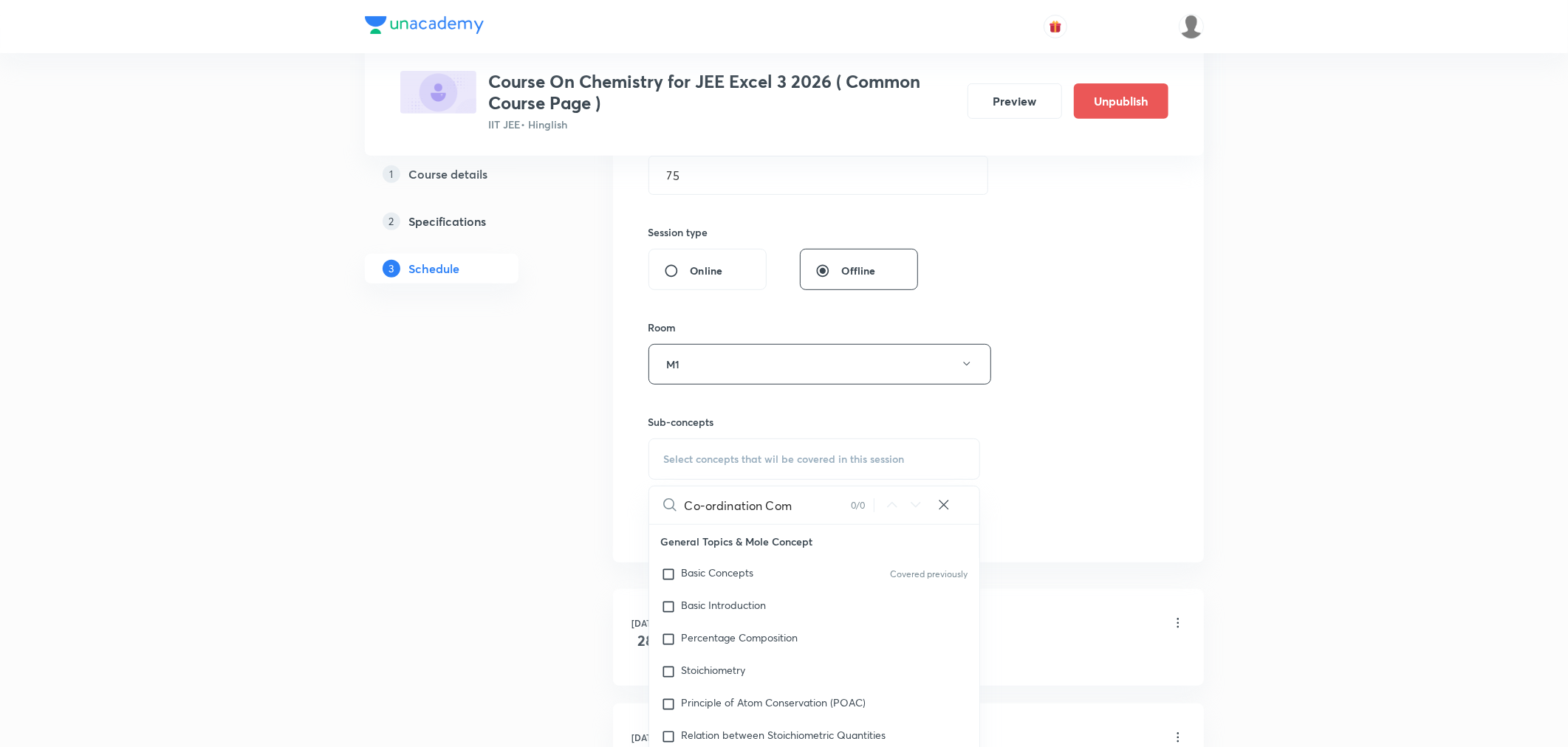
click at [869, 520] on div "Co-ordination Com 0 / 0 ​" at bounding box center [814, 505] width 331 height 38
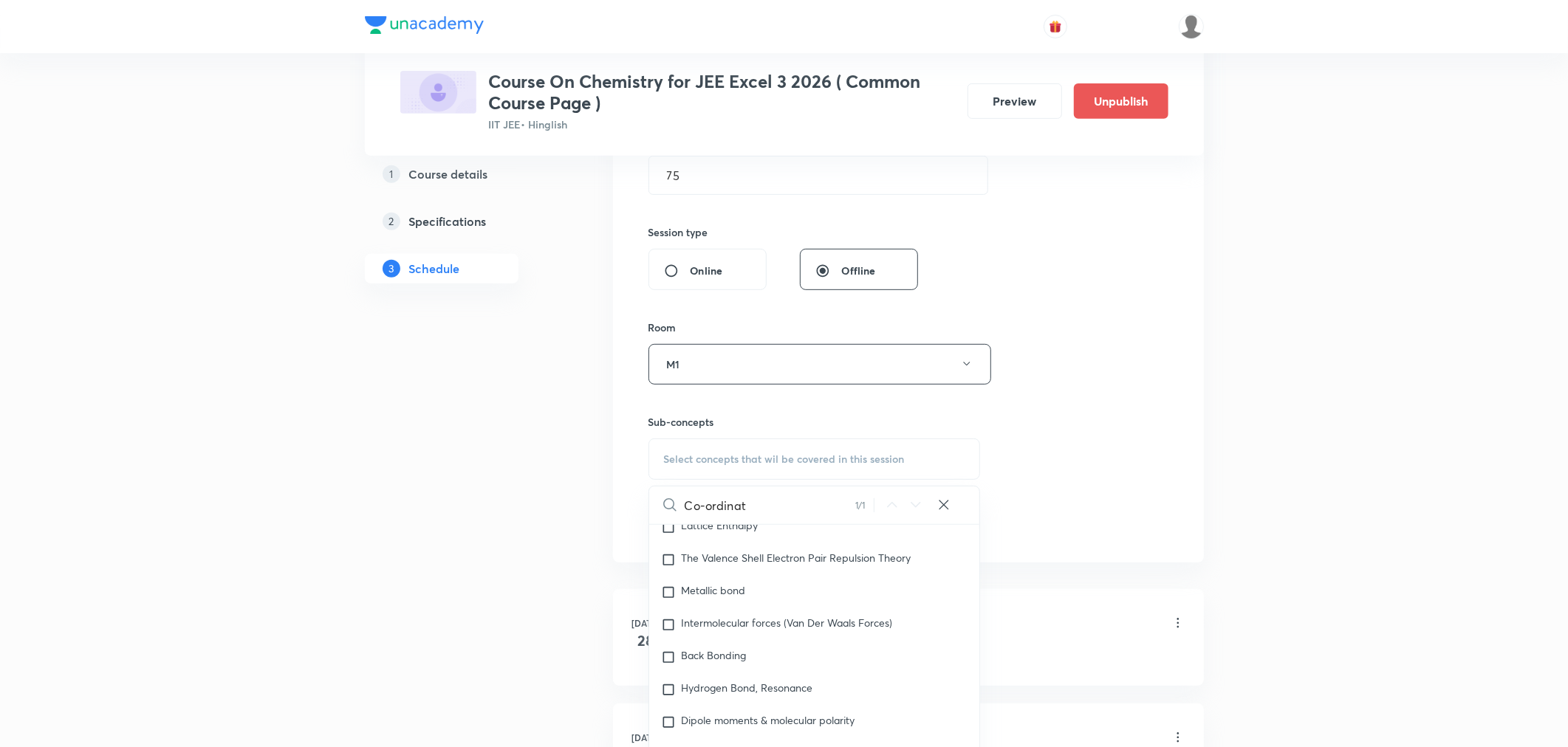
scroll to position [23295, 0]
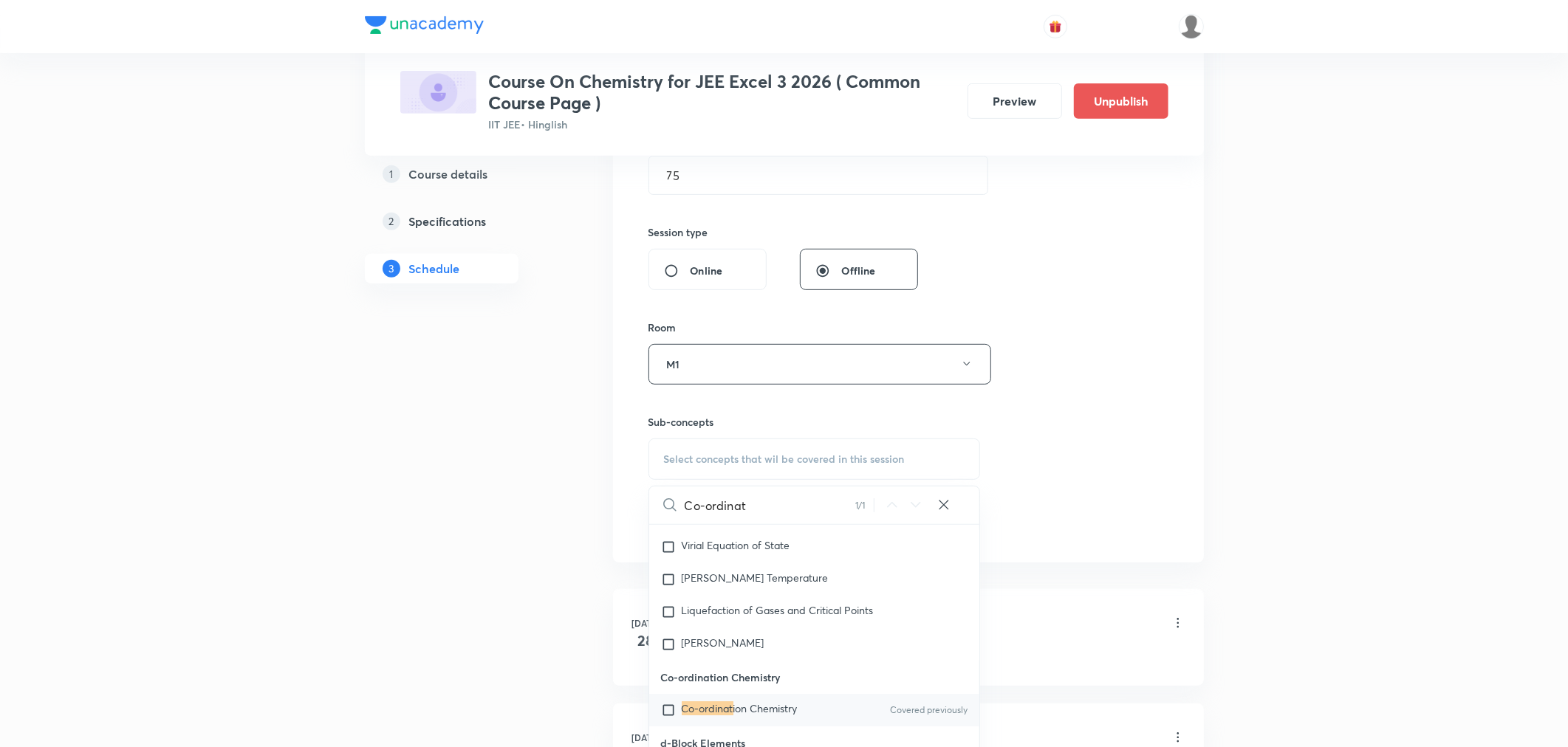
type input "Co-ordinat"
click at [765, 716] on span "ion Chemistry" at bounding box center [765, 708] width 64 height 14
checkbox input "true"
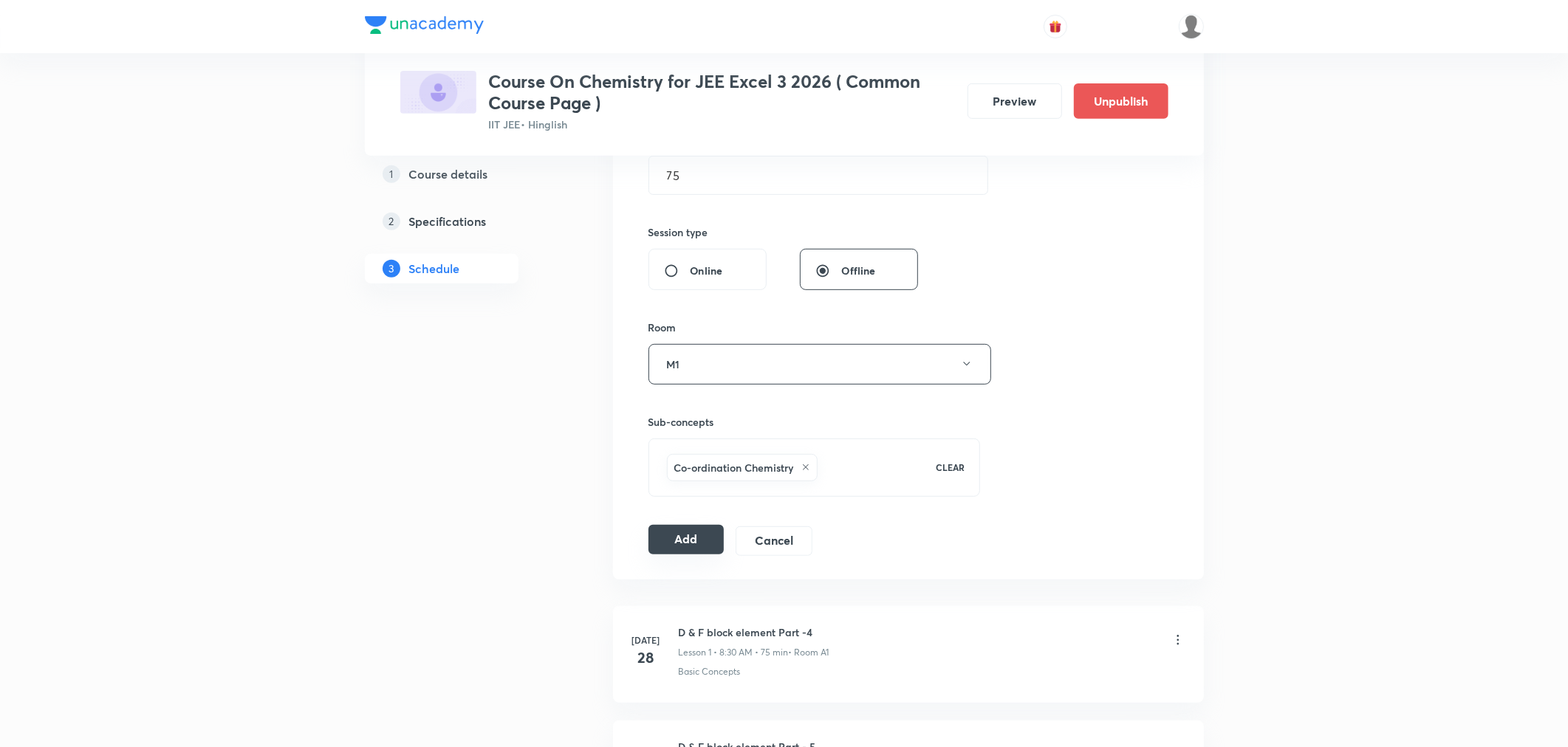
click at [692, 528] on button "Add" at bounding box center [686, 540] width 76 height 30
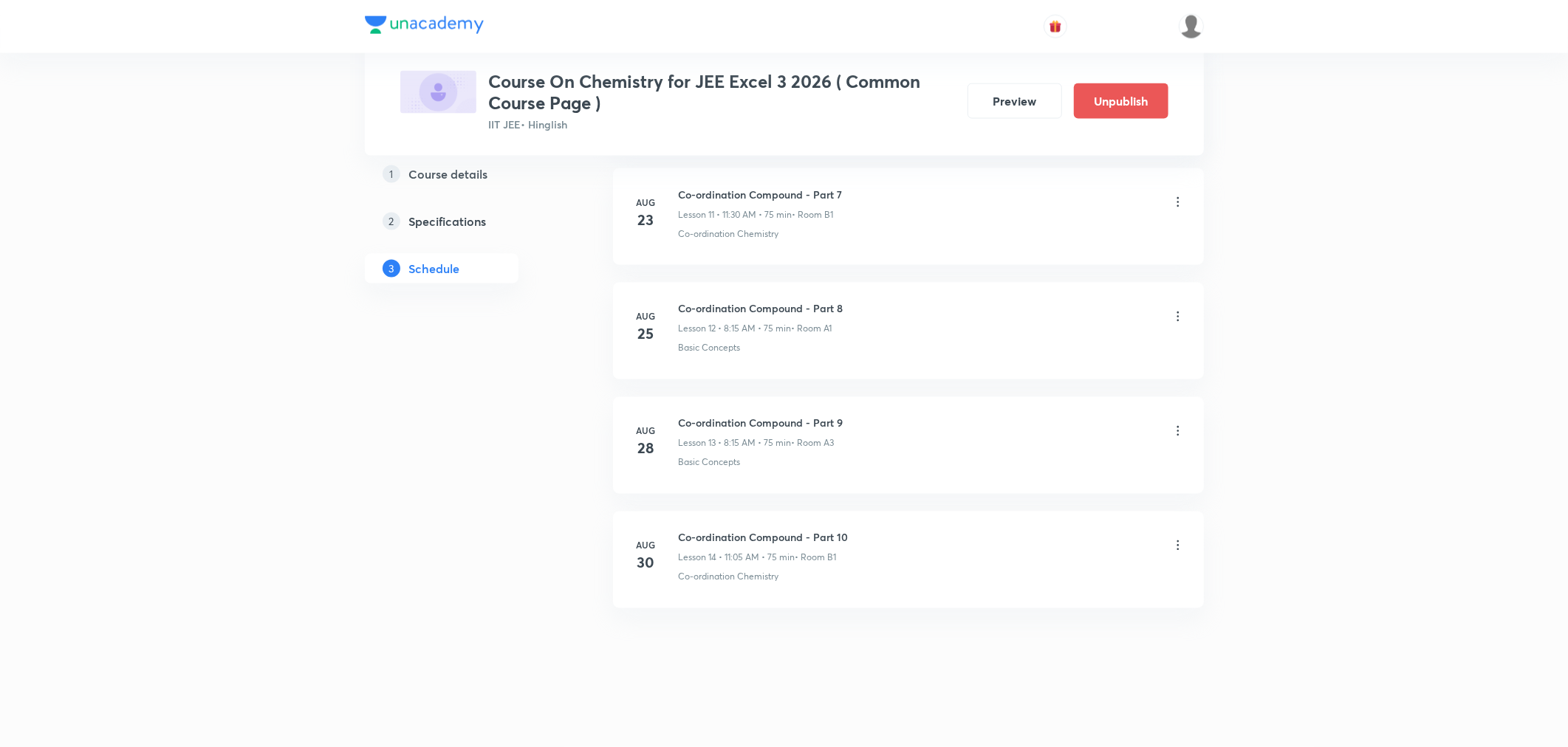
scroll to position [1379, 0]
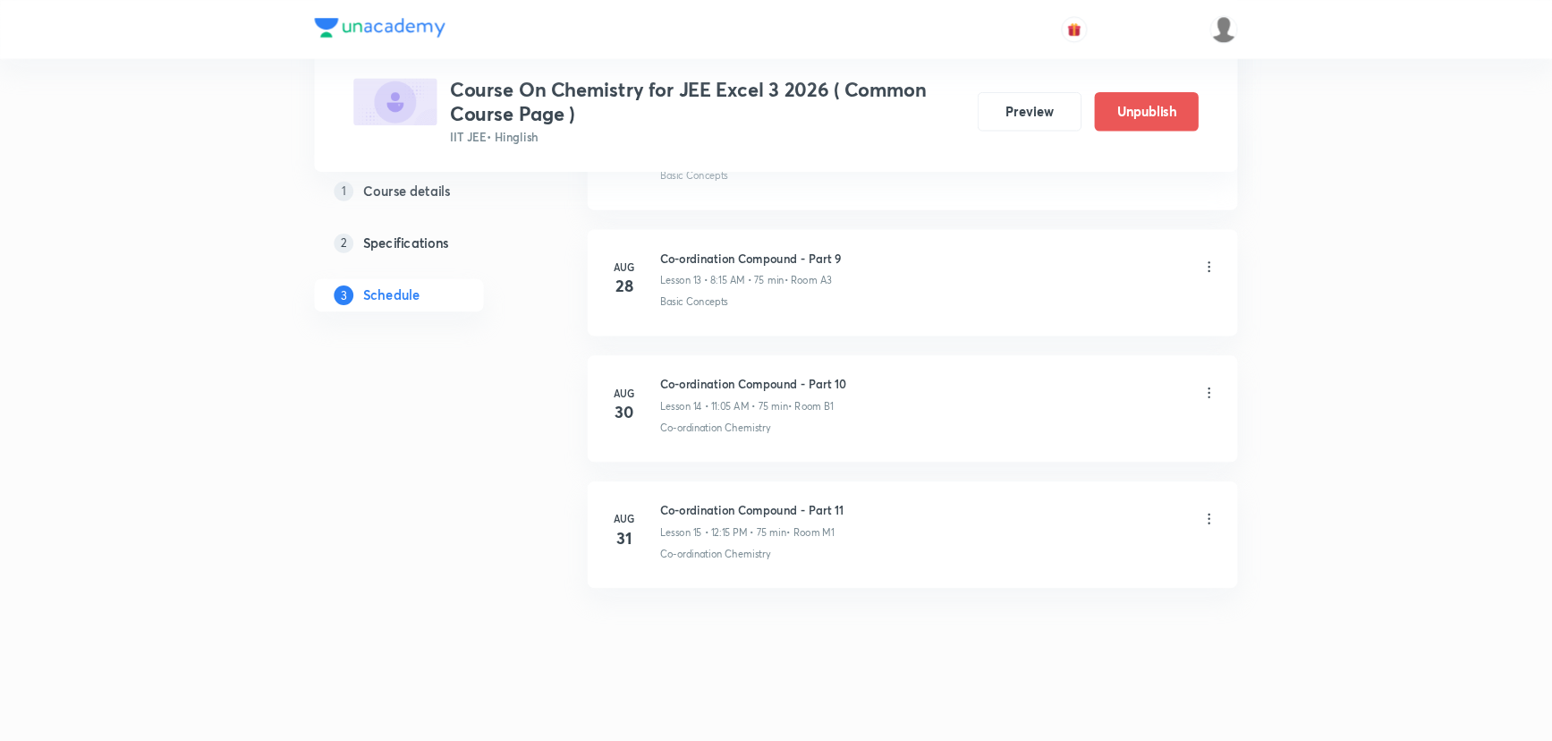
scroll to position [2720, 0]
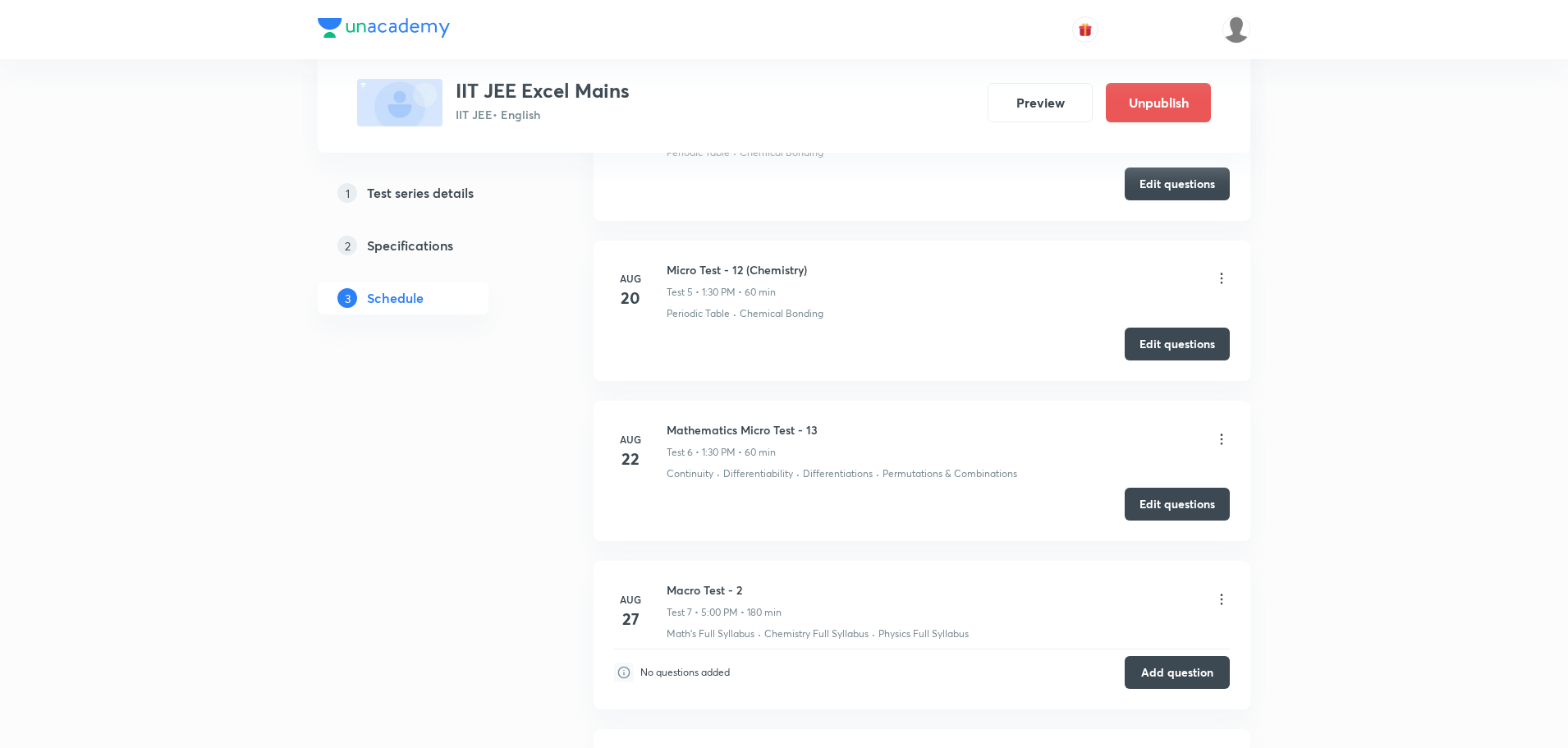
scroll to position [2082, 0]
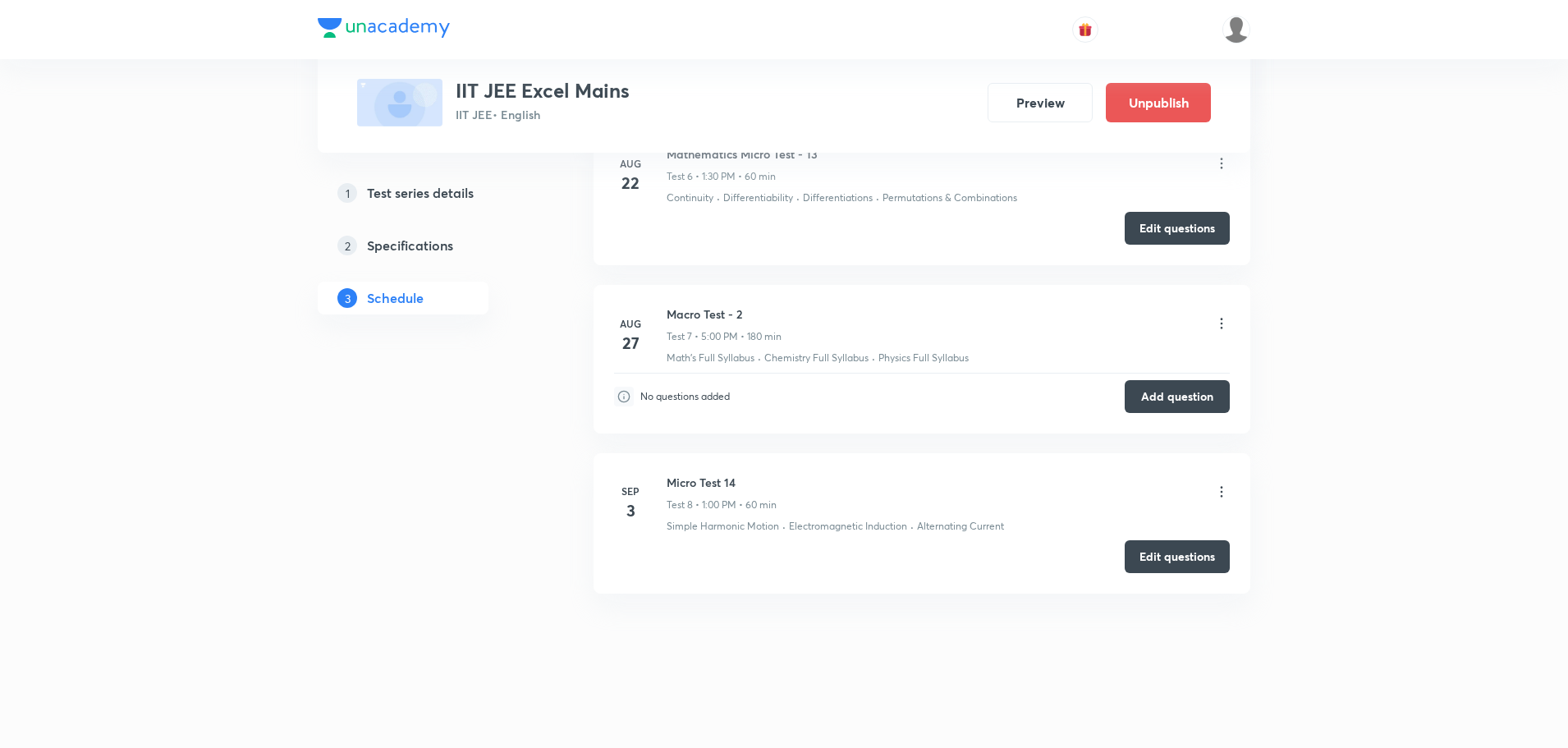
click at [1225, 494] on icon at bounding box center [1222, 492] width 17 height 17
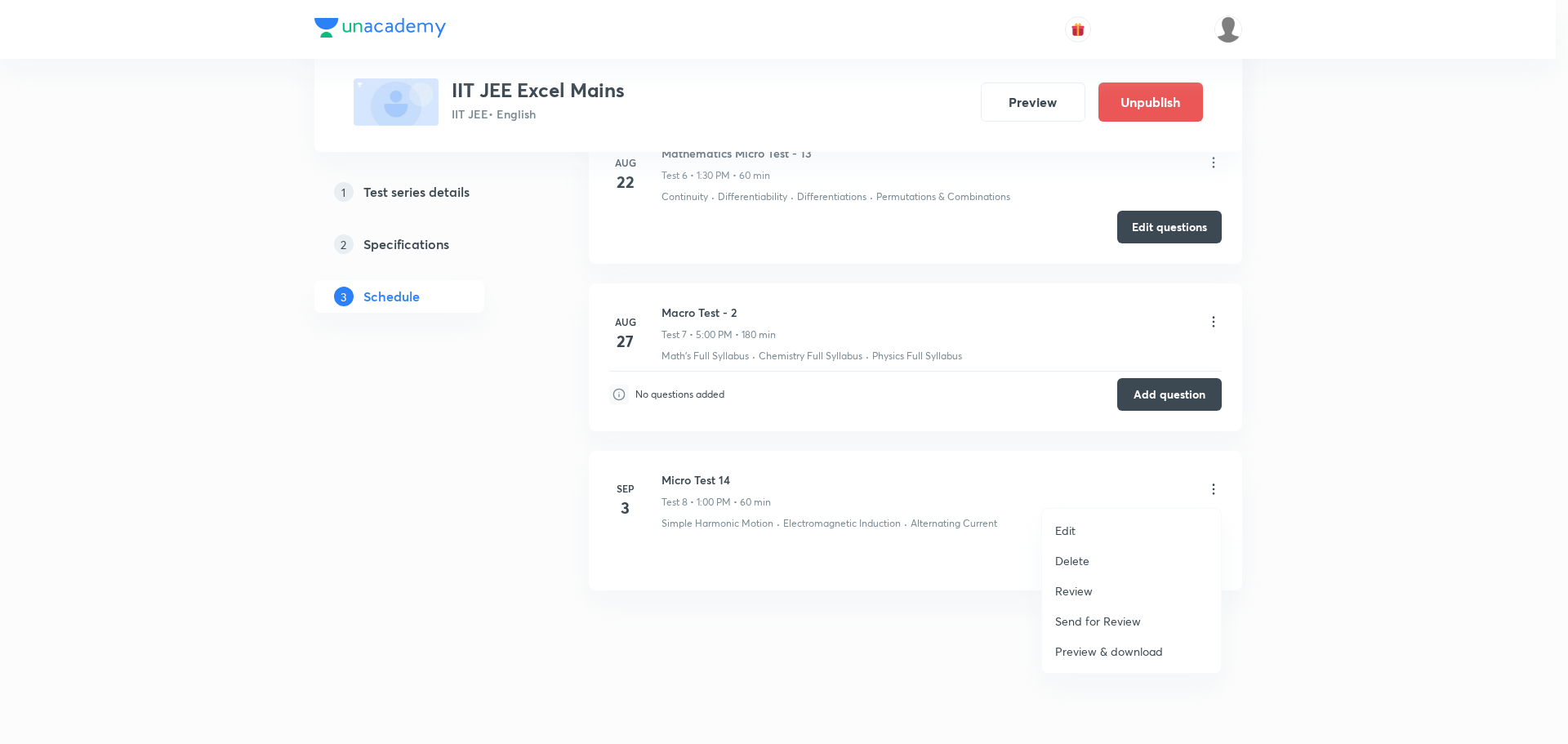
click at [1031, 535] on div at bounding box center [784, 372] width 1568 height 744
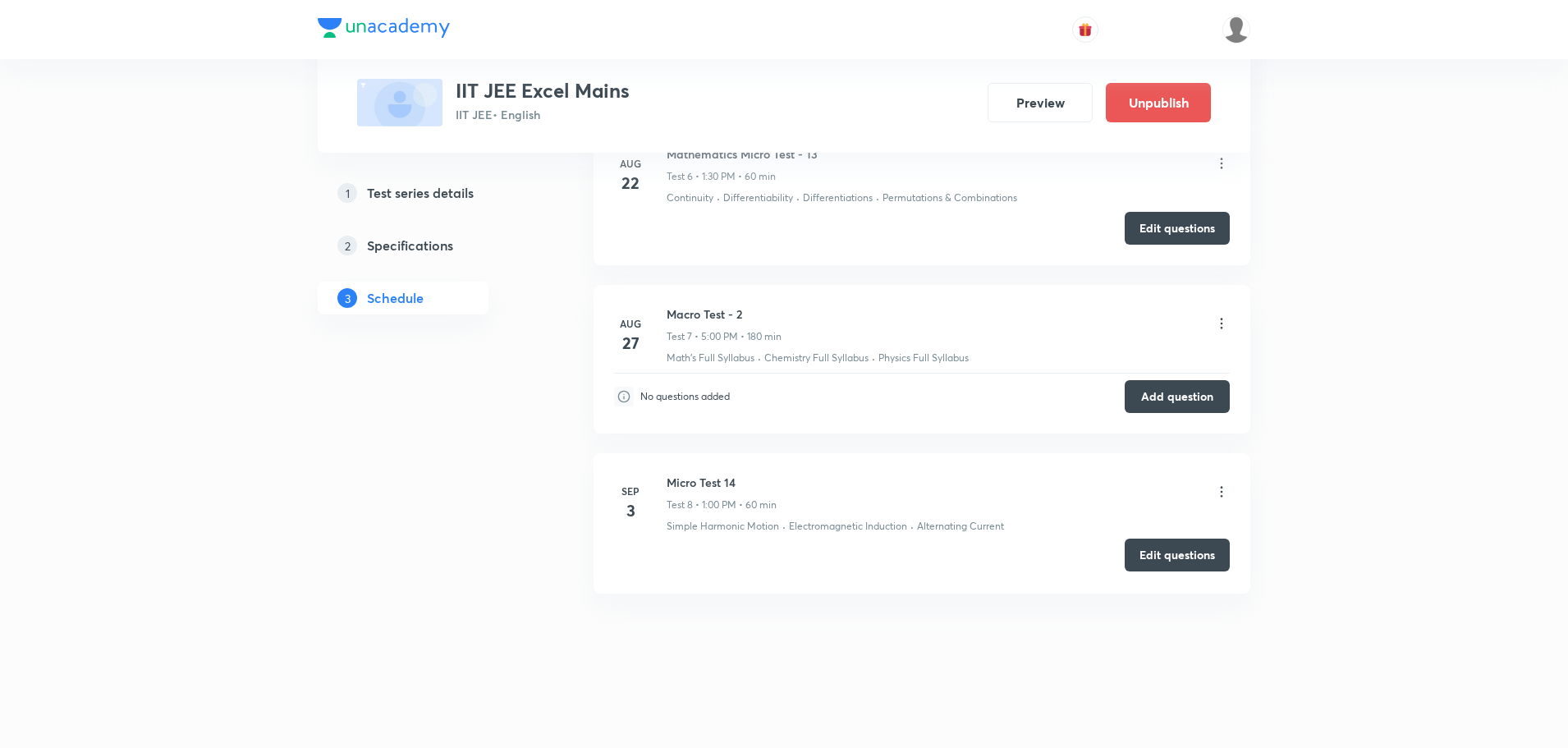
click at [1192, 550] on button "Edit questions" at bounding box center [1177, 555] width 105 height 33
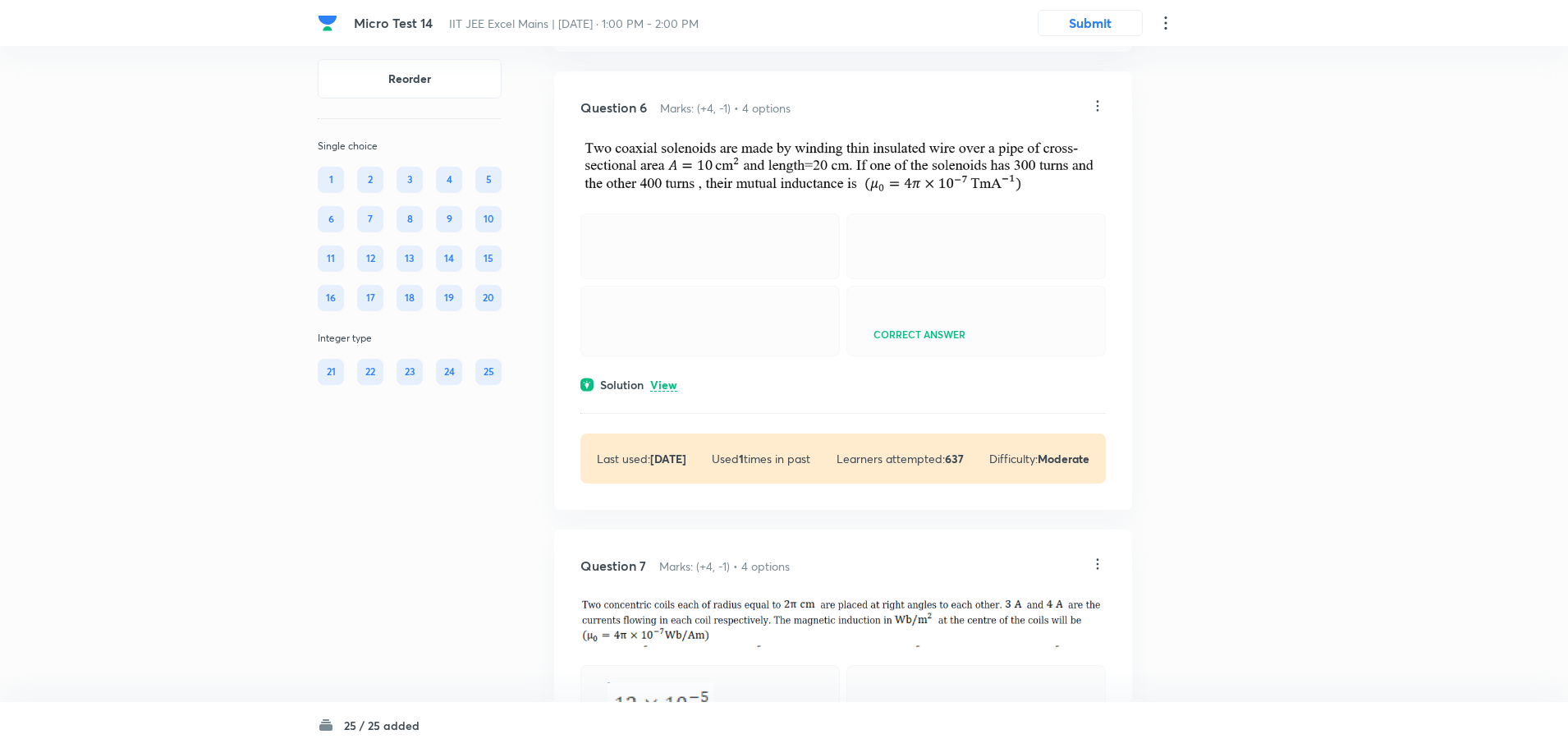
scroll to position [2709, 0]
